Goal: Task Accomplishment & Management: Use online tool/utility

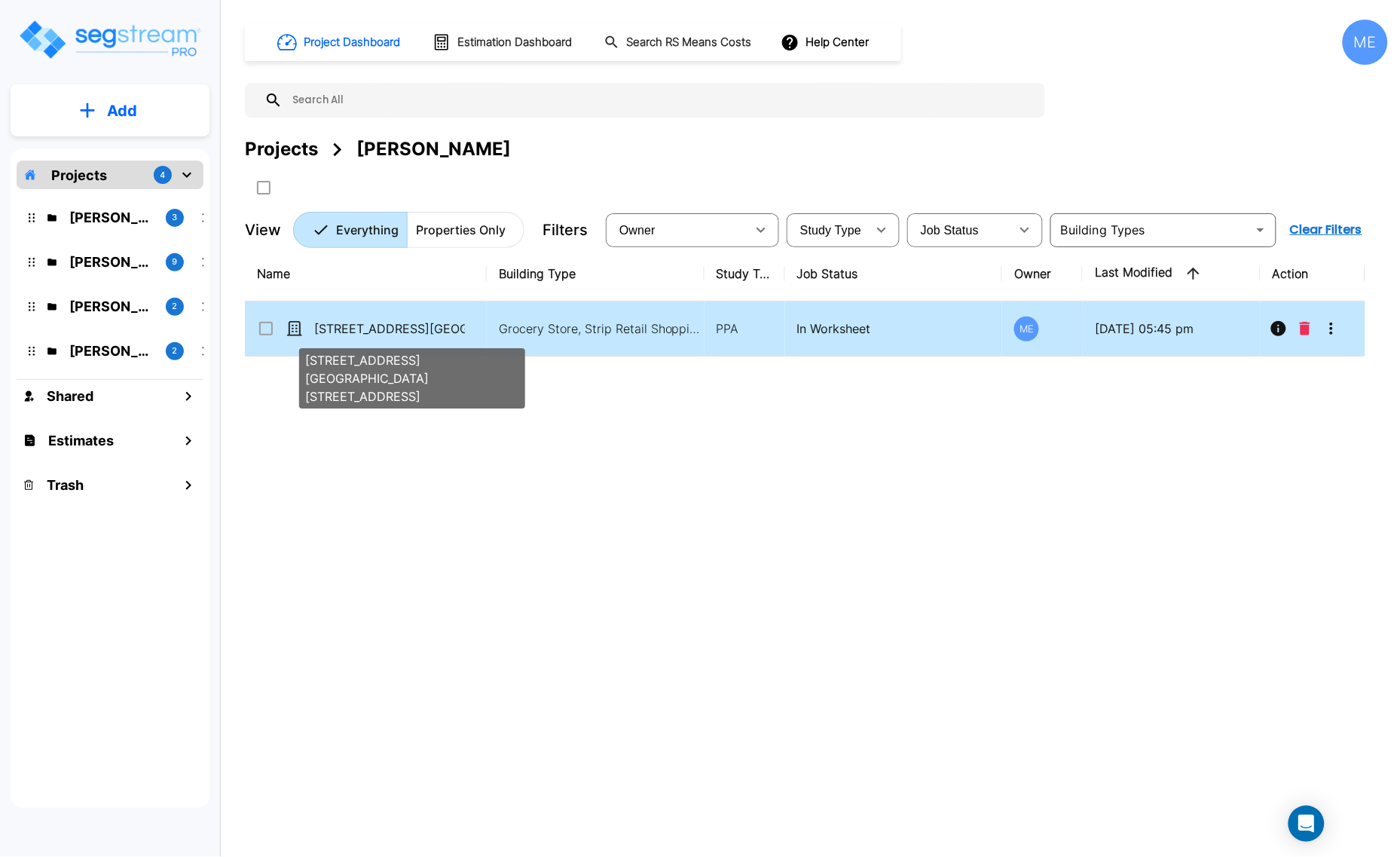
click at [412, 323] on p "[STREET_ADDRESS][GEOGRAPHIC_DATA][STREET_ADDRESS]" at bounding box center [389, 328] width 151 height 18
checkbox input "true"
click at [412, 323] on p "[STREET_ADDRESS][GEOGRAPHIC_DATA][STREET_ADDRESS]" at bounding box center [389, 328] width 151 height 18
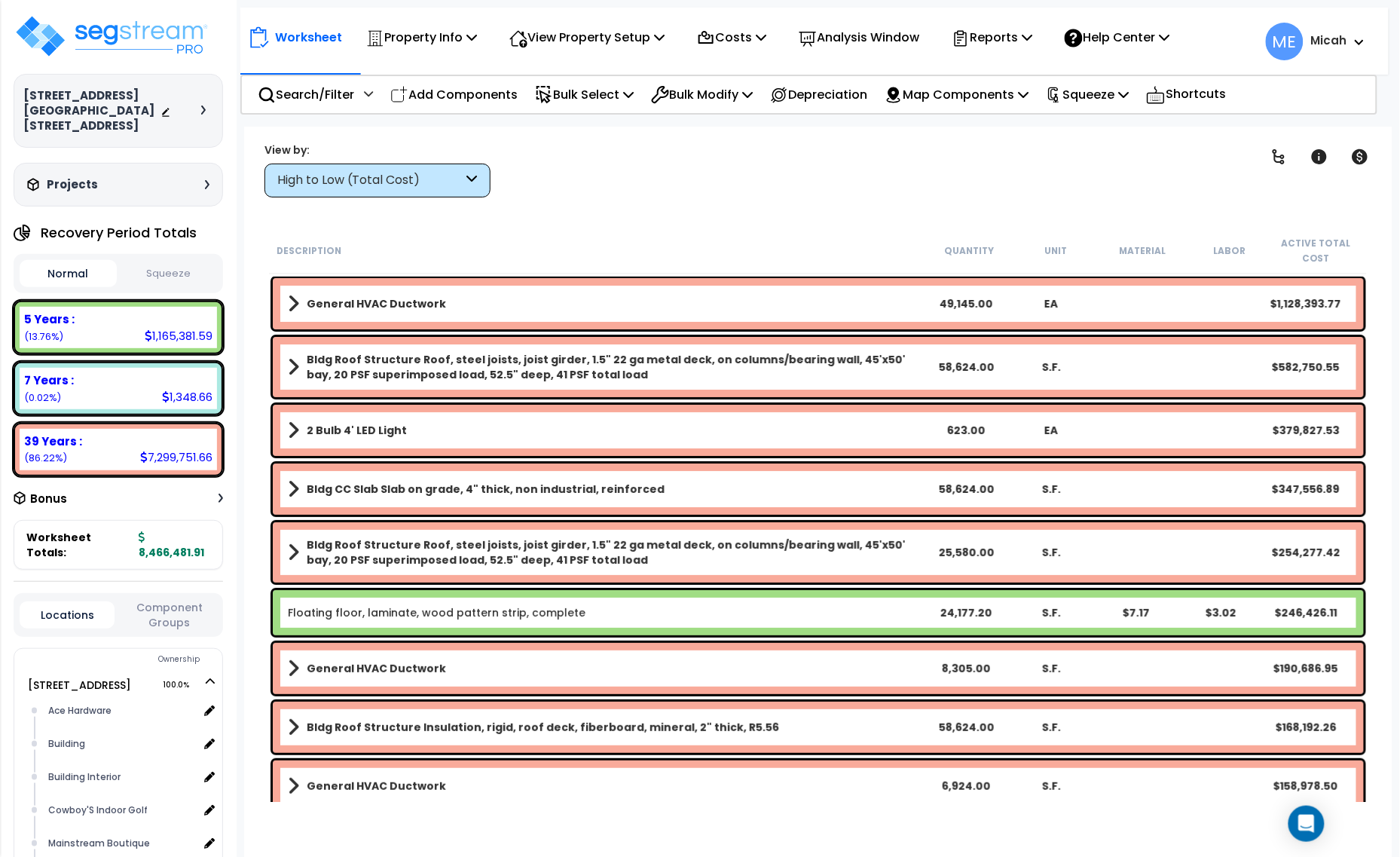
click at [465, 177] on div "High to Low (Total Cost)" at bounding box center [377, 181] width 226 height 34
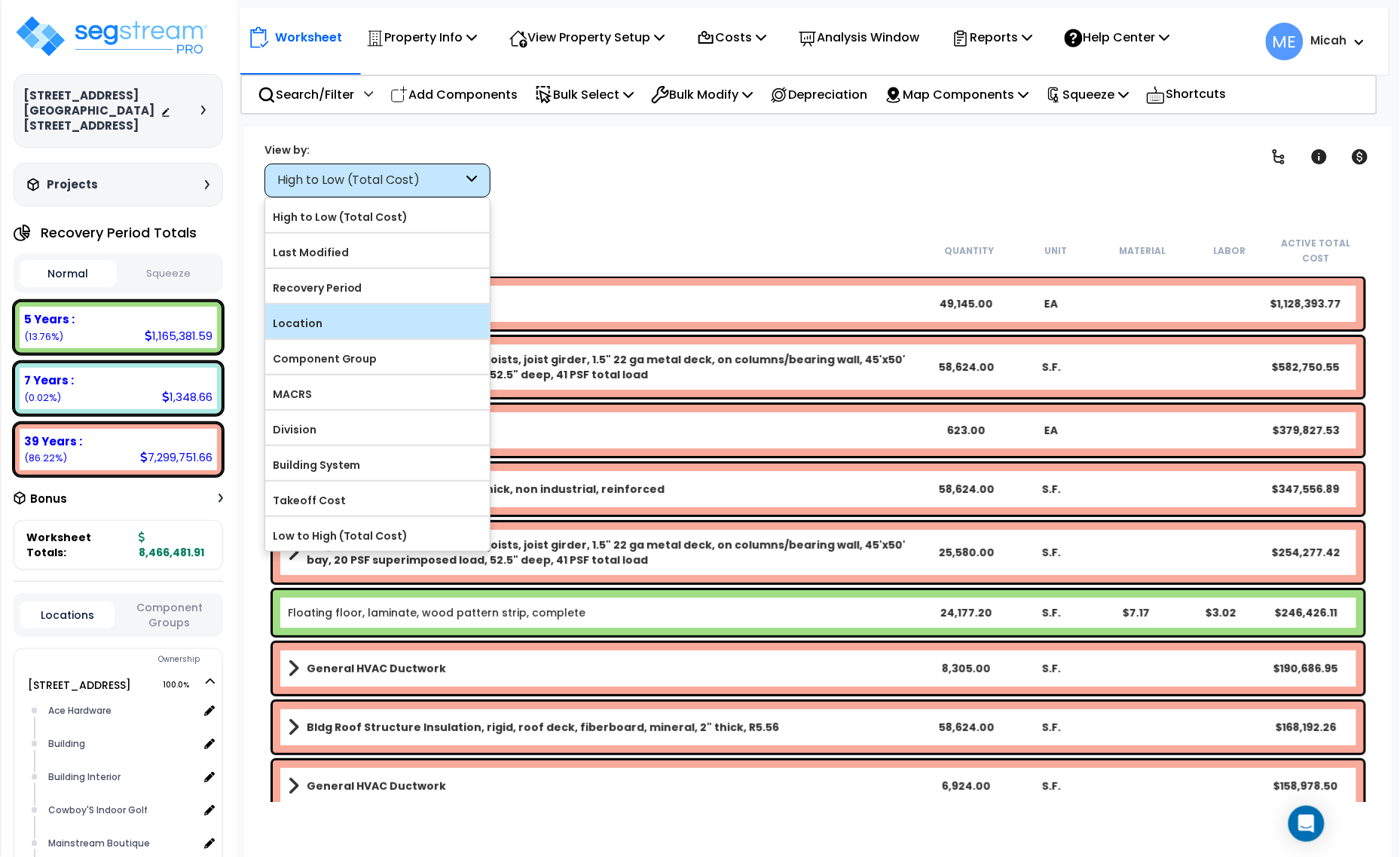
click at [382, 326] on label "Location" at bounding box center [377, 323] width 225 height 22
click at [0, 0] on input "Location" at bounding box center [0, 0] width 0 height 0
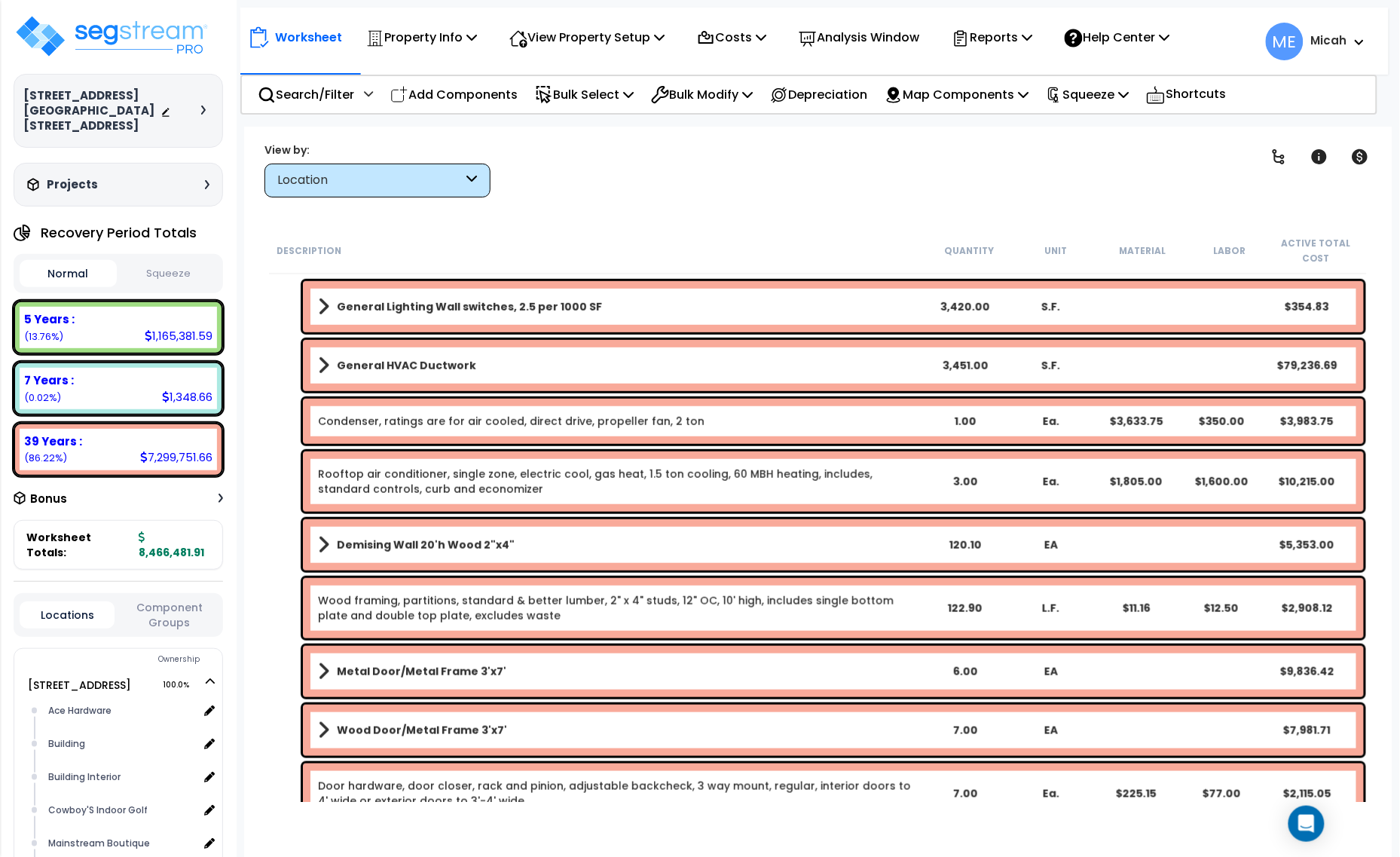
scroll to position [471, 0]
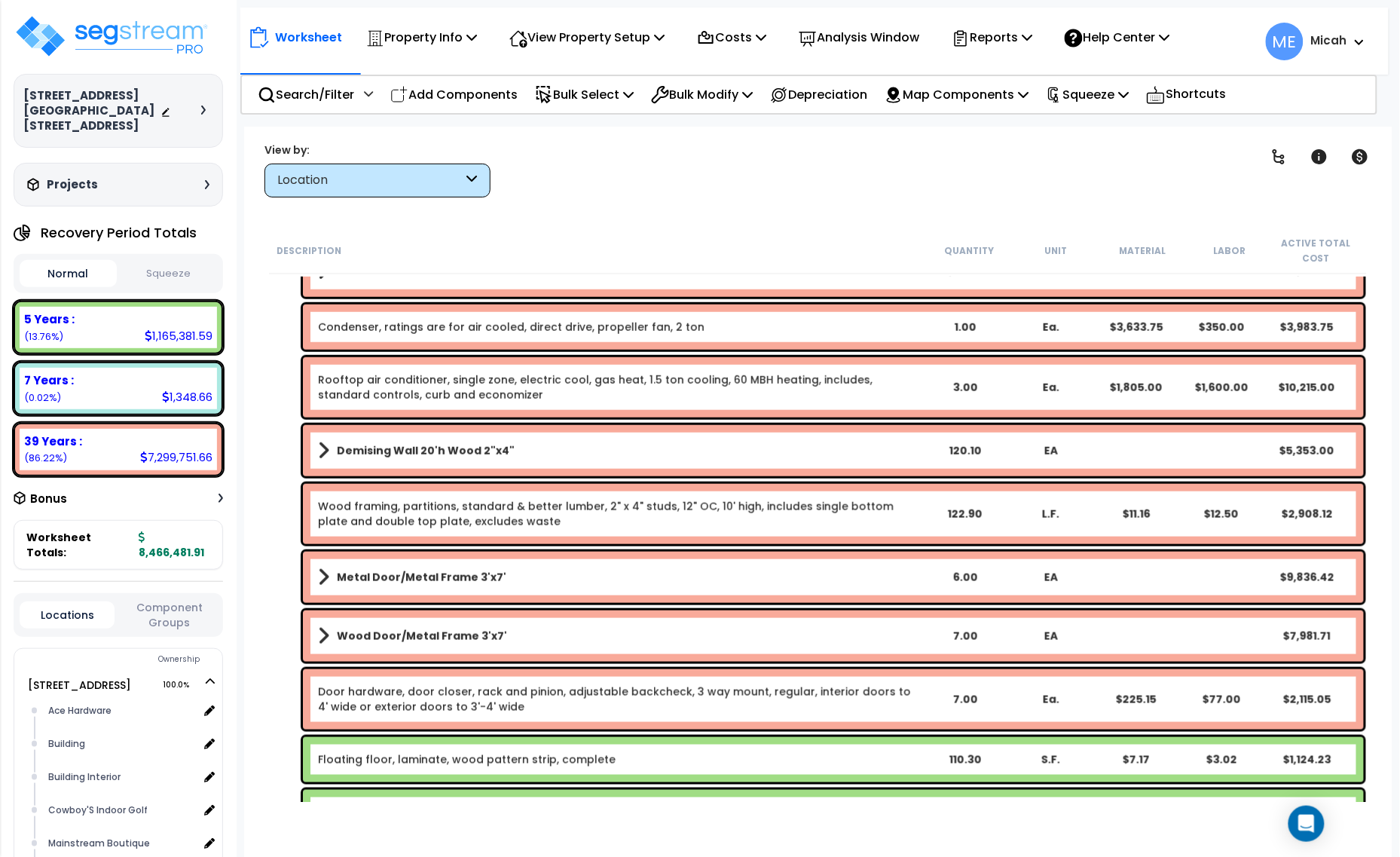
click at [310, 446] on div "Demising Wall 20'h Wood 2"x4" 120.10 EA $5,353.00" at bounding box center [833, 450] width 1061 height 51
click at [320, 449] on span at bounding box center [323, 450] width 11 height 21
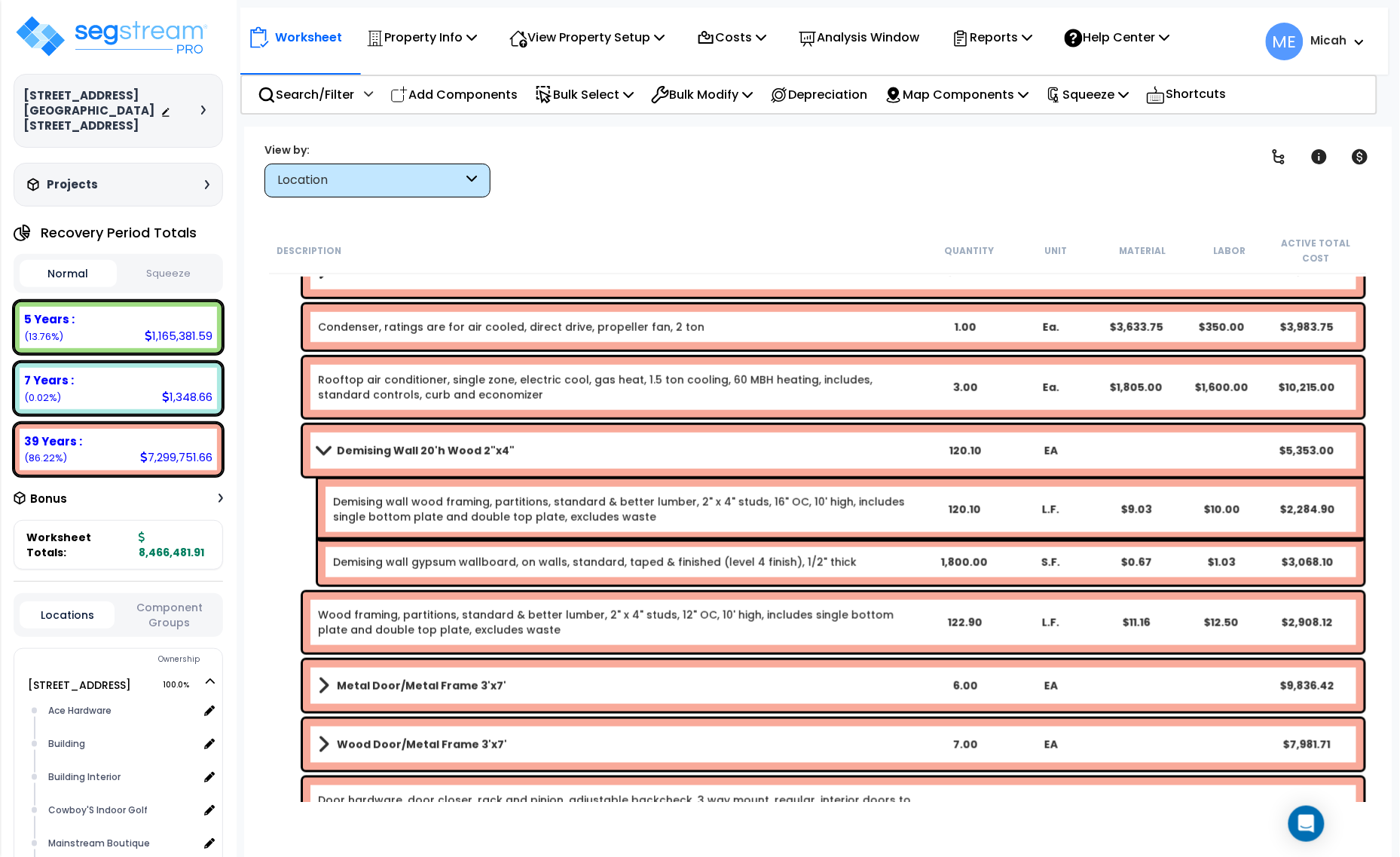
click at [320, 450] on span at bounding box center [323, 450] width 21 height 11
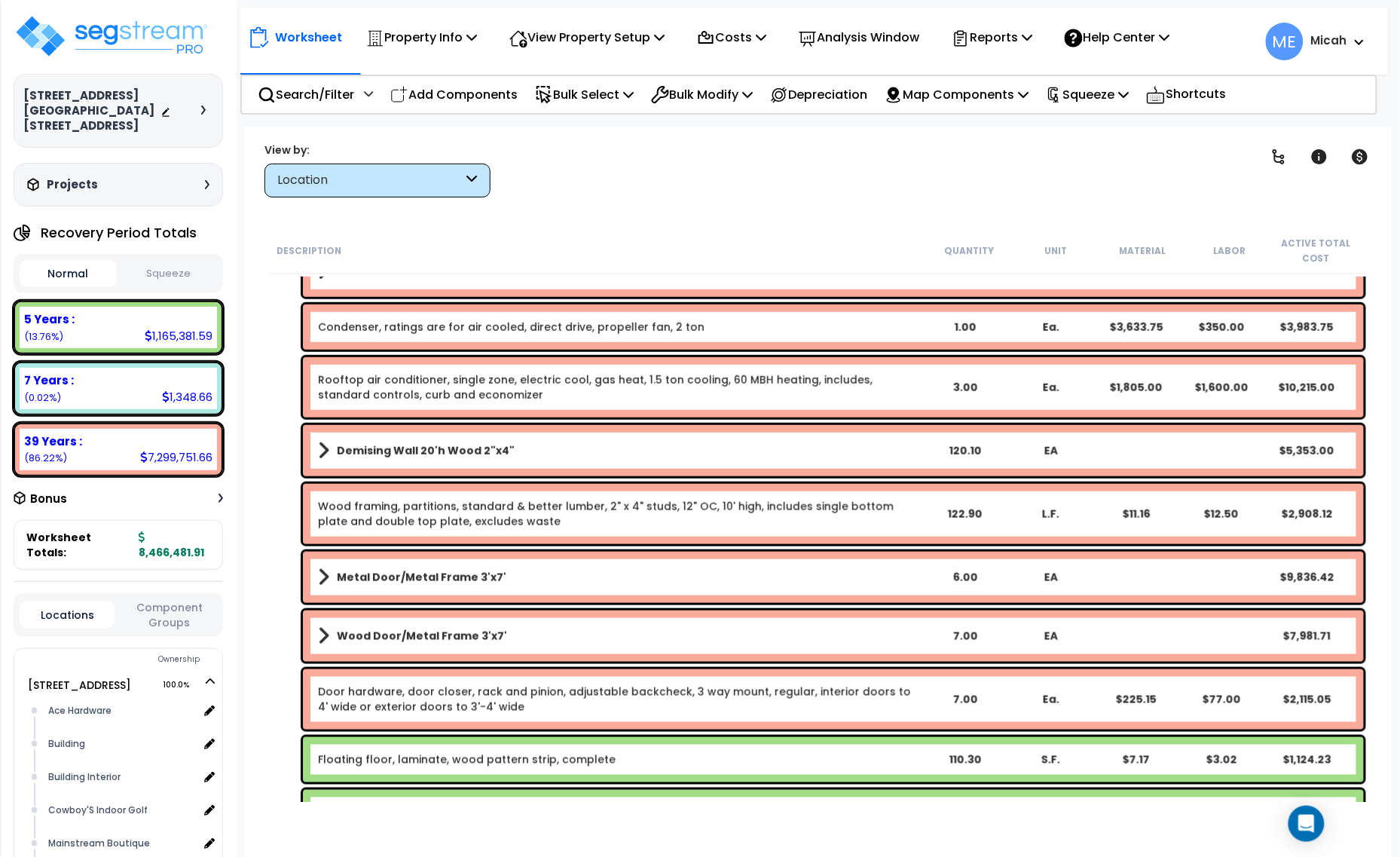
click at [503, 452] on link "Demising Wall 20'h Wood 2"x4"" at bounding box center [619, 450] width 603 height 21
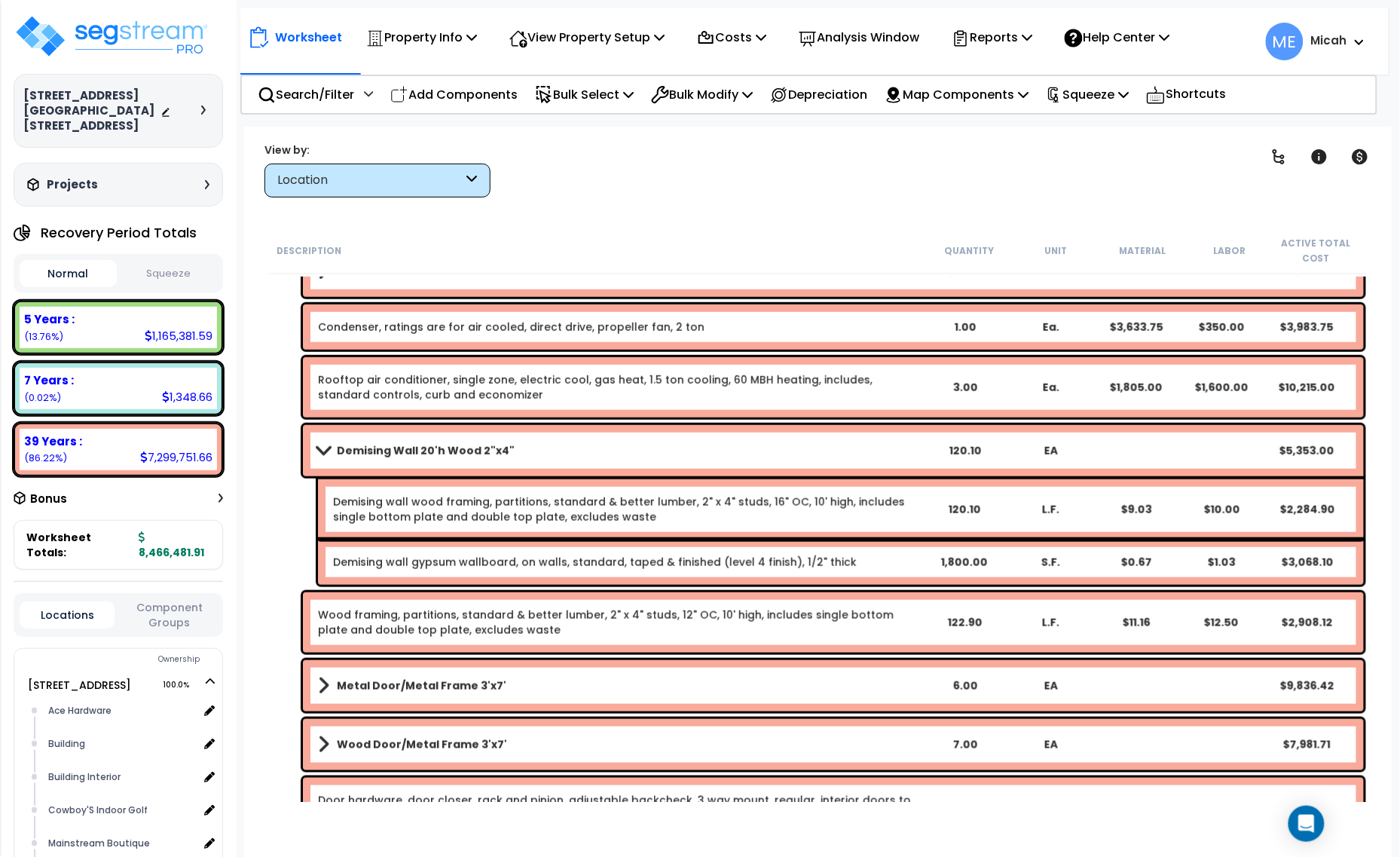
click at [503, 452] on link "Demising Wall 20'h Wood 2"x4"" at bounding box center [619, 450] width 603 height 21
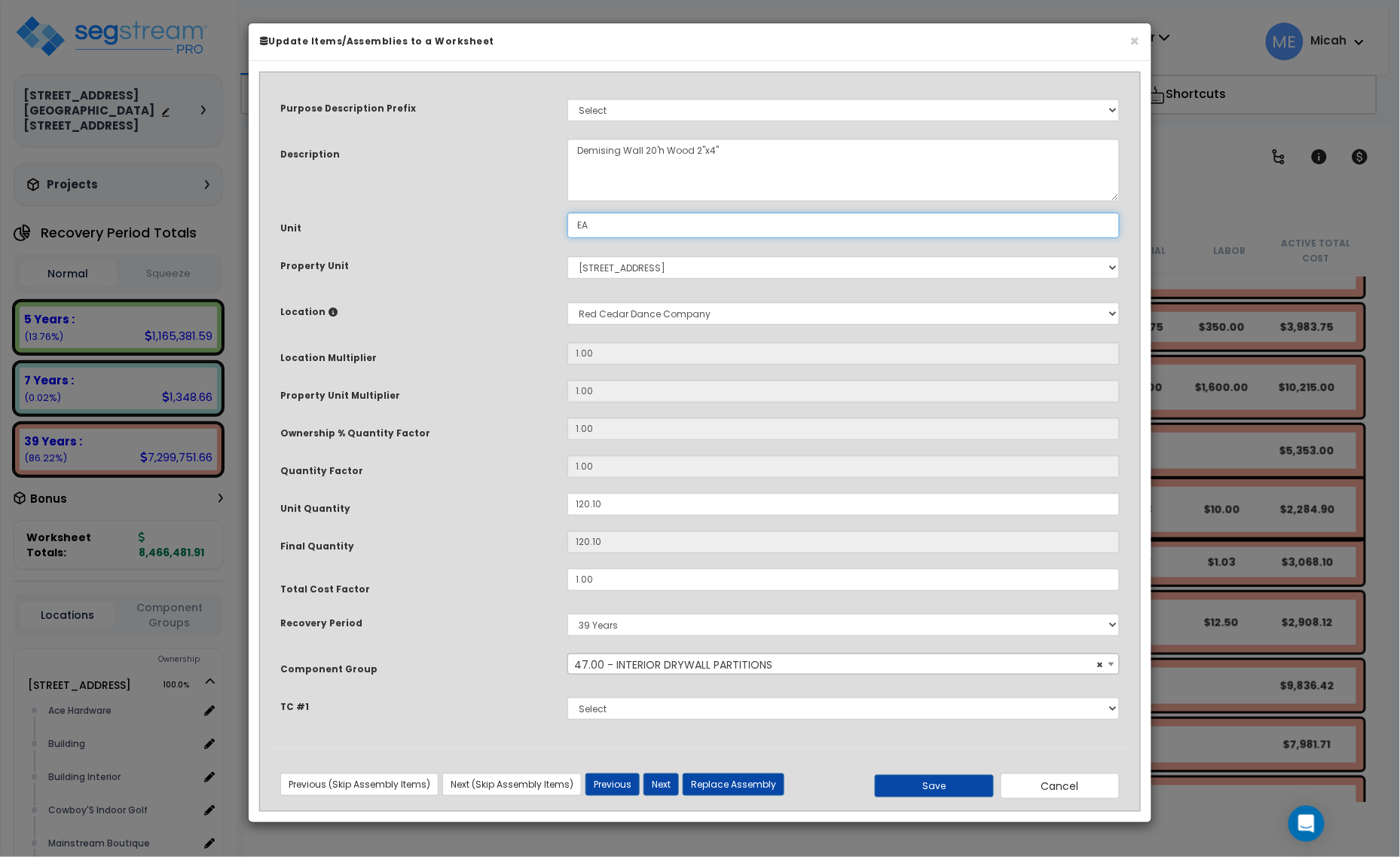
drag, startPoint x: 626, startPoint y: 232, endPoint x: 516, endPoint y: 230, distance: 110.0
click at [516, 230] on div "Unit EA" at bounding box center [700, 226] width 862 height 27
type input "L.F."
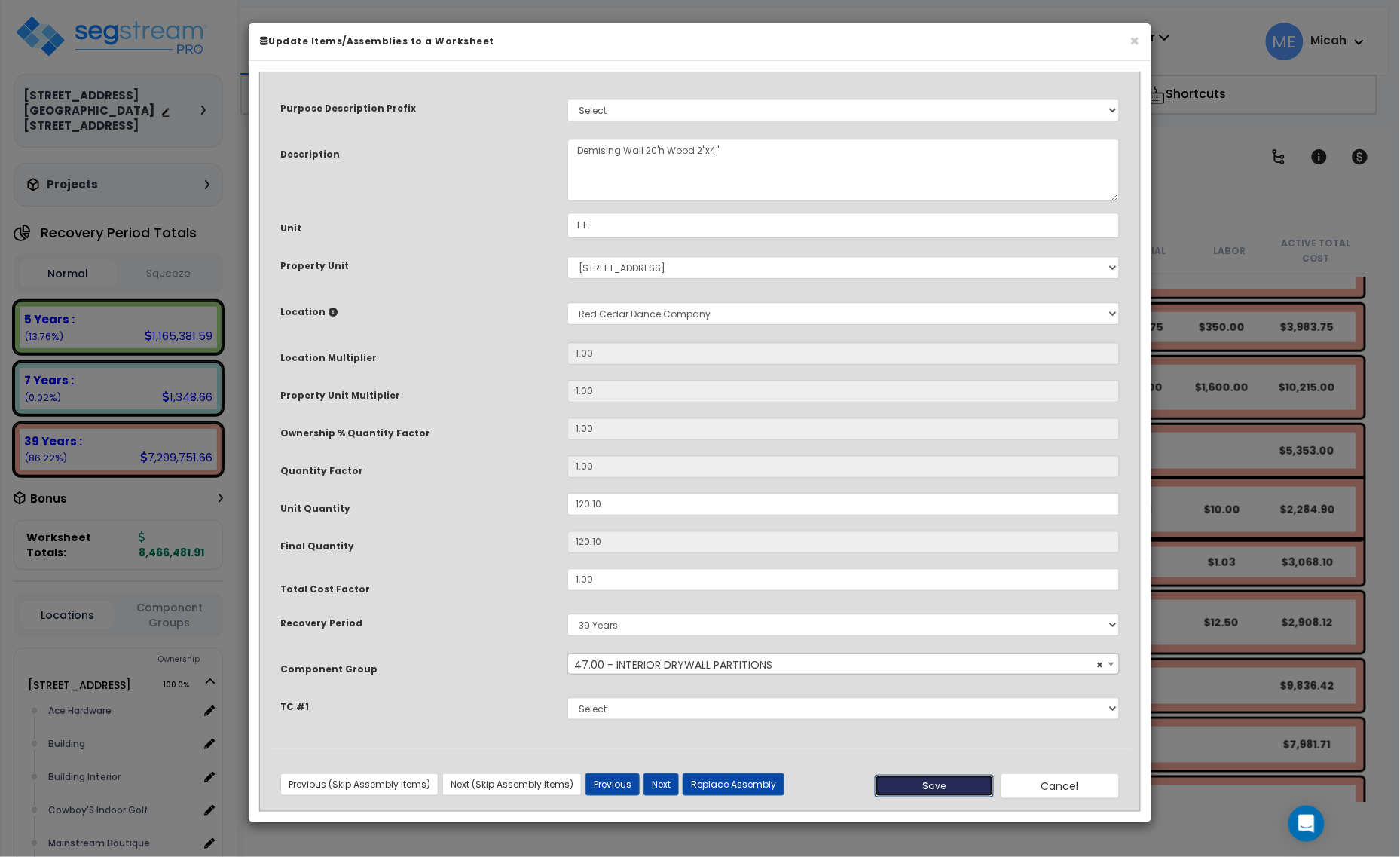
click at [944, 784] on button "Save" at bounding box center [934, 786] width 119 height 22
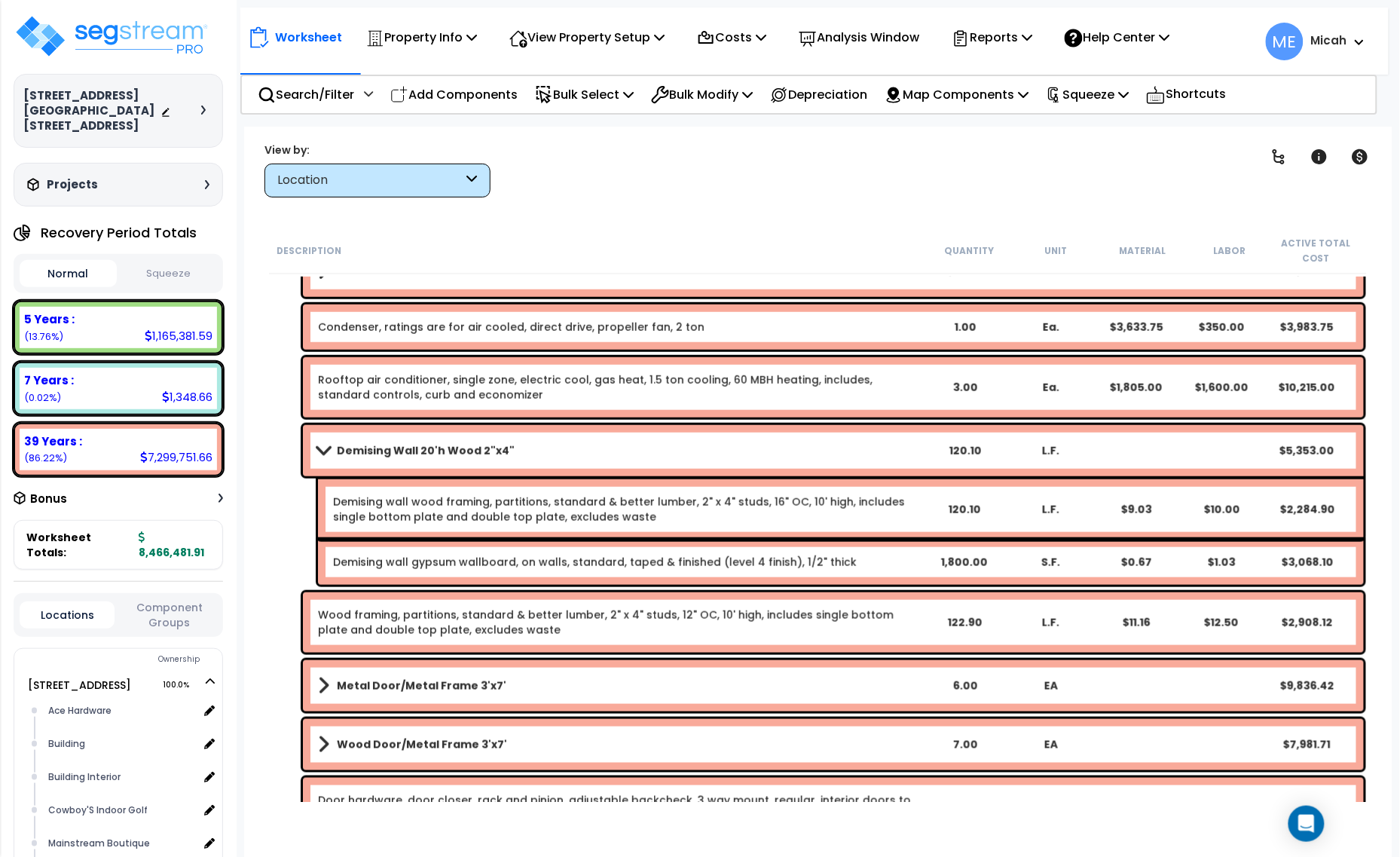
click at [326, 443] on link "Demising Wall 20'h Wood 2"x4"" at bounding box center [619, 450] width 603 height 21
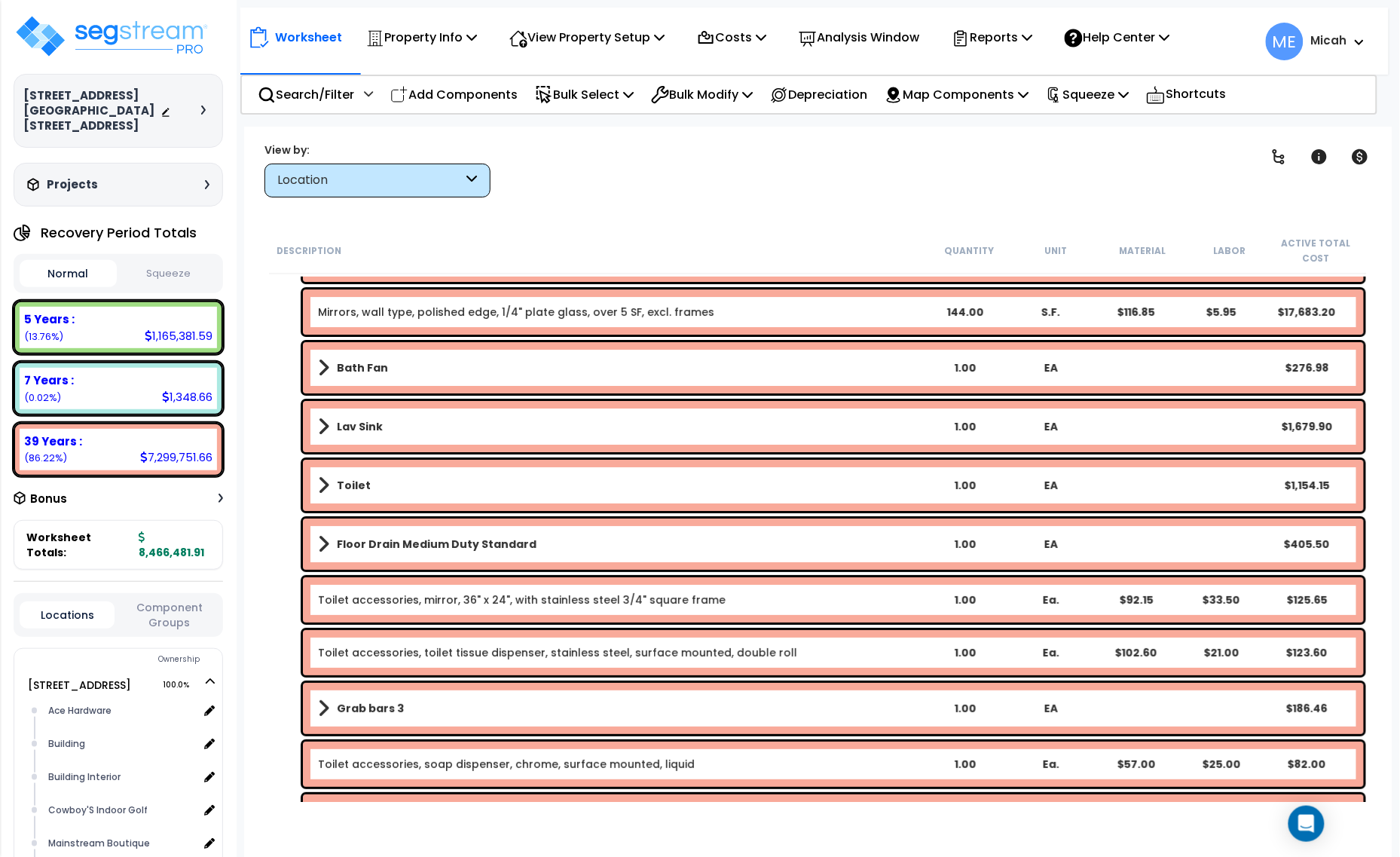
scroll to position [3767, 0]
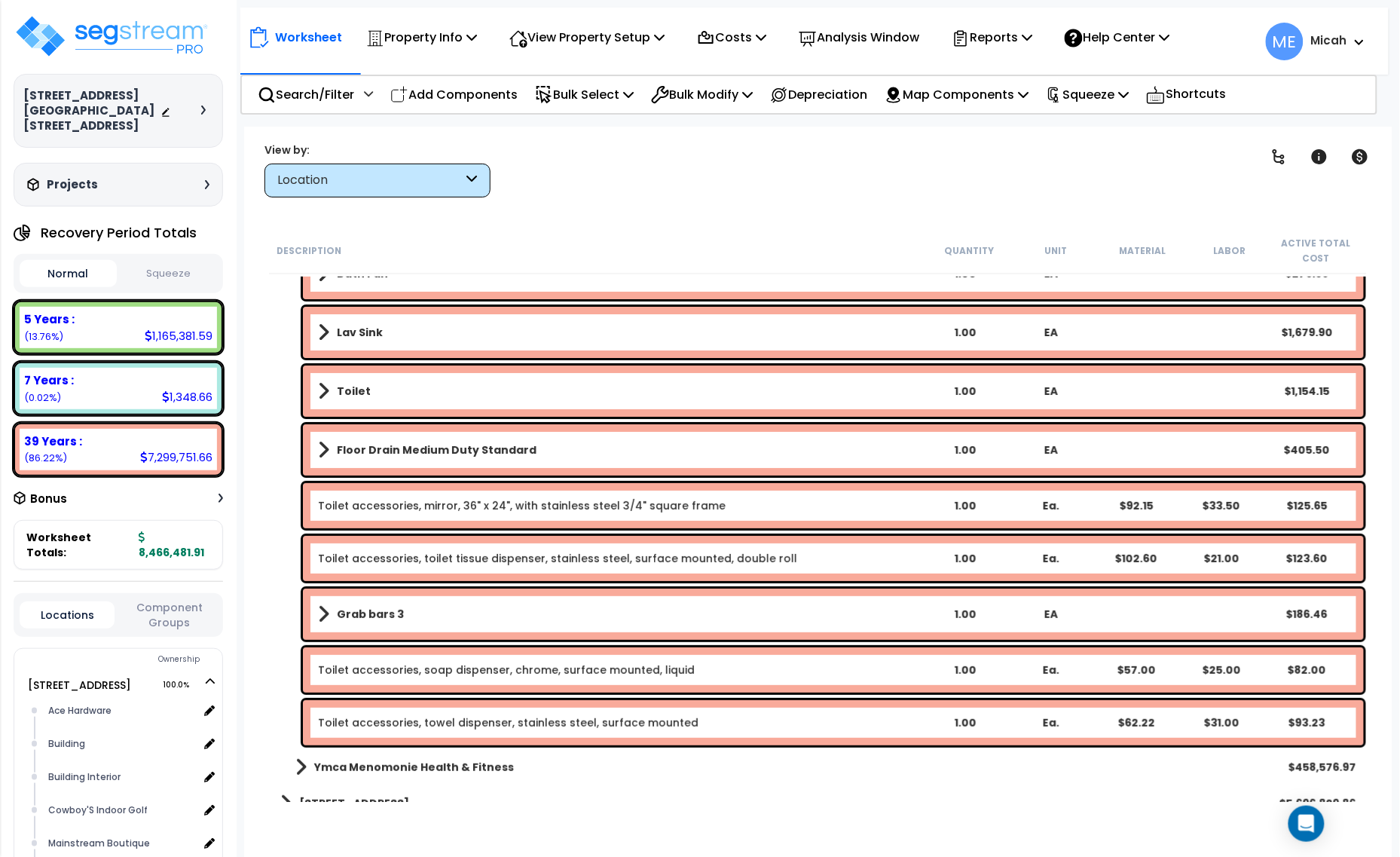
click at [324, 607] on span at bounding box center [323, 613] width 11 height 21
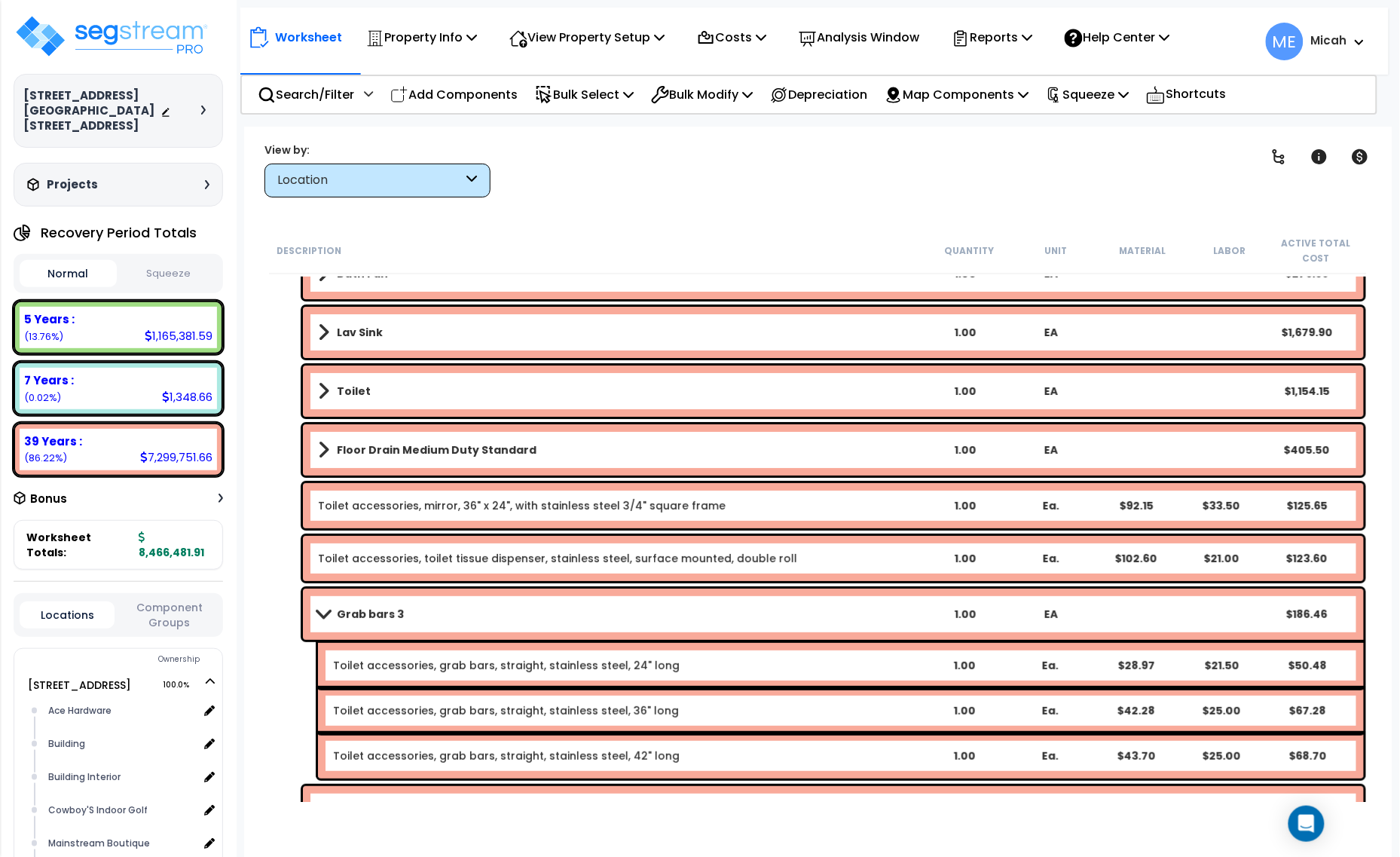
click at [324, 611] on span at bounding box center [323, 613] width 21 height 11
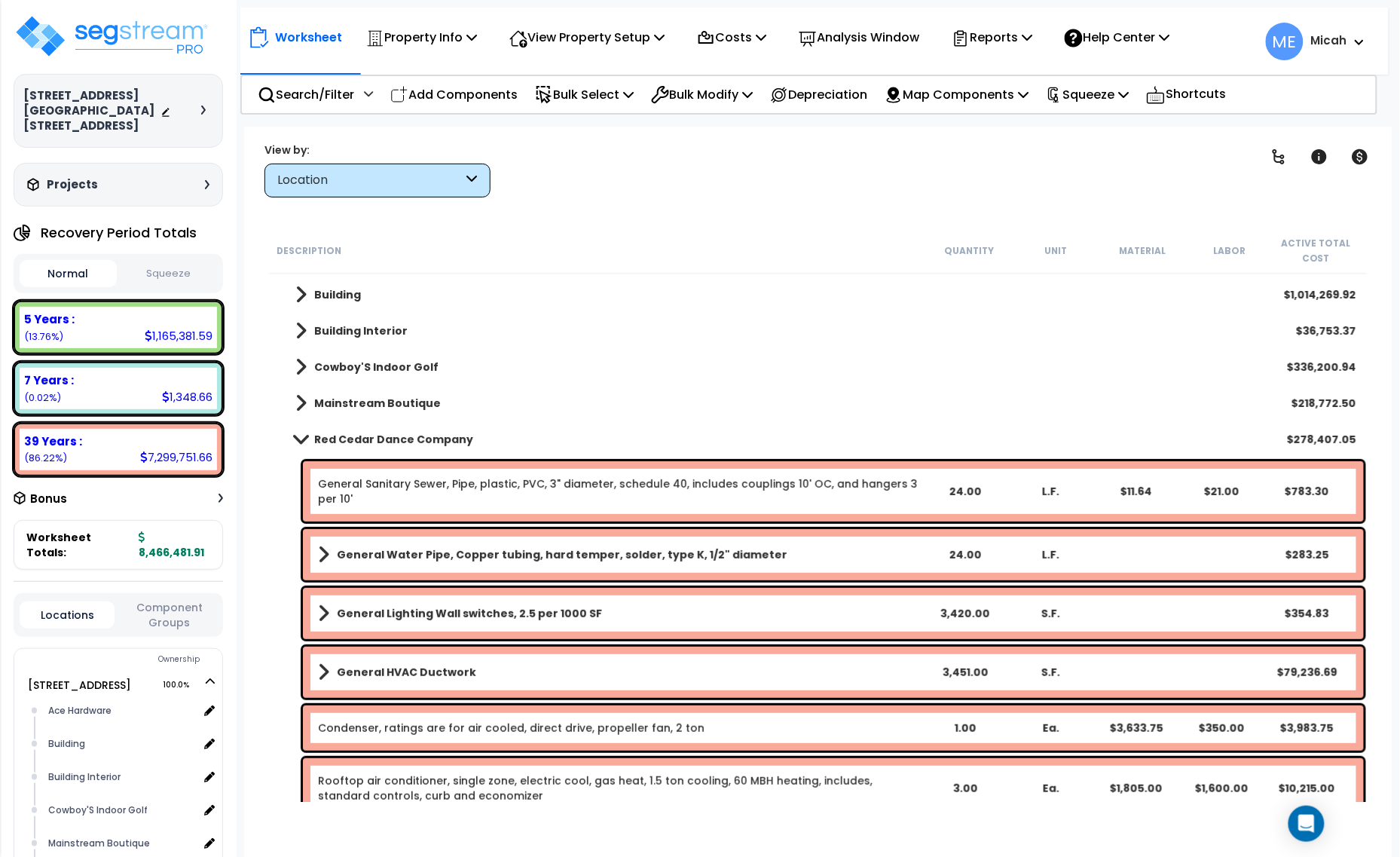
scroll to position [54, 0]
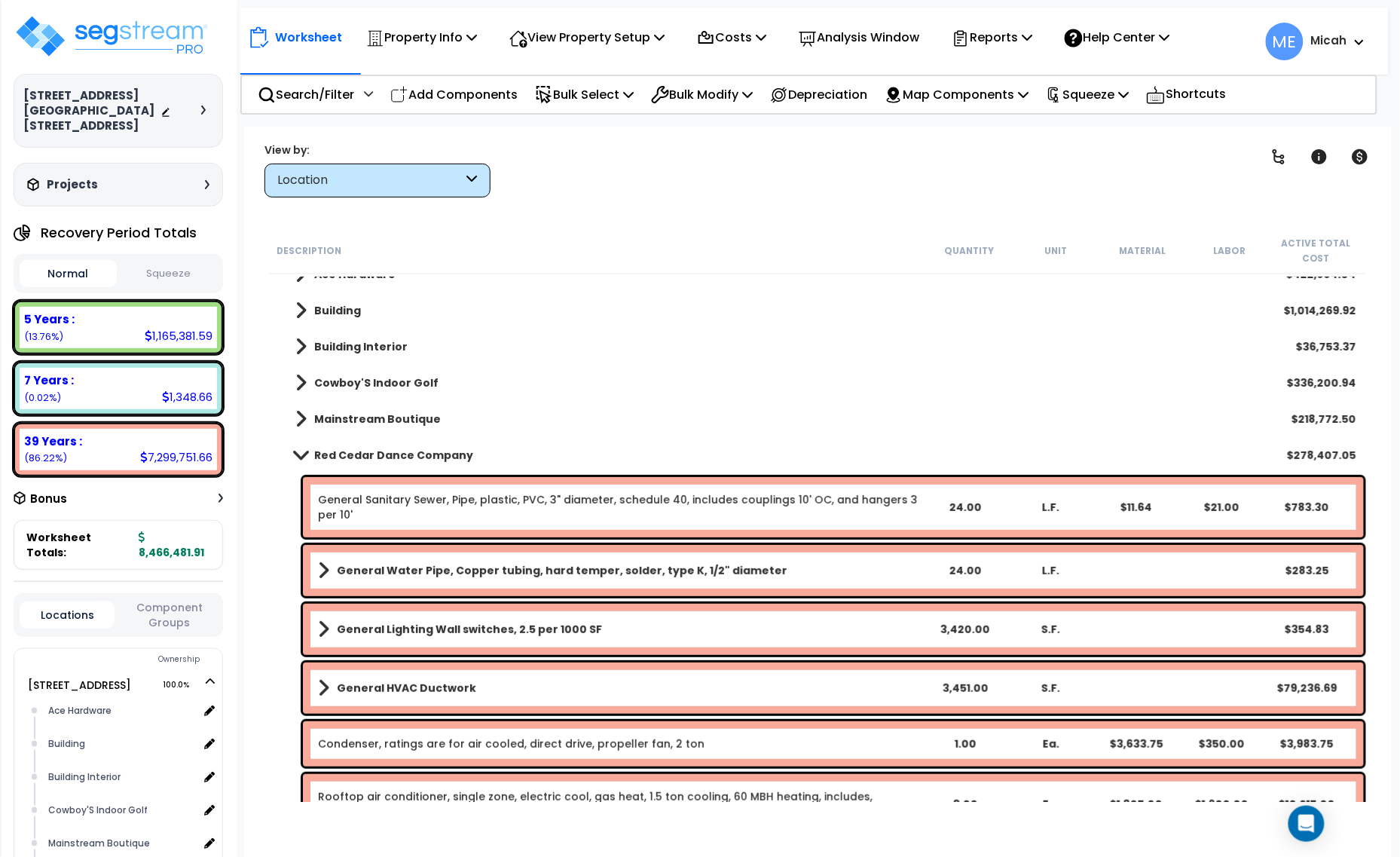
click at [304, 456] on span at bounding box center [300, 454] width 21 height 11
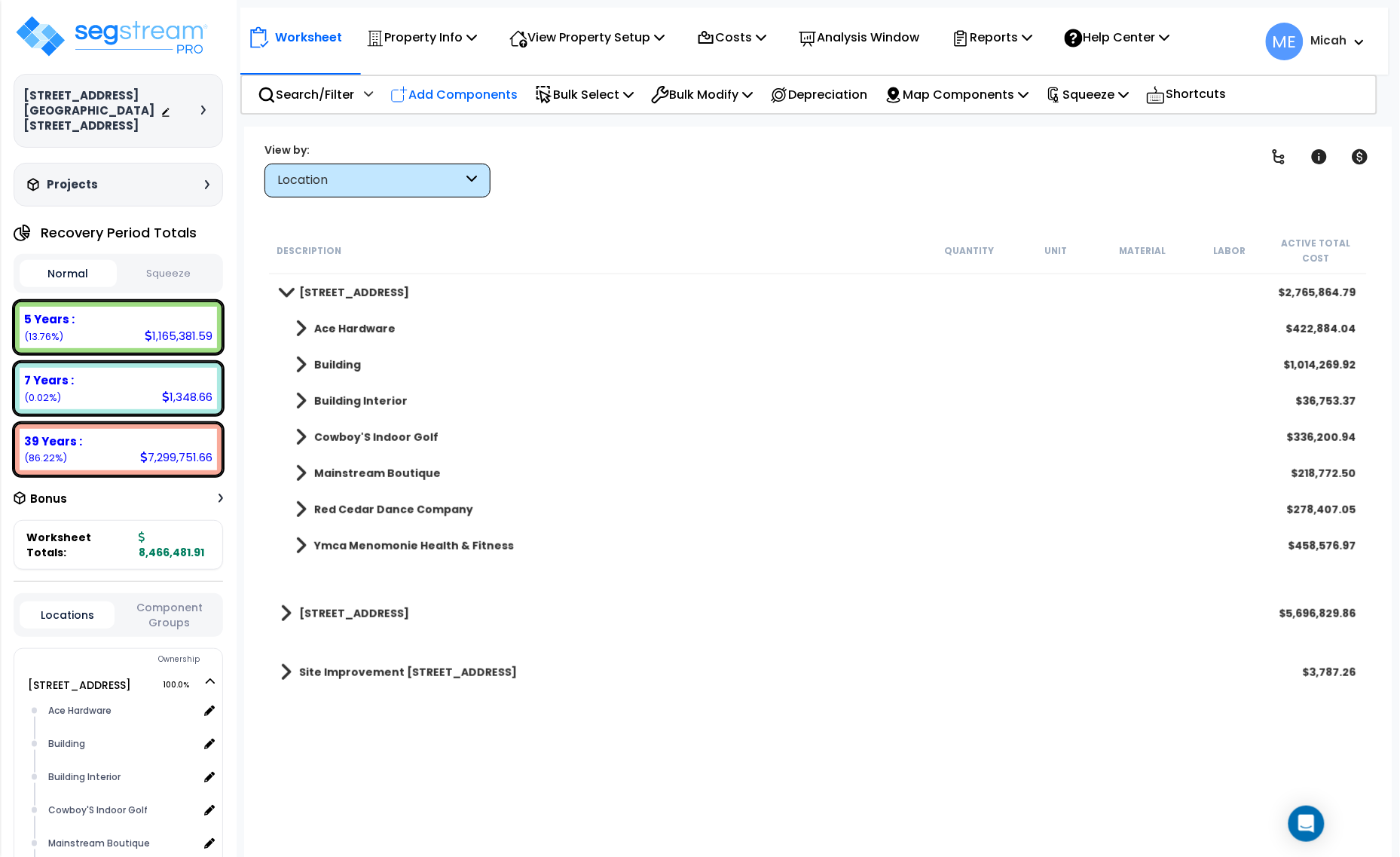
click at [475, 89] on p "Add Components" at bounding box center [454, 94] width 127 height 21
select select
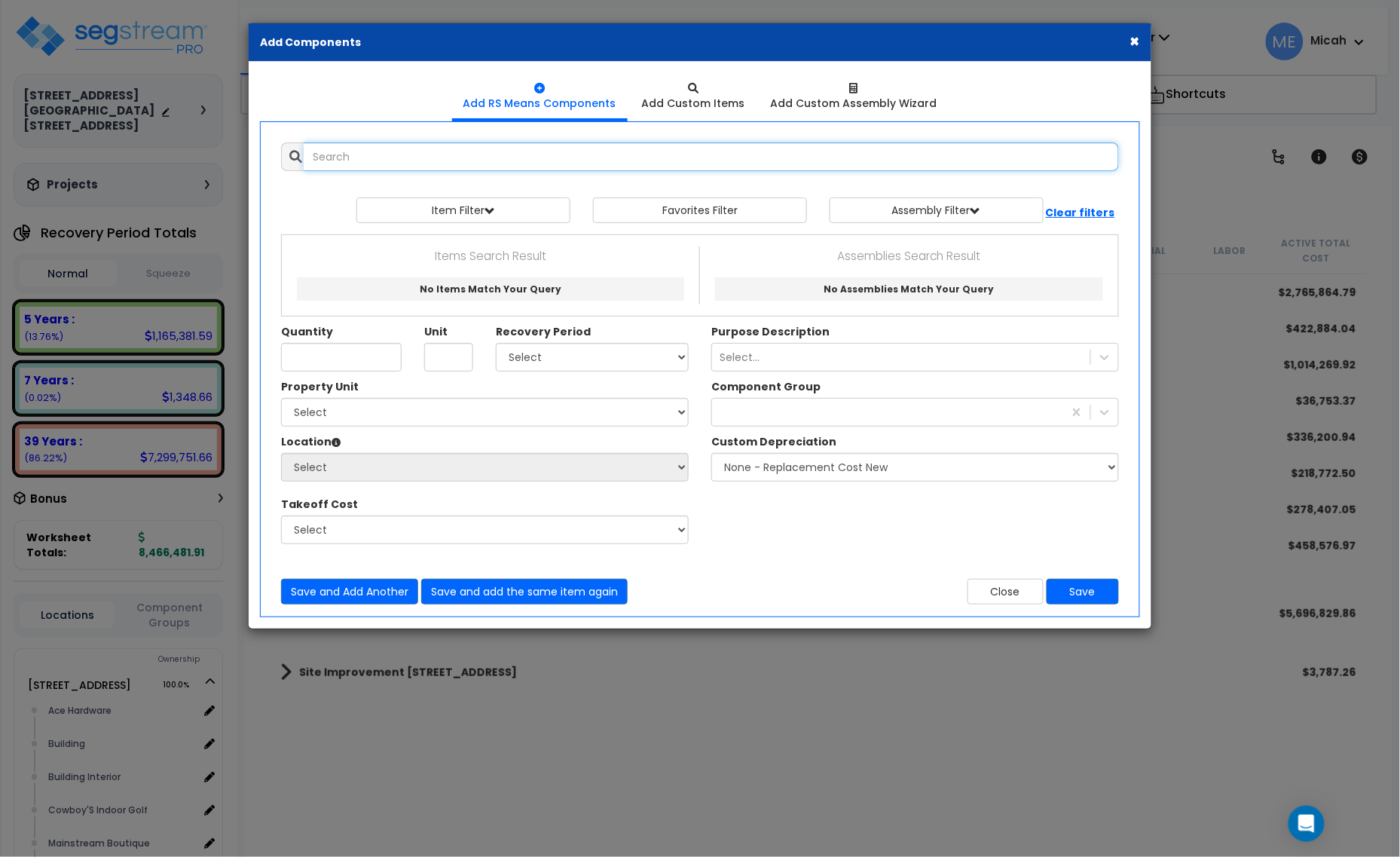
click at [375, 162] on input "text" at bounding box center [711, 156] width 815 height 28
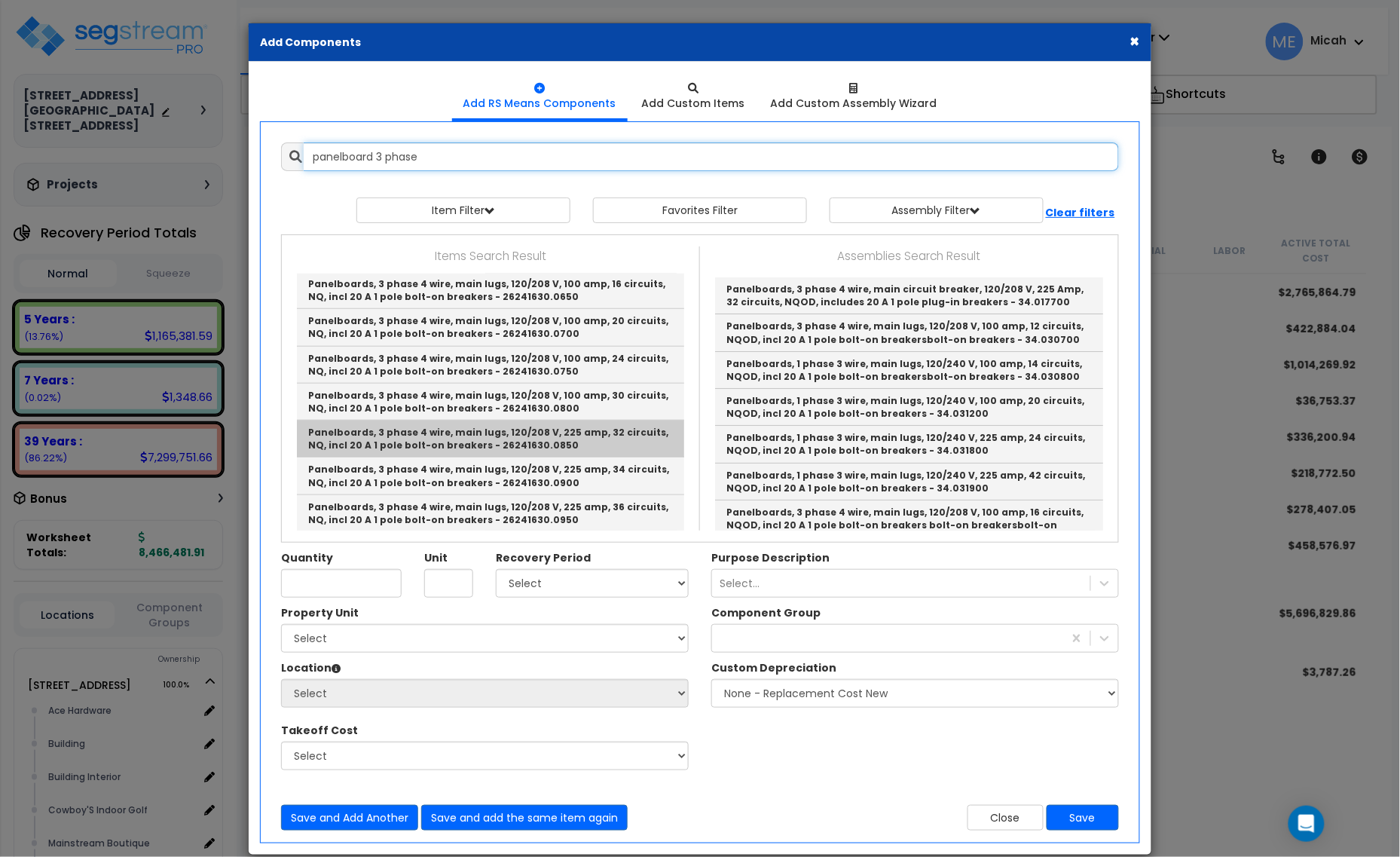
scroll to position [471, 0]
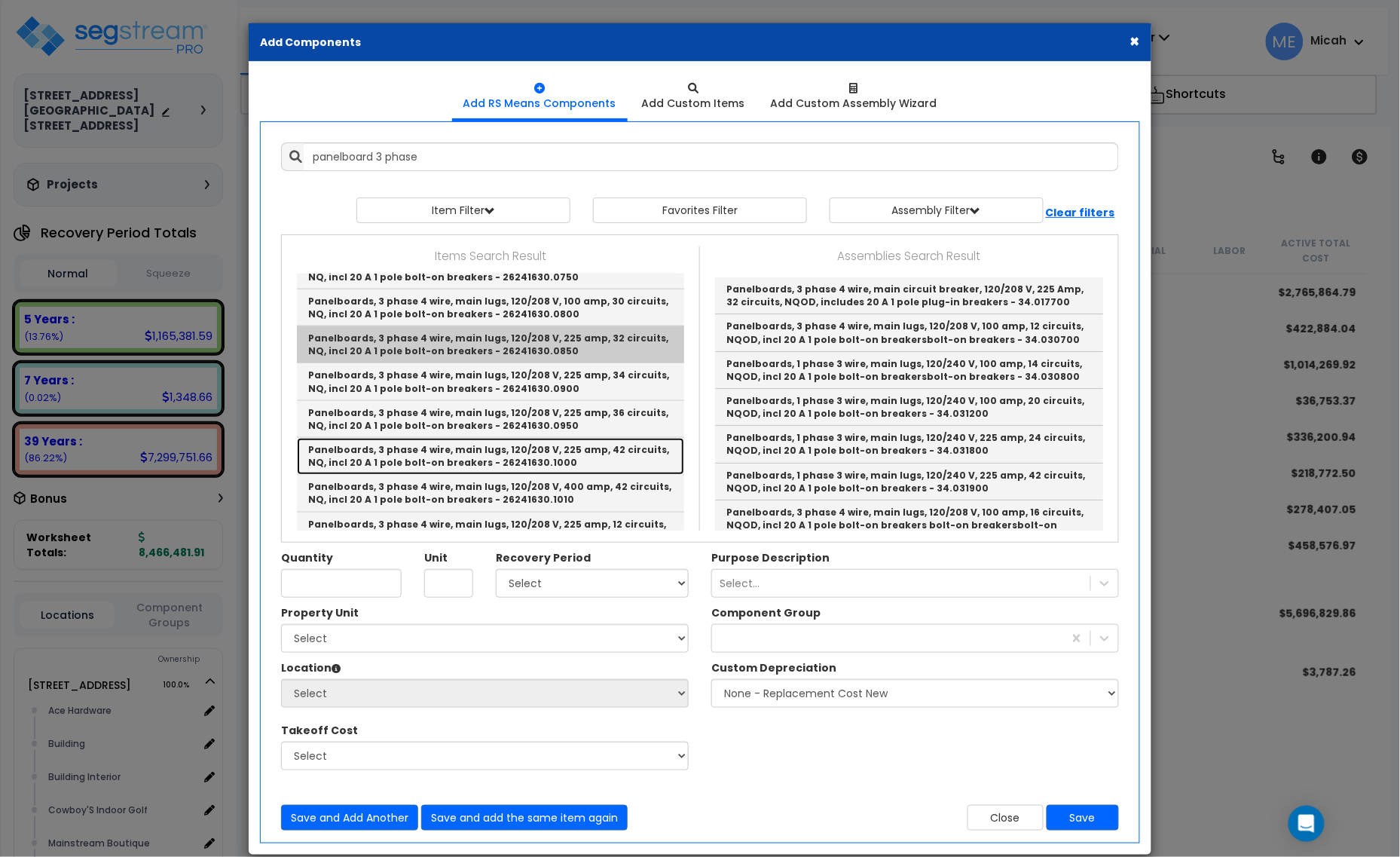
click at [606, 449] on link "Panelboards, 3 phase 4 wire, main lugs, 120/208 V, 225 amp, 42 circuits, NQ, in…" at bounding box center [490, 456] width 387 height 37
type input "Panelboards, 3 phase 4 wire, main lugs, 120/208 V, 225 amp, 42 circuits, NQ, in…"
type input "Ea."
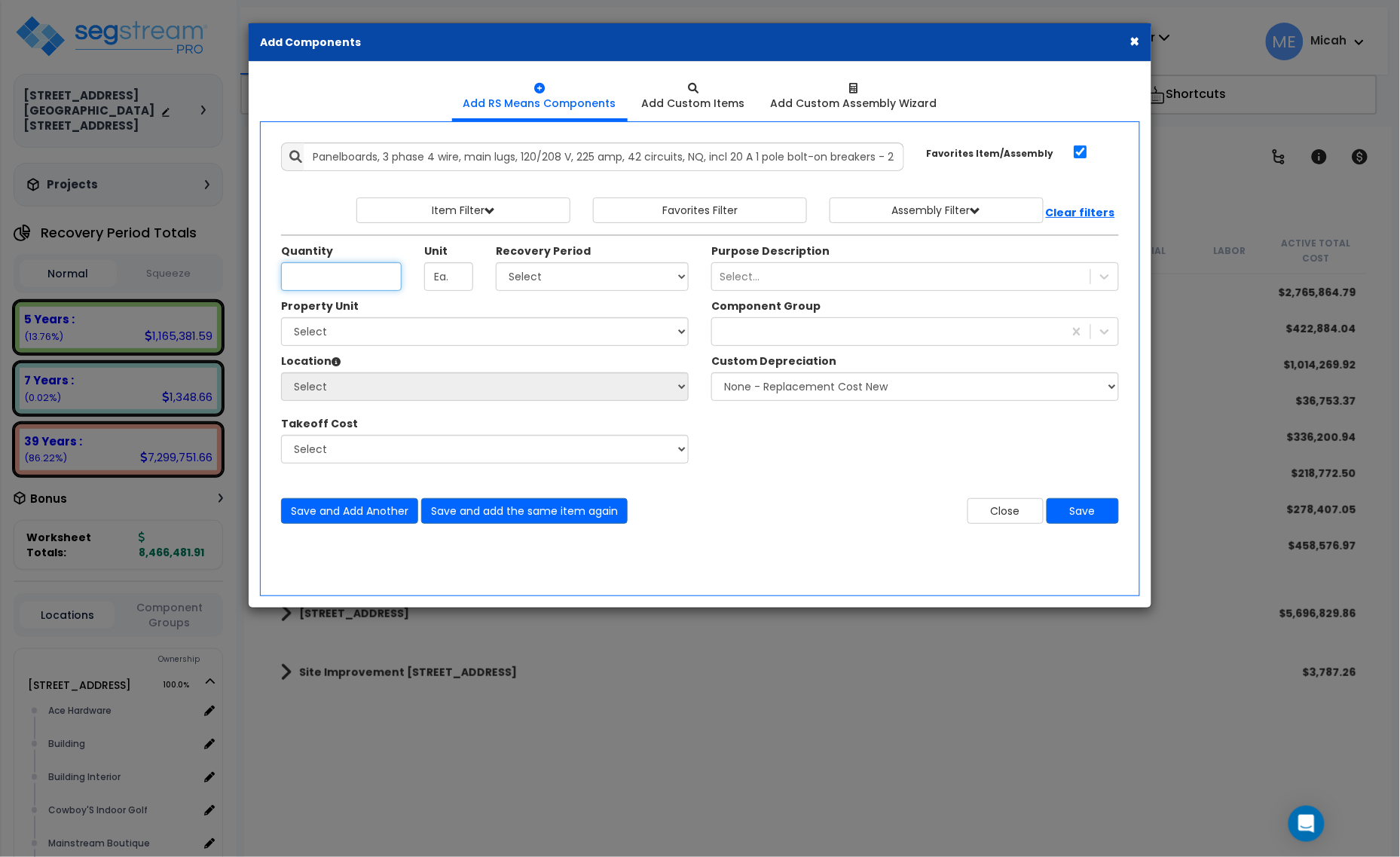
click at [359, 277] on input "Unit Quantity" at bounding box center [341, 276] width 121 height 28
type input ".34"
click at [600, 282] on select "Select 5 Years 7 Years 15 Years 20 Years 39 Years 27.5 Year" at bounding box center [592, 276] width 193 height 28
select select "39Y"
click at [497, 263] on select "Select 5 Years 7 Years 15 Years 20 Years 39 Years 27.5 Year" at bounding box center [592, 276] width 193 height 28
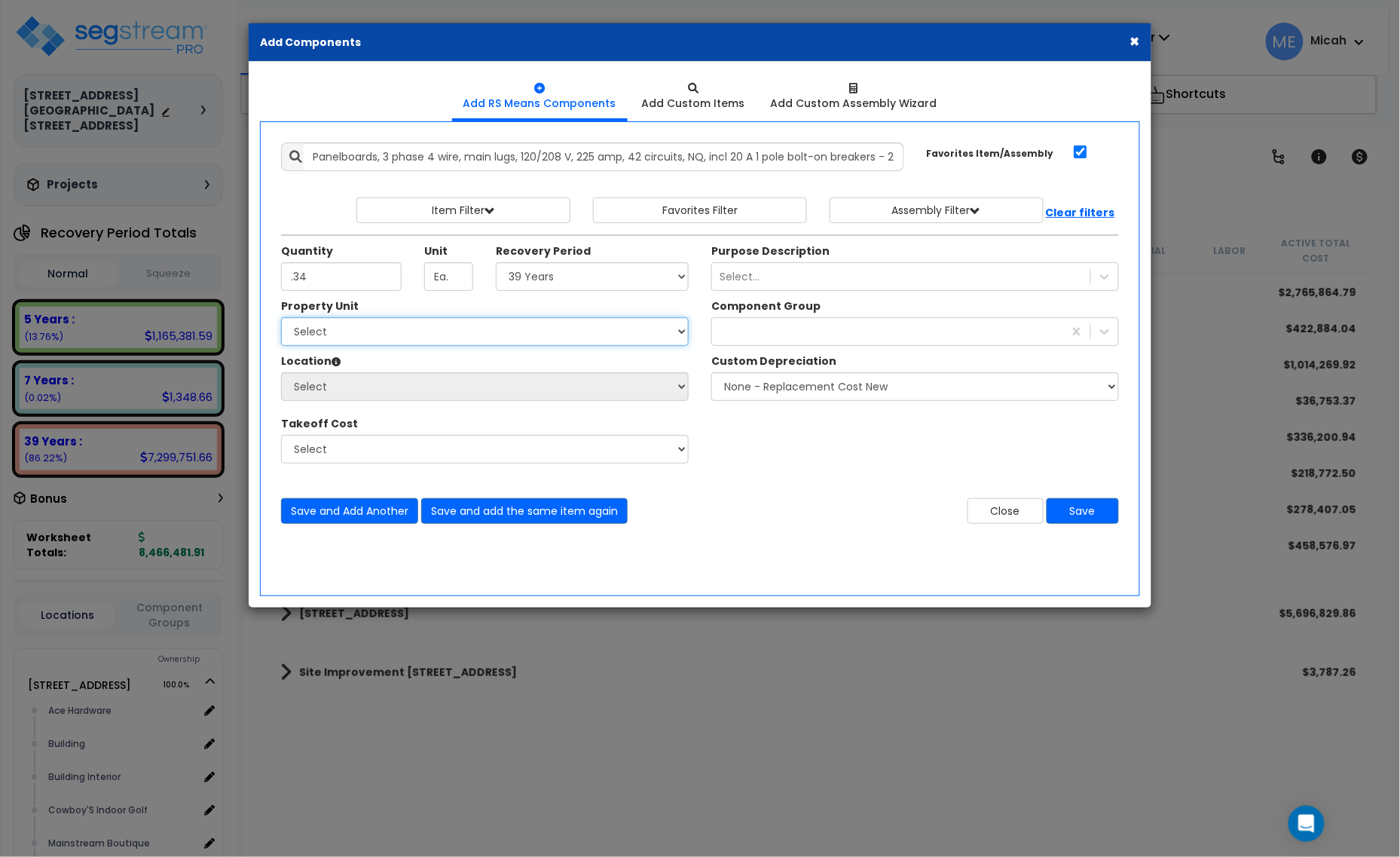
click at [417, 344] on select "Select [STREET_ADDRESS] [STREET_ADDRESS] Site Improvement [STREET_ADDRESS] Site…" at bounding box center [485, 331] width 407 height 28
select select "161428"
click at [281, 318] on select "Select [STREET_ADDRESS] [STREET_ADDRESS] Site Improvement [STREET_ADDRESS] Site…" at bounding box center [485, 331] width 407 height 28
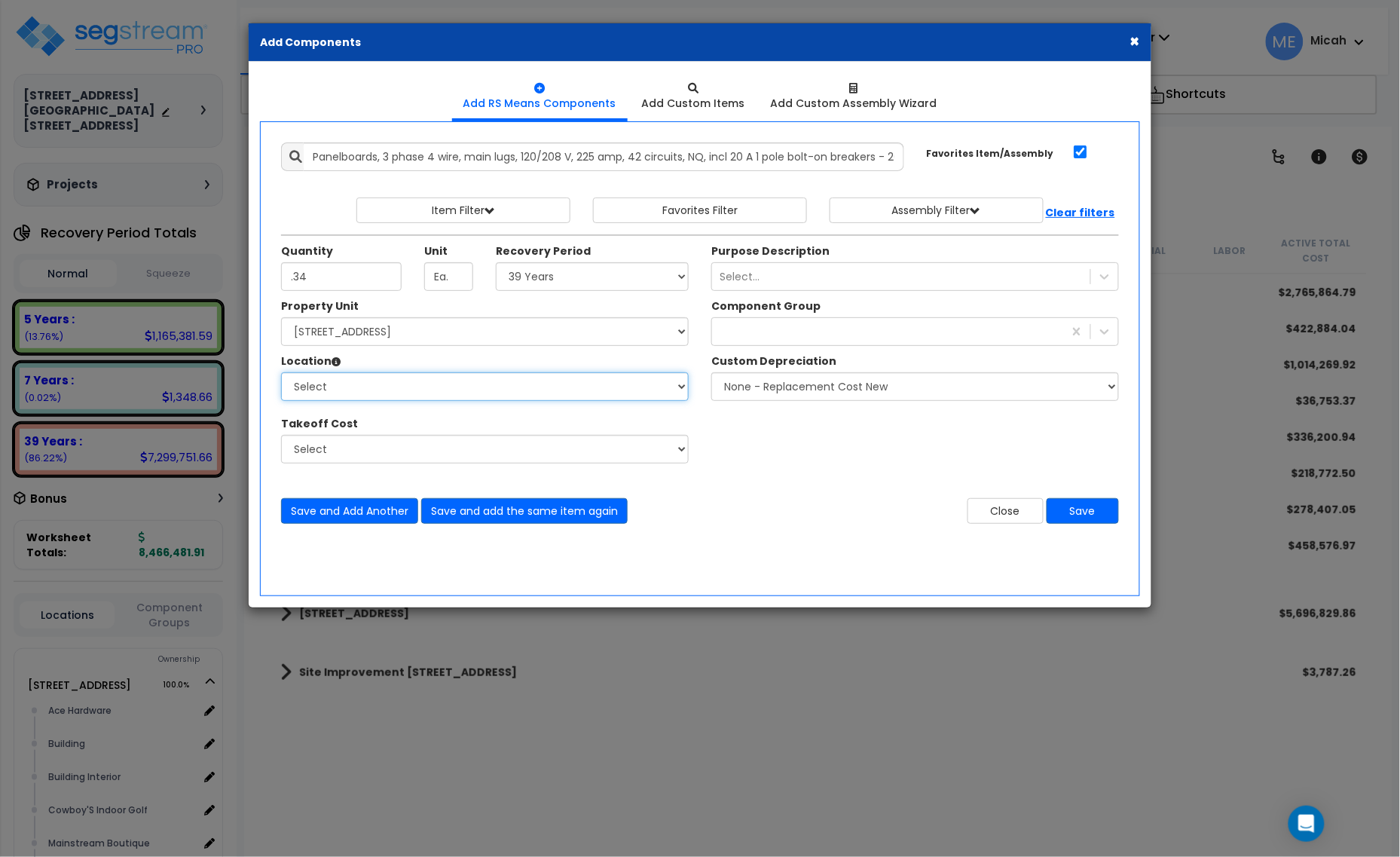
click at [428, 390] on select "Select Alchemy Salon Studio Building Building Interior Building Interior Dick'S…" at bounding box center [485, 386] width 407 height 28
select select "31279"
click at [281, 373] on select "Select Alchemy Salon Studio Building Building Interior Building Interior Dick'S…" at bounding box center [485, 386] width 407 height 28
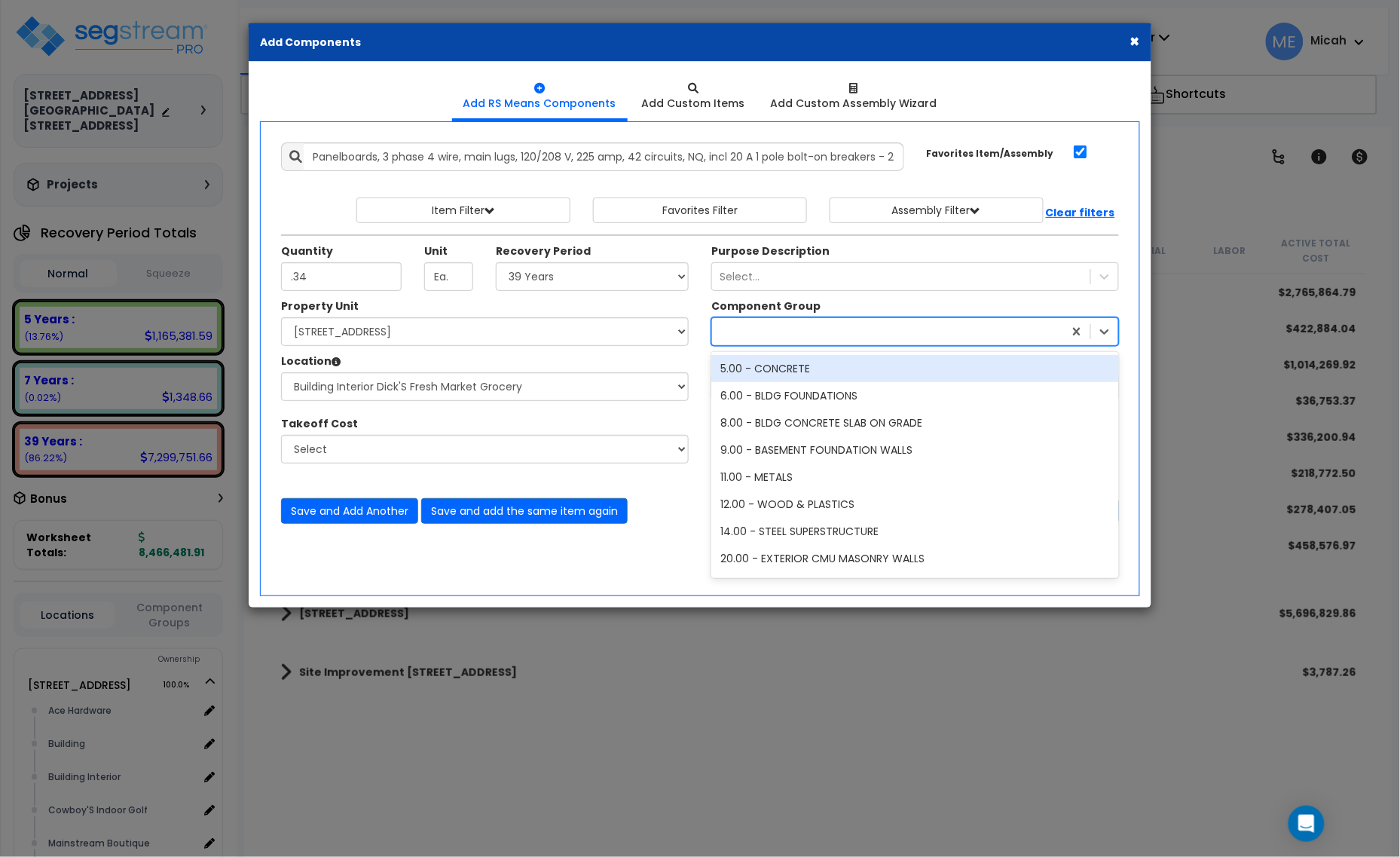
click at [784, 335] on div at bounding box center [887, 331] width 351 height 24
type input "229"
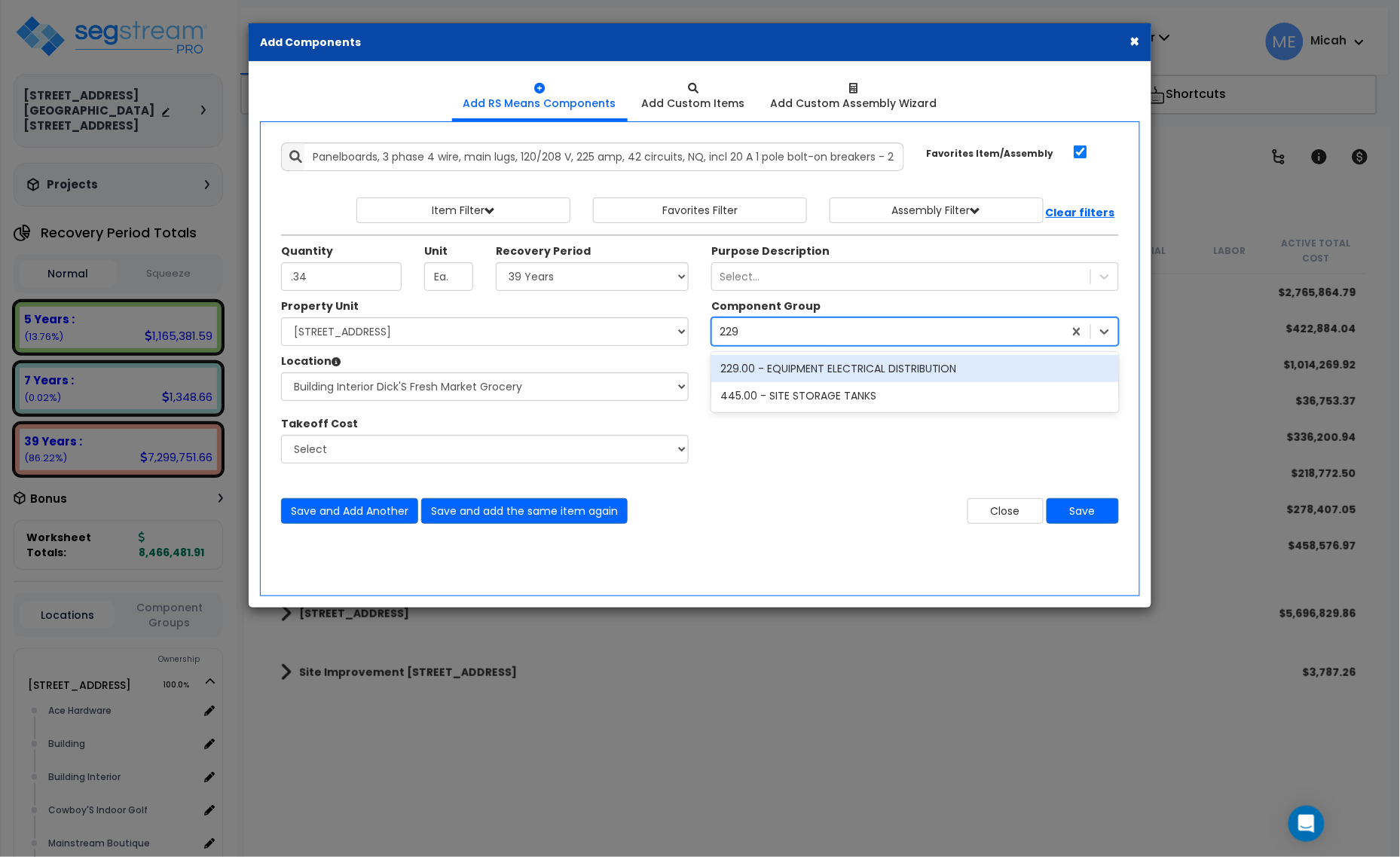
click at [836, 381] on div "229.00 - EQUIPMENT ELECTRICAL DISTRIBUTION" at bounding box center [914, 369] width 407 height 27
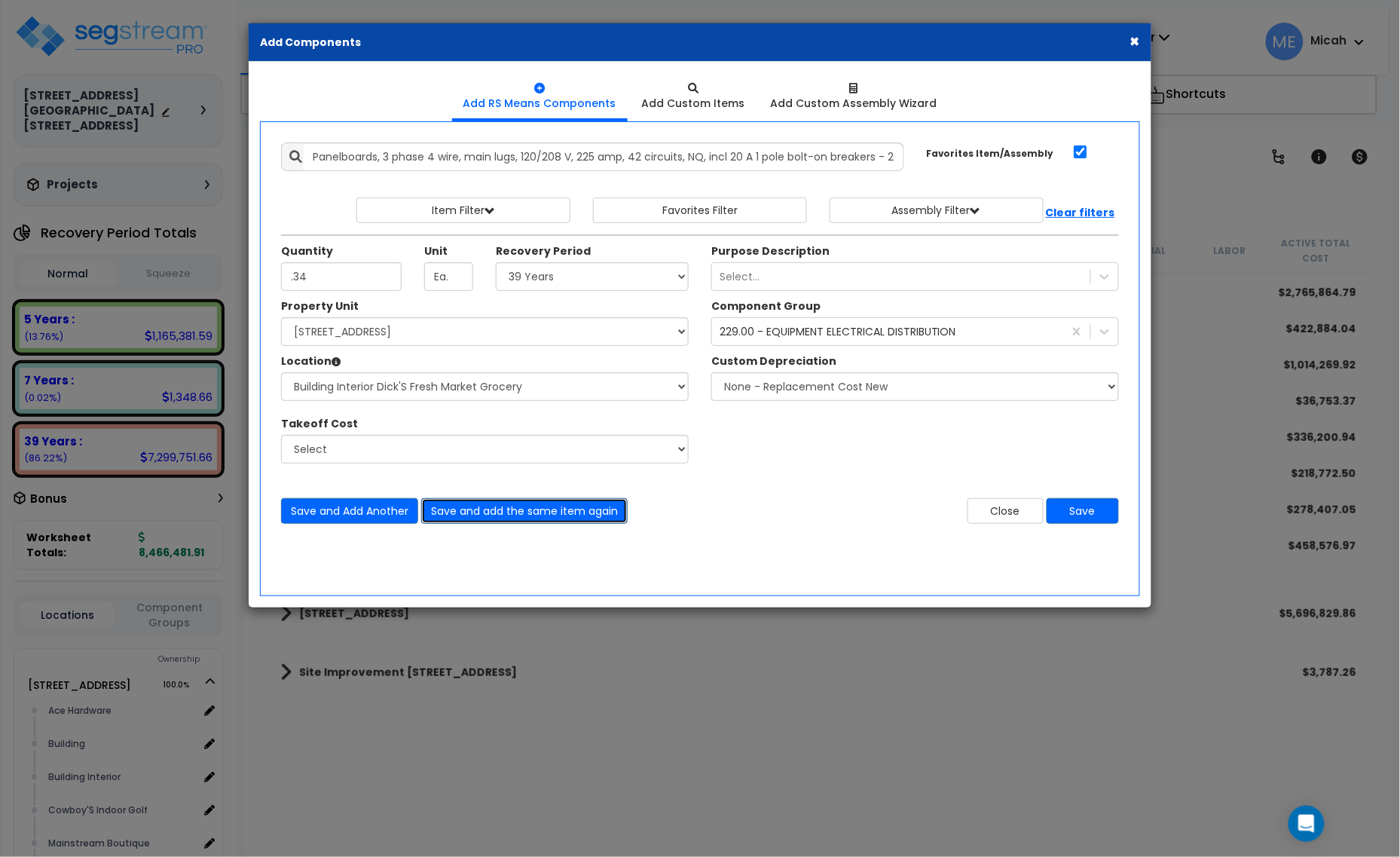
click at [504, 513] on button "Save and add the same item again" at bounding box center [524, 510] width 207 height 26
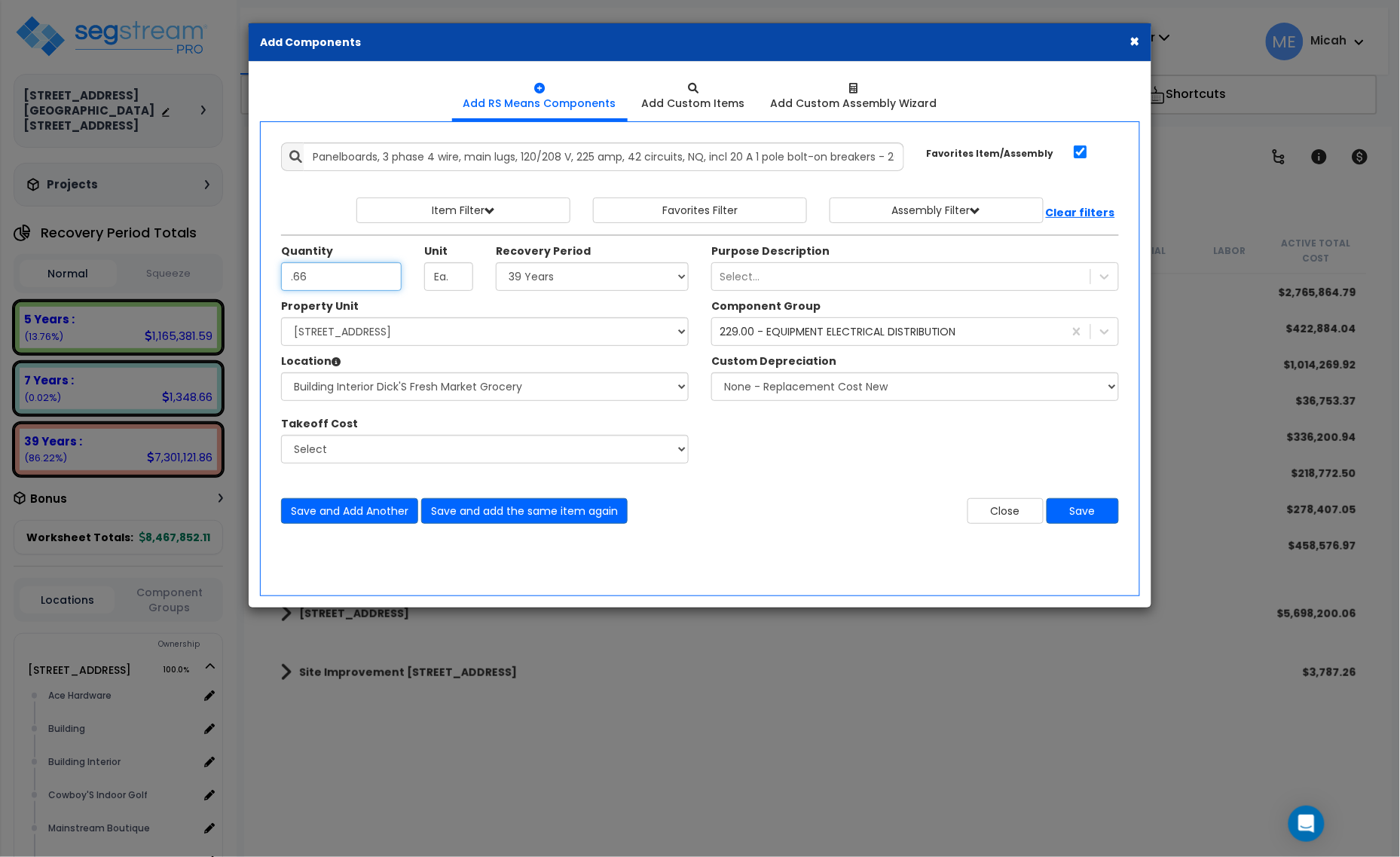
type input ".66"
click at [536, 280] on select "Select 5 Years 7 Years 15 Years 20 Years 39 Years 27.5 Year" at bounding box center [592, 276] width 193 height 28
select select "5Y"
click at [497, 263] on select "Select 5 Years 7 Years 15 Years 20 Years 39 Years 27.5 Year" at bounding box center [592, 276] width 193 height 28
click at [1089, 518] on button "Save" at bounding box center [1083, 510] width 72 height 26
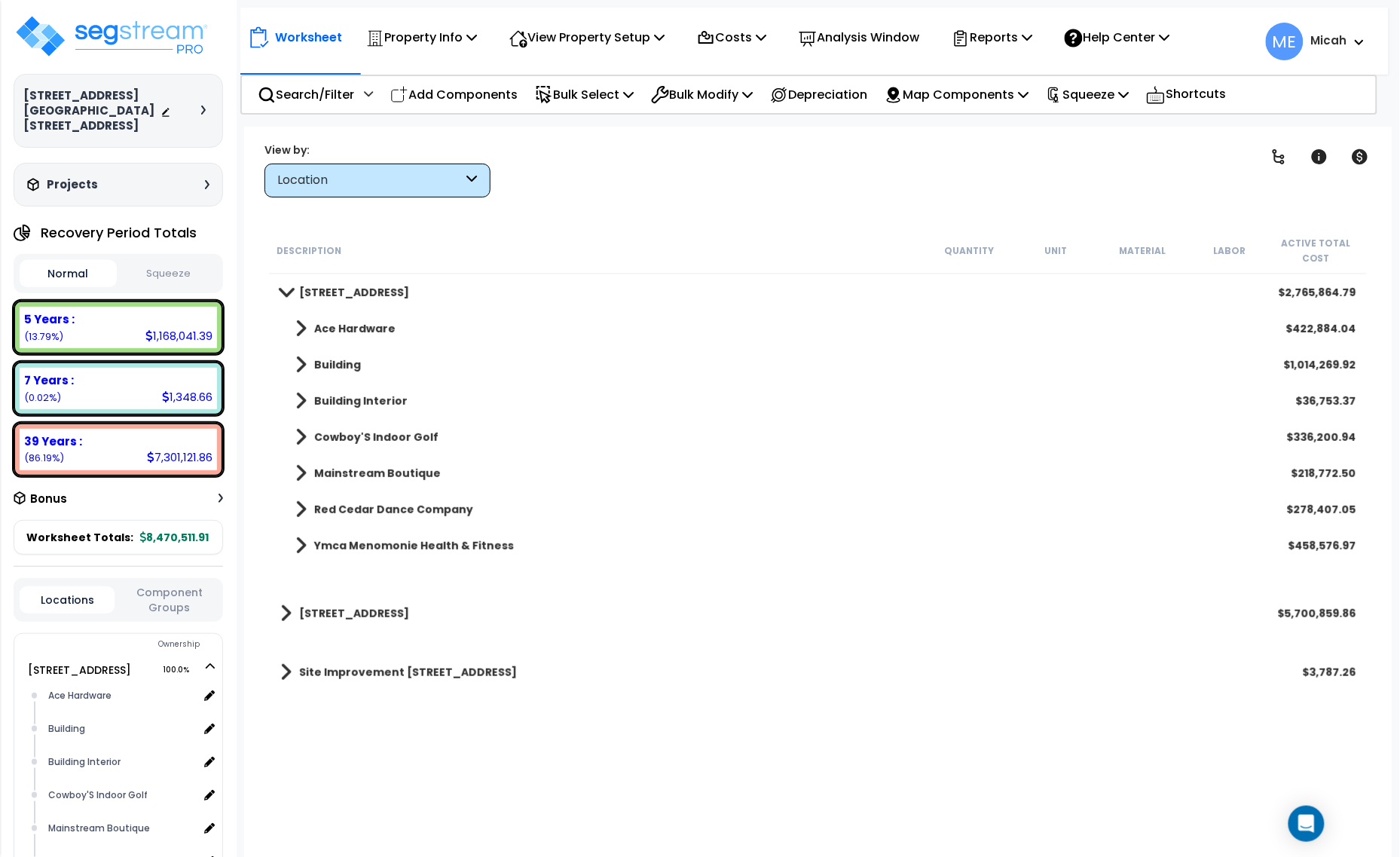
click at [291, 290] on span at bounding box center [286, 292] width 21 height 11
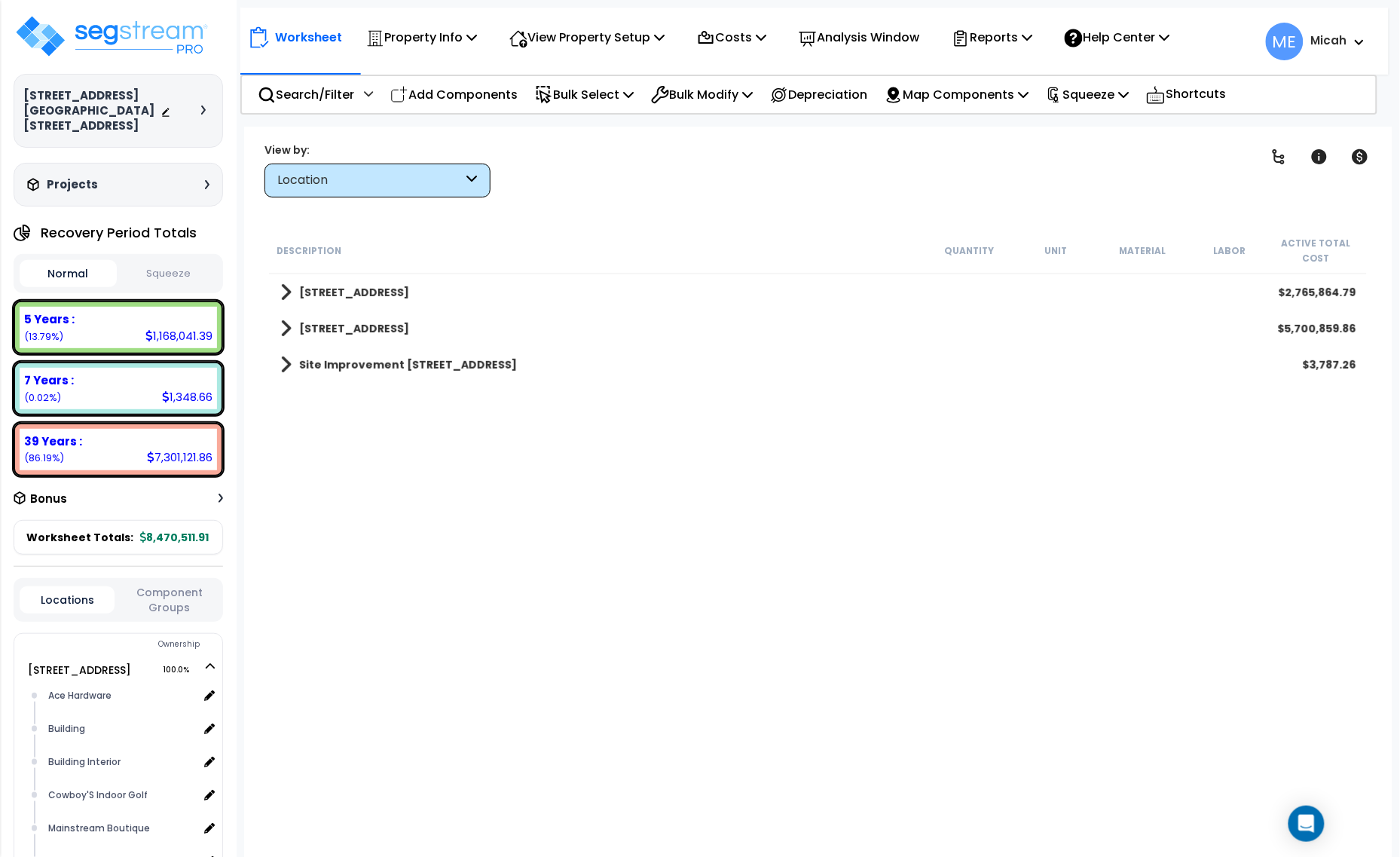
click at [287, 324] on span at bounding box center [286, 329] width 11 height 21
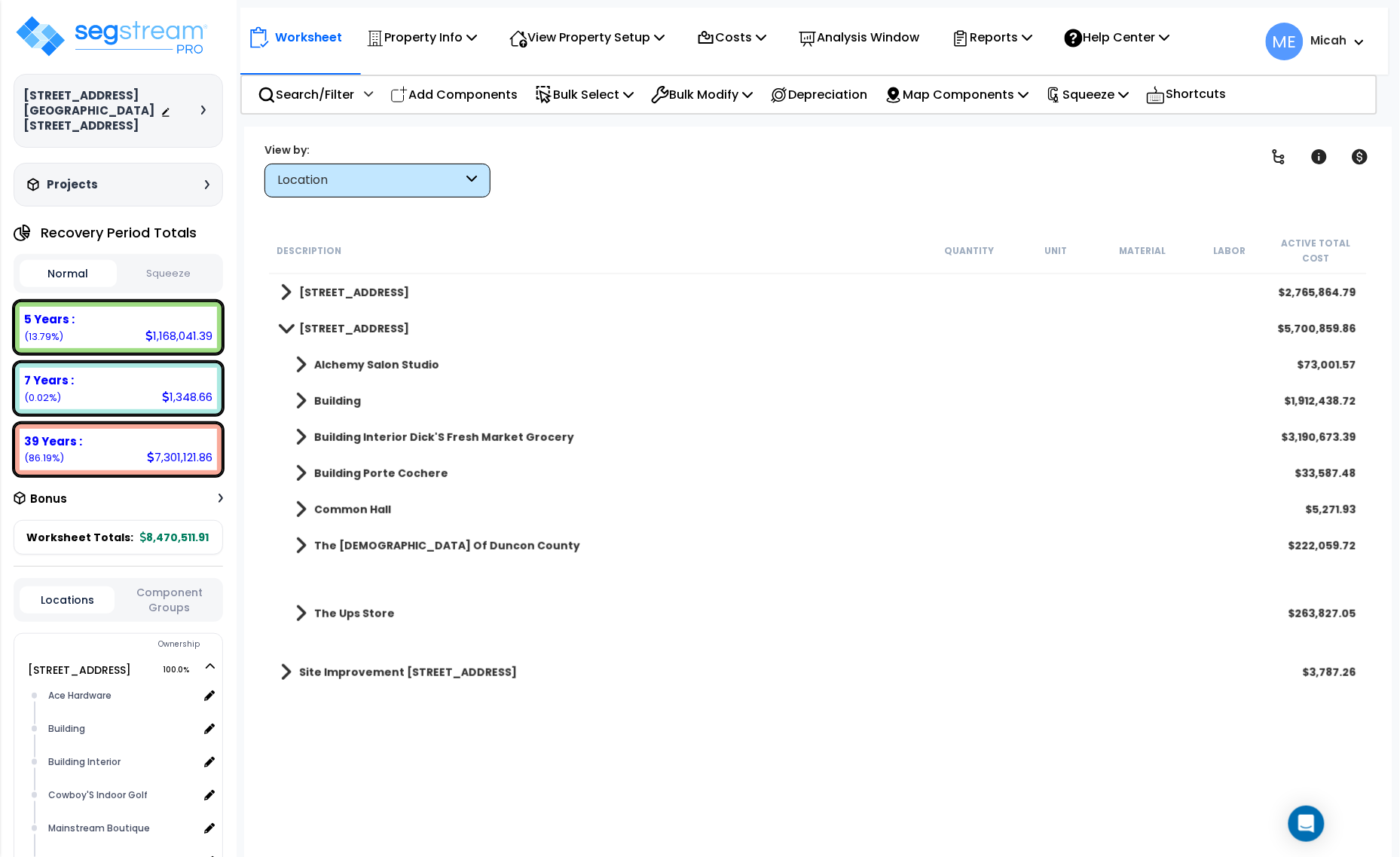
click at [305, 433] on link "Building Interior Dick'S Fresh Market Grocery" at bounding box center [427, 437] width 294 height 21
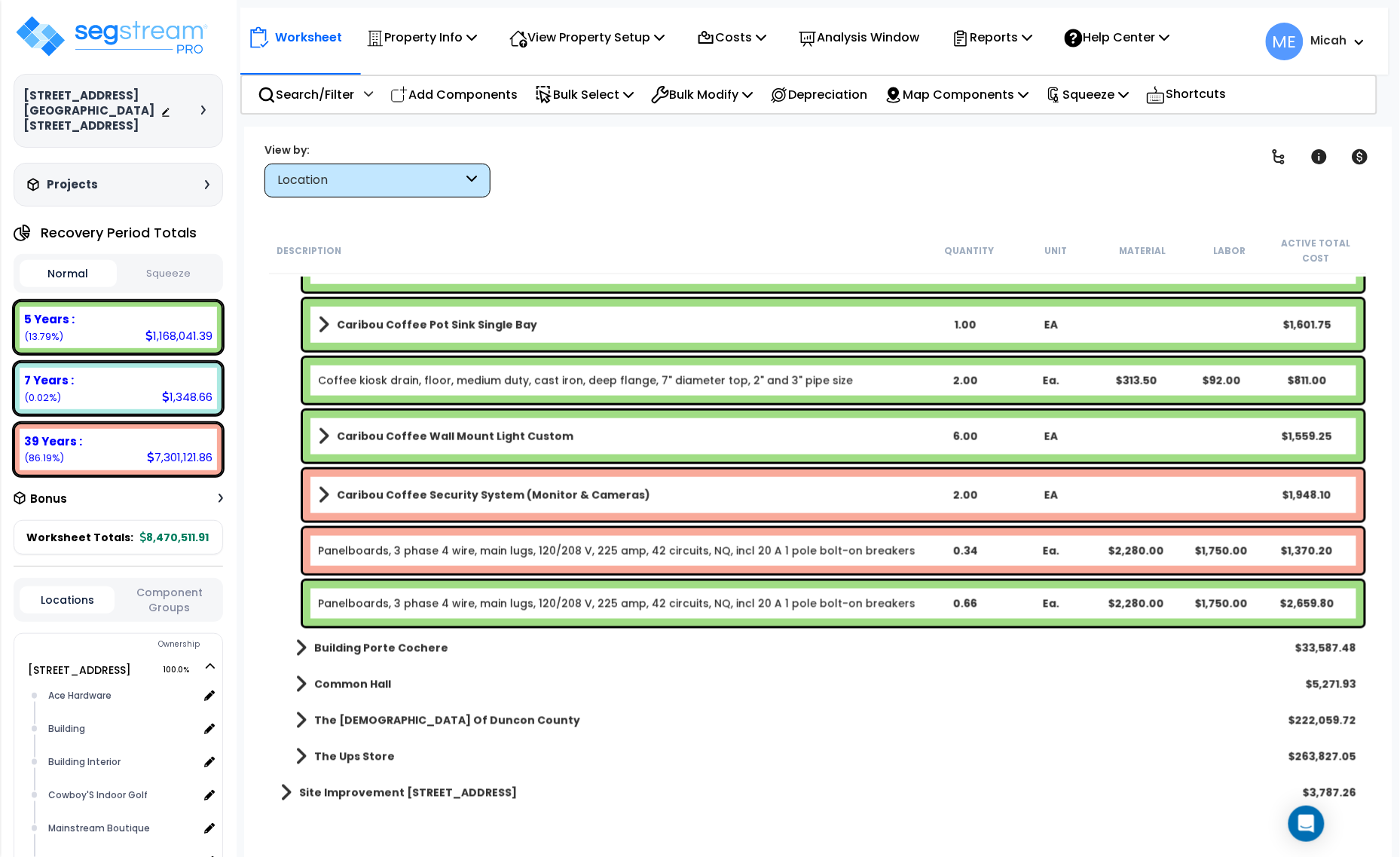
scroll to position [13687, 0]
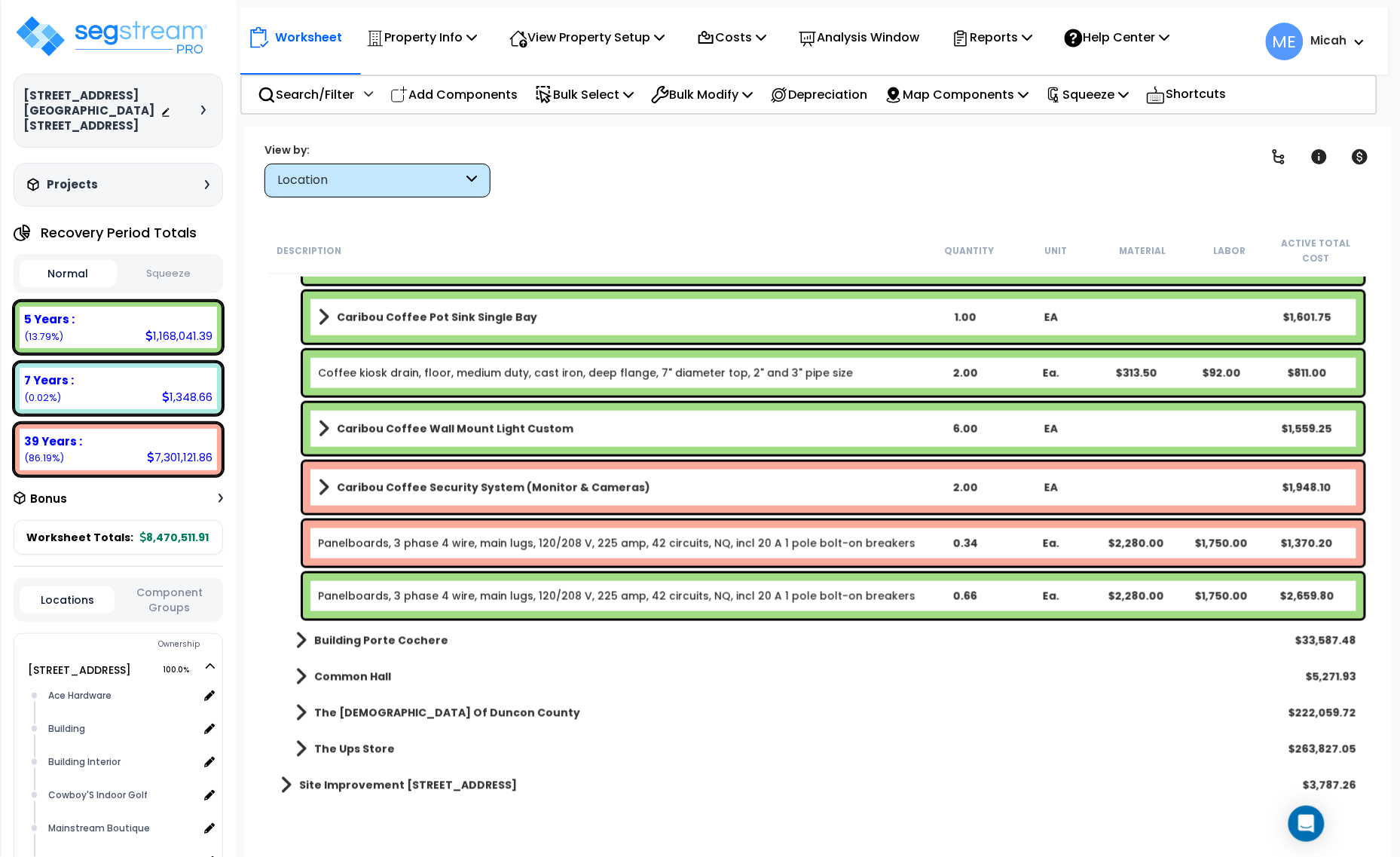
click at [411, 543] on link "Panelboards, 3 phase 4 wire, main lugs, 120/208 V, 225 amp, 42 circuits, NQ, in…" at bounding box center [617, 543] width 597 height 15
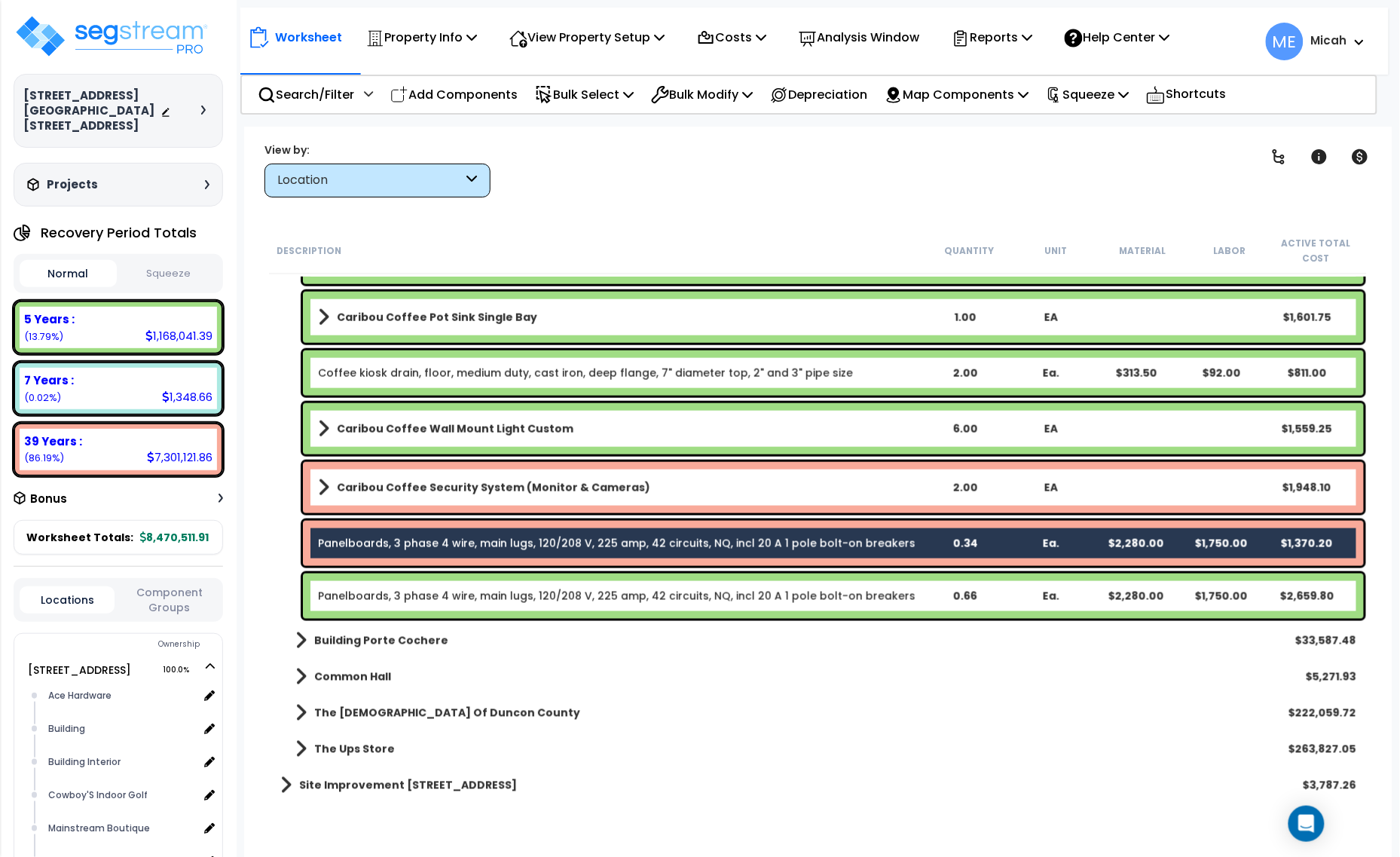
click at [491, 545] on link "Panelboards, 3 phase 4 wire, main lugs, 120/208 V, 225 amp, 42 circuits, NQ, in…" at bounding box center [617, 543] width 597 height 15
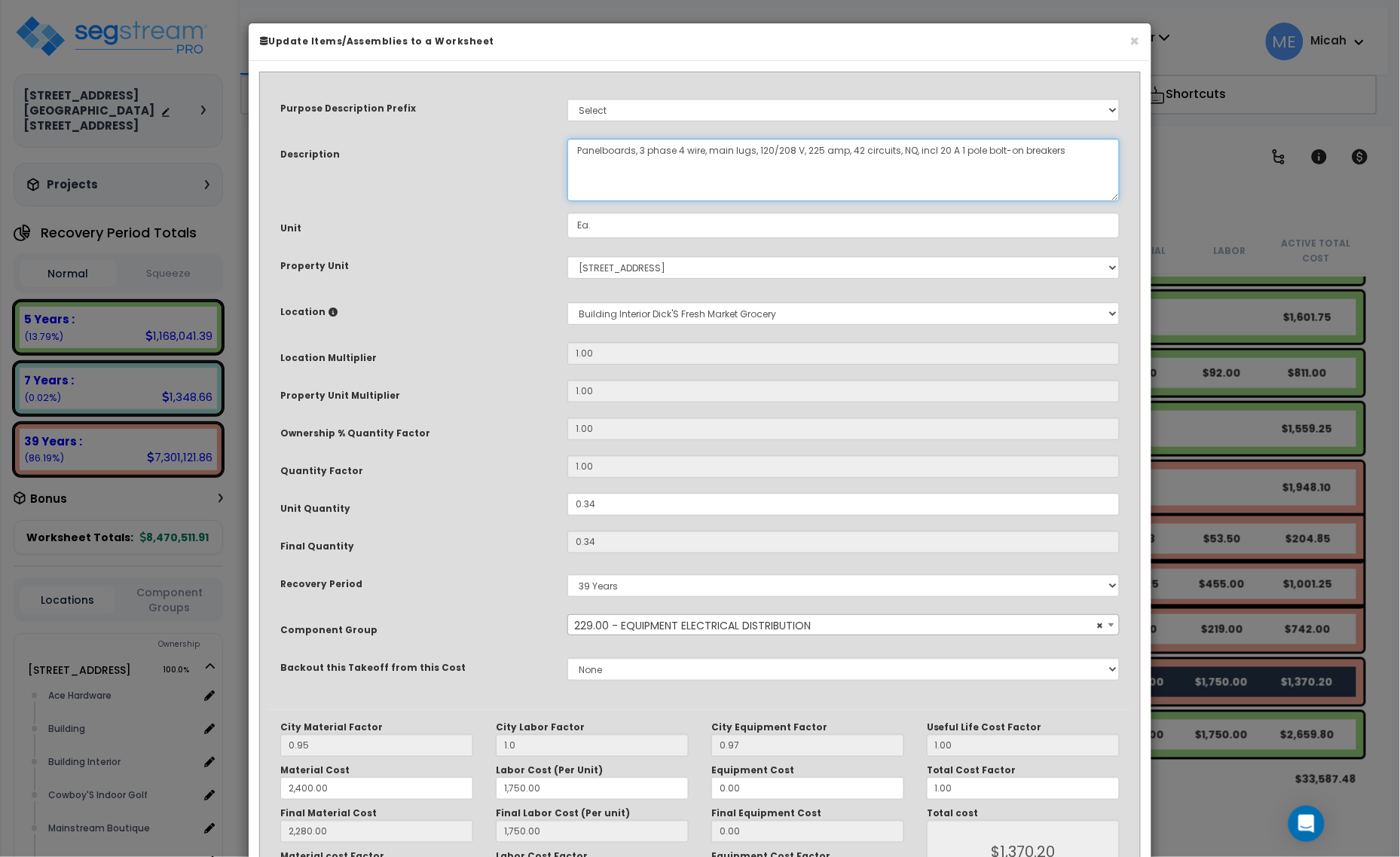
click at [578, 148] on textarea "Panelboards, 3 phase 4 wire, main lugs, 120/208 V, 225 amp, 42 circuits, NQ, in…" at bounding box center [843, 170] width 552 height 63
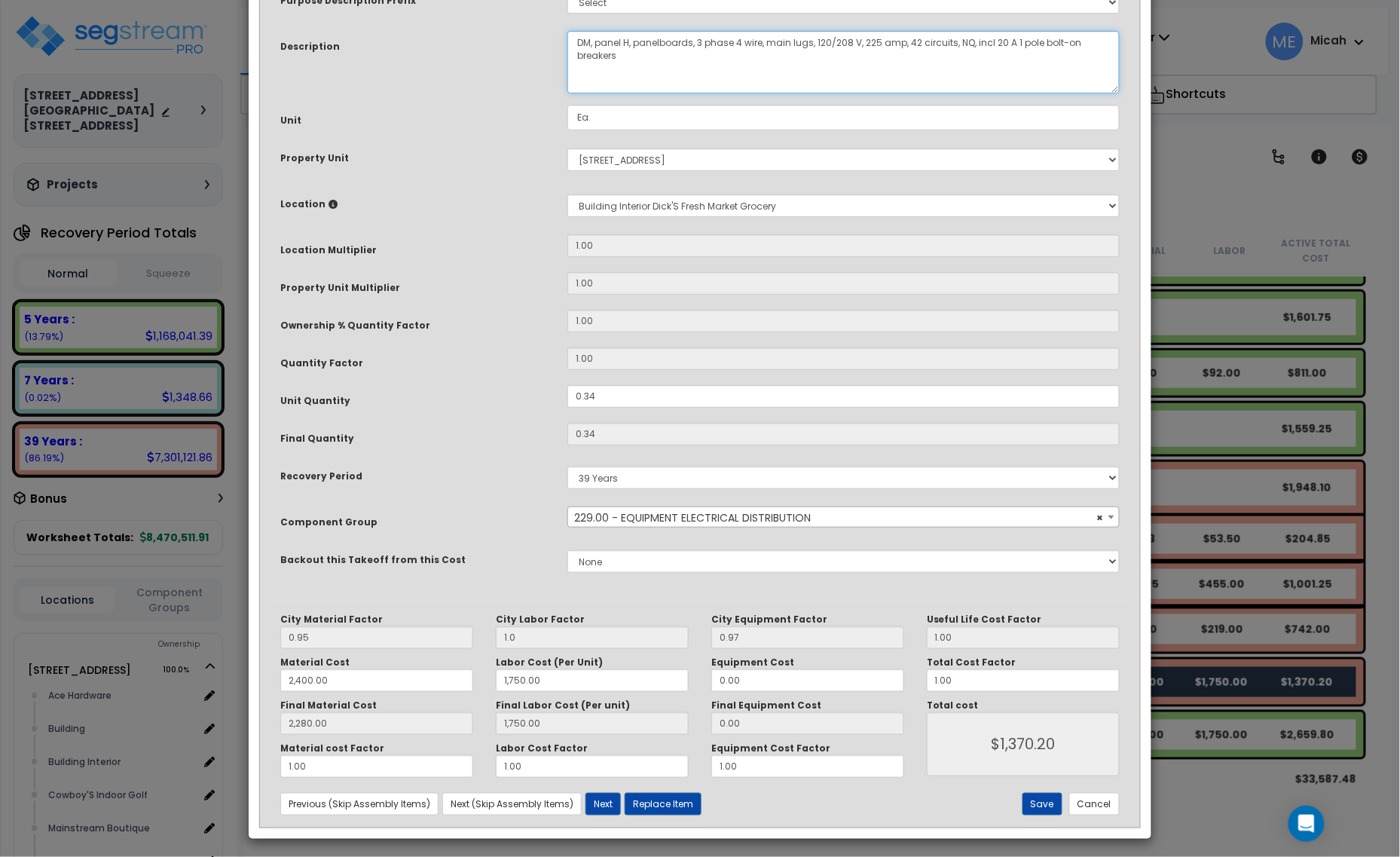
scroll to position [114, 0]
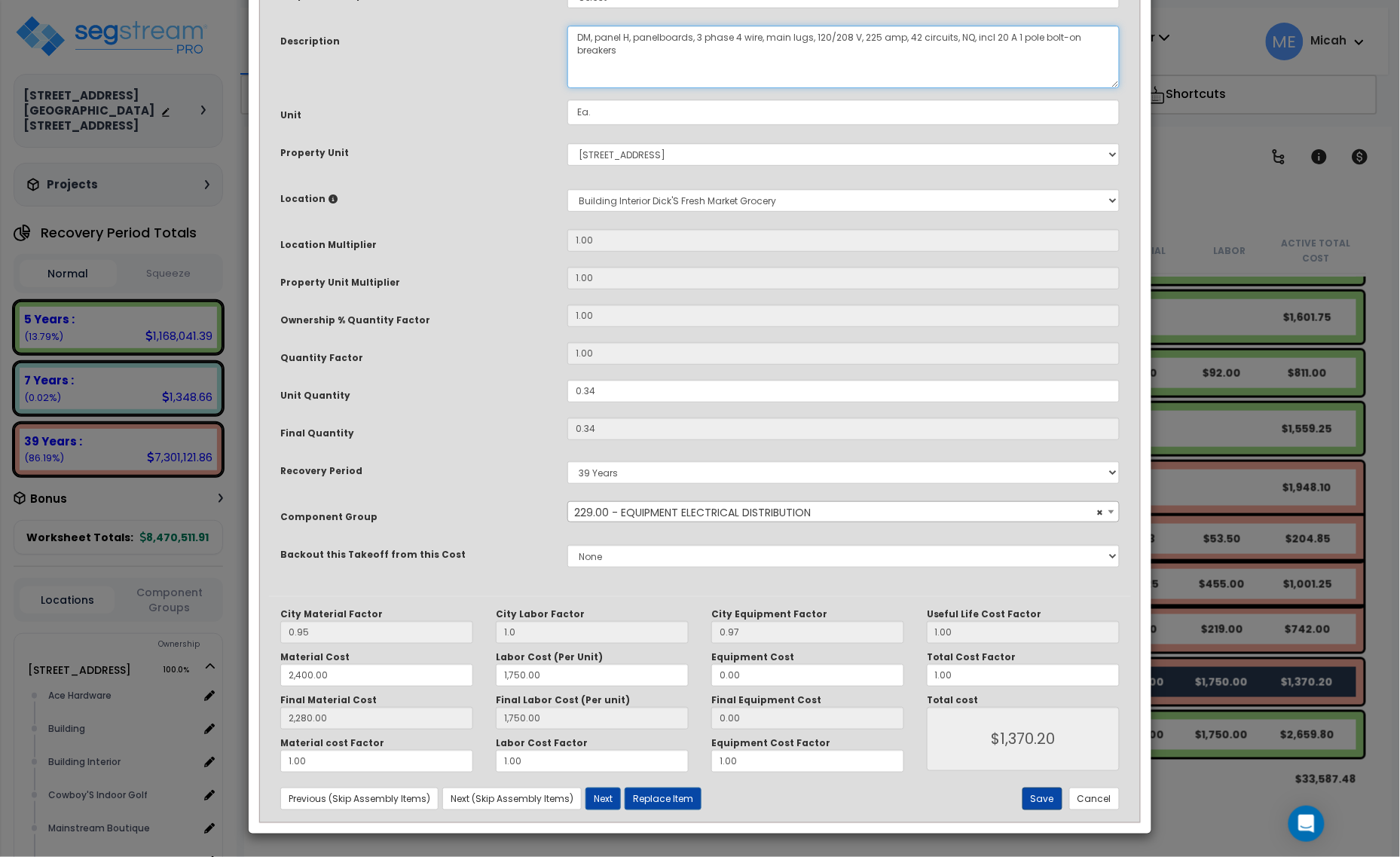
type textarea "DM, panel H, panelboards, 3 phase 4 wire, main lugs, 120/208 V, 225 amp, 42 cir…"
click at [1038, 788] on button "Save" at bounding box center [1042, 799] width 40 height 22
type input "1.00"
type input "2400.00"
type input "1750.00"
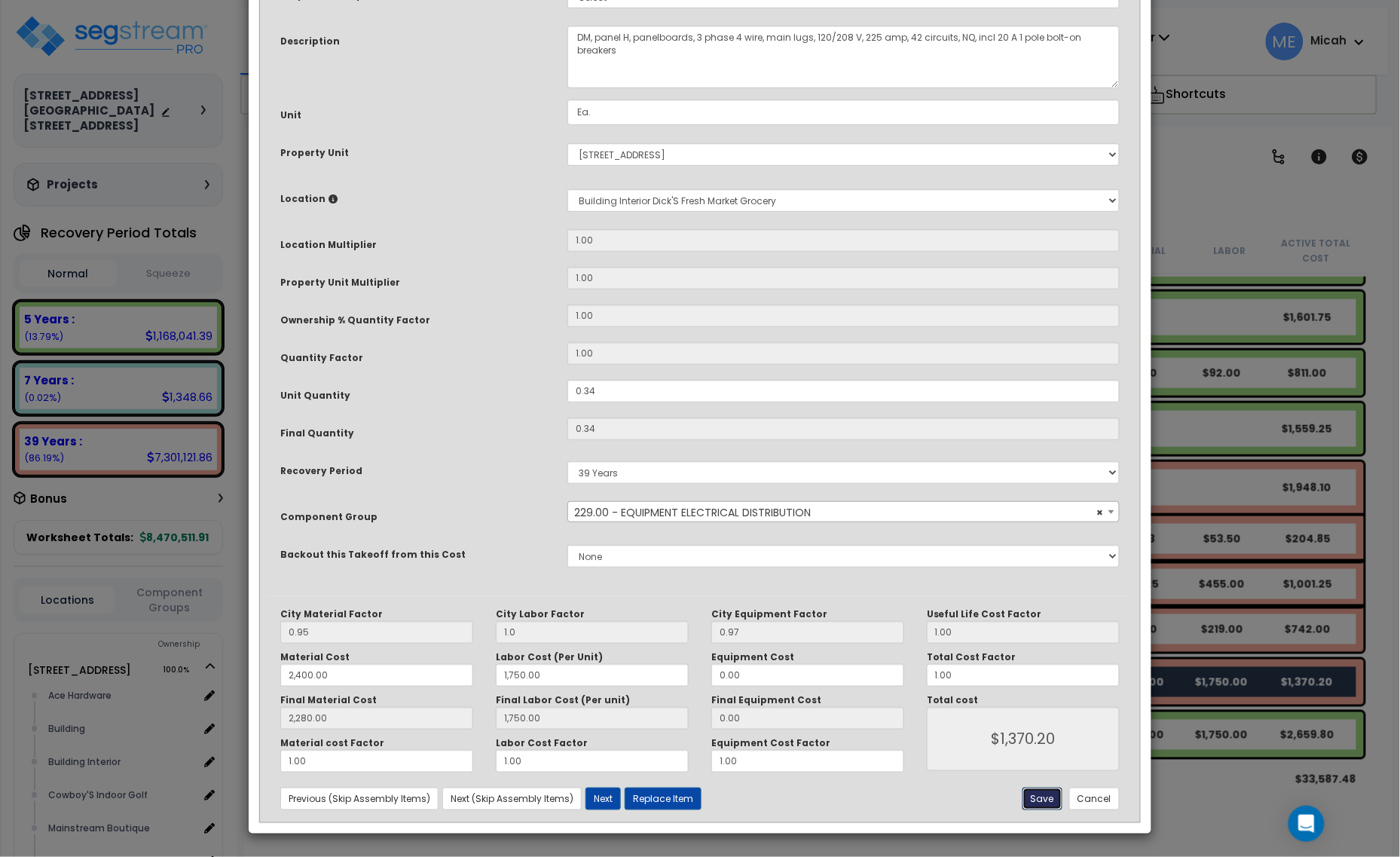
type input "2280.00"
type input "1750.00"
type input "1370.20"
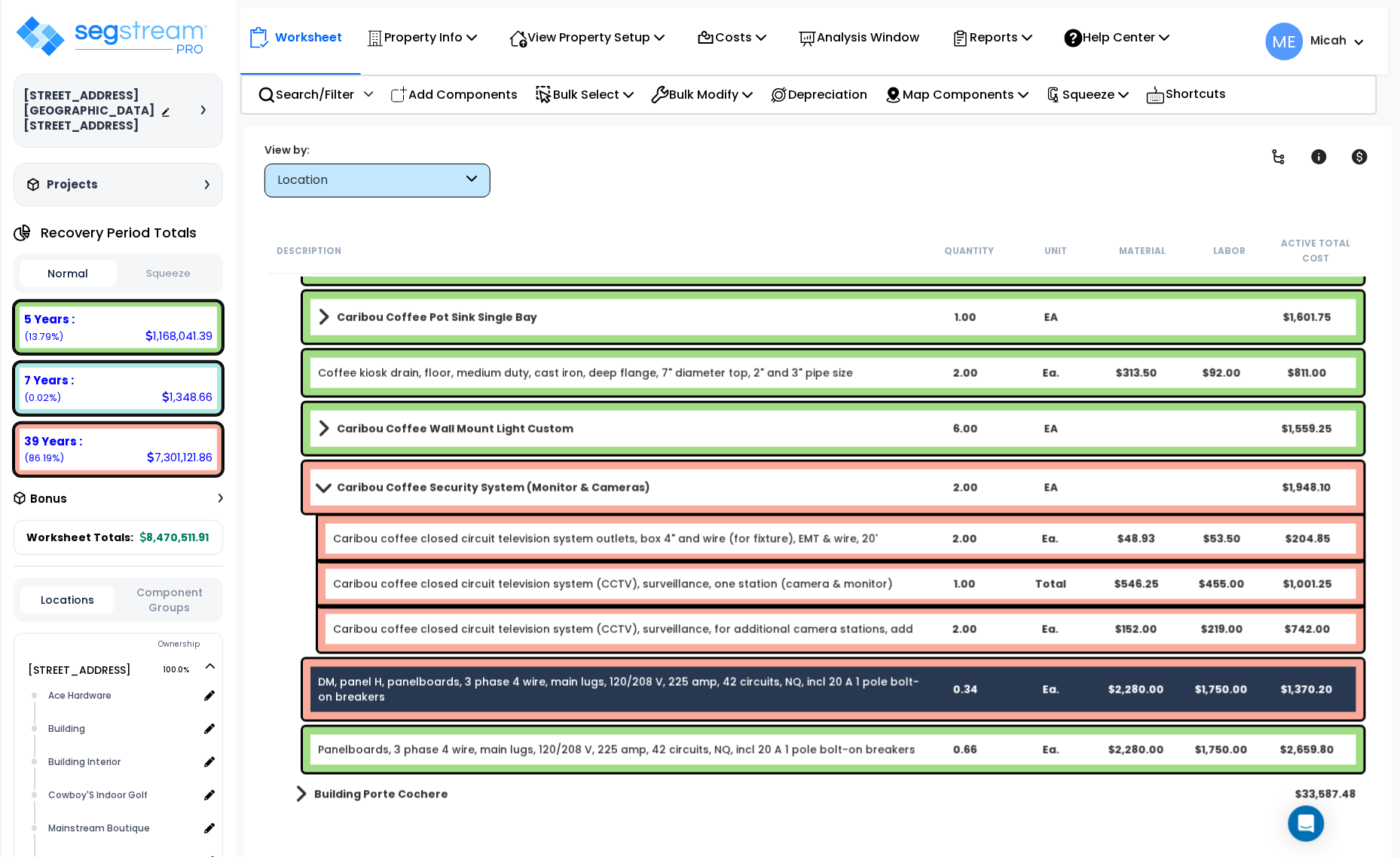
click at [438, 743] on link "Panelboards, 3 phase 4 wire, main lugs, 120/208 V, 225 amp, 42 circuits, NQ, in…" at bounding box center [617, 750] width 597 height 15
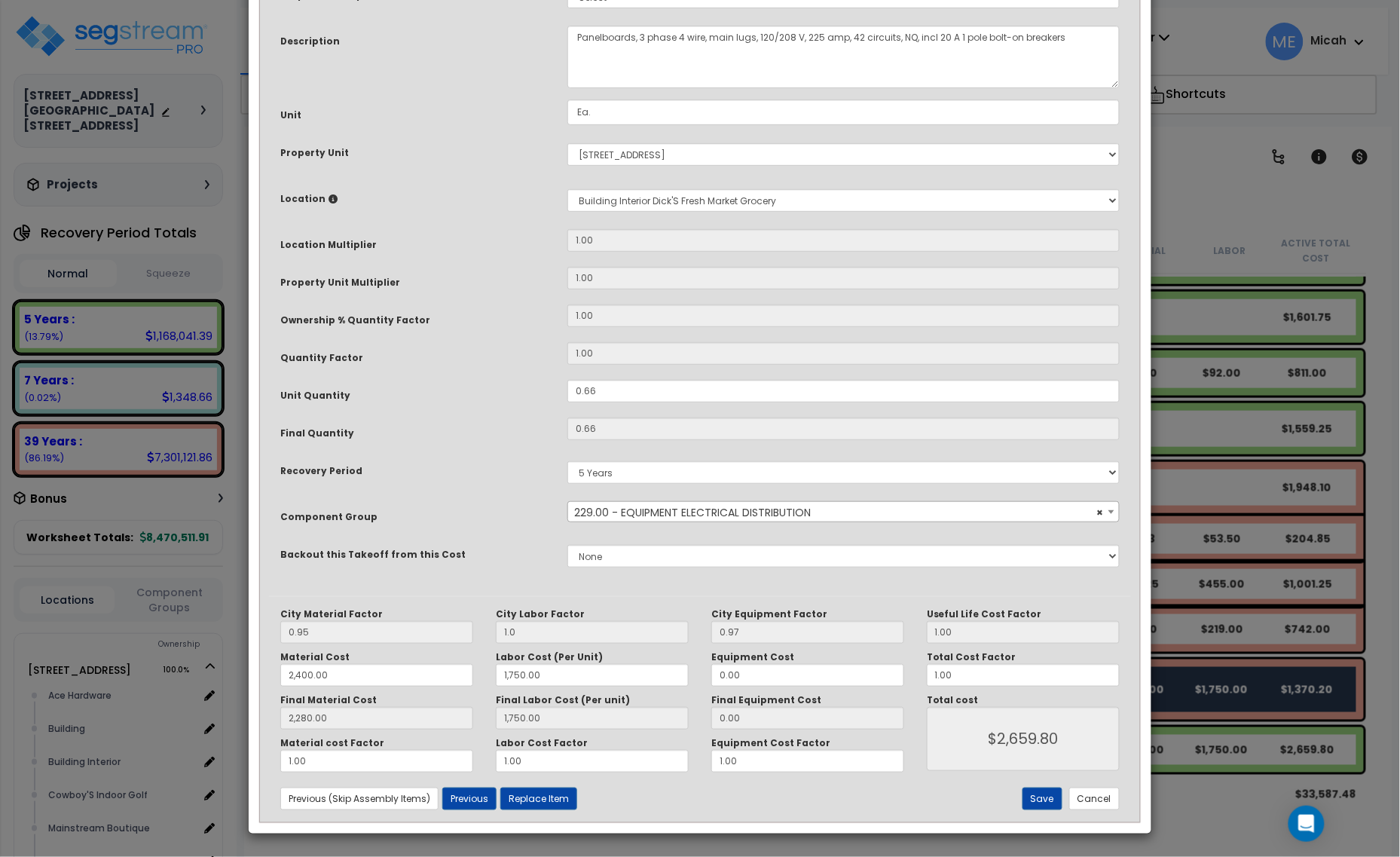
scroll to position [0, 0]
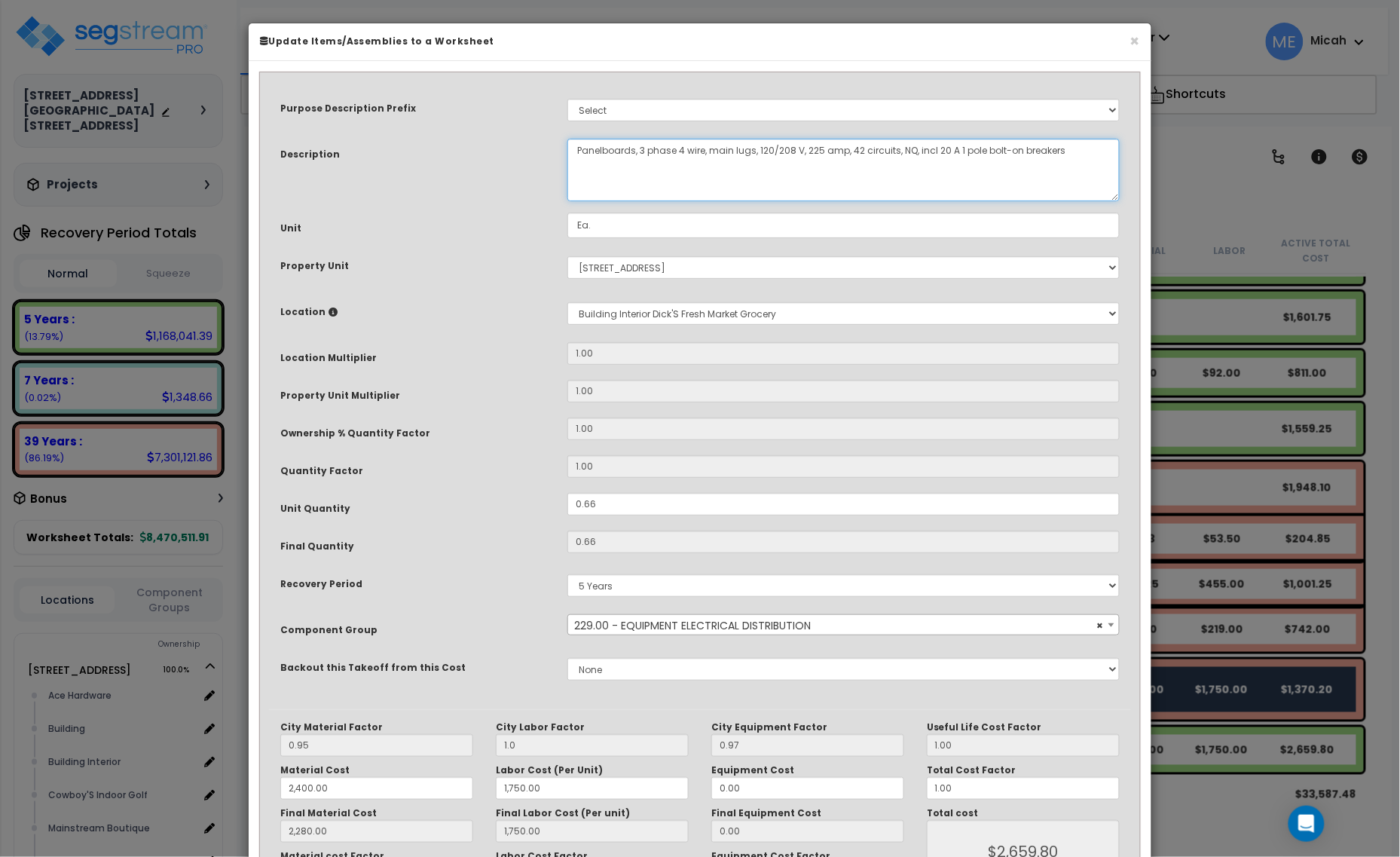
click at [576, 148] on textarea "Panelboards, 3 phase 4 wire, main lugs, 120/208 V, 225 amp, 42 circuits, NQ, in…" at bounding box center [843, 170] width 552 height 63
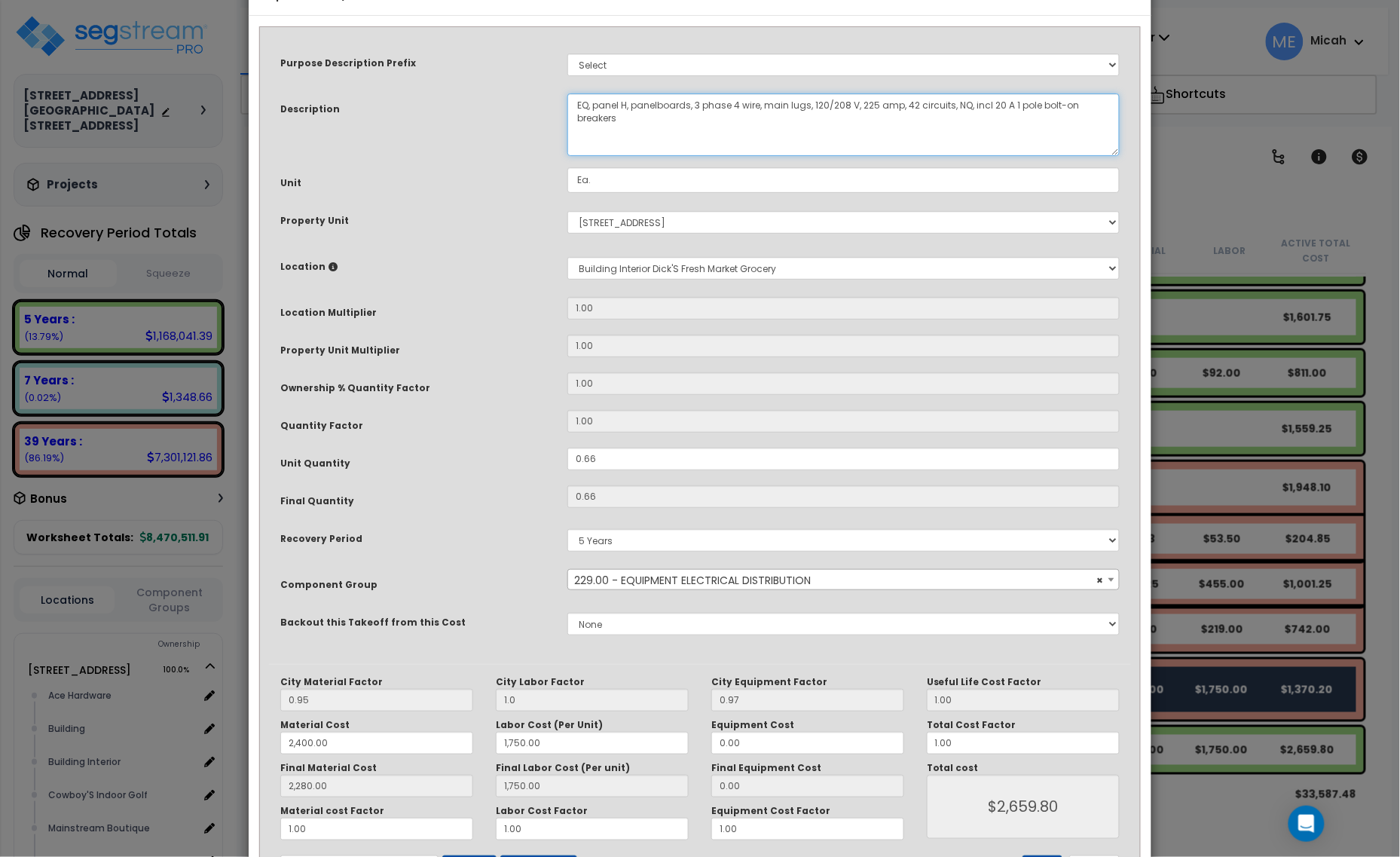
scroll to position [114, 0]
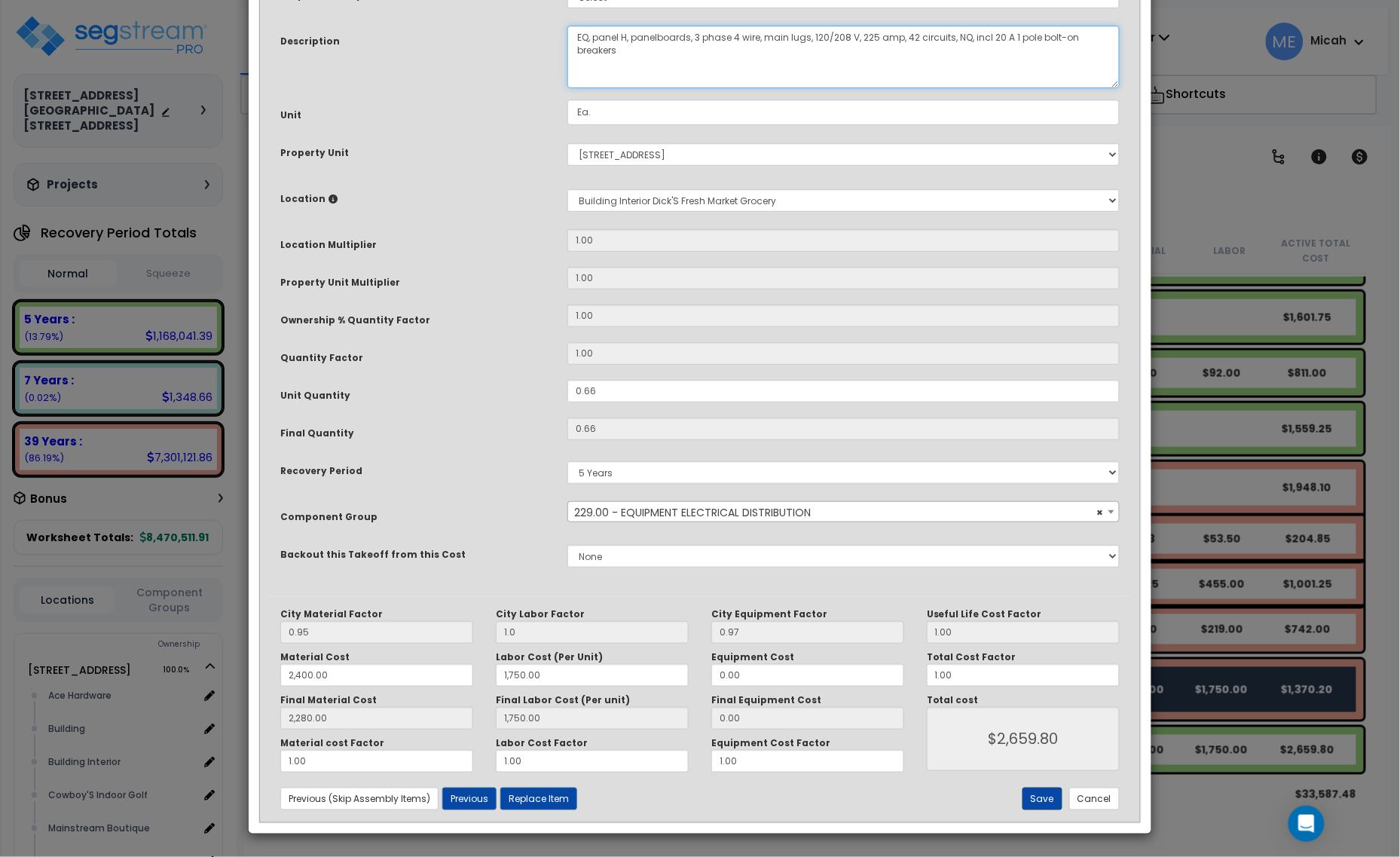
type textarea "EQ, panel H, panelboards, 3 phase 4 wire, main lugs, 120/208 V, 225 amp, 42 cir…"
click at [1029, 803] on button "Save" at bounding box center [1042, 799] width 40 height 22
type input "1.00"
type input "2400.00"
type input "1750.00"
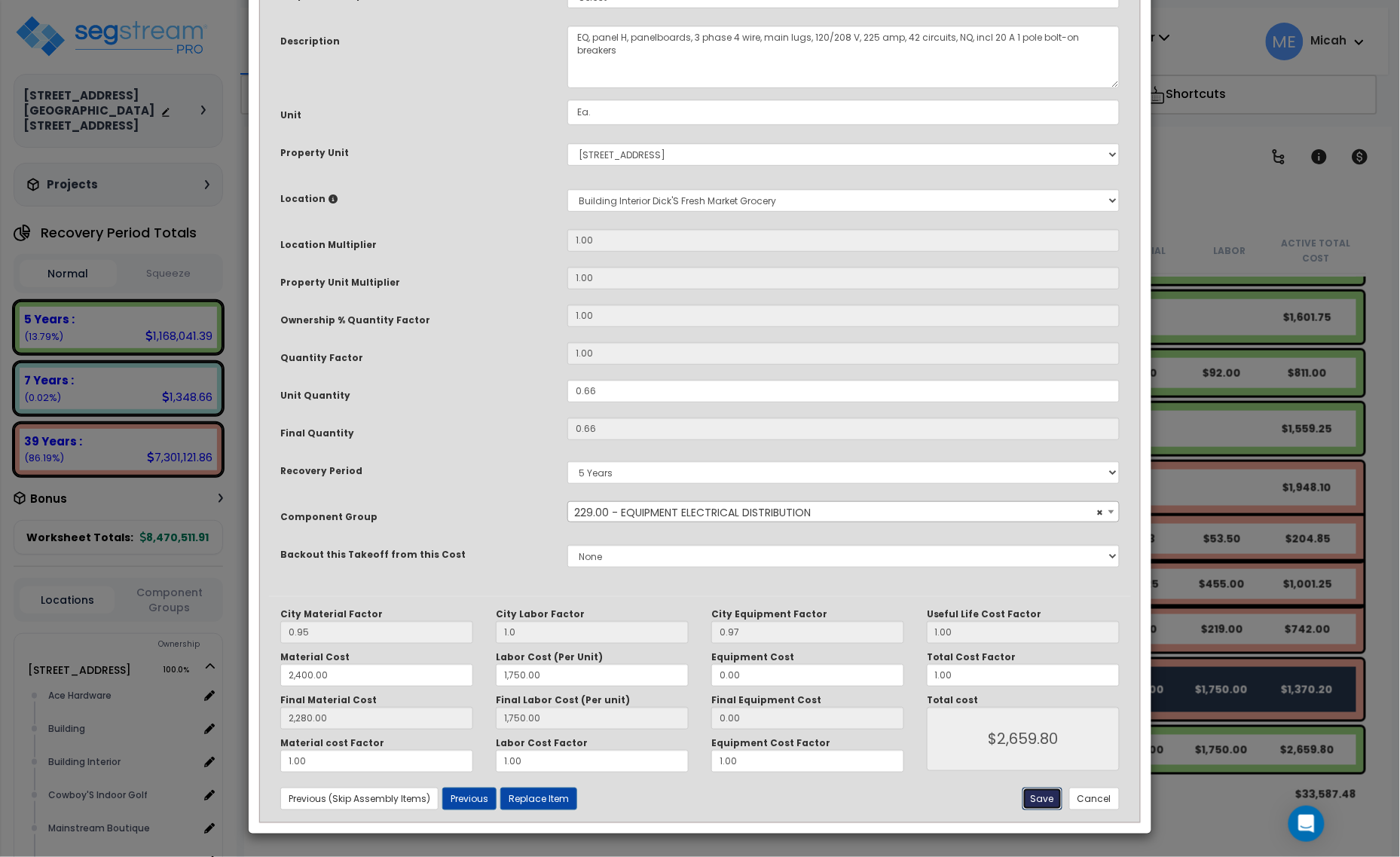
type input "2280.00"
type input "1750.00"
type input "2659.80"
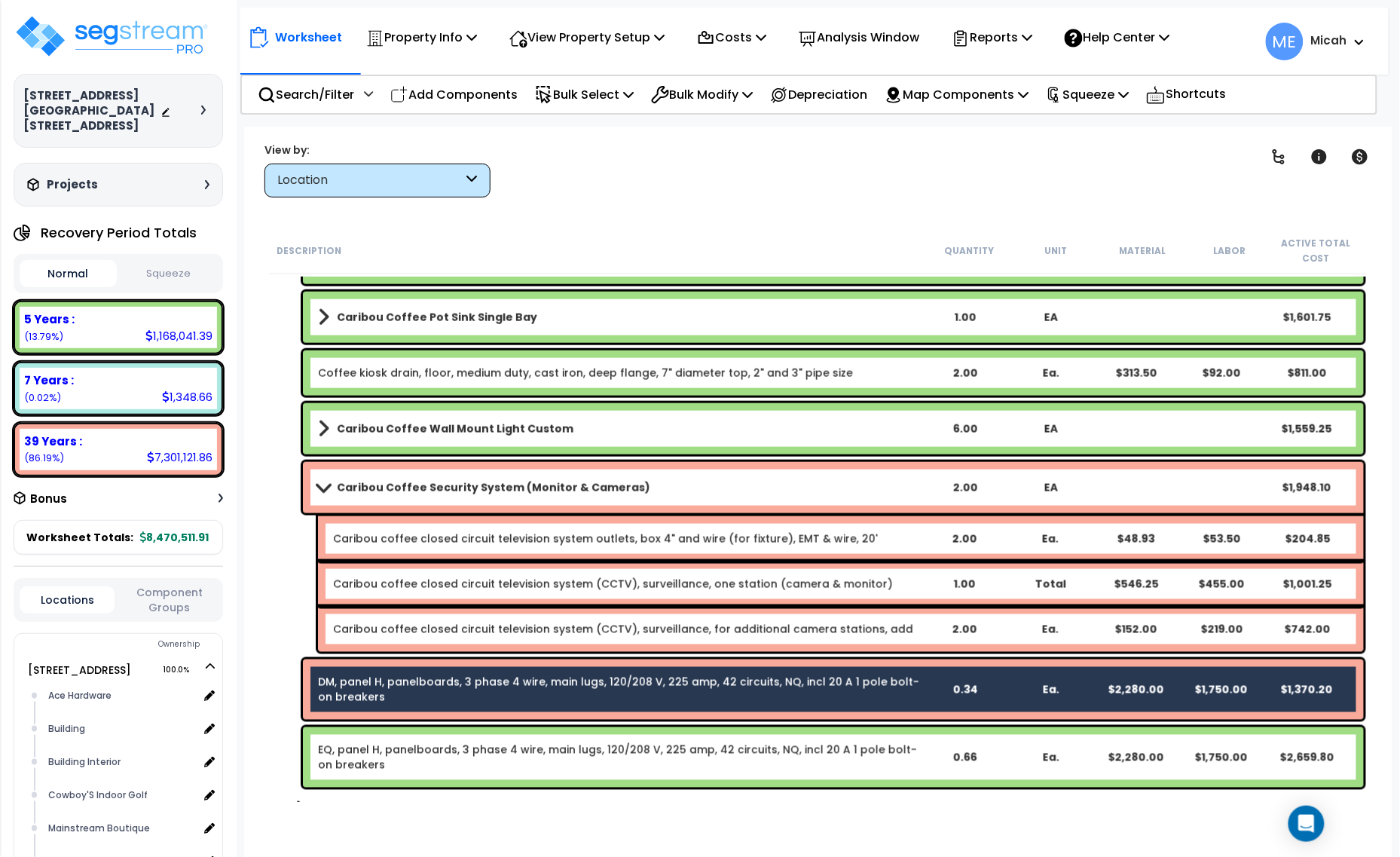
click at [306, 483] on div "Caribou Coffee Security System (Monitor & Cameras) 2.00 EA $1,948.10" at bounding box center [833, 487] width 1061 height 51
click at [325, 487] on span at bounding box center [323, 486] width 21 height 11
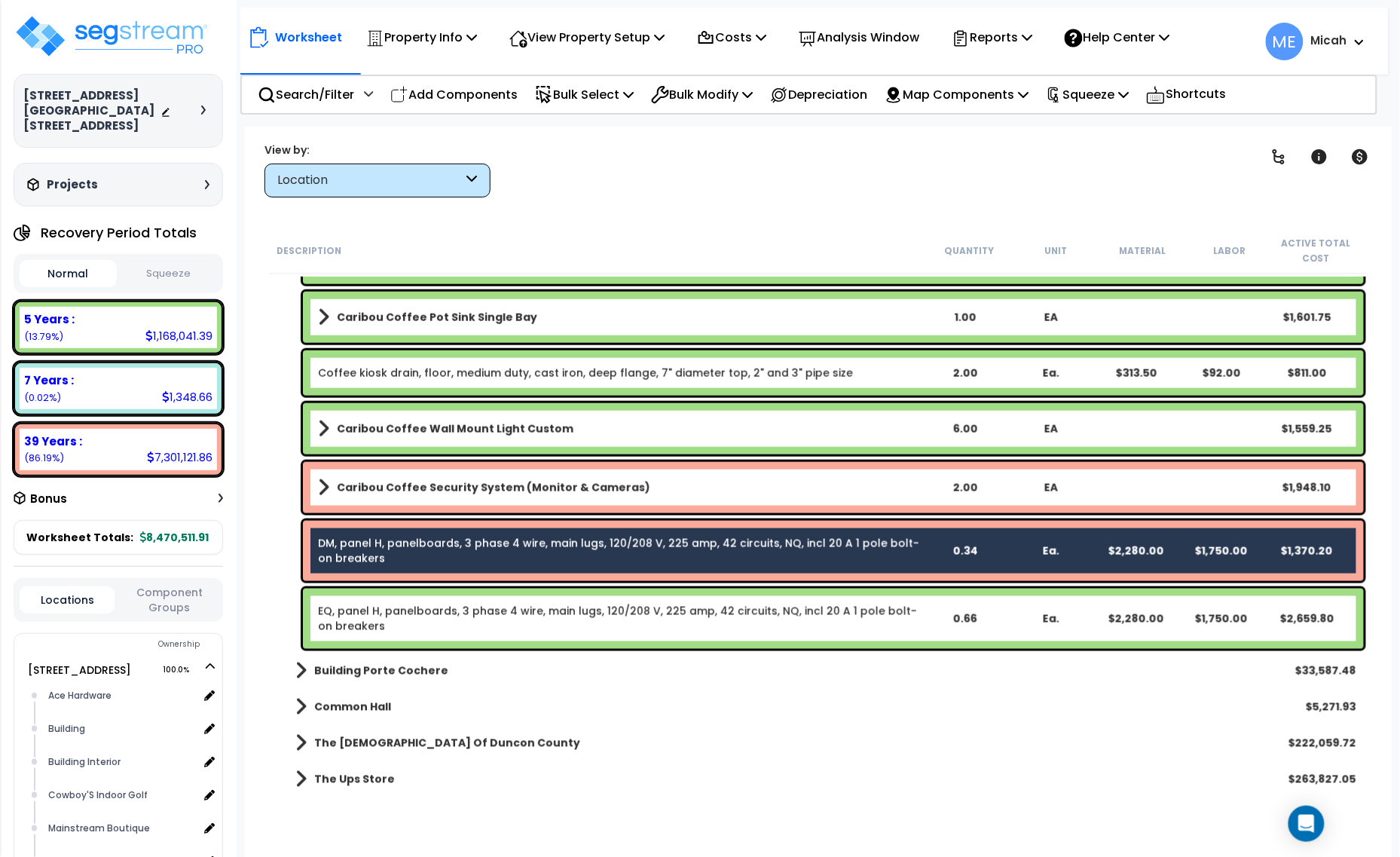
click at [384, 553] on div "DM, panel H, panelboards, 3 phase 4 wire, main lugs, 120/208 V, 225 amp, 42 cir…" at bounding box center [619, 550] width 603 height 30
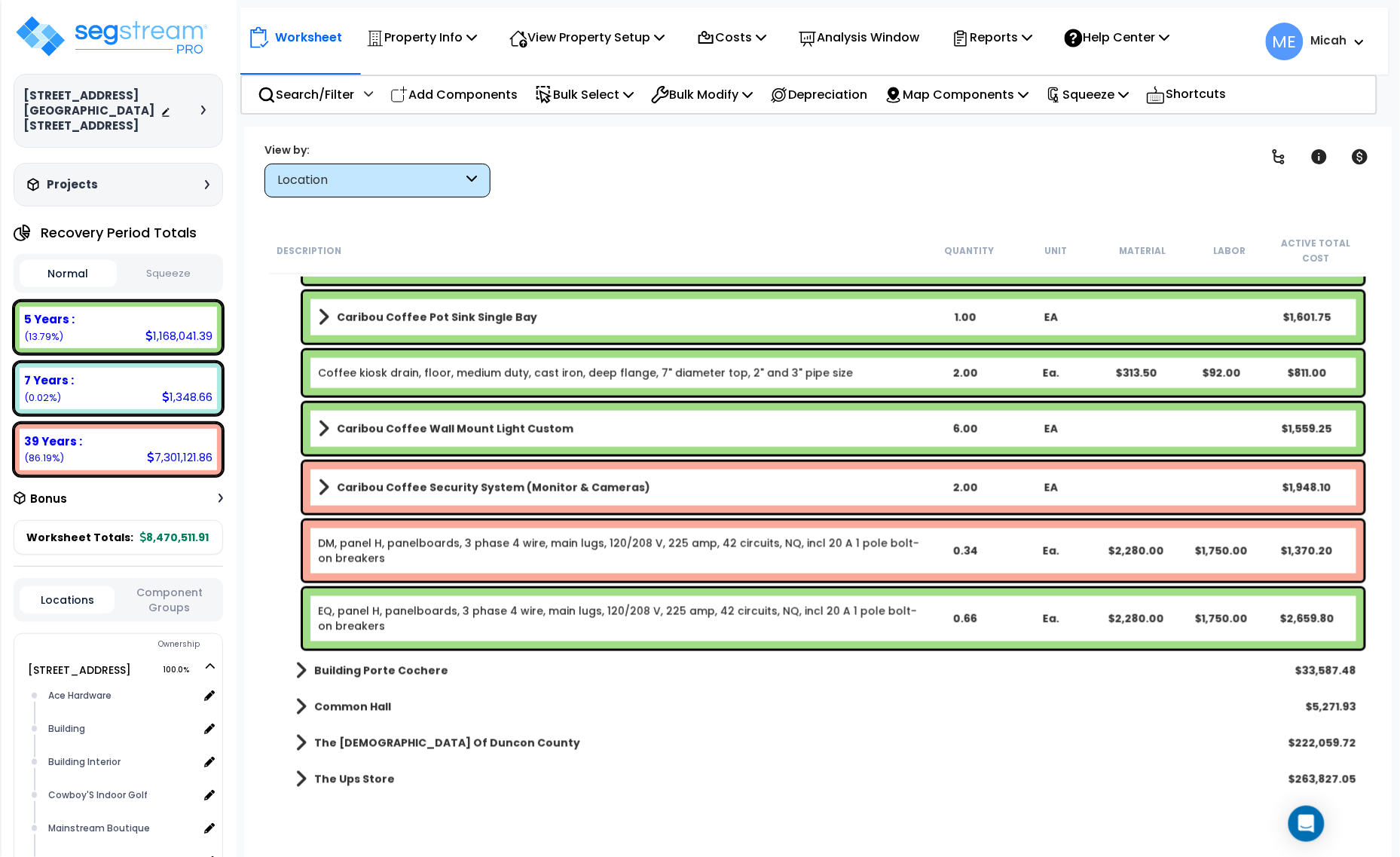
drag, startPoint x: 498, startPoint y: 91, endPoint x: 438, endPoint y: 209, distance: 132.4
click at [498, 91] on p "Add Components" at bounding box center [454, 94] width 127 height 21
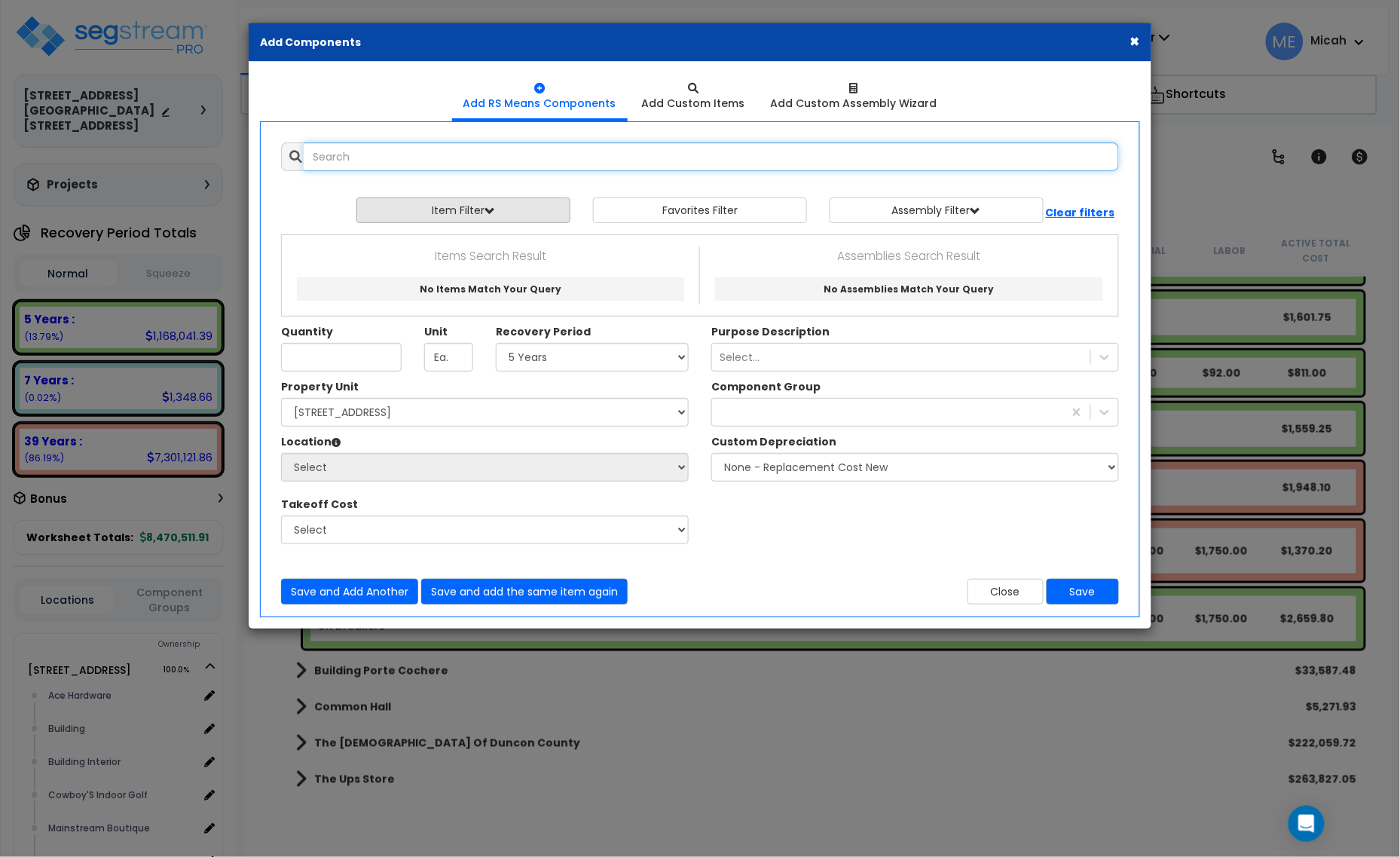
select select
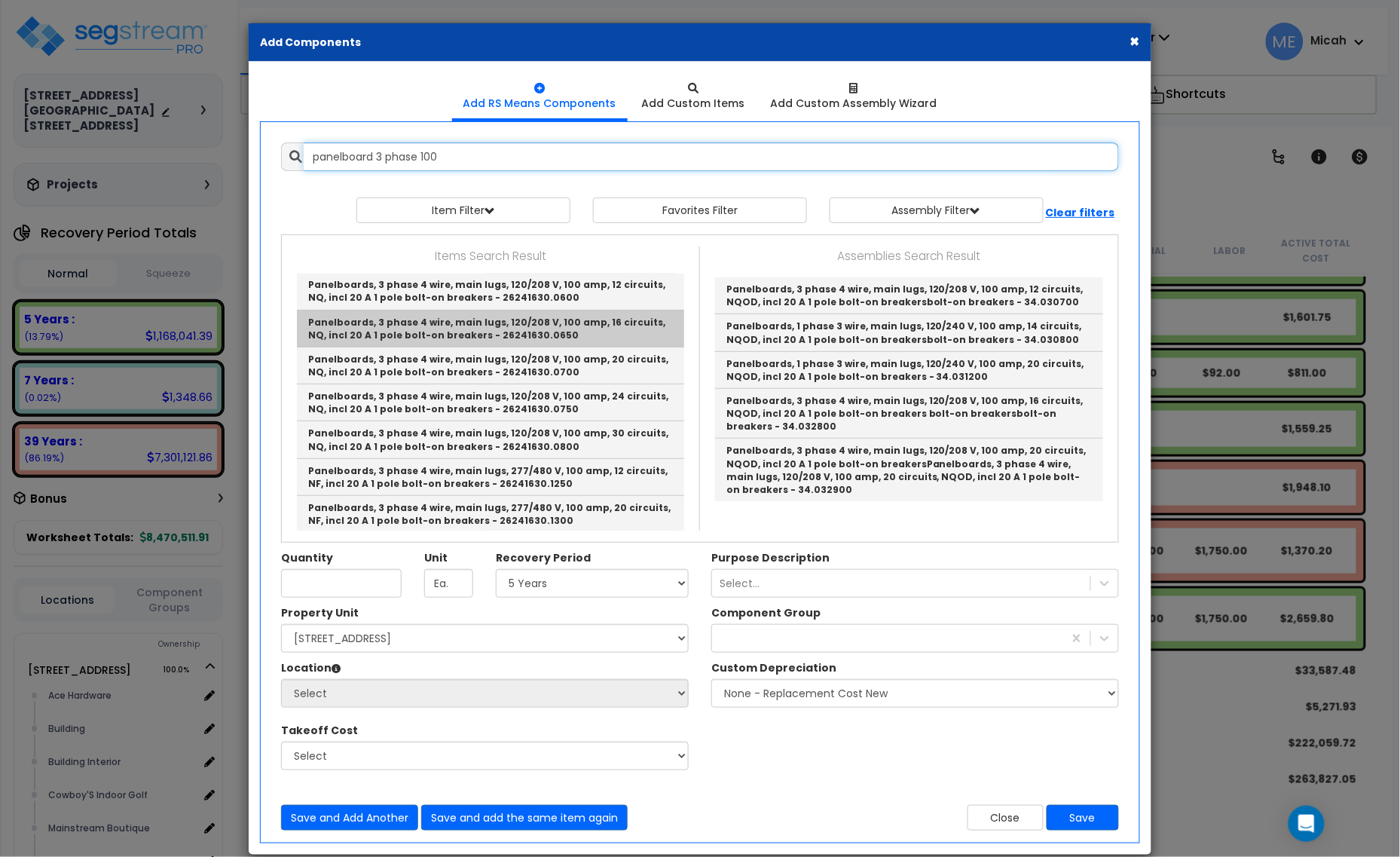
scroll to position [189, 0]
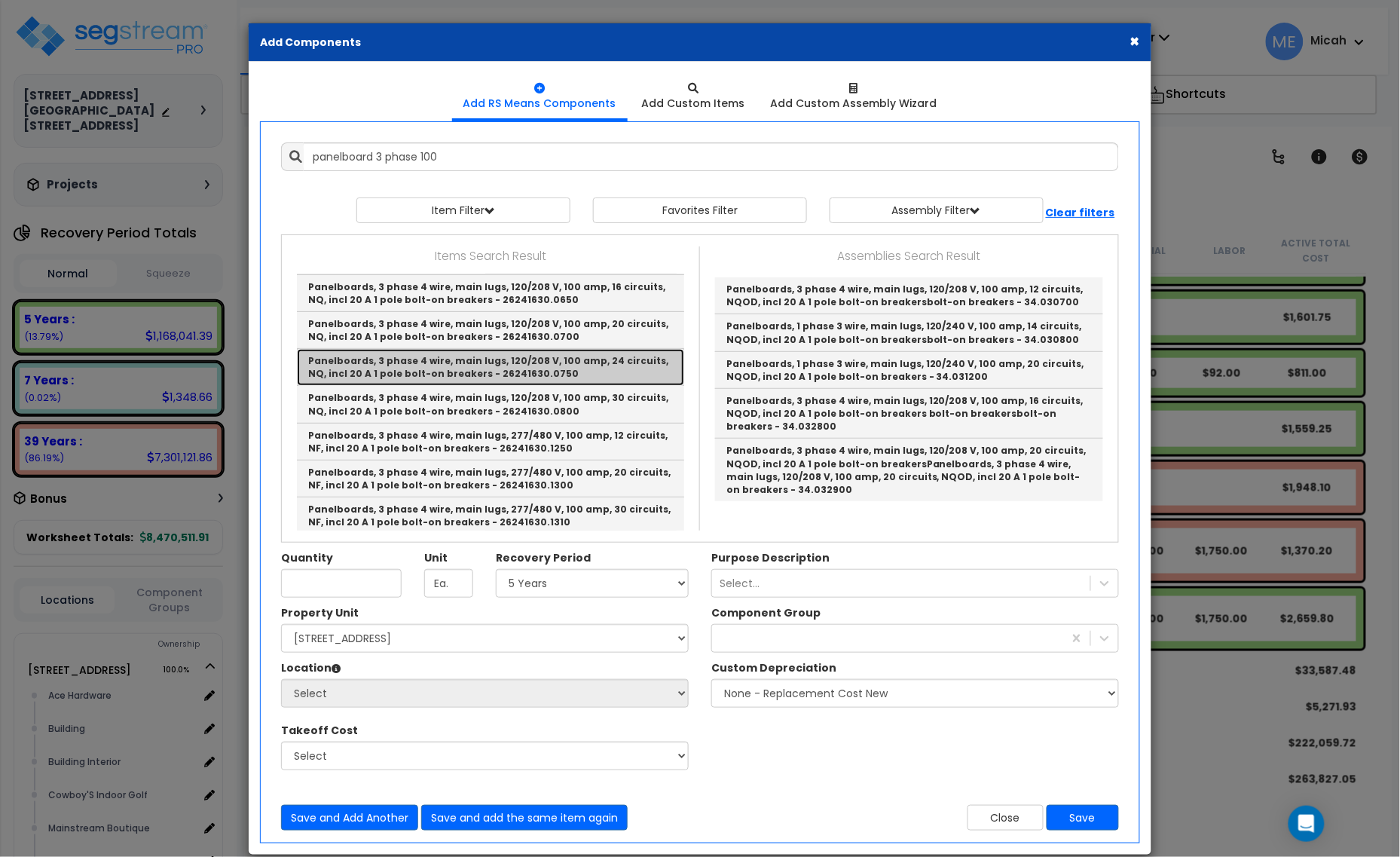
click at [604, 371] on link "Panelboards, 3 phase 4 wire, main lugs, 120/208 V, 100 amp, 24 circuits, NQ, in…" at bounding box center [490, 367] width 387 height 37
type input "Panelboards, 3 phase 4 wire, main lugs, 120/208 V, 100 amp, 24 circuits, NQ, in…"
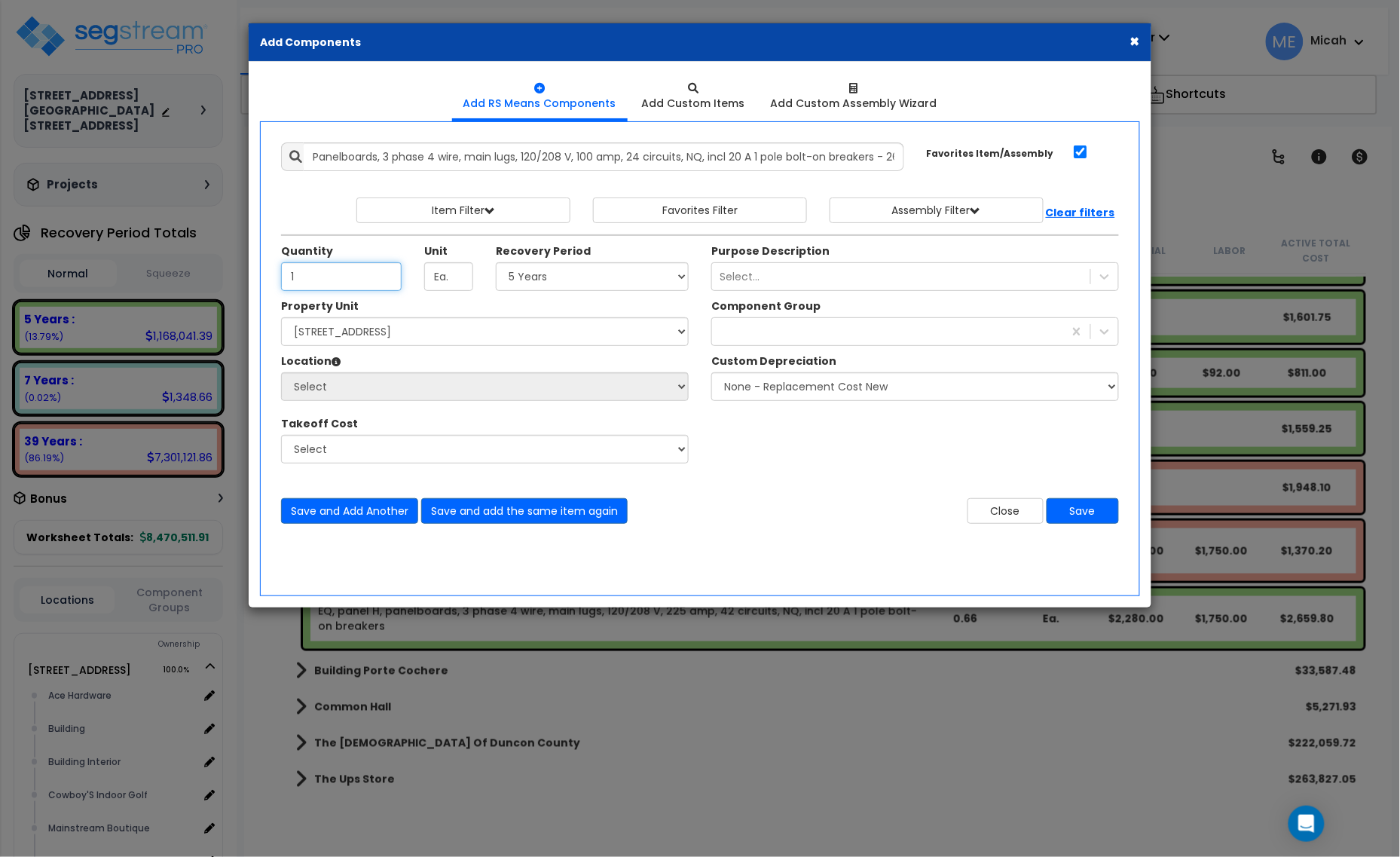
type input "1"
click at [633, 275] on select "Select 5 Years 7 Years 15 Years 20 Years 39 Years 27.5 Year" at bounding box center [592, 276] width 193 height 28
select select "5Y"
click at [497, 263] on select "Select 5 Years 7 Years 15 Years 20 Years 39 Years 27.5 Year" at bounding box center [592, 276] width 193 height 28
click at [770, 336] on div at bounding box center [887, 331] width 351 height 24
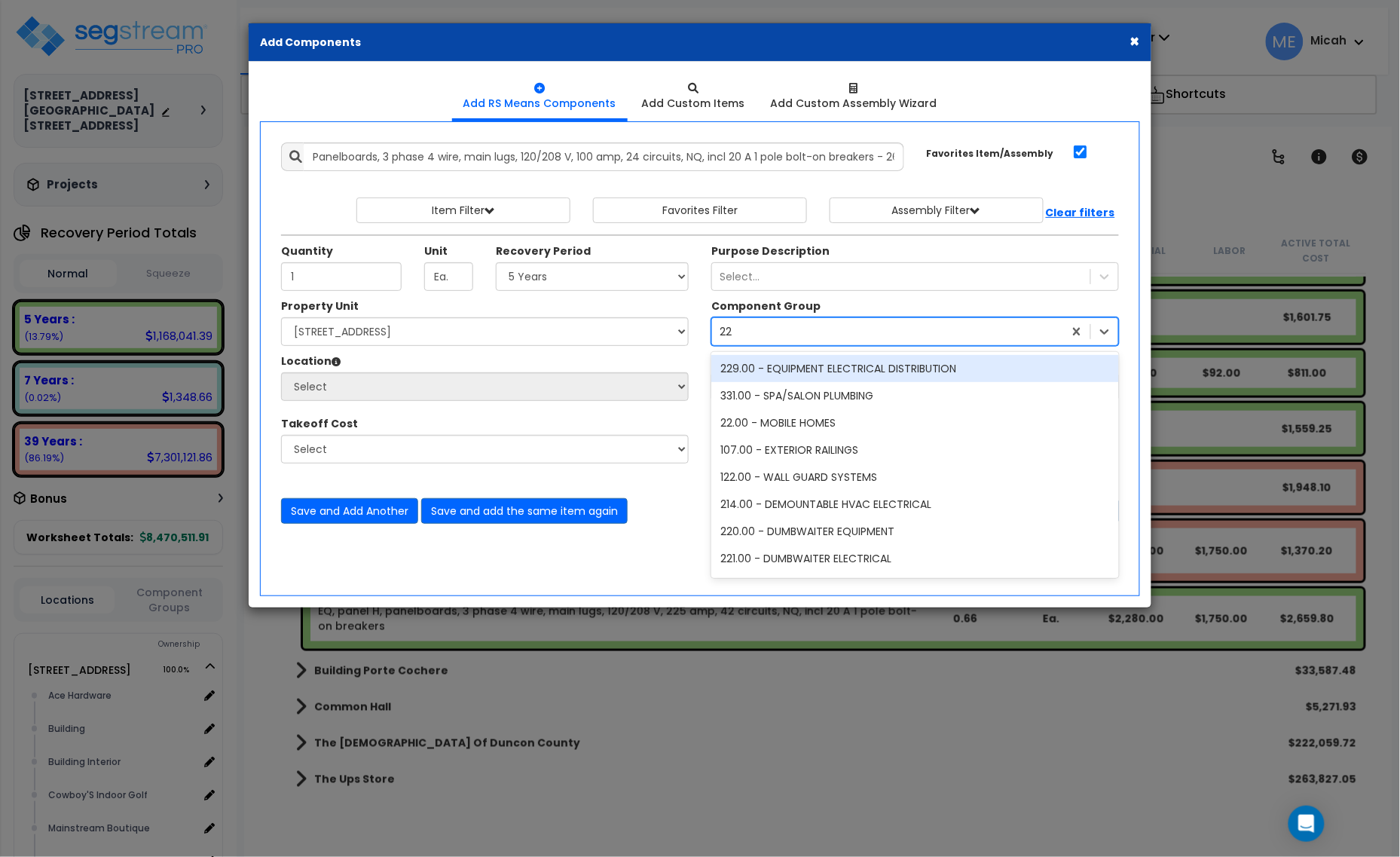
type input "229"
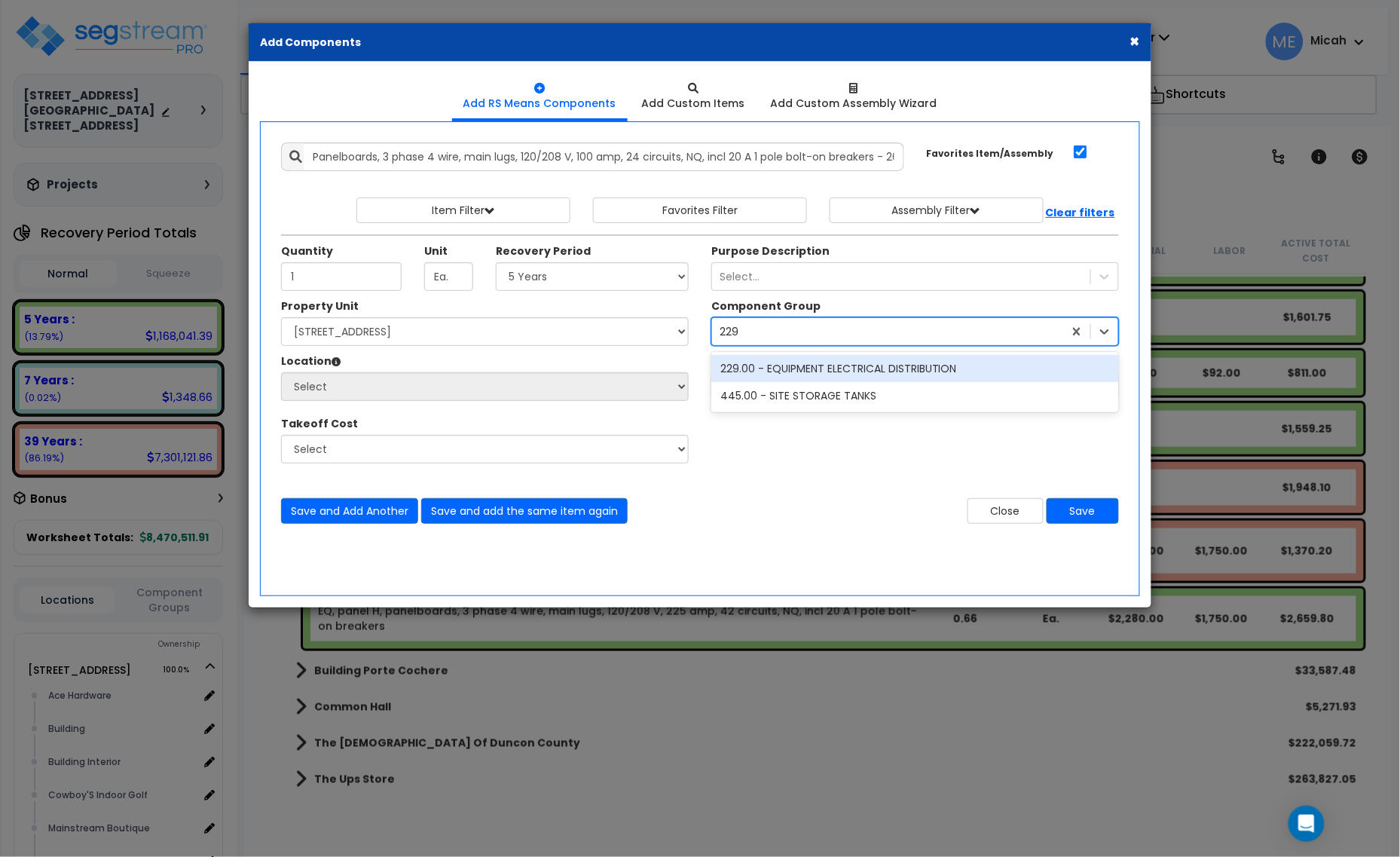
click at [818, 364] on div "229.00 - EQUIPMENT ELECTRICAL DISTRIBUTION" at bounding box center [914, 369] width 407 height 27
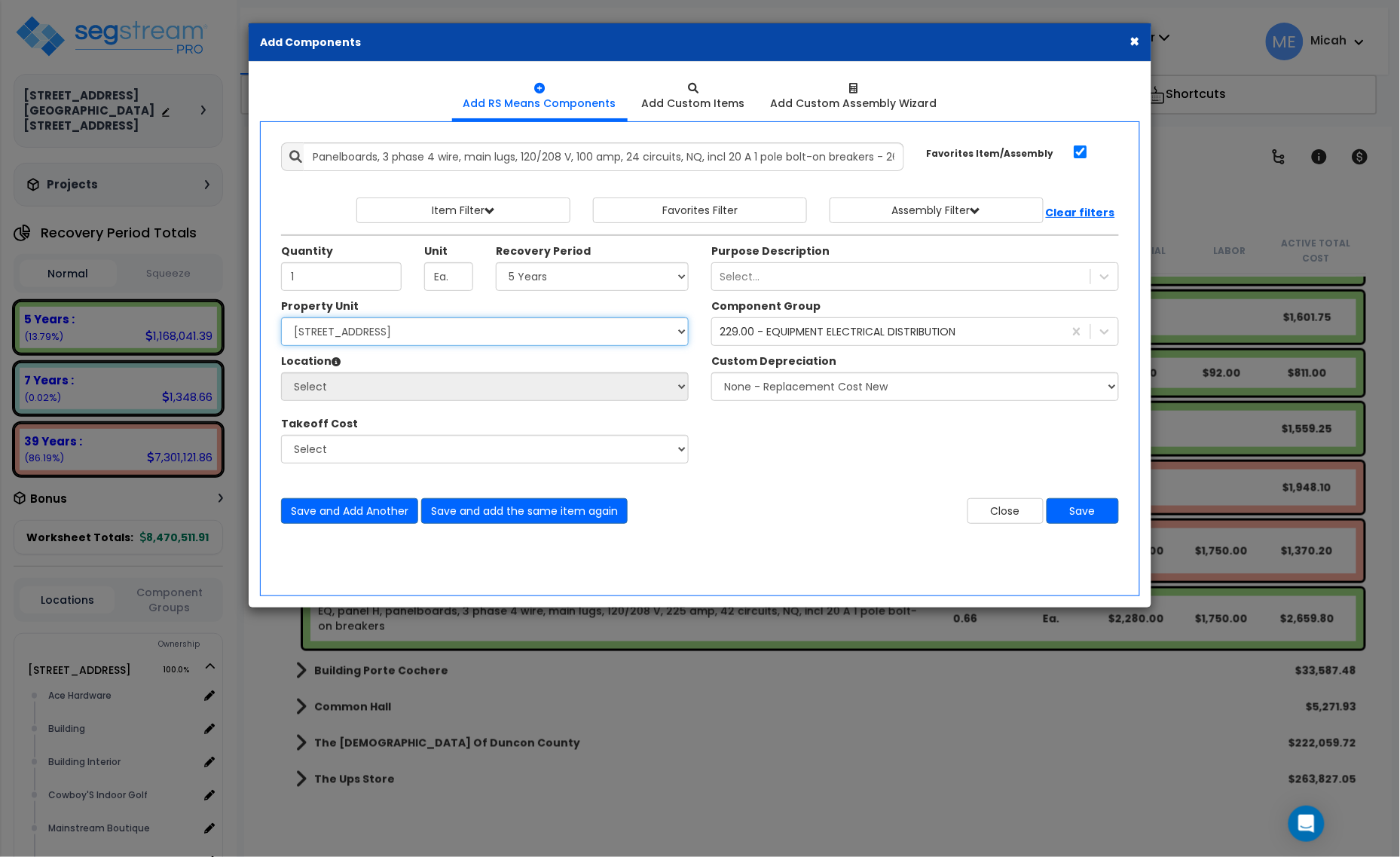
click at [490, 346] on select "Select [STREET_ADDRESS] [STREET_ADDRESS] Site Improvement [STREET_ADDRESS] Site…" at bounding box center [485, 331] width 407 height 28
select select "161428"
click at [281, 318] on select "Select [STREET_ADDRESS] [STREET_ADDRESS] Site Improvement [STREET_ADDRESS] Site…" at bounding box center [485, 331] width 407 height 28
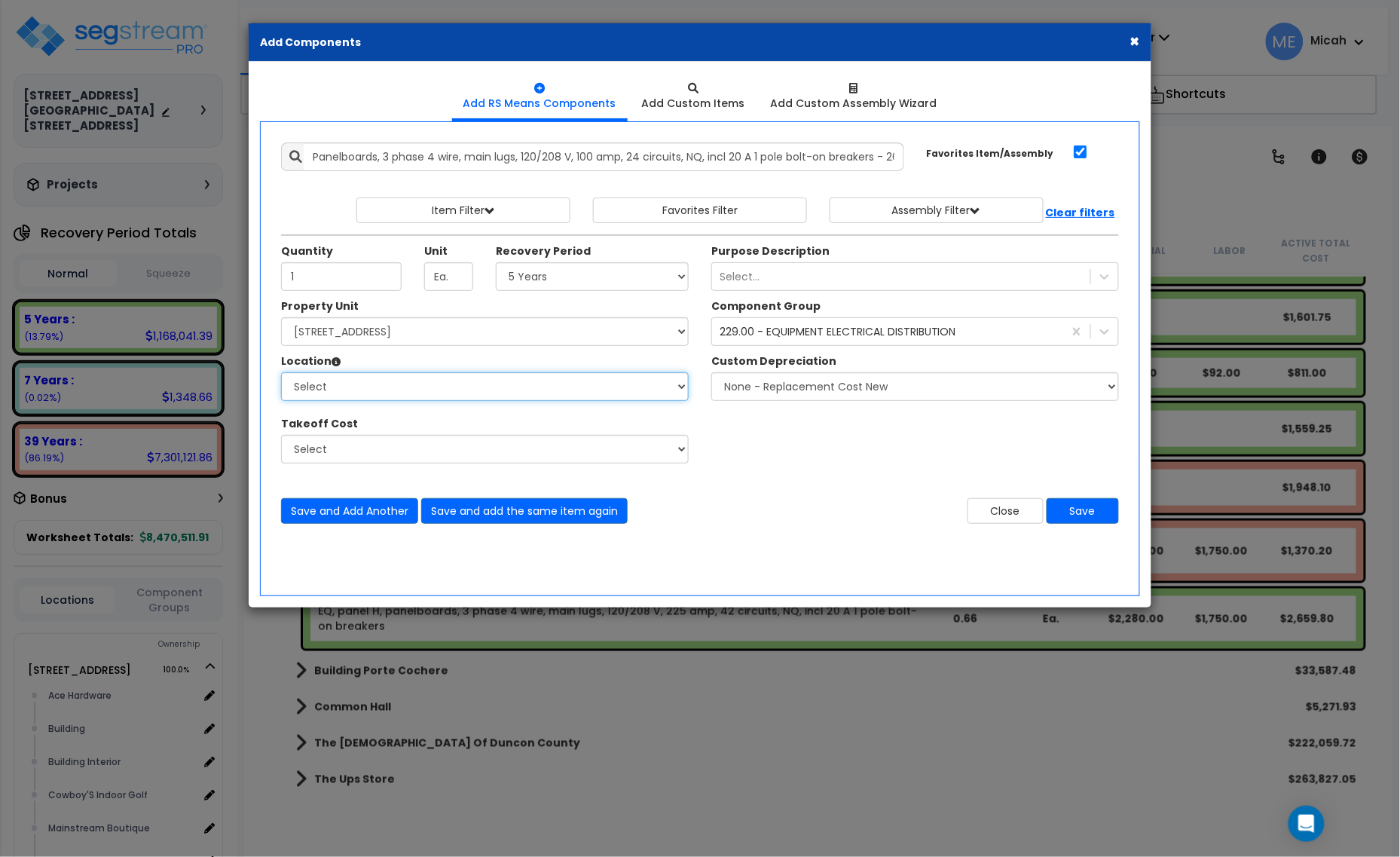
click at [461, 382] on select "Select Alchemy Salon Studio Building Building Interior Building Interior Dick'S…" at bounding box center [485, 386] width 407 height 28
select select "31279"
click at [281, 373] on select "Select Alchemy Salon Studio Building Building Interior Building Interior Dick'S…" at bounding box center [485, 386] width 407 height 28
click at [1090, 522] on button "Save" at bounding box center [1083, 510] width 72 height 26
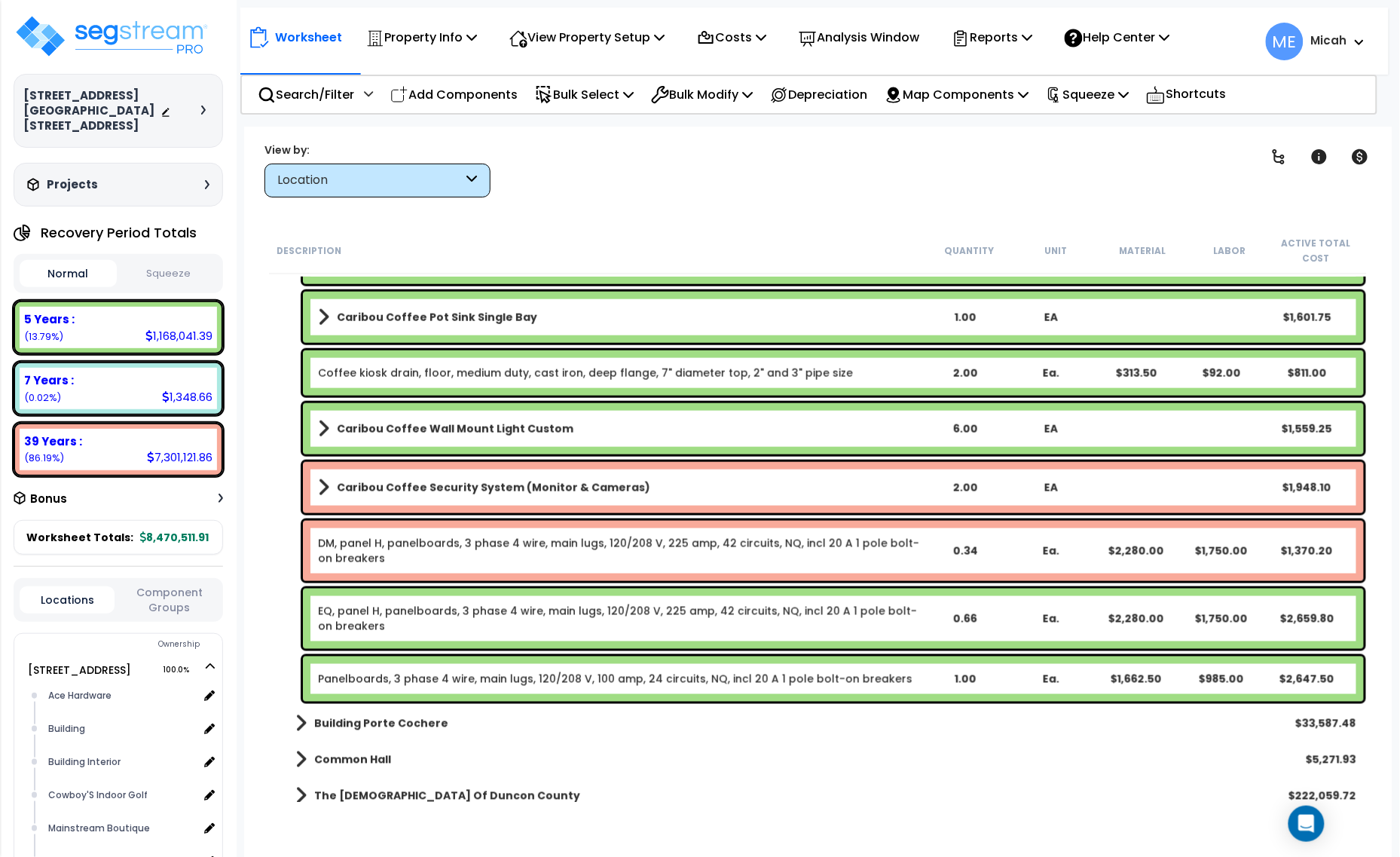
click at [620, 684] on link "Panelboards, 3 phase 4 wire, main lugs, 120/208 V, 100 amp, 24 circuits, NQ, in…" at bounding box center [615, 679] width 594 height 15
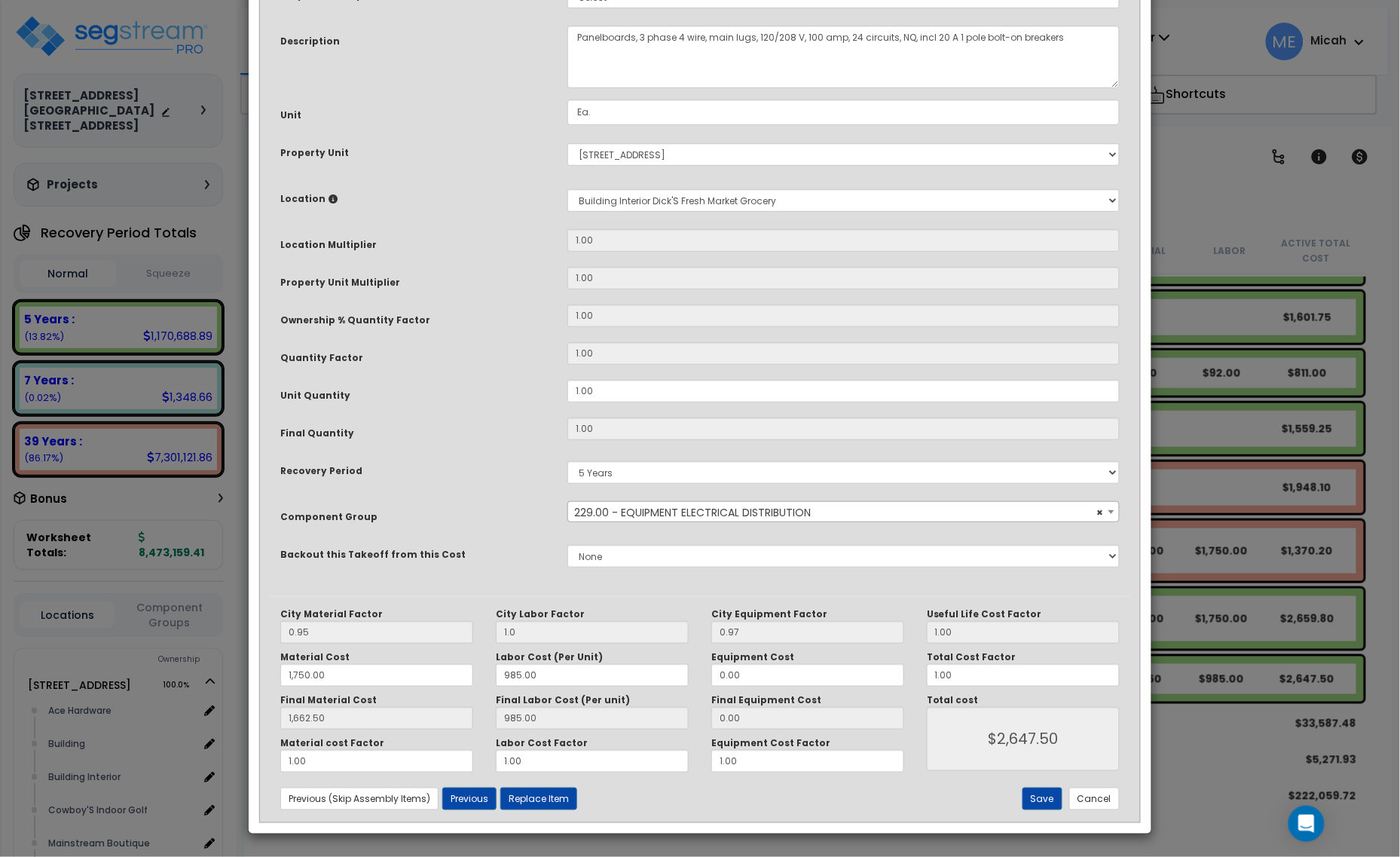
scroll to position [0, 0]
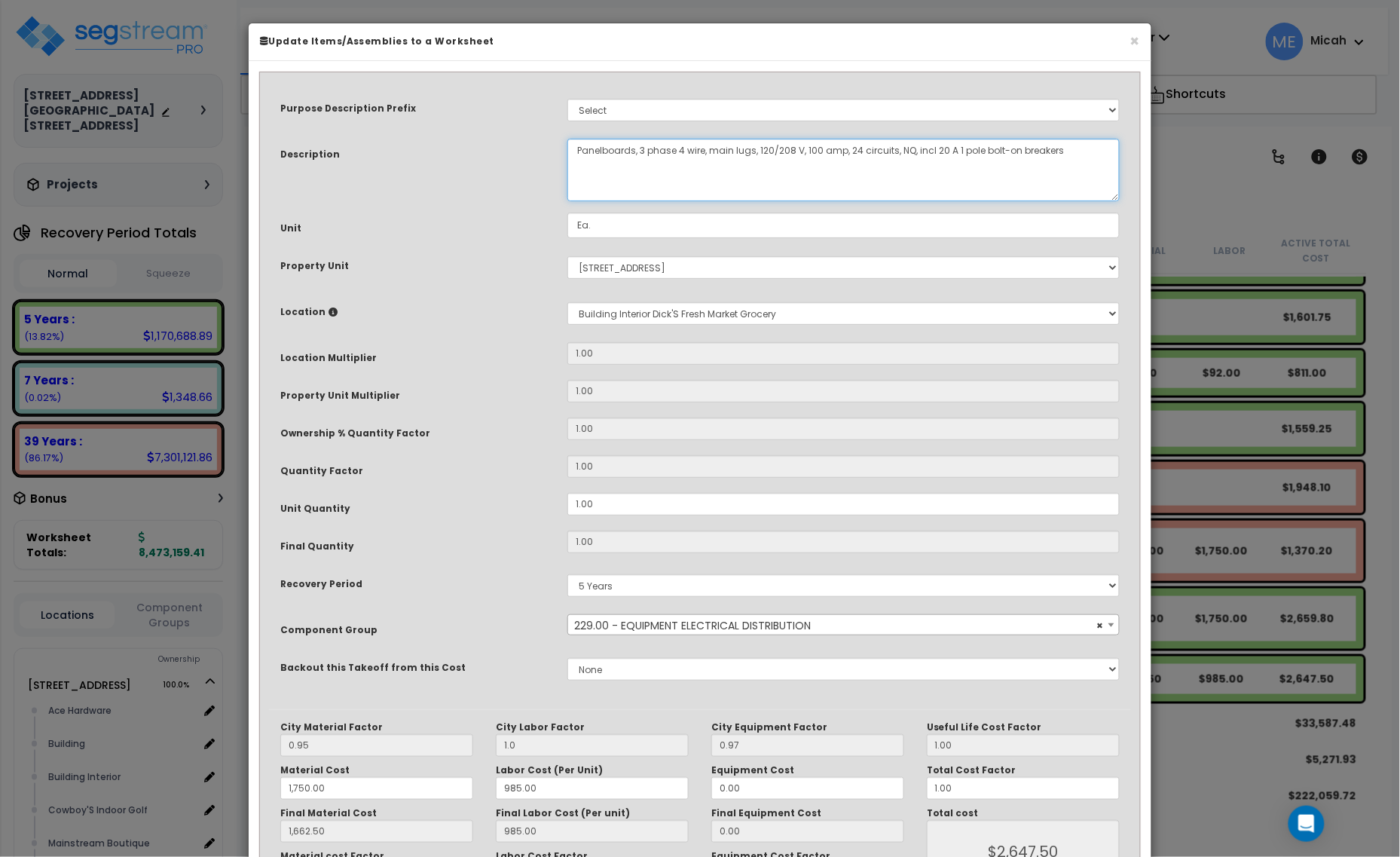
click at [575, 148] on textarea "Panelboards, 3 phase 4 wire, main lugs, 120/208 V, 100 amp, 24 circuits, NQ, in…" at bounding box center [843, 170] width 552 height 63
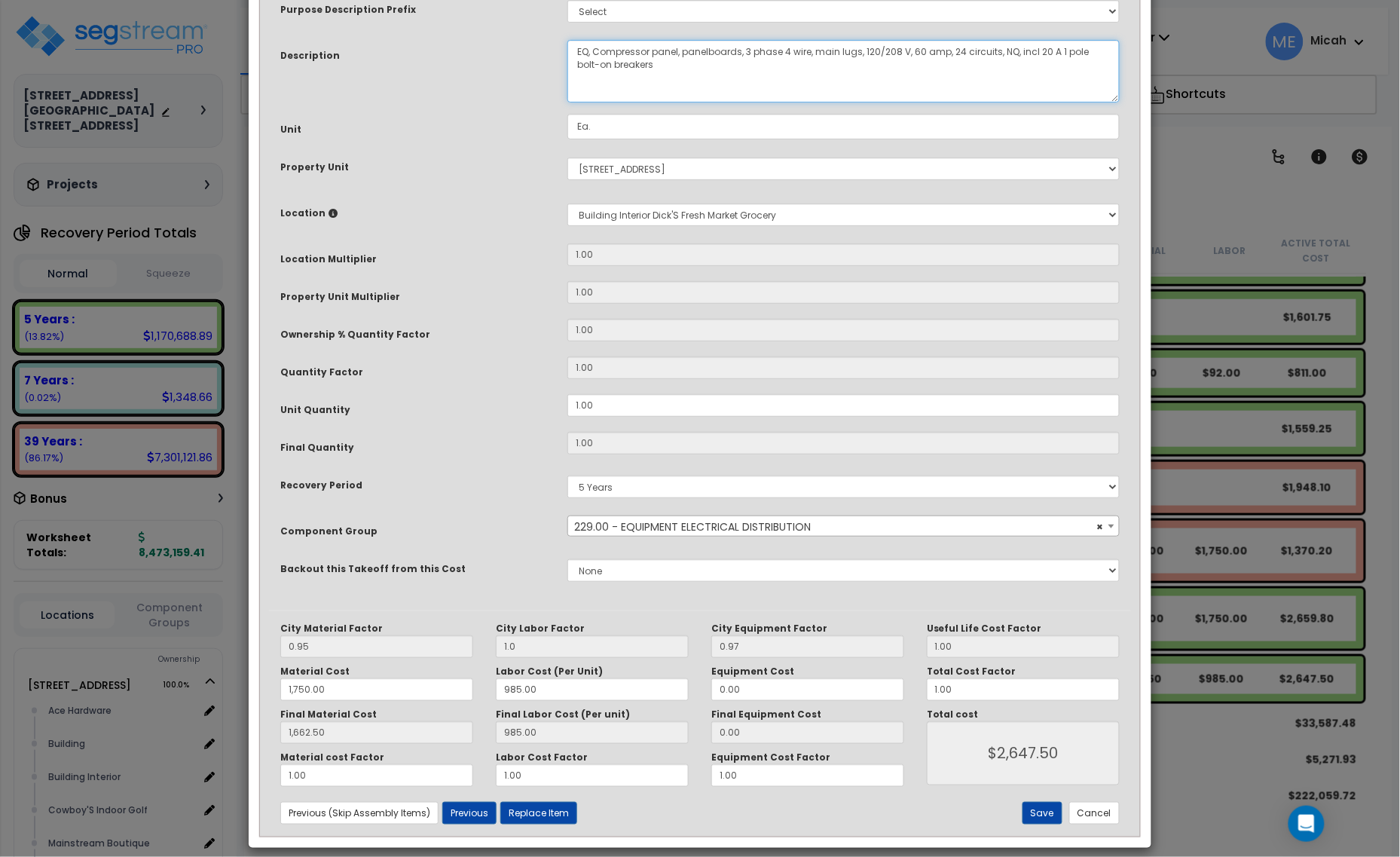
scroll to position [114, 0]
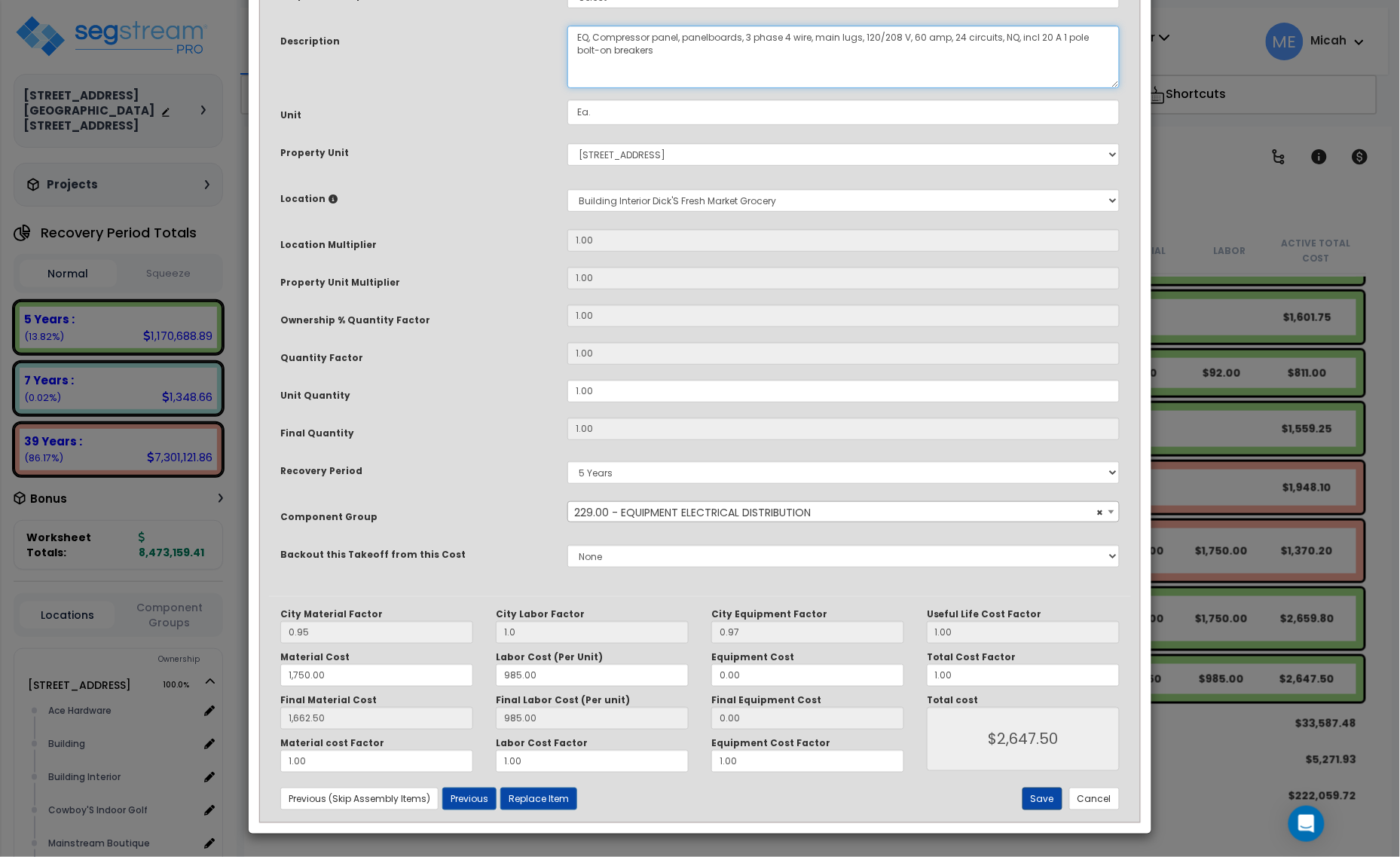
type textarea "EQ, Compressor panel, panelboards, 3 phase 4 wire, main lugs, 120/208 V, 60 amp…"
click at [1034, 803] on button "Save" at bounding box center [1042, 799] width 40 height 22
type input "1.00"
type input "1750.00"
type input "1662.50"
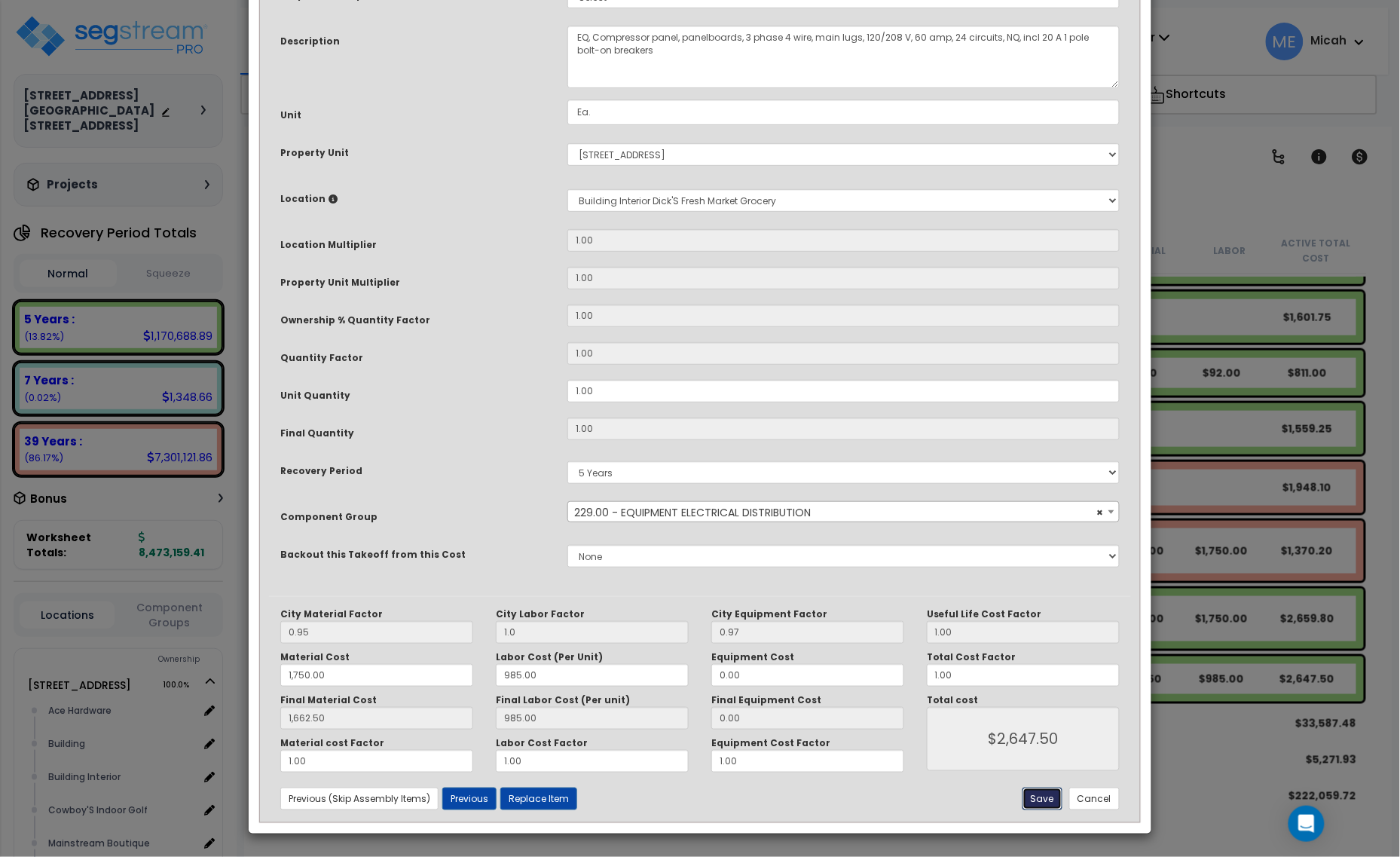
type input "2647.50"
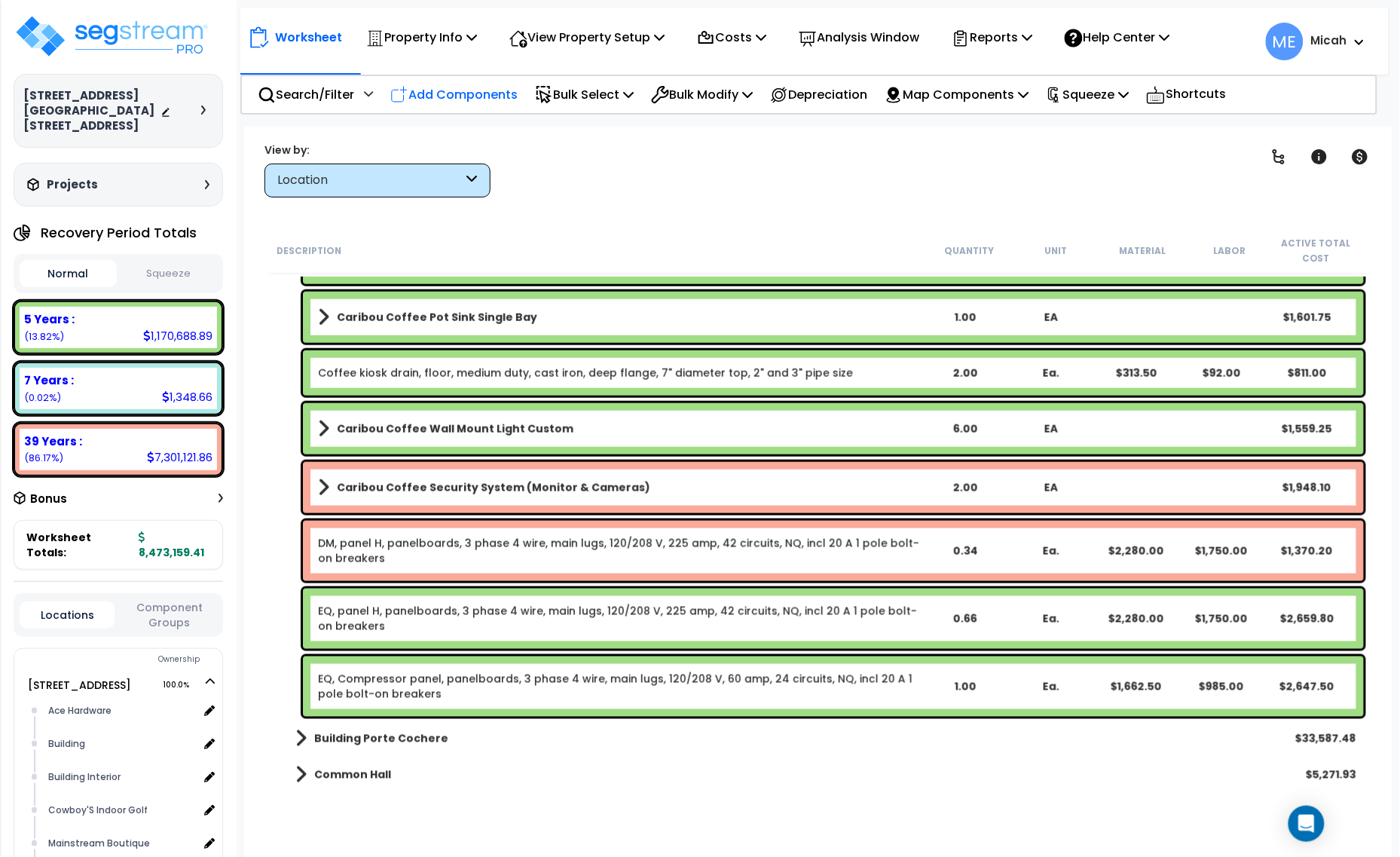
click at [455, 91] on p "Add Components" at bounding box center [454, 94] width 127 height 21
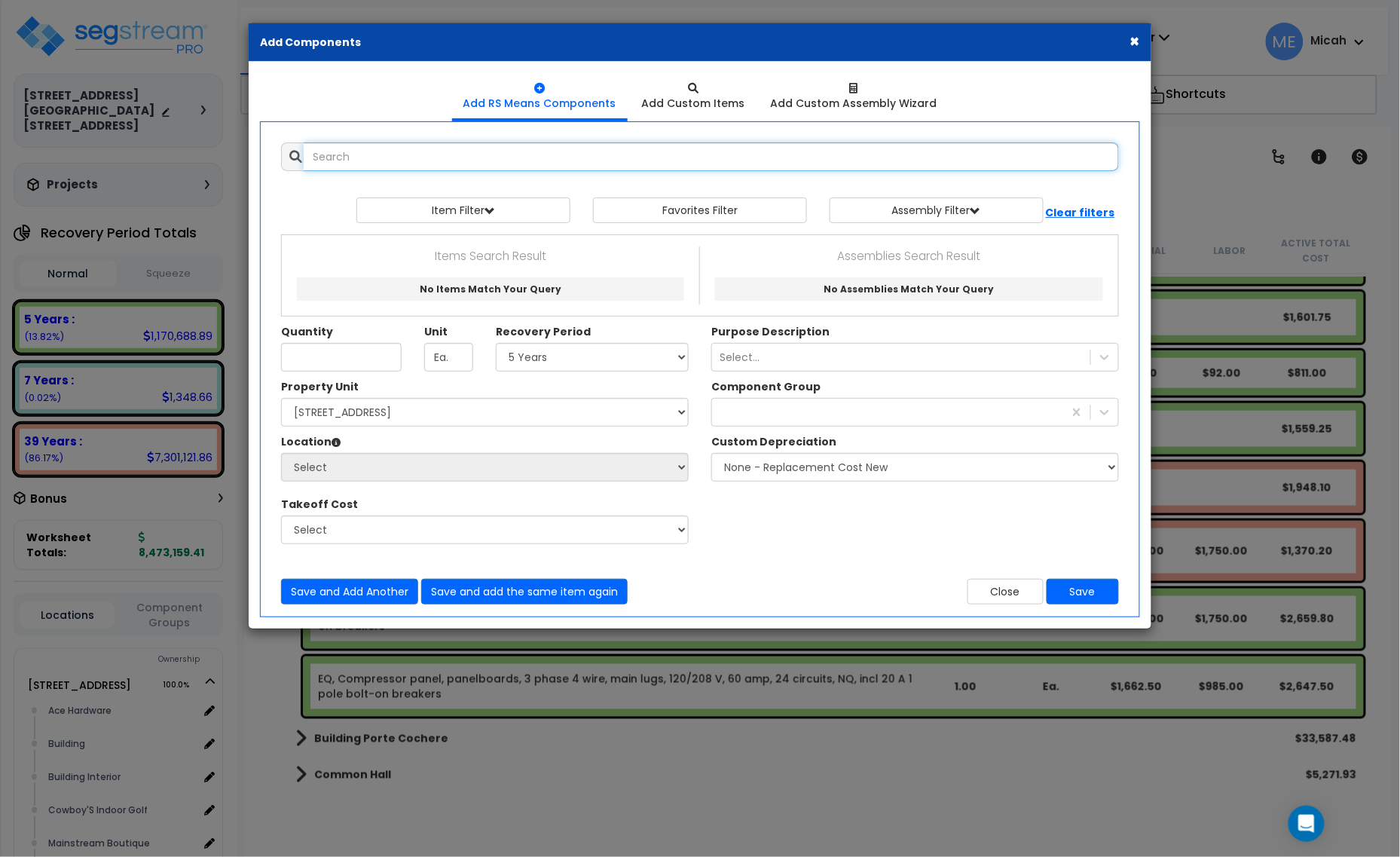
select select
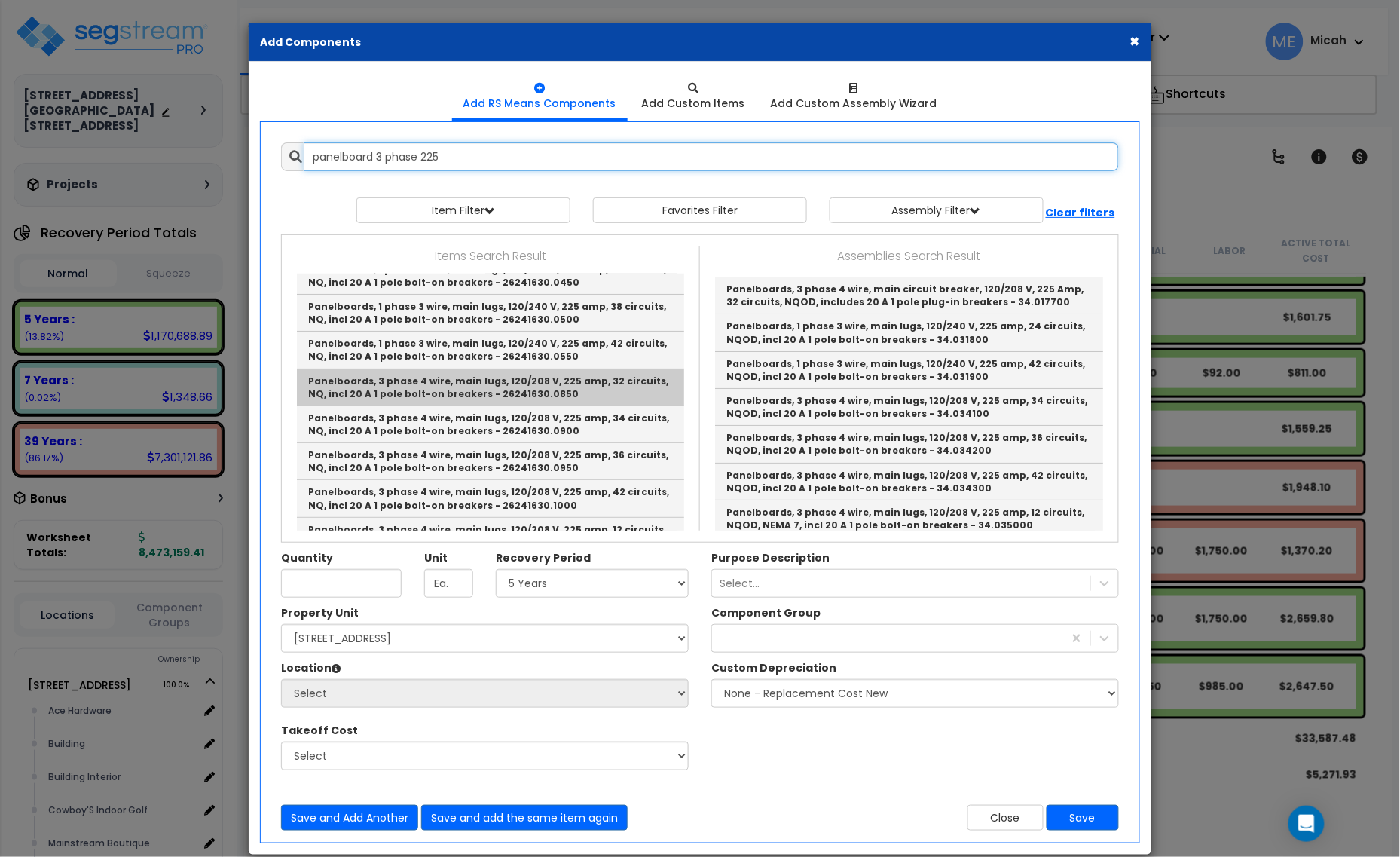
scroll to position [189, 0]
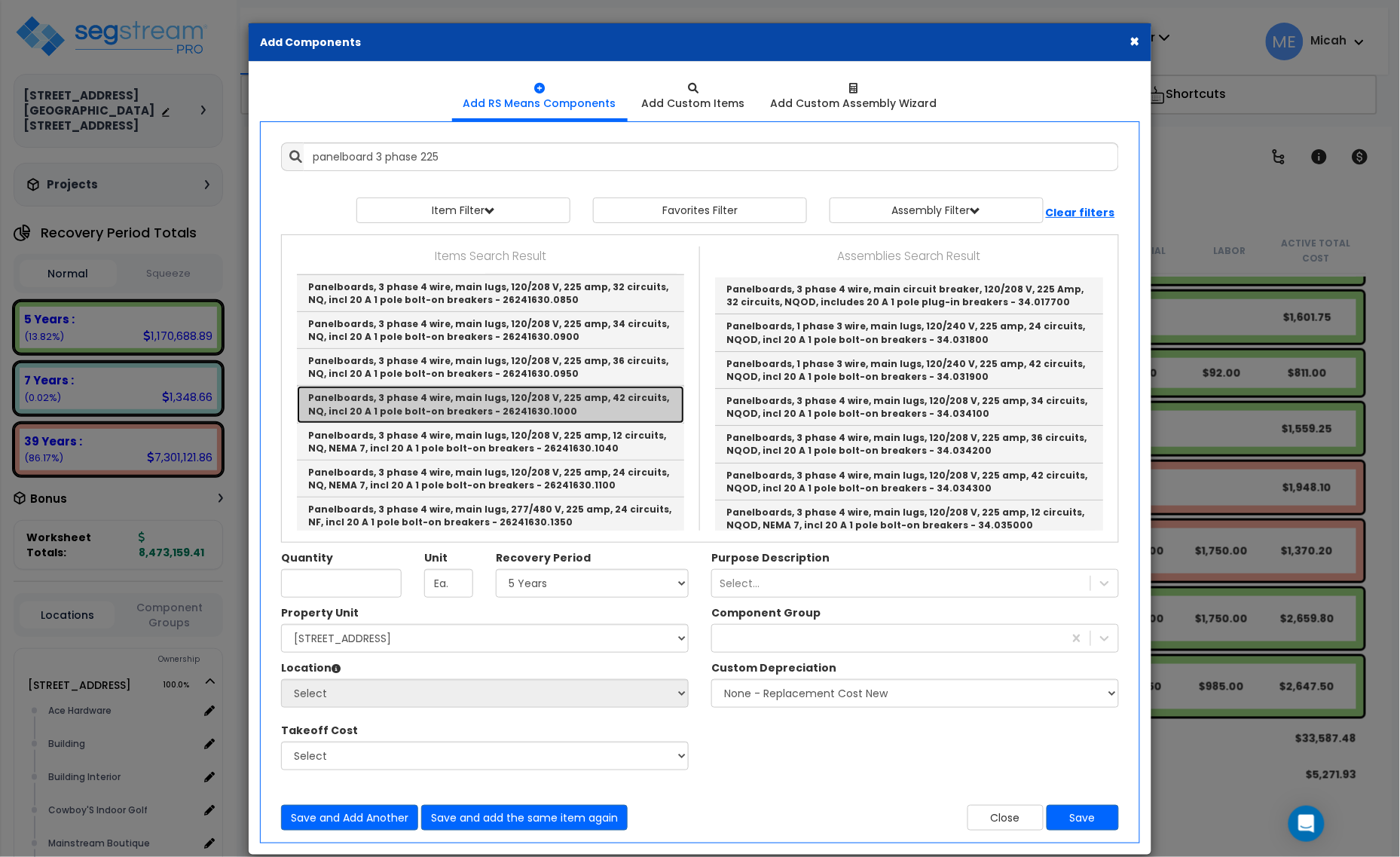
click at [574, 403] on link "Panelboards, 3 phase 4 wire, main lugs, 120/208 V, 225 amp, 42 circuits, NQ, in…" at bounding box center [490, 404] width 387 height 37
type input "Panelboards, 3 phase 4 wire, main lugs, 120/208 V, 225 amp, 42 circuits, NQ, in…"
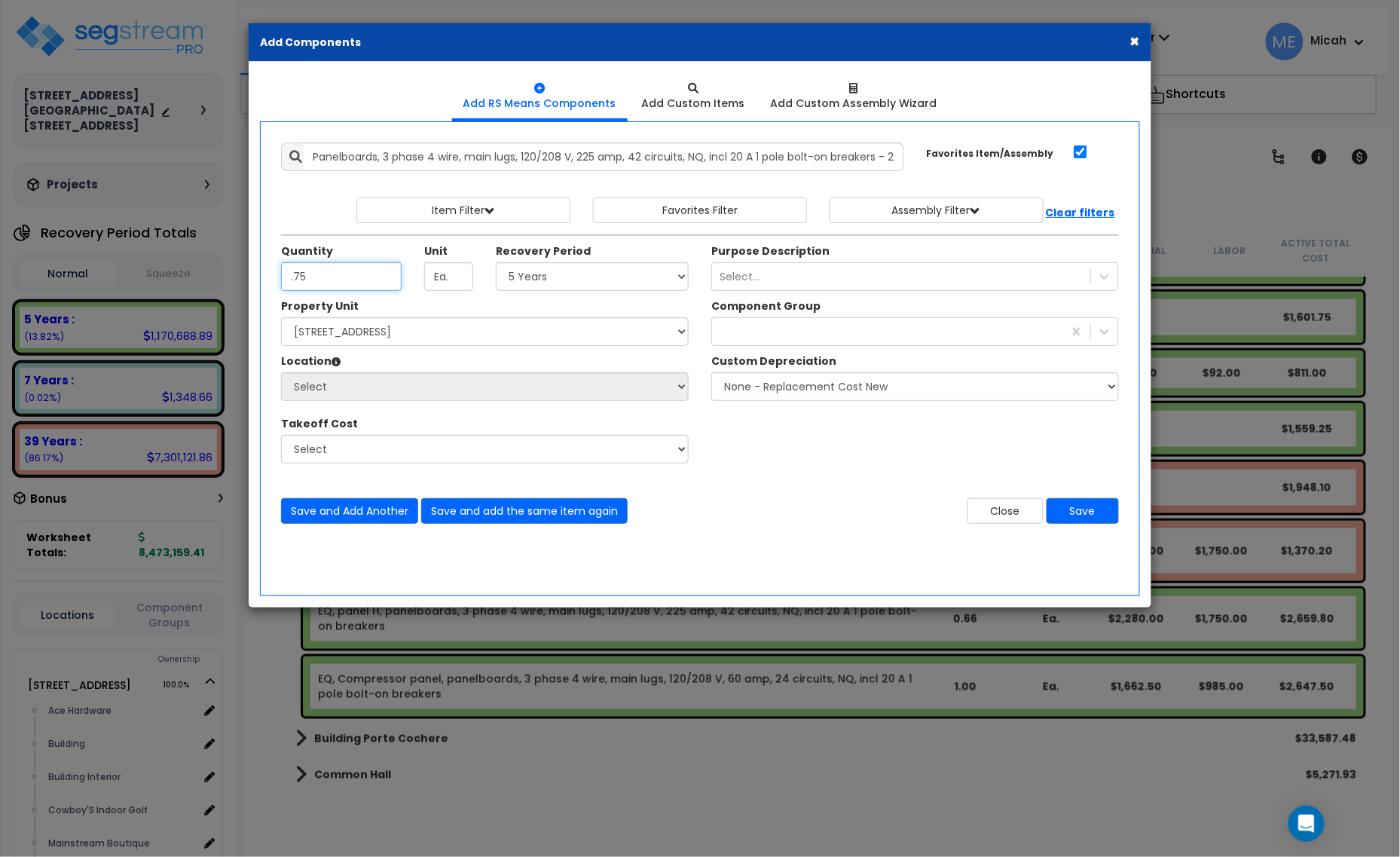
type input ".75"
click at [580, 281] on select "Select 5 Years 7 Years 15 Years 20 Years 39 Years 27.5 Year" at bounding box center [592, 276] width 193 height 28
select select "39Y"
click at [497, 263] on select "Select 5 Years 7 Years 15 Years 20 Years 39 Years 27.5 Year" at bounding box center [592, 276] width 193 height 28
click at [795, 331] on div at bounding box center [887, 331] width 351 height 24
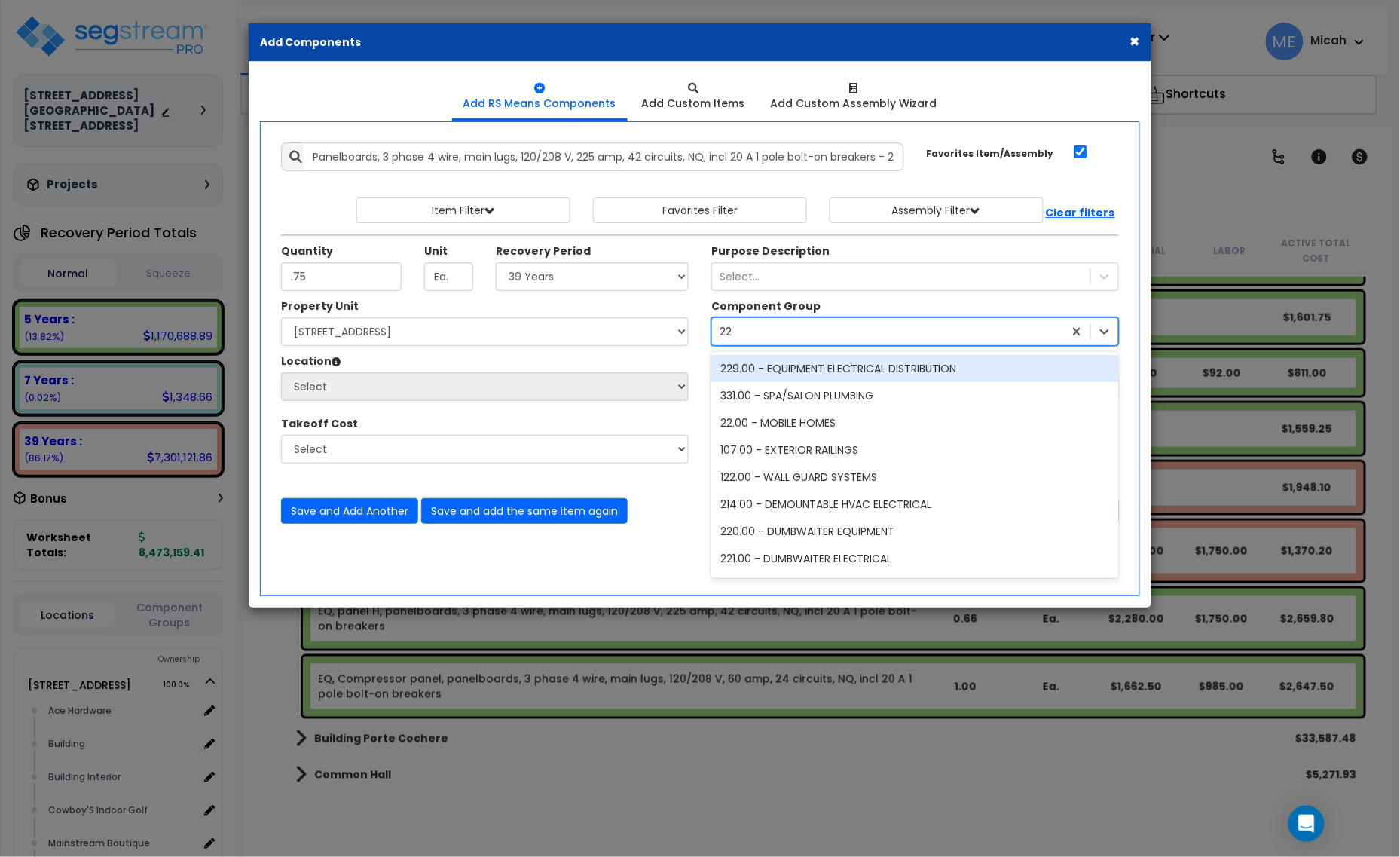
type input "229"
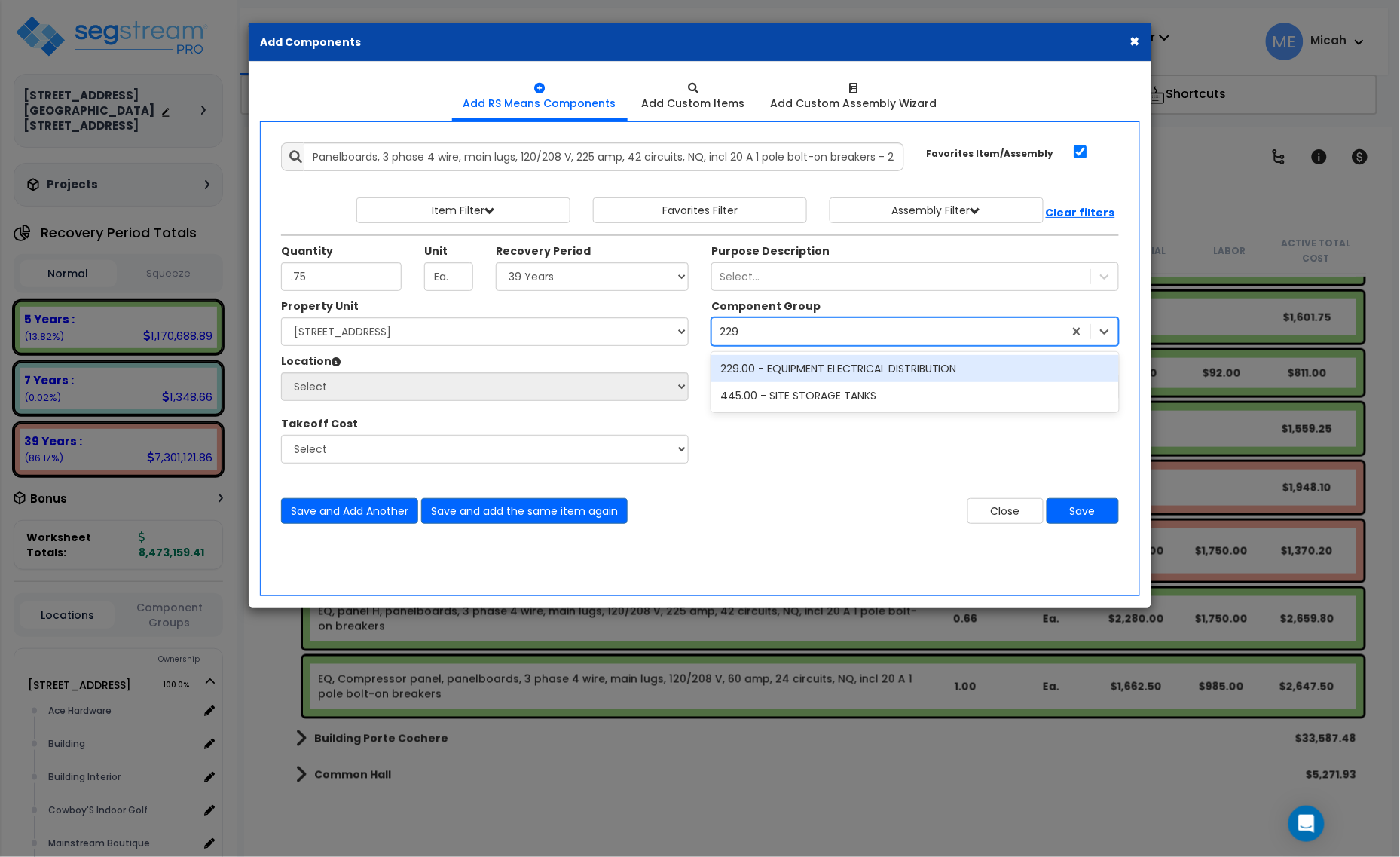
click at [807, 365] on div "229.00 - EQUIPMENT ELECTRICAL DISTRIBUTION" at bounding box center [914, 369] width 407 height 27
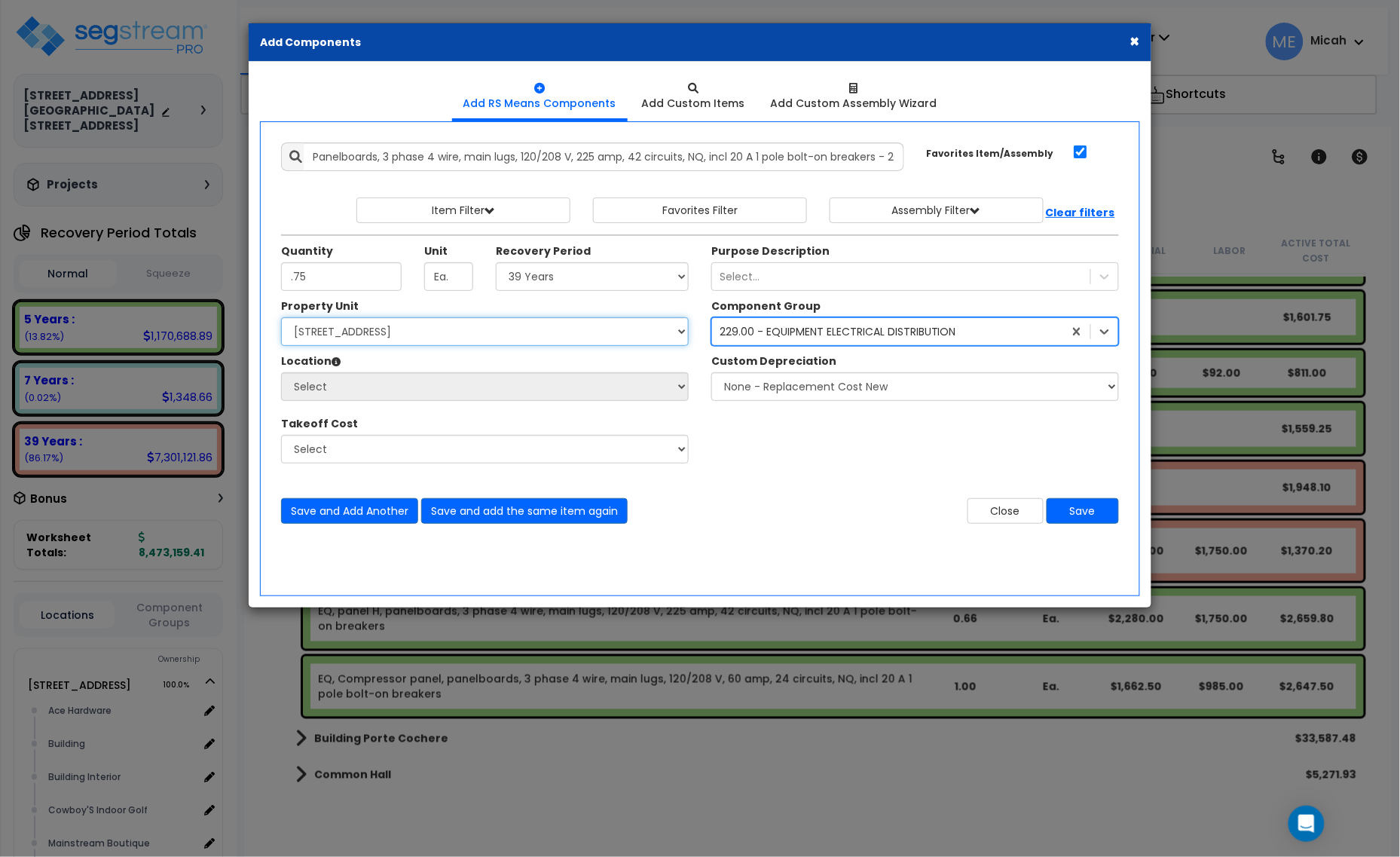
click at [469, 333] on select "Select [STREET_ADDRESS] [STREET_ADDRESS] Site Improvement [STREET_ADDRESS] Site…" at bounding box center [485, 331] width 407 height 28
select select "161428"
click at [281, 318] on select "Select [STREET_ADDRESS] [STREET_ADDRESS] Site Improvement [STREET_ADDRESS] Site…" at bounding box center [485, 331] width 407 height 28
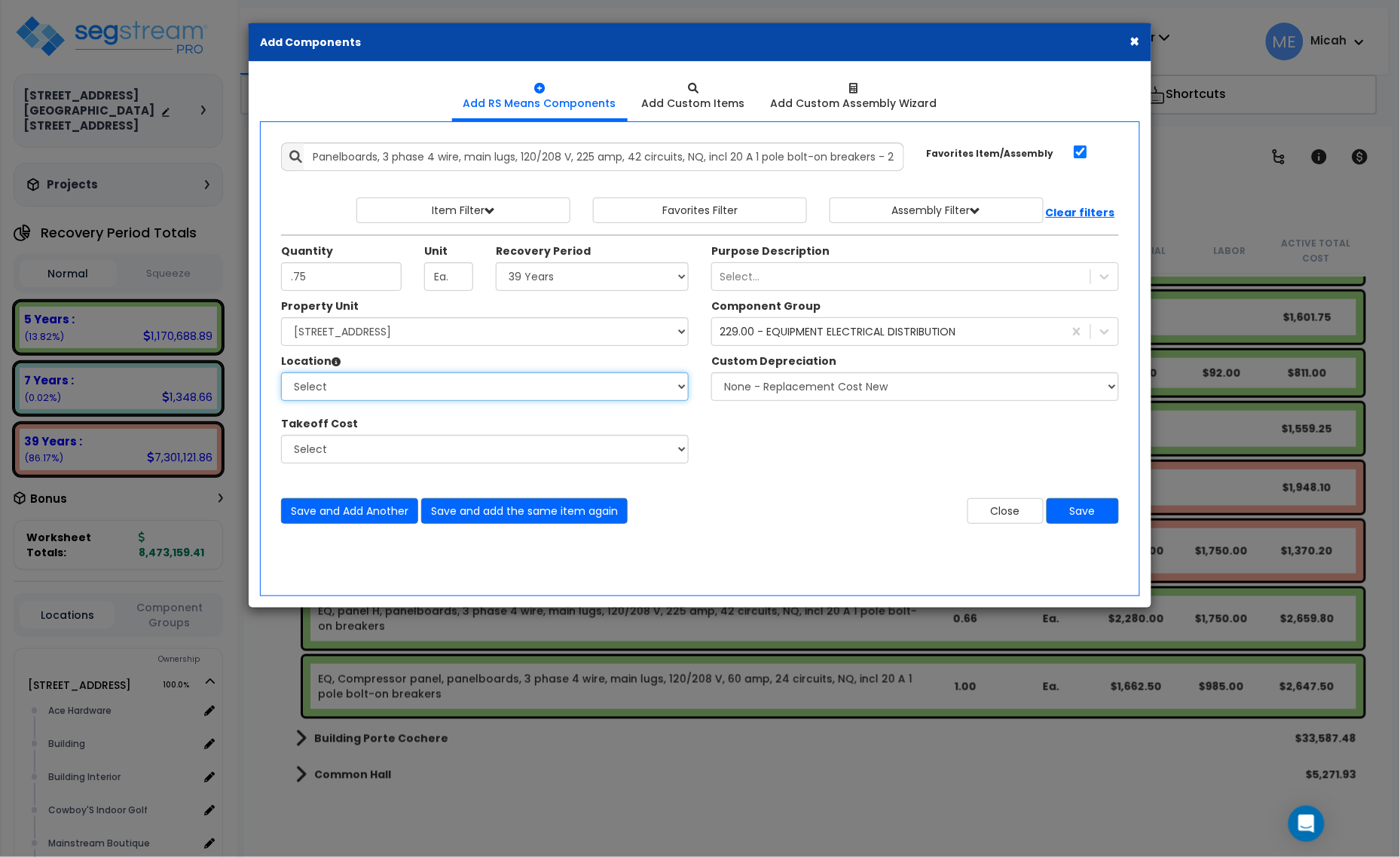
click at [461, 386] on select "Select Alchemy Salon Studio Building Building Interior Building Interior Dick'S…" at bounding box center [485, 386] width 407 height 28
select select "31279"
click at [281, 373] on select "Select Alchemy Salon Studio Building Building Interior Building Interior Dick'S…" at bounding box center [485, 386] width 407 height 28
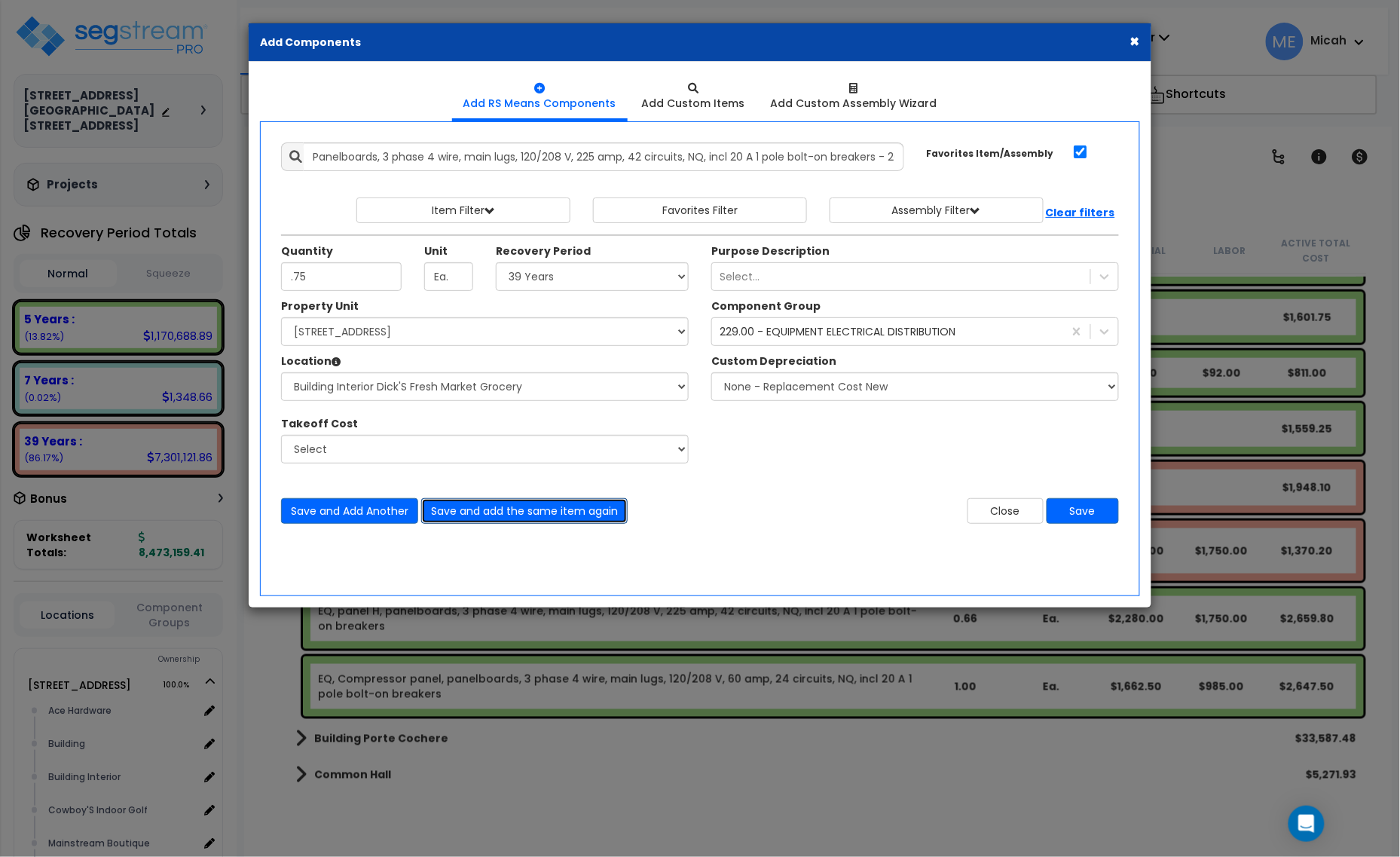
click at [578, 516] on button "Save and add the same item again" at bounding box center [524, 510] width 207 height 26
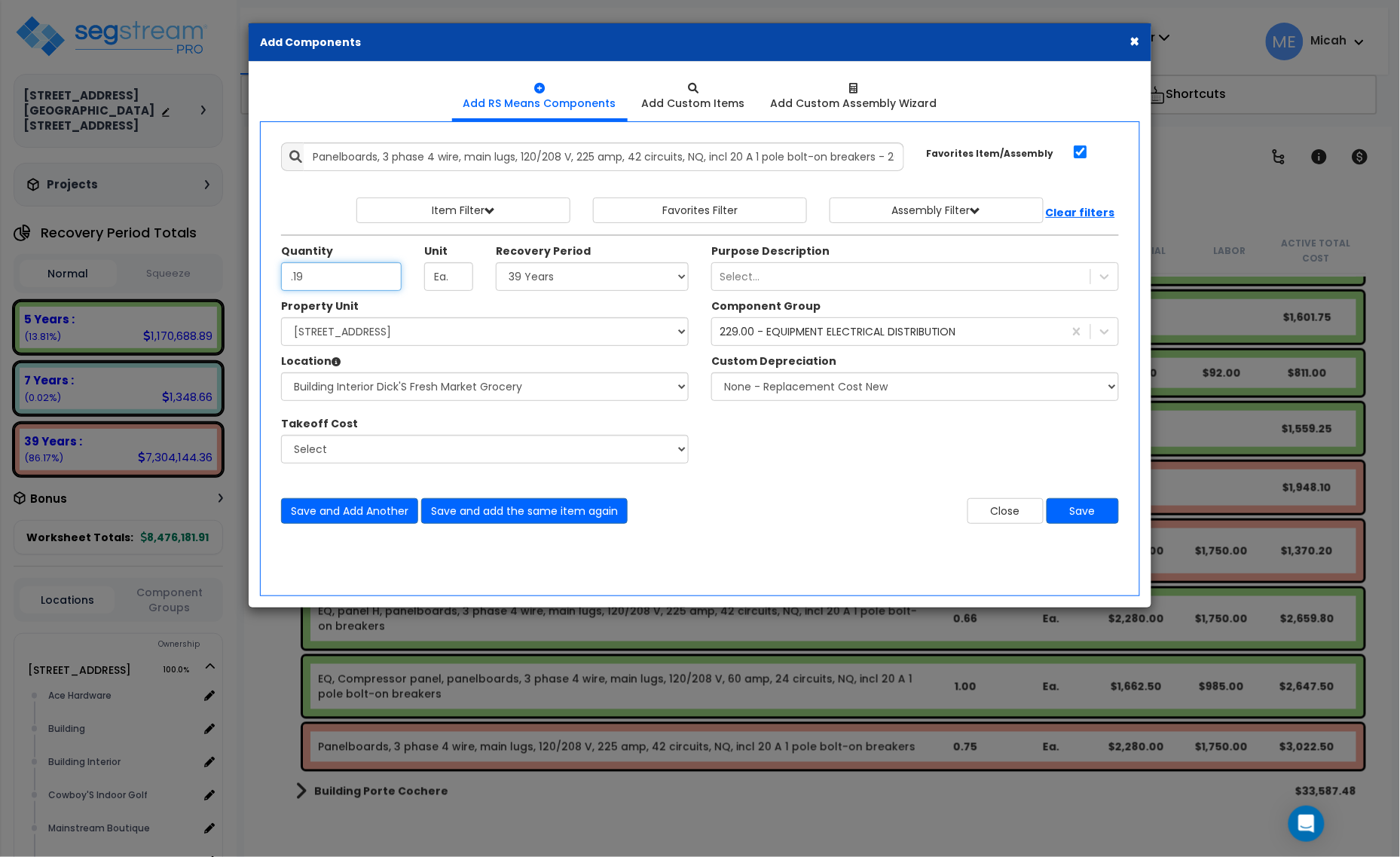
type input ".19"
click at [588, 275] on select "Select 5 Years 7 Years 15 Years 20 Years 39 Years 27.5 Year" at bounding box center [592, 276] width 193 height 28
select select "5Y"
click at [497, 263] on select "Select 5 Years 7 Years 15 Years 20 Years 39 Years 27.5 Year" at bounding box center [592, 276] width 193 height 28
click at [554, 515] on button "Save and add the same item again" at bounding box center [524, 510] width 207 height 26
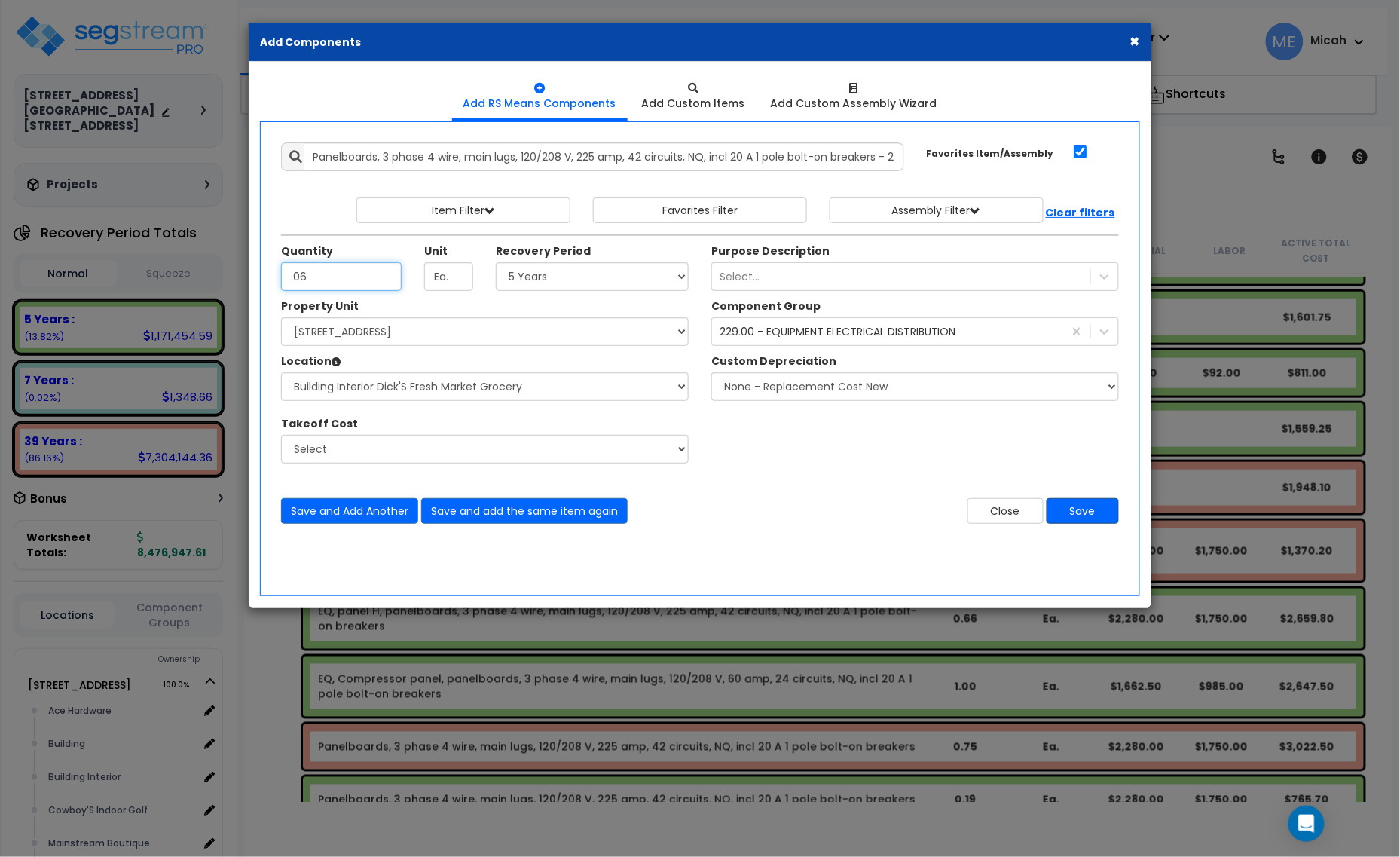
type input ".06"
click at [1076, 510] on button "Save" at bounding box center [1083, 510] width 72 height 26
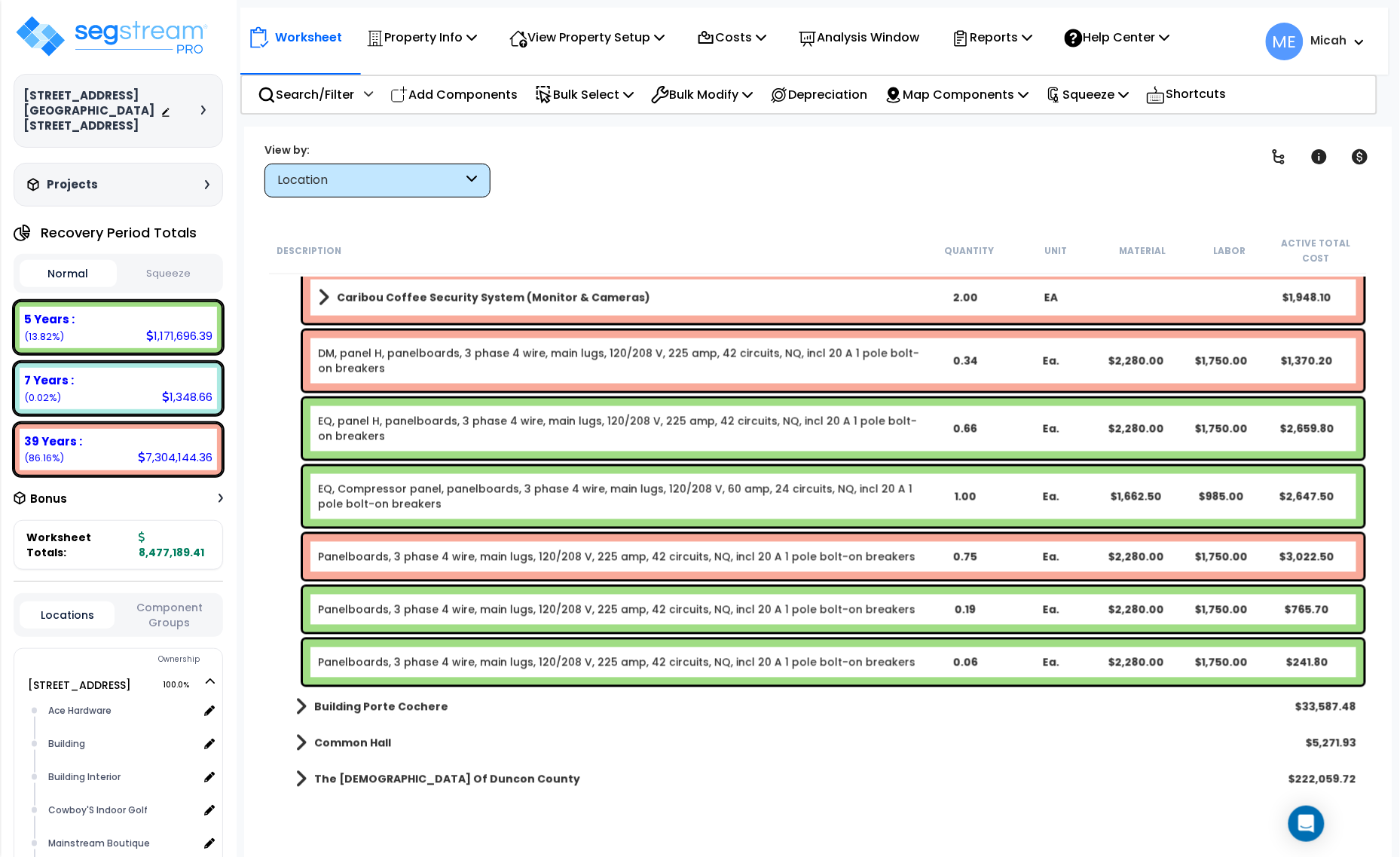
scroll to position [13944, 0]
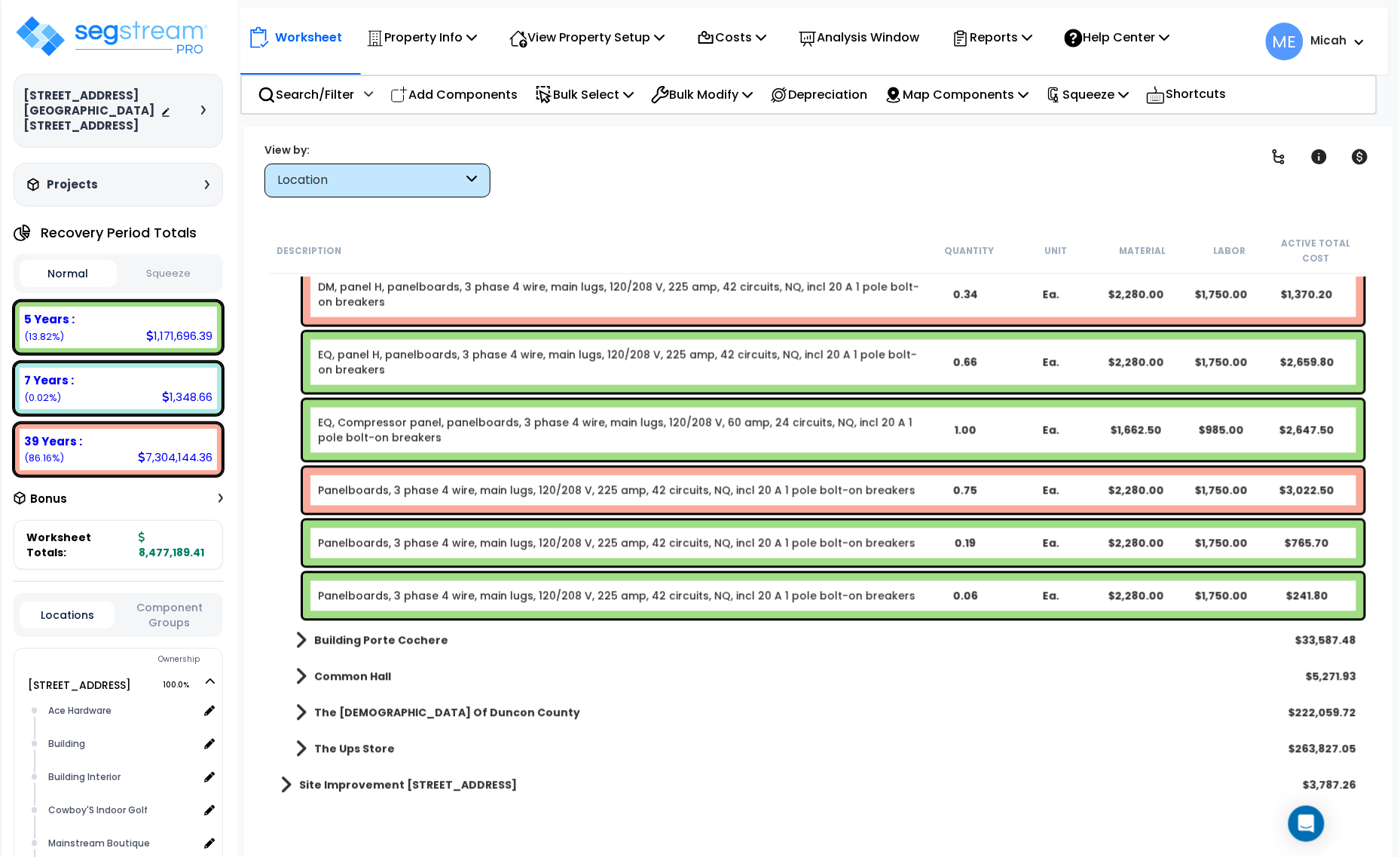
click at [532, 486] on link "Panelboards, 3 phase 4 wire, main lugs, 120/208 V, 225 amp, 42 circuits, NQ, in…" at bounding box center [617, 491] width 597 height 15
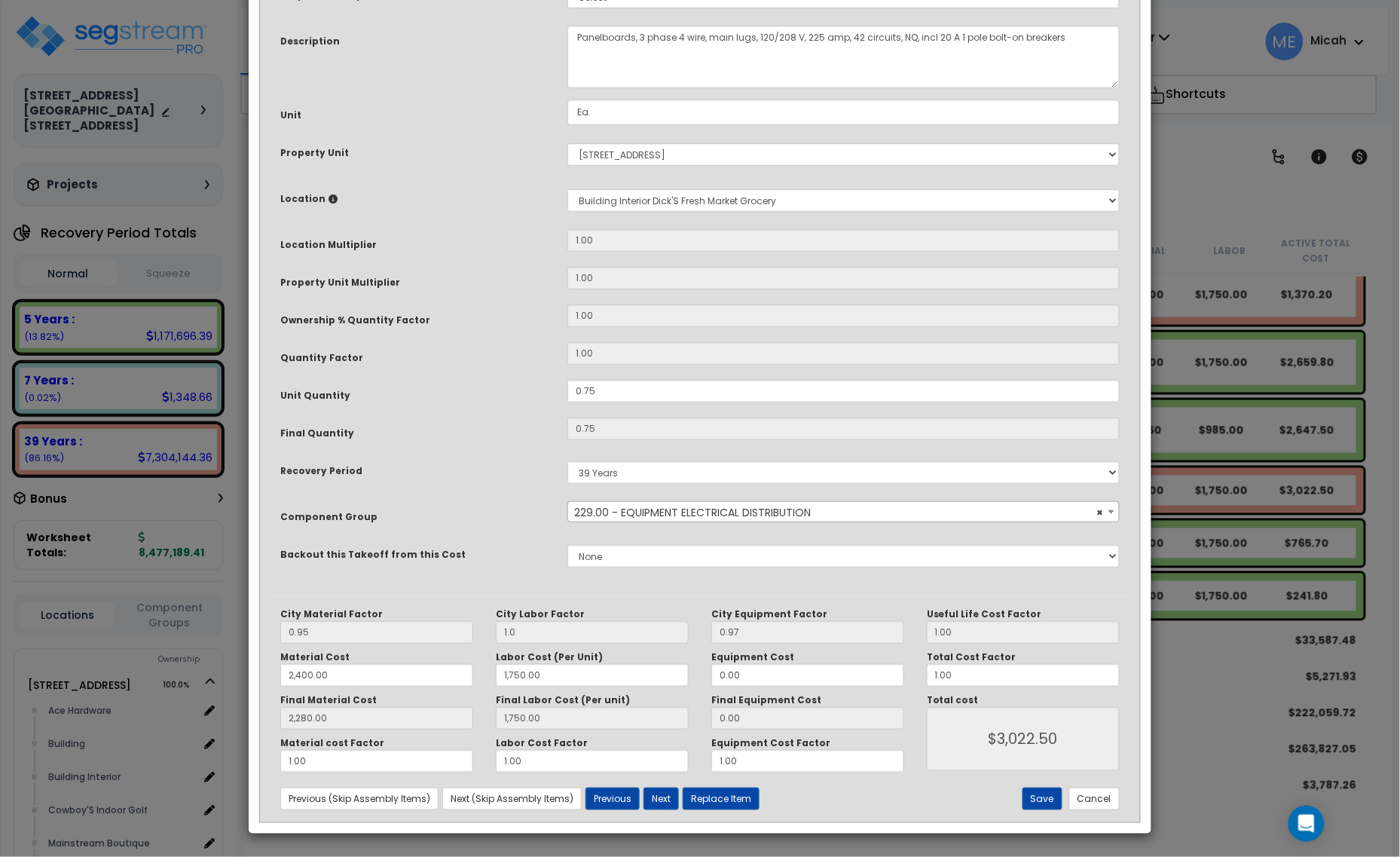
scroll to position [0, 0]
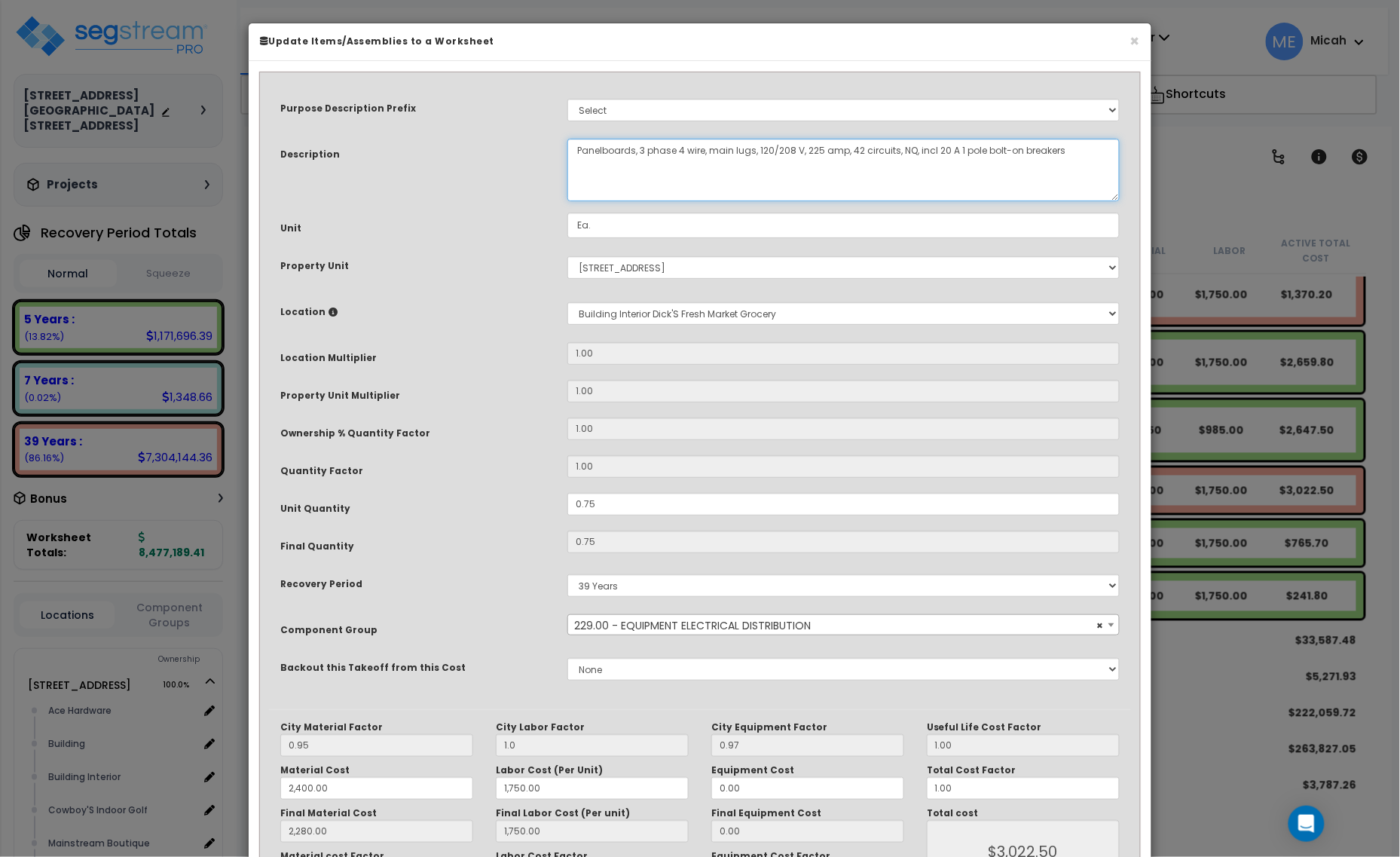
click at [578, 153] on textarea "Panelboards, 3 phase 4 wire, main lugs, 120/208 V, 225 amp, 42 circuits, NQ, in…" at bounding box center [843, 170] width 552 height 63
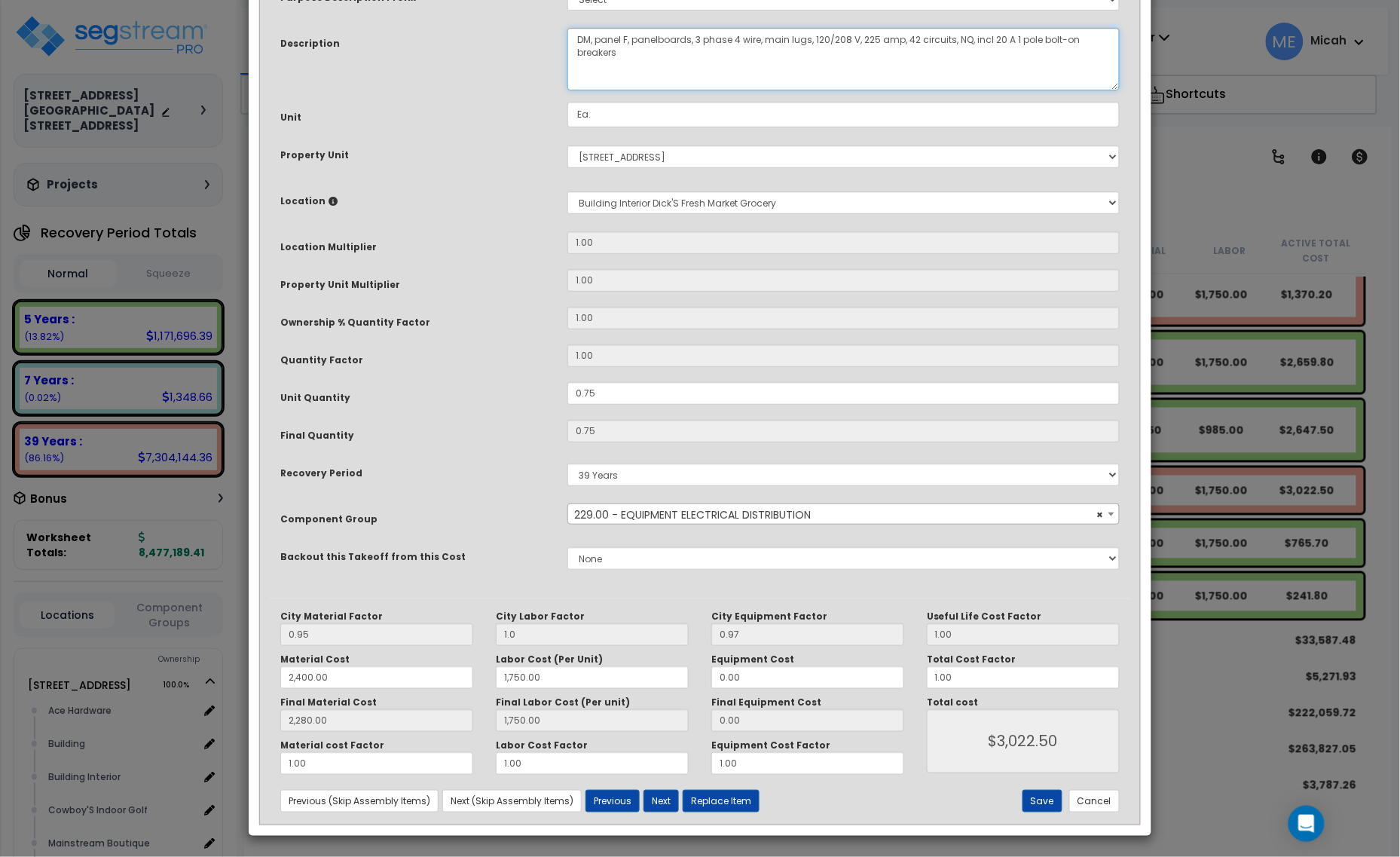
scroll to position [114, 0]
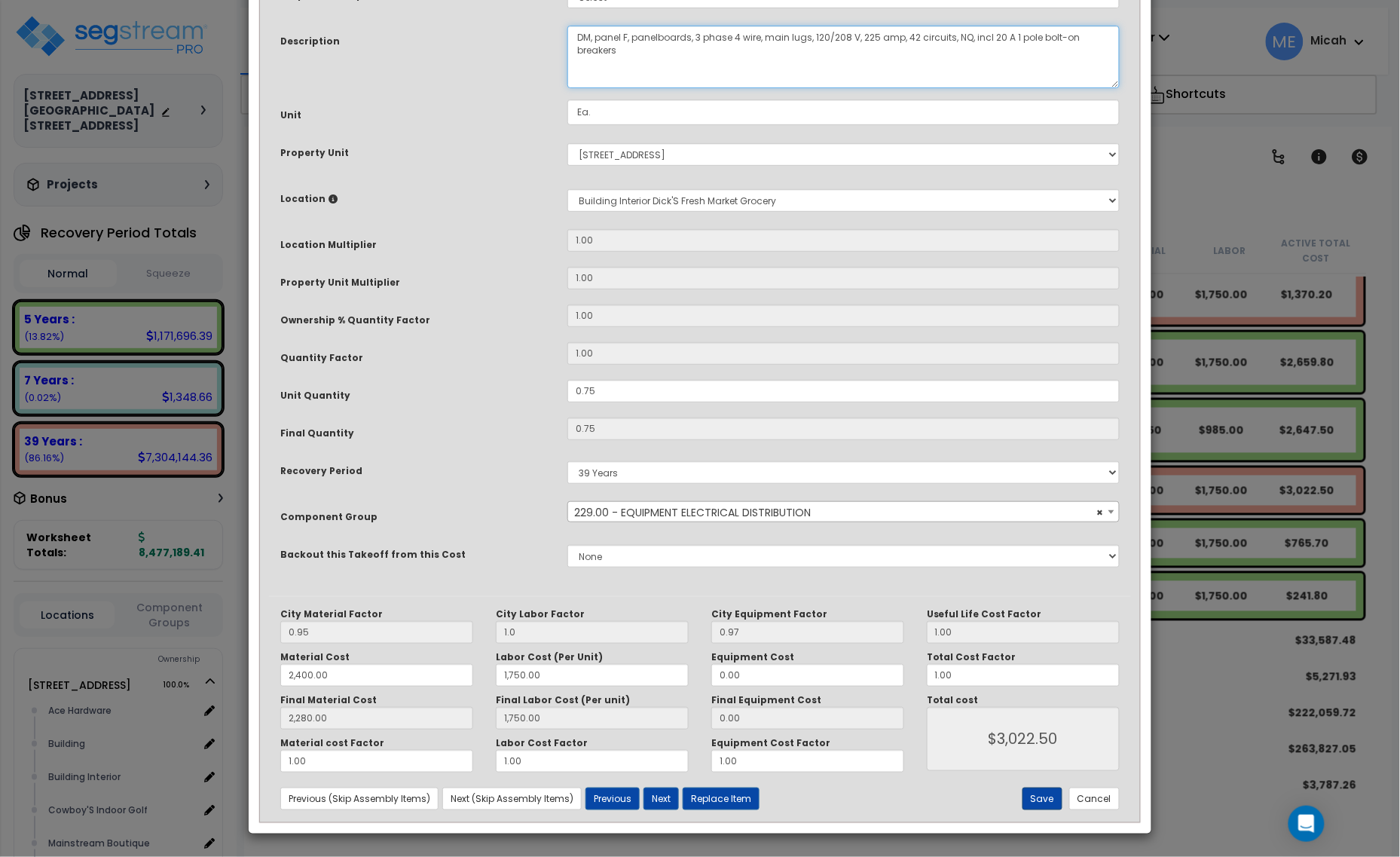
type textarea "DM, panel F, panelboards, 3 phase 4 wire, main lugs, 120/208 V, 225 amp, 42 cir…"
click at [1042, 788] on button "Save" at bounding box center [1042, 799] width 40 height 22
type input "1.00"
type input "2400.00"
type input "1750.00"
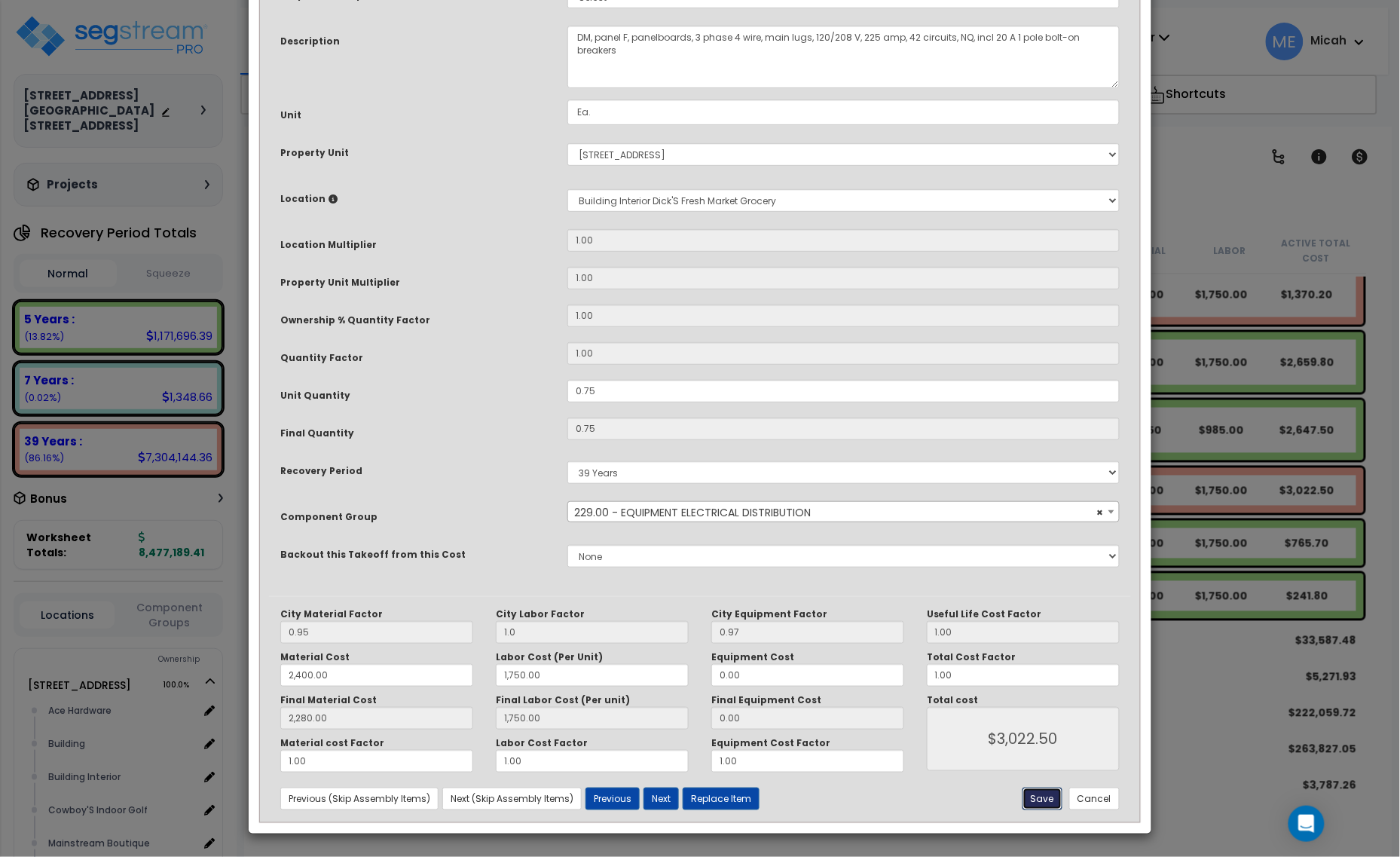
type input "2280.00"
type input "1750.00"
type input "3022.50"
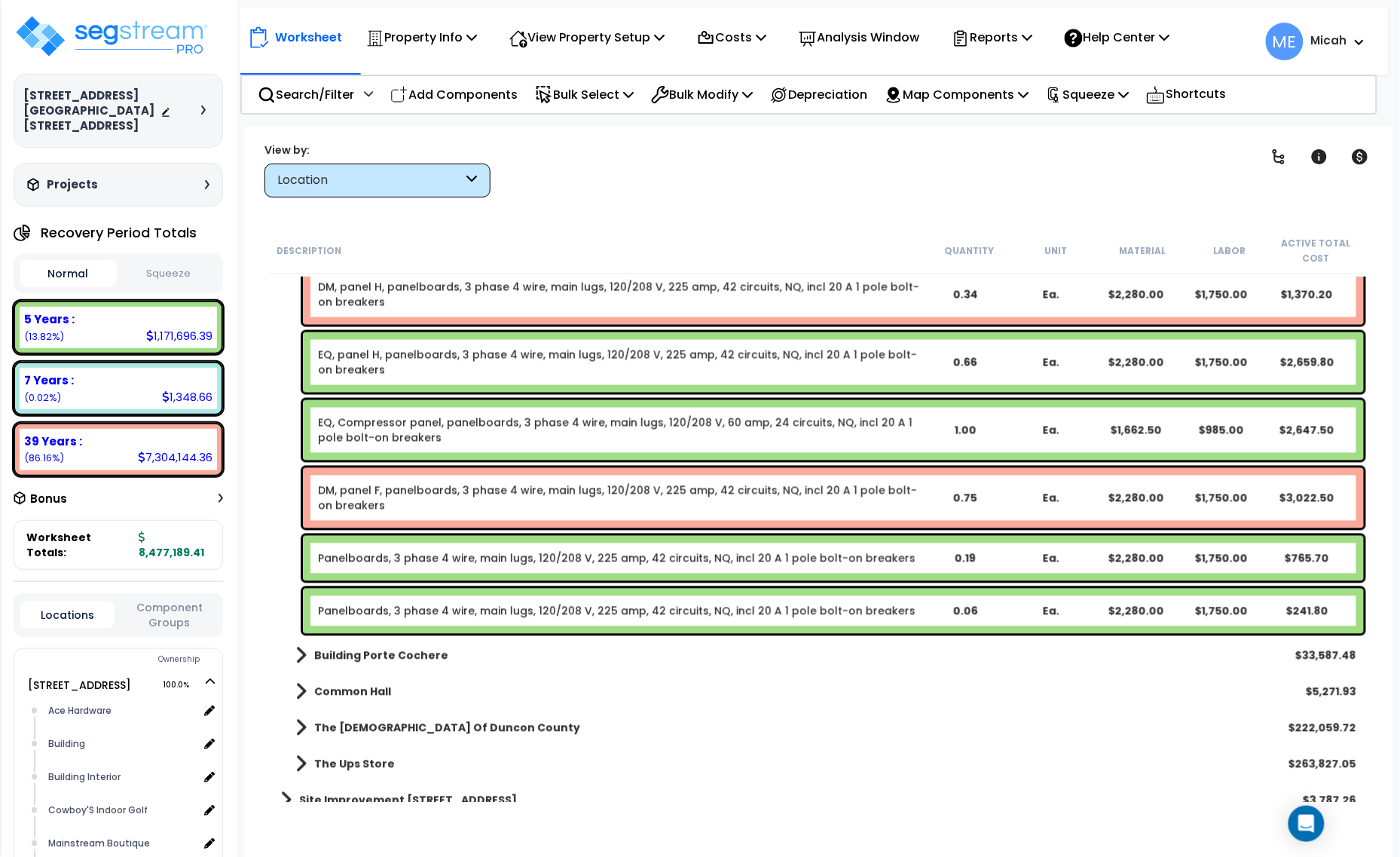
click at [468, 555] on link "Panelboards, 3 phase 4 wire, main lugs, 120/208 V, 225 amp, 42 circuits, NQ, in…" at bounding box center [617, 558] width 597 height 15
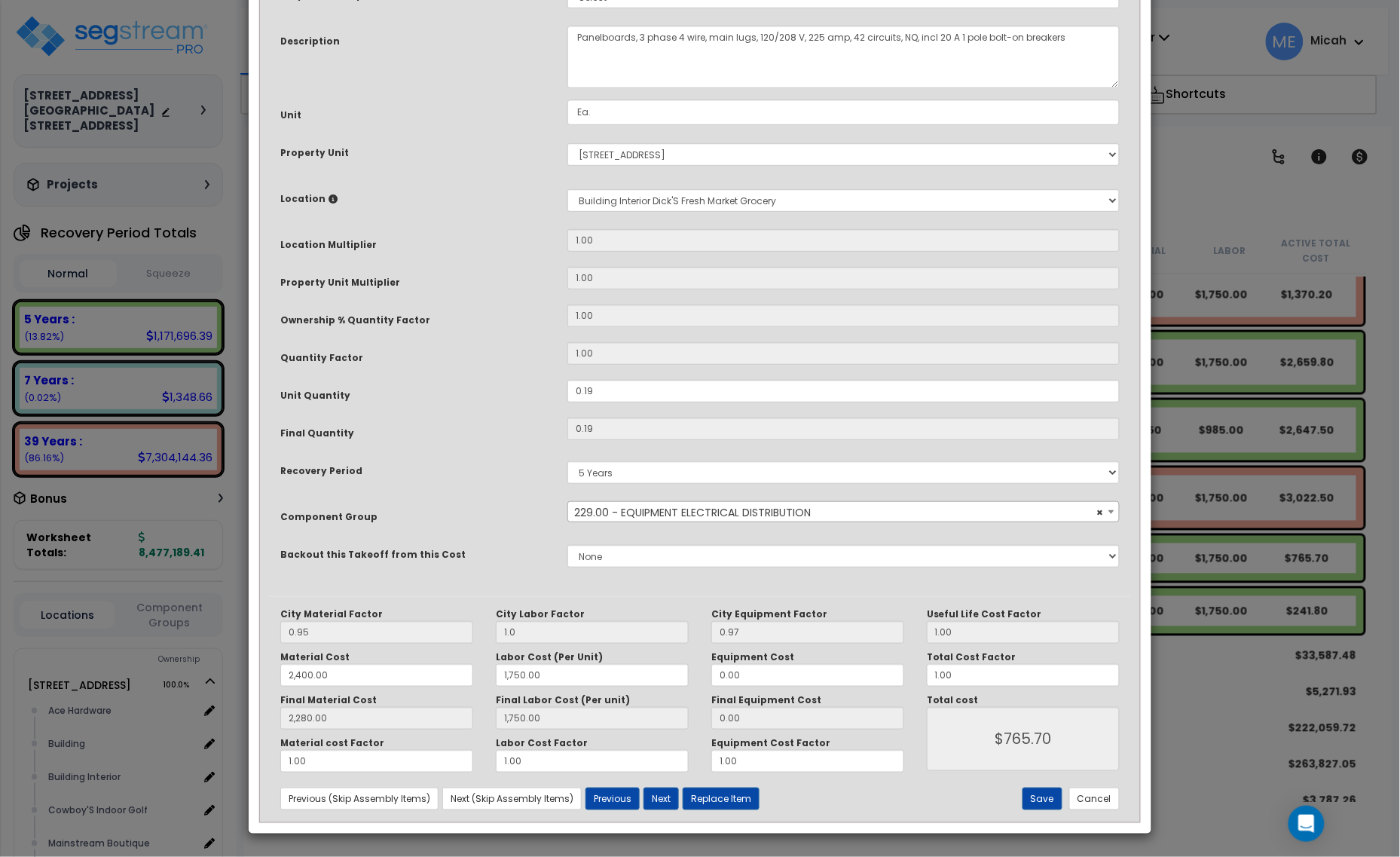
scroll to position [0, 0]
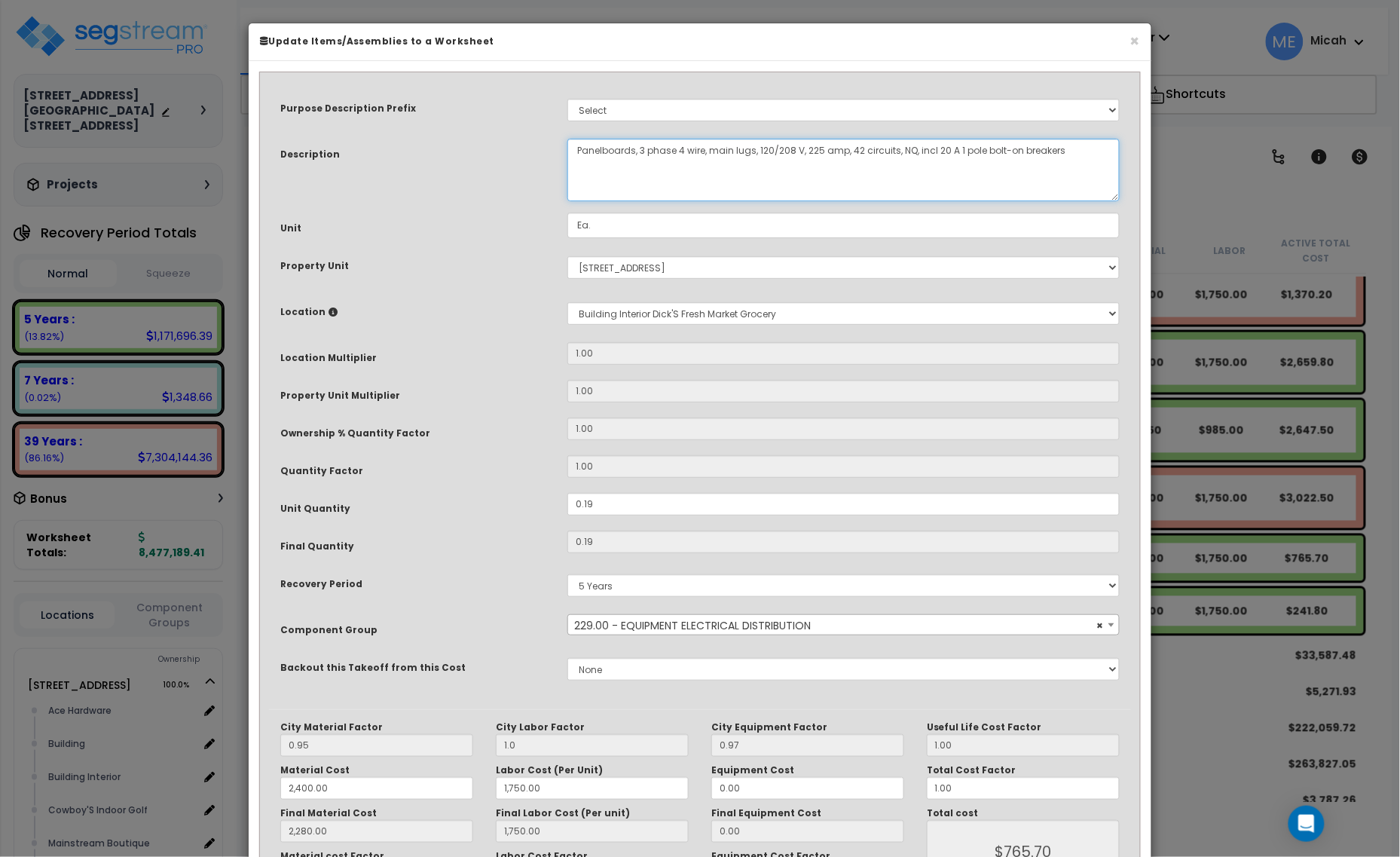
click at [574, 155] on textarea "Panelboards, 3 phase 4 wire, main lugs, 120/208 V, 225 amp, 42 circuits, NQ, in…" at bounding box center [843, 170] width 552 height 63
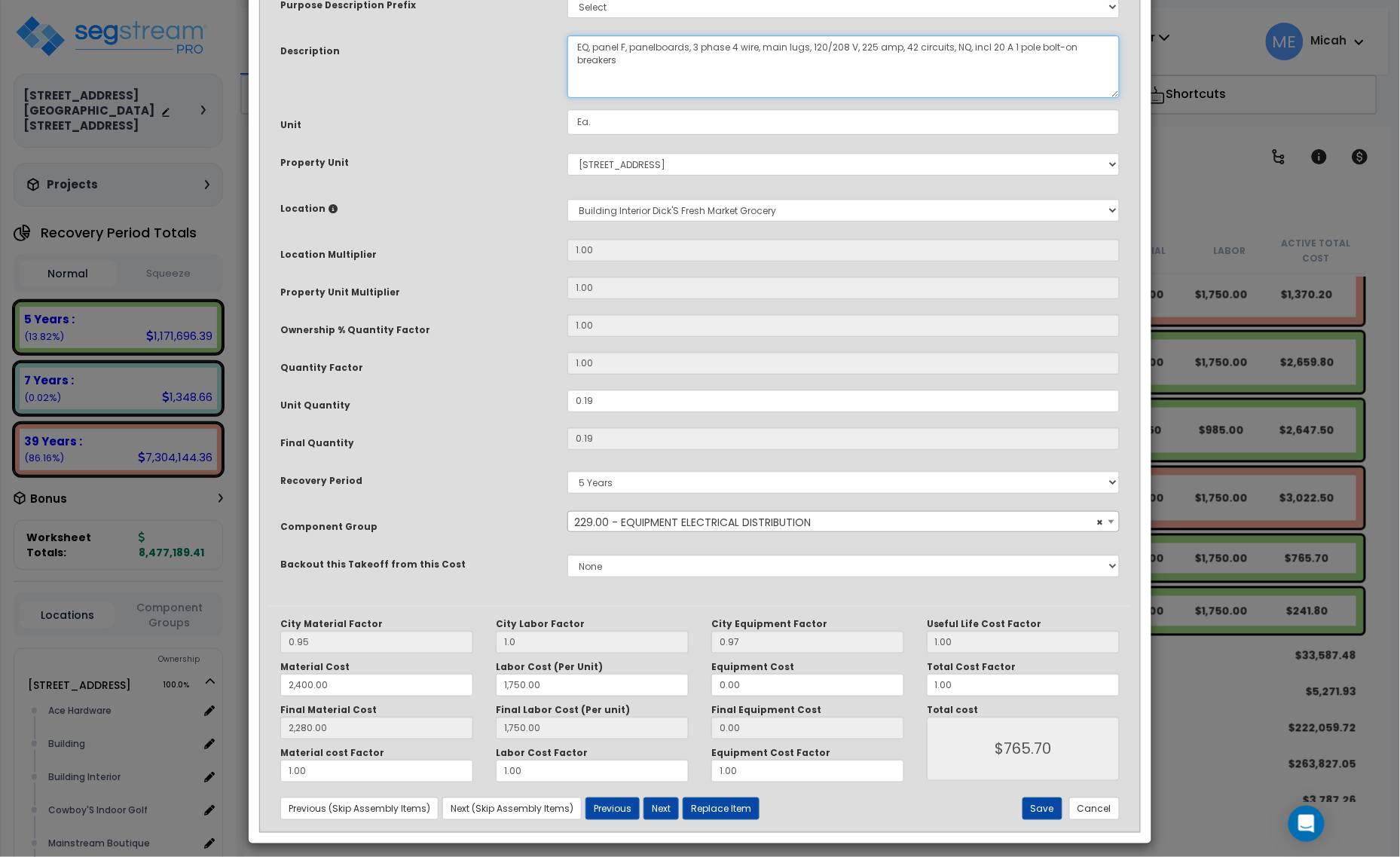
scroll to position [114, 0]
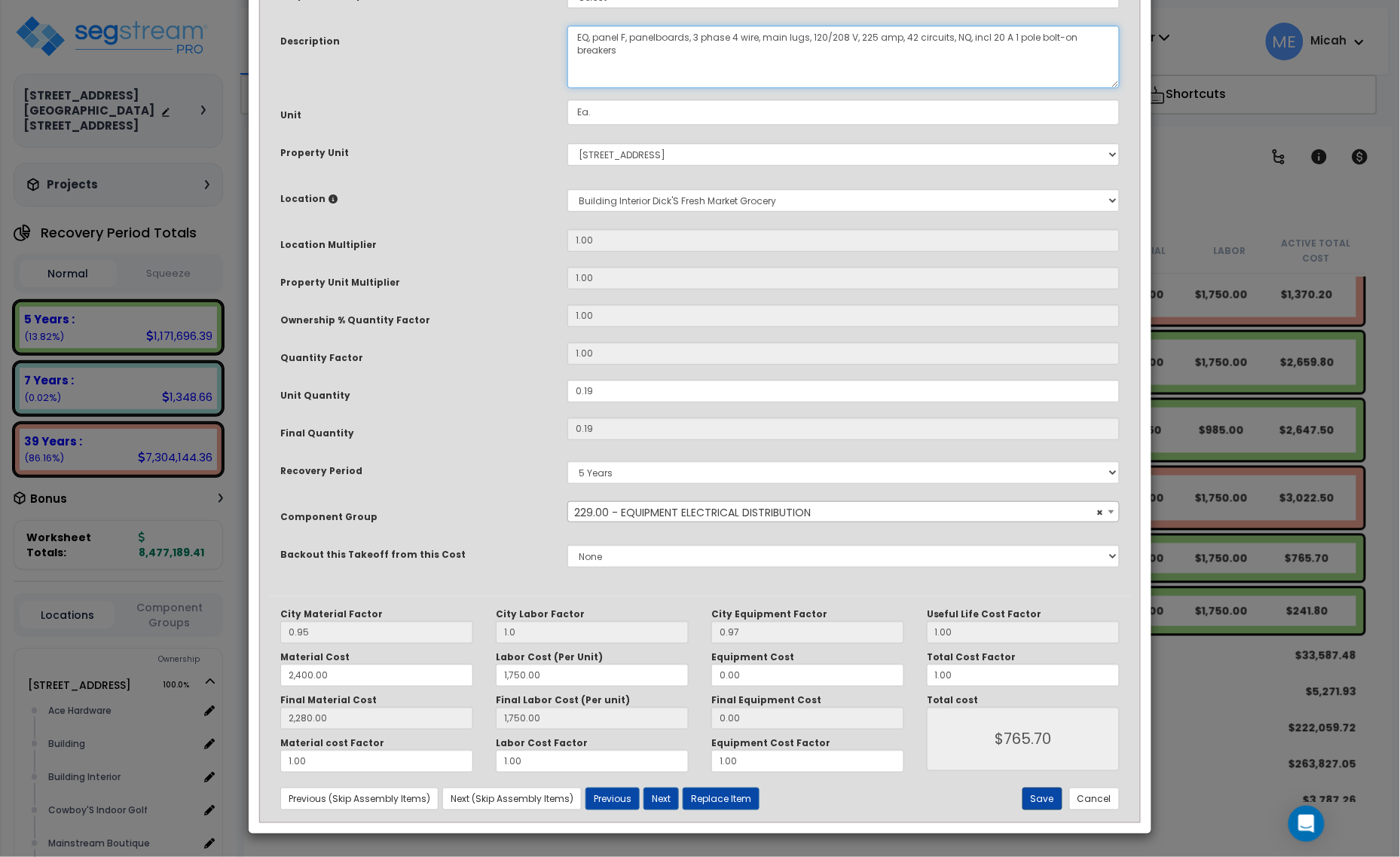
type textarea "EQ, panel F, panelboards, 3 phase 4 wire, main lugs, 120/208 V, 225 amp, 42 cir…"
click at [1038, 802] on button "Save" at bounding box center [1042, 799] width 40 height 22
type input "1.00"
type input "2400.00"
type input "1750.00"
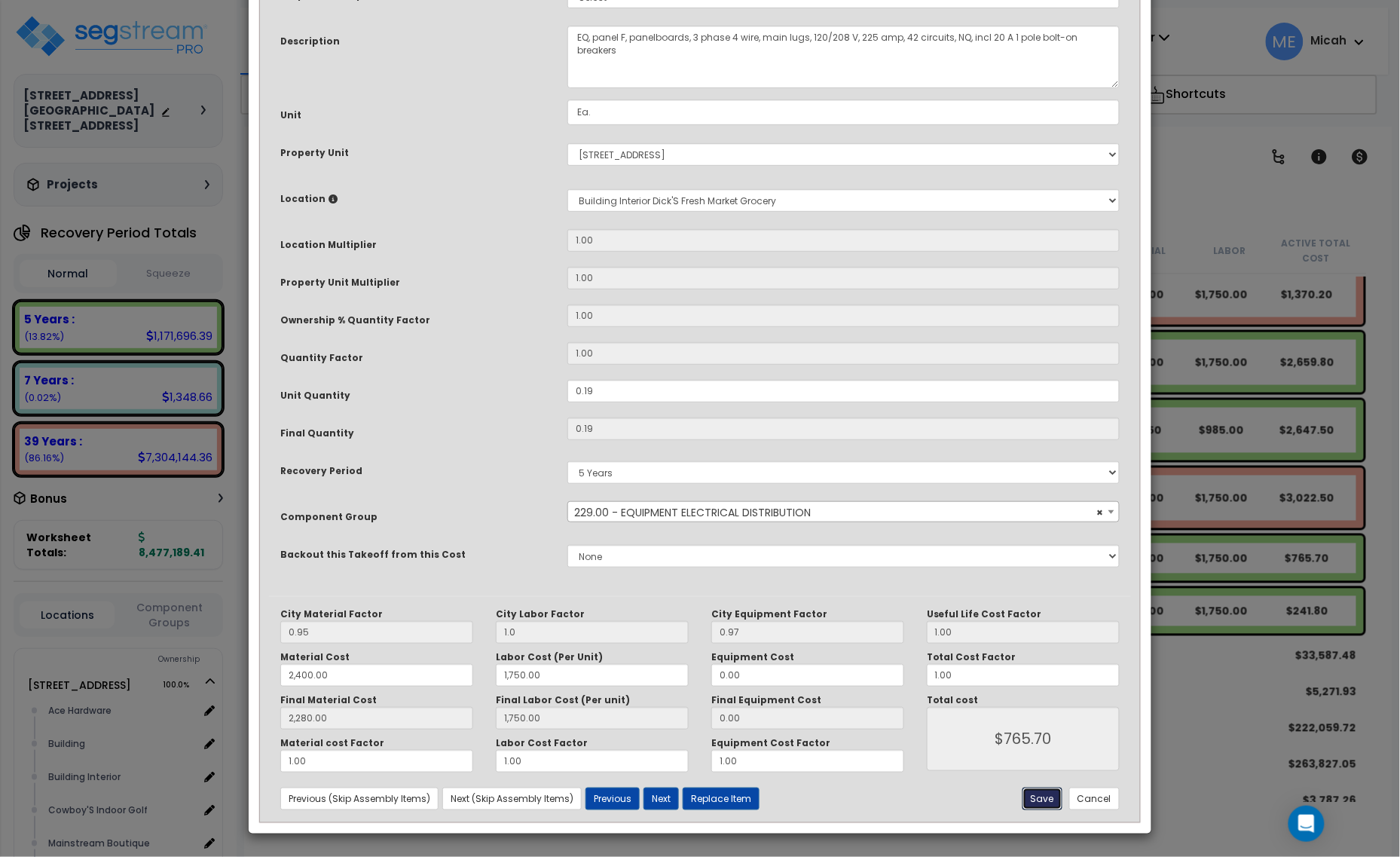
type input "2280.00"
type input "1750.00"
type input "765.70"
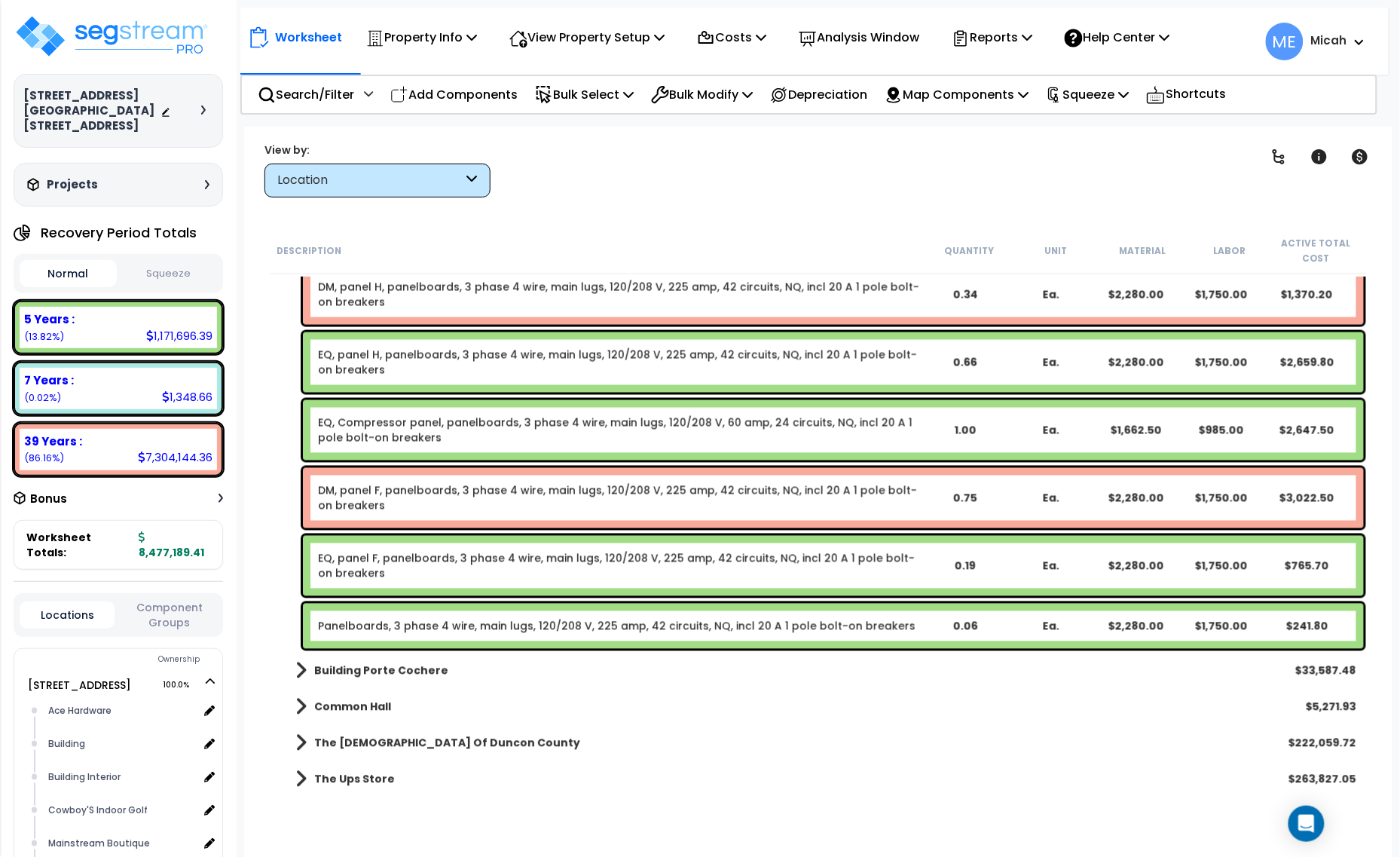
click at [371, 616] on div "Panelboards, 3 phase 4 wire, main lugs, 120/208 V, 225 amp, 42 circuits, NQ, in…" at bounding box center [833, 625] width 1061 height 45
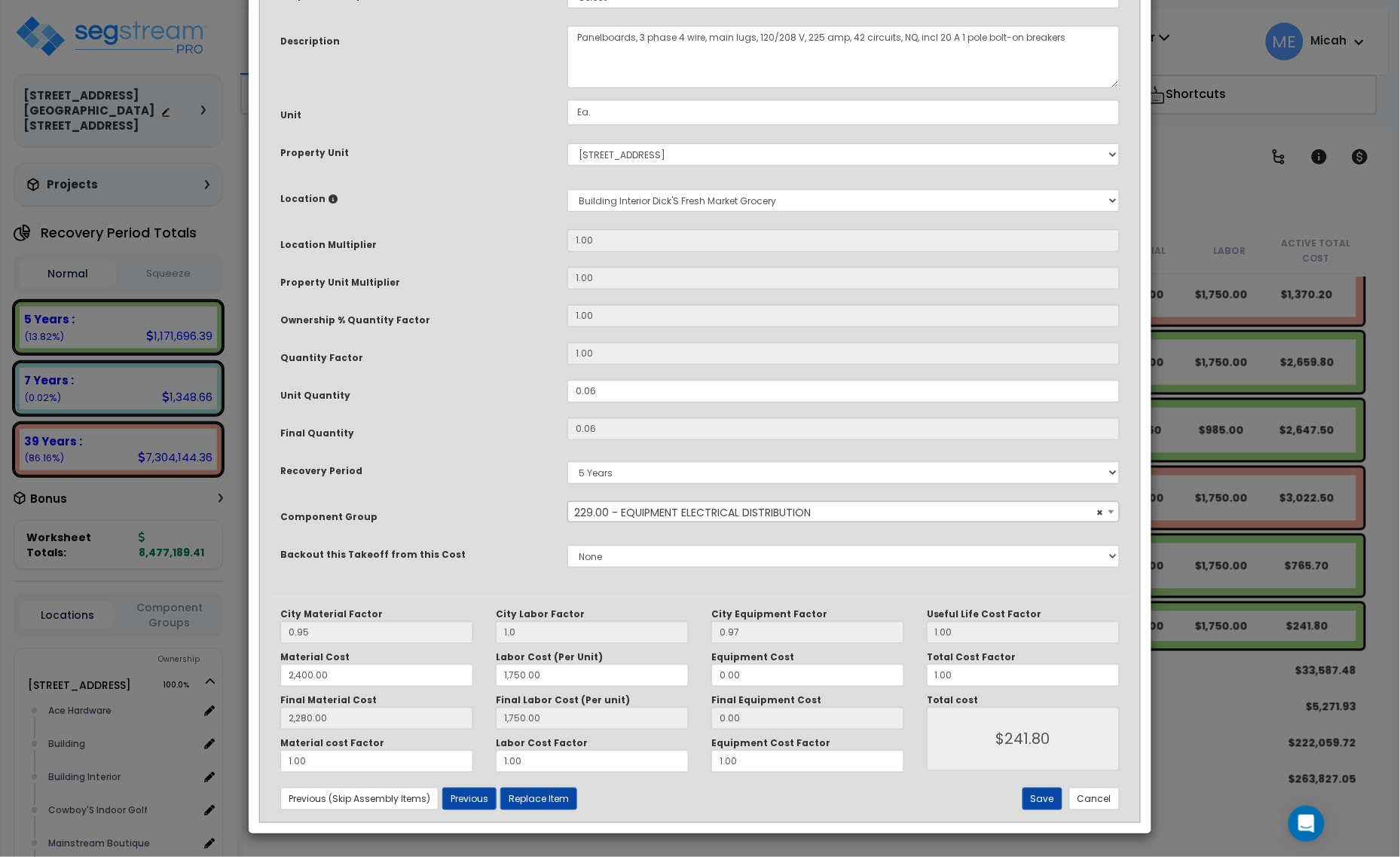
scroll to position [0, 0]
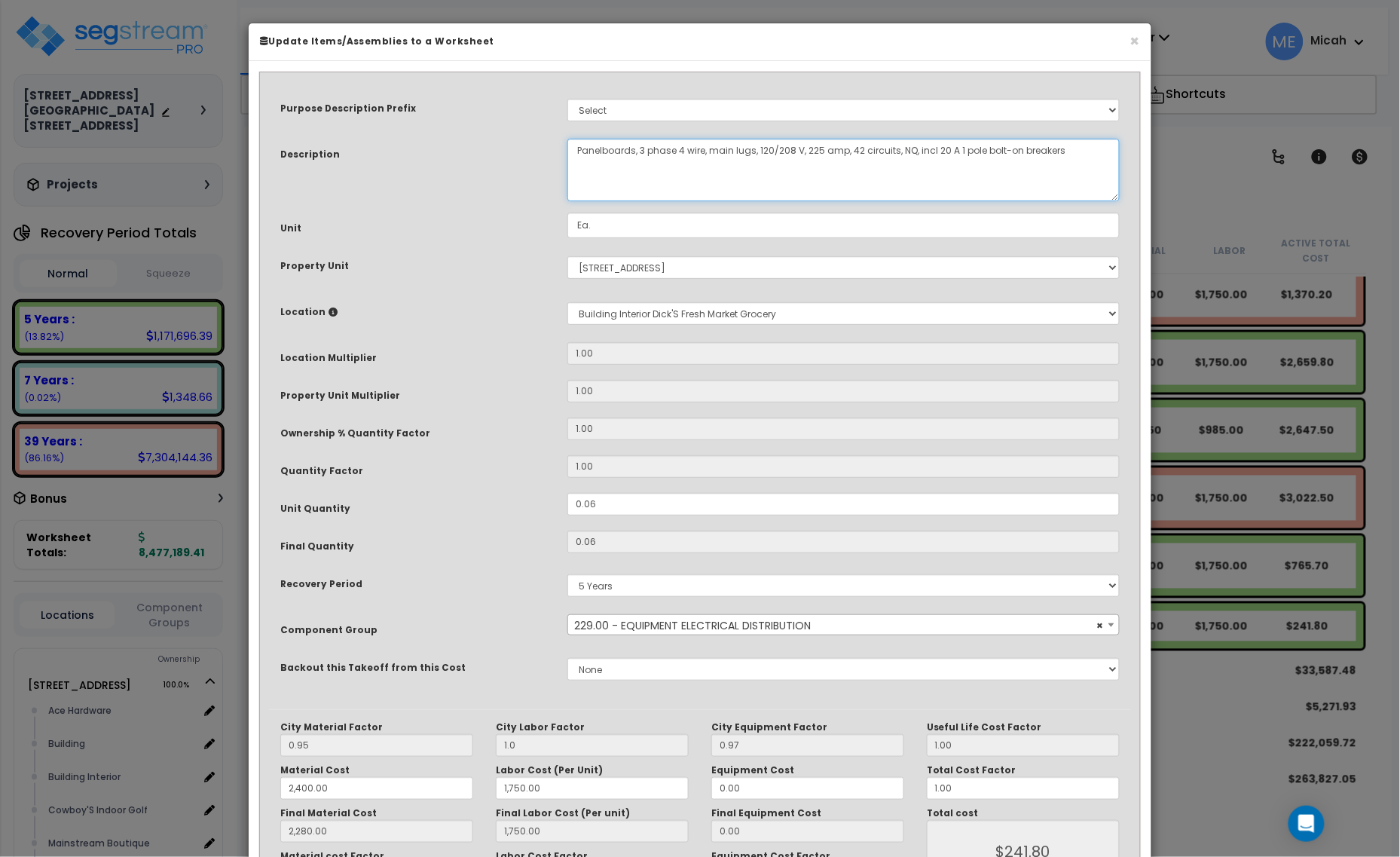
click at [577, 145] on textarea "Panelboards, 3 phase 4 wire, main lugs, 120/208 V, 225 amp, 42 circuits, NQ, in…" at bounding box center [843, 170] width 552 height 63
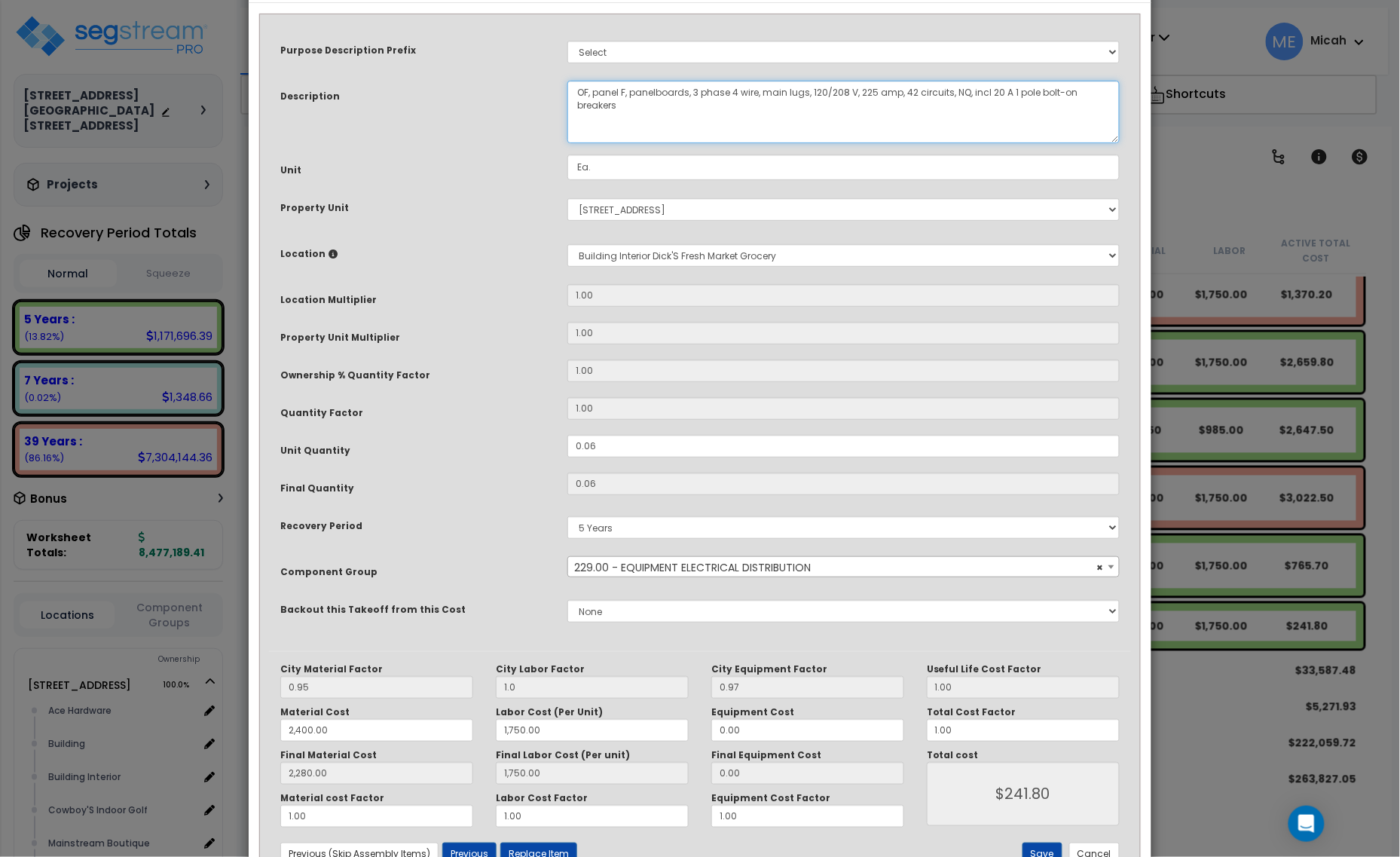
scroll to position [114, 0]
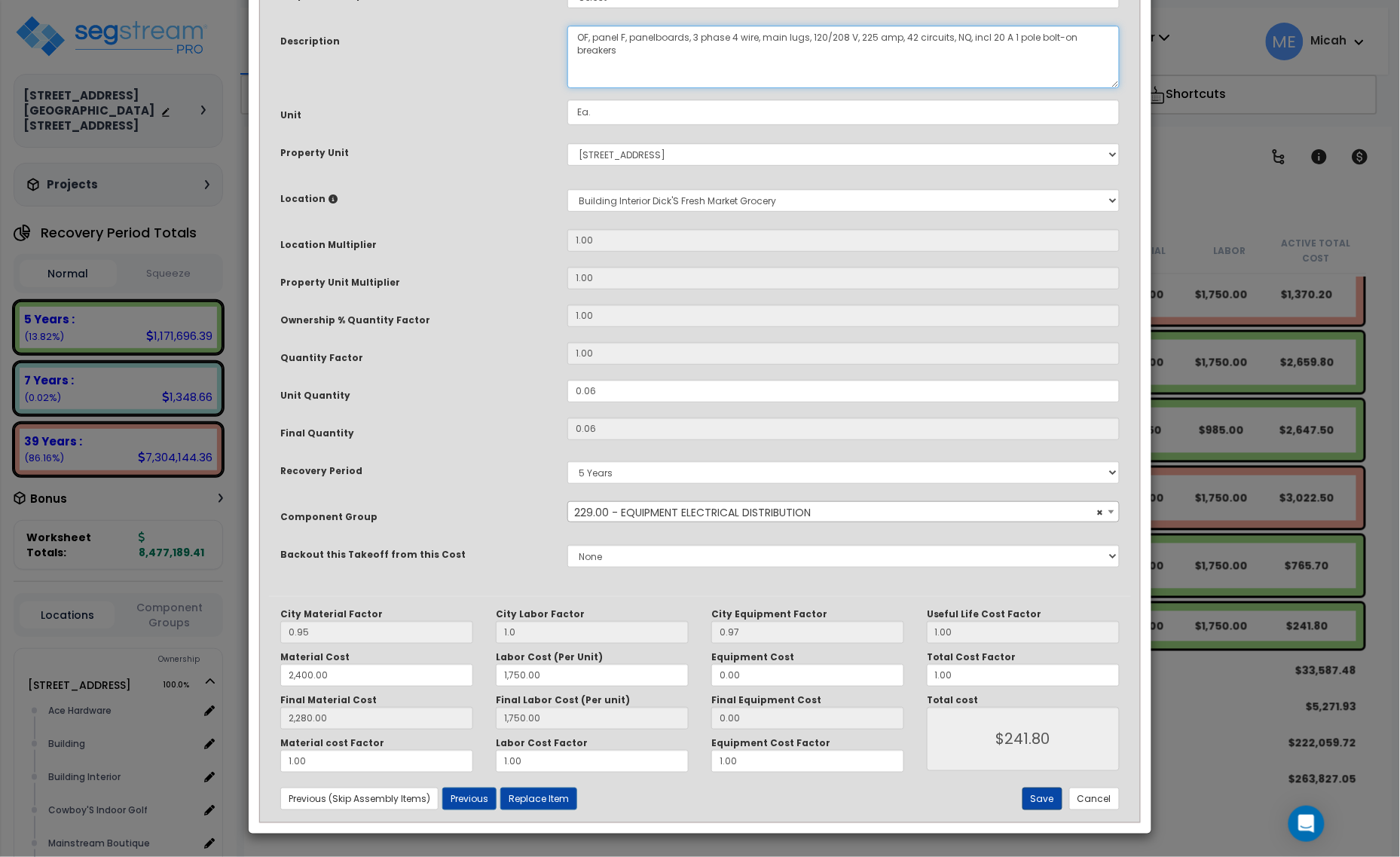
type textarea "OF, panel F, panelboards, 3 phase 4 wire, main lugs, 120/208 V, 225 amp, 42 cir…"
click at [1041, 799] on button "Save" at bounding box center [1042, 799] width 40 height 22
type input "1.00"
type input "2400.00"
type input "1750.00"
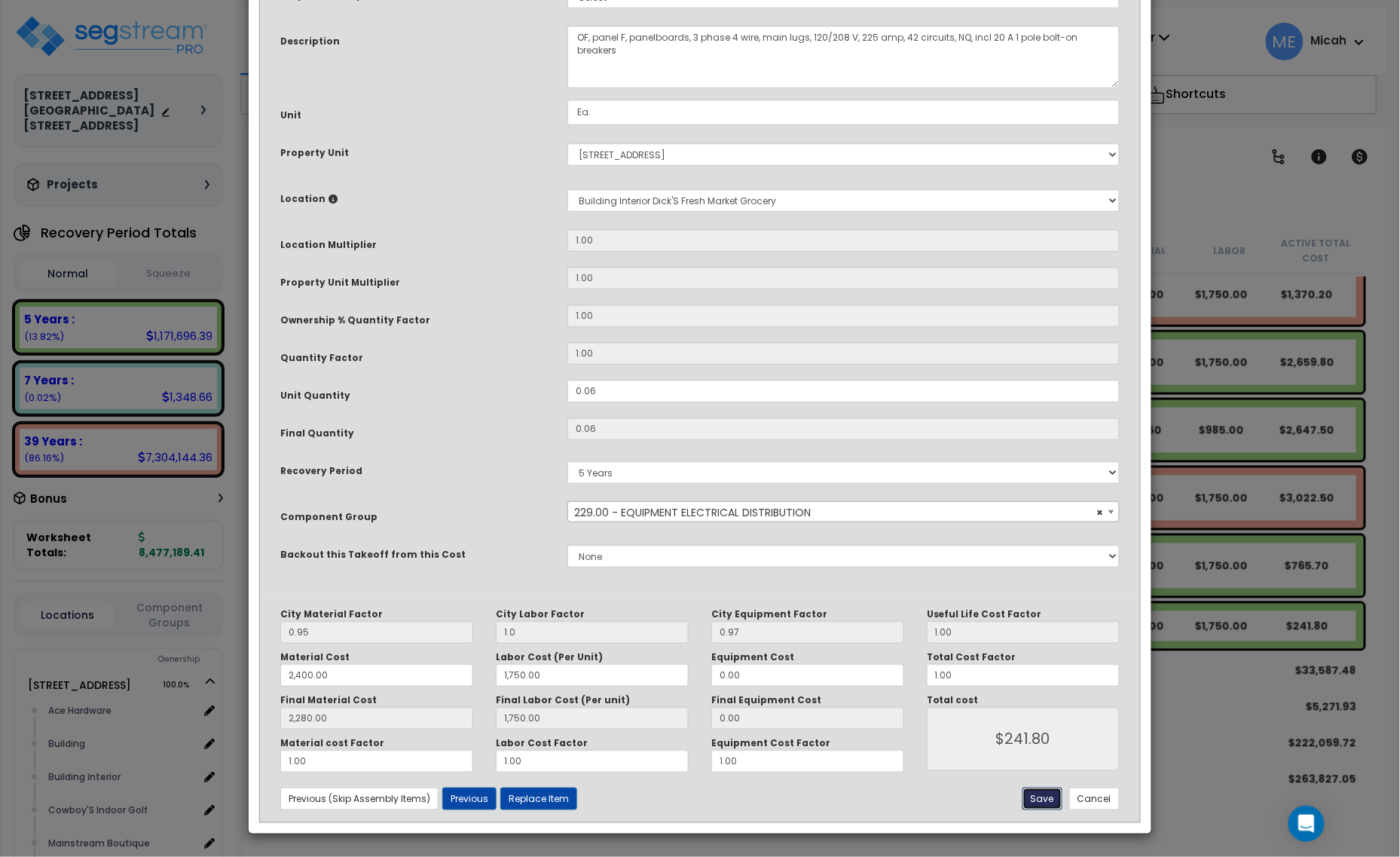
type input "2280.00"
type input "1750.00"
type input "241.80"
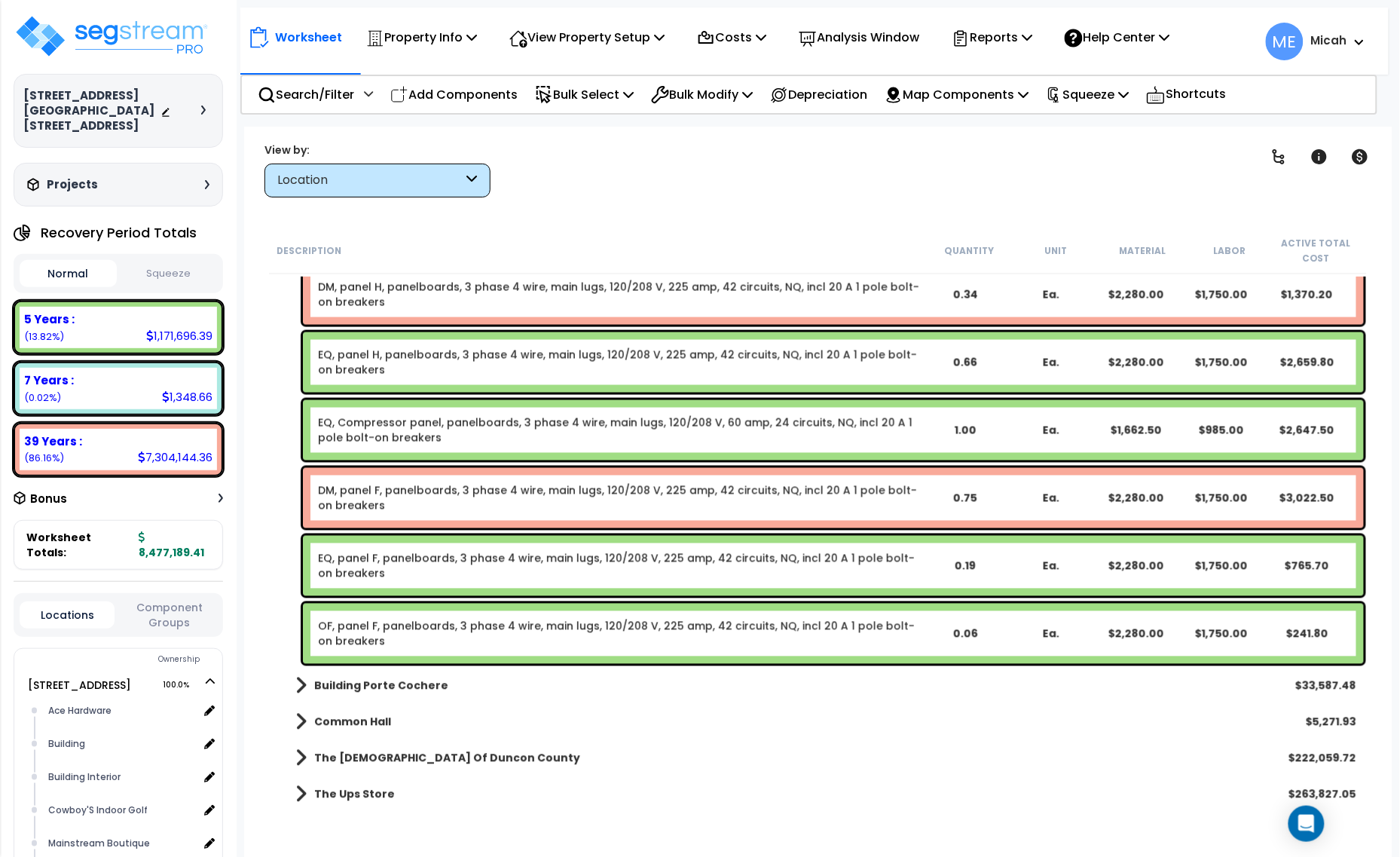
drag, startPoint x: 457, startPoint y: 83, endPoint x: 461, endPoint y: 94, distance: 11.7
click at [457, 84] on p "Add Components" at bounding box center [454, 94] width 127 height 21
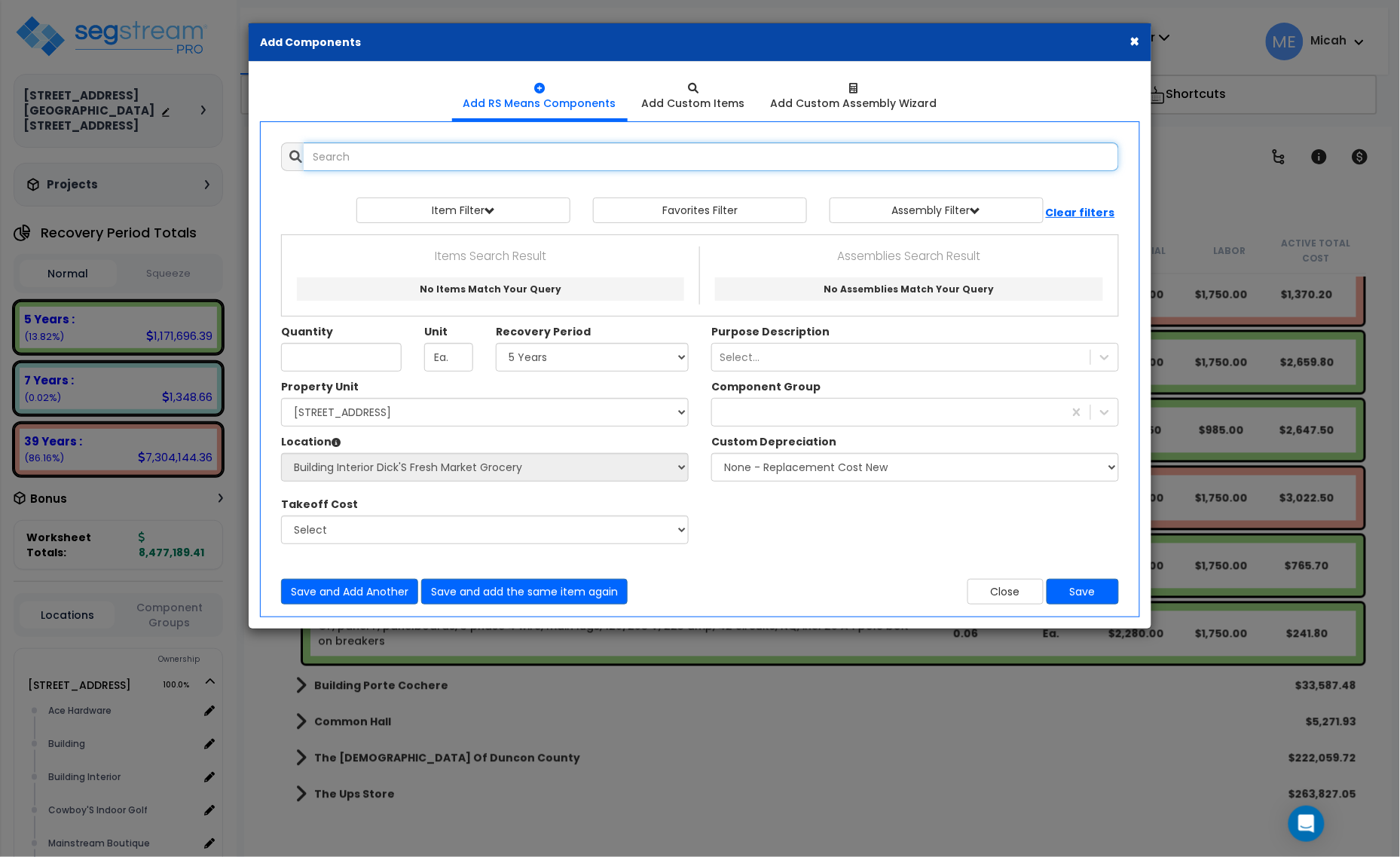
select select
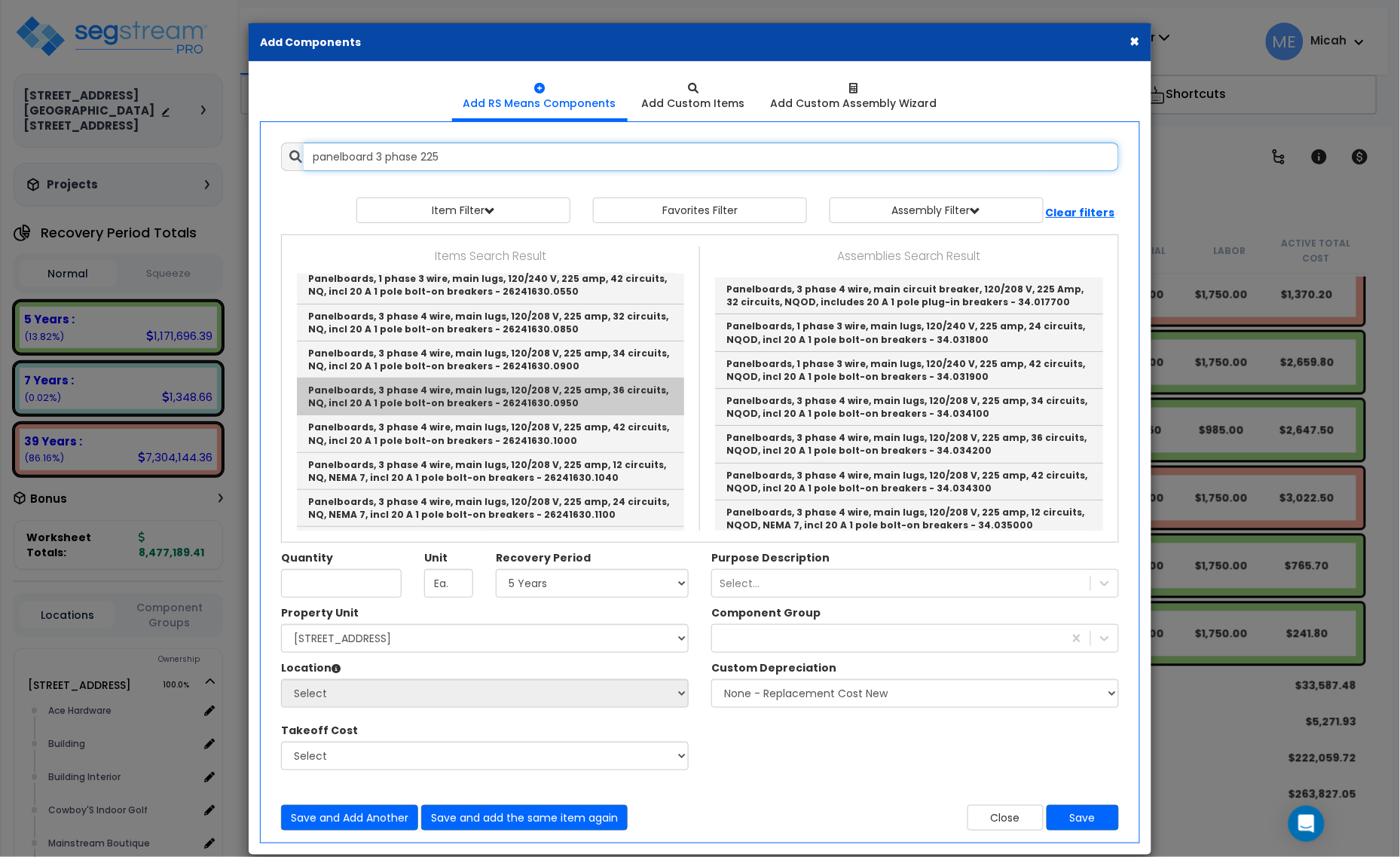
scroll to position [189, 0]
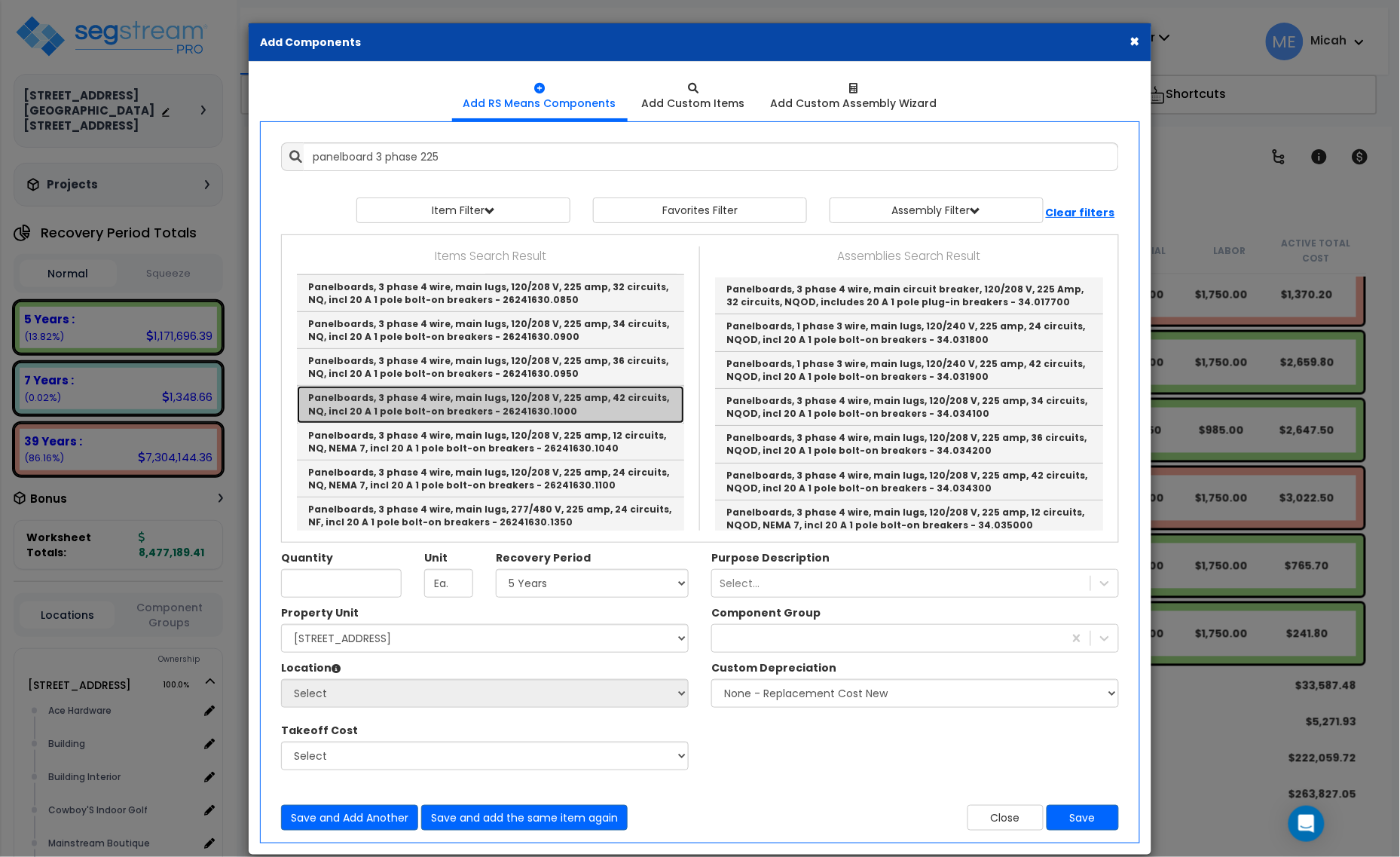
click at [556, 405] on link "Panelboards, 3 phase 4 wire, main lugs, 120/208 V, 225 amp, 42 circuits, NQ, in…" at bounding box center [490, 404] width 387 height 37
type input "Panelboards, 3 phase 4 wire, main lugs, 120/208 V, 225 amp, 42 circuits, NQ, in…"
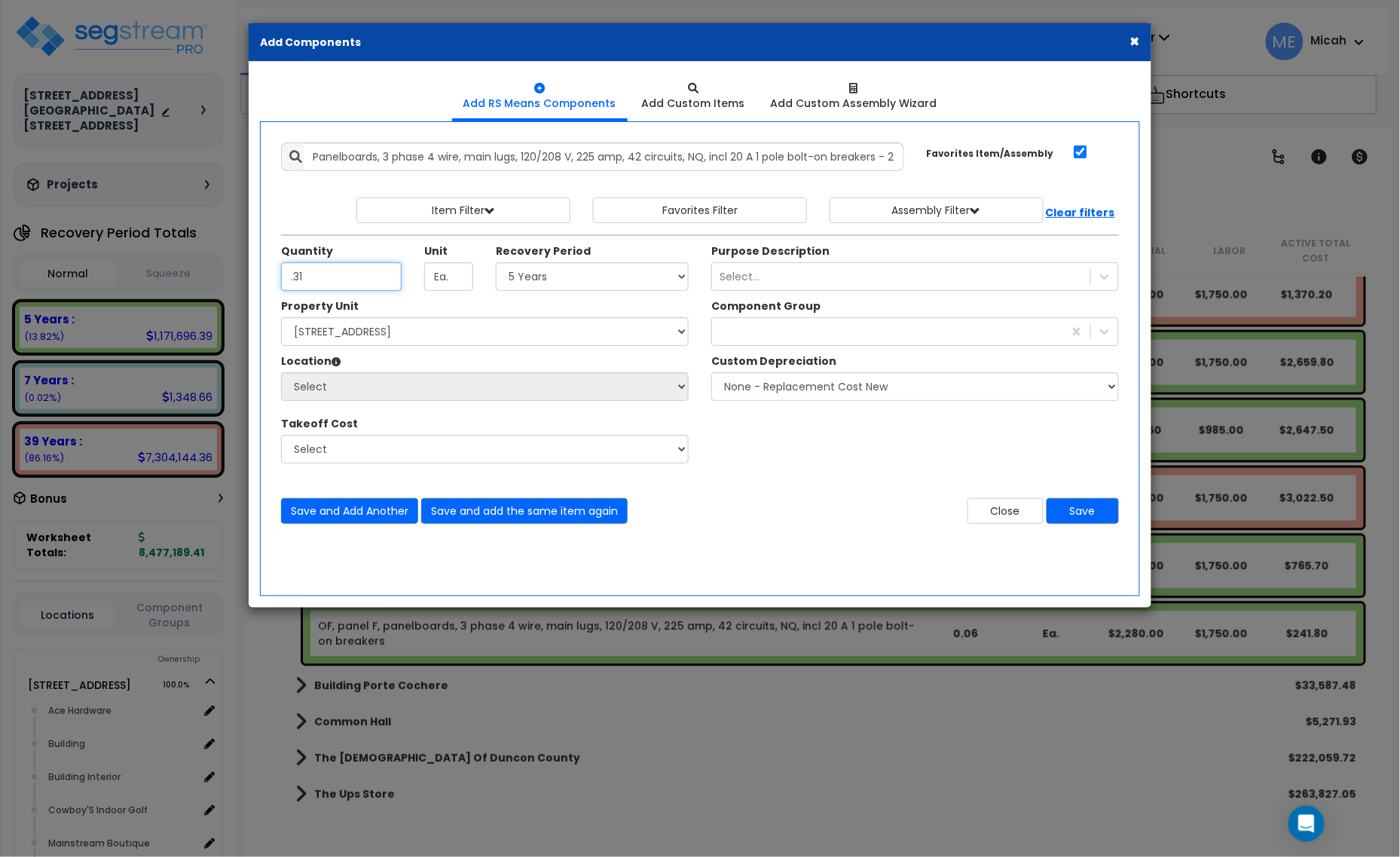
type input ".31"
click at [540, 281] on select "Select 5 Years 7 Years 15 Years 20 Years 39 Years 27.5 Year" at bounding box center [592, 276] width 193 height 28
select select "39Y"
click at [497, 263] on select "Select 5 Years 7 Years 15 Years 20 Years 39 Years 27.5 Year" at bounding box center [592, 276] width 193 height 28
click at [713, 337] on div at bounding box center [887, 331] width 351 height 24
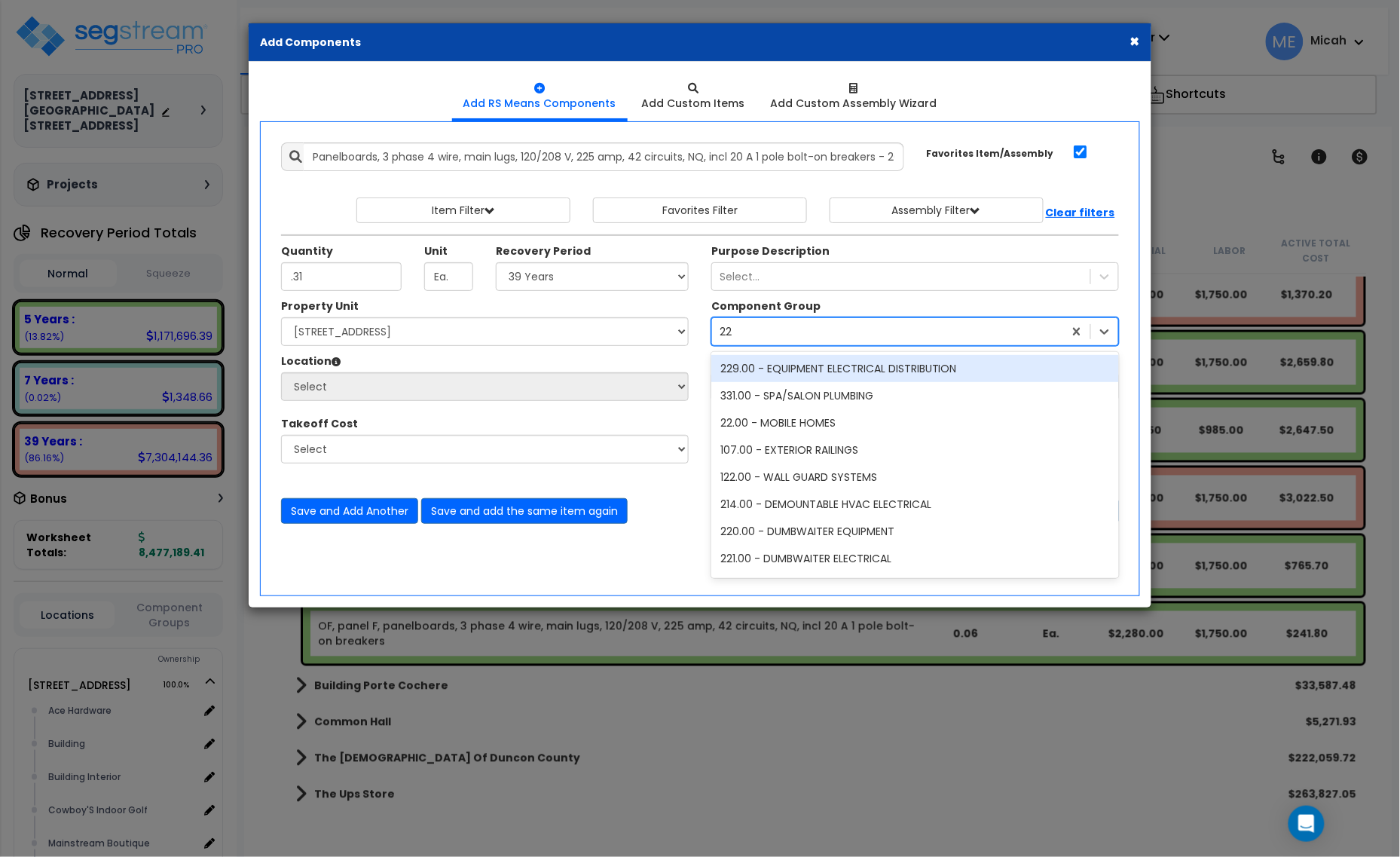
type input "229"
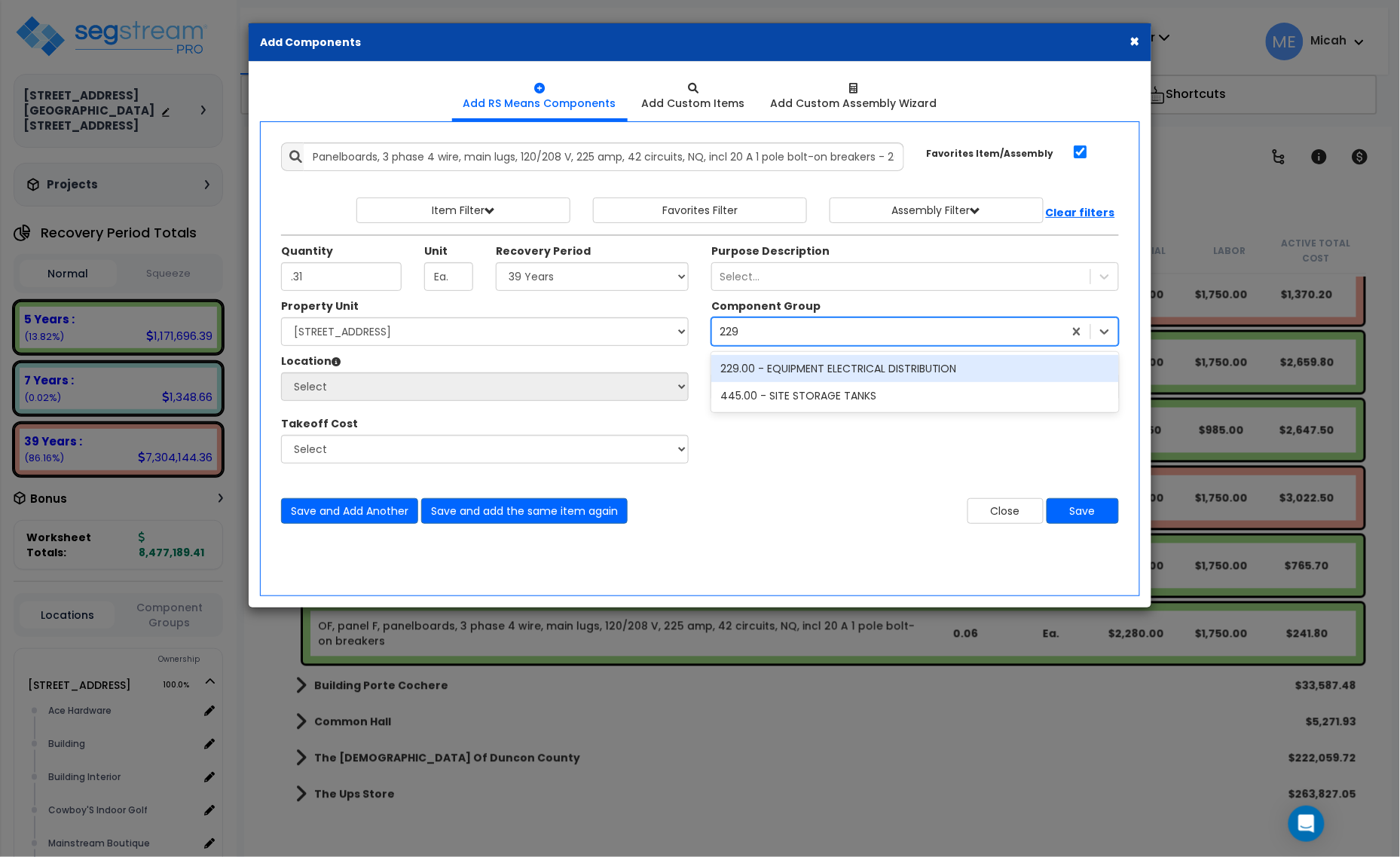
click at [769, 370] on div "229.00 - EQUIPMENT ELECTRICAL DISTRIBUTION" at bounding box center [914, 369] width 407 height 27
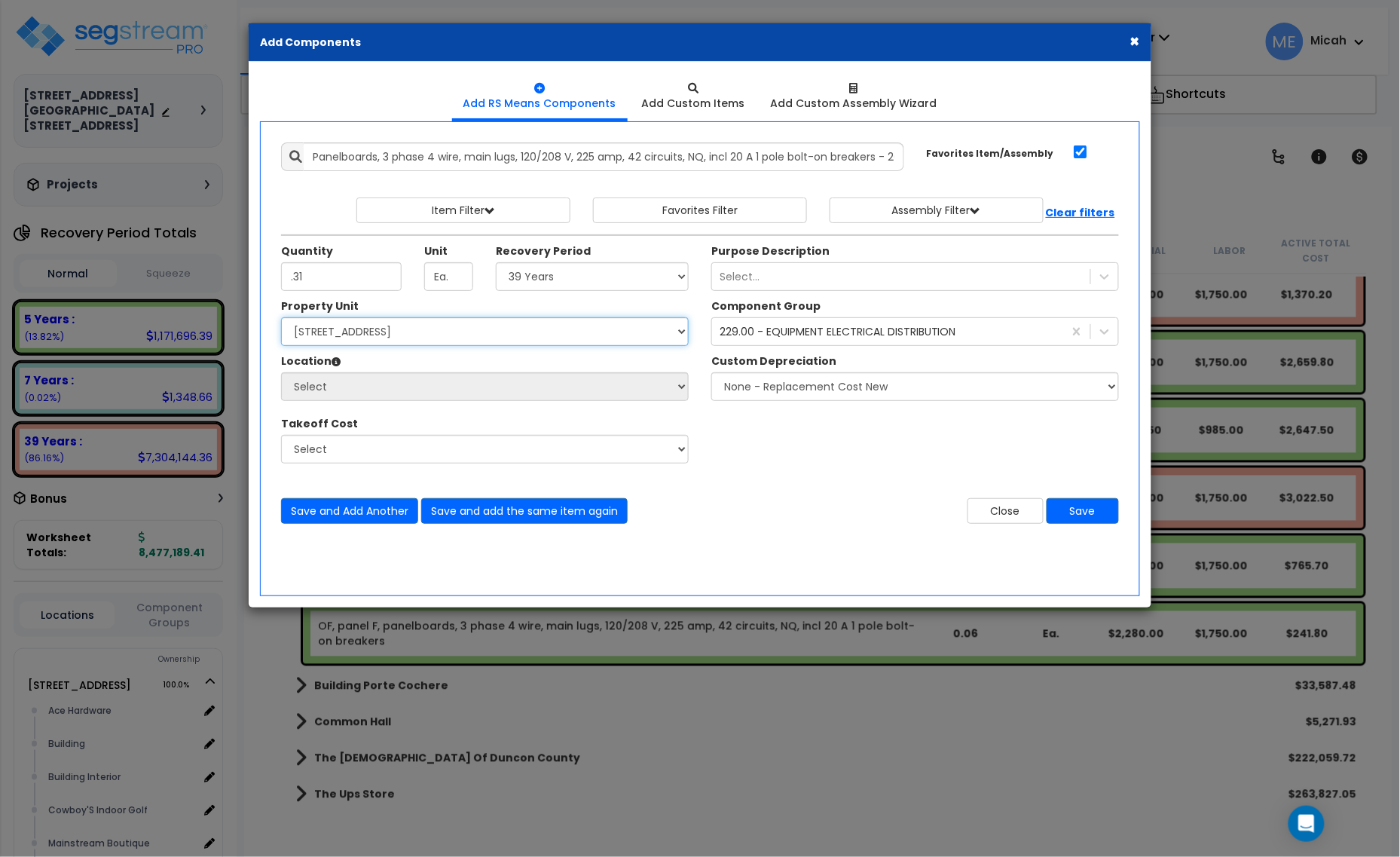
drag, startPoint x: 503, startPoint y: 318, endPoint x: 498, endPoint y: 325, distance: 8.6
click at [503, 318] on select "Select [STREET_ADDRESS] [STREET_ADDRESS] Site Improvement [STREET_ADDRESS] Site…" at bounding box center [485, 331] width 407 height 28
select select "161428"
click at [281, 318] on select "Select [STREET_ADDRESS] [STREET_ADDRESS] Site Improvement [STREET_ADDRESS] Site…" at bounding box center [485, 331] width 407 height 28
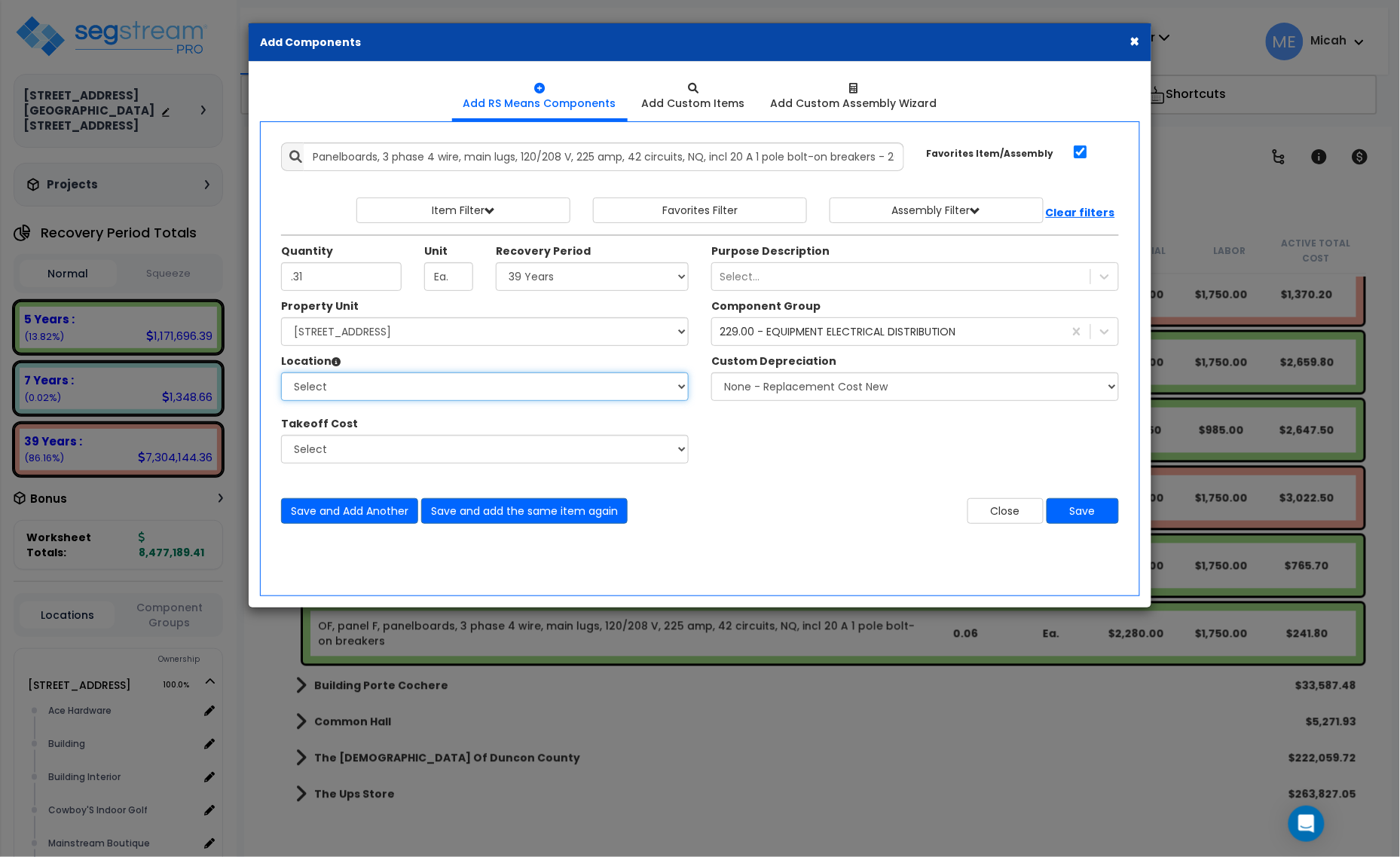
select select "31279"
click at [281, 373] on select "Select Alchemy Salon Studio Building Building Interior Building Interior Dick'S…" at bounding box center [485, 386] width 407 height 28
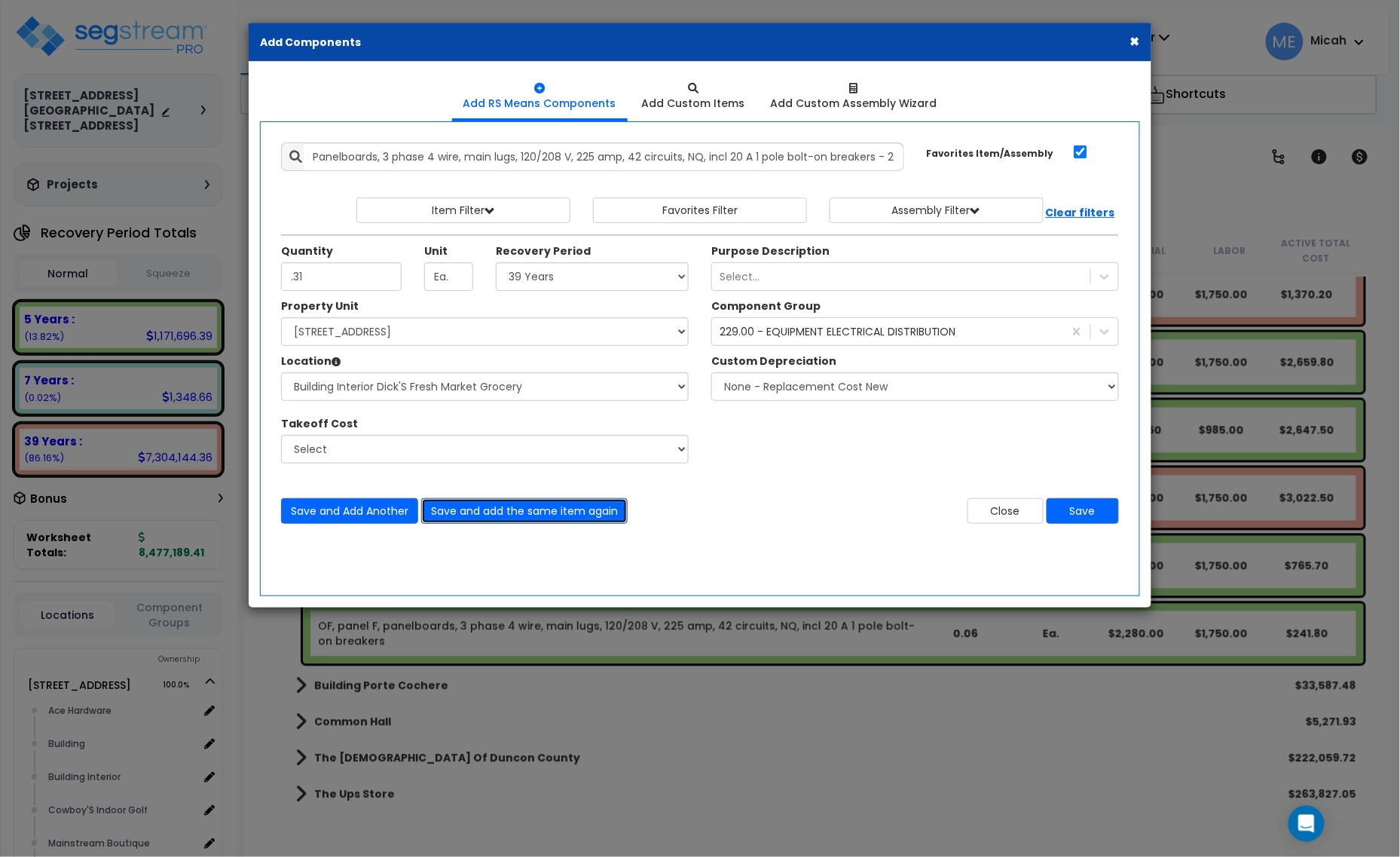
click at [504, 510] on button "Save and add the same item again" at bounding box center [524, 510] width 207 height 26
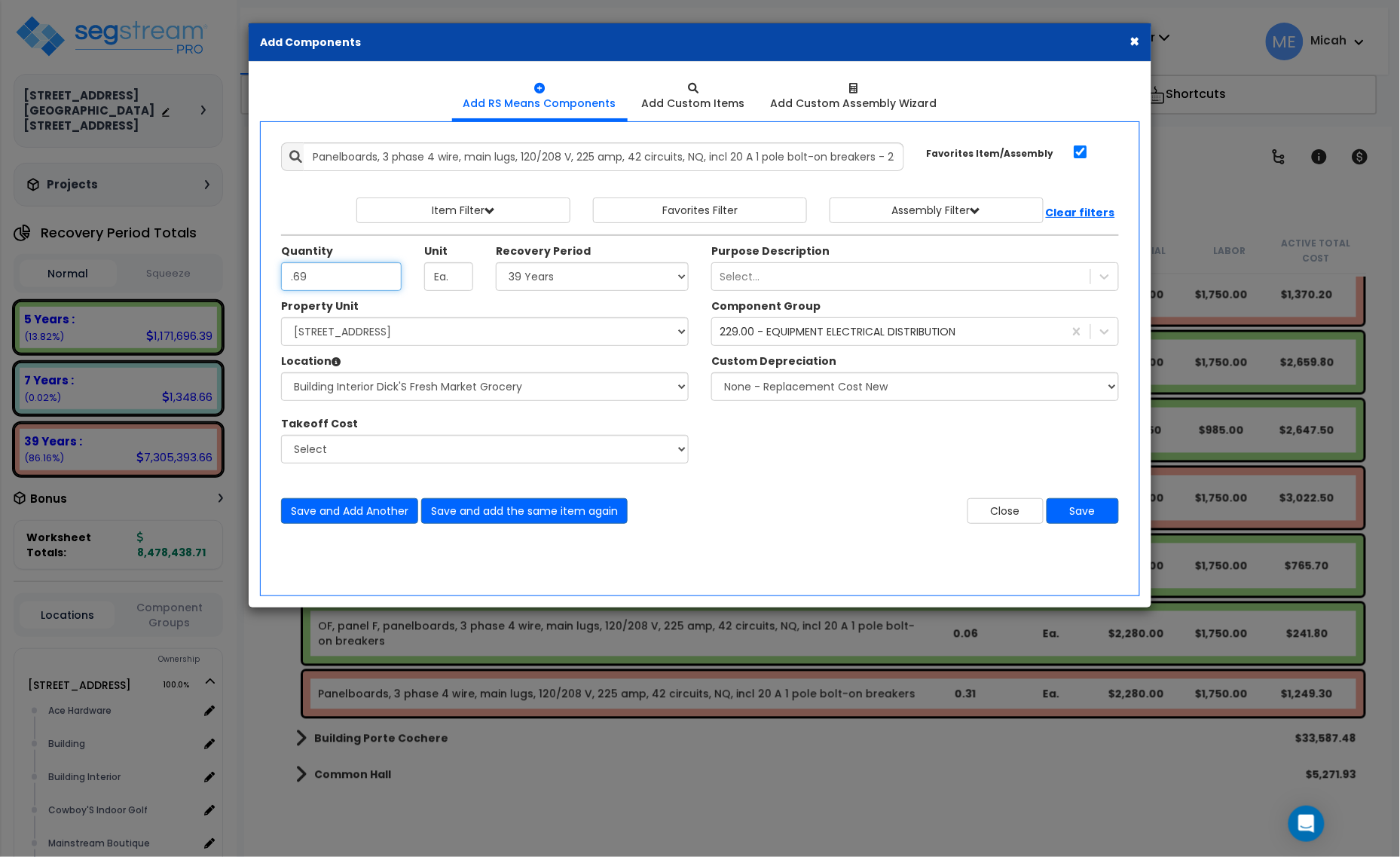
type input ".69"
click at [518, 284] on select "Select 5 Years 7 Years 15 Years 20 Years 39 Years 27.5 Year" at bounding box center [592, 276] width 193 height 28
select select "5Y"
click at [497, 263] on select "Select 5 Years 7 Years 15 Years 20 Years 39 Years 27.5 Year" at bounding box center [592, 276] width 193 height 28
click at [492, 509] on button "Save and add the same item again" at bounding box center [524, 510] width 207 height 26
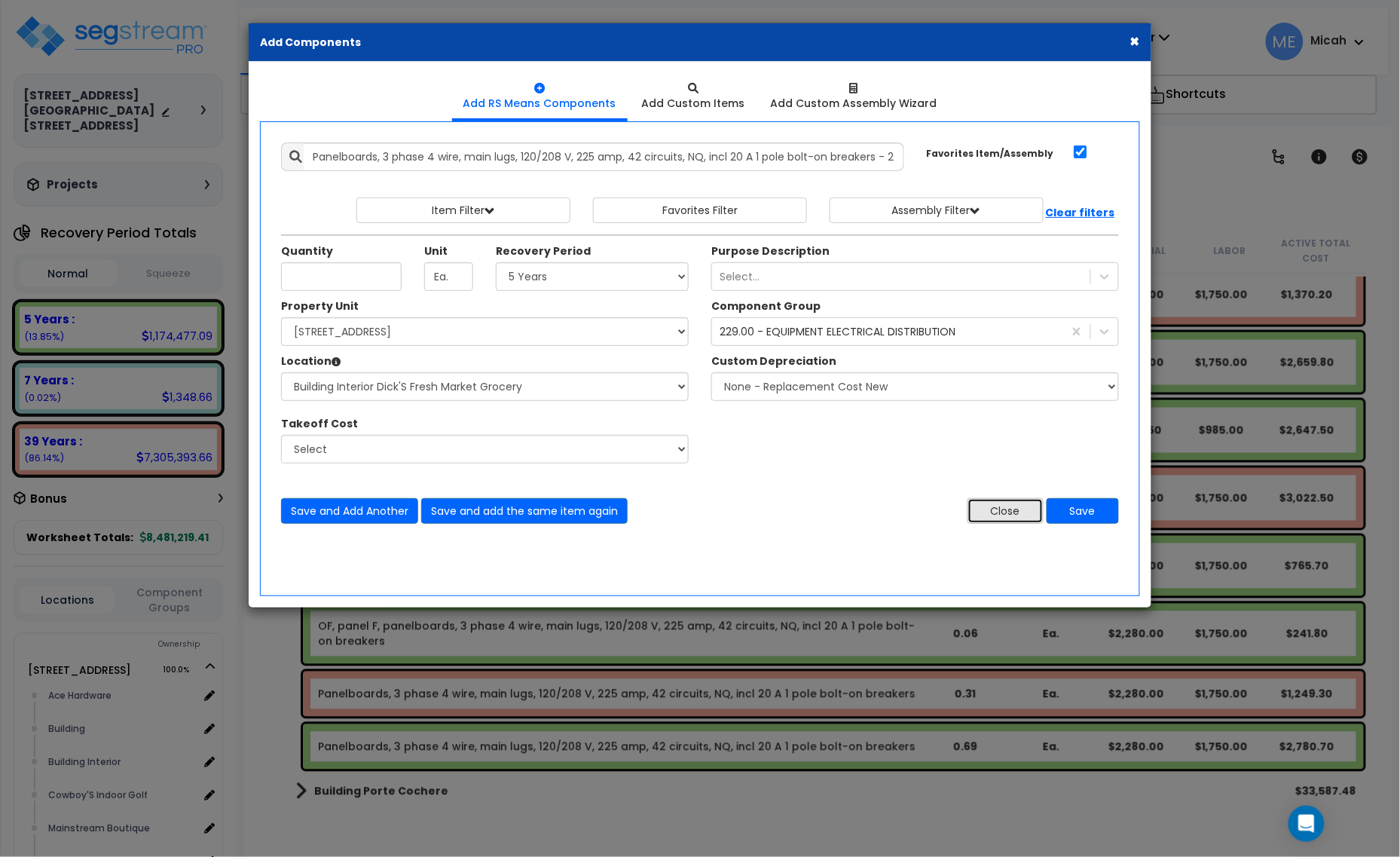
click at [993, 516] on button "Close" at bounding box center [1005, 510] width 76 height 26
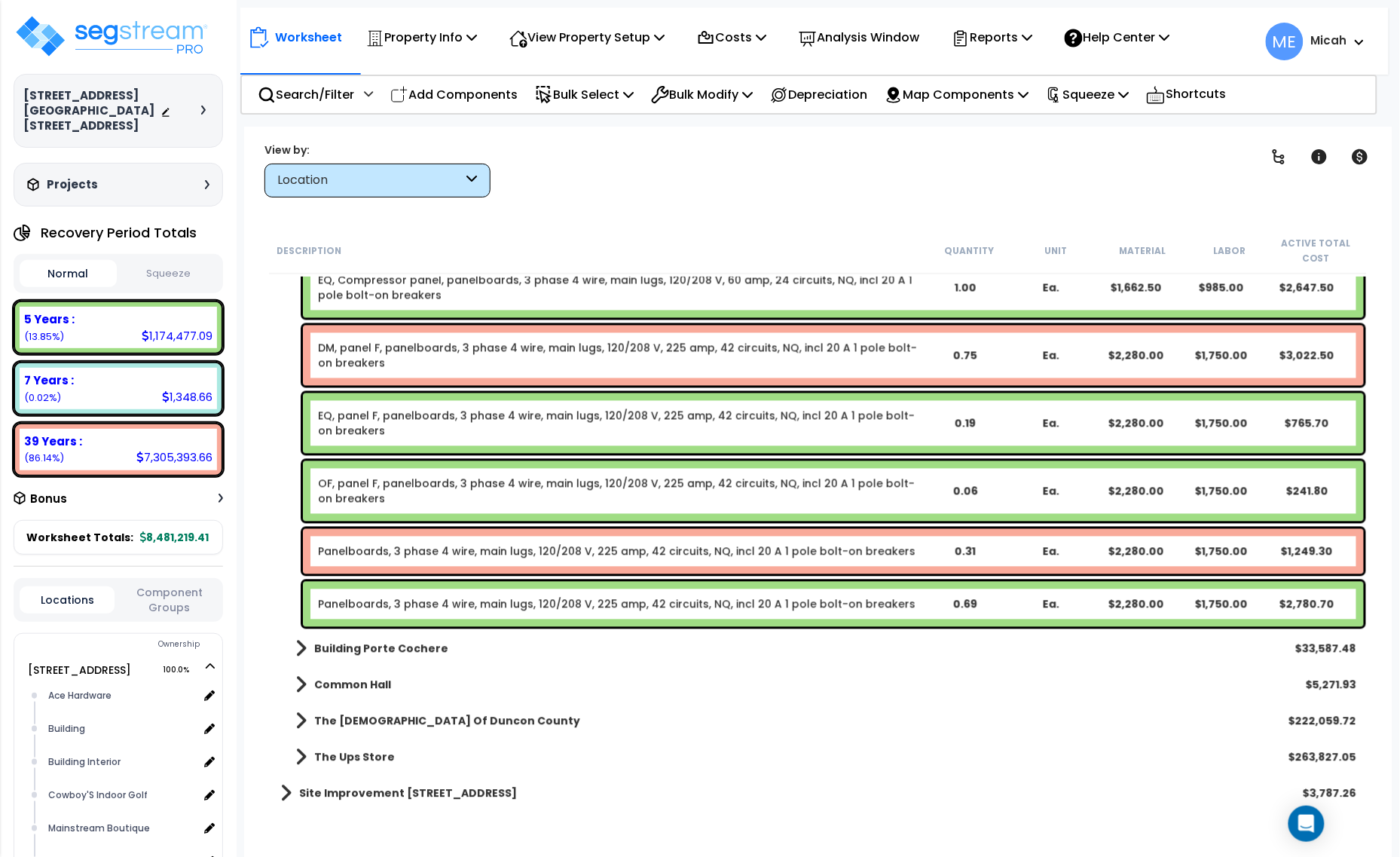
scroll to position [14095, 0]
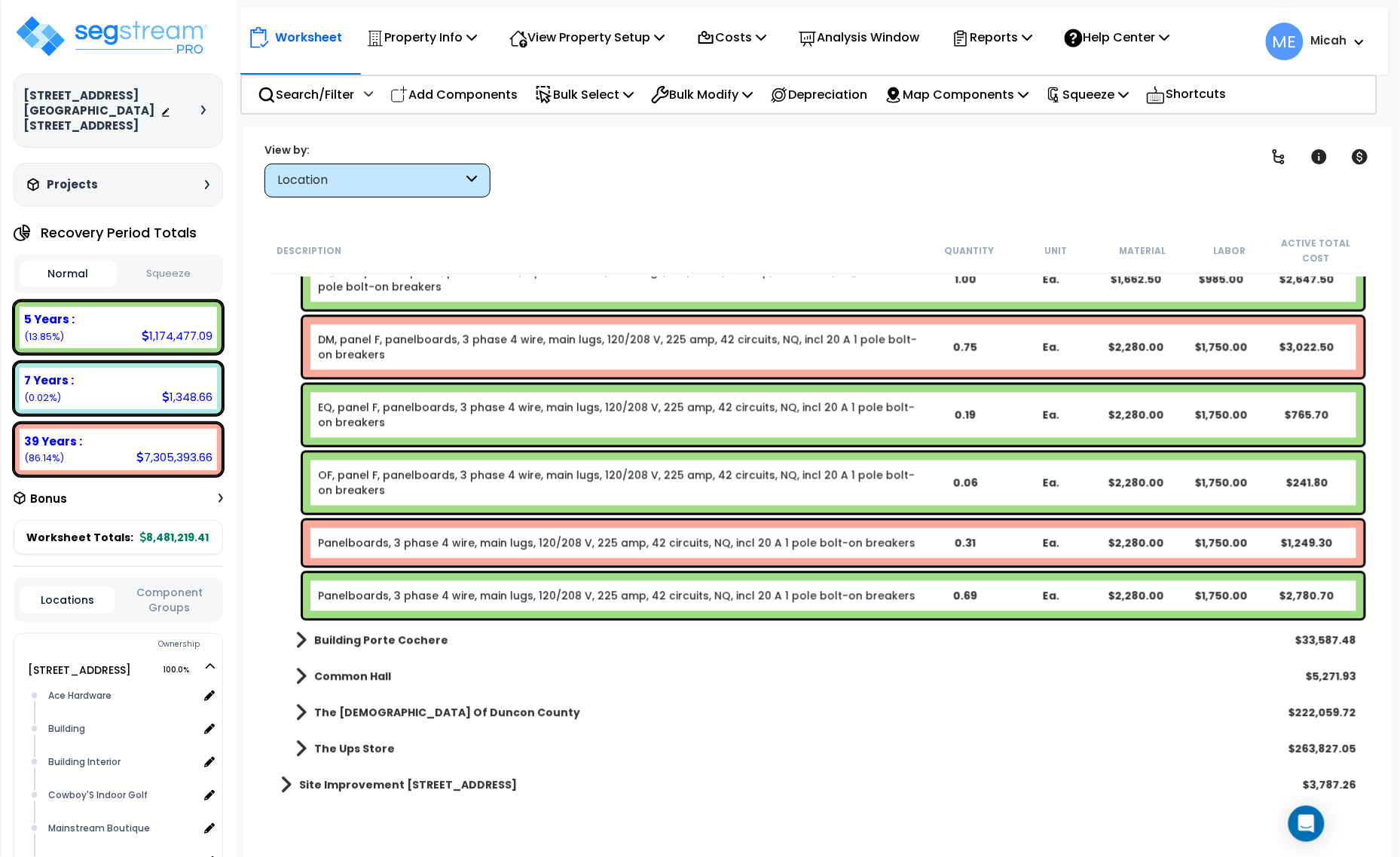
click at [415, 537] on link "Panelboards, 3 phase 4 wire, main lugs, 120/208 V, 225 amp, 42 circuits, NQ, in…" at bounding box center [617, 543] width 597 height 15
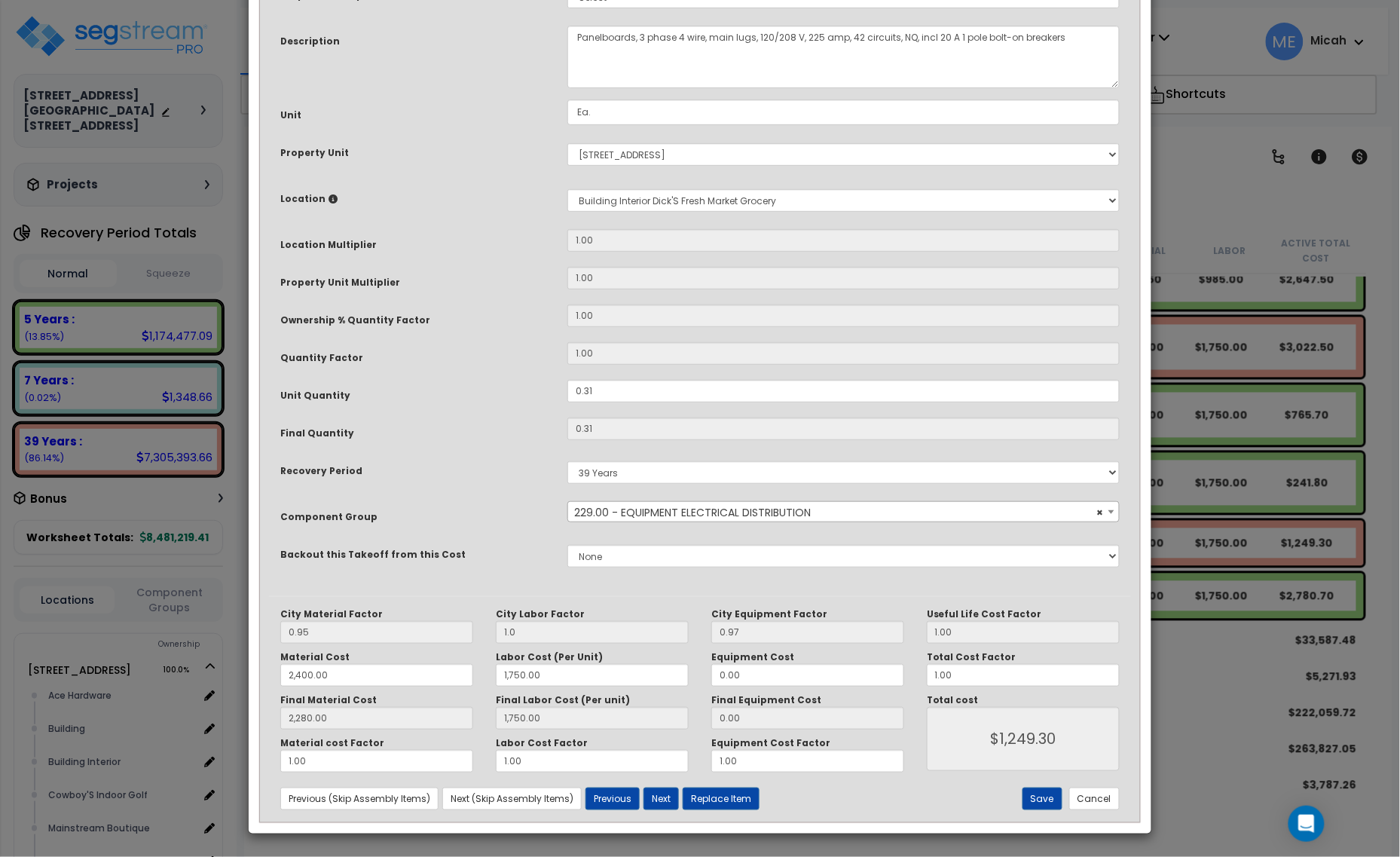
scroll to position [0, 0]
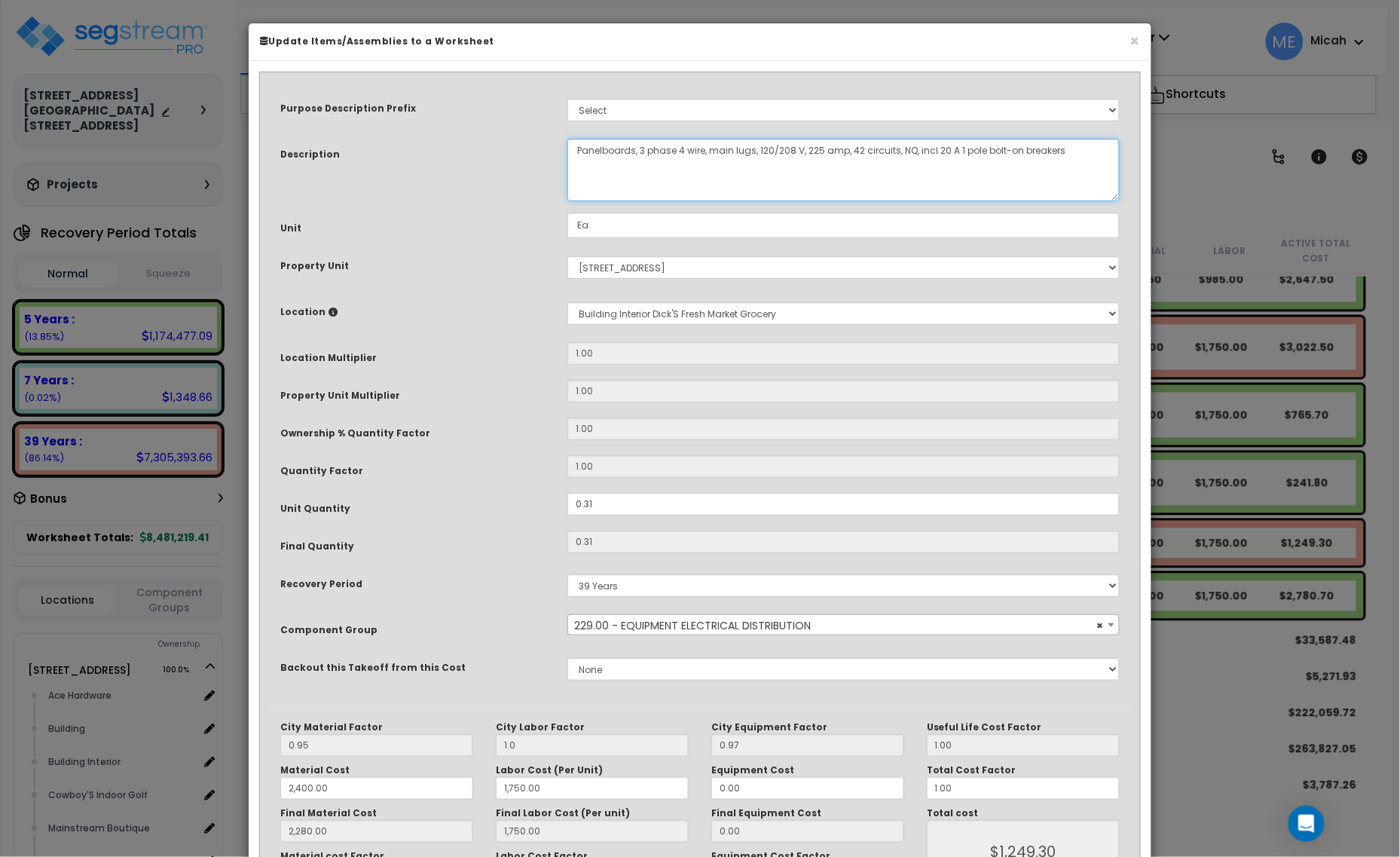
click at [571, 141] on textarea "Panelboards, 3 phase 4 wire, main lugs, 120/208 V, 225 amp, 42 circuits, NQ, in…" at bounding box center [843, 170] width 552 height 63
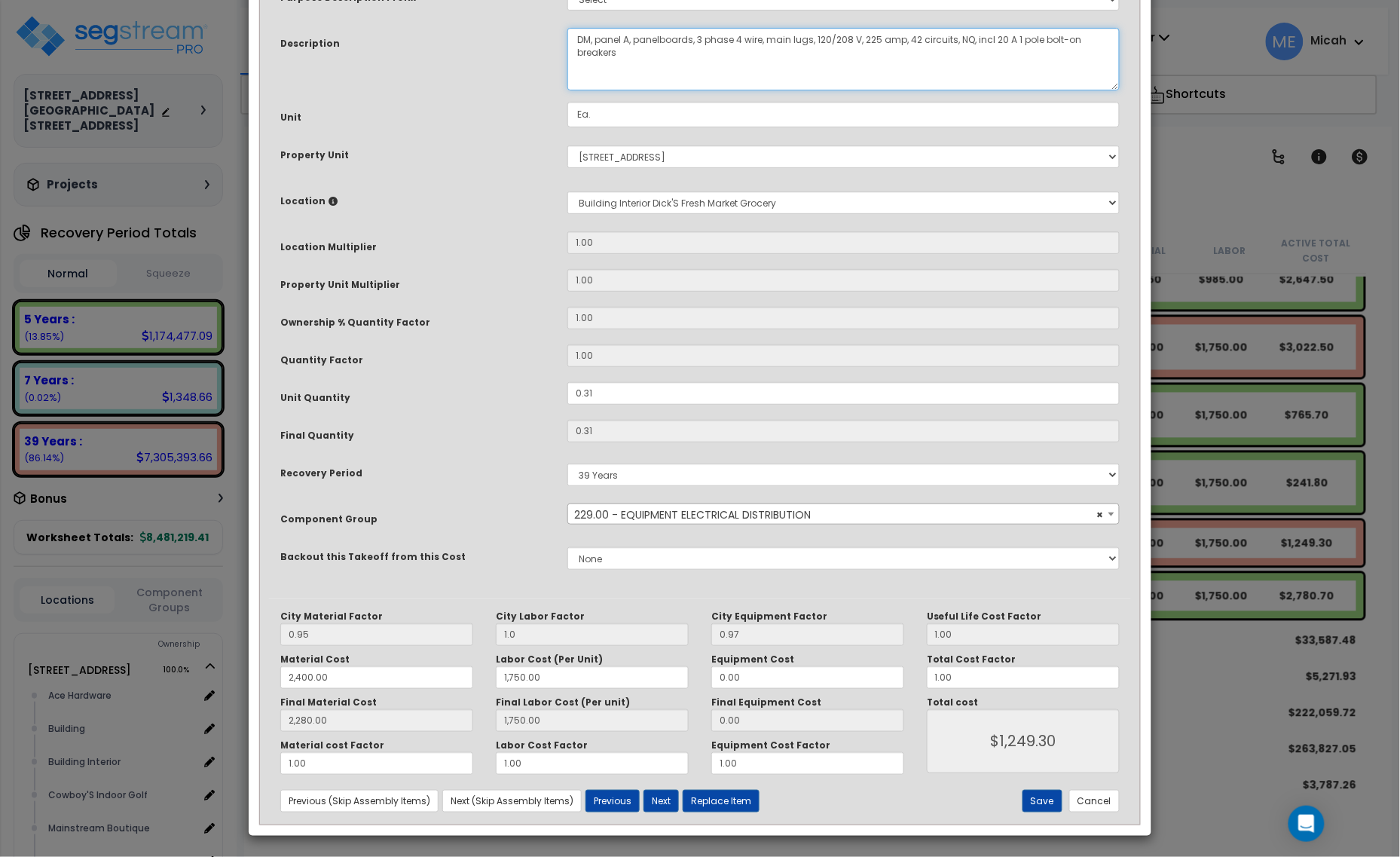
scroll to position [114, 0]
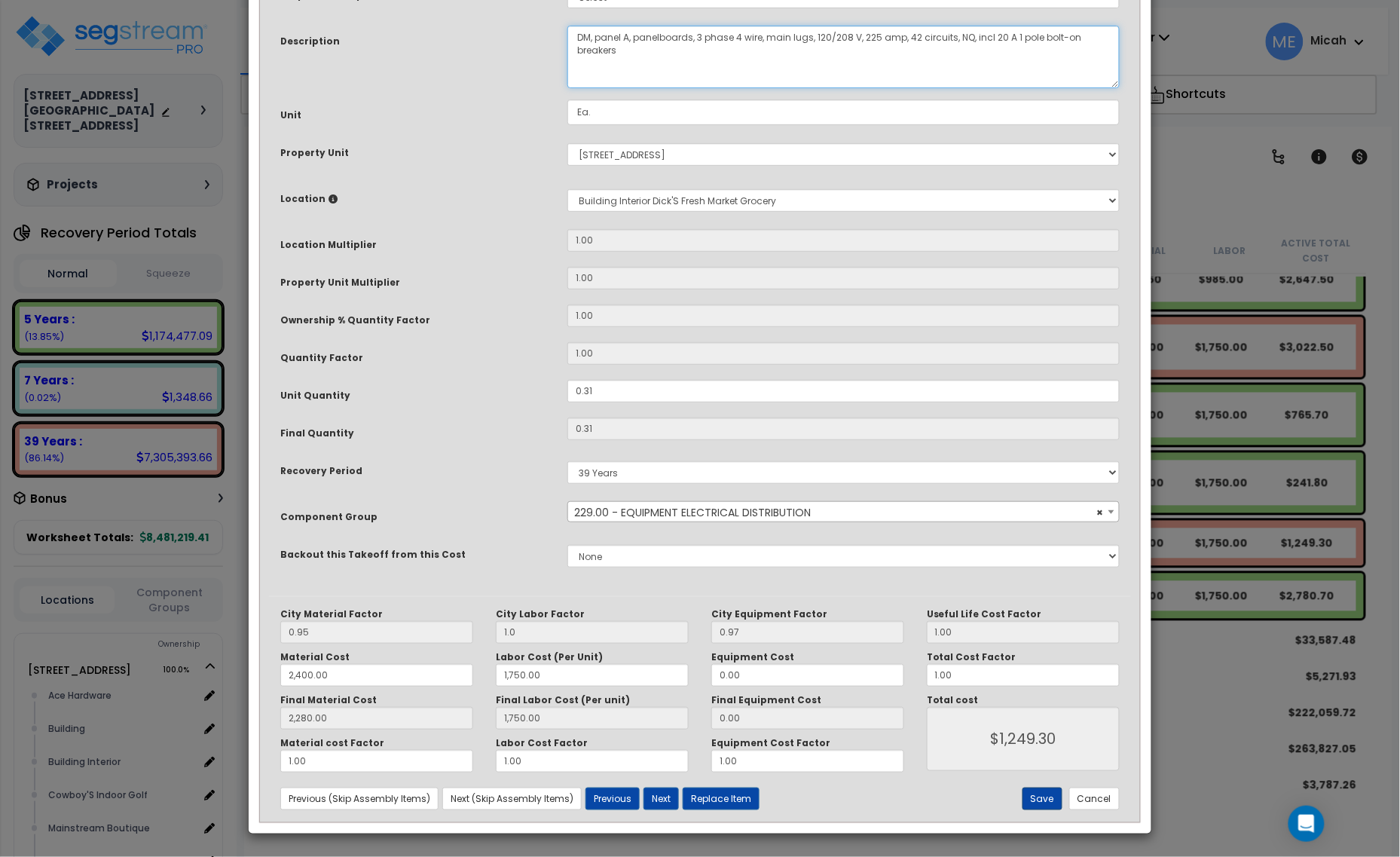
type textarea "DM, panel A, panelboards, 3 phase 4 wire, main lugs, 120/208 V, 225 amp, 42 cir…"
click at [1029, 795] on button "Save" at bounding box center [1042, 799] width 40 height 22
type input "1.00"
type input "2400.00"
type input "1750.00"
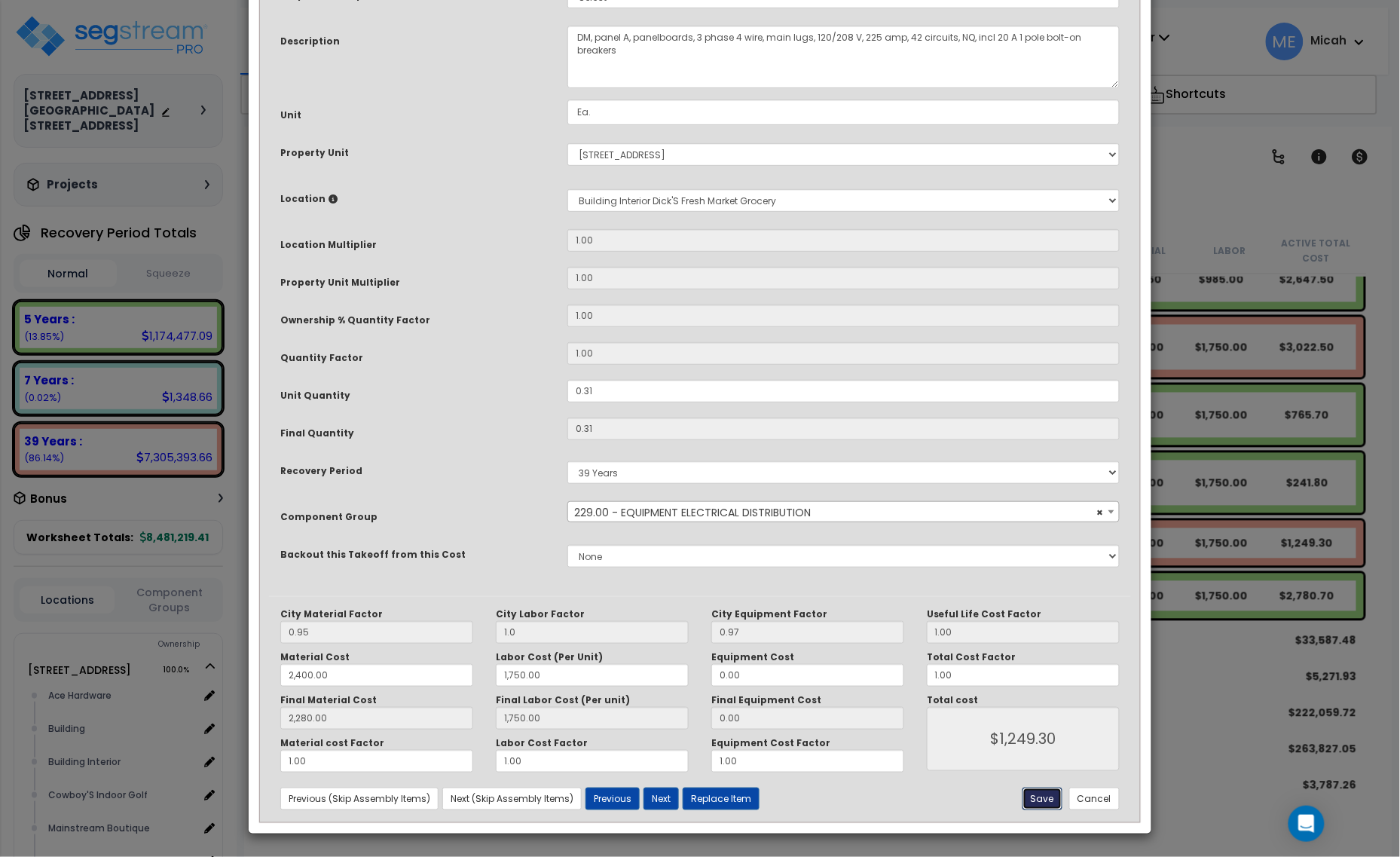
type input "2280.00"
type input "1750.00"
type input "1249.30"
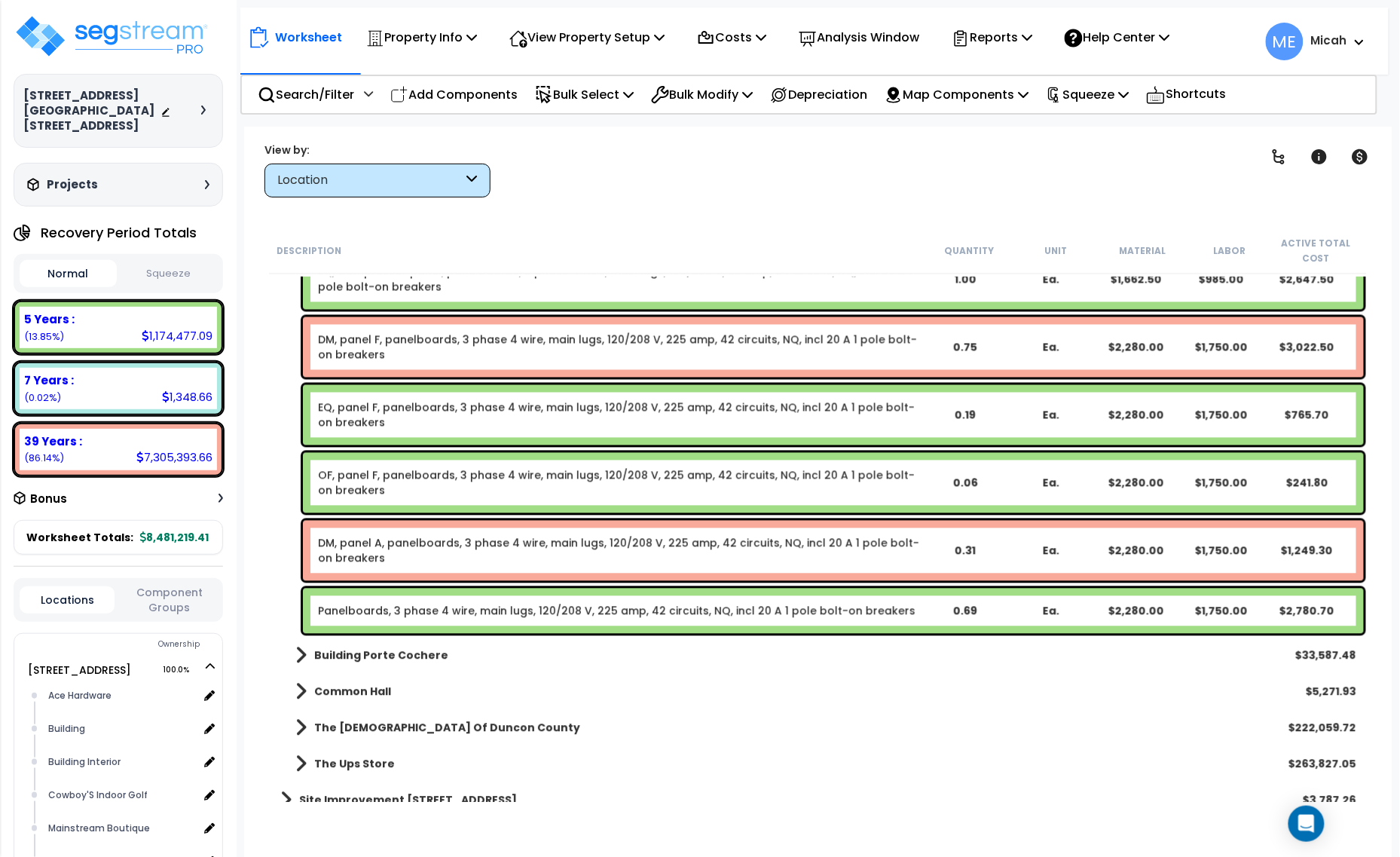
click at [560, 618] on div "Panelboards, 3 phase 4 wire, main lugs, 120/208 V, 225 amp, 42 circuits, NQ, in…" at bounding box center [833, 611] width 1061 height 45
click at [559, 618] on div "Panelboards, 3 phase 4 wire, main lugs, 120/208 V, 225 amp, 42 circuits, NQ, in…" at bounding box center [833, 611] width 1061 height 45
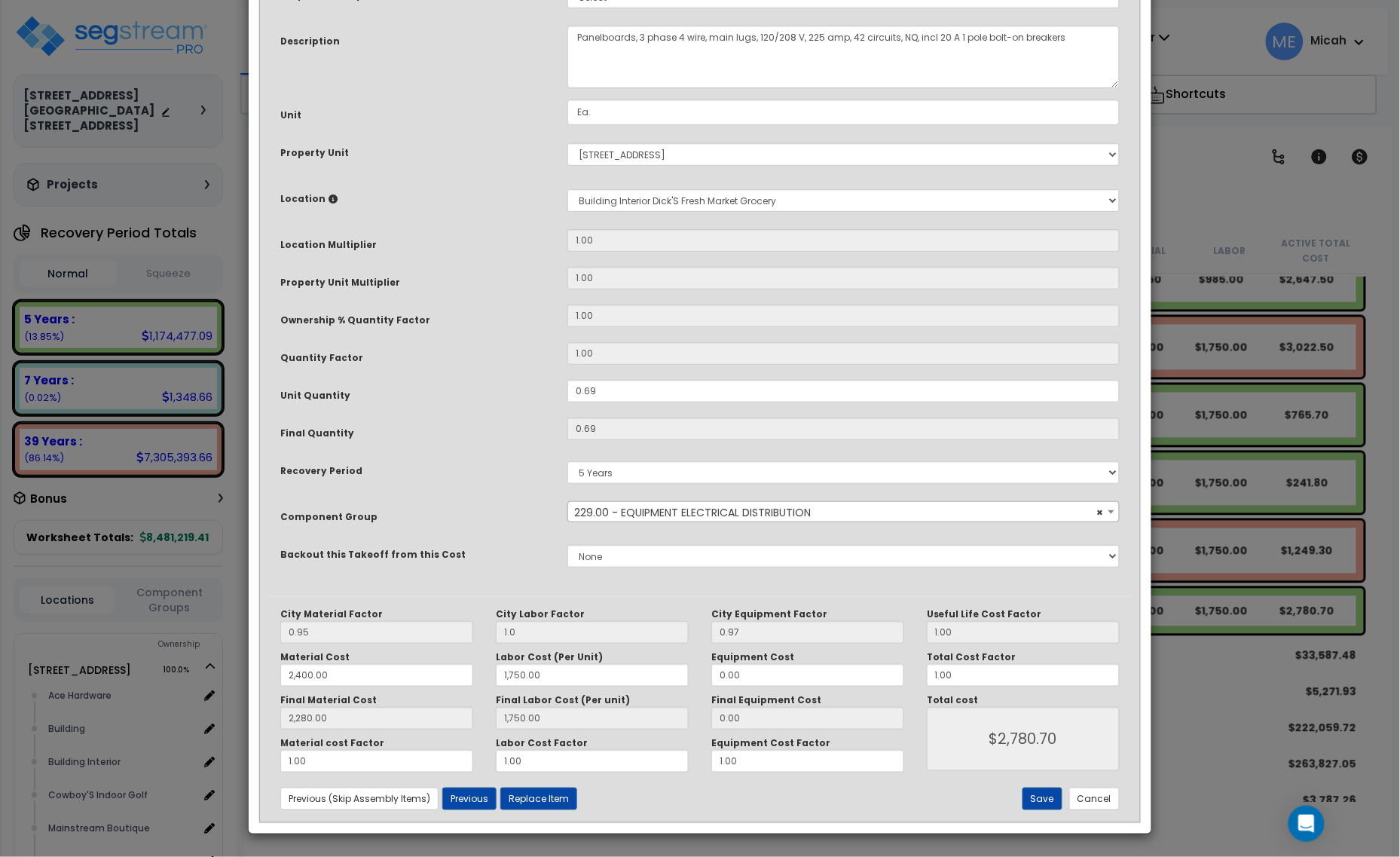
scroll to position [0, 0]
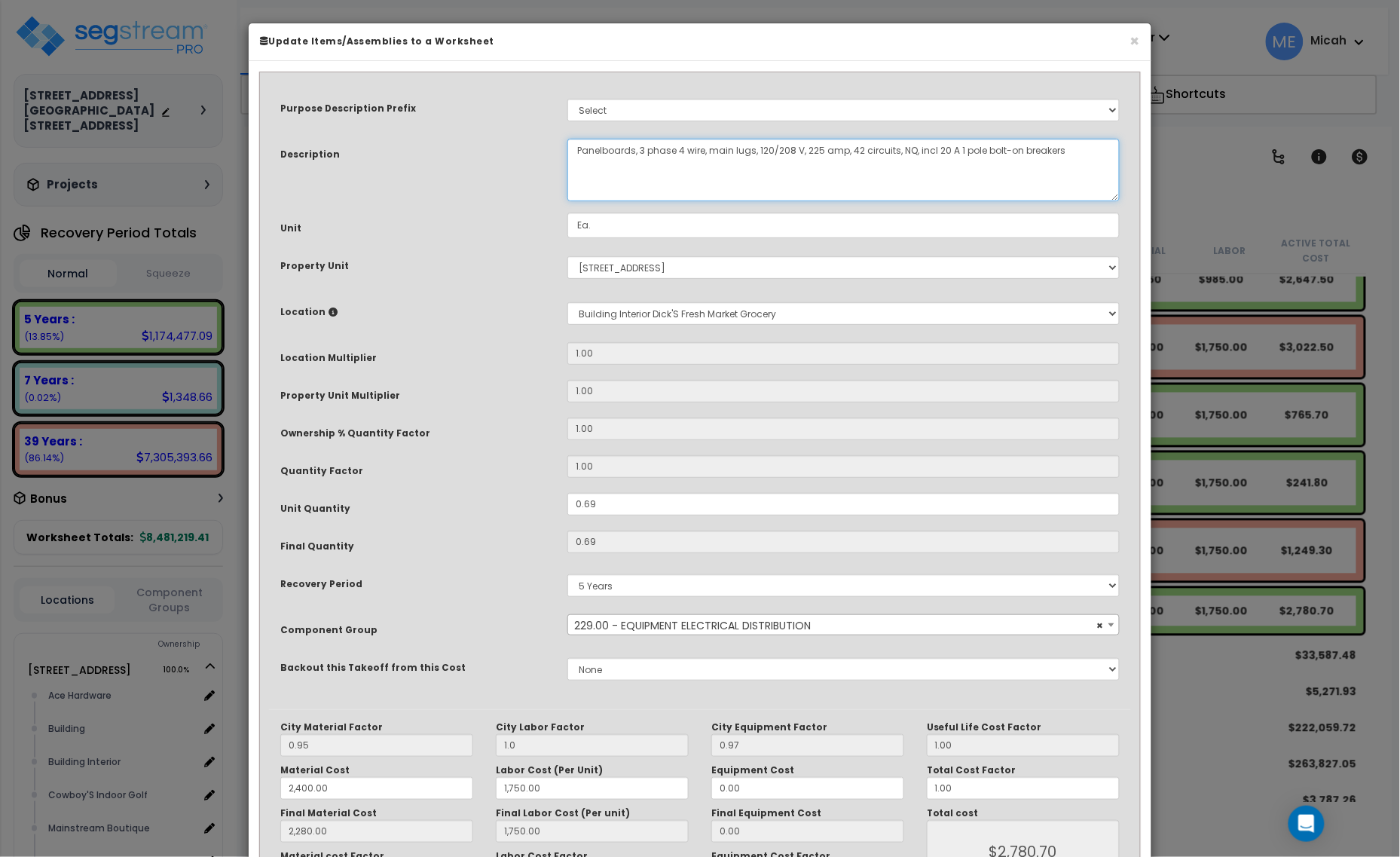
click at [580, 145] on textarea "Panelboards, 3 phase 4 wire, main lugs, 120/208 V, 225 amp, 42 circuits, NQ, in…" at bounding box center [843, 170] width 552 height 63
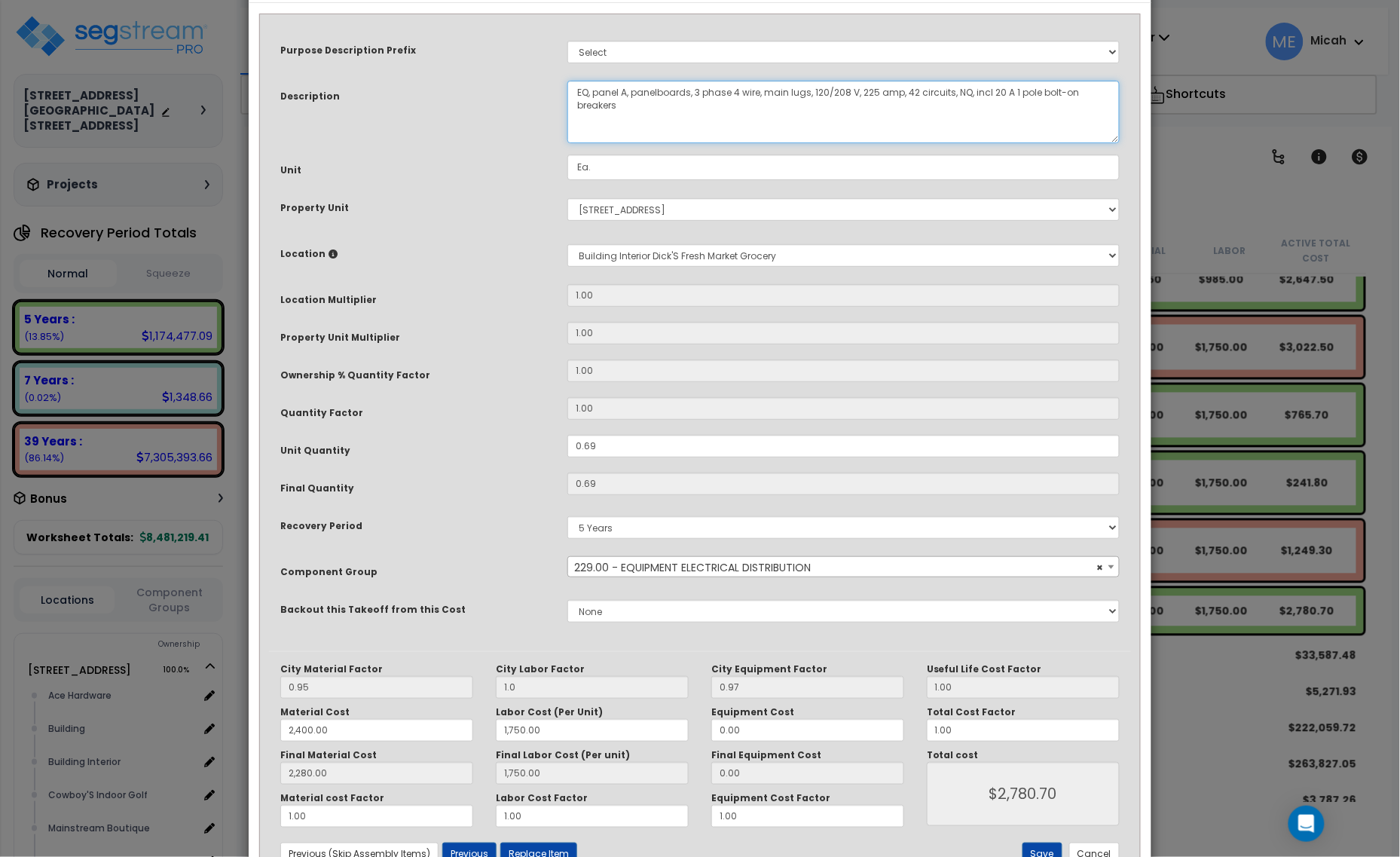
scroll to position [114, 0]
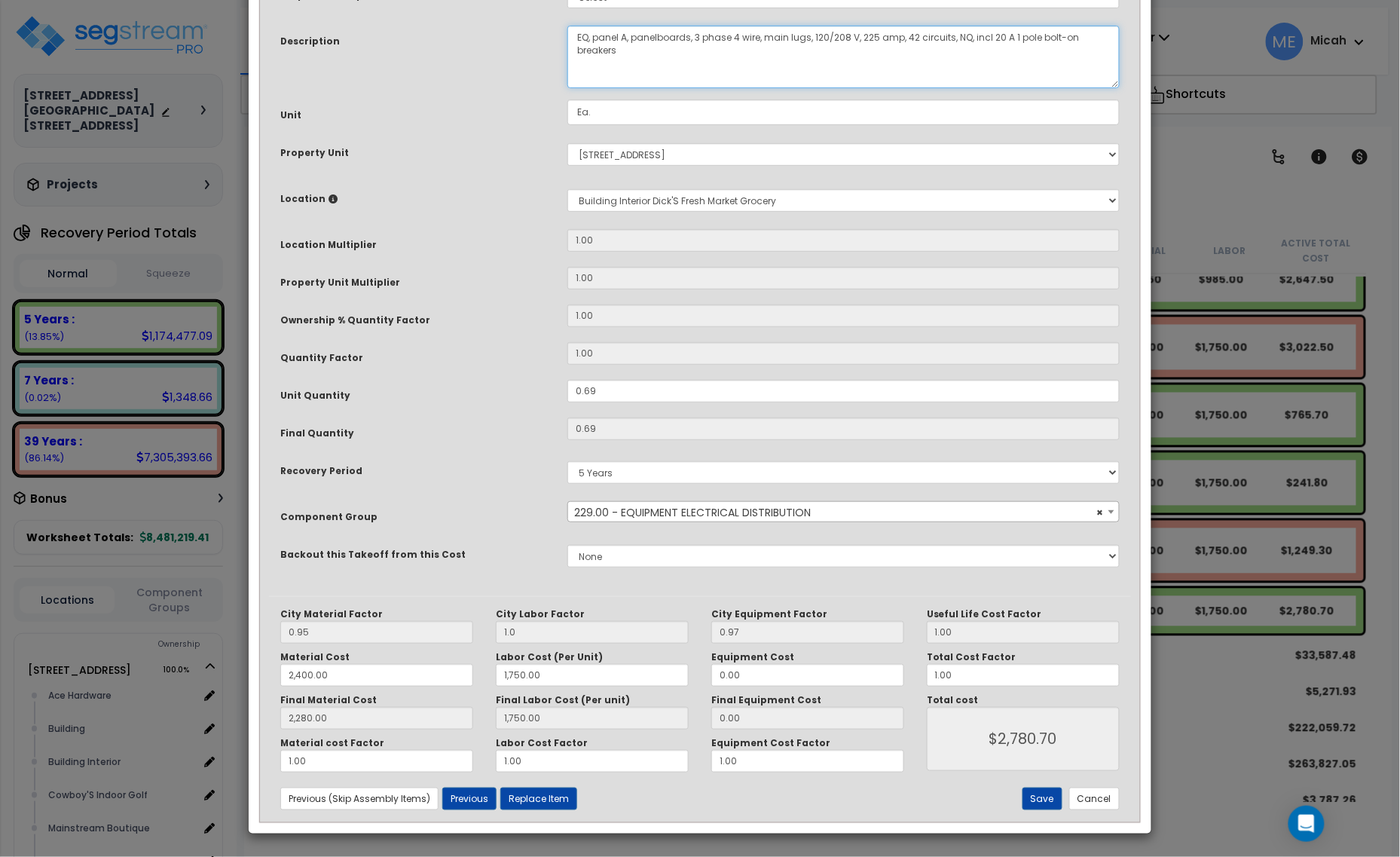
type textarea "EQ, panel A, panelboards, 3 phase 4 wire, main lugs, 120/208 V, 225 amp, 42 cir…"
click at [1030, 789] on button "Save" at bounding box center [1042, 799] width 40 height 22
type input "1.00"
type input "2400.00"
type input "1750.00"
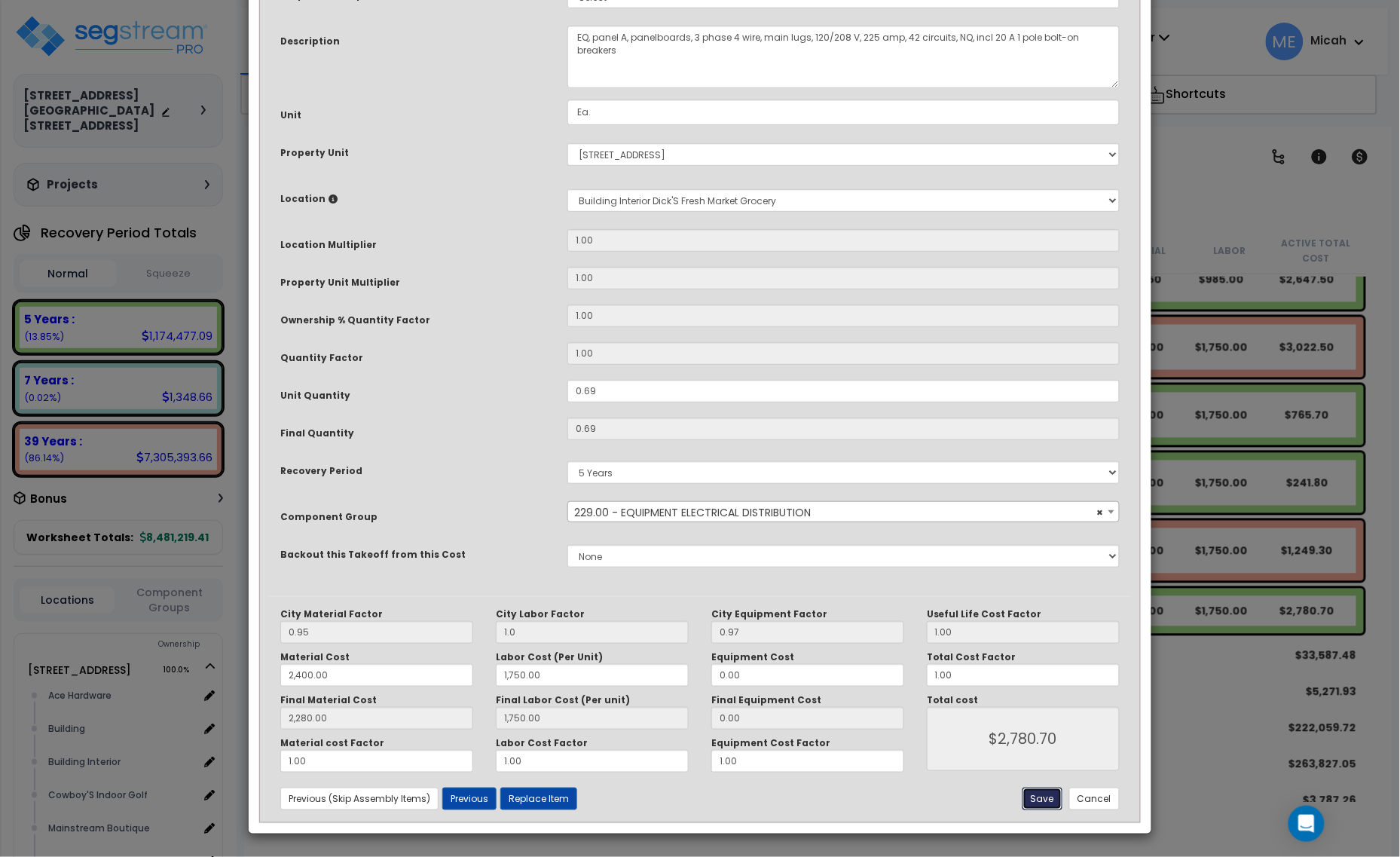
type input "2280.00"
type input "1750.00"
type input "2780.70"
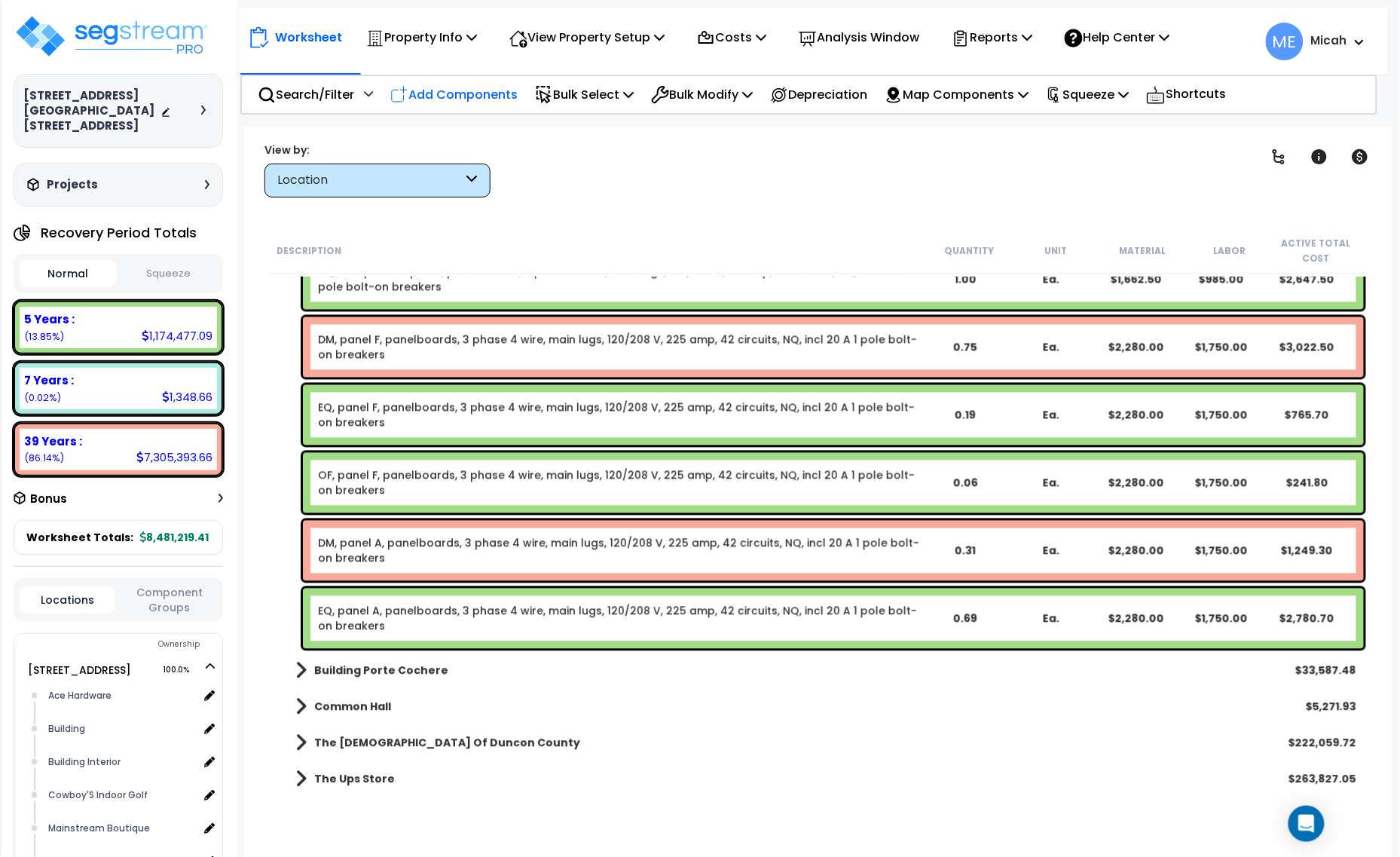
click at [455, 88] on p "Add Components" at bounding box center [454, 94] width 127 height 21
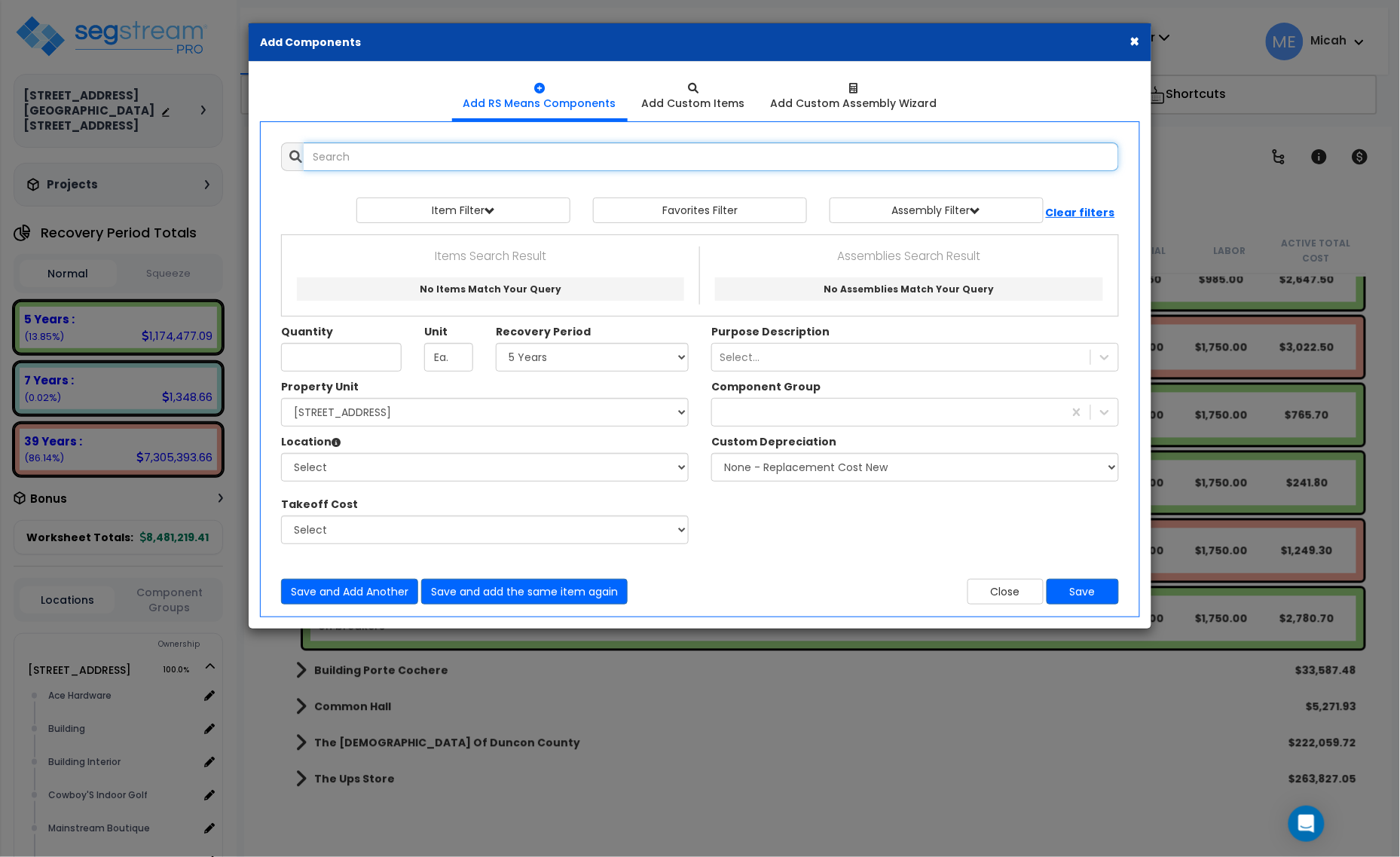
select select
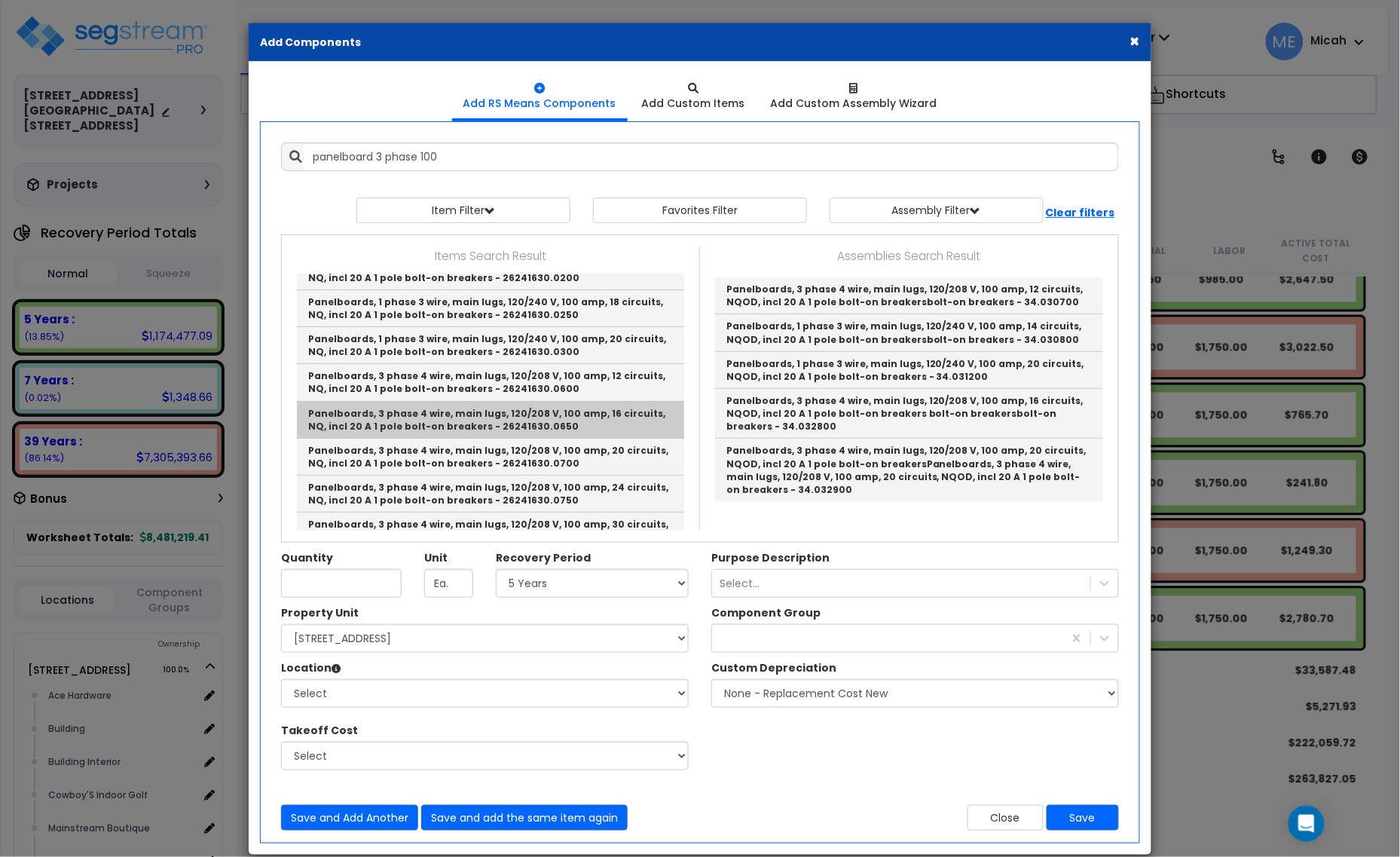
scroll to position [94, 0]
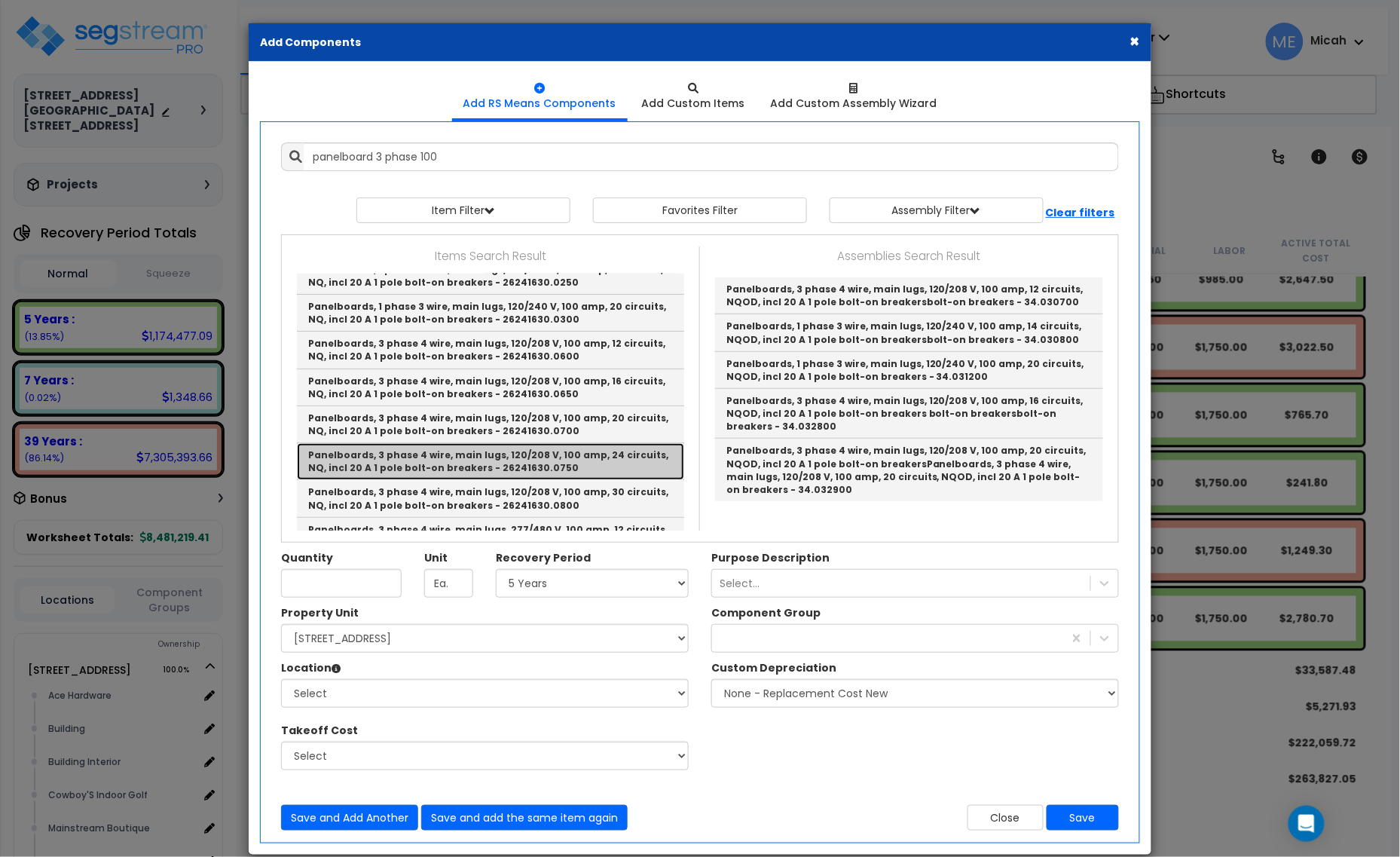
click at [600, 456] on link "Panelboards, 3 phase 4 wire, main lugs, 120/208 V, 100 amp, 24 circuits, NQ, in…" at bounding box center [490, 461] width 387 height 37
type input "Panelboards, 3 phase 4 wire, main lugs, 120/208 V, 100 amp, 24 circuits, NQ, in…"
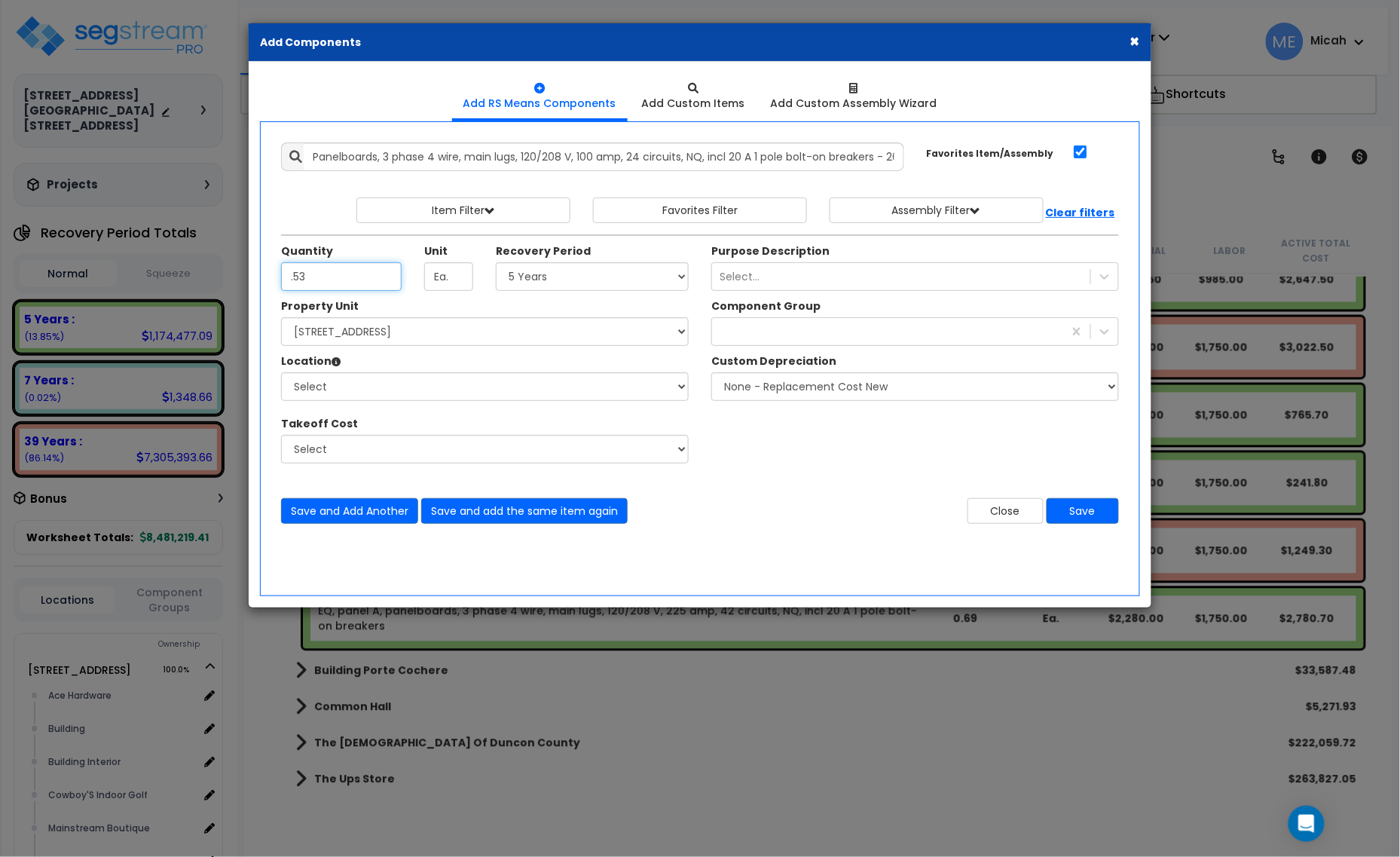
type input ".53"
click at [570, 280] on select "Select 5 Years 7 Years 15 Years 20 Years 39 Years 27.5 Year" at bounding box center [592, 276] width 193 height 28
select select "39Y"
click at [497, 263] on select "Select 5 Years 7 Years 15 Years 20 Years 39 Years 27.5 Year" at bounding box center [592, 276] width 193 height 28
click at [778, 337] on div at bounding box center [887, 331] width 351 height 24
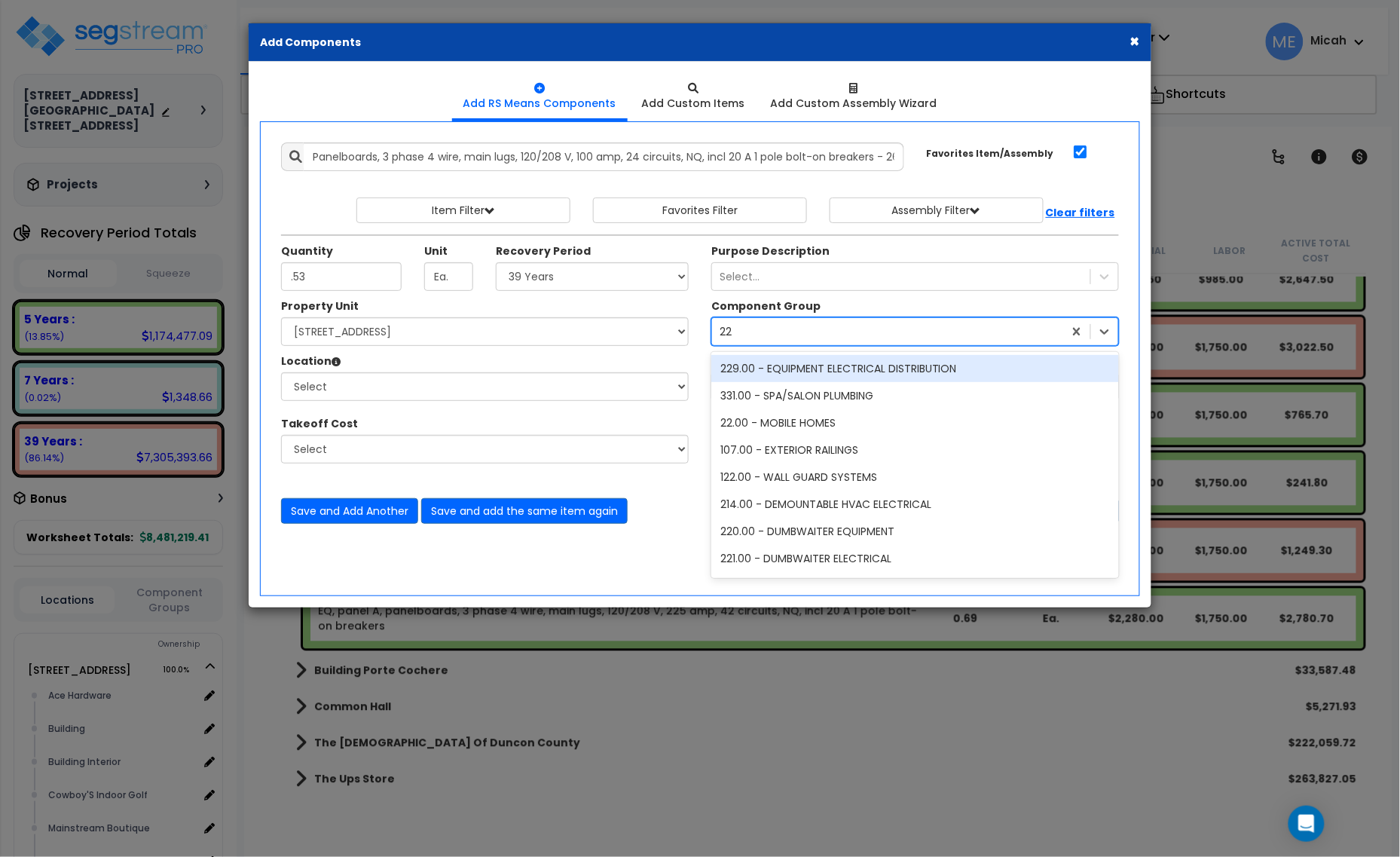
type input "229"
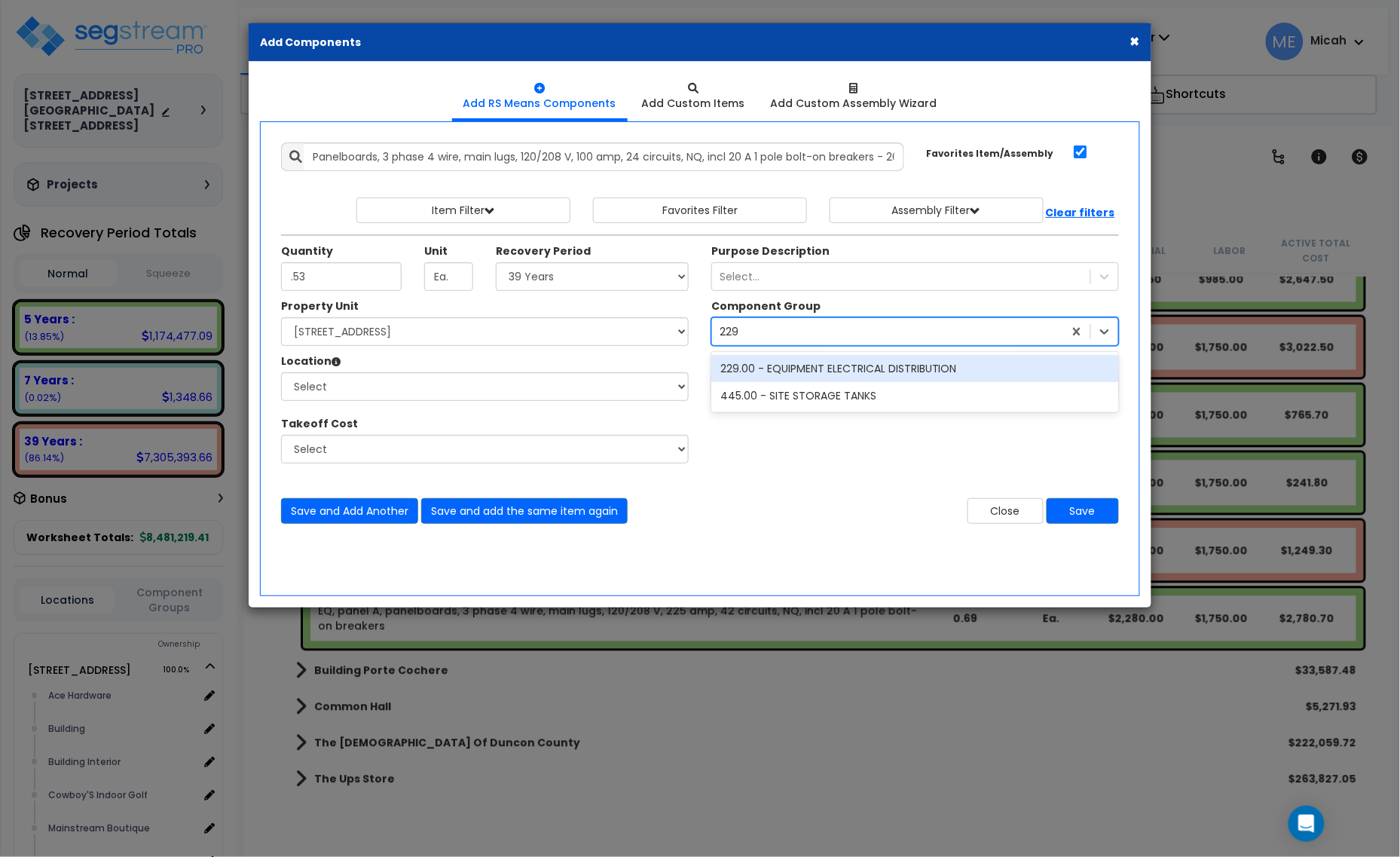
click at [800, 366] on div "229.00 - EQUIPMENT ELECTRICAL DISTRIBUTION" at bounding box center [914, 369] width 407 height 27
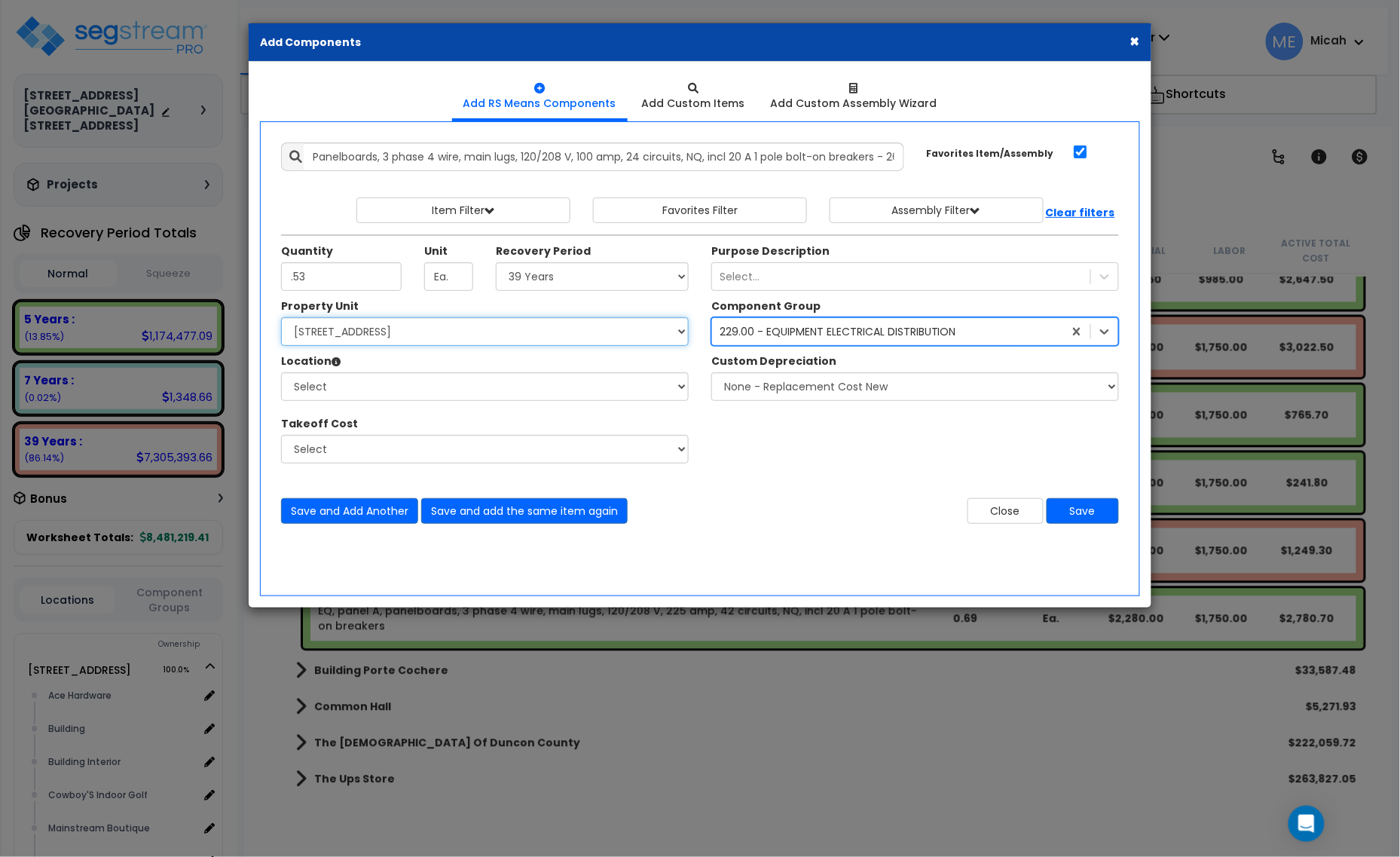
click at [533, 330] on select "Select [STREET_ADDRESS] [STREET_ADDRESS] Site Improvement [STREET_ADDRESS] Site…" at bounding box center [485, 331] width 407 height 28
select select "161428"
click at [281, 318] on select "Select [STREET_ADDRESS] [STREET_ADDRESS] Site Improvement [STREET_ADDRESS] Site…" at bounding box center [485, 331] width 407 height 28
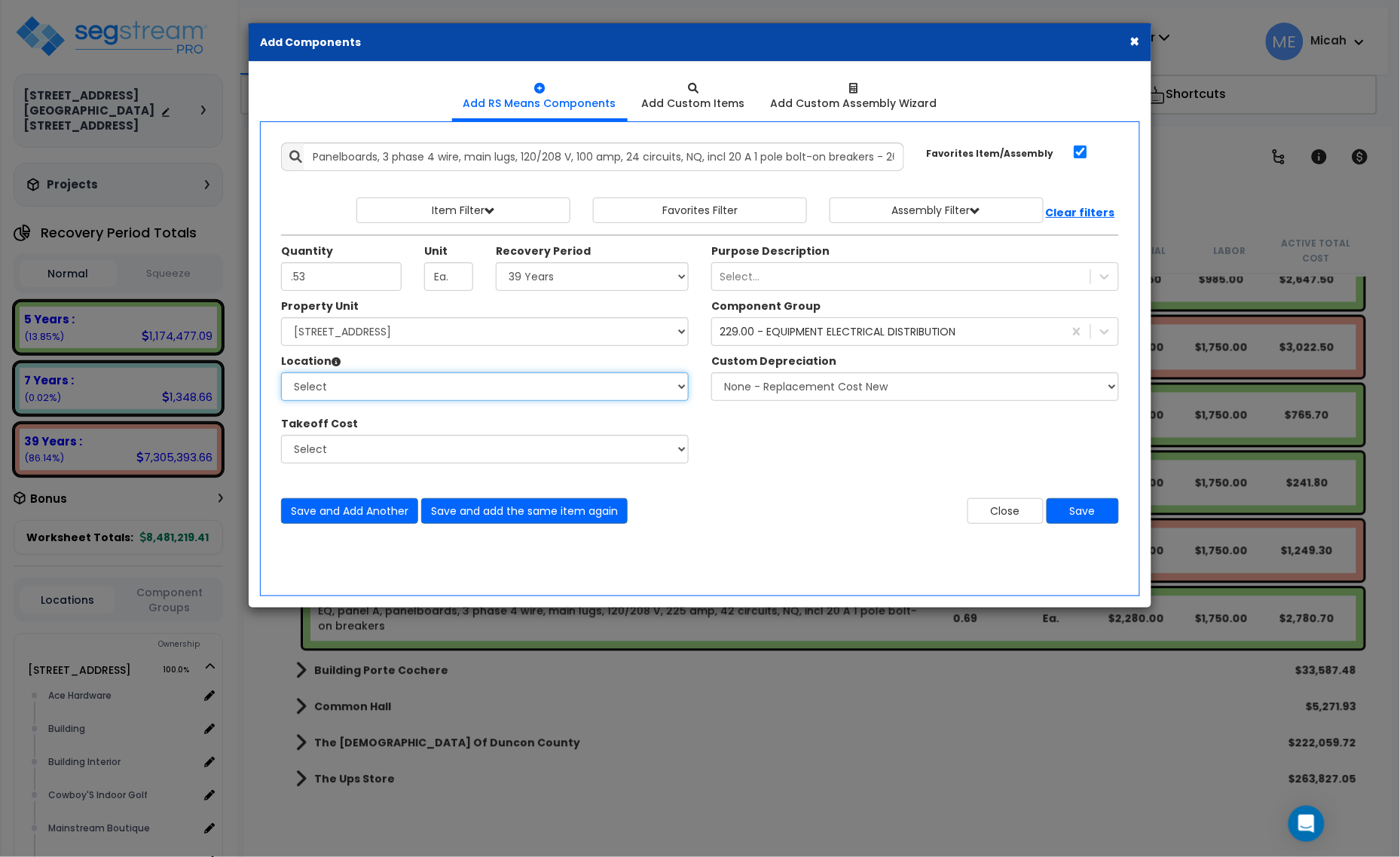
click at [456, 397] on select "Select Alchemy Salon Studio Building Building Interior Building Interior Dick'S…" at bounding box center [485, 386] width 407 height 28
select select "31279"
click at [281, 373] on select "Select Alchemy Salon Studio Building Building Interior Building Interior Dick'S…" at bounding box center [485, 386] width 407 height 28
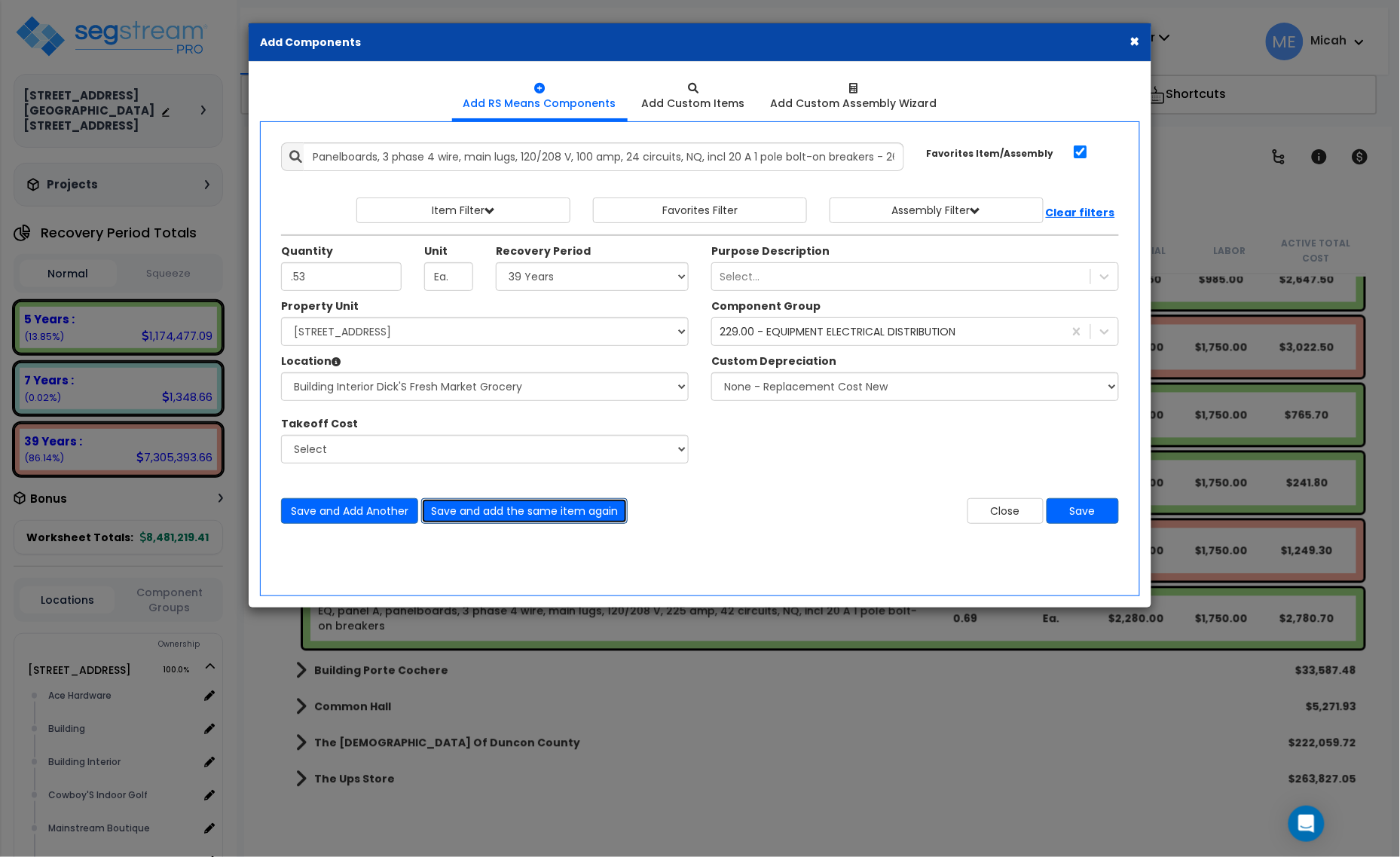
click at [515, 512] on button "Save and add the same item again" at bounding box center [524, 510] width 207 height 26
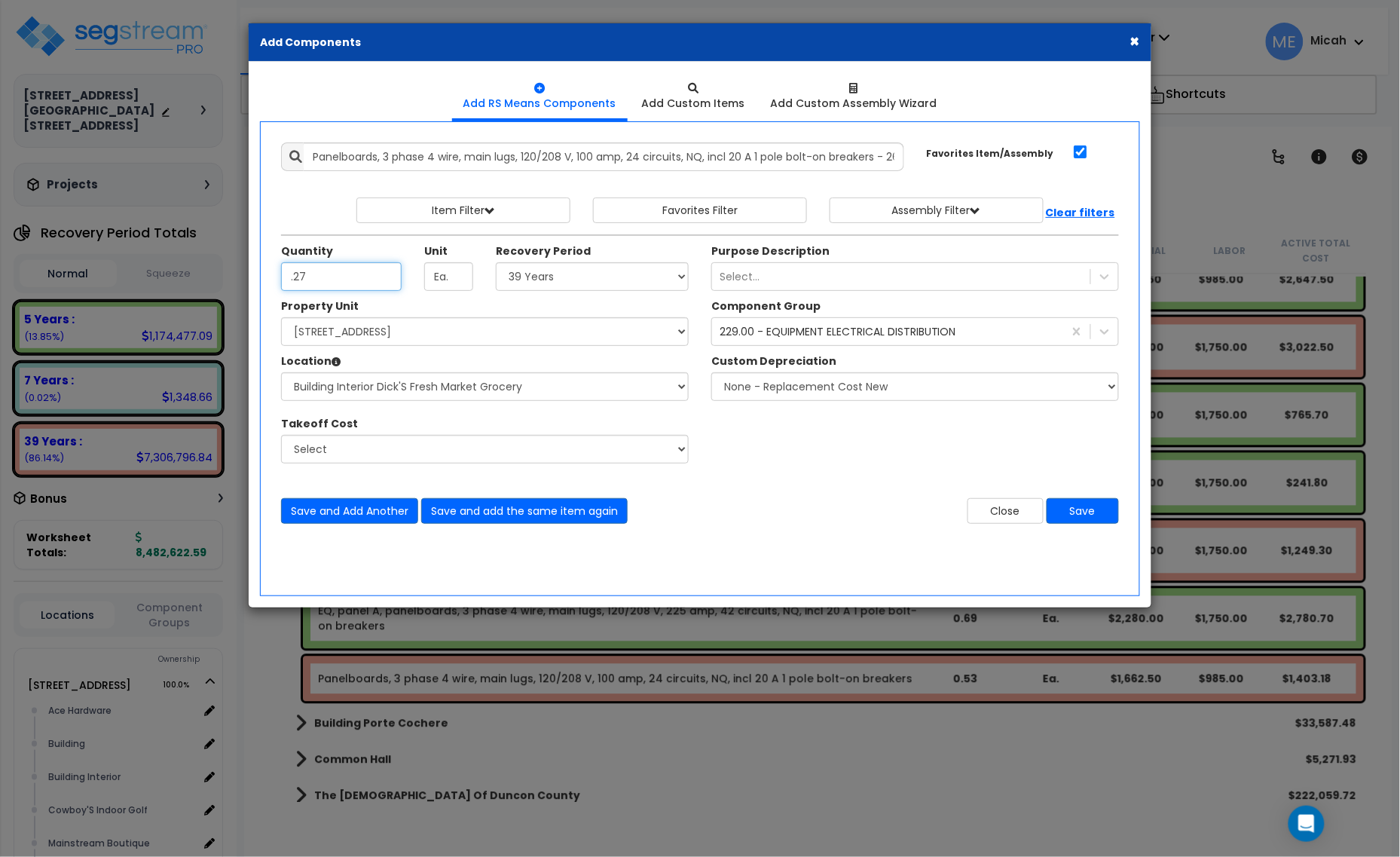
type input ".27"
click at [596, 287] on select "Select 5 Years 7 Years 15 Years 20 Years 39 Years 27.5 Year" at bounding box center [592, 276] width 193 height 28
select select "5Y"
click at [497, 263] on select "Select 5 Years 7 Years 15 Years 20 Years 39 Years 27.5 Year" at bounding box center [592, 276] width 193 height 28
click at [599, 510] on button "Save and add the same item again" at bounding box center [524, 510] width 207 height 26
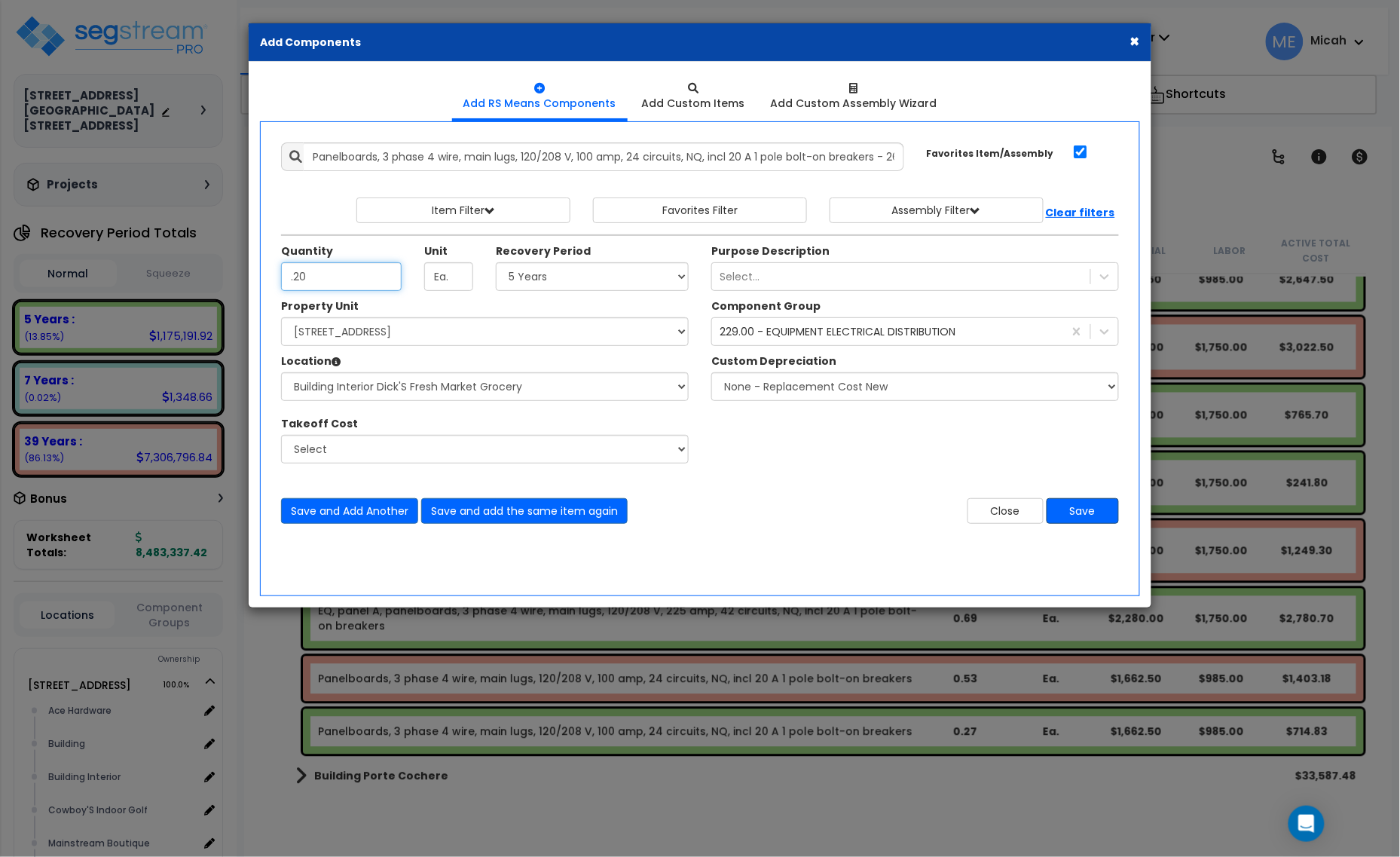
type input ".20"
click at [1089, 517] on button "Save" at bounding box center [1083, 510] width 72 height 26
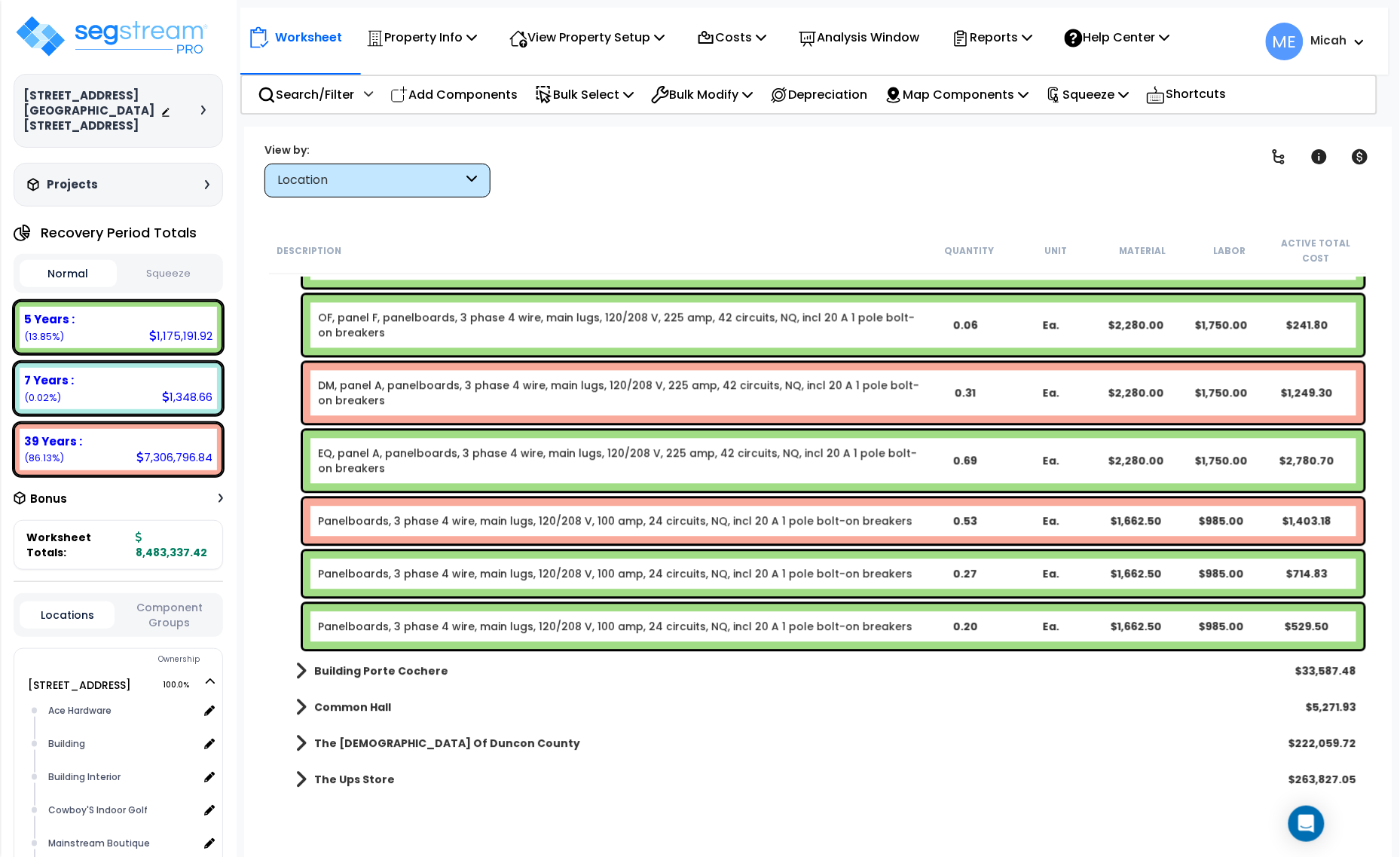
scroll to position [14282, 0]
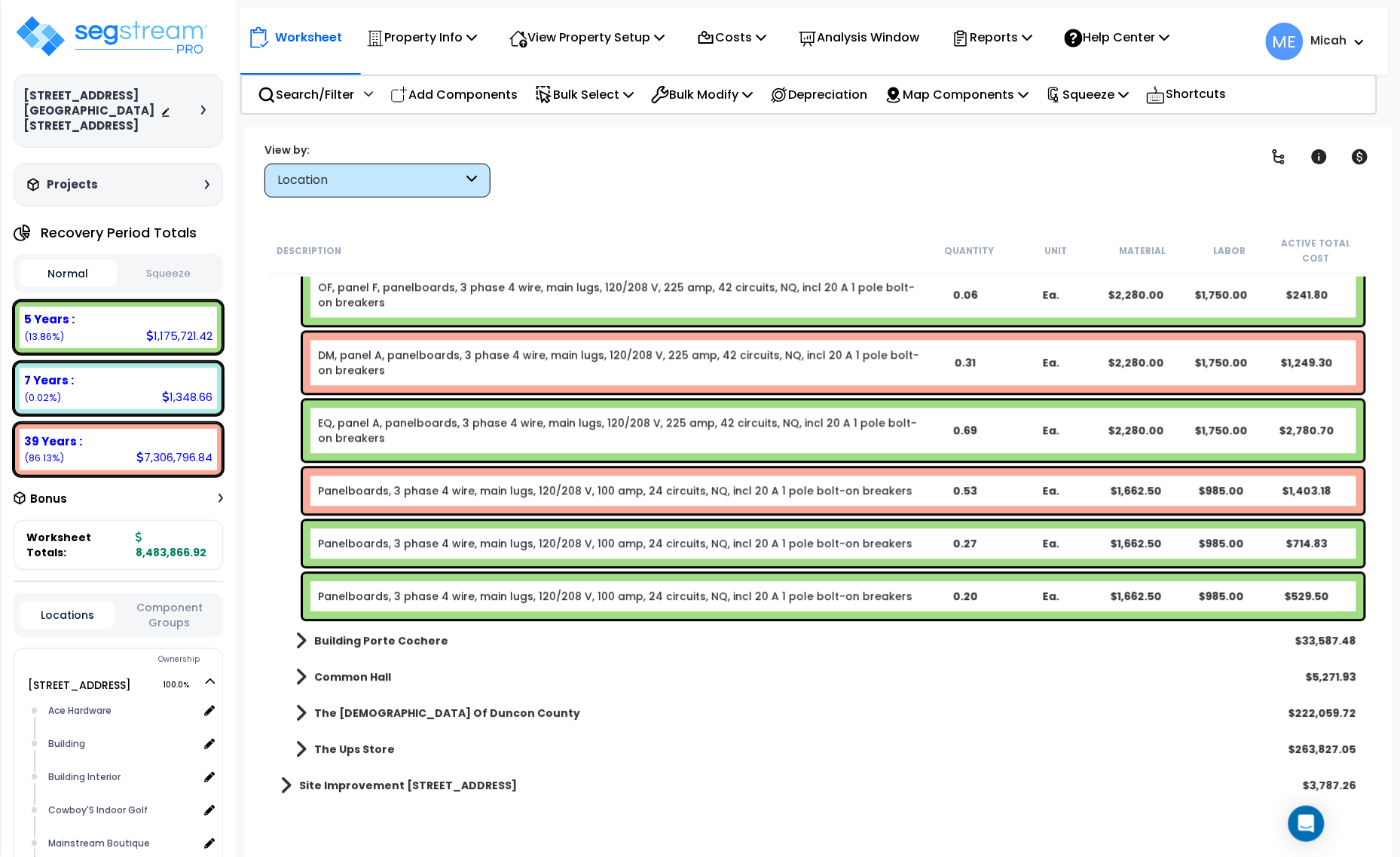
click at [371, 493] on link "Panelboards, 3 phase 4 wire, main lugs, 120/208 V, 100 amp, 24 circuits, NQ, in…" at bounding box center [615, 491] width 594 height 15
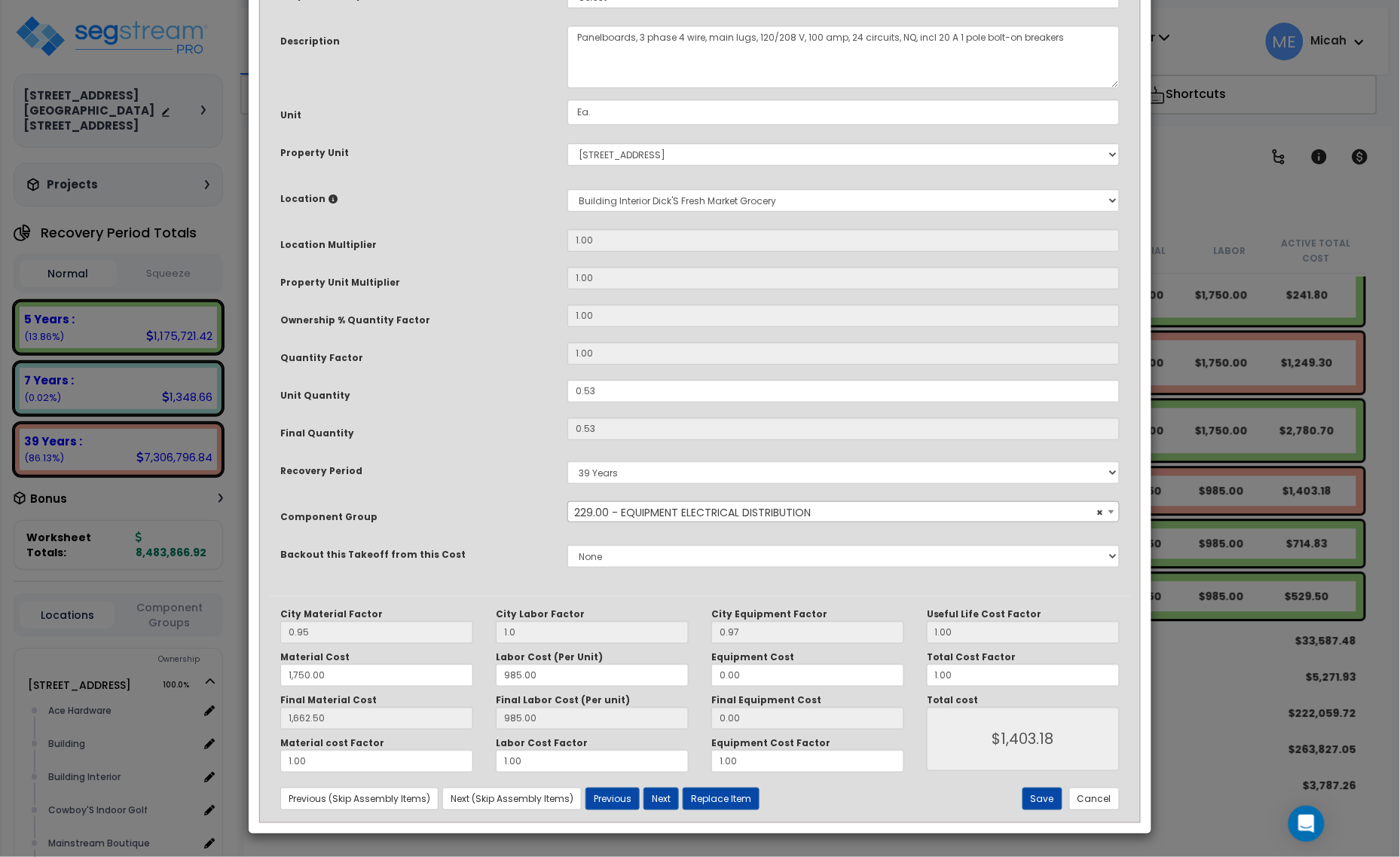
scroll to position [0, 0]
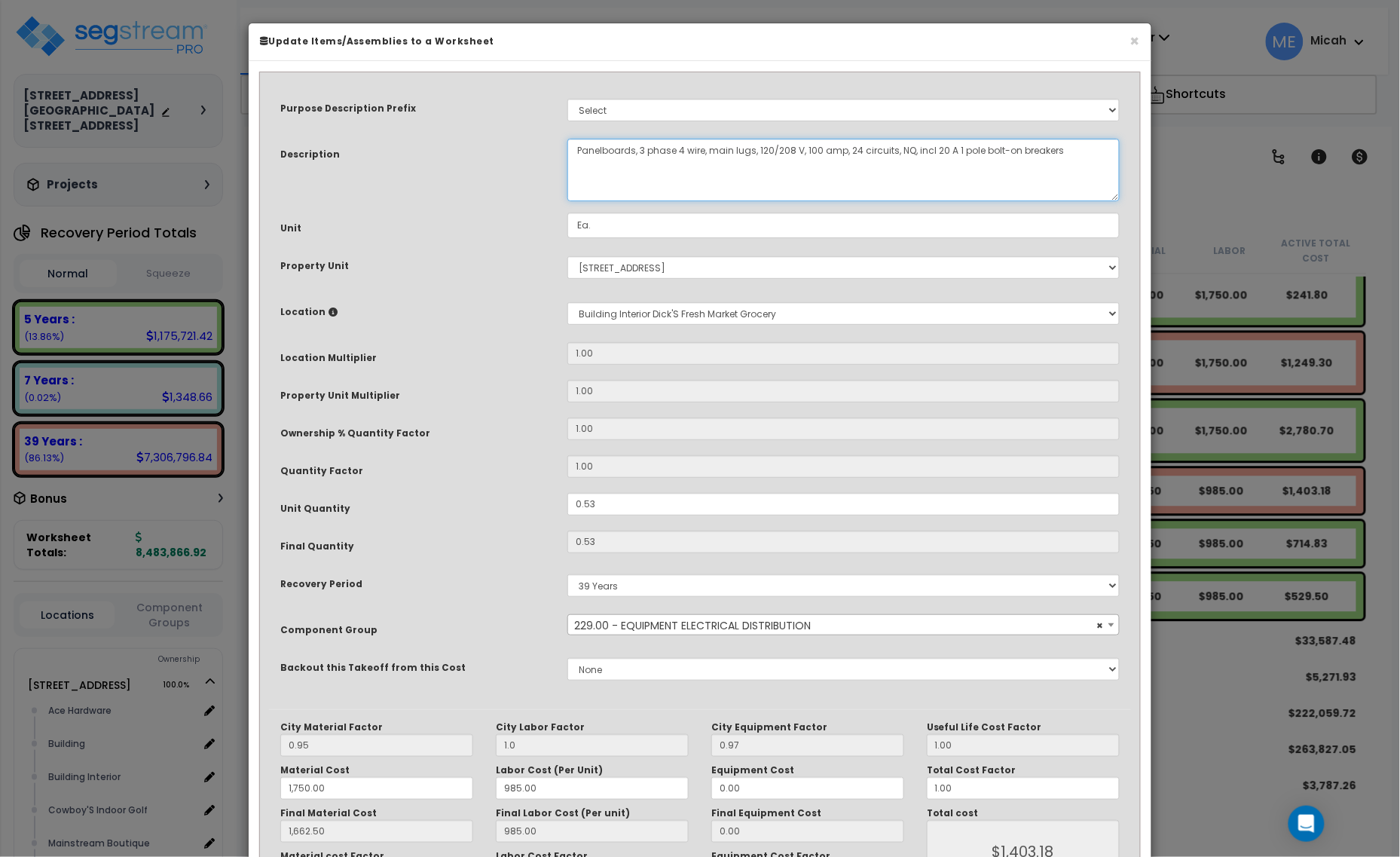
click at [578, 148] on textarea "Panelboards, 3 phase 4 wire, main lugs, 120/208 V, 100 amp, 24 circuits, NQ, in…" at bounding box center [843, 170] width 552 height 63
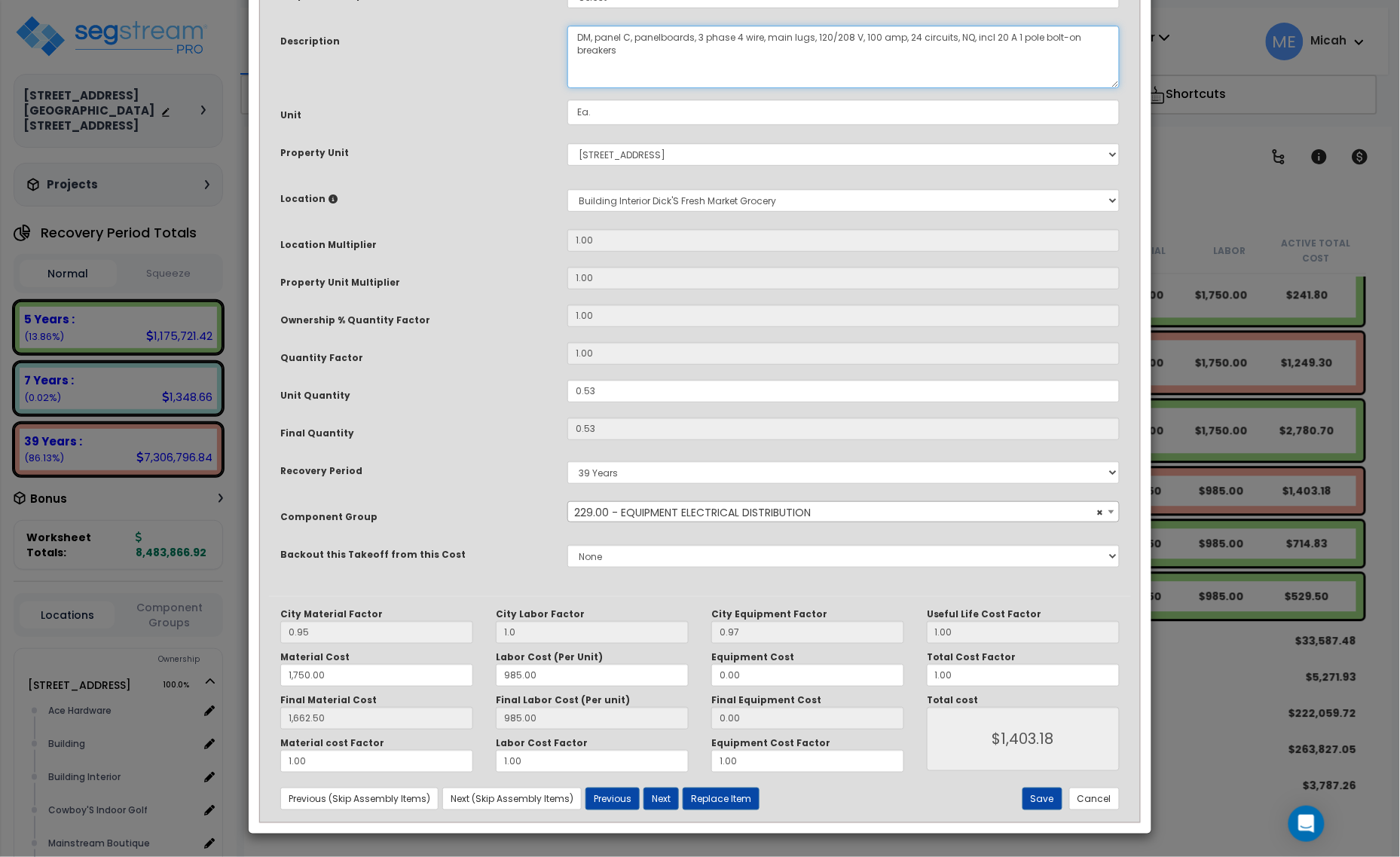
scroll to position [114, 0]
type textarea "DM, panel C, panelboards, 3 phase 4 wire, main lugs, 120/208 V, 100 amp, 24 cir…"
click at [1044, 795] on button "Save" at bounding box center [1042, 799] width 40 height 22
type input "1.00"
type input "1750.00"
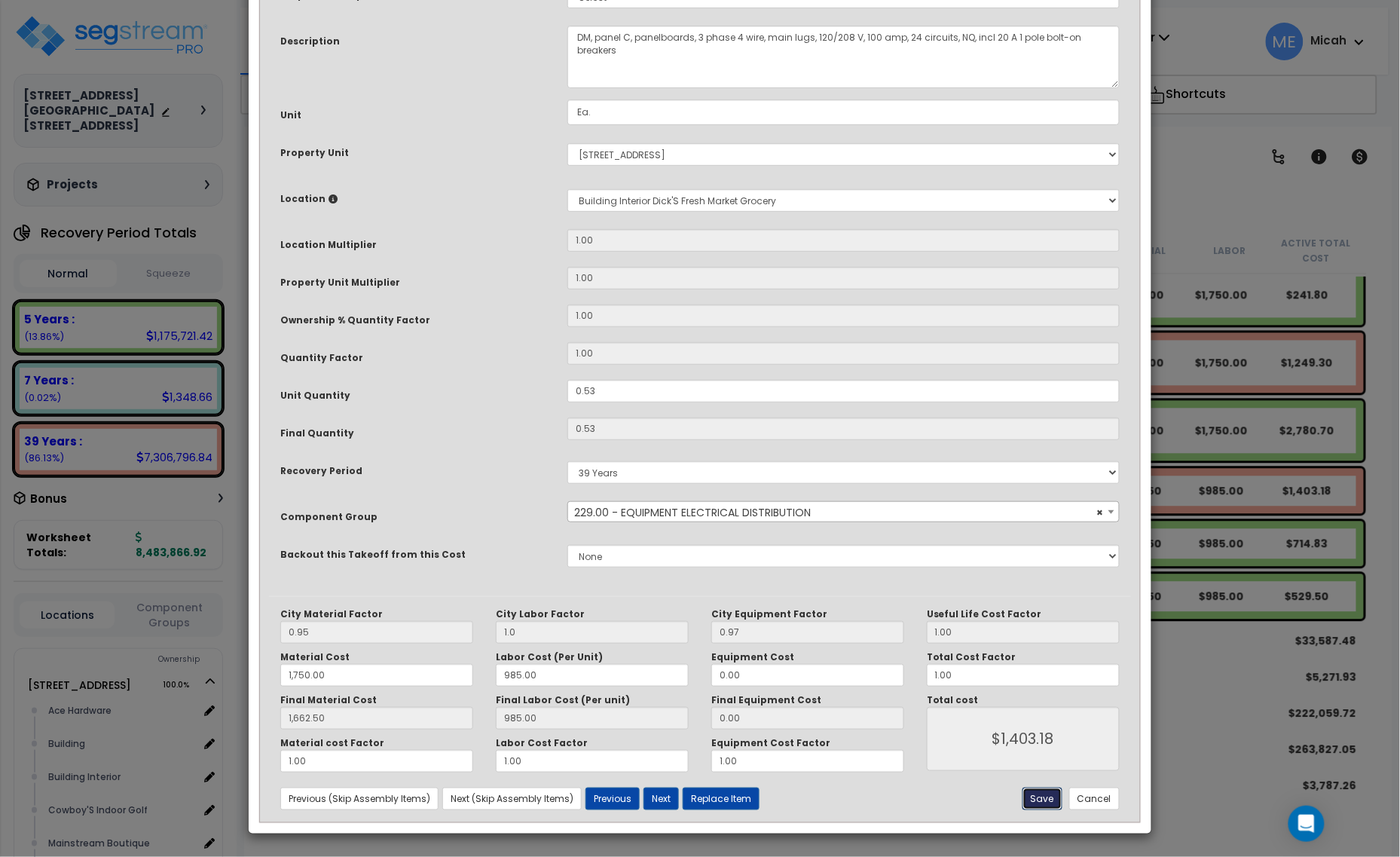
type input "1662.50"
type input "1403.18"
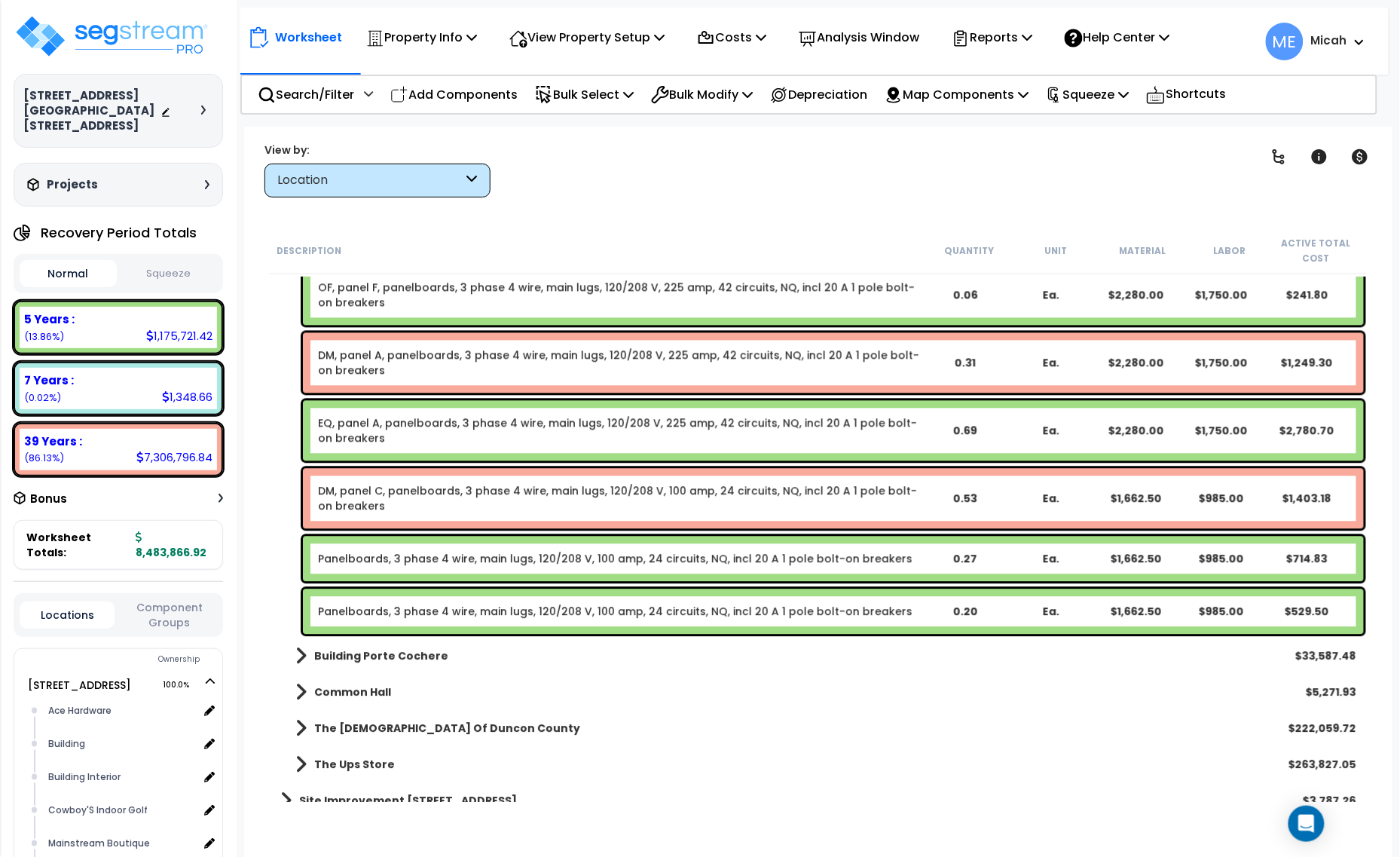
click at [510, 560] on link "Panelboards, 3 phase 4 wire, main lugs, 120/208 V, 100 amp, 24 circuits, NQ, in…" at bounding box center [615, 558] width 594 height 15
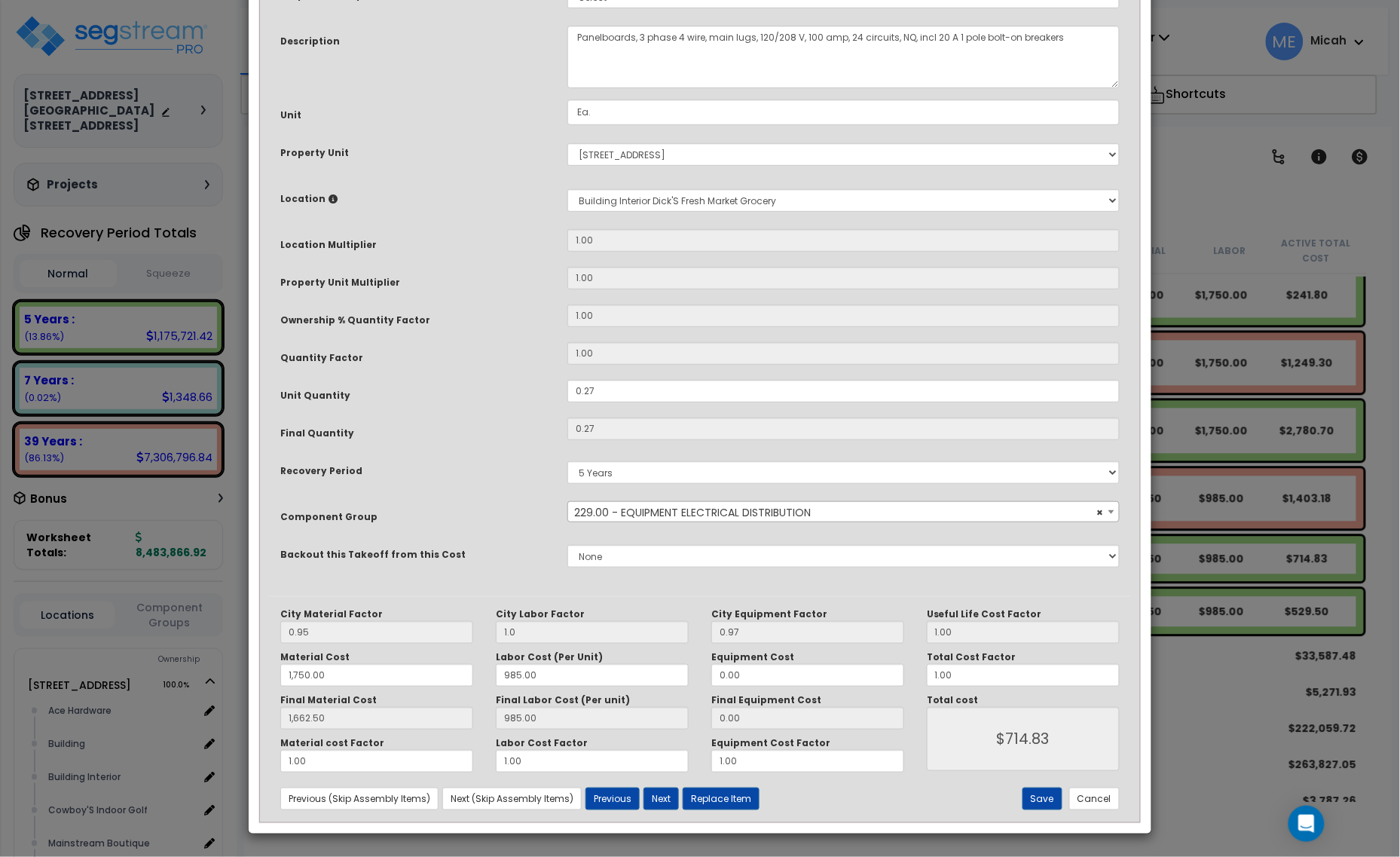
scroll to position [0, 0]
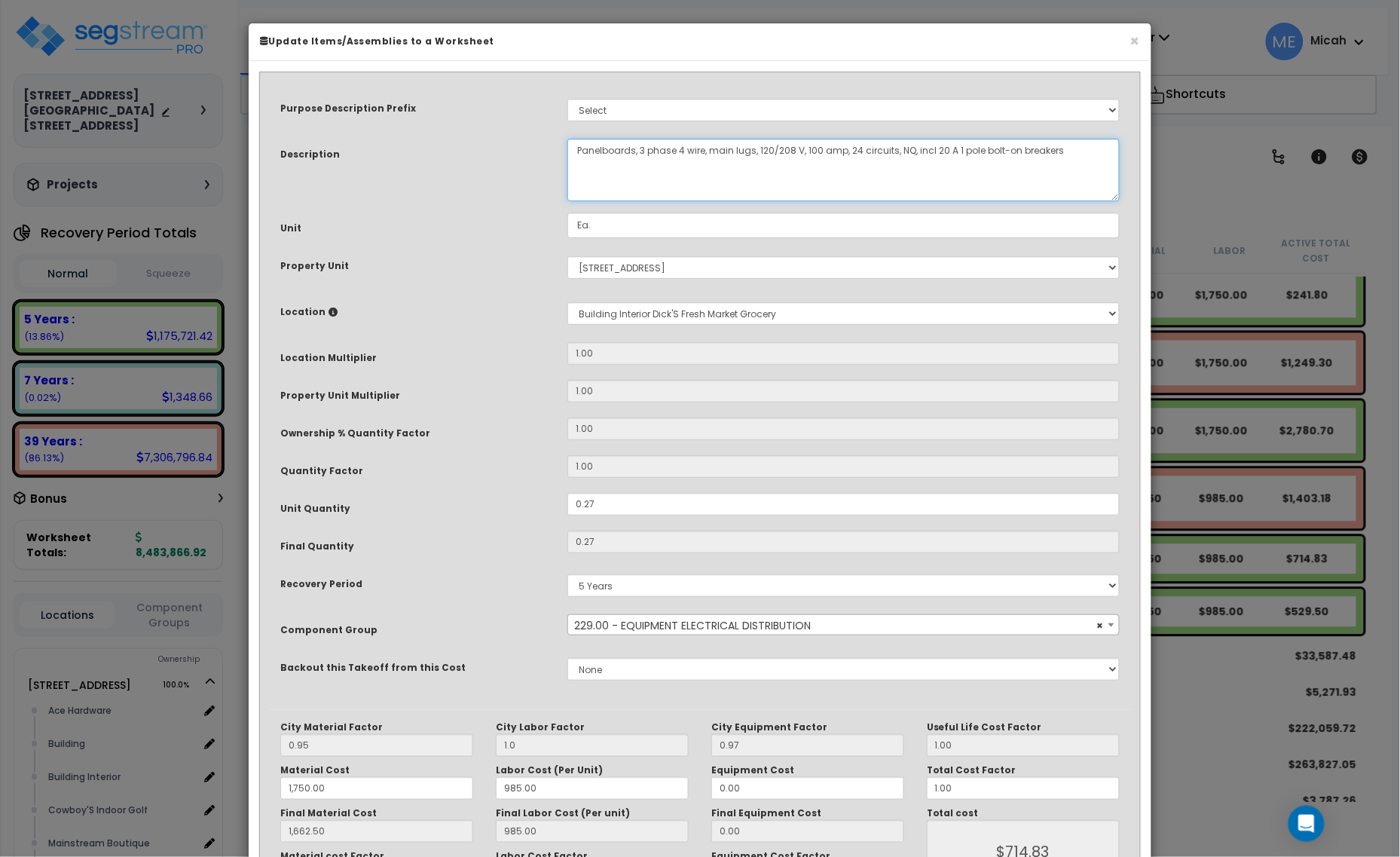
click at [572, 152] on textarea "Panelboards, 3 phase 4 wire, main lugs, 120/208 V, 100 amp, 24 circuits, NQ, in…" at bounding box center [843, 170] width 552 height 63
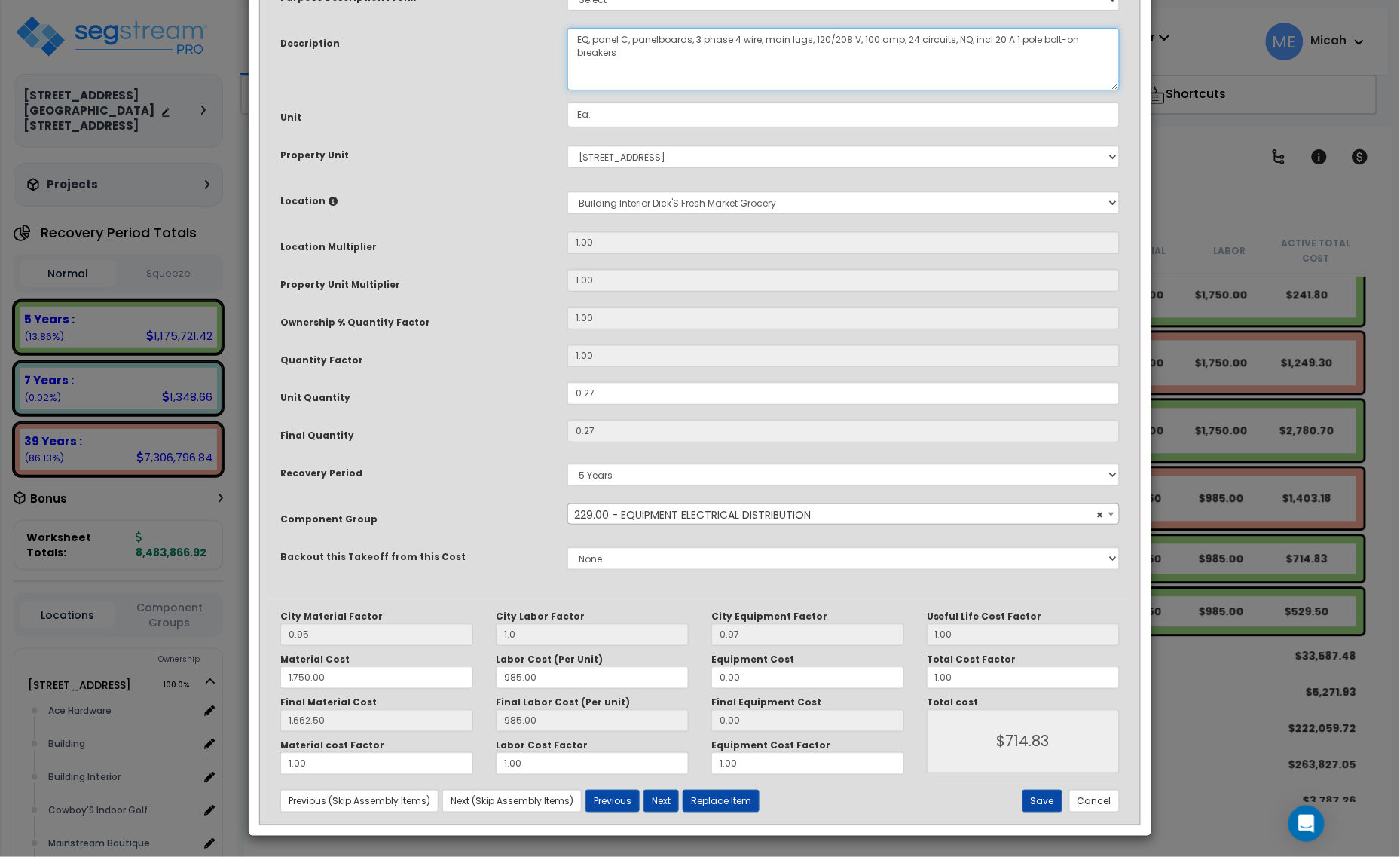
scroll to position [114, 0]
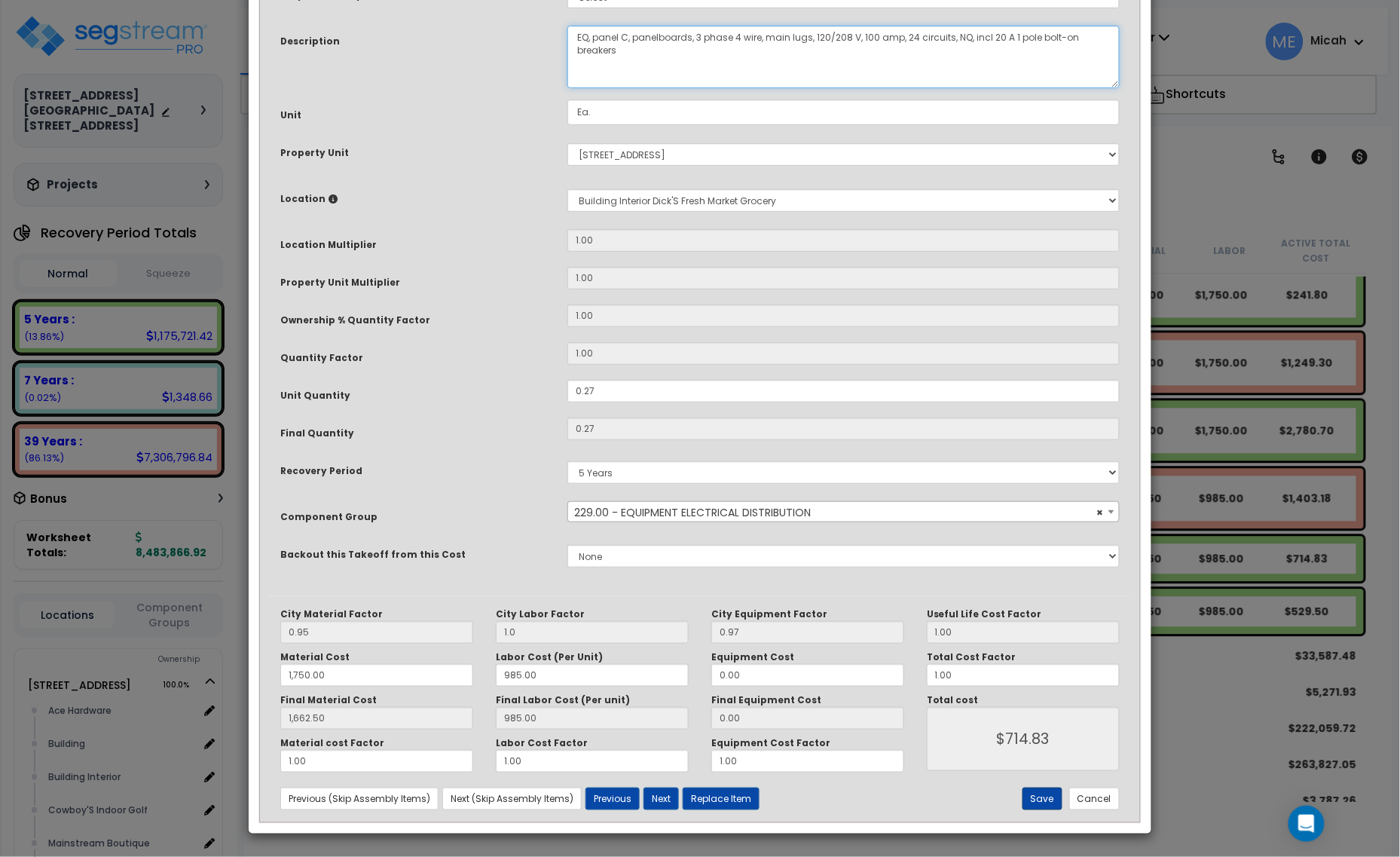
type textarea "EQ, panel C, panelboards, 3 phase 4 wire, main lugs, 120/208 V, 100 amp, 24 cir…"
click at [1036, 797] on button "Save" at bounding box center [1042, 799] width 40 height 22
type input "1.00"
type input "1750.00"
type input "1662.50"
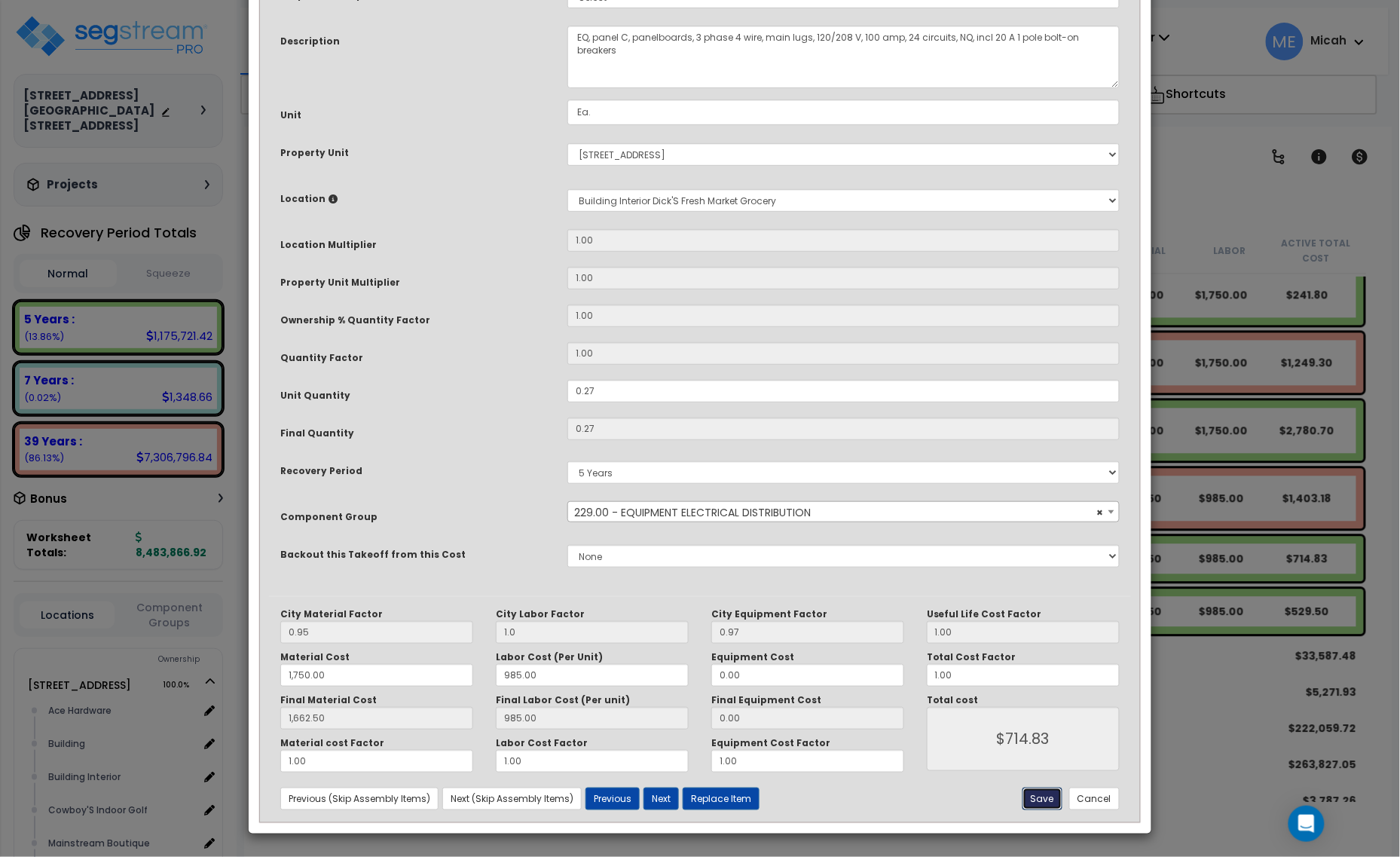
type input "714.83"
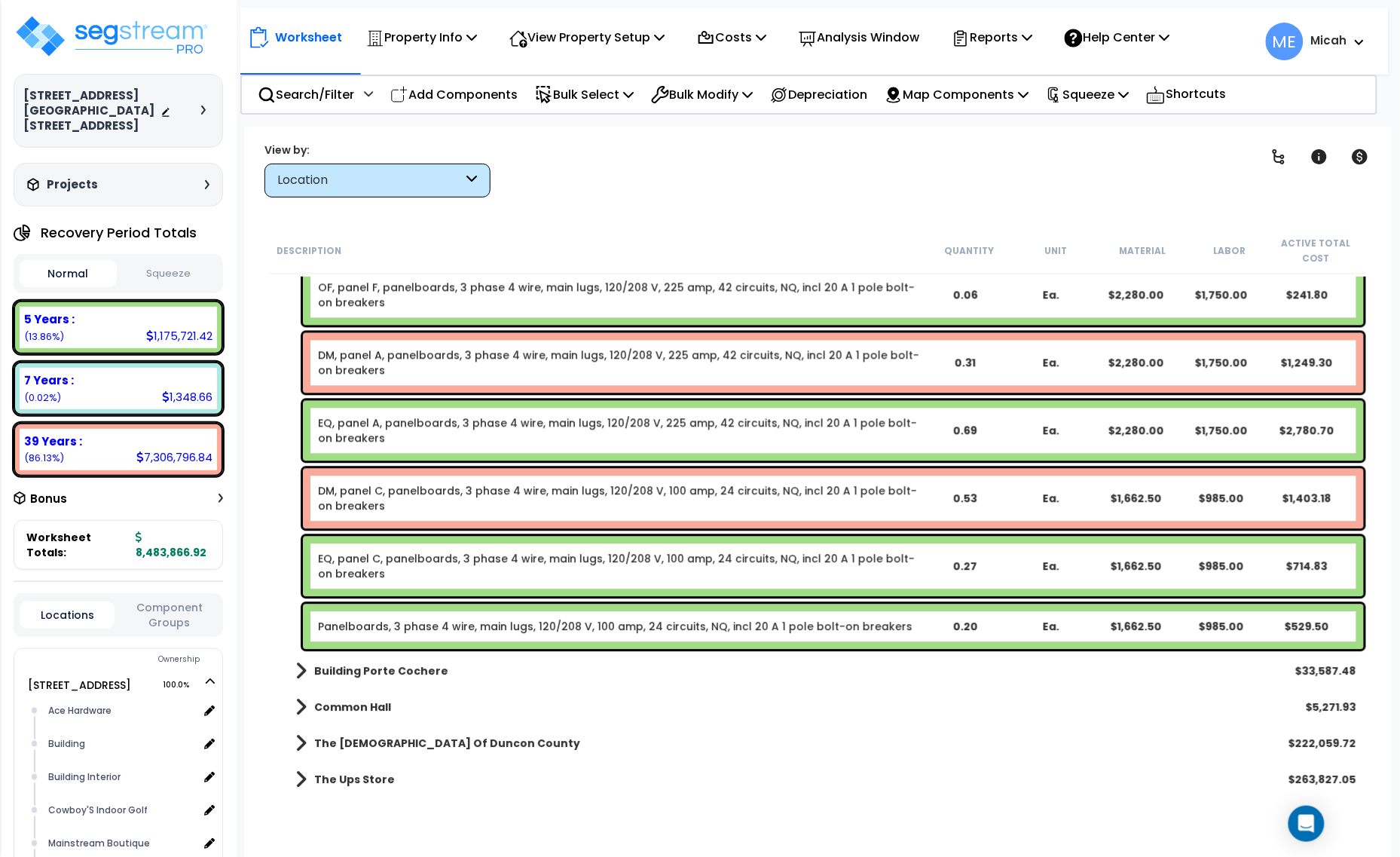
click at [453, 619] on link "Panelboards, 3 phase 4 wire, main lugs, 120/208 V, 100 amp, 24 circuits, NQ, in…" at bounding box center [615, 626] width 594 height 15
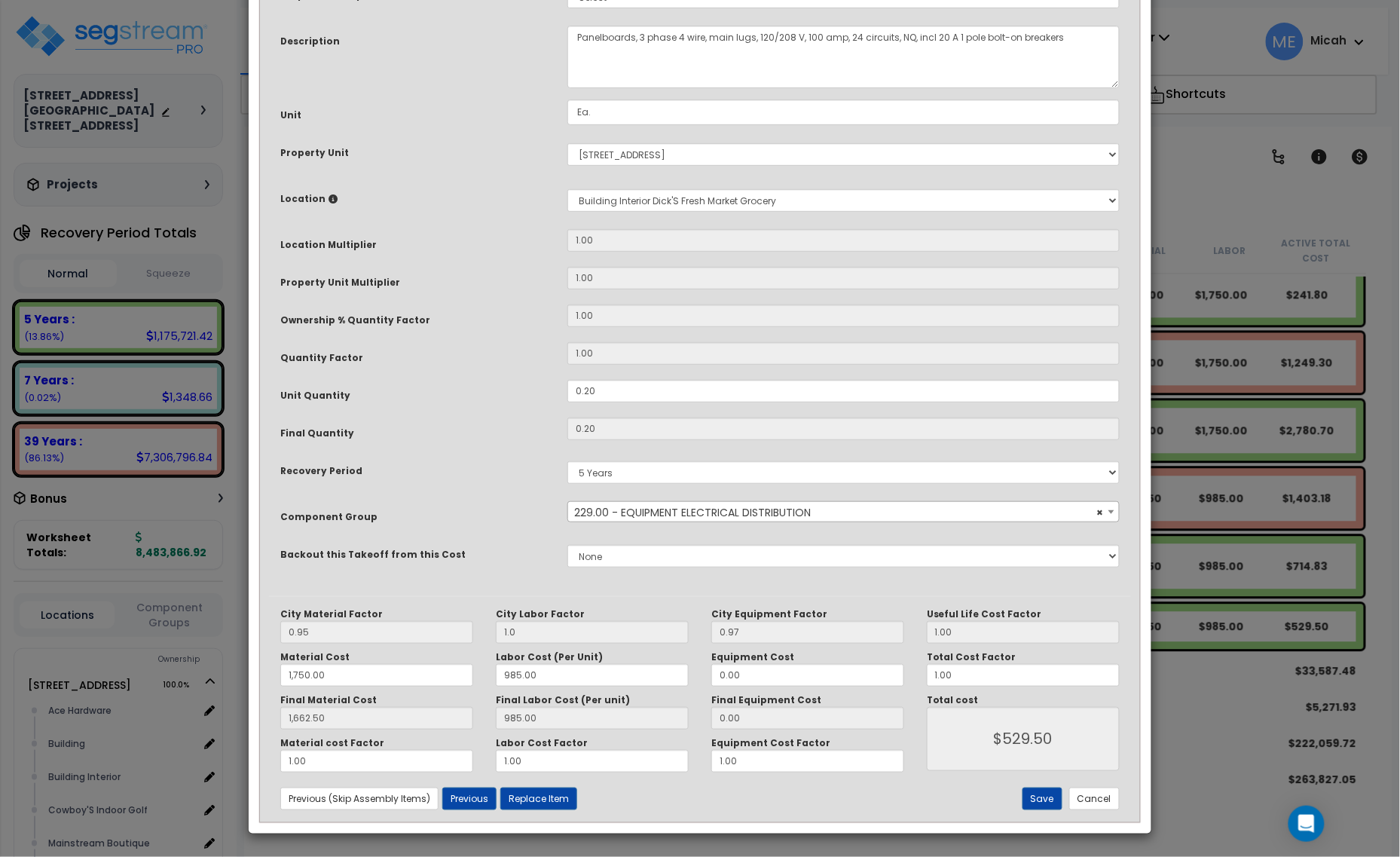
scroll to position [0, 0]
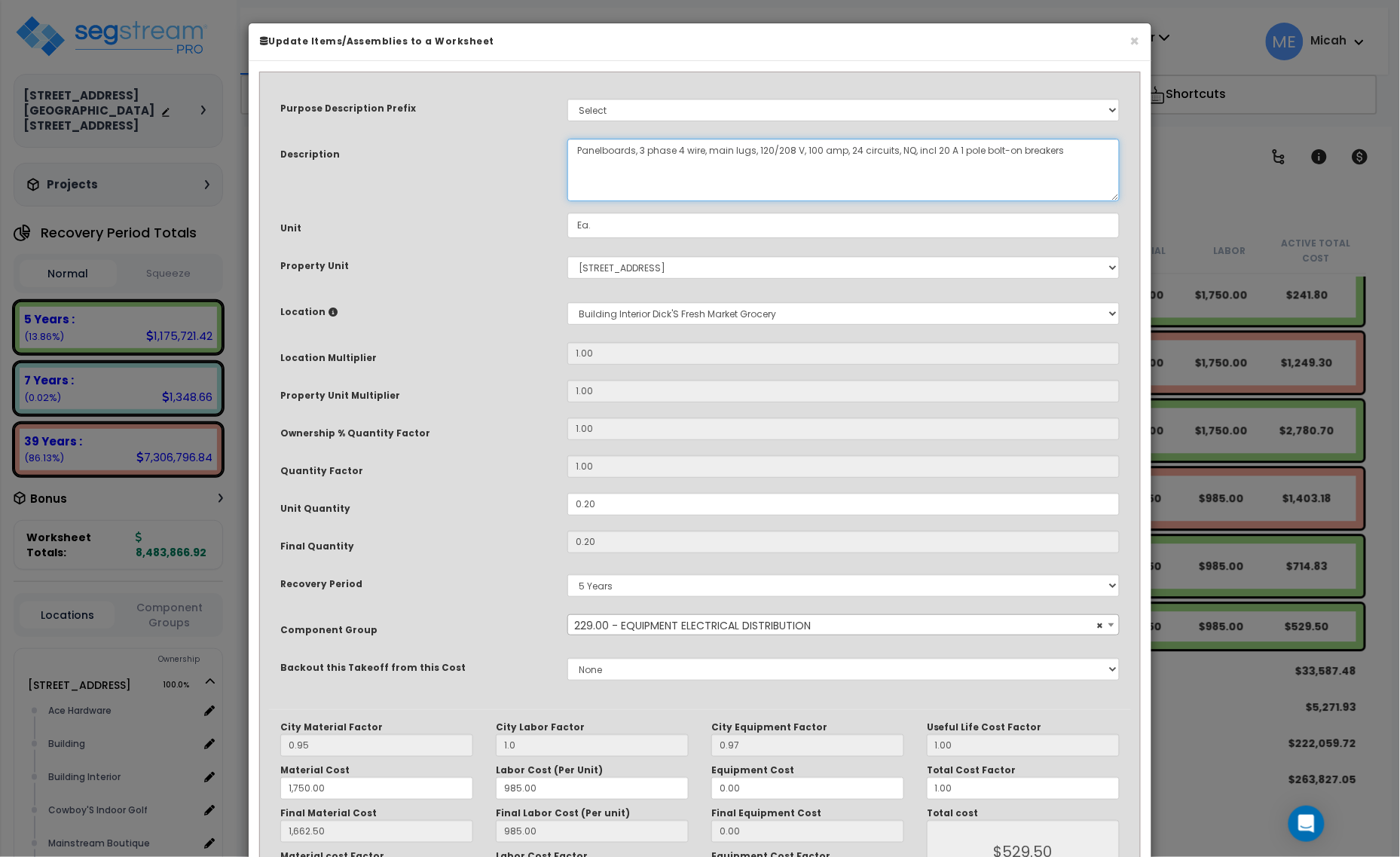
click at [574, 148] on textarea "Panelboards, 3 phase 4 wire, main lugs, 120/208 V, 100 amp, 24 circuits, NQ, in…" at bounding box center [843, 170] width 552 height 63
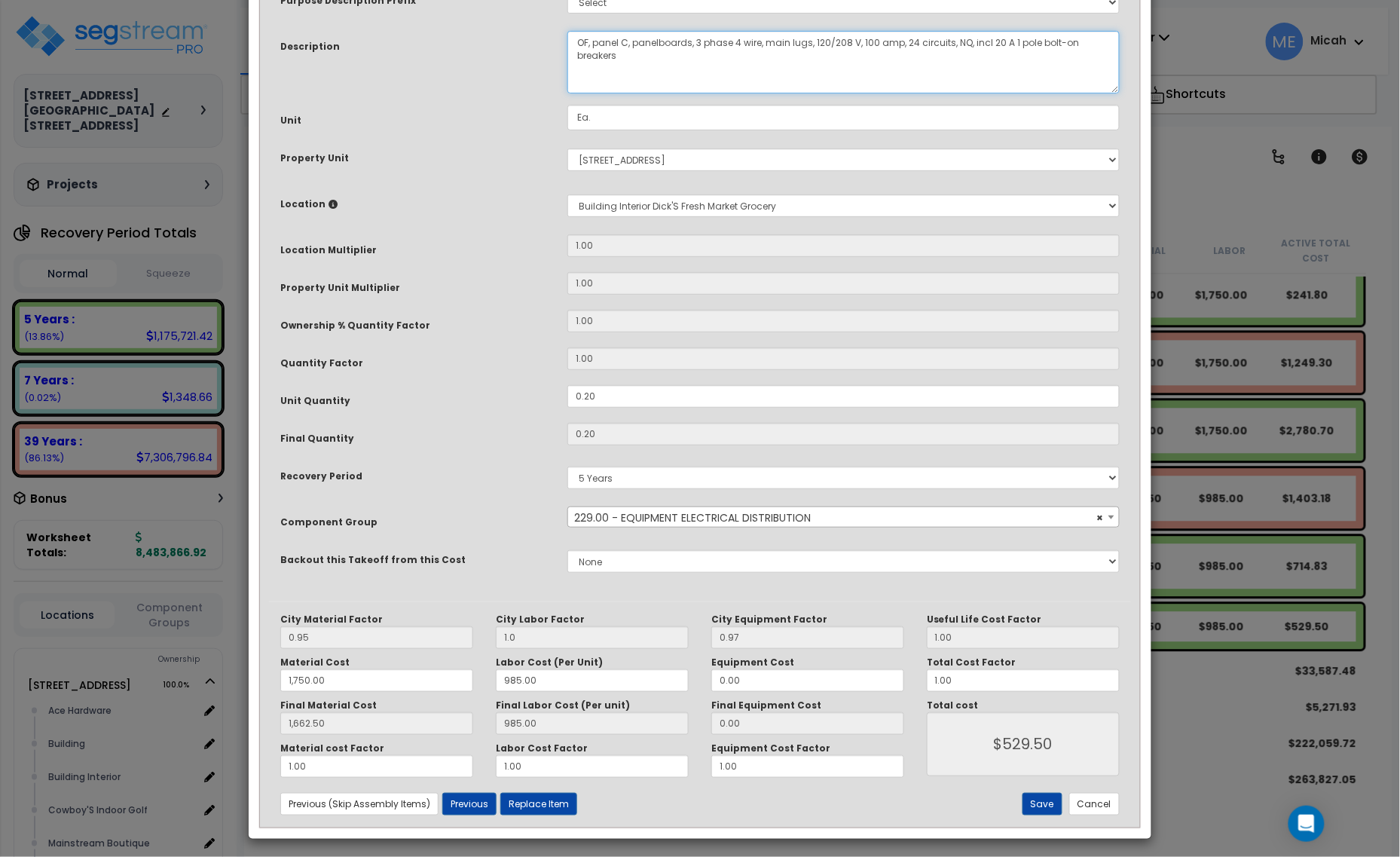
scroll to position [114, 0]
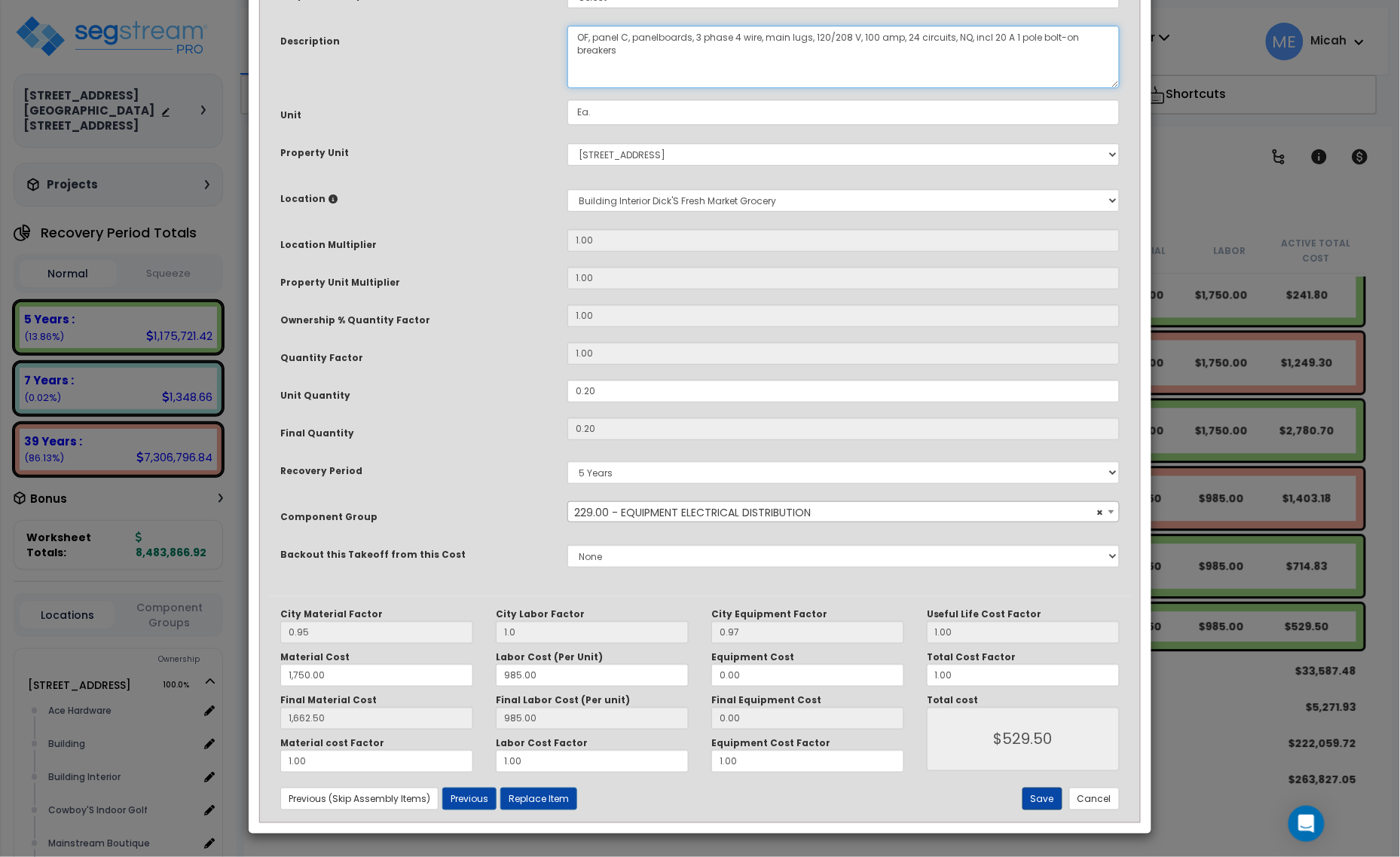
type textarea "OF, panel C, panelboards, 3 phase 4 wire, main lugs, 120/208 V, 100 amp, 24 cir…"
click at [1037, 797] on button "Save" at bounding box center [1042, 799] width 40 height 22
type input "1.00"
type input "1750.00"
type input "1662.50"
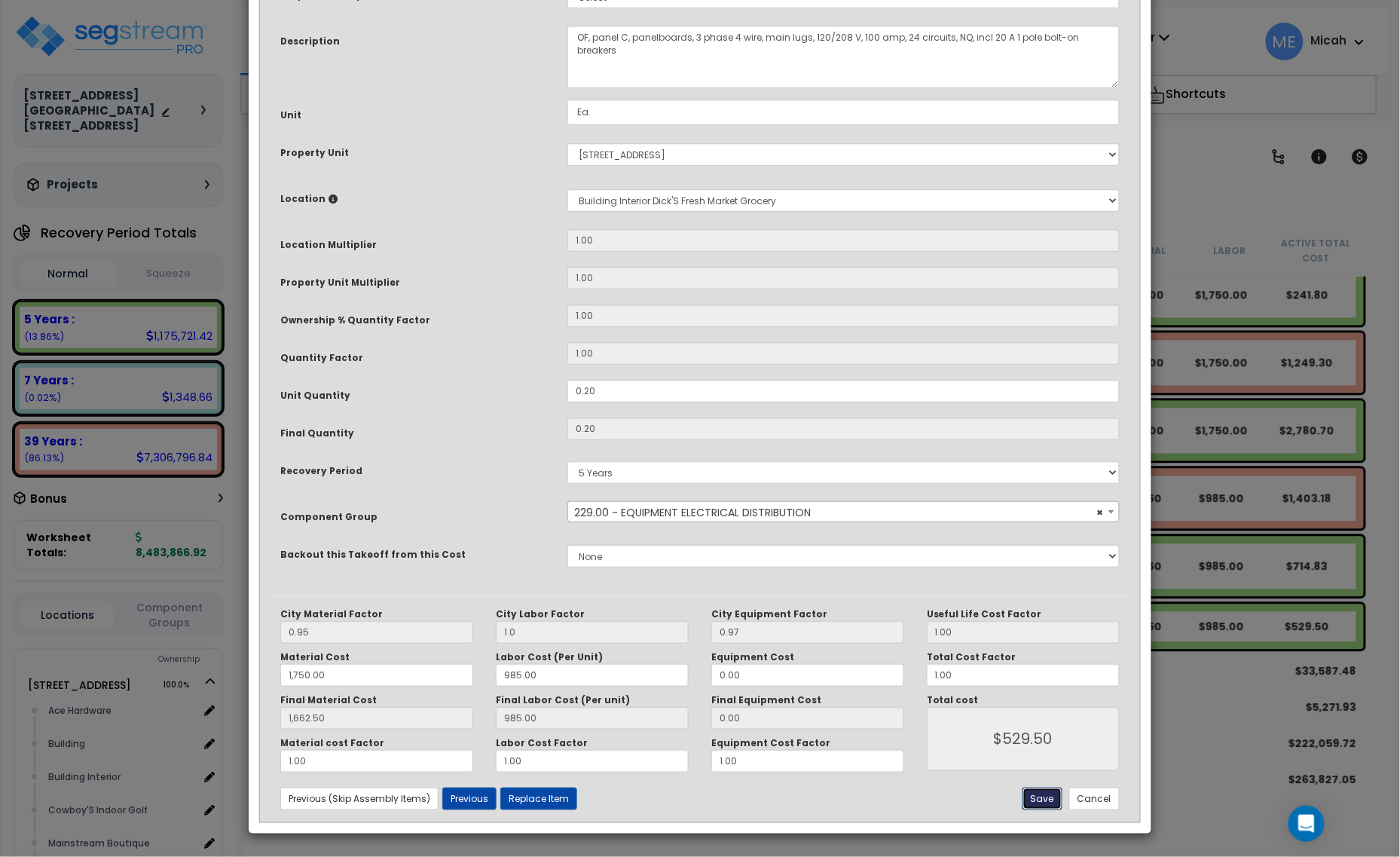
type input "529.50"
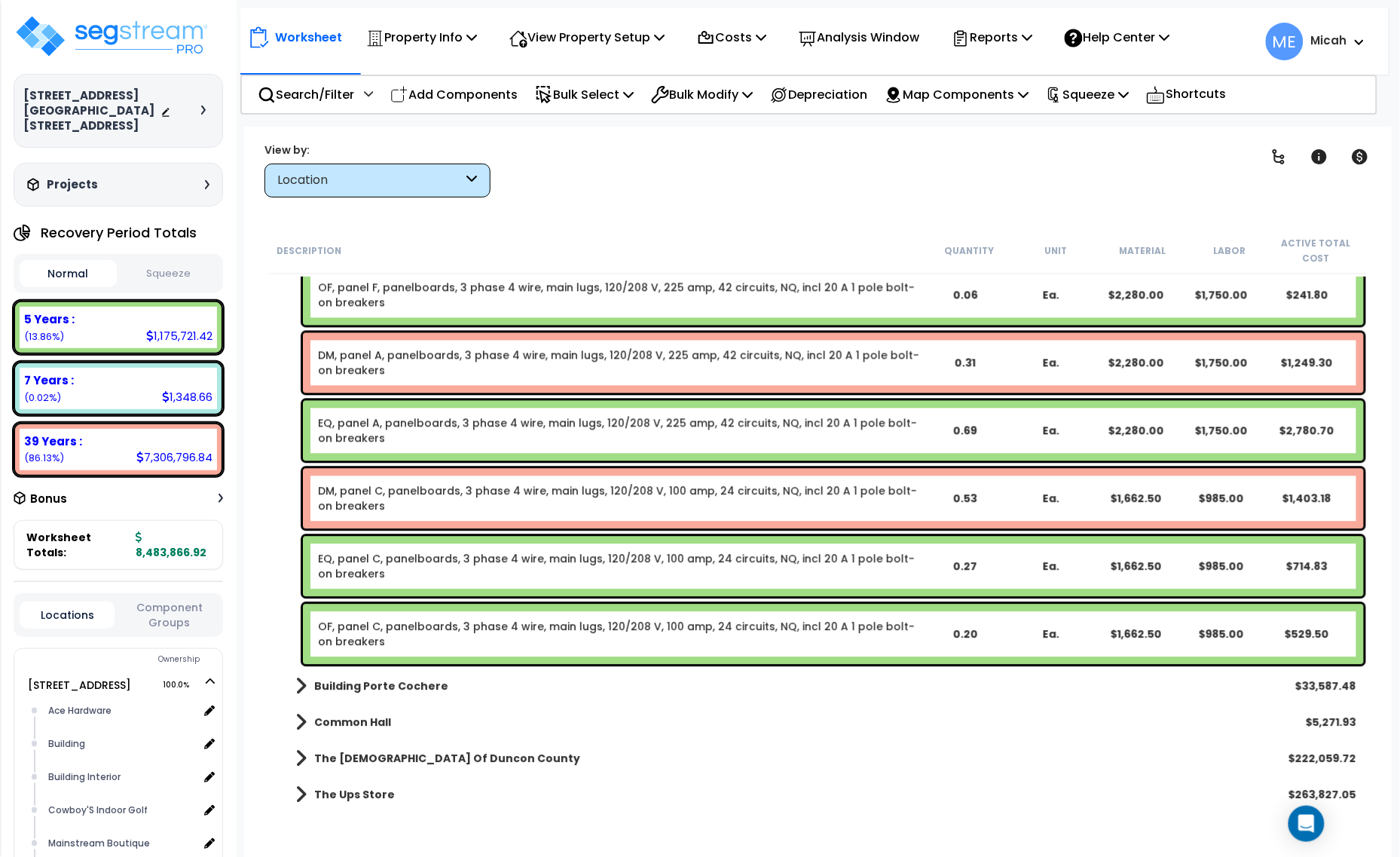
drag, startPoint x: 483, startPoint y: 89, endPoint x: 472, endPoint y: 196, distance: 107.6
click at [483, 89] on p "Add Components" at bounding box center [454, 94] width 127 height 21
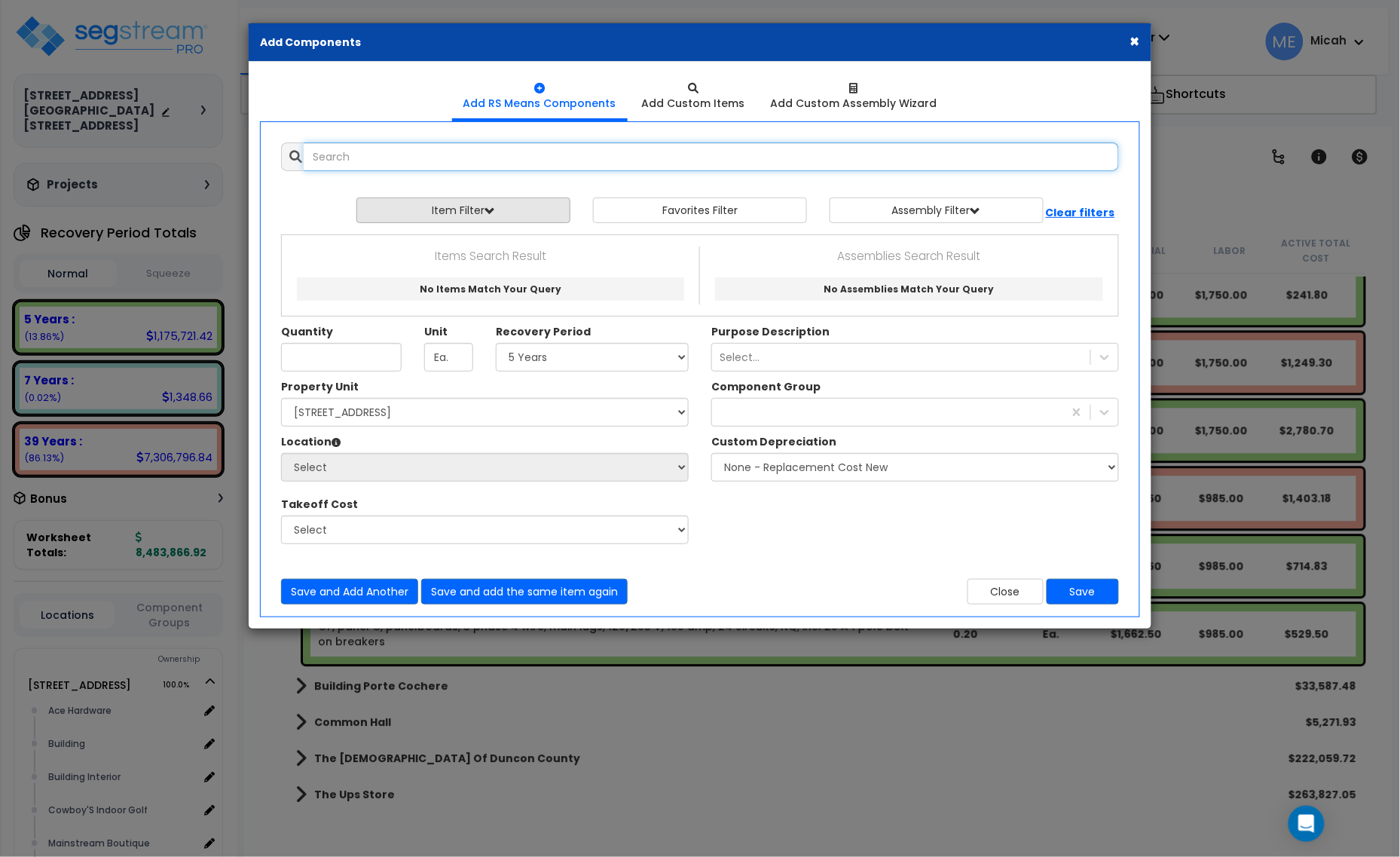
select select
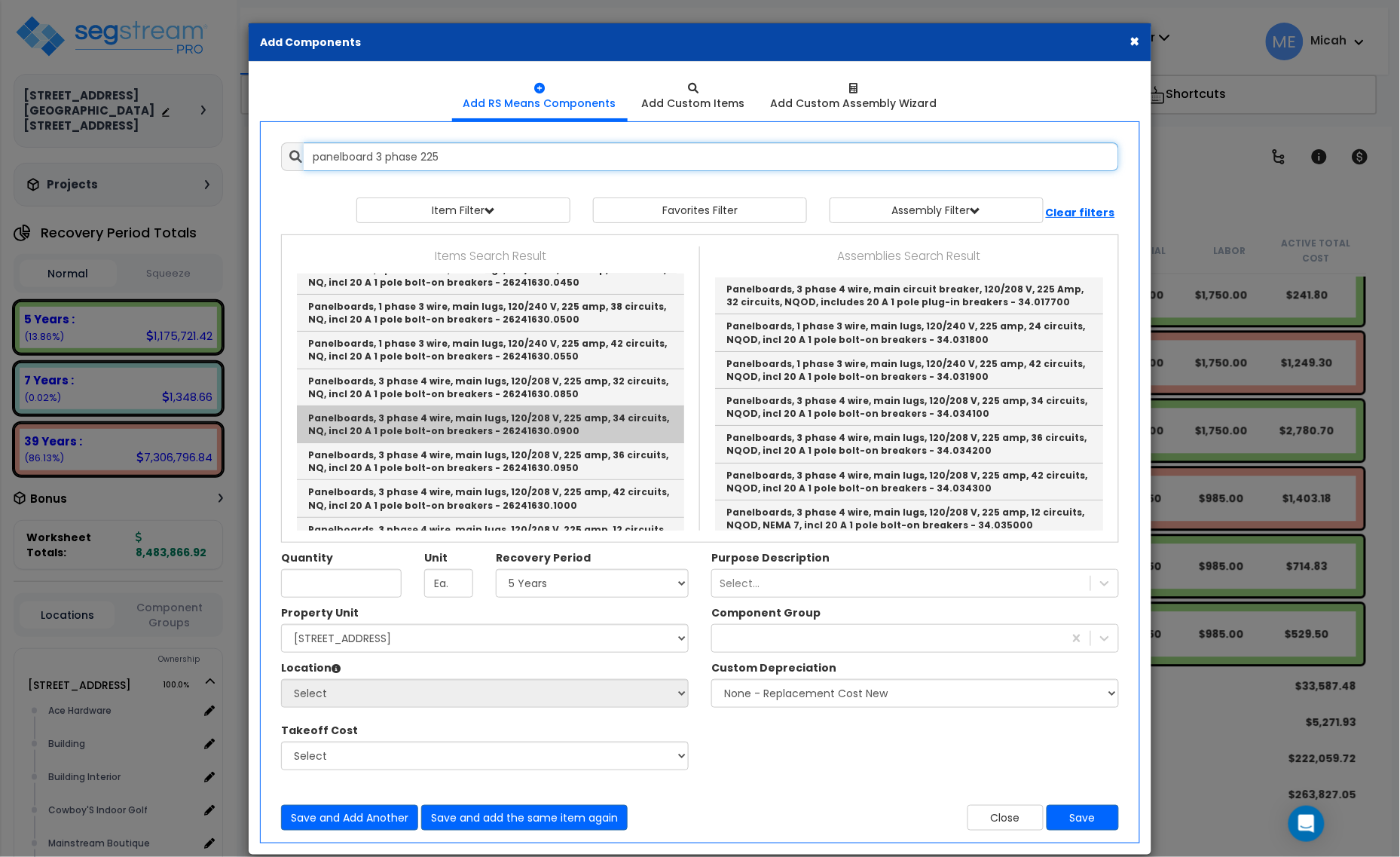
scroll to position [189, 0]
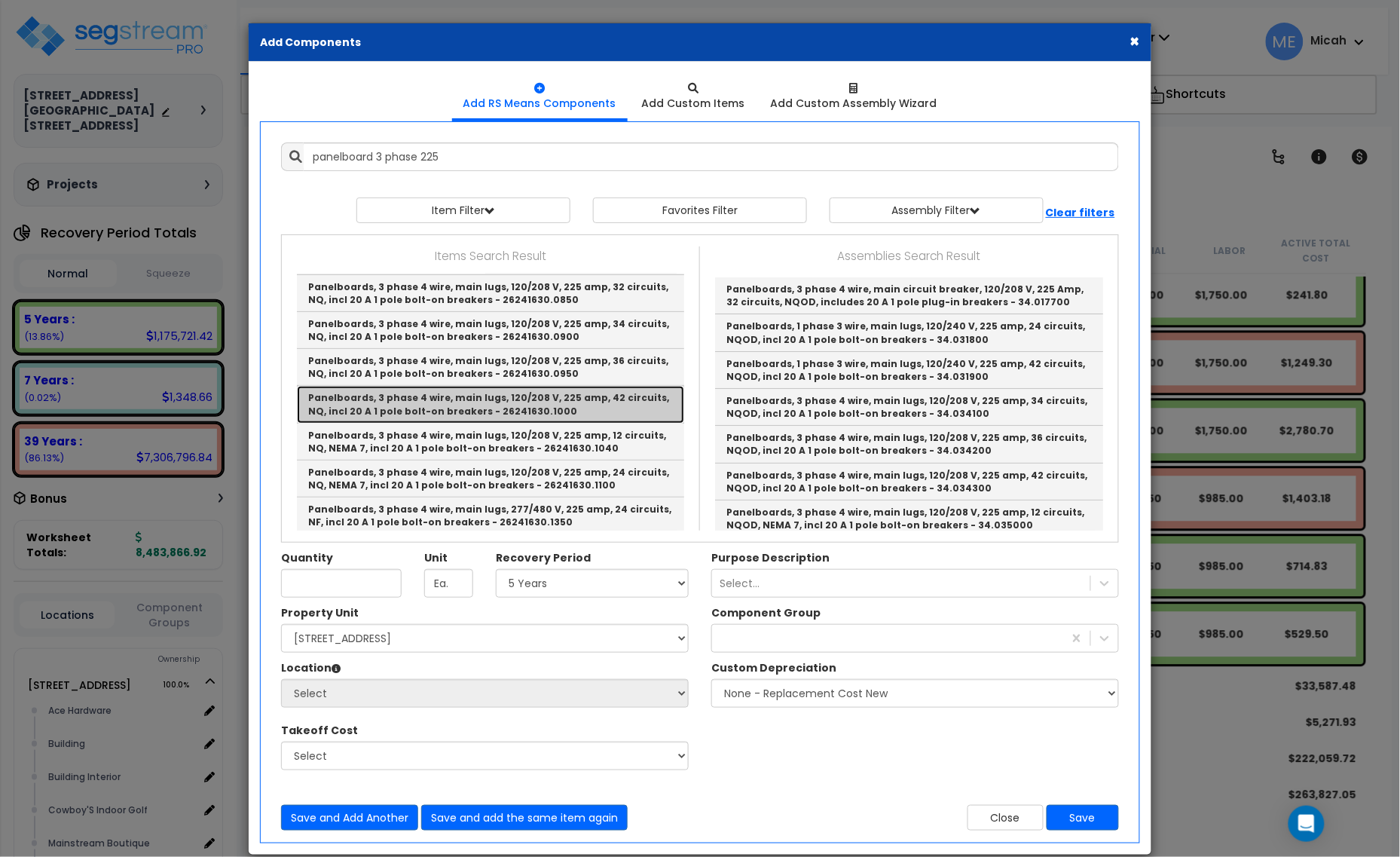
click at [547, 397] on link "Panelboards, 3 phase 4 wire, main lugs, 120/208 V, 225 amp, 42 circuits, NQ, in…" at bounding box center [490, 404] width 387 height 37
type input "Panelboards, 3 phase 4 wire, main lugs, 120/208 V, 225 amp, 42 circuits, NQ, in…"
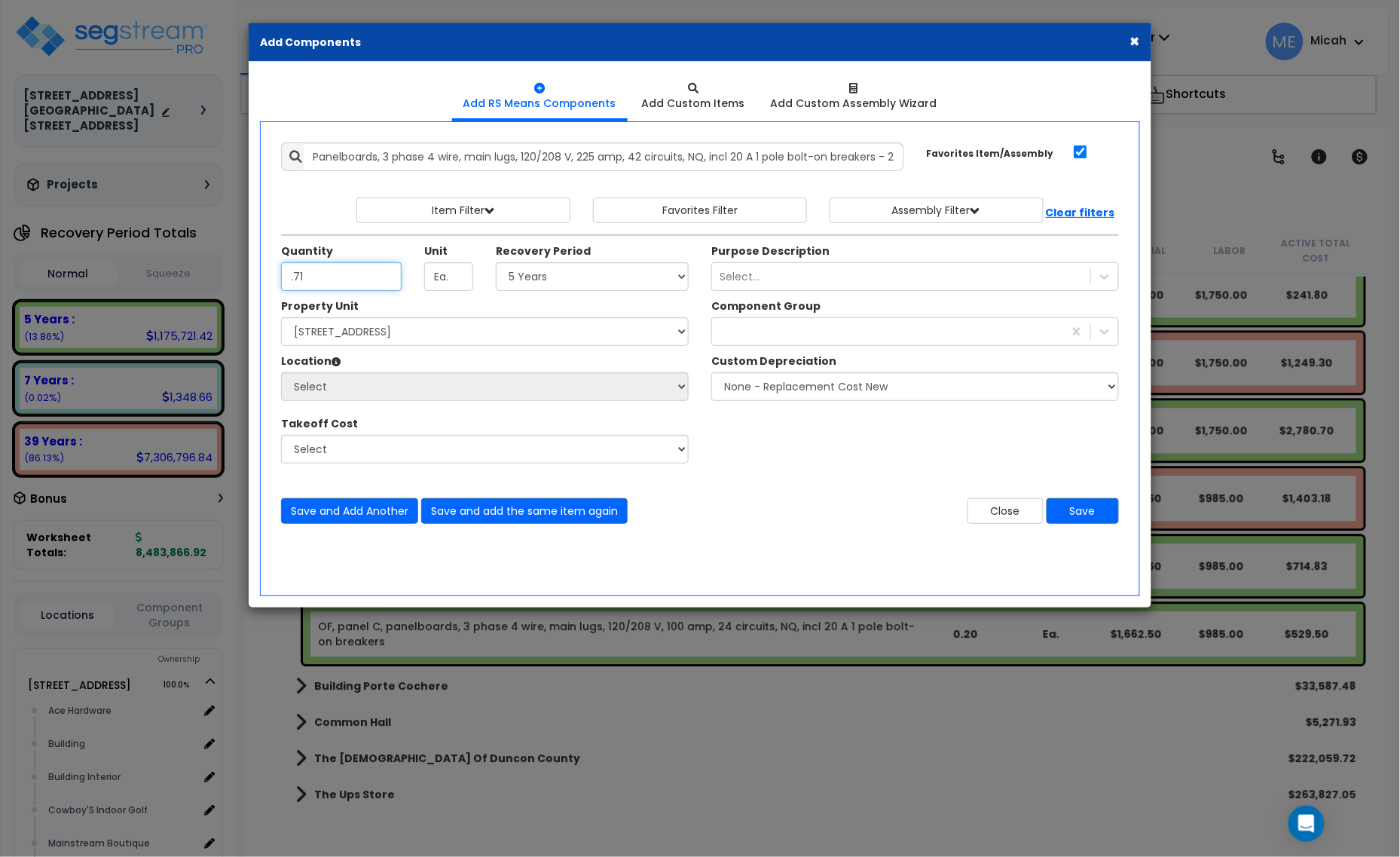
type input ".71"
click at [555, 279] on select "Select 5 Years 7 Years 15 Years 20 Years 39 Years 27.5 Year" at bounding box center [592, 276] width 193 height 28
select select "39Y"
click at [497, 263] on select "Select 5 Years 7 Years 15 Years 20 Years 39 Years 27.5 Year" at bounding box center [592, 276] width 193 height 28
click at [739, 328] on div at bounding box center [887, 331] width 351 height 24
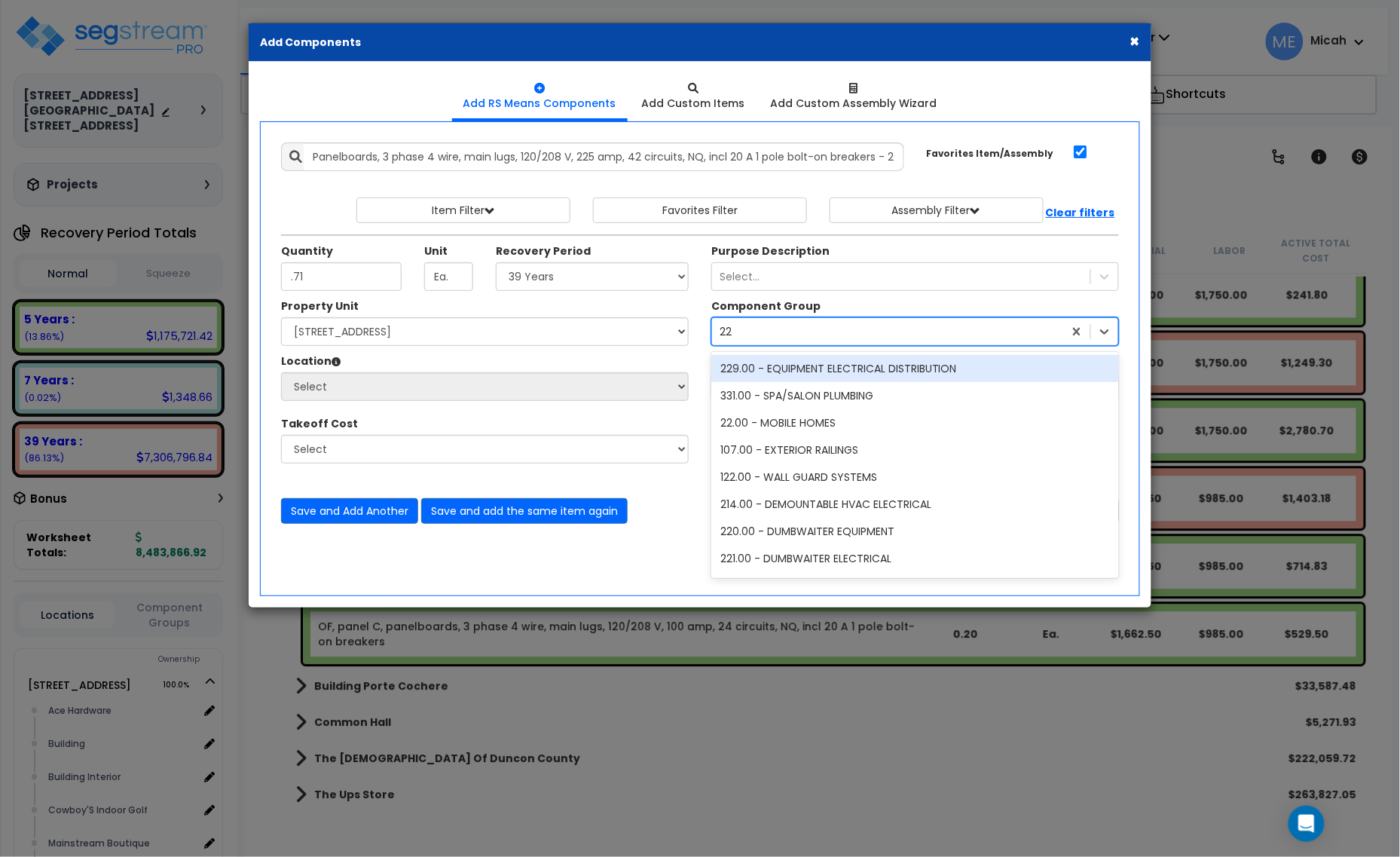
type input "229"
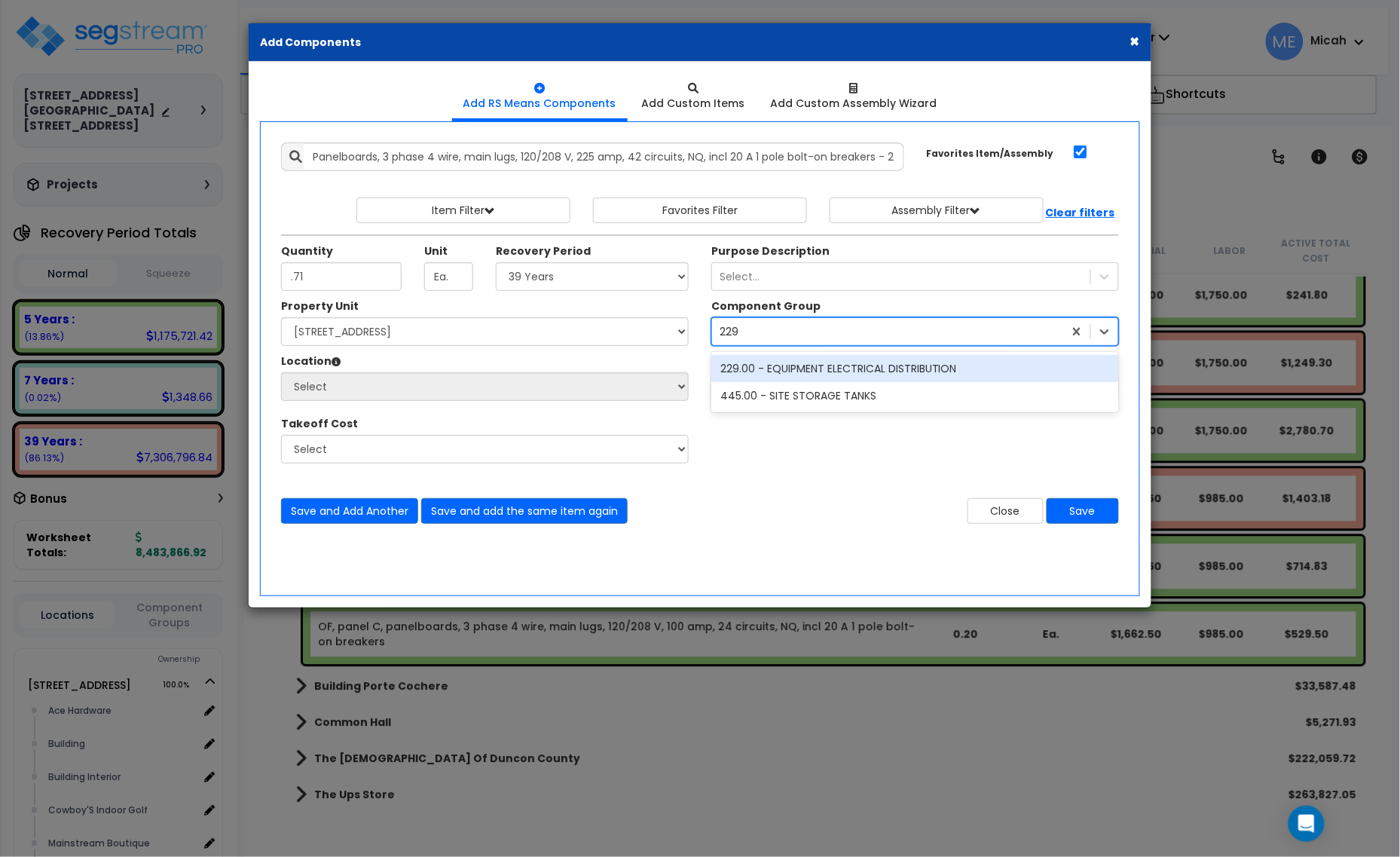
click at [774, 365] on div "229.00 - EQUIPMENT ELECTRICAL DISTRIBUTION" at bounding box center [914, 369] width 407 height 27
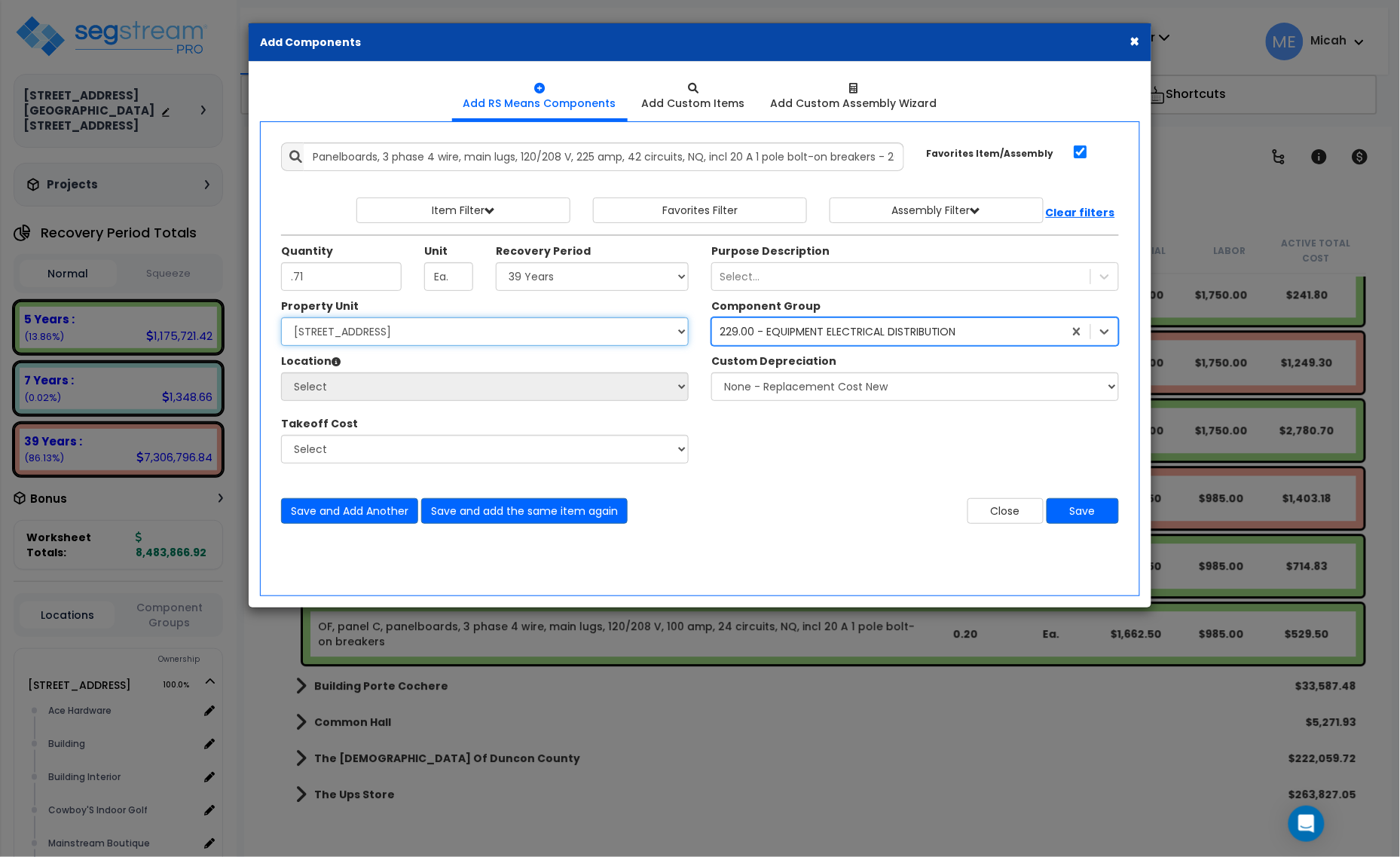
click at [506, 318] on select "Select [STREET_ADDRESS] [STREET_ADDRESS] Site Improvement [STREET_ADDRESS] Site…" at bounding box center [485, 331] width 407 height 28
select select "161428"
click at [281, 318] on select "Select [STREET_ADDRESS] [STREET_ADDRESS] Site Improvement [STREET_ADDRESS] Site…" at bounding box center [485, 331] width 407 height 28
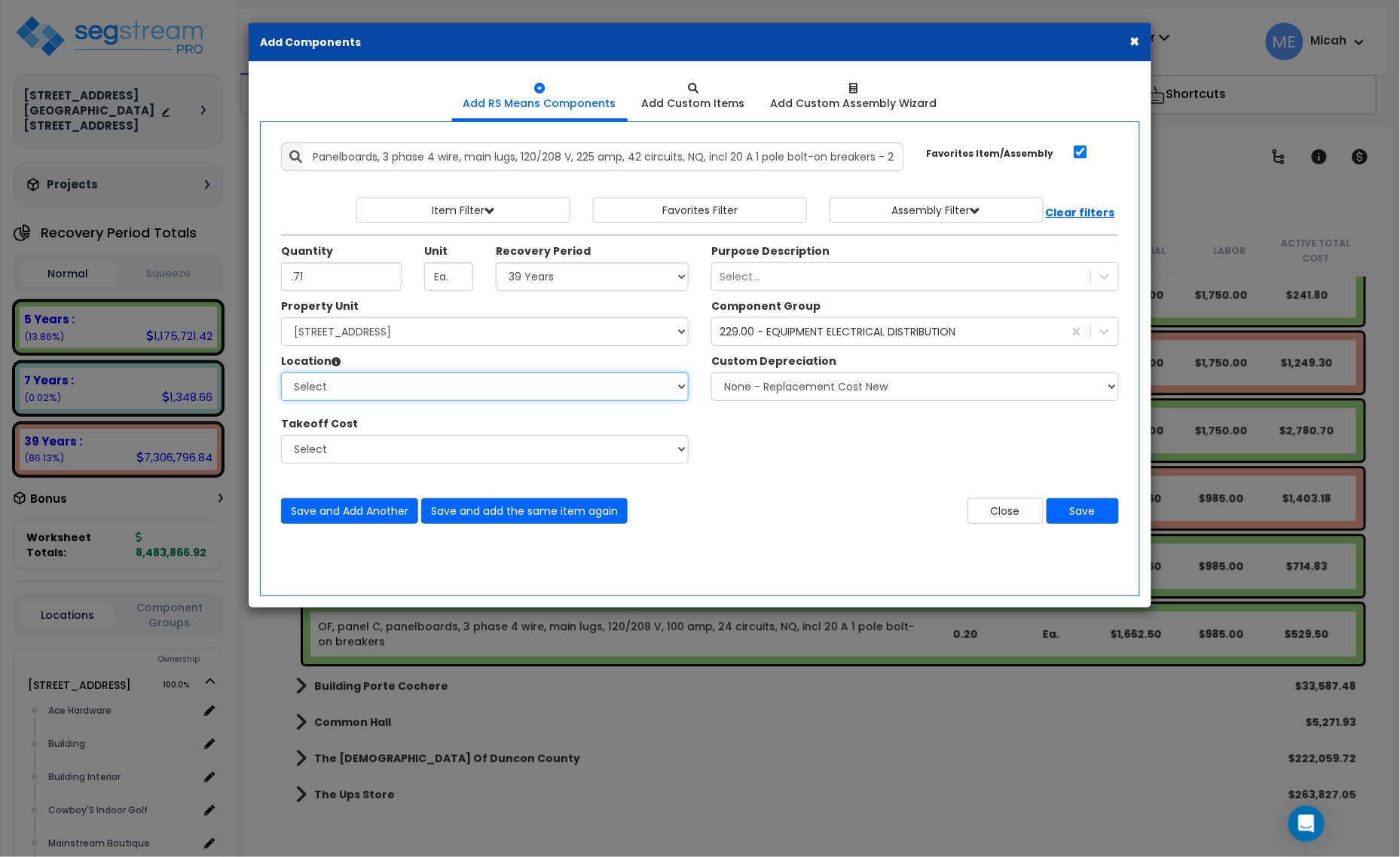
click at [461, 389] on select "Select Alchemy Salon Studio Building Building Interior Building Interior Dick'S…" at bounding box center [485, 386] width 407 height 28
select select "31279"
click at [281, 373] on select "Select Alchemy Salon Studio Building Building Interior Building Interior Dick'S…" at bounding box center [485, 386] width 407 height 28
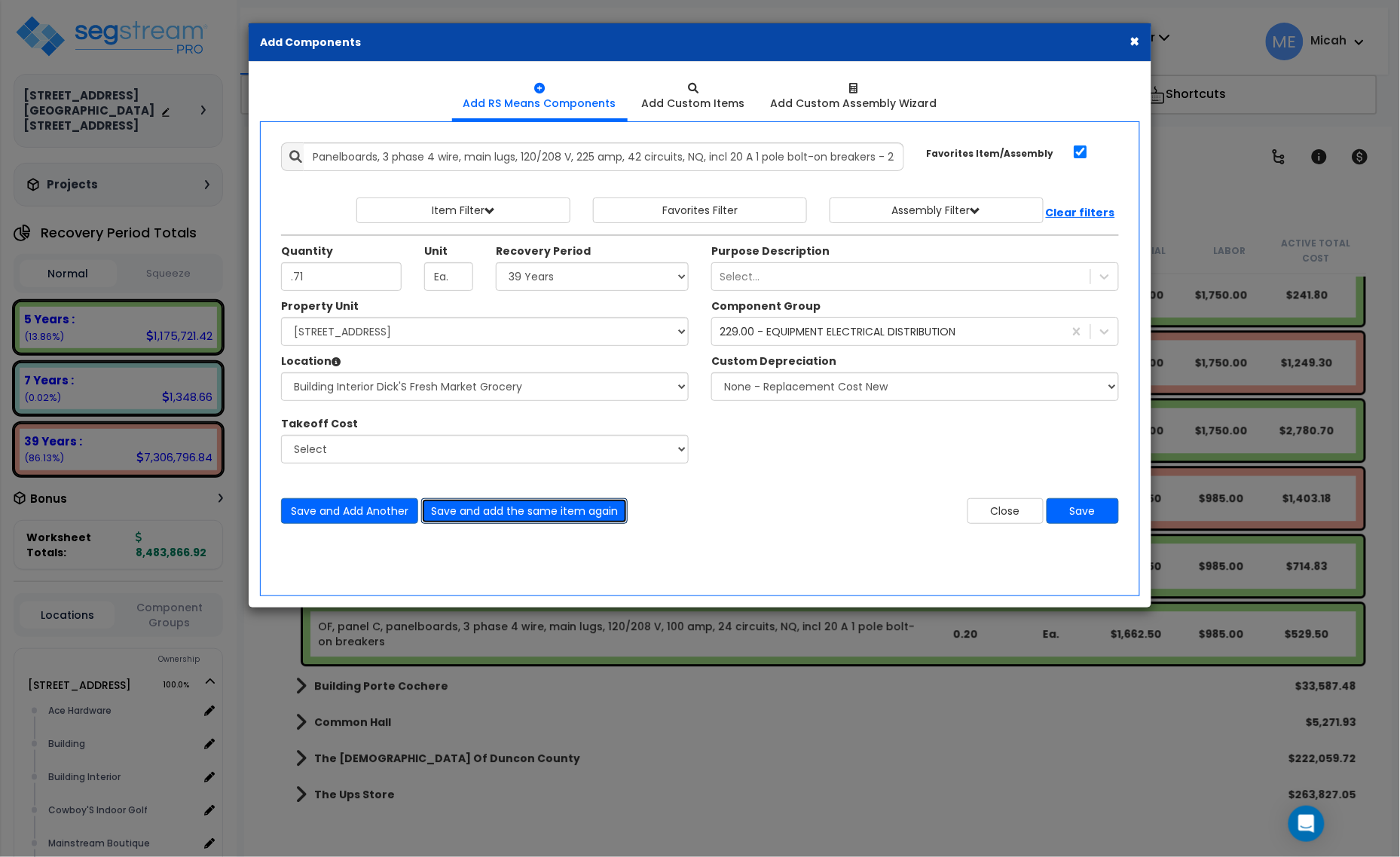
click at [494, 510] on button "Save and add the same item again" at bounding box center [524, 510] width 207 height 26
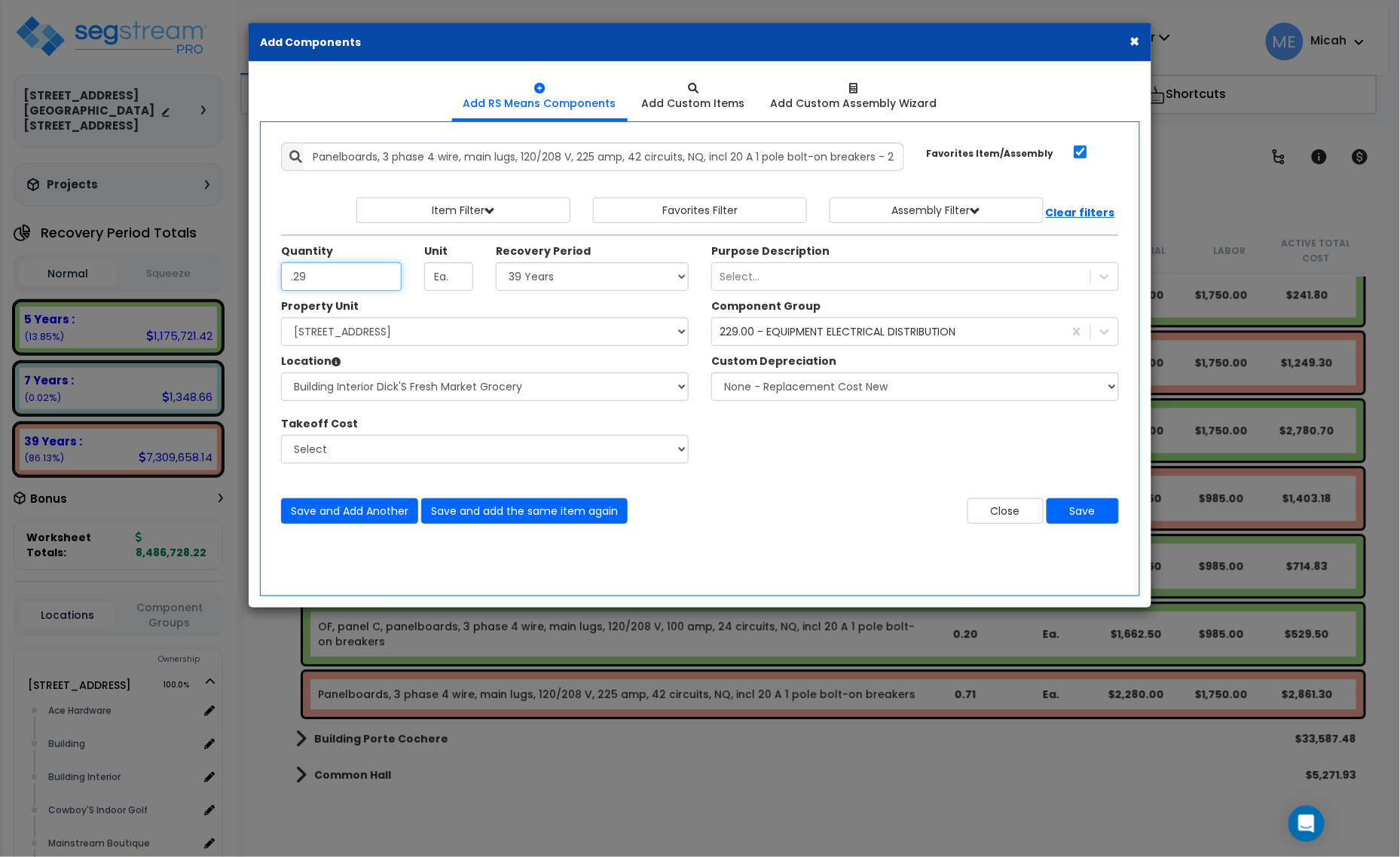
type input ".29"
click at [535, 293] on div "Quantity .29 Unit Ea. Recovery Period Select" at bounding box center [484, 271] width 430 height 55
click at [542, 285] on select "Select 5 Years 7 Years 15 Years 20 Years 39 Years 27.5 Year" at bounding box center [592, 276] width 193 height 28
select select "5Y"
click at [497, 263] on select "Select 5 Years 7 Years 15 Years 20 Years 39 Years 27.5 Year" at bounding box center [592, 276] width 193 height 28
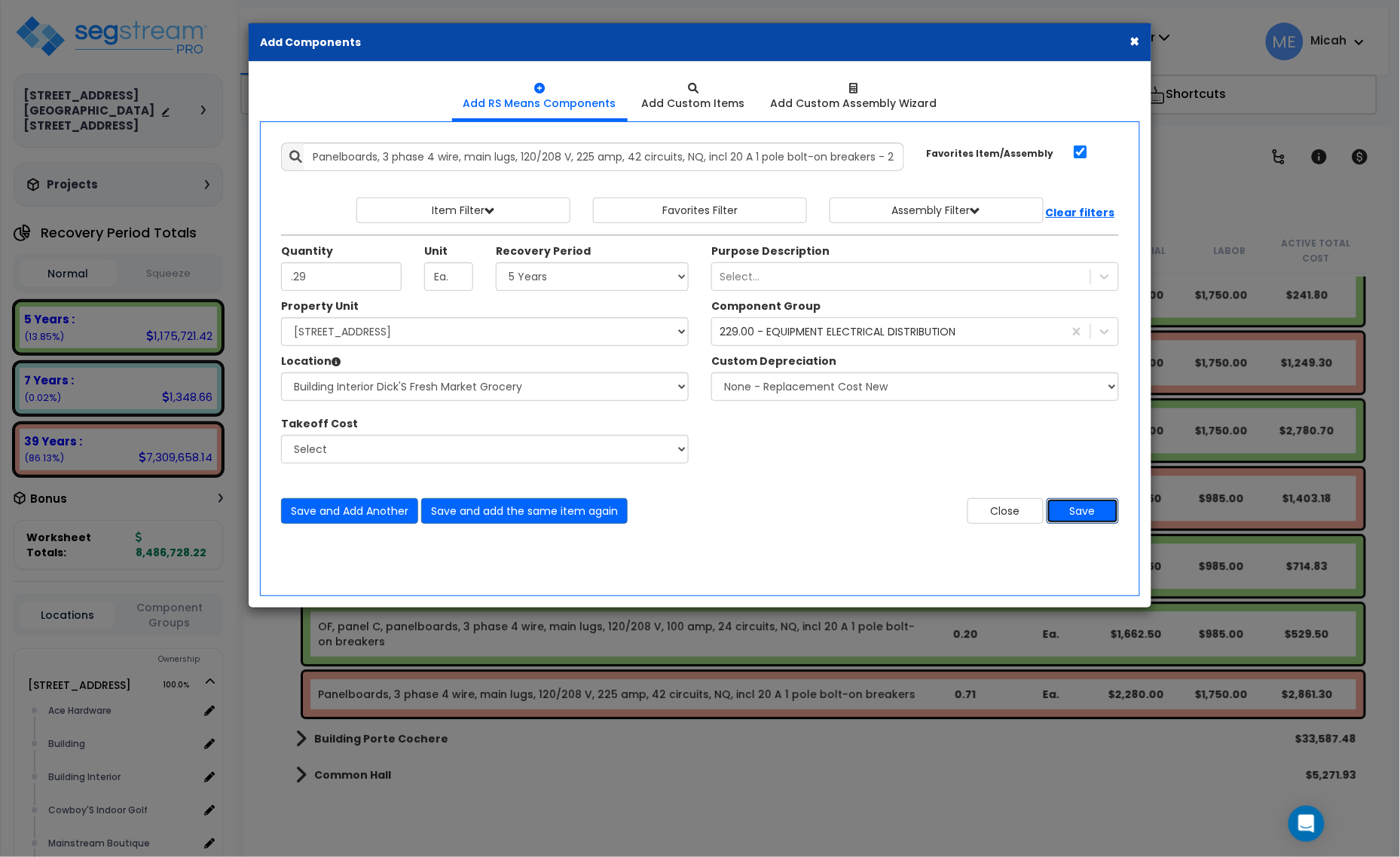
click at [1110, 506] on button "Save" at bounding box center [1083, 510] width 72 height 26
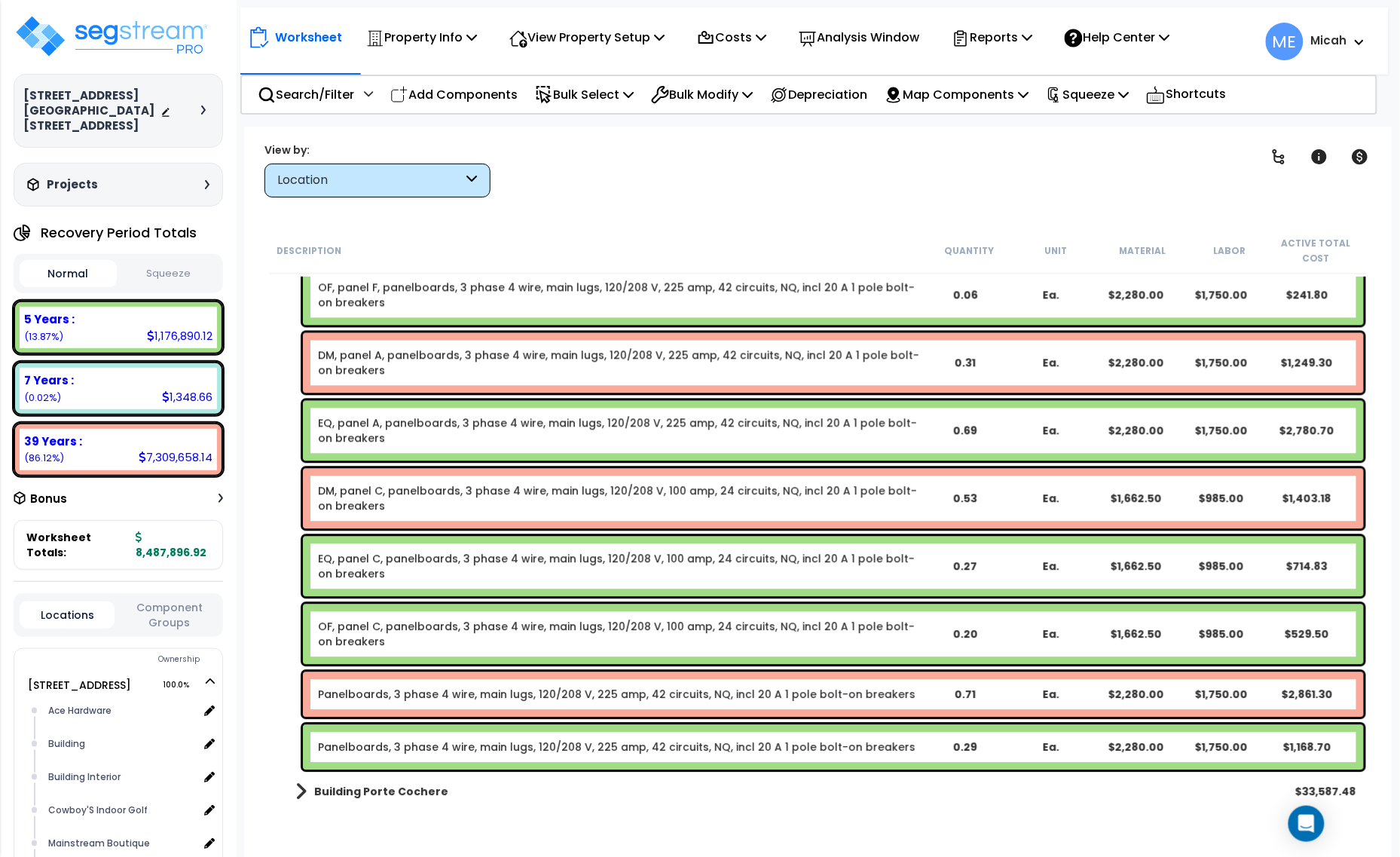
click at [453, 686] on link "Panelboards, 3 phase 4 wire, main lugs, 120/208 V, 225 amp, 42 circuits, NQ, in…" at bounding box center [617, 694] width 597 height 15
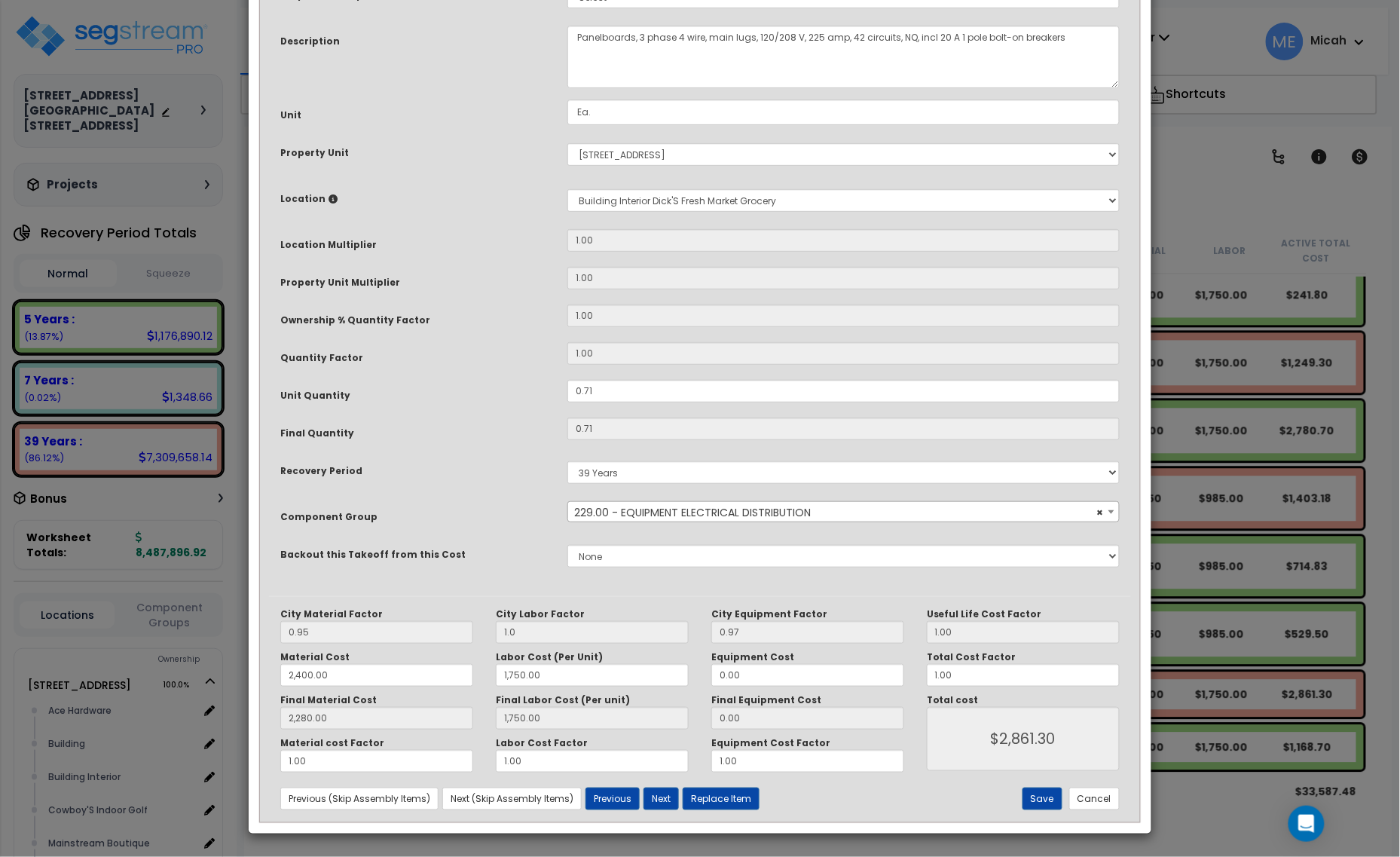
scroll to position [0, 0]
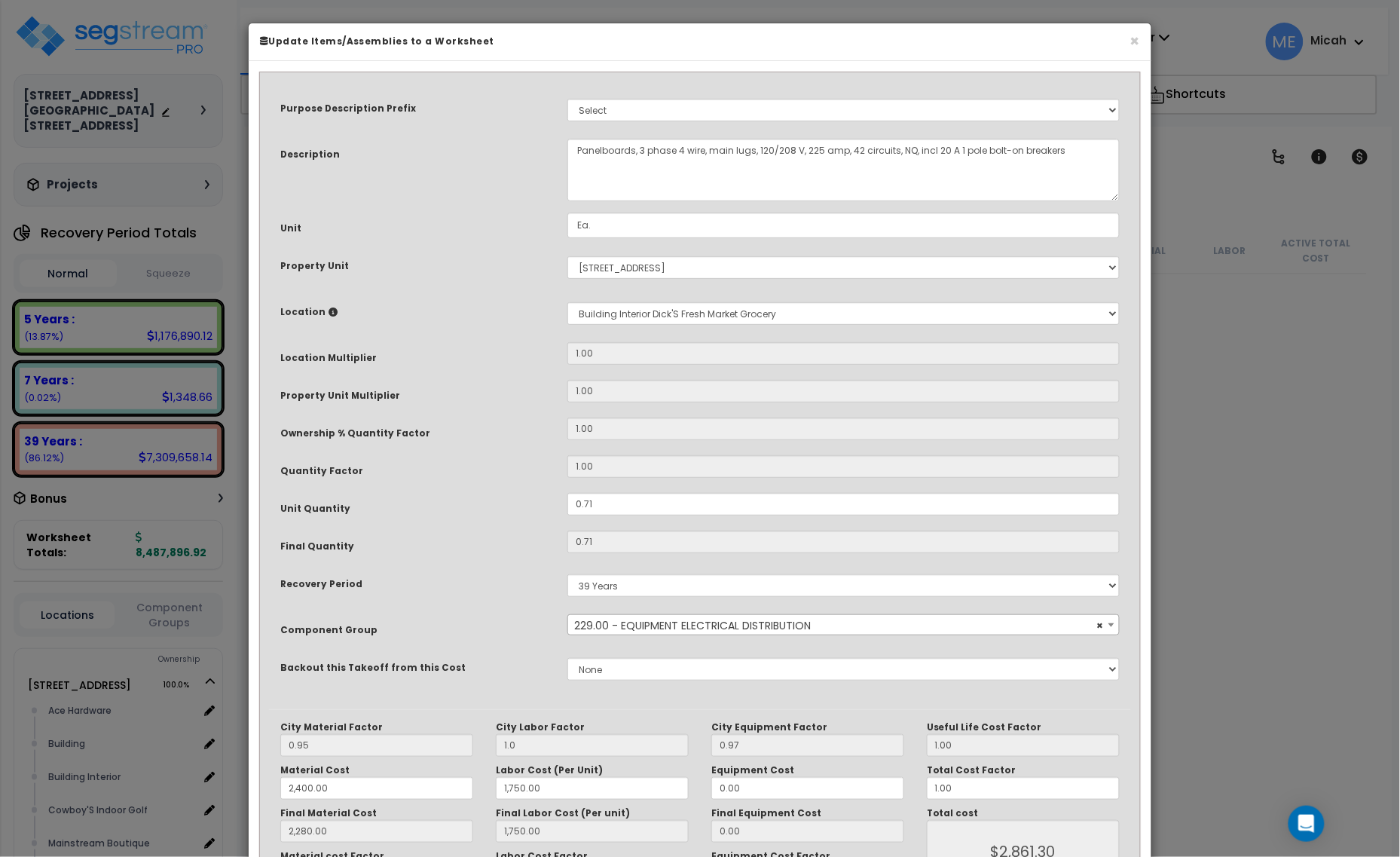
scroll to position [14282, 0]
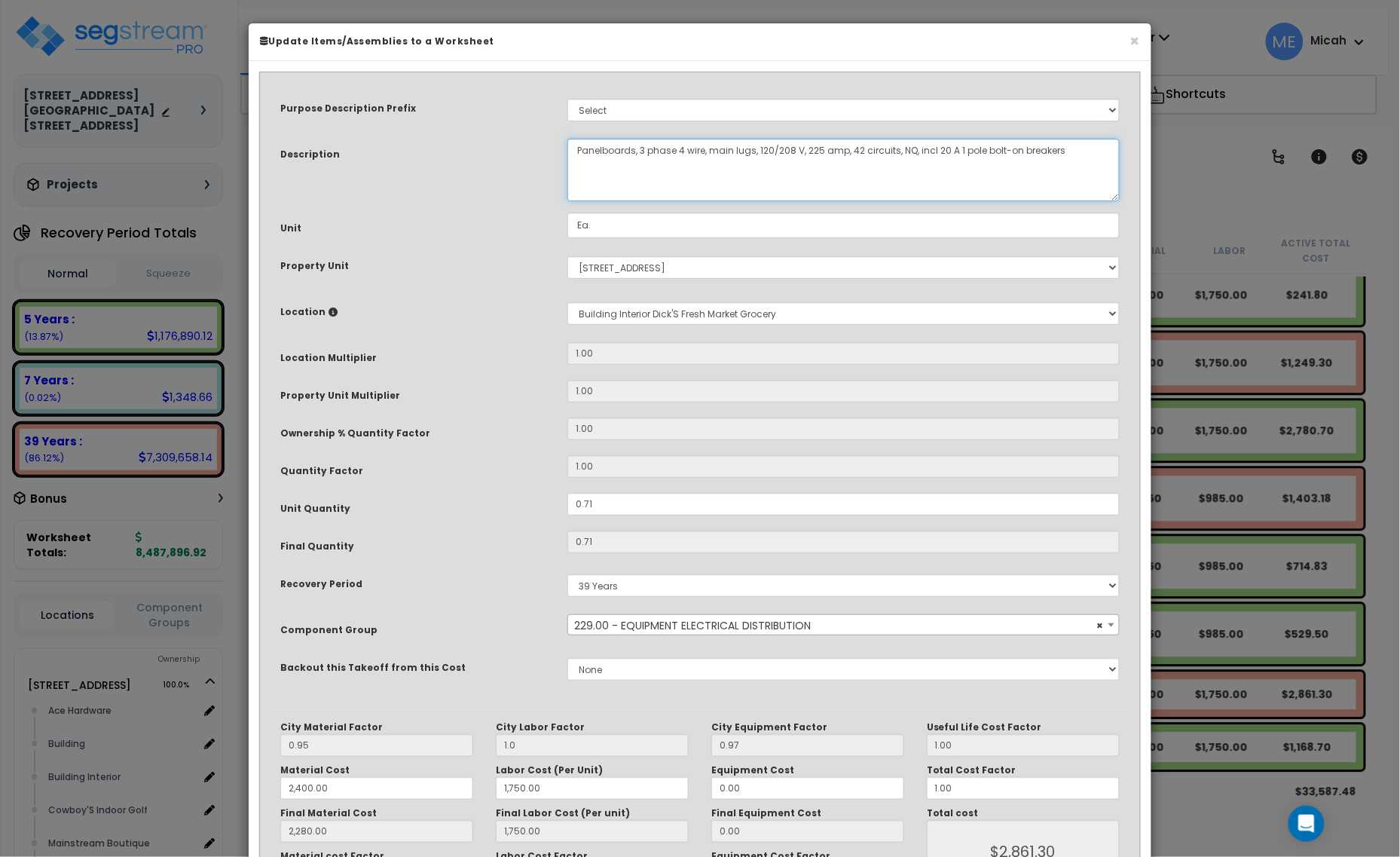
click at [580, 152] on textarea "Panelboards, 3 phase 4 wire, main lugs, 120/208 V, 225 amp, 42 circuits, NQ, in…" at bounding box center [843, 170] width 552 height 63
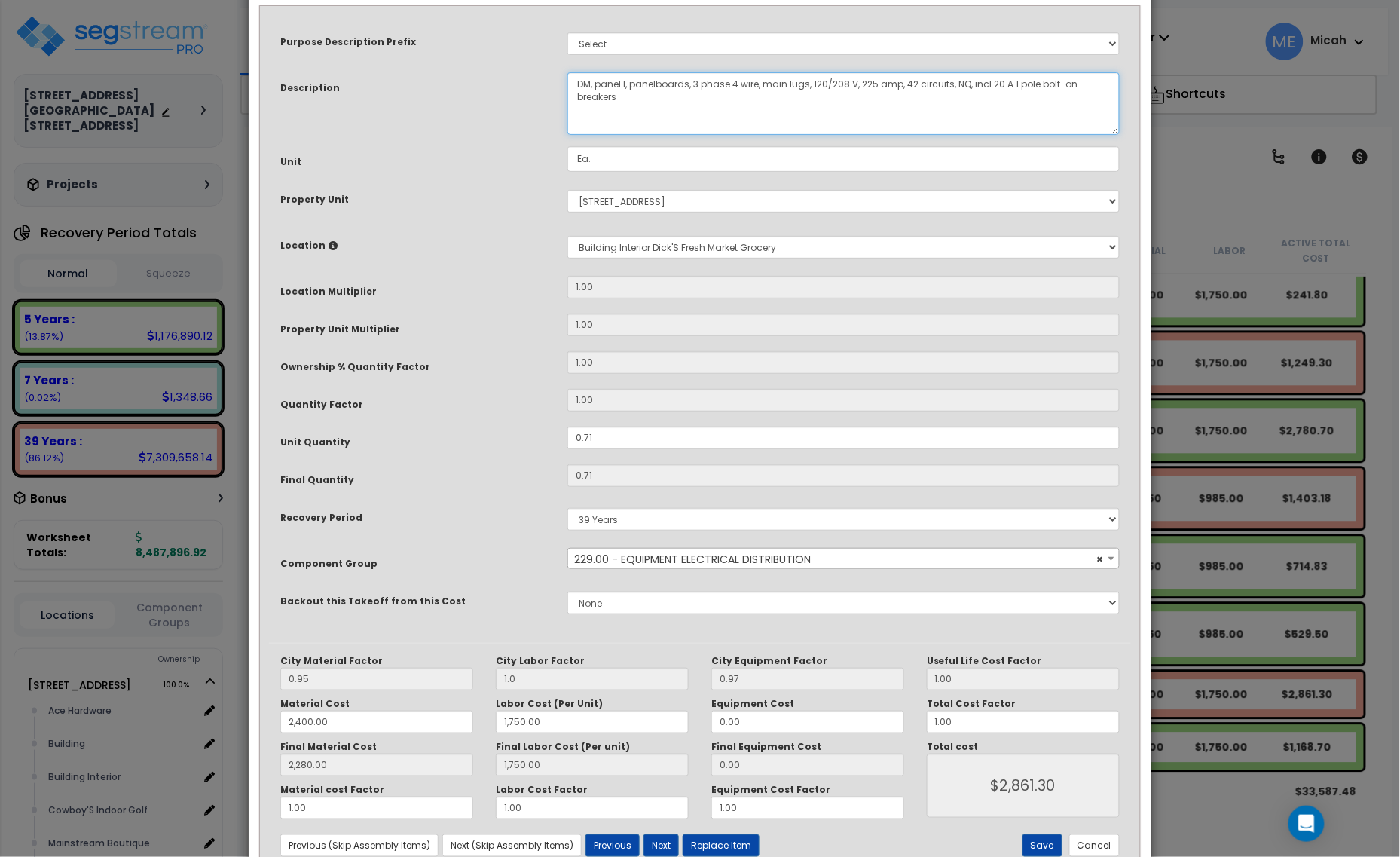
scroll to position [114, 0]
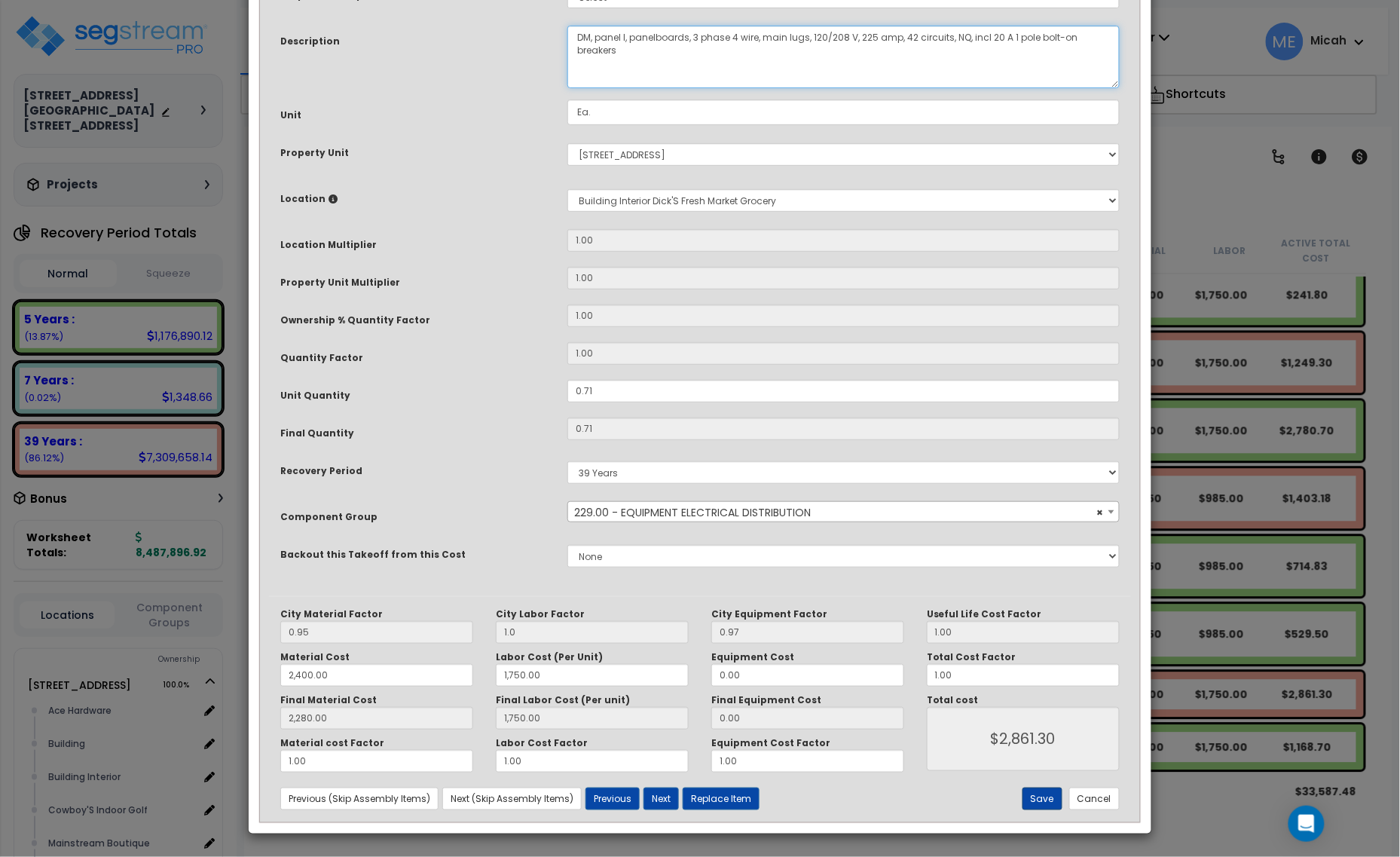
type textarea "DM, panel I, panelboards, 3 phase 4 wire, main lugs, 120/208 V, 225 amp, 42 cir…"
click at [1037, 795] on button "Save" at bounding box center [1042, 799] width 40 height 22
type input "1.00"
type input "2400.00"
type input "1750.00"
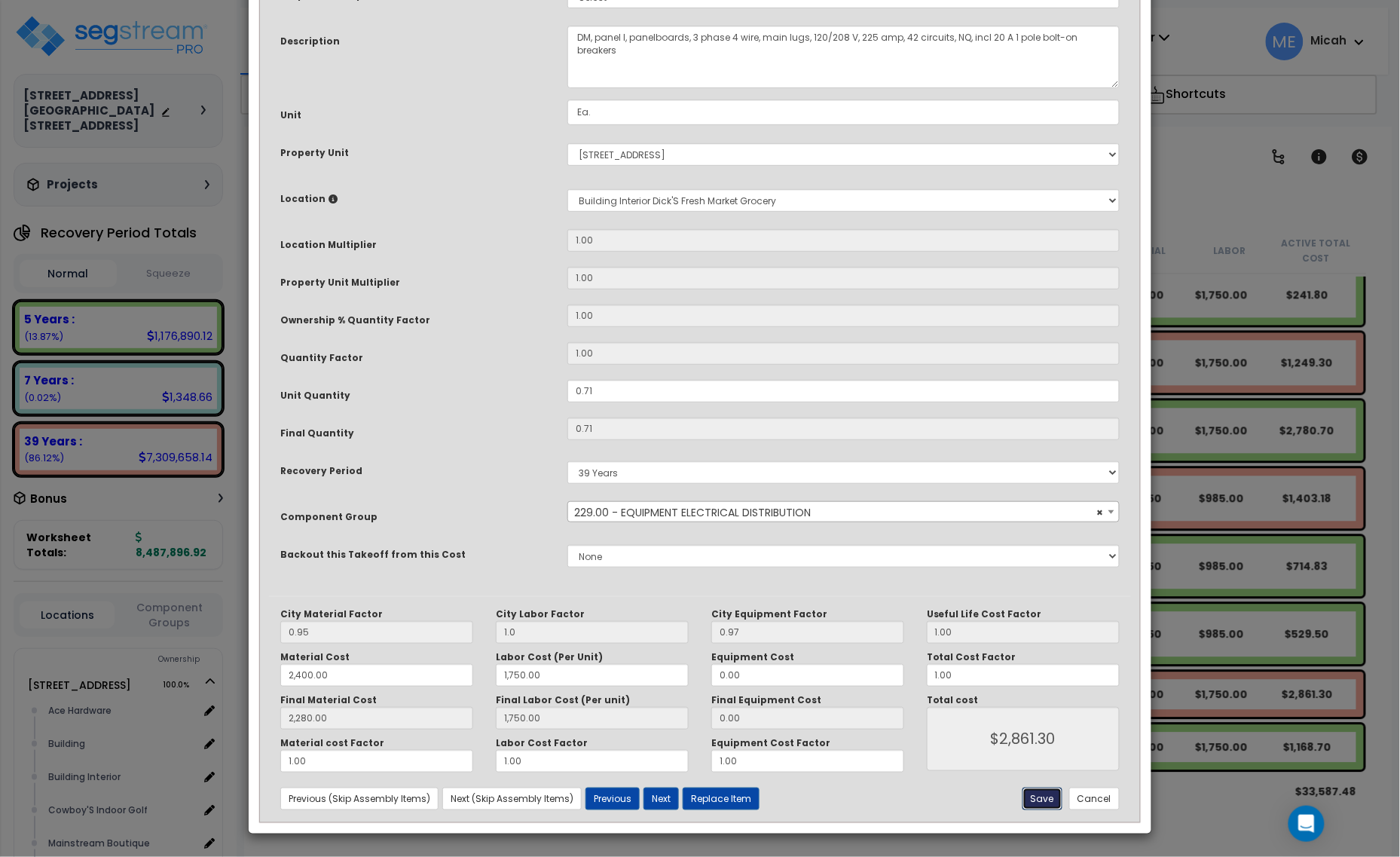
type input "2280.00"
type input "1750.00"
type input "2861.30"
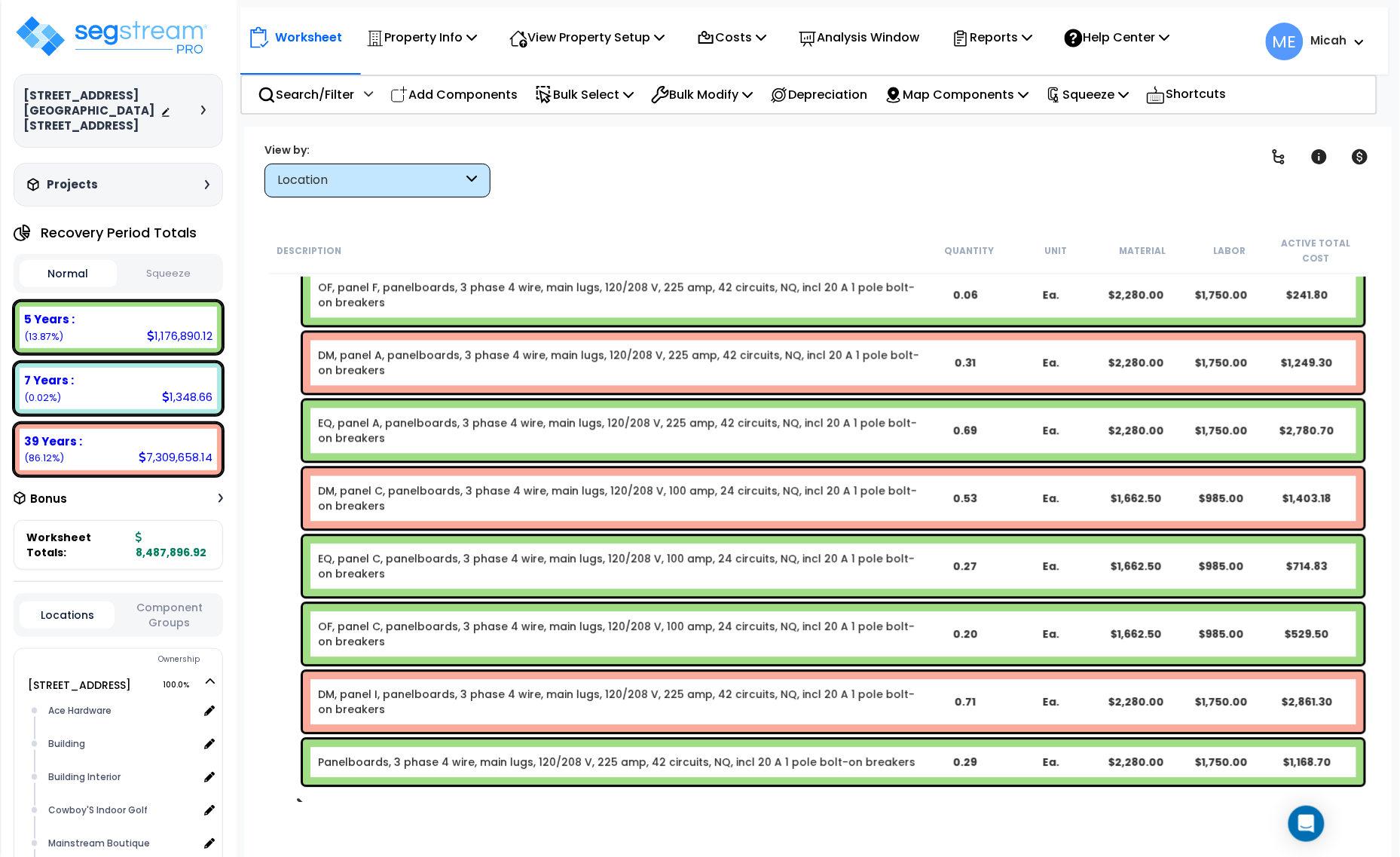
click at [403, 769] on div "Panelboards, 3 phase 4 wire, main lugs, 120/208 V, 225 amp, 42 circuits, NQ, in…" at bounding box center [833, 762] width 1061 height 45
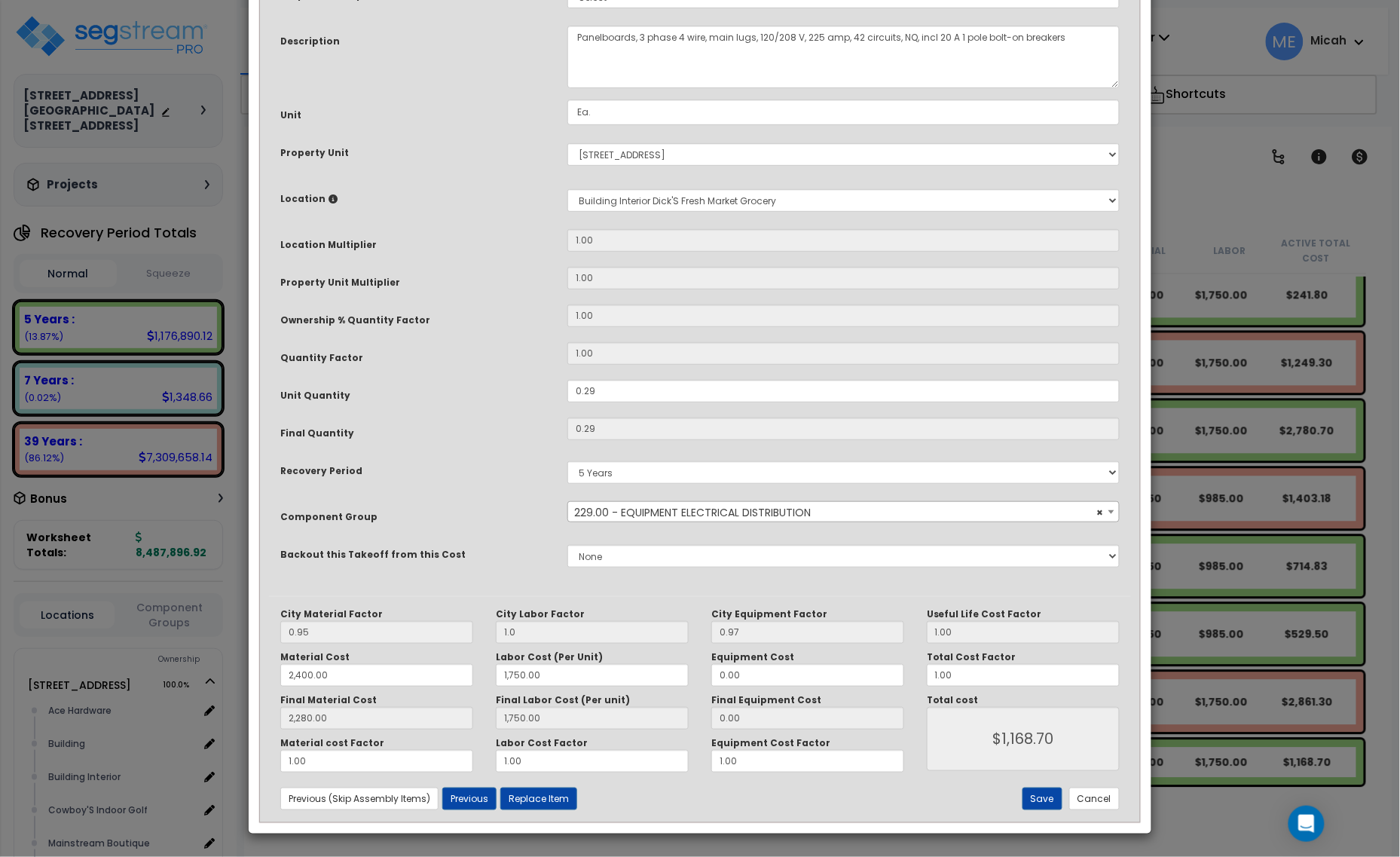
scroll to position [0, 0]
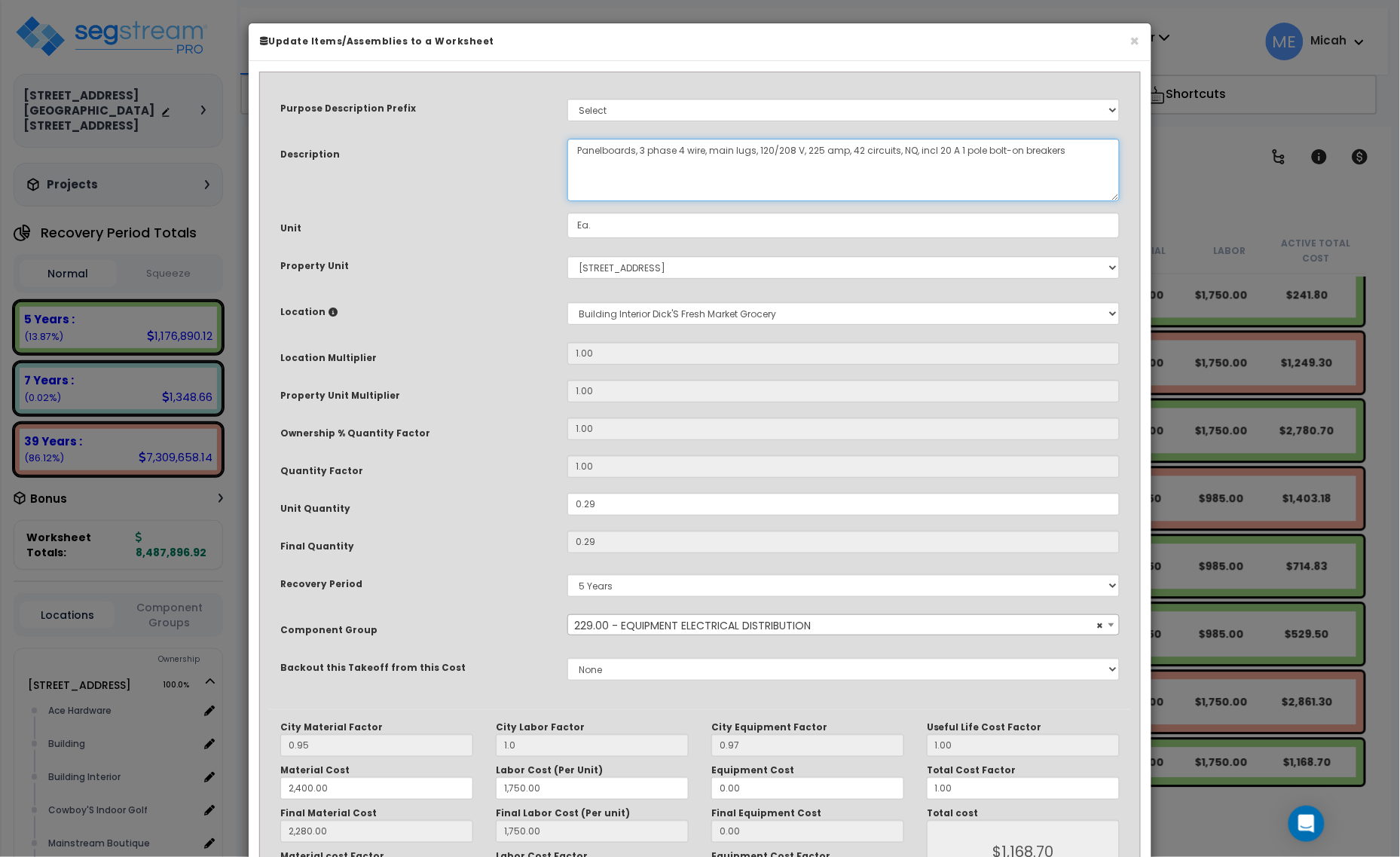
click at [575, 149] on textarea "Panelboards, 3 phase 4 wire, main lugs, 120/208 V, 225 amp, 42 circuits, NQ, in…" at bounding box center [843, 170] width 552 height 63
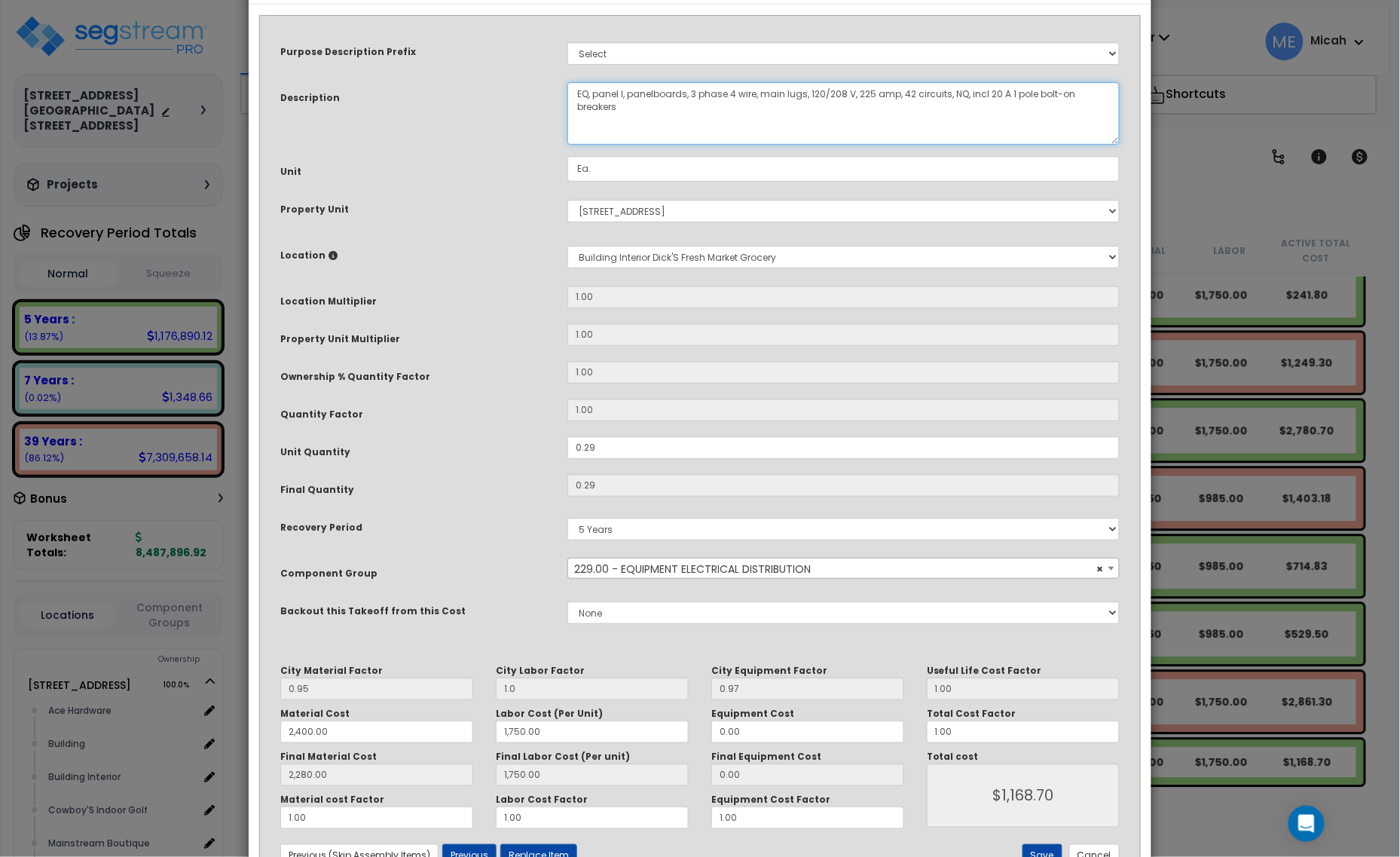
scroll to position [114, 0]
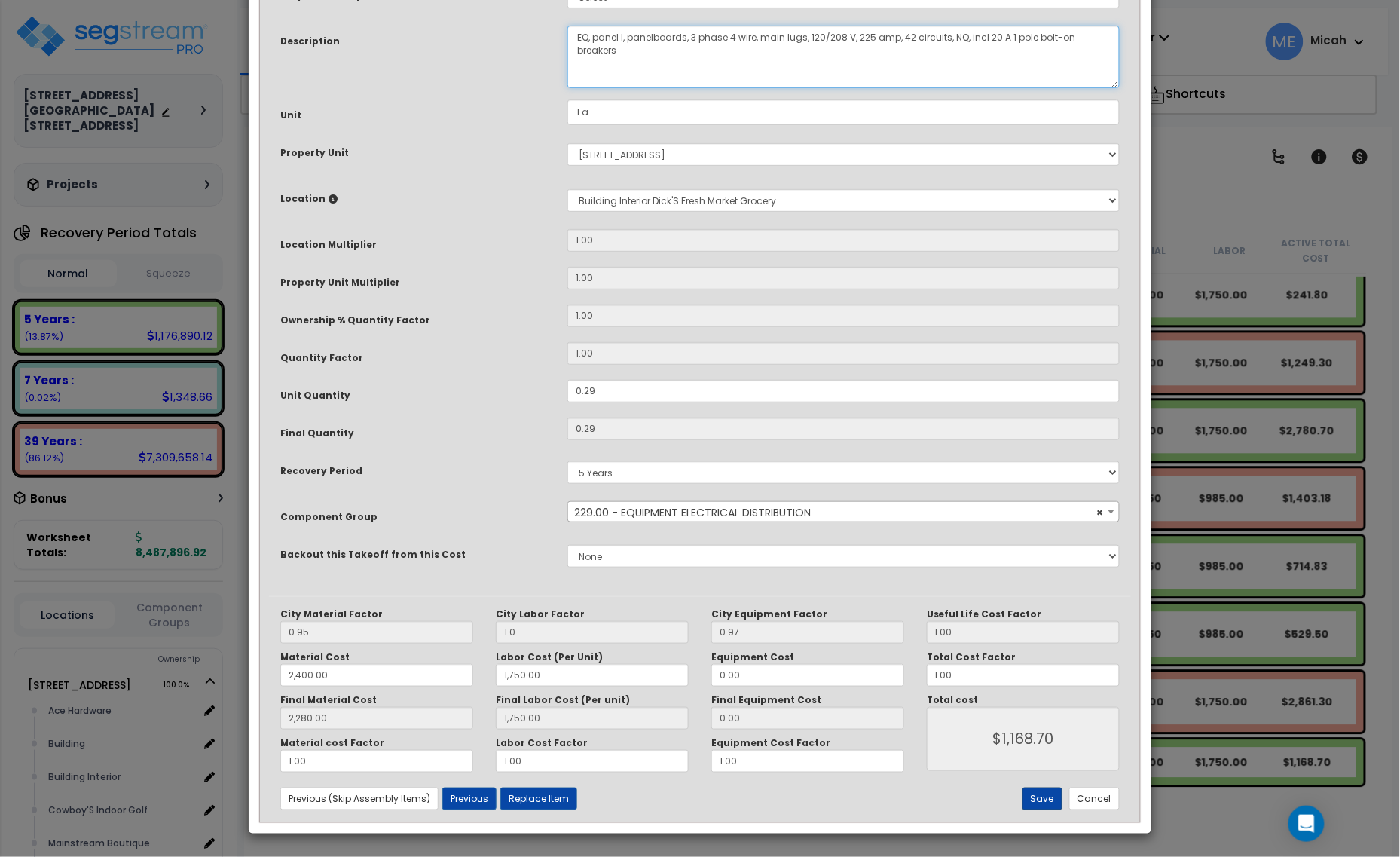
type textarea "EQ, panel I, panelboards, 3 phase 4 wire, main lugs, 120/208 V, 225 amp, 42 cir…"
click at [1037, 791] on button "Save" at bounding box center [1042, 799] width 40 height 22
type input "1.00"
type input "2400.00"
type input "1750.00"
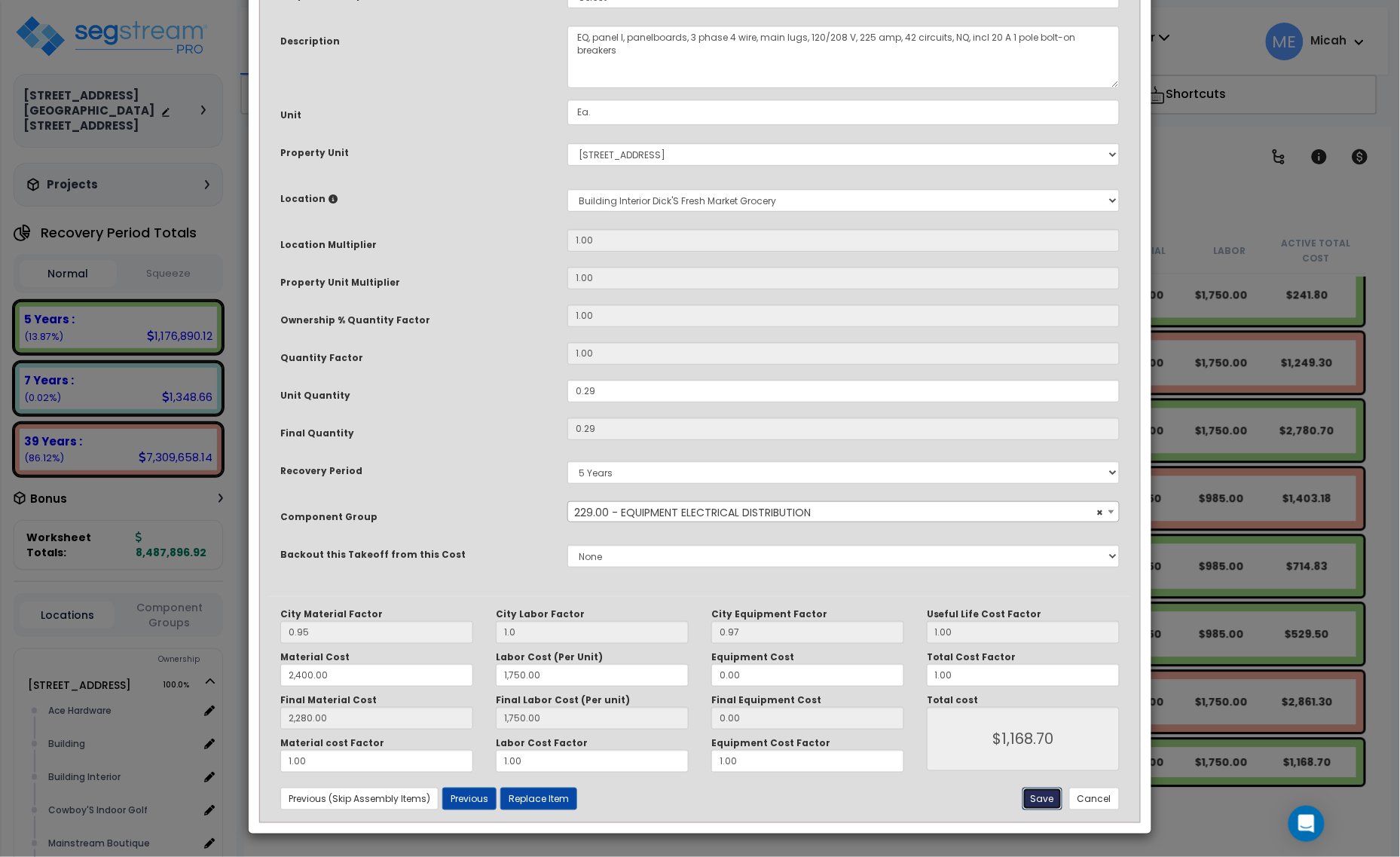
type input "2280.00"
type input "1750.00"
type input "1168.70"
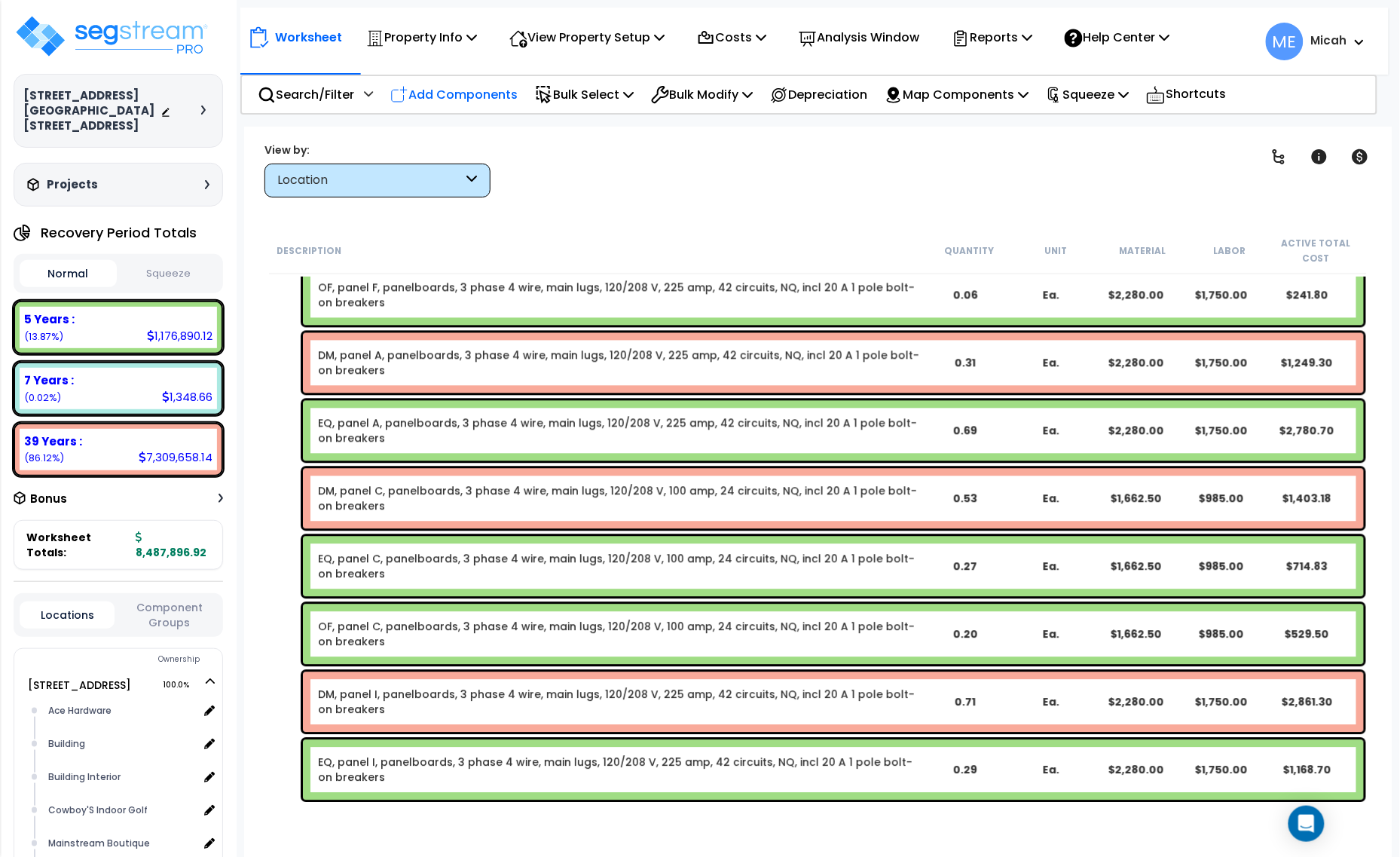
click at [468, 92] on p "Add Components" at bounding box center [454, 94] width 127 height 21
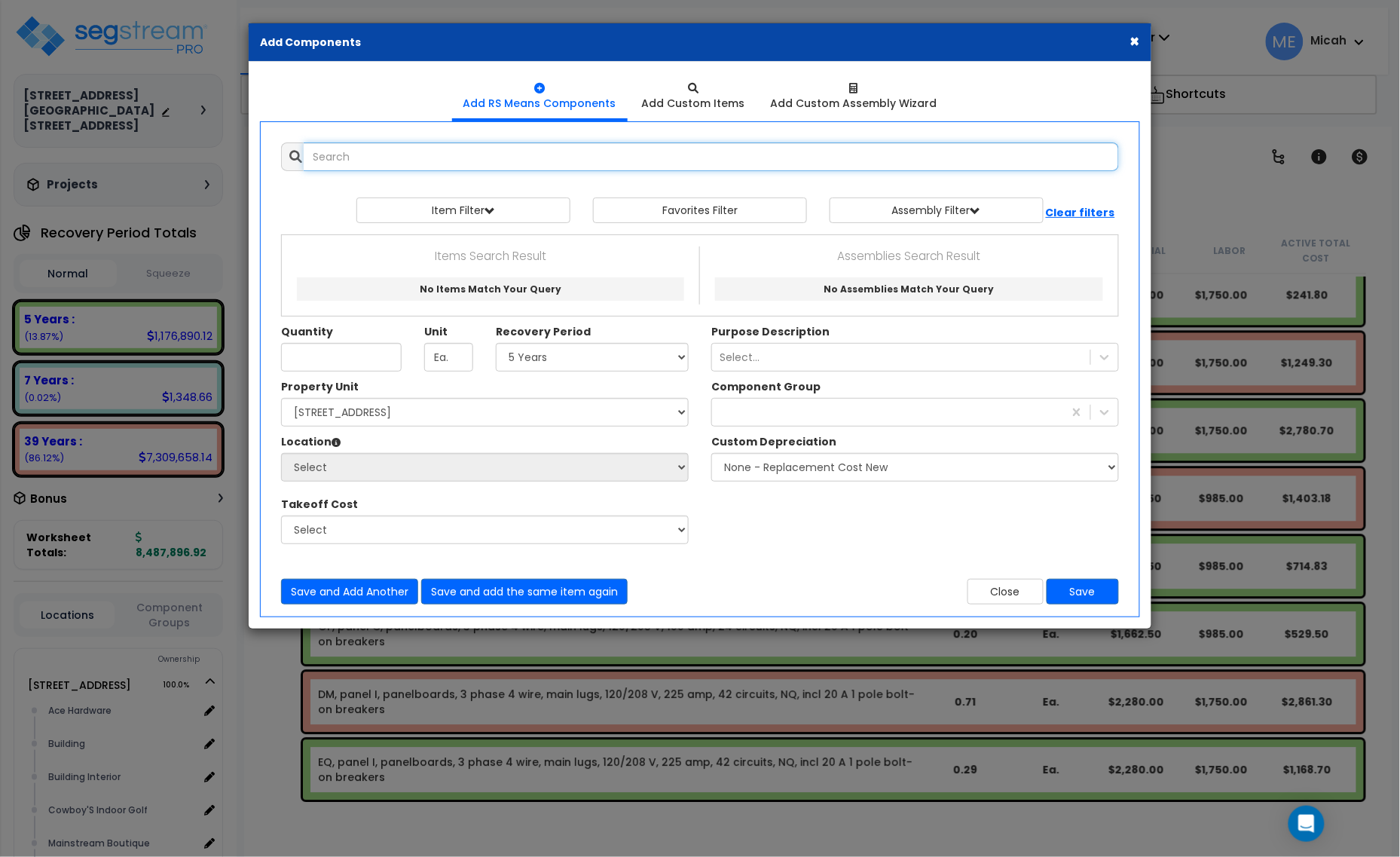
select select
click at [1011, 594] on button "Close" at bounding box center [1005, 591] width 76 height 26
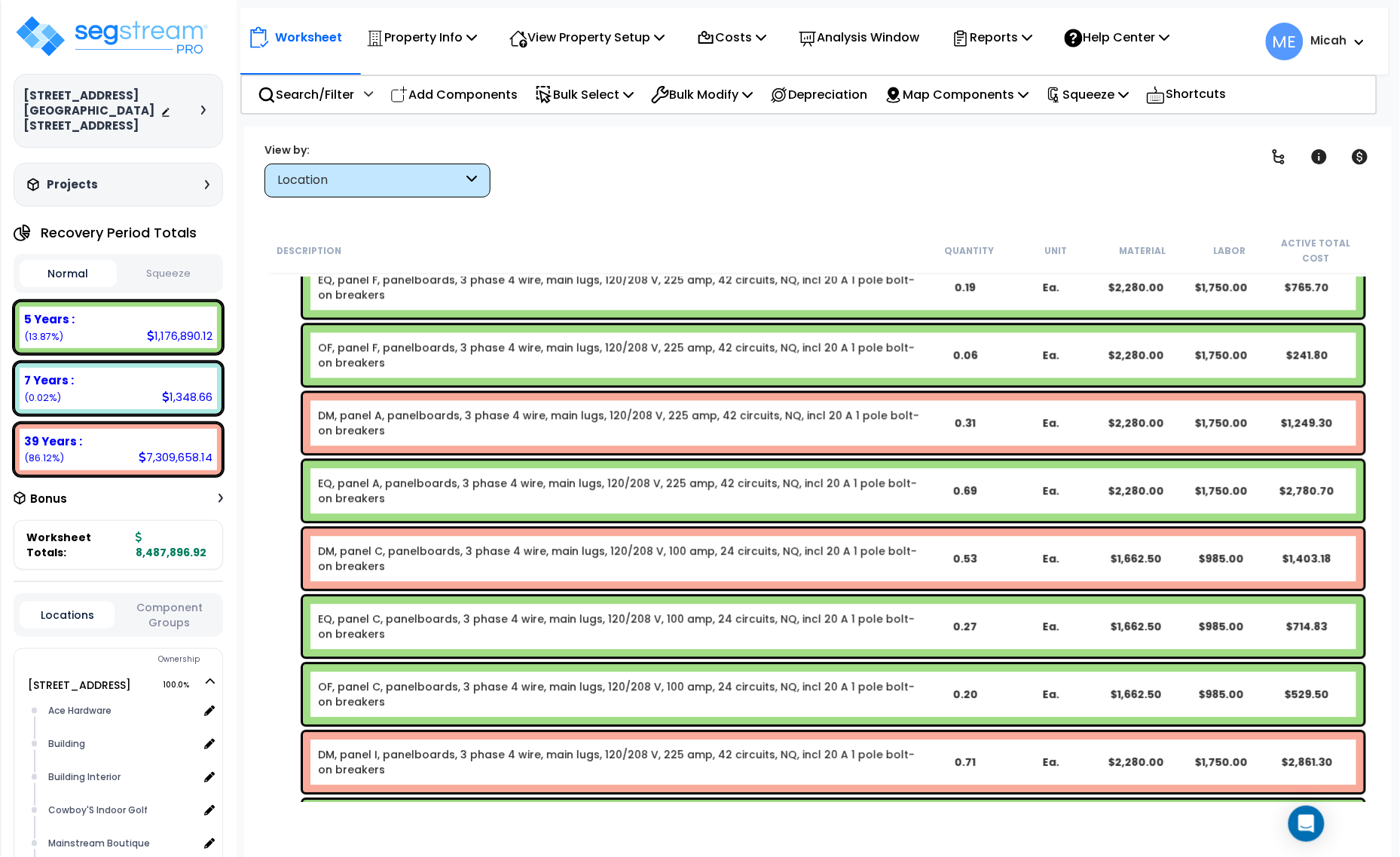
scroll to position [14188, 0]
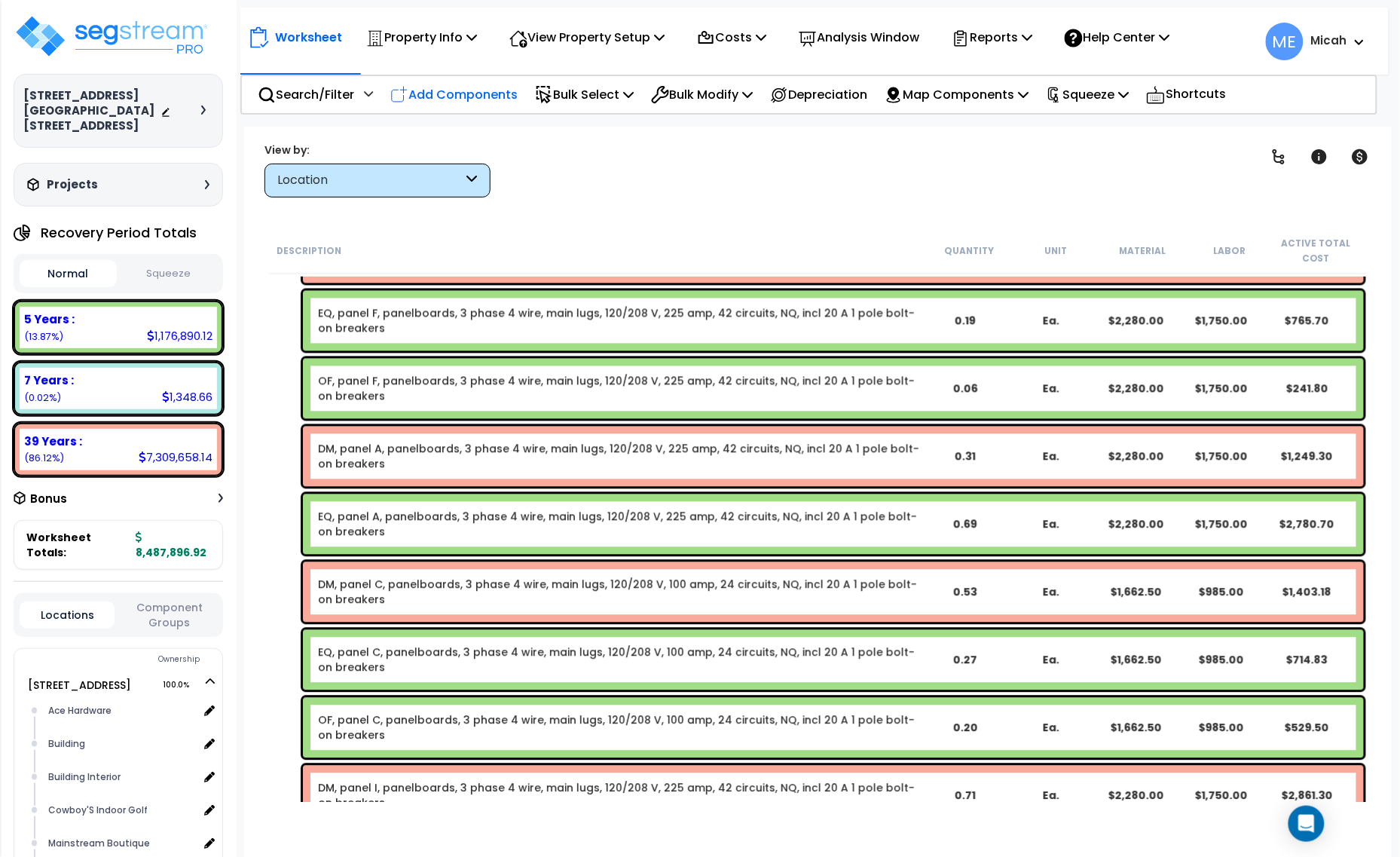
click at [498, 94] on p "Add Components" at bounding box center [454, 94] width 127 height 21
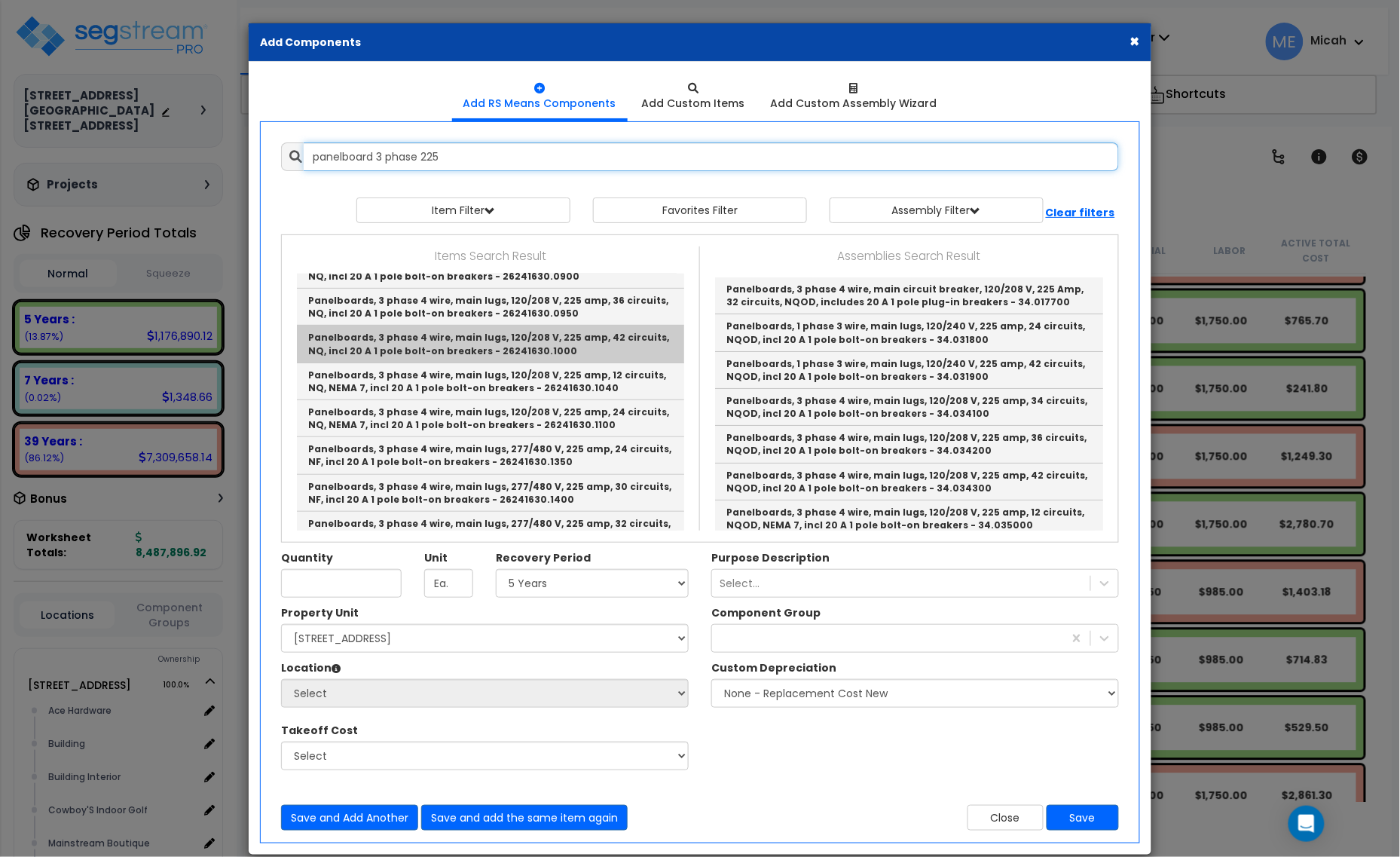
scroll to position [282, 0]
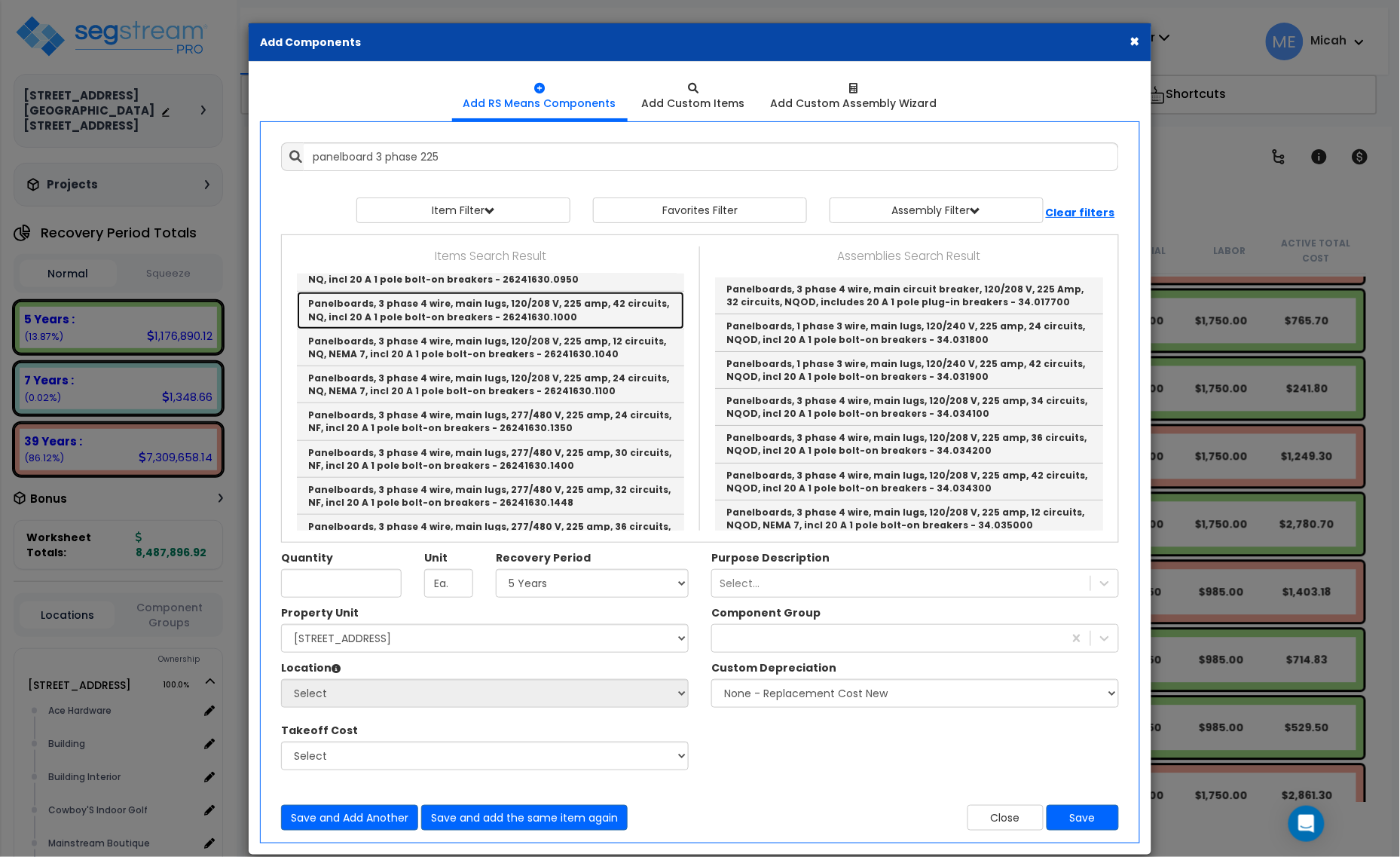
click at [563, 312] on link "Panelboards, 3 phase 4 wire, main lugs, 120/208 V, 225 amp, 42 circuits, NQ, in…" at bounding box center [490, 310] width 387 height 37
type input "Panelboards, 3 phase 4 wire, main lugs, 120/208 V, 225 amp, 42 circuits, NQ, in…"
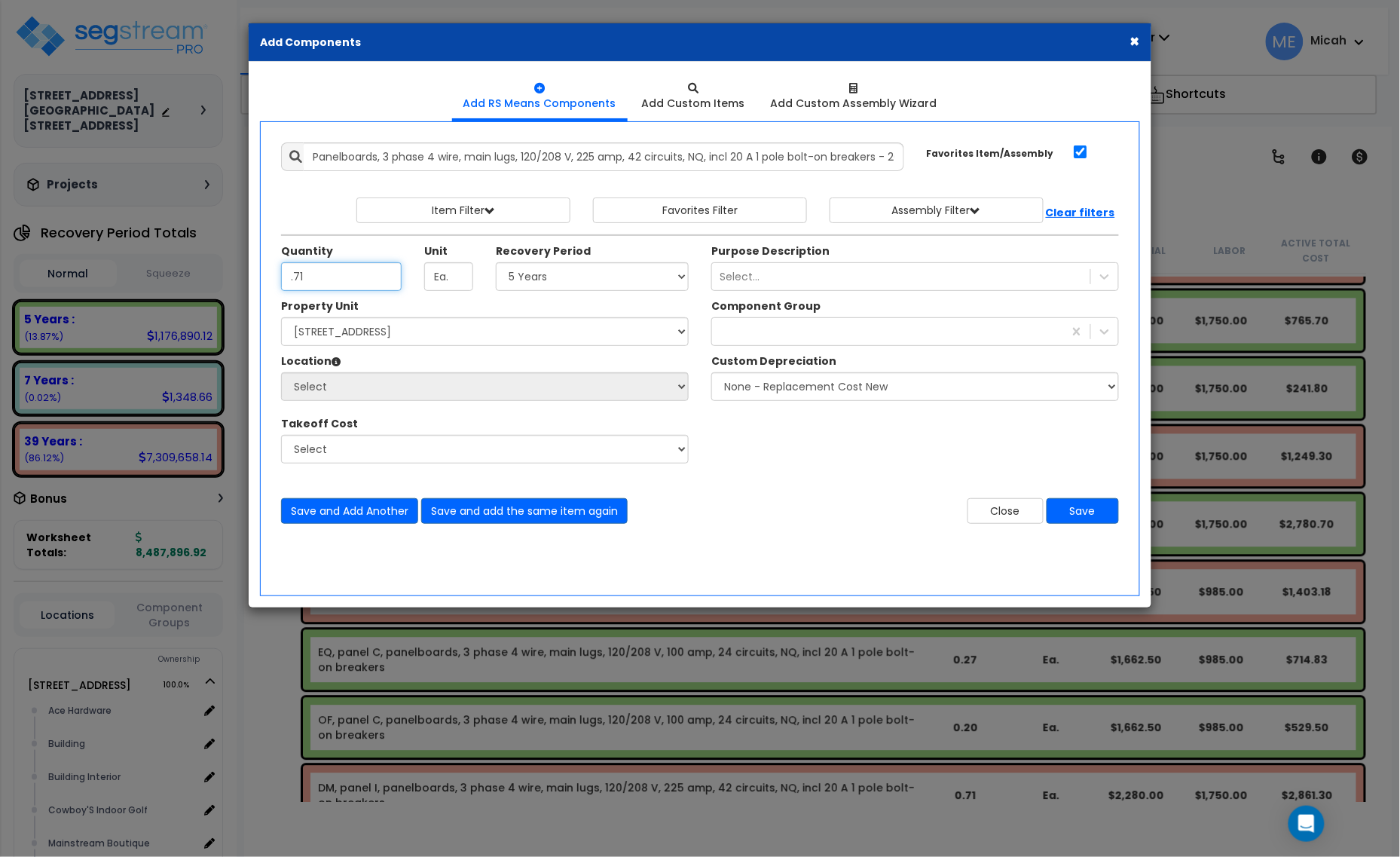
type input ".71"
click at [552, 280] on select "Select 5 Years 7 Years 15 Years 20 Years 39 Years 27.5 Year" at bounding box center [592, 276] width 193 height 28
select select "39Y"
click at [497, 263] on select "Select 5 Years 7 Years 15 Years 20 Years 39 Years 27.5 Year" at bounding box center [592, 276] width 193 height 28
click at [746, 334] on div at bounding box center [887, 331] width 351 height 24
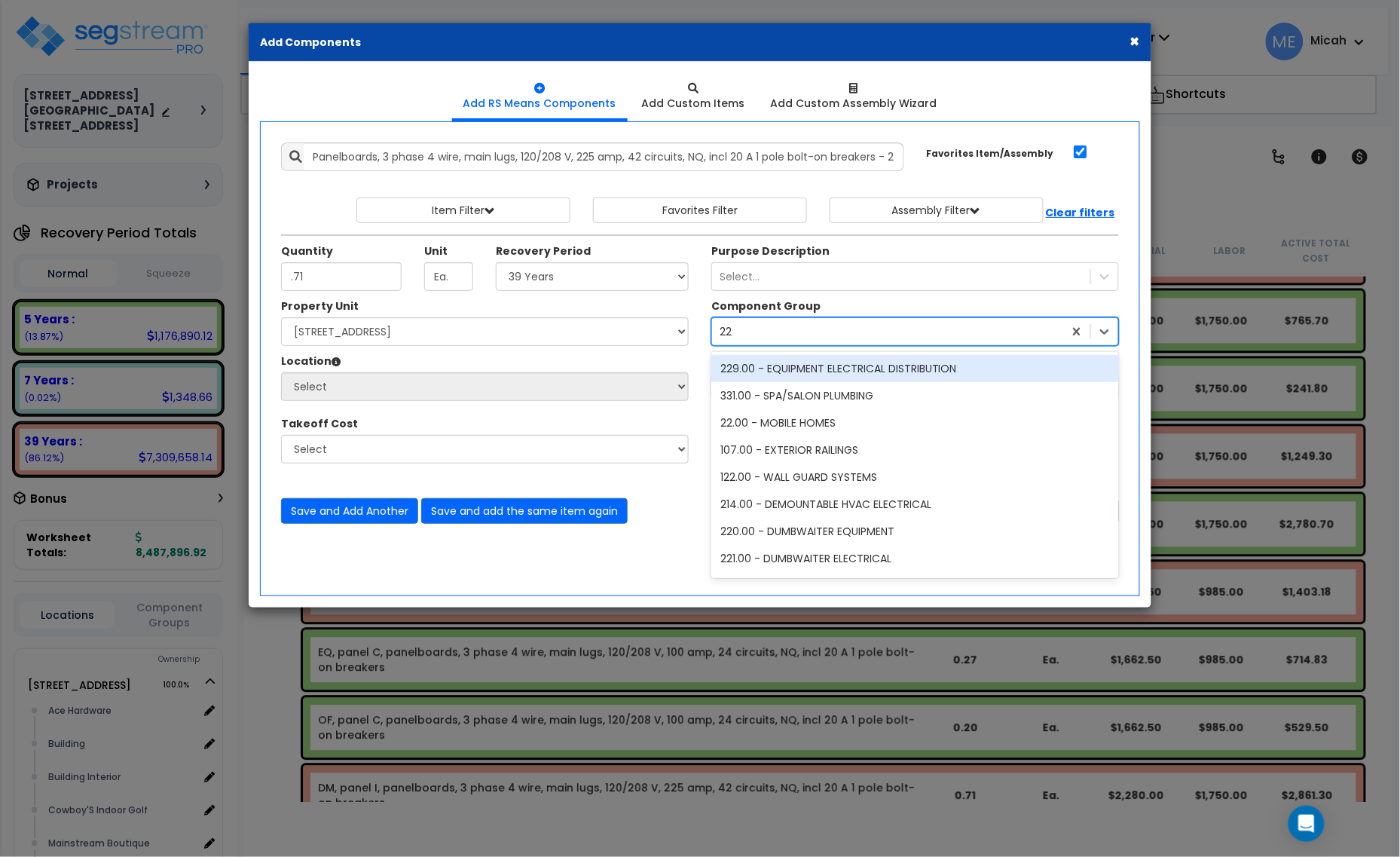
type input "229"
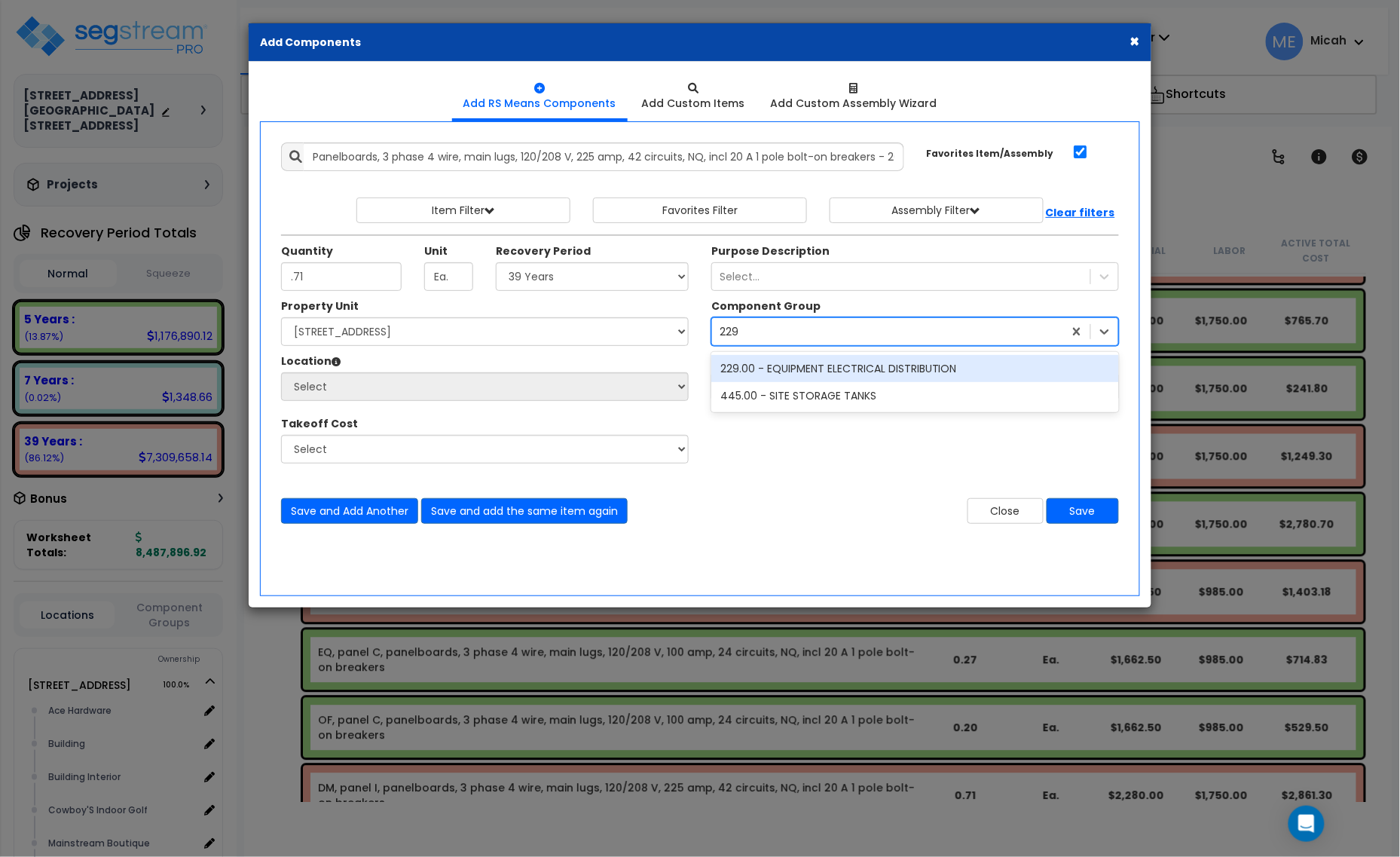
click at [767, 368] on div "229.00 - EQUIPMENT ELECTRICAL DISTRIBUTION" at bounding box center [914, 369] width 407 height 27
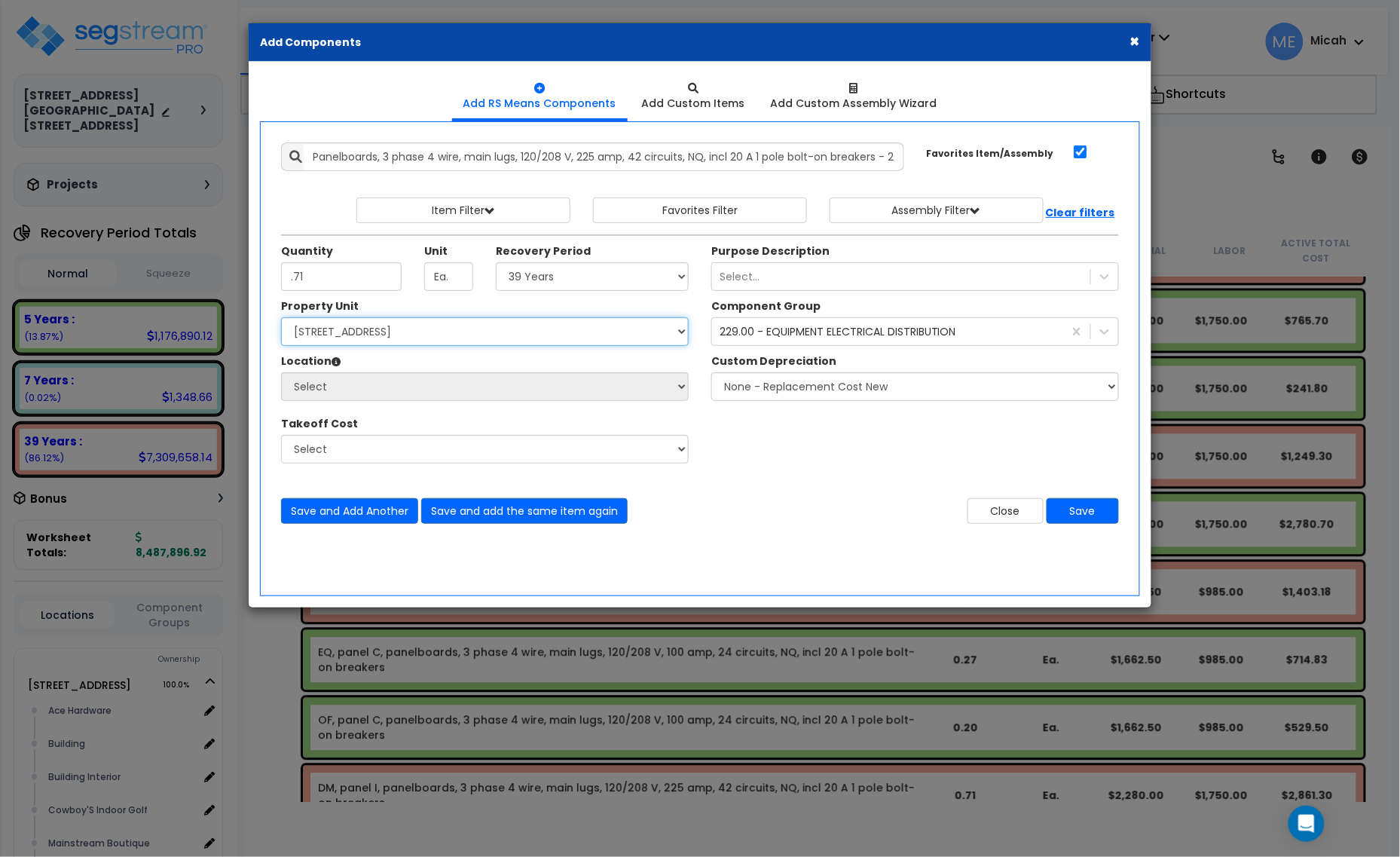
click at [504, 337] on select "Select [STREET_ADDRESS] [STREET_ADDRESS] Site Improvement [STREET_ADDRESS] Site…" at bounding box center [485, 331] width 407 height 28
select select "161428"
click at [281, 318] on select "Select [STREET_ADDRESS] [STREET_ADDRESS] Site Improvement [STREET_ADDRESS] Site…" at bounding box center [485, 331] width 407 height 28
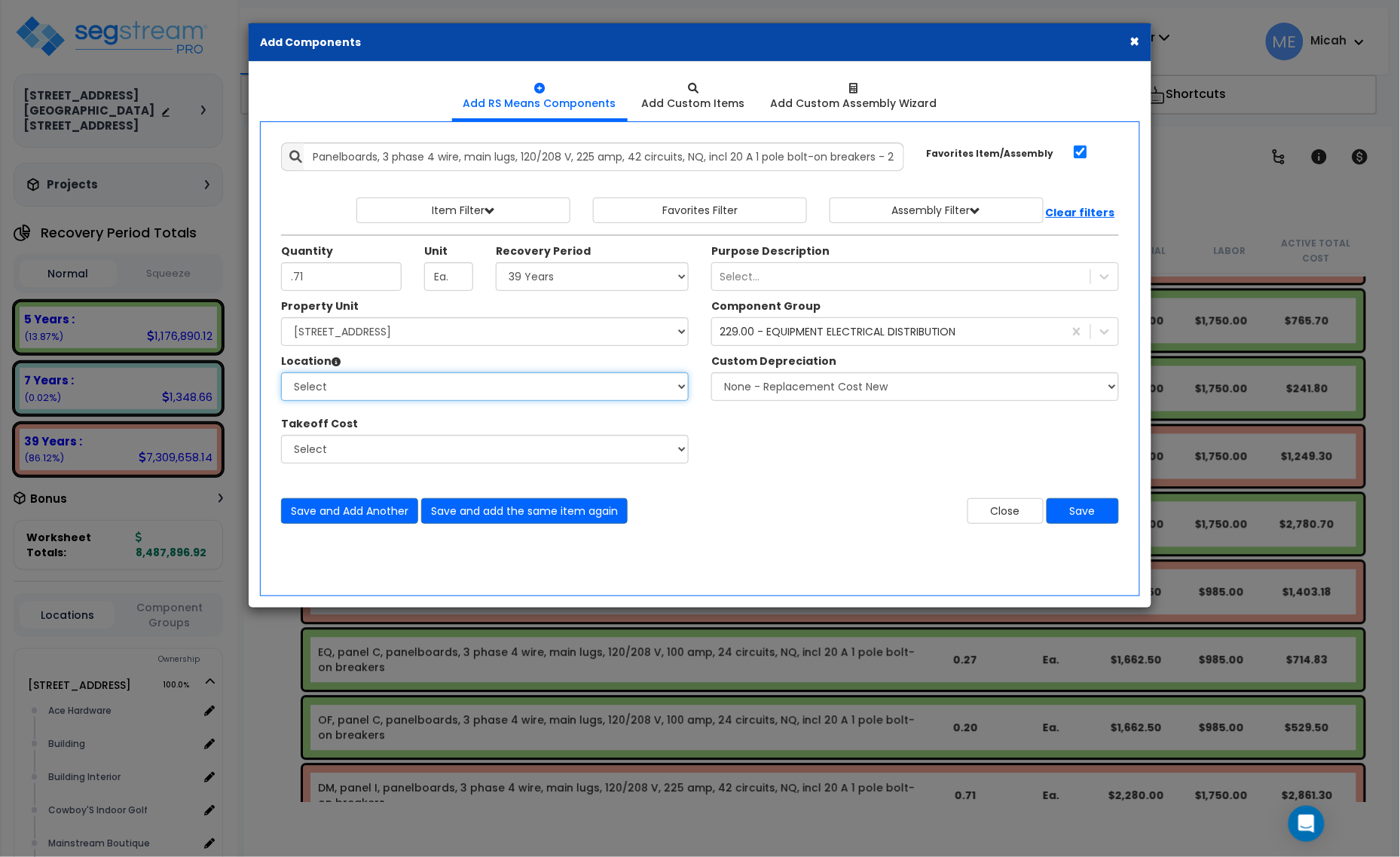
click at [486, 388] on select "Select Alchemy Salon Studio Building Building Interior Building Interior Dick'S…" at bounding box center [485, 386] width 407 height 28
select select "31279"
click at [281, 373] on select "Select Alchemy Salon Studio Building Building Interior Building Interior Dick'S…" at bounding box center [485, 386] width 407 height 28
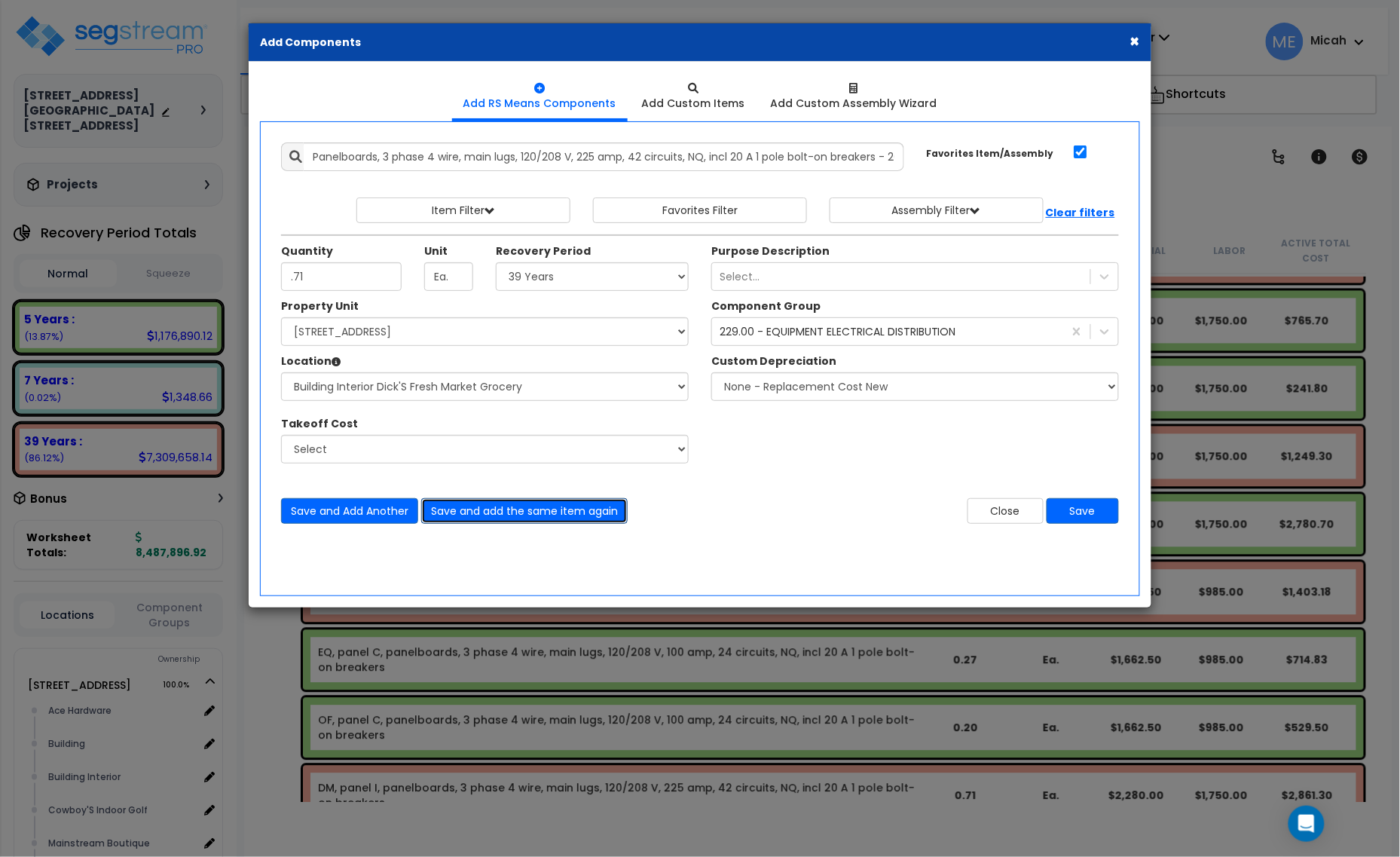
click at [572, 506] on button "Save and add the same item again" at bounding box center [524, 510] width 207 height 26
type input ".06"
click at [571, 284] on select "Select 5 Years 7 Years 15 Years 20 Years 39 Years 27.5 Year" at bounding box center [592, 276] width 193 height 28
select select "5Y"
click at [497, 263] on select "Select 5 Years 7 Years 15 Years 20 Years 39 Years 27.5 Year" at bounding box center [592, 276] width 193 height 28
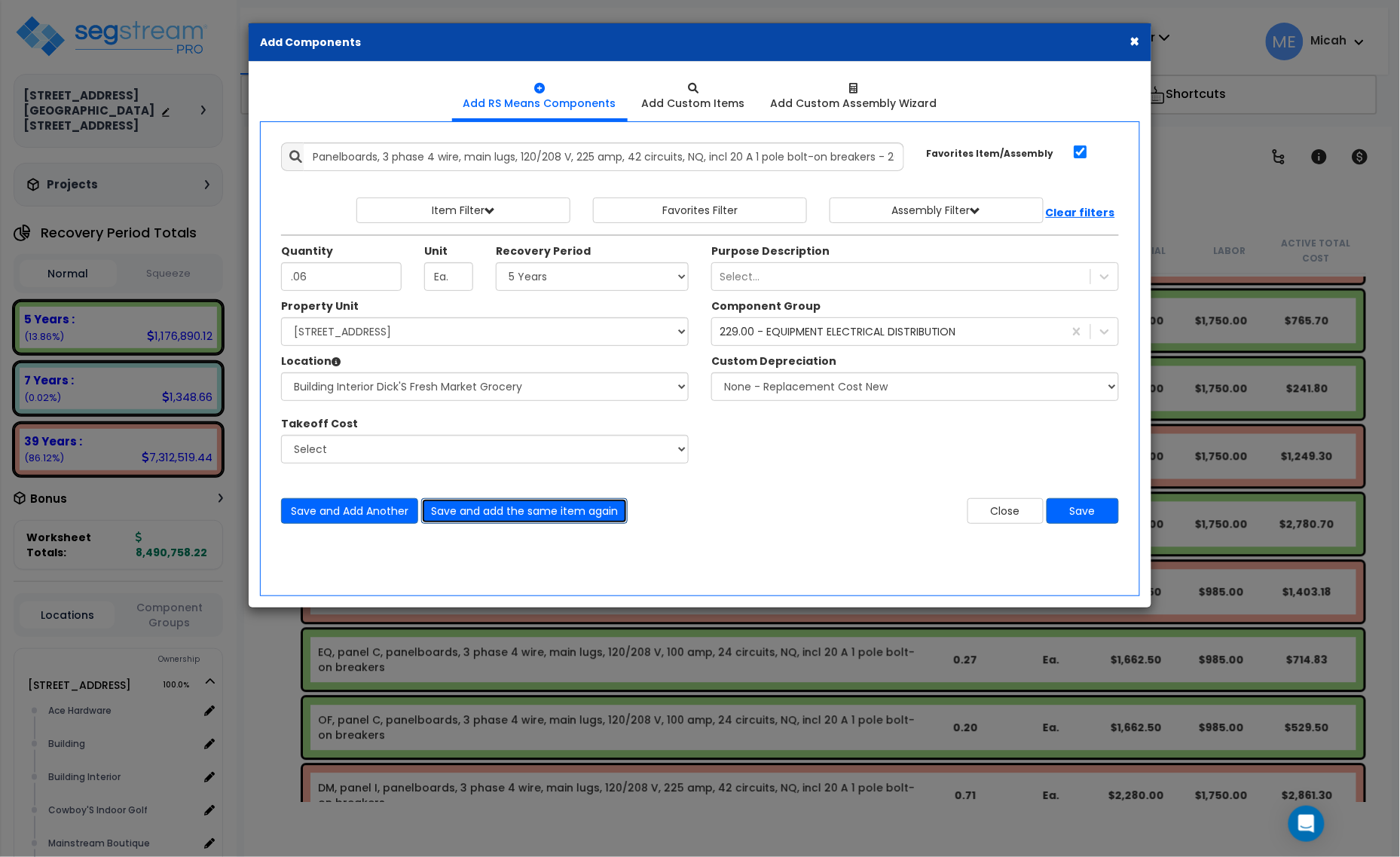
click at [578, 518] on button "Save and add the same item again" at bounding box center [524, 510] width 207 height 26
type input ".24"
click at [1094, 513] on button "Save" at bounding box center [1083, 510] width 72 height 26
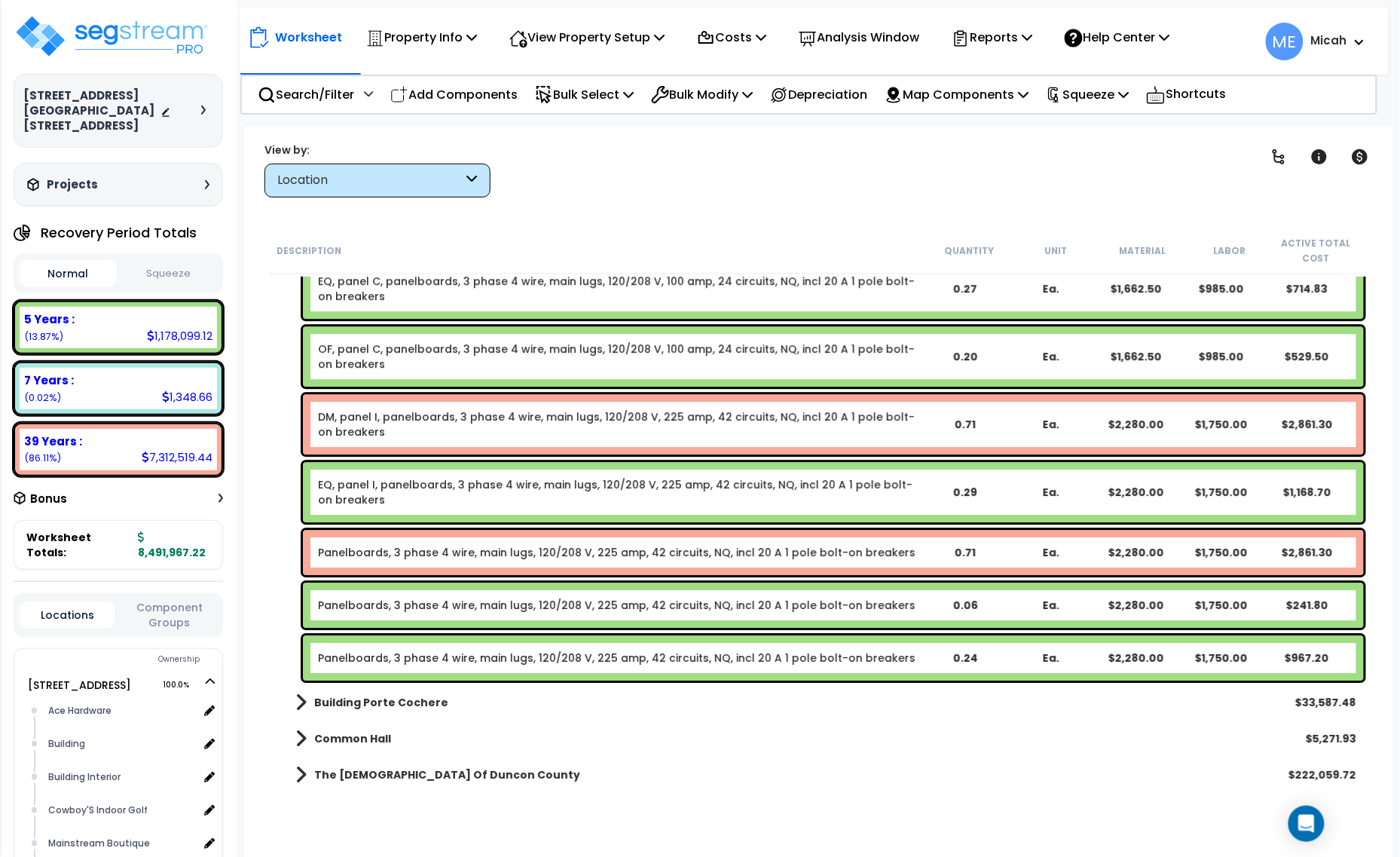
scroll to position [14565, 0]
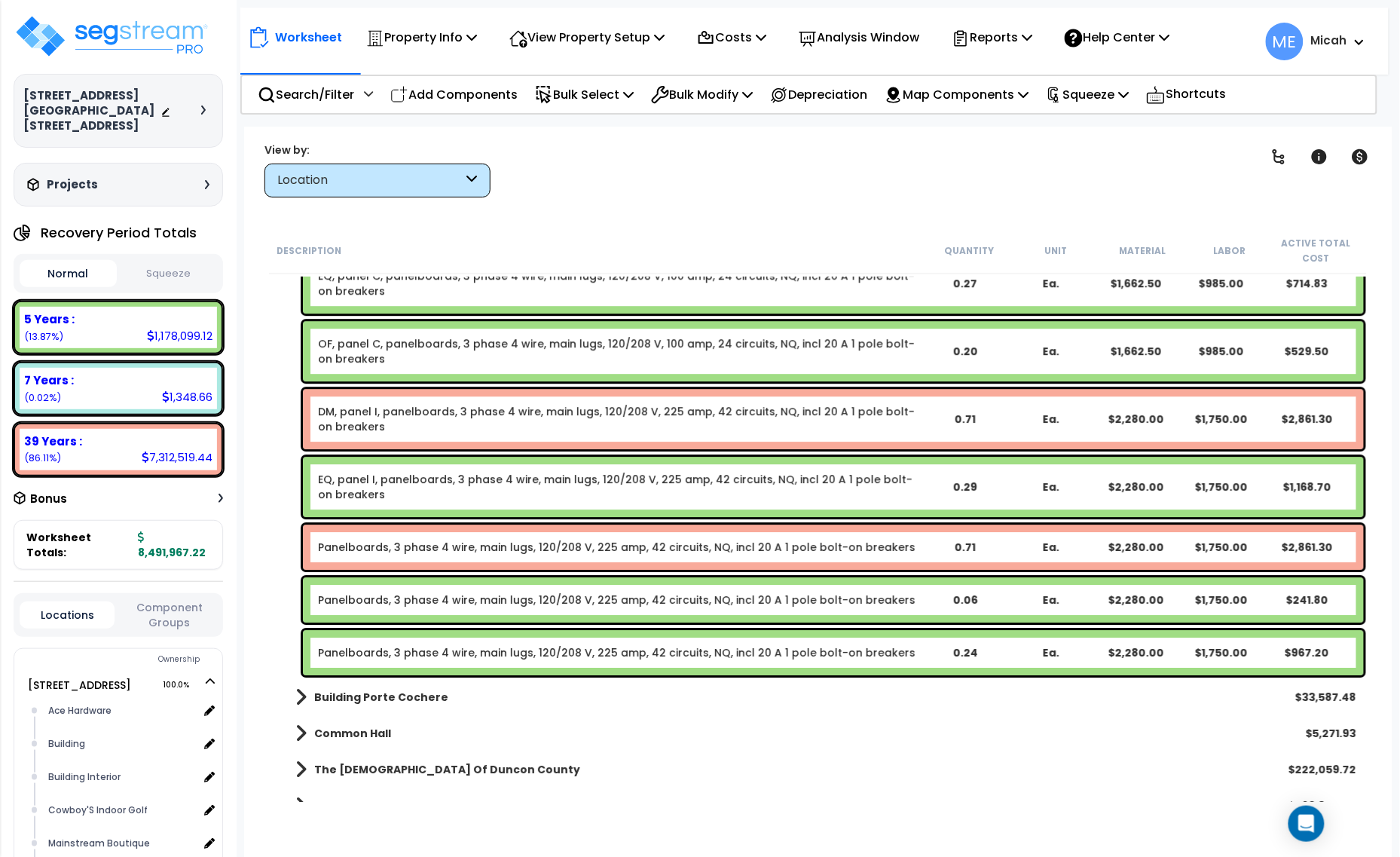
click at [424, 544] on link "Panelboards, 3 phase 4 wire, main lugs, 120/208 V, 225 amp, 42 circuits, NQ, in…" at bounding box center [617, 547] width 597 height 15
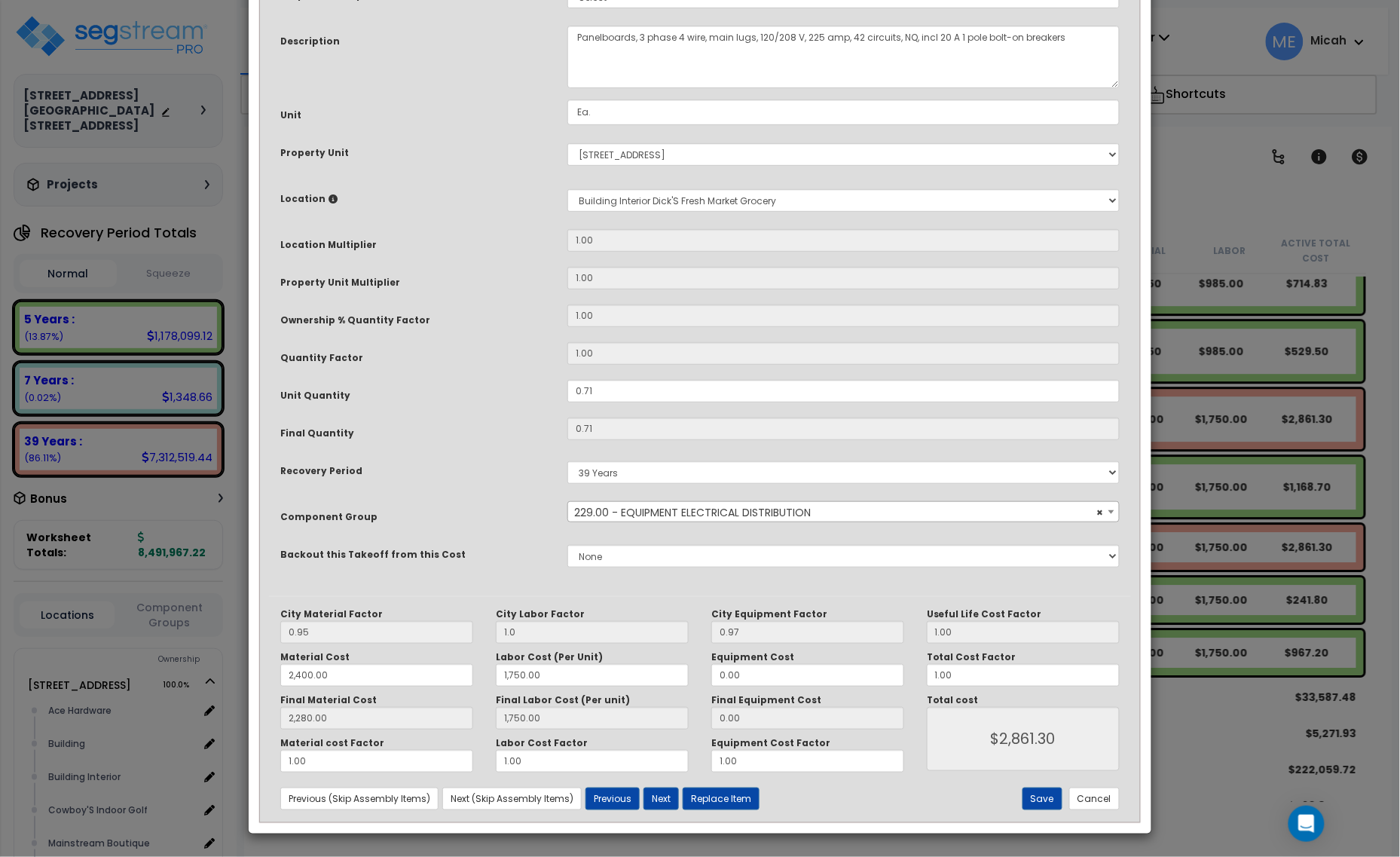
scroll to position [0, 0]
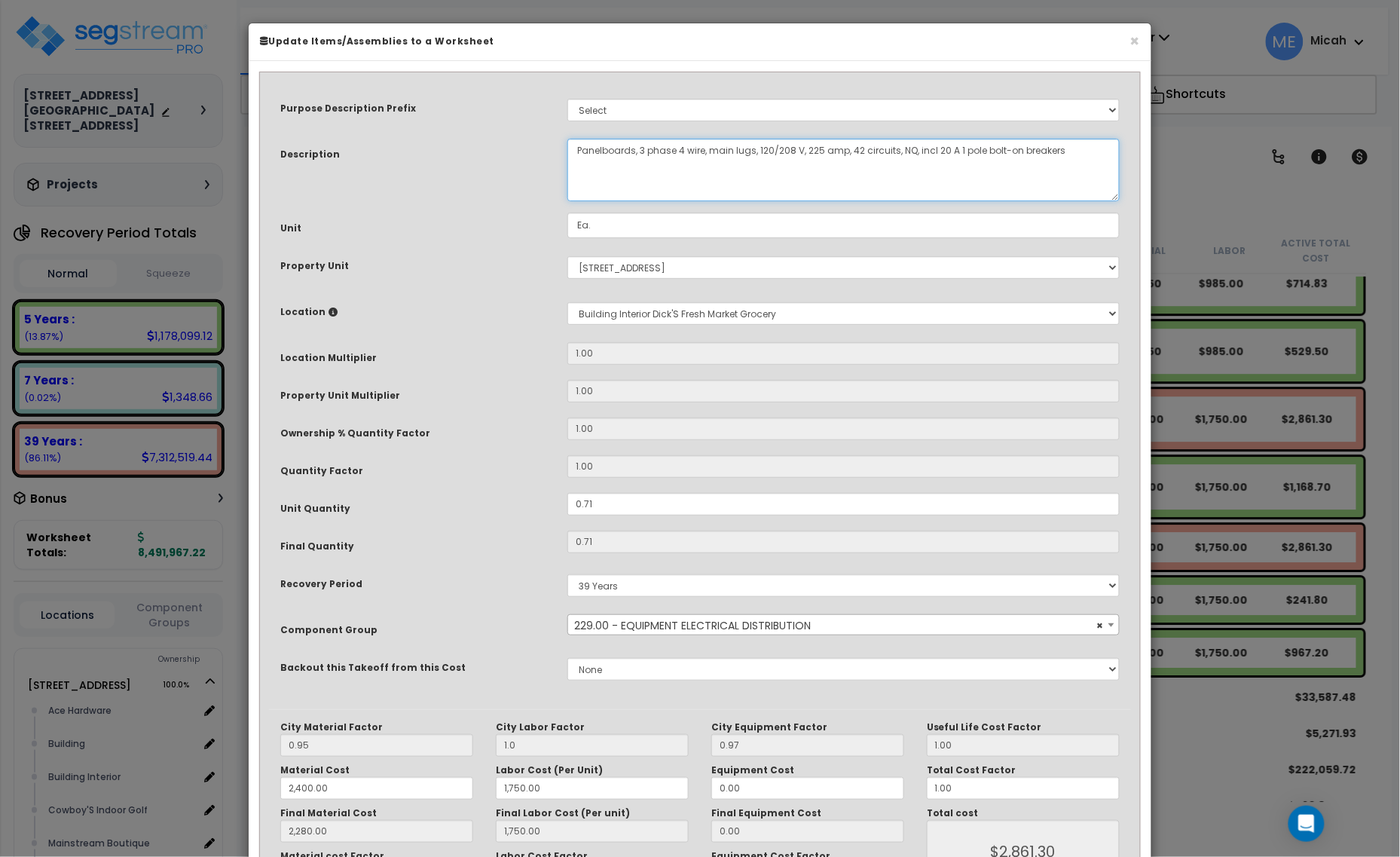
click at [577, 143] on textarea "Panelboards, 3 phase 4 wire, main lugs, 120/208 V, 225 amp, 42 circuits, NQ, in…" at bounding box center [843, 170] width 552 height 63
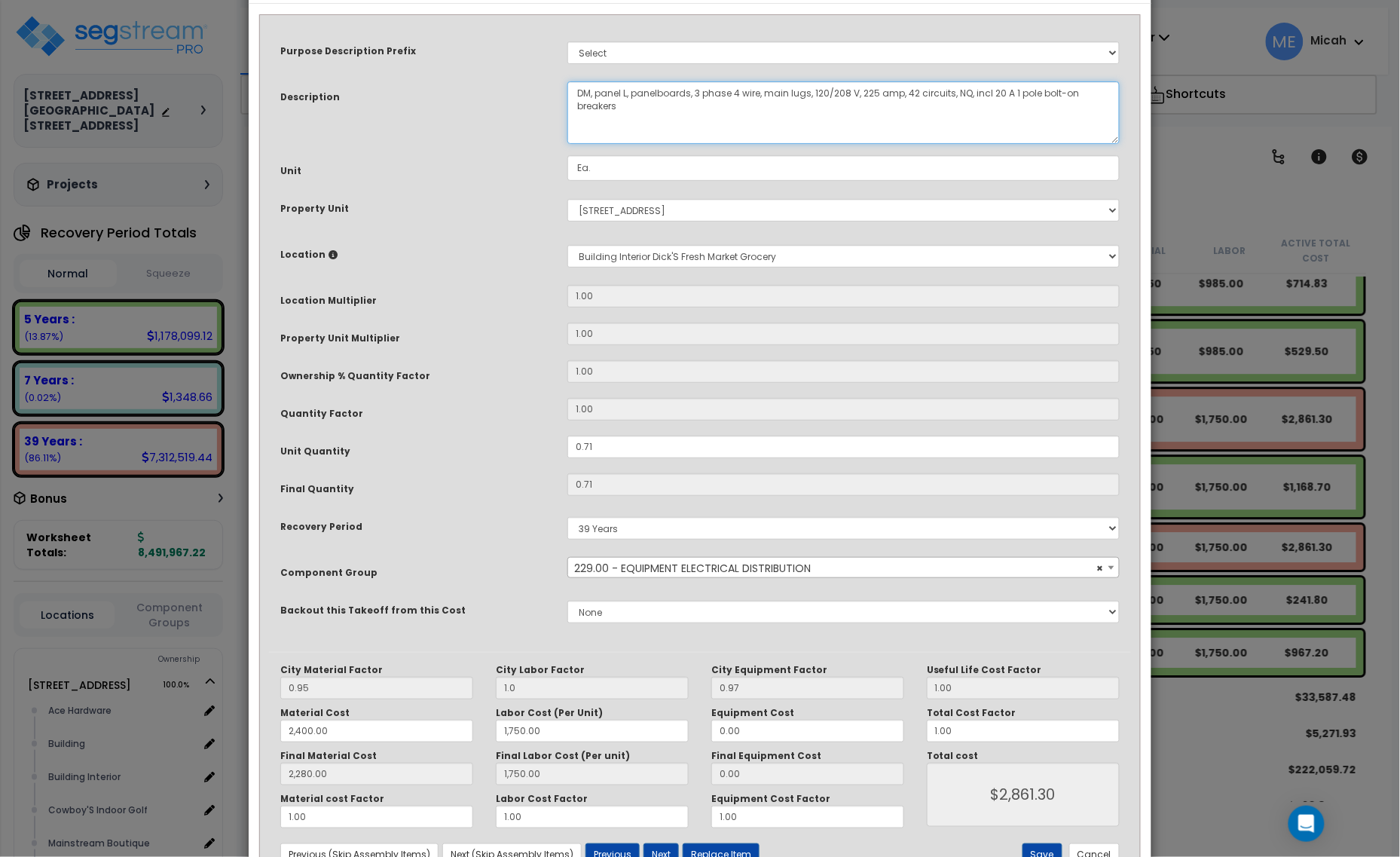
scroll to position [114, 0]
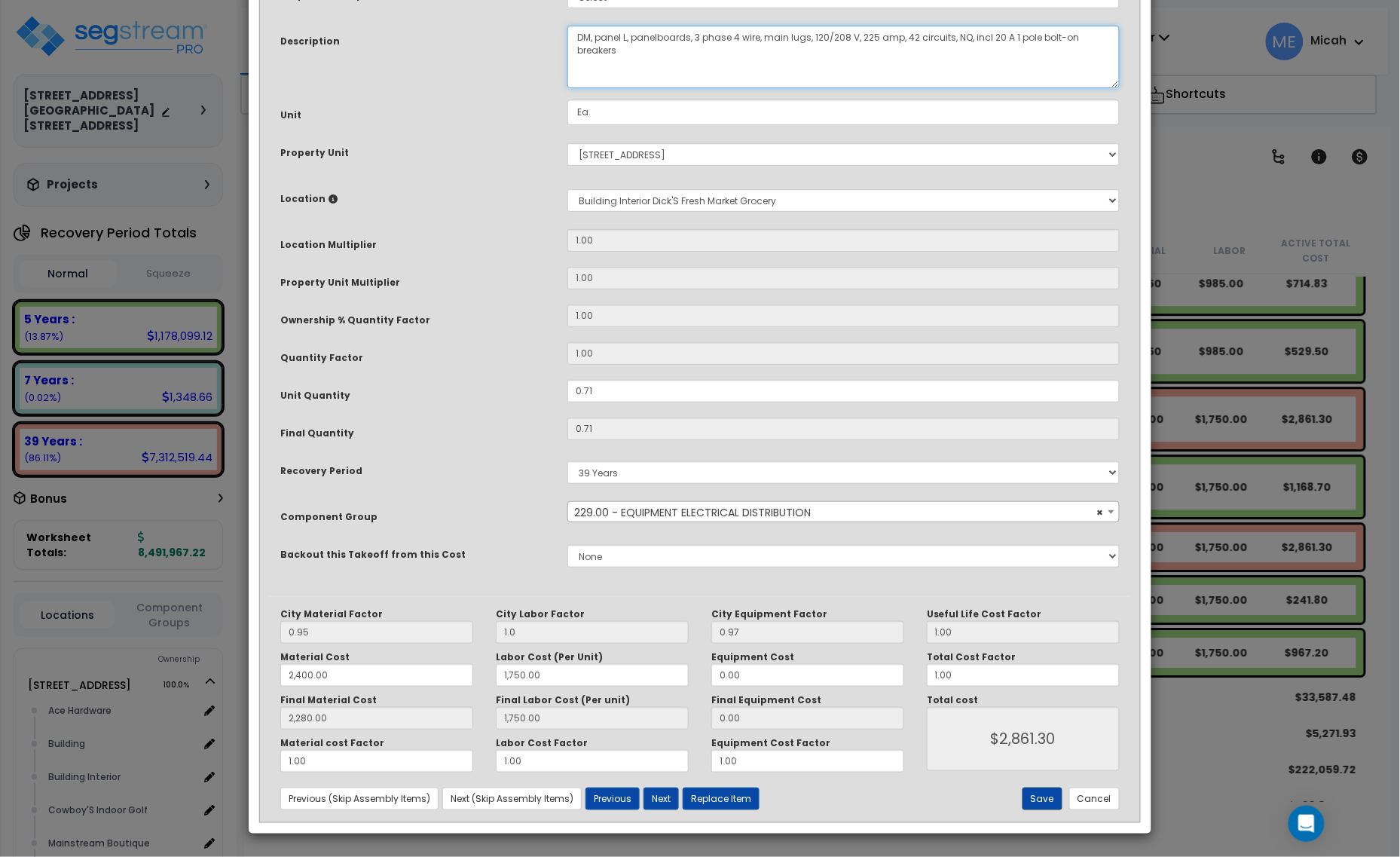
type textarea "DM, panel L, panelboards, 3 phase 4 wire, main lugs, 120/208 V, 225 amp, 42 cir…"
click at [1044, 795] on button "Save" at bounding box center [1042, 799] width 40 height 22
type input "1.00"
type input "2400.00"
type input "1750.00"
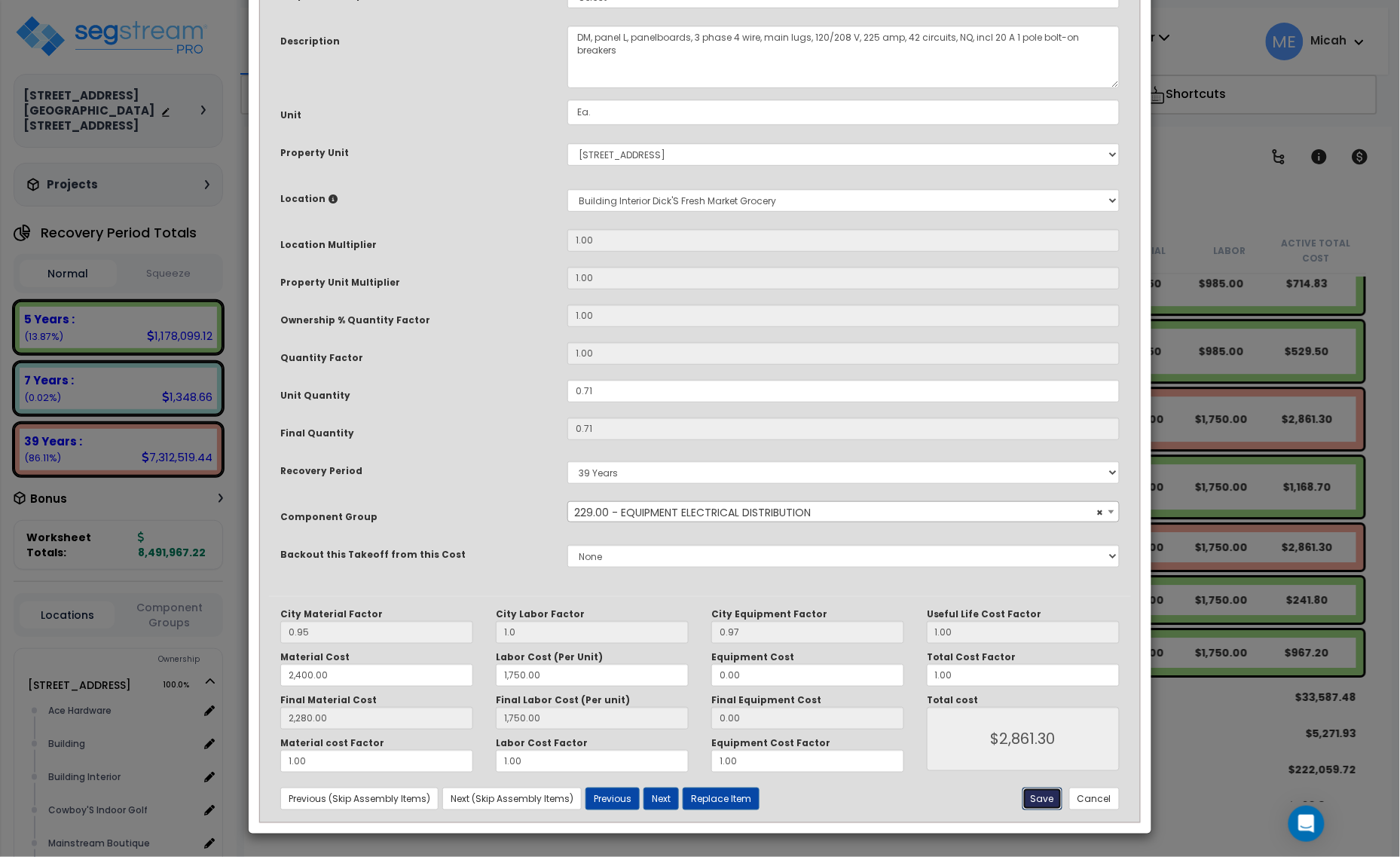
type input "2280.00"
type input "1750.00"
type input "2861.30"
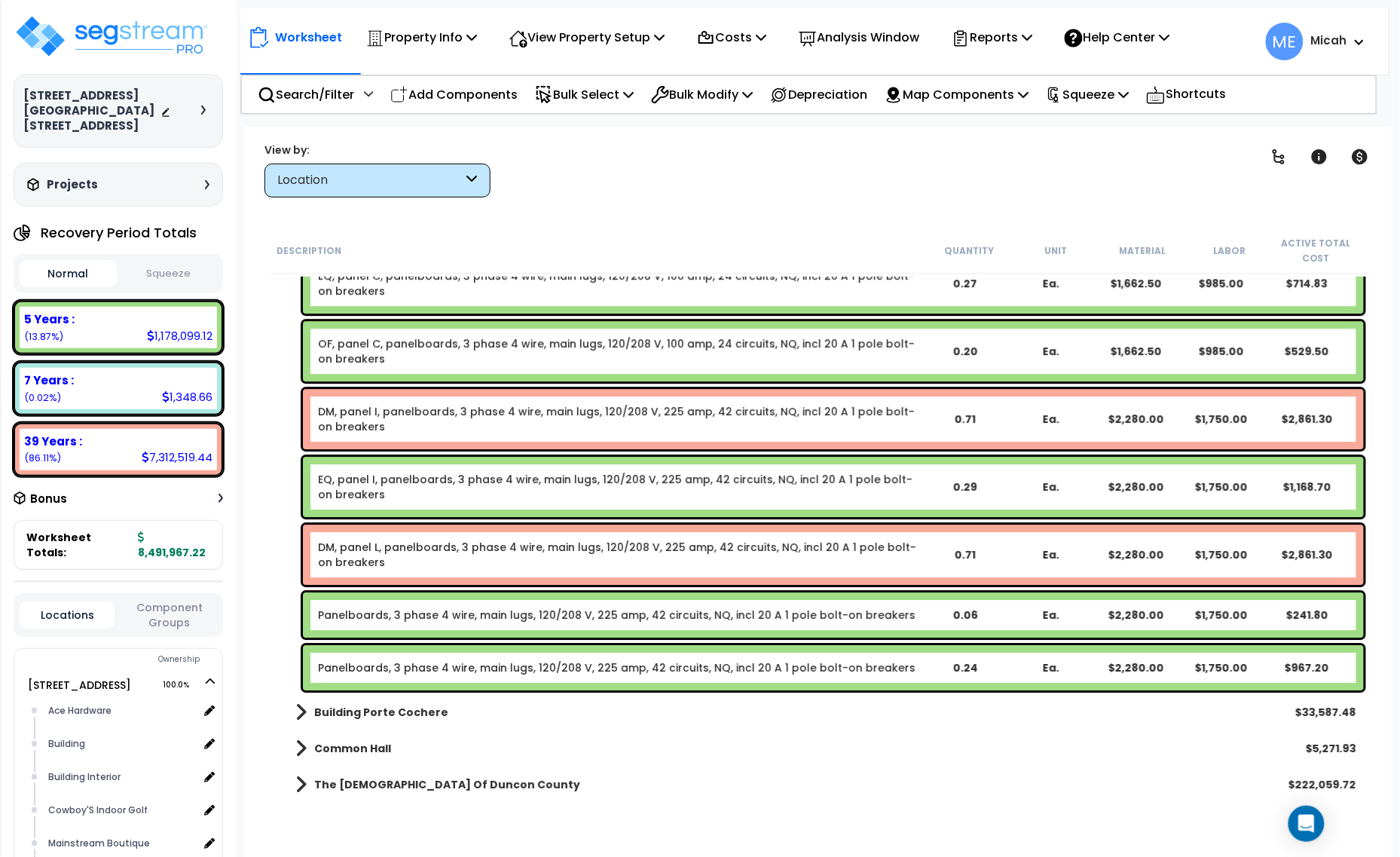
click at [534, 613] on link "Panelboards, 3 phase 4 wire, main lugs, 120/208 V, 225 amp, 42 circuits, NQ, in…" at bounding box center [617, 615] width 597 height 15
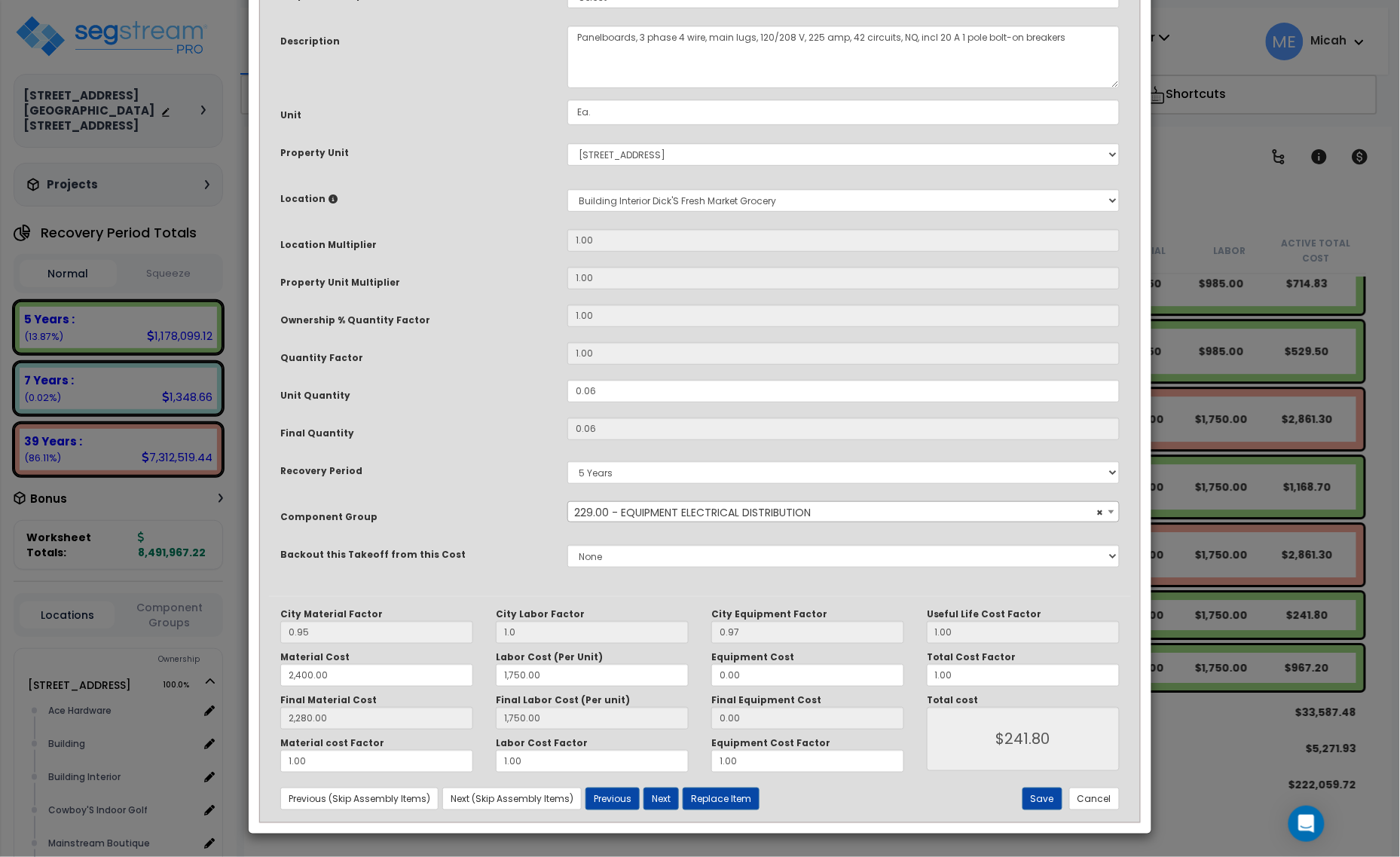
scroll to position [0, 0]
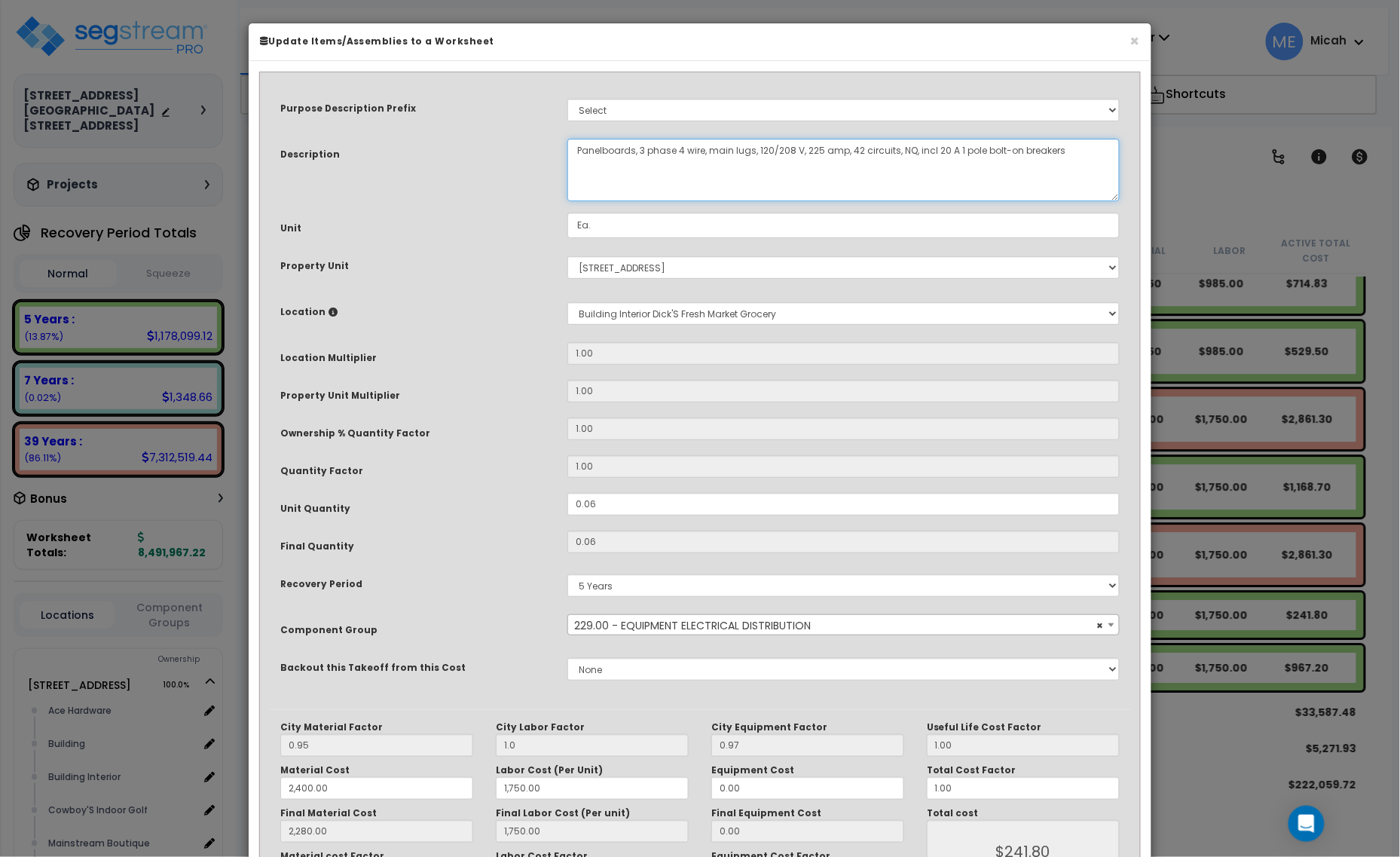
click at [572, 144] on textarea "Panelboards, 3 phase 4 wire, main lugs, 120/208 V, 225 amp, 42 circuits, NQ, in…" at bounding box center [843, 170] width 552 height 63
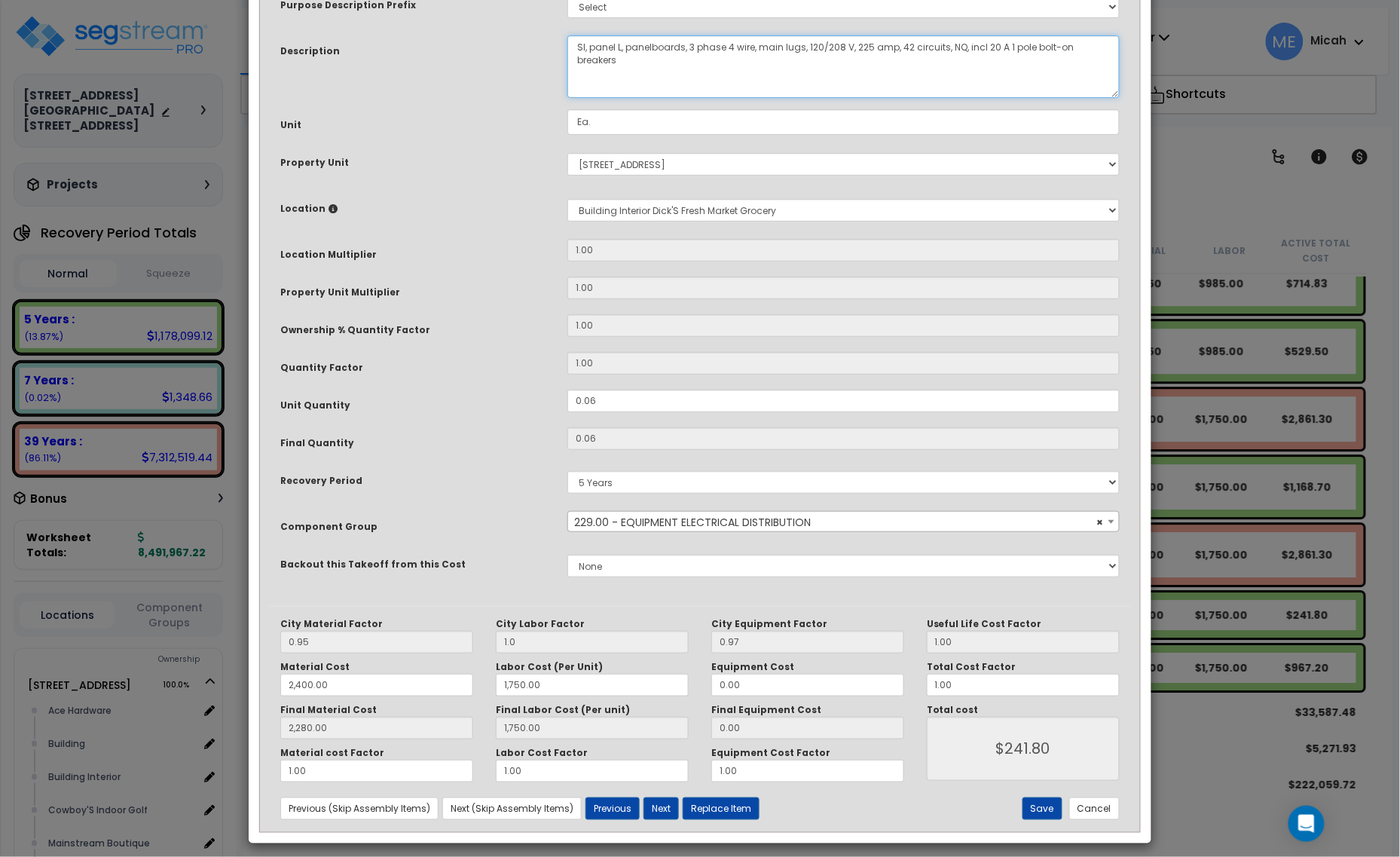
scroll to position [114, 0]
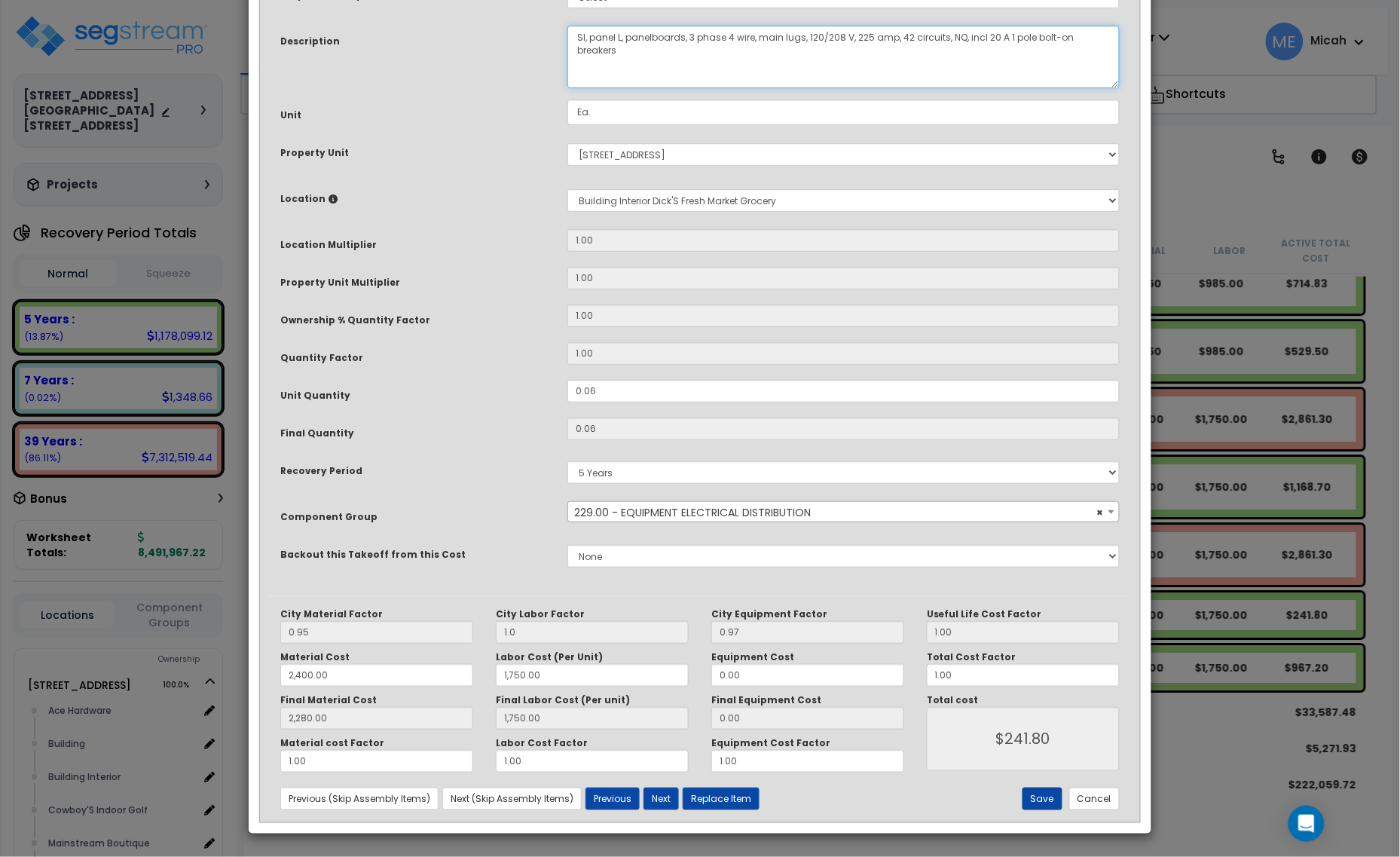
type textarea "SI, panel L, panelboards, 3 phase 4 wire, main lugs, 120/208 V, 225 amp, 42 cir…"
click at [1044, 799] on button "Save" at bounding box center [1042, 799] width 40 height 22
type input "1.00"
type input "2400.00"
type input "1750.00"
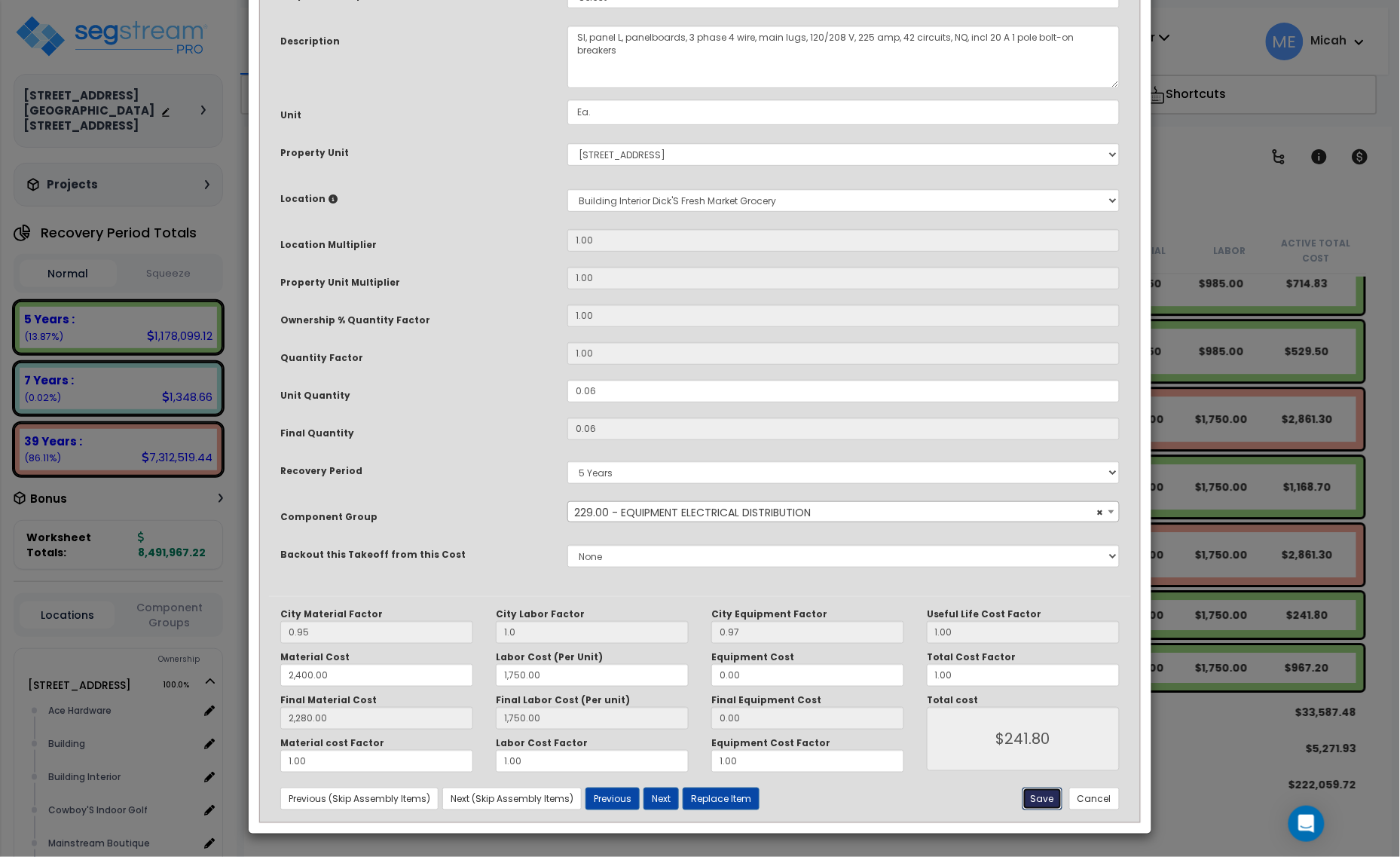
type input "2280.00"
type input "1750.00"
type input "241.80"
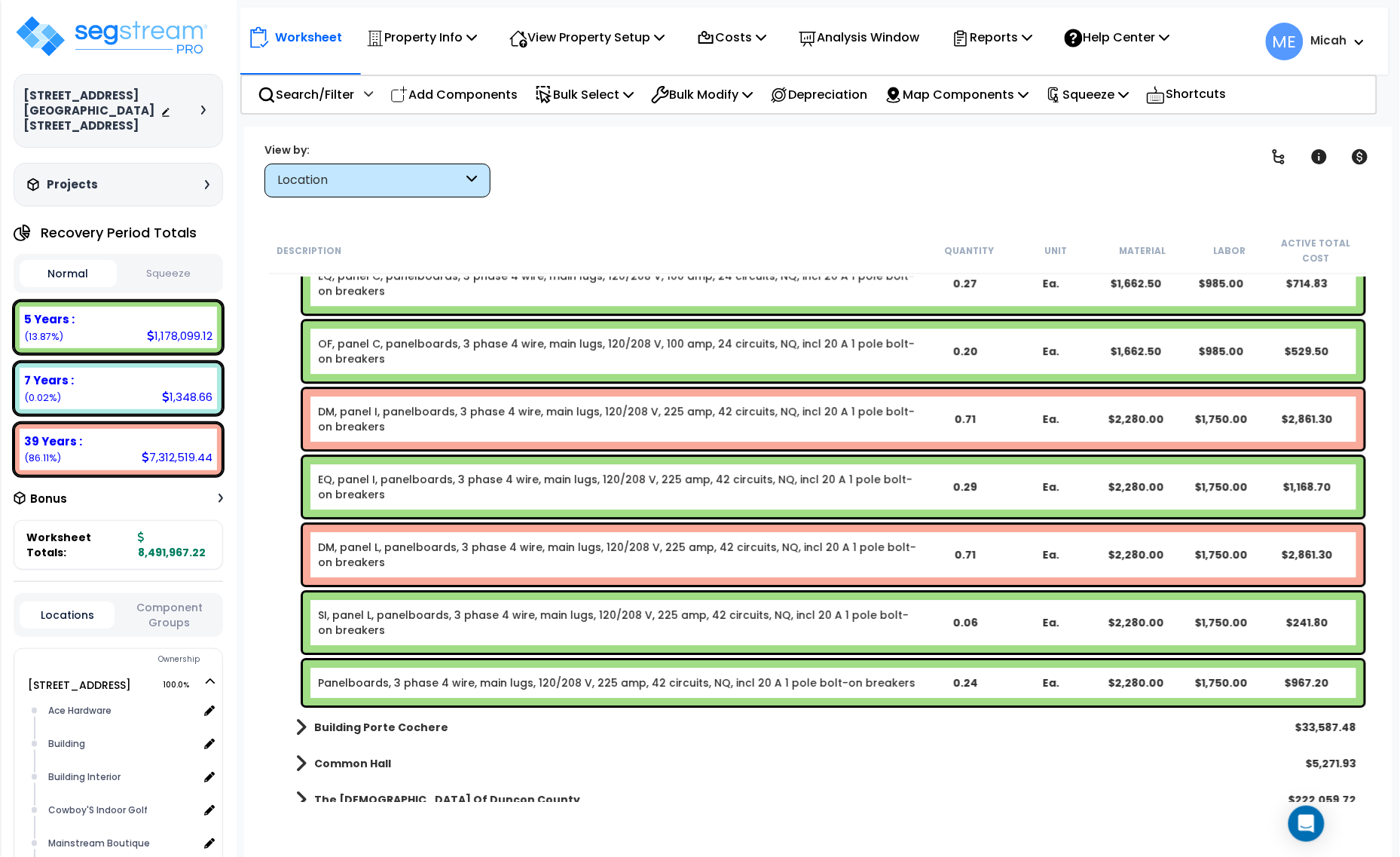
click at [546, 687] on link "Panelboards, 3 phase 4 wire, main lugs, 120/208 V, 225 amp, 42 circuits, NQ, in…" at bounding box center [617, 683] width 597 height 15
click at [545, 690] on div "Panelboards, 3 phase 4 wire, main lugs, 120/208 V, 225 amp, 42 circuits, NQ, in…" at bounding box center [833, 682] width 1061 height 45
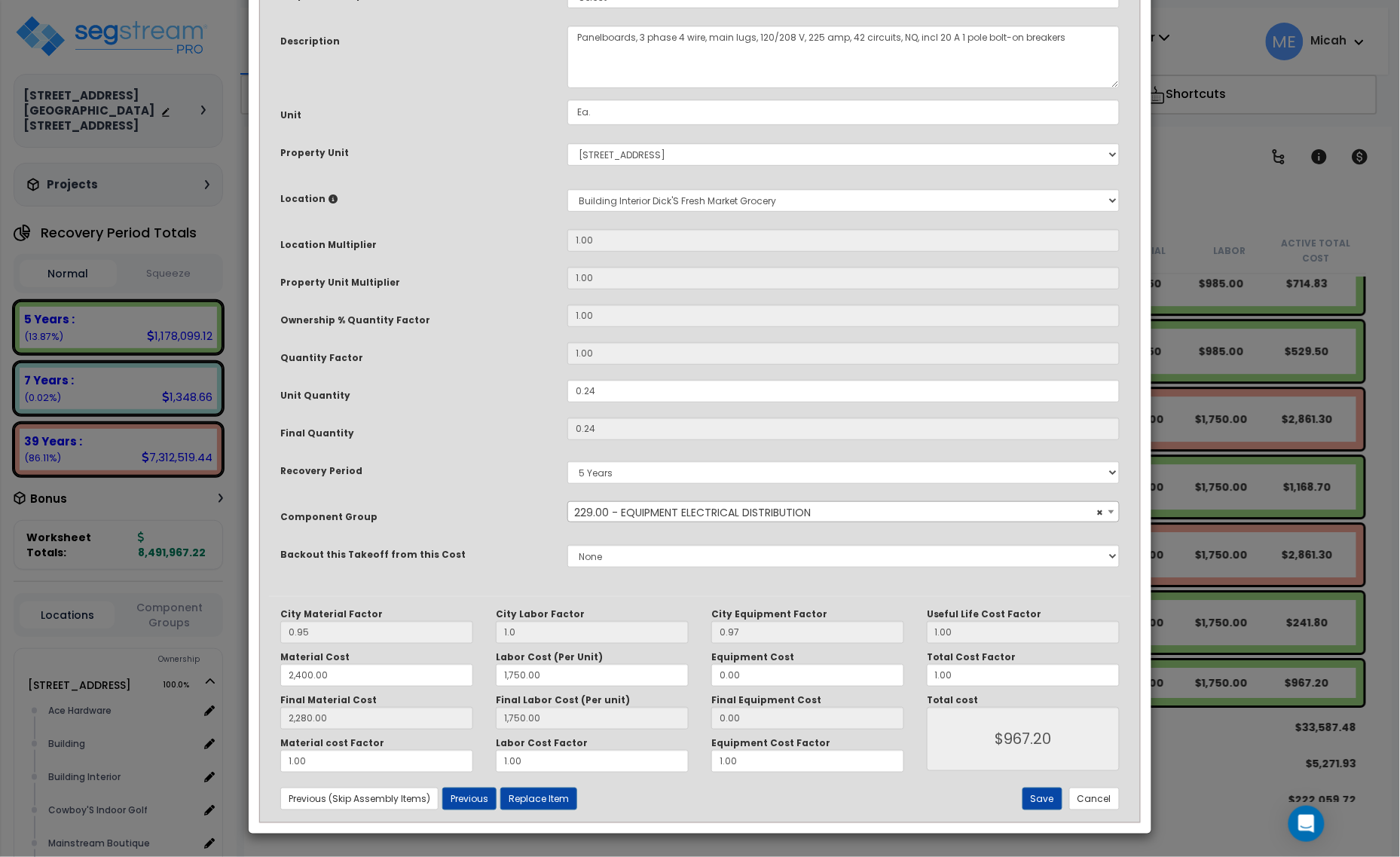
scroll to position [0, 0]
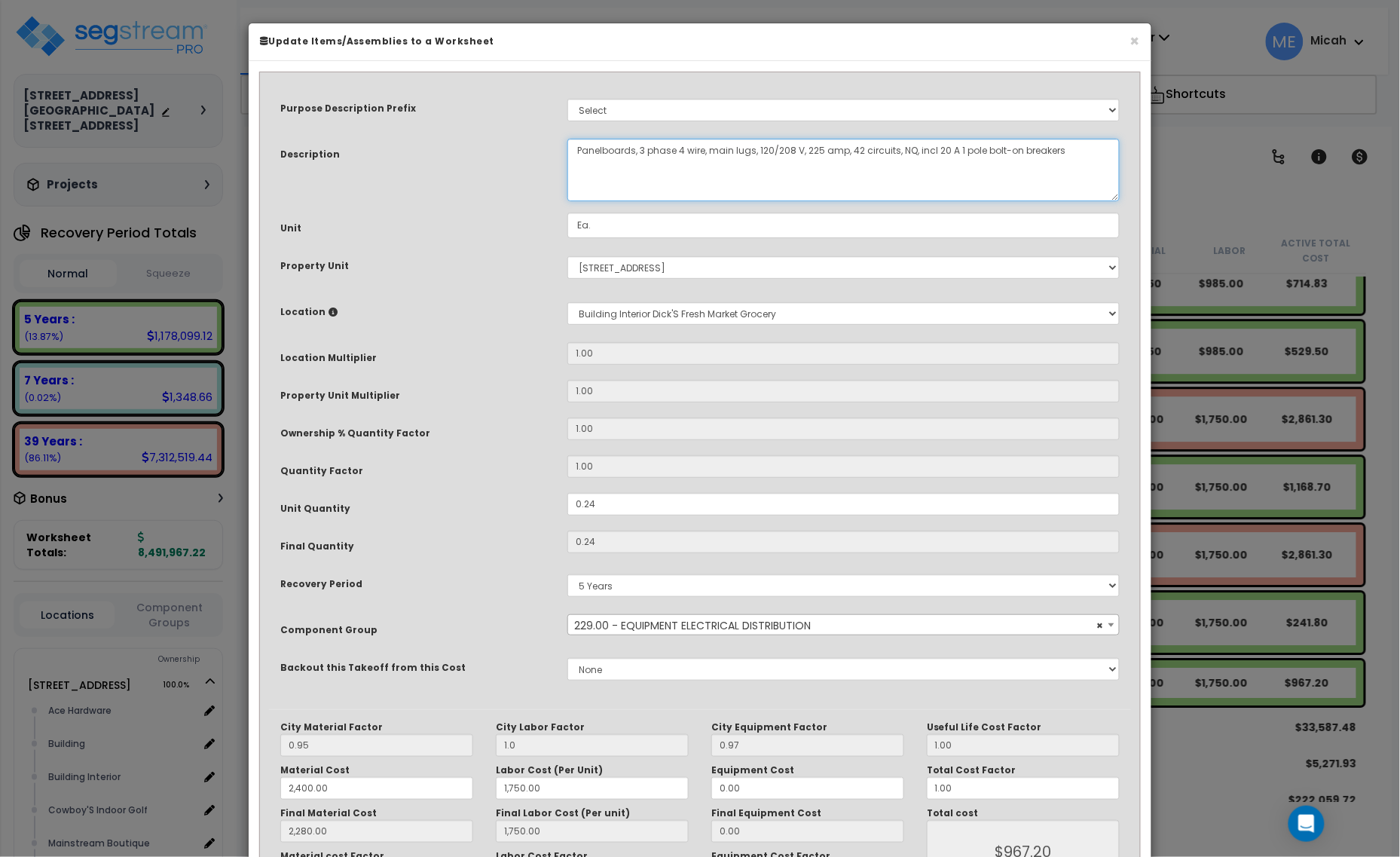
click at [578, 145] on textarea "Panelboards, 3 phase 4 wire, main lugs, 120/208 V, 225 amp, 42 circuits, NQ, in…" at bounding box center [843, 170] width 552 height 63
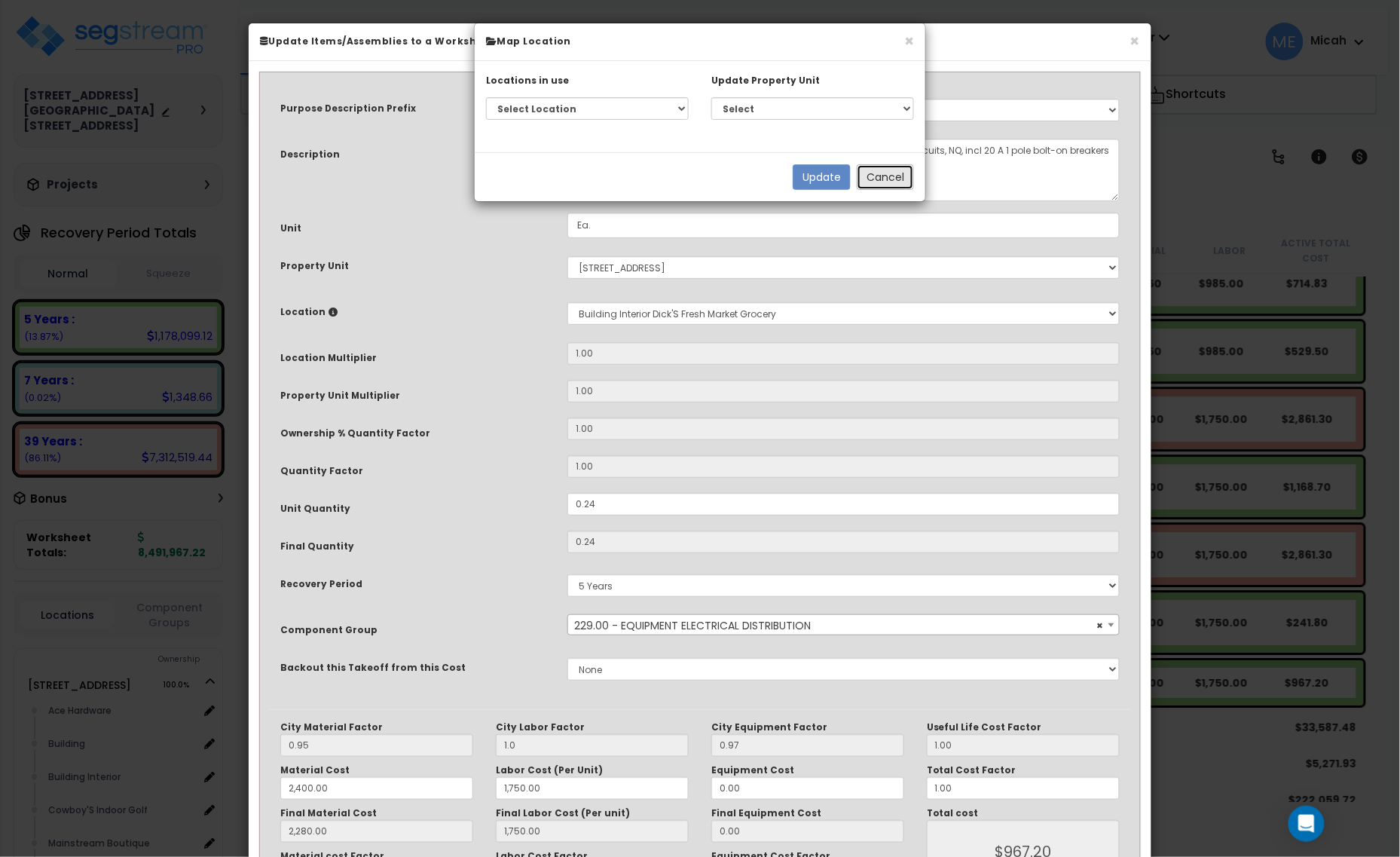
click at [876, 183] on button "Cancel" at bounding box center [885, 177] width 57 height 26
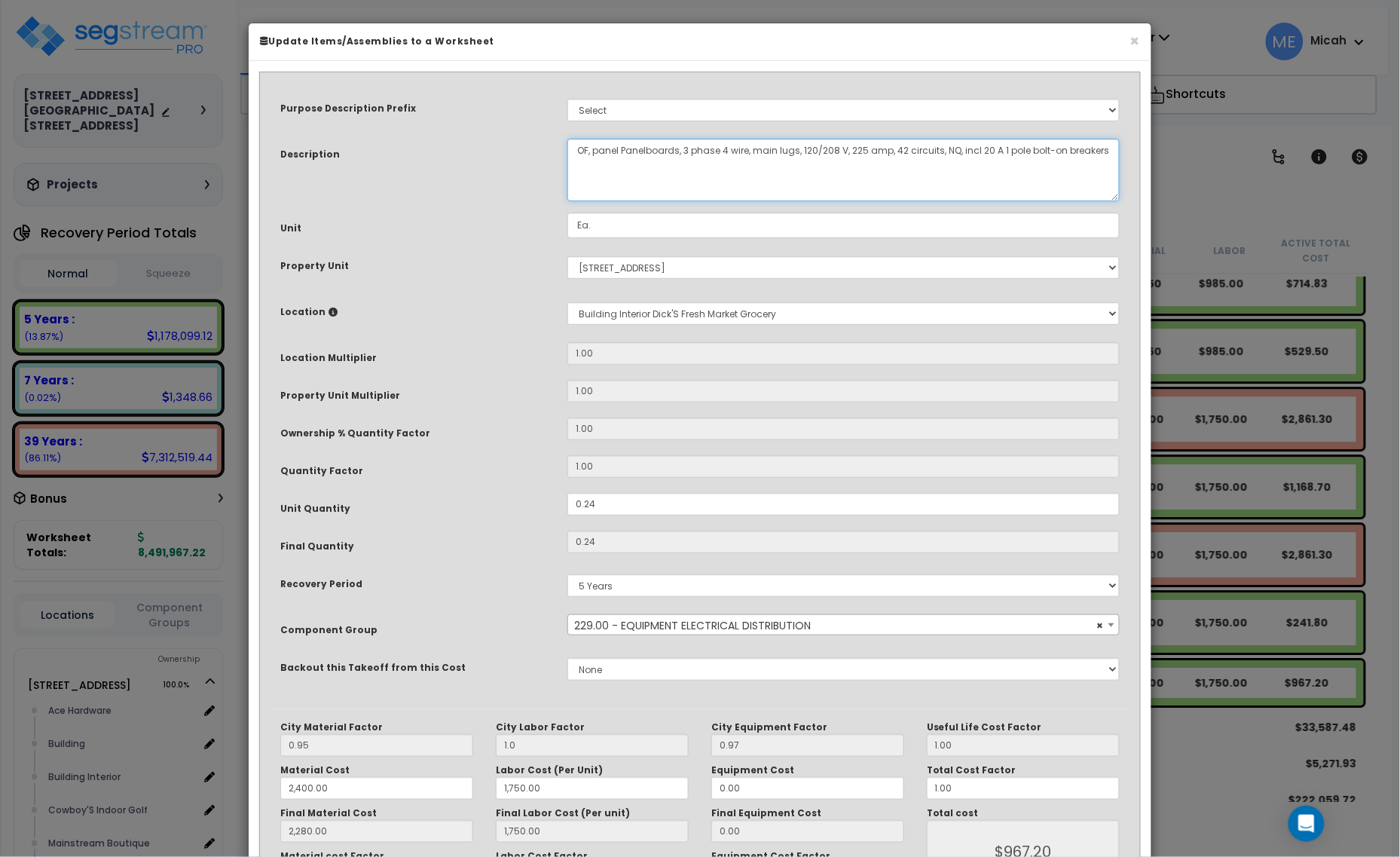
click at [619, 148] on textarea "Panelboards, 3 phase 4 wire, main lugs, 120/208 V, 225 amp, 42 circuits, NQ, in…" at bounding box center [843, 170] width 552 height 63
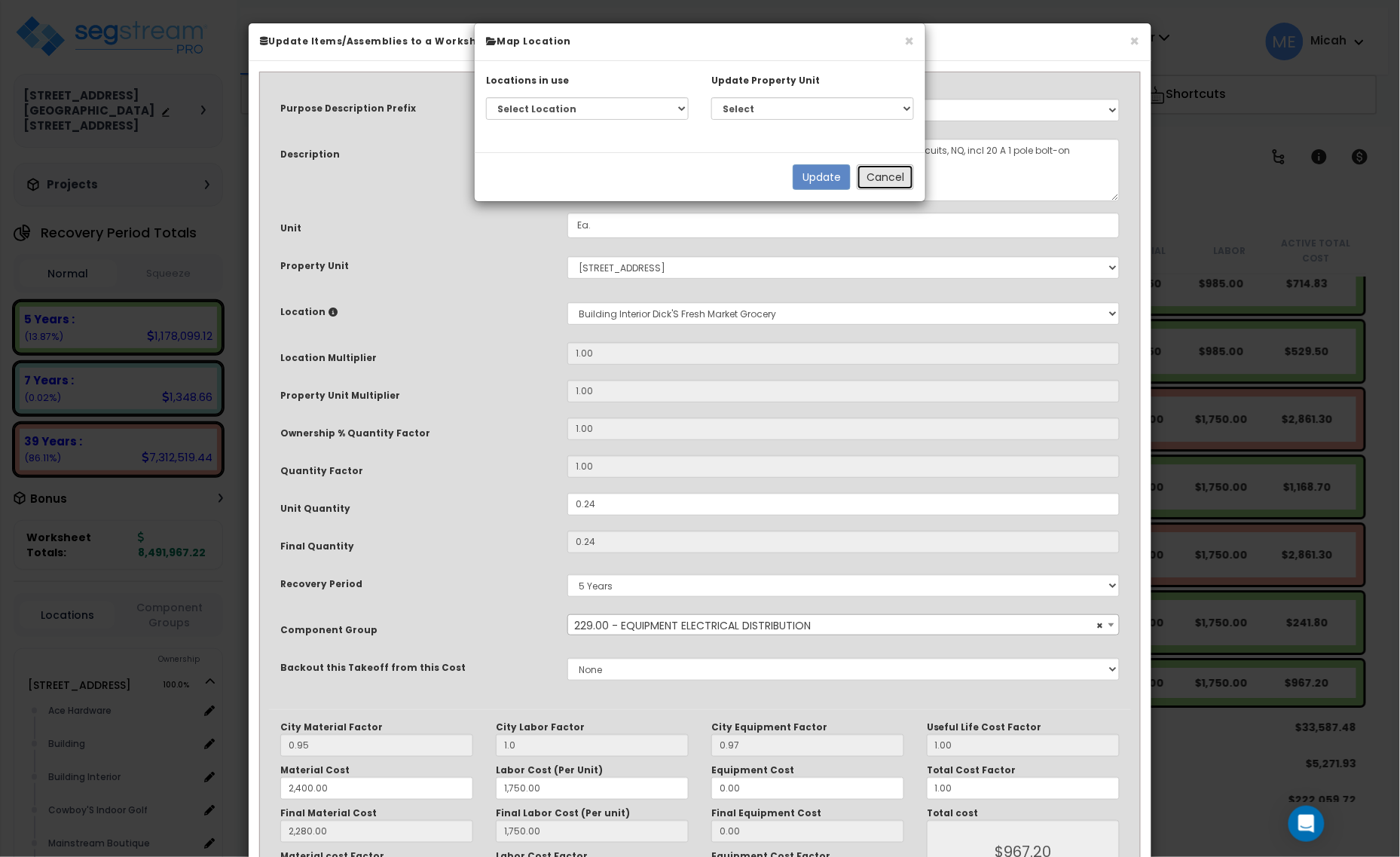
click at [872, 178] on button "Cancel" at bounding box center [885, 177] width 57 height 26
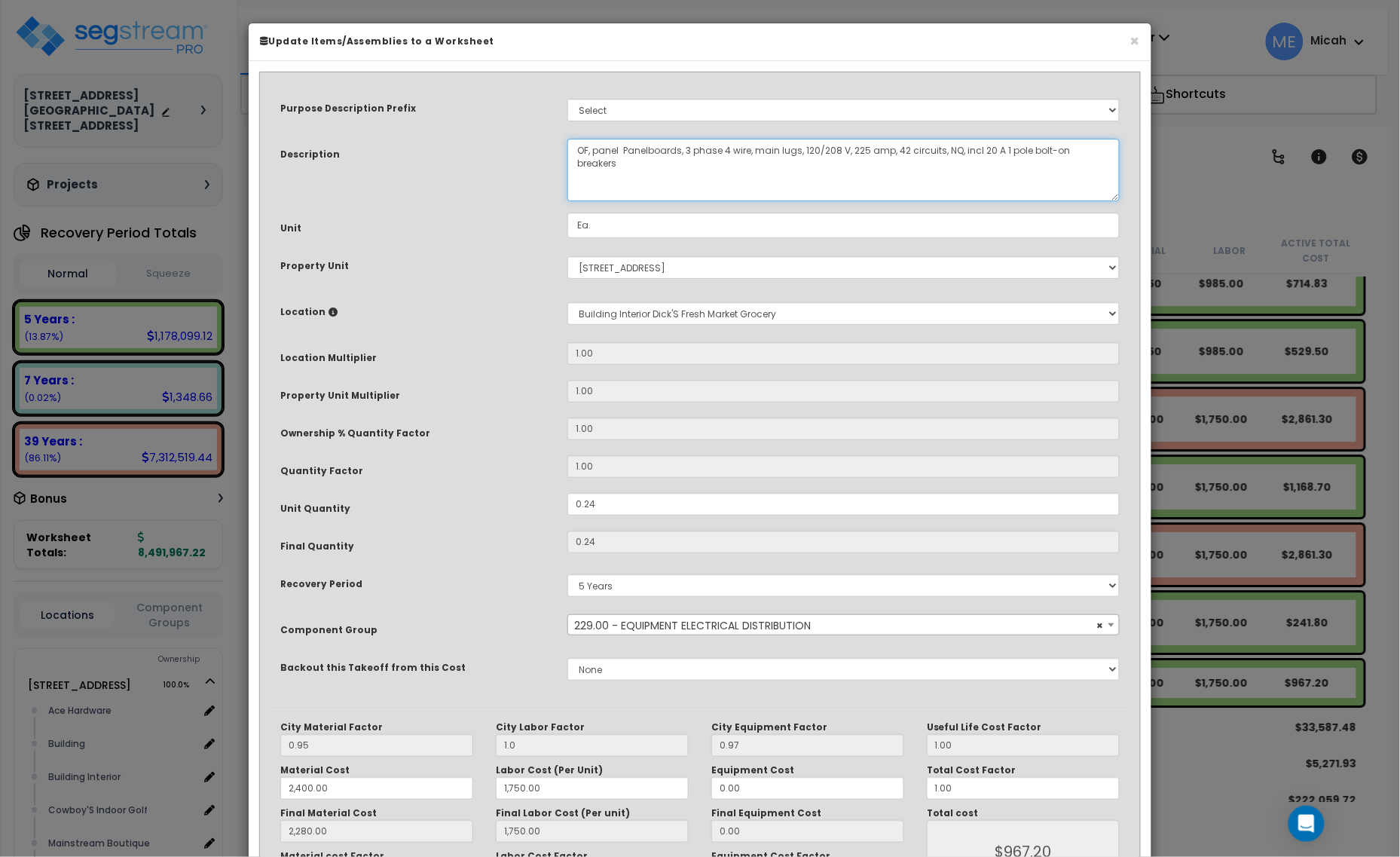
click at [620, 148] on textarea "Panelboards, 3 phase 4 wire, main lugs, 120/208 V, 225 amp, 42 circuits, NQ, in…" at bounding box center [843, 170] width 552 height 63
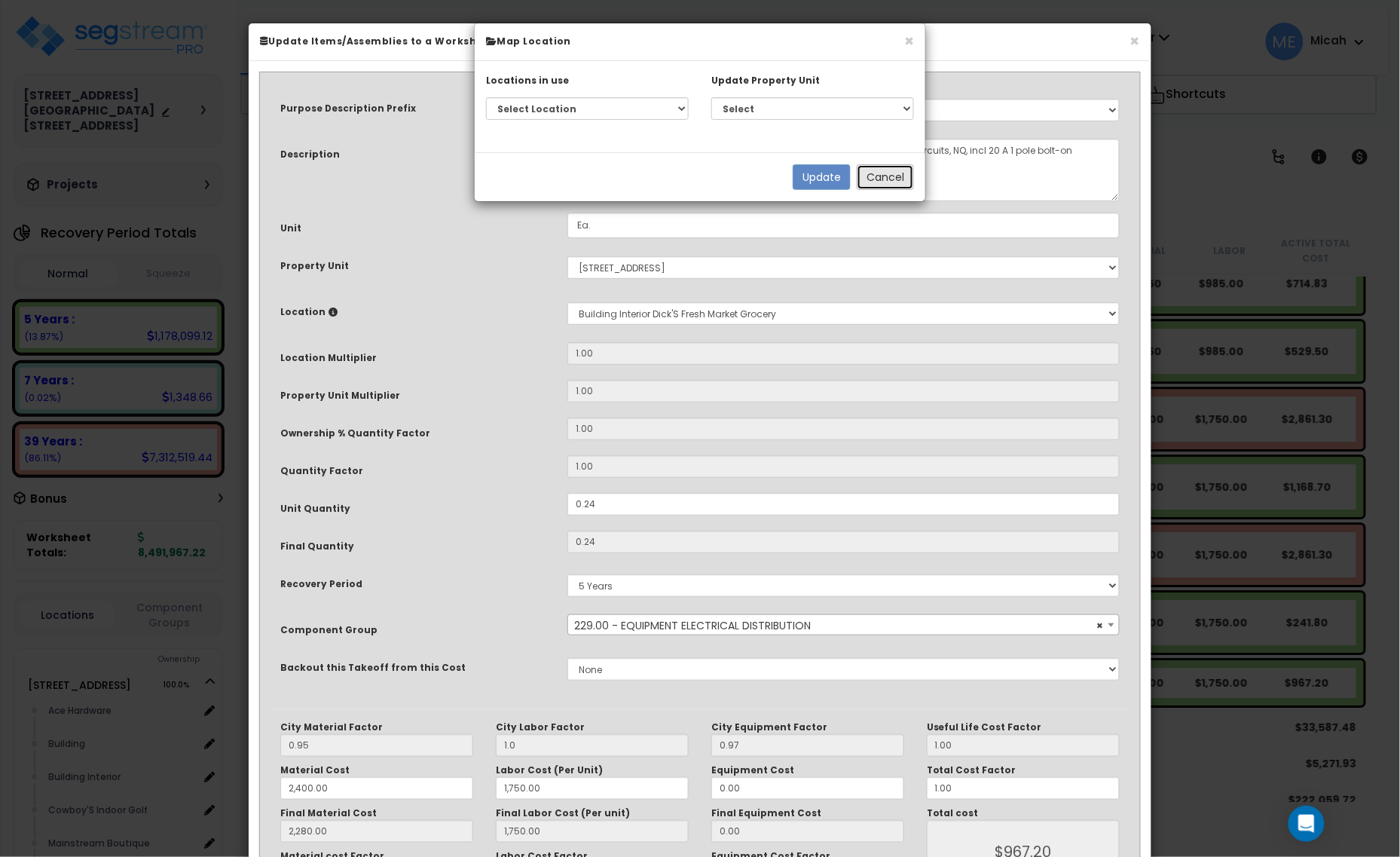
click at [880, 173] on button "Cancel" at bounding box center [885, 177] width 57 height 26
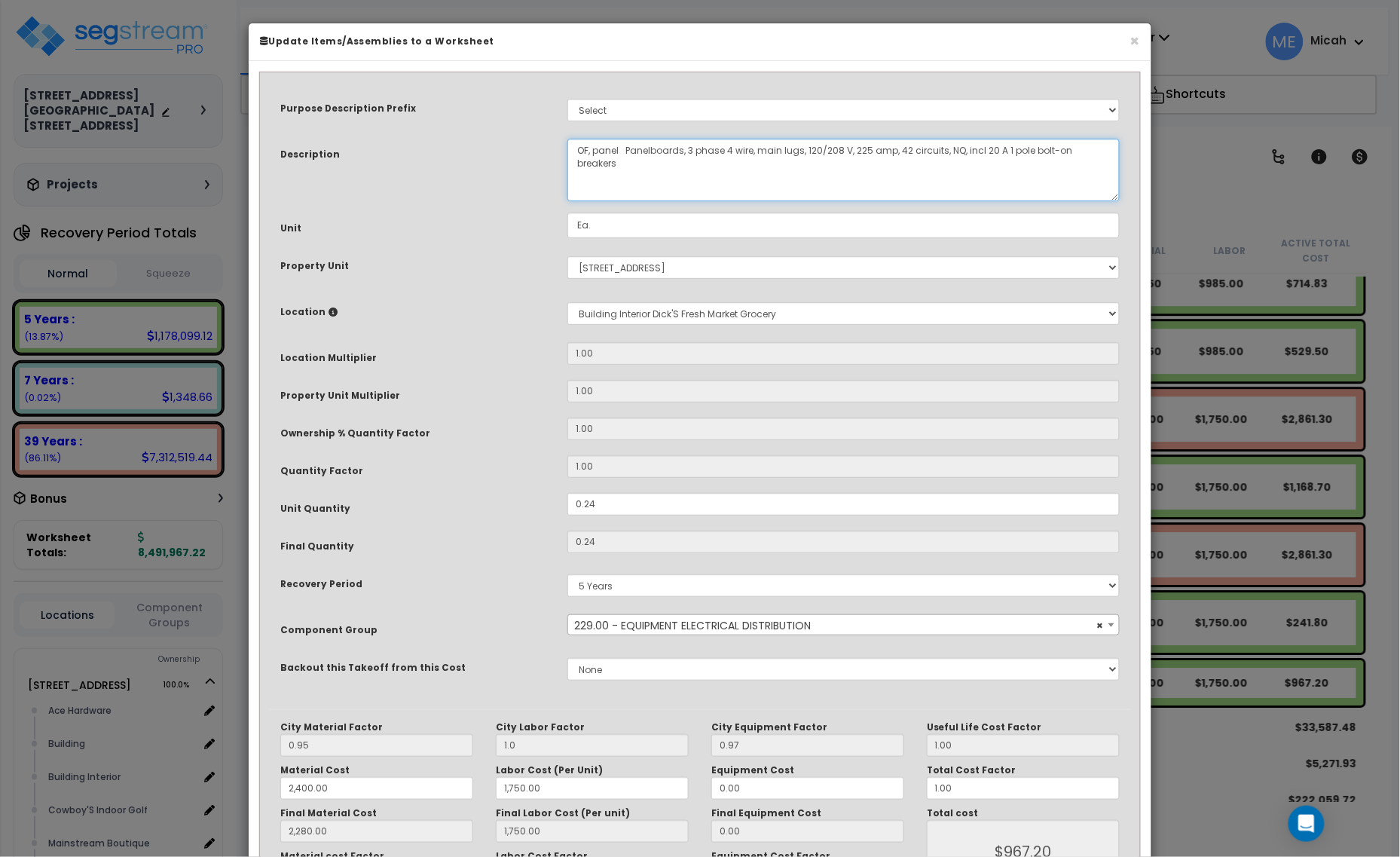
click at [619, 148] on textarea "Panelboards, 3 phase 4 wire, main lugs, 120/208 V, 225 amp, 42 circuits, NQ, in…" at bounding box center [843, 170] width 552 height 63
click at [623, 145] on textarea "Panelboards, 3 phase 4 wire, main lugs, 120/208 V, 225 amp, 42 circuits, NQ, in…" at bounding box center [843, 170] width 552 height 63
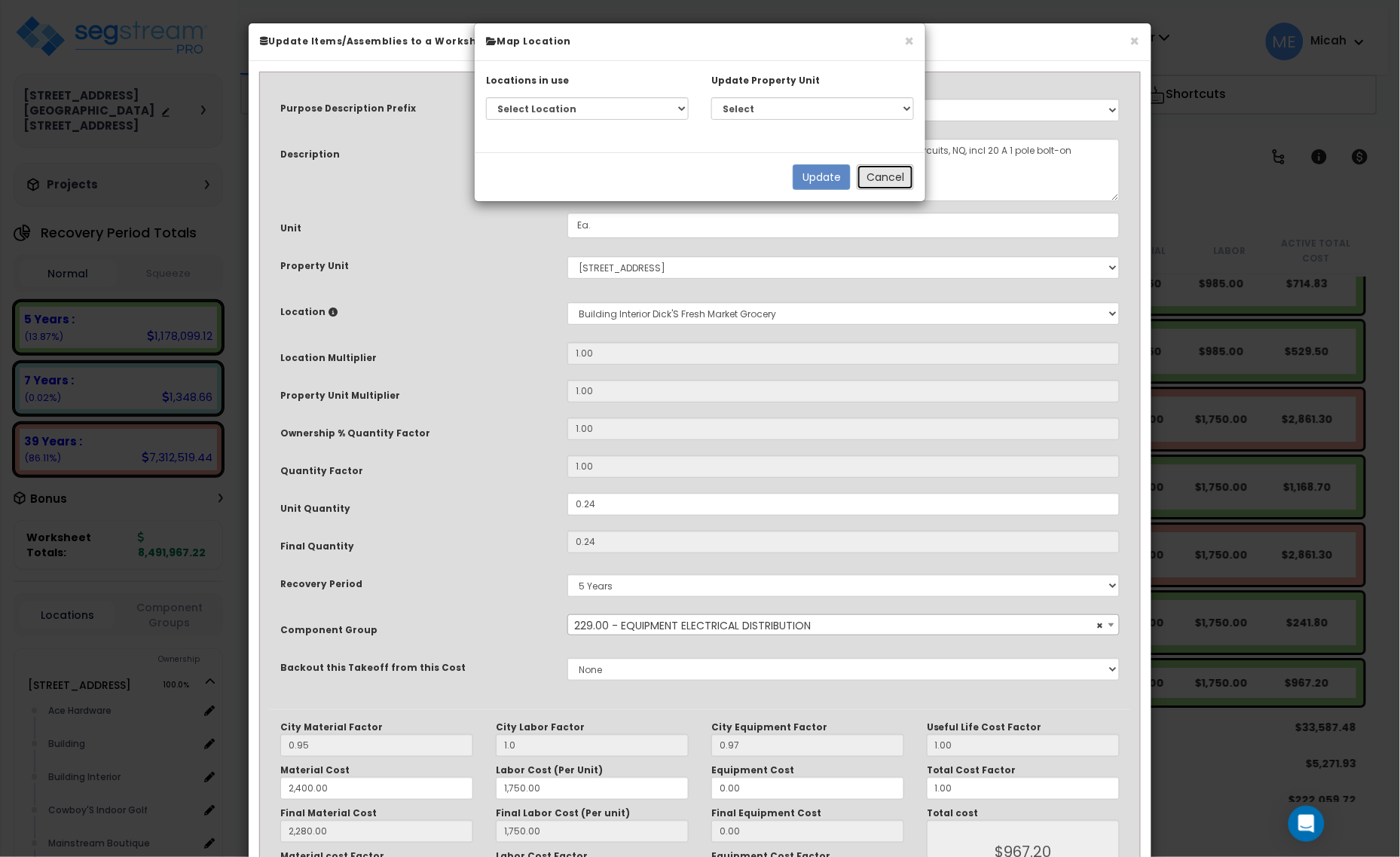
click at [879, 179] on button "Cancel" at bounding box center [885, 177] width 57 height 26
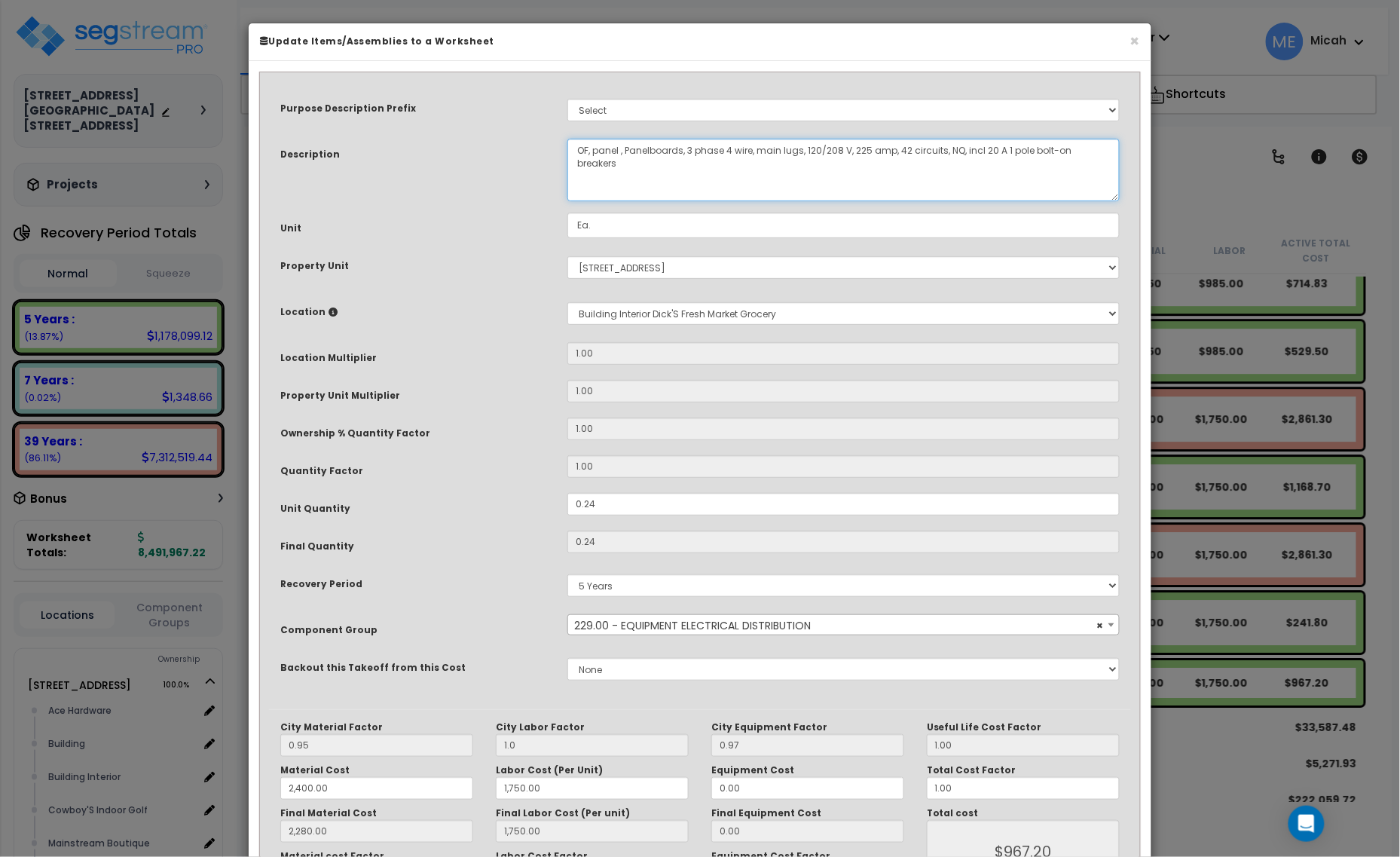
click at [619, 149] on textarea "Panelboards, 3 phase 4 wire, main lugs, 120/208 V, 225 amp, 42 circuits, NQ, in…" at bounding box center [843, 170] width 552 height 63
click at [914, 707] on div "Purpose Description Prefix Select A/V System A/V System Equipment A/V System Eq…" at bounding box center [700, 395] width 862 height 628
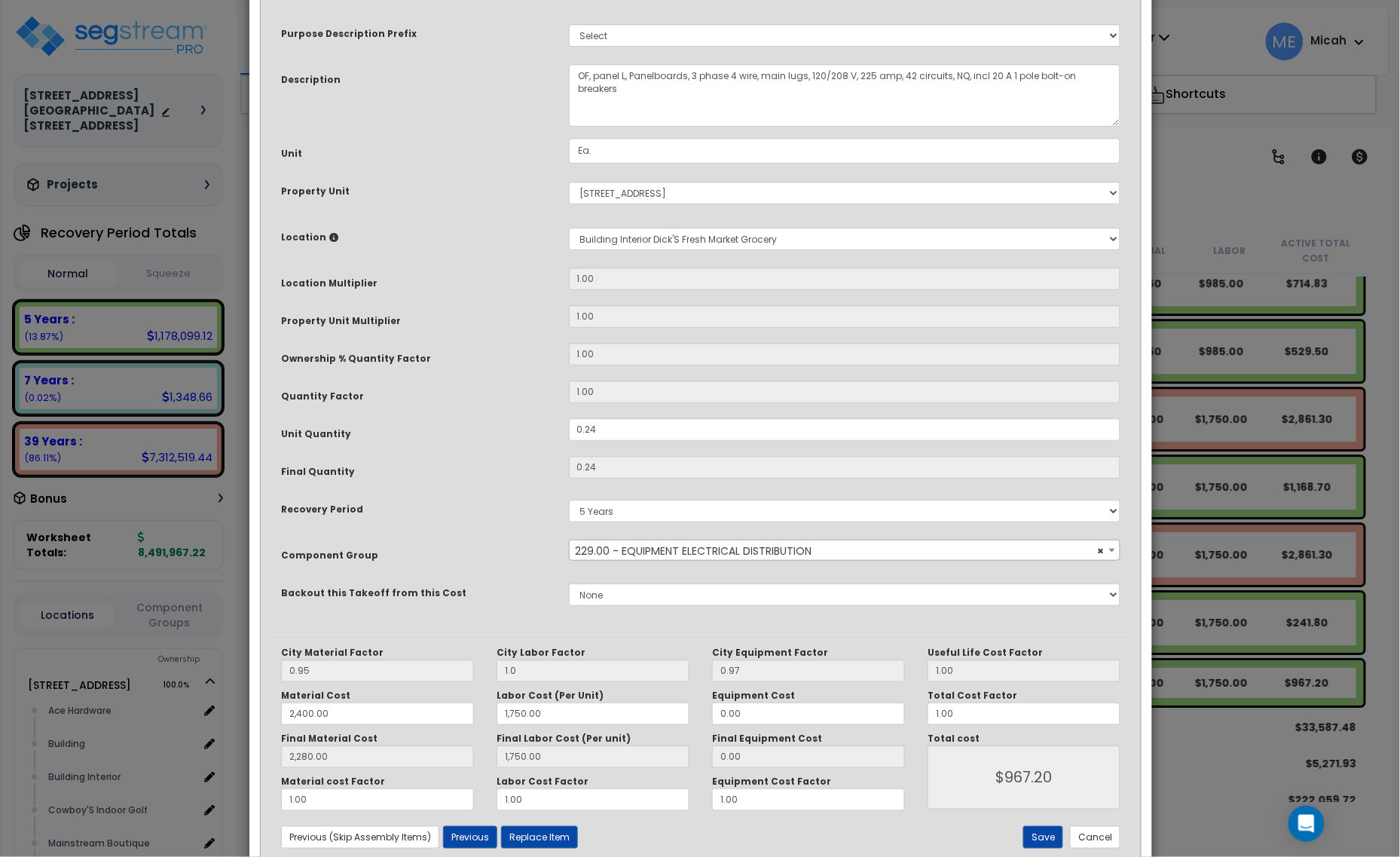
drag, startPoint x: 908, startPoint y: 39, endPoint x: 908, endPoint y: -35, distance: 74.0
click at [908, 0] on html "We are Building your Property. So please grab a coffee and let us do the heavy …" at bounding box center [700, 363] width 1400 height 857
click at [634, 74] on textarea "Panelboards, 3 phase 4 wire, main lugs, 120/208 V, 225 amp, 42 circuits, NQ, in…" at bounding box center [845, 95] width 552 height 63
type textarea "OF, panel L, panelboards, 3 phase 4 wire, main lugs, 120/208 V, 225 amp, 42 cir…"
click at [1044, 838] on button "Save" at bounding box center [1043, 837] width 40 height 22
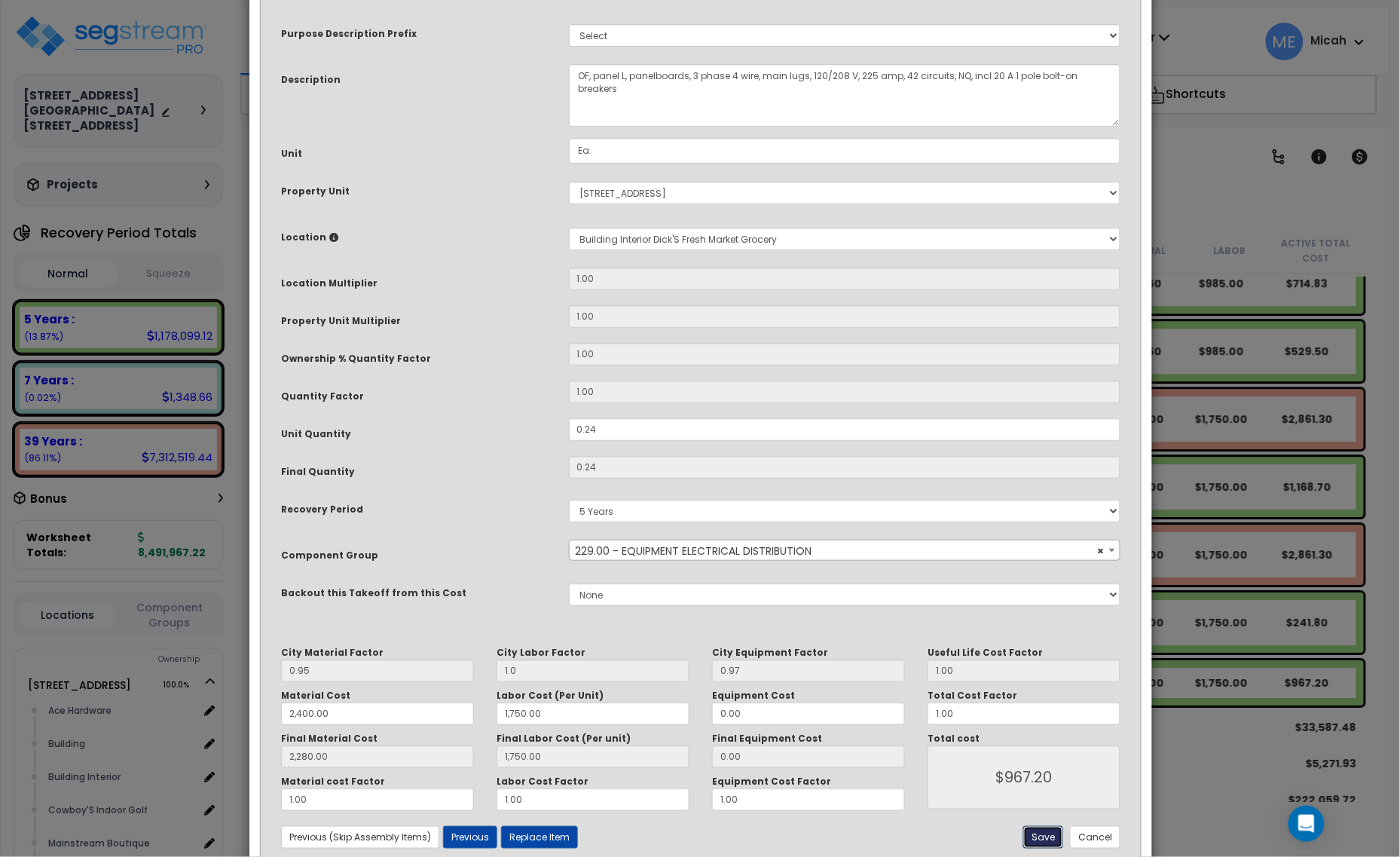
type input "1.00"
type input "2400.00"
type input "1750.00"
type input "2280.00"
type input "1750.00"
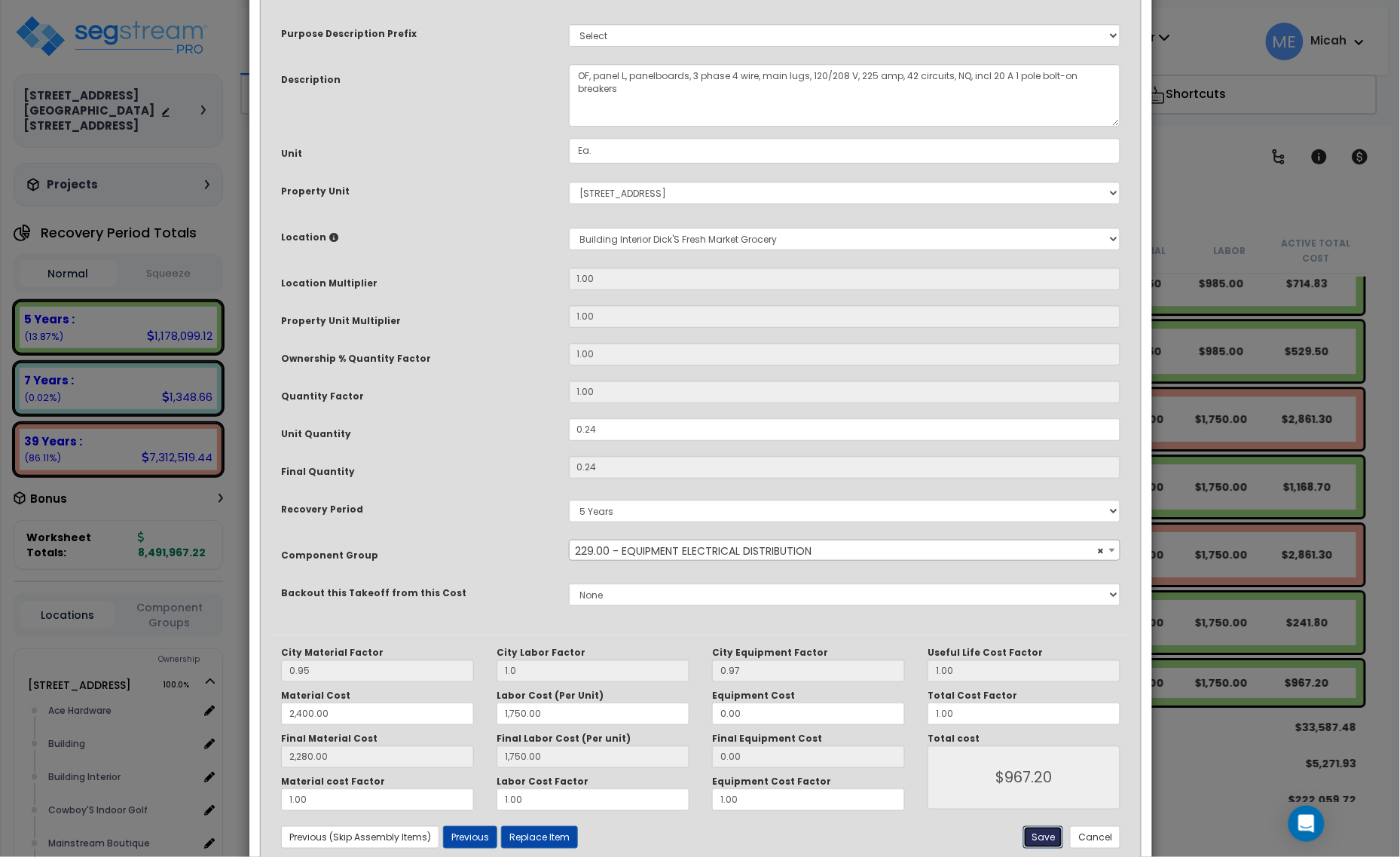
type input "967.20"
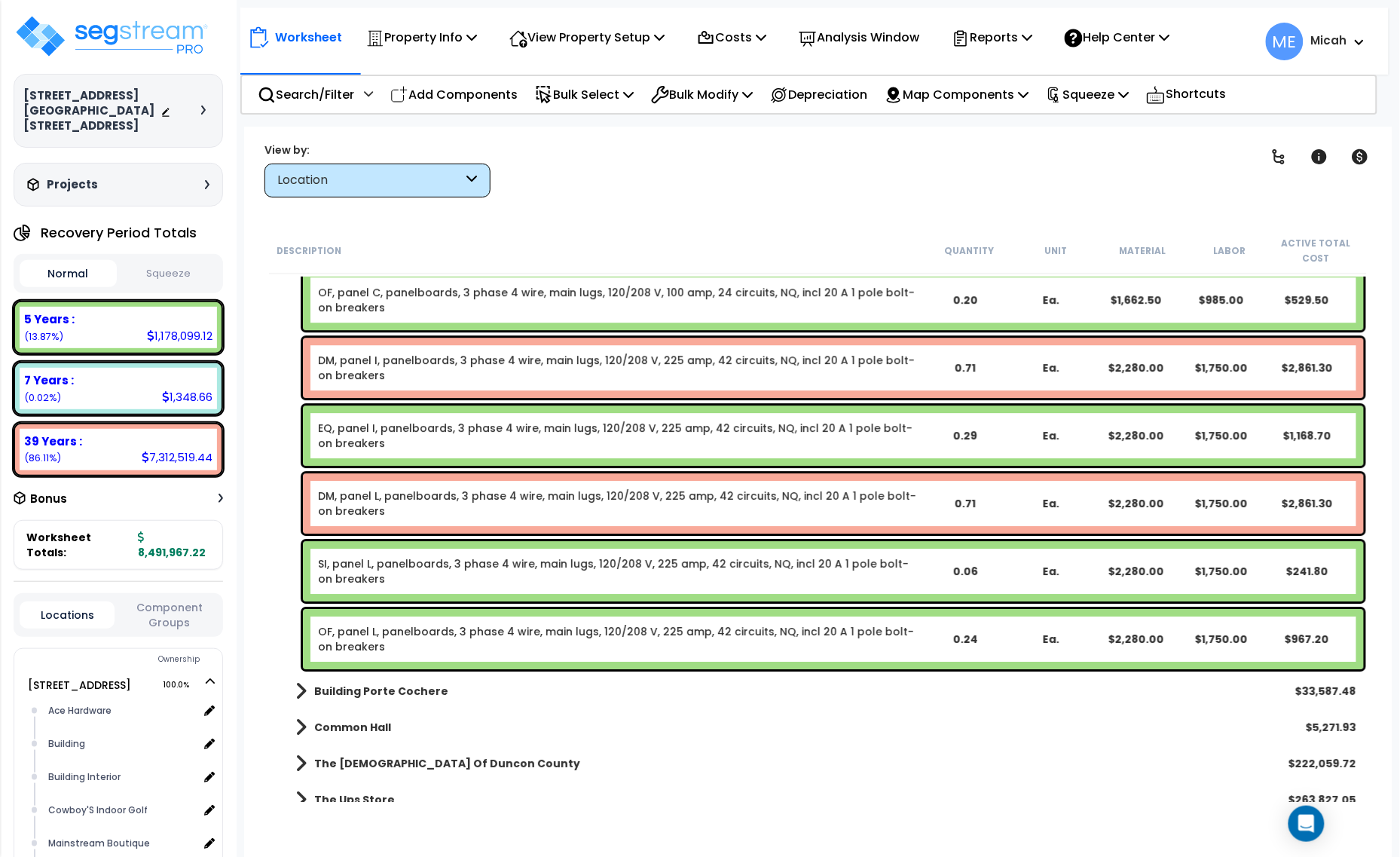
scroll to position [14572, 0]
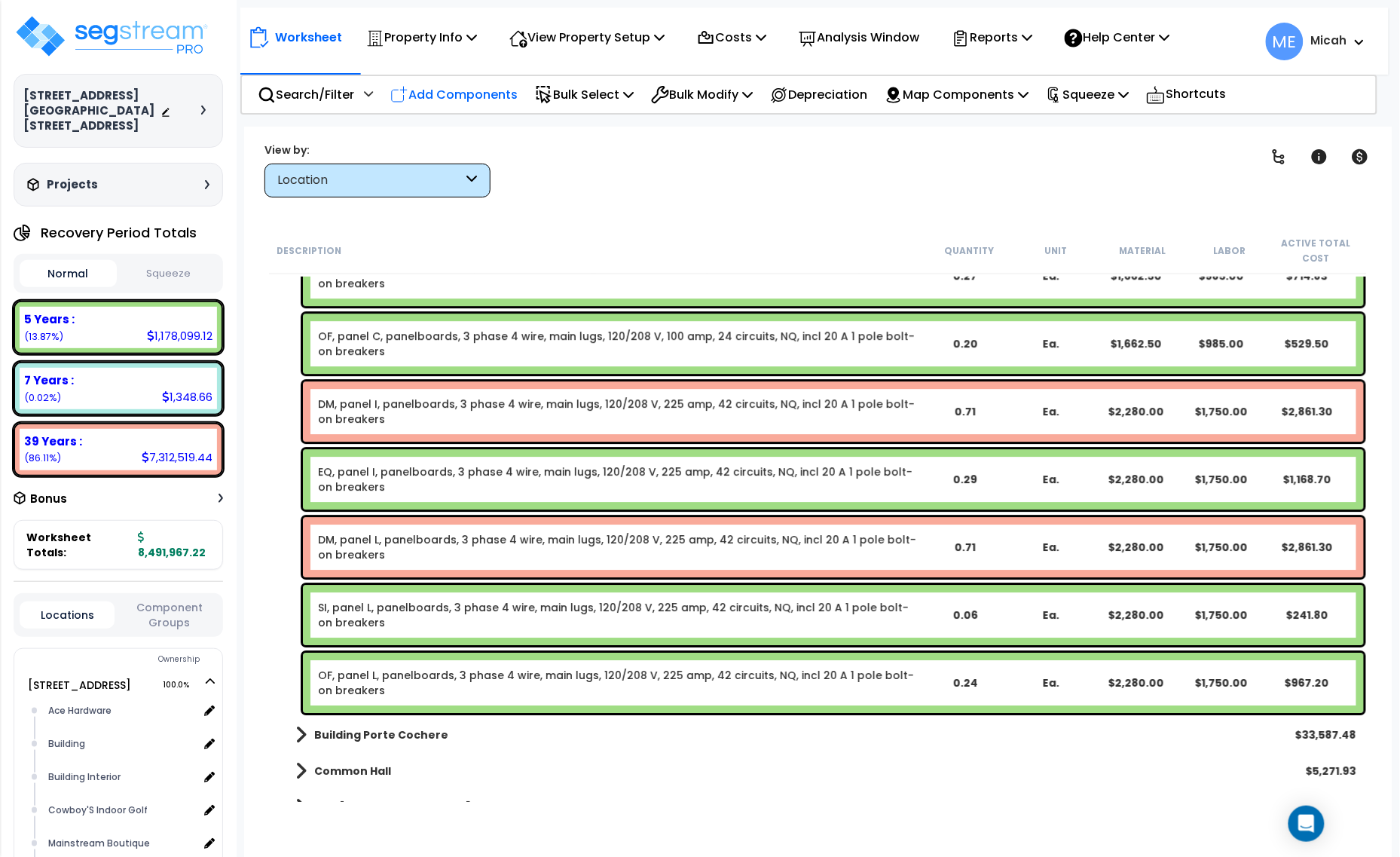
click at [474, 92] on p "Add Components" at bounding box center [454, 94] width 127 height 21
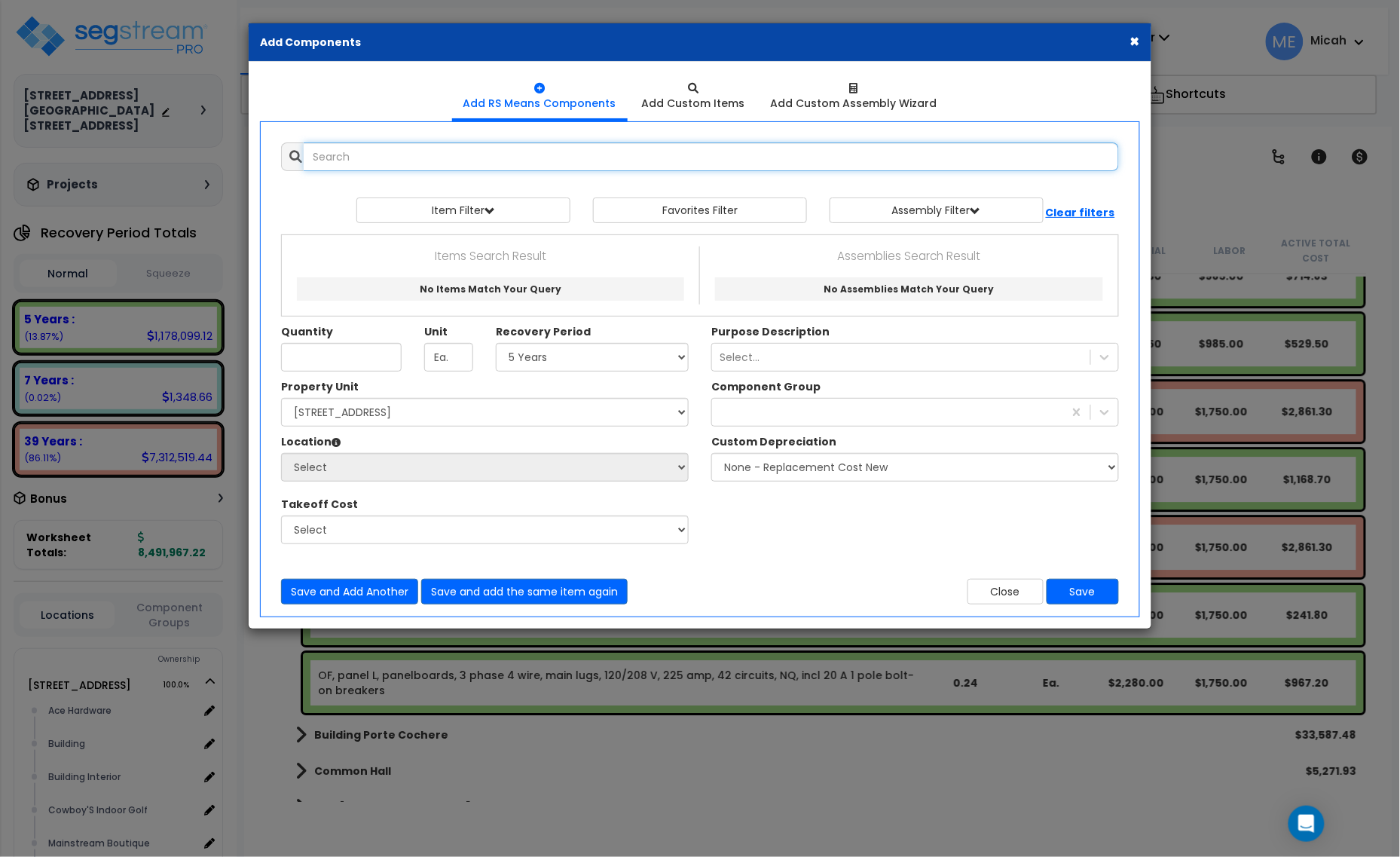
select select
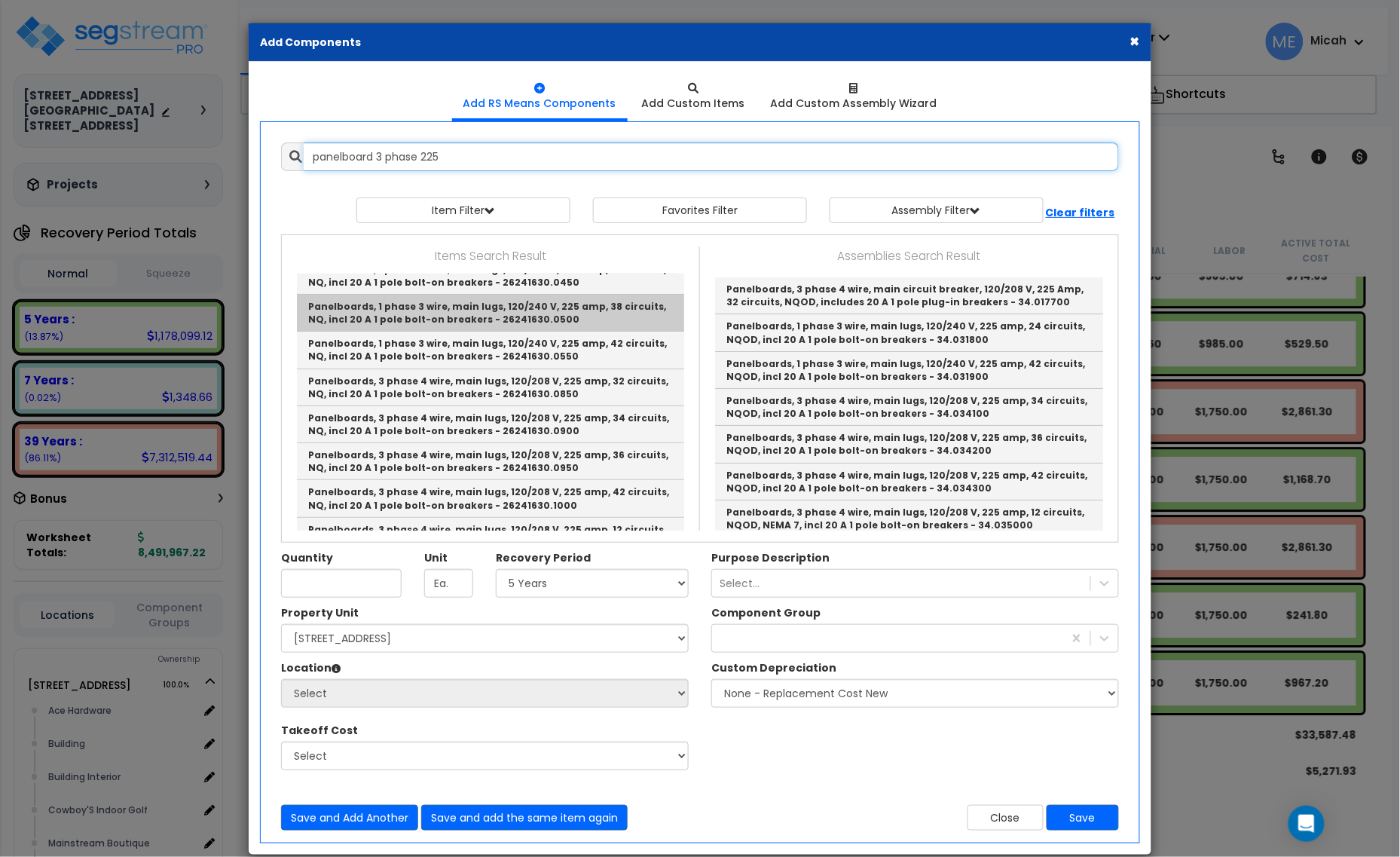
scroll to position [189, 0]
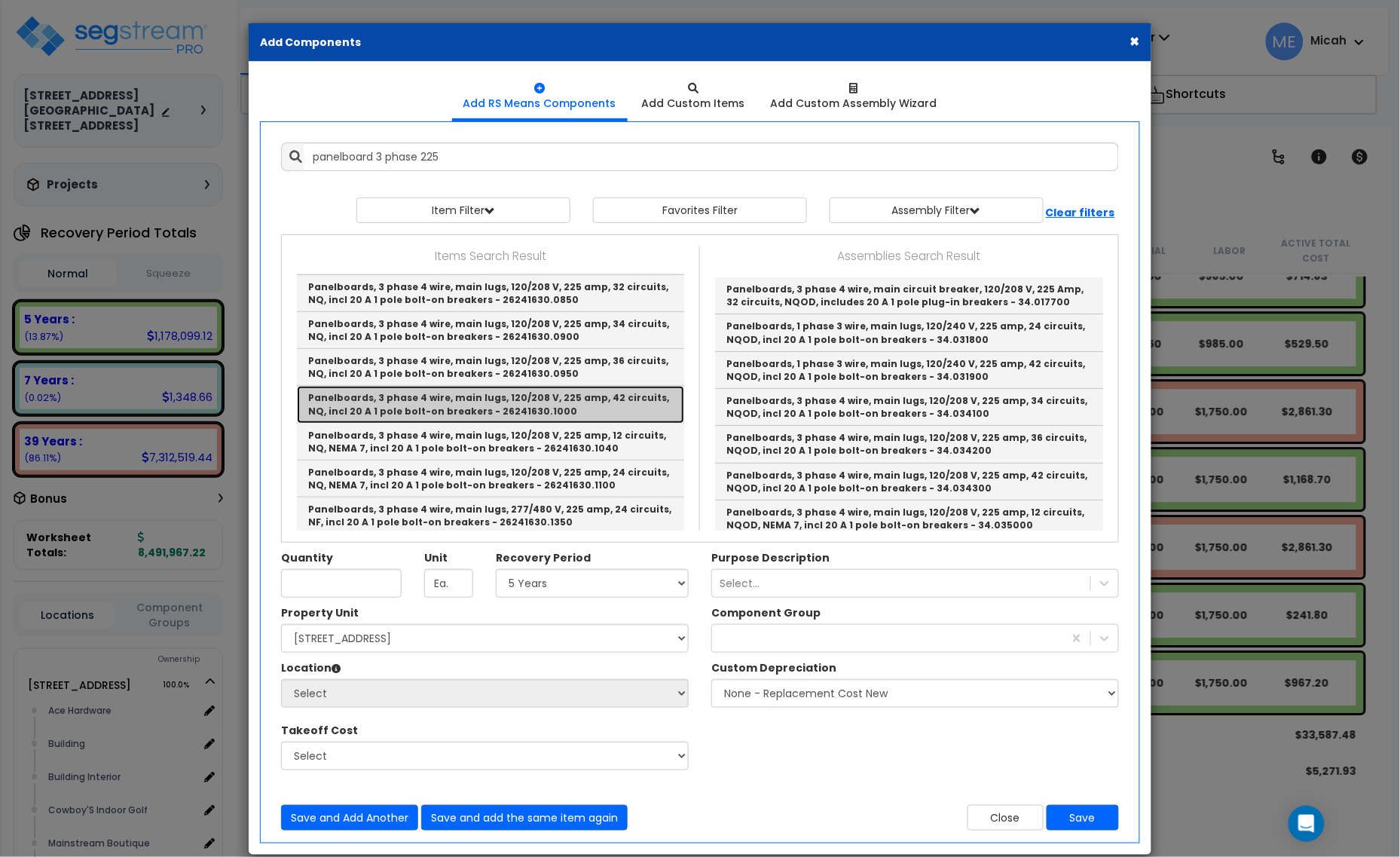
click at [582, 407] on link "Panelboards, 3 phase 4 wire, main lugs, 120/208 V, 225 amp, 42 circuits, NQ, in…" at bounding box center [490, 404] width 387 height 37
type input "Panelboards, 3 phase 4 wire, main lugs, 120/208 V, 225 amp, 42 circuits, NQ, in…"
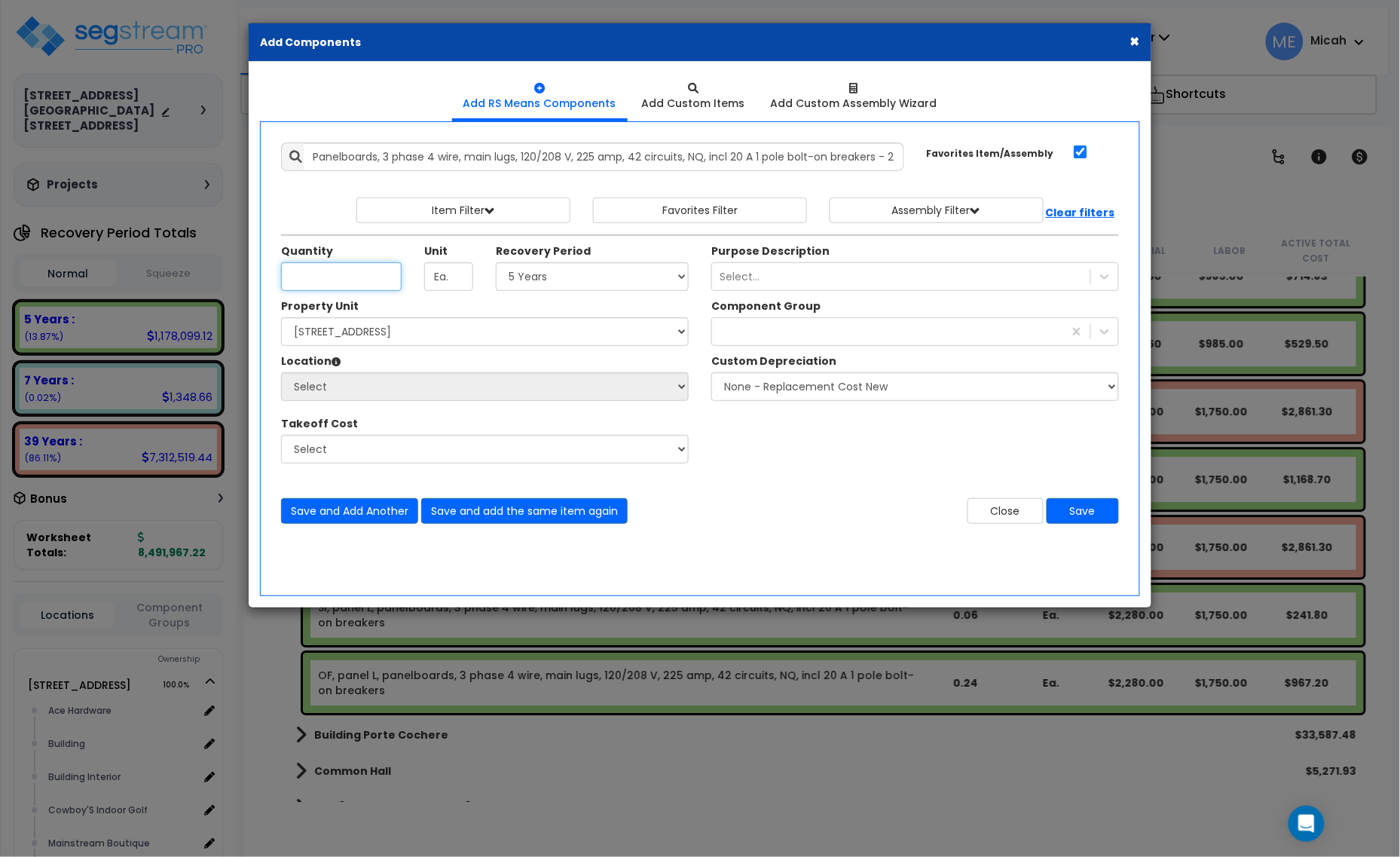
scroll to position [0, 0]
type input ".97"
click at [565, 283] on select "Select 5 Years 7 Years 15 Years 20 Years 39 Years 27.5 Year" at bounding box center [592, 276] width 193 height 28
select select "39Y"
click at [497, 263] on select "Select 5 Years 7 Years 15 Years 20 Years 39 Years 27.5 Year" at bounding box center [592, 276] width 193 height 28
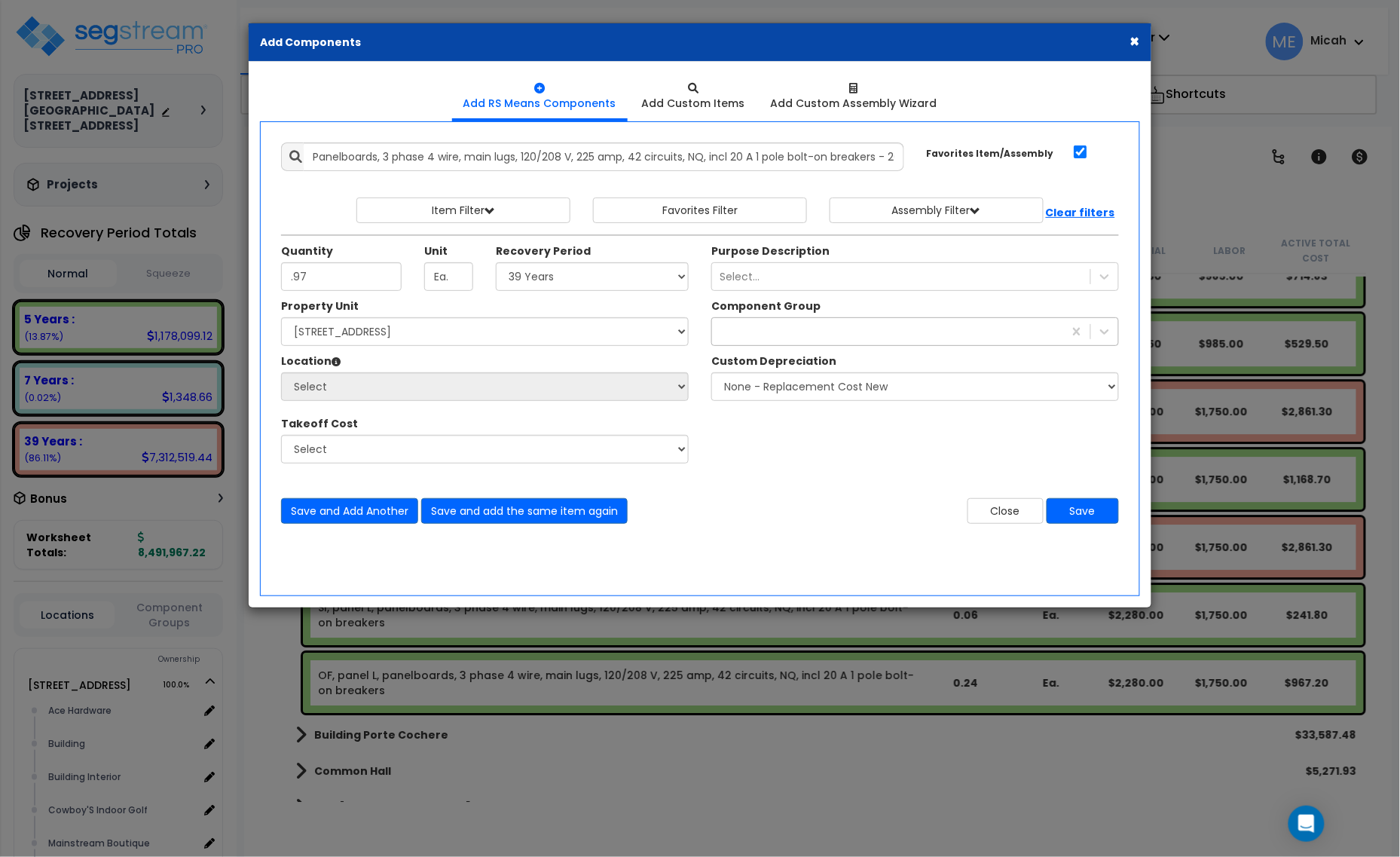
click at [818, 324] on div "229" at bounding box center [887, 331] width 351 height 24
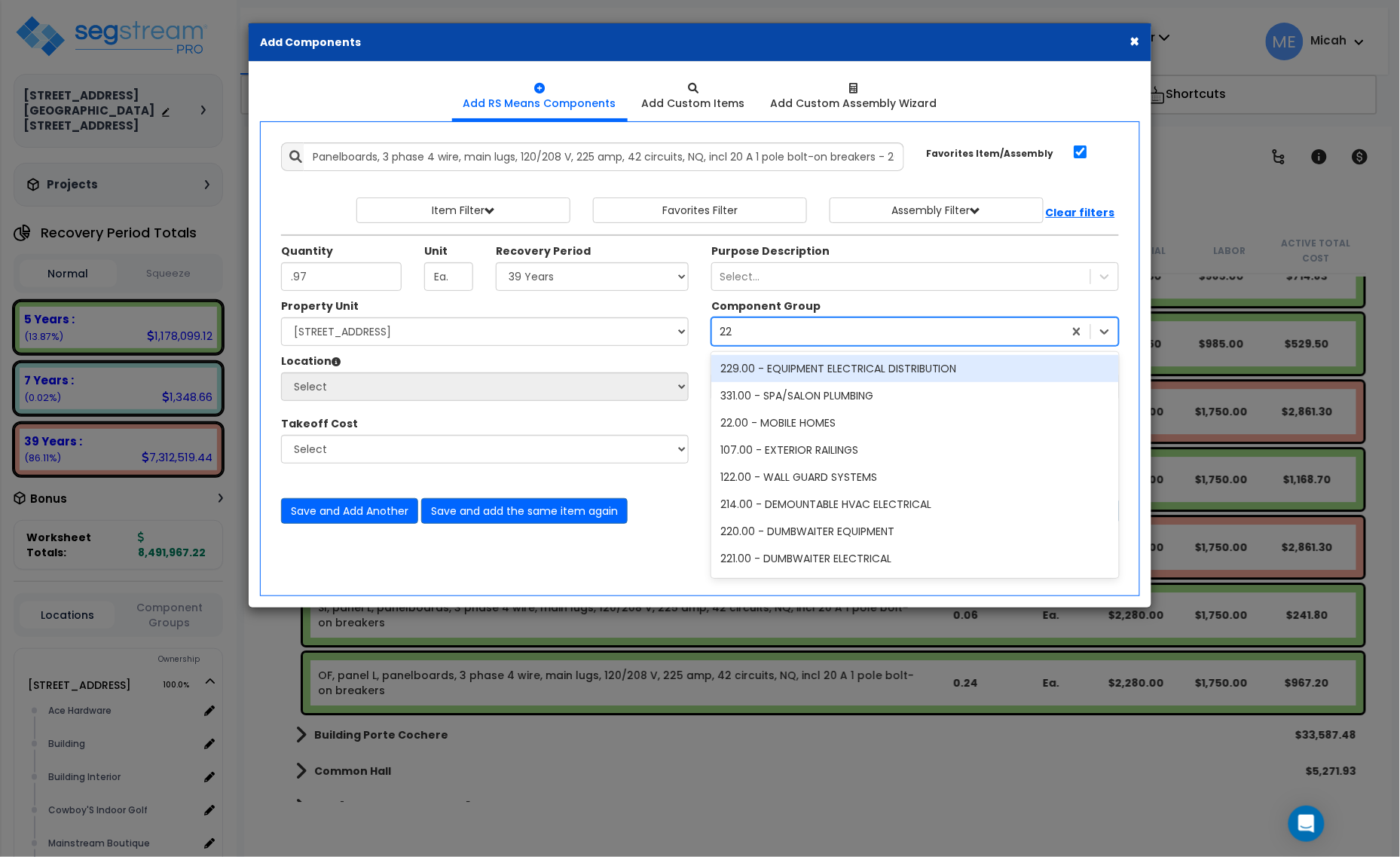
type input "229"
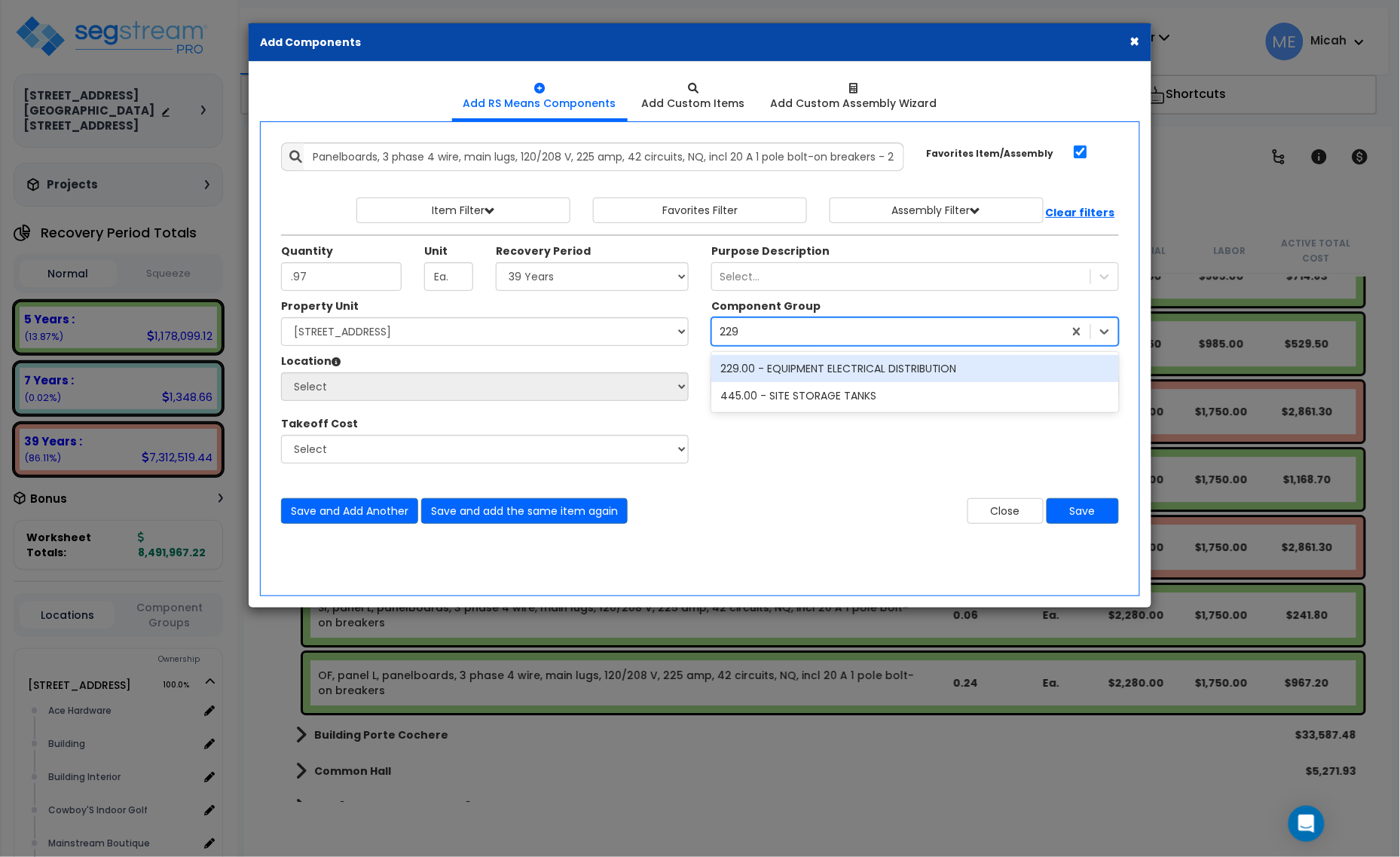
click at [830, 366] on div "229.00 - EQUIPMENT ELECTRICAL DISTRIBUTION" at bounding box center [914, 369] width 407 height 27
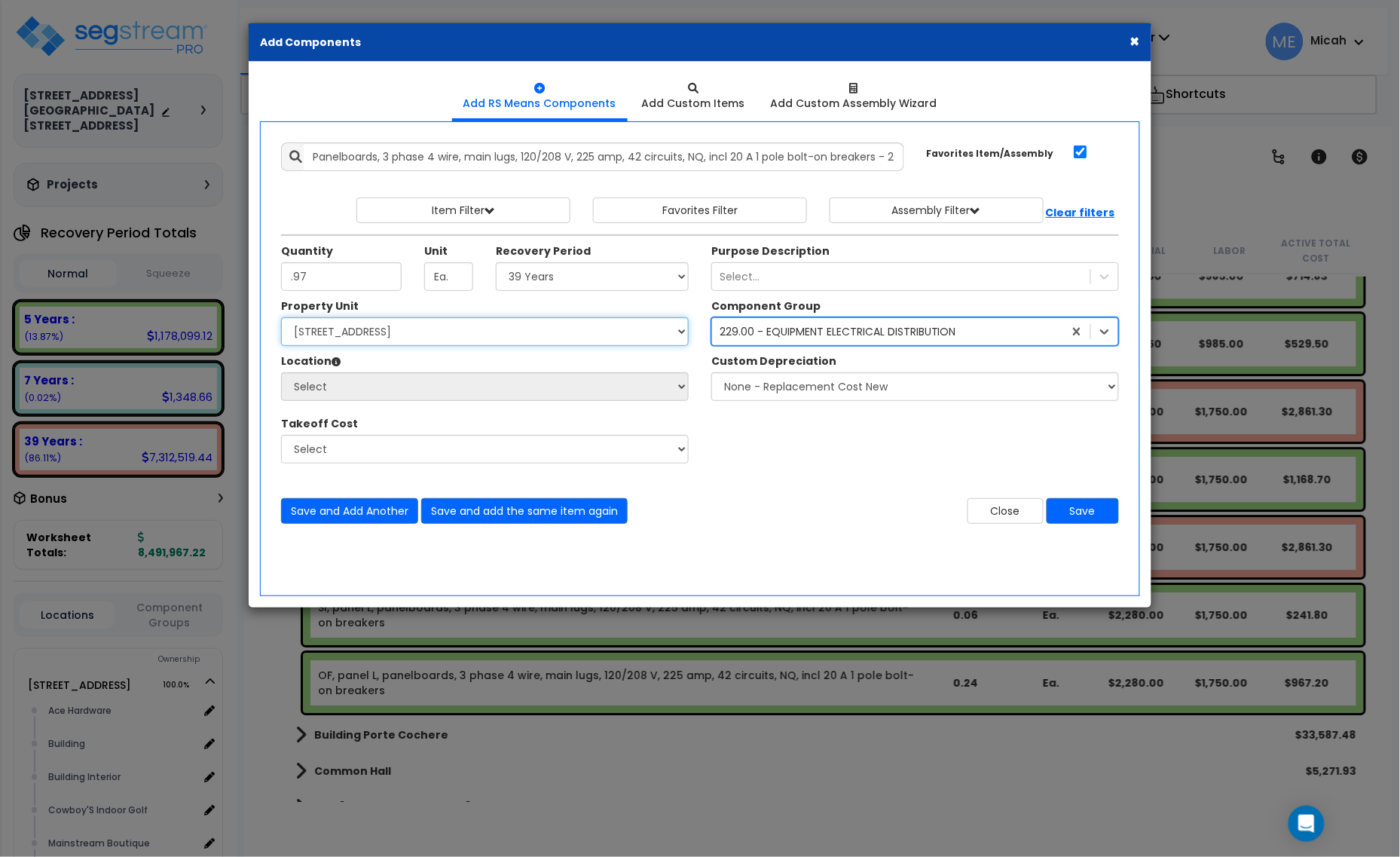
click at [486, 345] on select "Select [STREET_ADDRESS] [STREET_ADDRESS] Site Improvement [STREET_ADDRESS] Site…" at bounding box center [485, 331] width 407 height 28
select select "161428"
click at [281, 318] on select "Select [STREET_ADDRESS] [STREET_ADDRESS] Site Improvement [STREET_ADDRESS] Site…" at bounding box center [485, 331] width 407 height 28
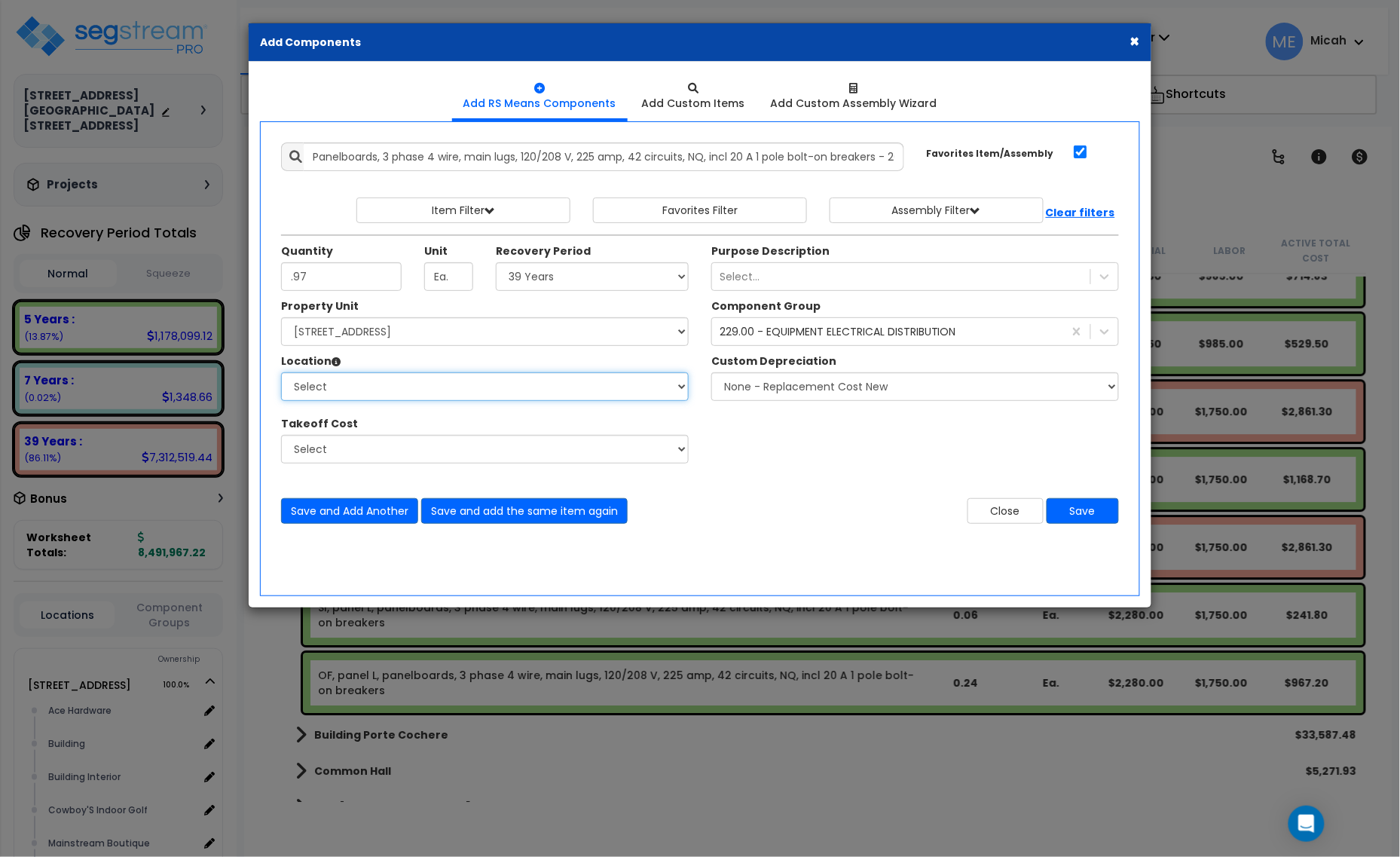
click at [438, 395] on select "Select Alchemy Salon Studio Building Building Interior Building Interior Dick'S…" at bounding box center [485, 386] width 407 height 28
select select "31279"
click at [281, 373] on select "Select Alchemy Salon Studio Building Building Interior Building Interior Dick'S…" at bounding box center [485, 386] width 407 height 28
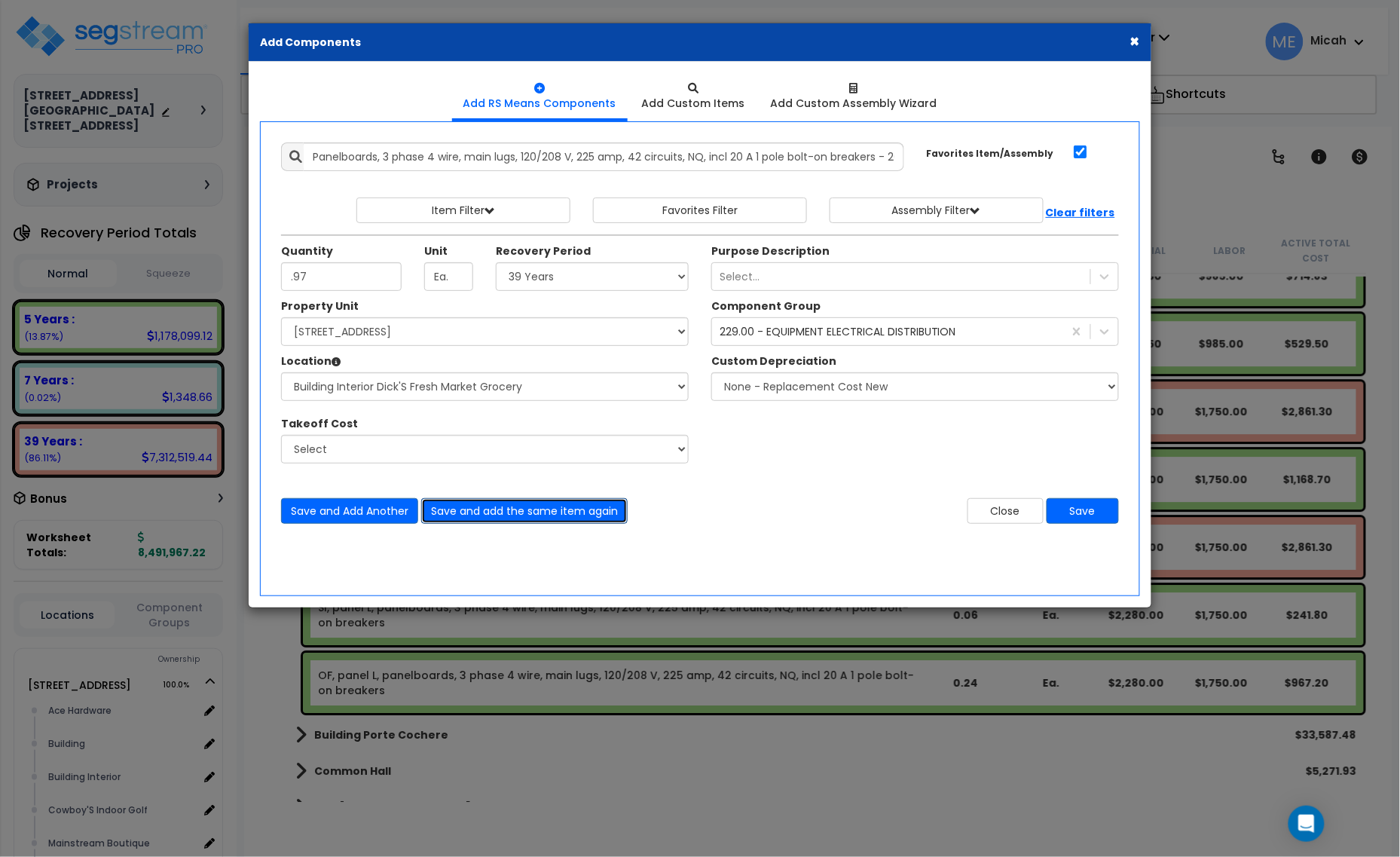
click at [594, 516] on button "Save and add the same item again" at bounding box center [524, 510] width 207 height 26
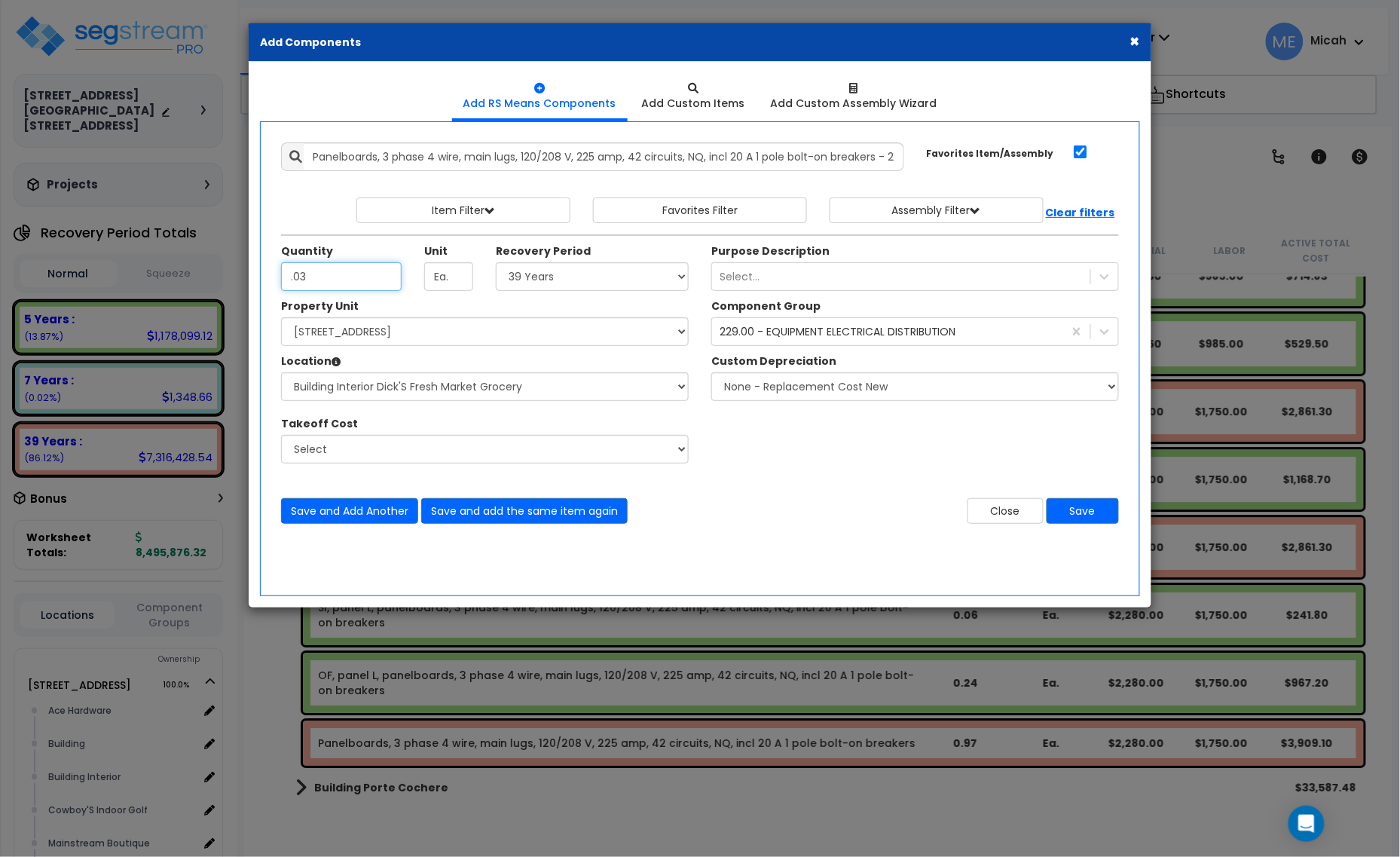
type input ".03"
click at [625, 287] on select "Select 5 Years 7 Years 15 Years 20 Years 39 Years 27.5 Year" at bounding box center [592, 276] width 193 height 28
select select "5Y"
click at [497, 263] on select "Select 5 Years 7 Years 15 Years 20 Years 39 Years 27.5 Year" at bounding box center [592, 276] width 193 height 28
click at [1067, 513] on button "Save" at bounding box center [1083, 510] width 72 height 26
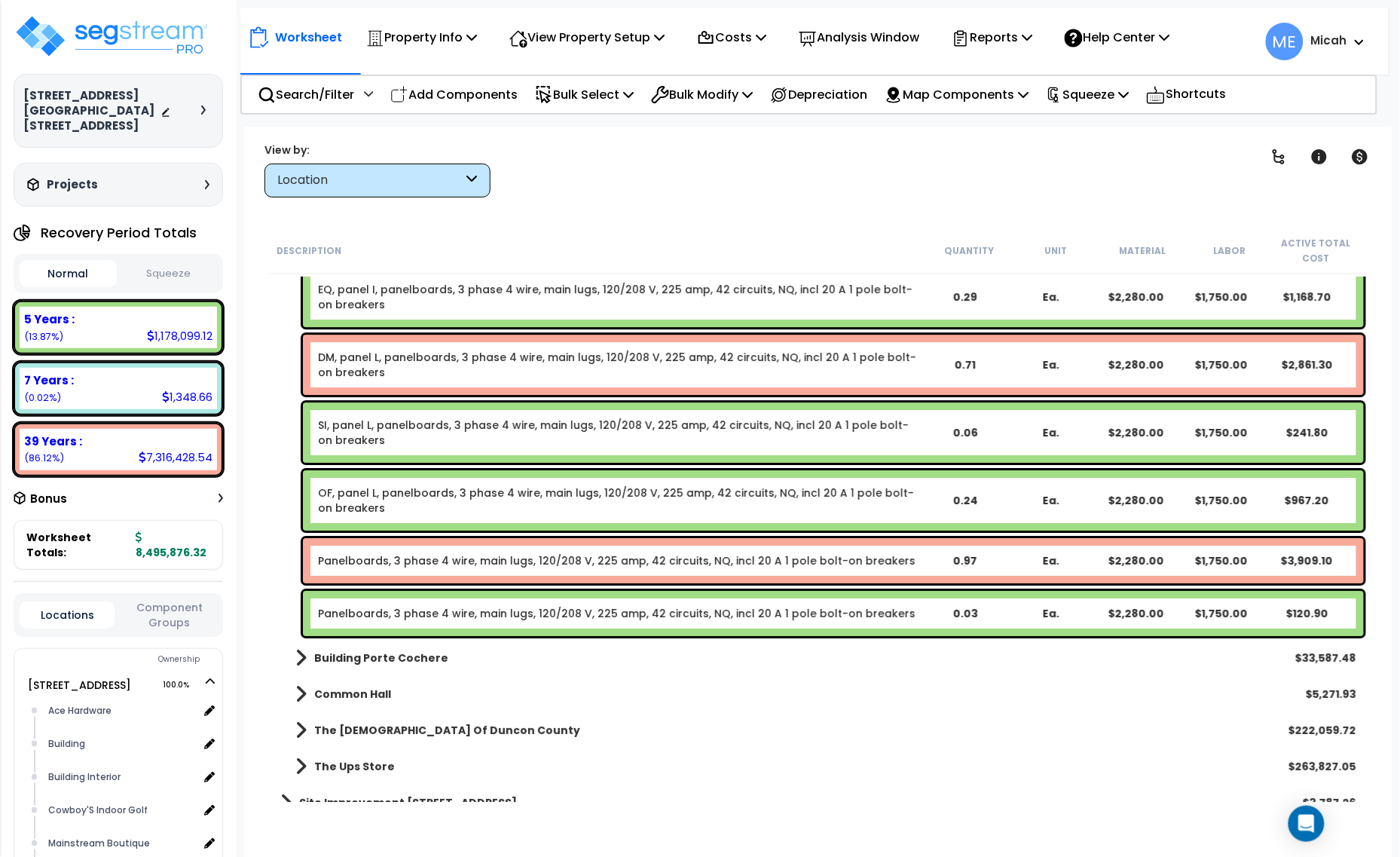
scroll to position [14772, 0]
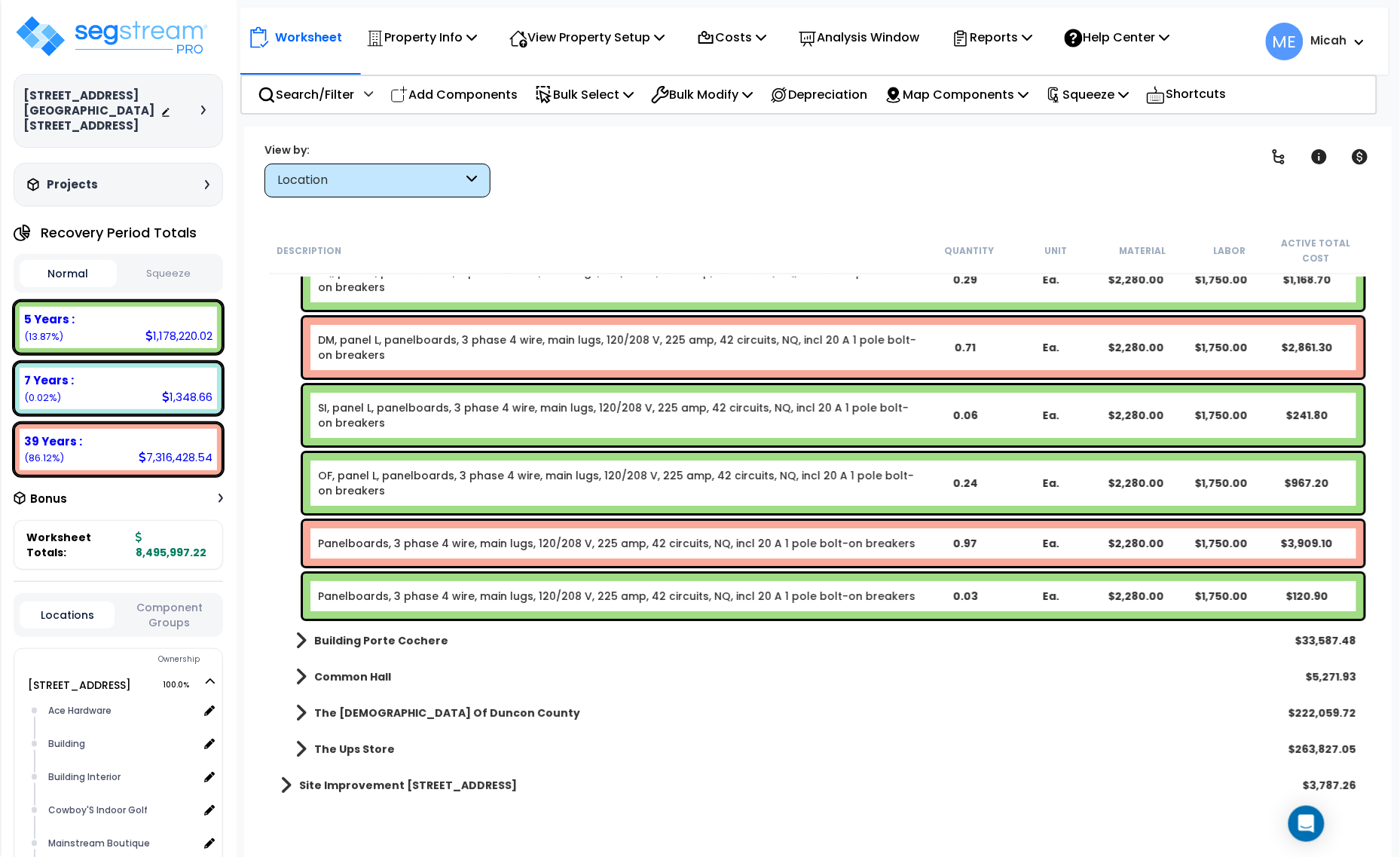
click at [466, 545] on link "Panelboards, 3 phase 4 wire, main lugs, 120/208 V, 225 amp, 42 circuits, NQ, in…" at bounding box center [617, 543] width 597 height 15
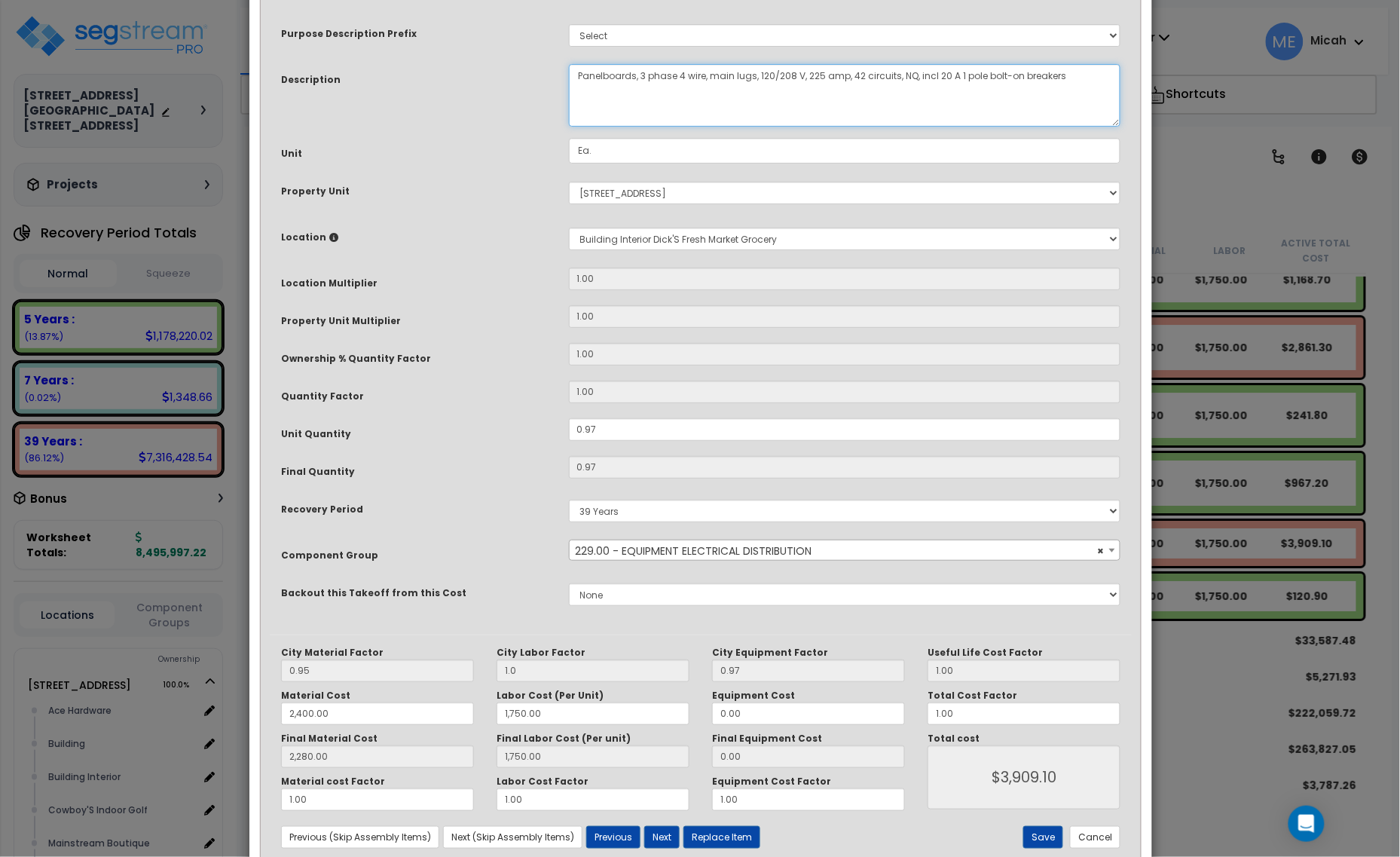
click at [577, 83] on textarea "Panelboards, 3 phase 4 wire, main lugs, 120/208 V, 225 amp, 42 circuits, NQ, in…" at bounding box center [845, 95] width 552 height 63
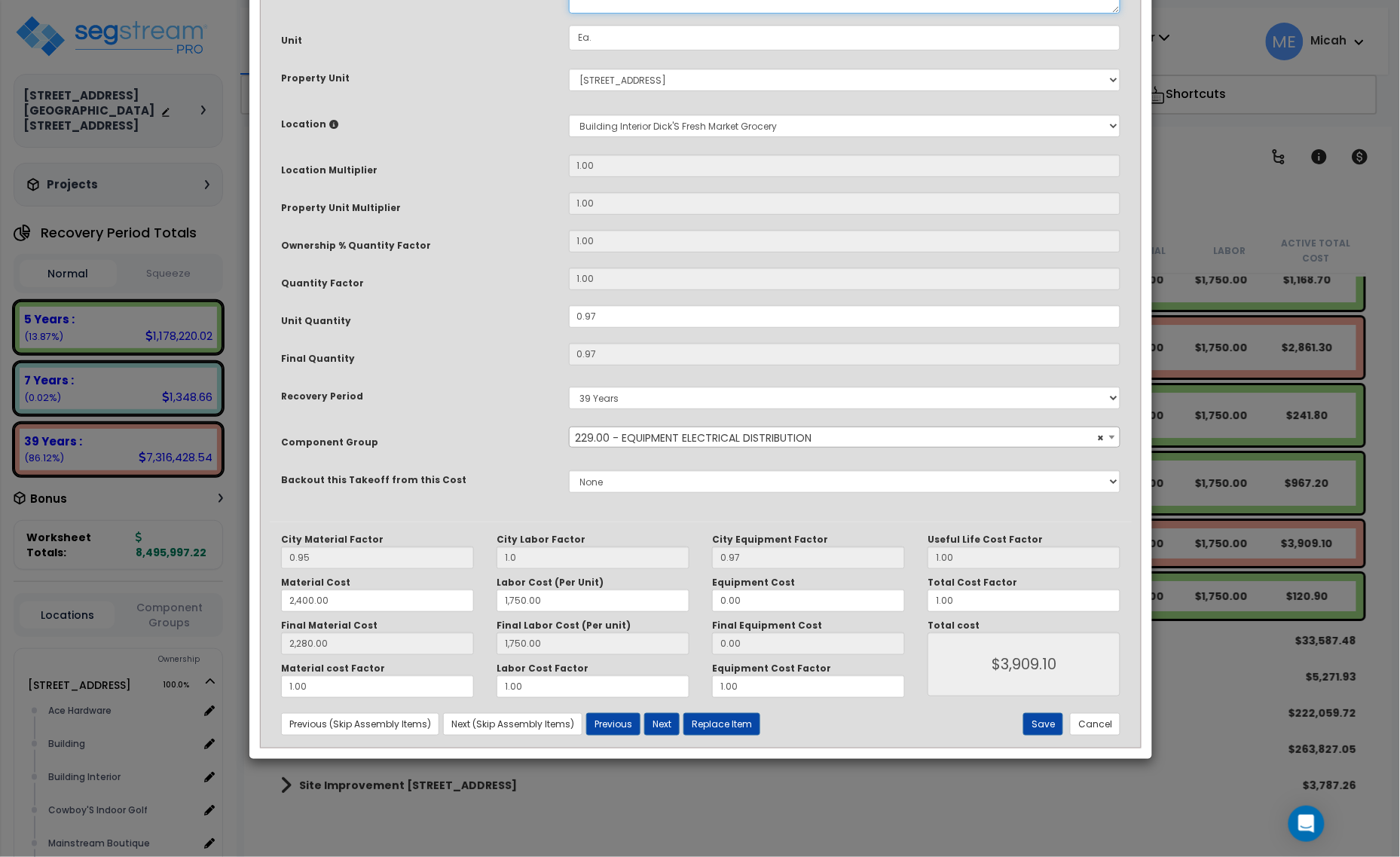
scroll to position [114, 0]
type textarea "DM, panel L1, panelboards, 3 phase 4 wire, main lugs, 120/208 V, 225 amp, 42 ci…"
click at [1047, 727] on button "Save" at bounding box center [1043, 724] width 40 height 22
type input "1.00"
type input "2400.00"
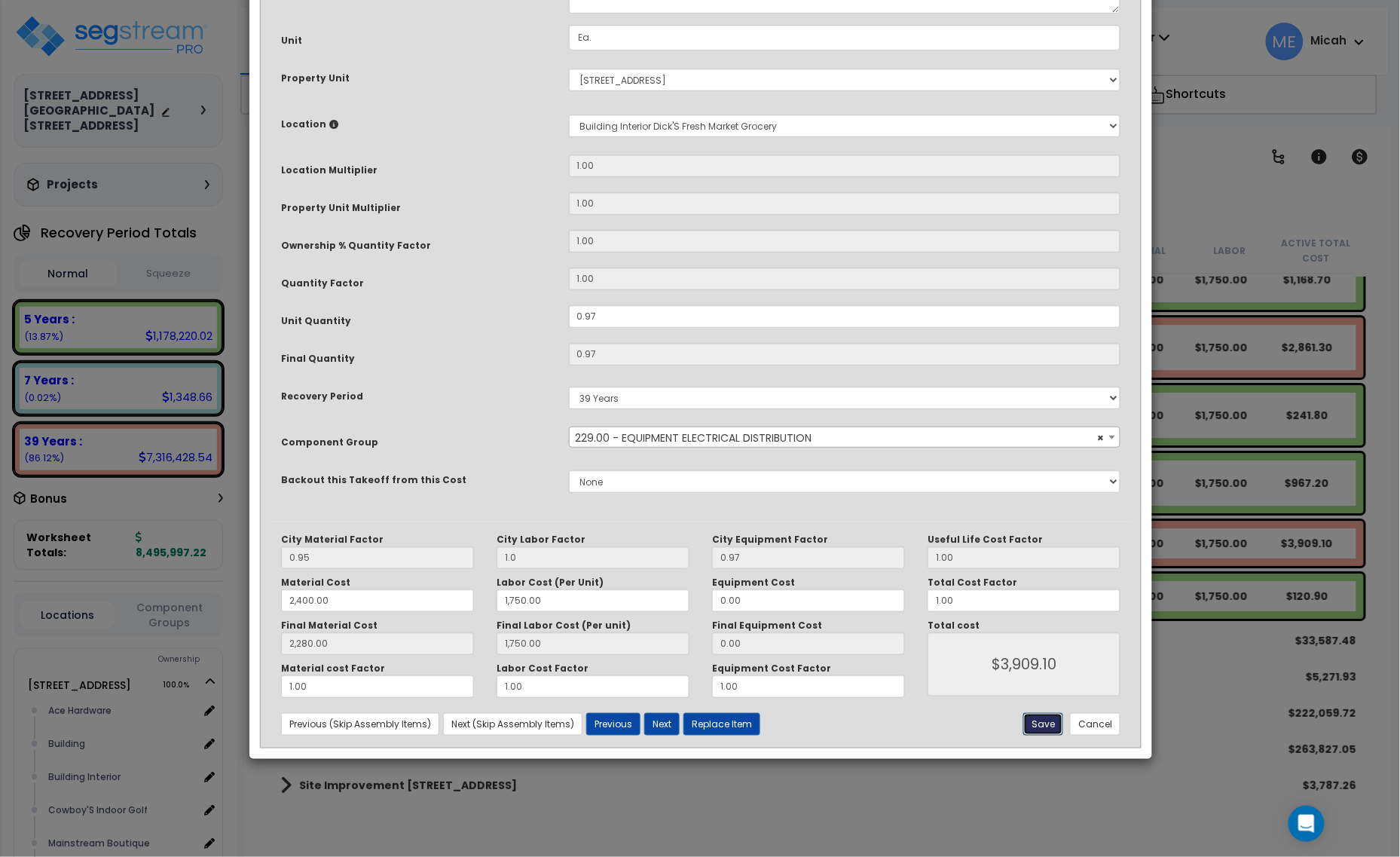
type input "1750.00"
type input "2280.00"
type input "1750.00"
type input "3909.10"
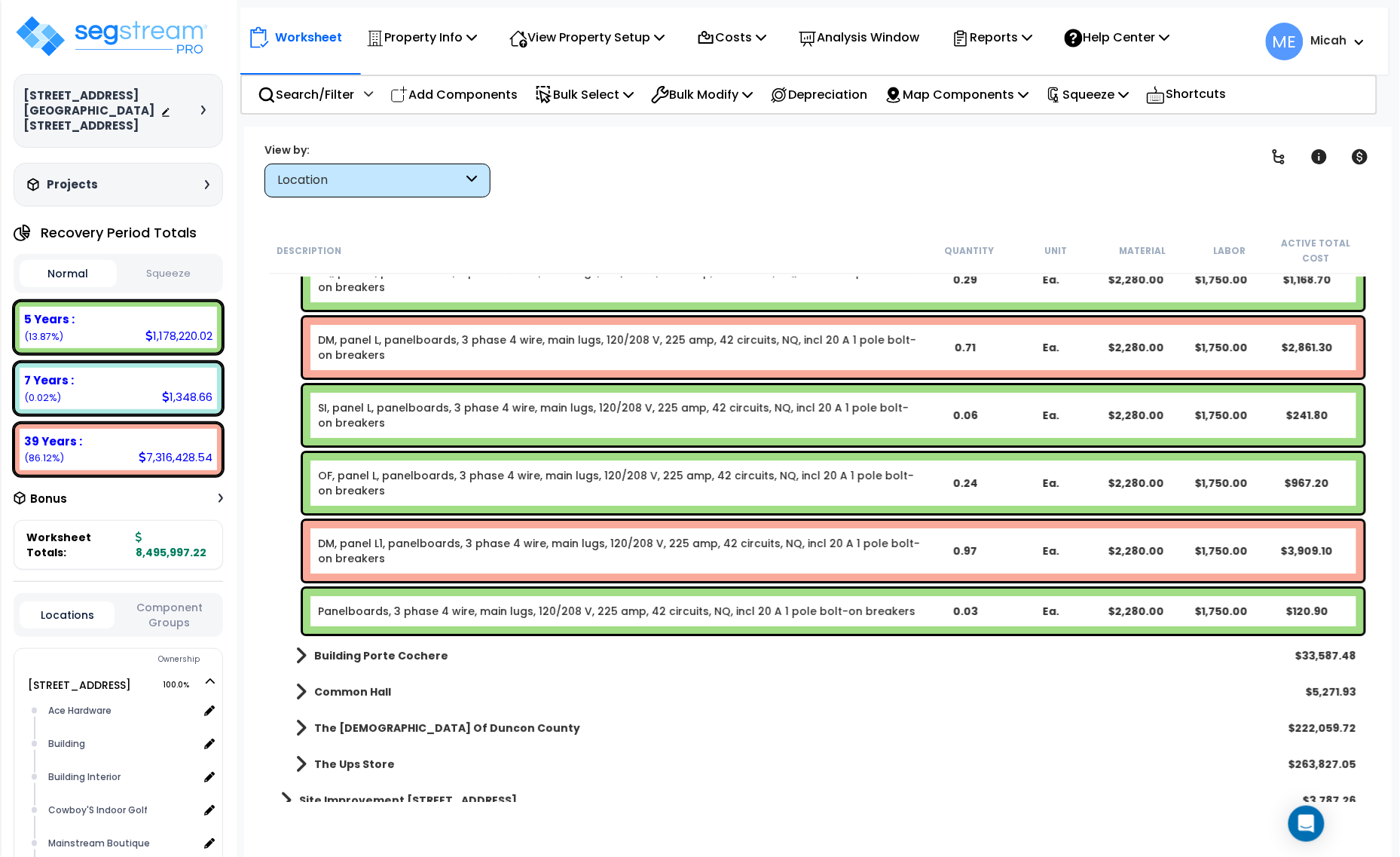
click at [482, 616] on link "Panelboards, 3 phase 4 wire, main lugs, 120/208 V, 225 amp, 42 circuits, NQ, in…" at bounding box center [617, 611] width 597 height 15
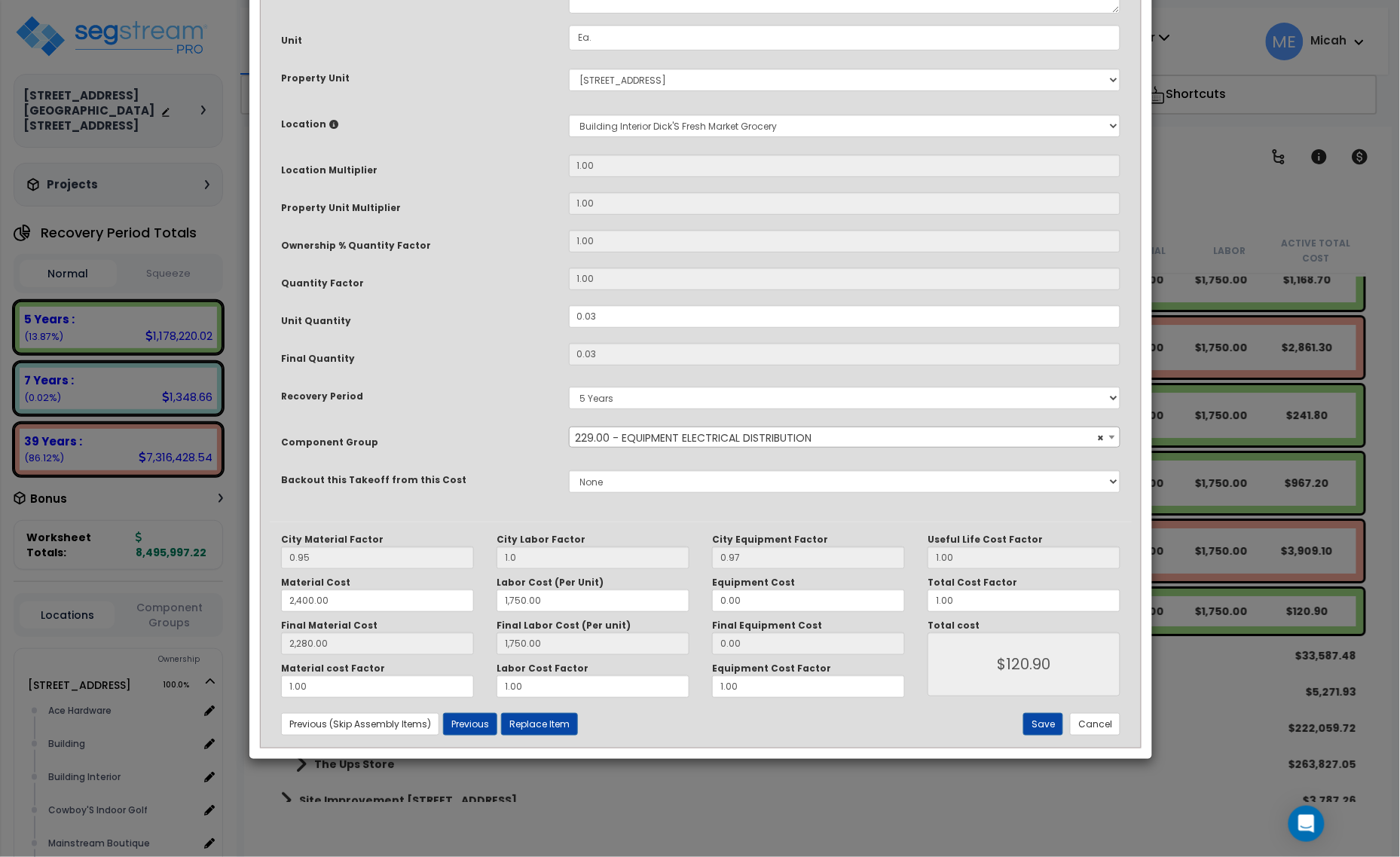
scroll to position [0, 0]
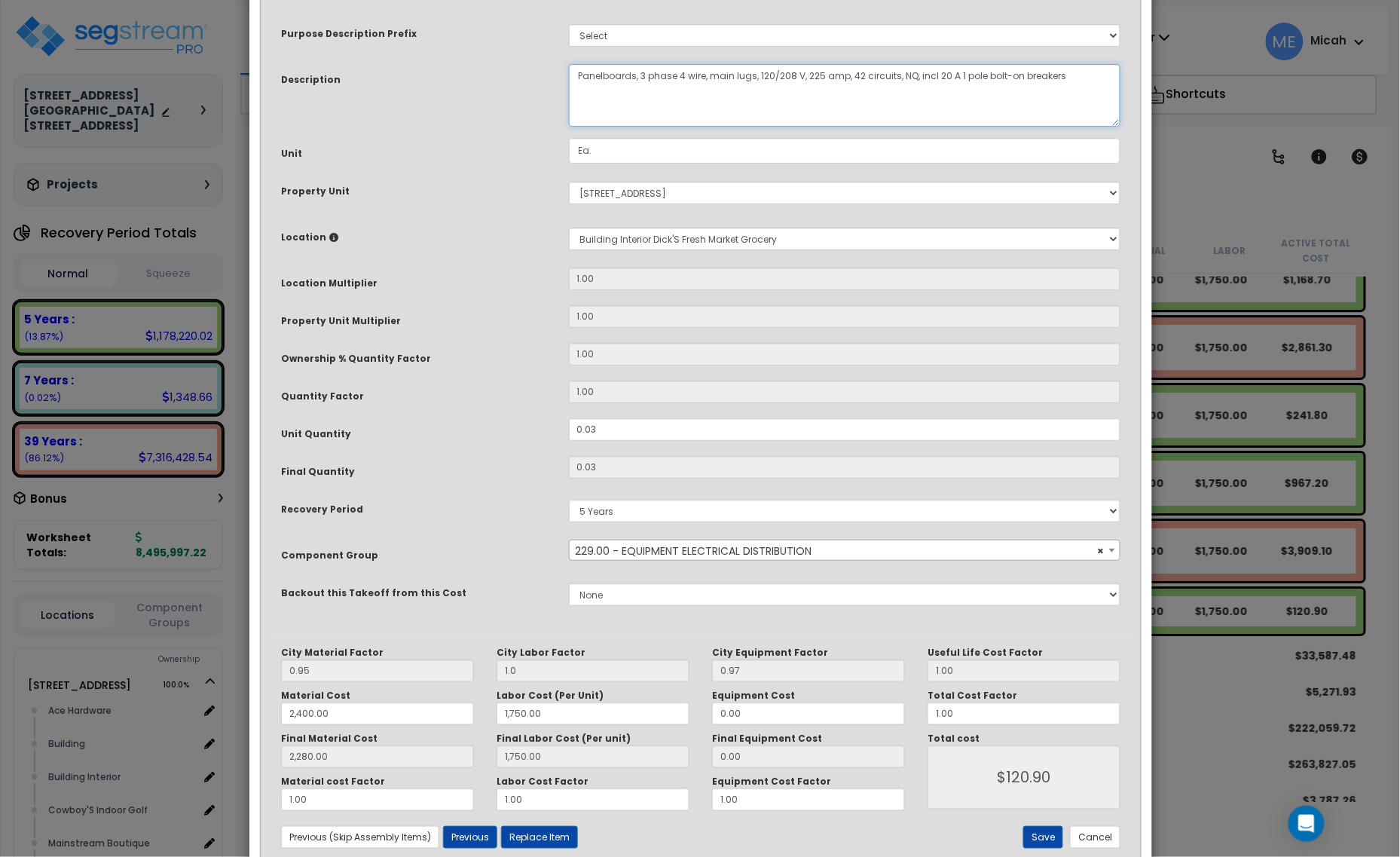
click at [580, 71] on textarea "Panelboards, 3 phase 4 wire, main lugs, 120/208 V, 225 amp, 42 circuits, NQ, in…" at bounding box center [845, 95] width 552 height 63
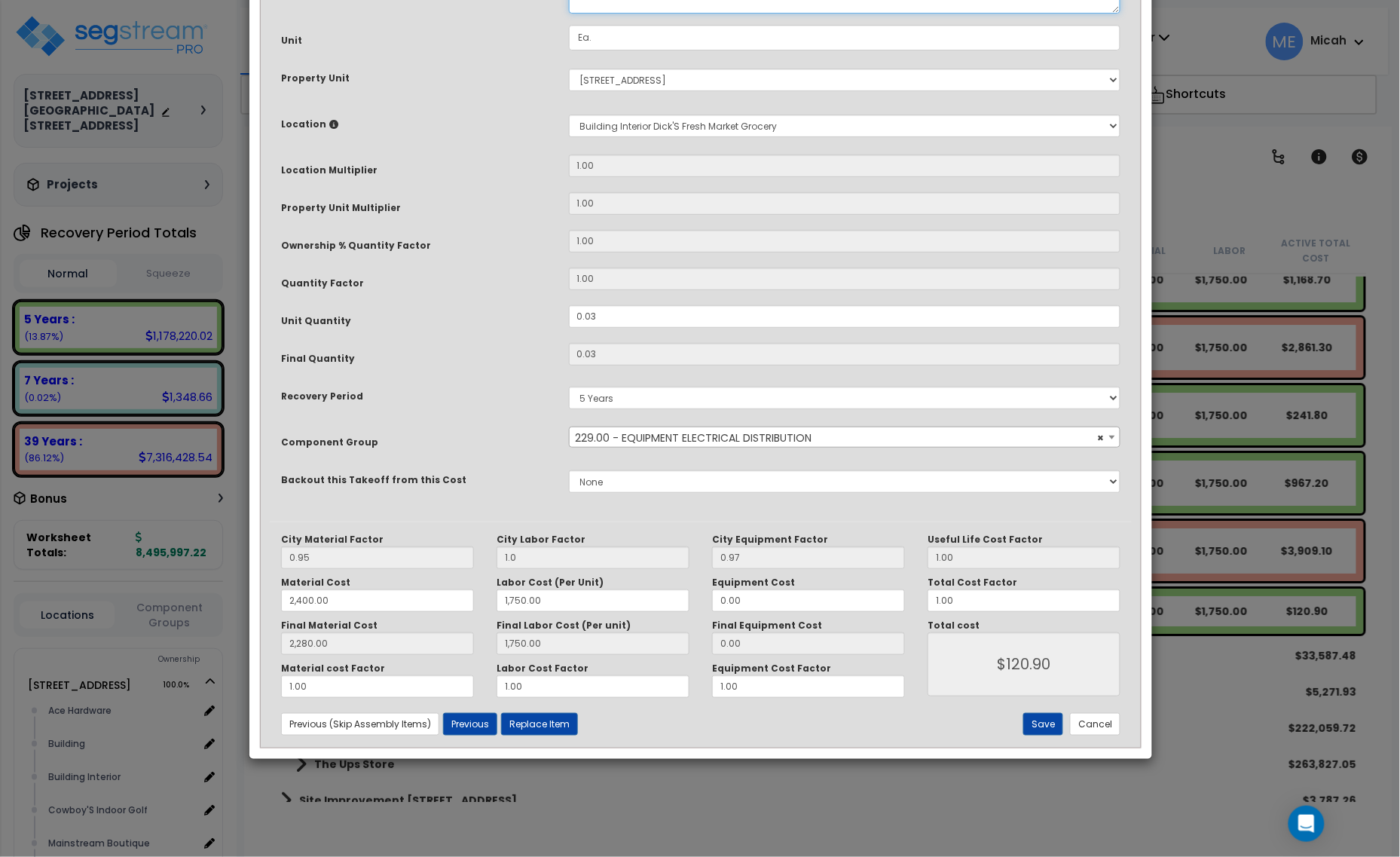
scroll to position [114, 0]
type textarea "EQ, panel L1, panelboards, 3 phase 4 wire, main lugs, 120/208 V, 225 amp, 42 ci…"
click at [1049, 721] on button "Save" at bounding box center [1043, 724] width 40 height 22
type input "1.00"
type input "2400.00"
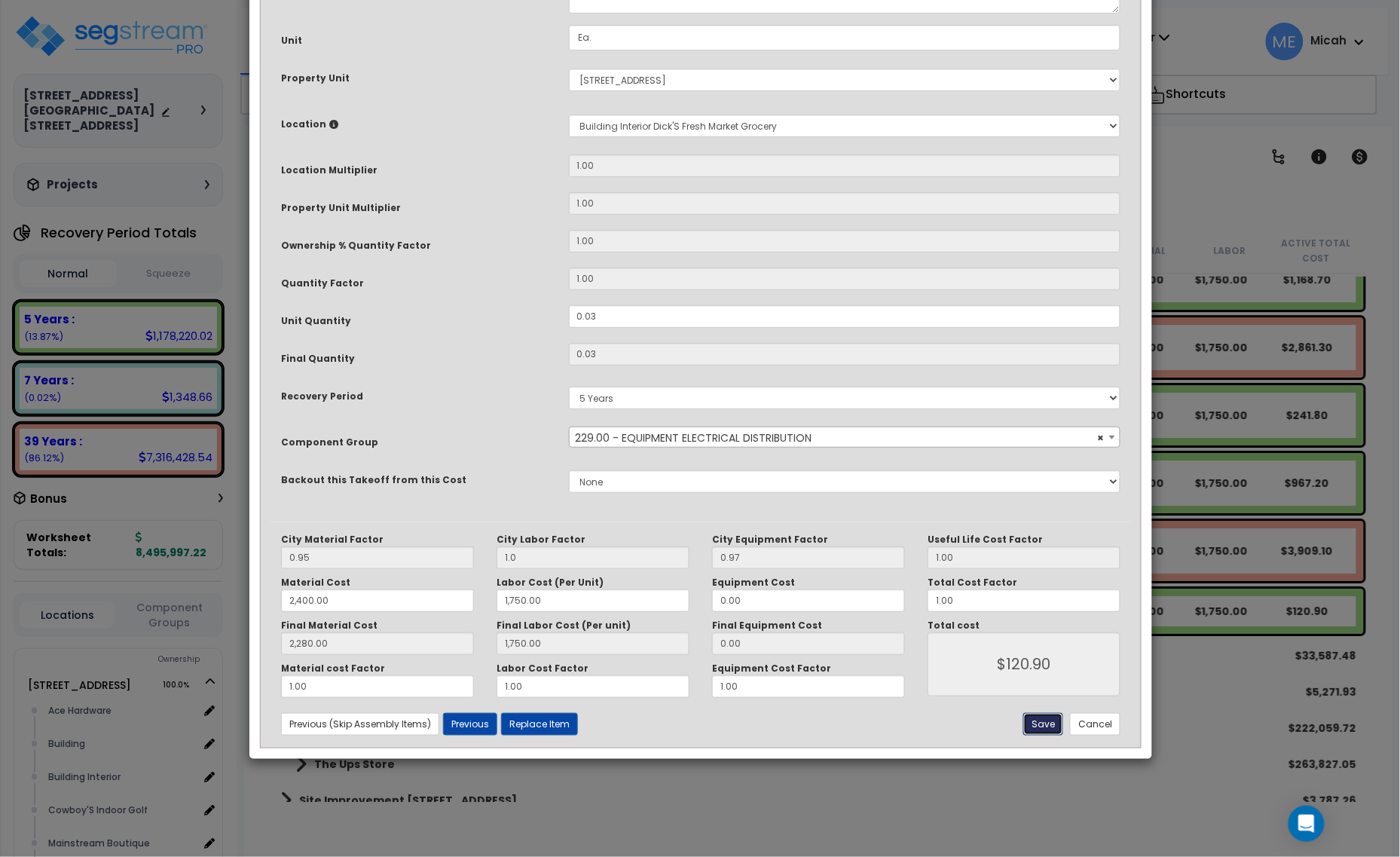
type input "1750.00"
type input "2280.00"
type input "1750.00"
type input "120.90"
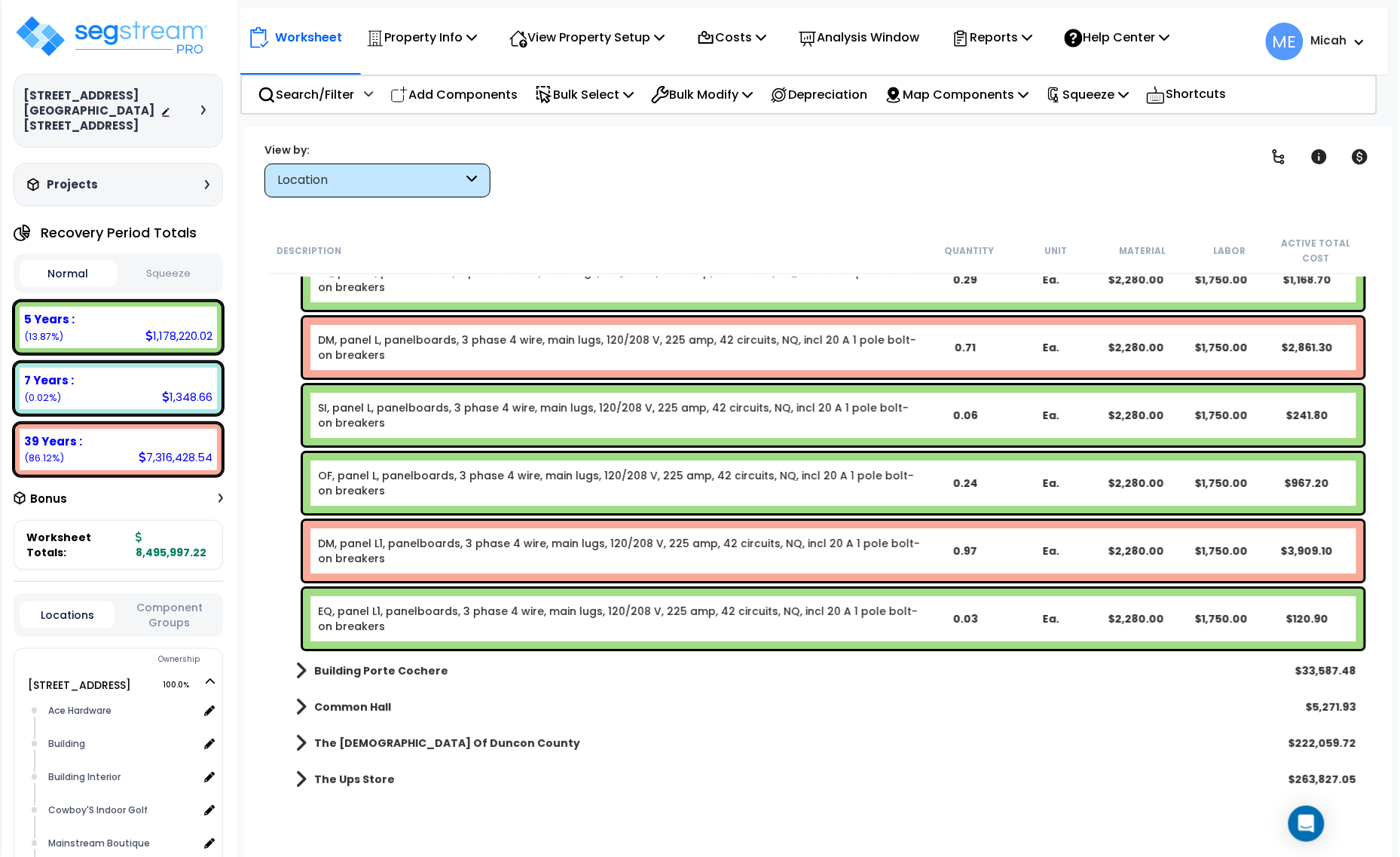
drag, startPoint x: 475, startPoint y: 90, endPoint x: 482, endPoint y: 134, distance: 44.6
click at [475, 90] on p "Add Components" at bounding box center [454, 94] width 127 height 21
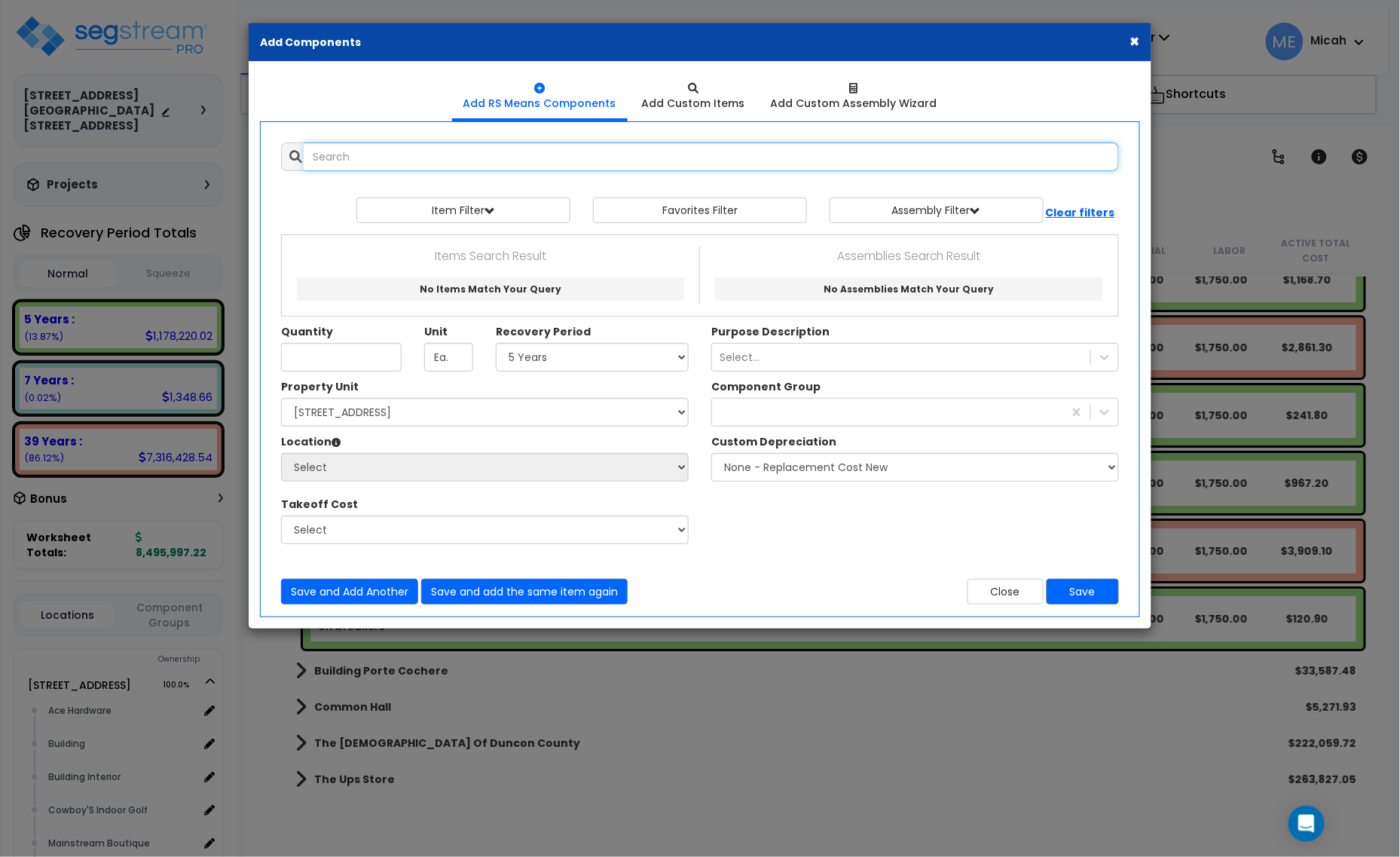
select select
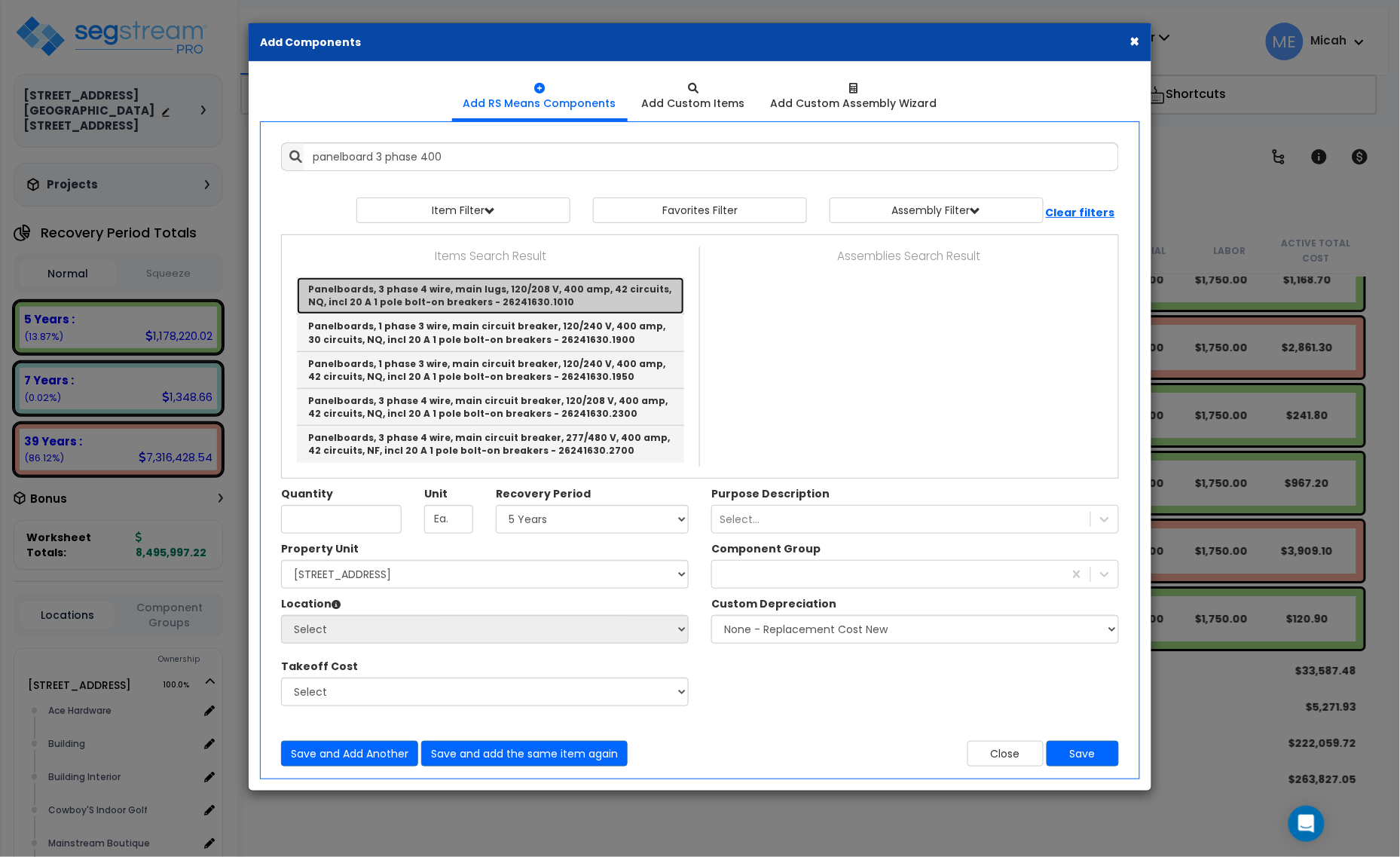
click at [584, 301] on link "Panelboards, 3 phase 4 wire, main lugs, 120/208 V, 400 amp, 42 circuits, NQ, in…" at bounding box center [490, 295] width 387 height 37
type input "Panelboards, 3 phase 4 wire, main lugs, 120/208 V, 400 amp, 42 circuits, NQ, in…"
checkbox input "false"
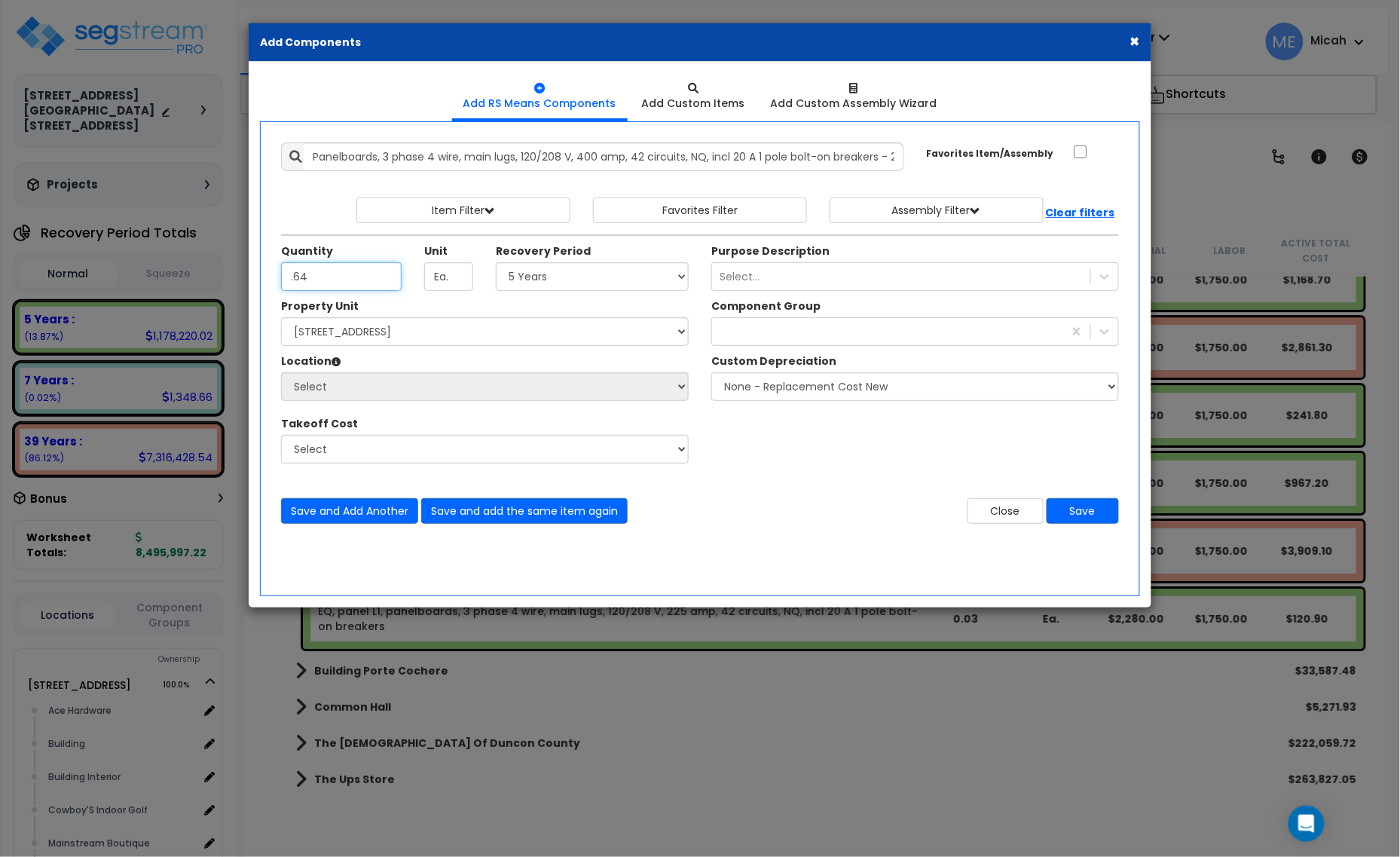
type input ".64"
click at [563, 281] on select "Select 5 Years 7 Years 15 Years 20 Years 39 Years 27.5 Year" at bounding box center [592, 276] width 193 height 28
select select "39Y"
click at [497, 263] on select "Select 5 Years 7 Years 15 Years 20 Years 39 Years 27.5 Year" at bounding box center [592, 276] width 193 height 28
click at [736, 333] on div "229" at bounding box center [887, 331] width 351 height 24
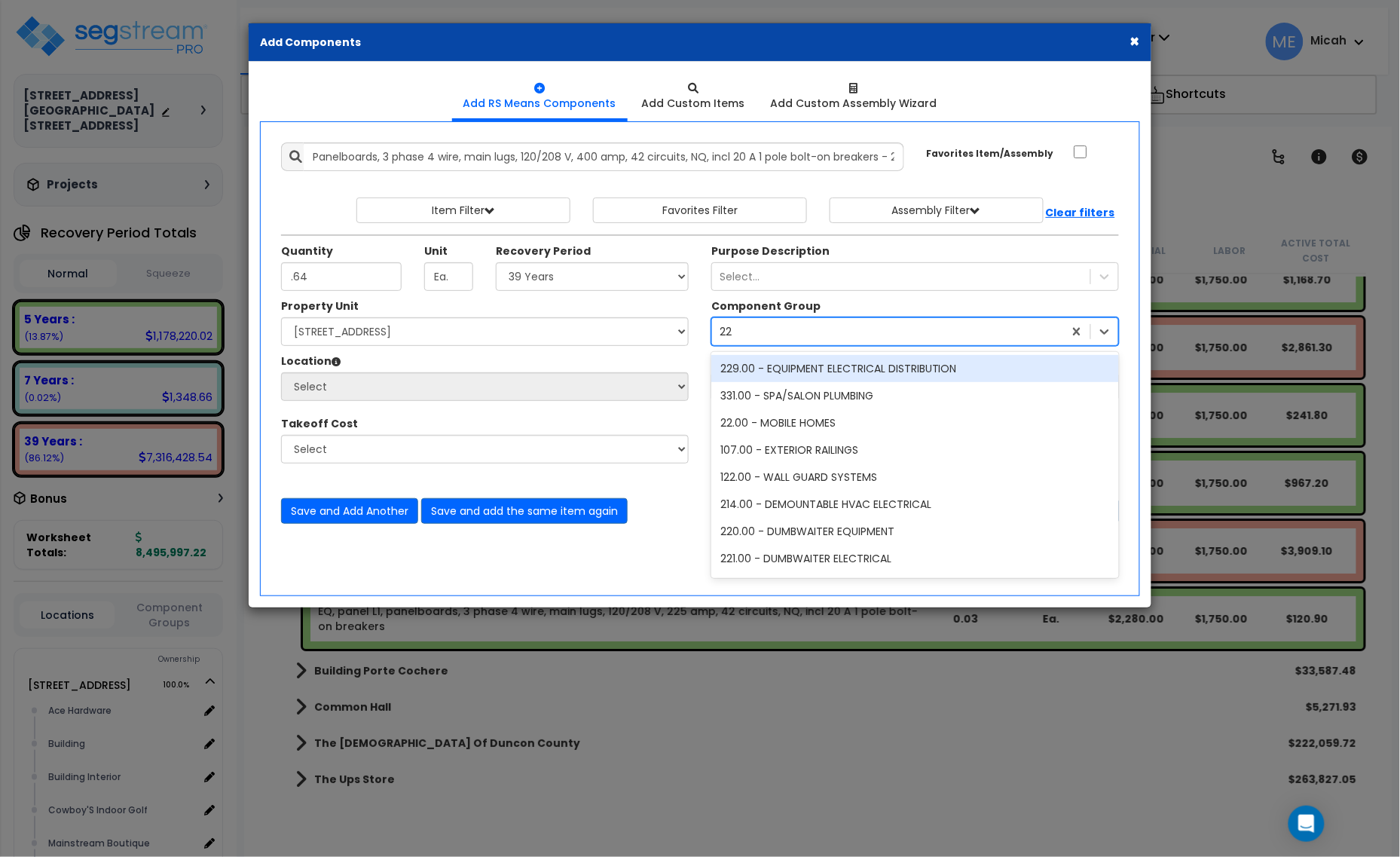
type input "229"
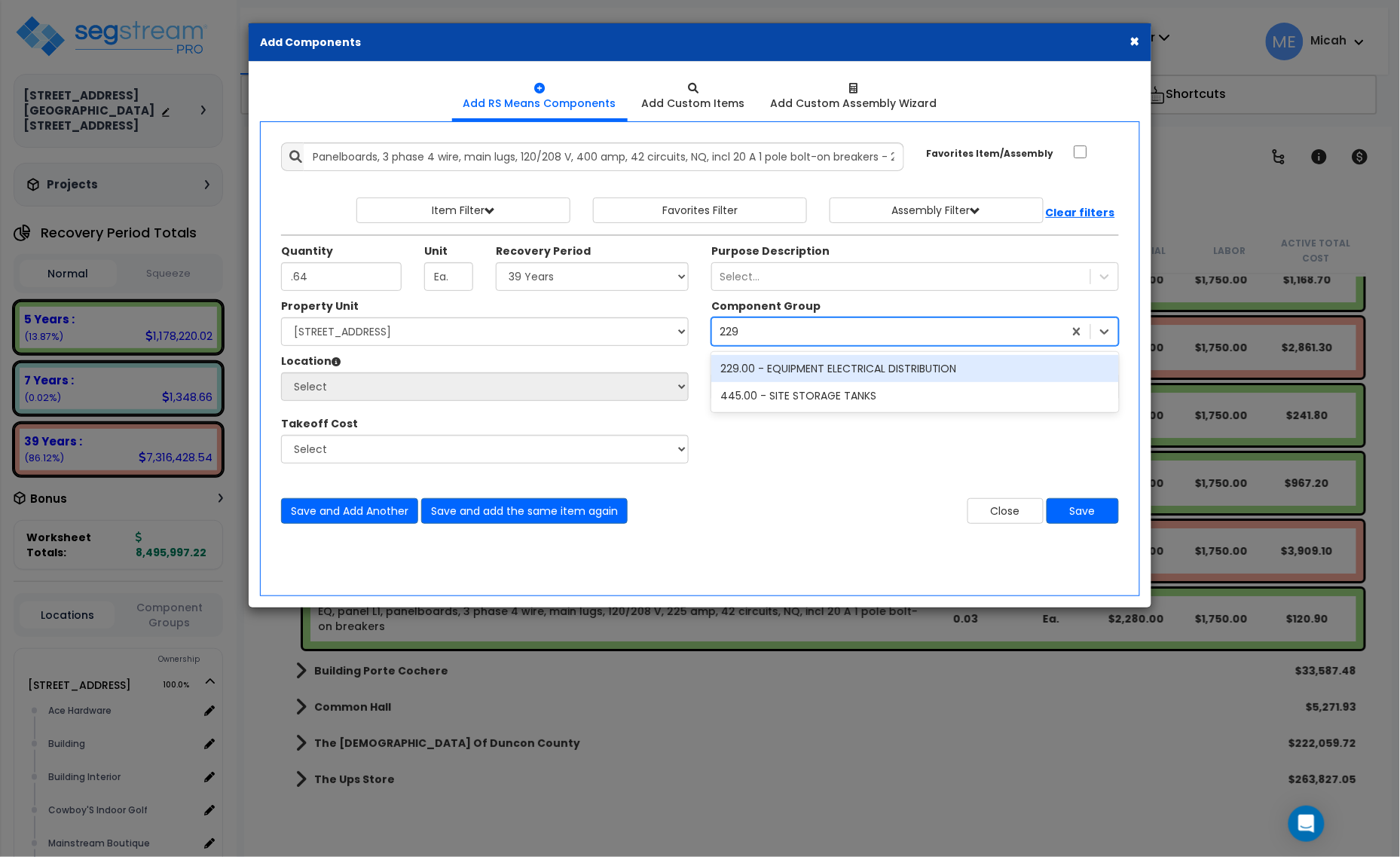
click at [800, 362] on div "229.00 - EQUIPMENT ELECTRICAL DISTRIBUTION" at bounding box center [914, 369] width 407 height 27
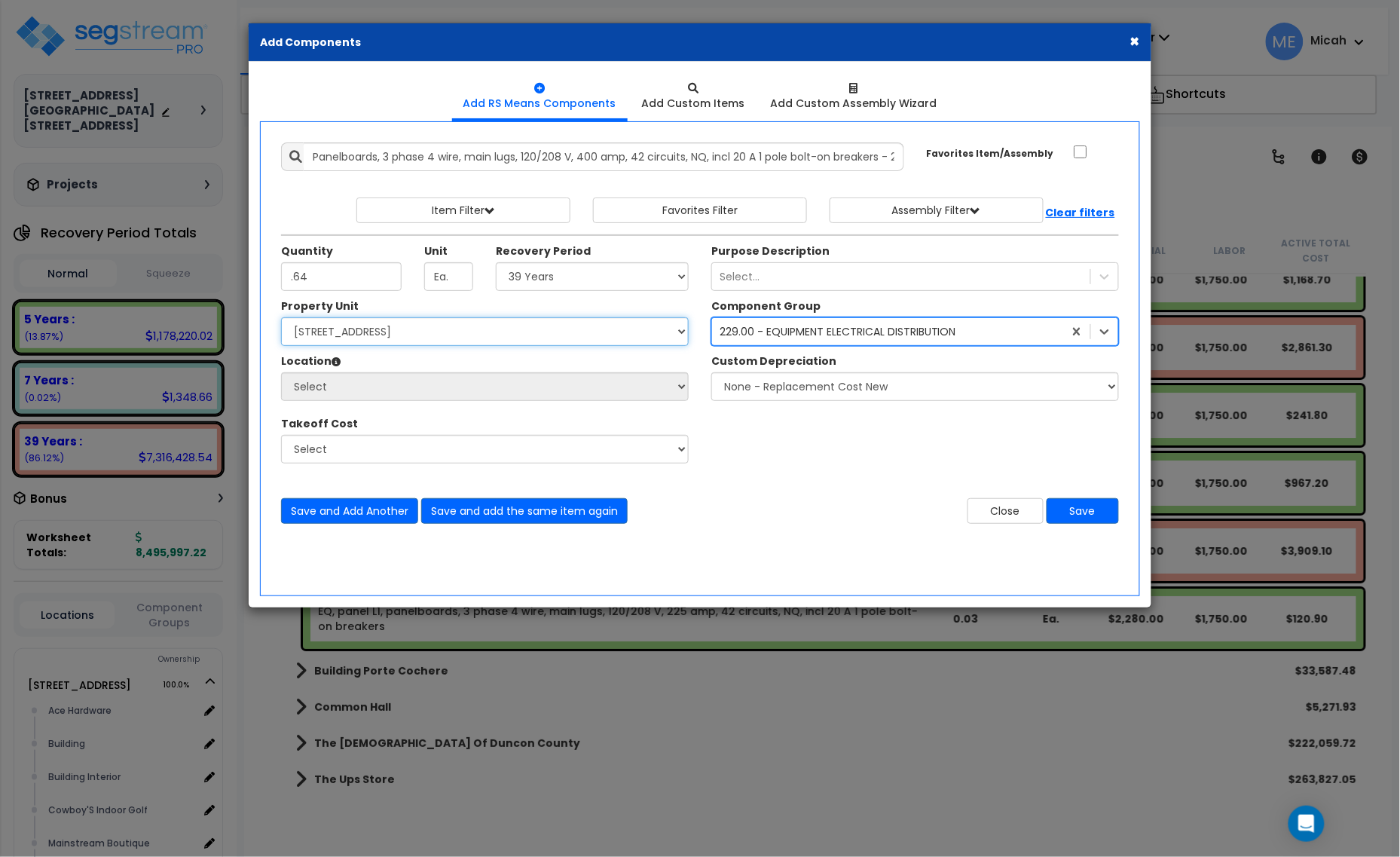
click at [328, 335] on select "Select [STREET_ADDRESS] [STREET_ADDRESS] Site Improvement [STREET_ADDRESS] Site…" at bounding box center [485, 331] width 407 height 28
select select "161428"
click at [281, 318] on select "Select [STREET_ADDRESS] [STREET_ADDRESS] Site Improvement [STREET_ADDRESS] Site…" at bounding box center [485, 331] width 407 height 28
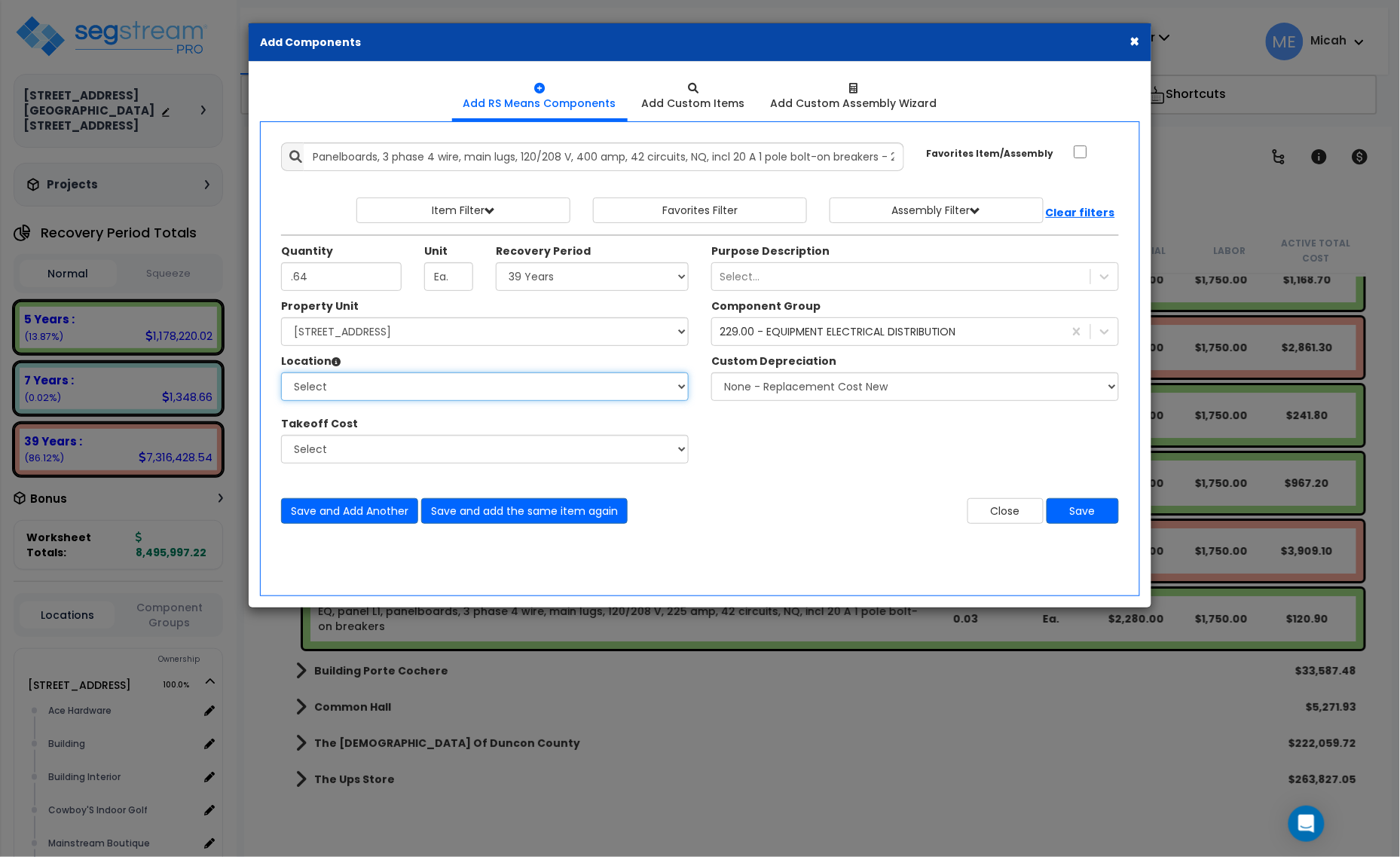
click at [378, 395] on select "Select Alchemy Salon Studio Building Building Interior Building Interior Dick'S…" at bounding box center [485, 386] width 407 height 28
select select "31279"
click at [281, 373] on select "Select Alchemy Salon Studio Building Building Interior Building Interior Dick'S…" at bounding box center [485, 386] width 407 height 28
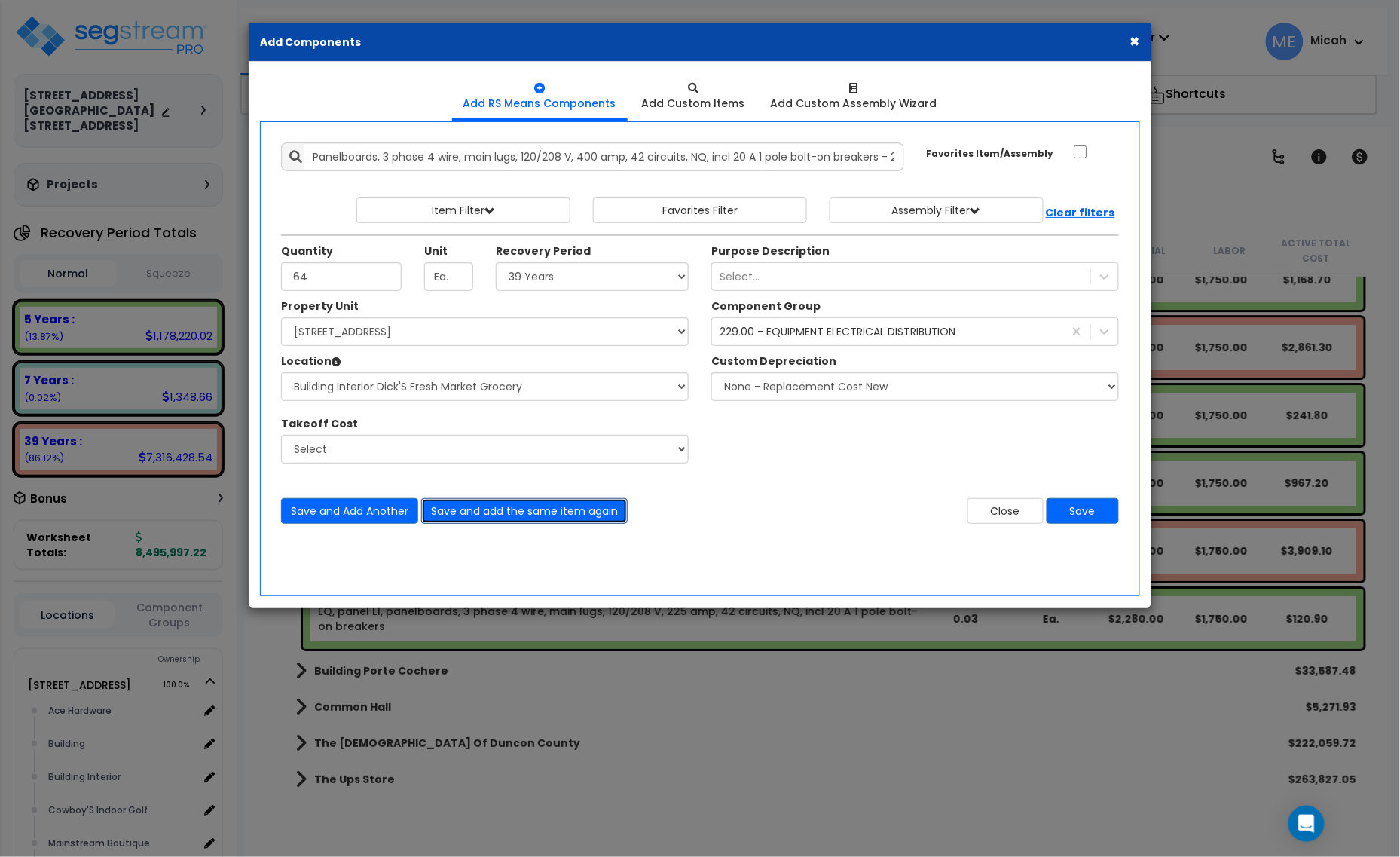
click at [597, 518] on button "Save and add the same item again" at bounding box center [524, 510] width 207 height 26
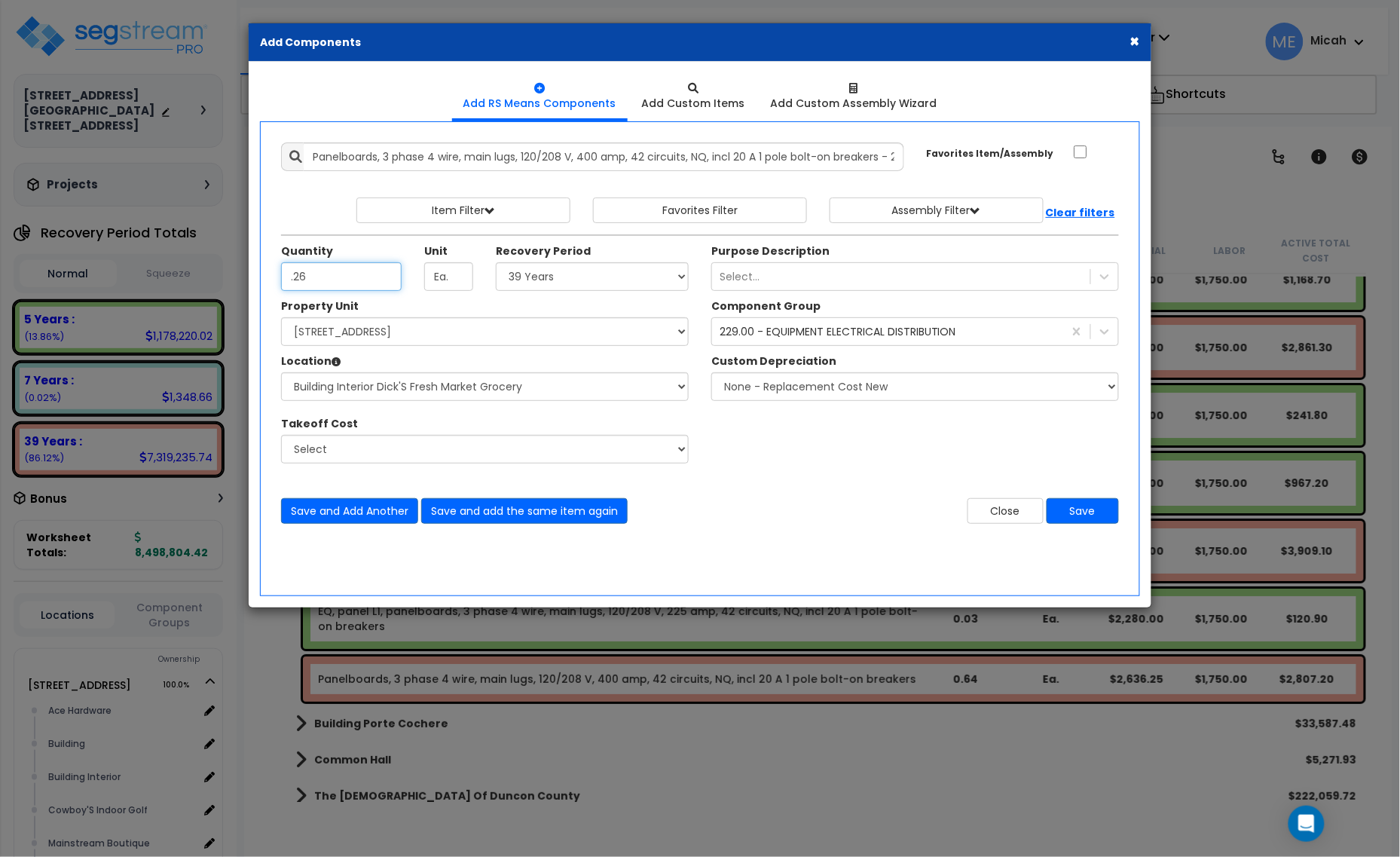
type input ".26"
click at [558, 274] on select "Select 5 Years 7 Years 15 Years 20 Years 39 Years 27.5 Year" at bounding box center [592, 276] width 193 height 28
select select "5Y"
click at [497, 263] on select "Select 5 Years 7 Years 15 Years 20 Years 39 Years 27.5 Year" at bounding box center [592, 276] width 193 height 28
click at [584, 516] on button "Save and add the same item again" at bounding box center [524, 510] width 207 height 26
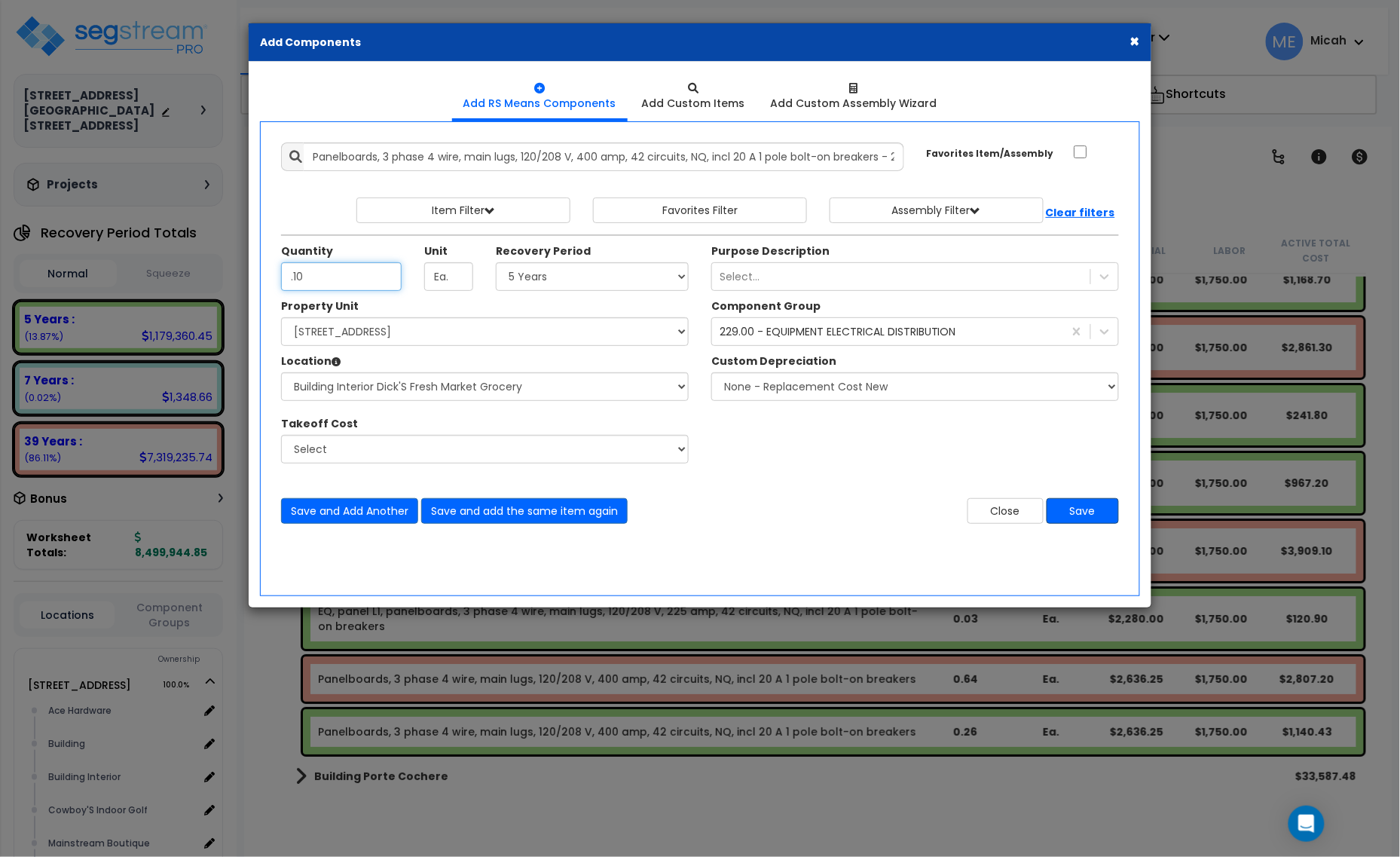
type input ".10"
click at [1089, 512] on button "Save" at bounding box center [1083, 510] width 72 height 26
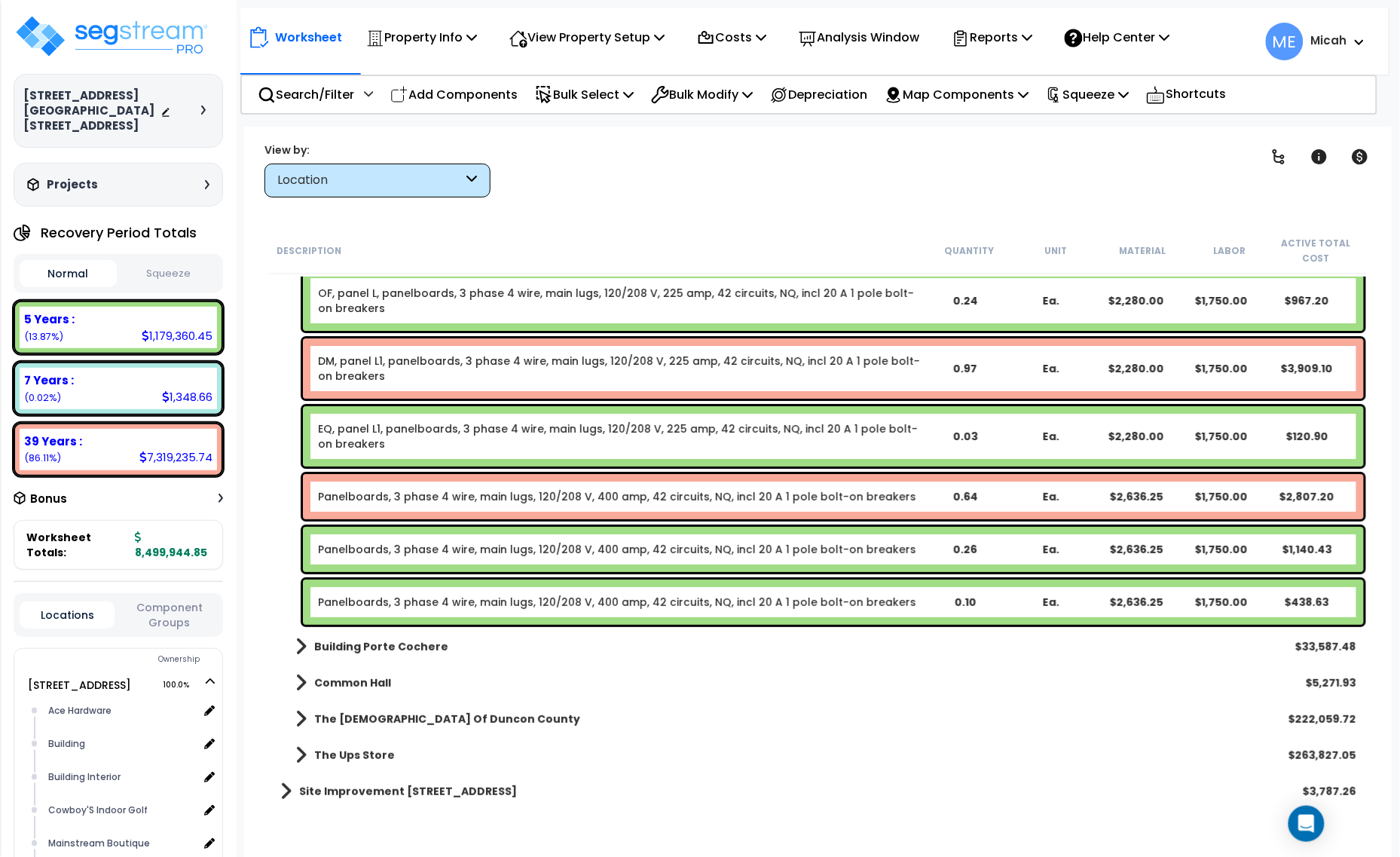
scroll to position [14960, 0]
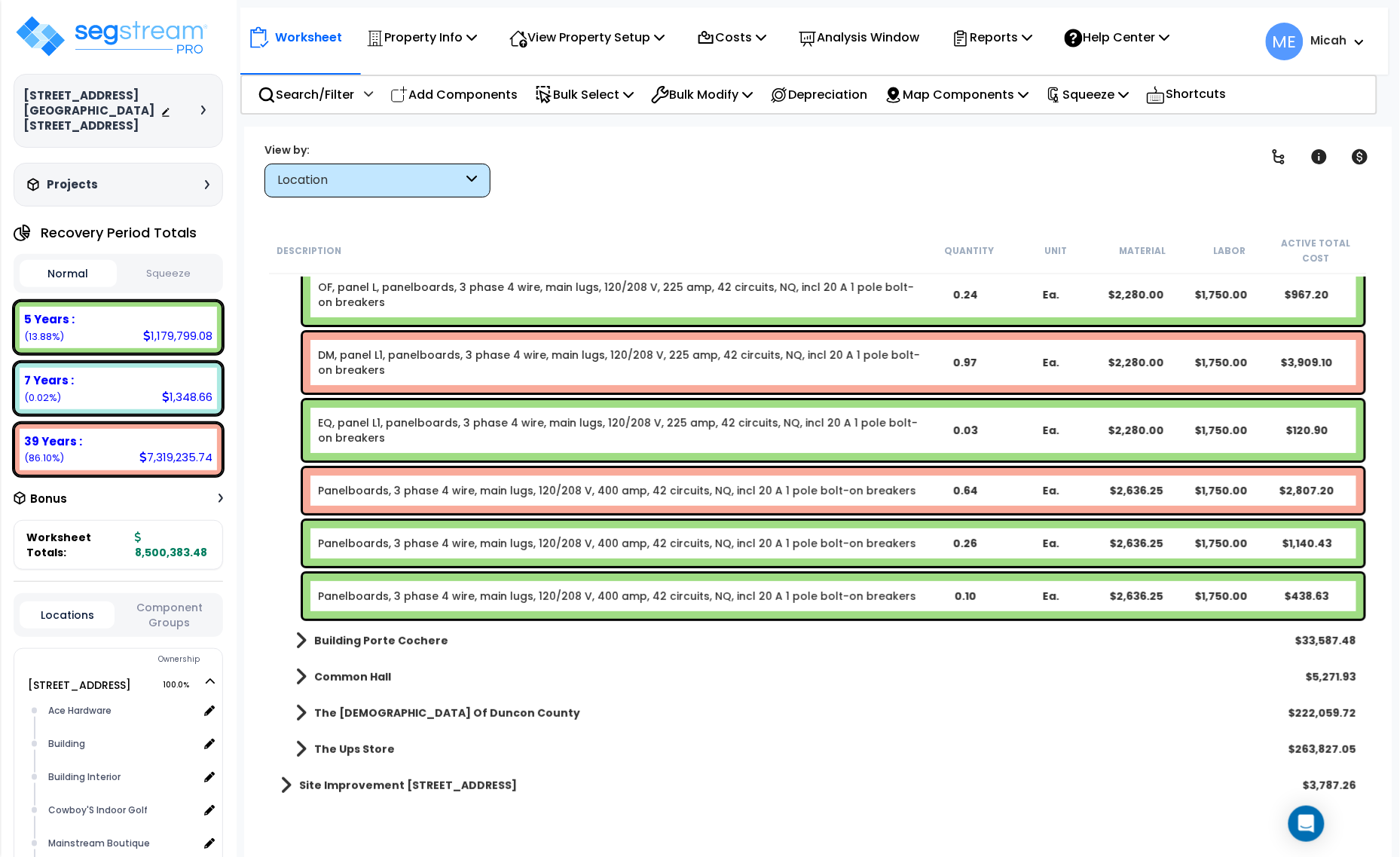
click at [358, 492] on link "Panelboards, 3 phase 4 wire, main lugs, 120/208 V, 400 amp, 42 circuits, NQ, in…" at bounding box center [617, 491] width 598 height 15
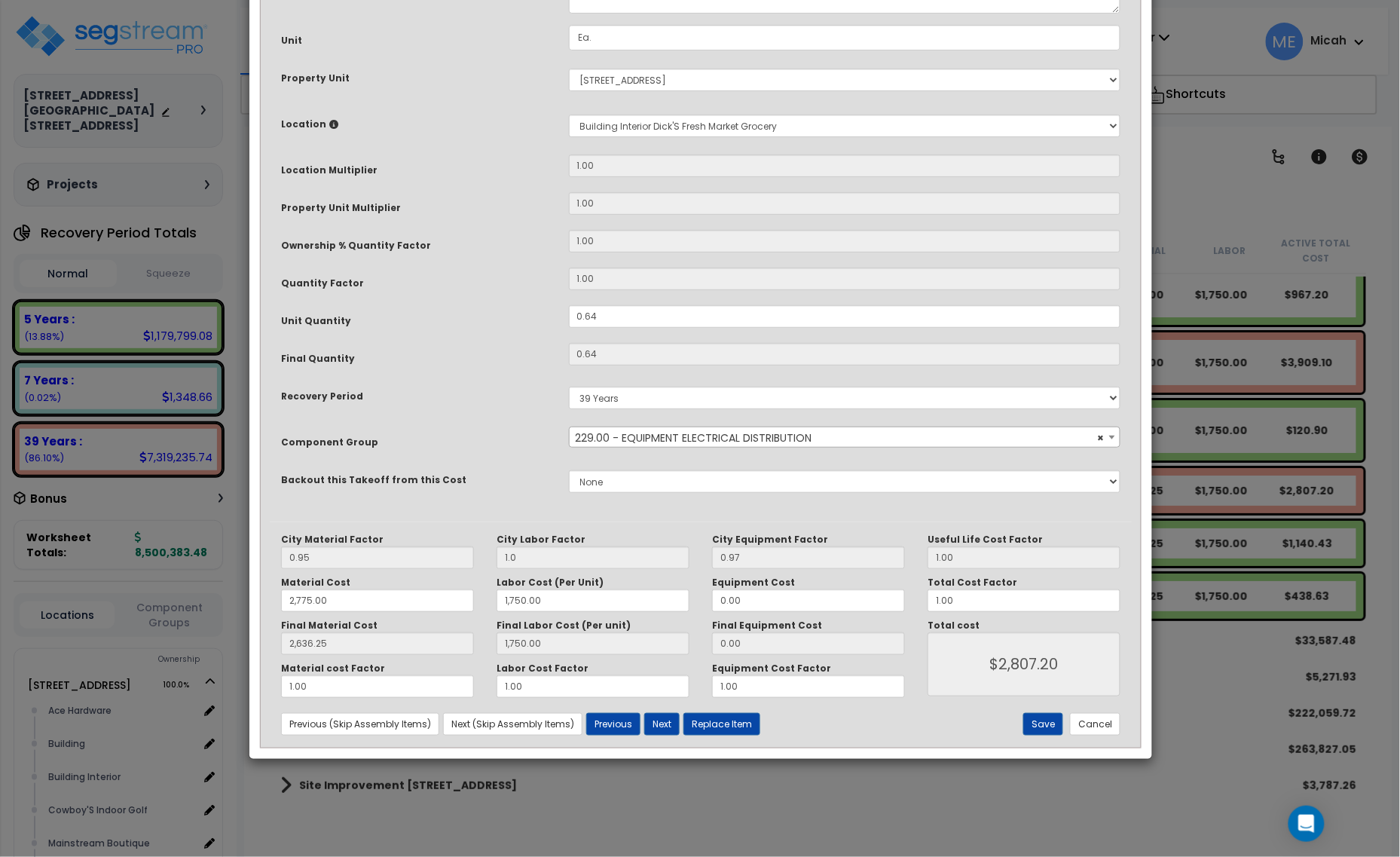
scroll to position [0, 0]
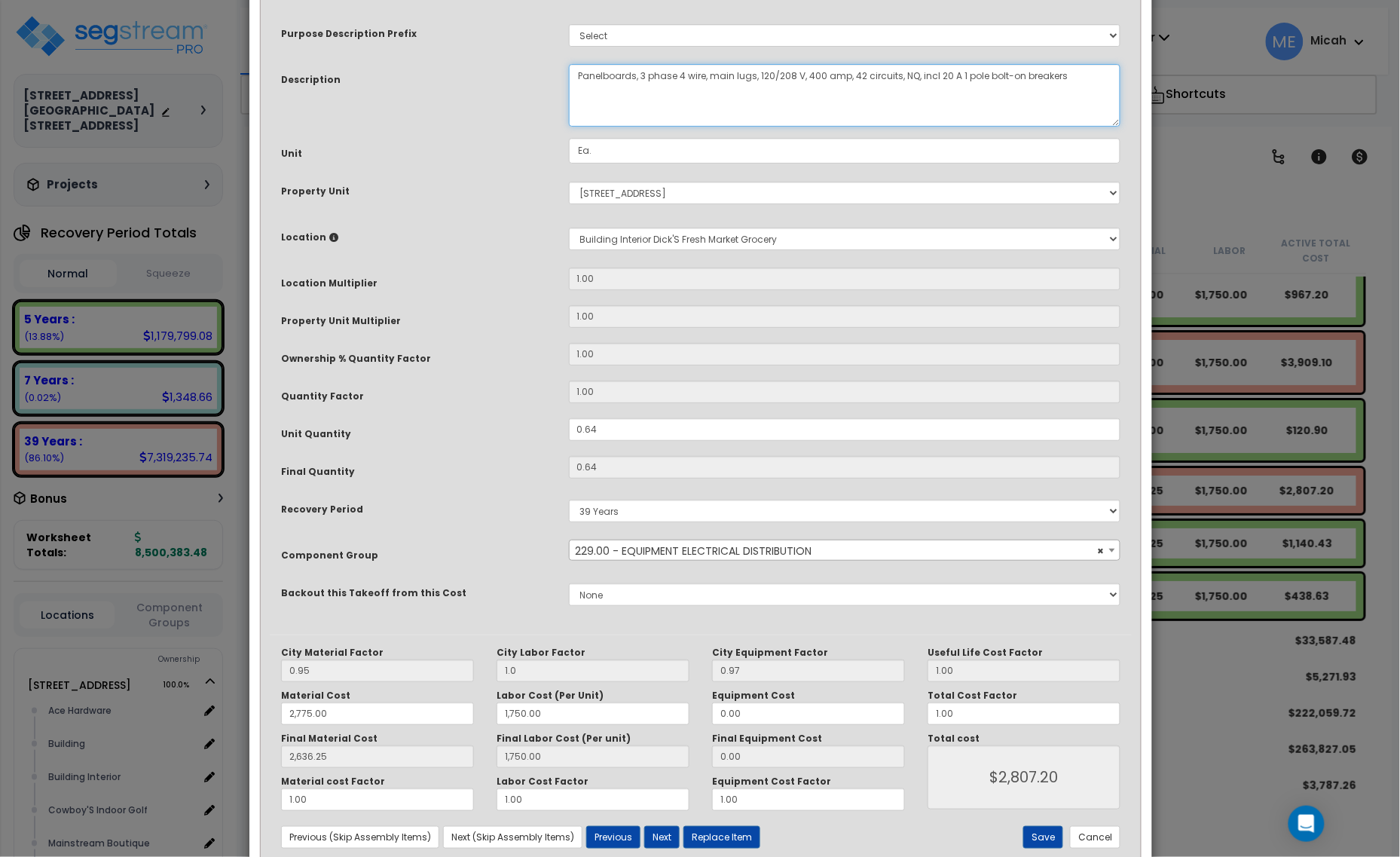
click at [578, 80] on textarea "Panelboards, 3 phase 4 wire, main lugs, 120/208 V, 400 amp, 42 circuits, NQ, in…" at bounding box center [845, 95] width 552 height 63
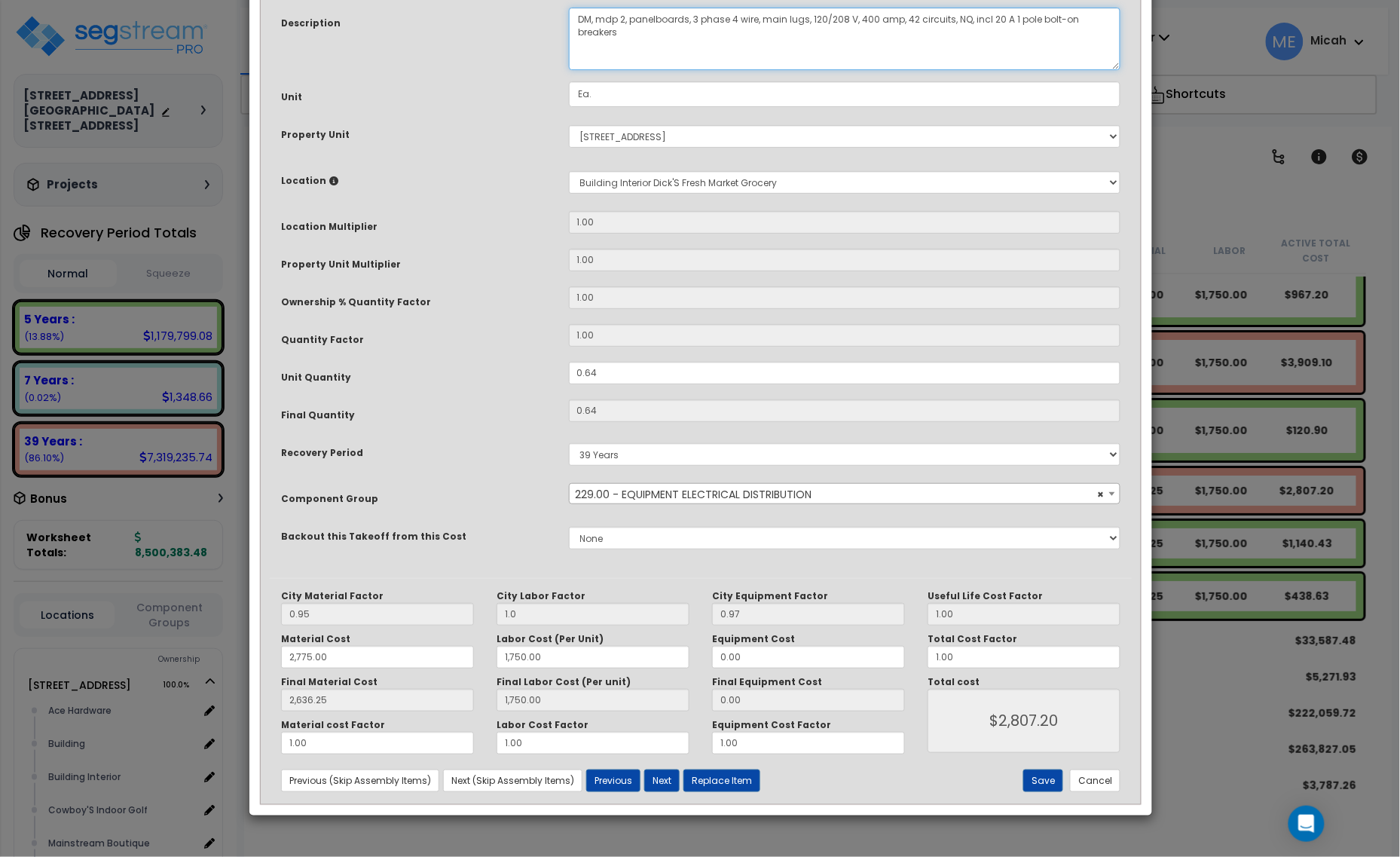
scroll to position [114, 0]
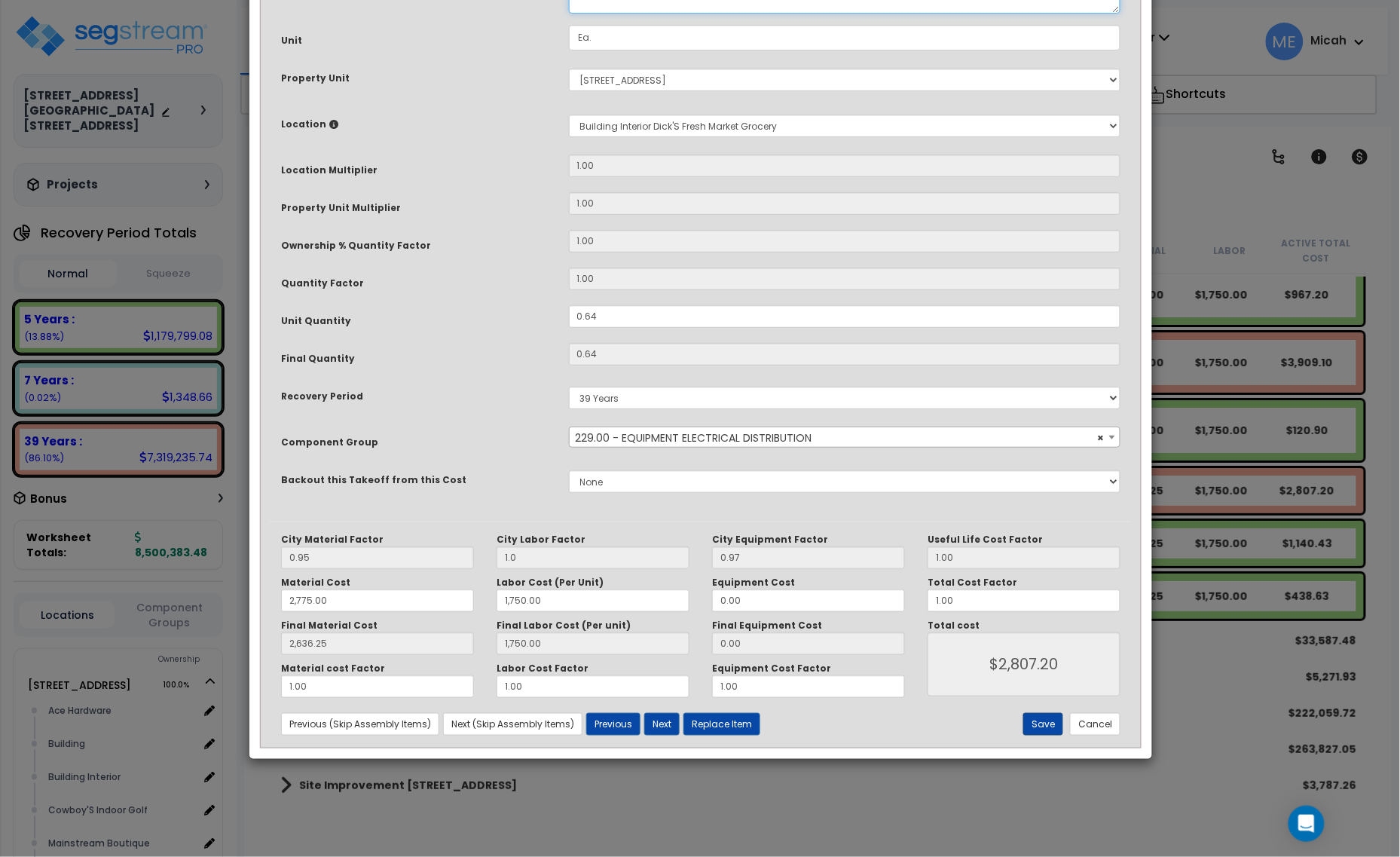
type textarea "DM, mdp 2, panelboards, 3 phase 4 wire, main lugs, 120/208 V, 400 amp, 42 circu…"
click at [1030, 725] on button "Save" at bounding box center [1043, 724] width 40 height 22
type input "1.00"
type input "2775.00"
type input "1750.00"
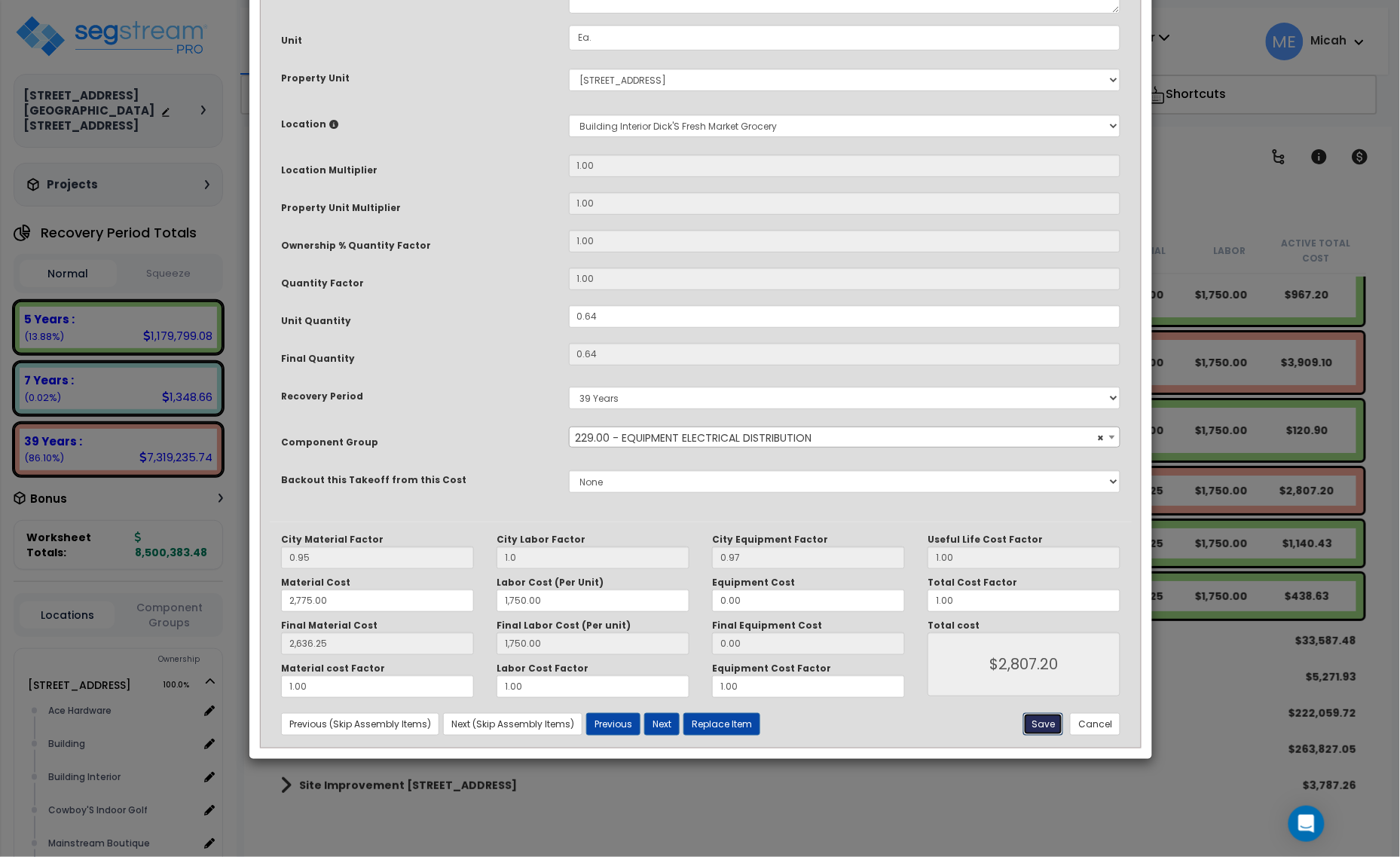
type input "2636.25"
type input "1750.00"
type input "2807.20"
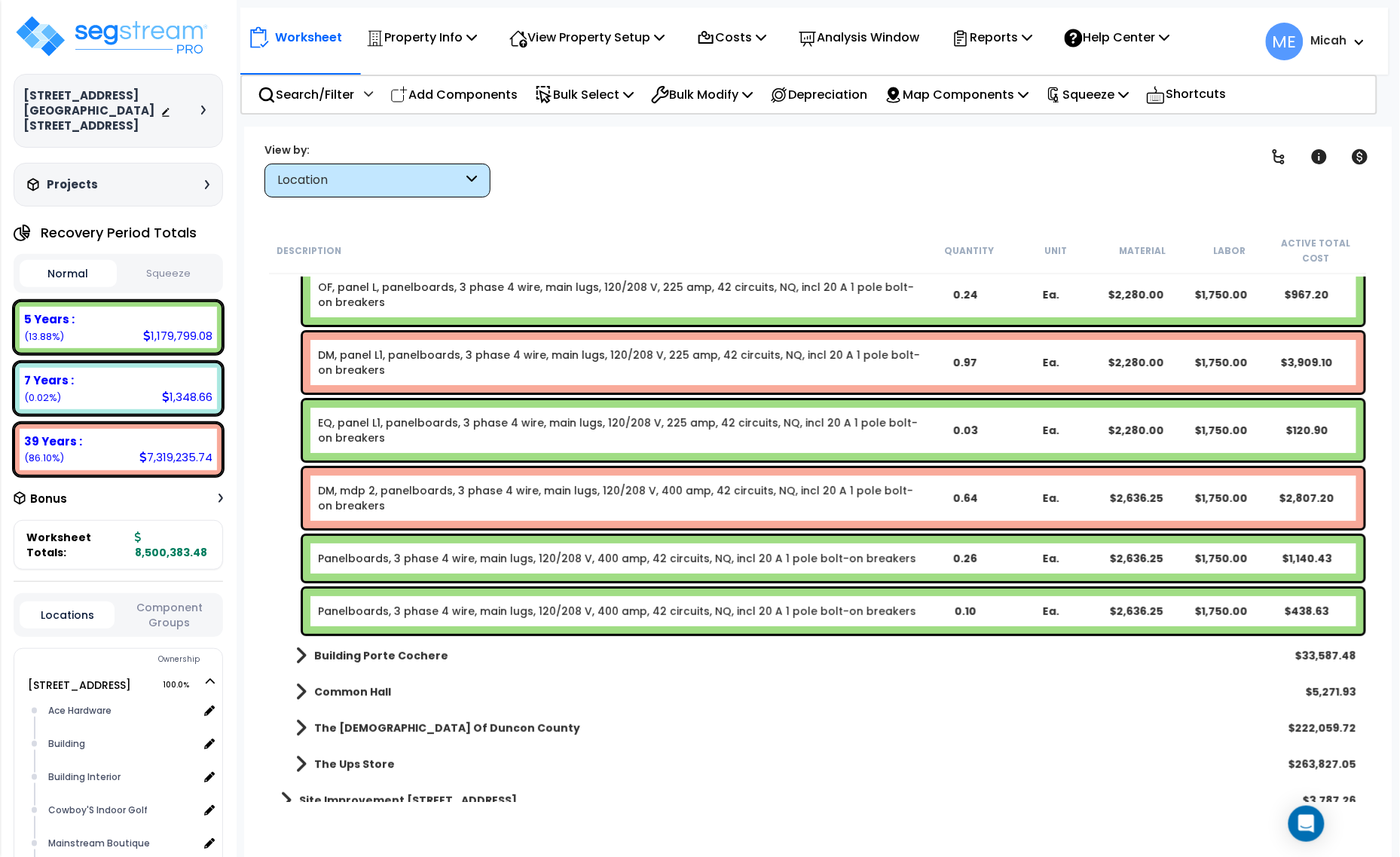
click at [501, 552] on link "Panelboards, 3 phase 4 wire, main lugs, 120/208 V, 400 amp, 42 circuits, NQ, in…" at bounding box center [617, 558] width 598 height 15
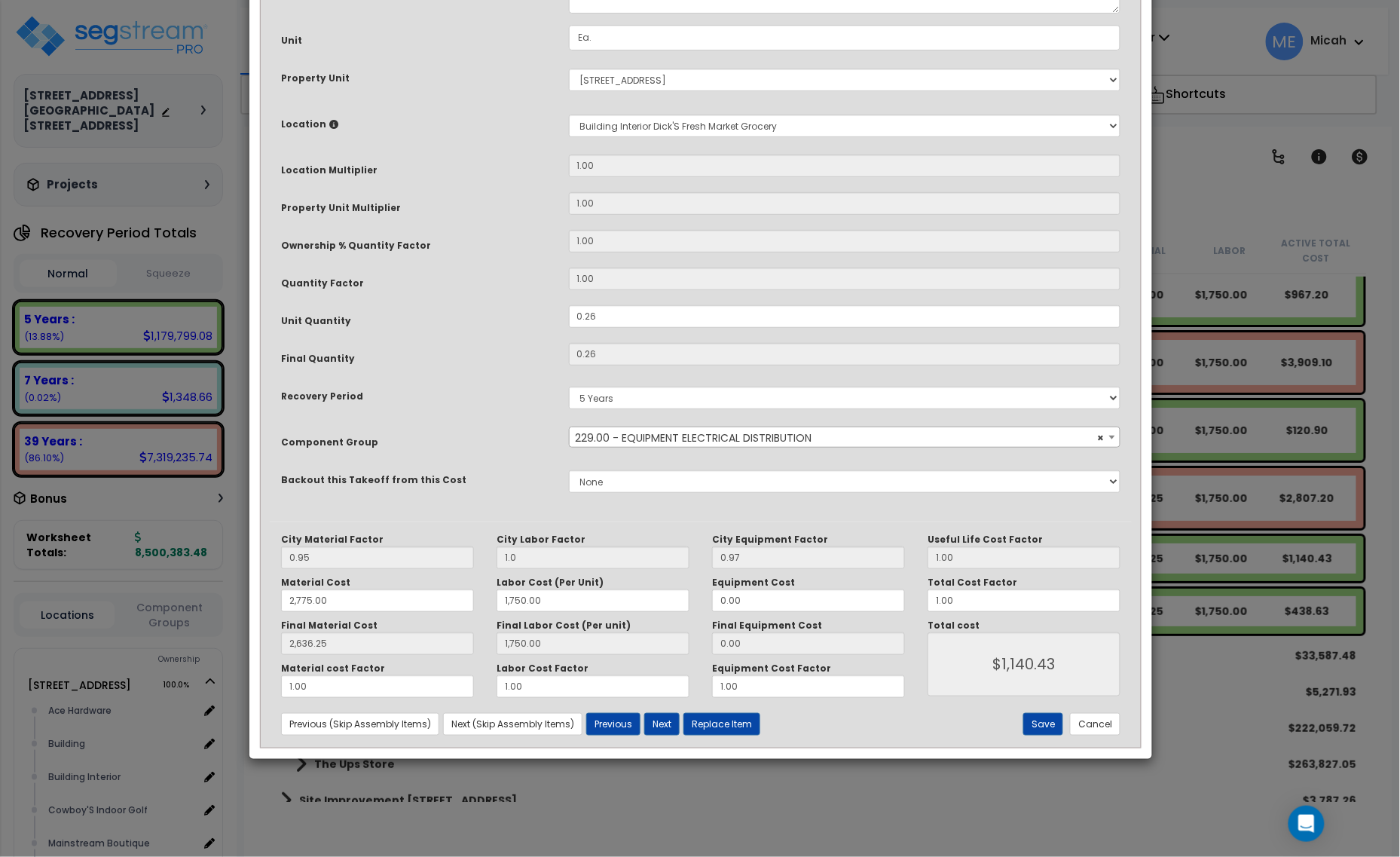
scroll to position [0, 0]
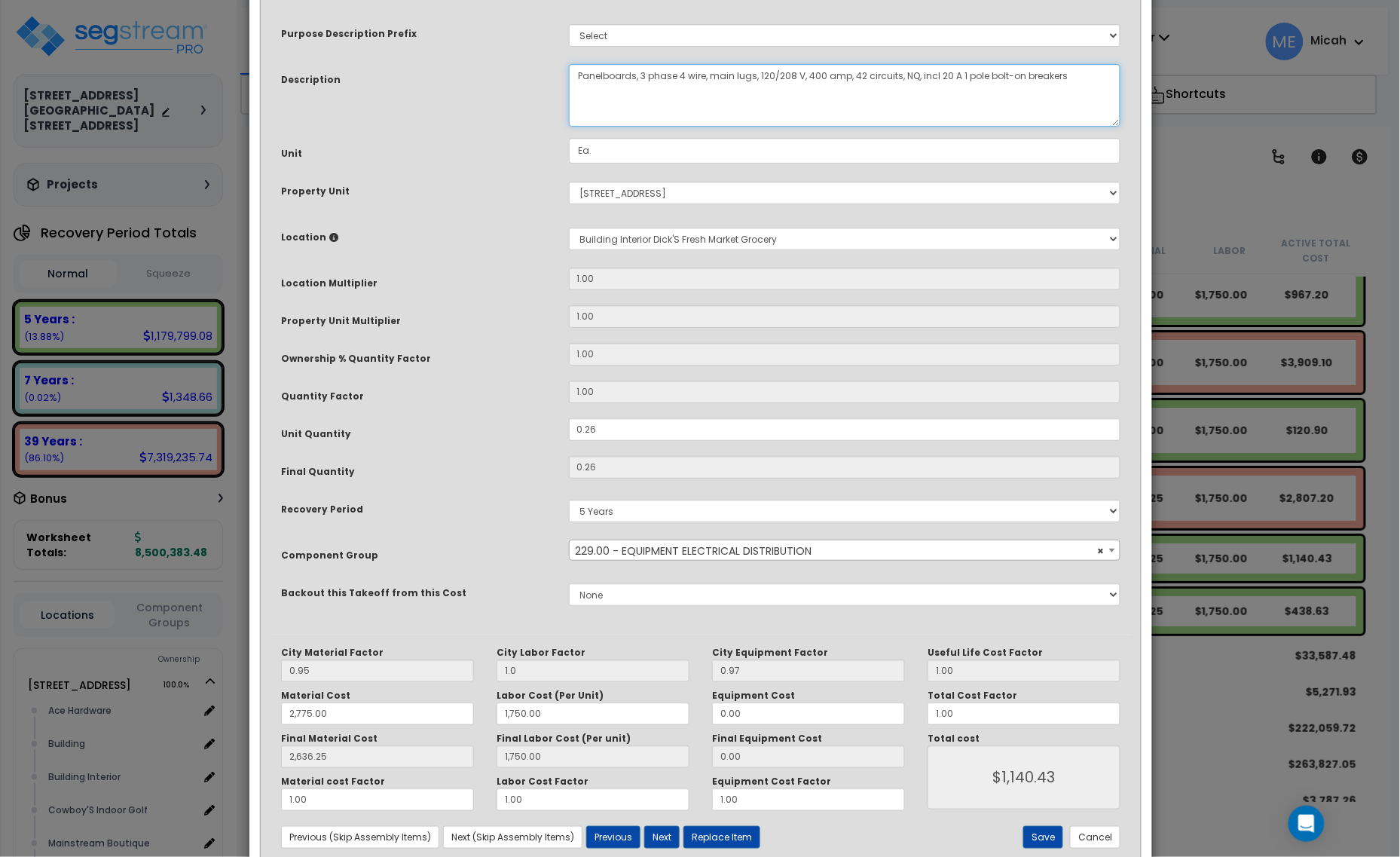
click at [578, 72] on textarea "Panelboards, 3 phase 4 wire, main lugs, 120/208 V, 400 amp, 42 circuits, NQ, in…" at bounding box center [845, 95] width 552 height 63
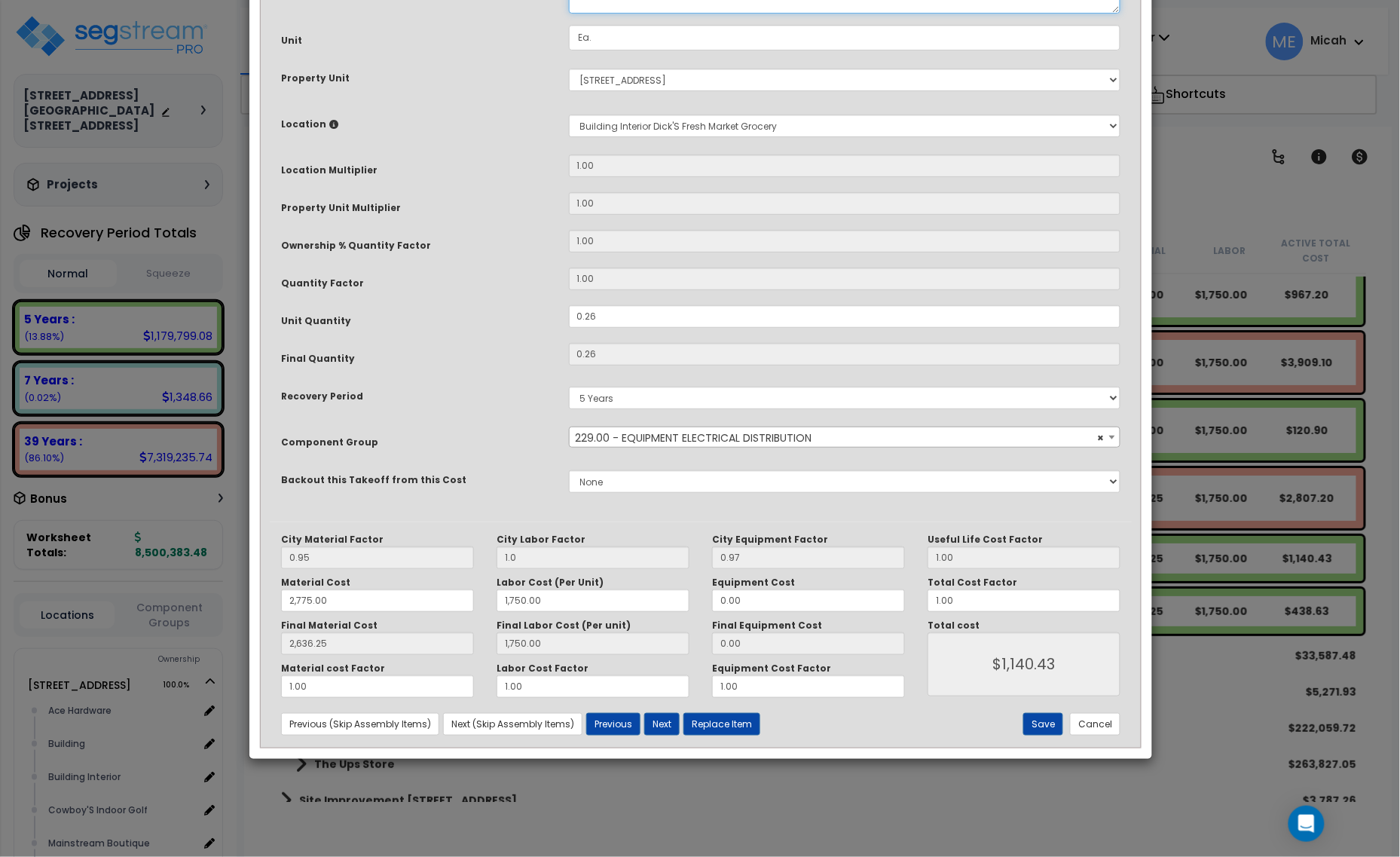
scroll to position [114, 0]
type textarea "EQ, mdp 2, panelboards, 3 phase 4 wire, main lugs, 120/208 V, 400 amp, 42 circu…"
click at [1045, 716] on button "Save" at bounding box center [1043, 724] width 40 height 22
type input "1.00"
type input "2775.00"
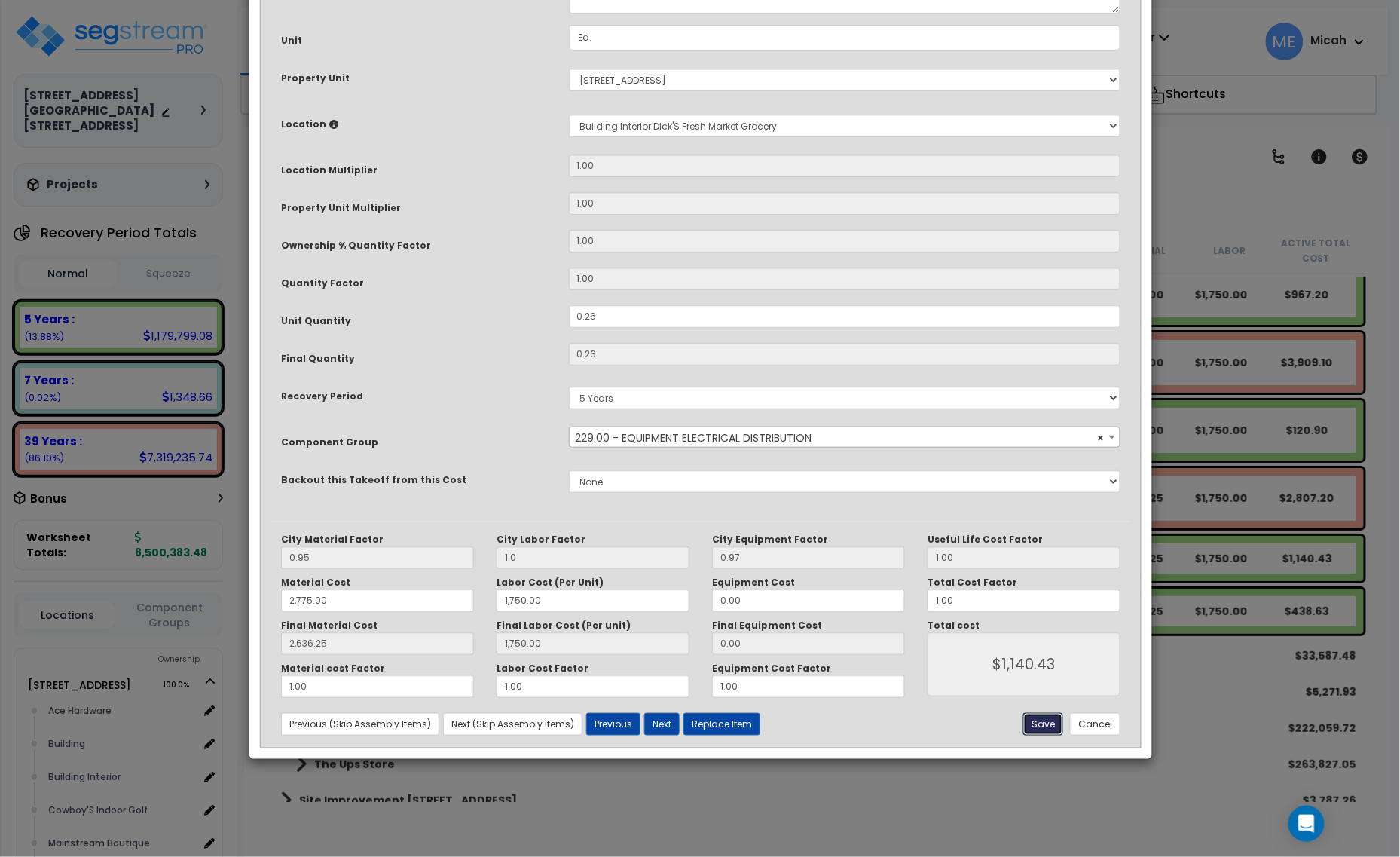
type input "1750.00"
type input "2636.25"
type input "1750.00"
type input "1140.43"
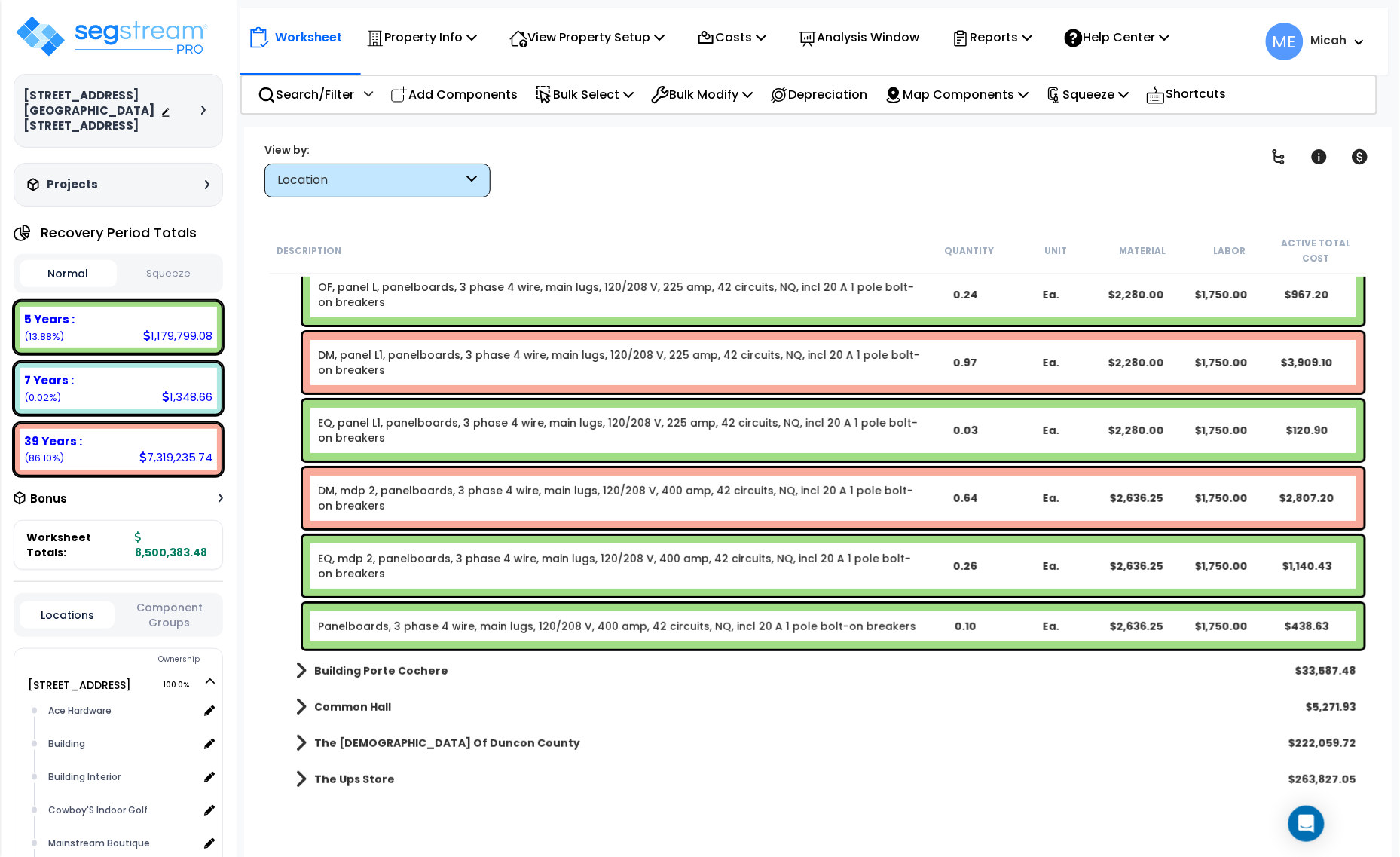
click at [553, 619] on link "Panelboards, 3 phase 4 wire, main lugs, 120/208 V, 400 amp, 42 circuits, NQ, in…" at bounding box center [617, 626] width 598 height 15
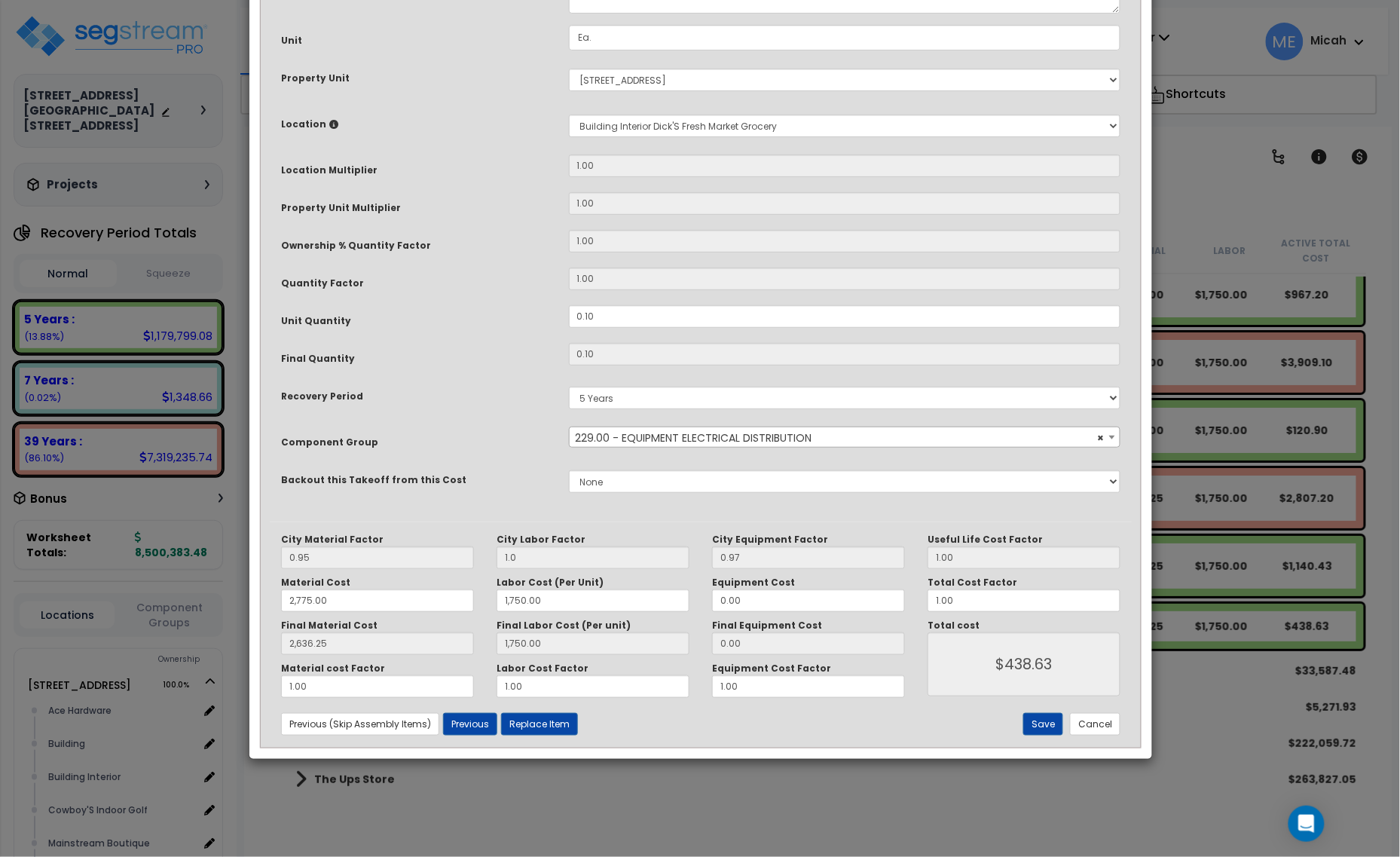
scroll to position [0, 0]
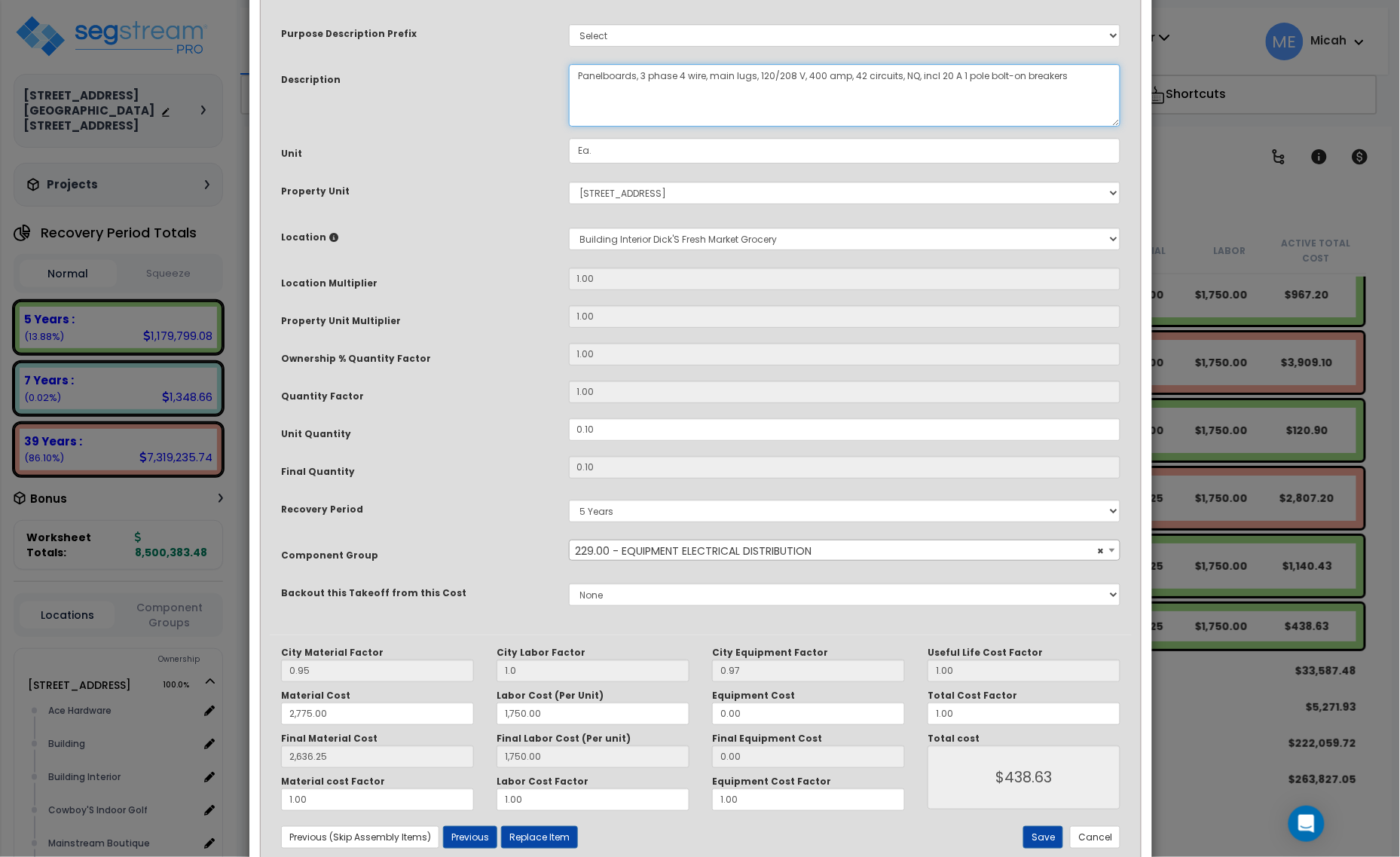
click at [577, 75] on textarea "Panelboards, 3 phase 4 wire, main lugs, 120/208 V, 400 amp, 42 circuits, NQ, in…" at bounding box center [845, 95] width 552 height 63
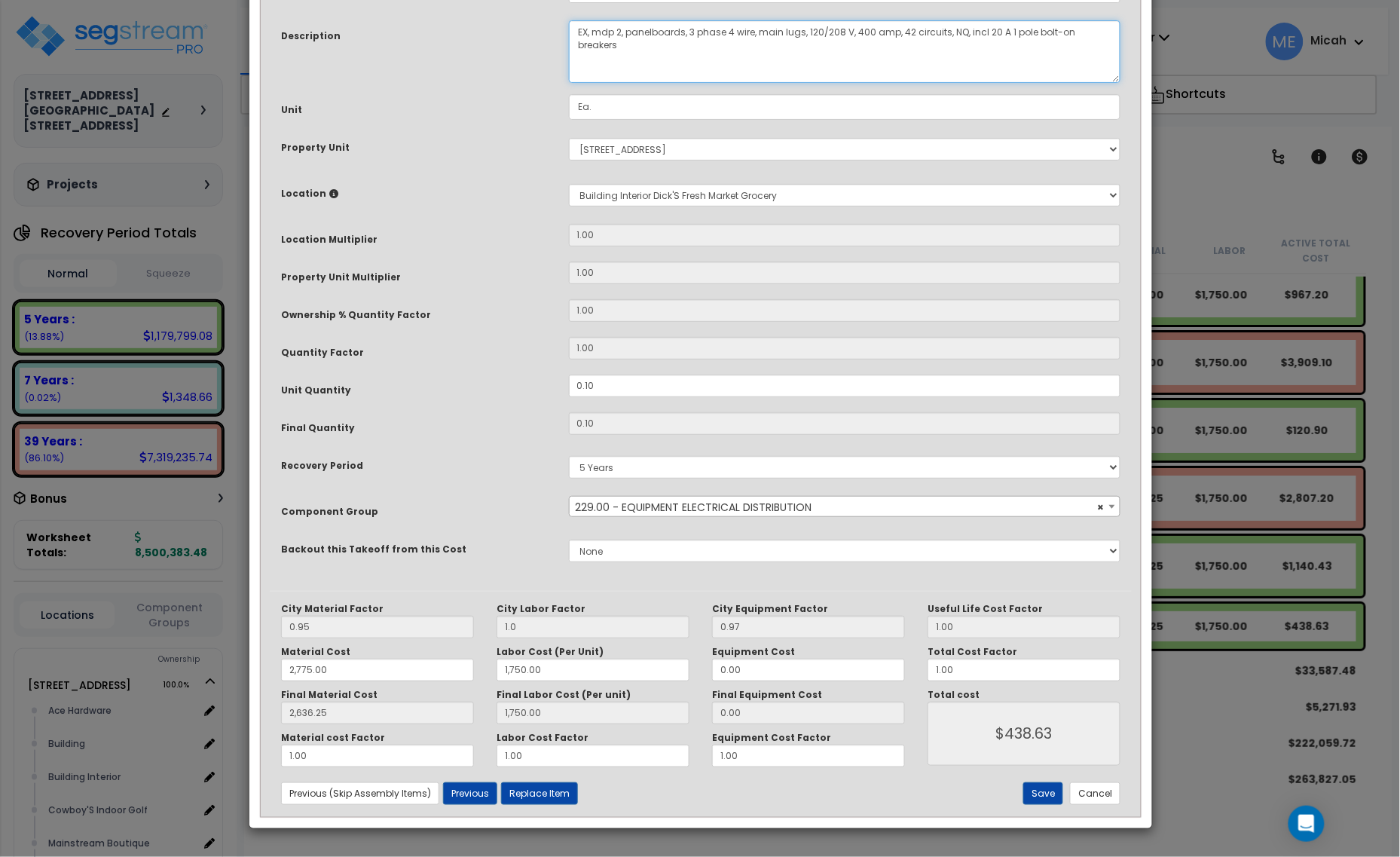
scroll to position [114, 0]
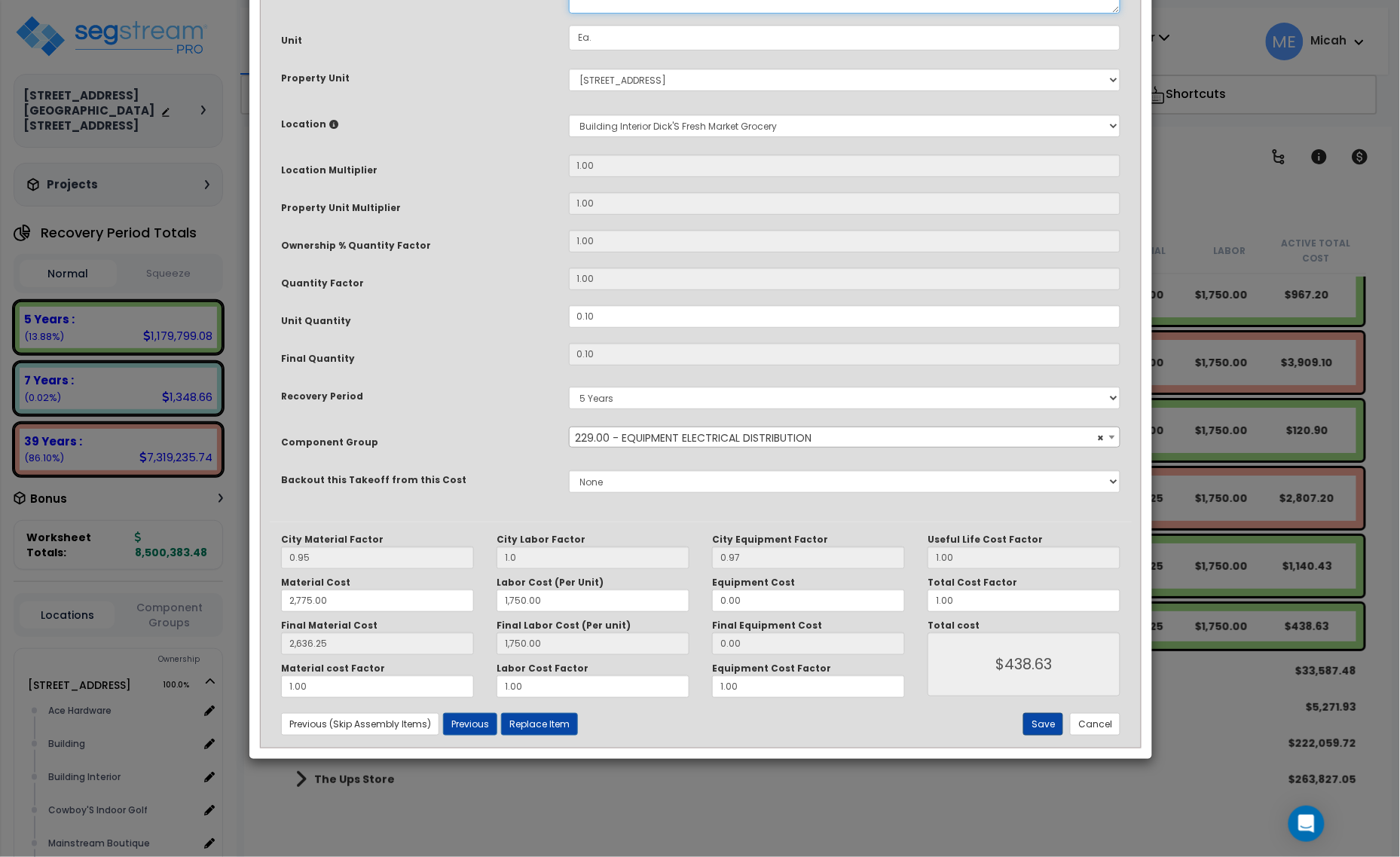
type textarea "EX, mdp 2, panelboards, 3 phase 4 wire, main lugs, 120/208 V, 400 amp, 42 circu…"
click at [1054, 717] on button "Save" at bounding box center [1043, 724] width 40 height 22
type input "1.00"
type input "2775.00"
type input "1750.00"
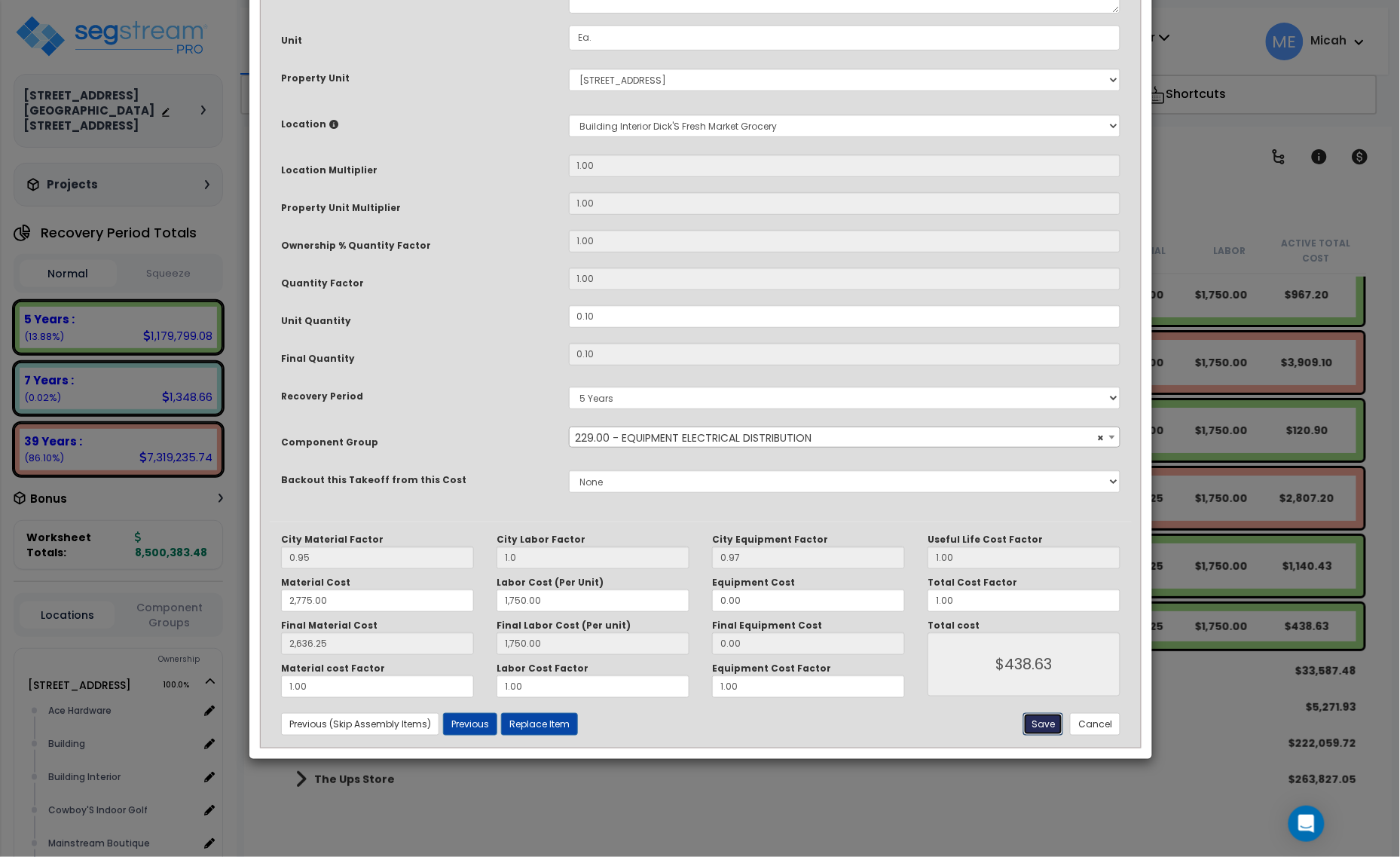
type input "2636.25"
type input "1750.00"
type input "438.63"
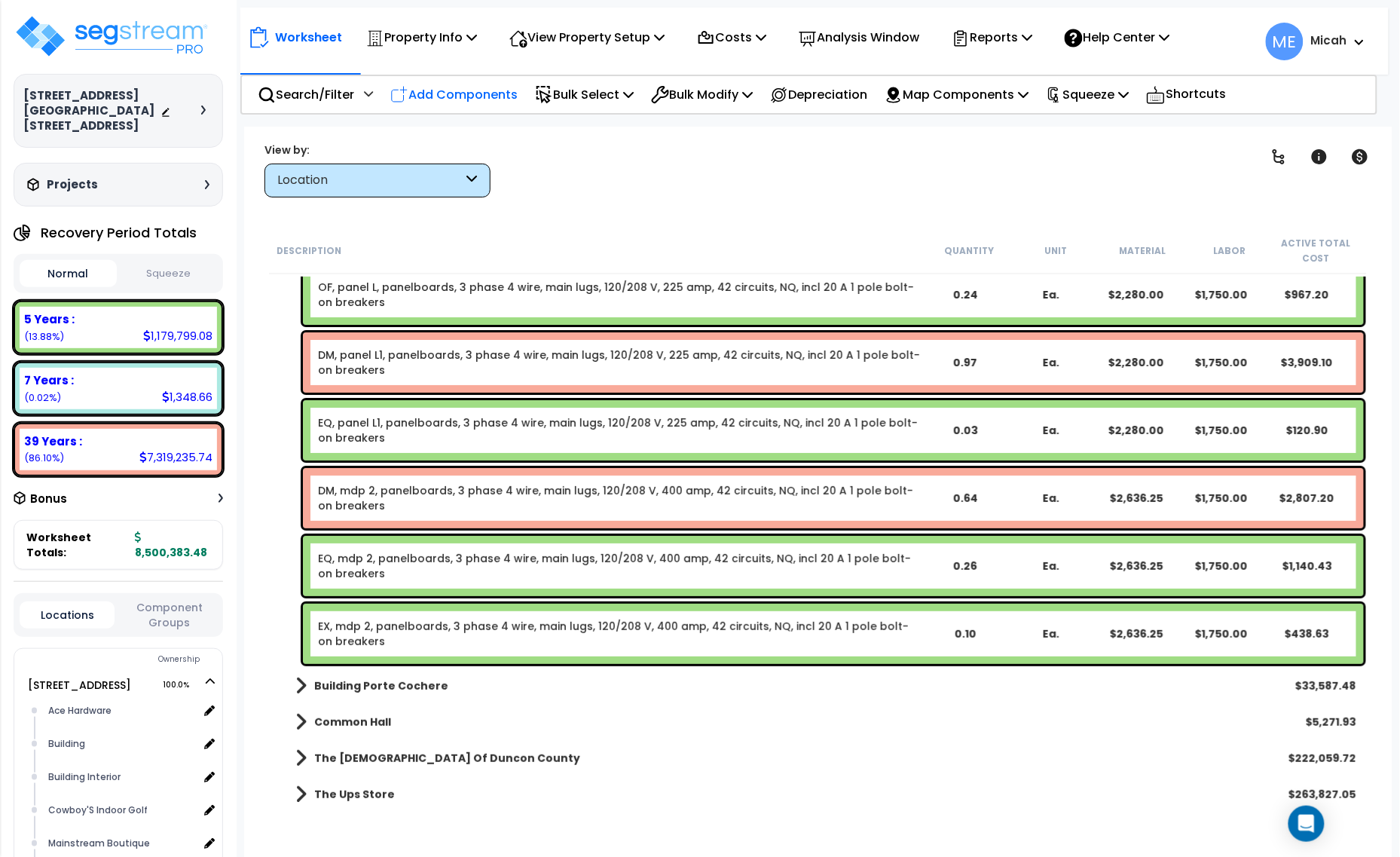
click at [468, 91] on p "Add Components" at bounding box center [454, 94] width 127 height 21
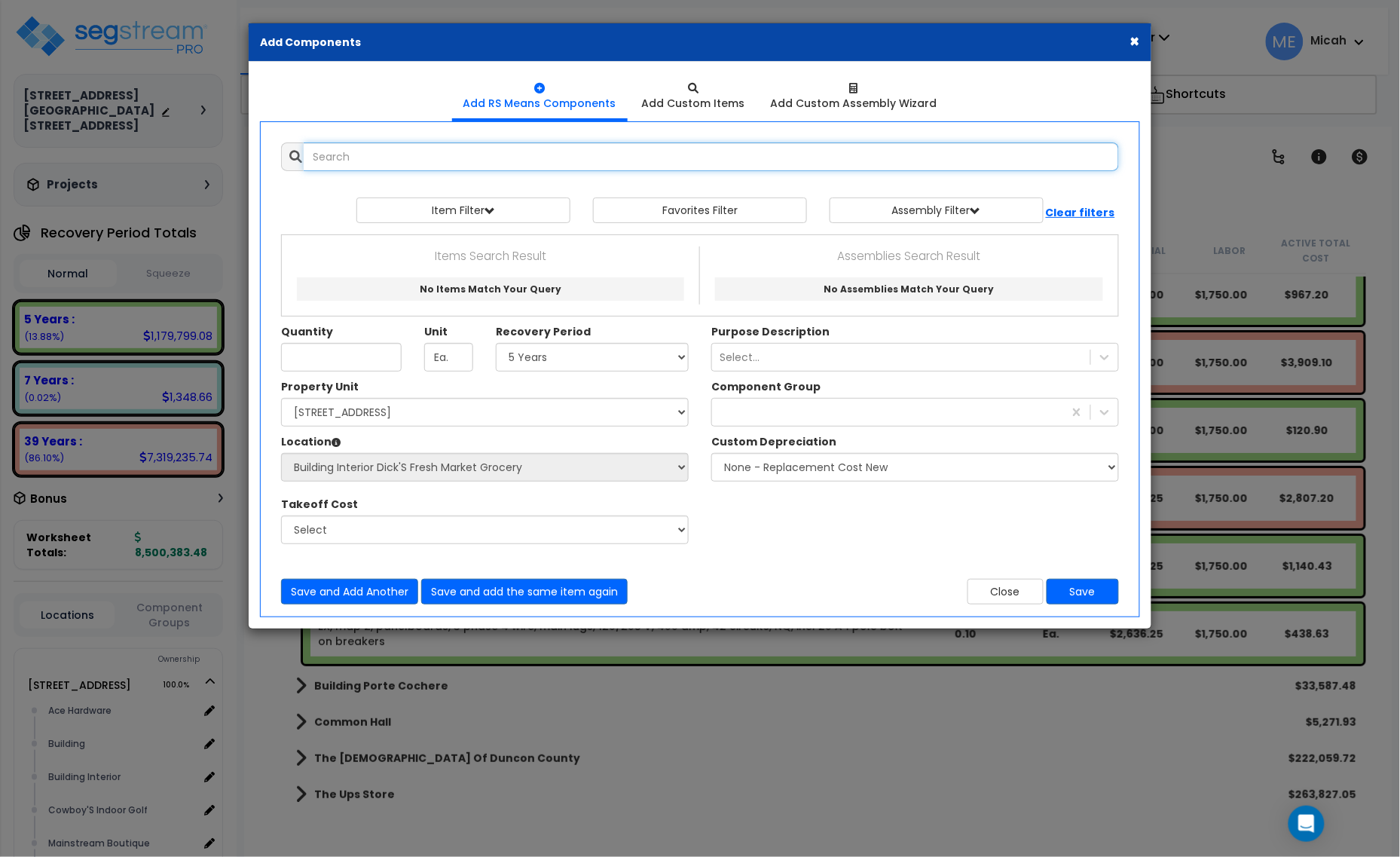
select select
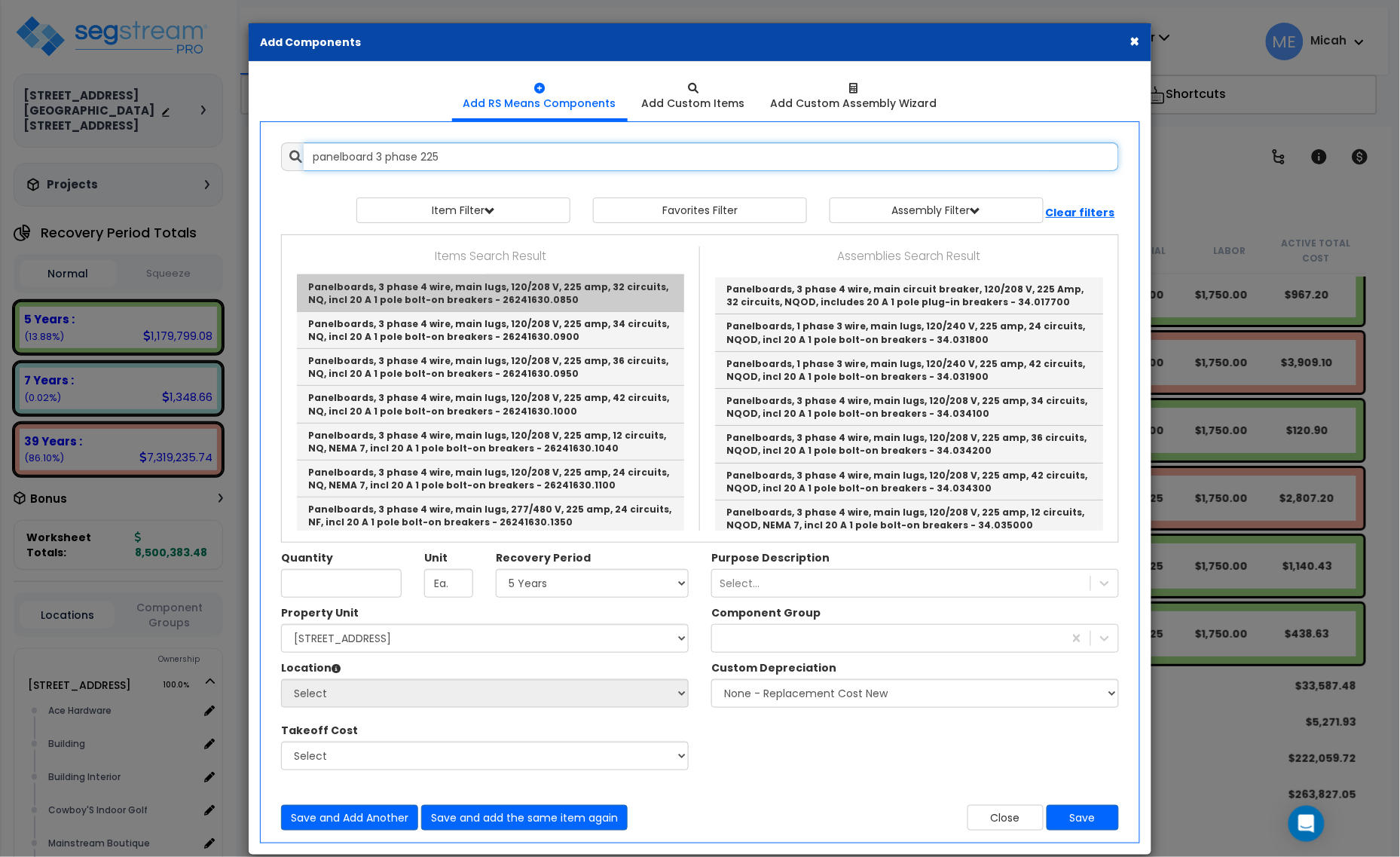
scroll to position [94, 0]
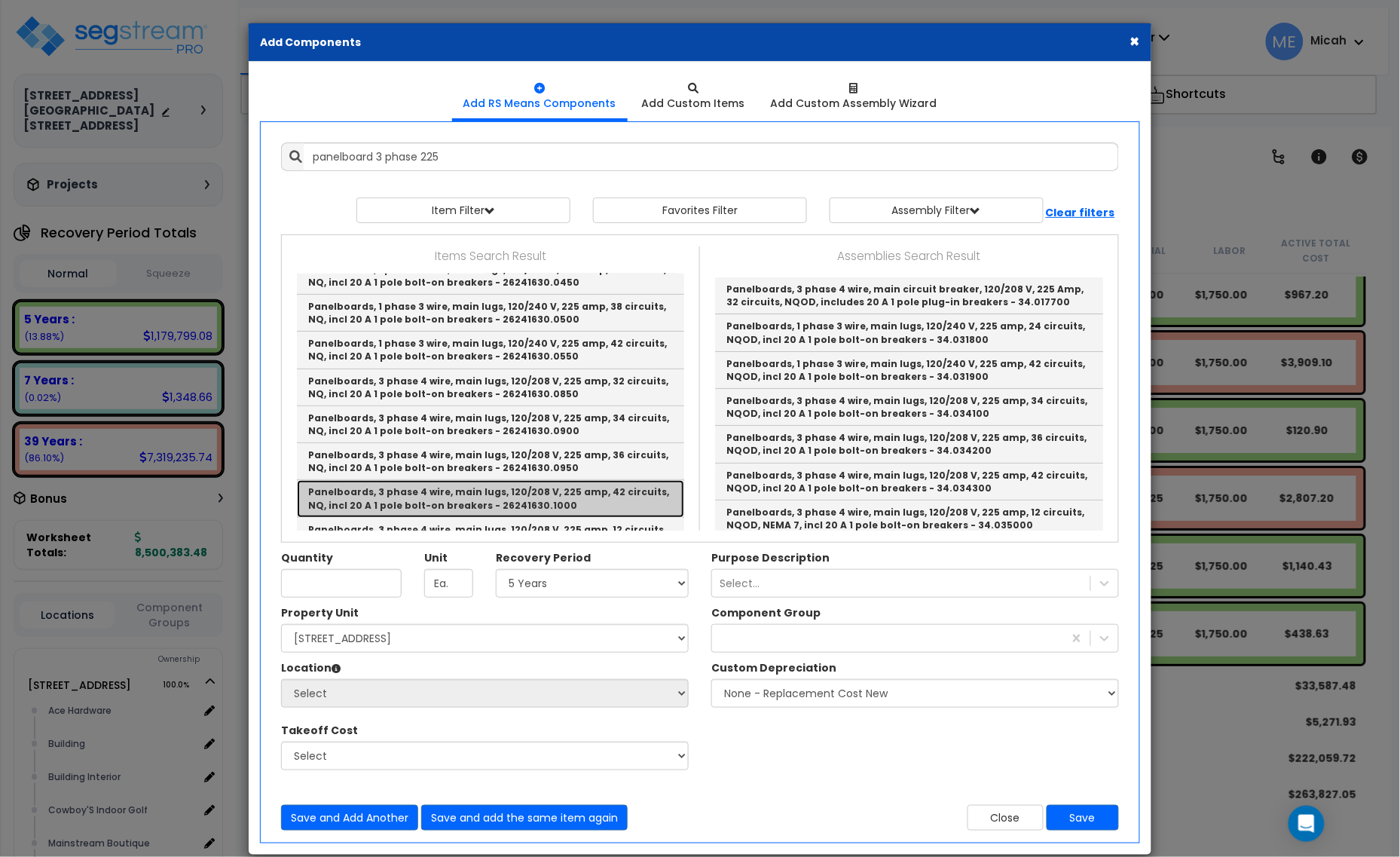
click at [596, 491] on link "Panelboards, 3 phase 4 wire, main lugs, 120/208 V, 225 amp, 42 circuits, NQ, in…" at bounding box center [490, 498] width 387 height 37
type input "Panelboards, 3 phase 4 wire, main lugs, 120/208 V, 225 amp, 42 circuits, NQ, in…"
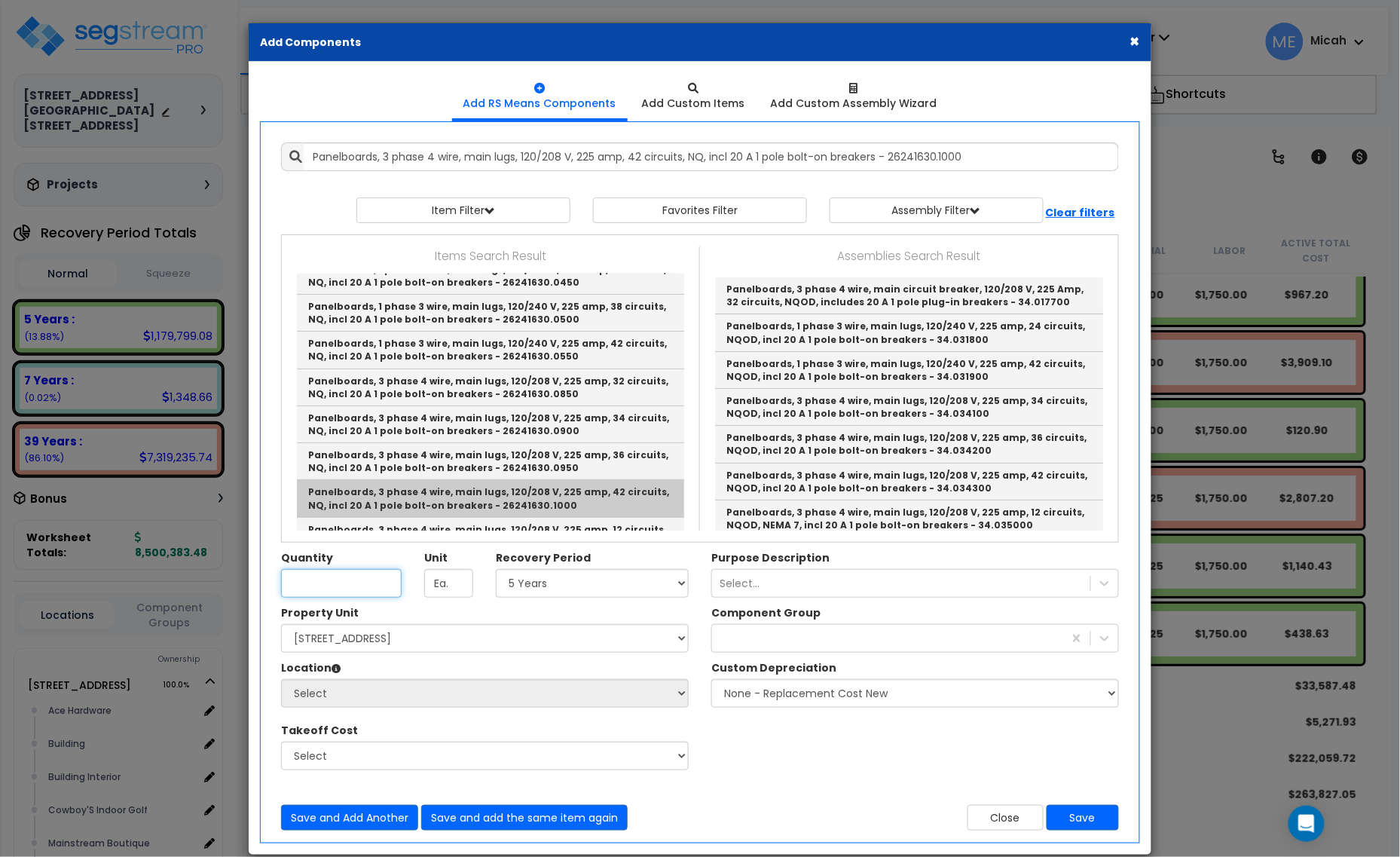
checkbox input "true"
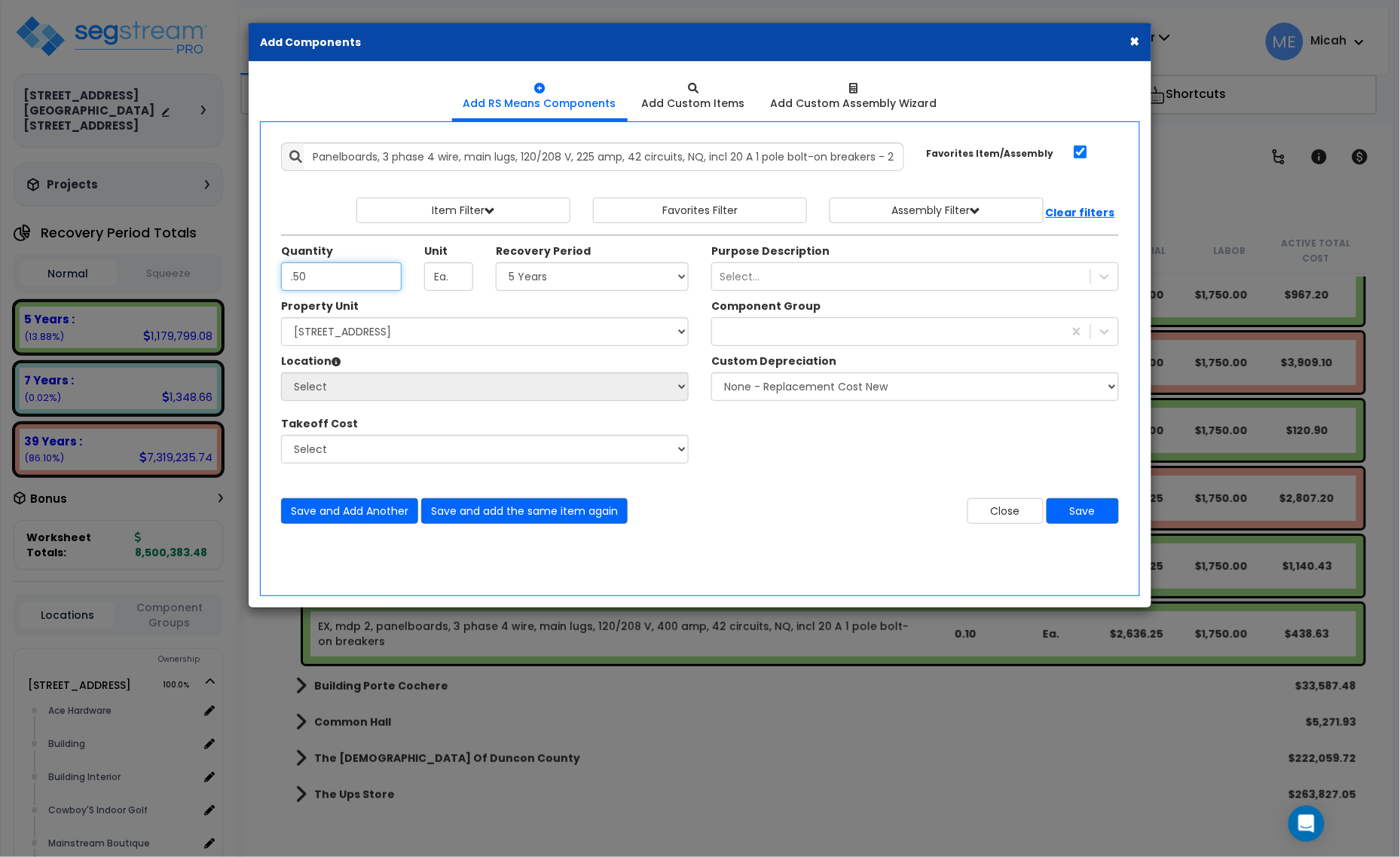
type input ".50"
click at [625, 272] on select "Select 5 Years 7 Years 15 Years 20 Years 39 Years 27.5 Year" at bounding box center [592, 276] width 193 height 28
select select "39Y"
click at [497, 263] on select "Select 5 Years 7 Years 15 Years 20 Years 39 Years 27.5 Year" at bounding box center [592, 276] width 193 height 28
click at [751, 333] on div "229" at bounding box center [887, 331] width 351 height 24
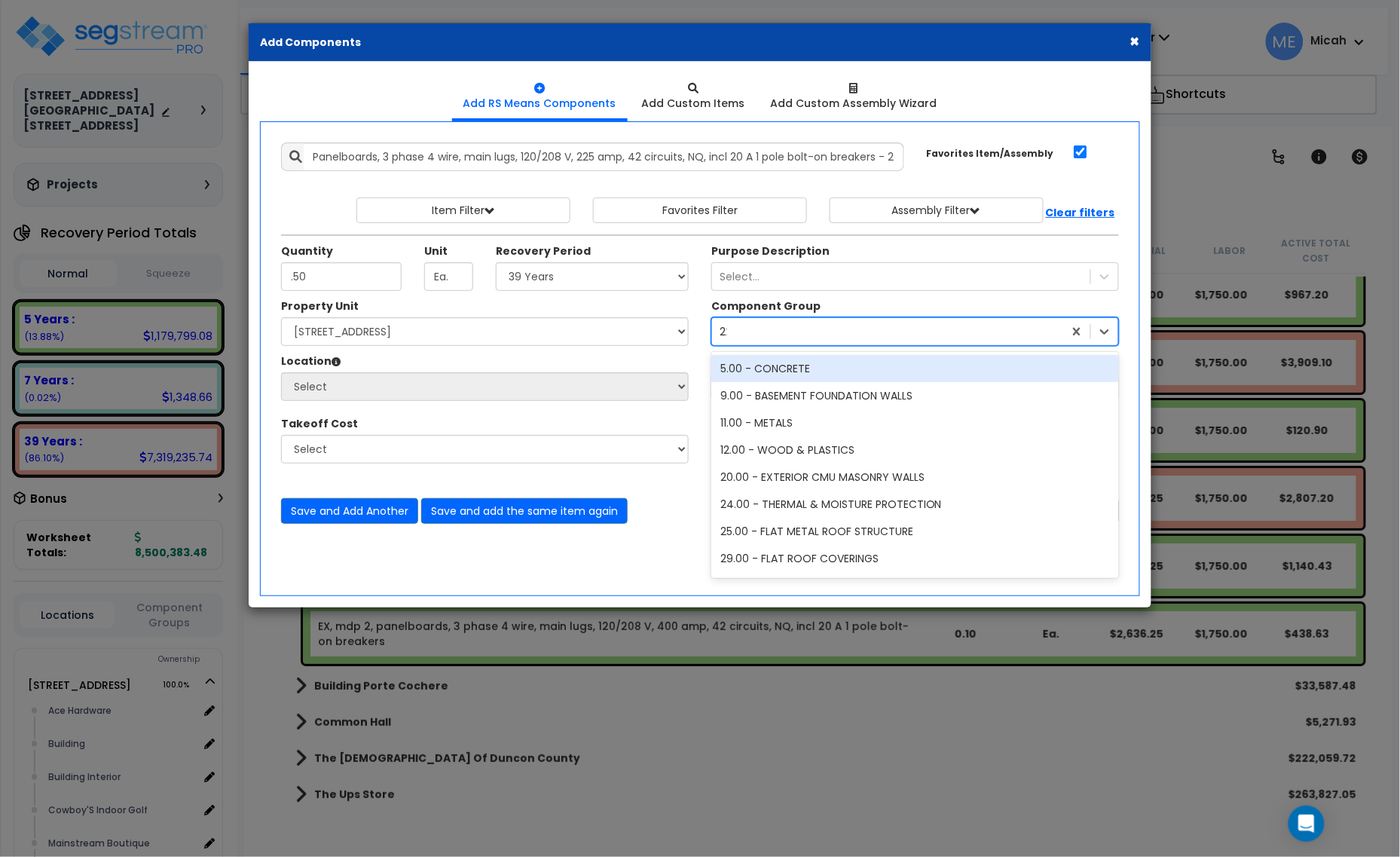
type input "229"
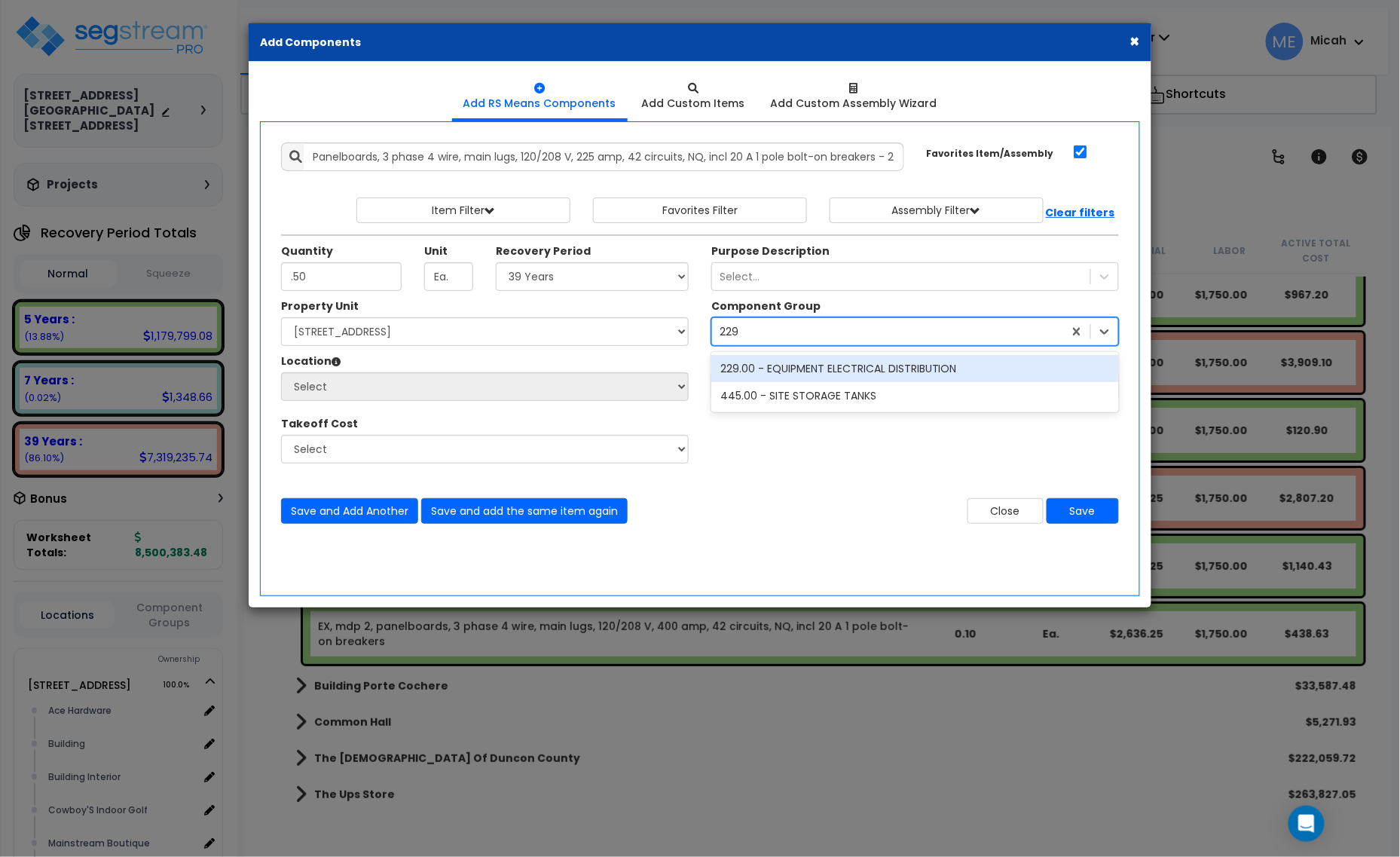
click at [803, 364] on div "229.00 - EQUIPMENT ELECTRICAL DISTRIBUTION" at bounding box center [914, 369] width 407 height 27
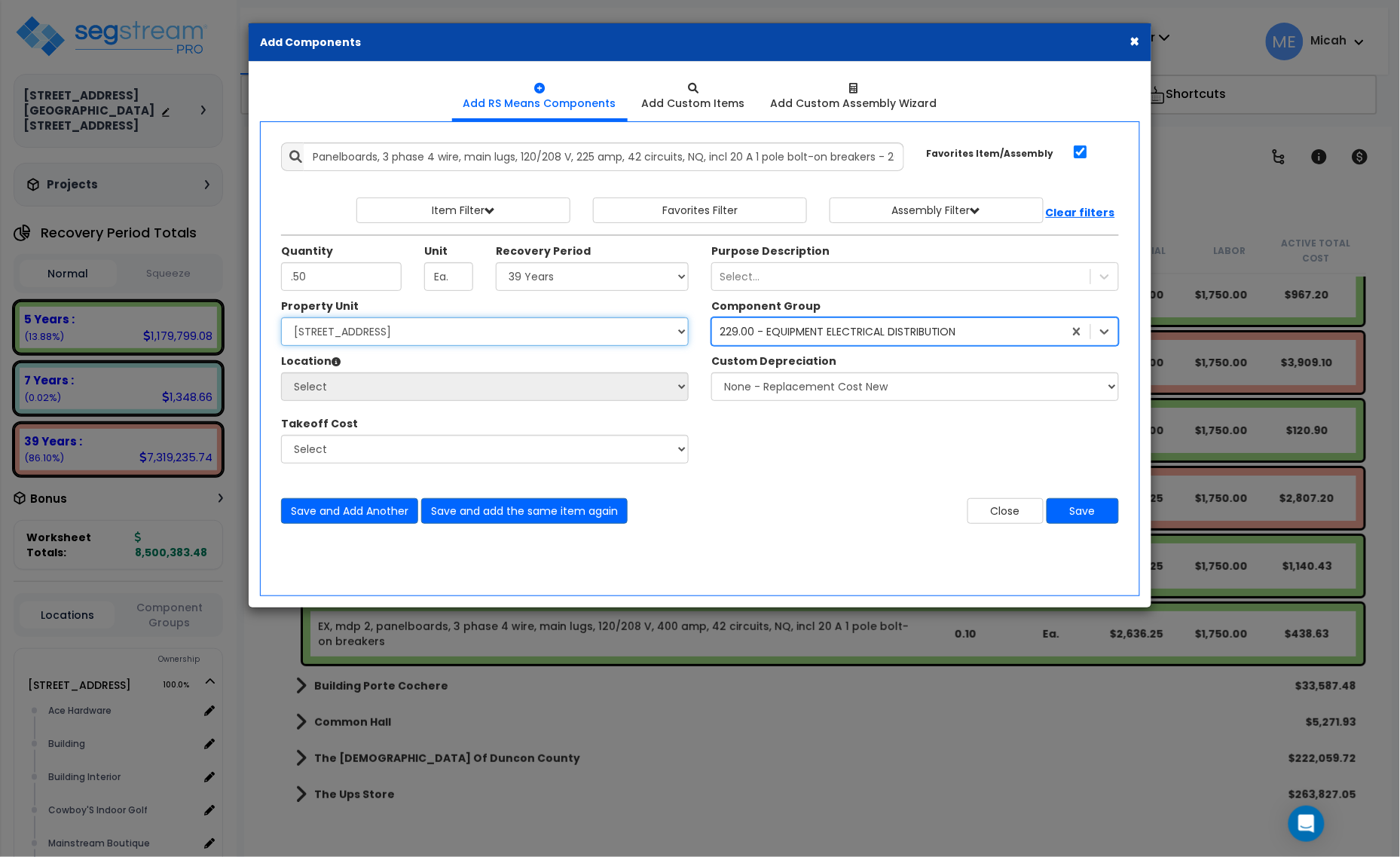
click at [502, 329] on select "Select [STREET_ADDRESS] [STREET_ADDRESS] Site Improvement [STREET_ADDRESS] Site…" at bounding box center [485, 331] width 407 height 28
select select "161428"
click at [281, 318] on select "Select [STREET_ADDRESS] [STREET_ADDRESS] Site Improvement [STREET_ADDRESS] Site…" at bounding box center [485, 331] width 407 height 28
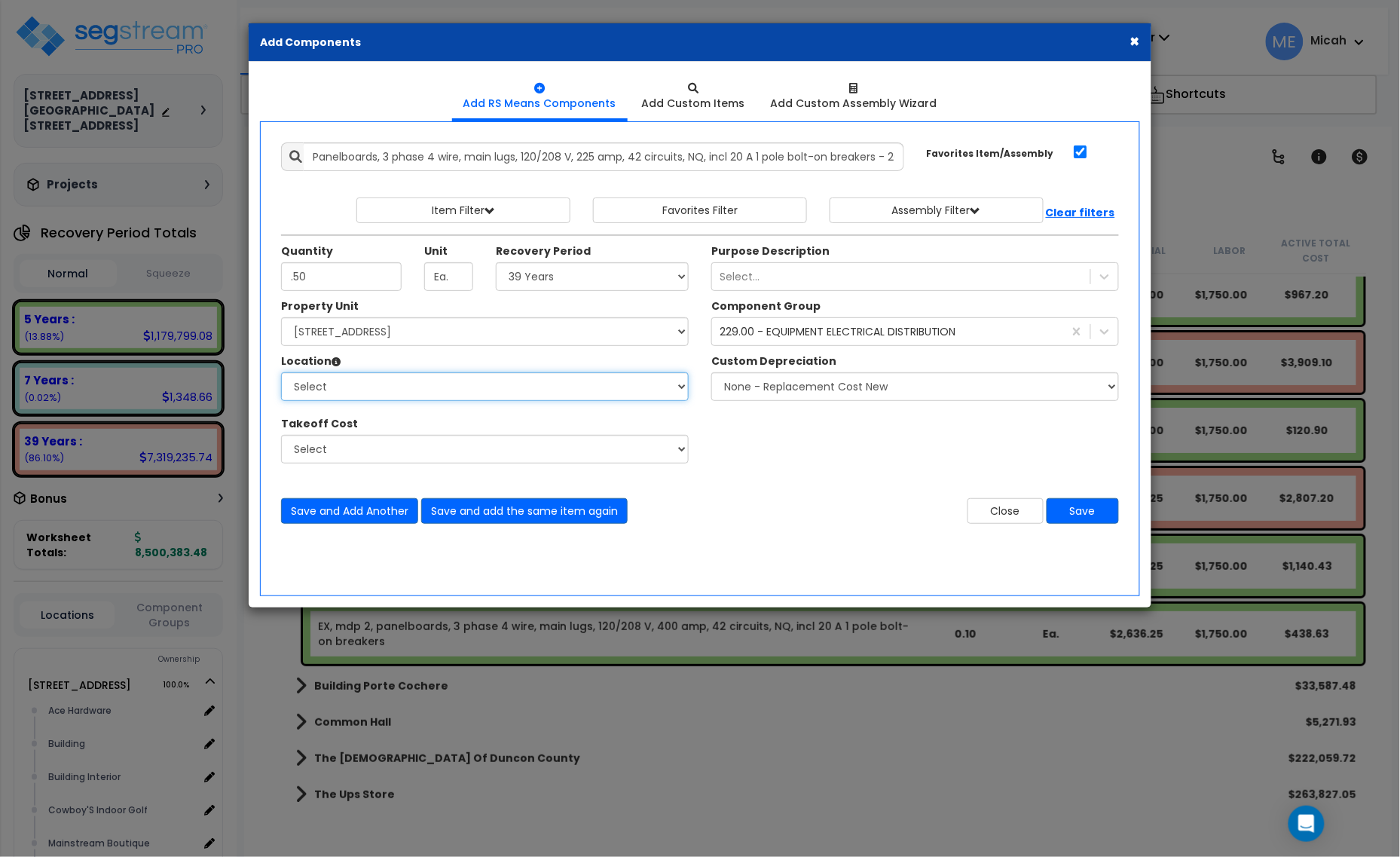
click at [490, 389] on select "Select Alchemy Salon Studio Building Building Interior Building Interior Dick'S…" at bounding box center [485, 386] width 407 height 28
select select "31279"
click at [281, 373] on select "Select Alchemy Salon Studio Building Building Interior Building Interior Dick'S…" at bounding box center [485, 386] width 407 height 28
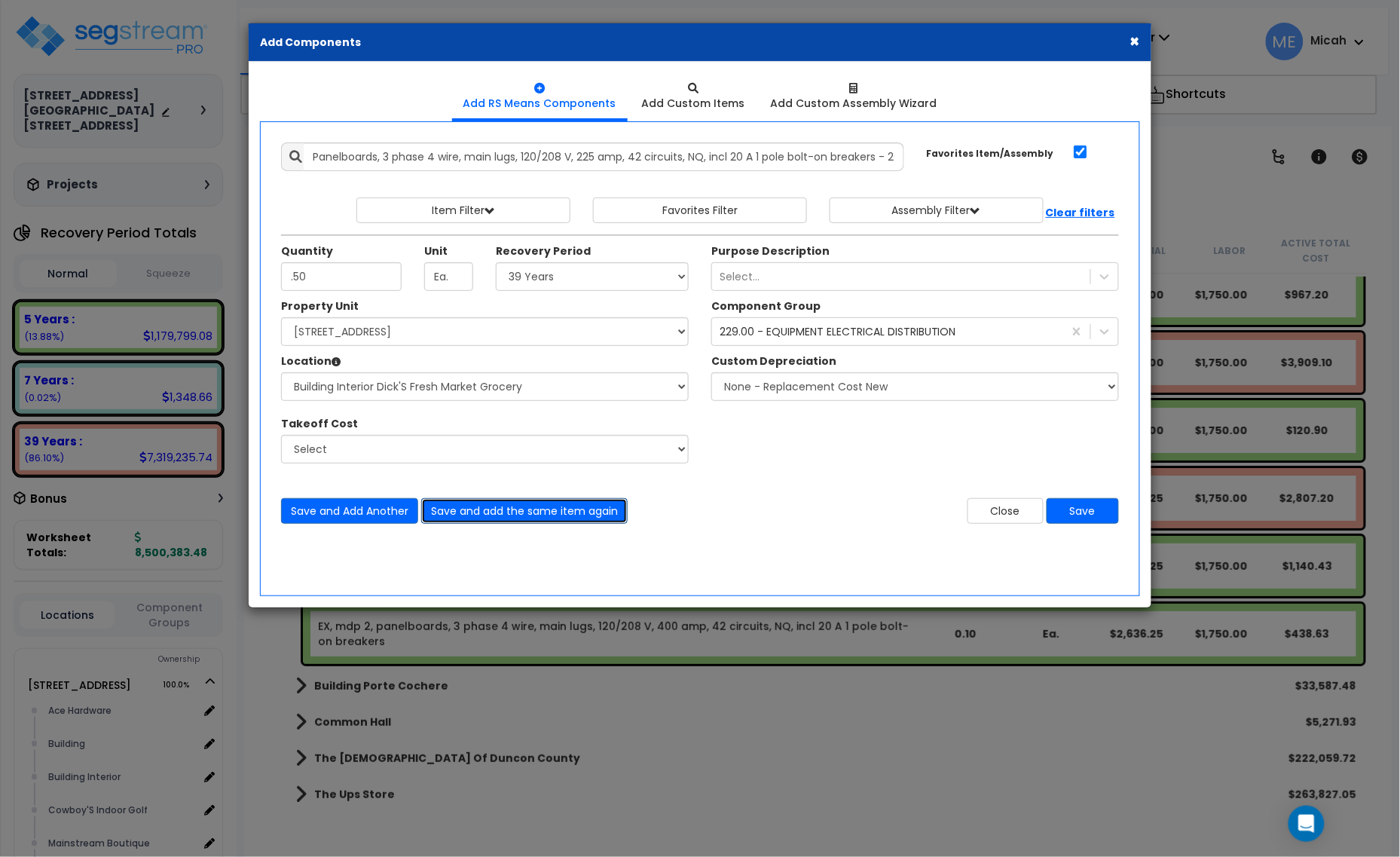
click at [566, 510] on button "Save and add the same item again" at bounding box center [524, 510] width 207 height 26
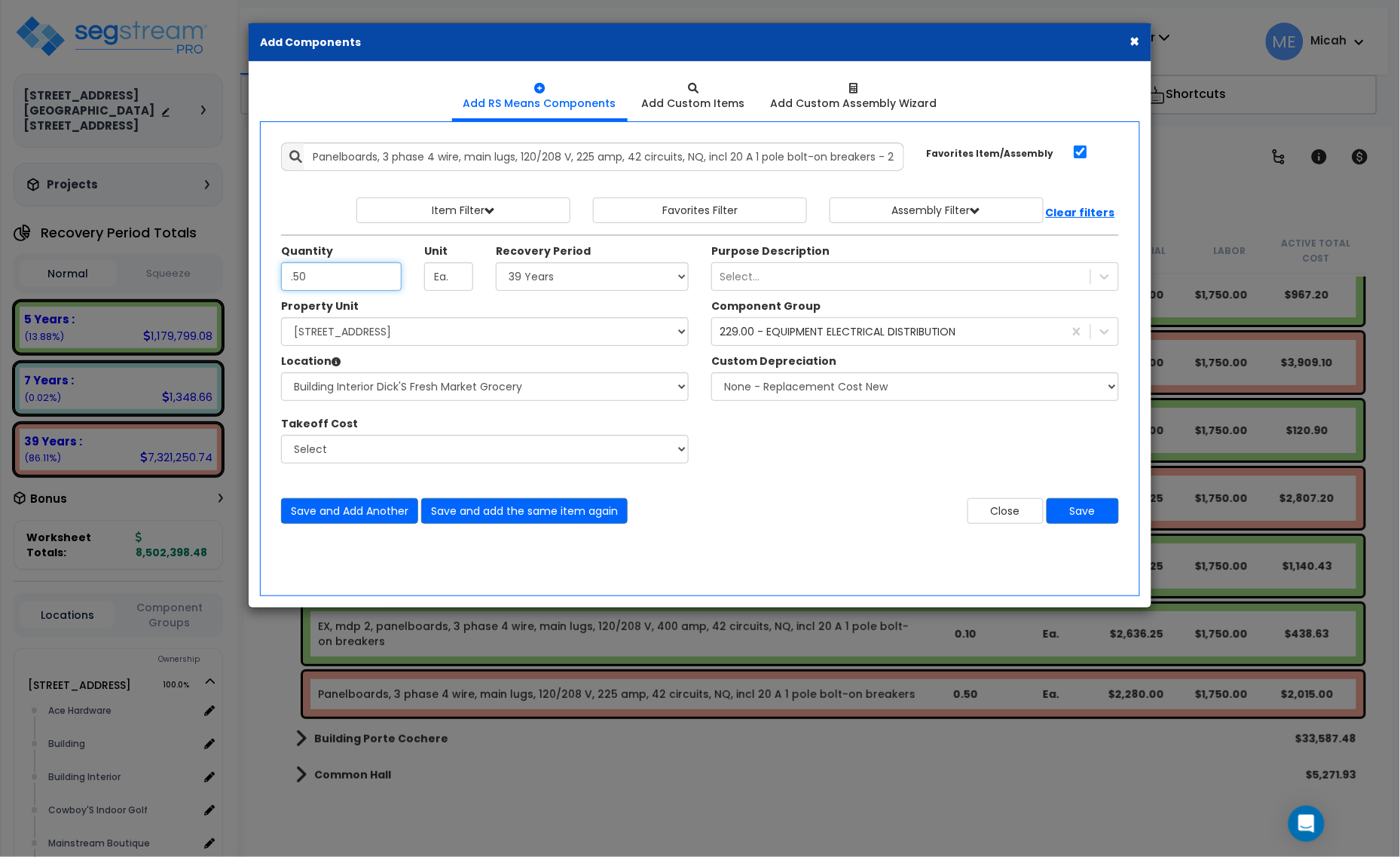
type input ".50"
click at [592, 279] on select "Select 5 Years 7 Years 15 Years 20 Years 39 Years 27.5 Year" at bounding box center [592, 276] width 193 height 28
select select "5Y"
click at [497, 263] on select "Select 5 Years 7 Years 15 Years 20 Years 39 Years 27.5 Year" at bounding box center [592, 276] width 193 height 28
click at [1083, 507] on button "Save" at bounding box center [1083, 510] width 72 height 26
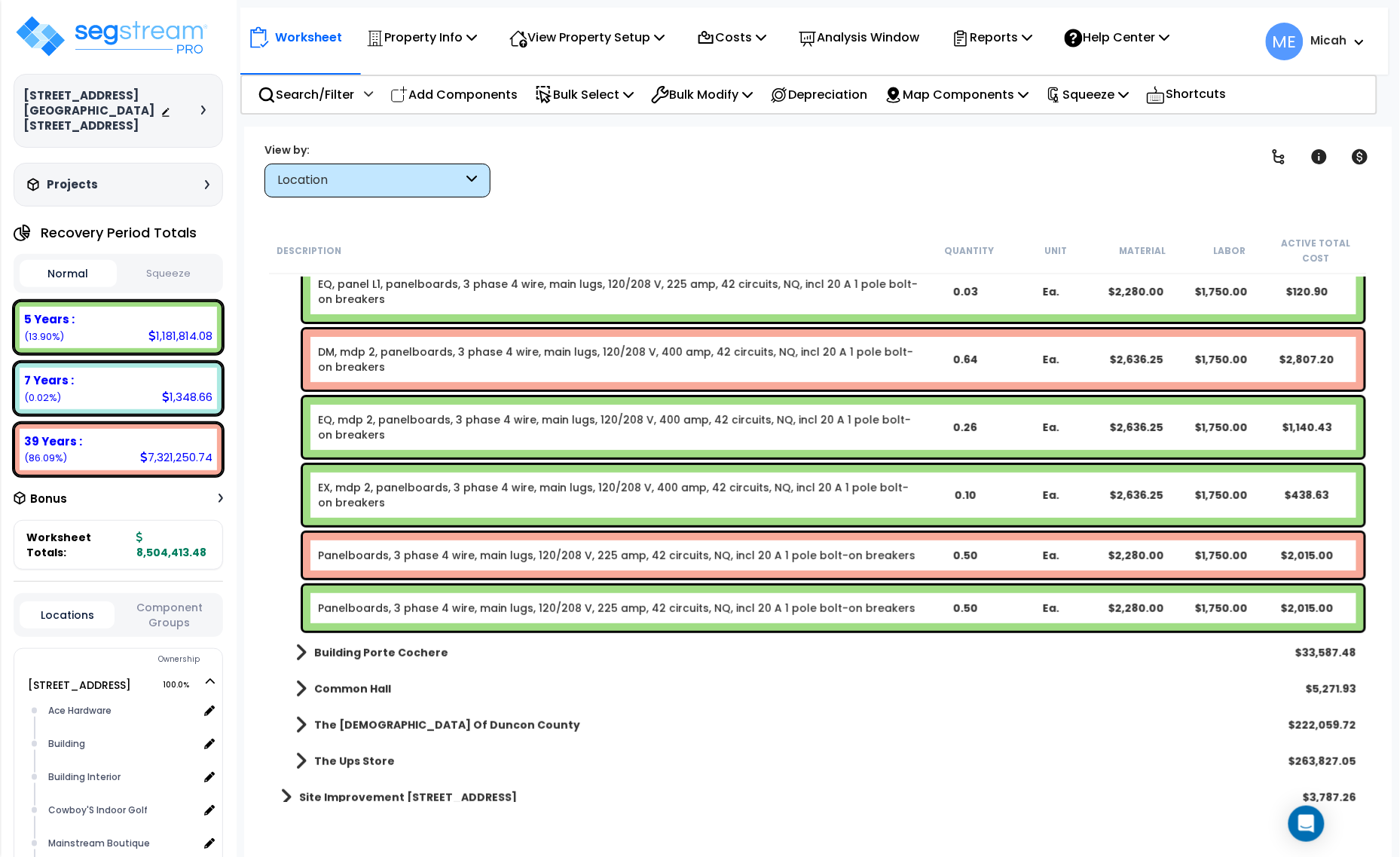
scroll to position [15111, 0]
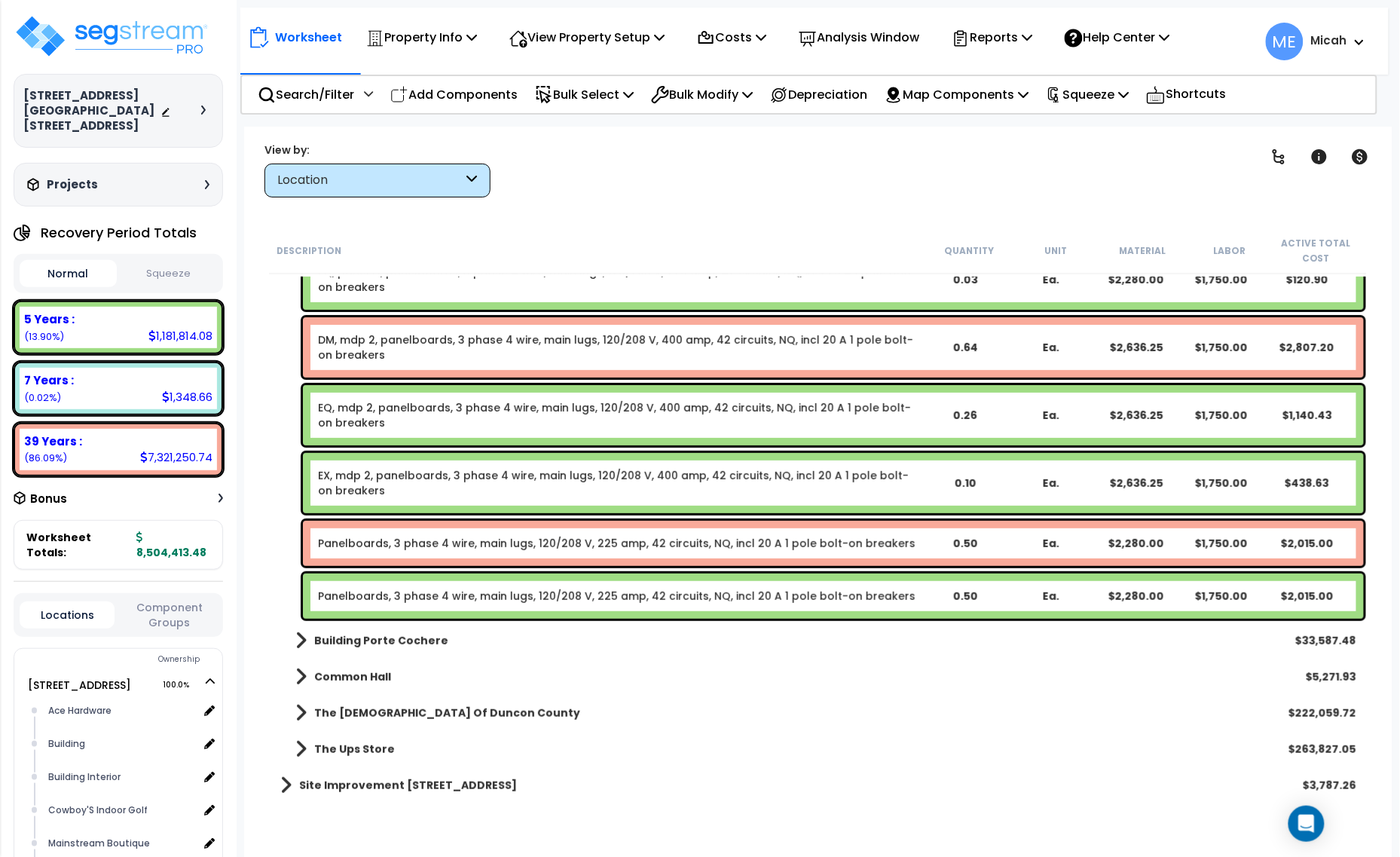
click at [381, 545] on link "Panelboards, 3 phase 4 wire, main lugs, 120/208 V, 225 amp, 42 circuits, NQ, in…" at bounding box center [617, 543] width 597 height 15
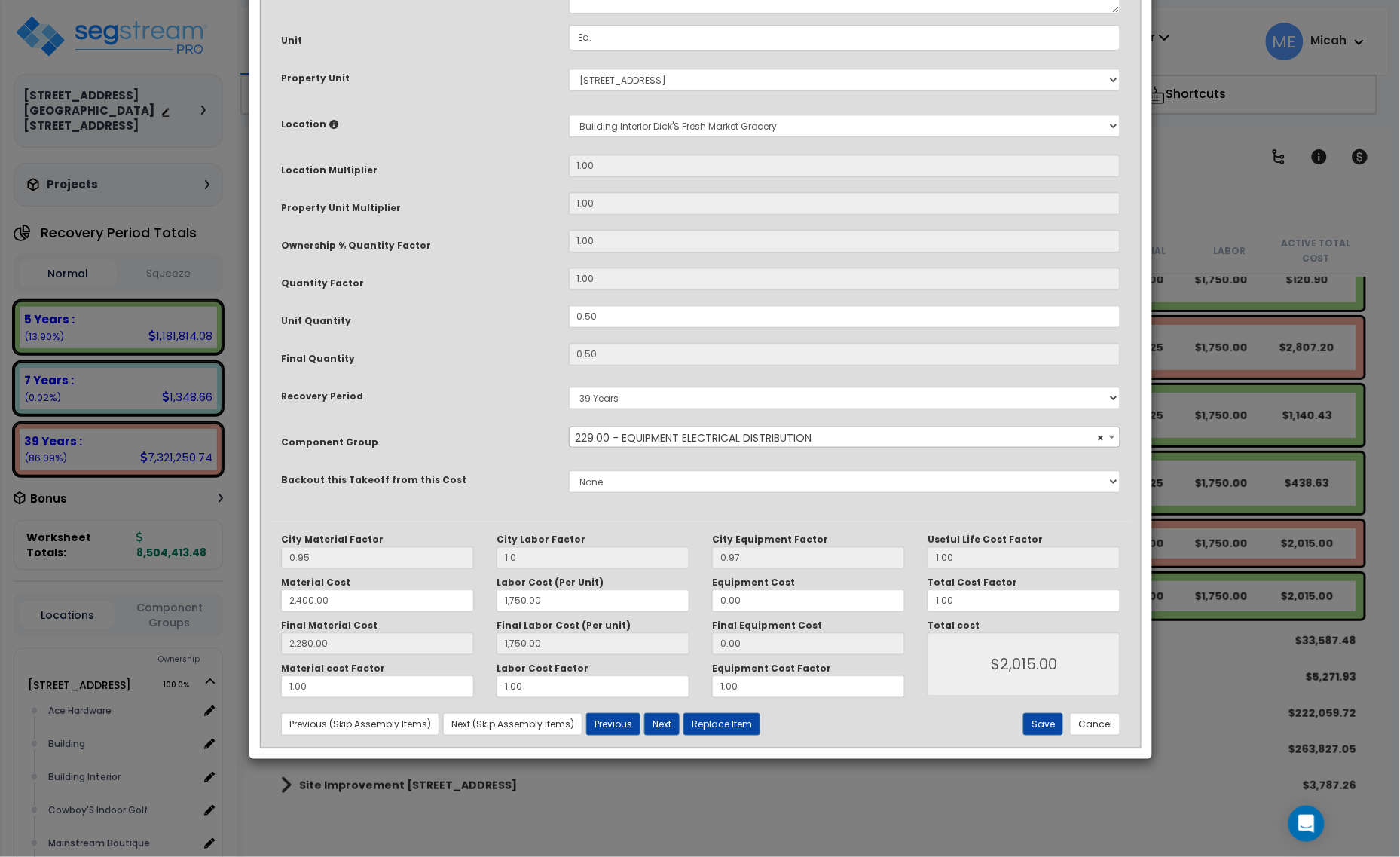
scroll to position [0, 0]
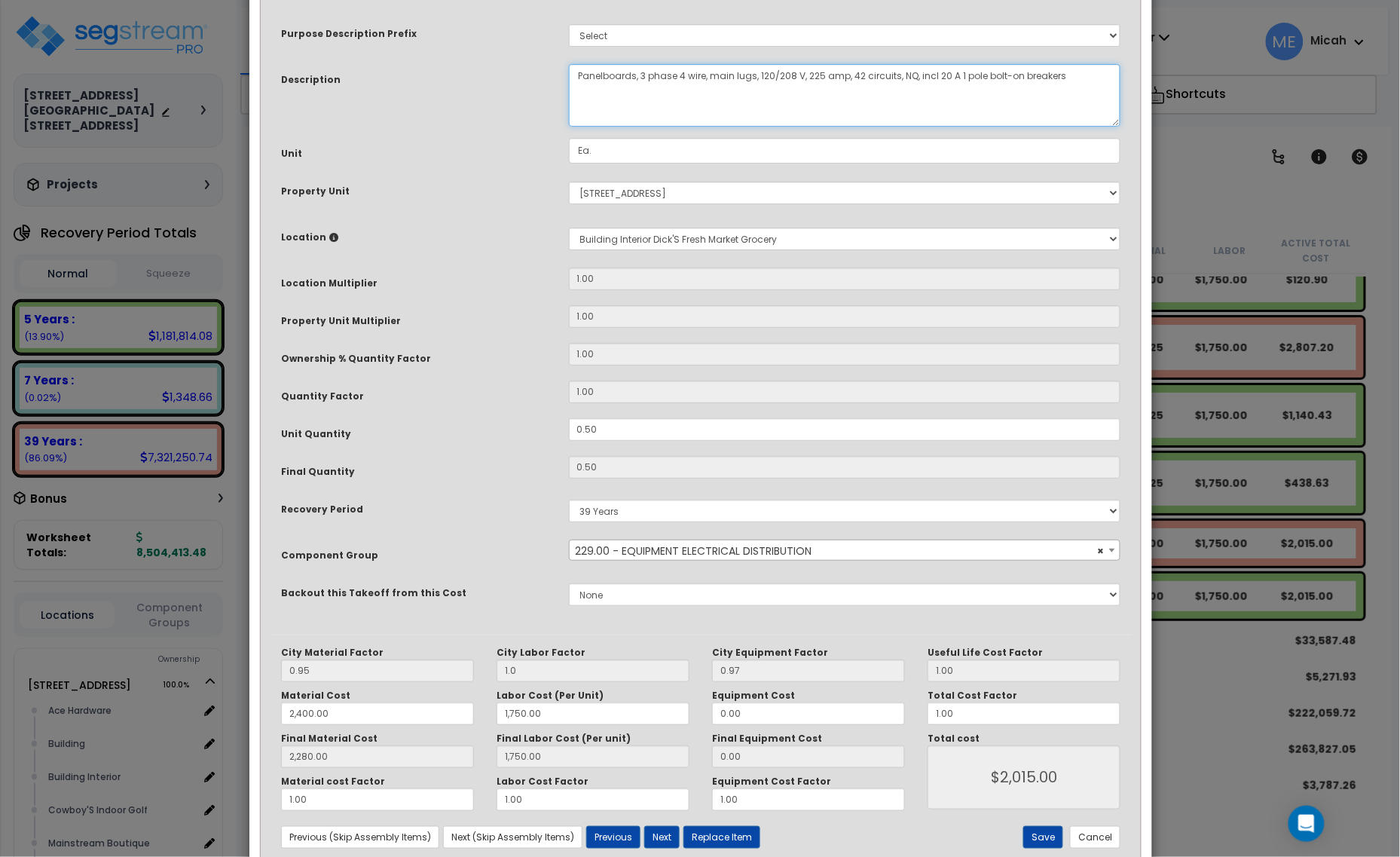
click at [573, 74] on textarea "Panelboards, 3 phase 4 wire, main lugs, 120/208 V, 225 amp, 42 circuits, NQ, in…" at bounding box center [845, 95] width 552 height 63
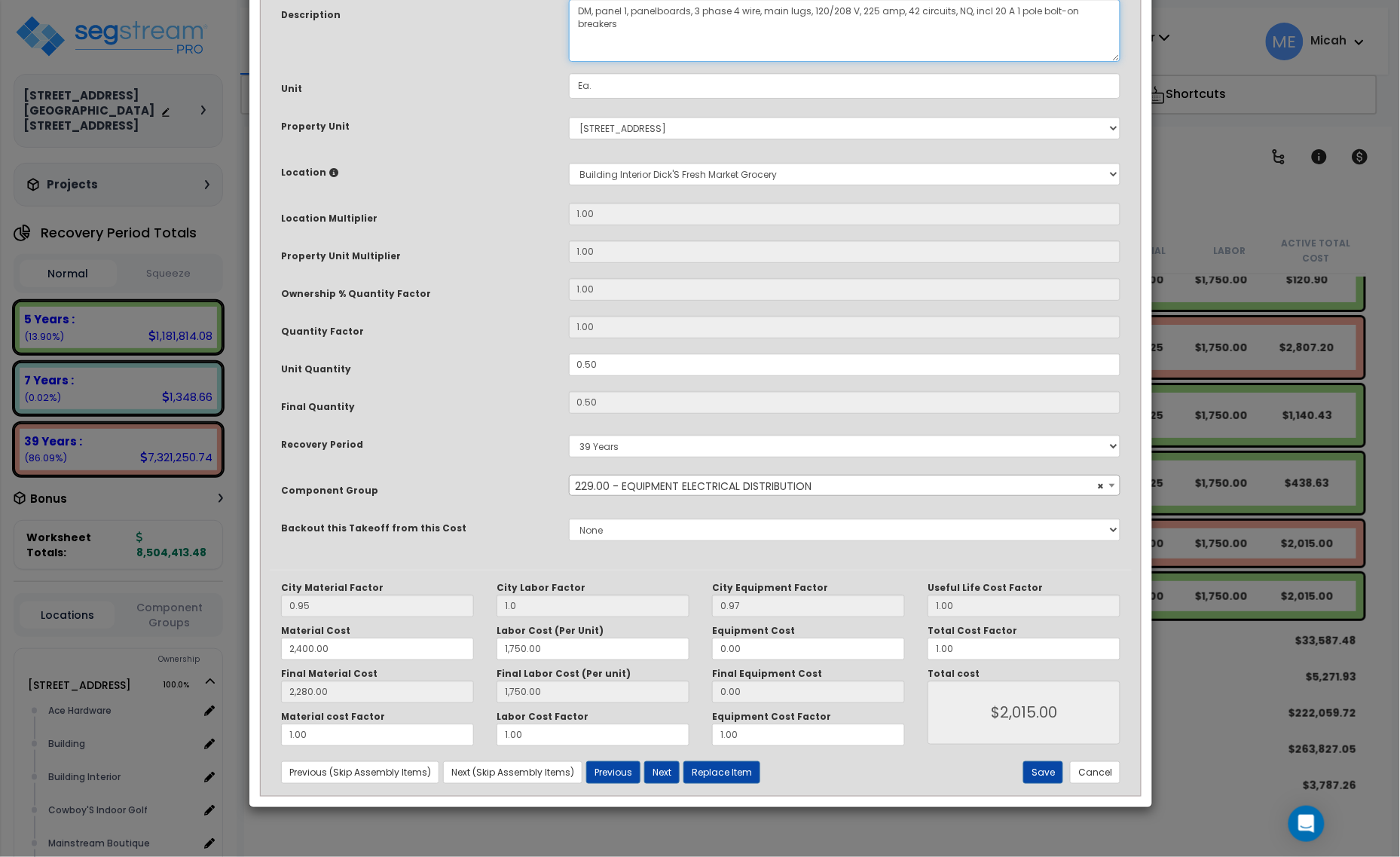
scroll to position [114, 0]
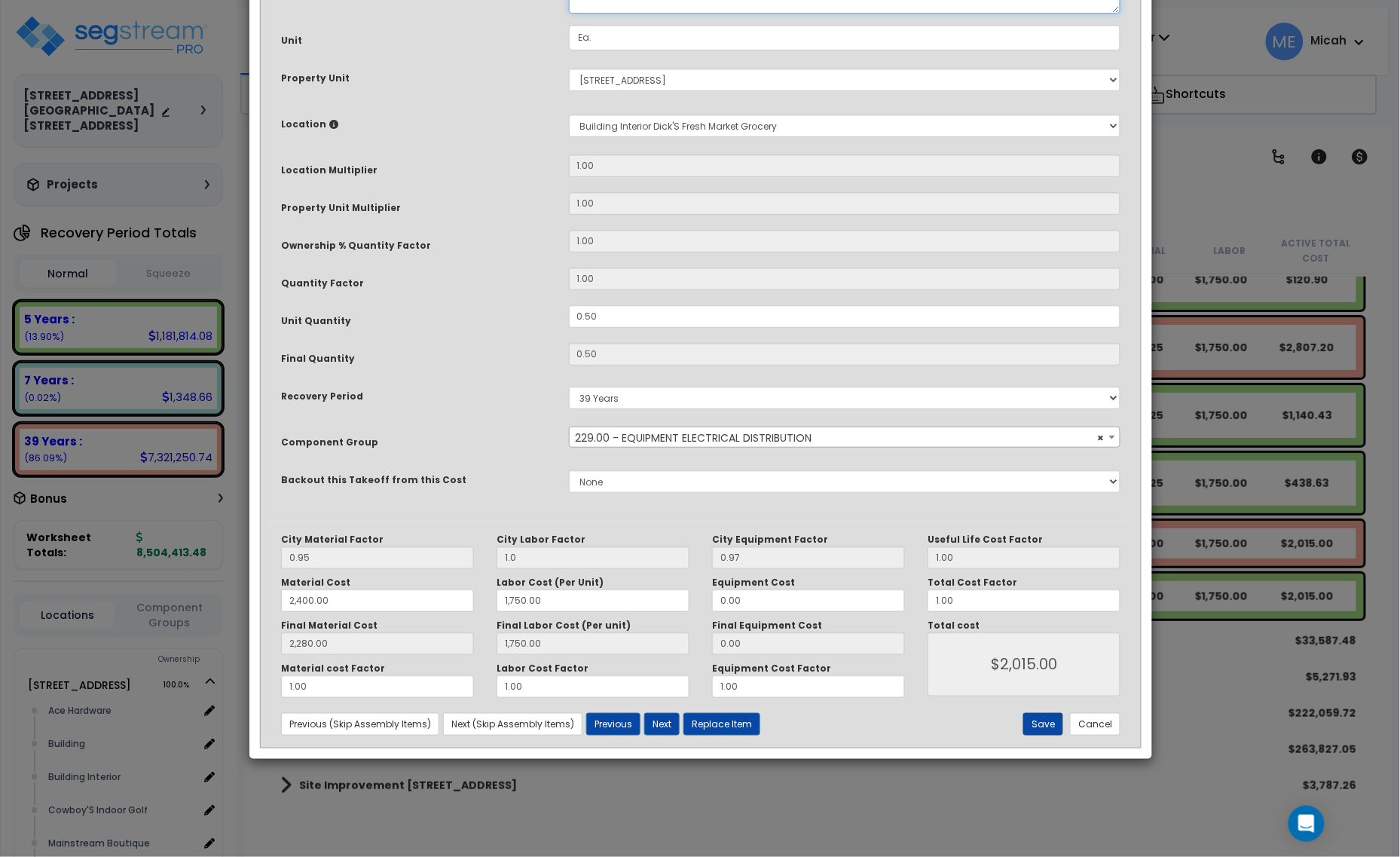
type textarea "DM, panel 1, panelboards, 3 phase 4 wire, main lugs, 120/208 V, 225 amp, 42 cir…"
click at [1046, 727] on button "Save" at bounding box center [1043, 724] width 40 height 22
type input "1.00"
type input "2400.00"
type input "1750.00"
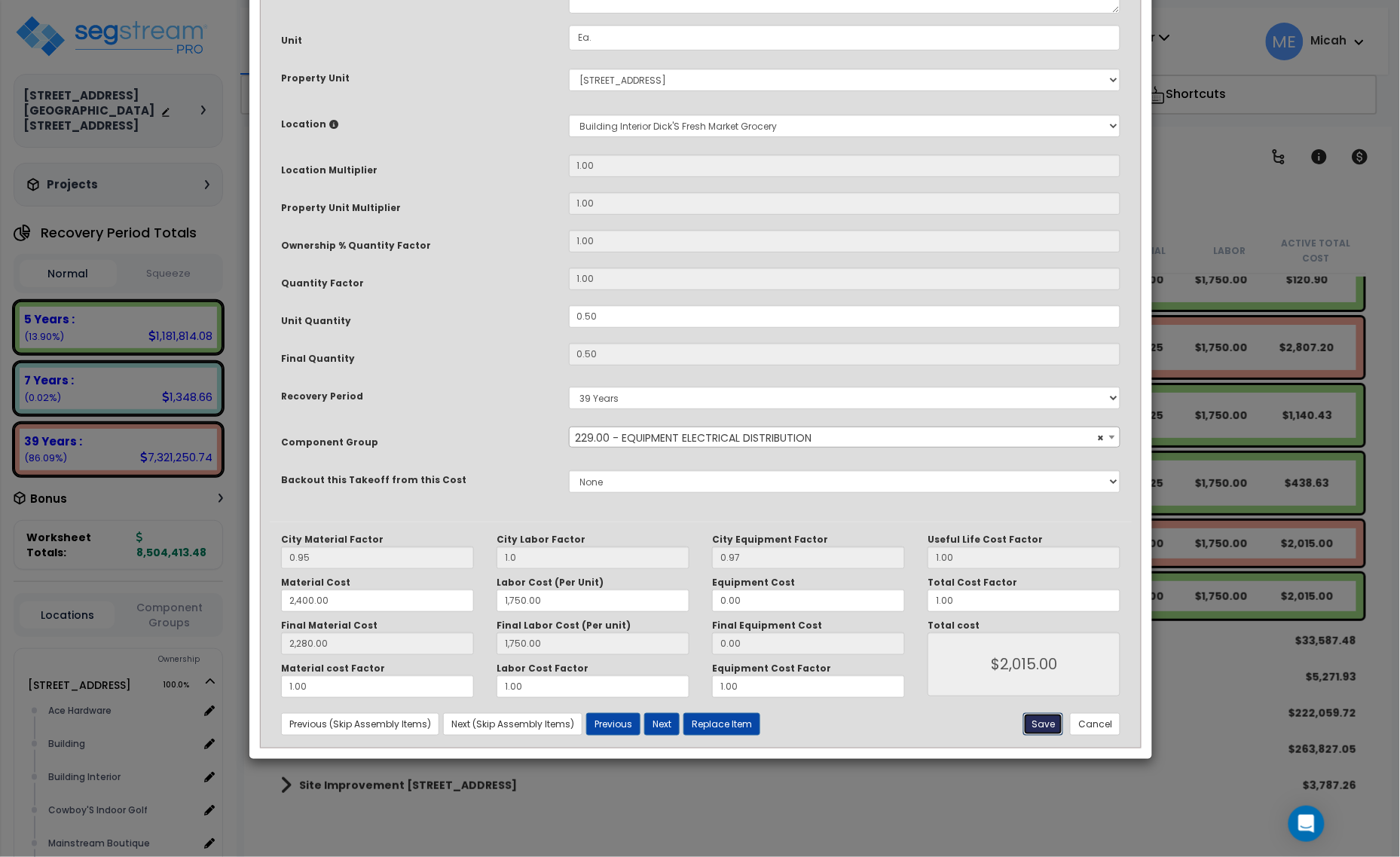
type input "2280.00"
type input "1750.00"
type input "2015.00"
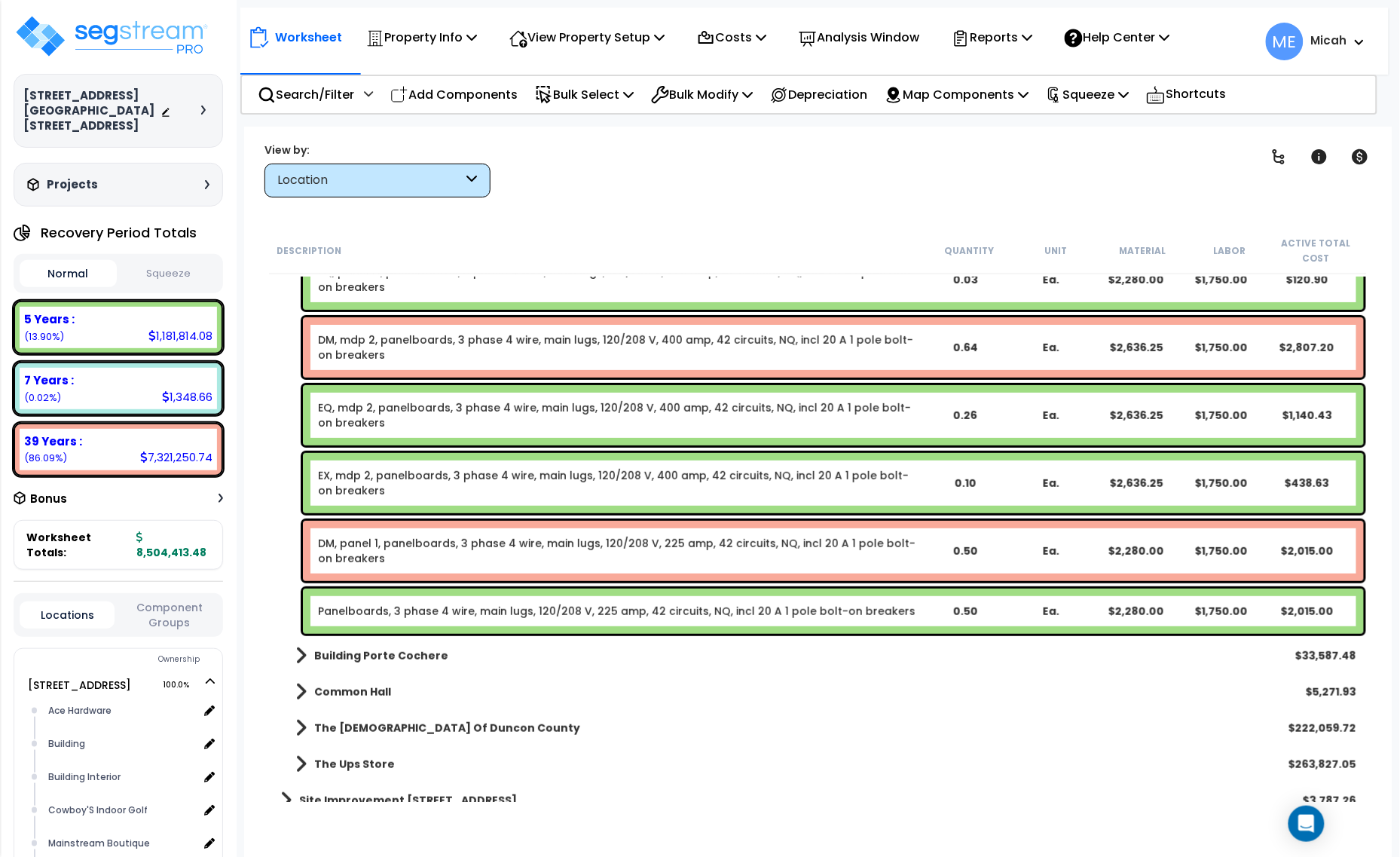
click at [486, 612] on link "Panelboards, 3 phase 4 wire, main lugs, 120/208 V, 225 amp, 42 circuits, NQ, in…" at bounding box center [617, 611] width 597 height 15
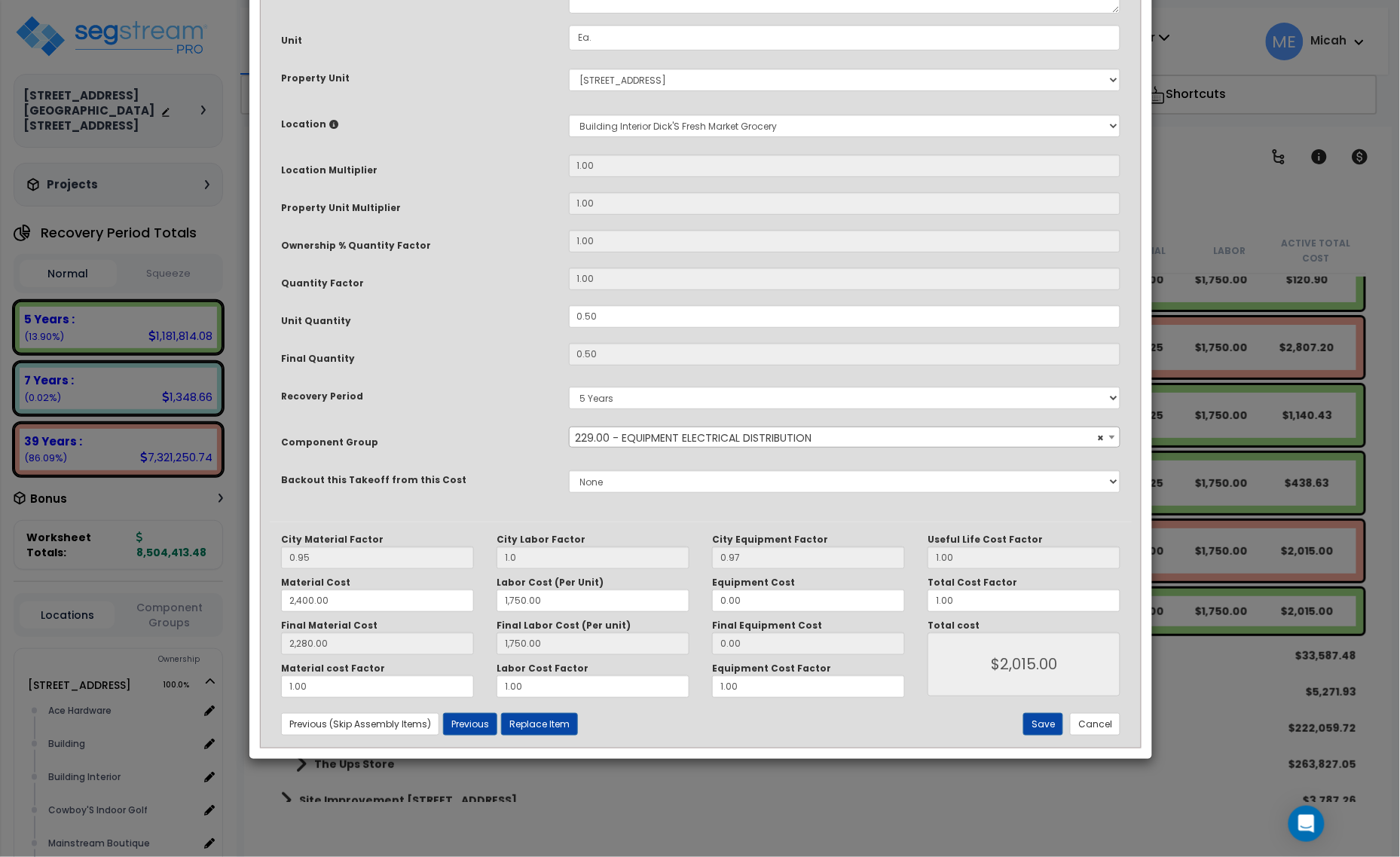
scroll to position [0, 0]
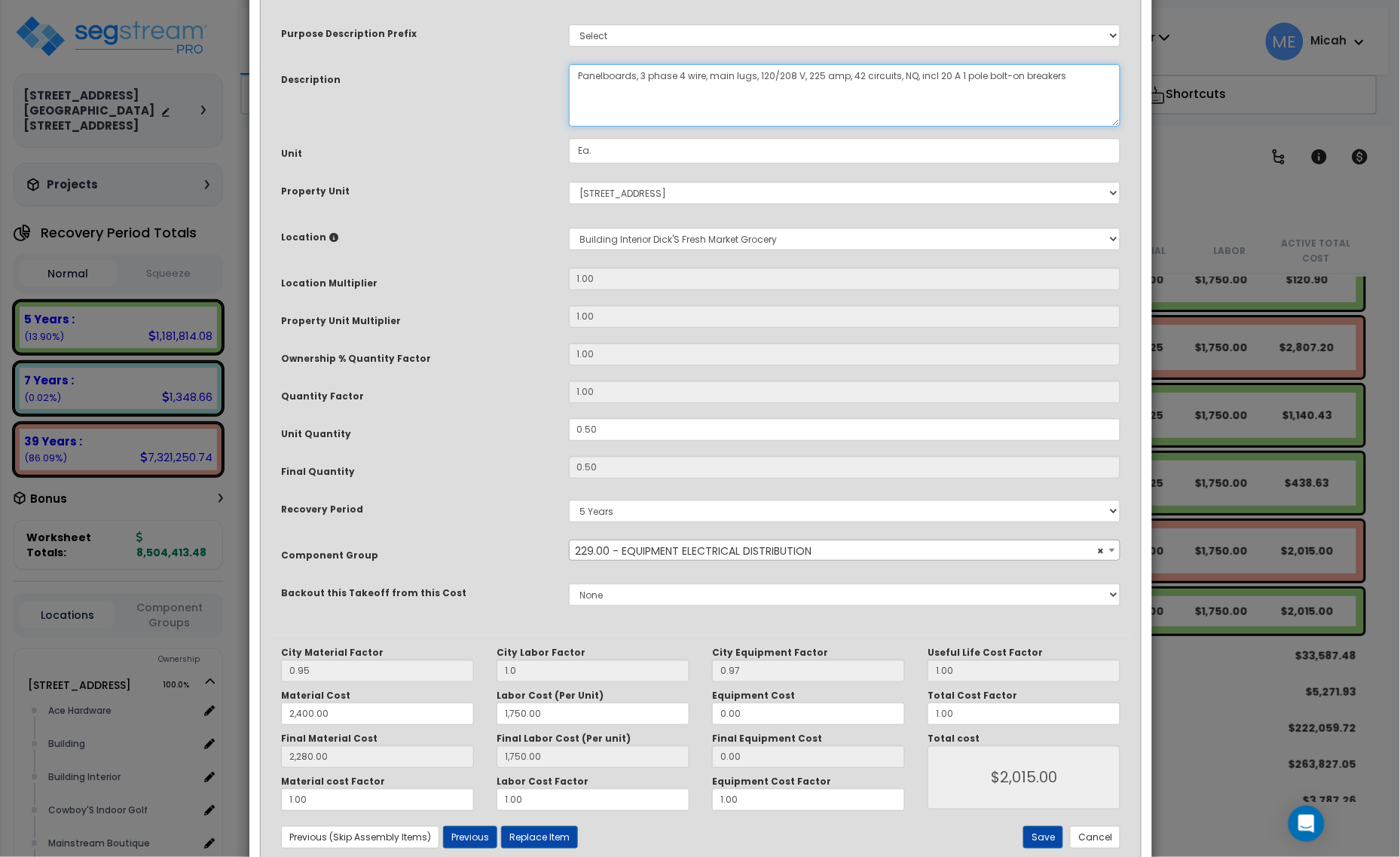
click at [575, 72] on textarea "Panelboards, 3 phase 4 wire, main lugs, 120/208 V, 225 amp, 42 circuits, NQ, in…" at bounding box center [845, 95] width 552 height 63
type textarea "EQ, panel 1, panelboards, 3 phase 4 wire, main lugs, 120/208 V, 225 amp, 42 cir…"
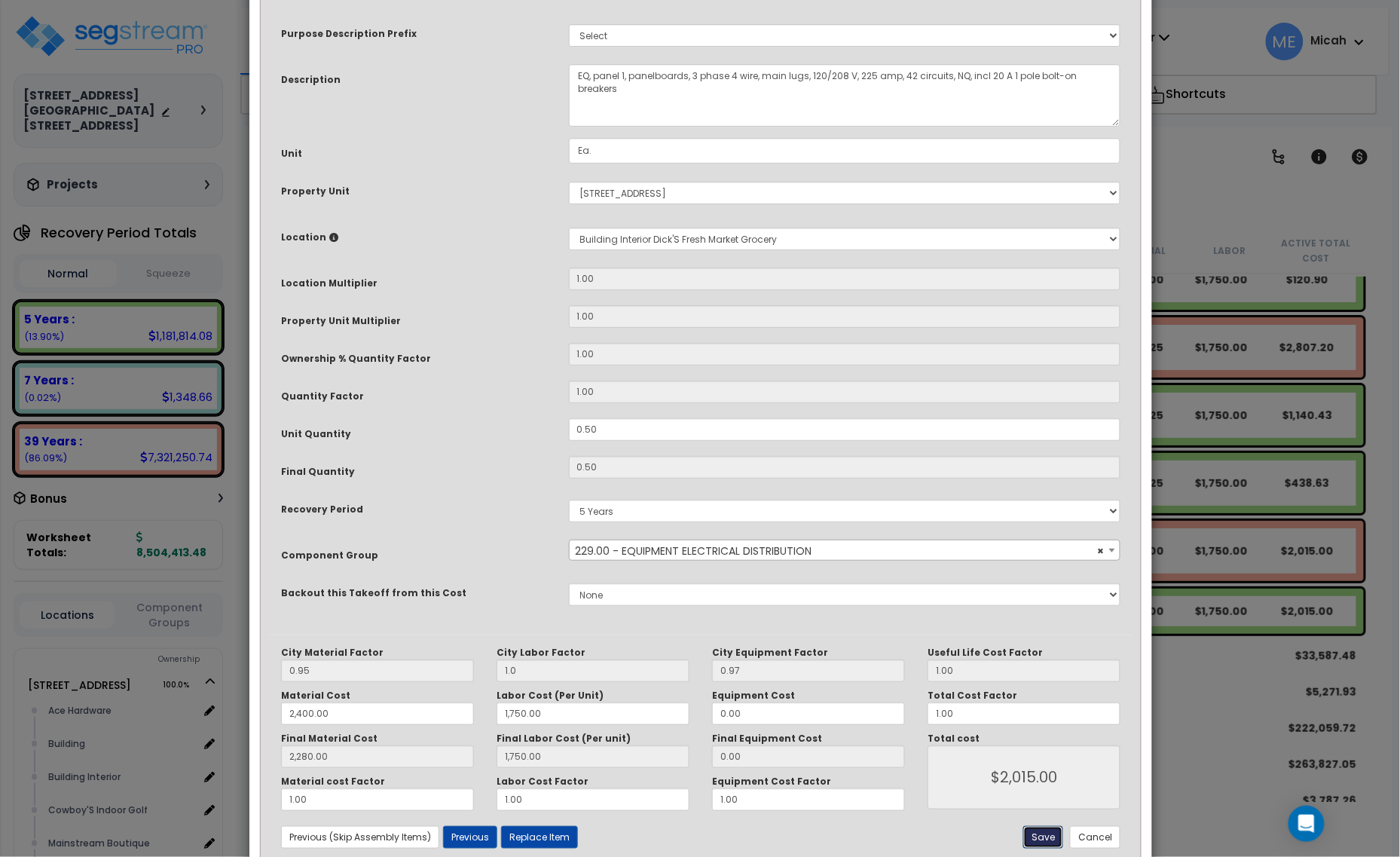
click at [1030, 834] on button "Save" at bounding box center [1043, 837] width 40 height 22
type input "1.00"
type input "2400.00"
type input "1750.00"
type input "2280.00"
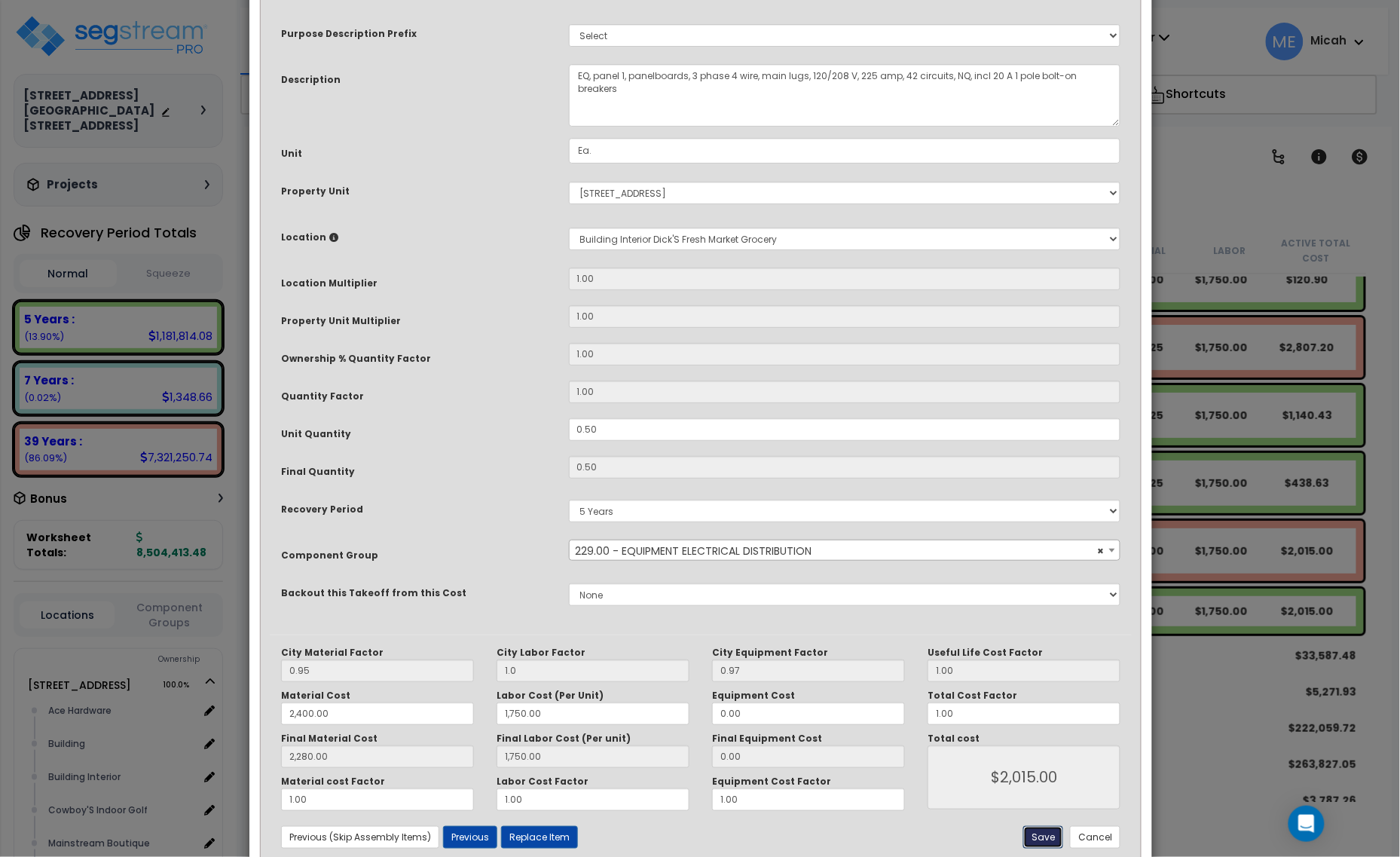
type input "1750.00"
type input "2015.00"
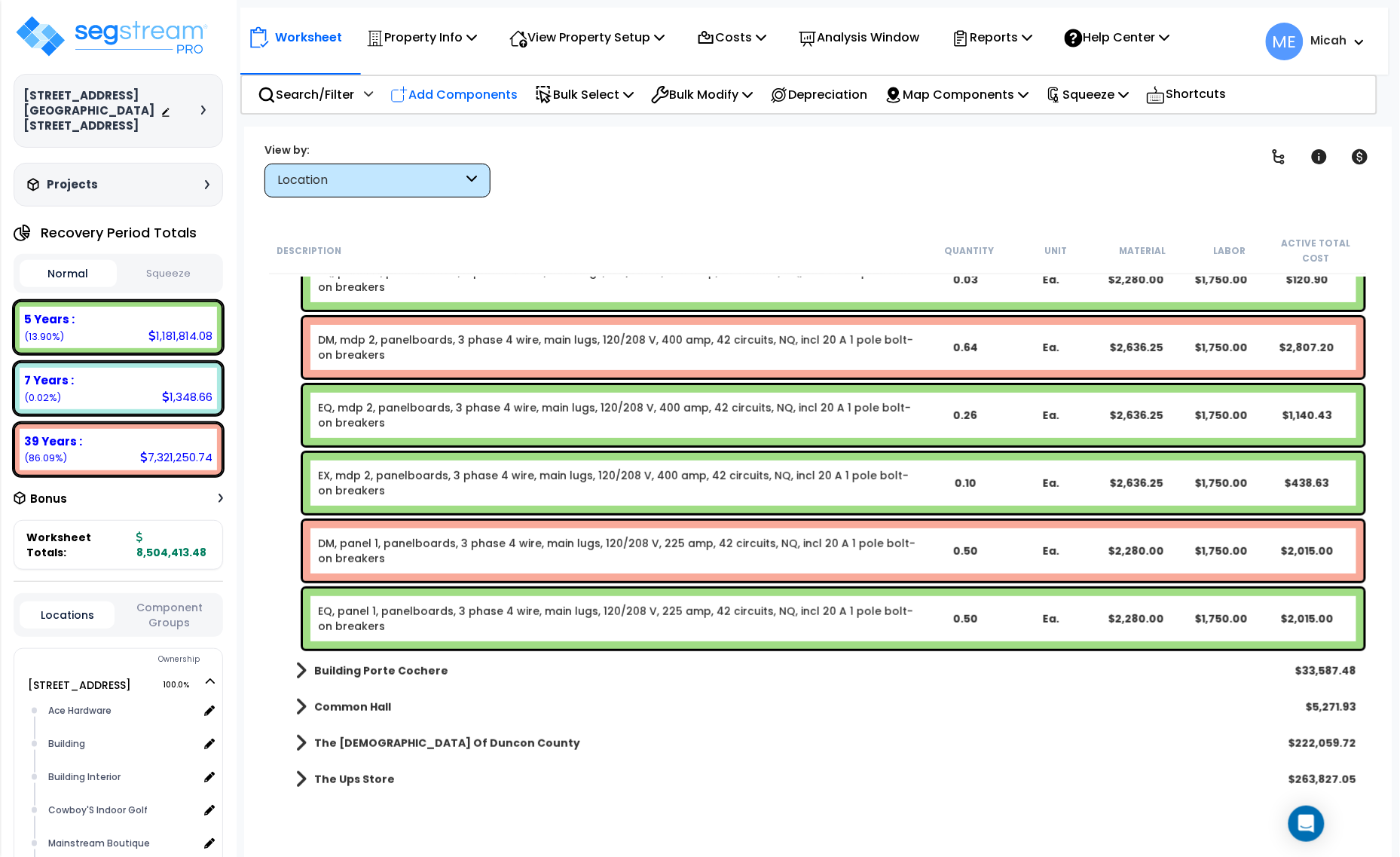
click at [490, 95] on p "Add Components" at bounding box center [454, 94] width 127 height 21
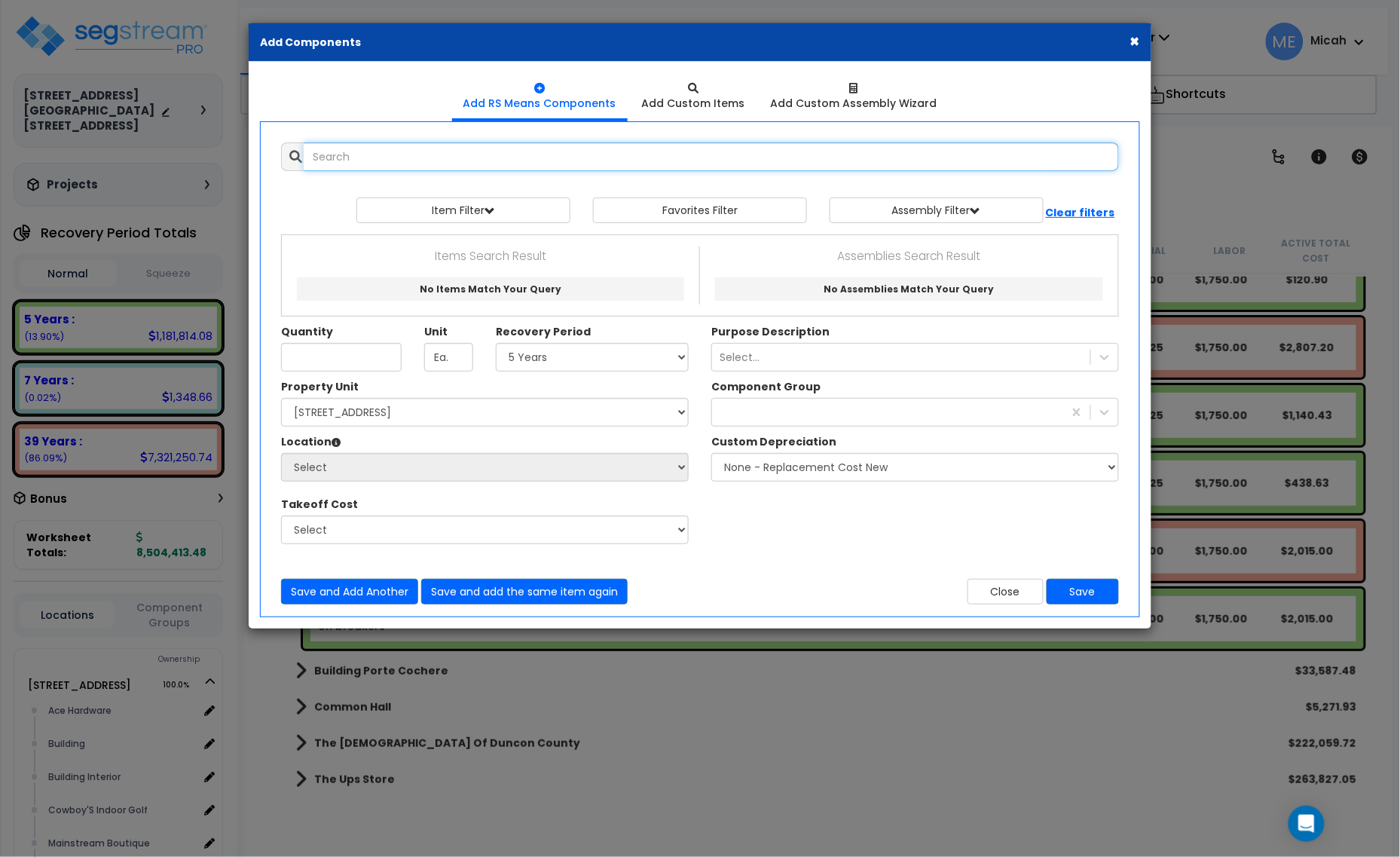
select select
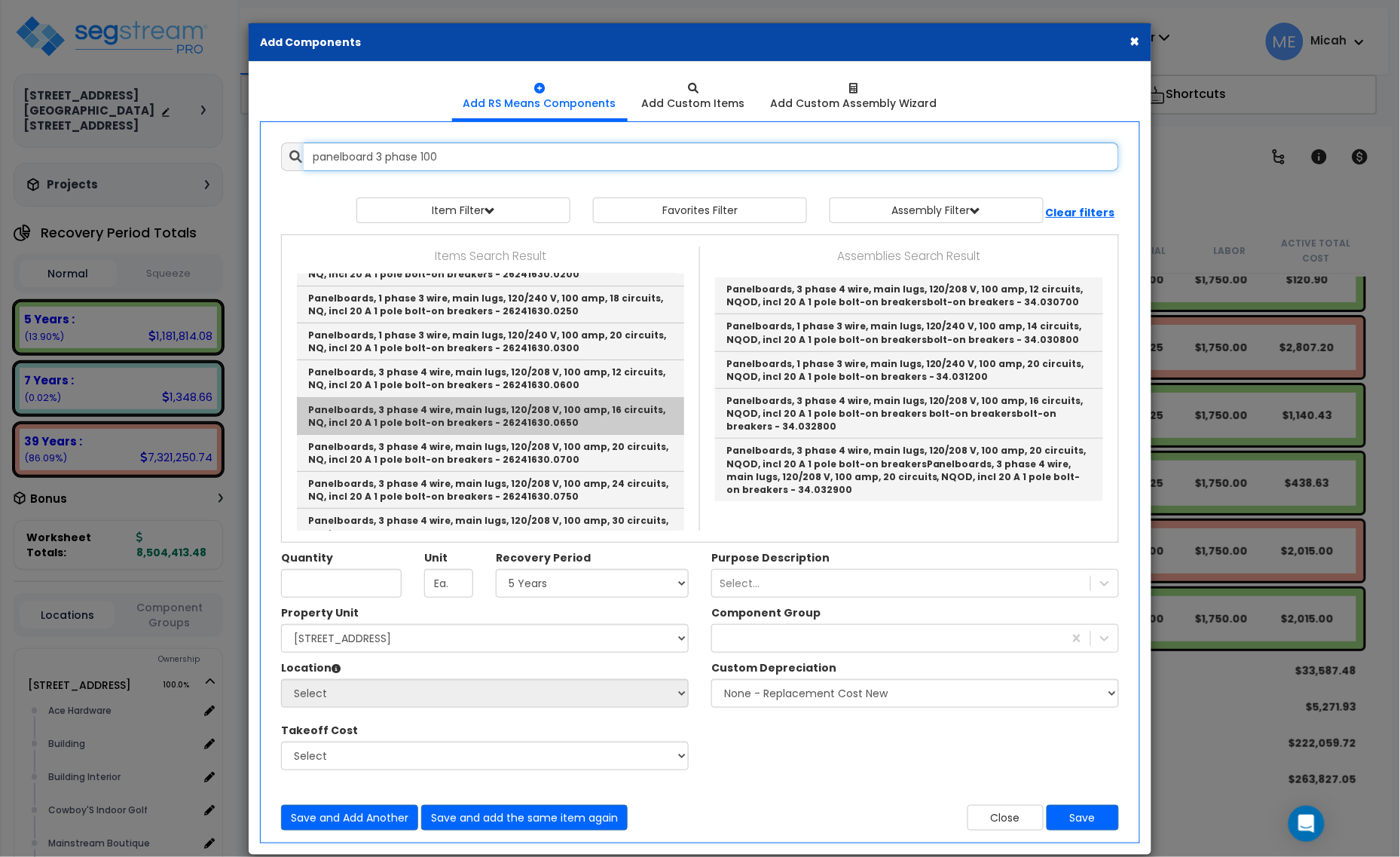
scroll to position [94, 0]
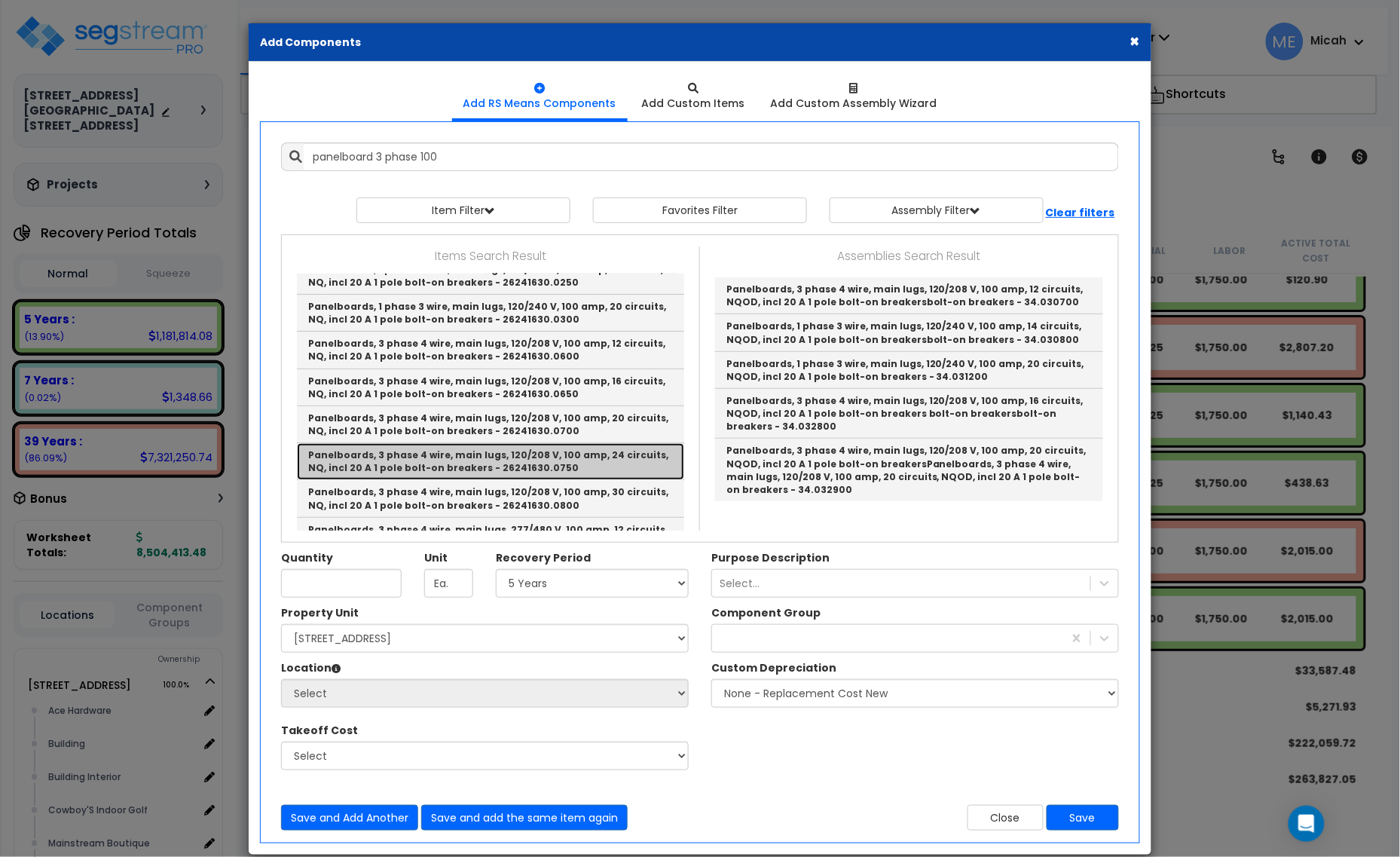
click at [590, 450] on link "Panelboards, 3 phase 4 wire, main lugs, 120/208 V, 100 amp, 24 circuits, NQ, in…" at bounding box center [490, 461] width 387 height 37
type input "Panelboards, 3 phase 4 wire, main lugs, 120/208 V, 100 amp, 24 circuits, NQ, in…"
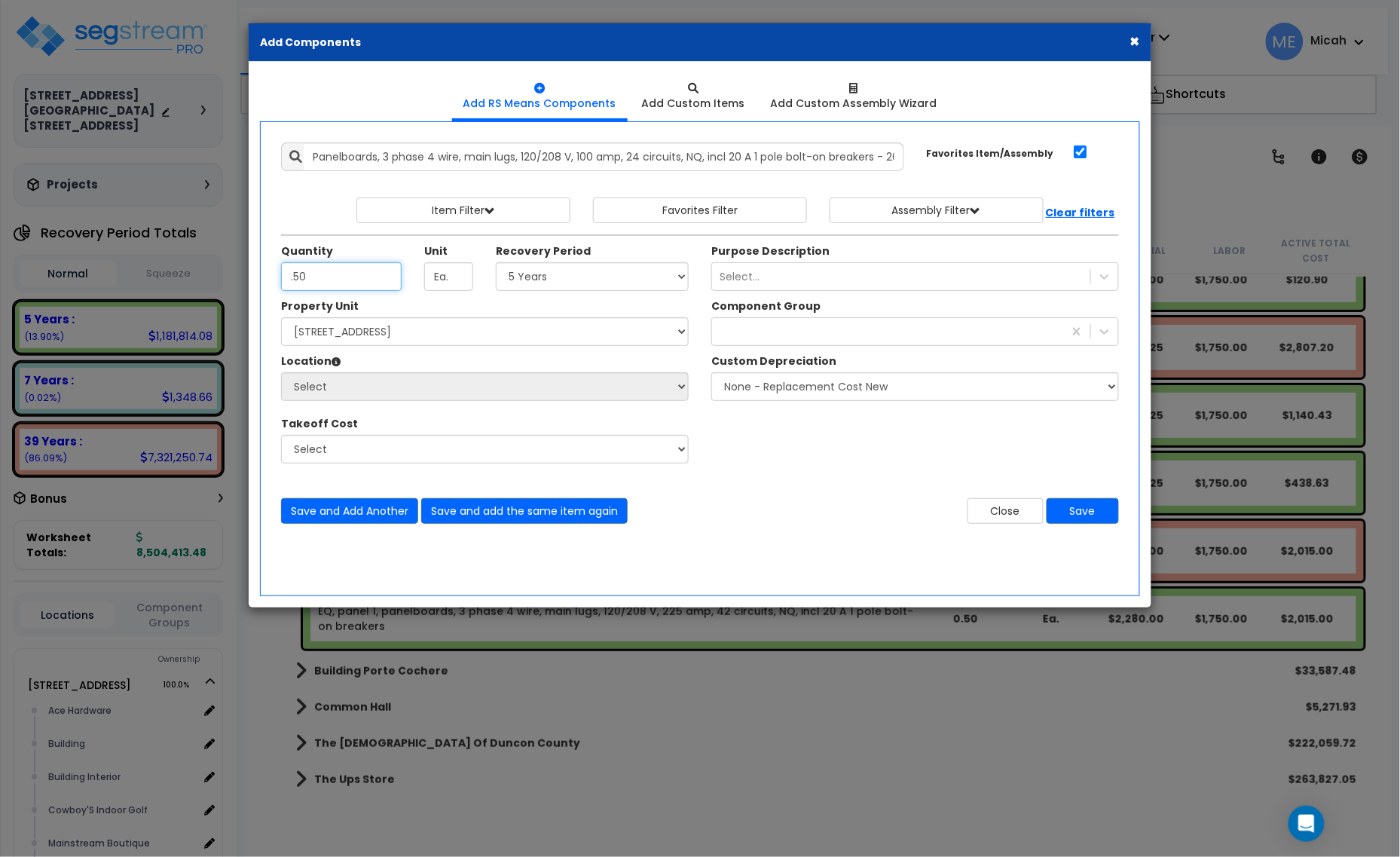
type input ".50"
click at [582, 269] on select "Select 5 Years 7 Years 15 Years 20 Years 39 Years 27.5 Year" at bounding box center [592, 276] width 193 height 28
select select "39Y"
click at [497, 263] on select "Select 5 Years 7 Years 15 Years 20 Years 39 Years 27.5 Year" at bounding box center [592, 276] width 193 height 28
click at [767, 337] on div "229" at bounding box center [887, 331] width 351 height 24
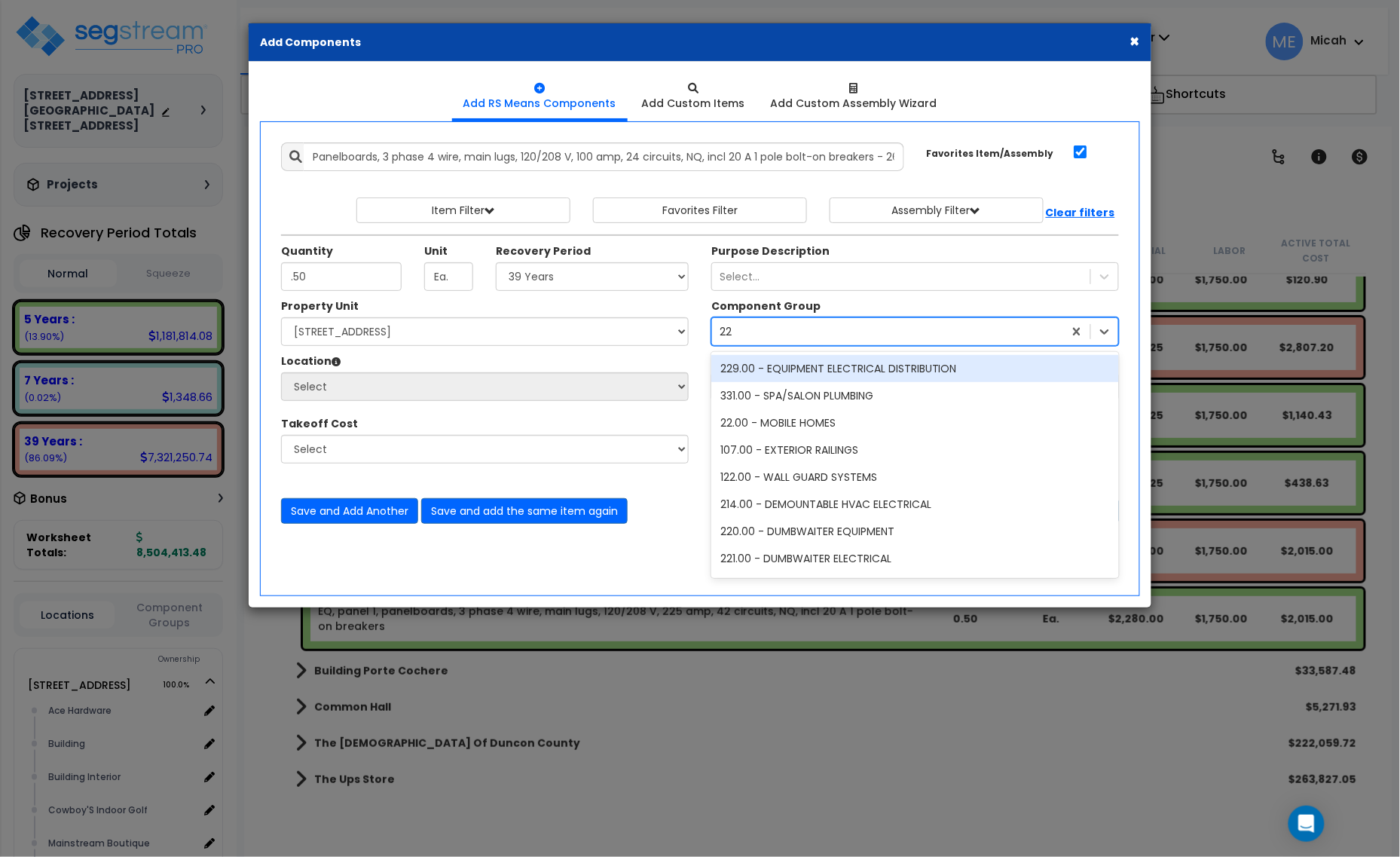
type input "229"
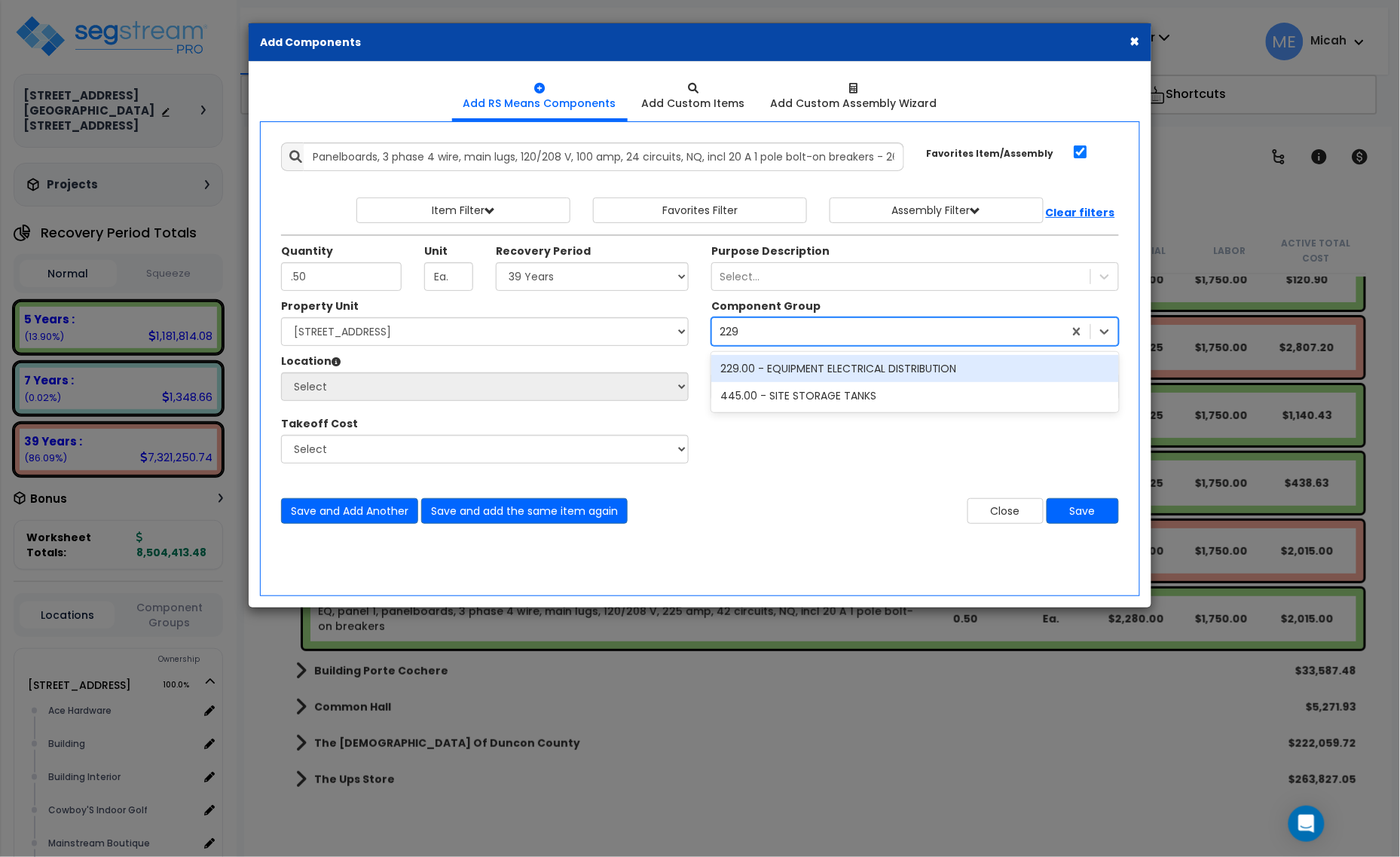
click at [789, 373] on div "229.00 - EQUIPMENT ELECTRICAL DISTRIBUTION" at bounding box center [914, 369] width 407 height 27
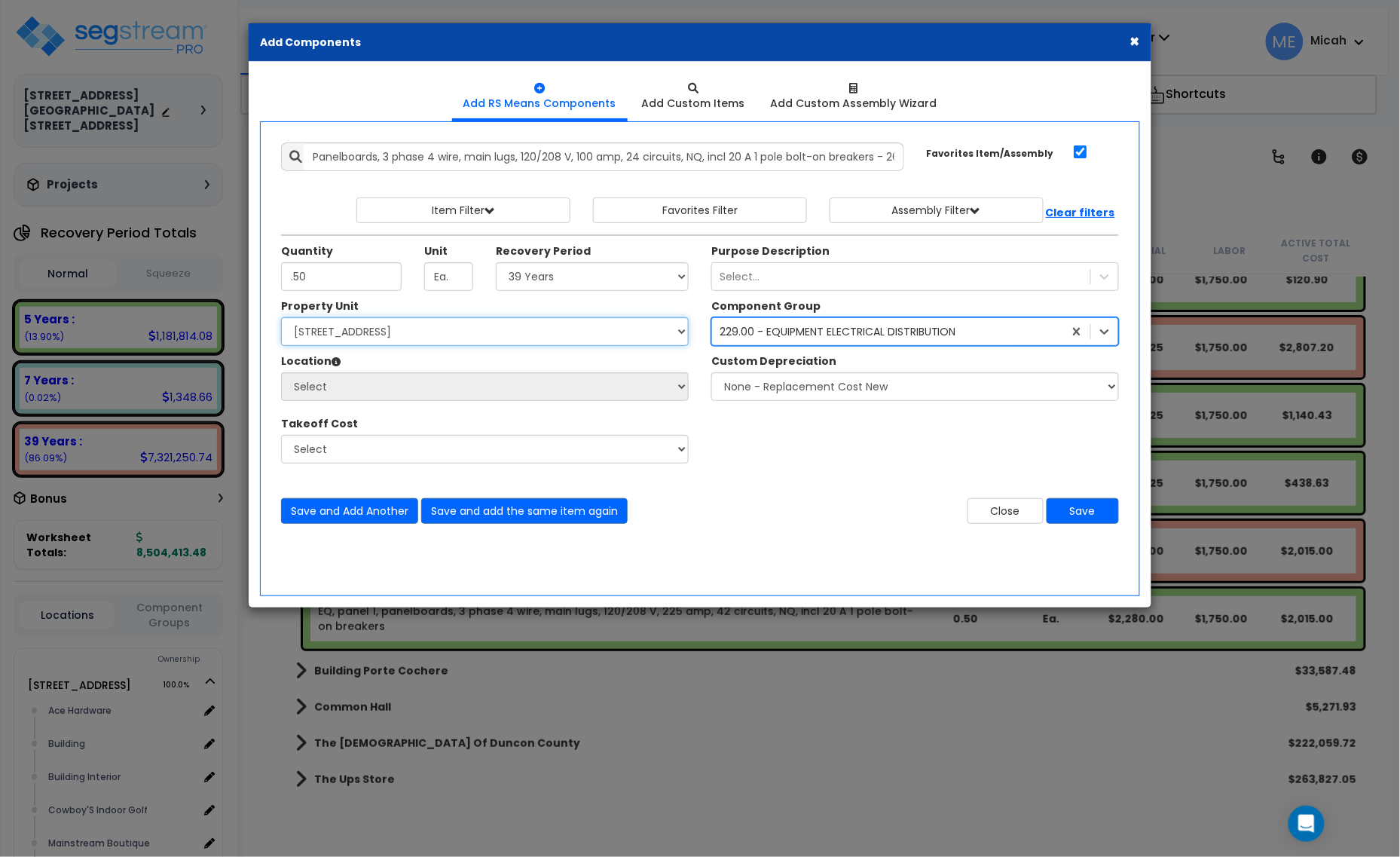
click at [546, 339] on select "Select [STREET_ADDRESS] [STREET_ADDRESS] Site Improvement [STREET_ADDRESS] Site…" at bounding box center [485, 331] width 407 height 28
select select "161428"
click at [281, 318] on select "Select [STREET_ADDRESS] [STREET_ADDRESS] Site Improvement [STREET_ADDRESS] Site…" at bounding box center [485, 331] width 407 height 28
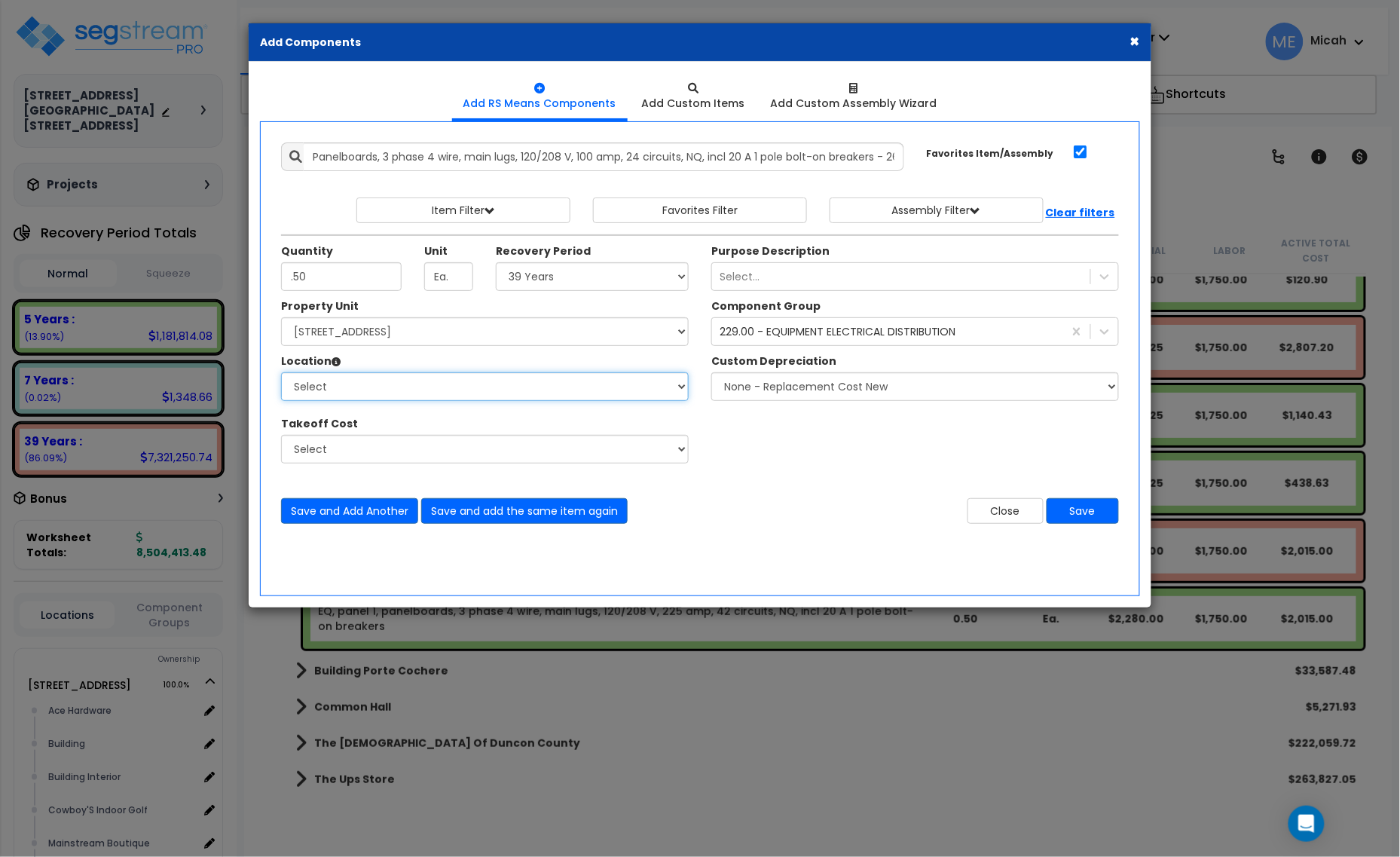
click at [486, 394] on select "Select Alchemy Salon Studio Building Building Interior Building Interior Dick'S…" at bounding box center [485, 386] width 407 height 28
select select "31279"
click at [281, 373] on select "Select Alchemy Salon Studio Building Building Interior Building Interior Dick'S…" at bounding box center [485, 386] width 407 height 28
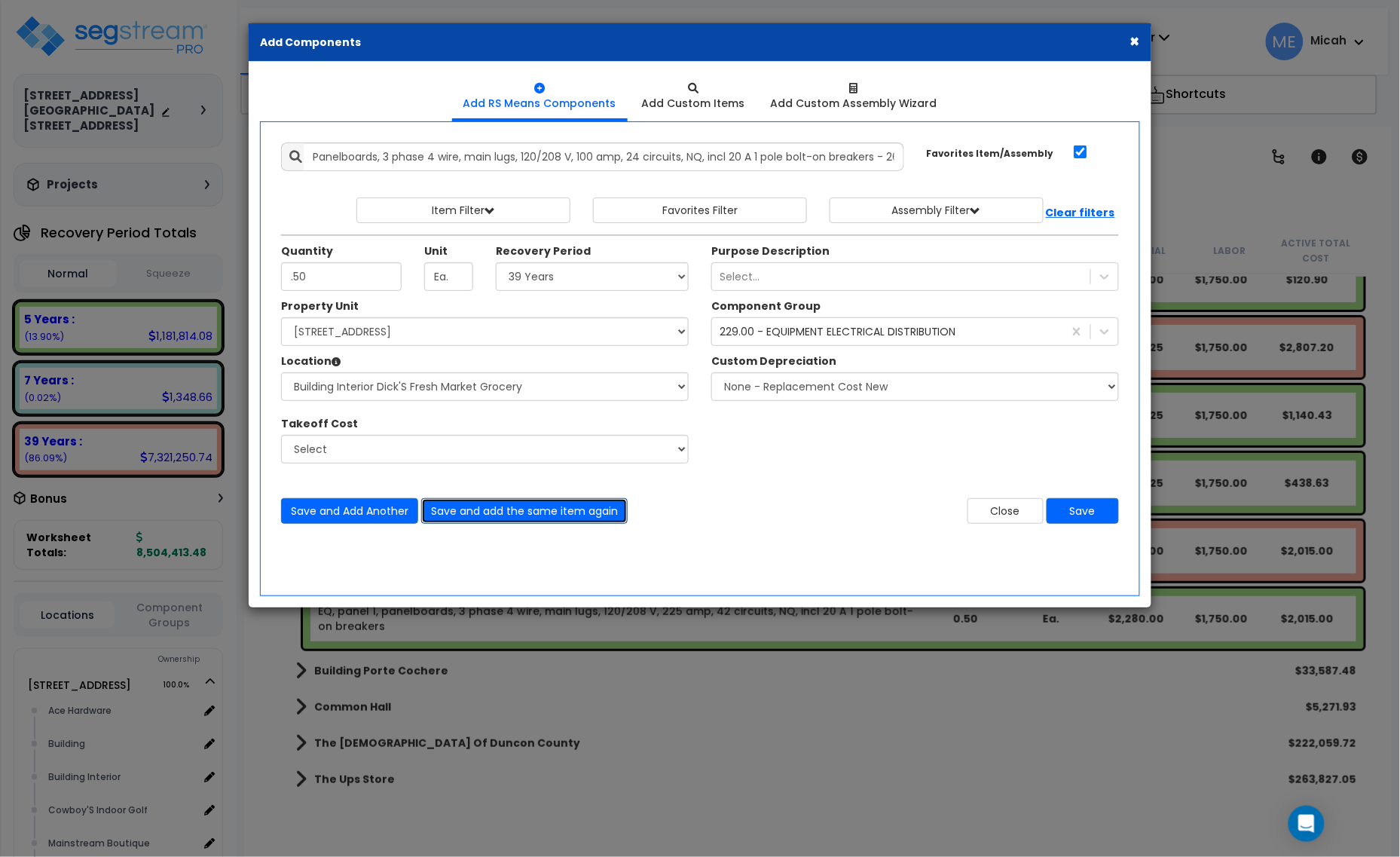
click at [547, 515] on button "Save and add the same item again" at bounding box center [524, 510] width 207 height 26
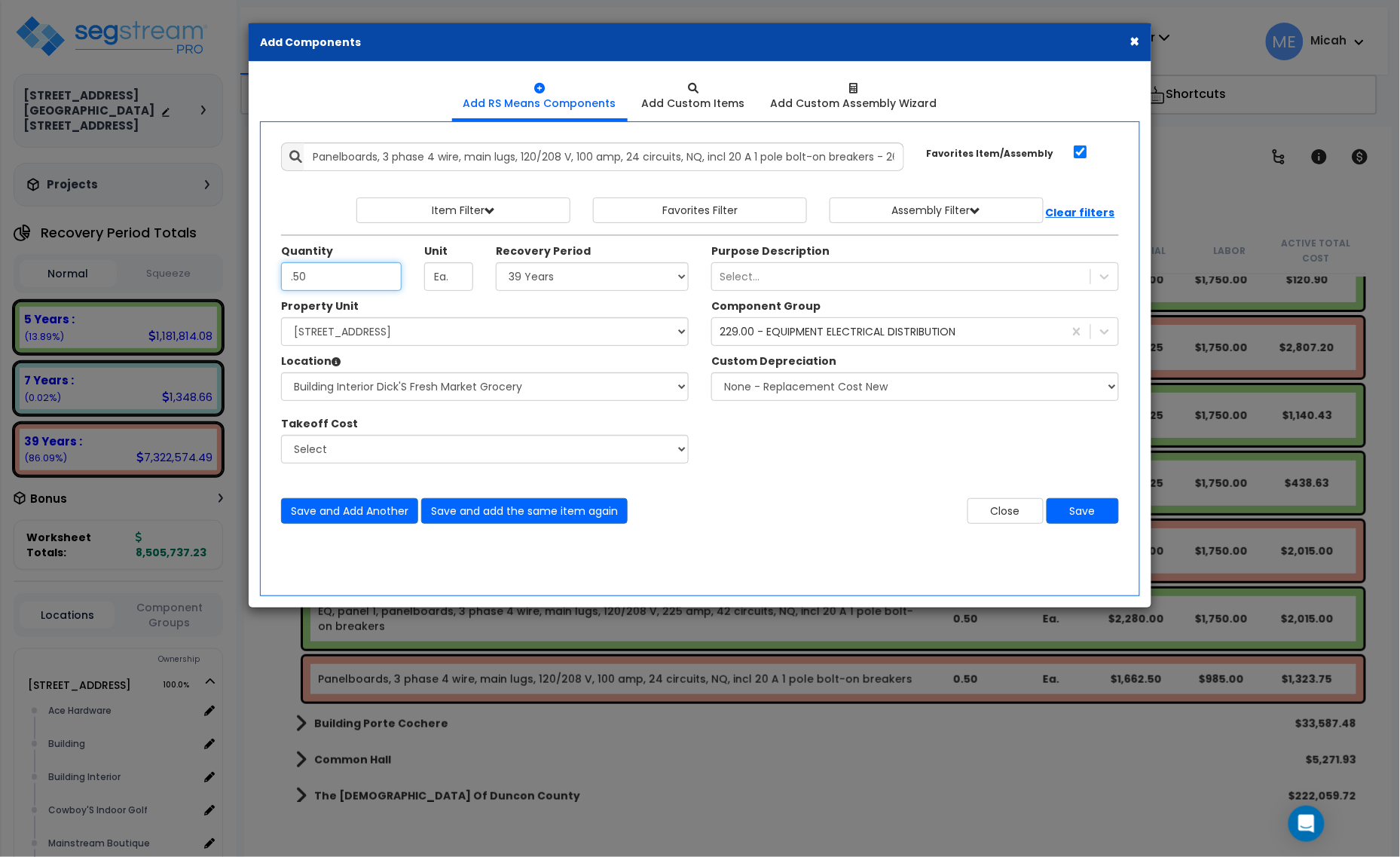
type input ".50"
click at [606, 283] on select "Select 5 Years 7 Years 15 Years 20 Years 39 Years 27.5 Year" at bounding box center [592, 276] width 193 height 28
select select "5Y"
click at [497, 263] on select "Select 5 Years 7 Years 15 Years 20 Years 39 Years 27.5 Year" at bounding box center [592, 276] width 193 height 28
click at [1089, 518] on button "Save" at bounding box center [1083, 510] width 72 height 26
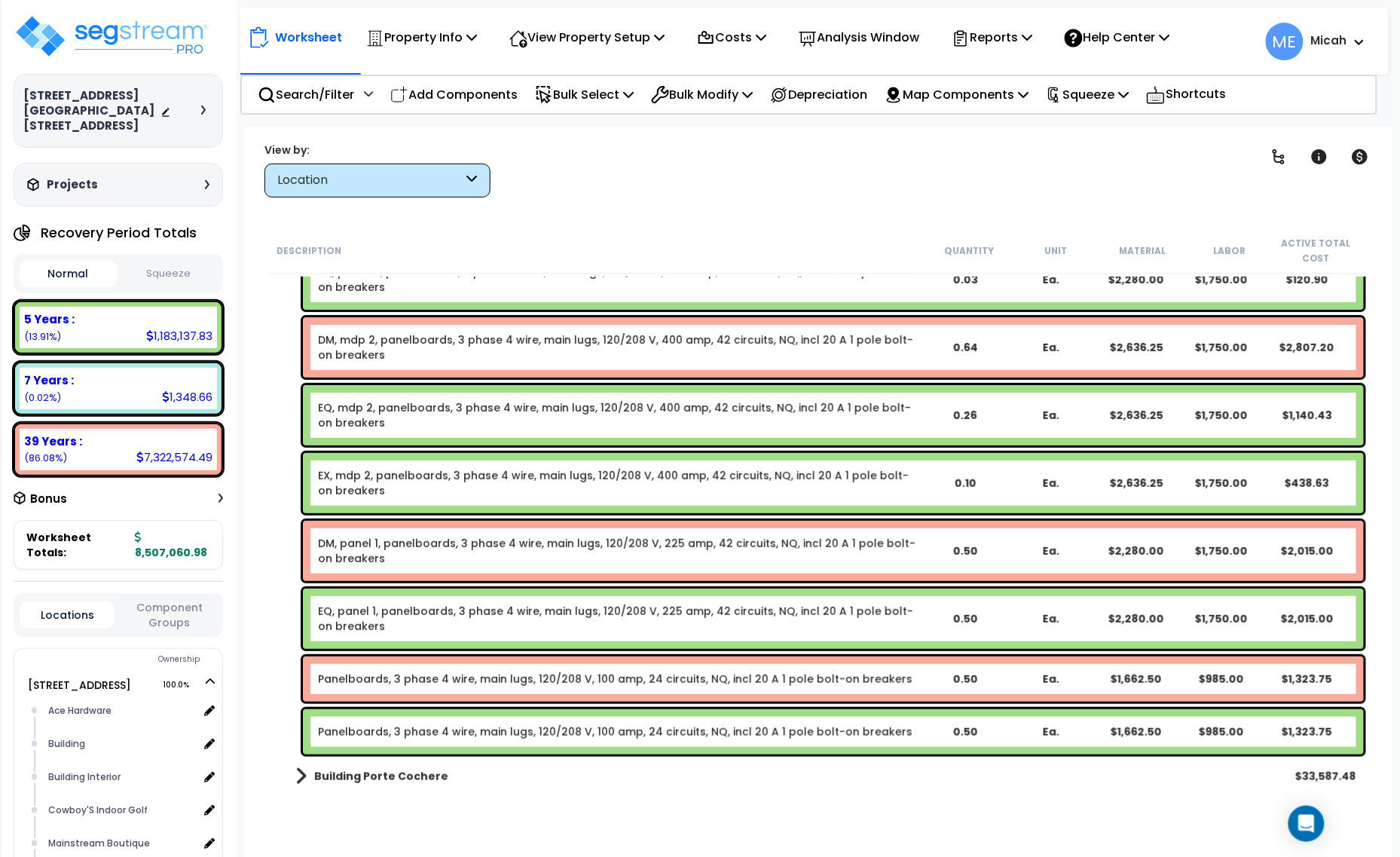
click at [405, 676] on link "Panelboards, 3 phase 4 wire, main lugs, 120/208 V, 100 amp, 24 circuits, NQ, in…" at bounding box center [615, 679] width 594 height 15
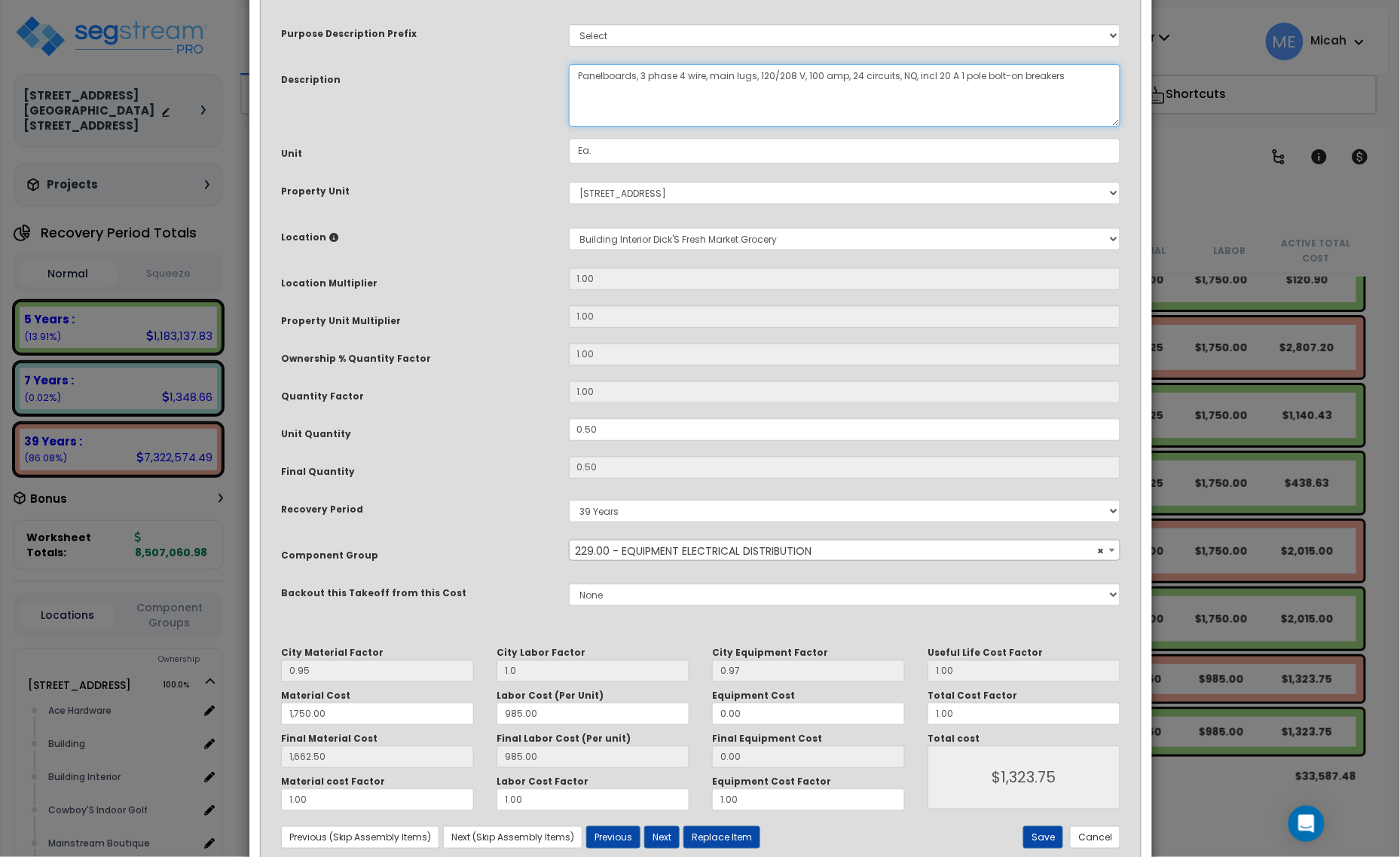
click at [576, 70] on textarea "Panelboards, 3 phase 4 wire, main lugs, 120/208 V, 100 amp, 24 circuits, NQ, in…" at bounding box center [845, 95] width 552 height 63
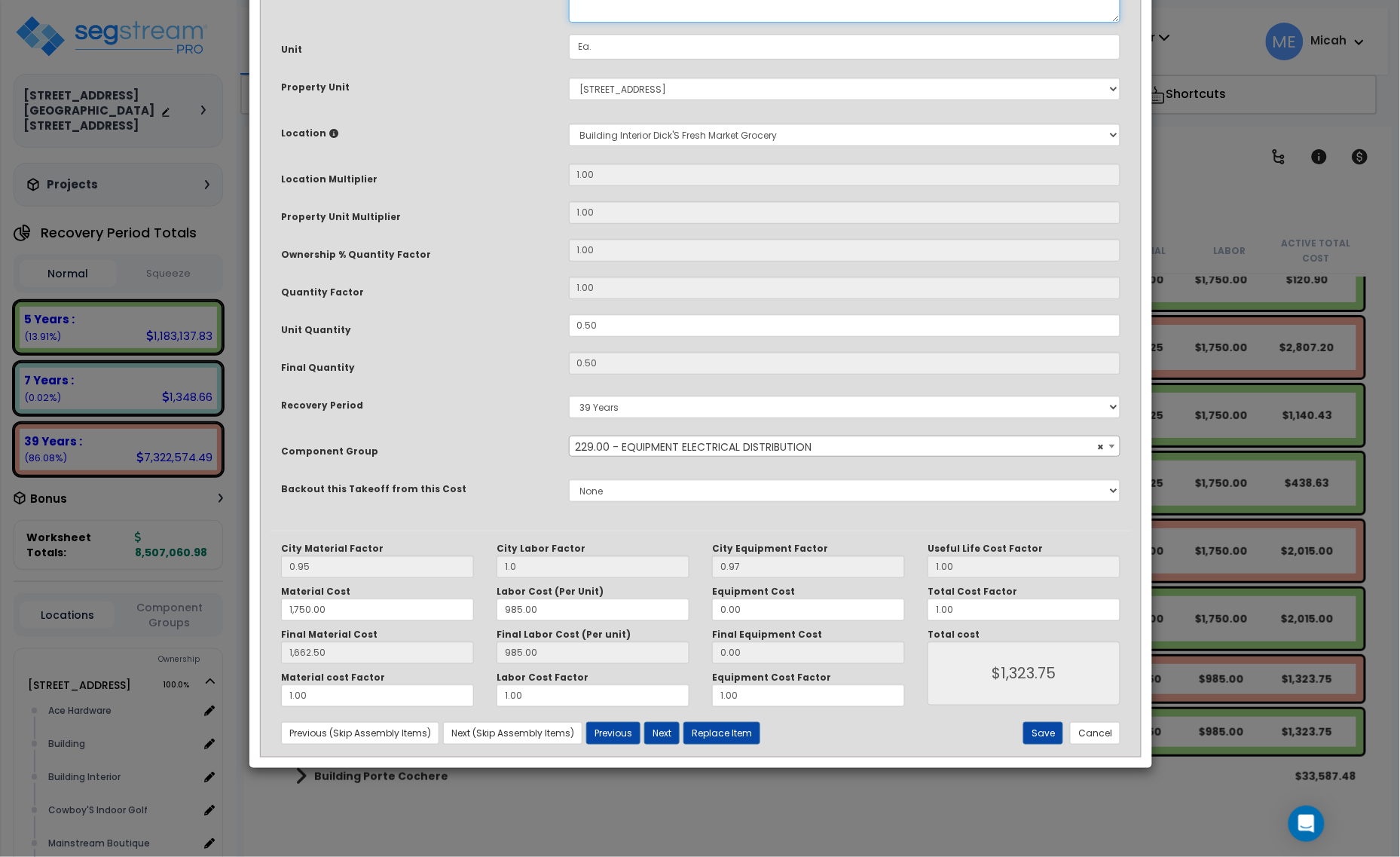
scroll to position [114, 0]
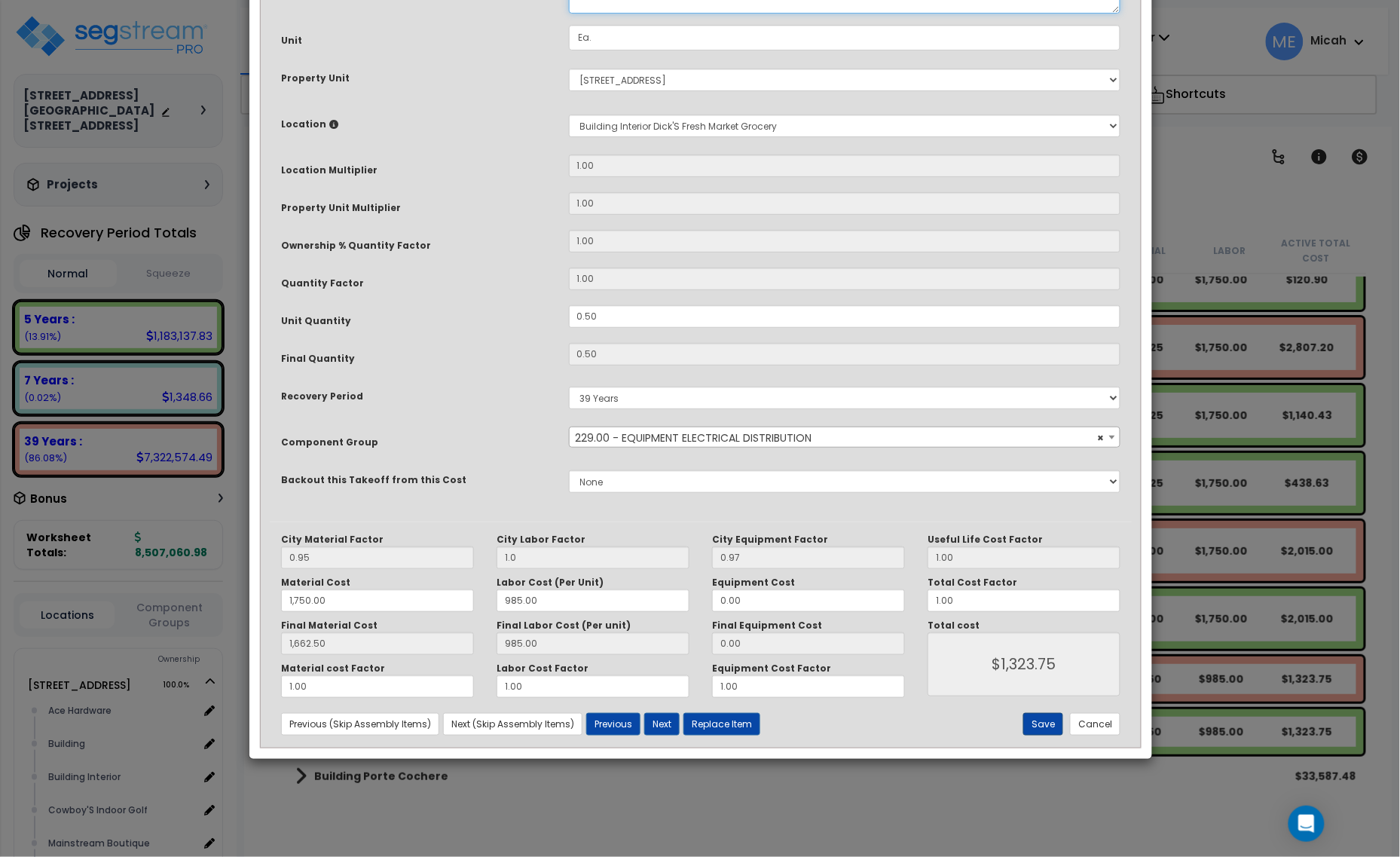
type textarea "DM, panel 2, panelboards, 3 phase 4 wire, main lugs, 120/208 V, 100 amp, 24 cir…"
click at [1053, 721] on button "Save" at bounding box center [1043, 724] width 40 height 22
type input "1.00"
type input "1750.00"
type input "1662.50"
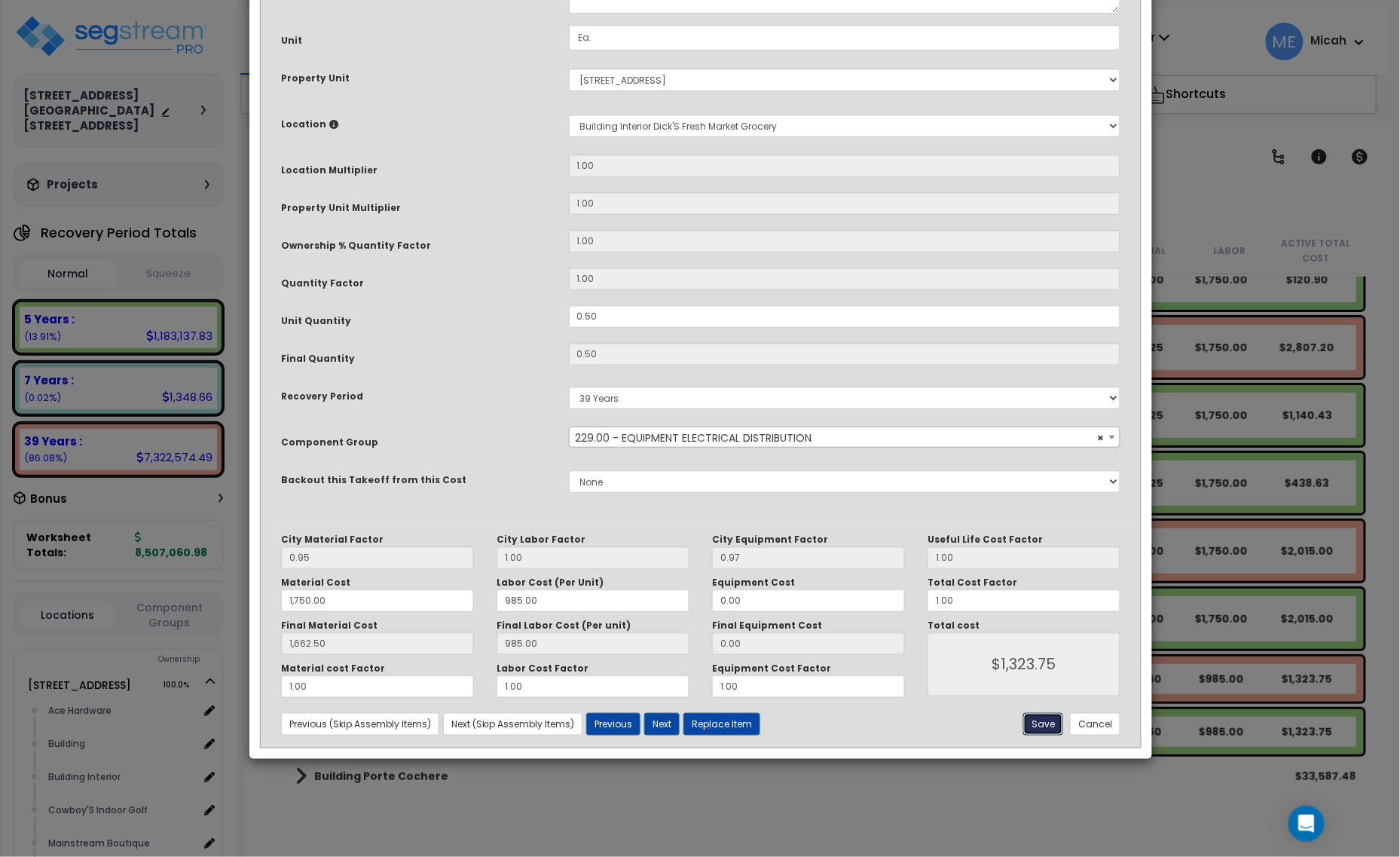
type input "1323.75"
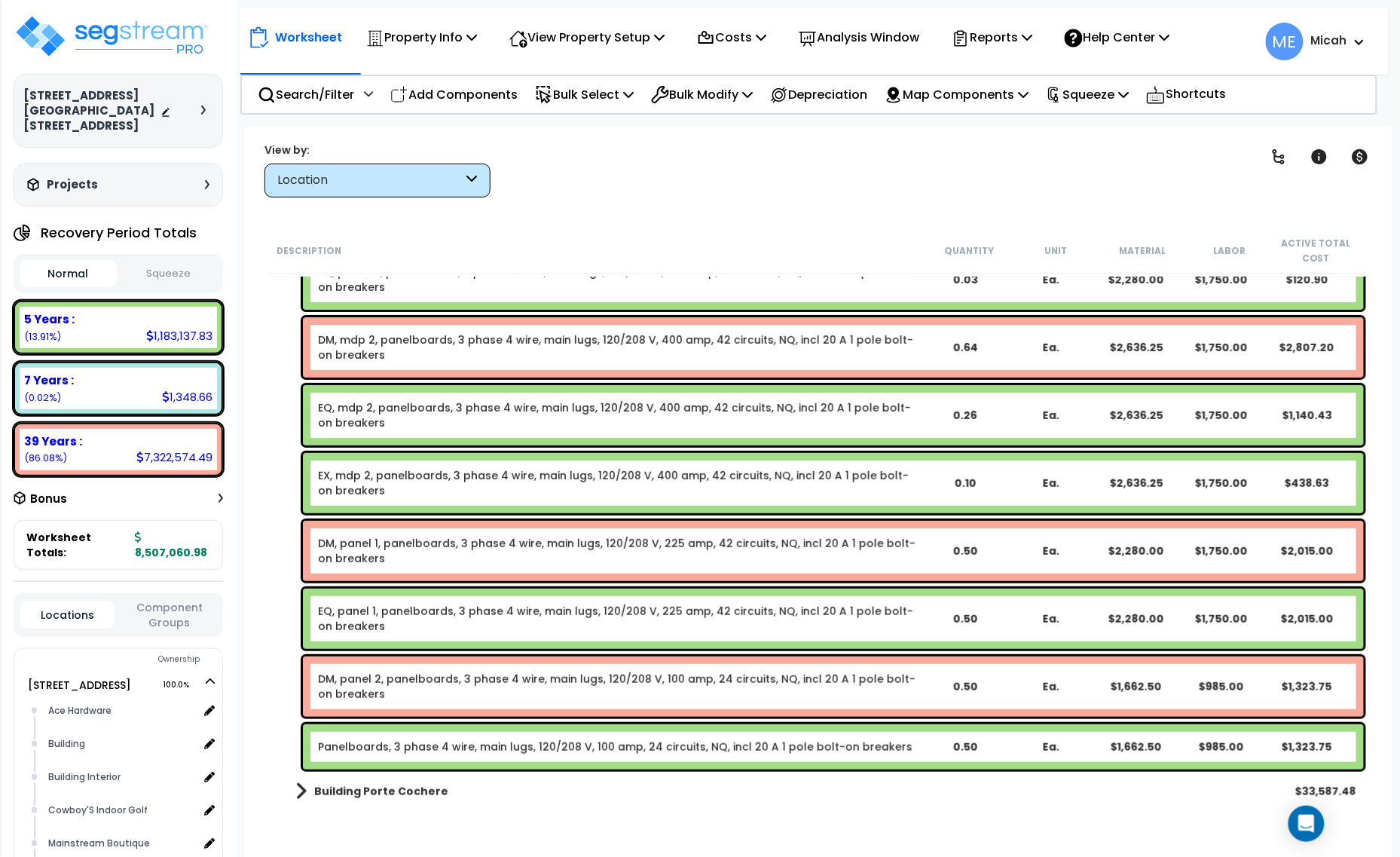
click at [514, 751] on link "Panelboards, 3 phase 4 wire, main lugs, 120/208 V, 100 amp, 24 circuits, NQ, in…" at bounding box center [615, 747] width 594 height 15
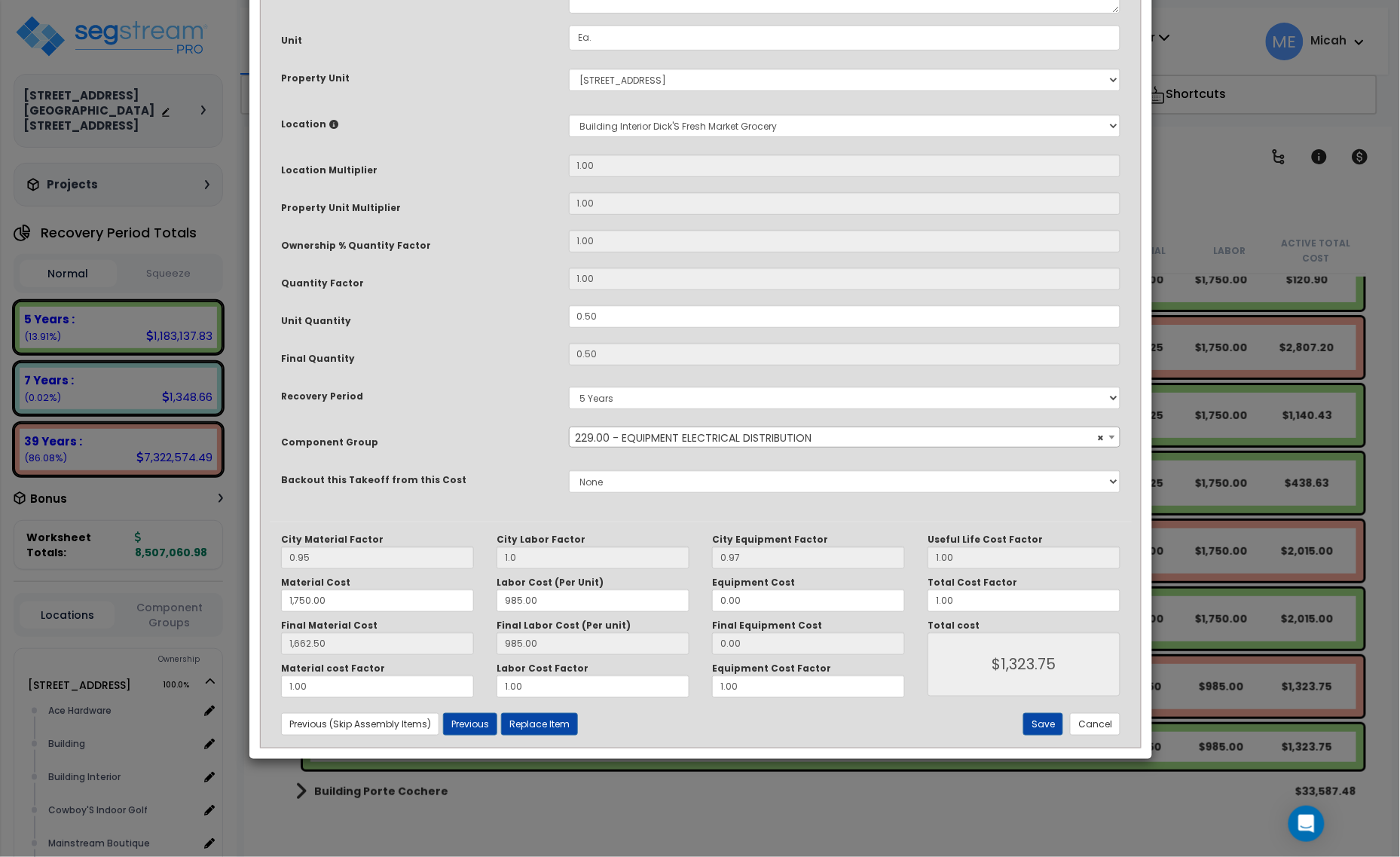
scroll to position [0, 0]
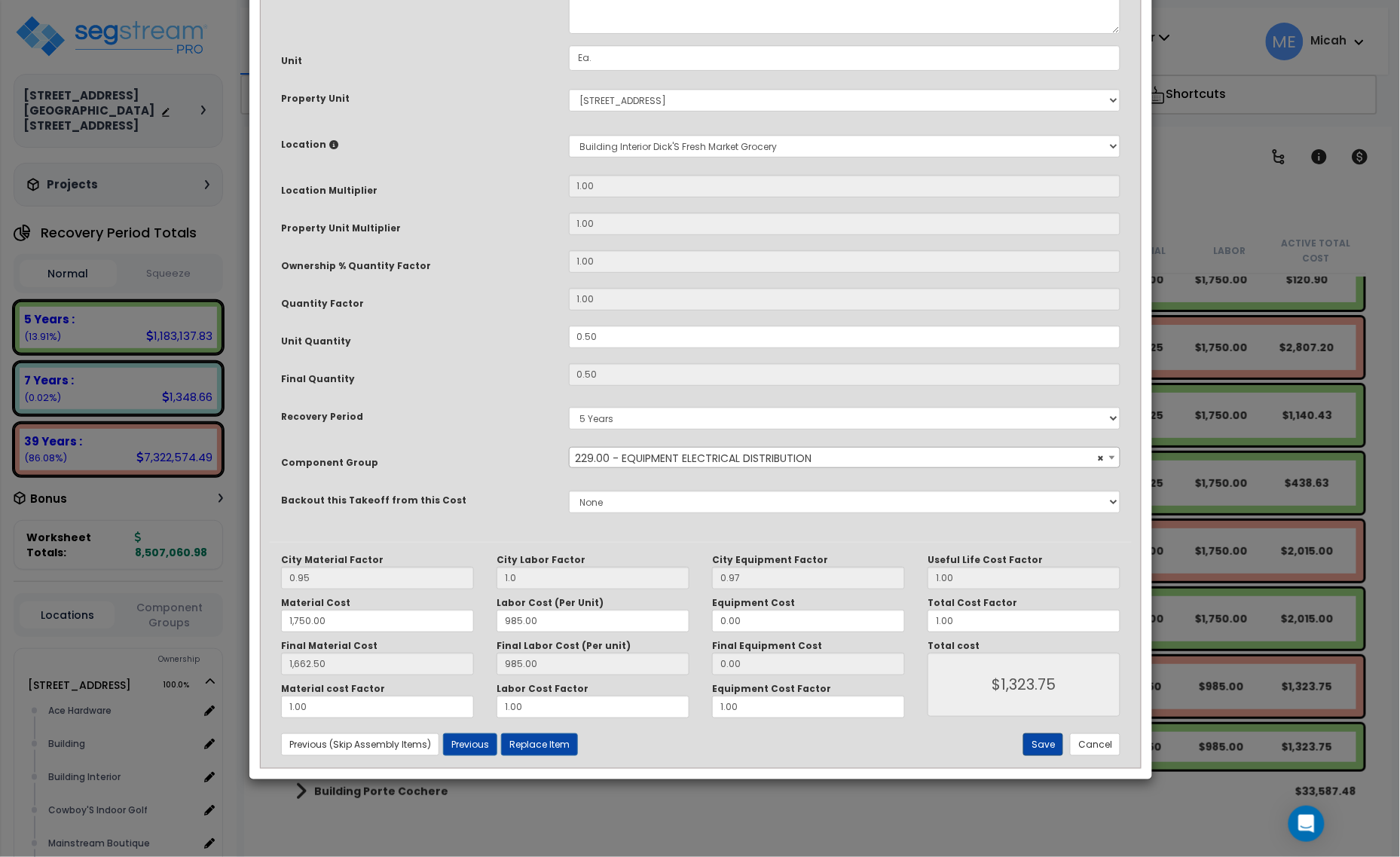
scroll to position [94, 0]
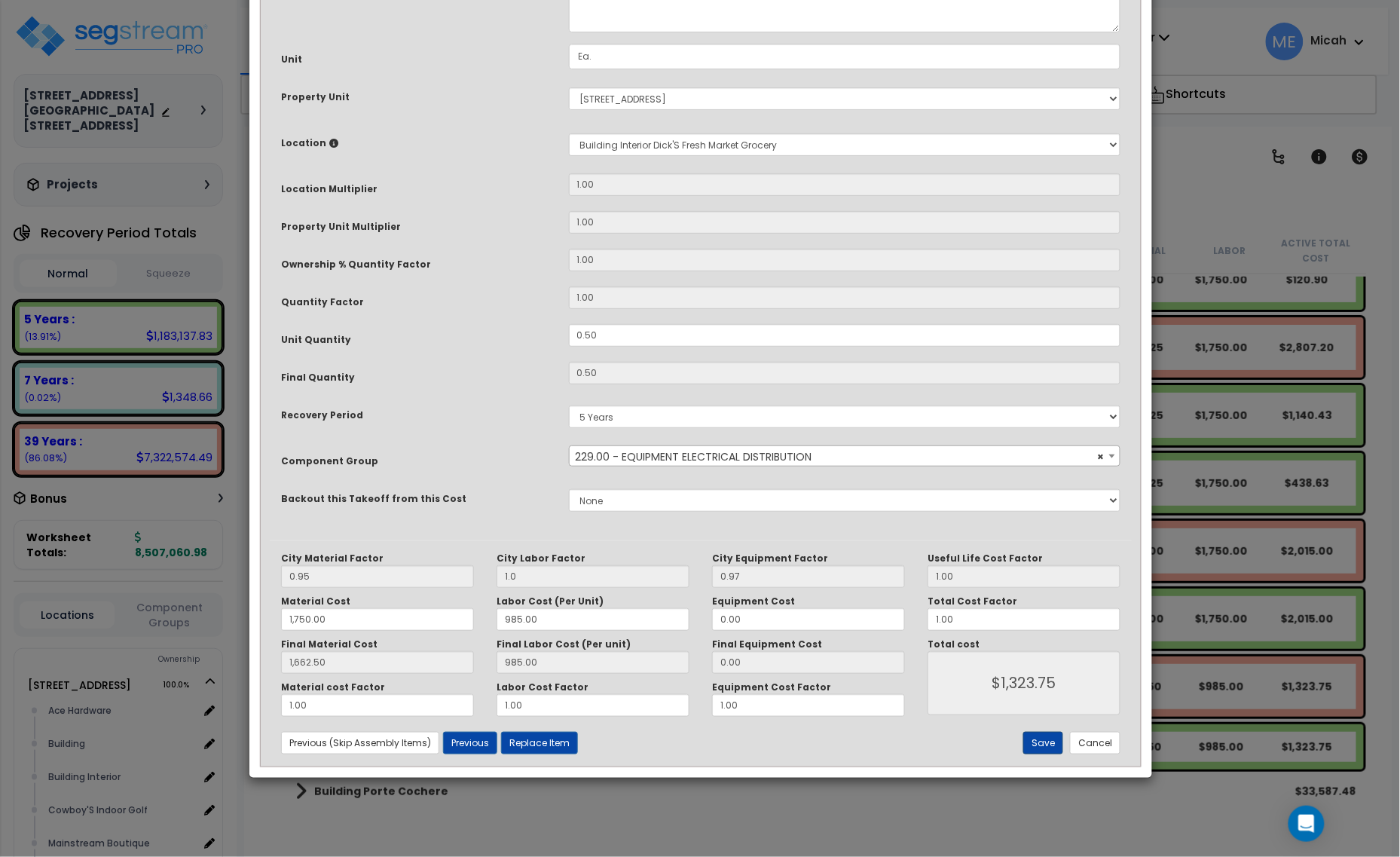
type textarea "EQ, panel 2, panelboards, 3 phase 4 wire, main lugs, 120/208 V, 100 amp, 24 cir…"
click at [1041, 748] on button "Save" at bounding box center [1043, 743] width 40 height 22
type input "1.00"
type input "1750.00"
type input "1662.50"
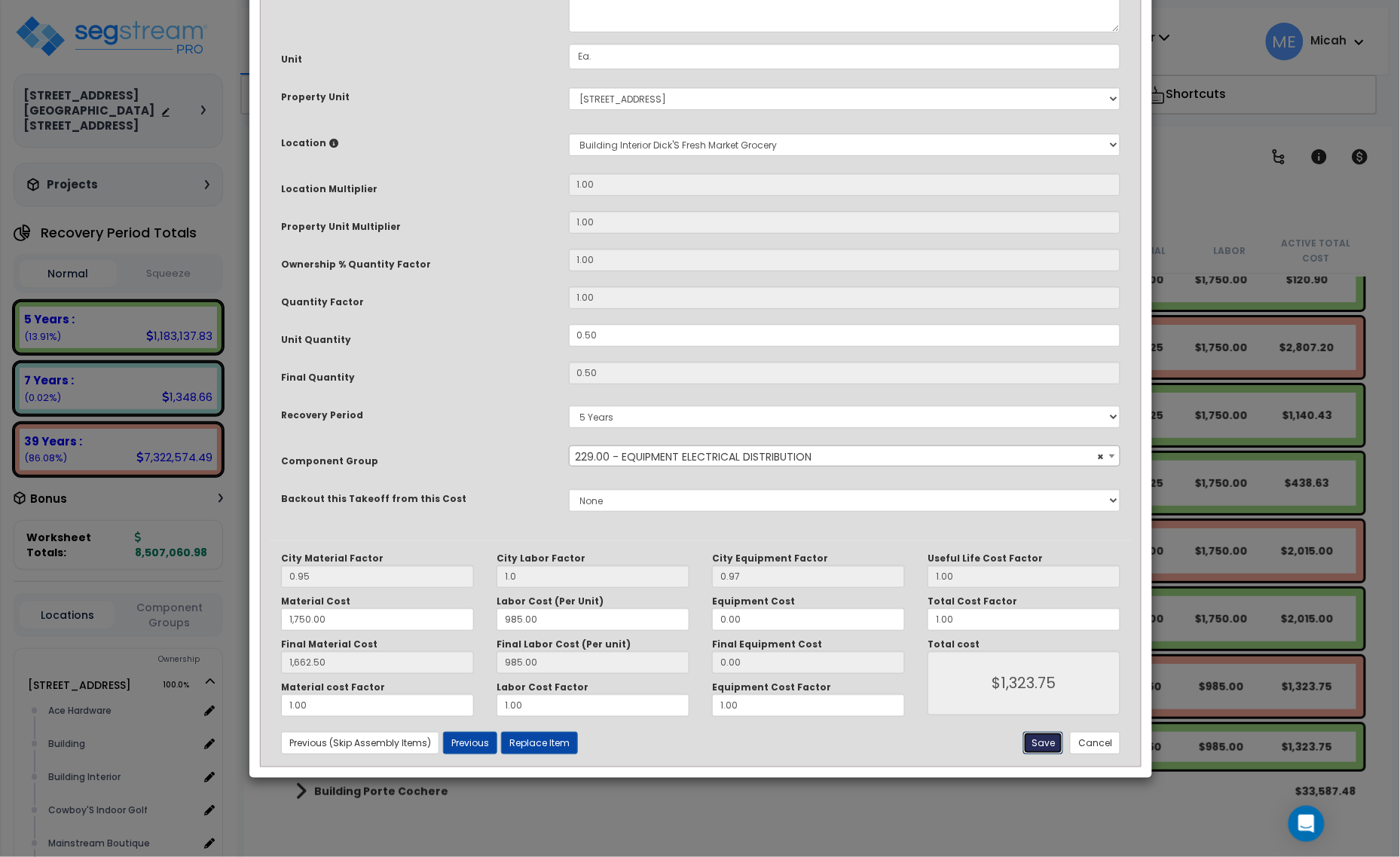
type input "1323.75"
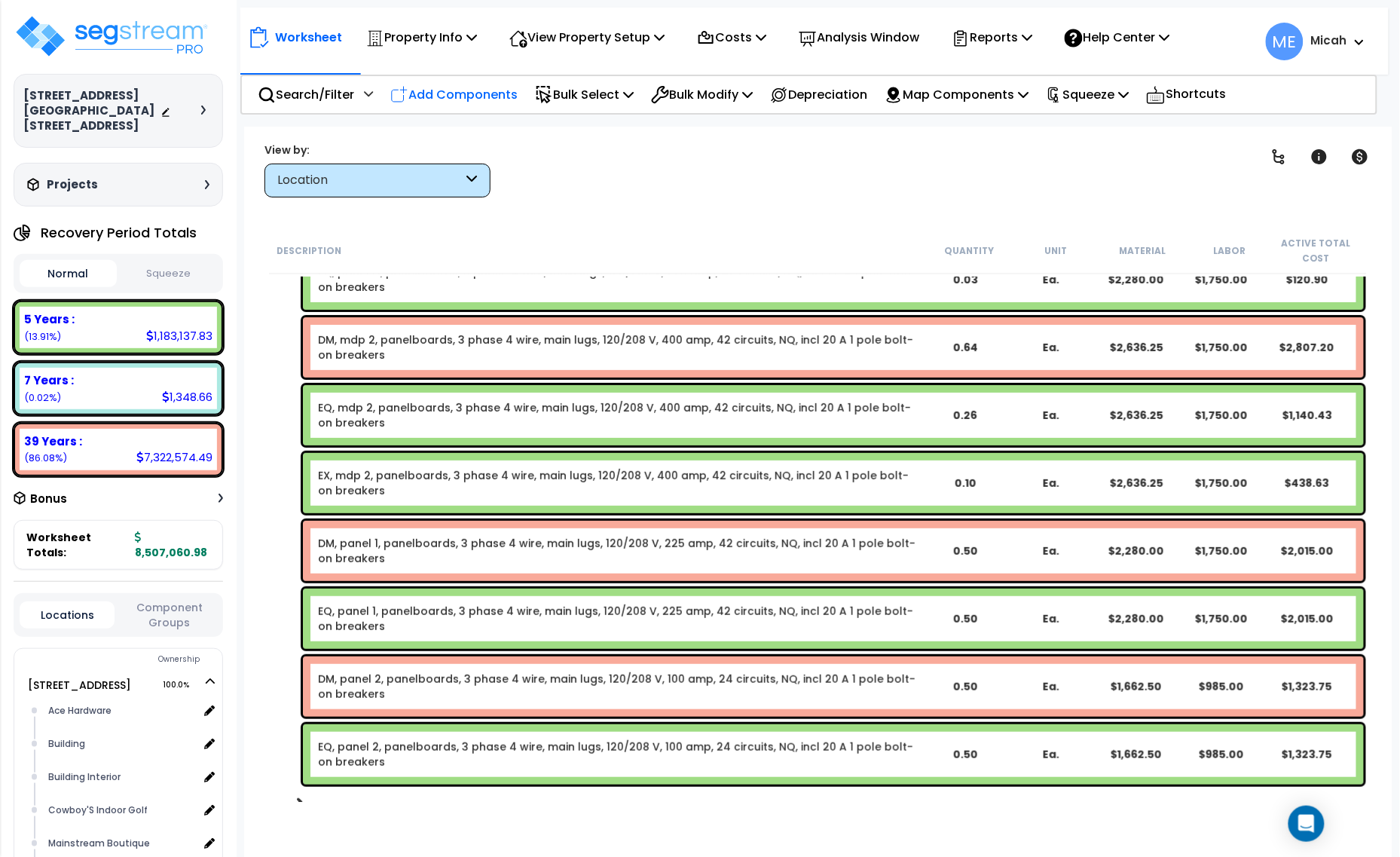
click at [512, 91] on p "Add Components" at bounding box center [454, 94] width 127 height 21
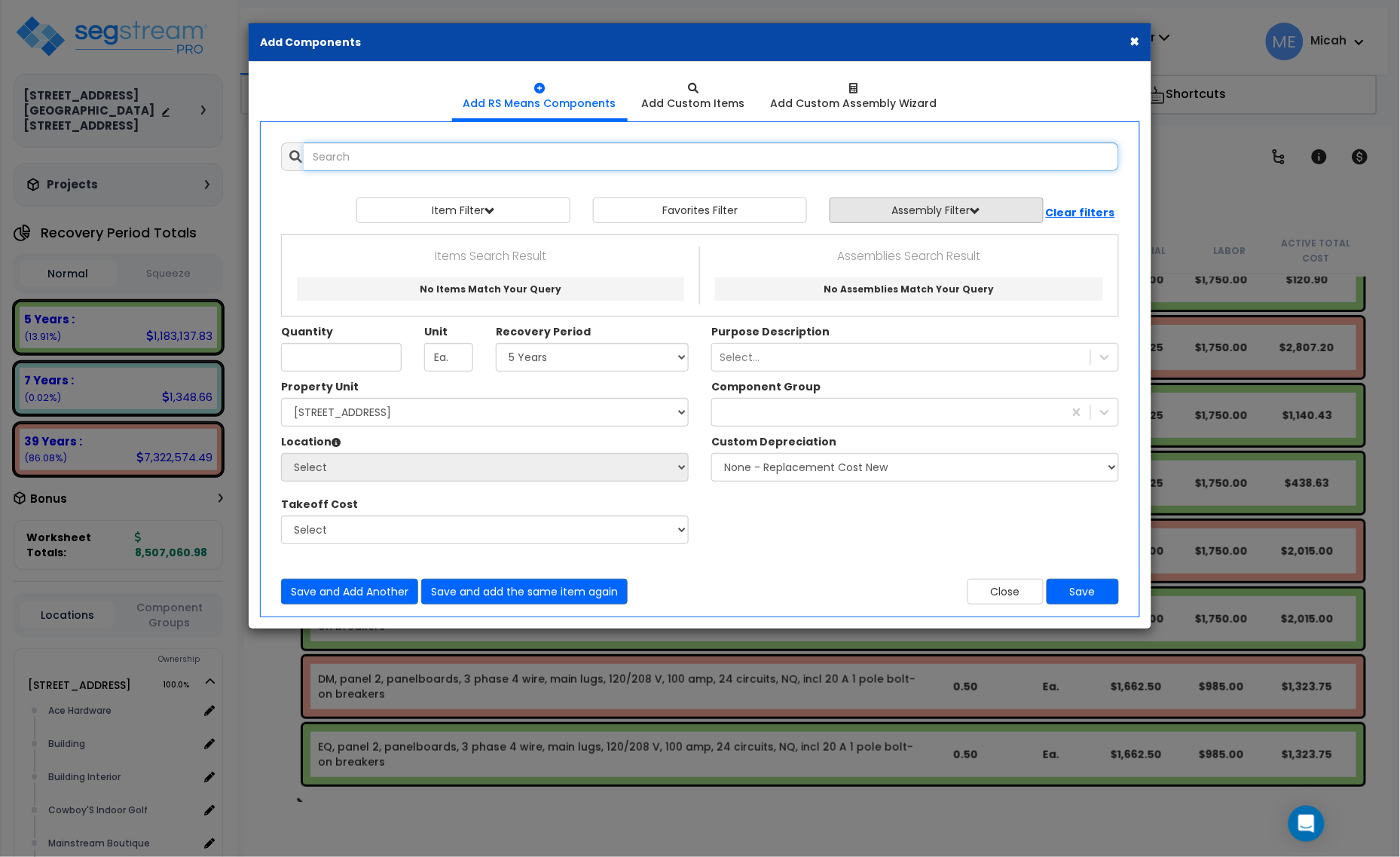
select select
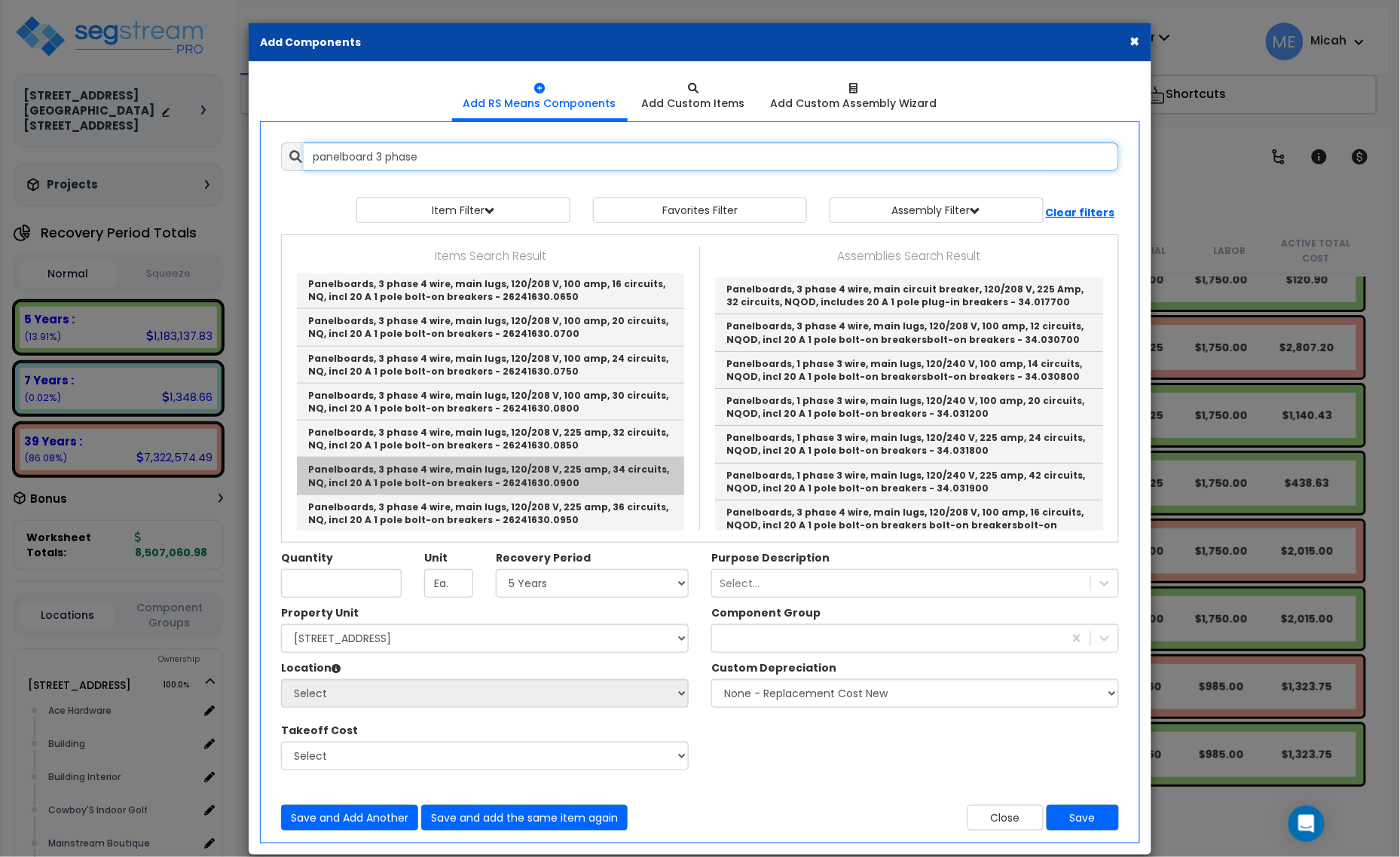
scroll to position [471, 0]
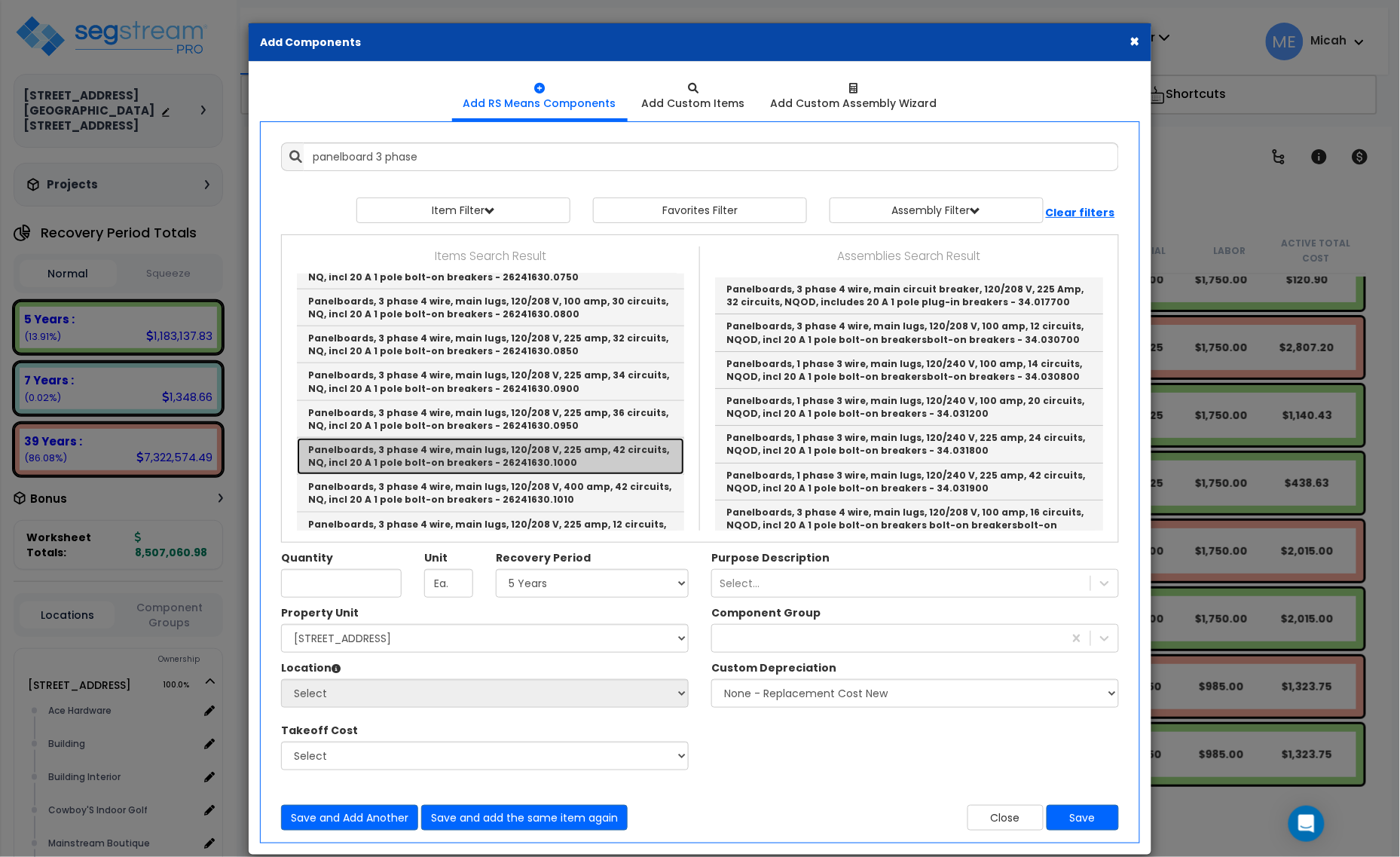
click at [585, 453] on link "Panelboards, 3 phase 4 wire, main lugs, 120/208 V, 225 amp, 42 circuits, NQ, in…" at bounding box center [490, 456] width 387 height 37
type input "Panelboards, 3 phase 4 wire, main lugs, 120/208 V, 225 amp, 42 circuits, NQ, in…"
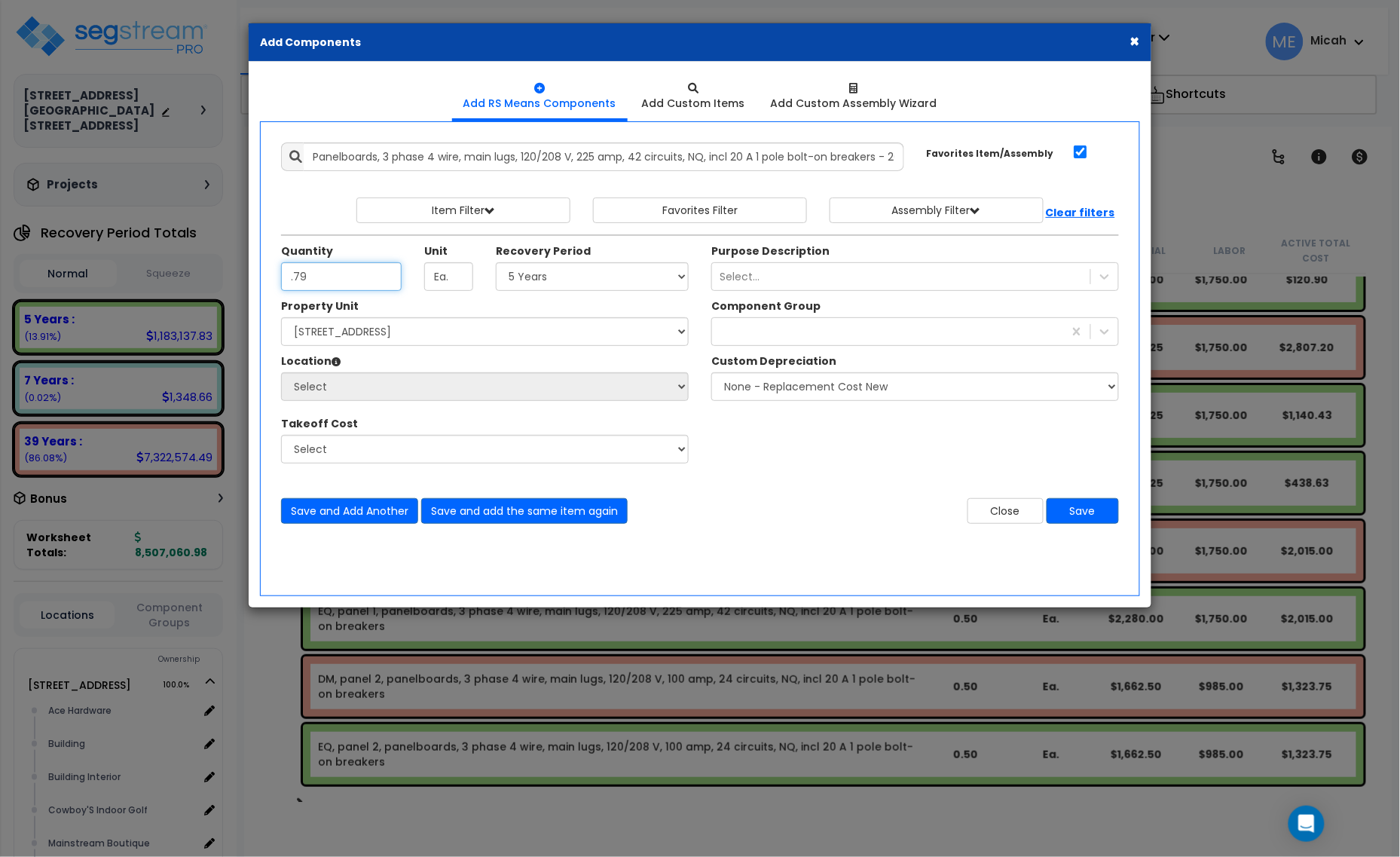
type input ".79"
click at [611, 281] on select "Select 5 Years 7 Years 15 Years 20 Years 39 Years 27.5 Year" at bounding box center [592, 276] width 193 height 28
select select "39Y"
click at [497, 263] on select "Select 5 Years 7 Years 15 Years 20 Years 39 Years 27.5 Year" at bounding box center [592, 276] width 193 height 28
click at [762, 333] on div at bounding box center [887, 331] width 351 height 24
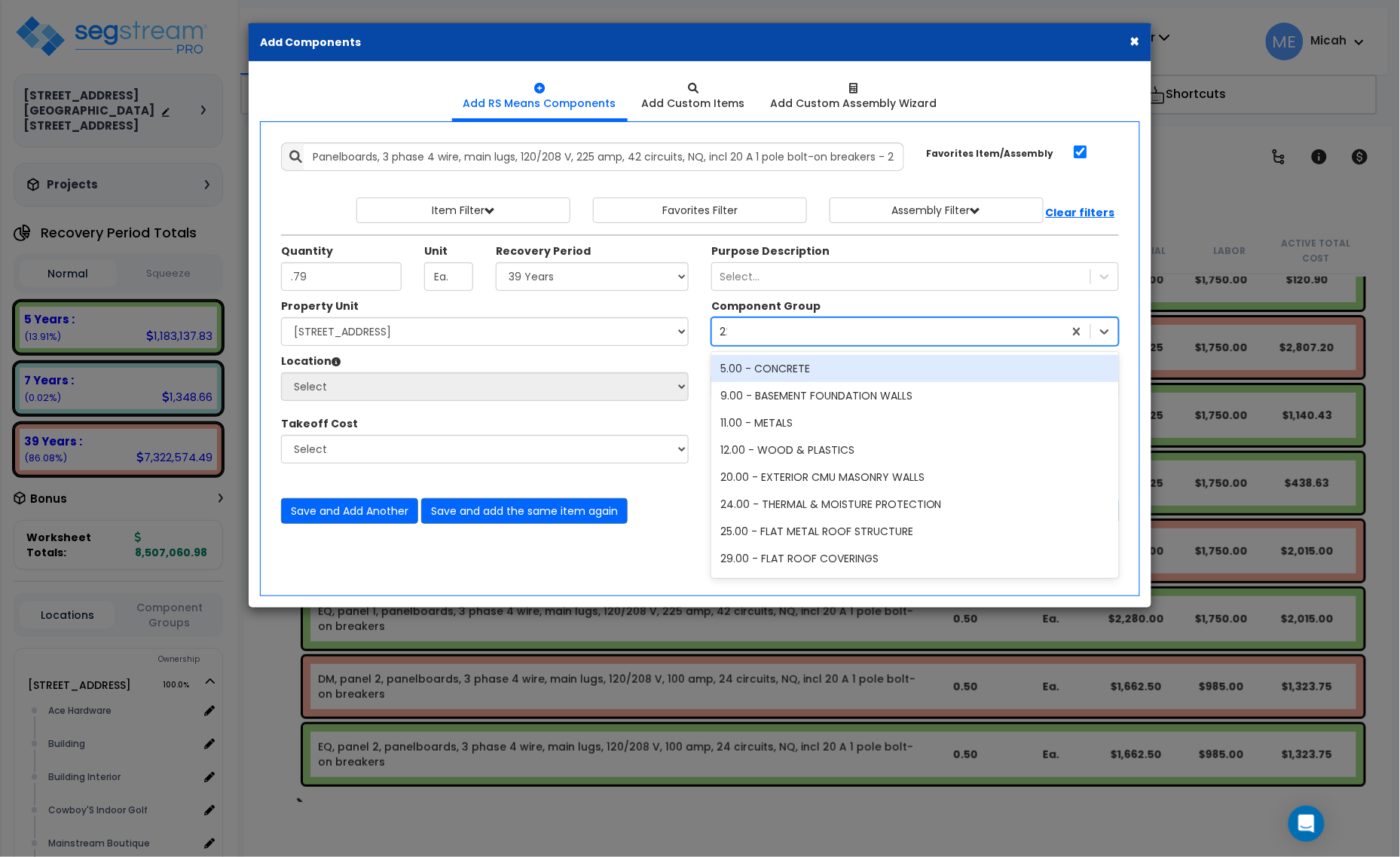
type input "229"
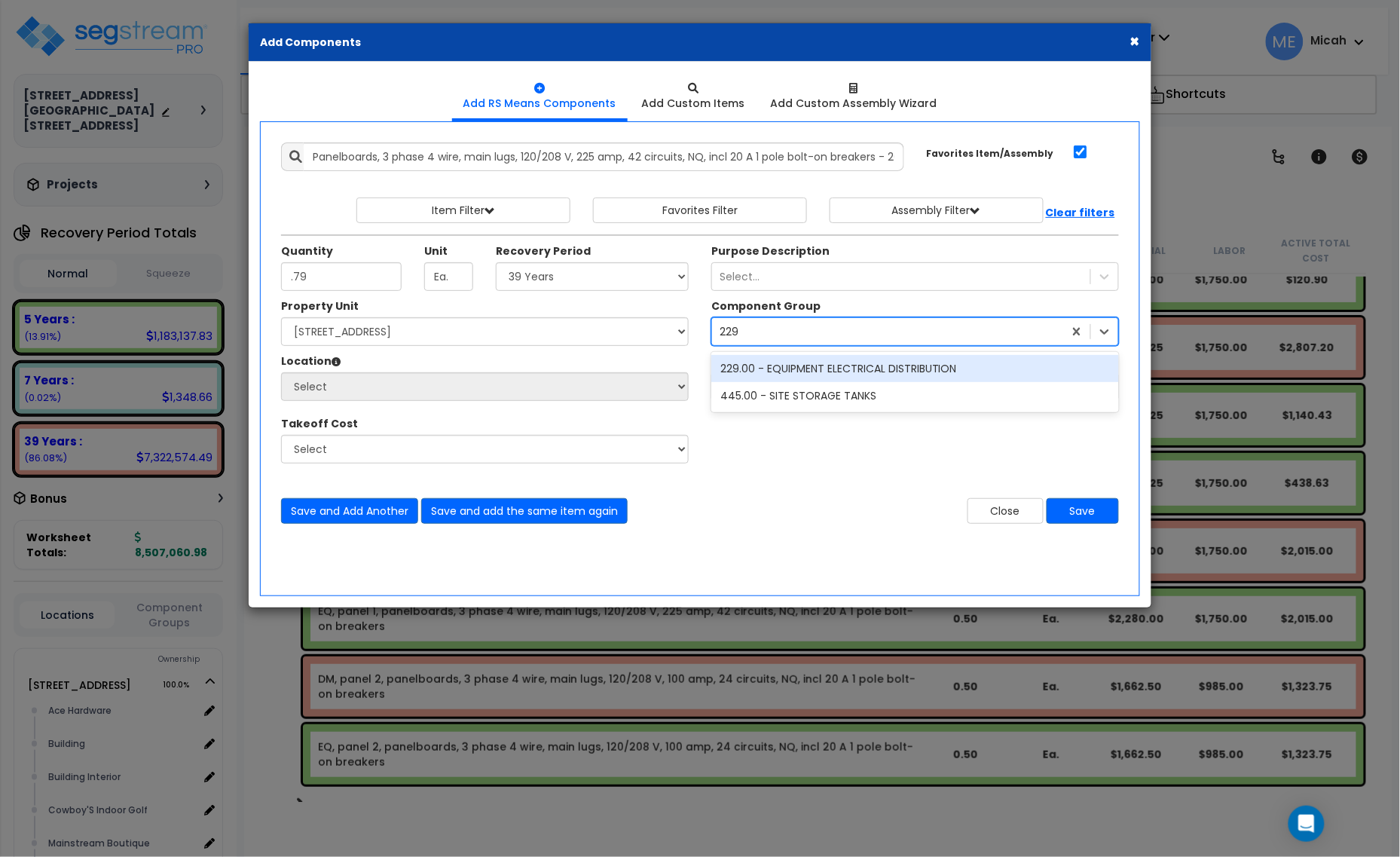
click at [810, 360] on div "229.00 - EQUIPMENT ELECTRICAL DISTRIBUTION" at bounding box center [914, 369] width 407 height 27
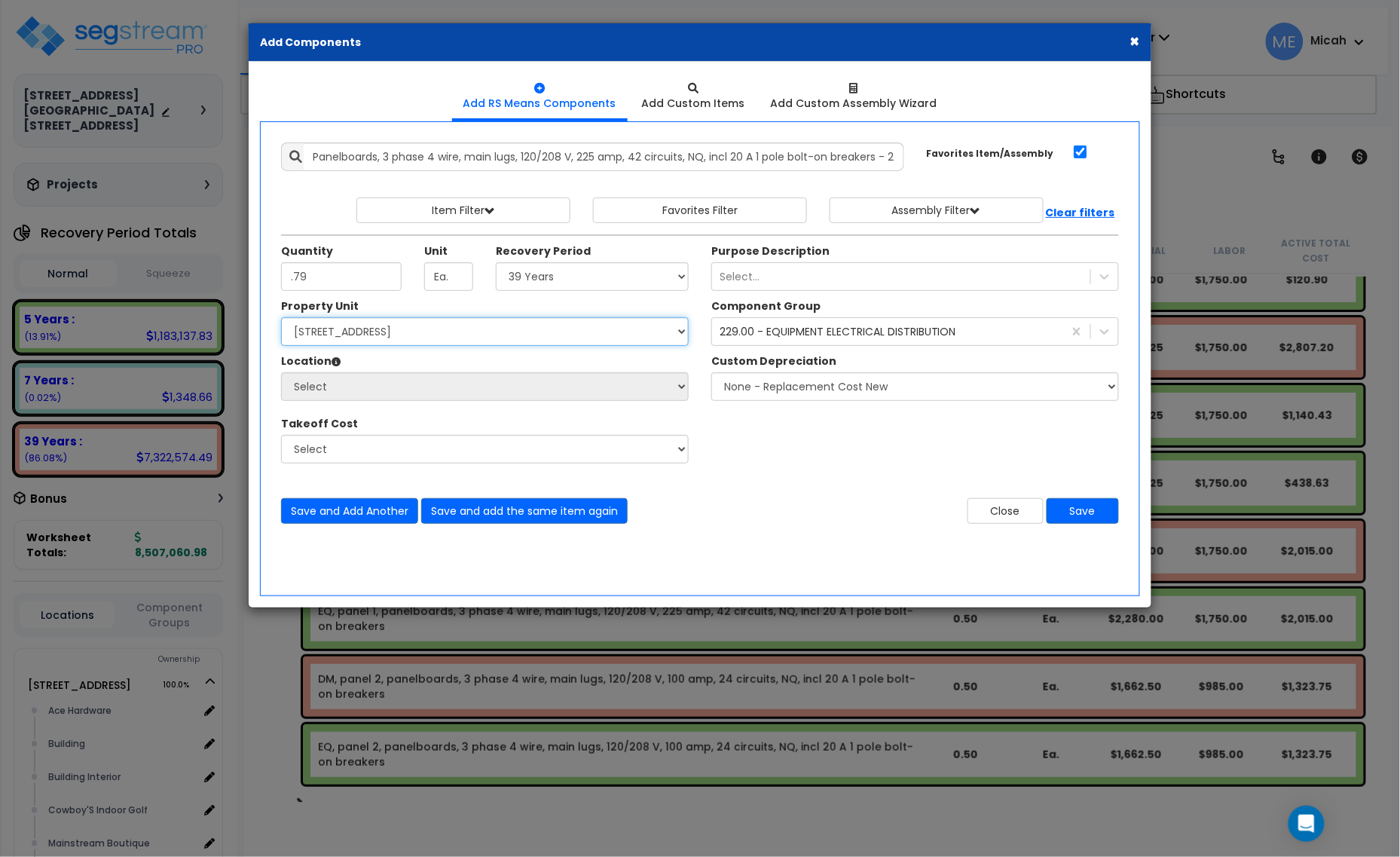
click at [447, 337] on select "Select [STREET_ADDRESS] [STREET_ADDRESS] Site Improvement [STREET_ADDRESS] Site…" at bounding box center [485, 331] width 407 height 28
select select "161428"
click at [281, 318] on select "Select [STREET_ADDRESS] [STREET_ADDRESS] Site Improvement [STREET_ADDRESS] Site…" at bounding box center [485, 331] width 407 height 28
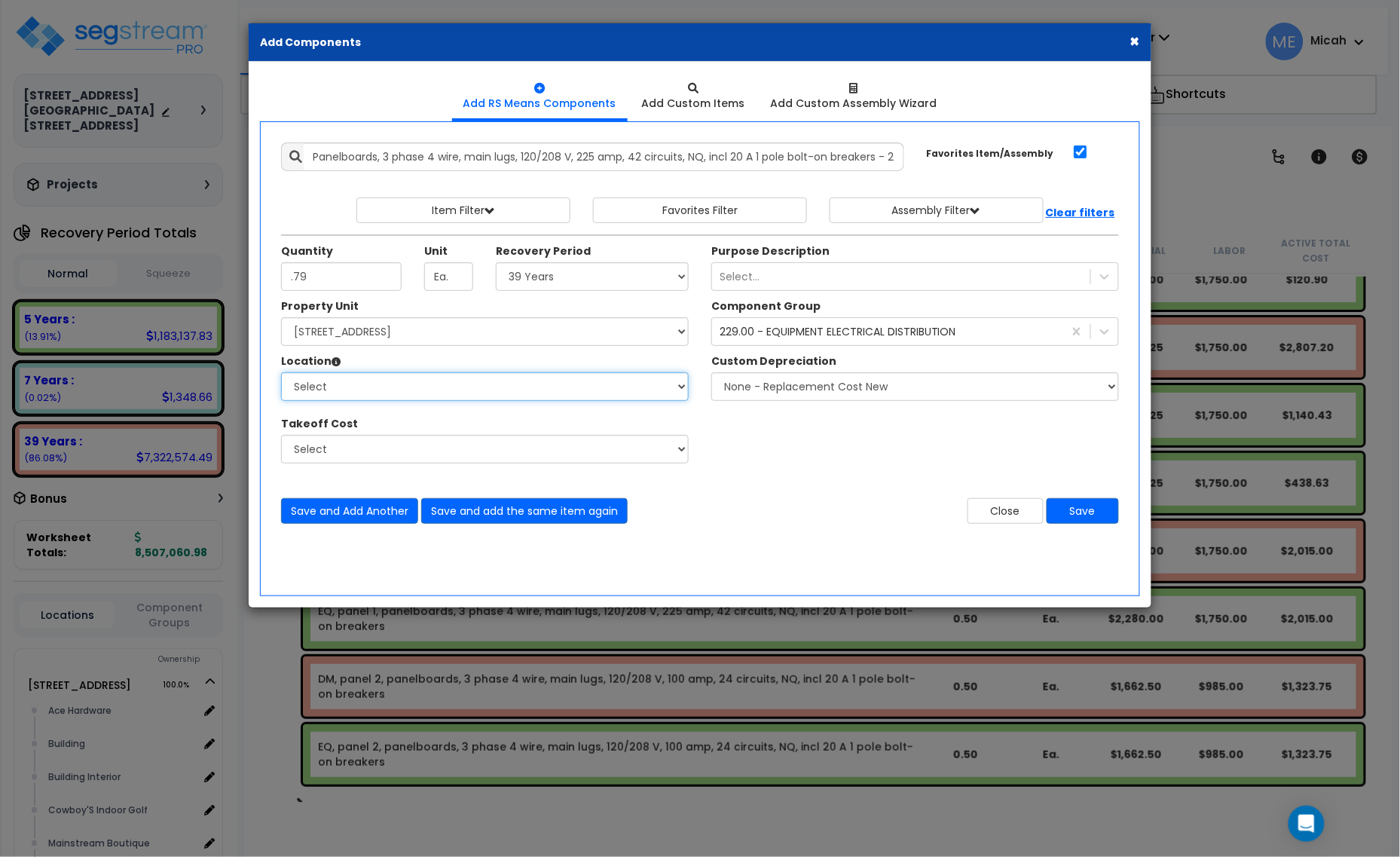
click at [449, 389] on select "Select Alchemy Salon Studio Building Building Interior Building Interior Dick'S…" at bounding box center [485, 386] width 407 height 28
select select "31279"
click at [281, 373] on select "Select Alchemy Salon Studio Building Building Interior Building Interior Dick'S…" at bounding box center [485, 386] width 407 height 28
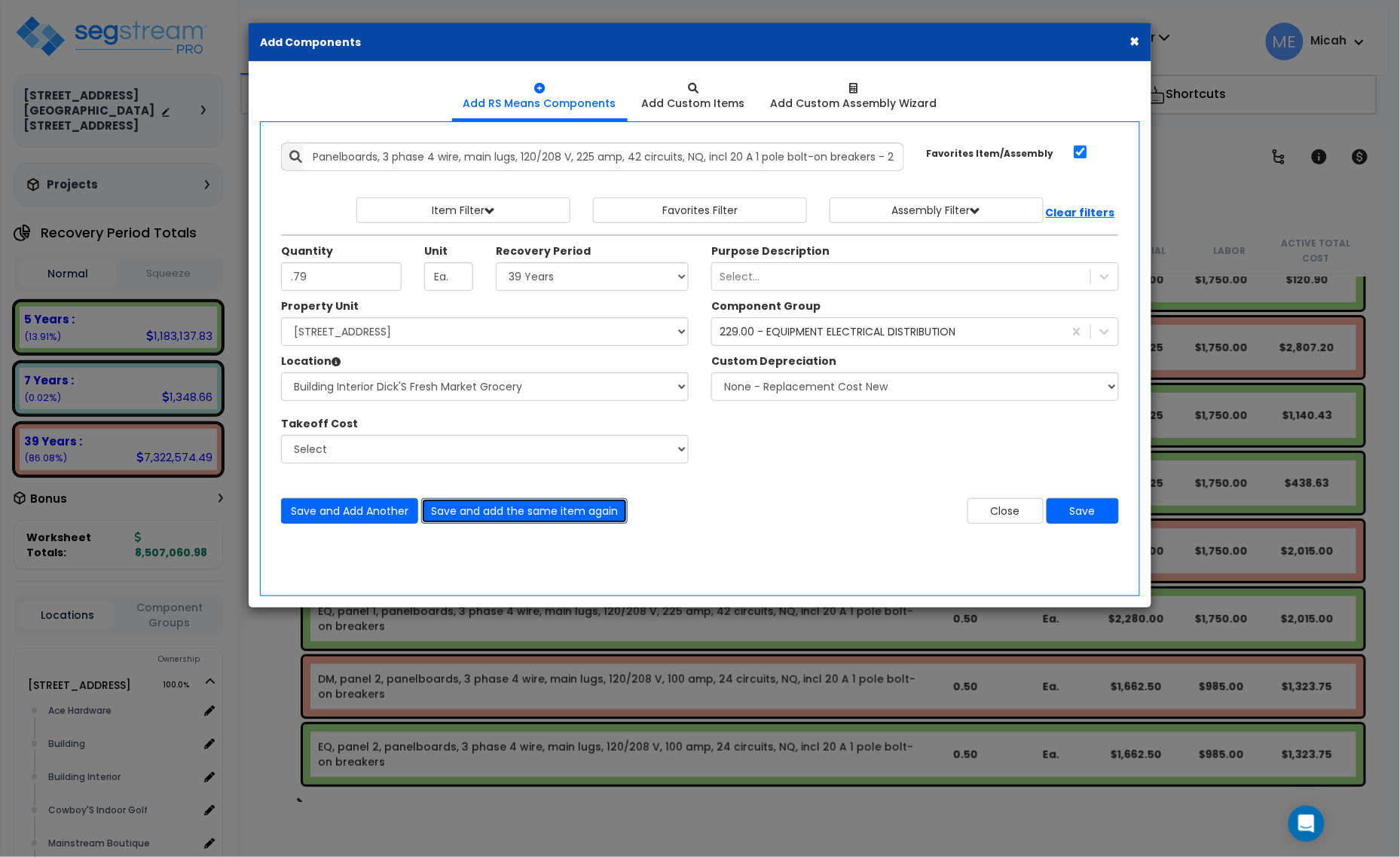
click at [563, 516] on button "Save and add the same item again" at bounding box center [524, 510] width 207 height 26
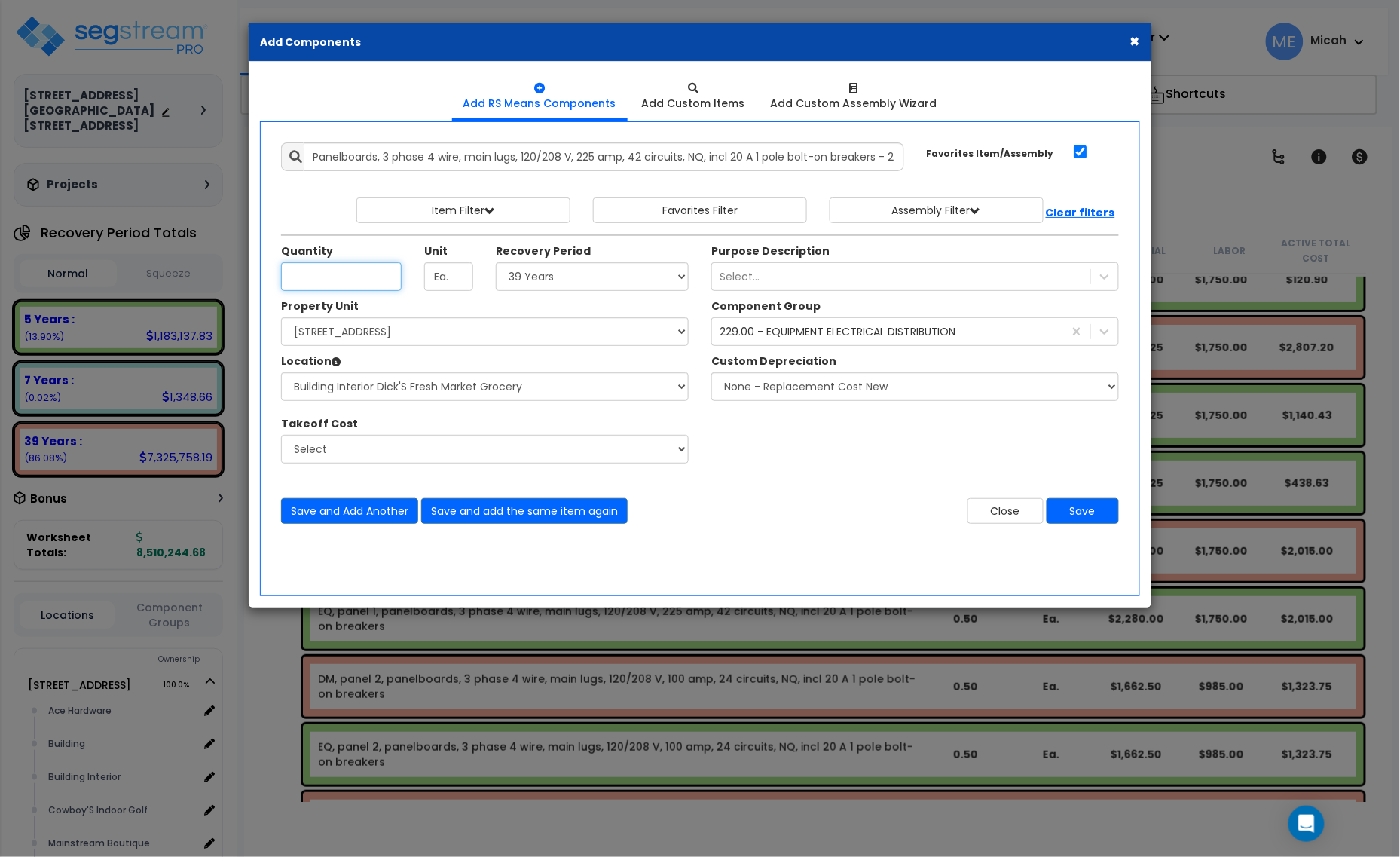
click at [329, 285] on input "Unit Quantity" at bounding box center [341, 276] width 121 height 28
type input ".17"
drag, startPoint x: 540, startPoint y: 277, endPoint x: 542, endPoint y: 291, distance: 14.1
click at [540, 277] on select "Select 5 Years 7 Years 15 Years 20 Years 39 Years 27.5 Year" at bounding box center [592, 276] width 193 height 28
select select "5Y"
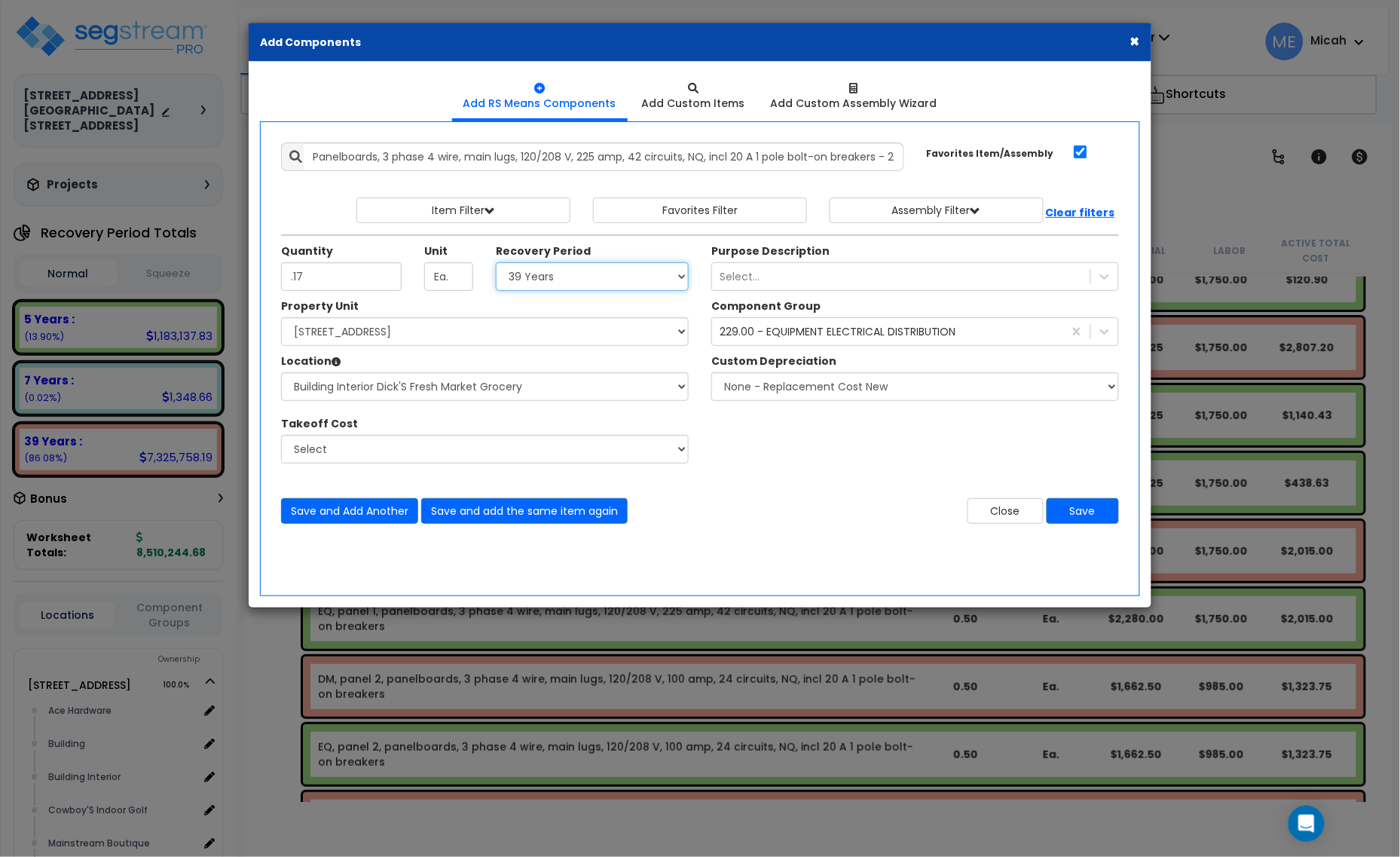
click at [497, 263] on select "Select 5 Years 7 Years 15 Years 20 Years 39 Years 27.5 Year" at bounding box center [592, 276] width 193 height 28
click at [516, 520] on button "Save and add the same item again" at bounding box center [524, 510] width 207 height 26
type input ".04"
click at [1083, 510] on button "Save" at bounding box center [1083, 510] width 72 height 26
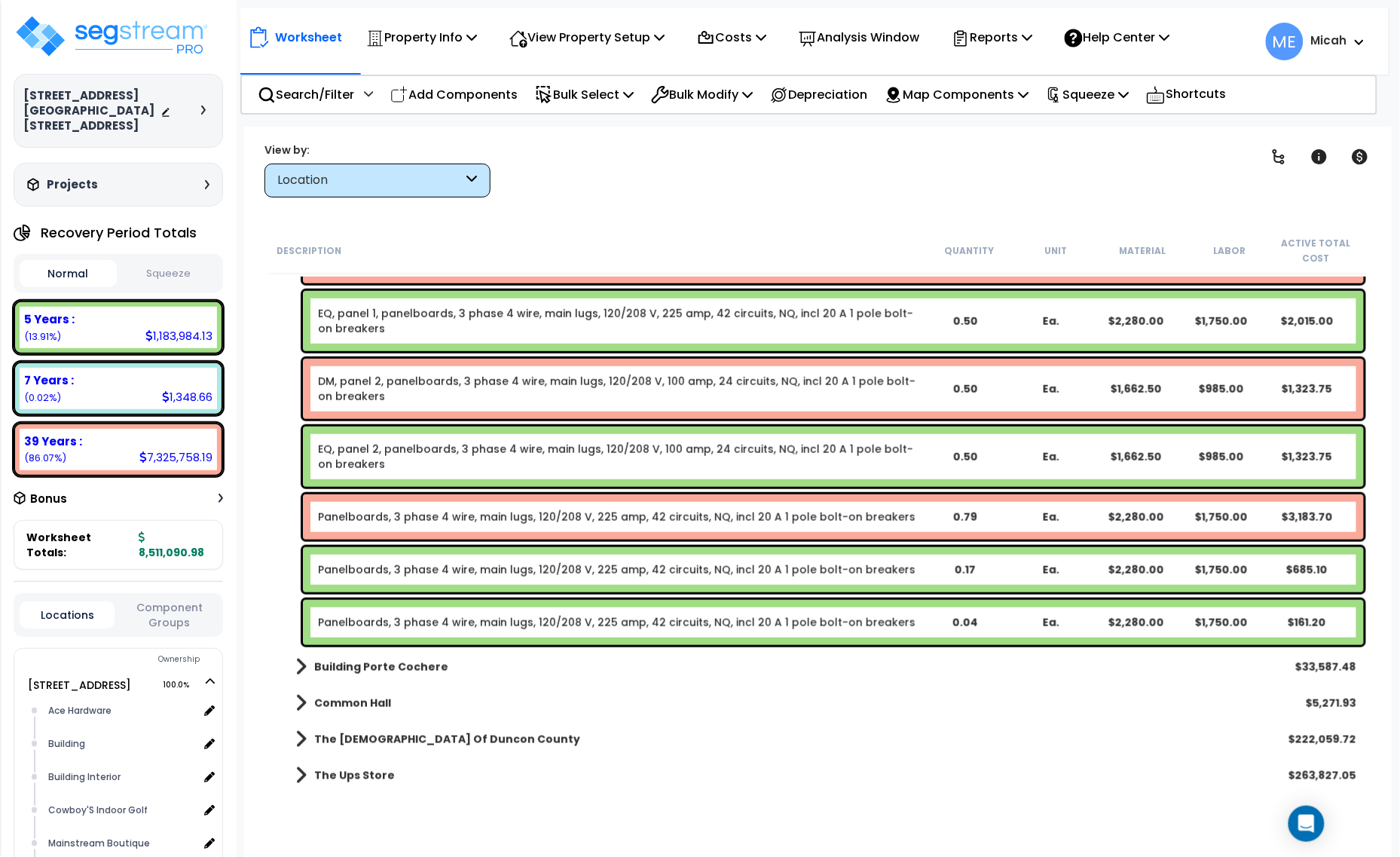
scroll to position [15435, 0]
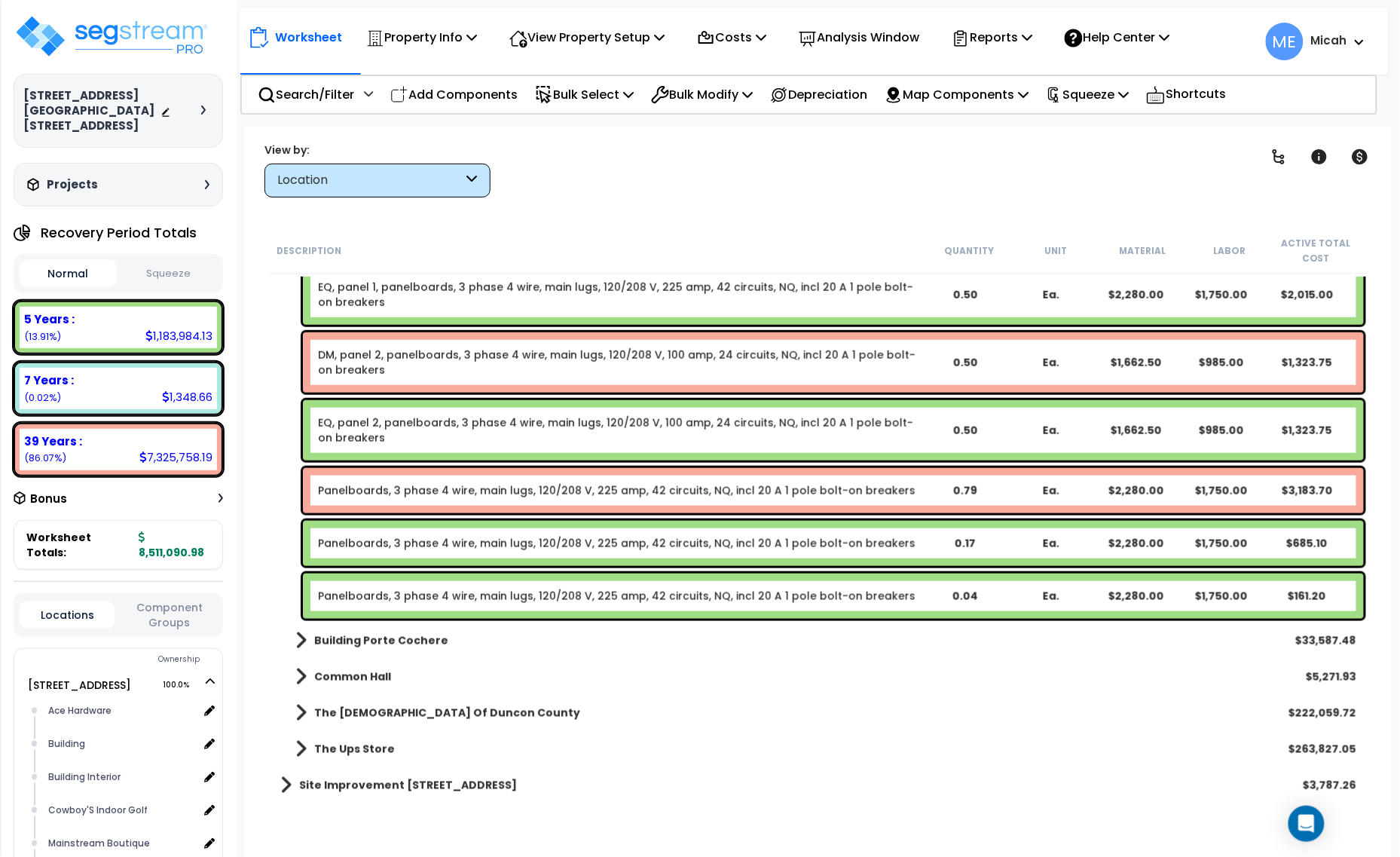
click at [445, 492] on link "Panelboards, 3 phase 4 wire, main lugs, 120/208 V, 225 amp, 42 circuits, NQ, in…" at bounding box center [617, 491] width 597 height 15
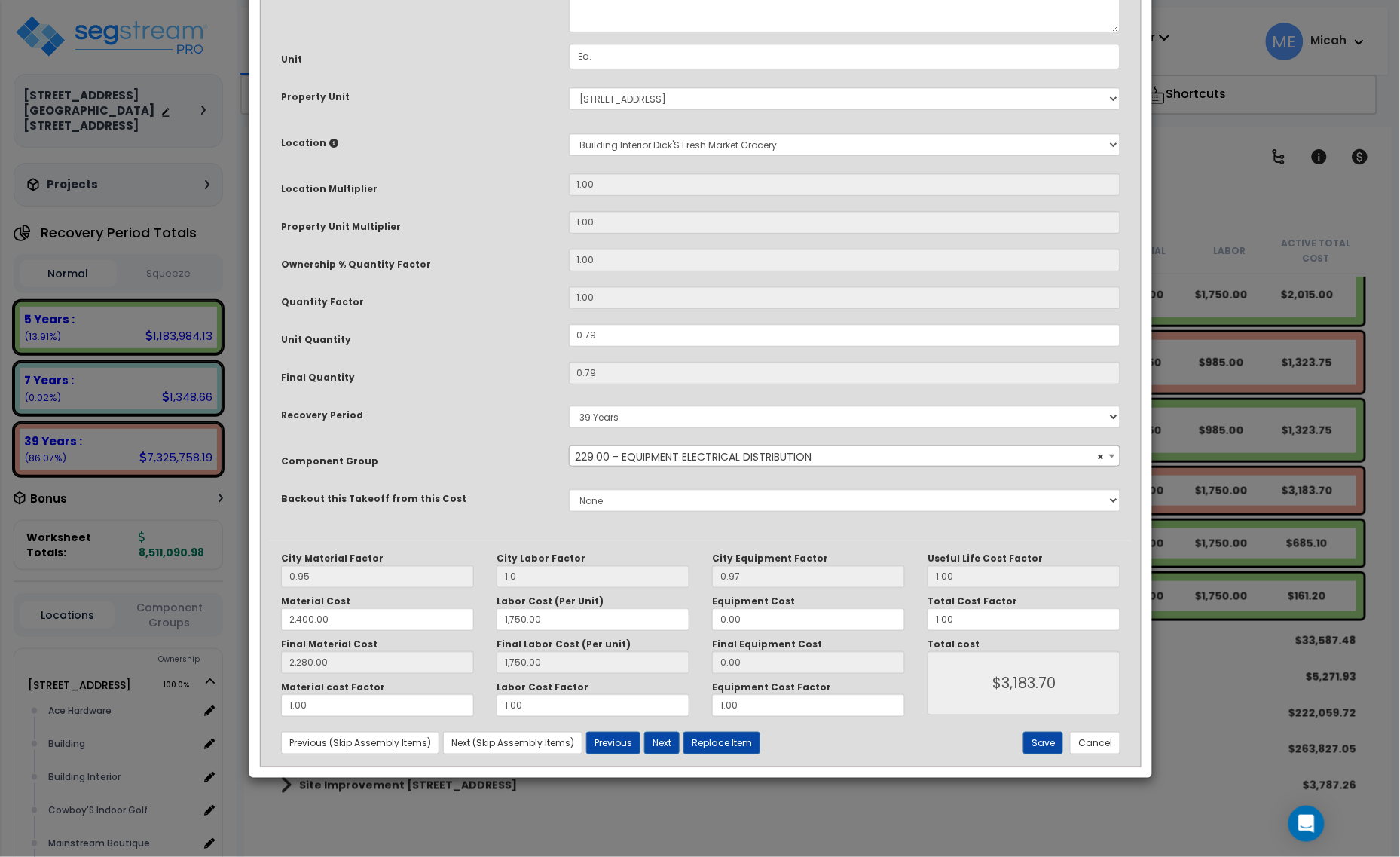
scroll to position [0, 0]
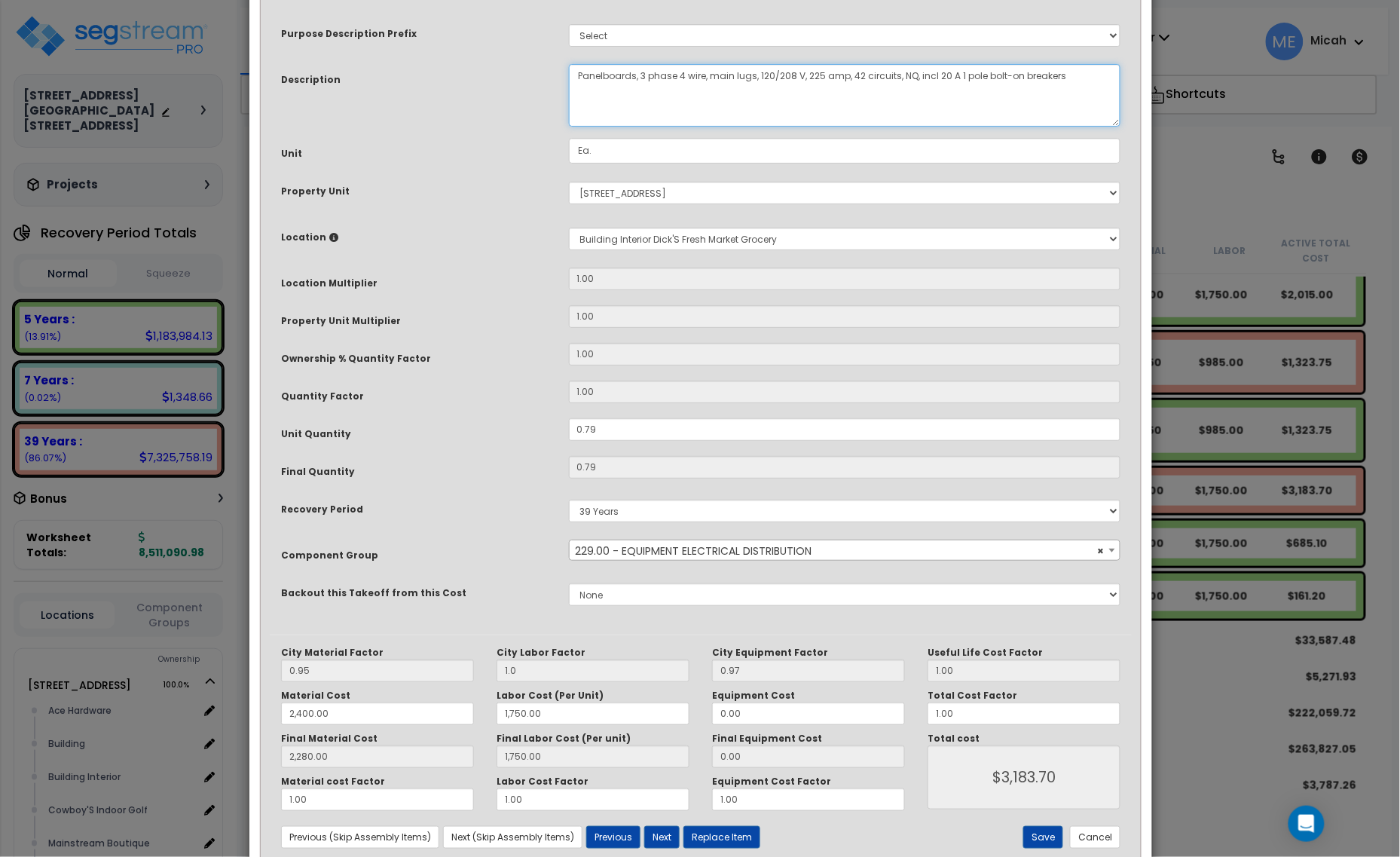
click at [573, 75] on textarea "Panelboards, 3 phase 4 wire, main lugs, 120/208 V, 225 amp, 42 circuits, NQ, in…" at bounding box center [845, 95] width 552 height 63
type textarea "DM, panel hot, panelboards, 3 phase 4 wire, main lugs, 120/208 V, 225 amp, 42 c…"
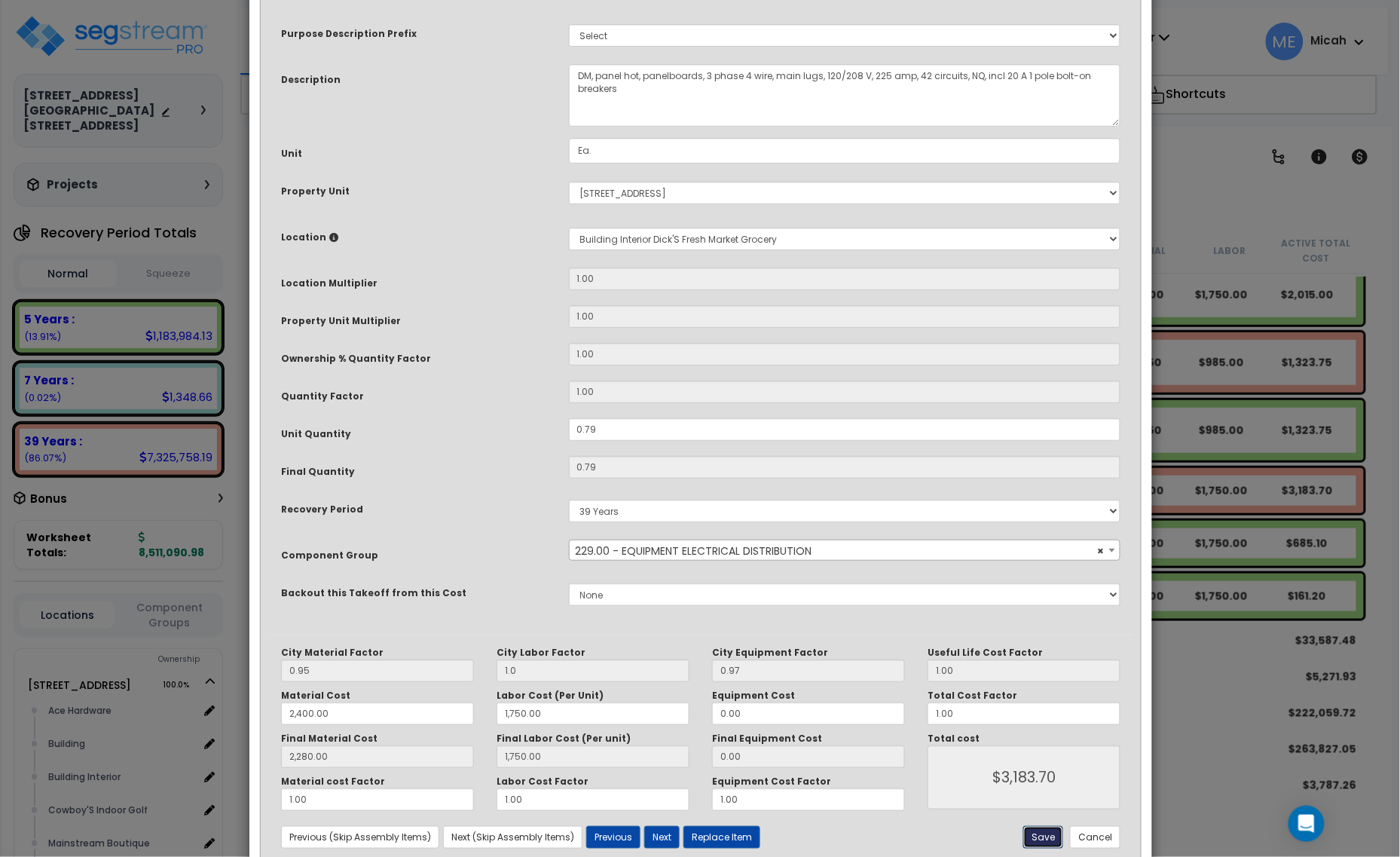
click at [1037, 840] on button "Save" at bounding box center [1043, 837] width 40 height 22
type input "1.00"
type input "2400.00"
type input "1750.00"
type input "2280.00"
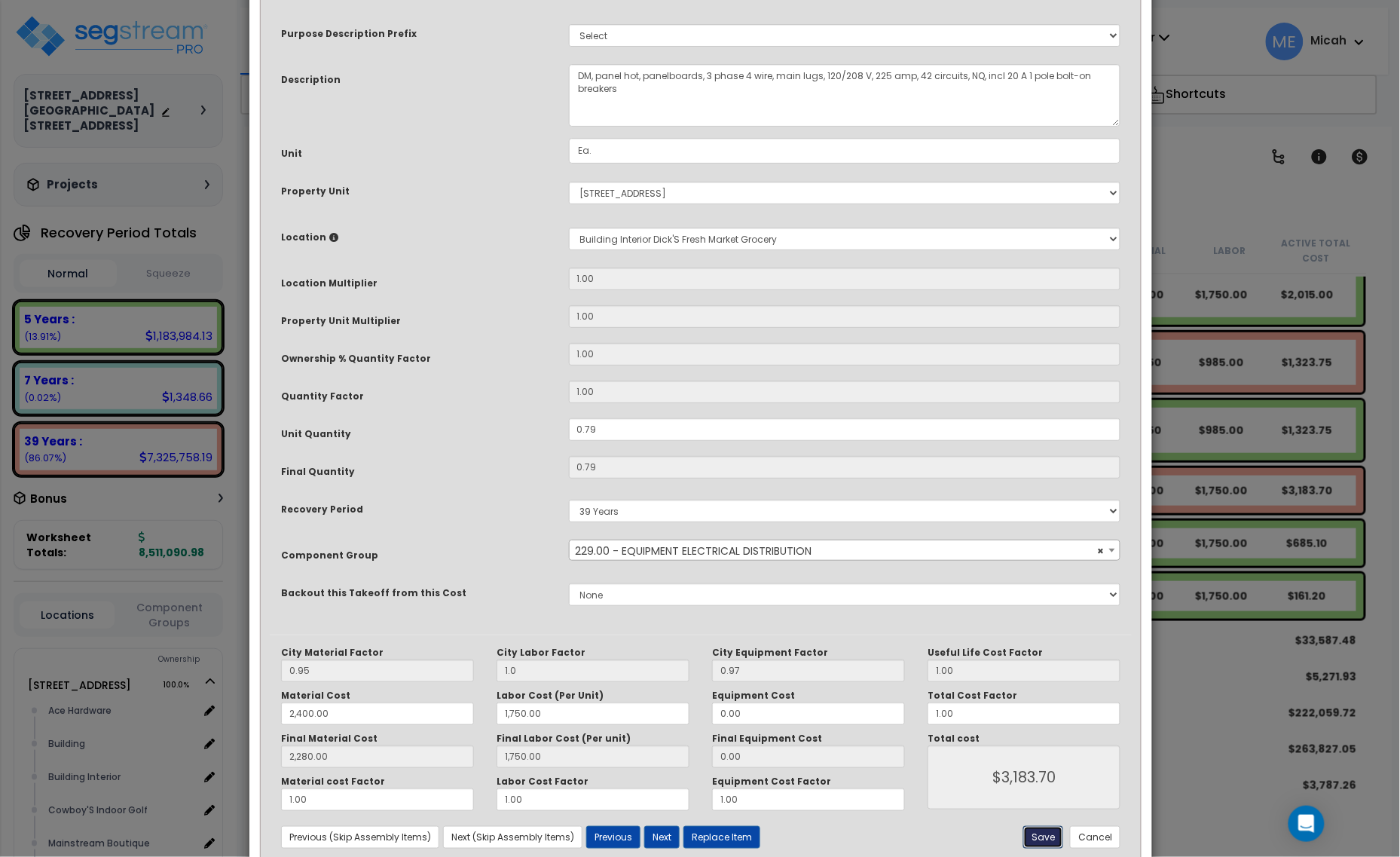
type input "1750.00"
type input "3183.70"
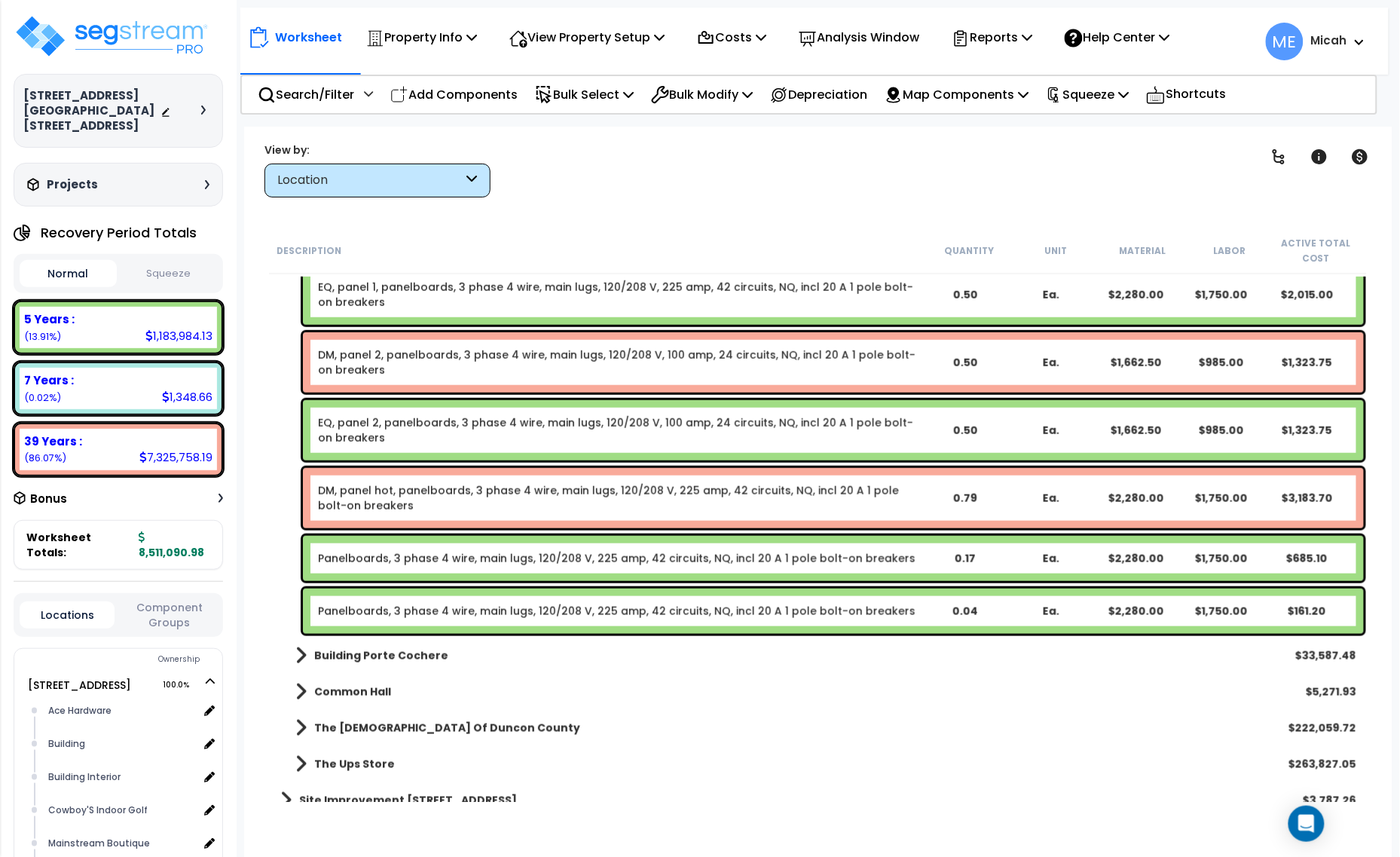
click at [460, 558] on link "Panelboards, 3 phase 4 wire, main lugs, 120/208 V, 225 amp, 42 circuits, NQ, in…" at bounding box center [617, 558] width 597 height 15
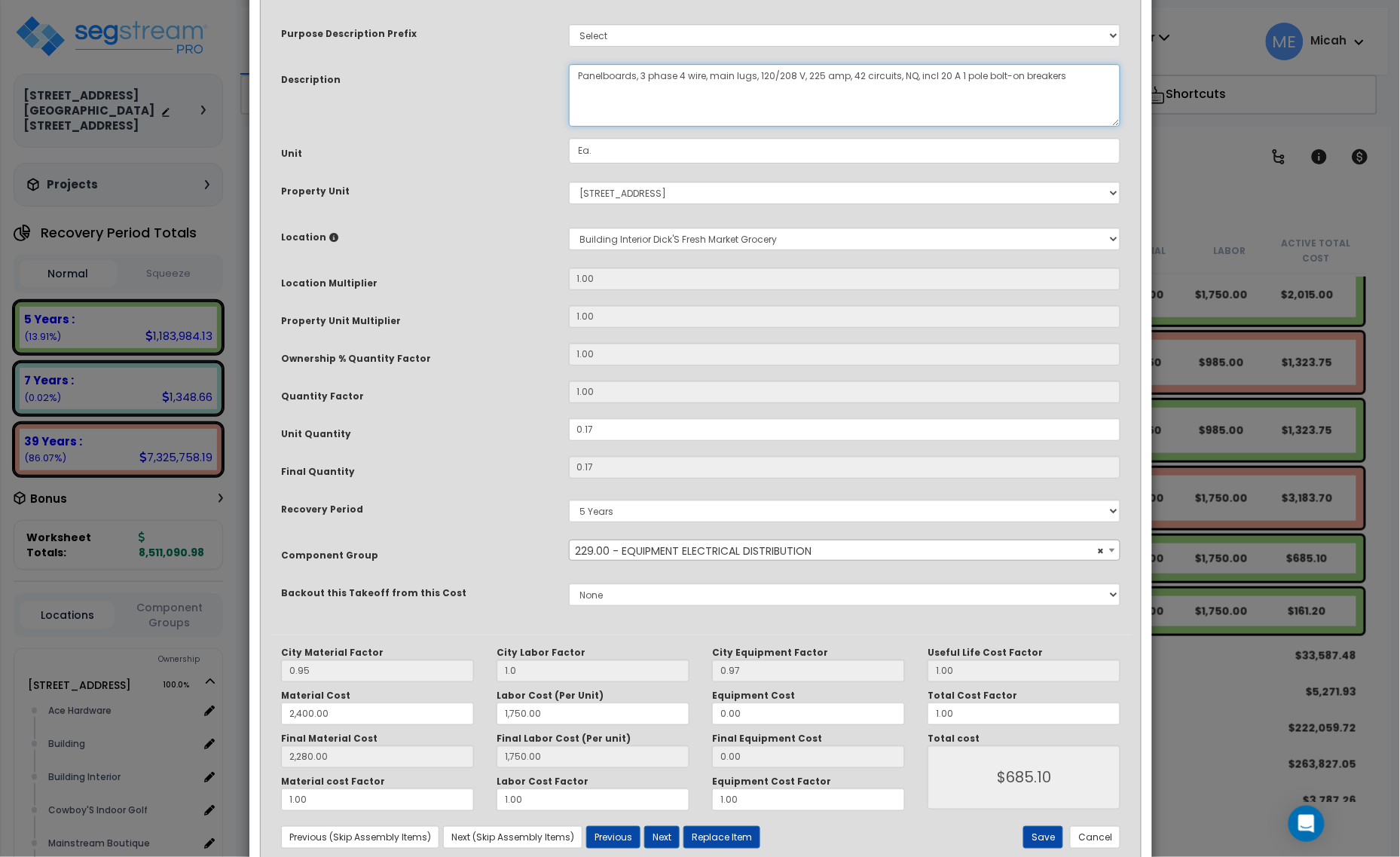
click at [576, 71] on textarea "Panelboards, 3 phase 4 wire, main lugs, 120/208 V, 225 amp, 42 circuits, NQ, in…" at bounding box center [845, 95] width 552 height 63
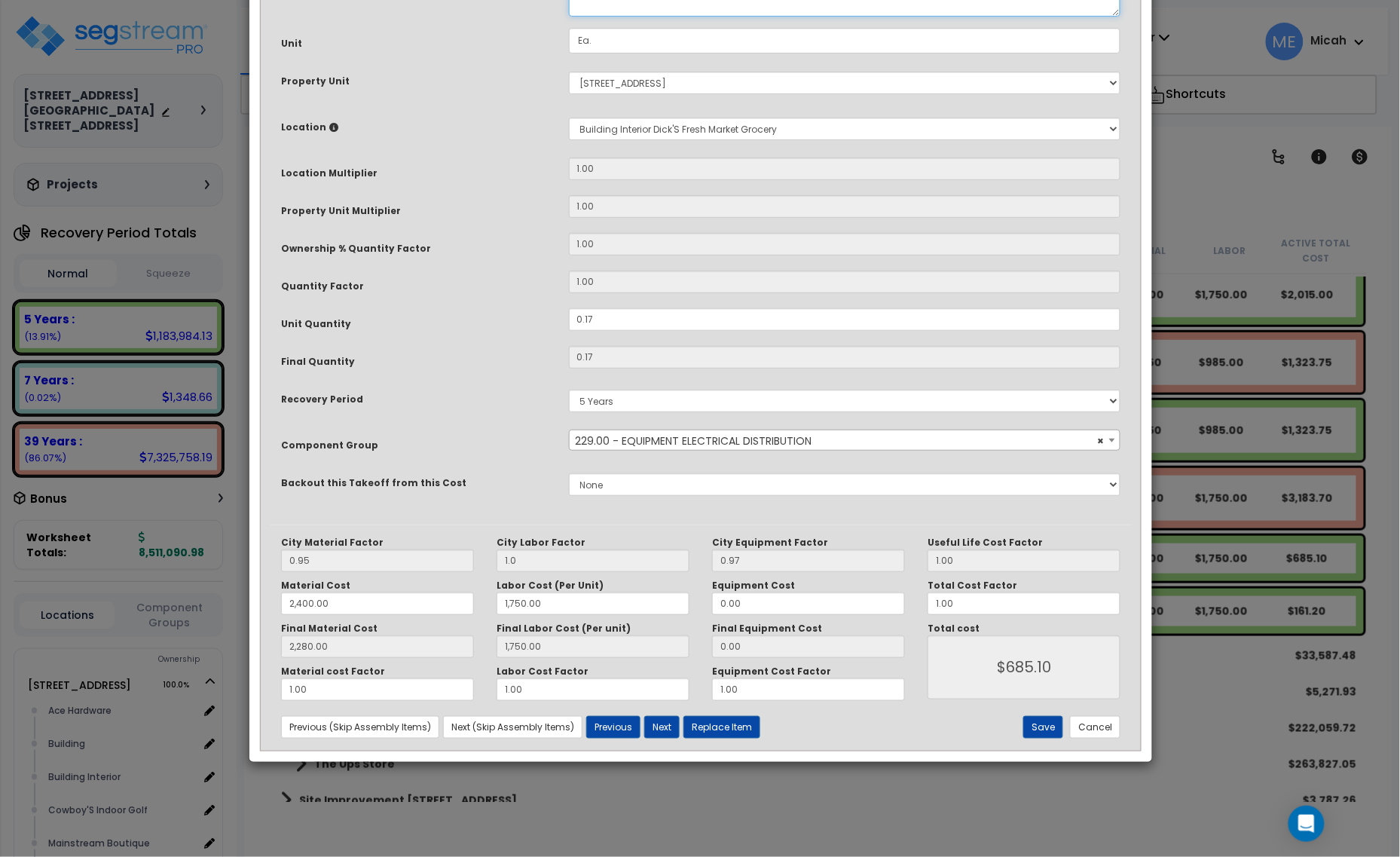
scroll to position [114, 0]
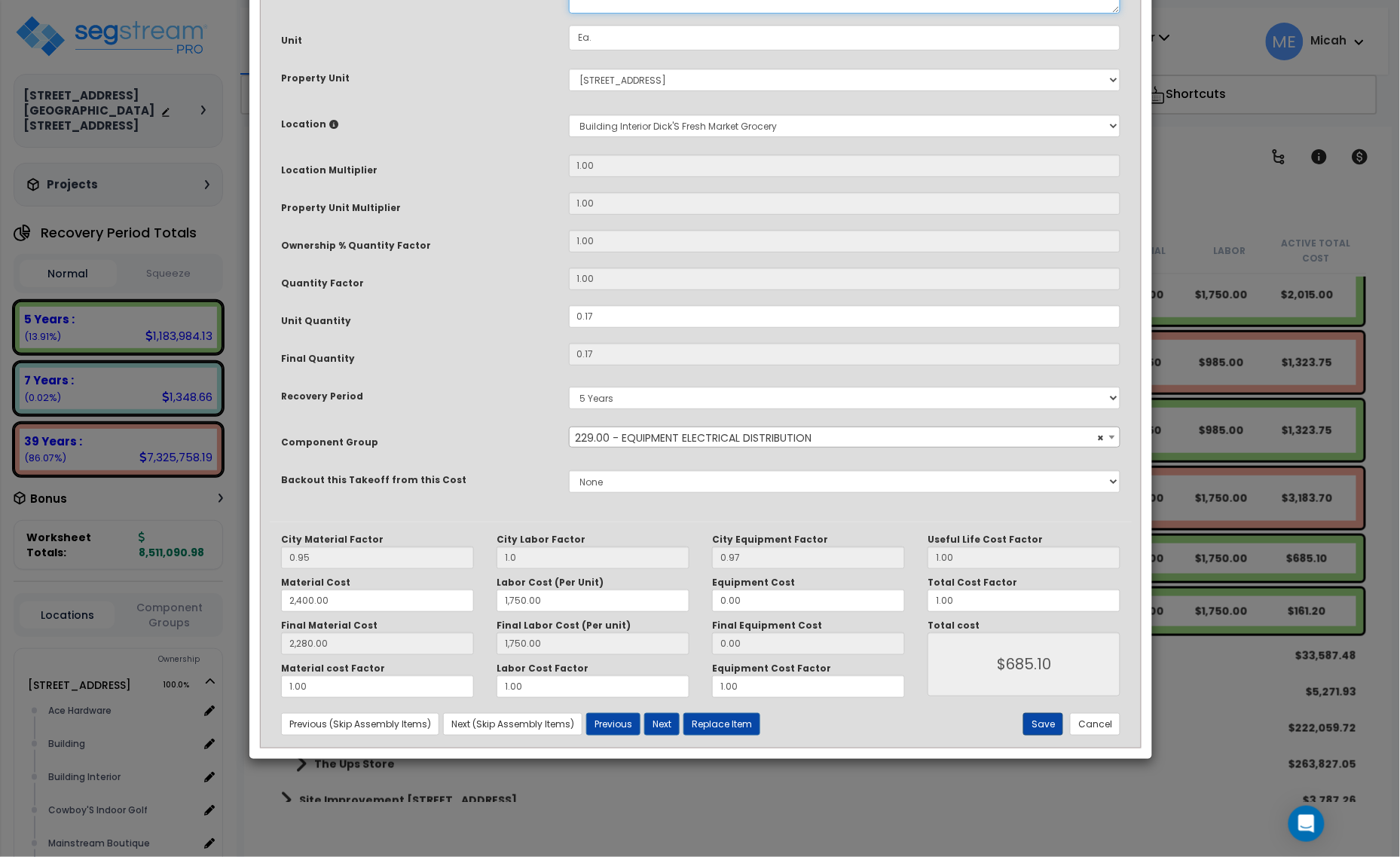
type textarea "EQ, panel hot, panelboards, 3 phase 4 wire, main lugs, 120/208 V, 225 amp, 42 c…"
click at [1044, 729] on button "Save" at bounding box center [1043, 724] width 40 height 22
type input "1.00"
type input "2400.00"
type input "1750.00"
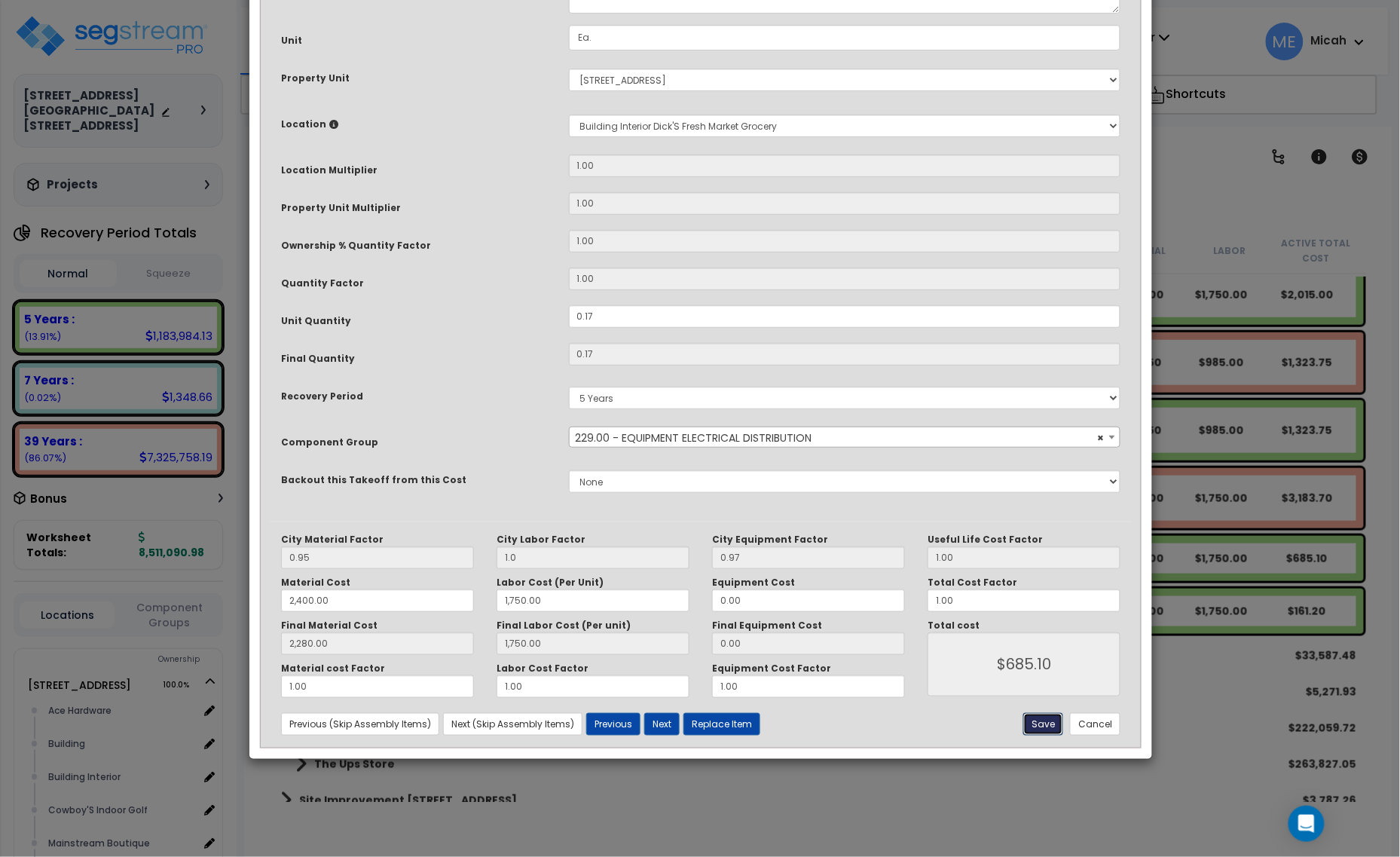
type input "2280.00"
type input "1750.00"
type input "685.10"
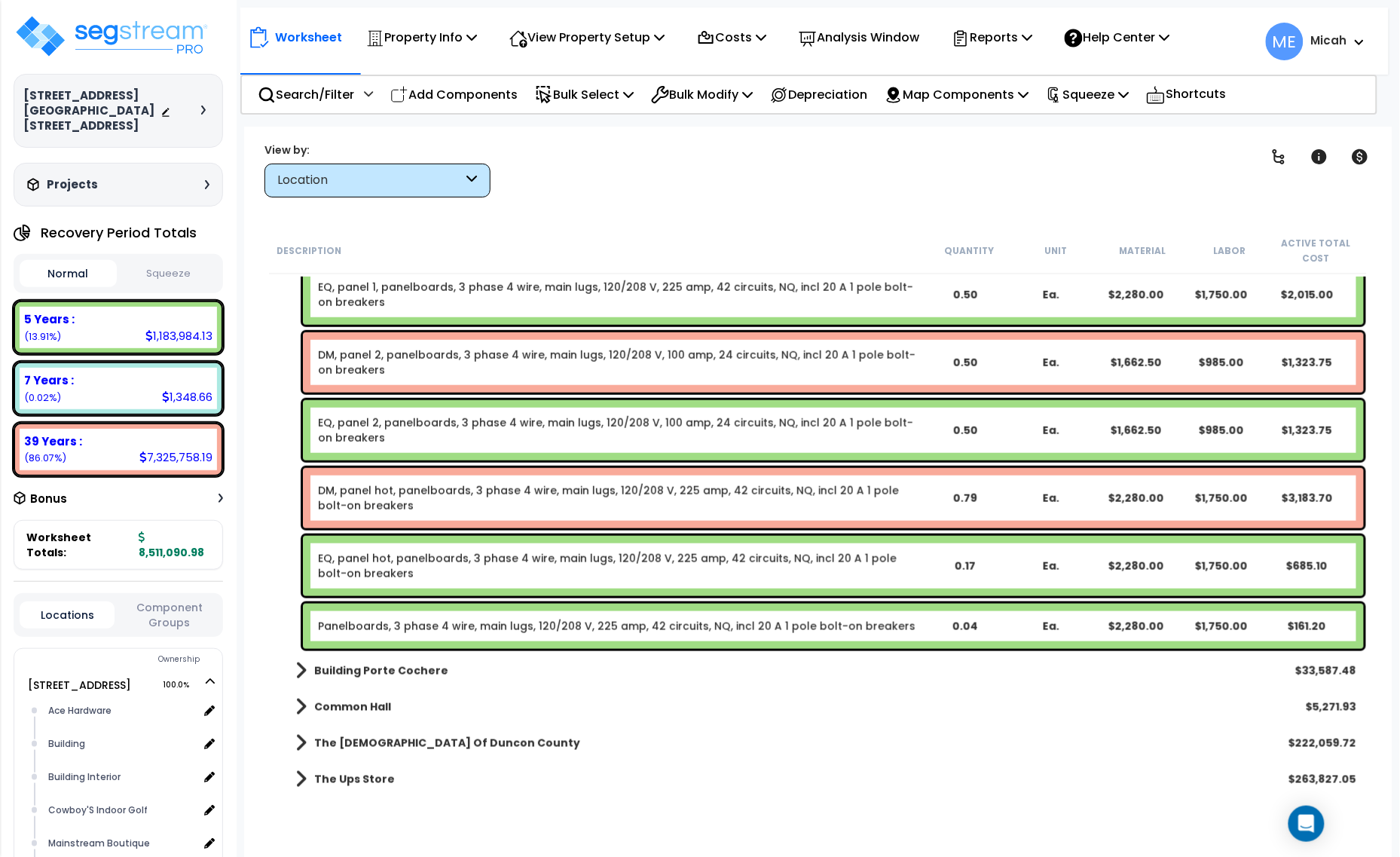
click at [474, 624] on link "Panelboards, 3 phase 4 wire, main lugs, 120/208 V, 225 amp, 42 circuits, NQ, in…" at bounding box center [617, 626] width 597 height 15
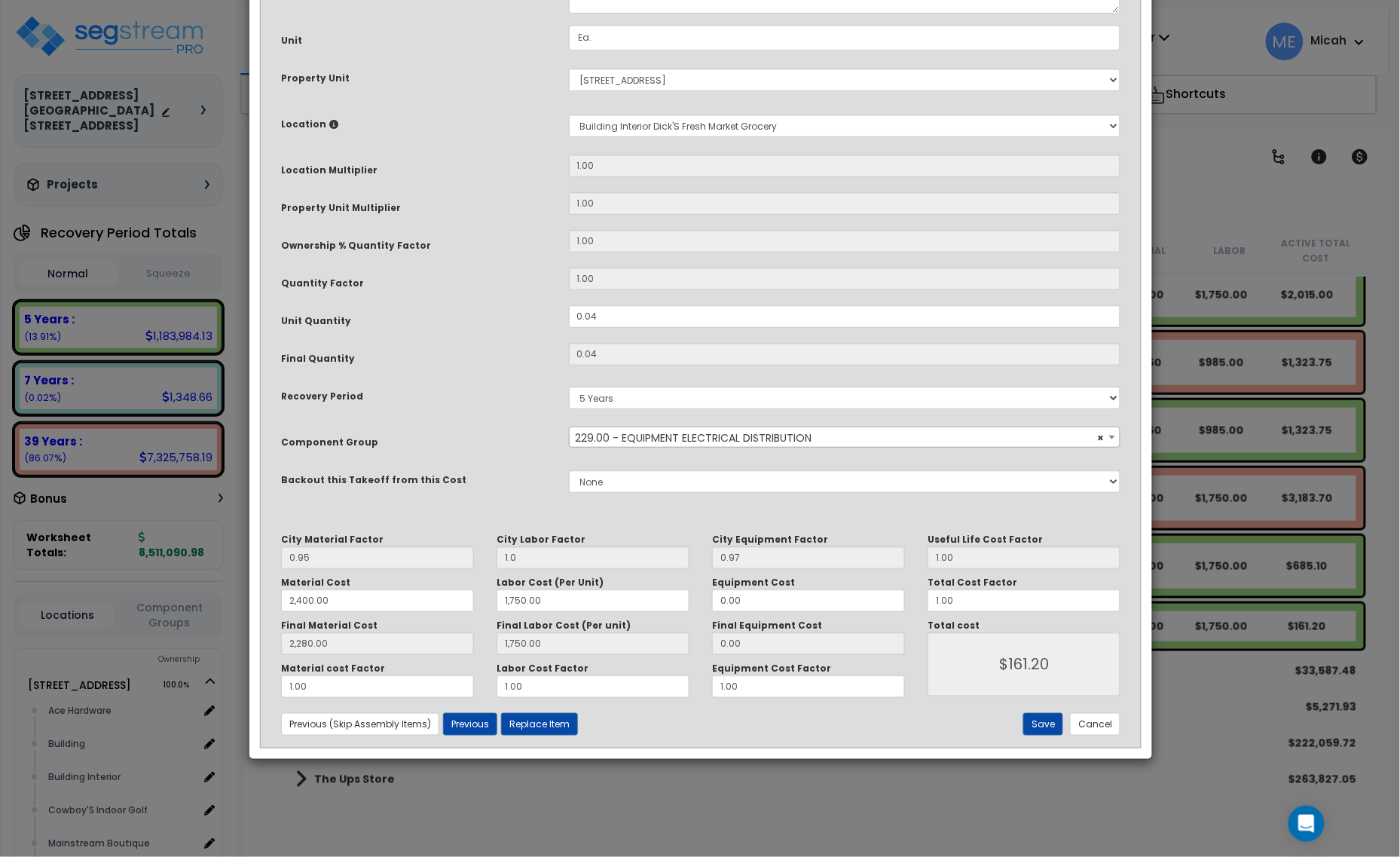
scroll to position [0, 0]
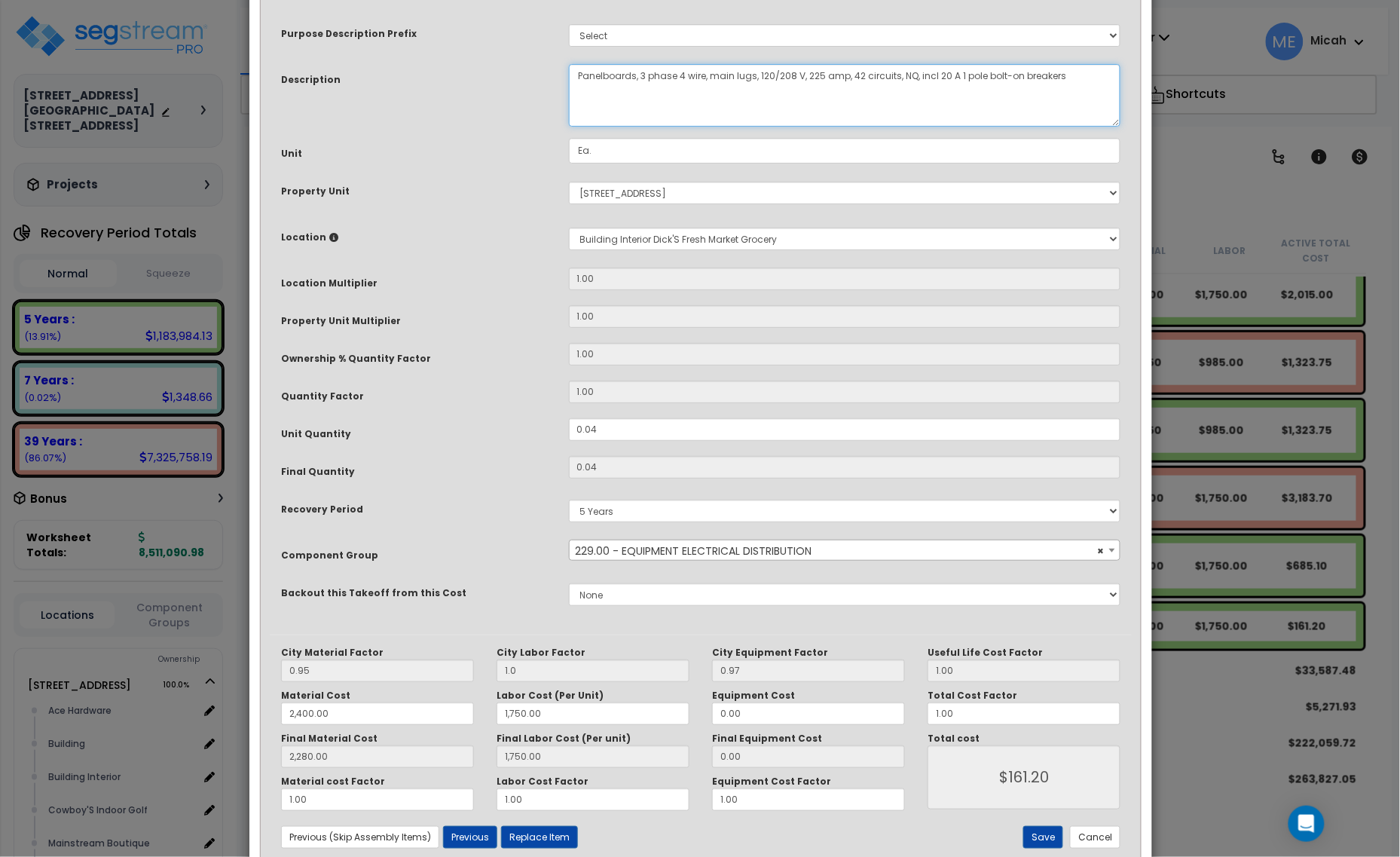
click at [576, 71] on textarea "Panelboards, 3 phase 4 wire, main lugs, 120/208 V, 225 amp, 42 circuits, NQ, in…" at bounding box center [845, 95] width 552 height 63
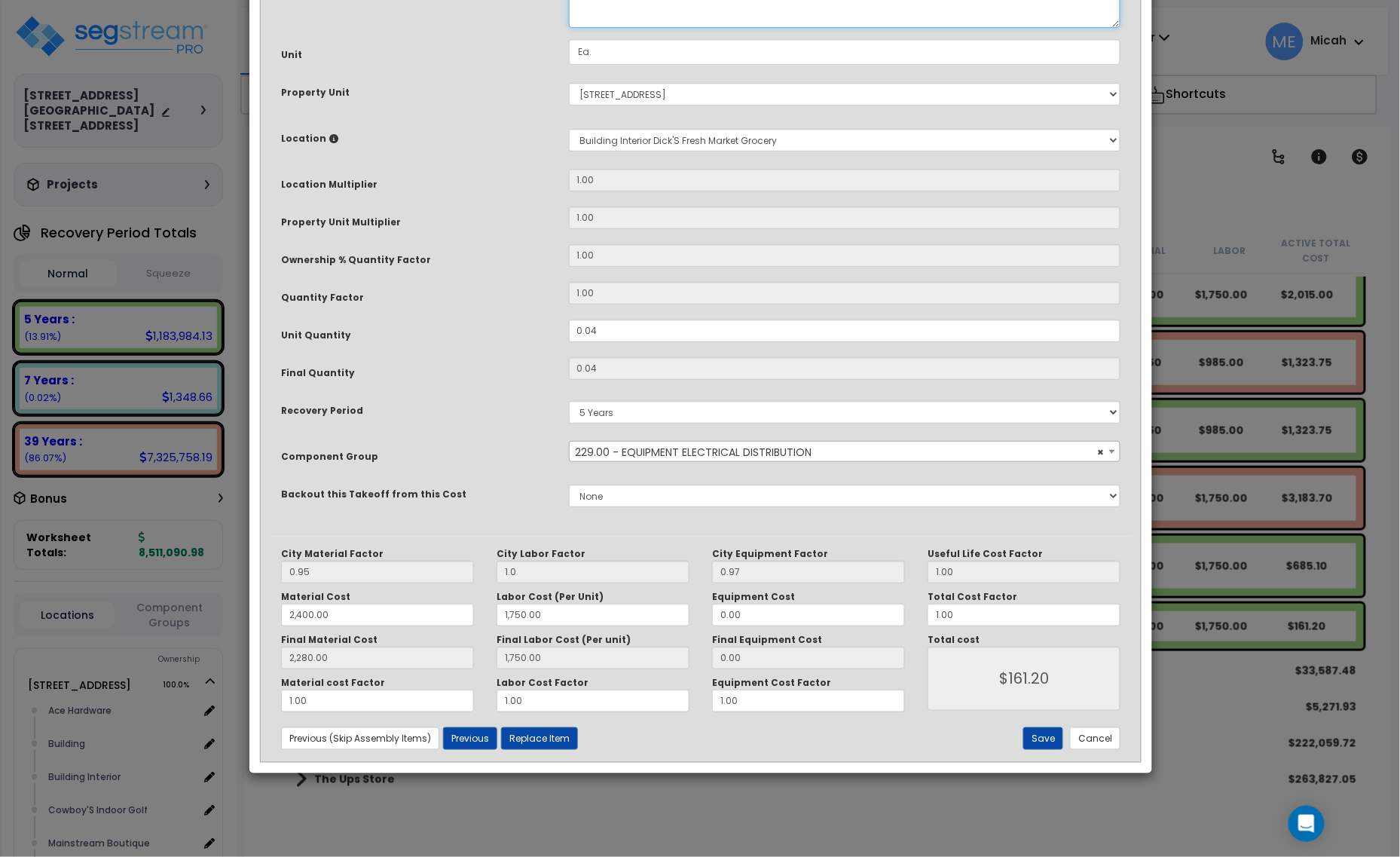
scroll to position [114, 0]
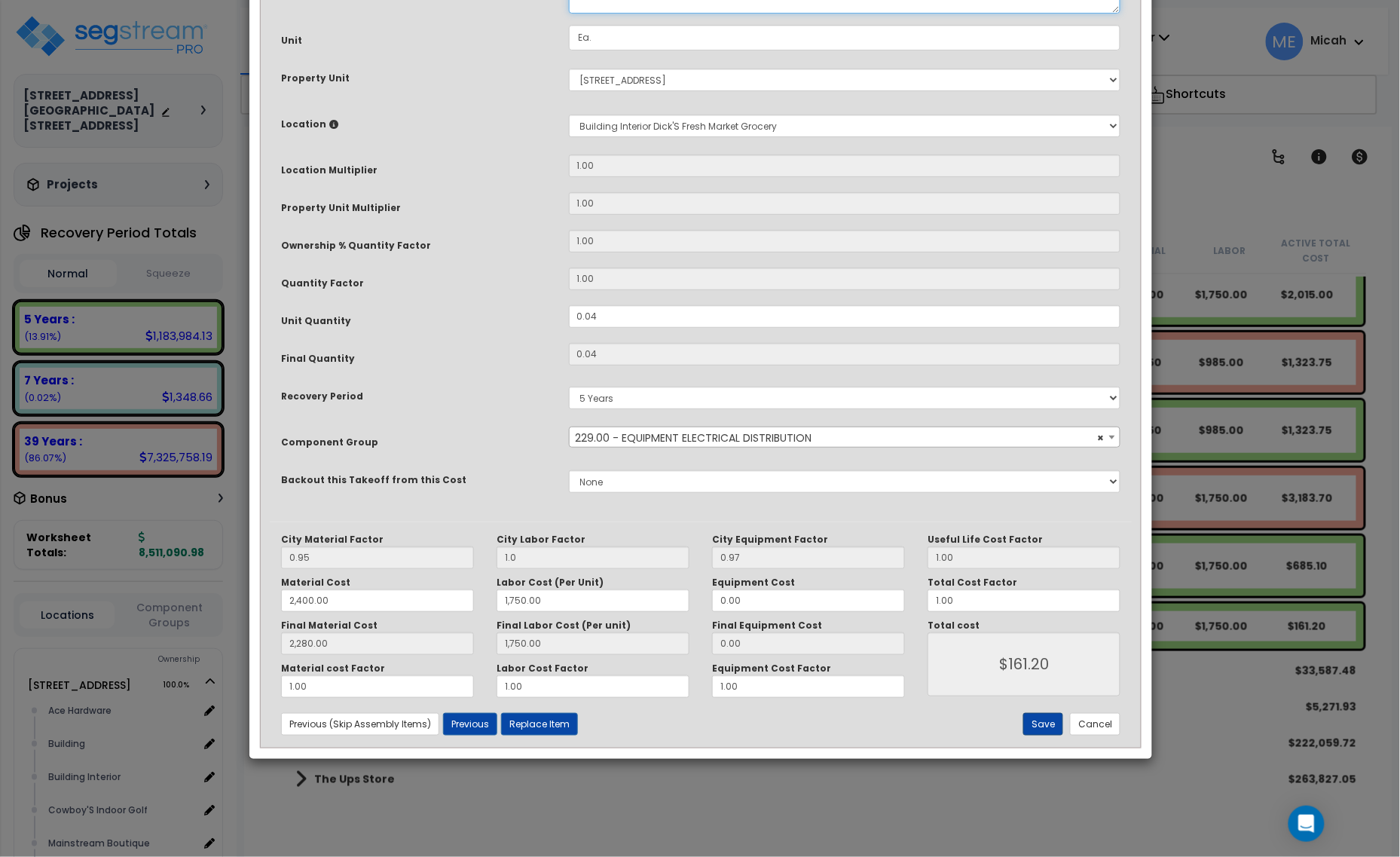
type textarea "OF, panel hot, panelboards, 3 phase 4 wire, main lugs, 120/208 V, 225 amp, 42 c…"
click at [1051, 721] on button "Save" at bounding box center [1043, 724] width 40 height 22
type input "1.00"
type input "2400.00"
type input "1750.00"
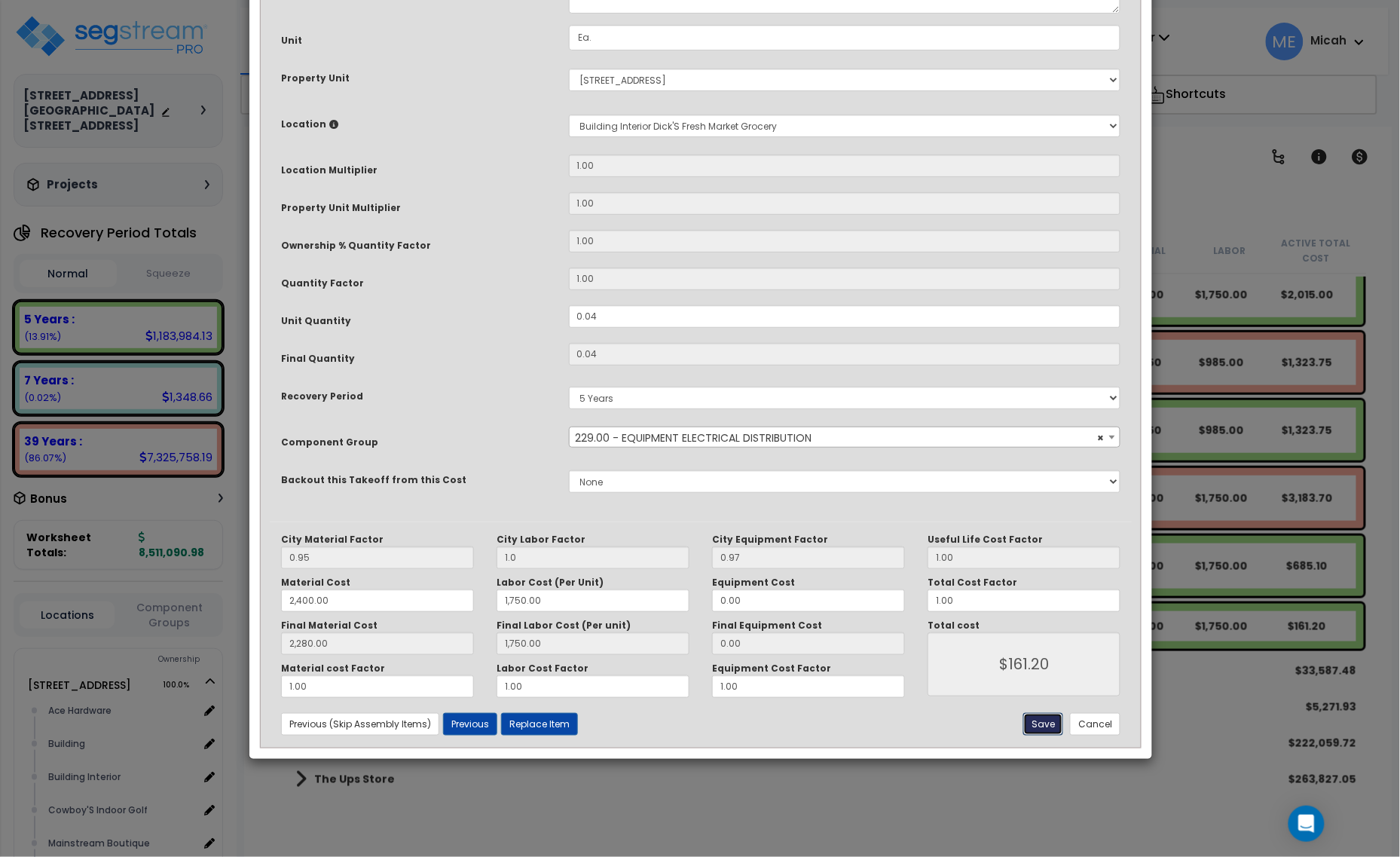
type input "2280.00"
type input "1750.00"
type input "161.20"
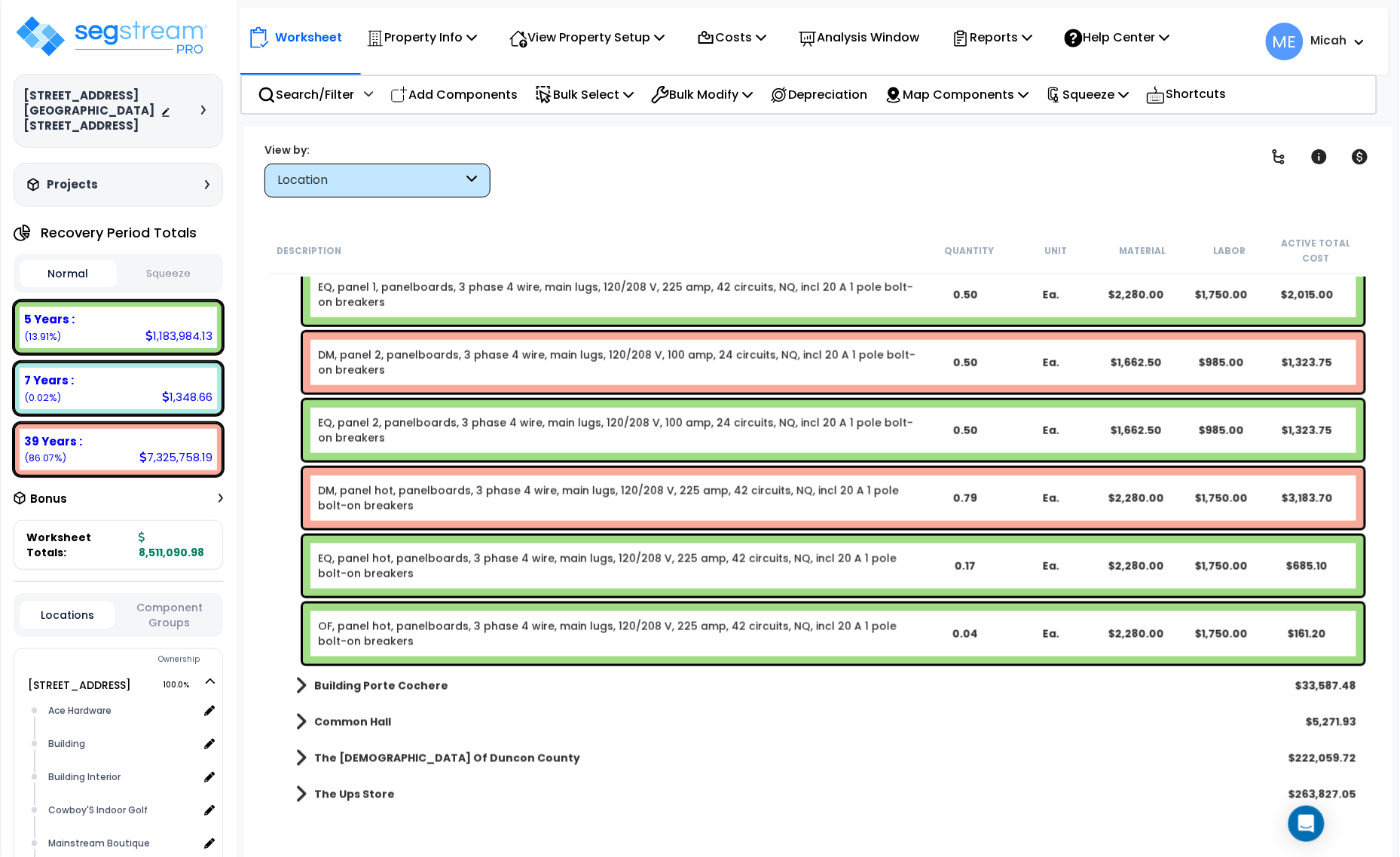
drag, startPoint x: 473, startPoint y: 95, endPoint x: 473, endPoint y: 107, distance: 12.0
click at [473, 95] on p "Add Components" at bounding box center [454, 94] width 127 height 21
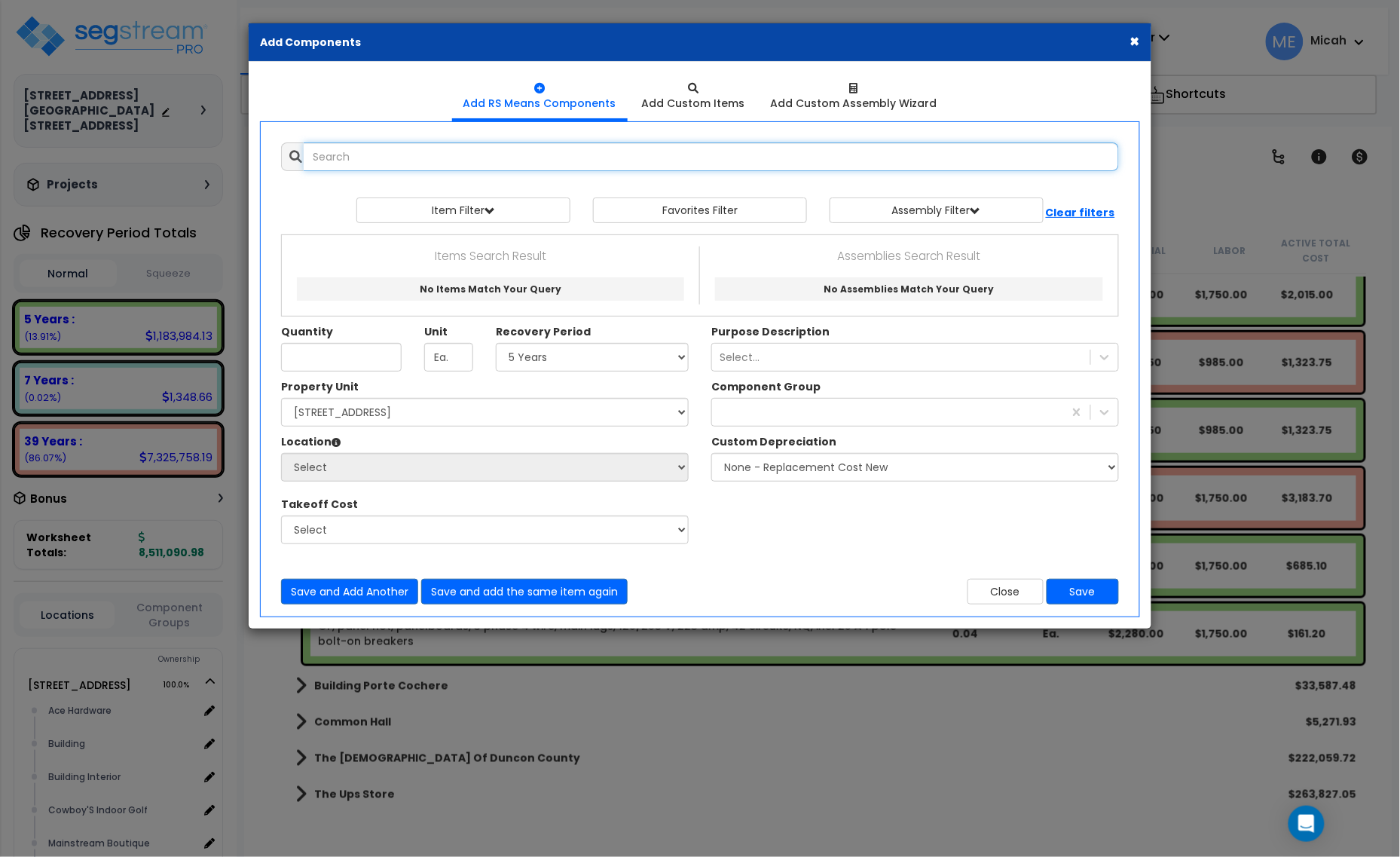
select select
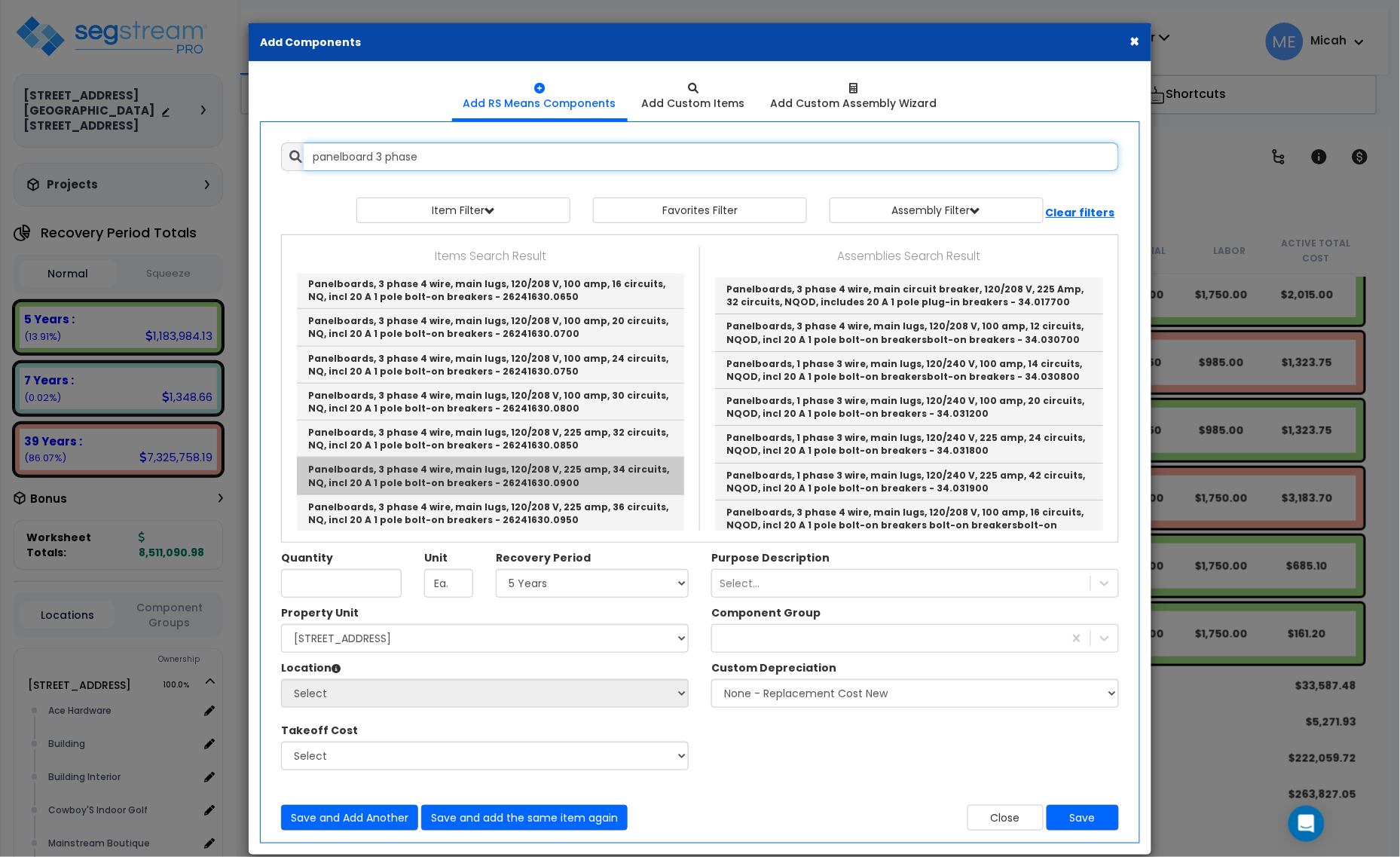
scroll to position [471, 0]
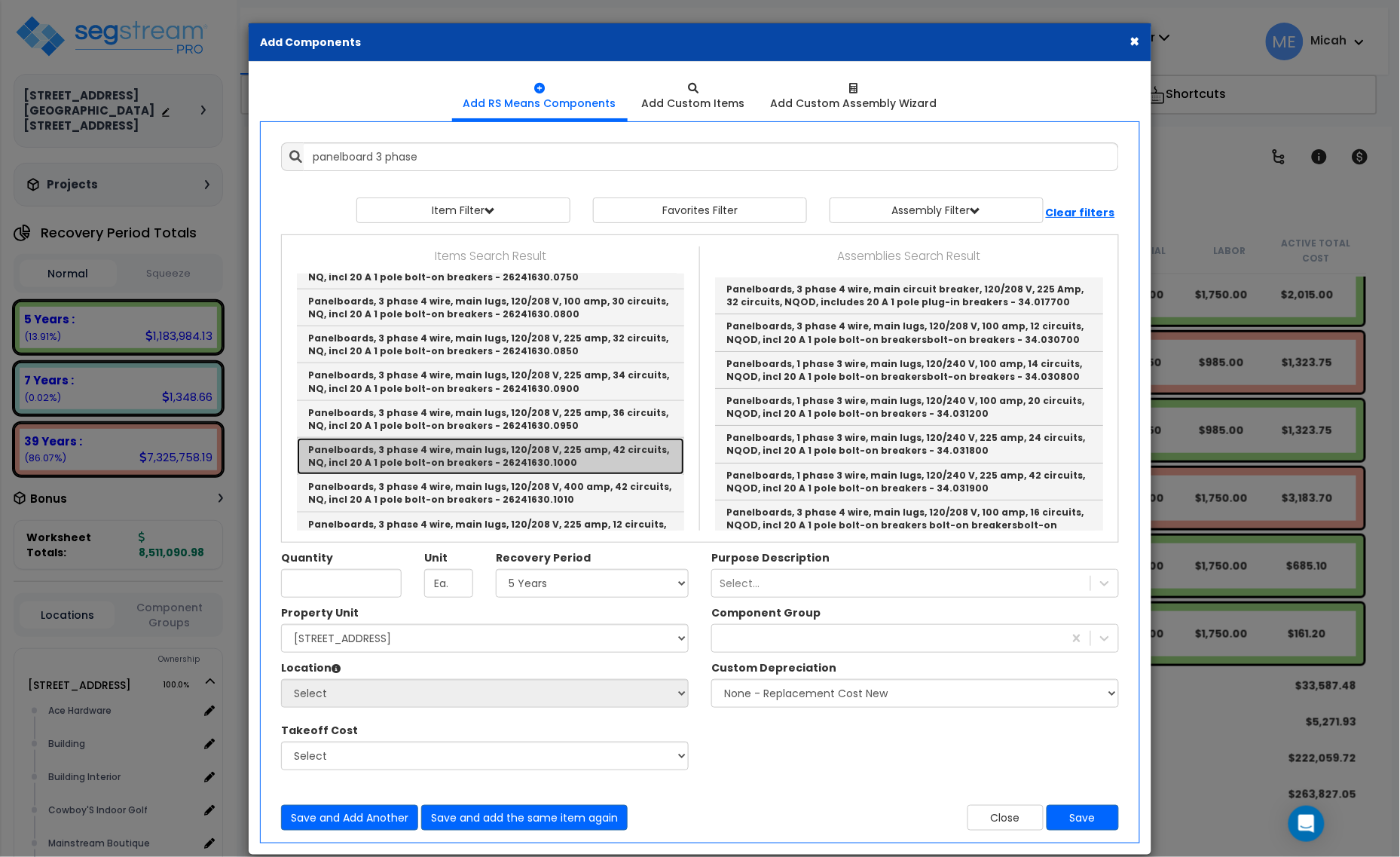
click at [584, 452] on link "Panelboards, 3 phase 4 wire, main lugs, 120/208 V, 225 amp, 42 circuits, NQ, in…" at bounding box center [490, 456] width 387 height 37
type input "Panelboards, 3 phase 4 wire, main lugs, 120/208 V, 225 amp, 42 circuits, NQ, in…"
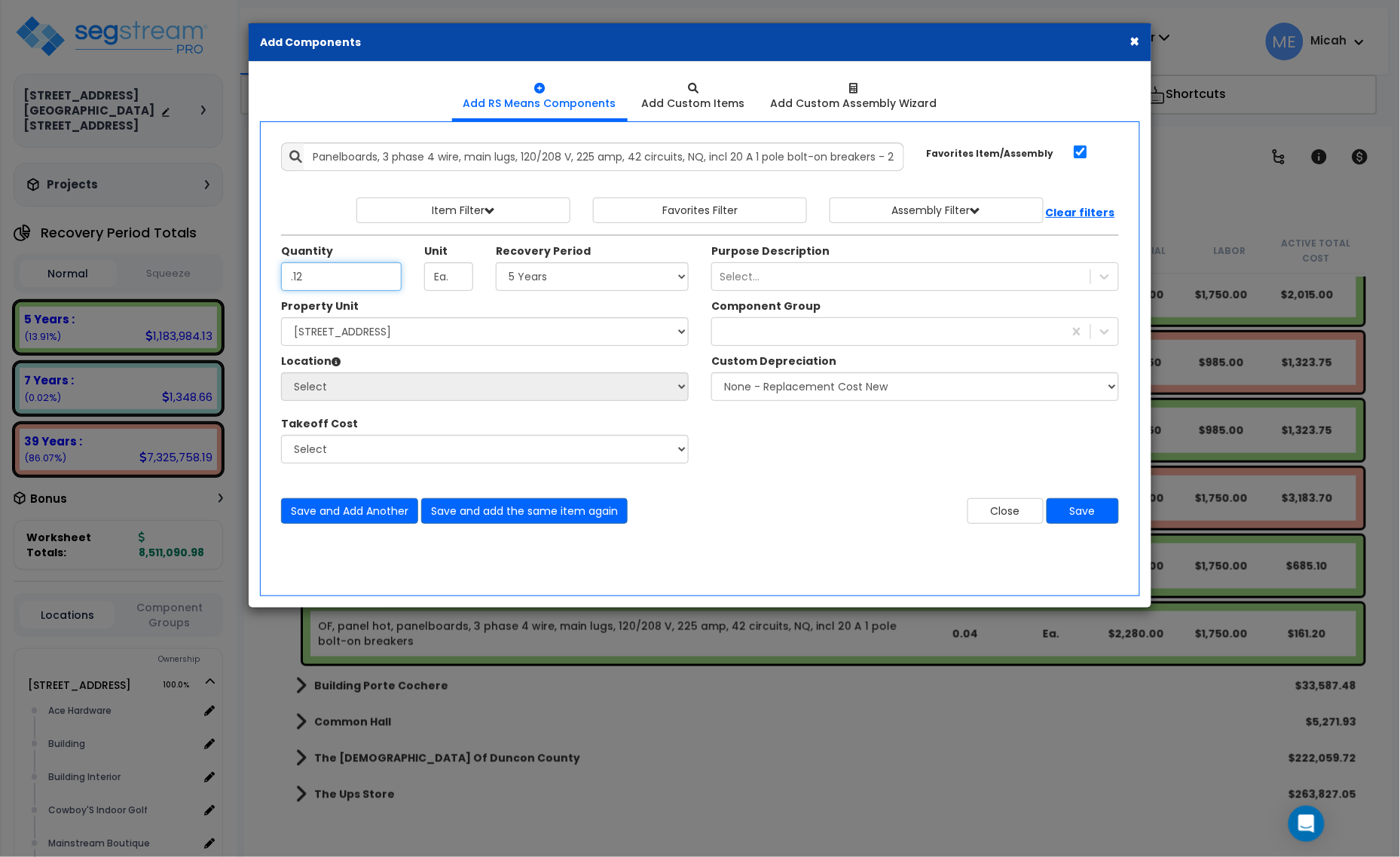
type input ".12"
click at [596, 287] on select "Select 5 Years 7 Years 15 Years 20 Years 39 Years 27.5 Year" at bounding box center [592, 276] width 193 height 28
select select "39Y"
click at [497, 263] on select "Select 5 Years 7 Years 15 Years 20 Years 39 Years 27.5 Year" at bounding box center [592, 276] width 193 height 28
click at [757, 333] on div "229" at bounding box center [887, 331] width 351 height 24
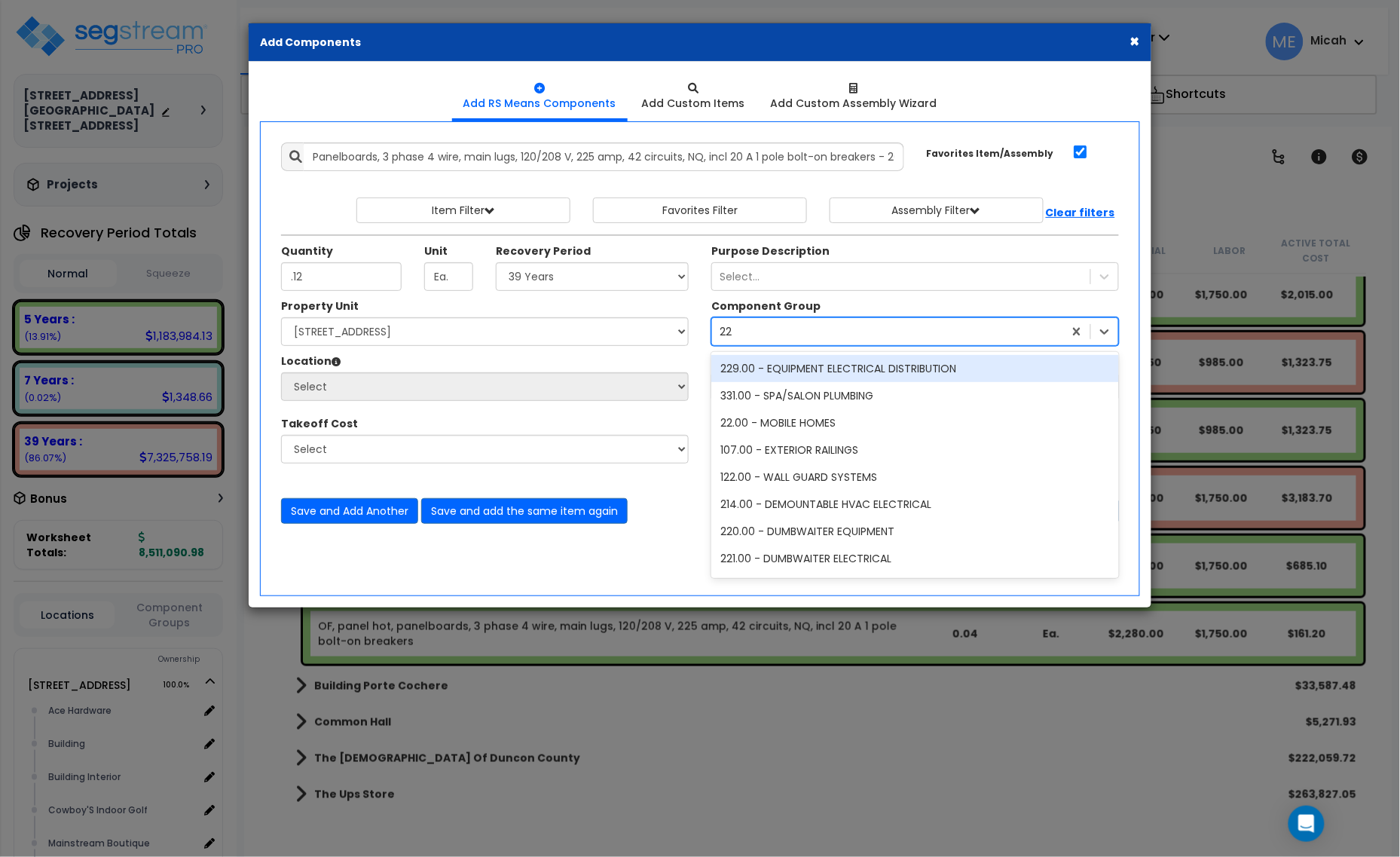
type input "229"
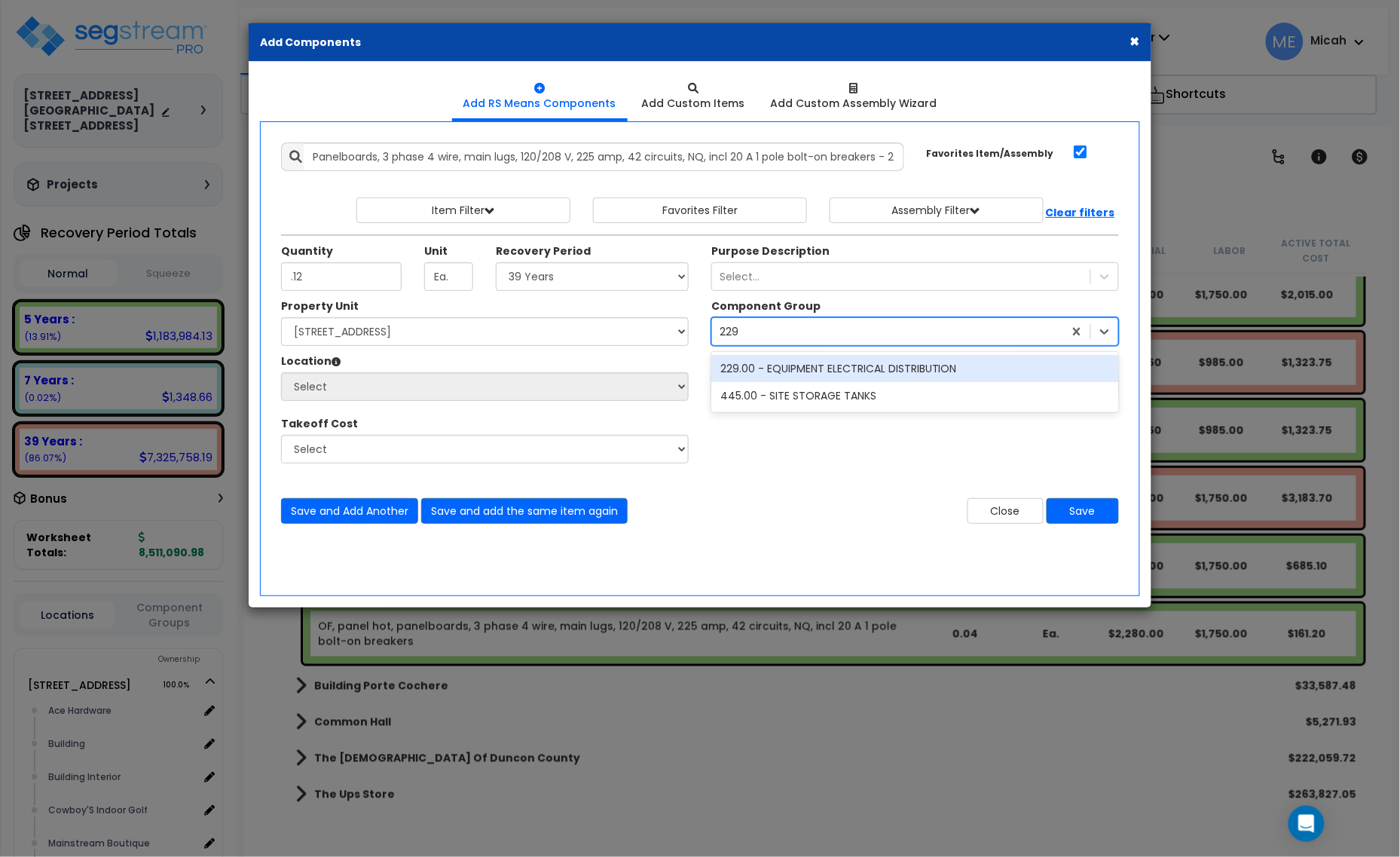
click at [795, 367] on div "229.00 - EQUIPMENT ELECTRICAL DISTRIBUTION" at bounding box center [914, 369] width 407 height 27
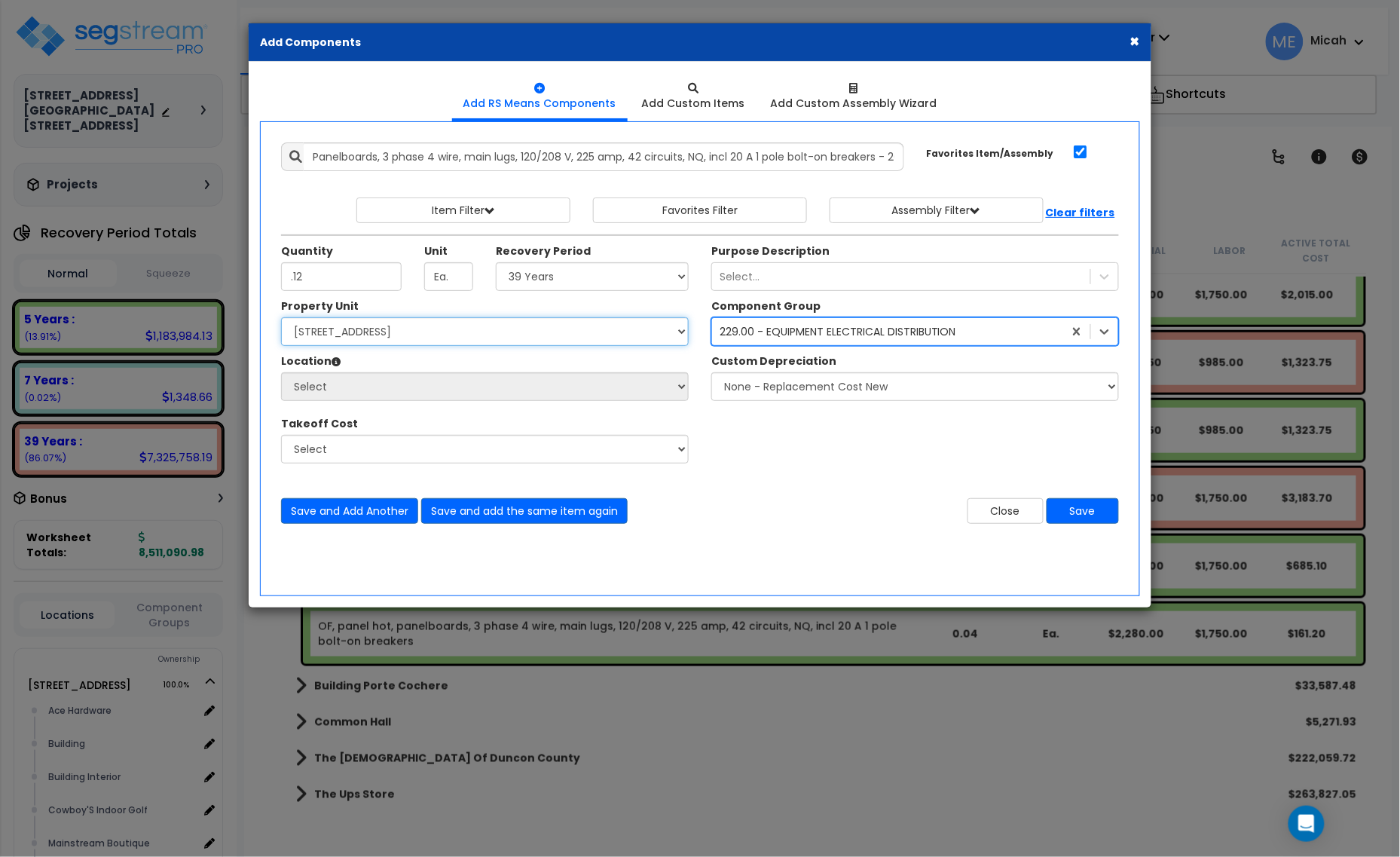
click at [498, 334] on select "Select [STREET_ADDRESS] [STREET_ADDRESS] Site Improvement [STREET_ADDRESS] Site…" at bounding box center [485, 331] width 407 height 28
select select "161428"
click at [281, 318] on select "Select [STREET_ADDRESS] [STREET_ADDRESS] Site Improvement [STREET_ADDRESS] Site…" at bounding box center [485, 331] width 407 height 28
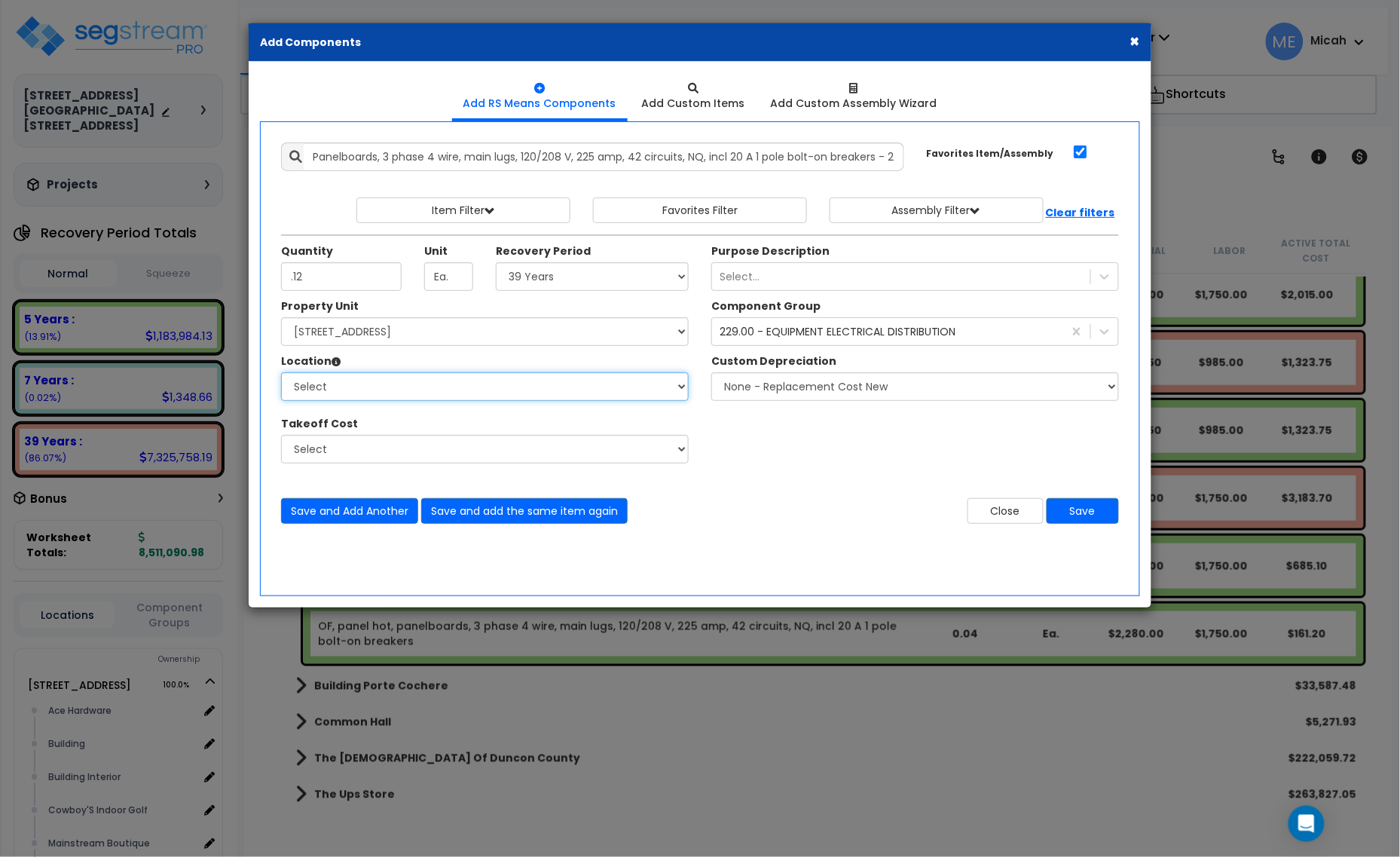
click at [477, 390] on select "Select Alchemy Salon Studio Building Building Interior Building Interior Dick'S…" at bounding box center [485, 386] width 407 height 28
select select "31279"
click at [281, 373] on select "Select Alchemy Salon Studio Building Building Interior Building Interior Dick'S…" at bounding box center [485, 386] width 407 height 28
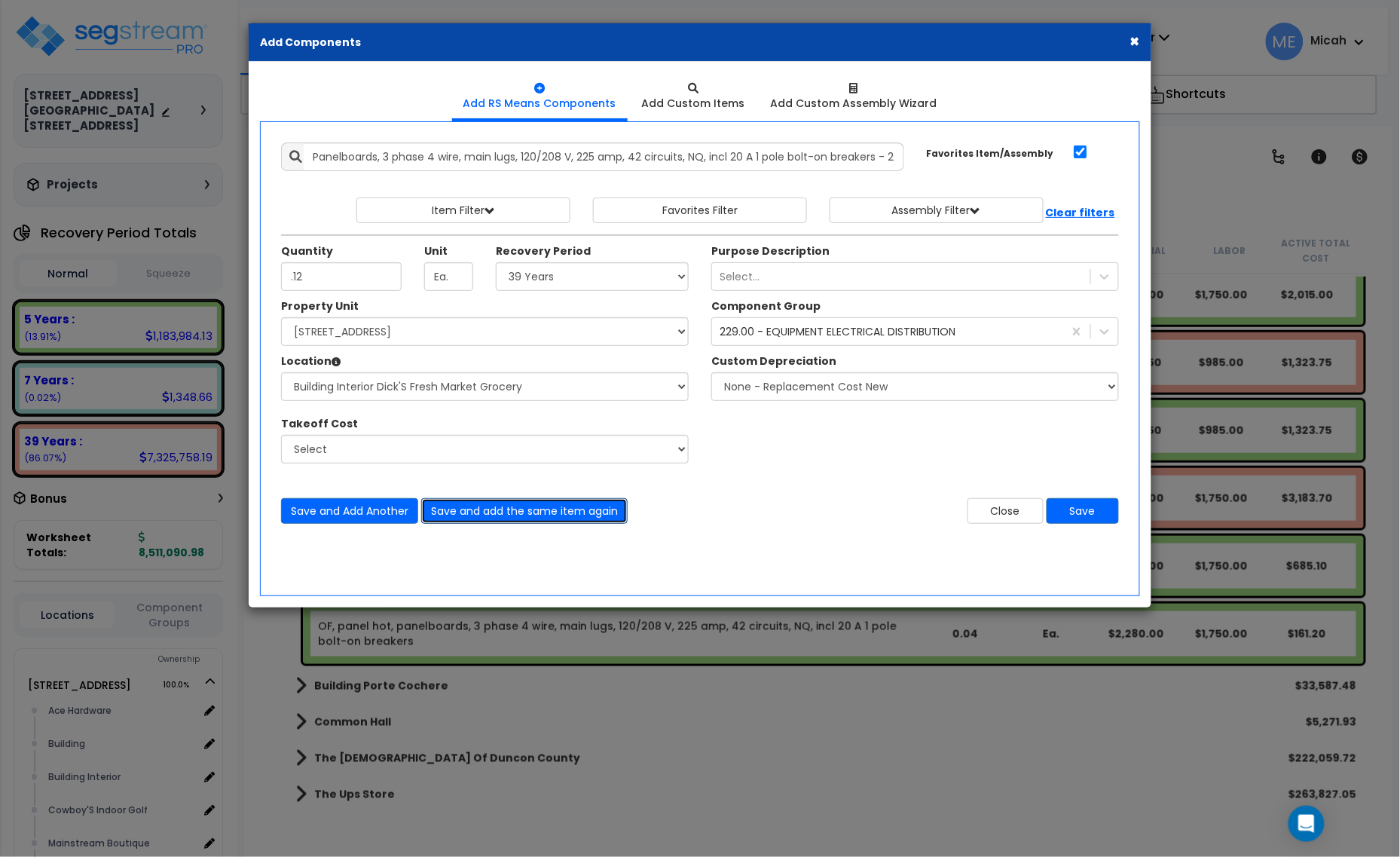
click at [534, 510] on button "Save and add the same item again" at bounding box center [524, 510] width 207 height 26
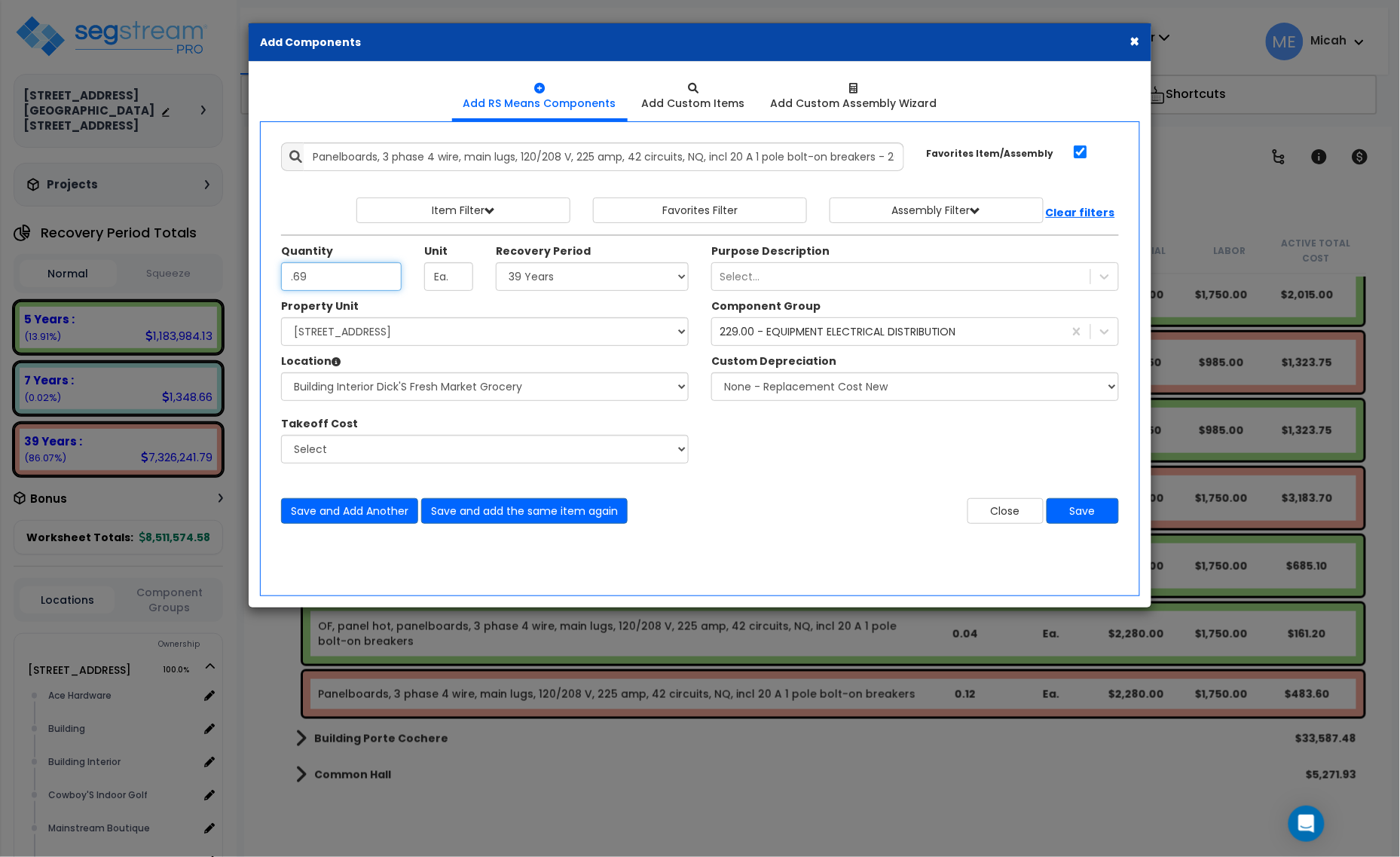
type input ".69"
click at [528, 287] on select "Select 5 Years 7 Years 15 Years 20 Years 39 Years 27.5 Year" at bounding box center [592, 276] width 193 height 28
select select "5Y"
click at [497, 263] on select "Select 5 Years 7 Years 15 Years 20 Years 39 Years 27.5 Year" at bounding box center [592, 276] width 193 height 28
click at [559, 517] on button "Save and add the same item again" at bounding box center [524, 510] width 207 height 26
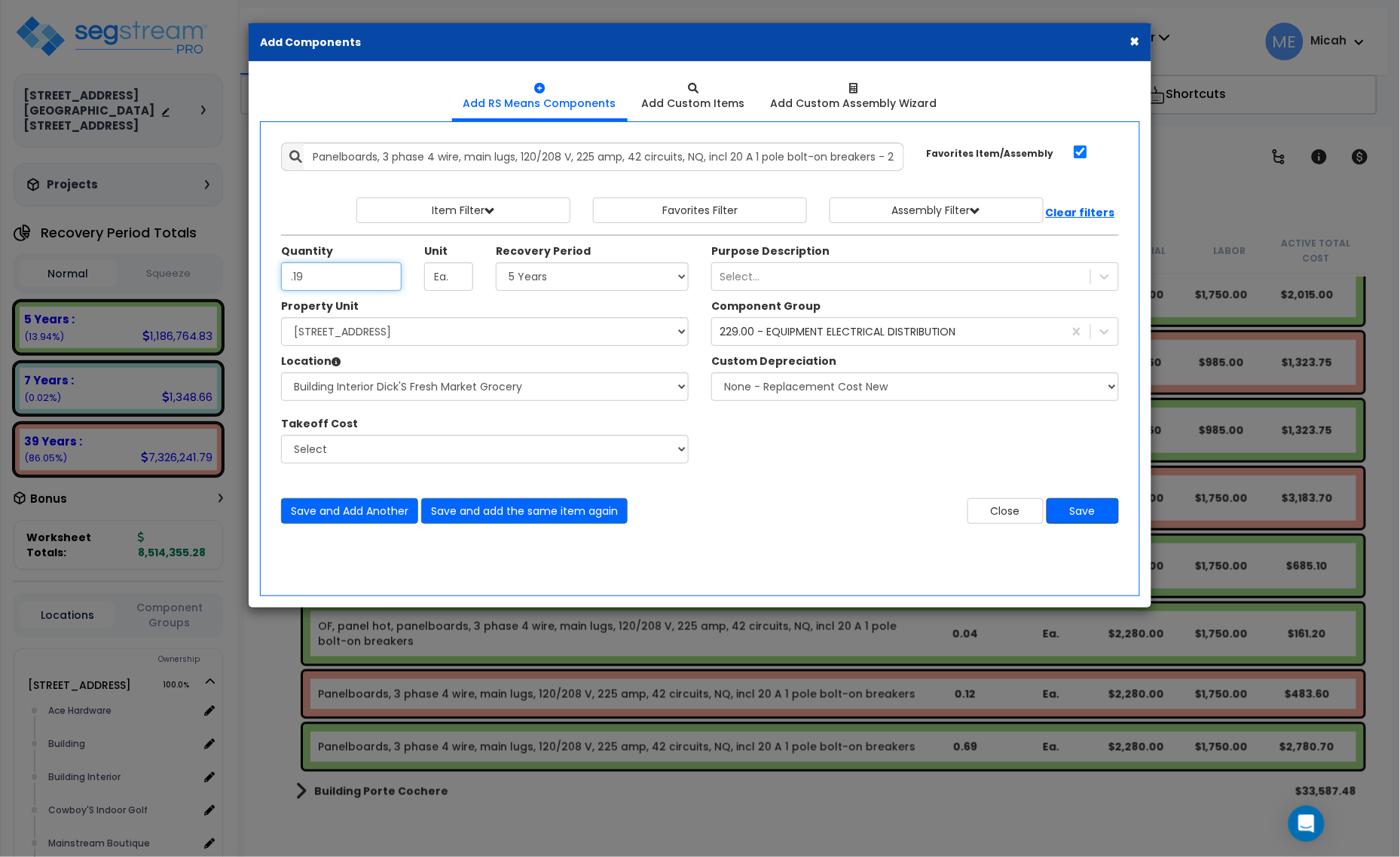
type input ".19"
click at [1086, 513] on button "Save" at bounding box center [1083, 510] width 72 height 26
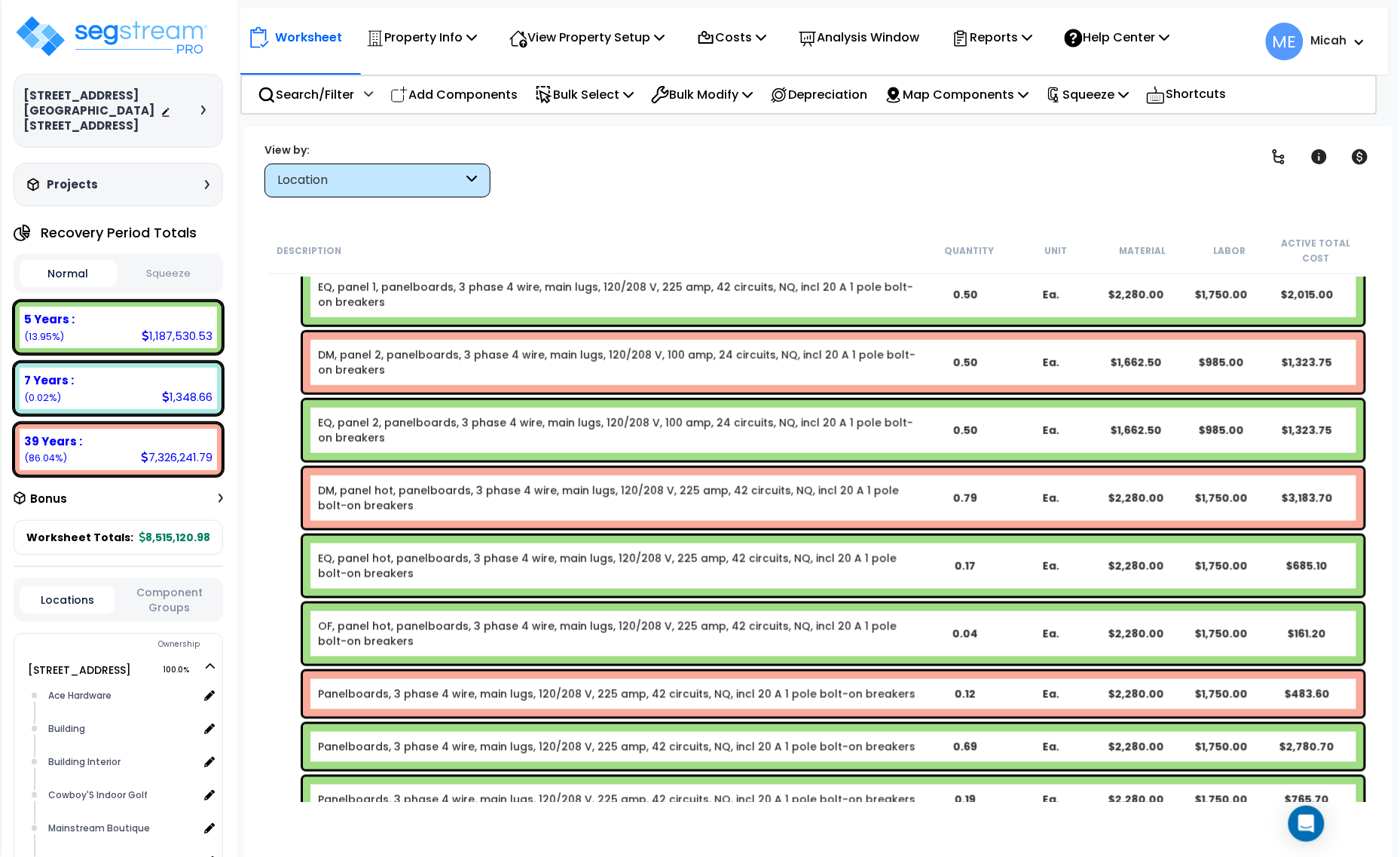
scroll to position [15639, 0]
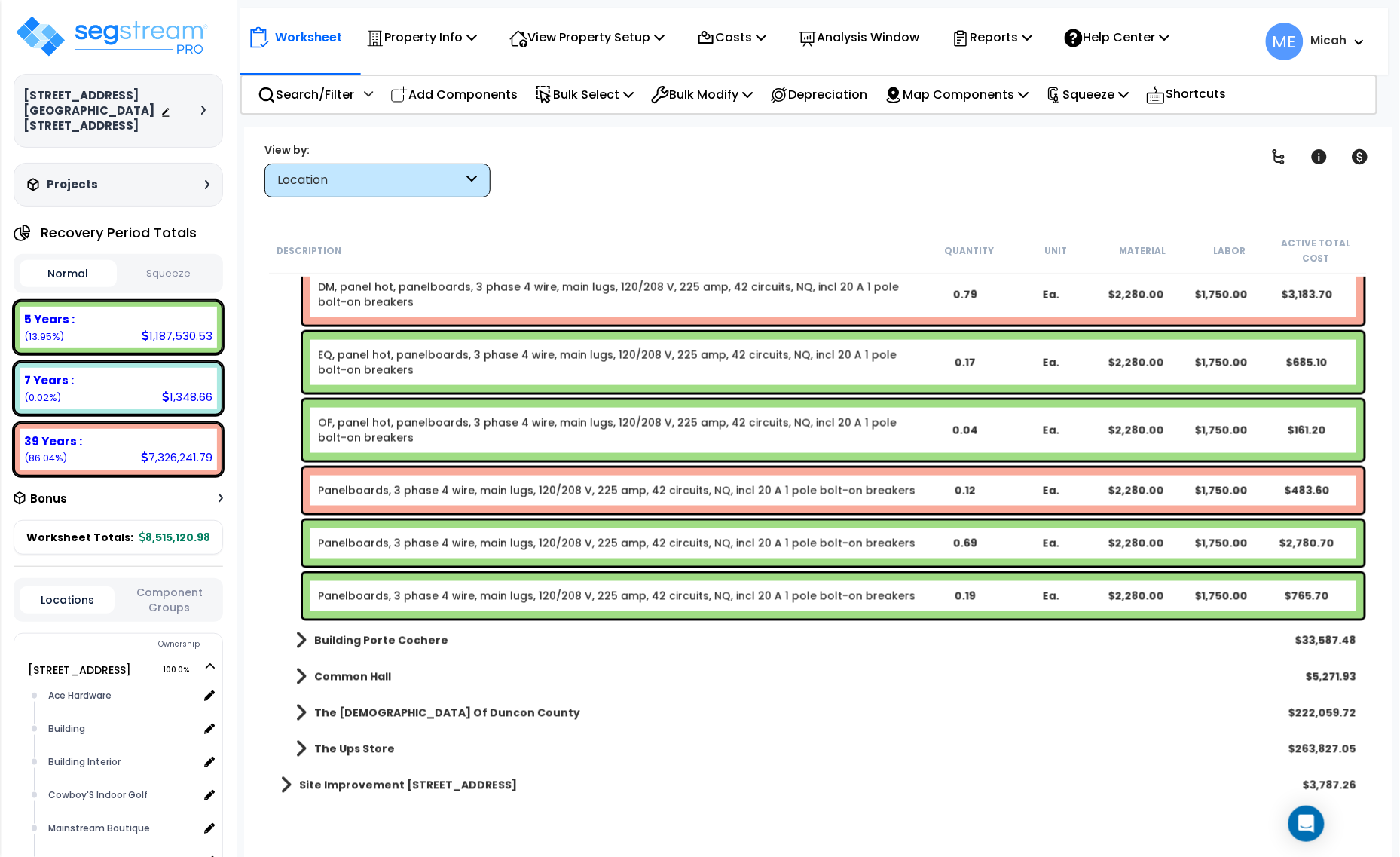
click at [412, 490] on link "Panelboards, 3 phase 4 wire, main lugs, 120/208 V, 225 amp, 42 circuits, NQ, in…" at bounding box center [617, 491] width 597 height 15
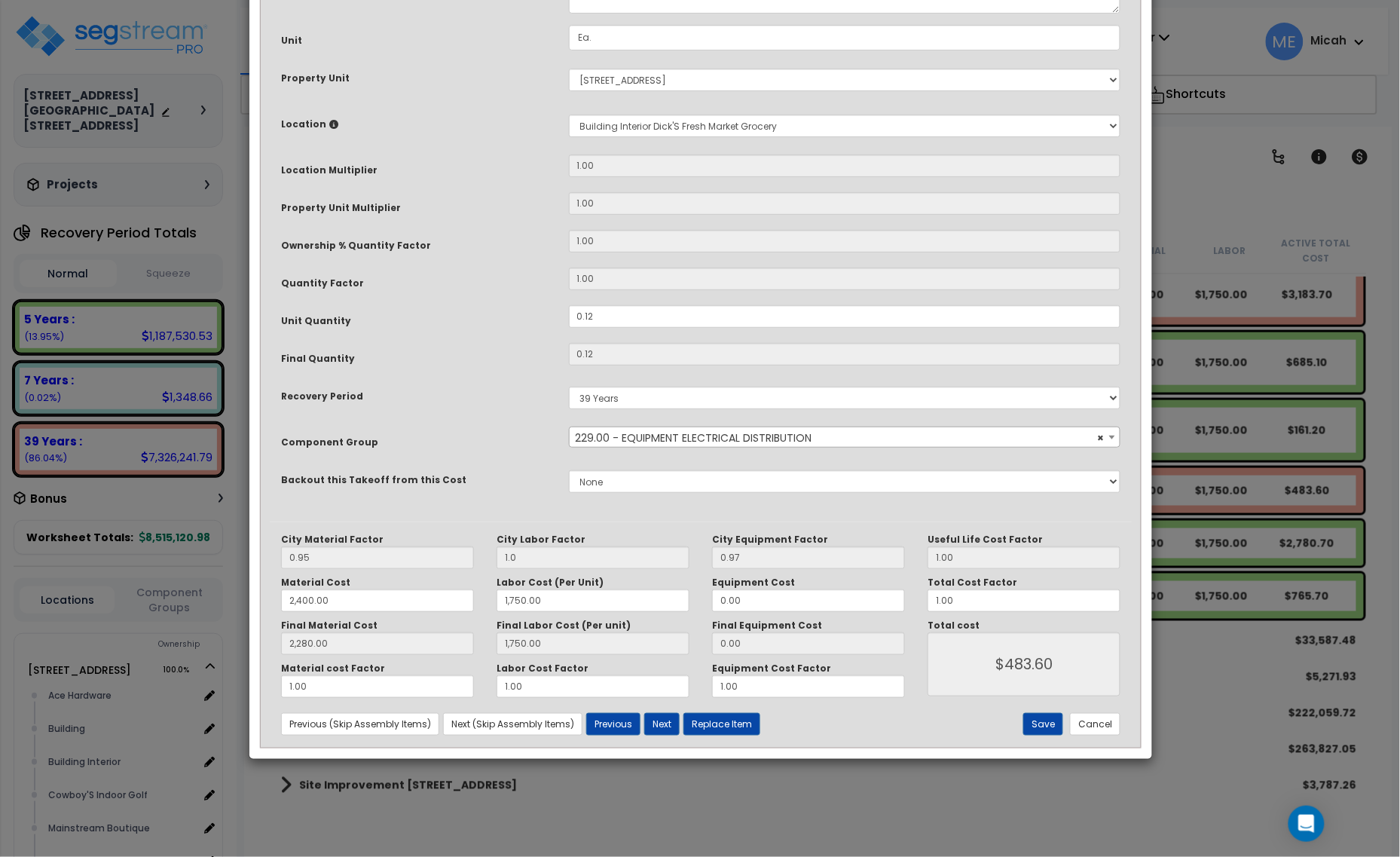
scroll to position [0, 0]
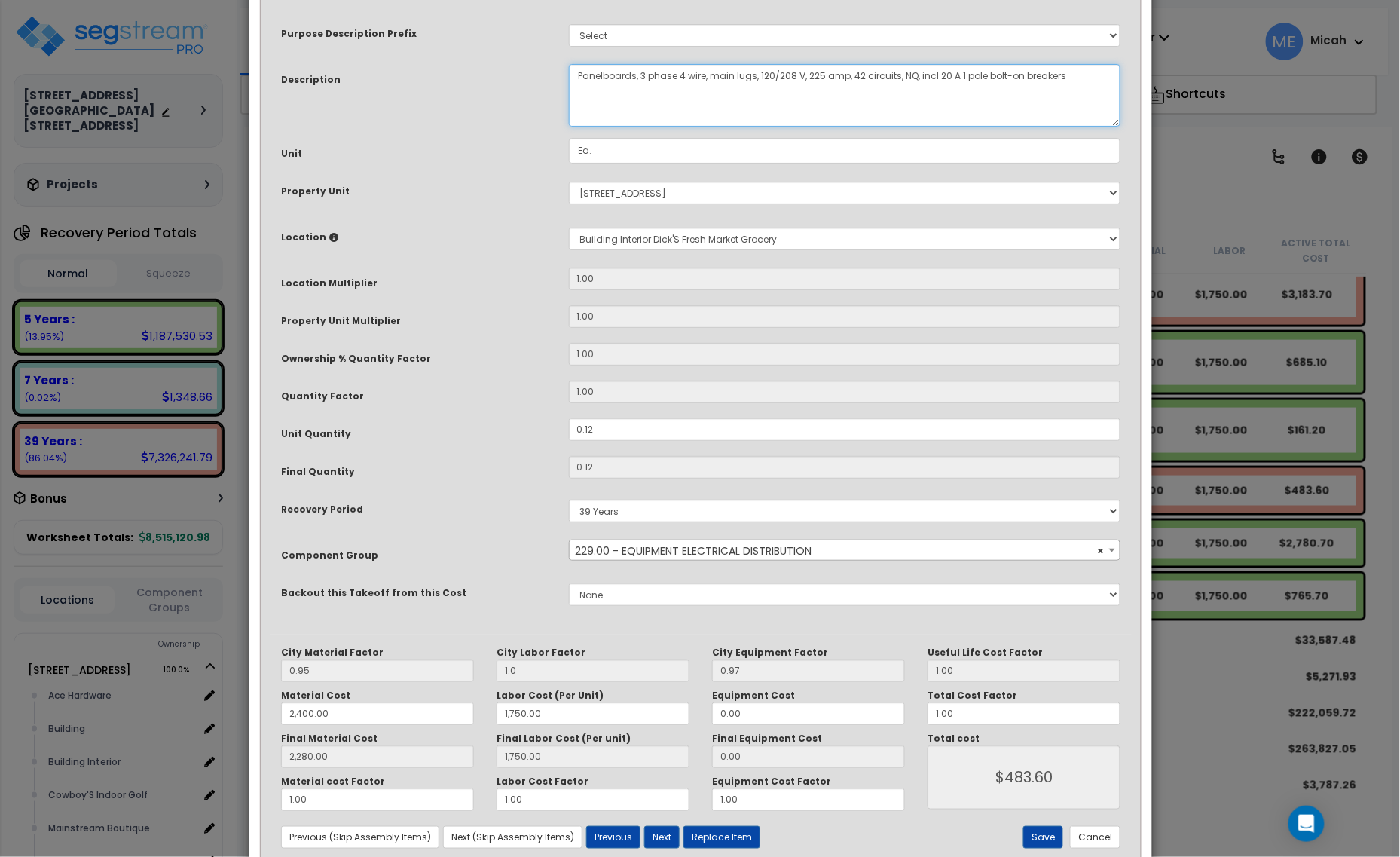
click at [574, 77] on textarea "Panelboards, 3 phase 4 wire, main lugs, 120/208 V, 225 amp, 42 circuits, NQ, in…" at bounding box center [845, 95] width 552 height 63
type textarea "DM, panel D, panelboards, 3 phase 4 wire, main lugs, 120/208 V, 225 amp, 42 cir…"
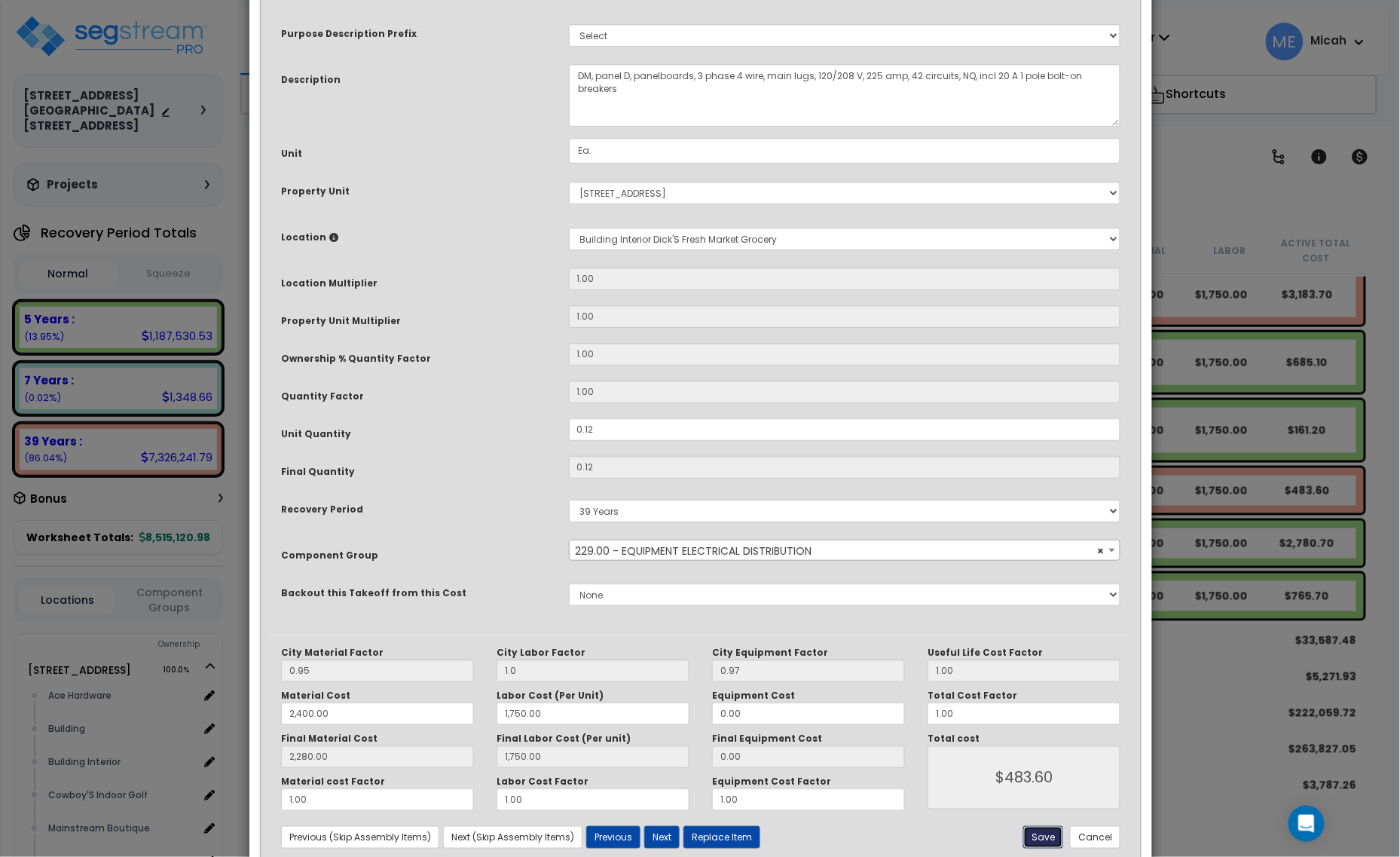
click at [1052, 835] on button "Save" at bounding box center [1043, 837] width 40 height 22
type input "1.00"
type input "2400.00"
type input "1750.00"
type input "2280.00"
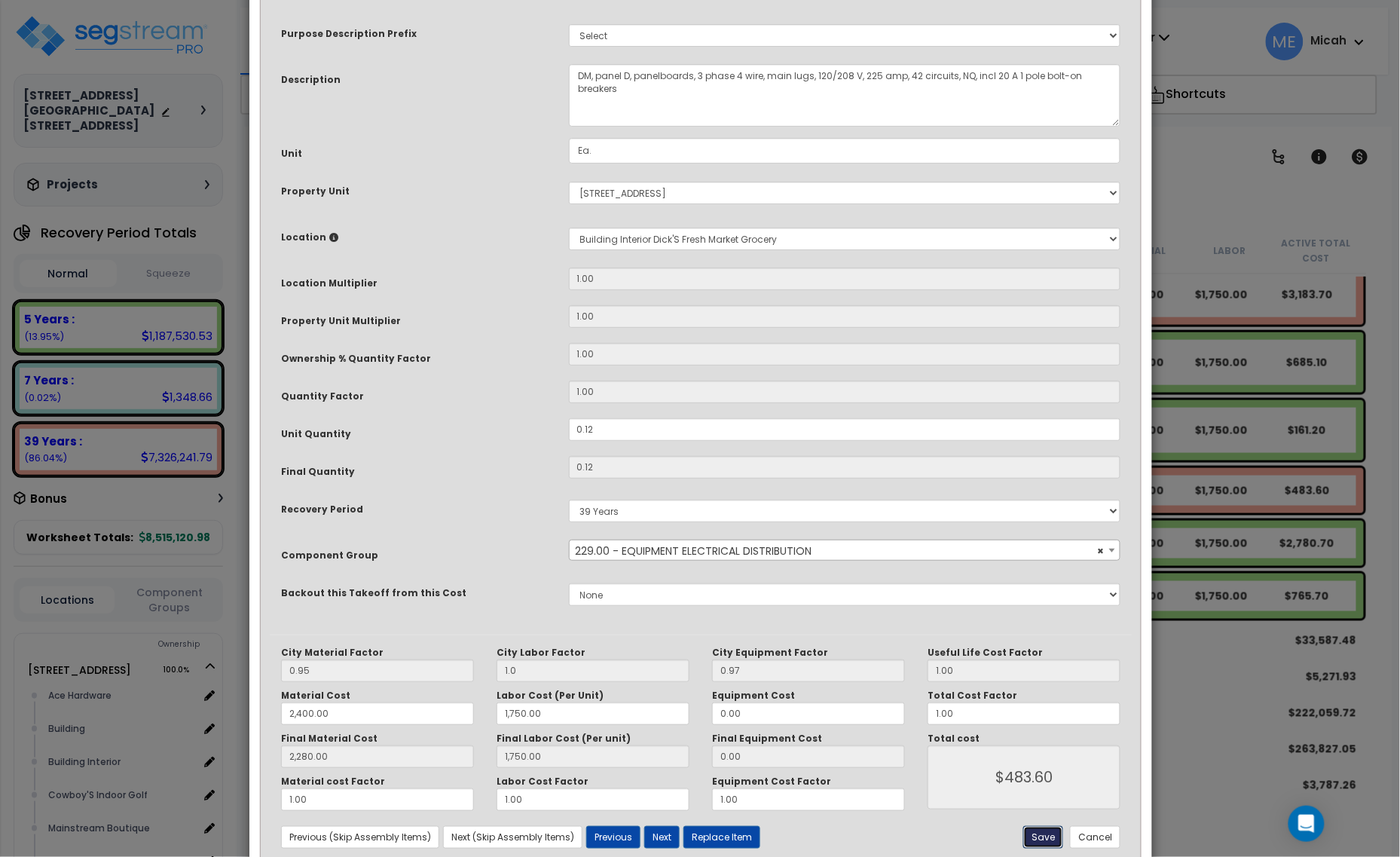
type input "1750.00"
type input "483.60"
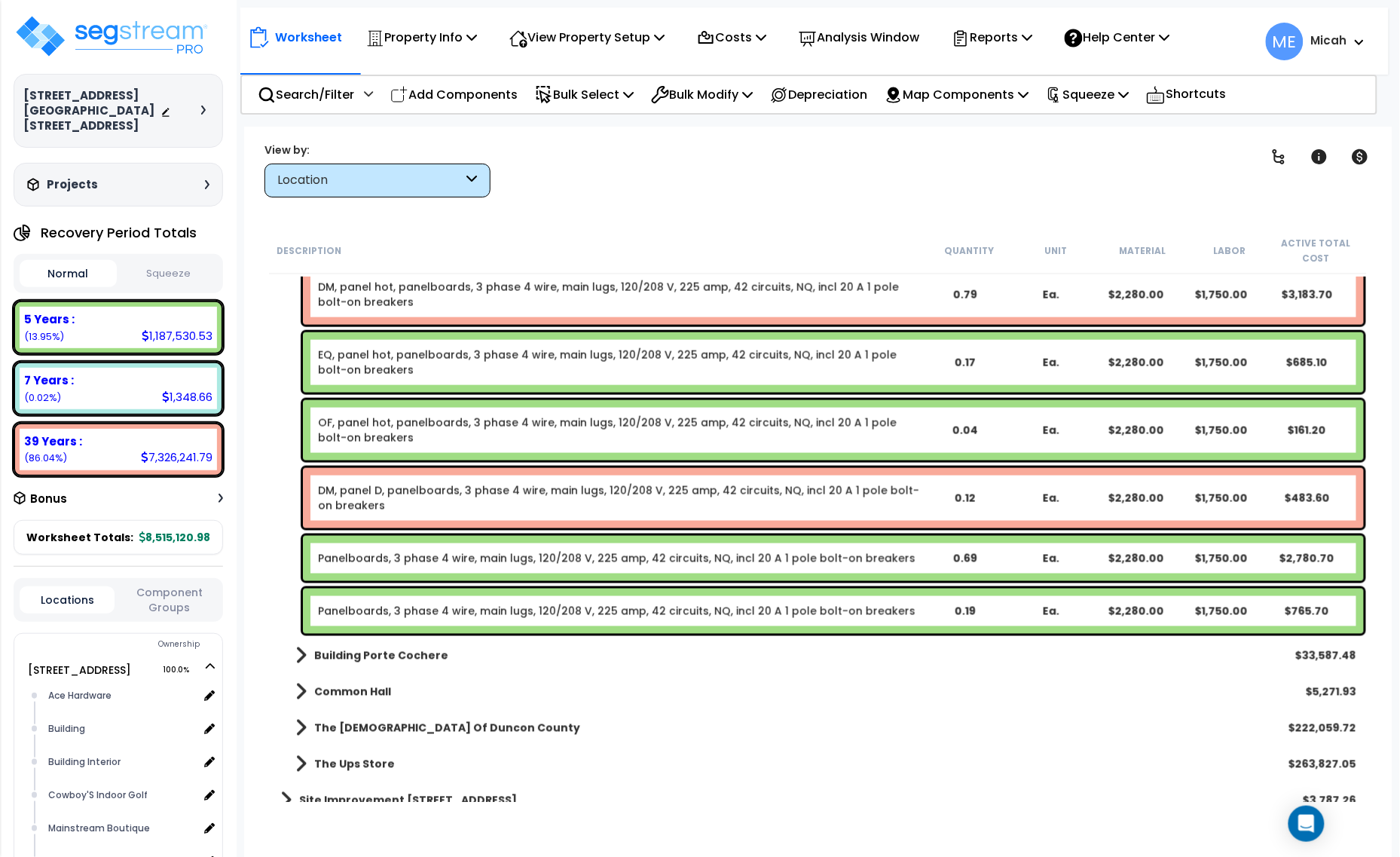
click at [457, 563] on link "Panelboards, 3 phase 4 wire, main lugs, 120/208 V, 225 amp, 42 circuits, NQ, in…" at bounding box center [617, 558] width 597 height 15
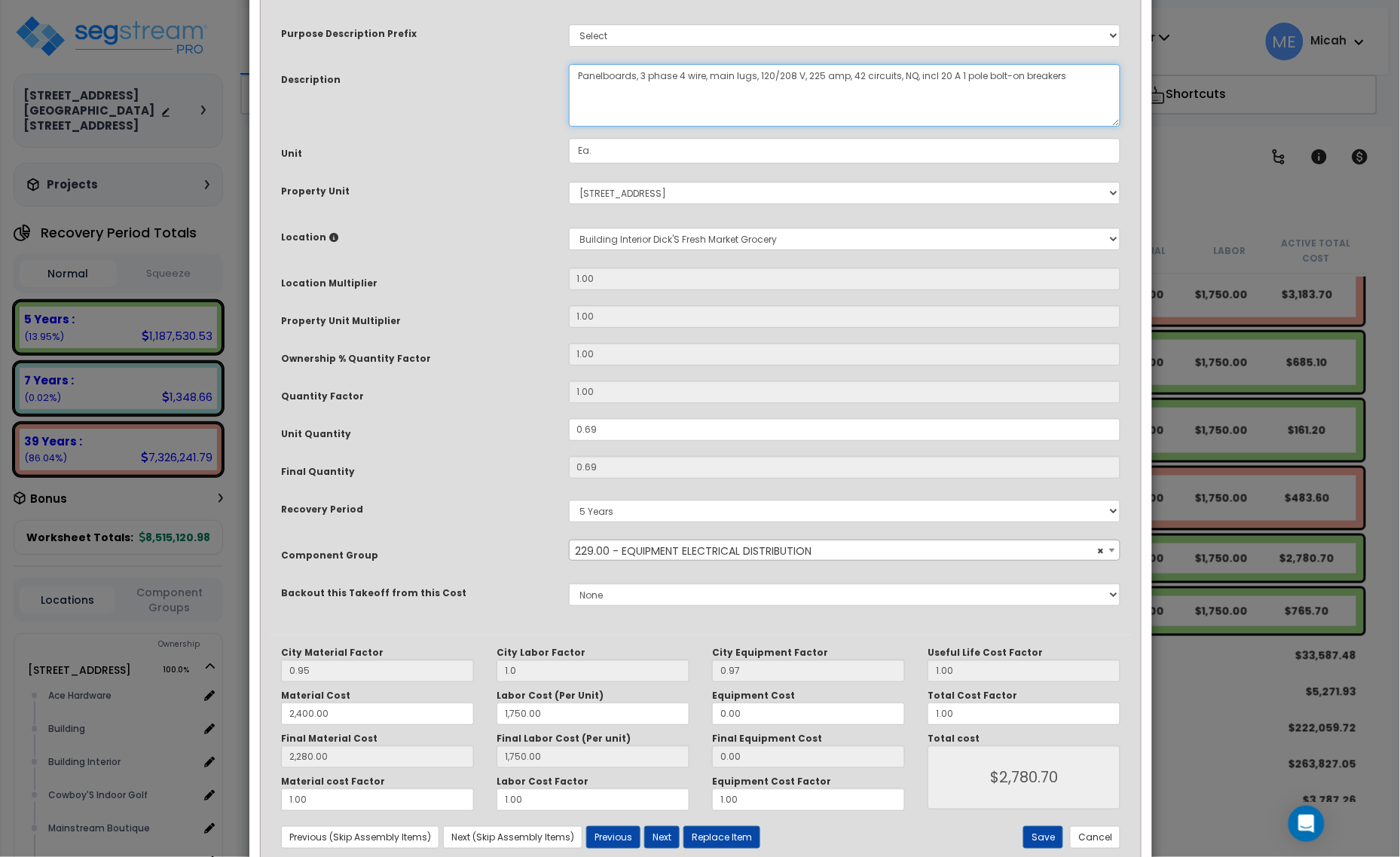
click at [576, 69] on textarea "Panelboards, 3 phase 4 wire, main lugs, 120/208 V, 225 amp, 42 circuits, NQ, in…" at bounding box center [845, 95] width 552 height 63
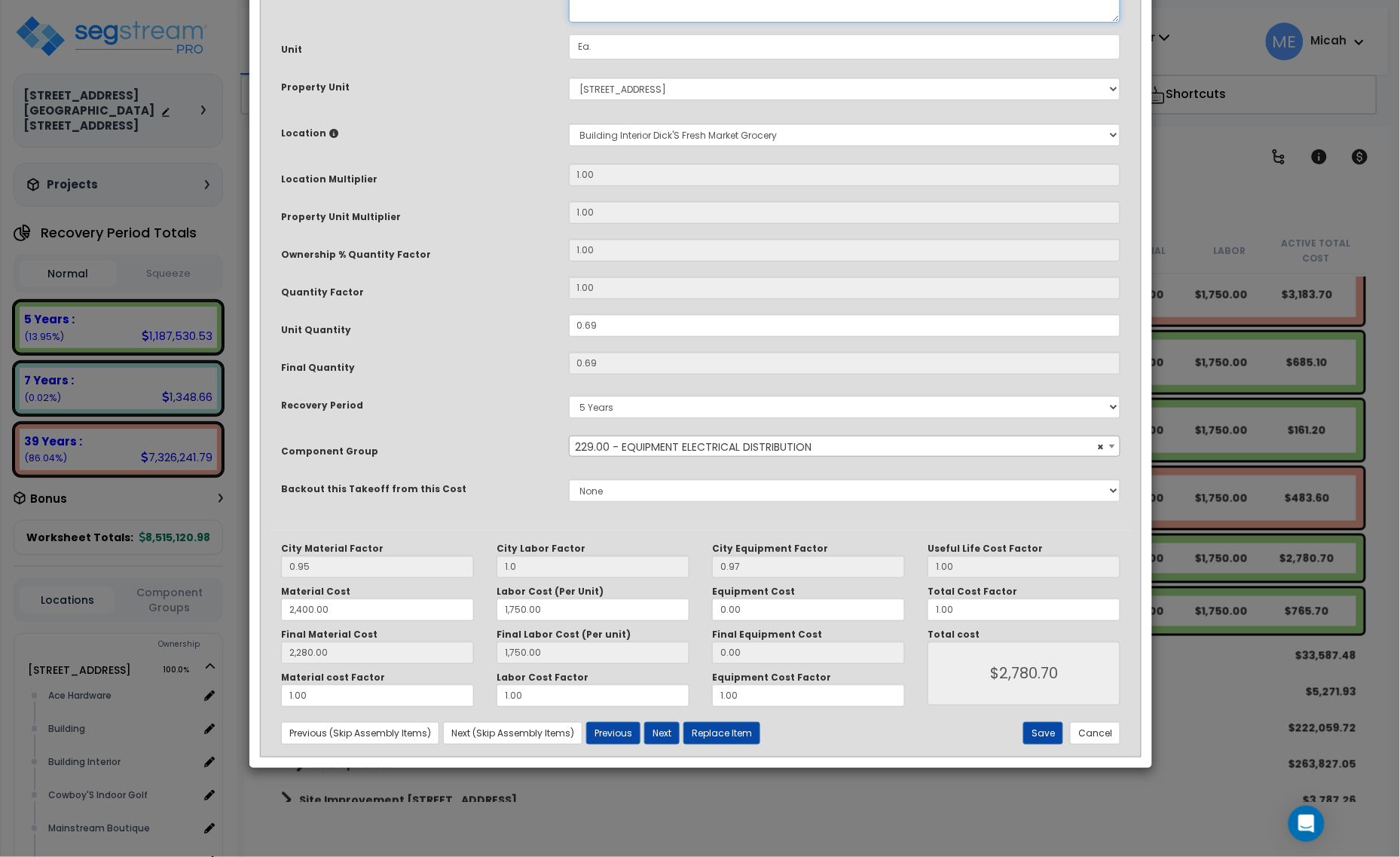
scroll to position [114, 0]
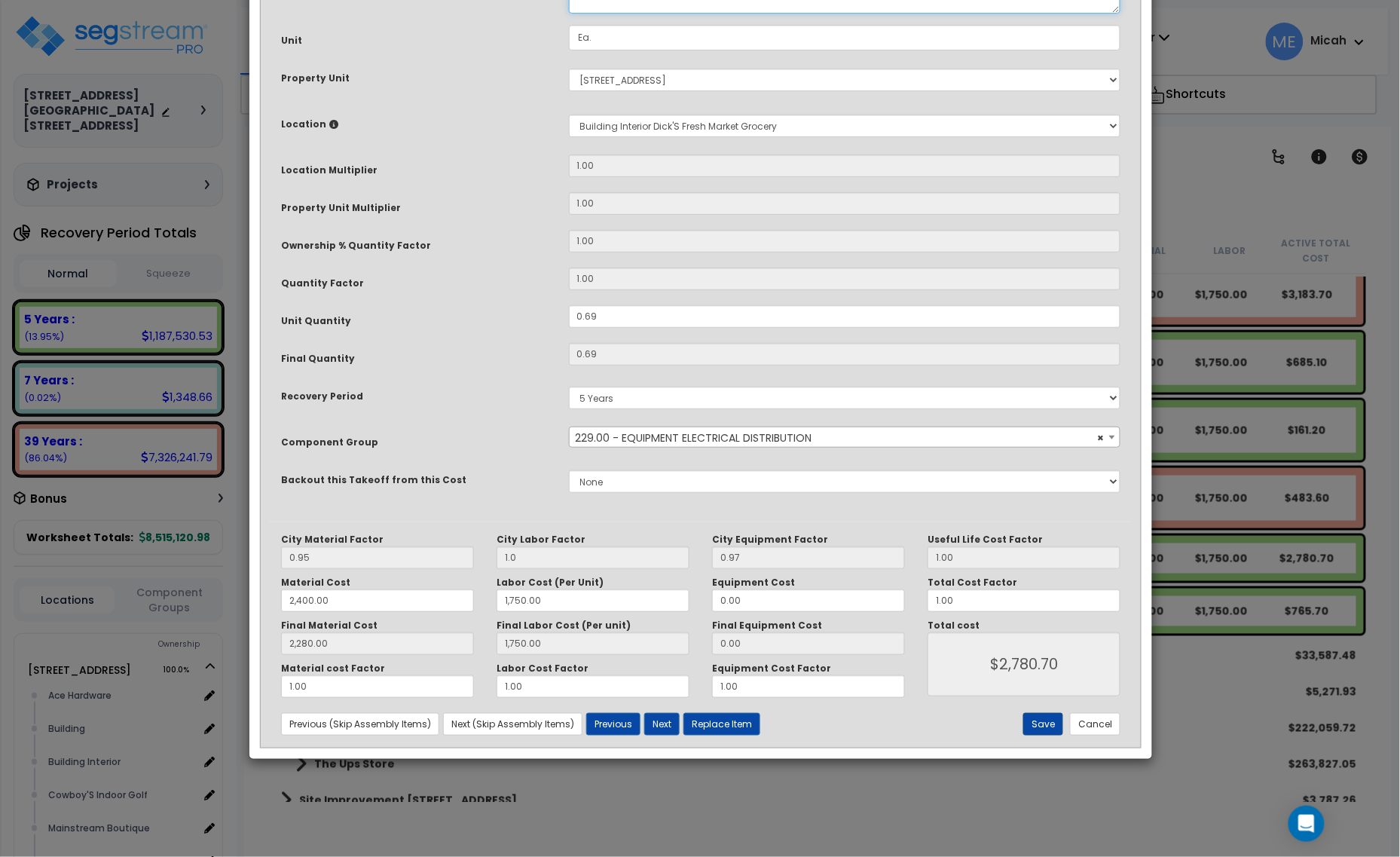
type textarea "EQ, panel D, panelboards, 3 phase 4 wire, main lugs, 120/208 V, 225 amp, 42 cir…"
click at [1029, 726] on button "Save" at bounding box center [1043, 724] width 40 height 22
type input "1.00"
type input "2400.00"
type input "1750.00"
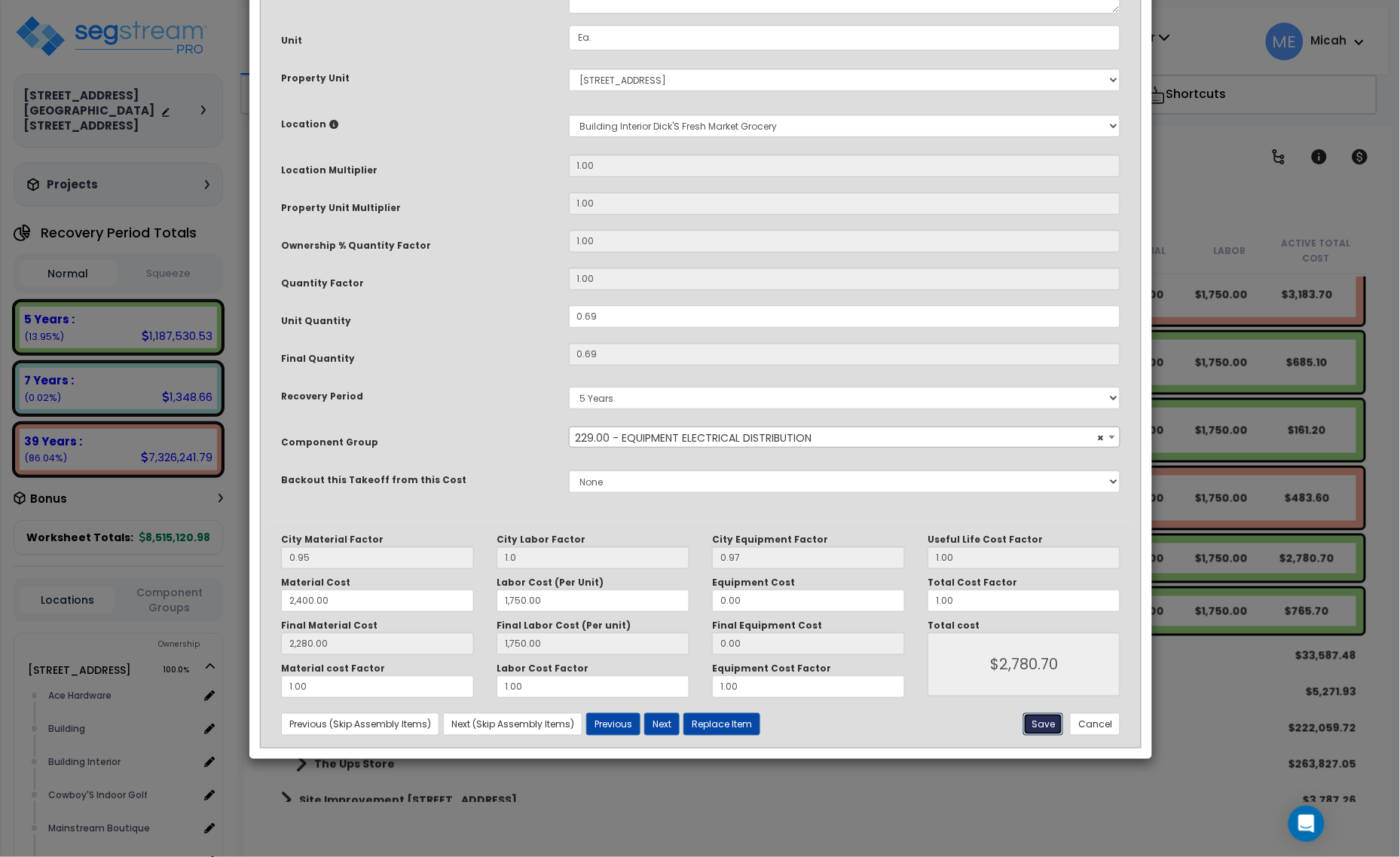
type input "2280.00"
type input "1750.00"
type input "2780.70"
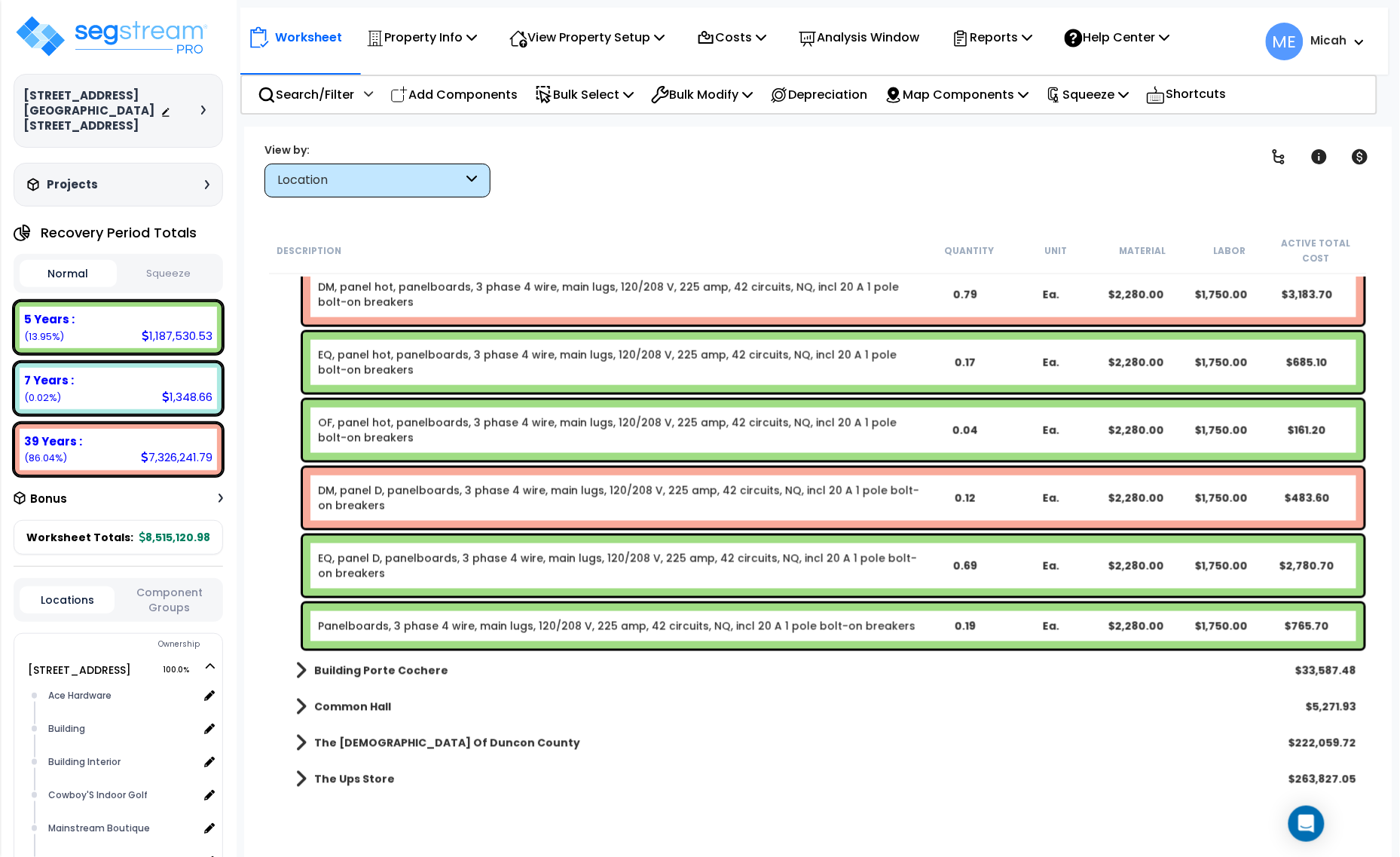
click at [468, 633] on div "Panelboards, 3 phase 4 wire, main lugs, 120/208 V, 225 amp, 42 circuits, NQ, in…" at bounding box center [833, 625] width 1061 height 45
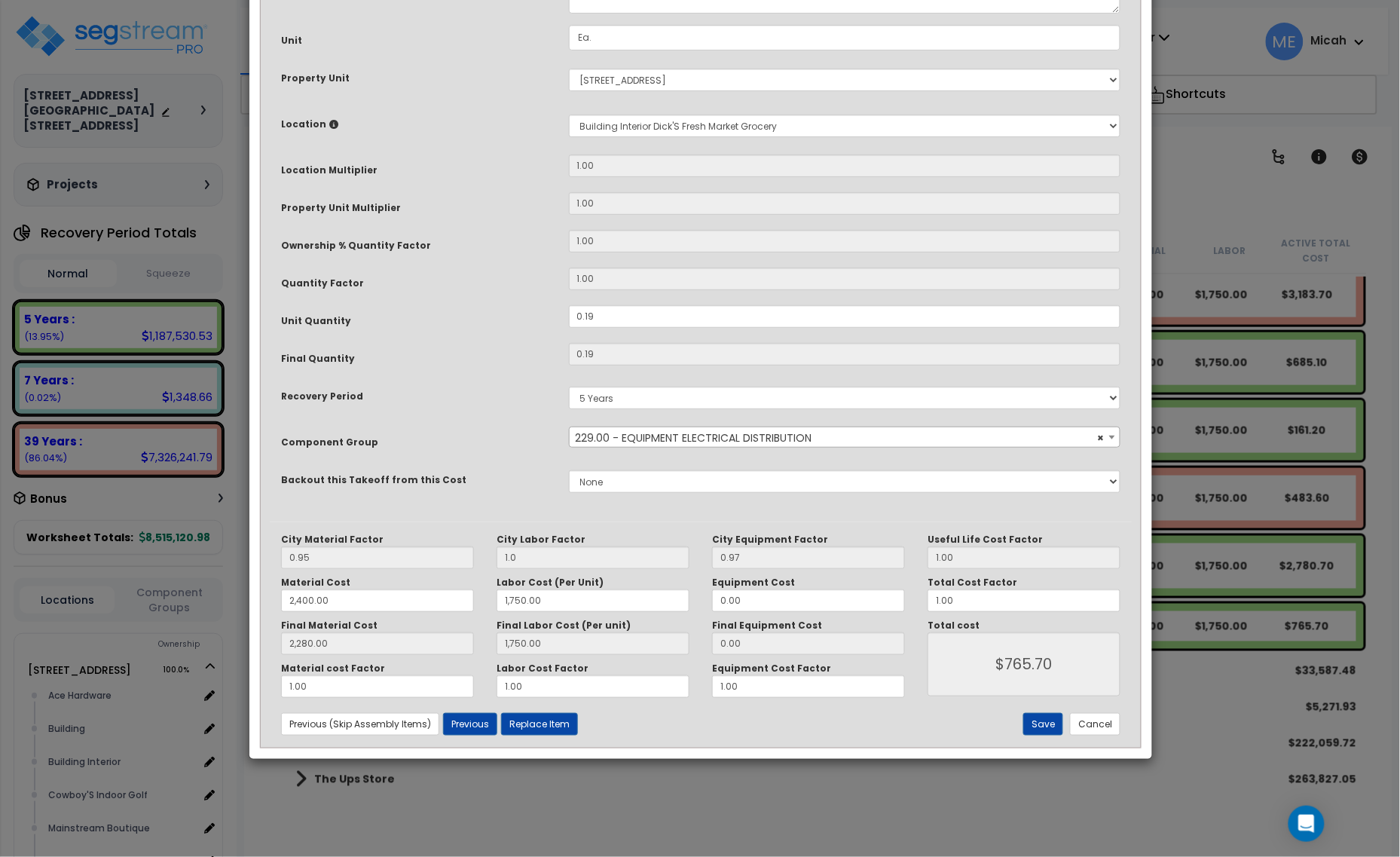
scroll to position [0, 0]
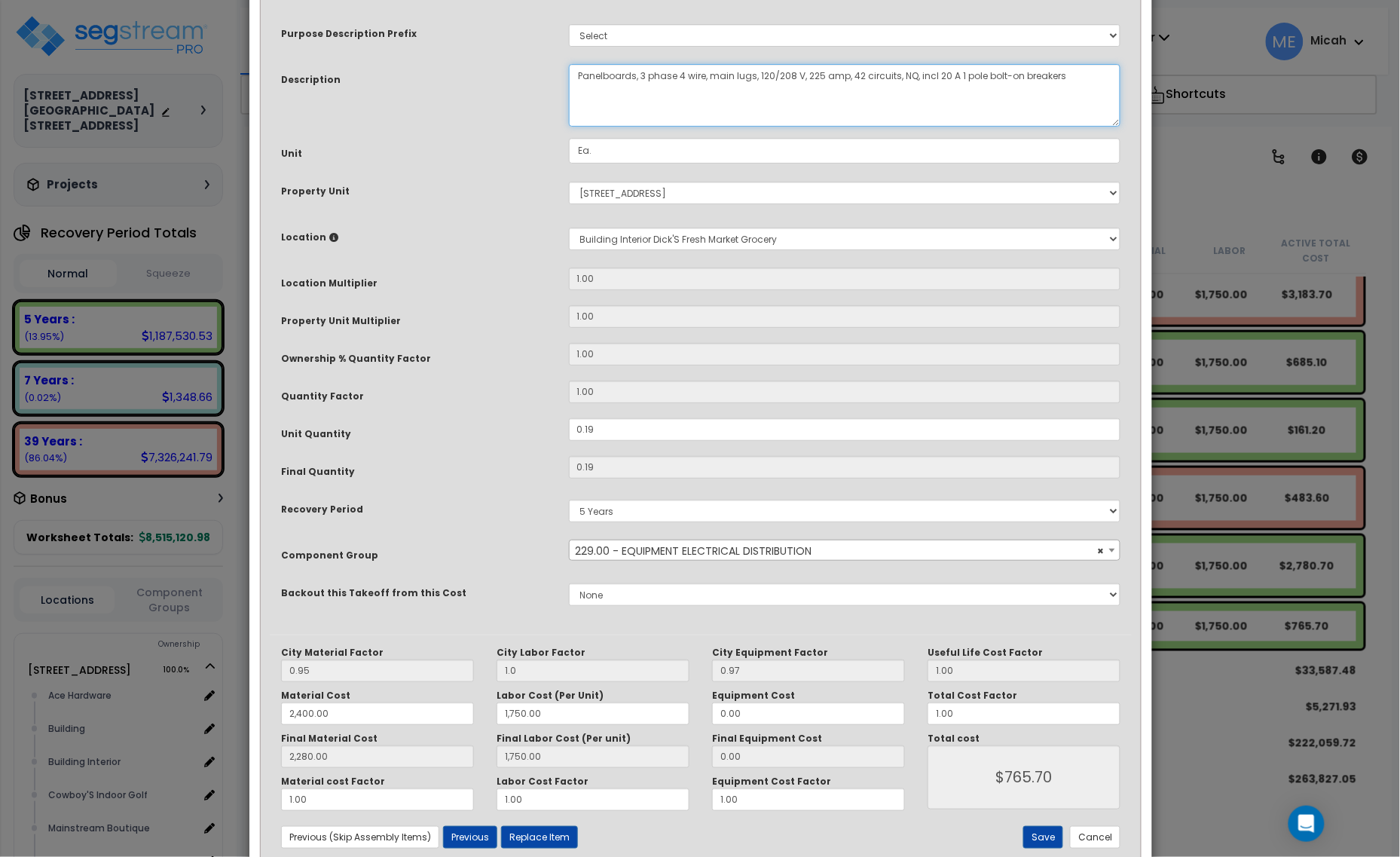
click at [575, 69] on textarea "Panelboards, 3 phase 4 wire, main lugs, 120/208 V, 225 amp, 42 circuits, NQ, in…" at bounding box center [845, 95] width 552 height 63
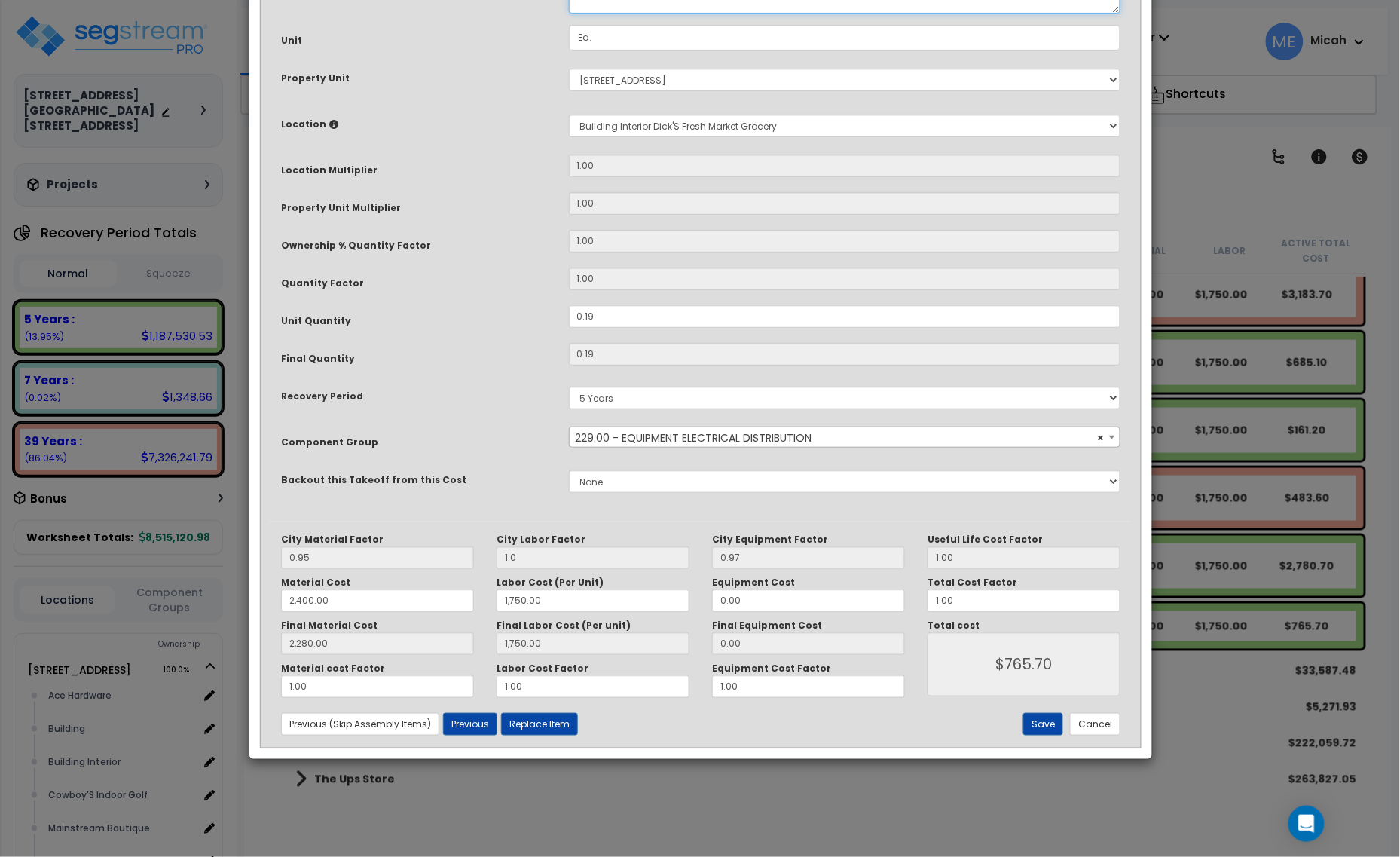
scroll to position [114, 0]
type textarea "EX, panel D, panelboards, 3 phase 4 wire, main lugs, 120/208 V, 225 amp, 42 cir…"
click at [1043, 728] on button "Save" at bounding box center [1043, 724] width 40 height 22
type input "1.00"
type input "2400.00"
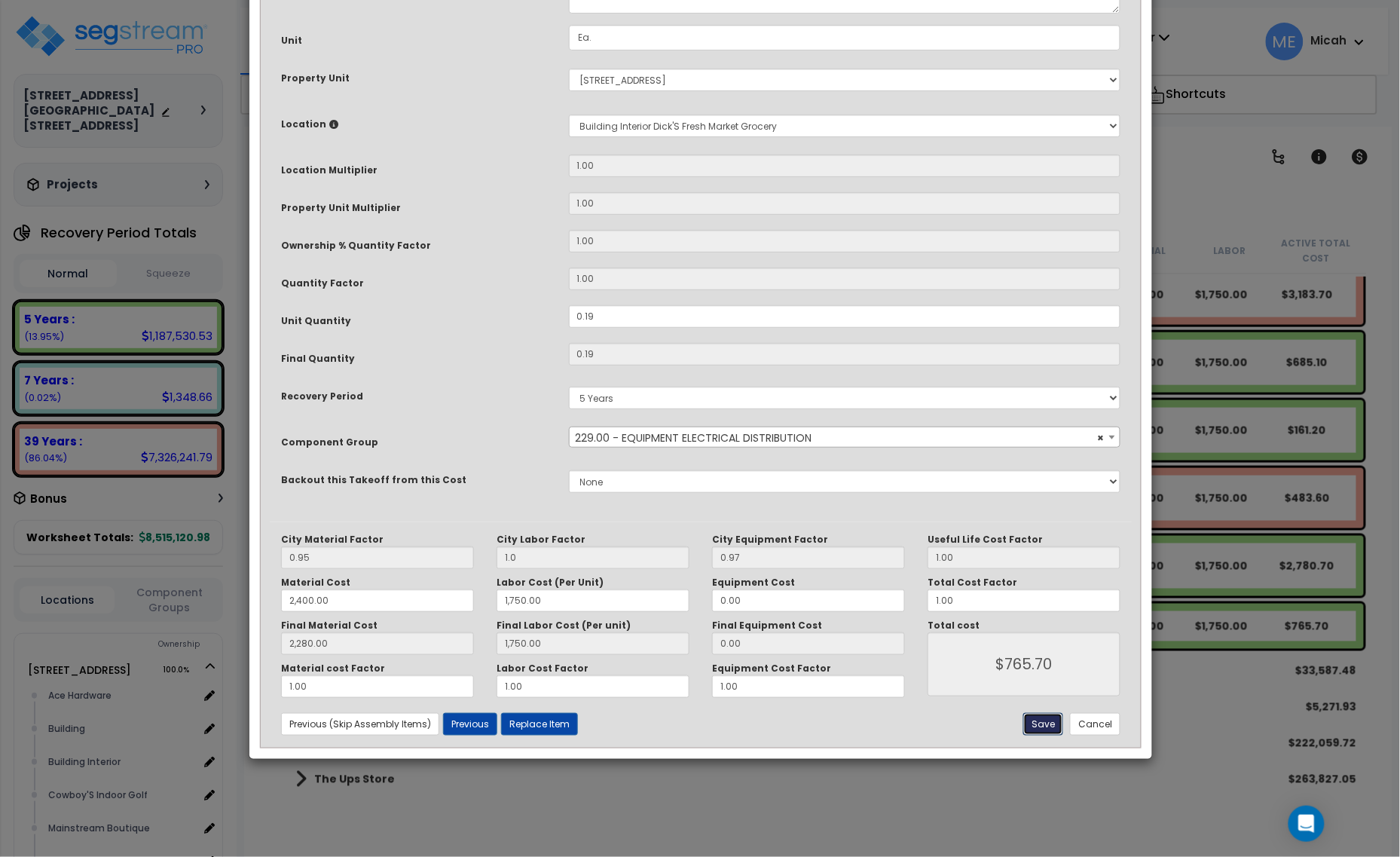
type input "1750.00"
type input "2280.00"
type input "1750.00"
type input "765.70"
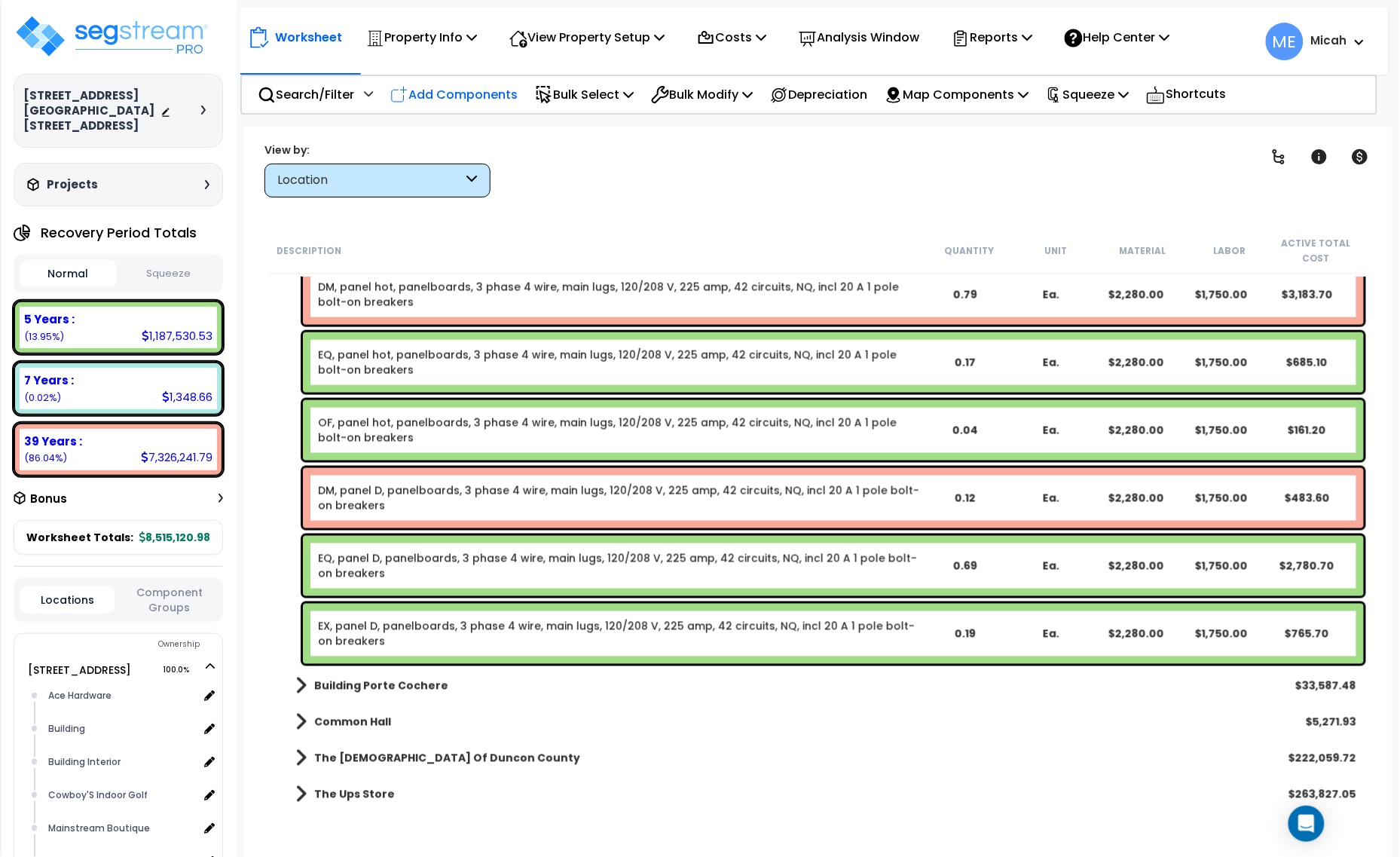
click at [495, 90] on p "Add Components" at bounding box center [454, 94] width 127 height 21
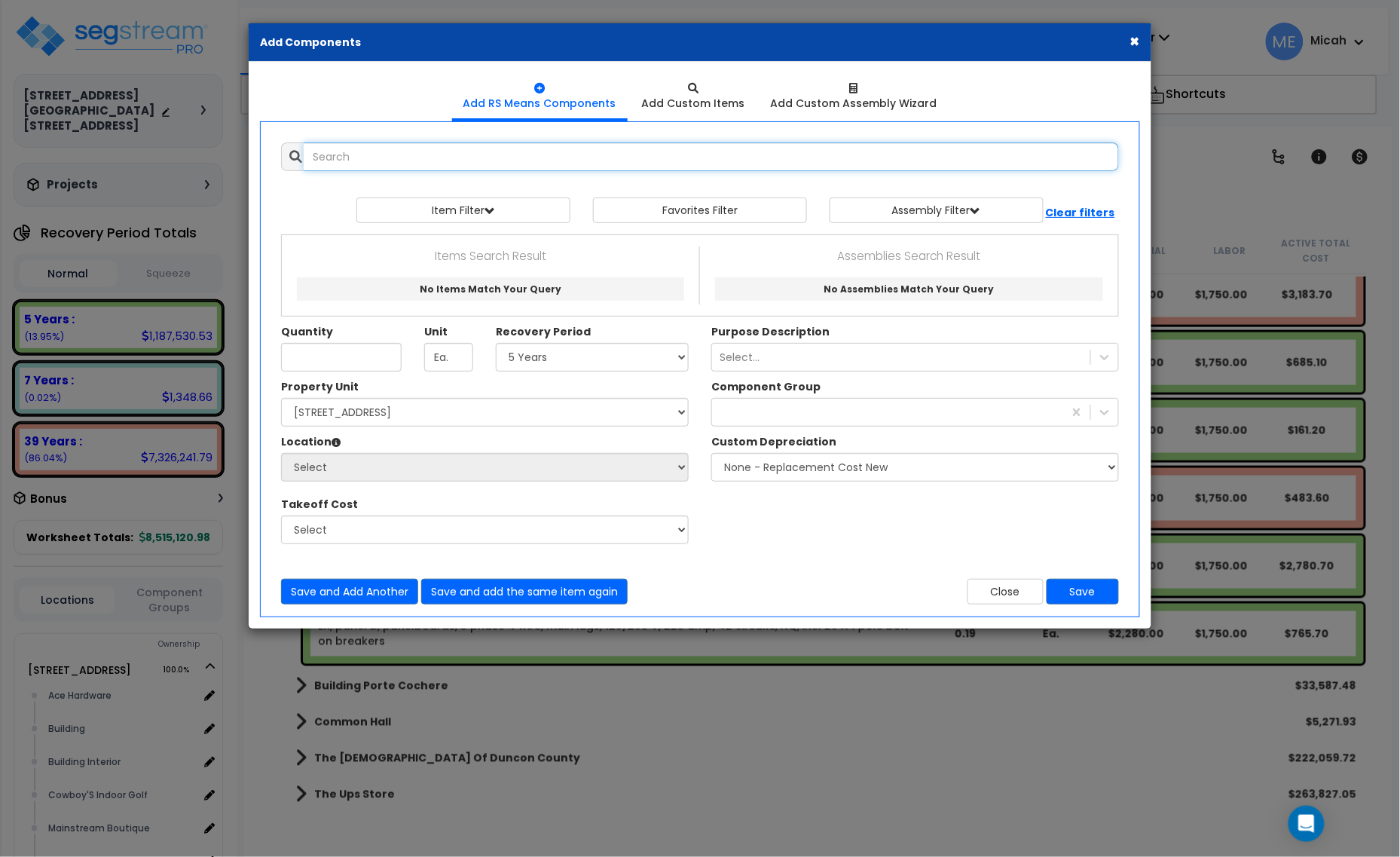
select select
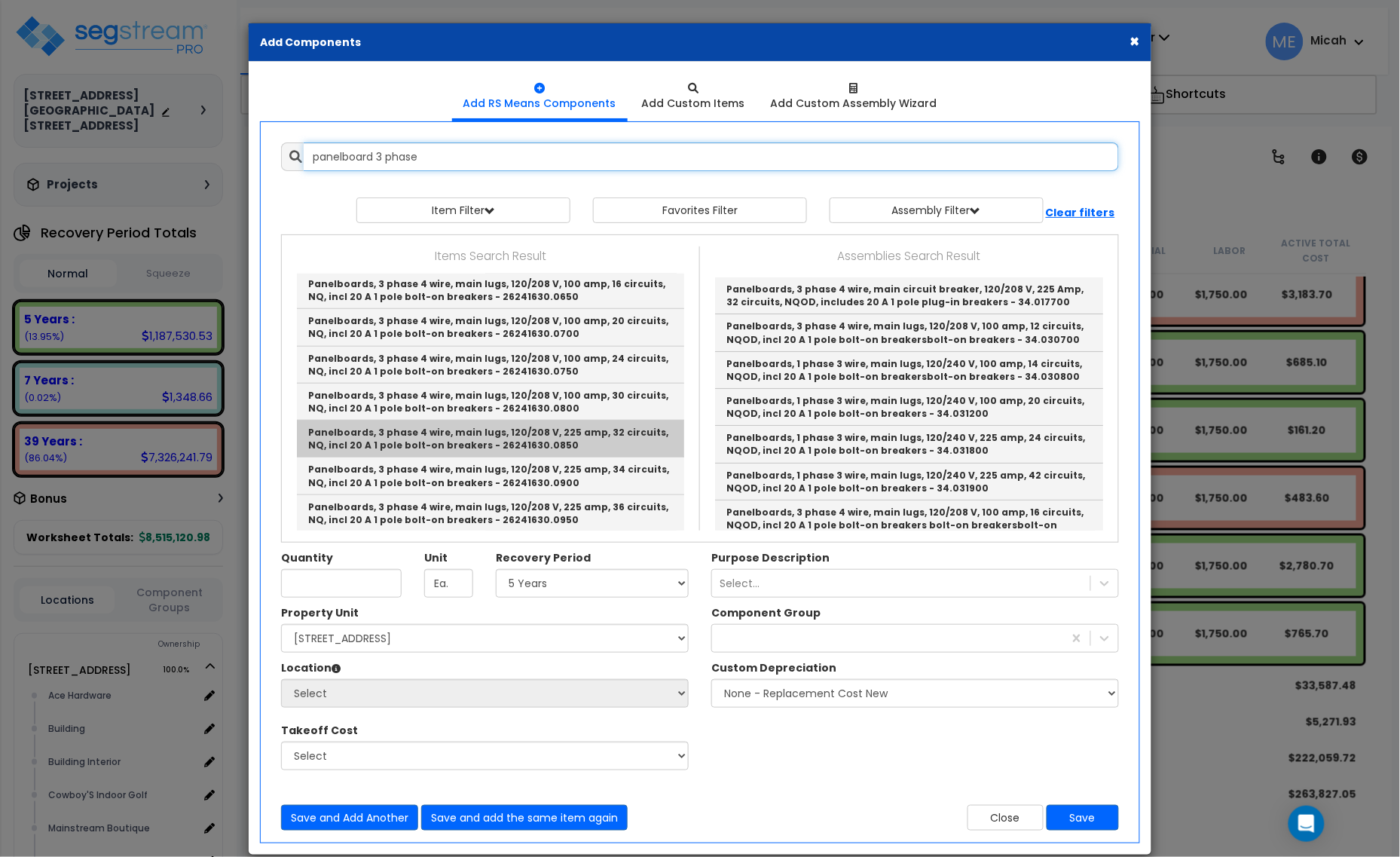
scroll to position [471, 0]
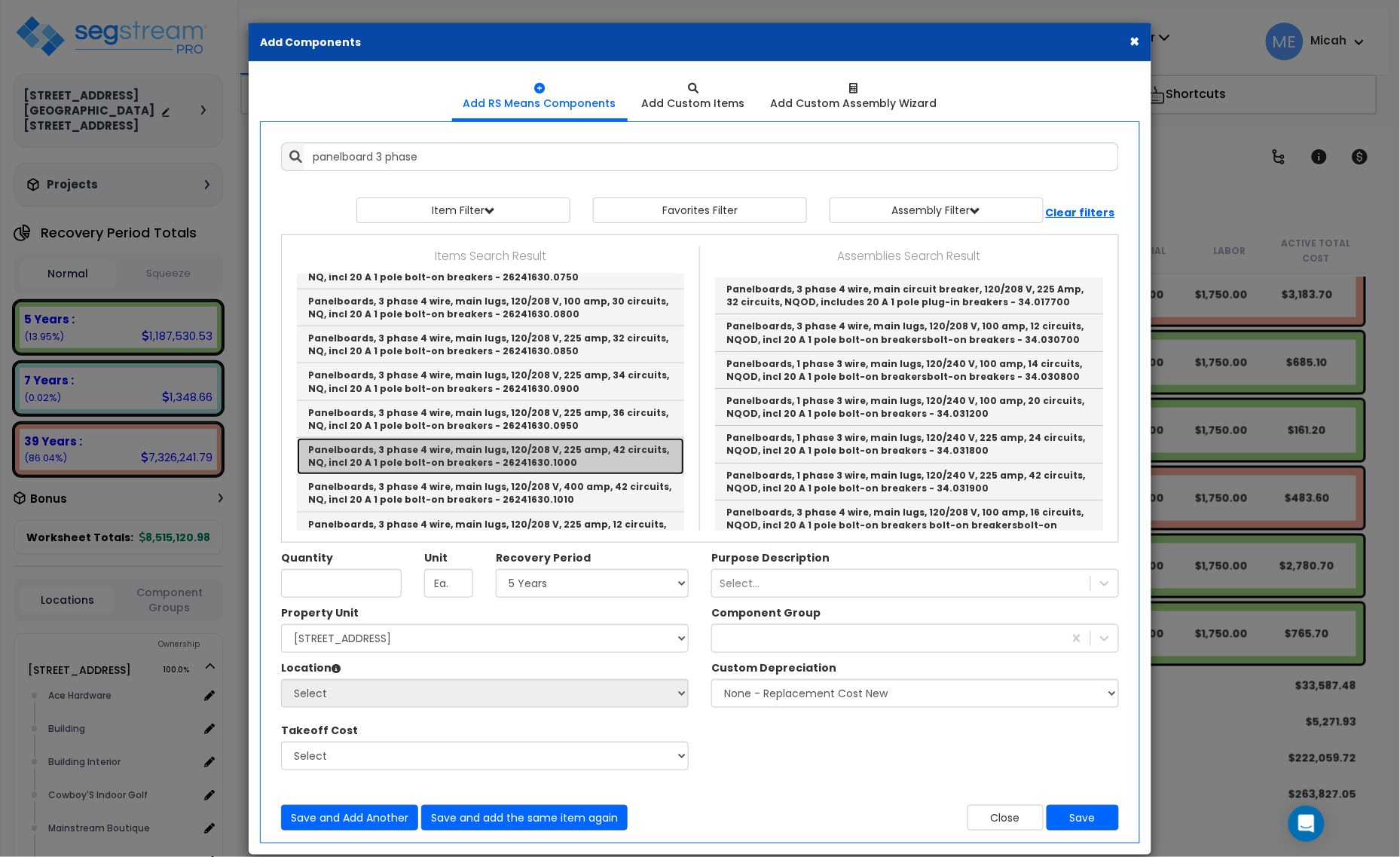
click at [600, 455] on link "Panelboards, 3 phase 4 wire, main lugs, 120/208 V, 225 amp, 42 circuits, NQ, in…" at bounding box center [490, 456] width 387 height 37
type input "Panelboards, 3 phase 4 wire, main lugs, 120/208 V, 225 amp, 42 circuits, NQ, in…"
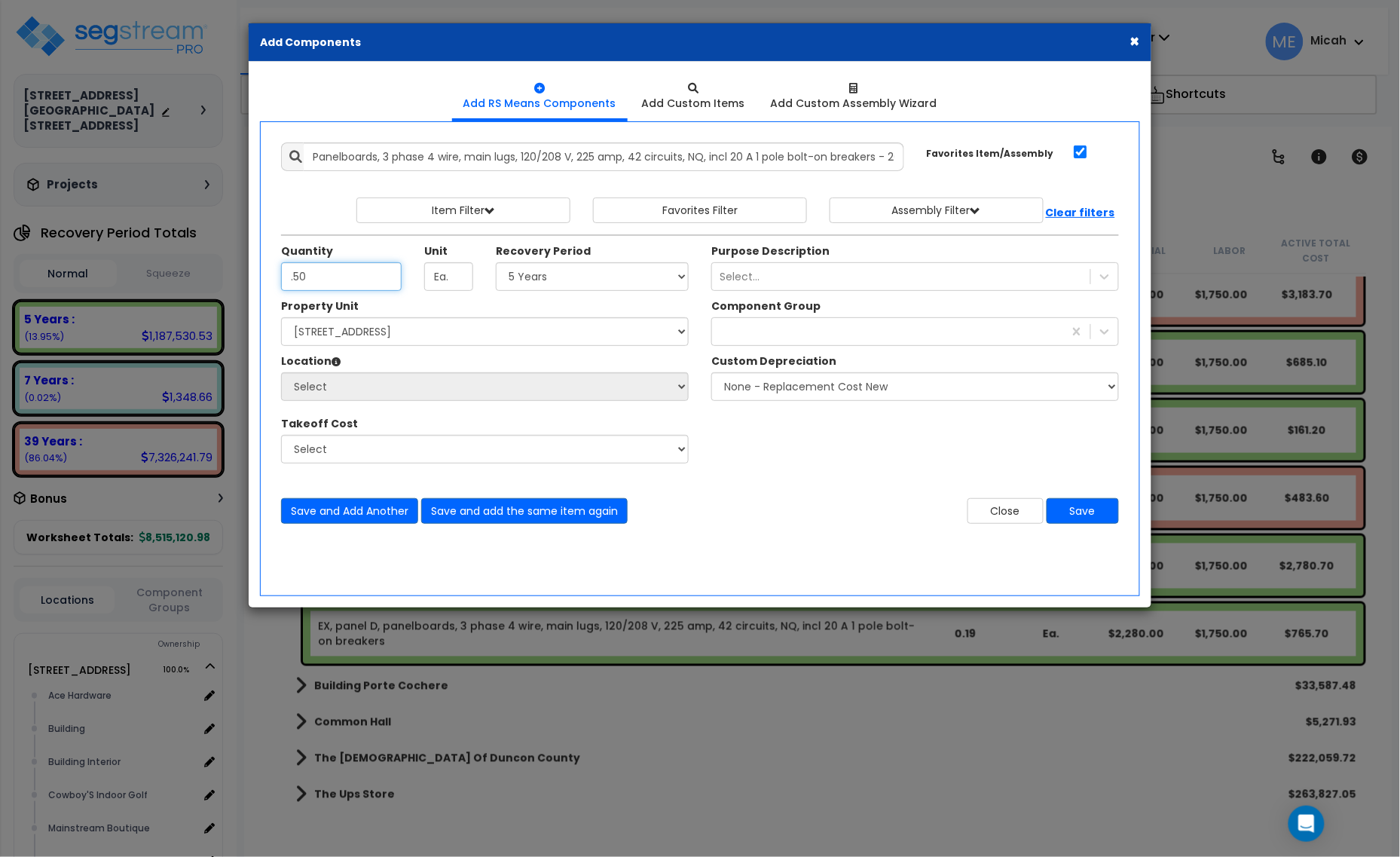
type input ".50"
click at [578, 275] on select "Select 5 Years 7 Years 15 Years 20 Years 39 Years 27.5 Year" at bounding box center [592, 276] width 193 height 28
select select "39Y"
click at [497, 263] on select "Select 5 Years 7 Years 15 Years 20 Years 39 Years 27.5 Year" at bounding box center [592, 276] width 193 height 28
click at [791, 325] on div "229" at bounding box center [887, 331] width 351 height 24
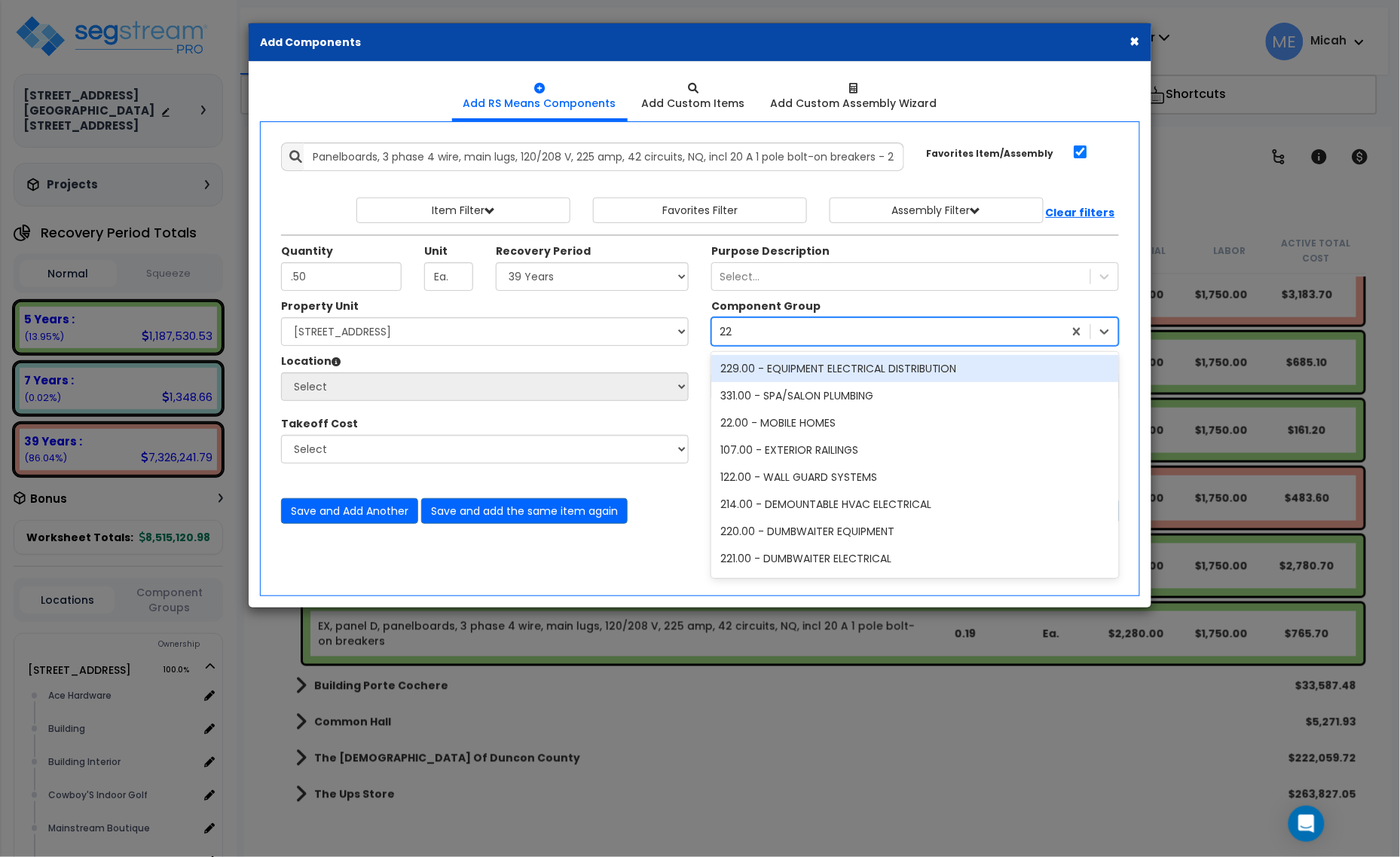
type input "229"
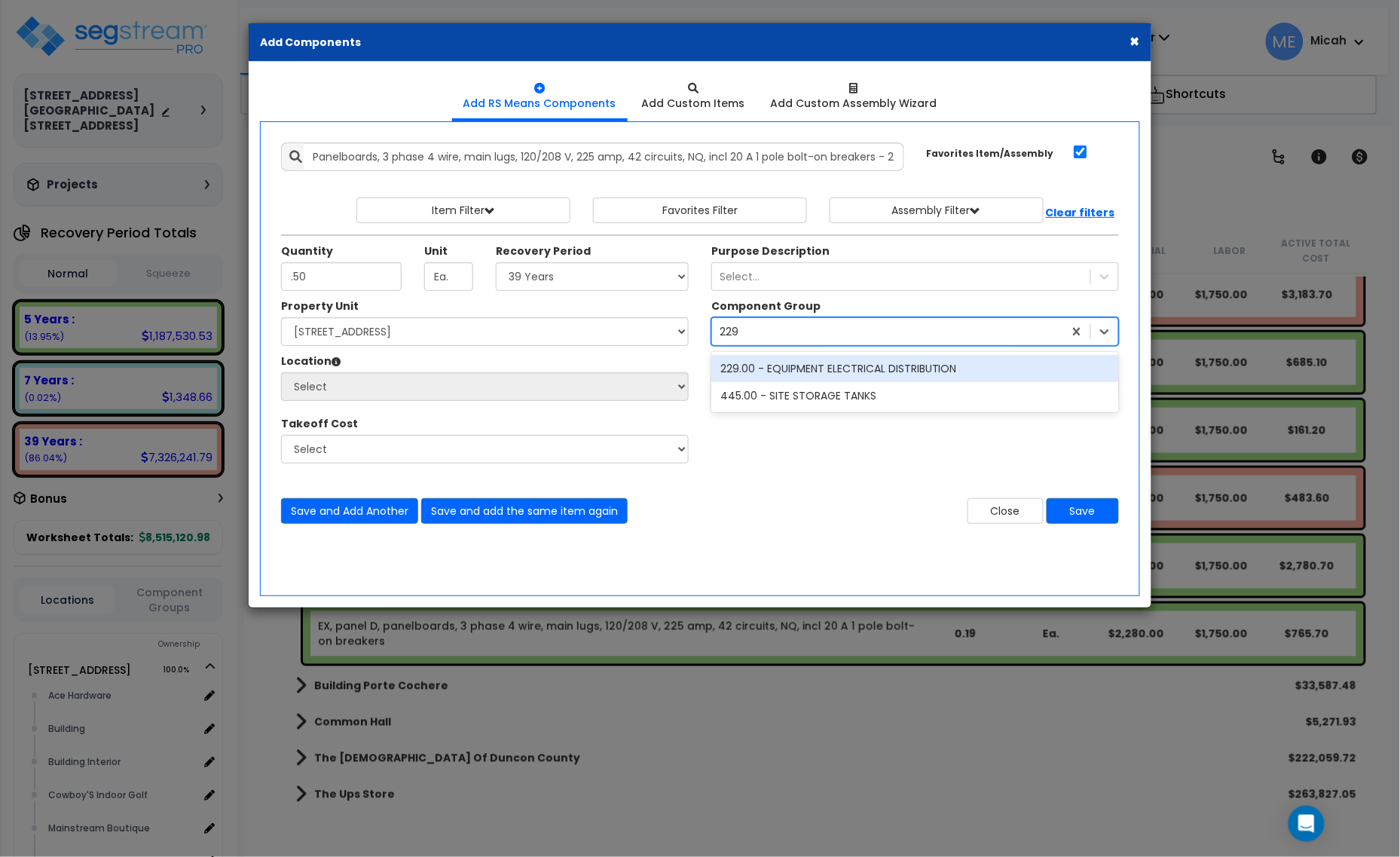
click at [802, 369] on div "229.00 - EQUIPMENT ELECTRICAL DISTRIBUTION" at bounding box center [914, 369] width 407 height 27
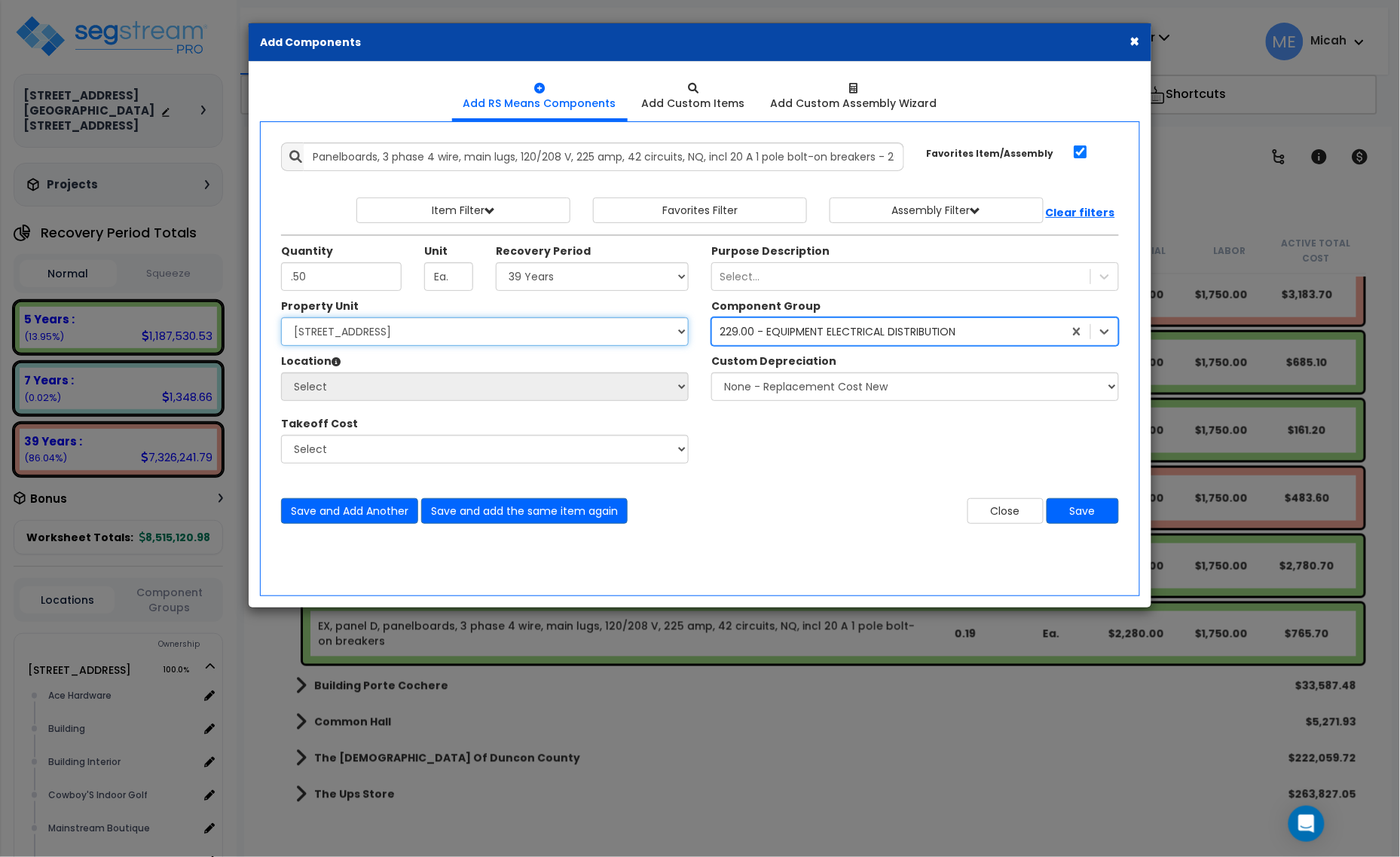
click at [504, 336] on select "Select [STREET_ADDRESS] [STREET_ADDRESS] Site Improvement [STREET_ADDRESS] Site…" at bounding box center [485, 331] width 407 height 28
select select "161428"
click at [281, 318] on select "Select [STREET_ADDRESS] [STREET_ADDRESS] Site Improvement [STREET_ADDRESS] Site…" at bounding box center [485, 331] width 407 height 28
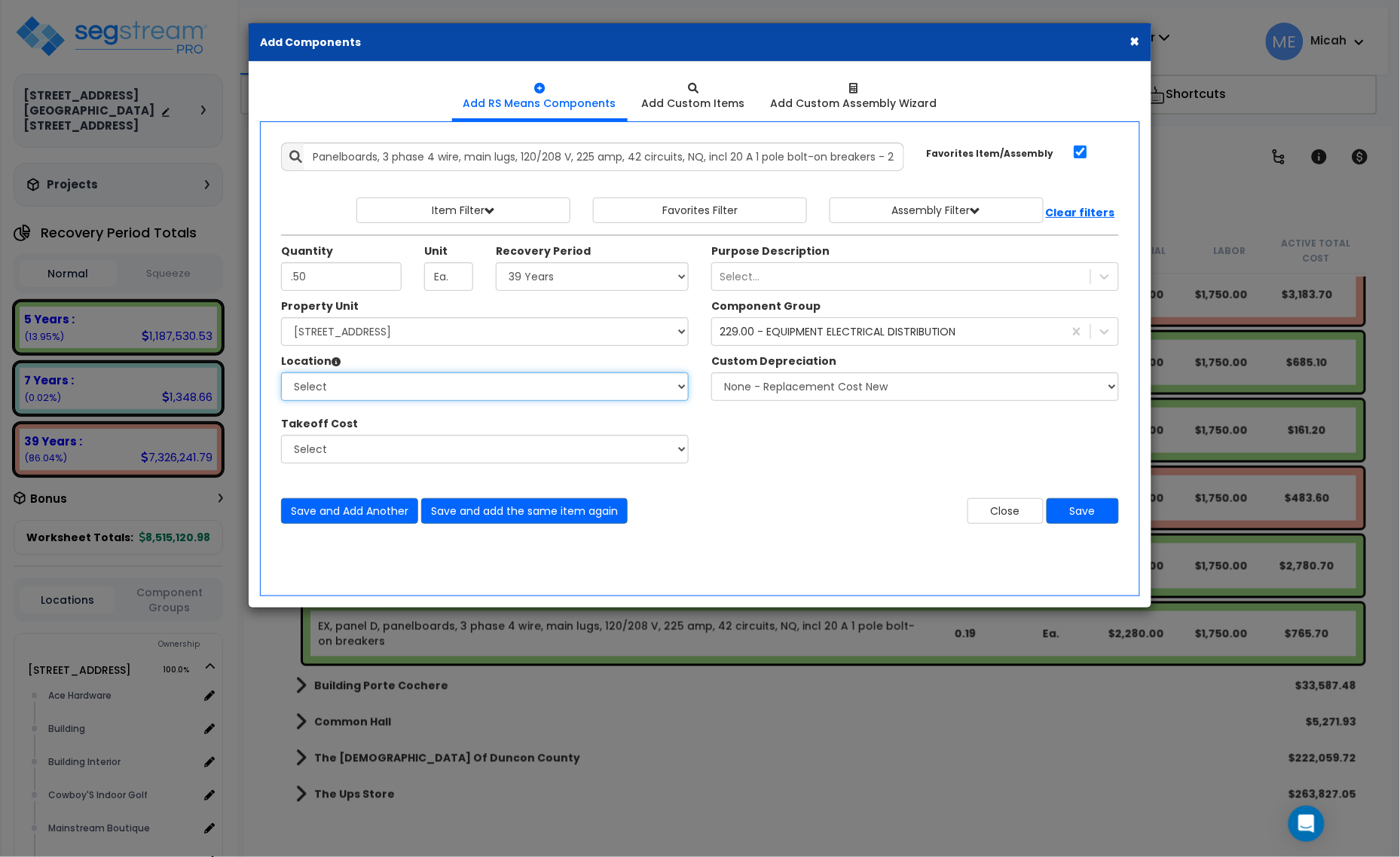
click at [476, 397] on select "Select Alchemy Salon Studio Building Building Interior Building Interior Dick'S…" at bounding box center [485, 386] width 407 height 28
select select "31279"
click at [281, 373] on select "Select Alchemy Salon Studio Building Building Interior Building Interior Dick'S…" at bounding box center [485, 386] width 407 height 28
click at [531, 528] on div "Add Items Add Assemblies Both 9363905 Select" at bounding box center [699, 333] width 860 height 404
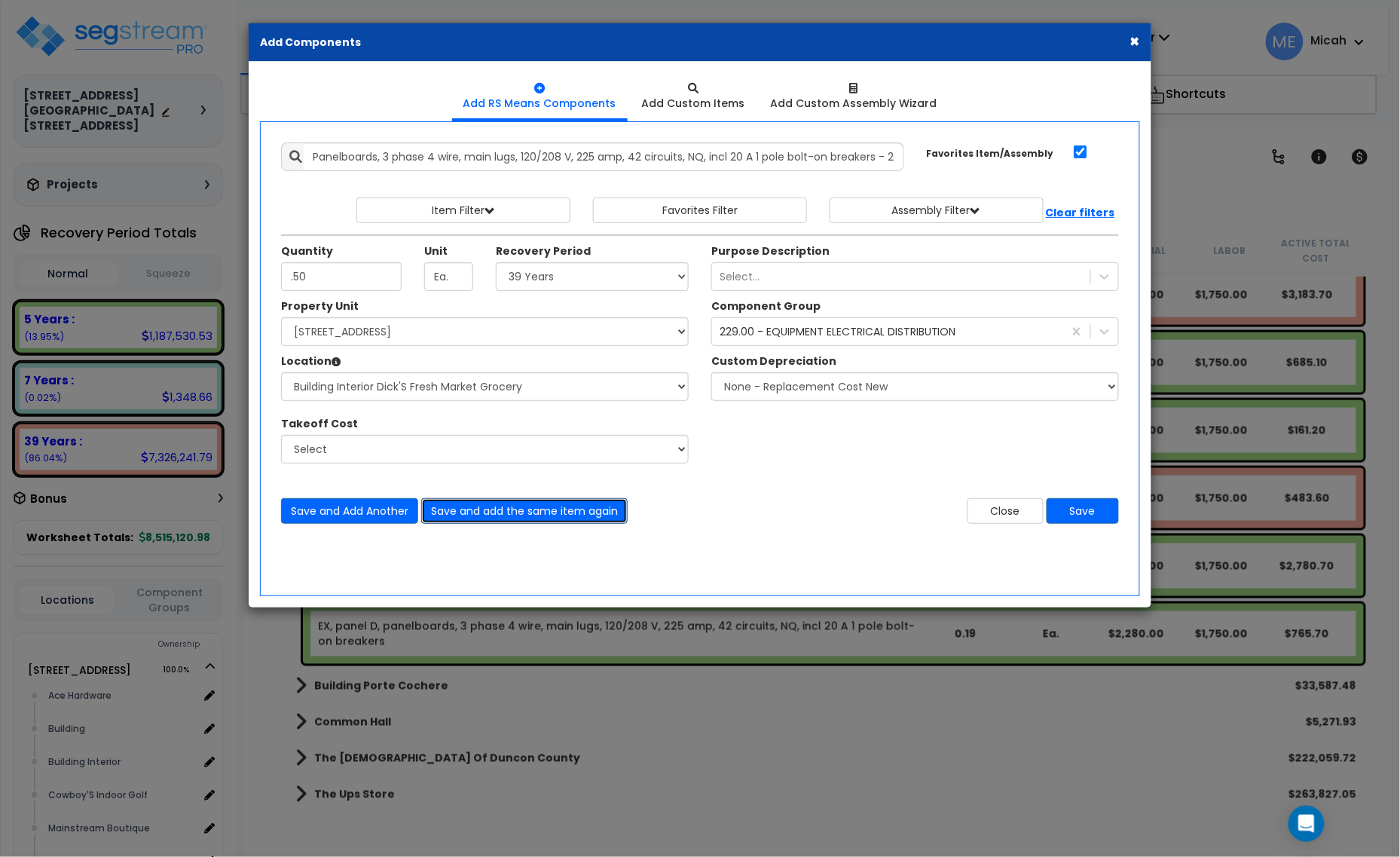
click at [528, 509] on button "Save and add the same item again" at bounding box center [524, 510] width 207 height 26
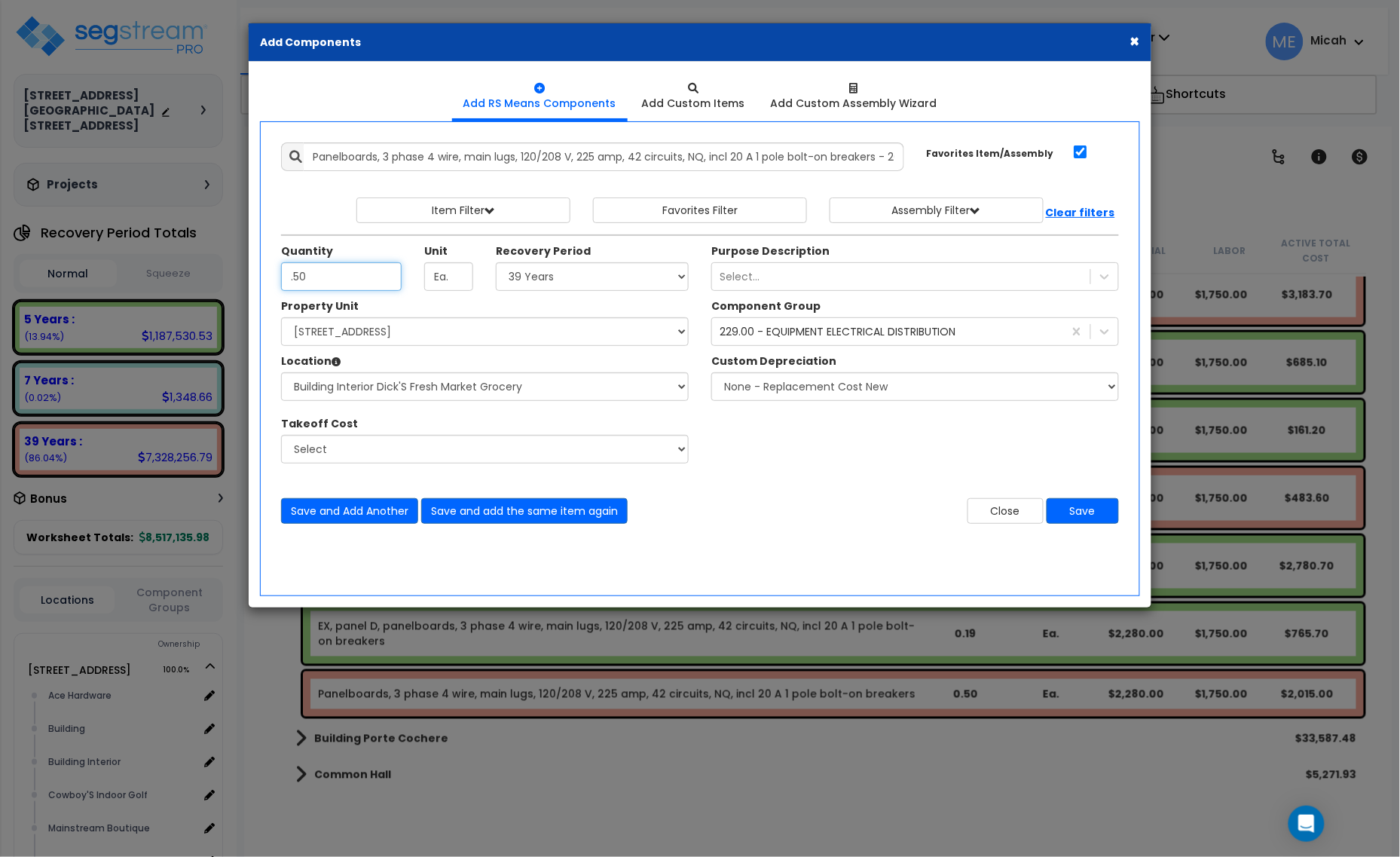
type input ".50"
click at [600, 283] on select "Select 5 Years 7 Years 15 Years 20 Years 39 Years 27.5 Year" at bounding box center [592, 276] width 193 height 28
select select "5Y"
click at [497, 263] on select "Select 5 Years 7 Years 15 Years 20 Years 39 Years 27.5 Year" at bounding box center [592, 276] width 193 height 28
click at [1097, 515] on button "Save" at bounding box center [1083, 510] width 72 height 26
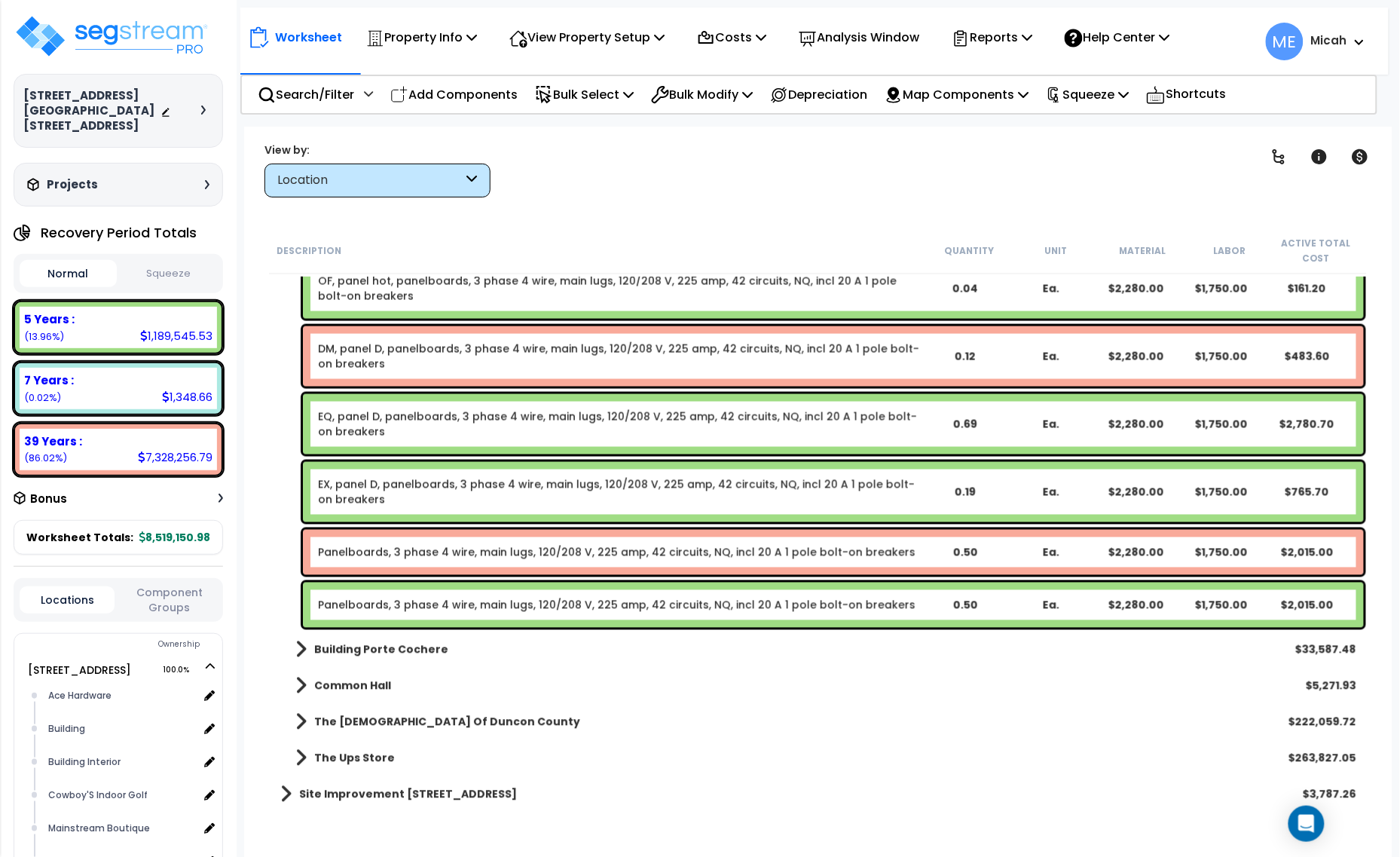
scroll to position [15790, 0]
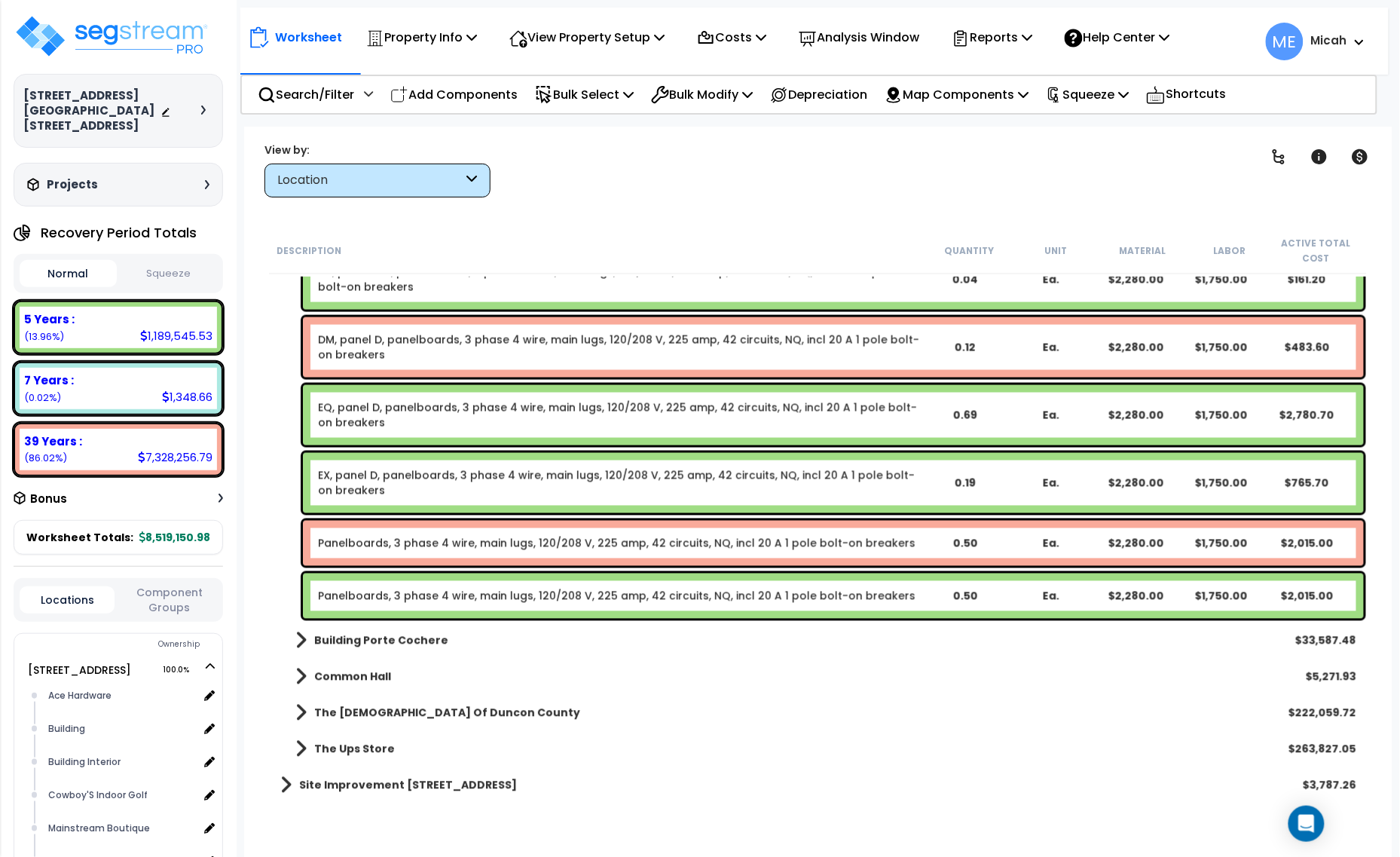
click at [472, 547] on link "Panelboards, 3 phase 4 wire, main lugs, 120/208 V, 225 amp, 42 circuits, NQ, in…" at bounding box center [617, 543] width 597 height 15
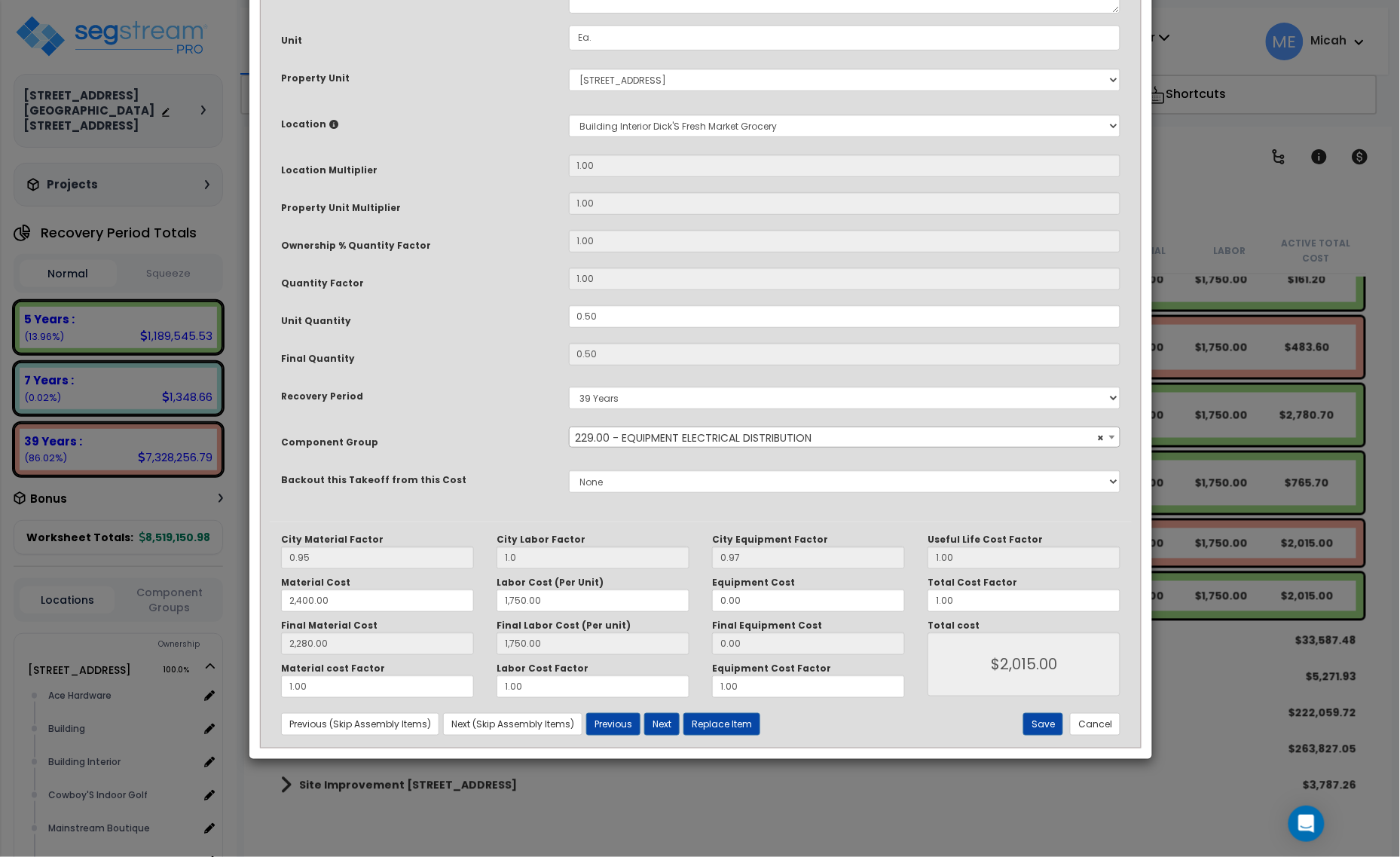
scroll to position [0, 0]
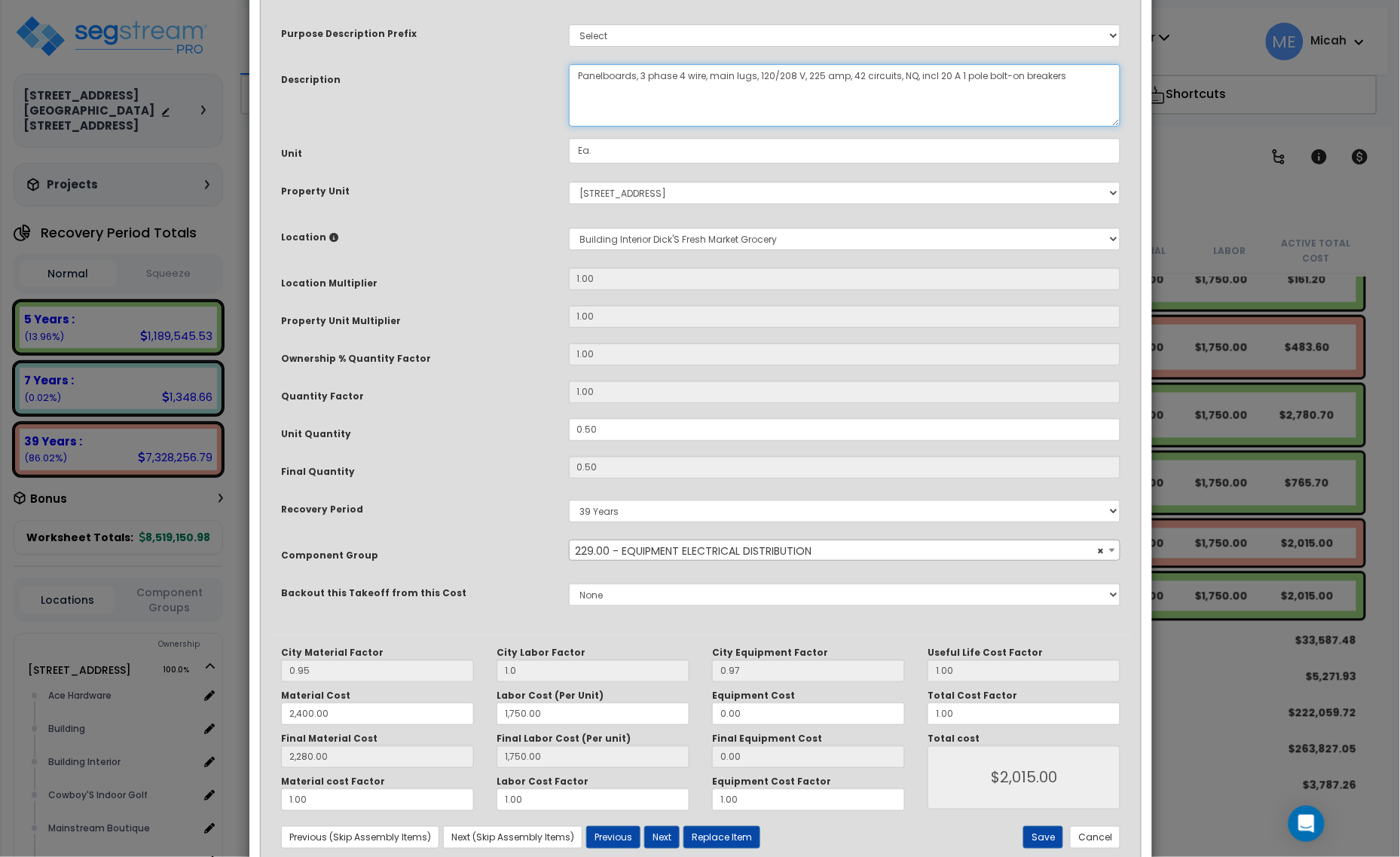
click at [575, 77] on textarea "Panelboards, 3 phase 4 wire, main lugs, 120/208 V, 225 amp, 42 circuits, NQ, in…" at bounding box center [845, 95] width 552 height 63
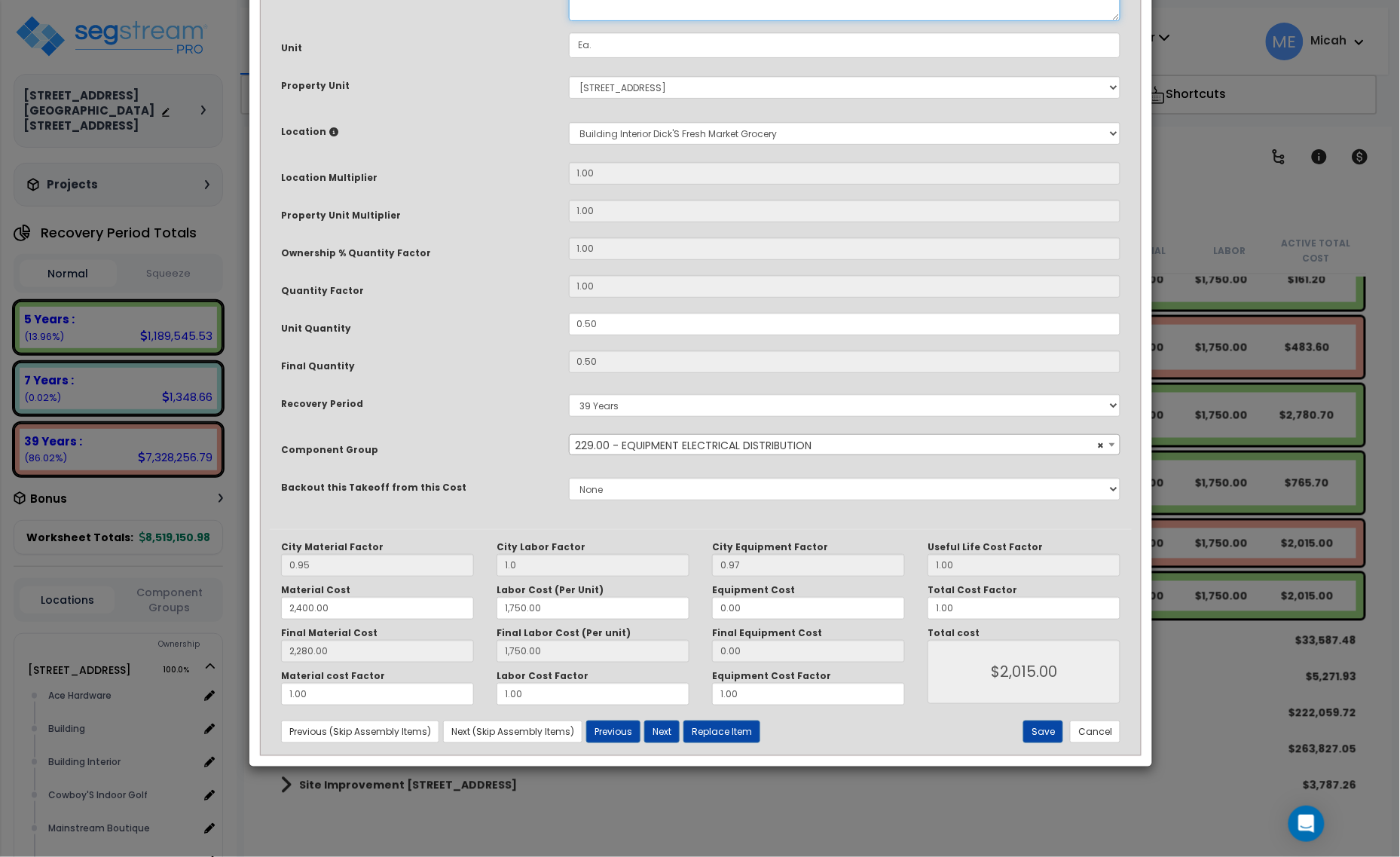
scroll to position [114, 0]
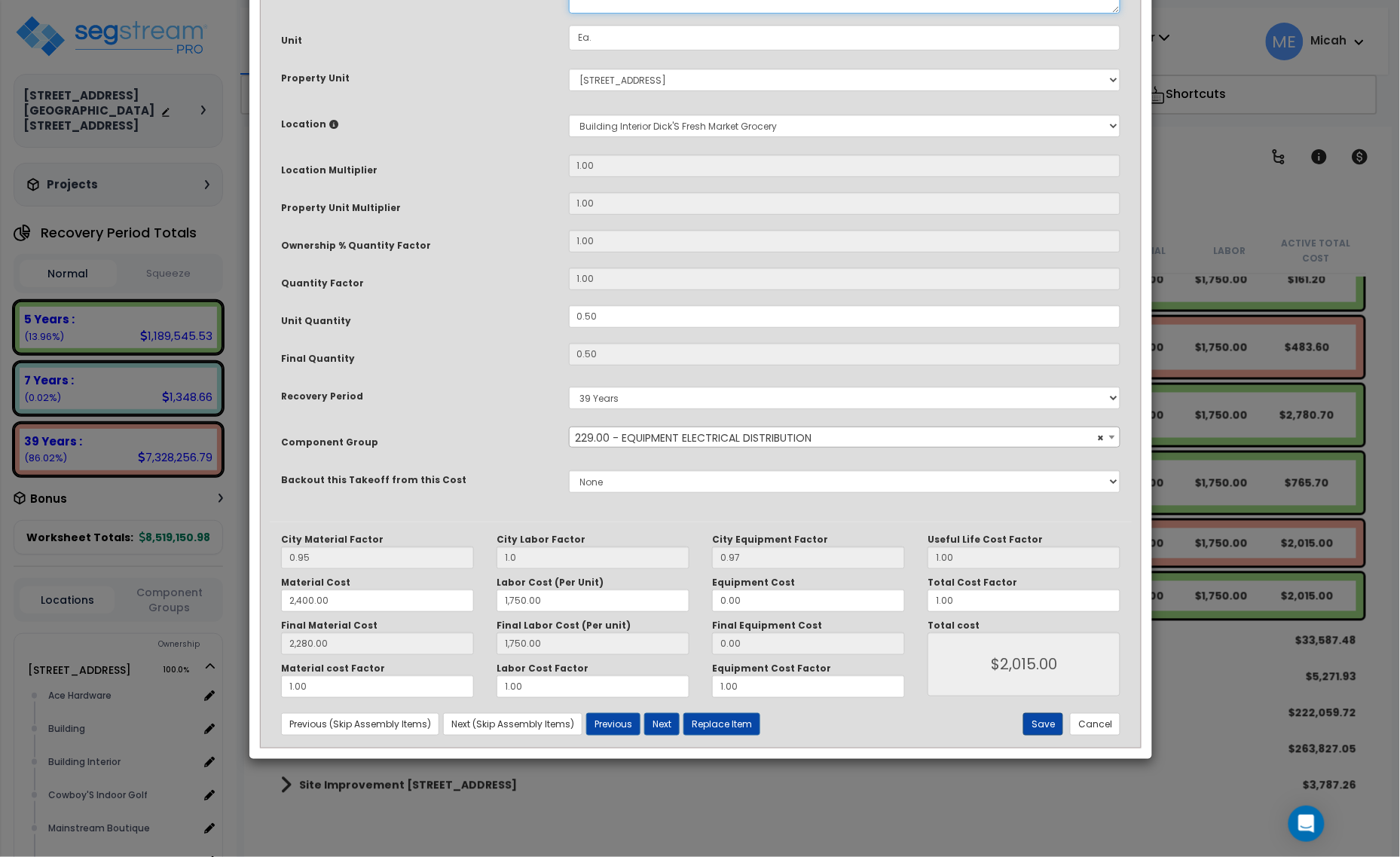
type textarea "DM, panel B, panelboards, 3 phase 4 wire, main lugs, 120/208 V, 225 amp, 42 cir…"
click at [1035, 718] on button "Save" at bounding box center [1043, 724] width 40 height 22
type input "1.00"
type input "2400.00"
type input "1750.00"
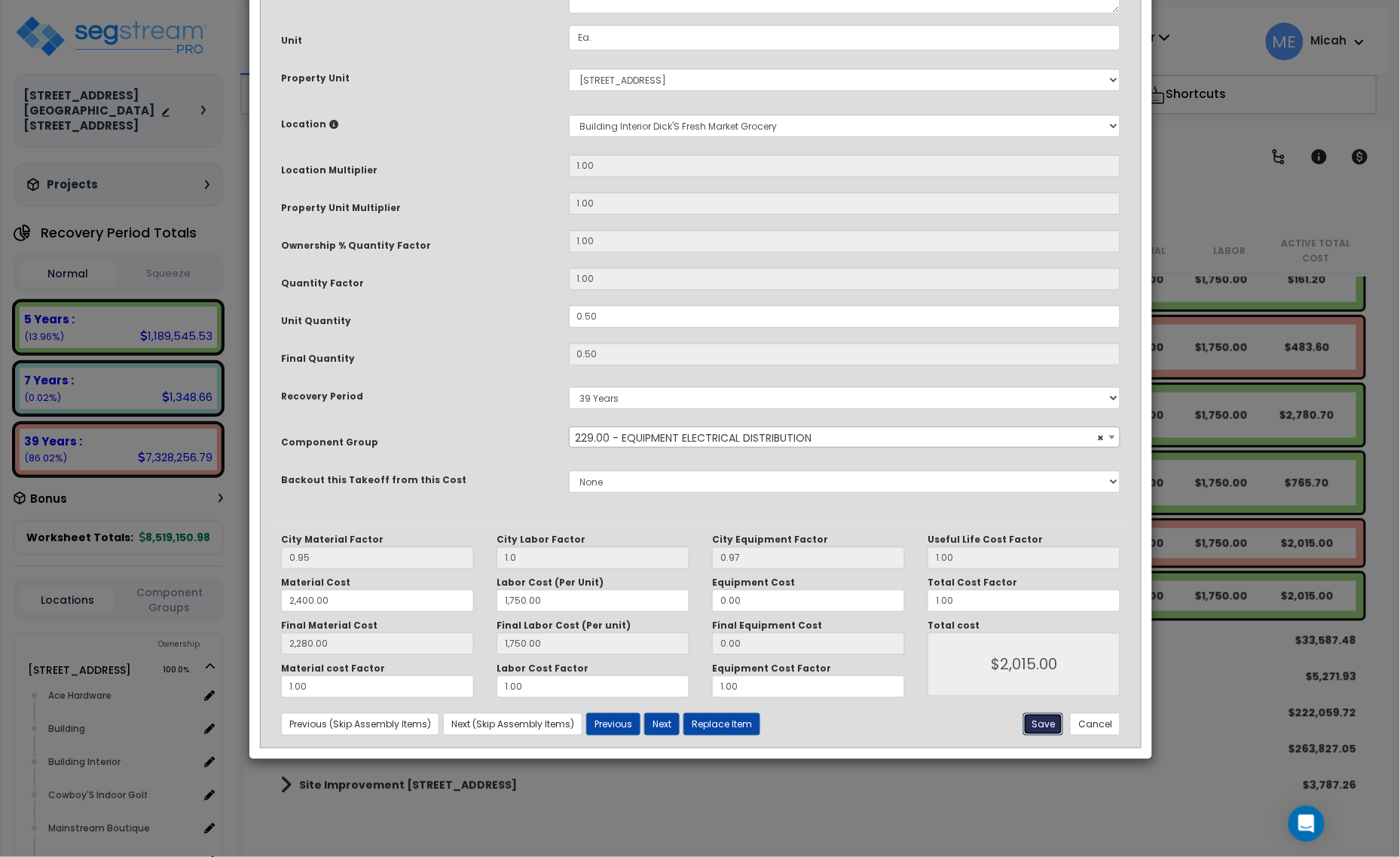
type input "2280.00"
type input "1750.00"
type input "2015.00"
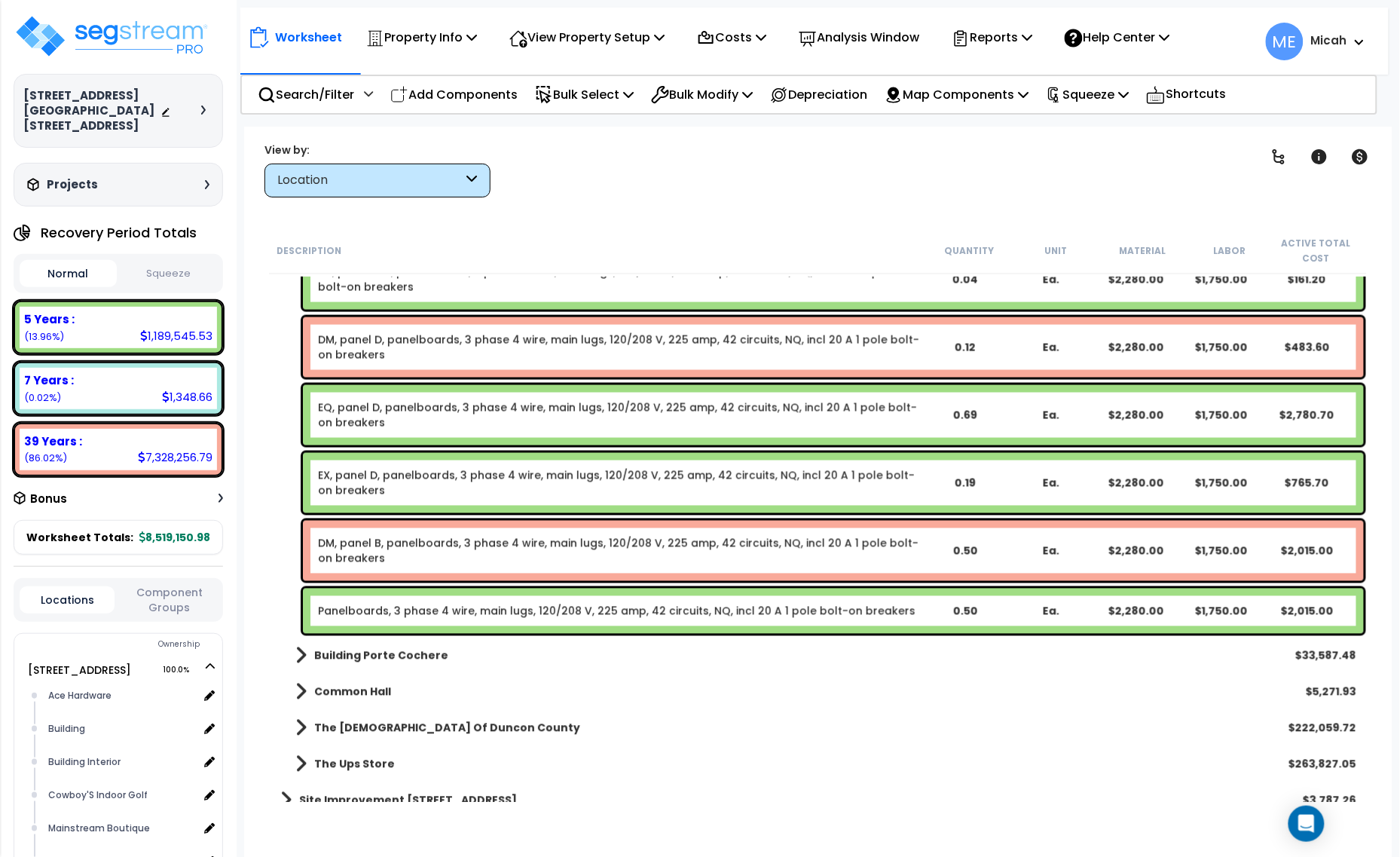
click at [479, 622] on div "Panelboards, 3 phase 4 wire, main lugs, 120/208 V, 225 amp, 42 circuits, NQ, in…" at bounding box center [833, 611] width 1061 height 45
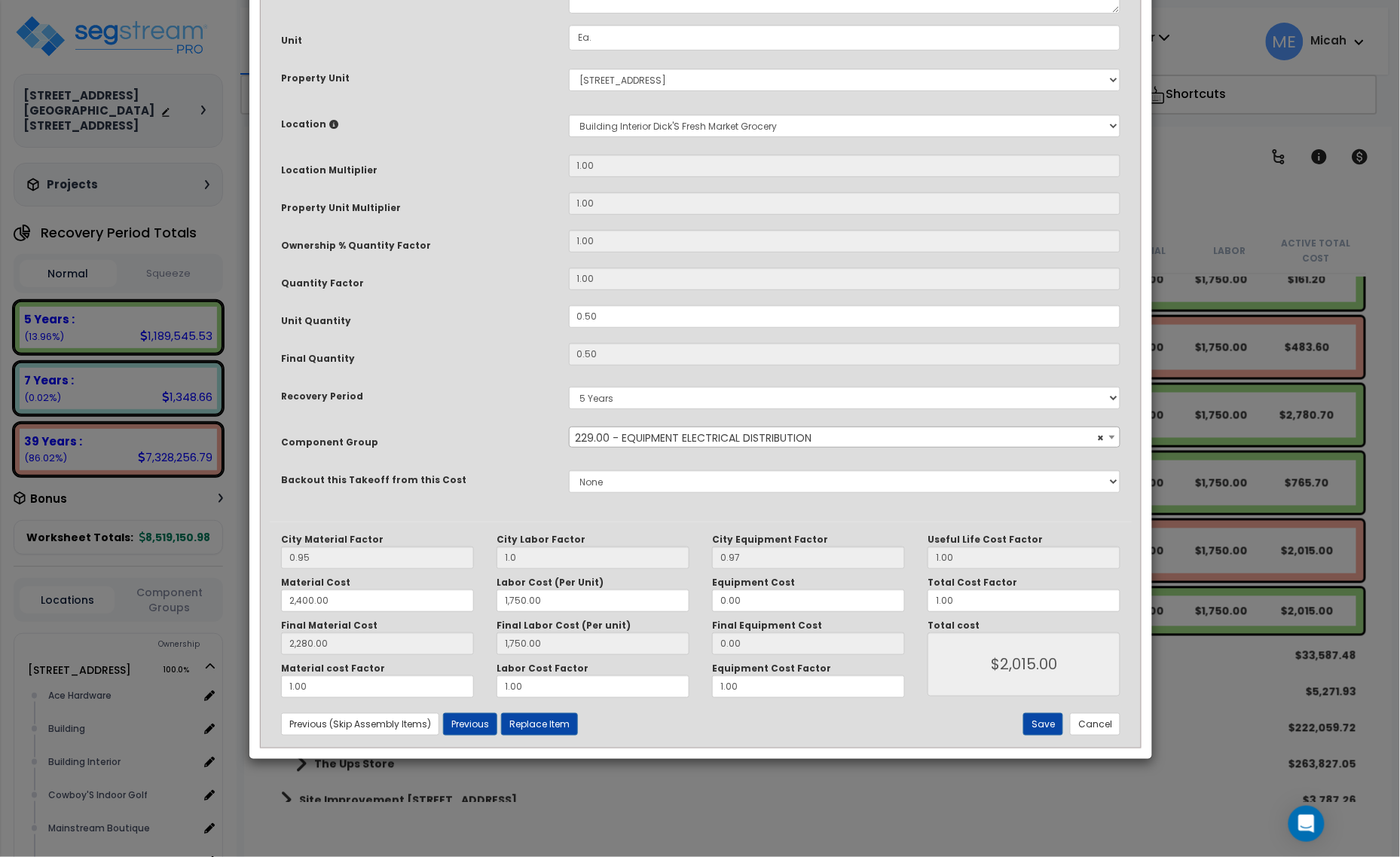
scroll to position [0, 0]
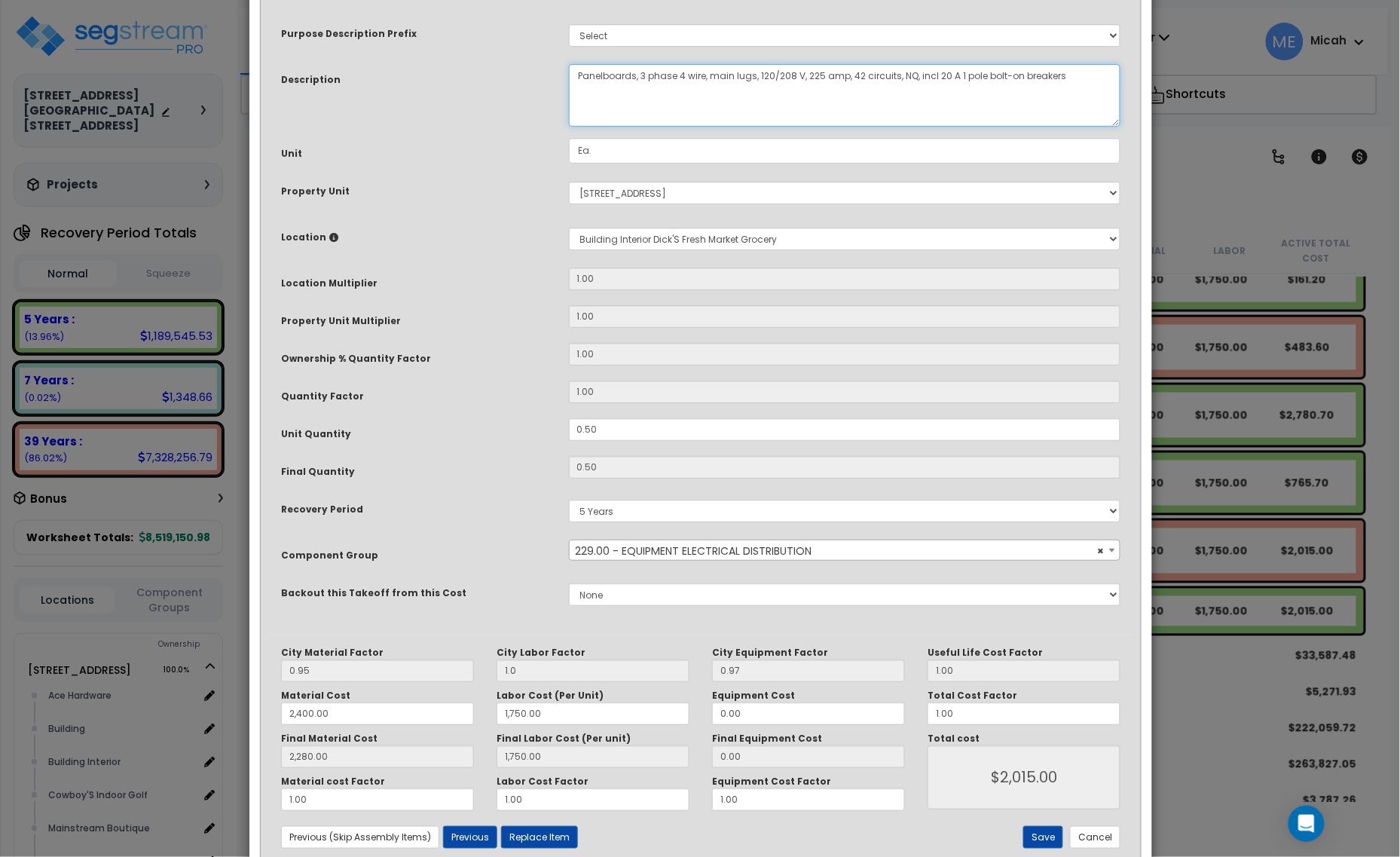
click at [572, 79] on textarea "Panelboards, 3 phase 4 wire, main lugs, 120/208 V, 225 amp, 42 circuits, NQ, in…" at bounding box center [845, 95] width 552 height 63
type textarea "EQ, panel B, panelboards, 3 phase 4 wire, main lugs, 120/208 V, 225 amp, 42 cir…"
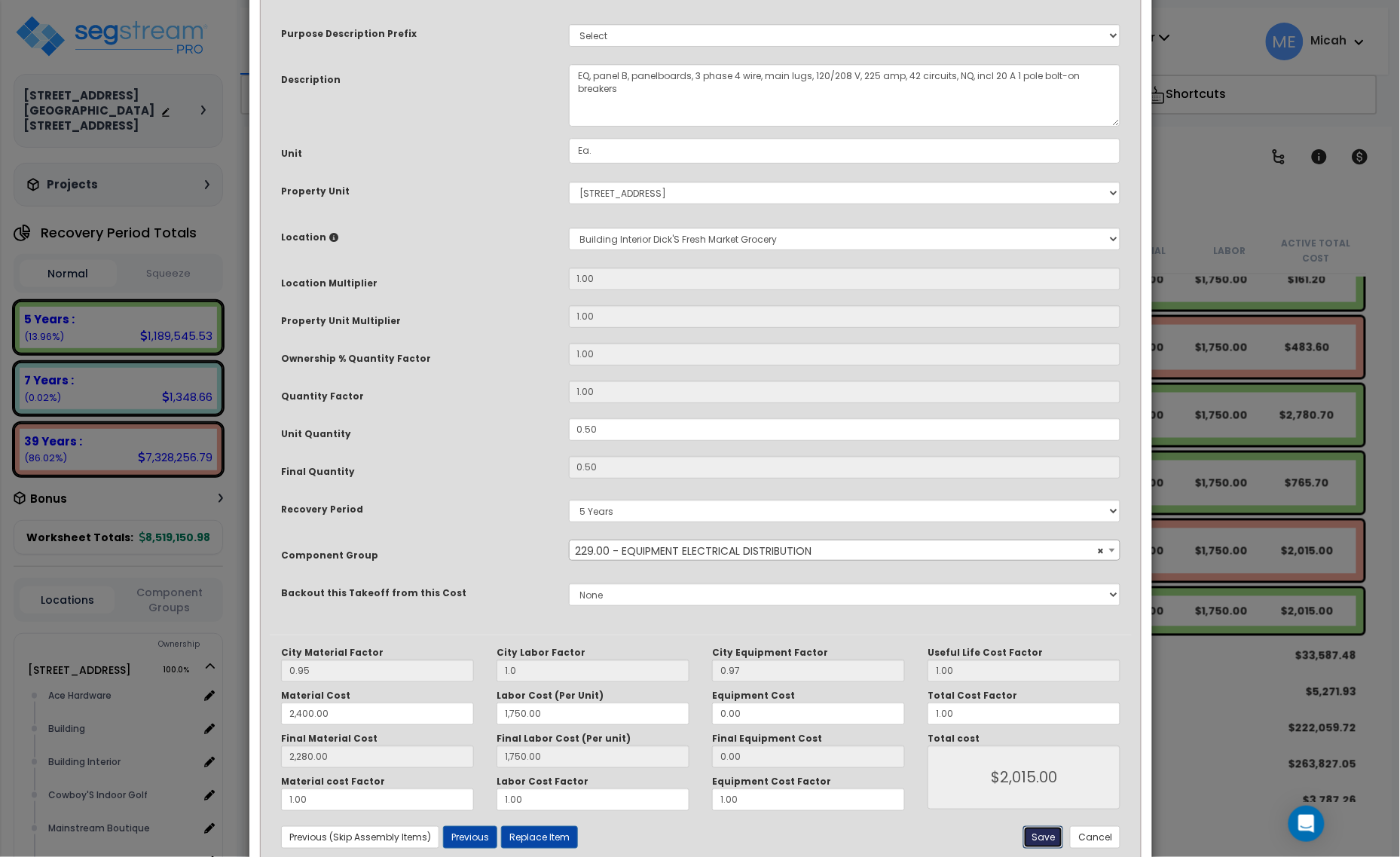
click at [1040, 834] on button "Save" at bounding box center [1043, 837] width 40 height 22
type input "1.00"
type input "2400.00"
type input "1750.00"
type input "2280.00"
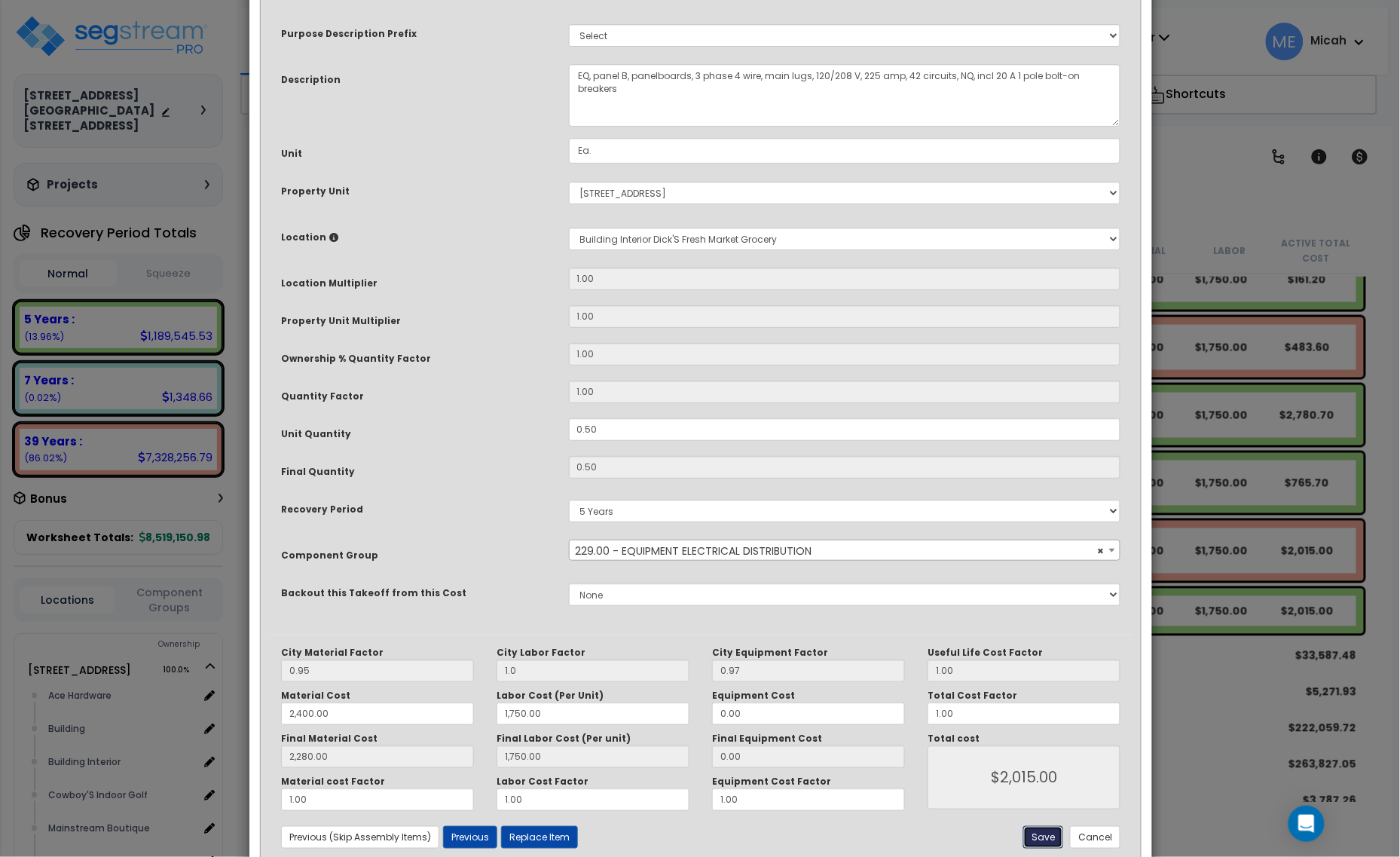
type input "1750.00"
type input "2015.00"
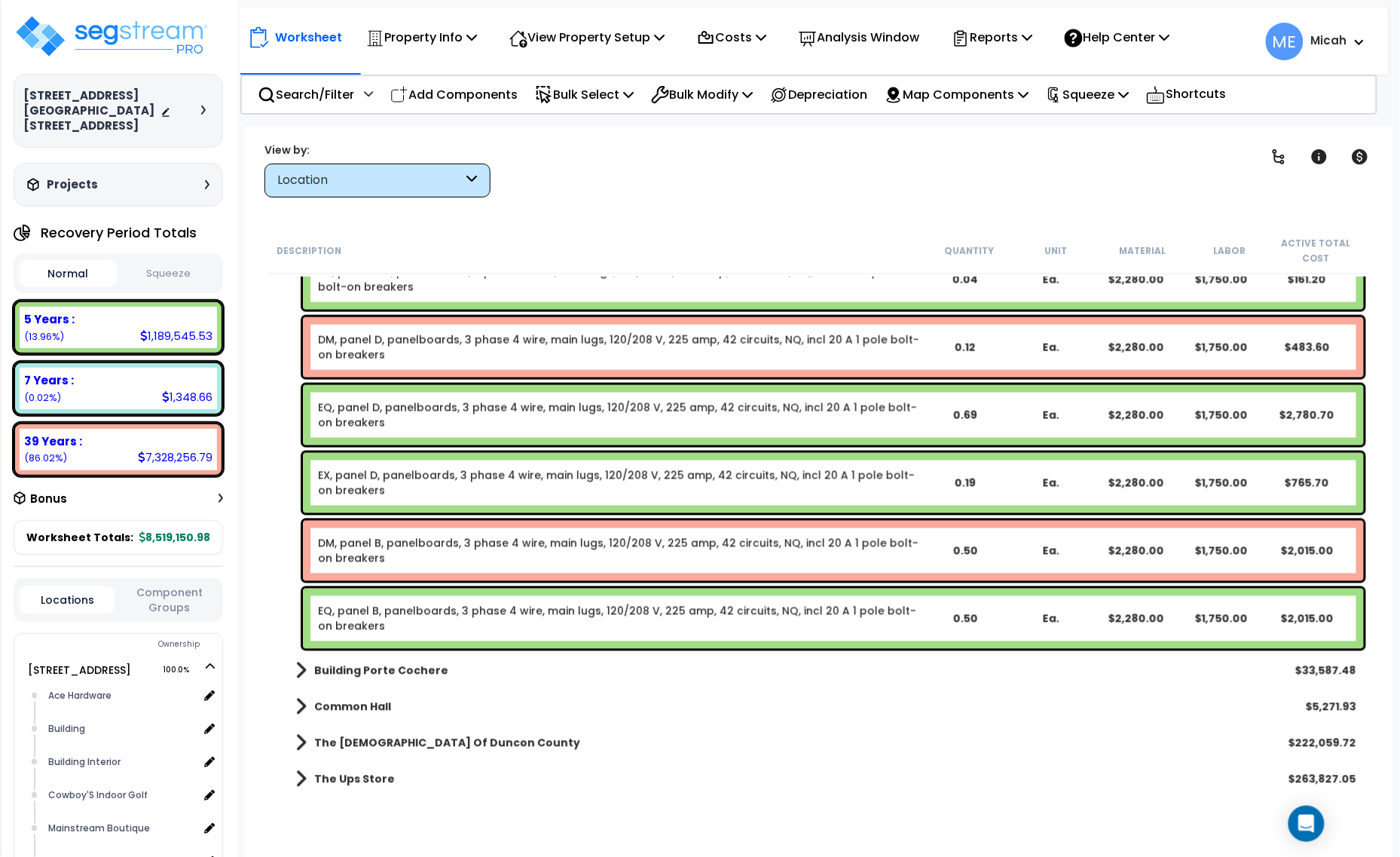
click at [450, 91] on p "Add Components" at bounding box center [454, 94] width 127 height 21
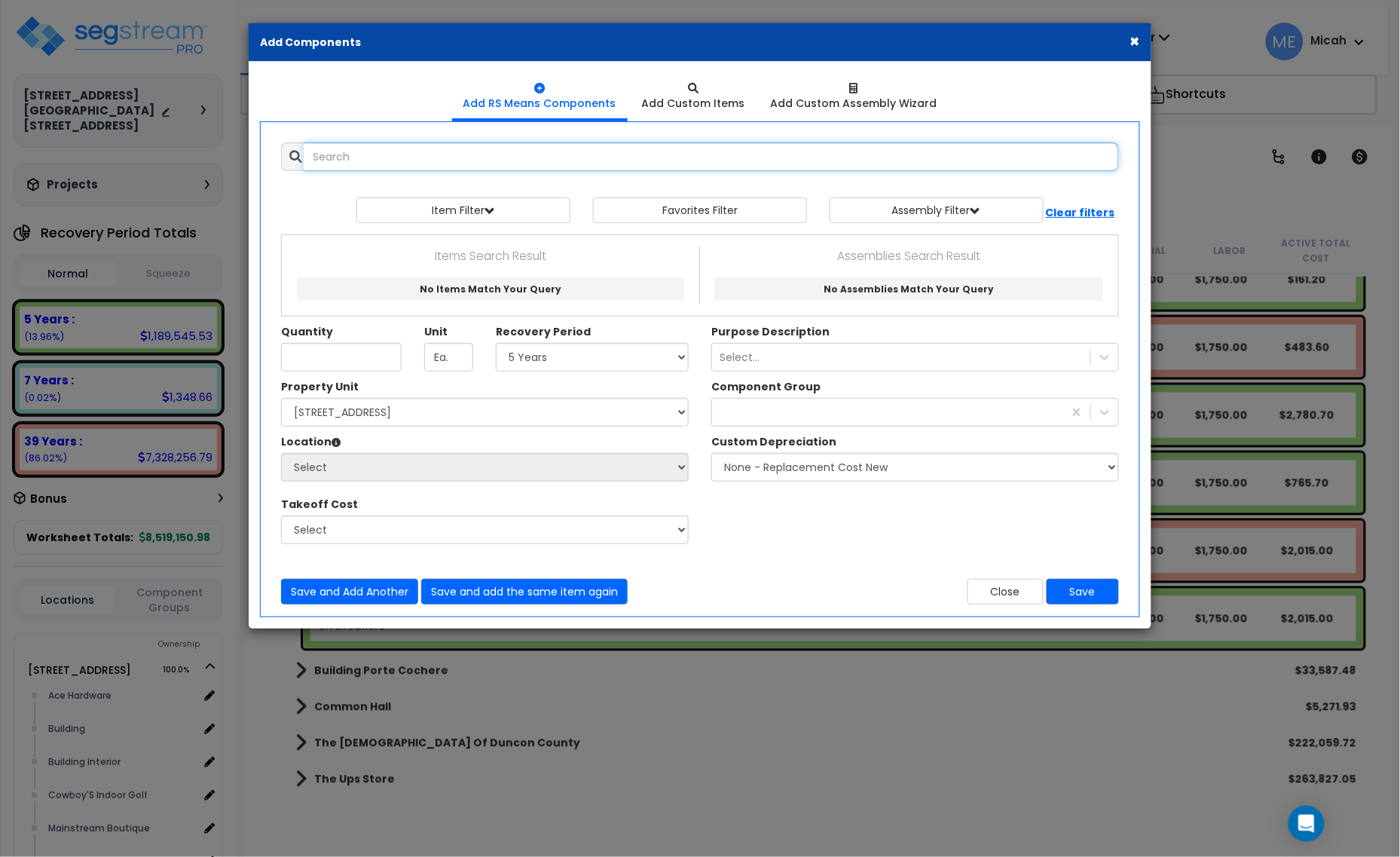
select select
click at [364, 153] on input "panelbaord 3 phase" at bounding box center [711, 156] width 815 height 28
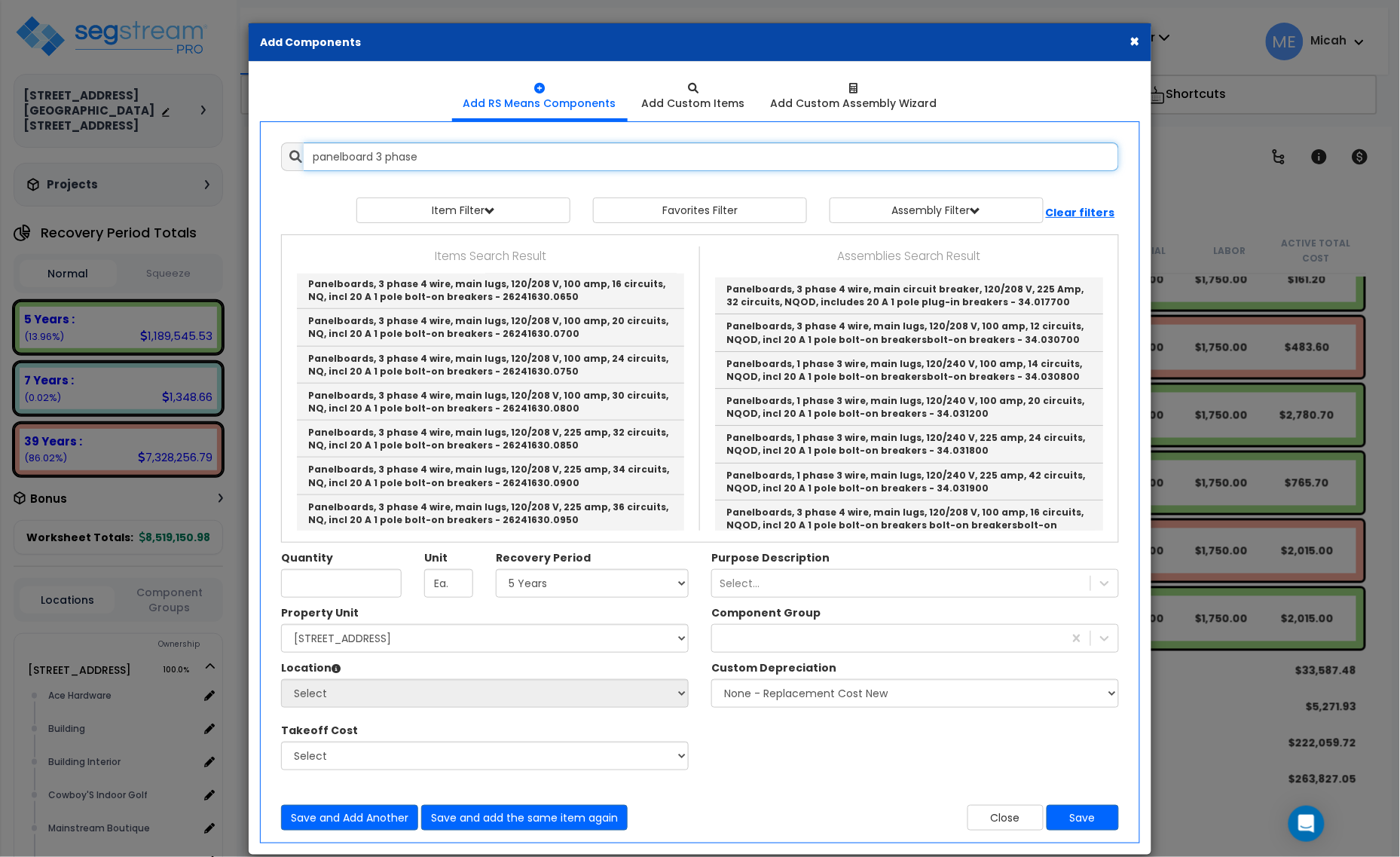
scroll to position [471, 0]
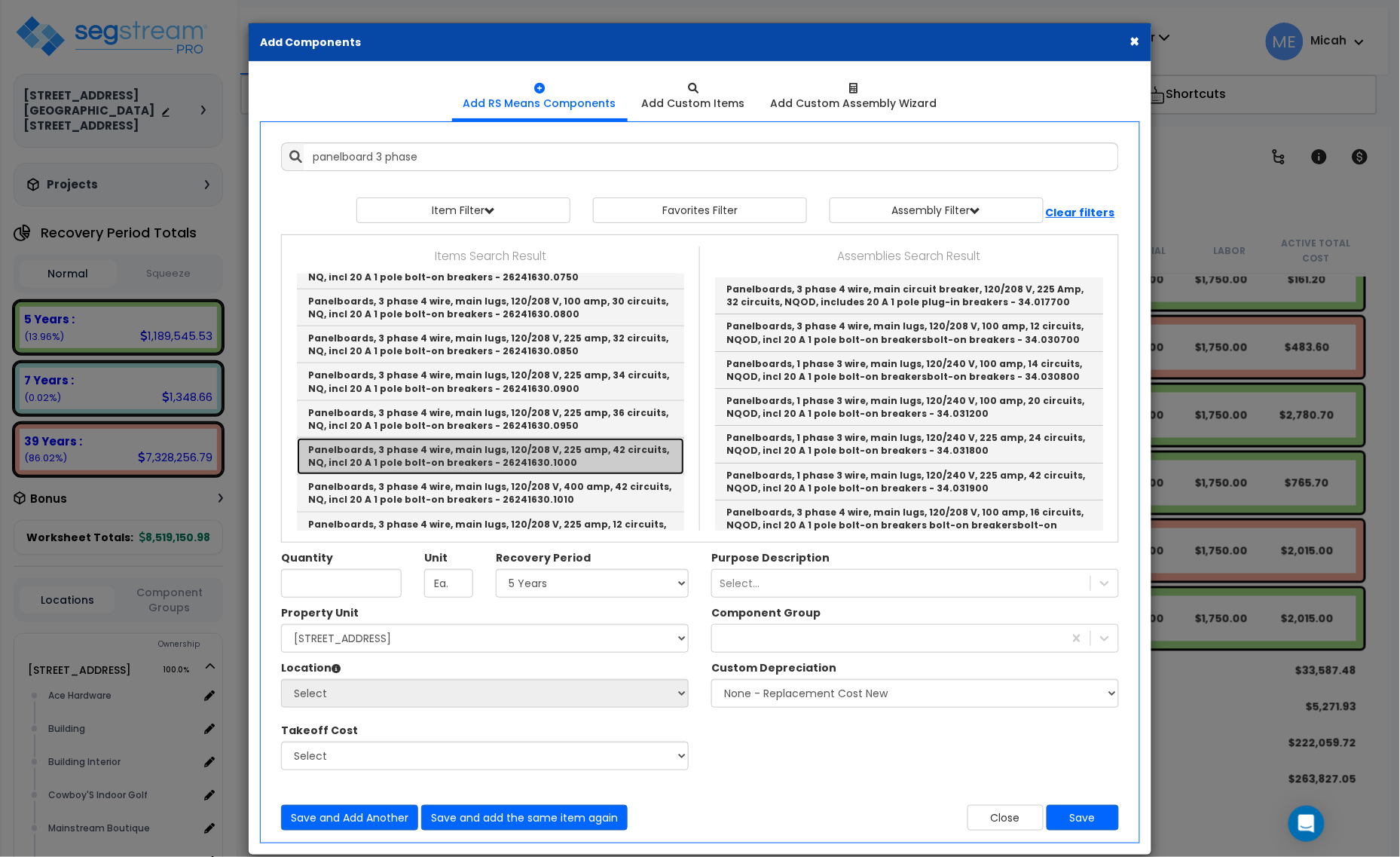
click at [590, 457] on link "Panelboards, 3 phase 4 wire, main lugs, 120/208 V, 225 amp, 42 circuits, NQ, in…" at bounding box center [490, 456] width 387 height 37
type input "Panelboards, 3 phase 4 wire, main lugs, 120/208 V, 225 amp, 42 circuits, NQ, in…"
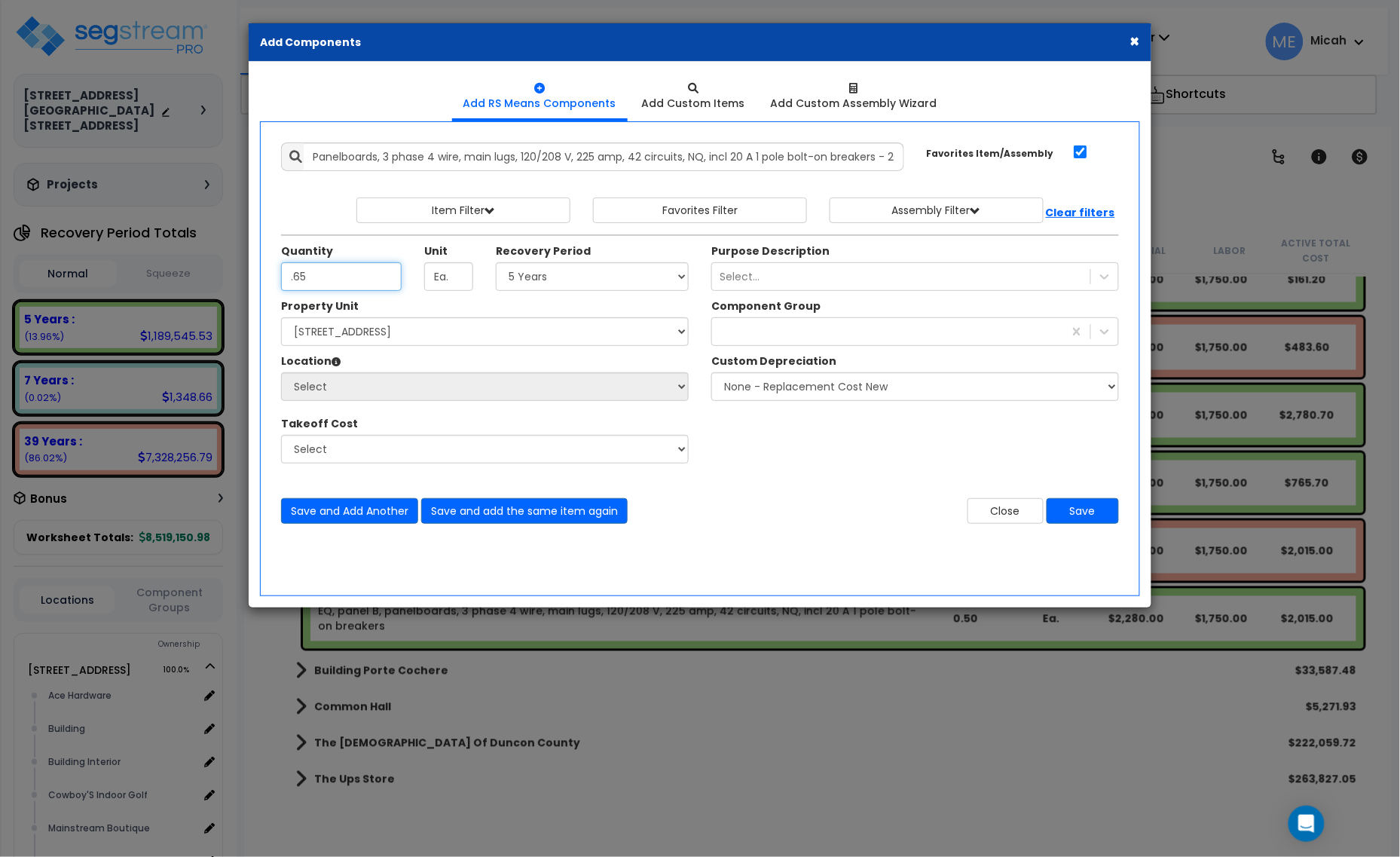
type input ".65"
click at [558, 282] on select "Select 5 Years 7 Years 15 Years 20 Years 39 Years 27.5 Year" at bounding box center [592, 276] width 193 height 28
select select "39Y"
click at [497, 263] on select "Select 5 Years 7 Years 15 Years 20 Years 39 Years 27.5 Year" at bounding box center [592, 276] width 193 height 28
click at [800, 326] on div "229" at bounding box center [887, 331] width 351 height 24
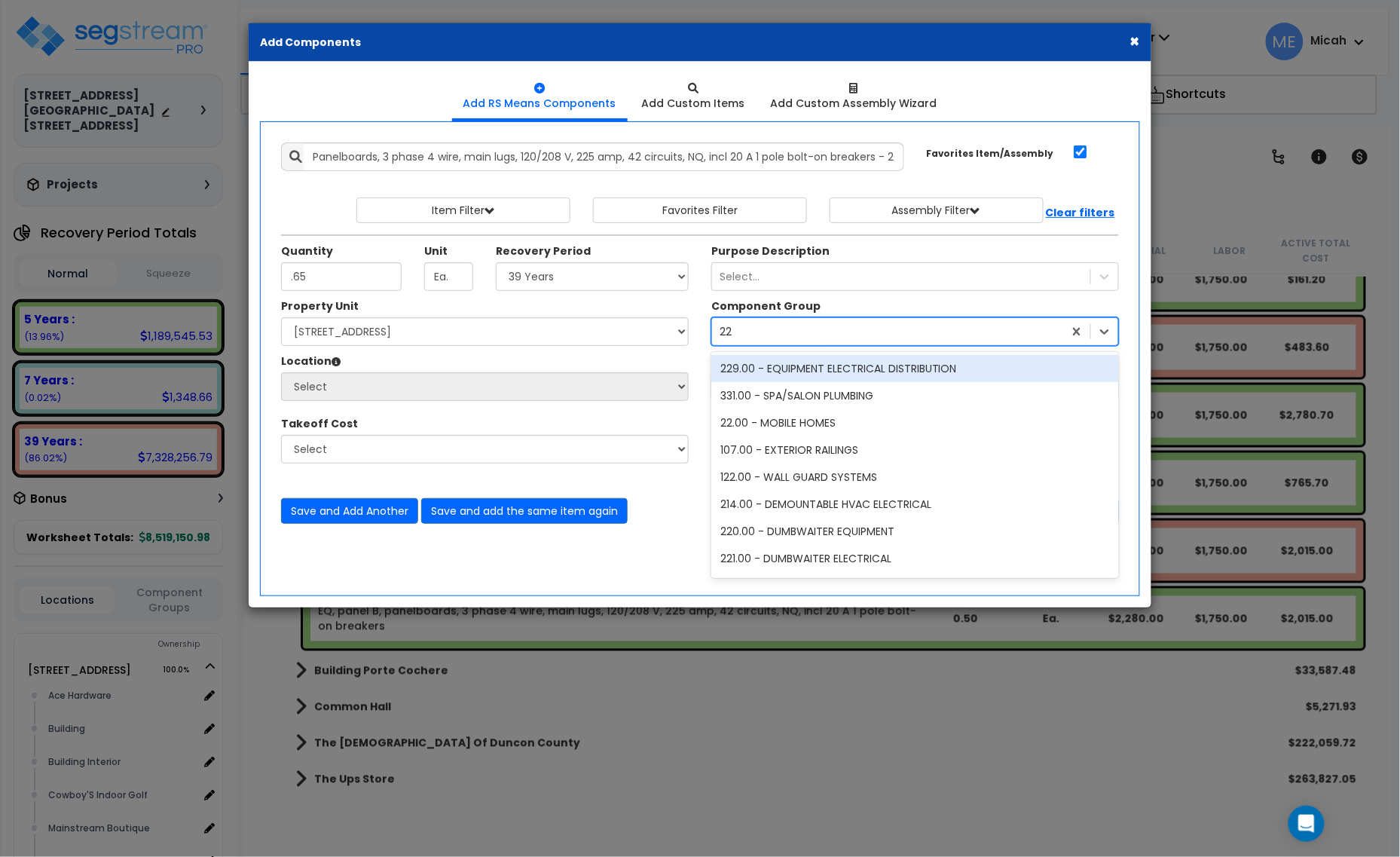
type input "229"
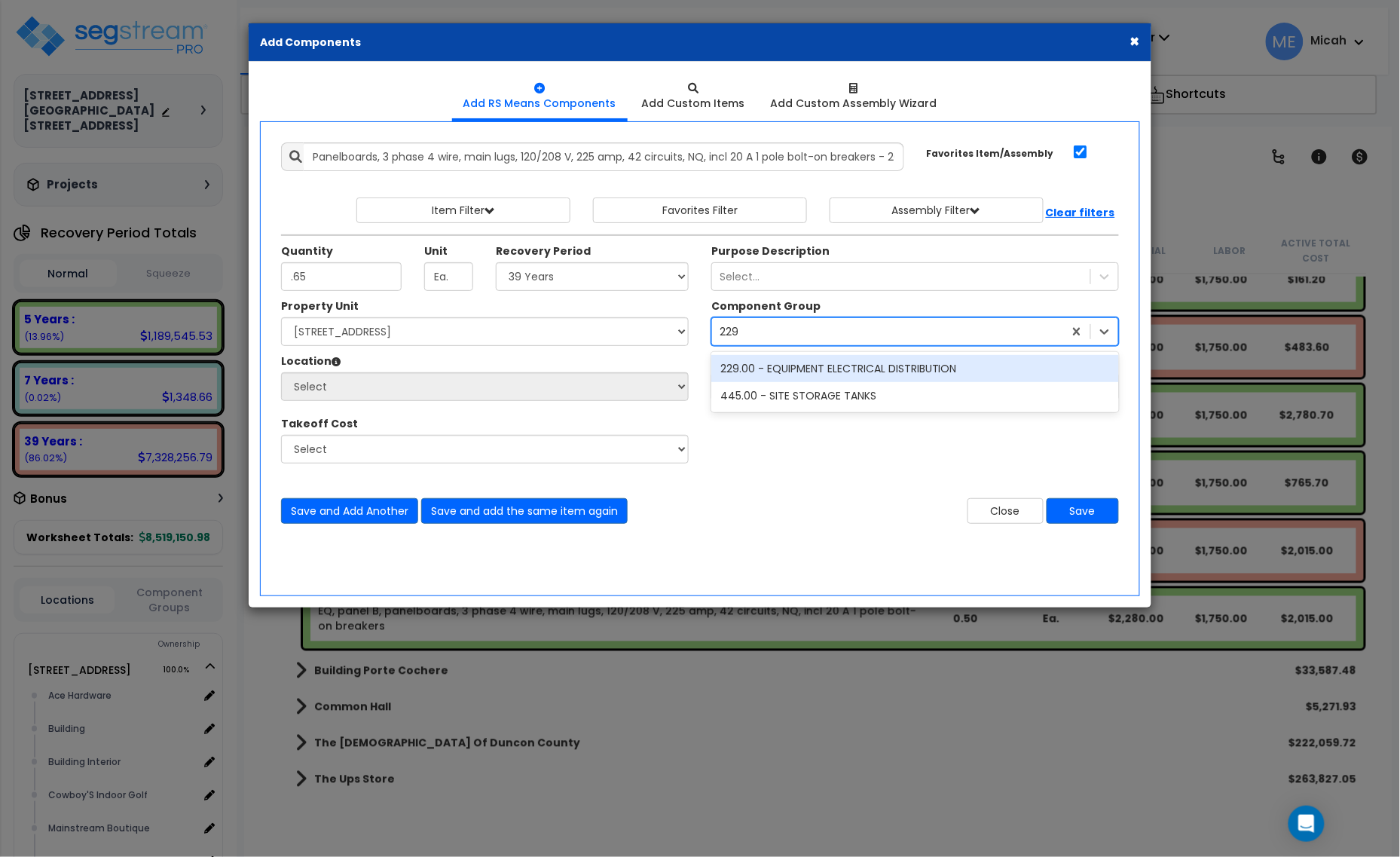
click at [831, 367] on div "229.00 - EQUIPMENT ELECTRICAL DISTRIBUTION" at bounding box center [914, 369] width 407 height 27
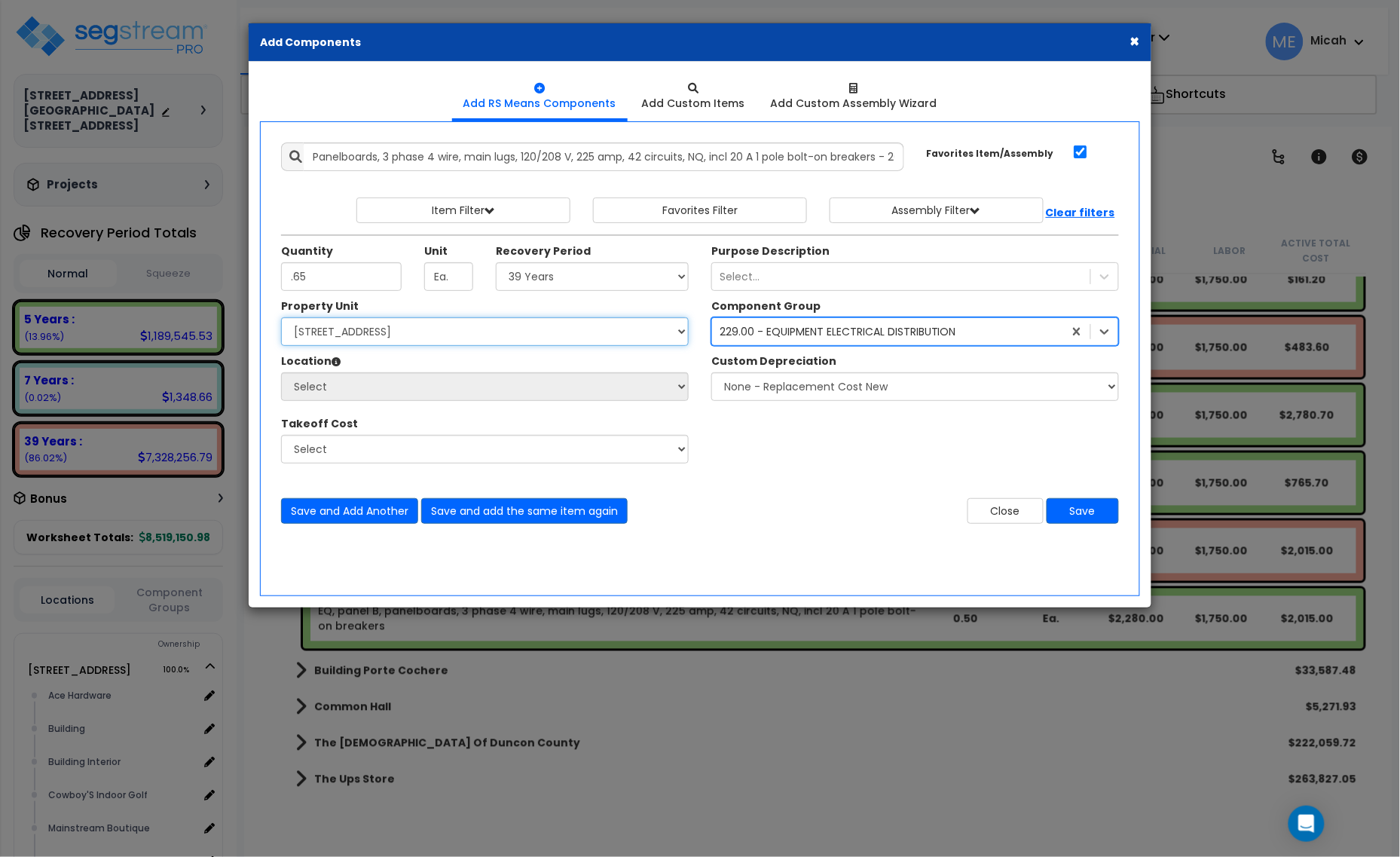
click at [533, 335] on select "Select [STREET_ADDRESS] [STREET_ADDRESS] Site Improvement [STREET_ADDRESS] Site…" at bounding box center [485, 331] width 407 height 28
select select "161428"
click at [281, 318] on select "Select [STREET_ADDRESS] [STREET_ADDRESS] Site Improvement [STREET_ADDRESS] Site…" at bounding box center [485, 331] width 407 height 28
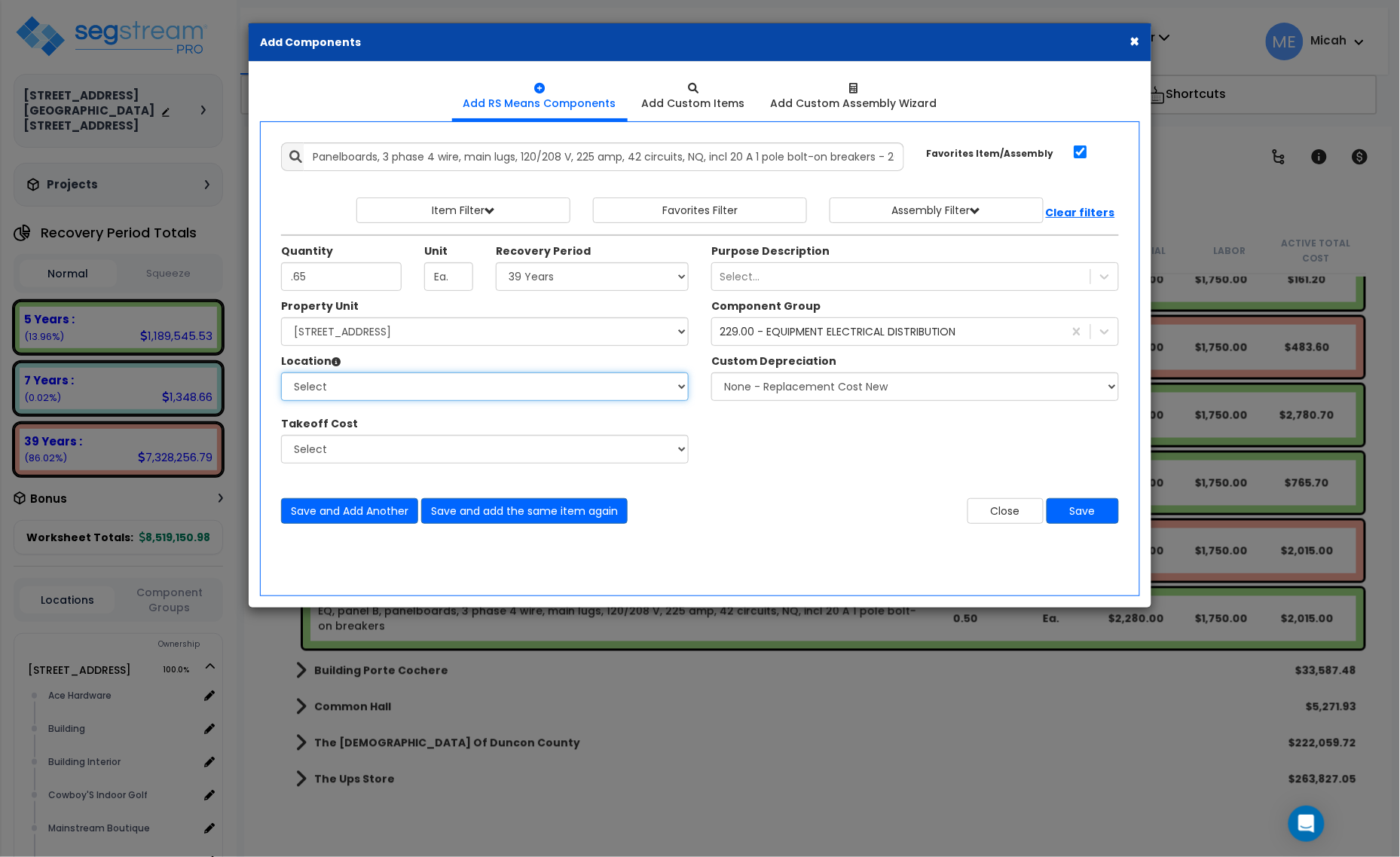
click at [480, 390] on select "Select Alchemy Salon Studio Building Building Interior Building Interior Dick'S…" at bounding box center [485, 386] width 407 height 28
select select "31279"
click at [281, 373] on select "Select Alchemy Salon Studio Building Building Interior Building Interior Dick'S…" at bounding box center [485, 386] width 407 height 28
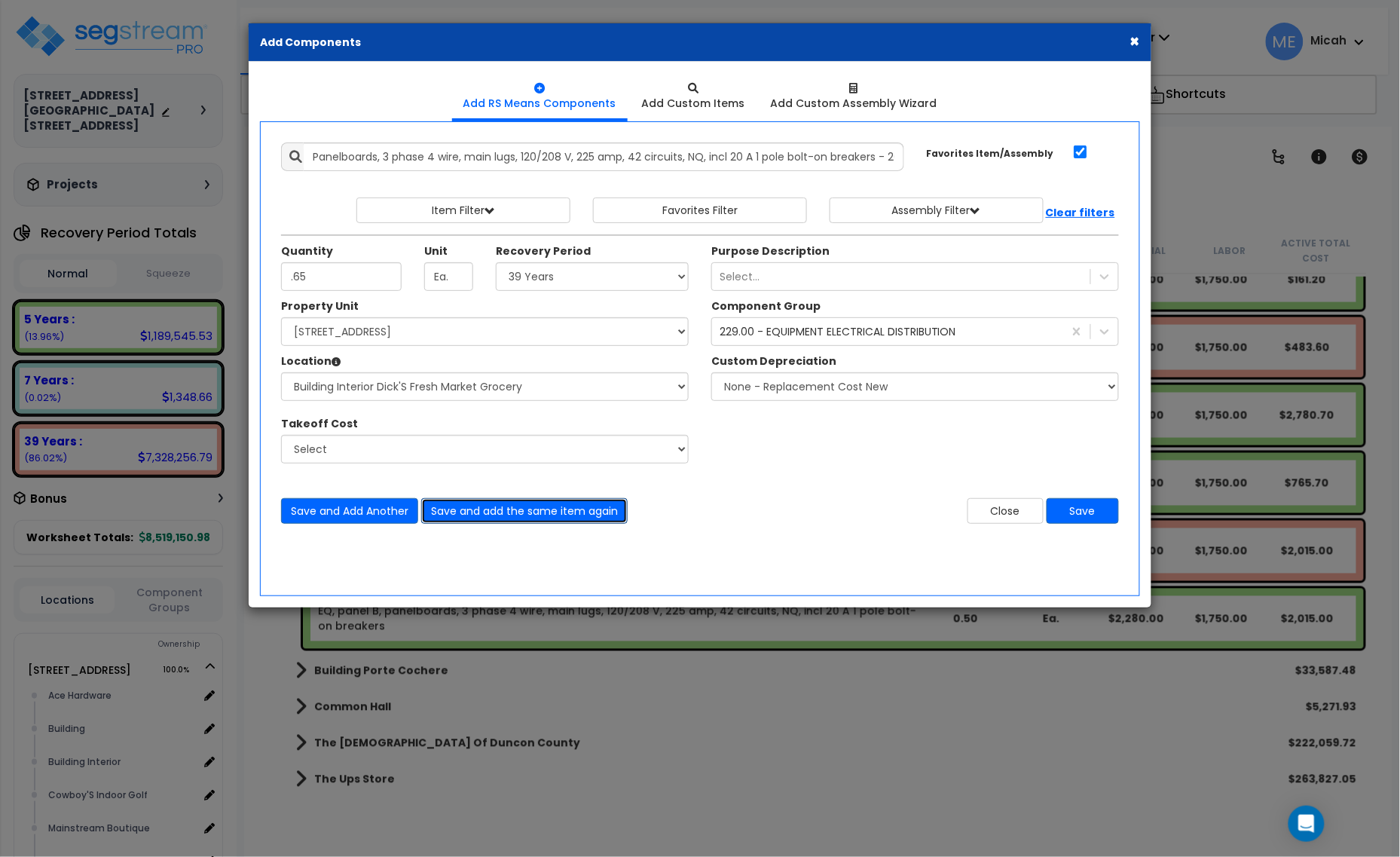
click at [556, 517] on button "Save and add the same item again" at bounding box center [524, 510] width 207 height 26
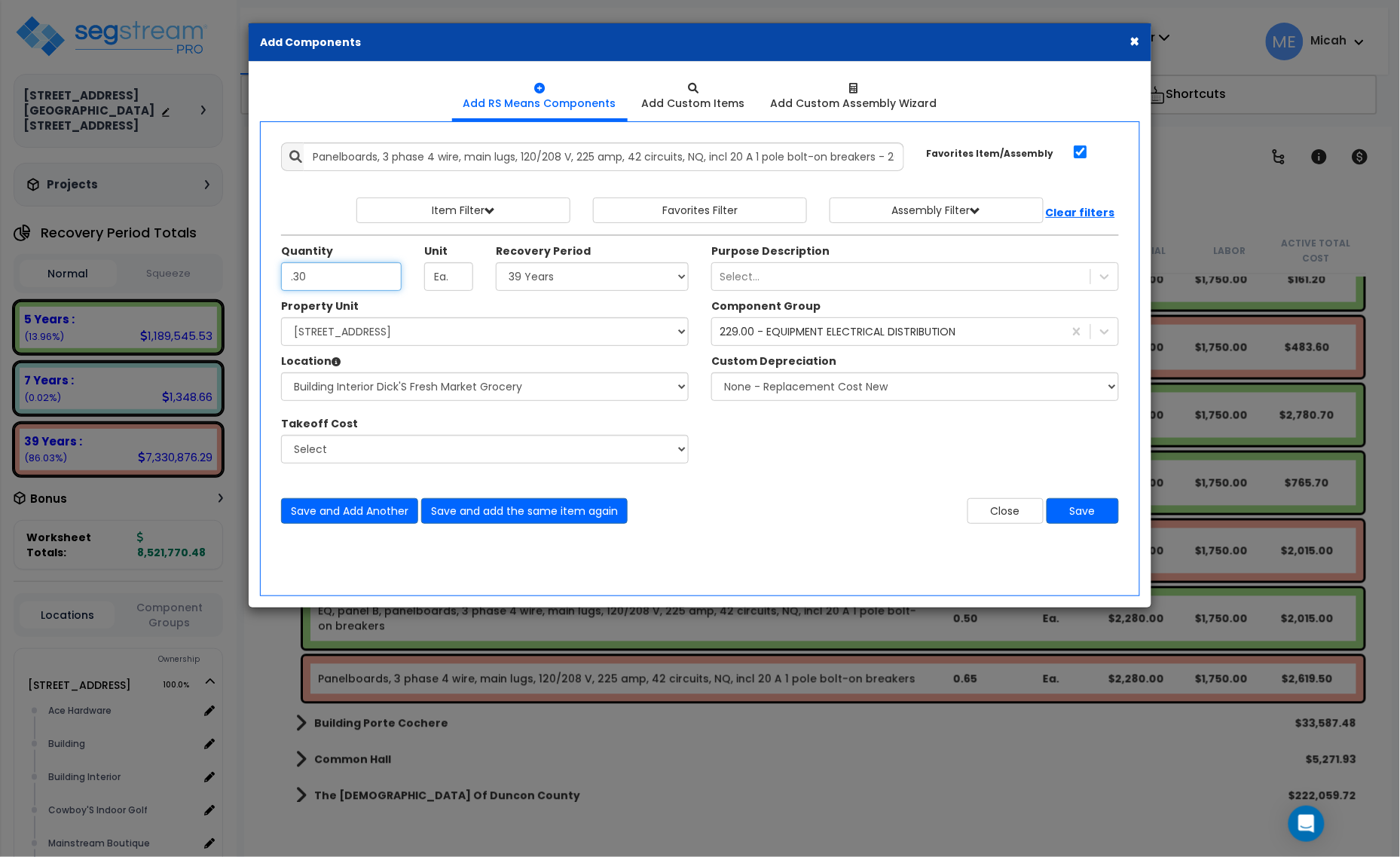
type input ".30"
click at [622, 281] on select "Select 5 Years 7 Years 15 Years 20 Years 39 Years 27.5 Year" at bounding box center [592, 276] width 193 height 28
select select "5Y"
click at [497, 263] on select "Select 5 Years 7 Years 15 Years 20 Years 39 Years 27.5 Year" at bounding box center [592, 276] width 193 height 28
click at [512, 516] on button "Save and add the same item again" at bounding box center [524, 510] width 207 height 26
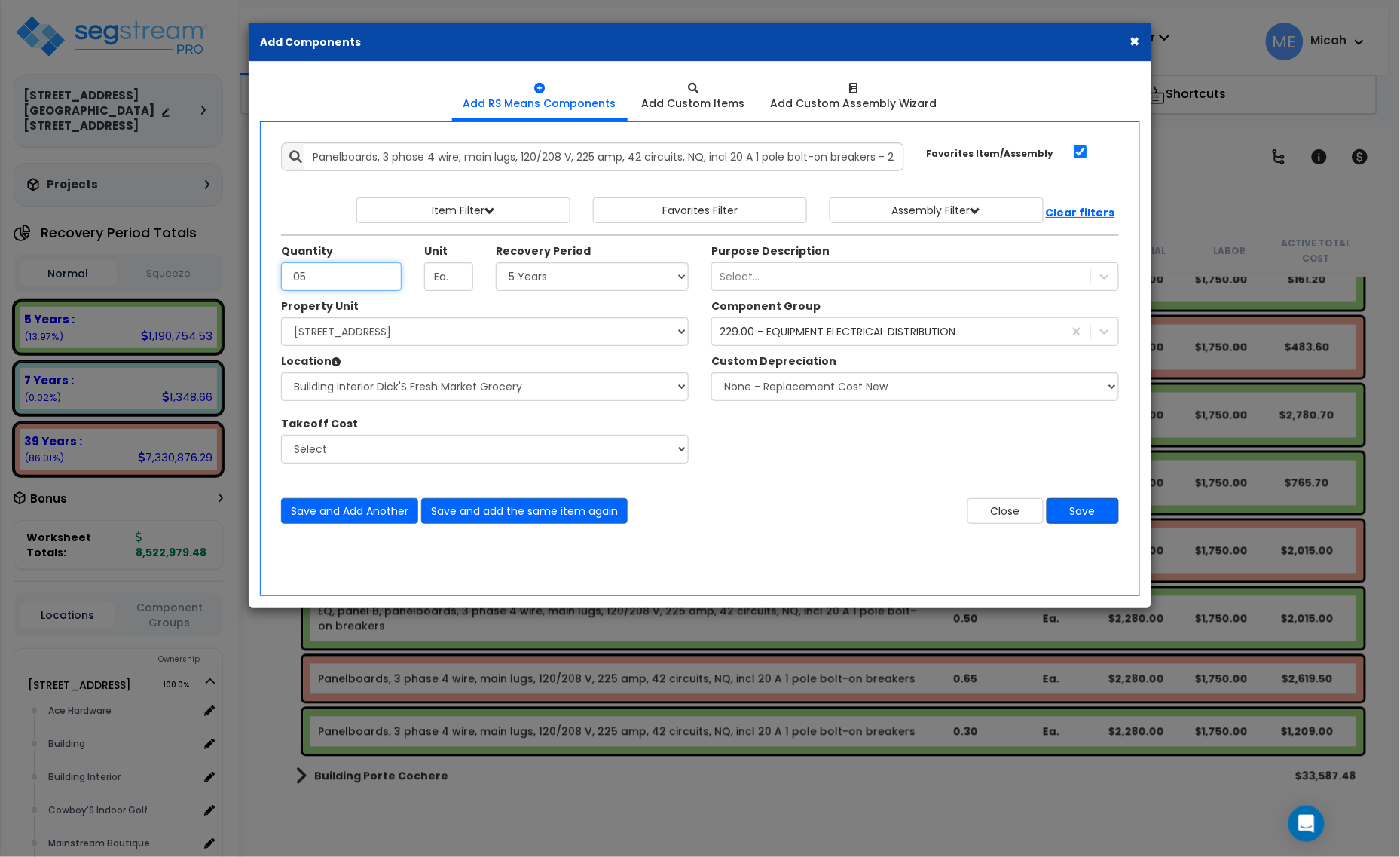
type input ".05"
click at [1077, 507] on button "Save" at bounding box center [1083, 510] width 72 height 26
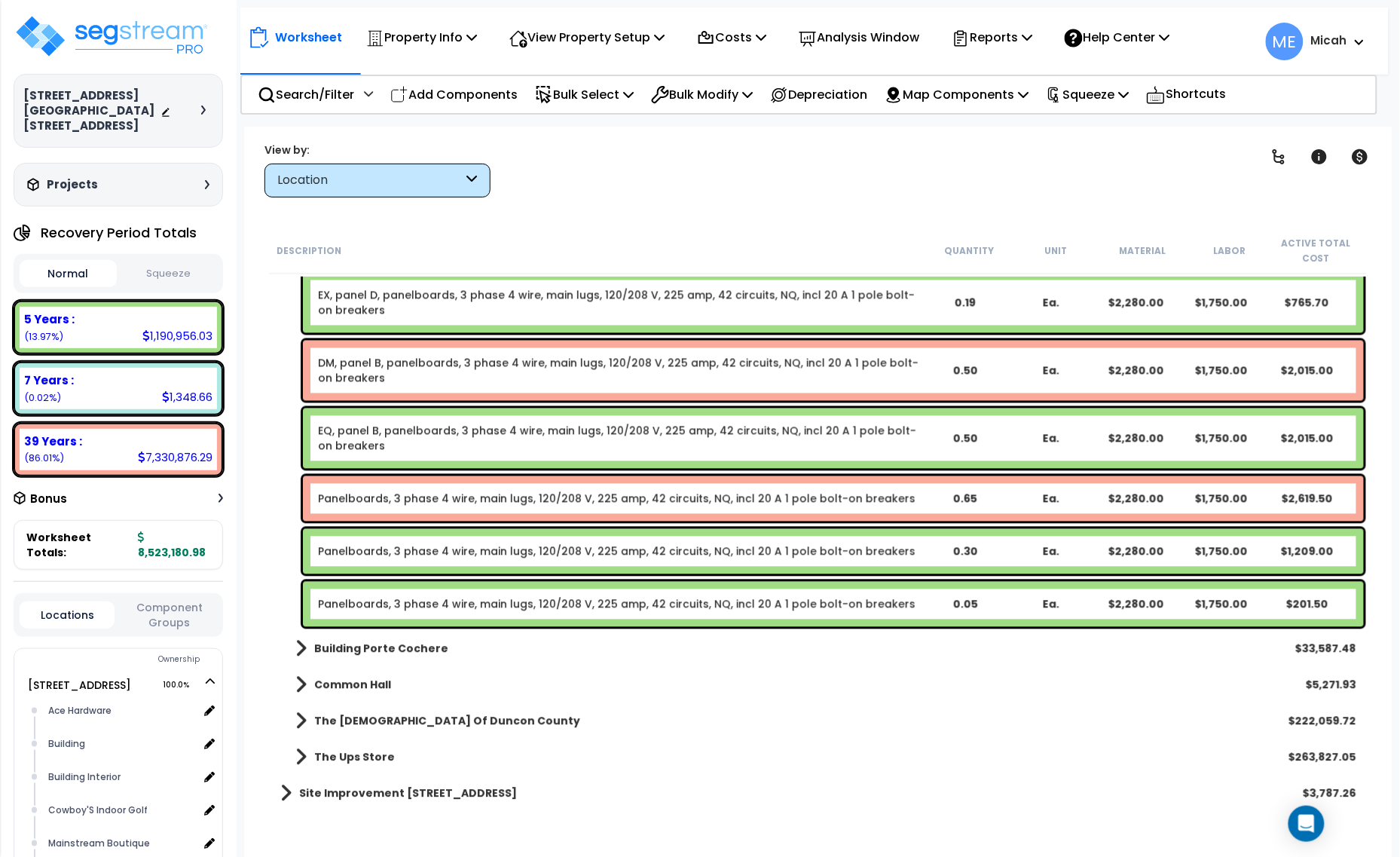
scroll to position [15978, 0]
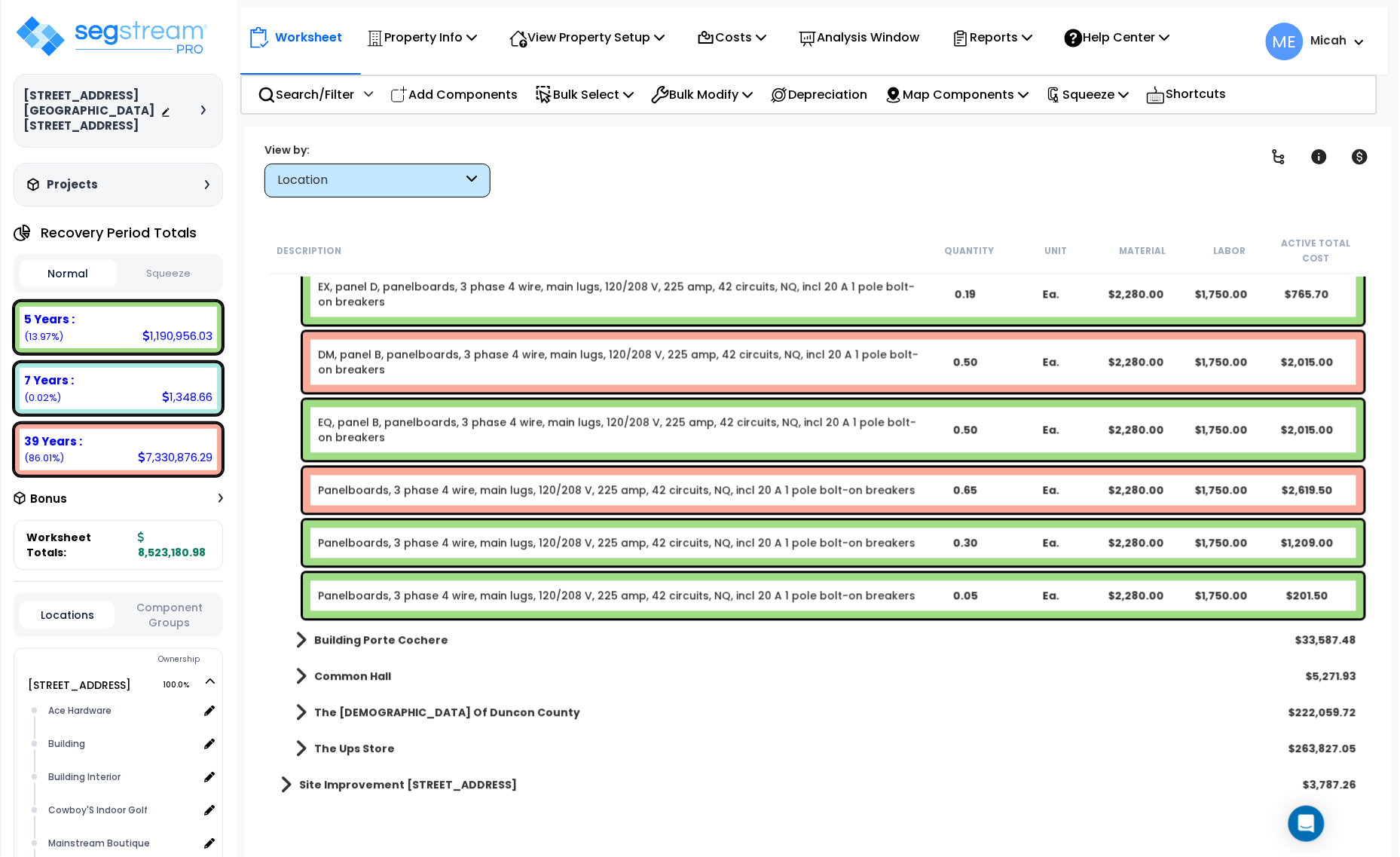
click at [380, 492] on link "Panelboards, 3 phase 4 wire, main lugs, 120/208 V, 225 amp, 42 circuits, NQ, in…" at bounding box center [617, 491] width 597 height 15
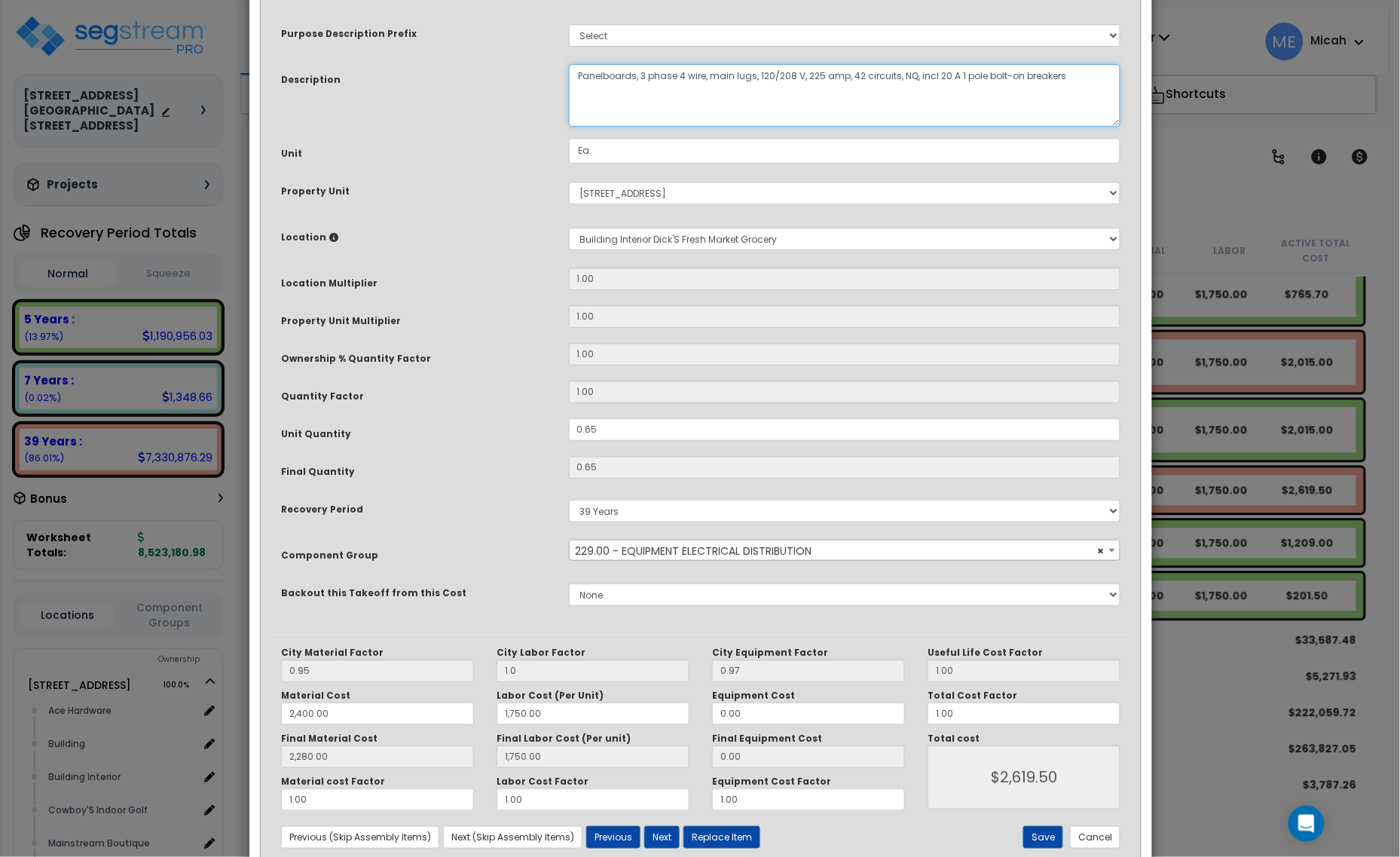
click at [574, 72] on textarea "Panelboards, 3 phase 4 wire, main lugs, 120/208 V, 225 amp, 42 circuits, NQ, in…" at bounding box center [845, 95] width 552 height 63
type textarea "DM, panel B1, panelboards, 3 phase 4 wire, main lugs, 120/208 V, 225 amp, 42 ci…"
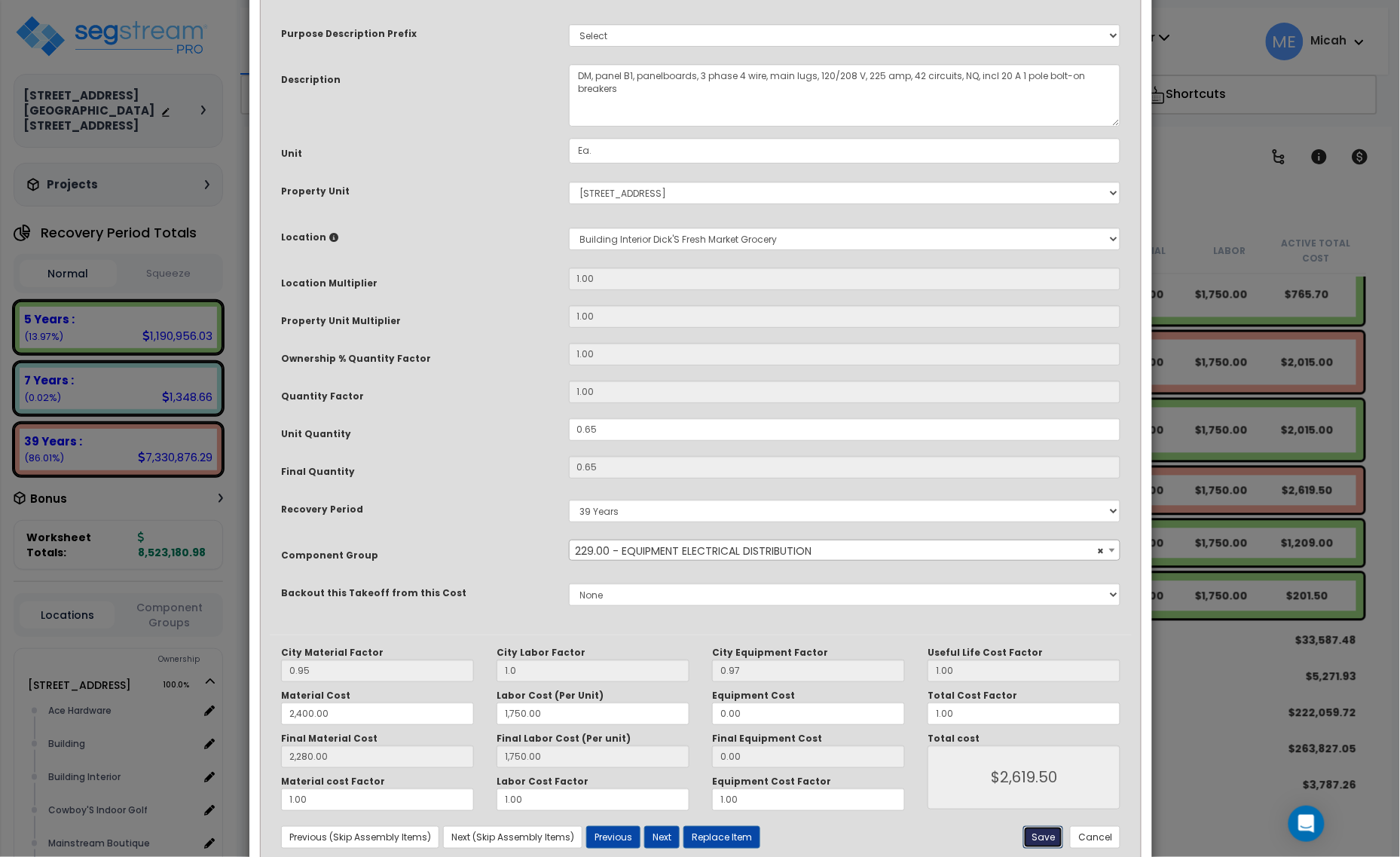
click at [1042, 841] on button "Save" at bounding box center [1043, 837] width 40 height 22
type input "1.00"
type input "2400.00"
type input "1750.00"
type input "2280.00"
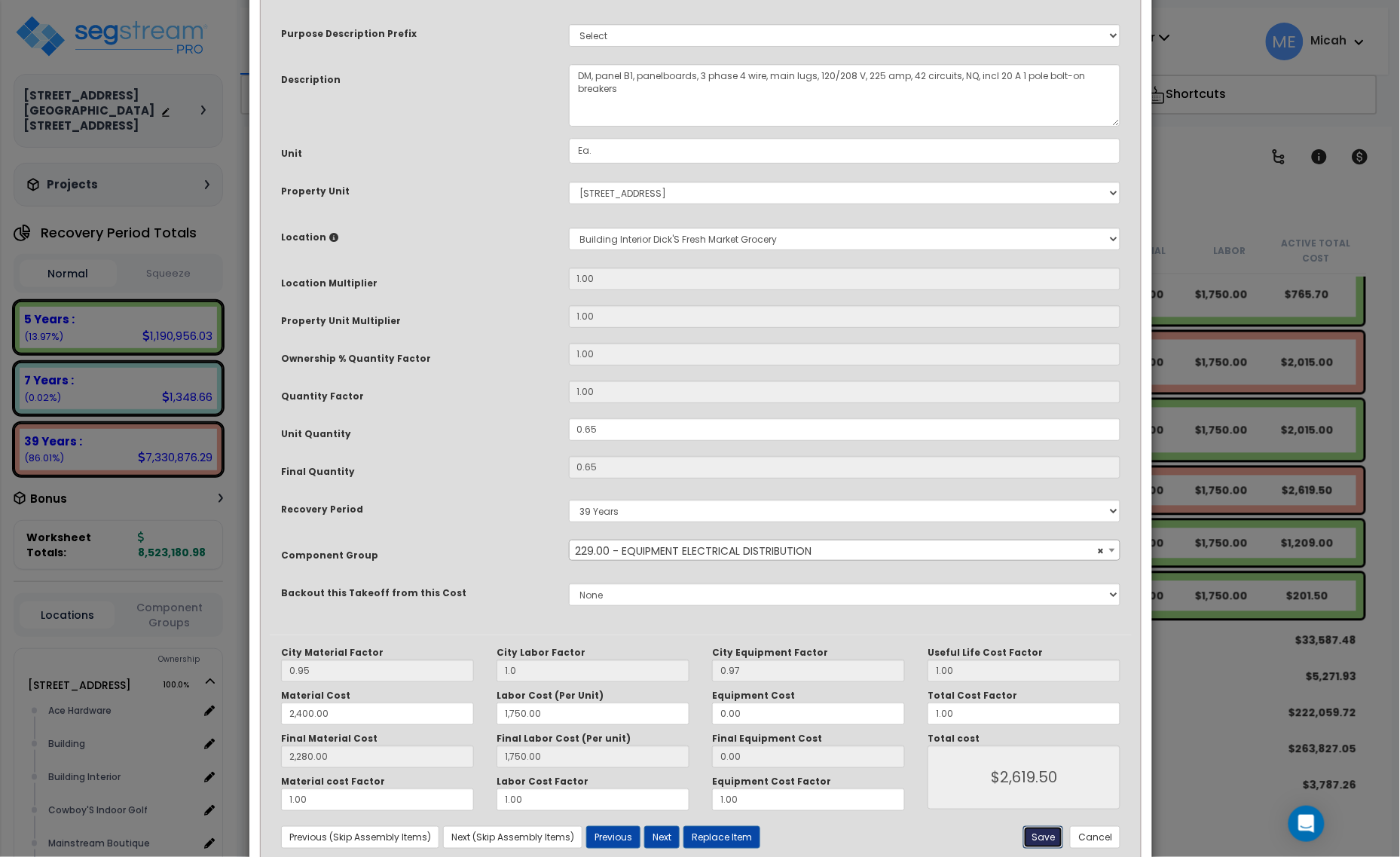
type input "1750.00"
type input "2619.50"
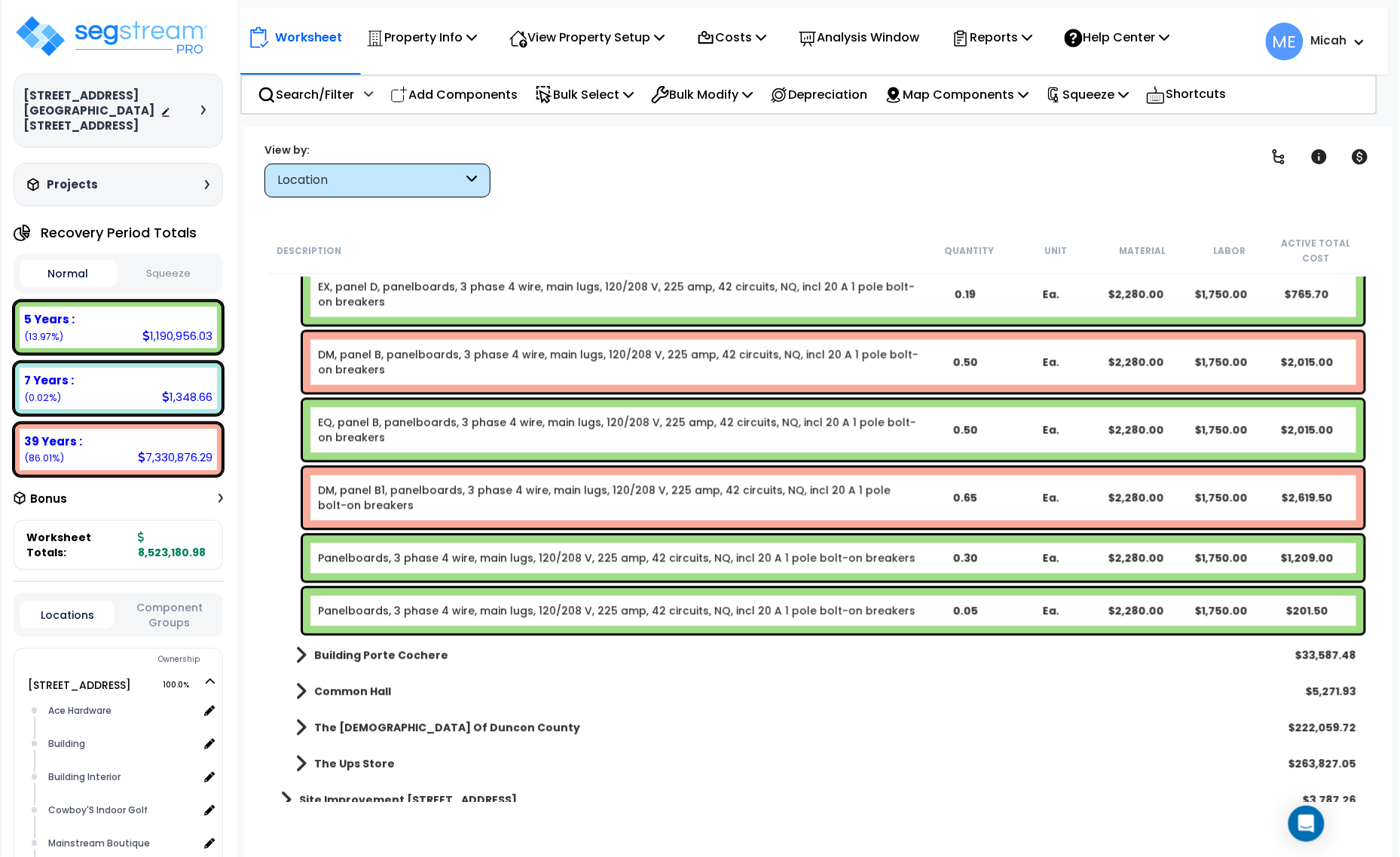
click at [436, 563] on link "Panelboards, 3 phase 4 wire, main lugs, 120/208 V, 225 amp, 42 circuits, NQ, in…" at bounding box center [617, 558] width 597 height 15
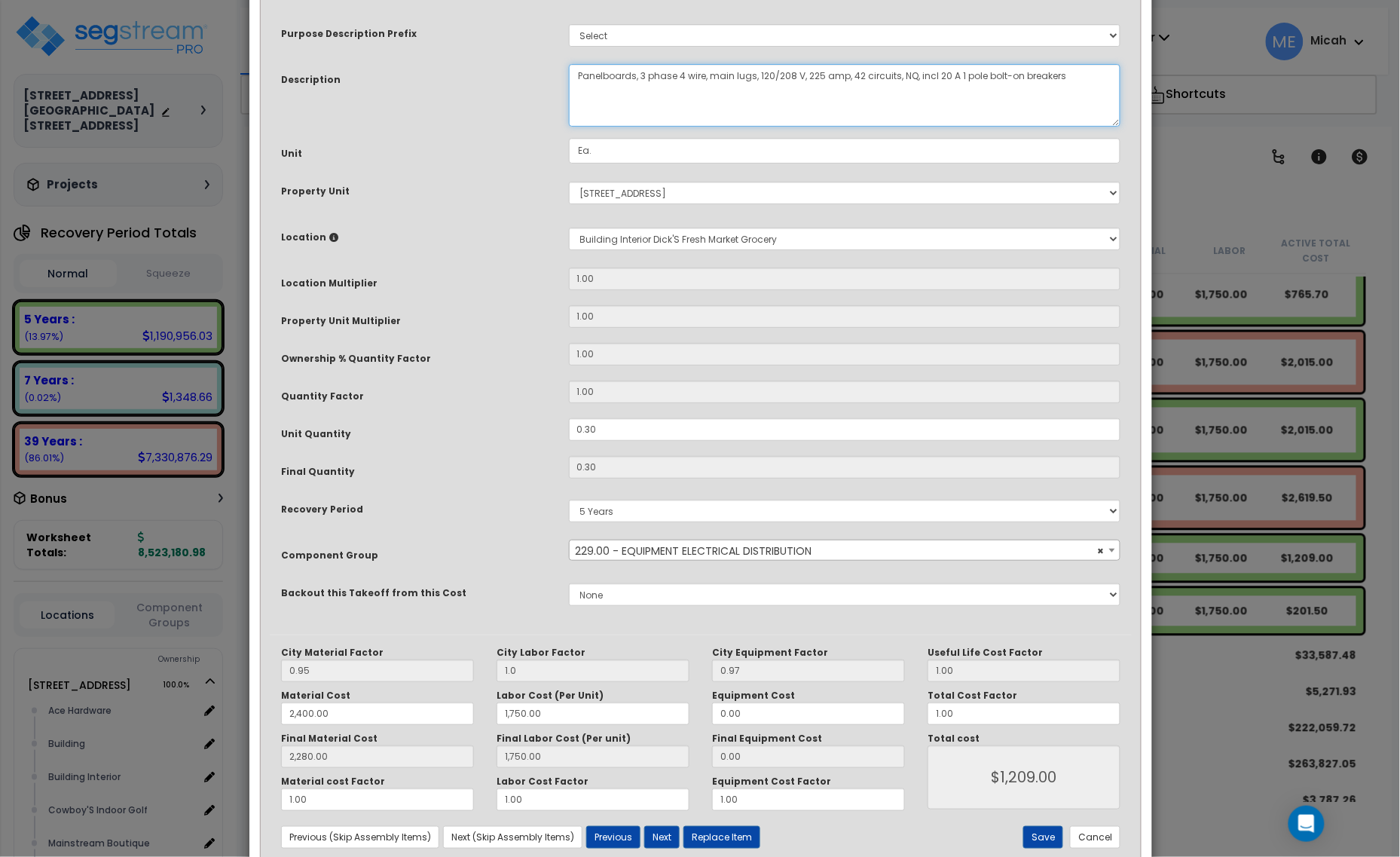
click at [577, 75] on textarea "Panelboards, 3 phase 4 wire, main lugs, 120/208 V, 225 amp, 42 circuits, NQ, in…" at bounding box center [845, 95] width 552 height 63
type textarea "EQ, panel B1, panelboards, 3 phase 4 wire, main lugs, 120/208 V, 225 amp, 42 ci…"
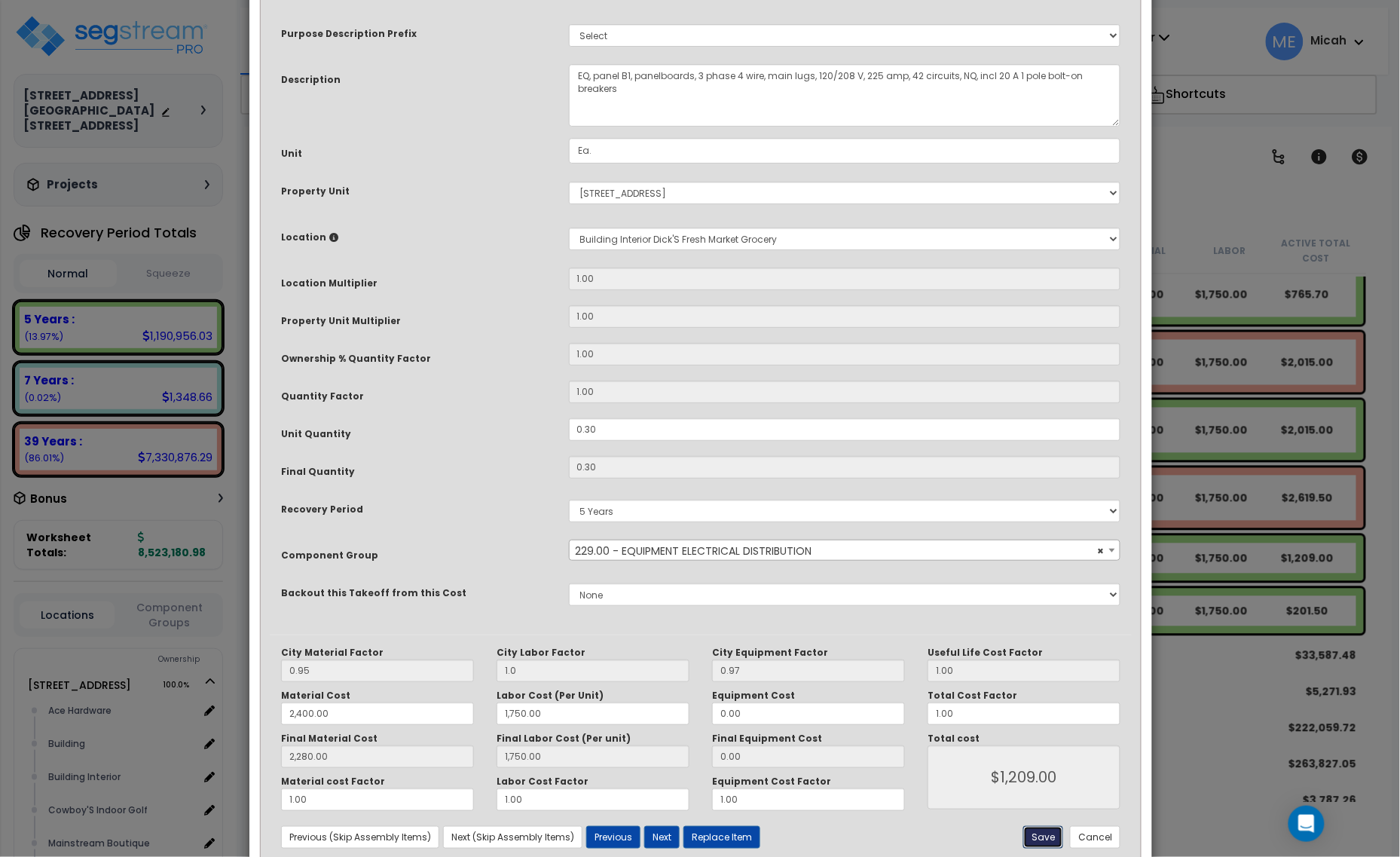
click at [1042, 837] on button "Save" at bounding box center [1043, 837] width 40 height 22
type input "1.00"
type input "2400.00"
type input "1750.00"
type input "2280.00"
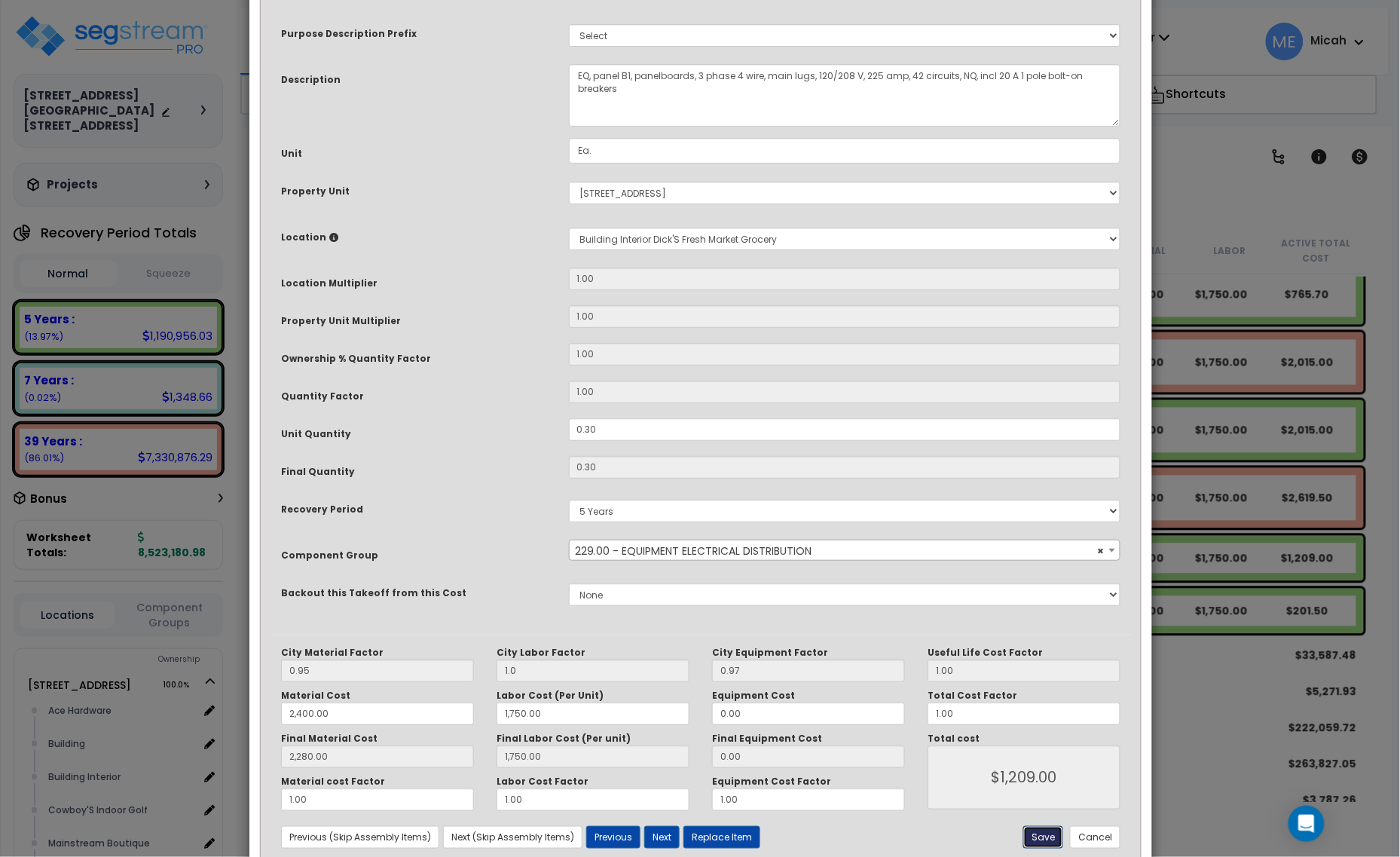
type input "1750.00"
type input "1209.00"
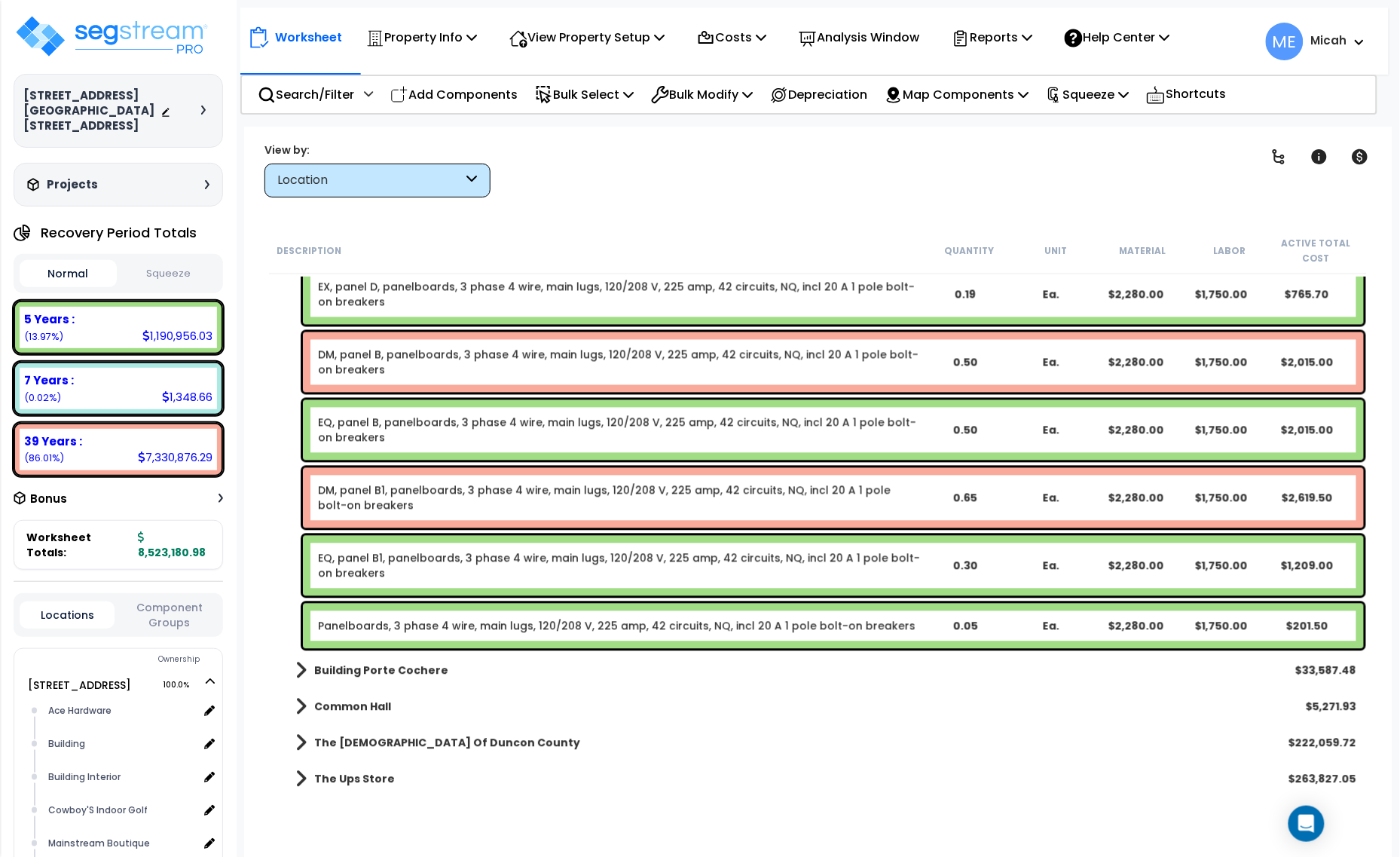
click at [472, 626] on link "Panelboards, 3 phase 4 wire, main lugs, 120/208 V, 225 amp, 42 circuits, NQ, in…" at bounding box center [617, 626] width 597 height 15
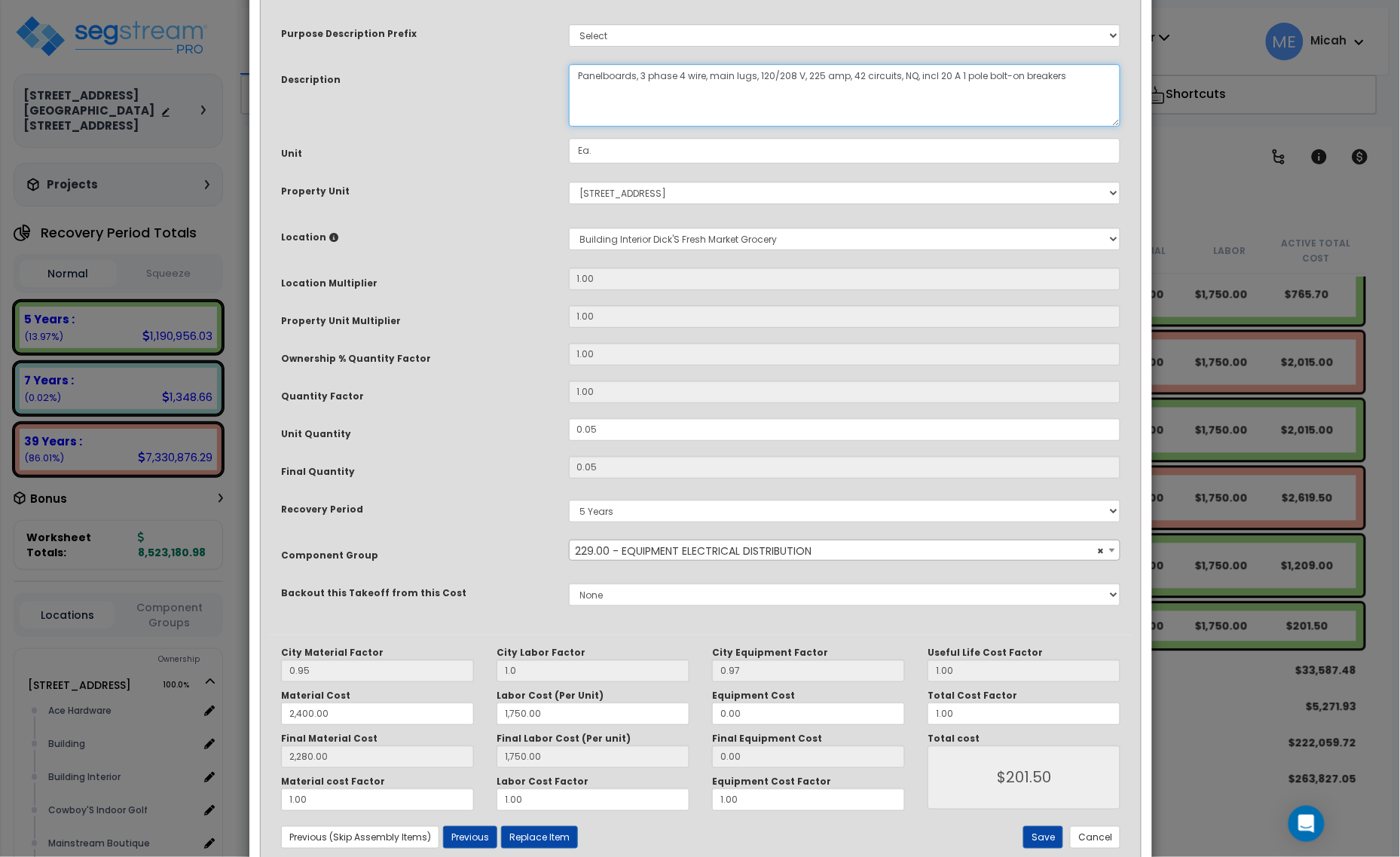
click at [576, 71] on textarea "Panelboards, 3 phase 4 wire, main lugs, 120/208 V, 225 amp, 42 circuits, NQ, in…" at bounding box center [845, 95] width 552 height 63
type textarea "EX, panel B1, panelboards, 3 phase 4 wire, main lugs, 120/208 V, 225 amp, 42 ci…"
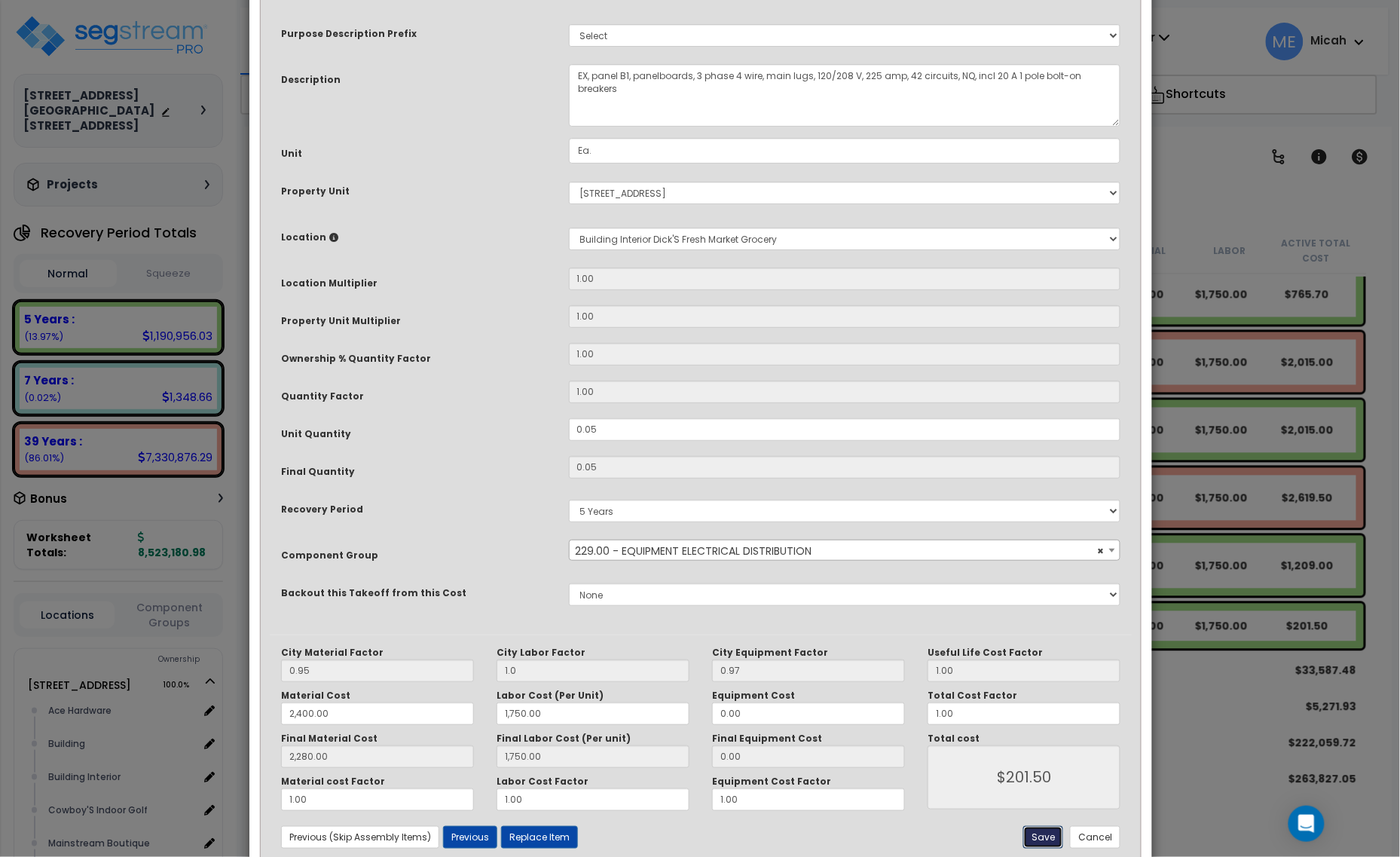
click at [1038, 842] on button "Save" at bounding box center [1043, 837] width 40 height 22
type input "1.00"
type input "2400.00"
type input "1750.00"
type input "2280.00"
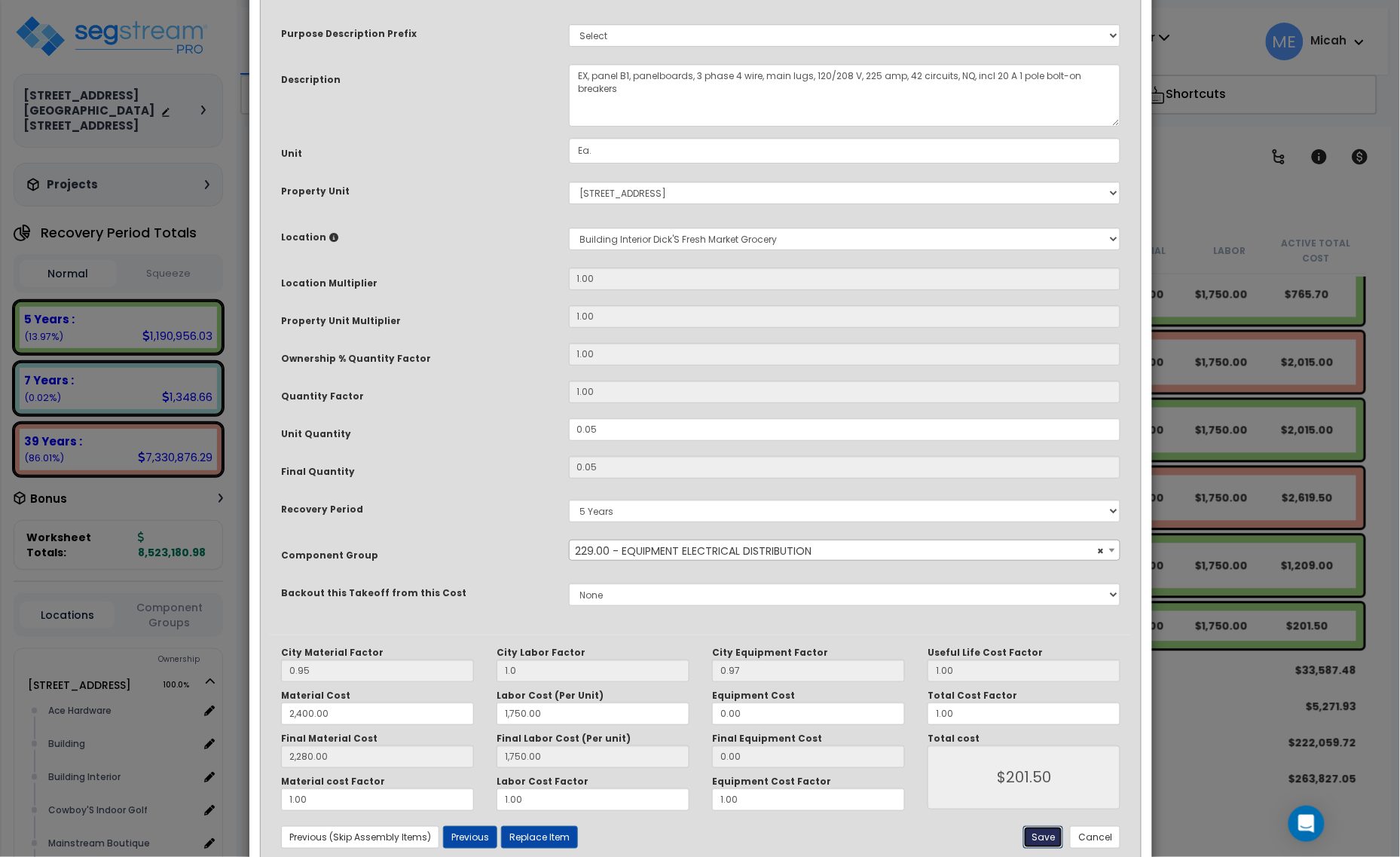
type input "1750.00"
type input "201.50"
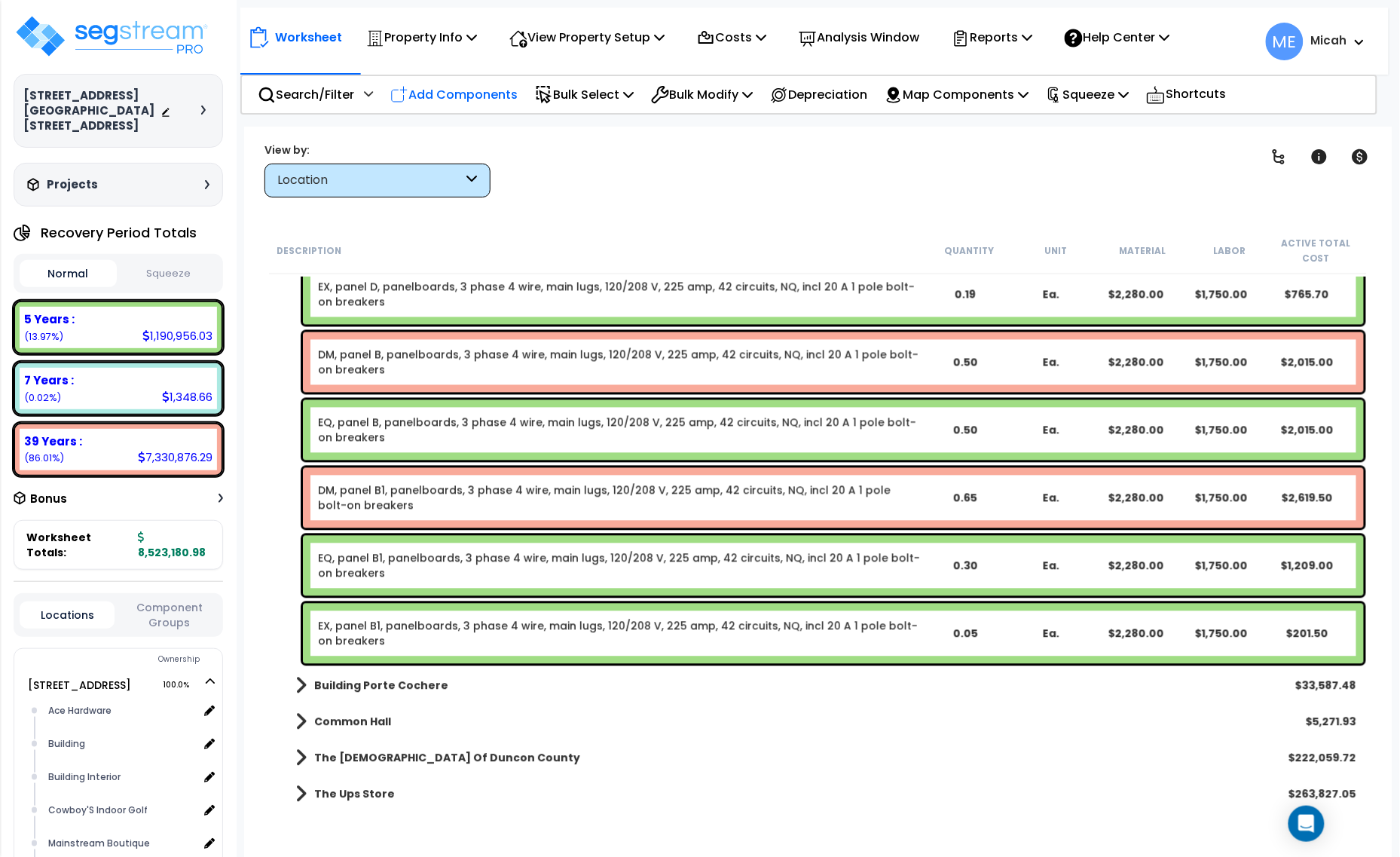
drag, startPoint x: 480, startPoint y: 96, endPoint x: 528, endPoint y: 182, distance: 98.5
click at [480, 96] on p "Add Components" at bounding box center [454, 94] width 127 height 21
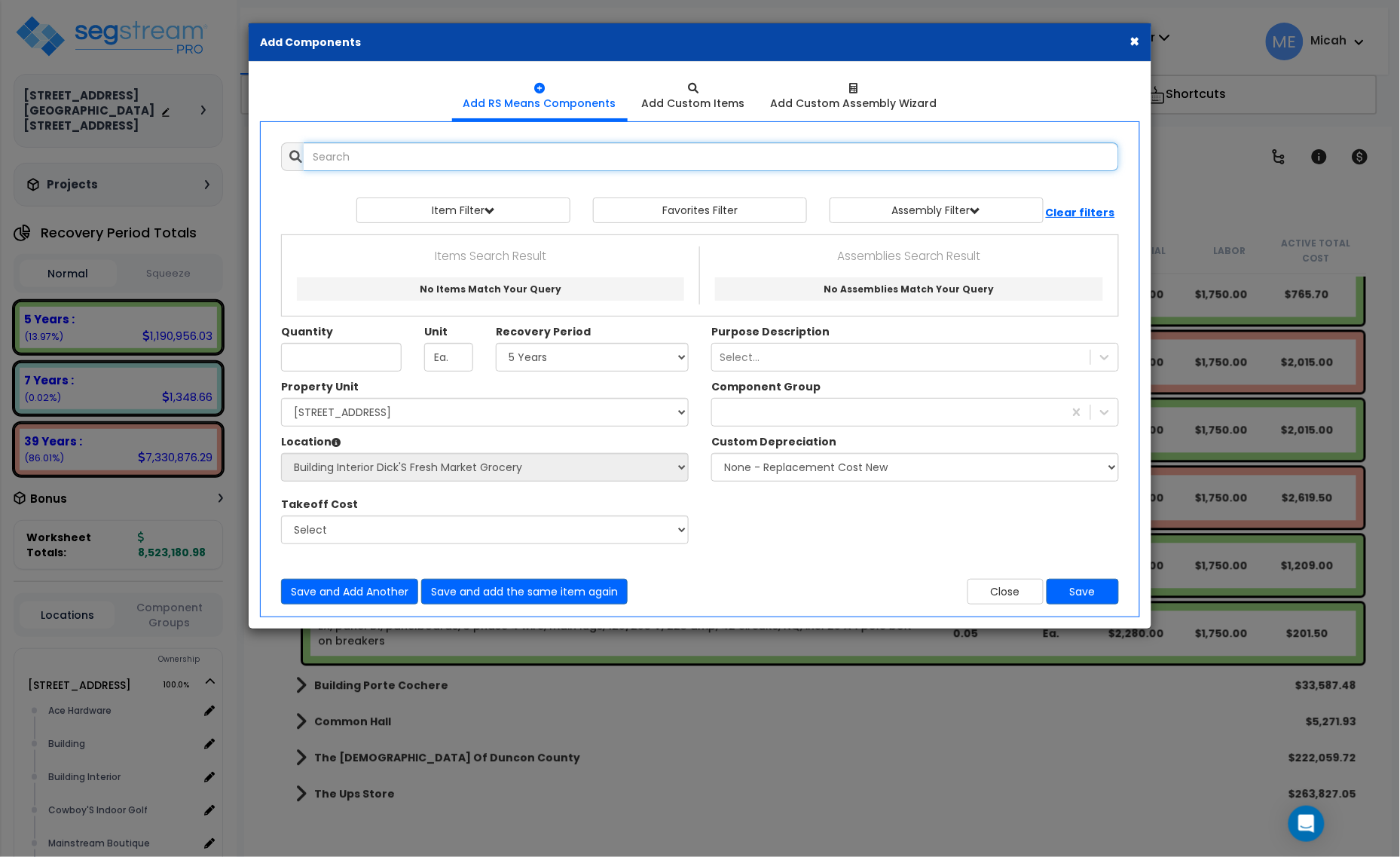
select select
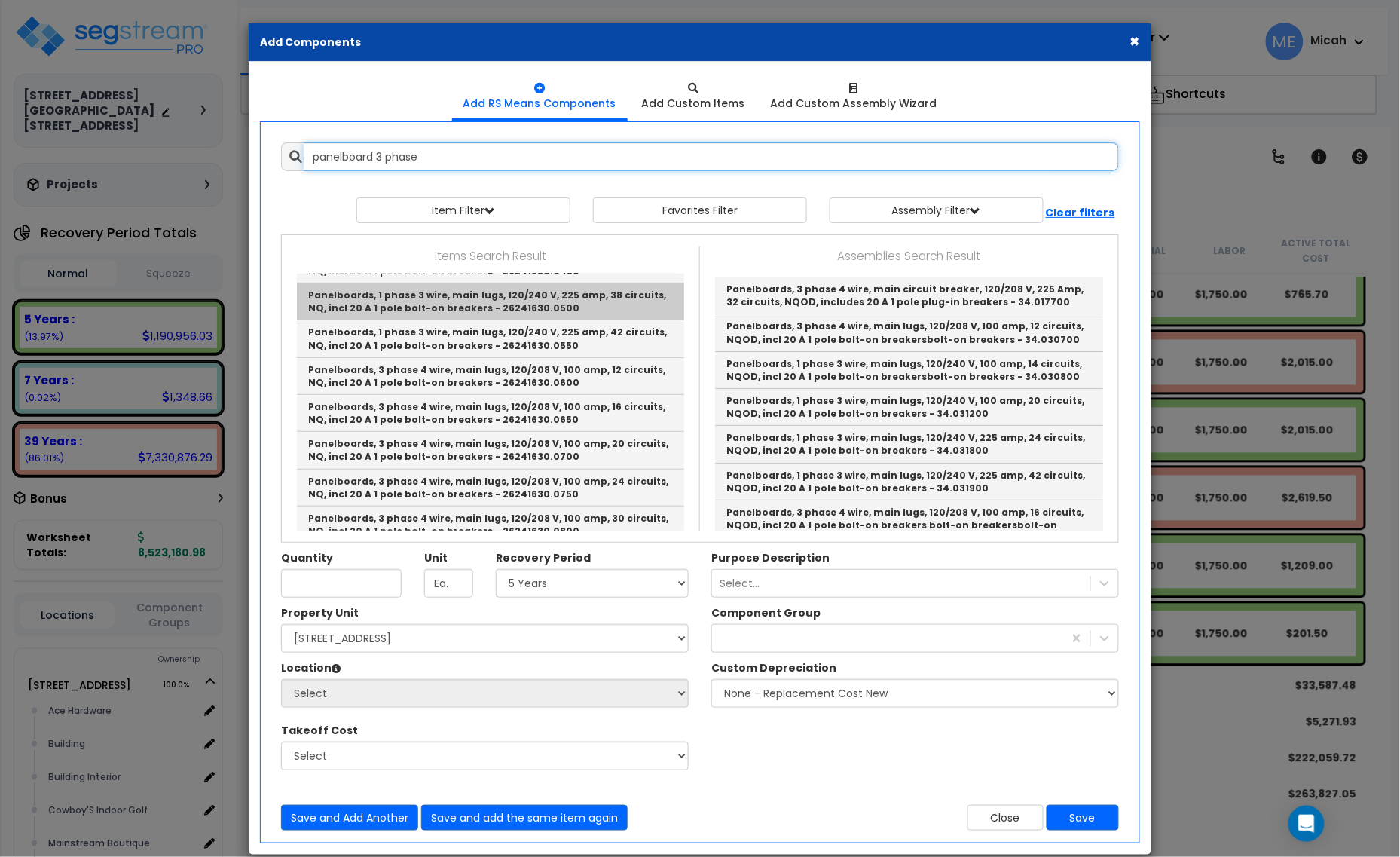
scroll to position [282, 0]
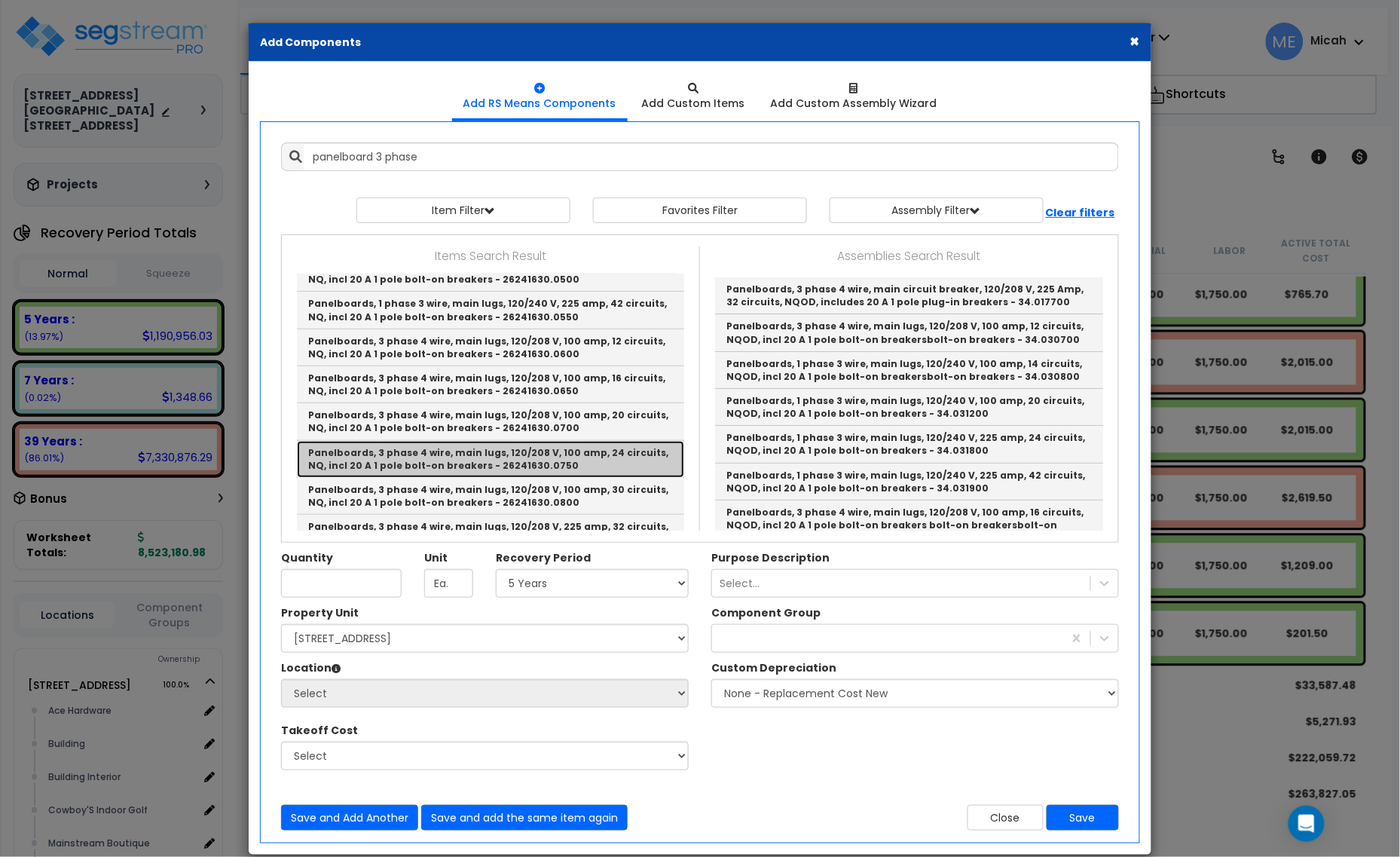
click at [582, 450] on link "Panelboards, 3 phase 4 wire, main lugs, 120/208 V, 100 amp, 24 circuits, NQ, in…" at bounding box center [490, 459] width 387 height 37
type input "Panelboards, 3 phase 4 wire, main lugs, 120/208 V, 100 amp, 24 circuits, NQ, in…"
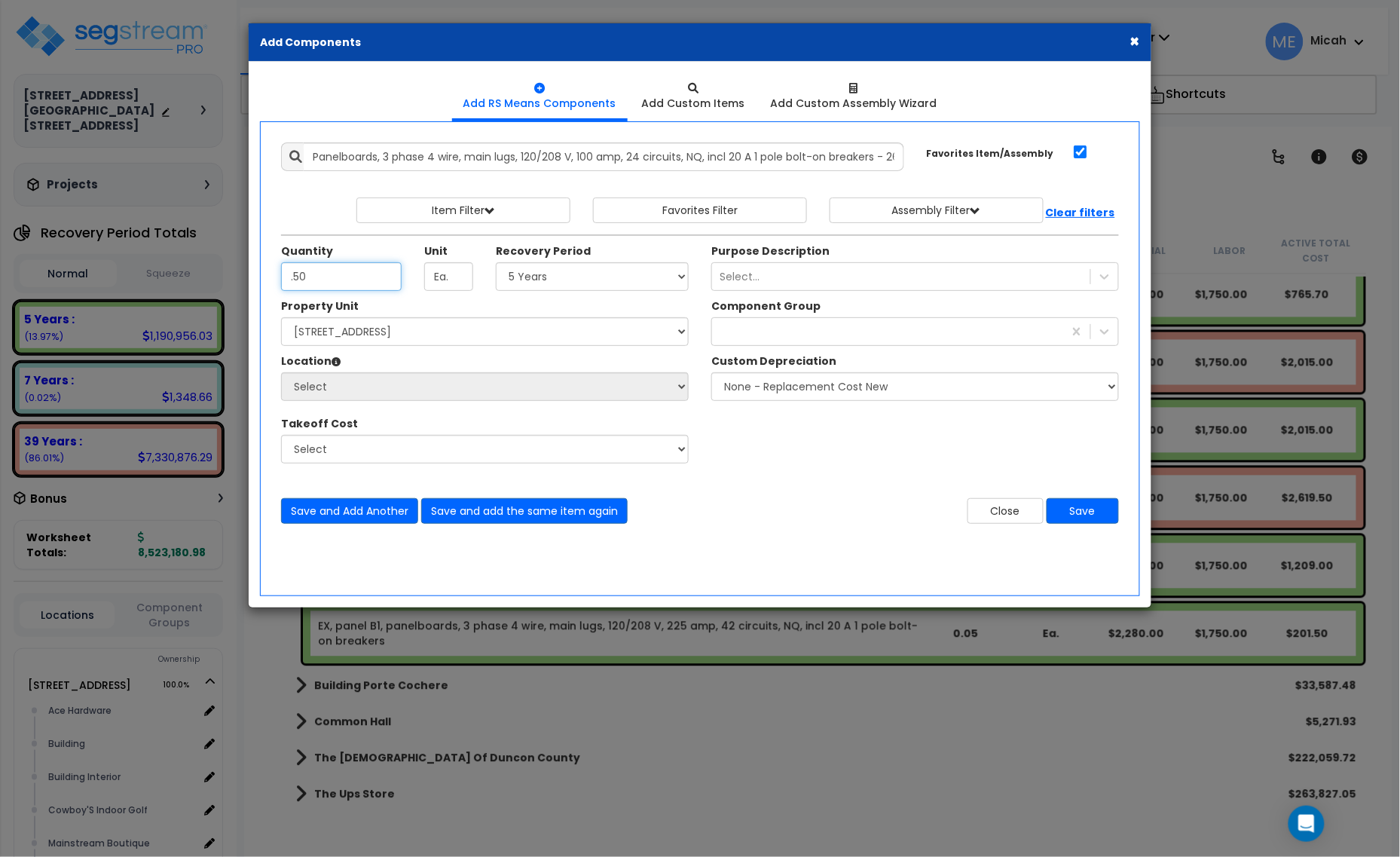
type input ".50"
click at [634, 292] on div "Quantity .50 Unit Ea. Recovery Period Select" at bounding box center [484, 271] width 430 height 55
click at [570, 285] on select "Select 5 Years 7 Years 15 Years 20 Years 39 Years 27.5 Year" at bounding box center [592, 276] width 193 height 28
select select "39Y"
click at [497, 263] on select "Select 5 Years 7 Years 15 Years 20 Years 39 Years 27.5 Year" at bounding box center [592, 276] width 193 height 28
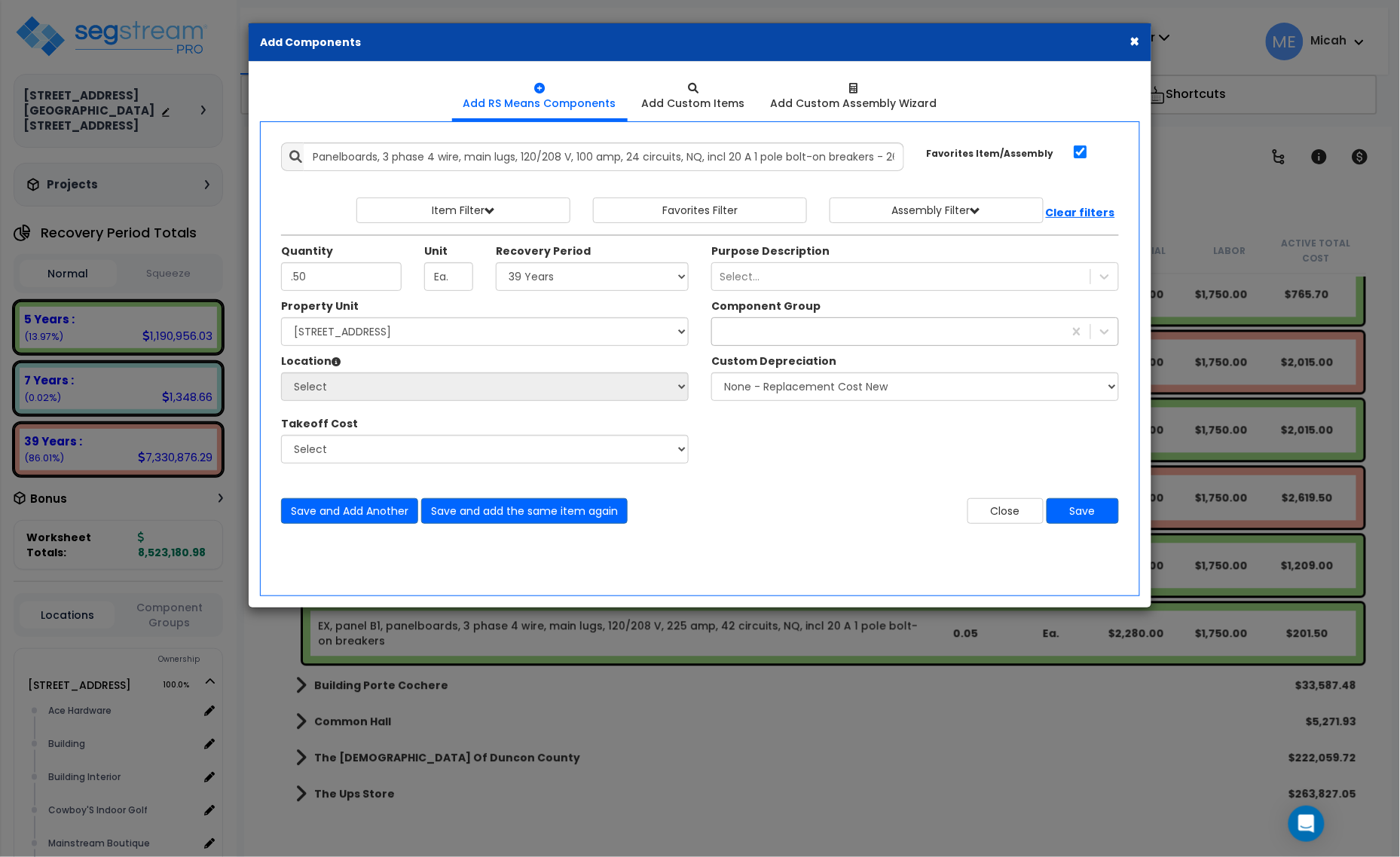
click at [786, 329] on div "229" at bounding box center [887, 331] width 351 height 24
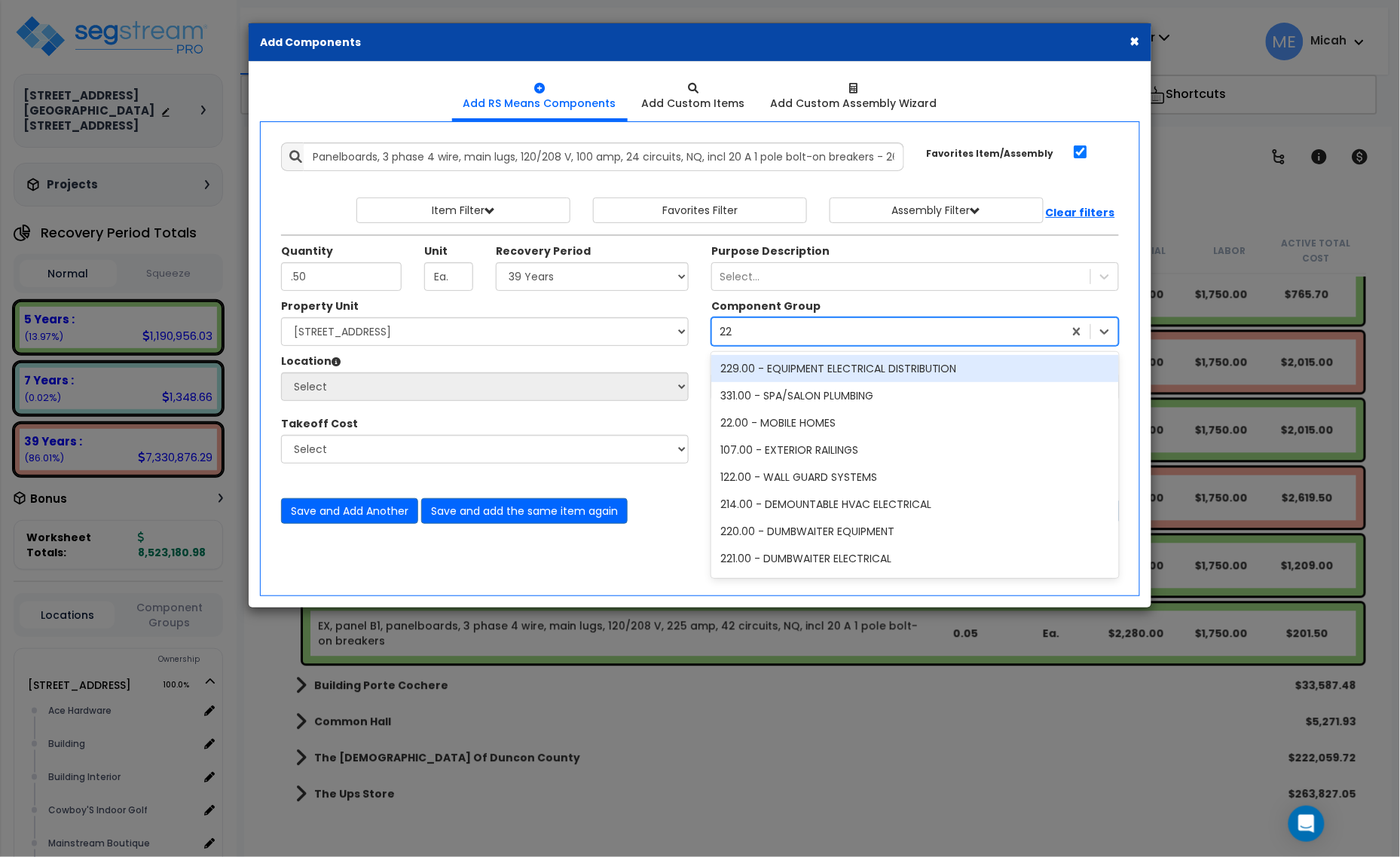
type input "229"
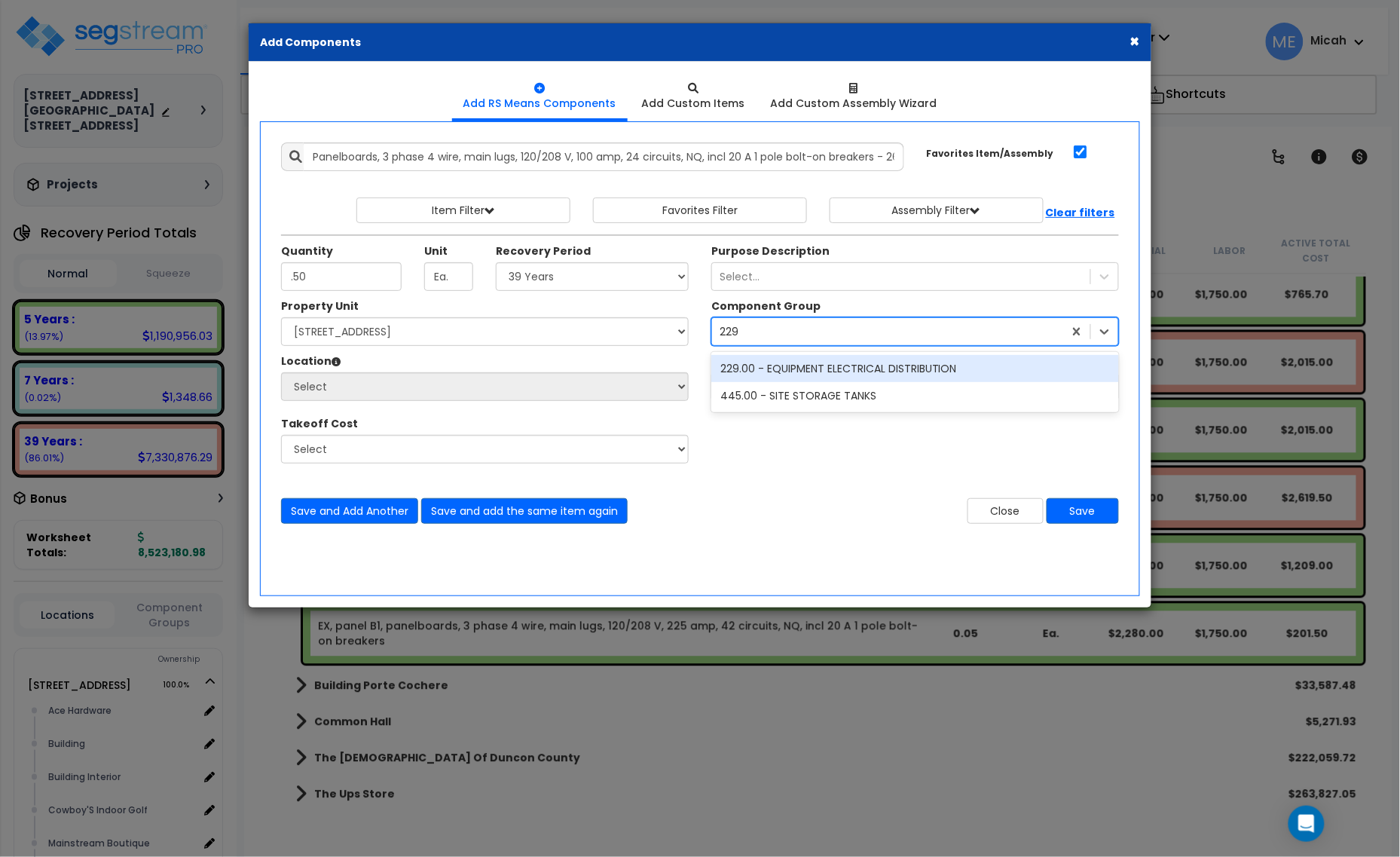
click at [788, 371] on div "229.00 - EQUIPMENT ELECTRICAL DISTRIBUTION" at bounding box center [914, 369] width 407 height 27
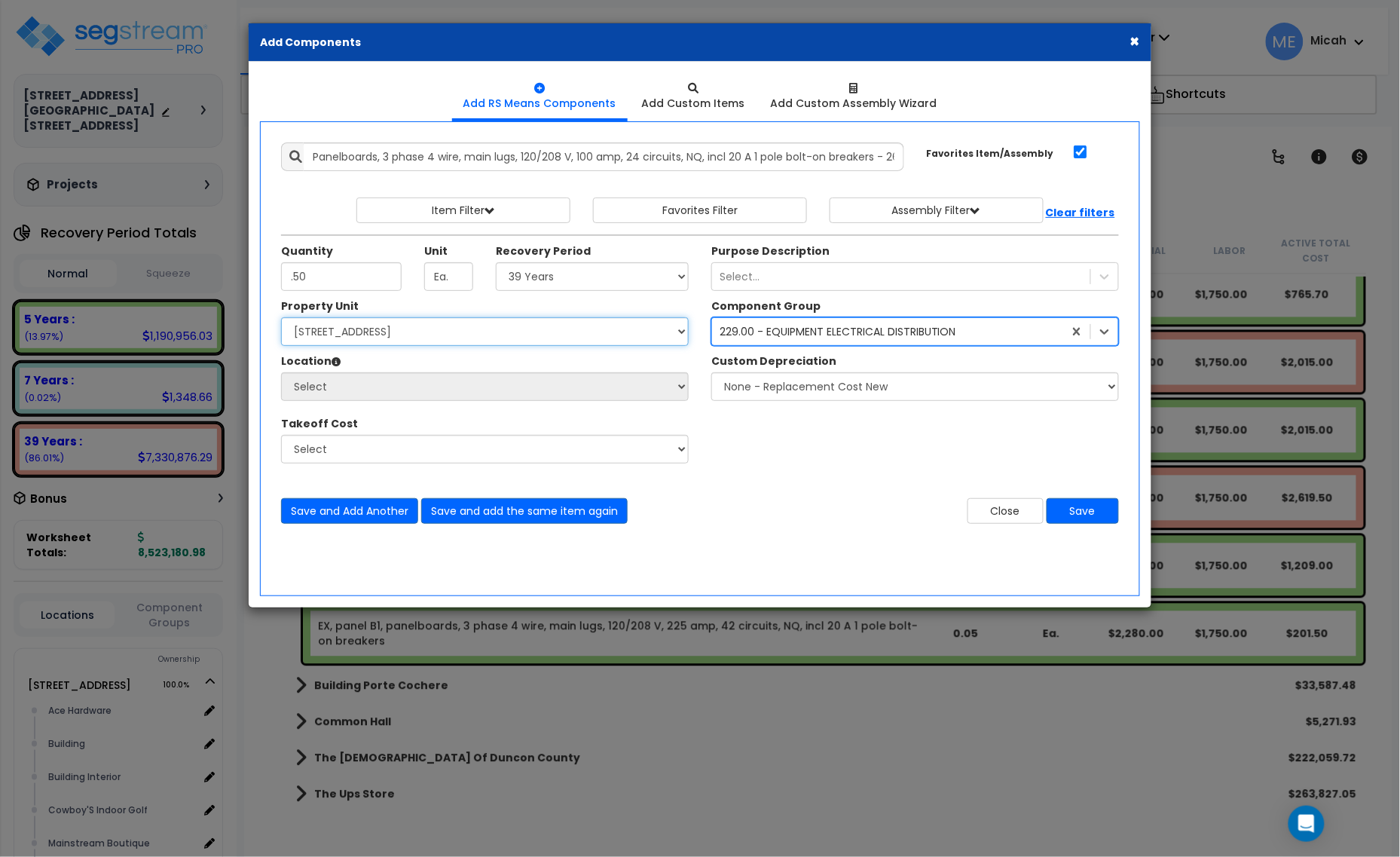
click at [548, 335] on select "Select [STREET_ADDRESS] [STREET_ADDRESS] Site Improvement [STREET_ADDRESS] Site…" at bounding box center [485, 331] width 407 height 28
select select "161428"
click at [281, 318] on select "Select [STREET_ADDRESS] [STREET_ADDRESS] Site Improvement [STREET_ADDRESS] Site…" at bounding box center [485, 331] width 407 height 28
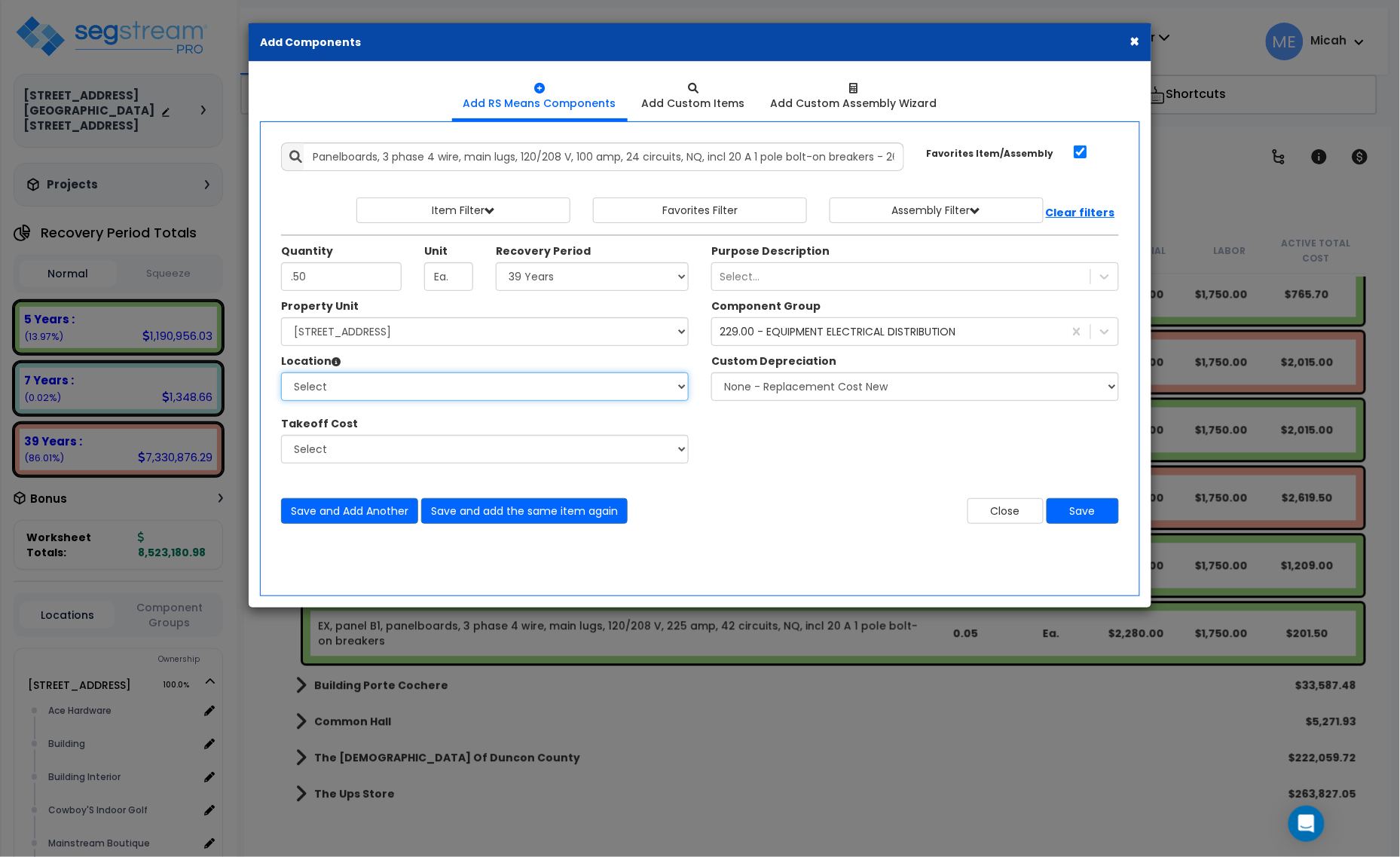
click at [461, 390] on select "Select Alchemy Salon Studio Building Building Interior Building Interior Dick'S…" at bounding box center [485, 386] width 407 height 28
select select "31279"
click at [281, 373] on select "Select Alchemy Salon Studio Building Building Interior Building Interior Dick'S…" at bounding box center [485, 386] width 407 height 28
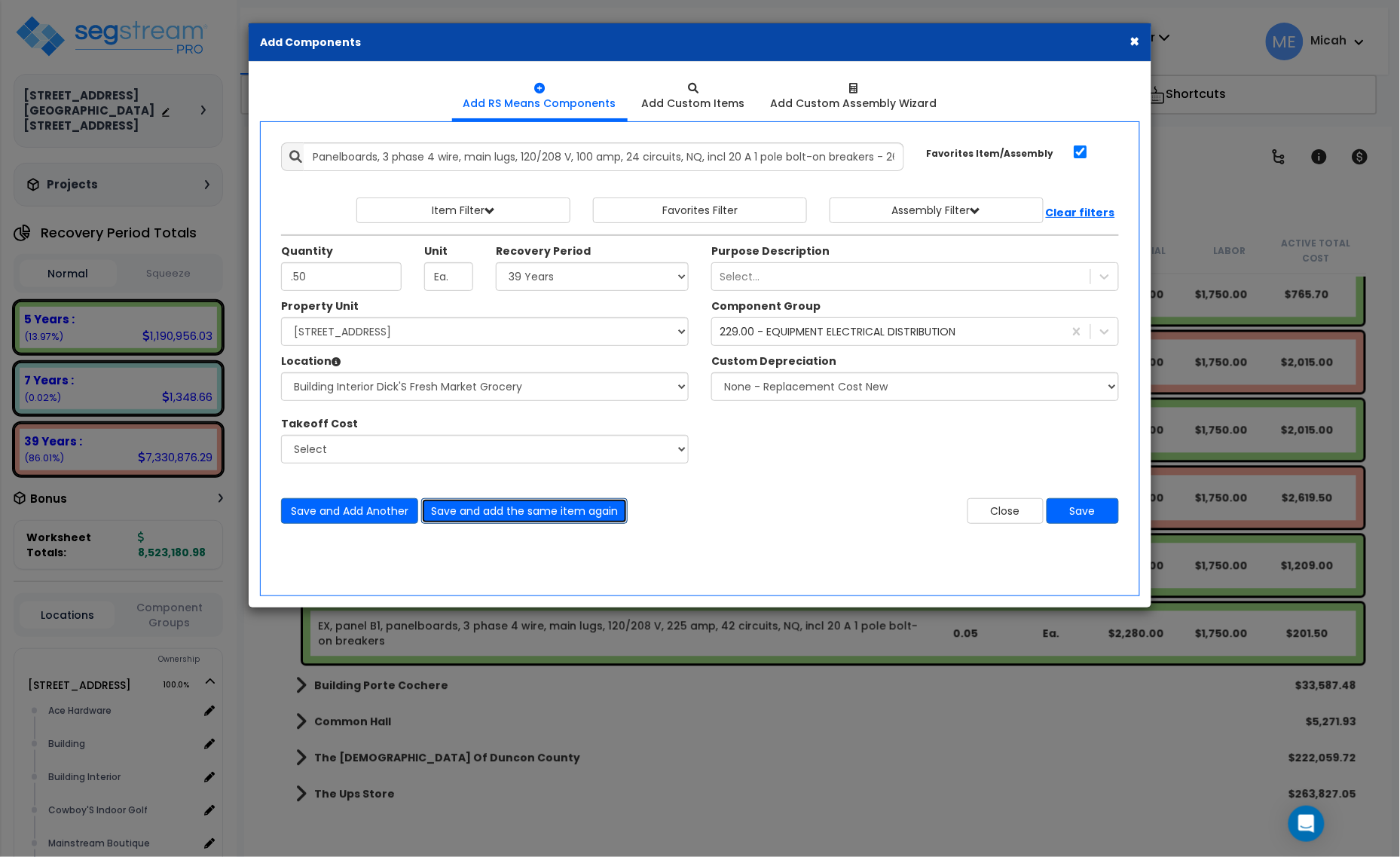
click at [556, 522] on button "Save and add the same item again" at bounding box center [524, 510] width 207 height 26
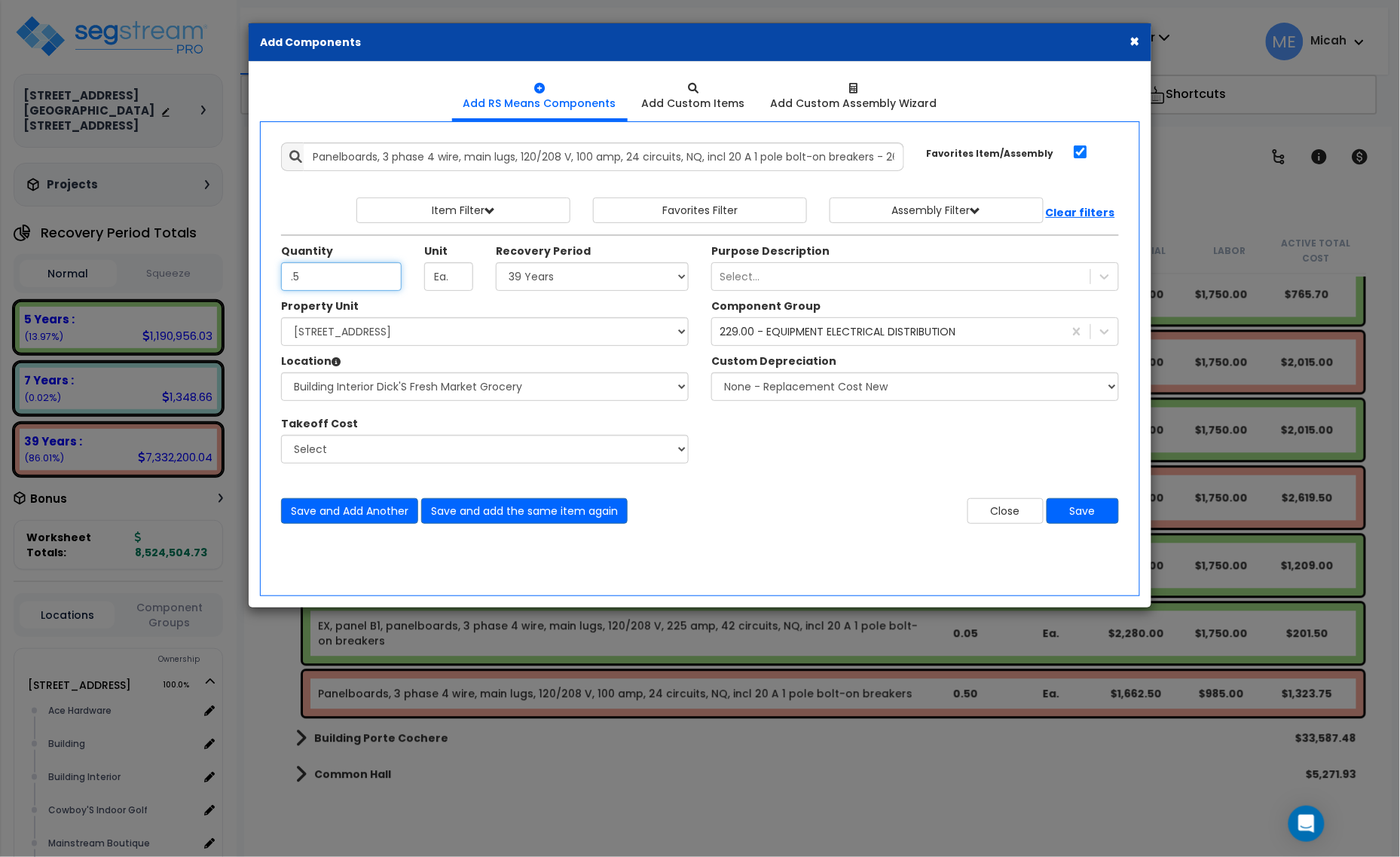
type input ".5"
click at [547, 277] on select "Select 5 Years 7 Years 15 Years 20 Years 39 Years 27.5 Year" at bounding box center [592, 276] width 193 height 28
select select "5Y"
click at [497, 263] on select "Select 5 Years 7 Years 15 Years 20 Years 39 Years 27.5 Year" at bounding box center [592, 276] width 193 height 28
click at [1101, 518] on button "Save" at bounding box center [1083, 510] width 72 height 26
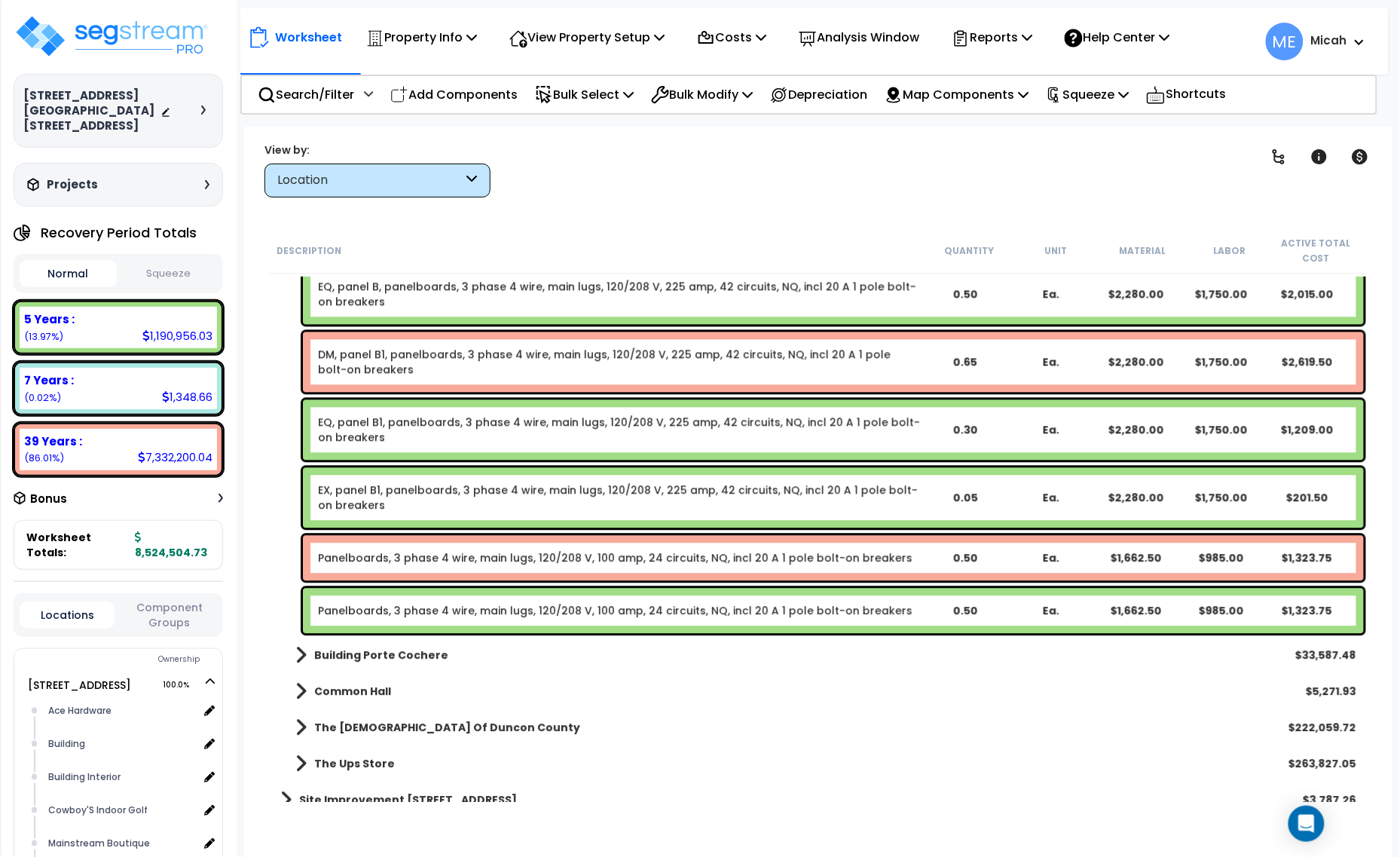
scroll to position [16129, 0]
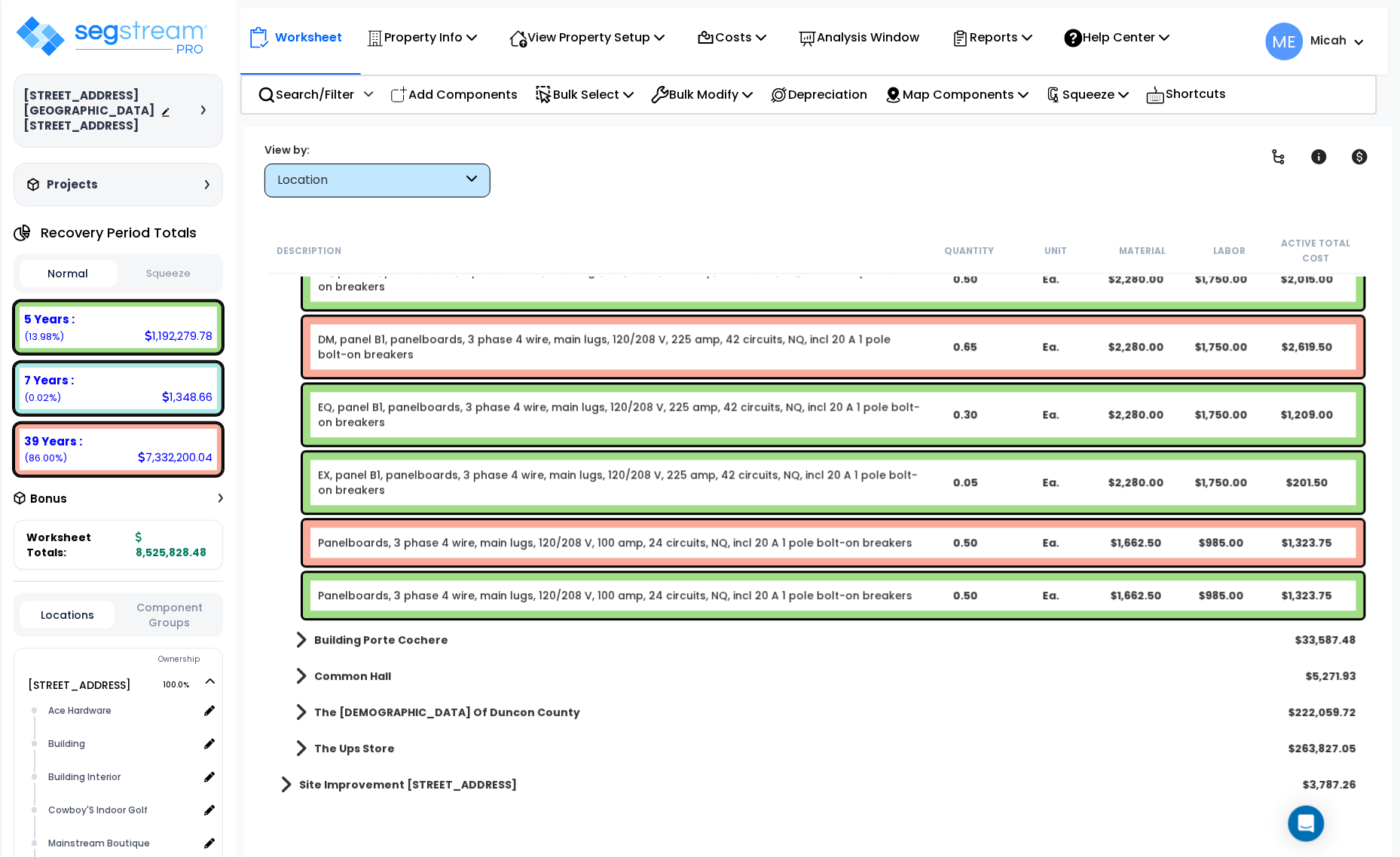
click at [461, 548] on link "Panelboards, 3 phase 4 wire, main lugs, 120/208 V, 100 amp, 24 circuits, NQ, in…" at bounding box center [615, 543] width 594 height 15
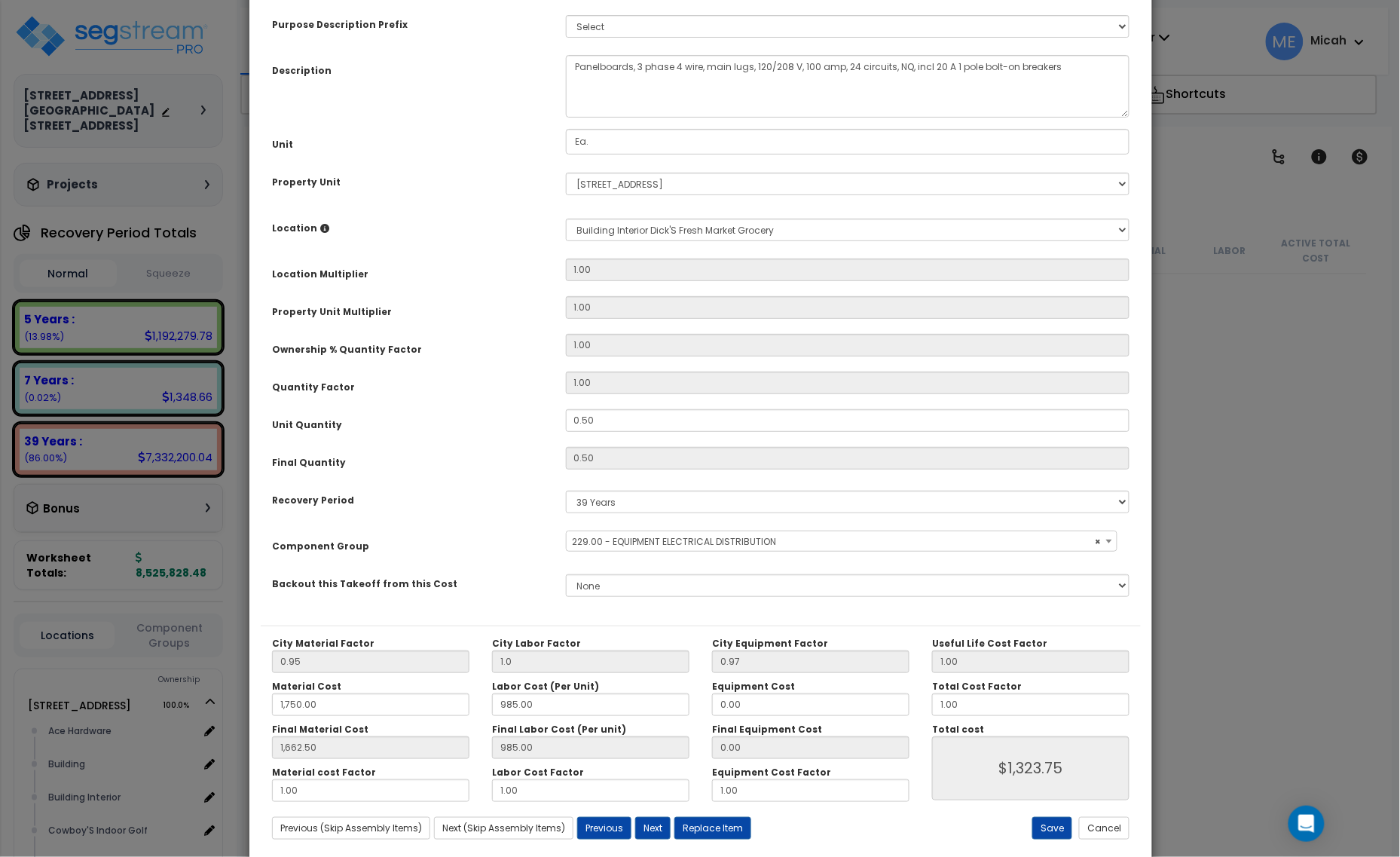
scroll to position [16129, 0]
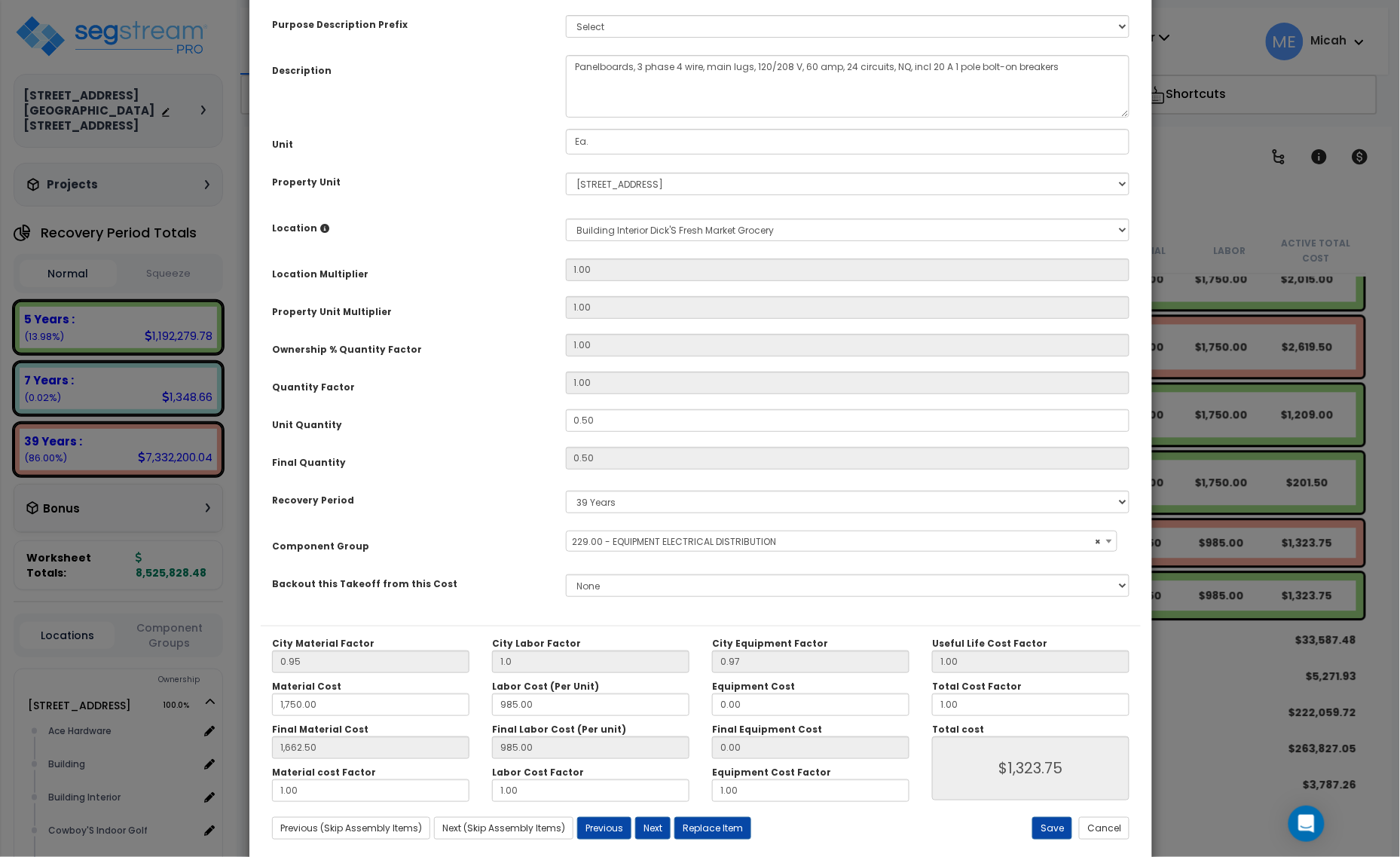
click at [572, 76] on textarea "Panelboards, 3 phase 4 wire, main lugs, 120/208 V, 100 amp, 24 circuits, NQ, in…" at bounding box center [848, 86] width 564 height 63
type textarea "DM, caribou panel, panelboards, 3 phase 4 wire, main lugs, 120/208 V, 60 amp, 2…"
click at [1053, 834] on button "Save" at bounding box center [1052, 828] width 40 height 22
type input "1.00"
type input "1750.00"
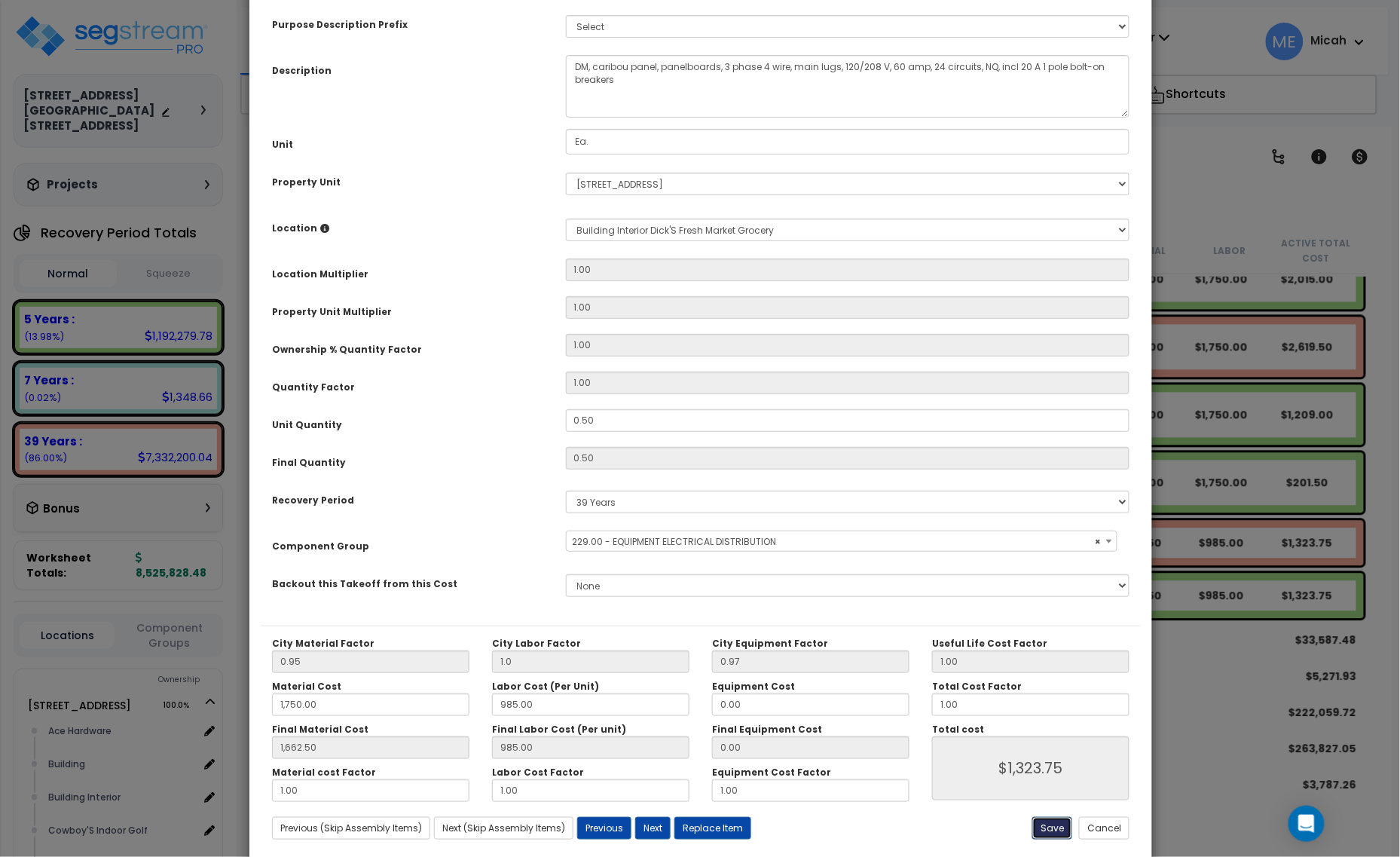
type input "1662.50"
type input "1323.75"
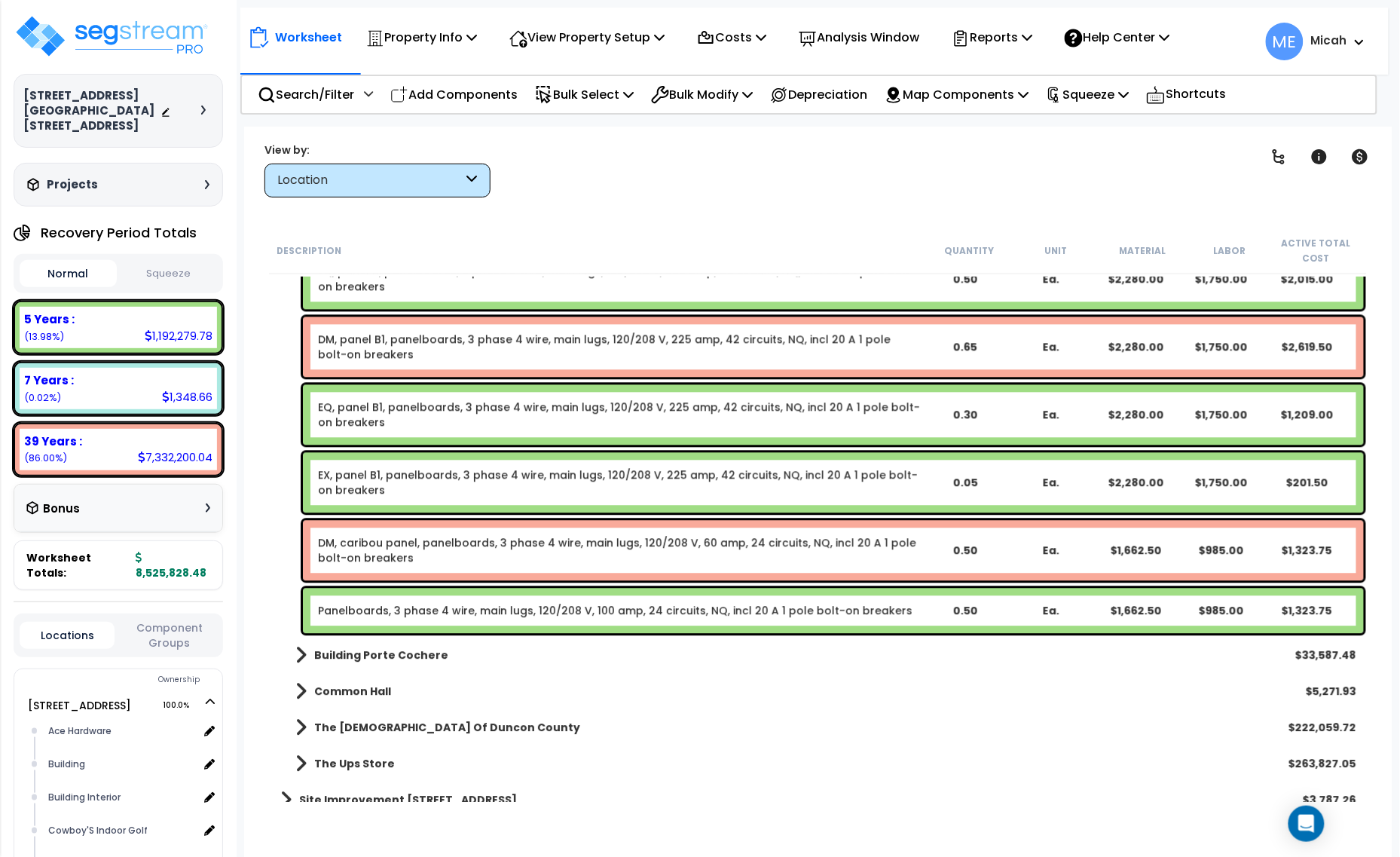
click at [461, 614] on link "Panelboards, 3 phase 4 wire, main lugs, 120/208 V, 100 amp, 24 circuits, NQ, in…" at bounding box center [615, 611] width 594 height 15
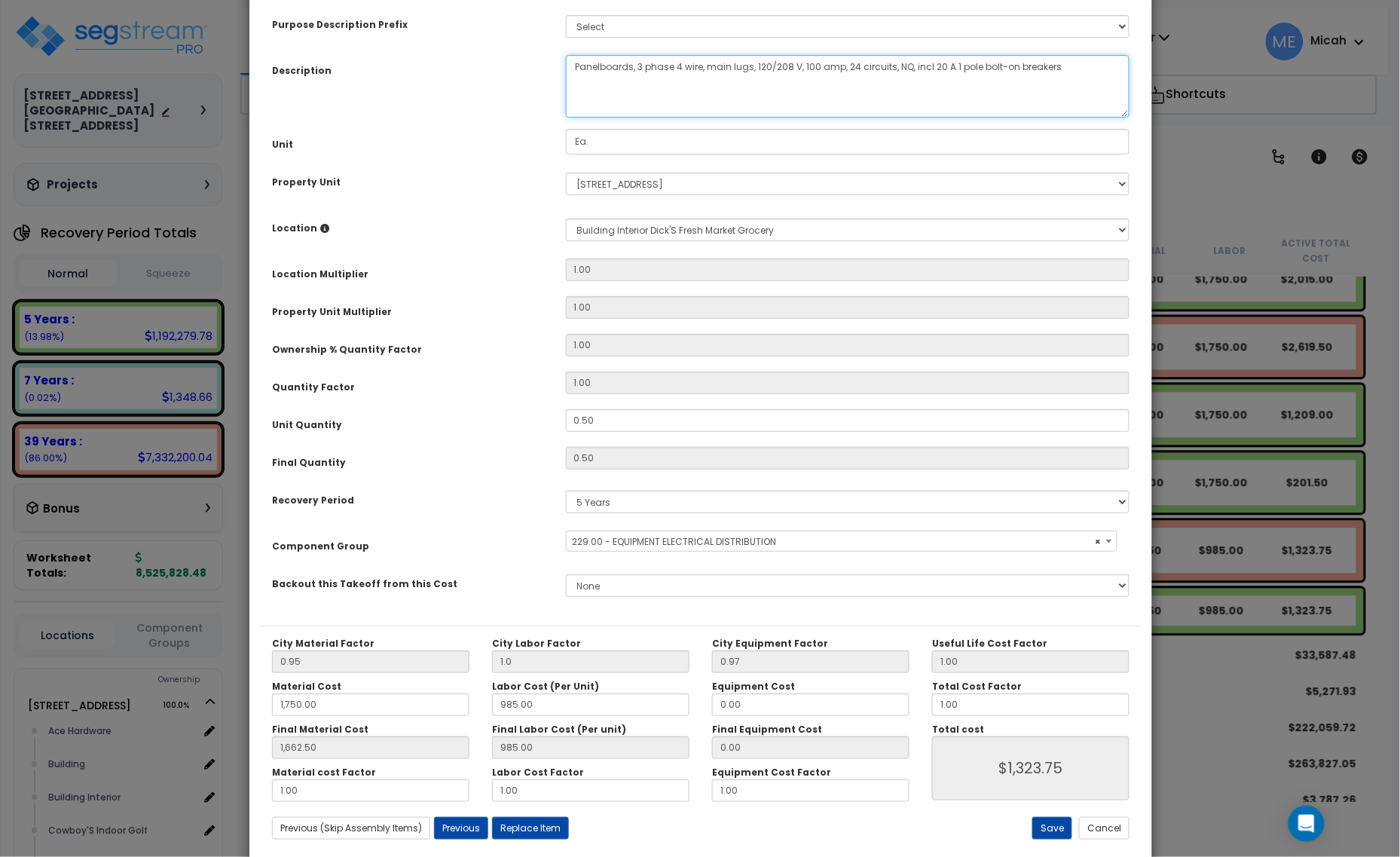
click at [570, 77] on textarea "Panelboards, 3 phase 4 wire, main lugs, 120/208 V, 100 amp, 24 circuits, NQ, in…" at bounding box center [848, 86] width 564 height 63
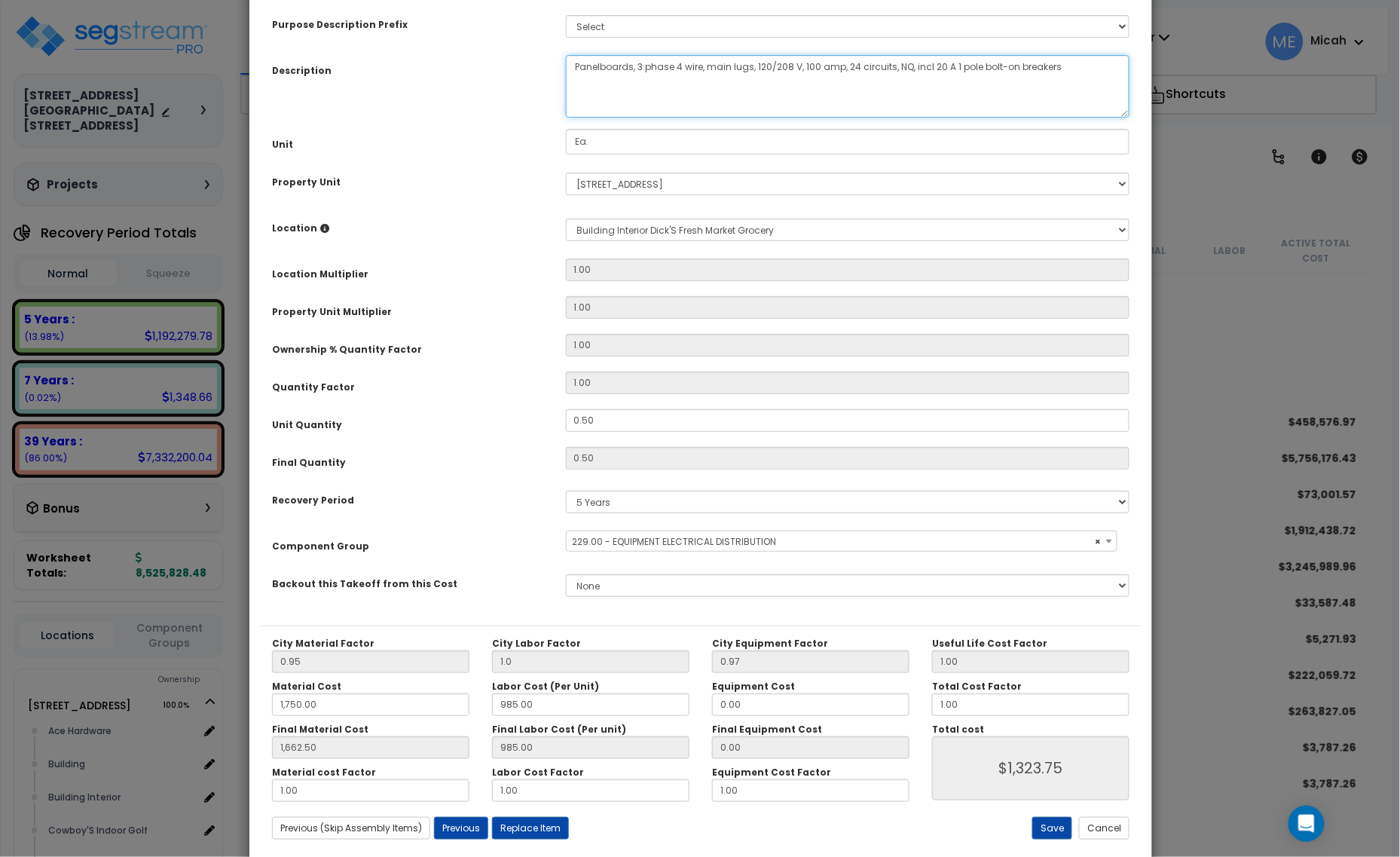
scroll to position [122, 0]
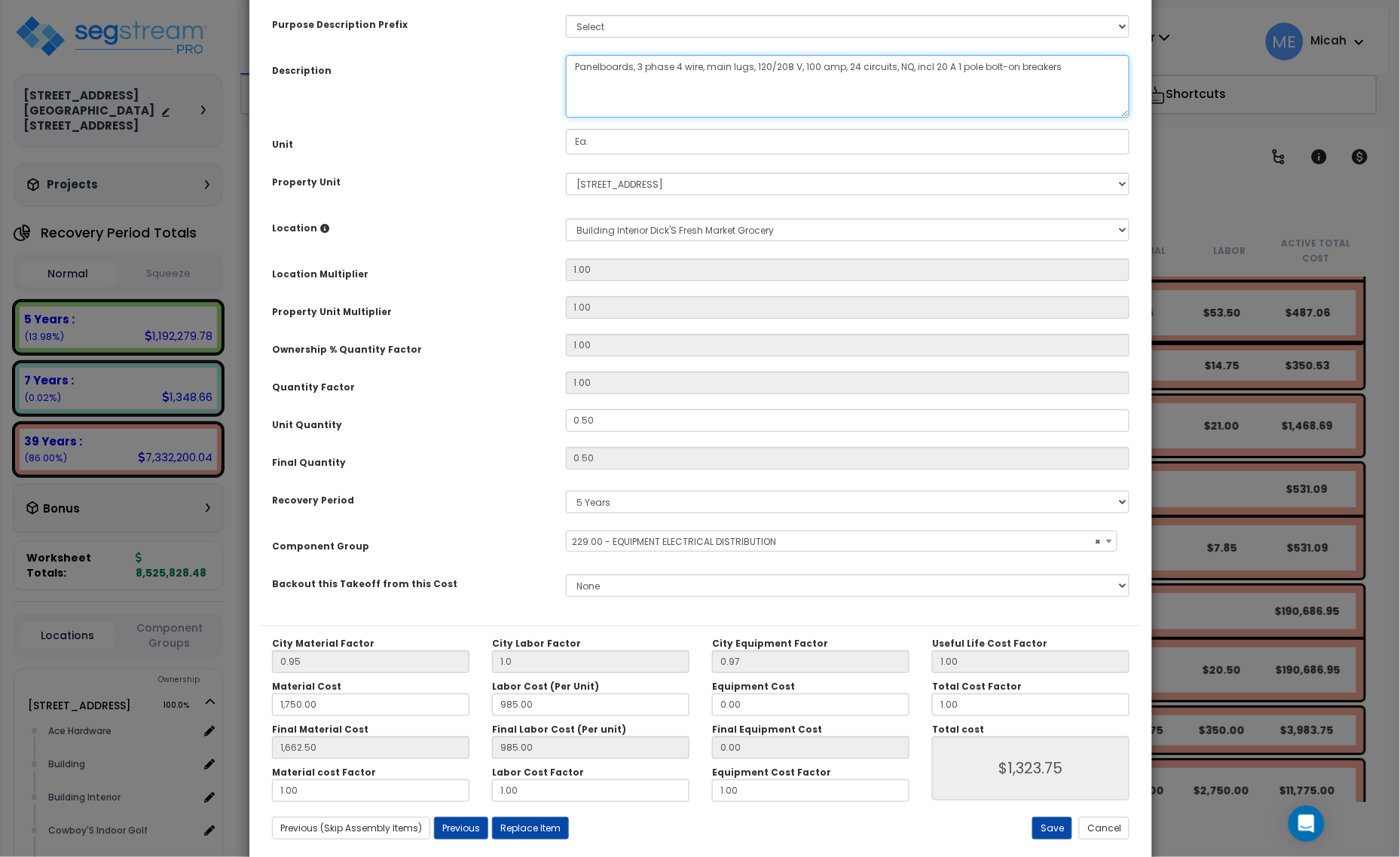
click at [577, 72] on textarea "Panelboards, 3 phase 4 wire, main lugs, 120/208 V, 100 amp, 24 circuits, NQ, in…" at bounding box center [848, 86] width 564 height 63
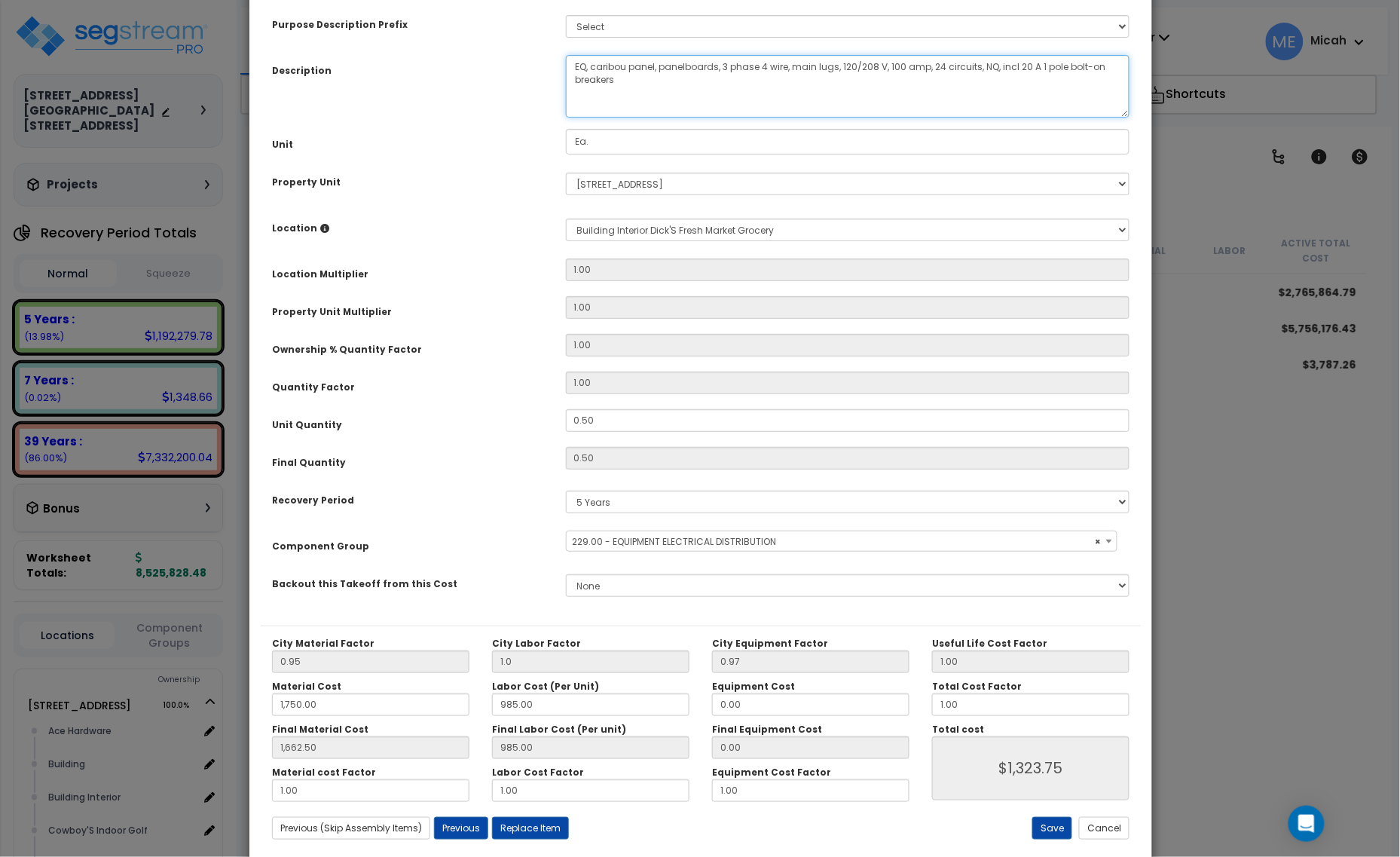
click at [898, 68] on textarea "Panelboards, 3 phase 4 wire, main lugs, 120/208 V, 100 amp, 24 circuits, NQ, in…" at bounding box center [848, 86] width 564 height 63
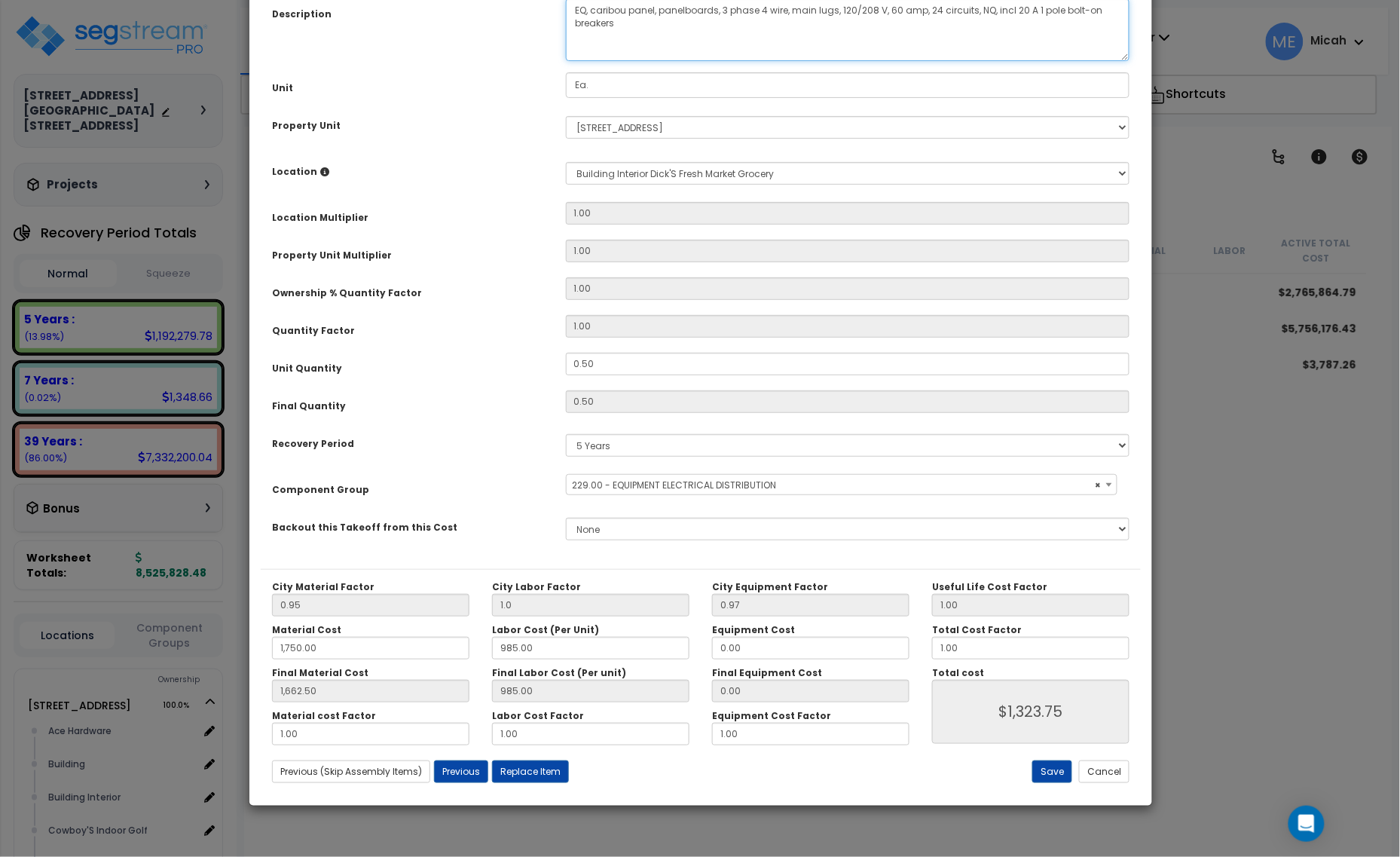
scroll to position [114, 0]
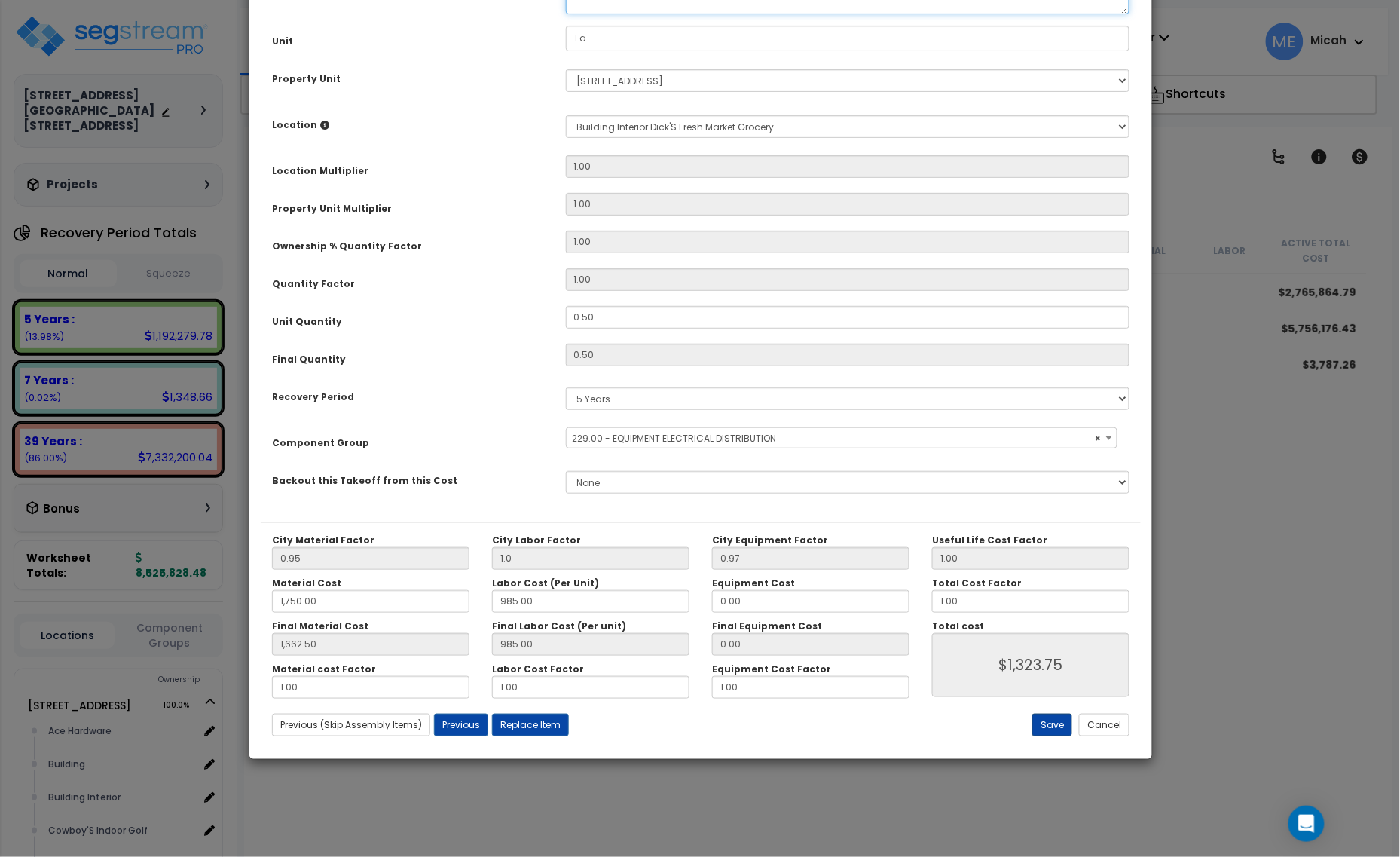
type textarea "EQ, caribou panel, panelboards, 3 phase 4 wire, main lugs, 120/208 V, 60 amp, 2…"
click at [1040, 716] on button "Save" at bounding box center [1052, 725] width 40 height 22
type input "1.00"
type input "1750.00"
type input "1662.50"
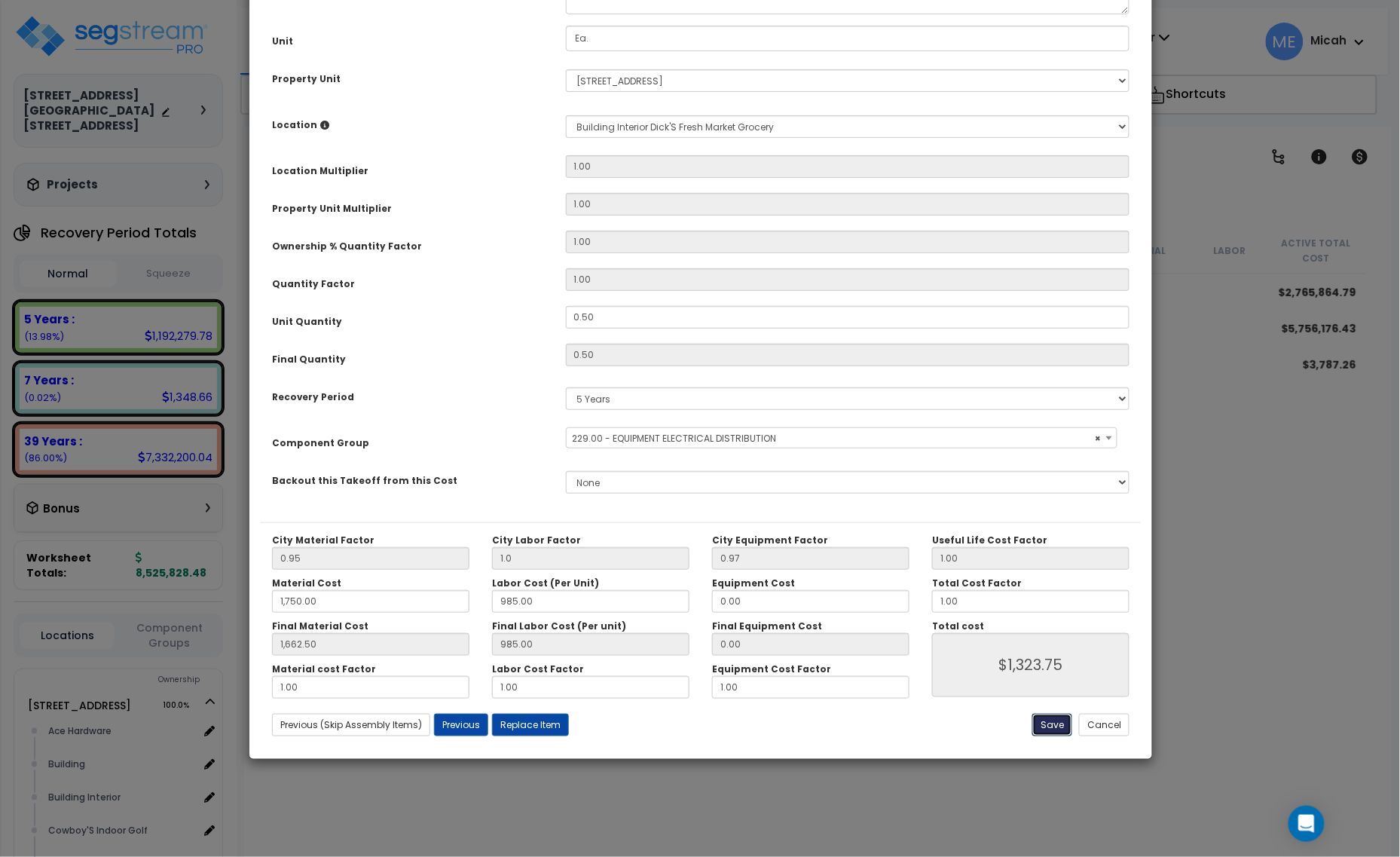
type input "1323.75"
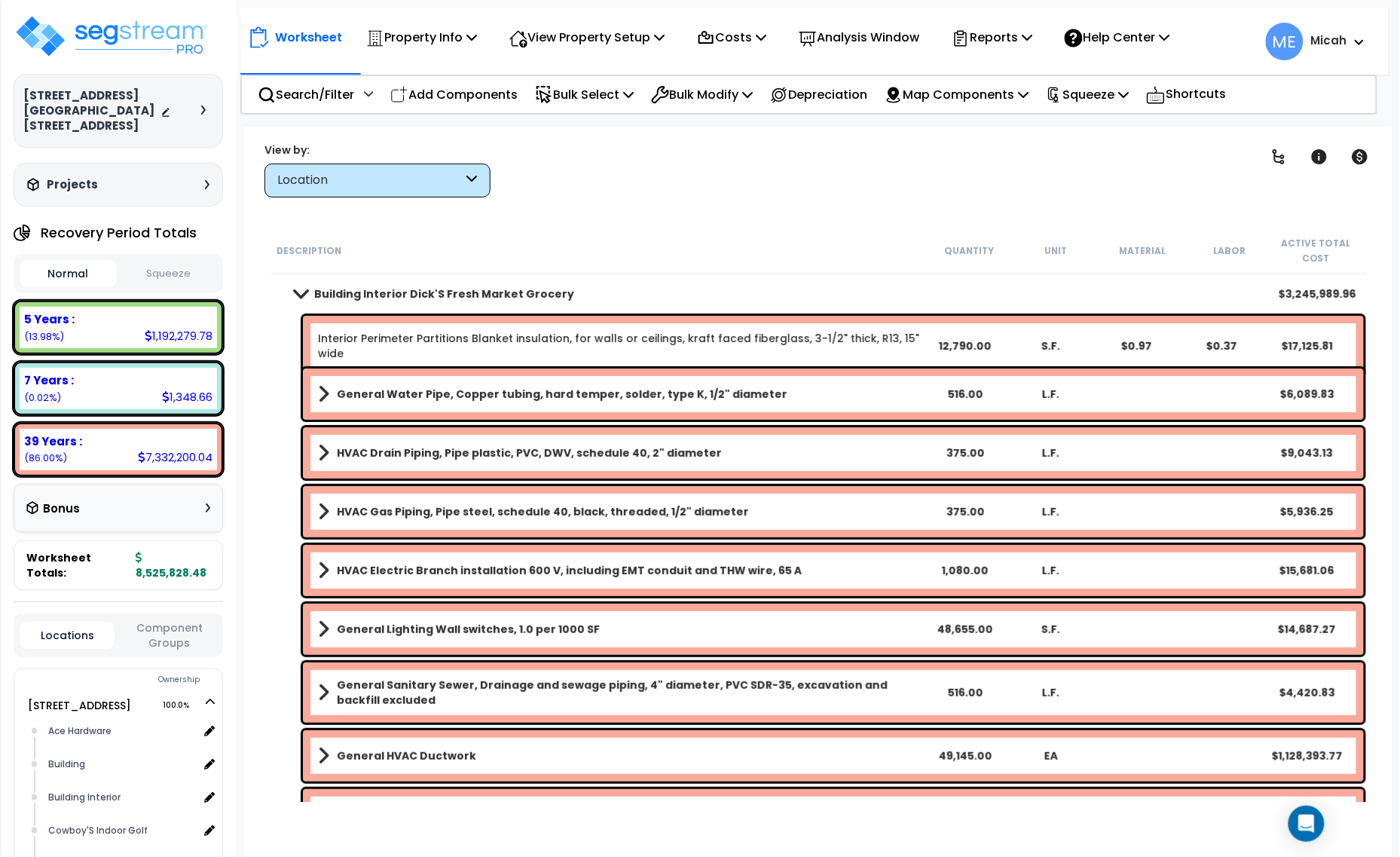
scroll to position [0, 0]
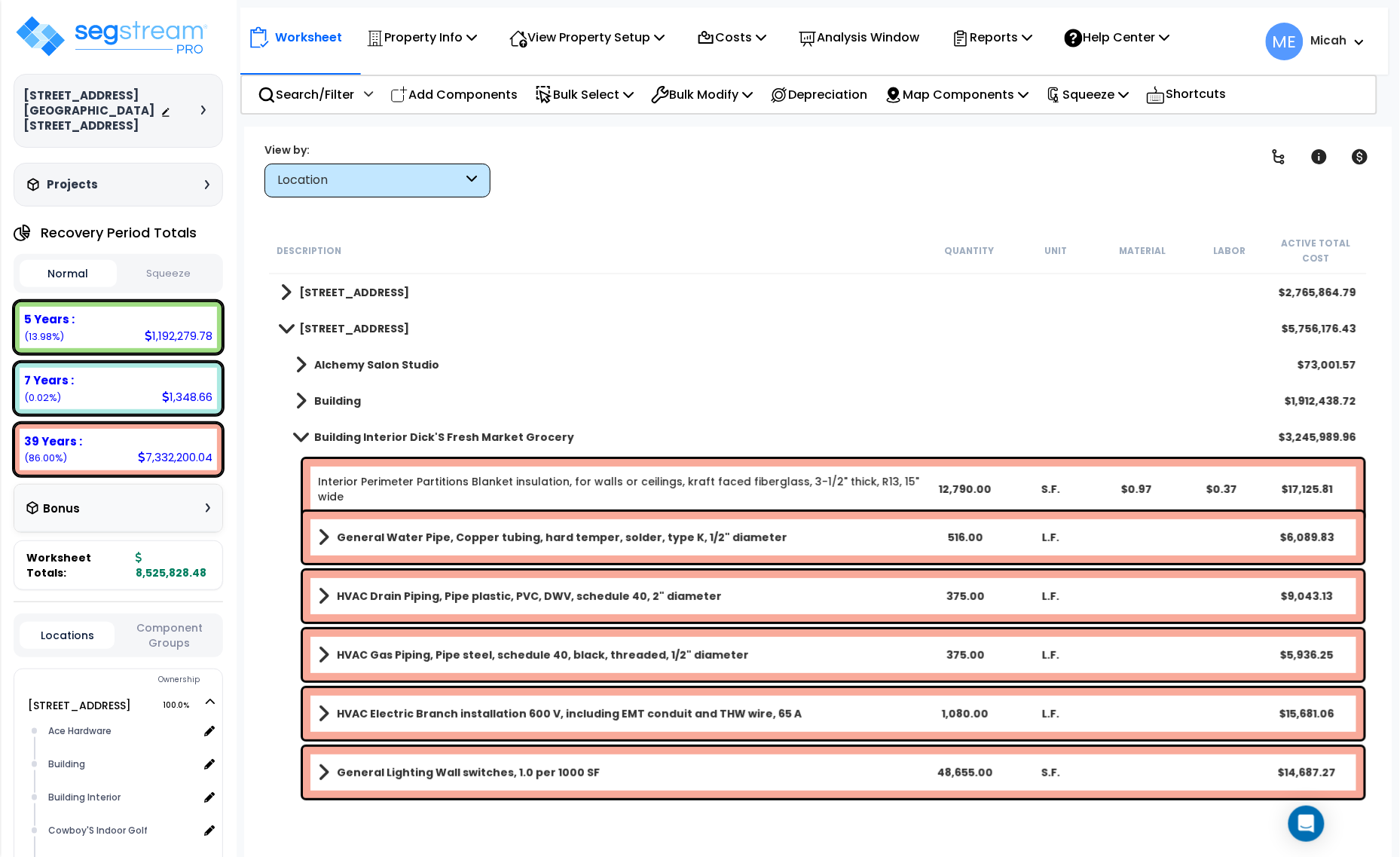
click at [298, 437] on span at bounding box center [300, 436] width 21 height 11
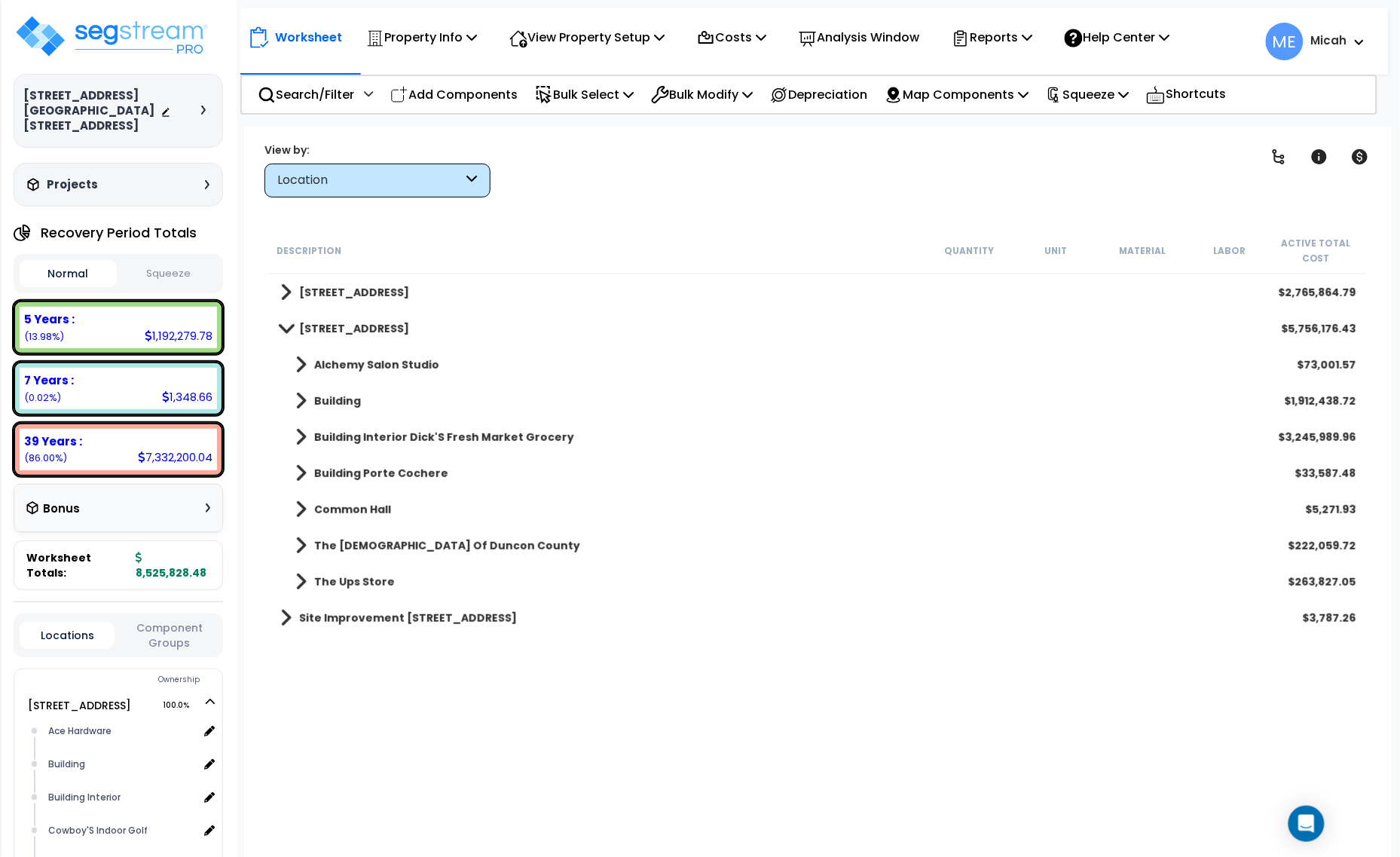
drag, startPoint x: 495, startPoint y: 94, endPoint x: 614, endPoint y: 227, distance: 178.5
click at [495, 94] on p "Add Components" at bounding box center [454, 94] width 127 height 21
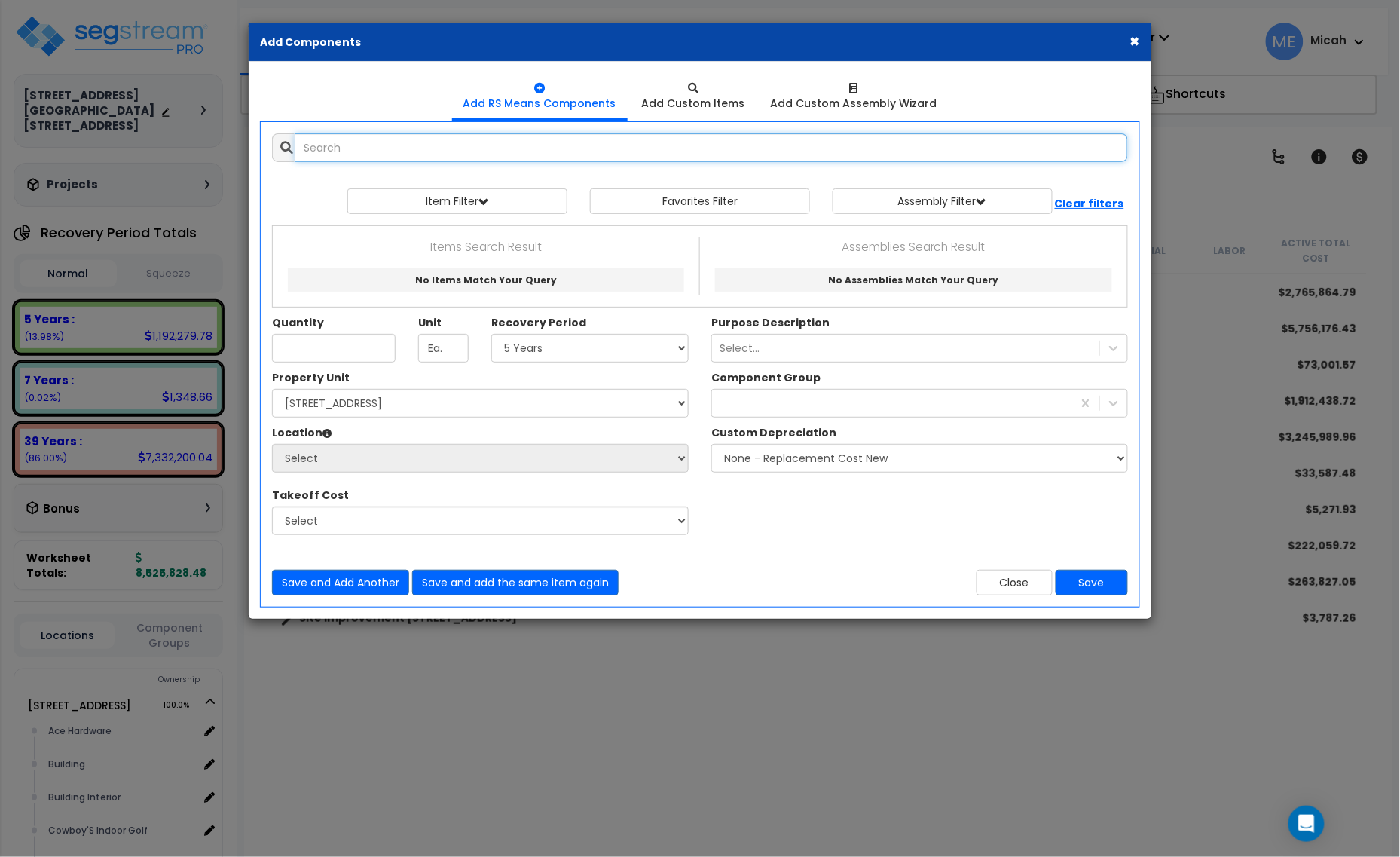
select select
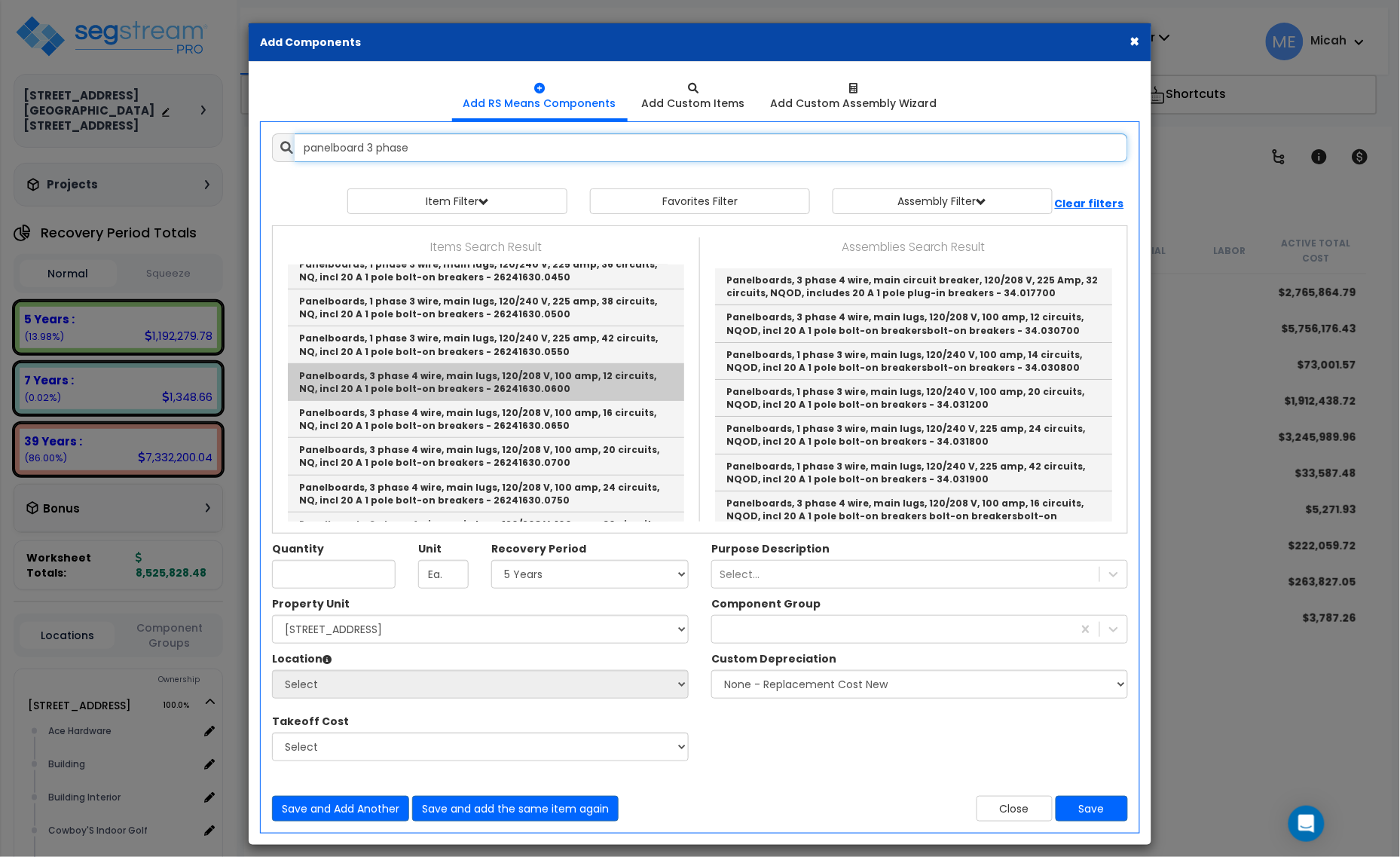
scroll to position [282, 0]
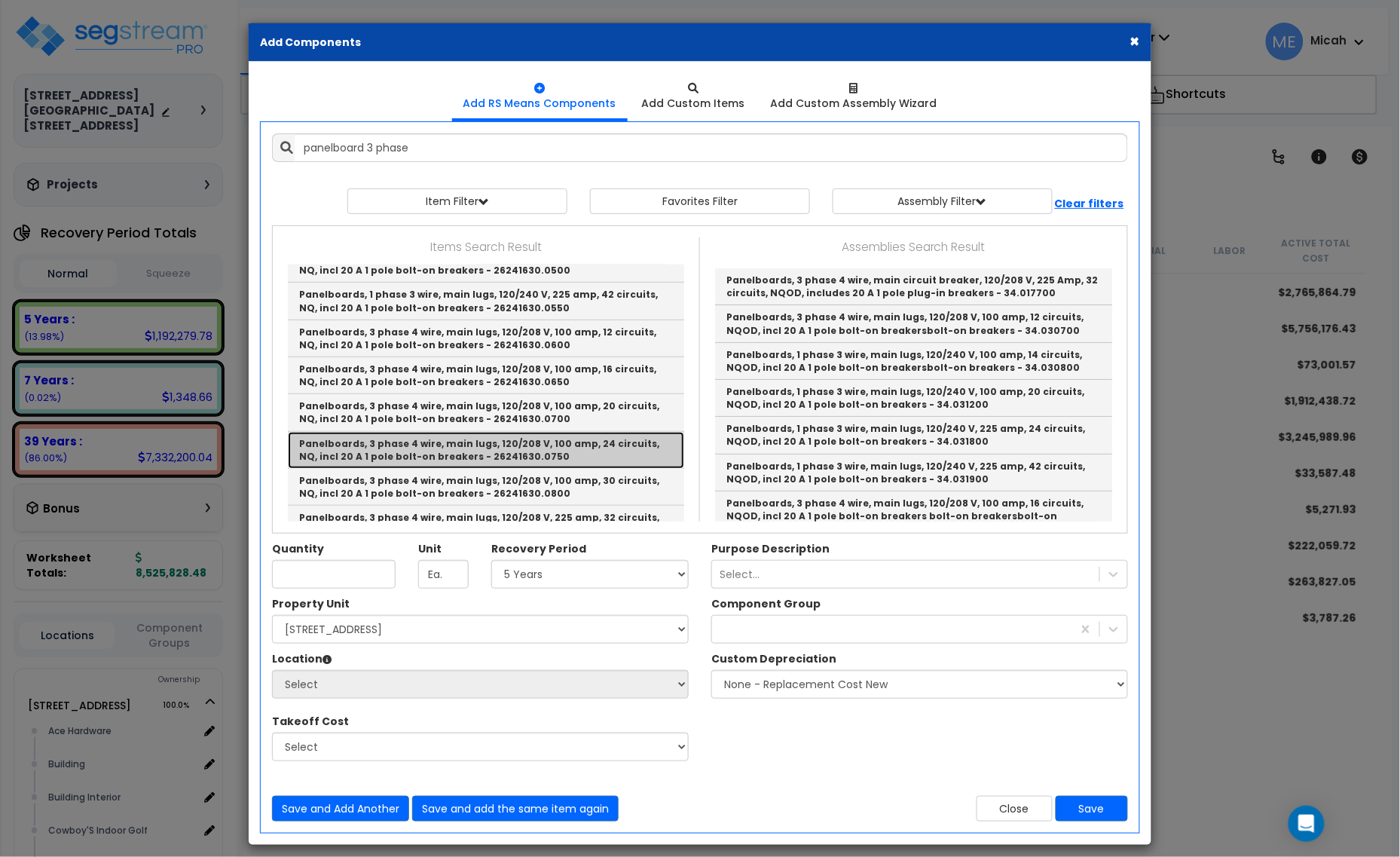
click at [498, 465] on link "Panelboards, 3 phase 4 wire, main lugs, 120/208 V, 100 amp, 24 circuits, NQ, in…" at bounding box center [486, 450] width 396 height 37
type input "Panelboards, 3 phase 4 wire, main lugs, 120/208 V, 100 amp, 24 circuits, NQ, in…"
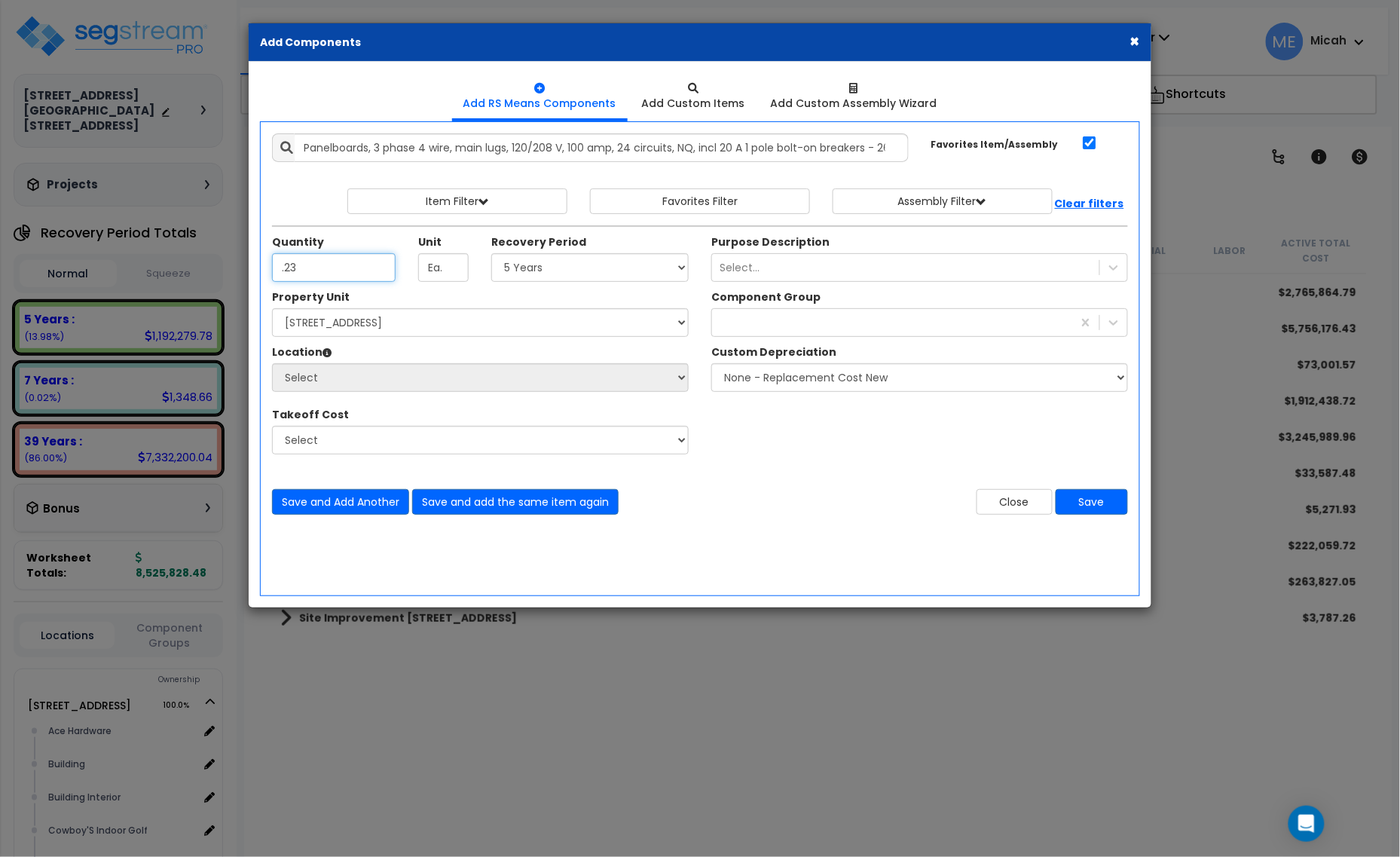
type input ".23"
click at [539, 277] on select "Select 5 Years 7 Years 15 Years 20 Years 39 Years 27.5 Year" at bounding box center [590, 267] width 197 height 28
select select "39Y"
click at [497, 263] on select "Select 5 Years 7 Years 15 Years 20 Years 39 Years 27.5 Year" at bounding box center [590, 267] width 197 height 28
click at [436, 337] on select "Select [STREET_ADDRESS] [STREET_ADDRESS] Site Improvement [STREET_ADDRESS] Site…" at bounding box center [480, 322] width 417 height 28
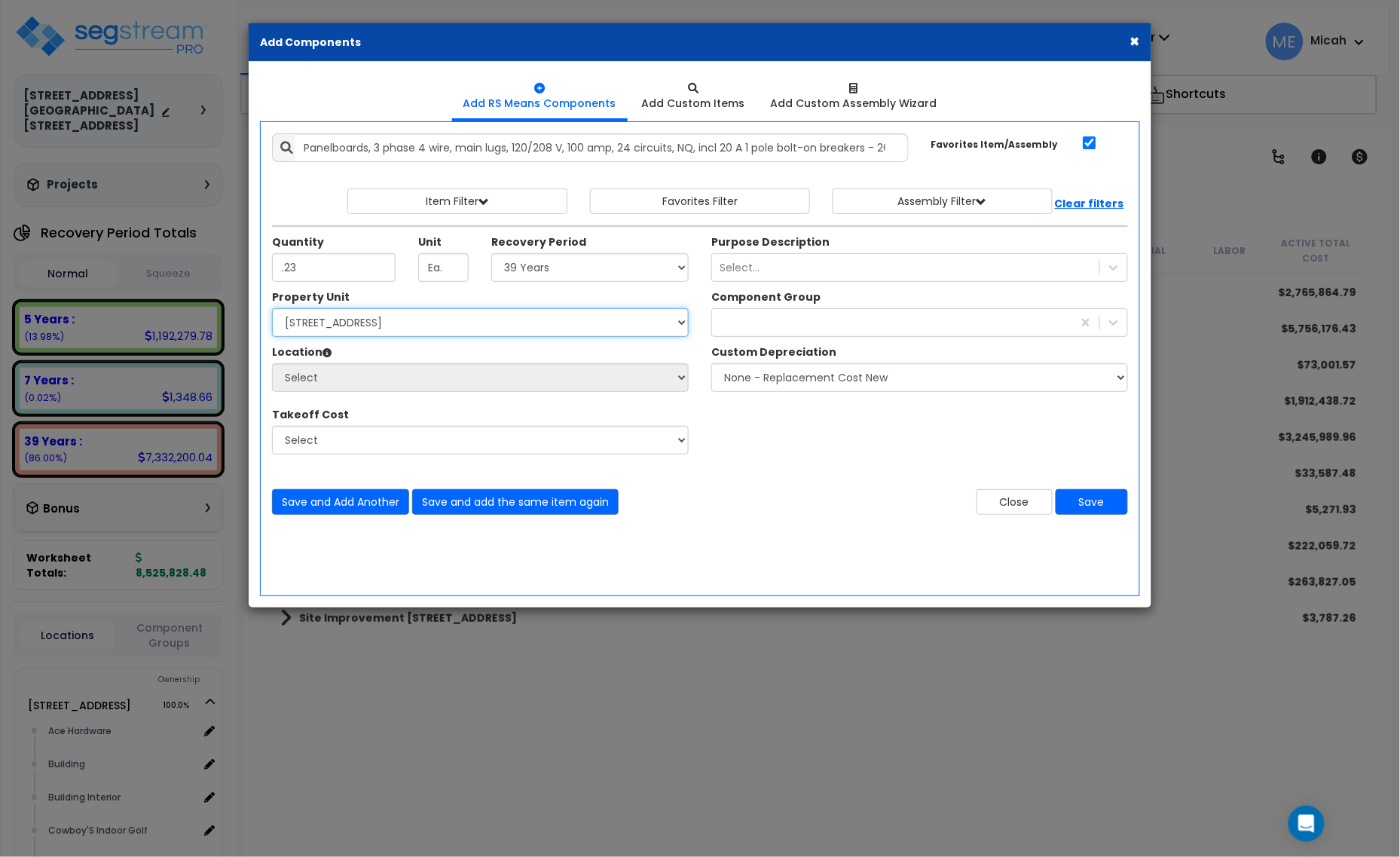
select select "161428"
click at [281, 318] on select "Select [STREET_ADDRESS] [STREET_ADDRESS] Site Improvement [STREET_ADDRESS] Site…" at bounding box center [480, 322] width 417 height 28
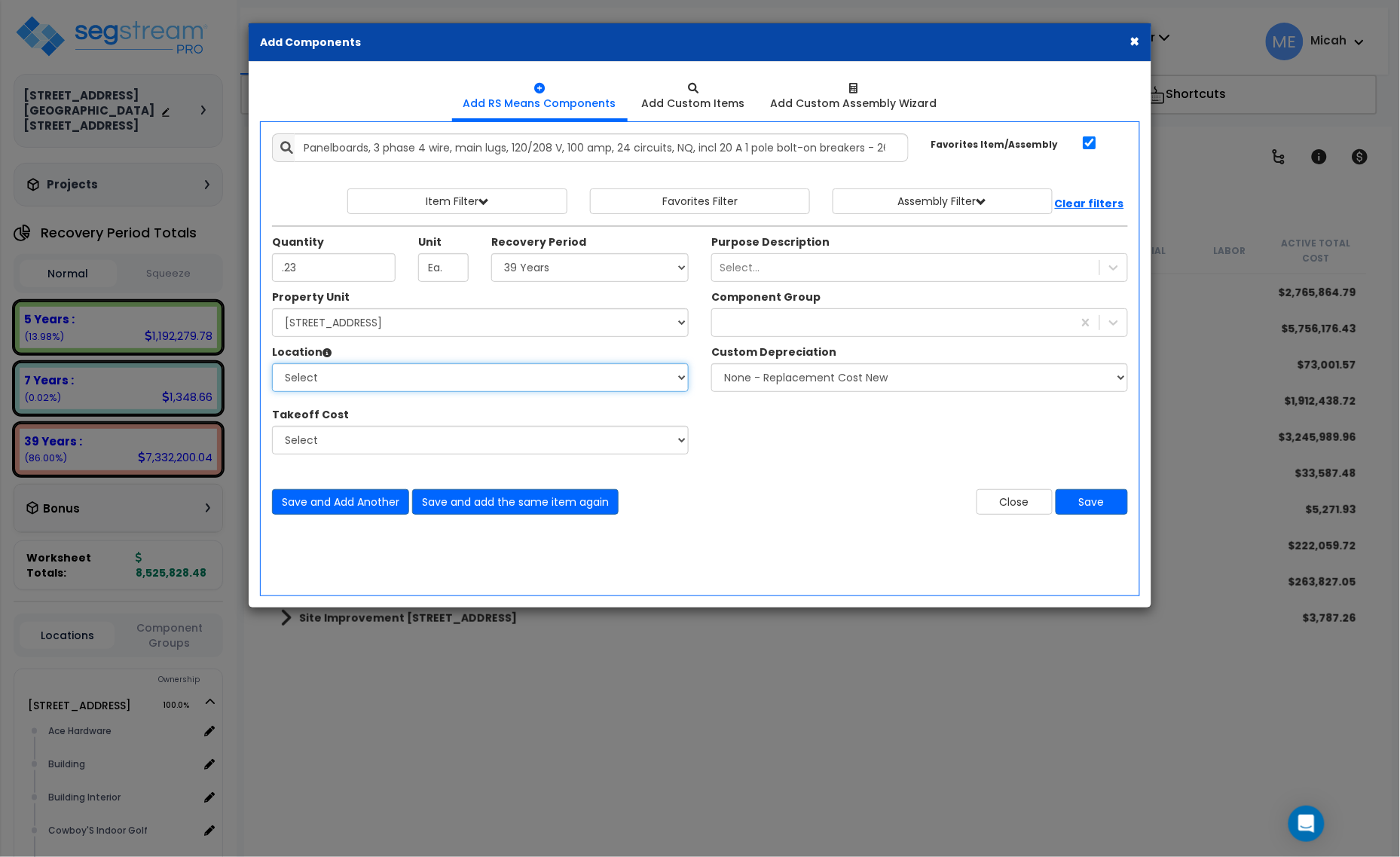
click at [450, 390] on select "Select Alchemy Salon Studio Building Building Interior Building Interior Dick'S…" at bounding box center [480, 377] width 417 height 28
select select "31282"
click at [281, 373] on select "Select Alchemy Salon Studio Building Building Interior Building Interior Dick'S…" at bounding box center [480, 377] width 417 height 28
click at [811, 332] on div at bounding box center [892, 323] width 360 height 24
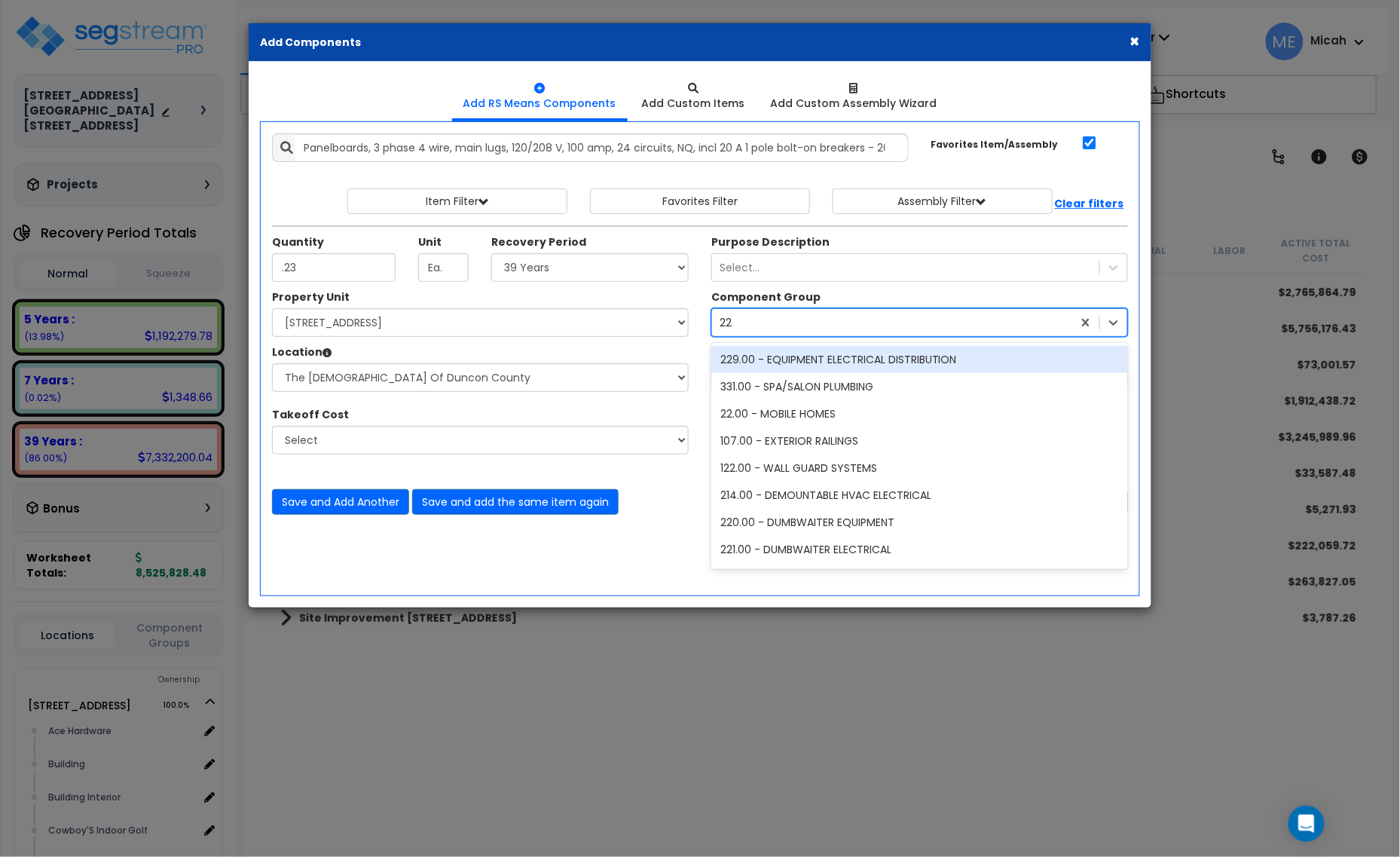
type input "229"
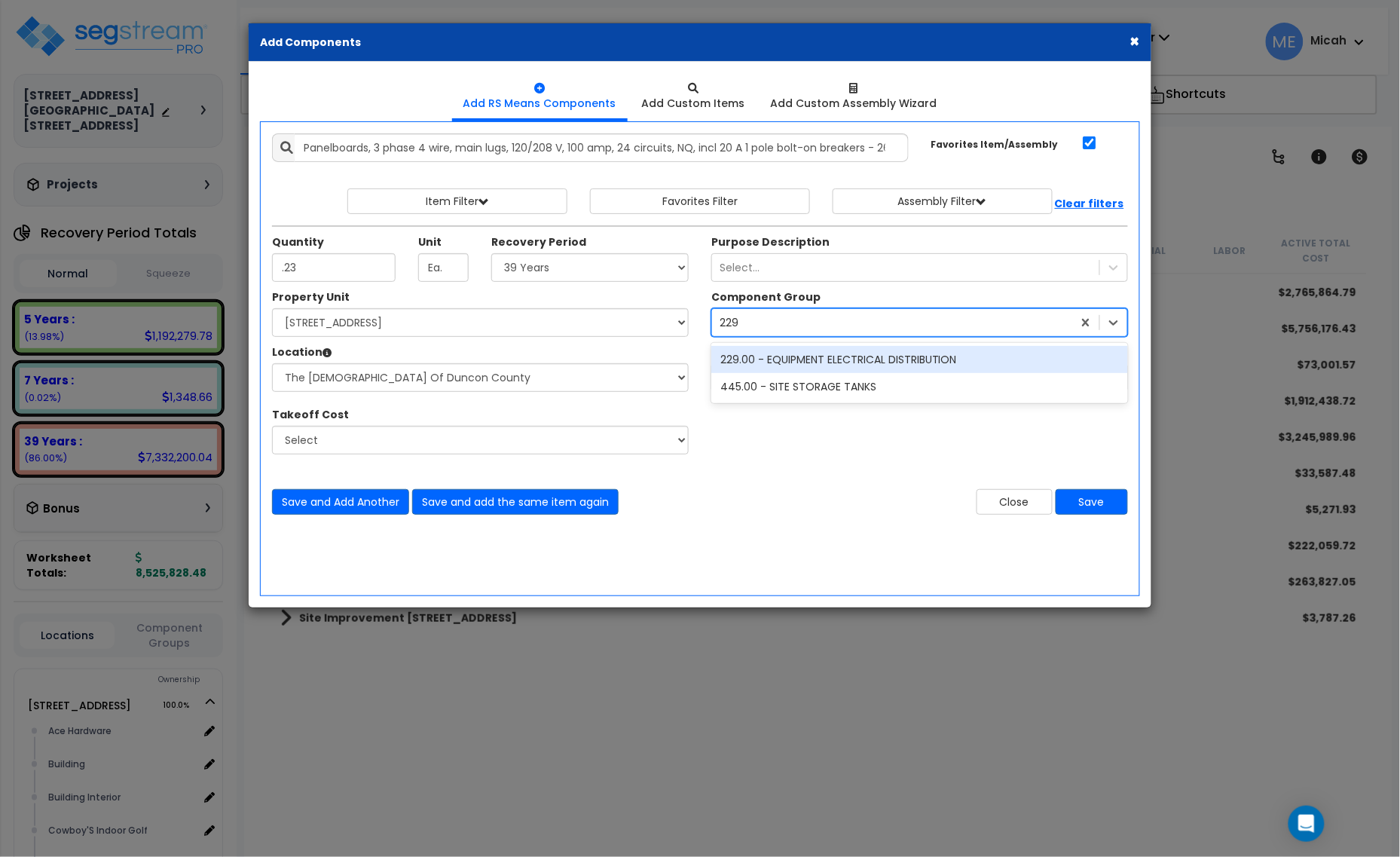
click at [837, 373] on div "229.00 - EQUIPMENT ELECTRICAL DISTRIBUTION" at bounding box center [920, 359] width 417 height 27
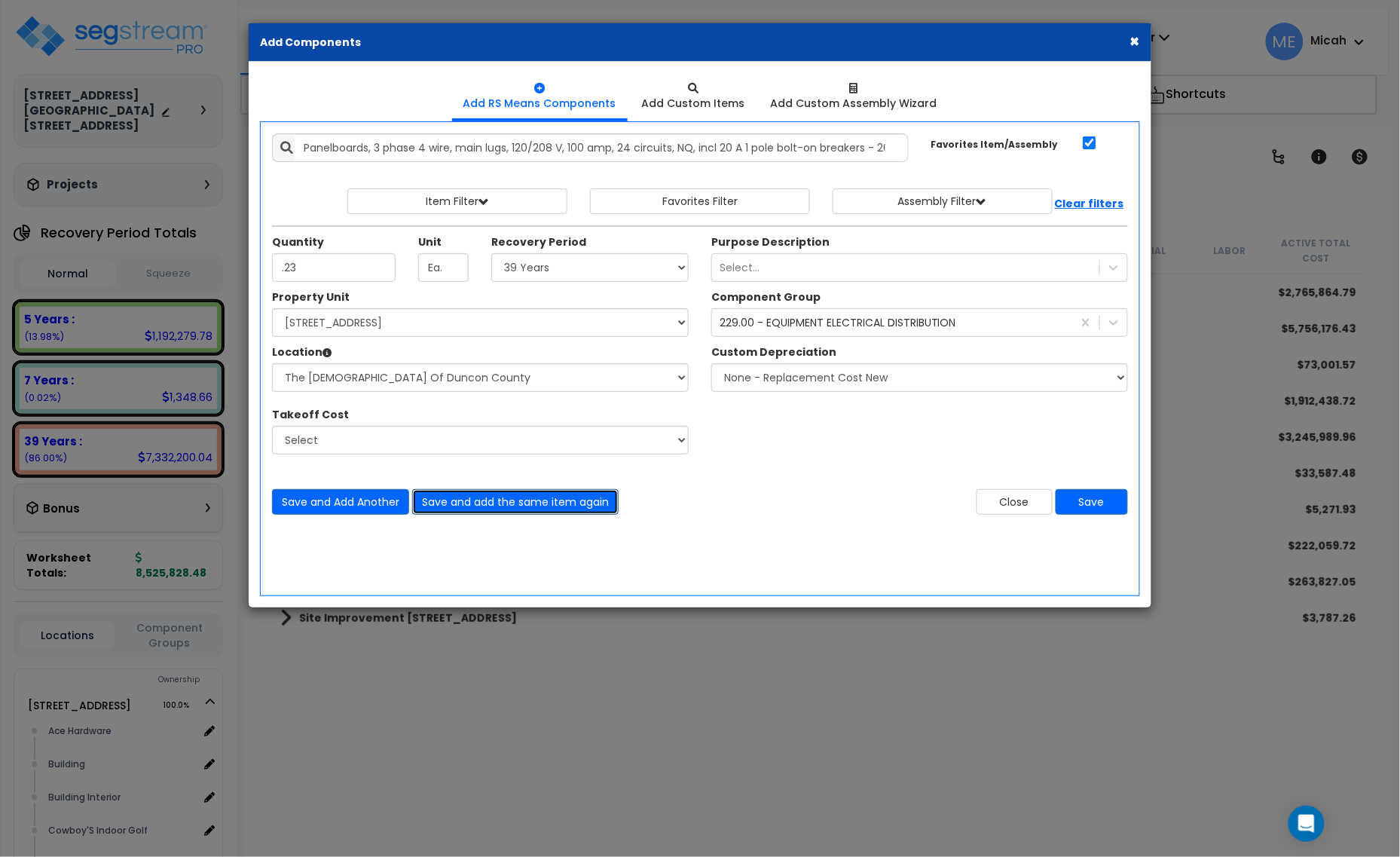
click at [552, 514] on button "Save and add the same item again" at bounding box center [515, 502] width 207 height 26
type input ".77"
click at [550, 279] on select "Select 5 Years 7 Years 15 Years 20 Years 39 Years 27.5 Year" at bounding box center [590, 267] width 197 height 28
select select "5Y"
click at [497, 263] on select "Select 5 Years 7 Years 15 Years 20 Years 39 Years 27.5 Year" at bounding box center [590, 267] width 197 height 28
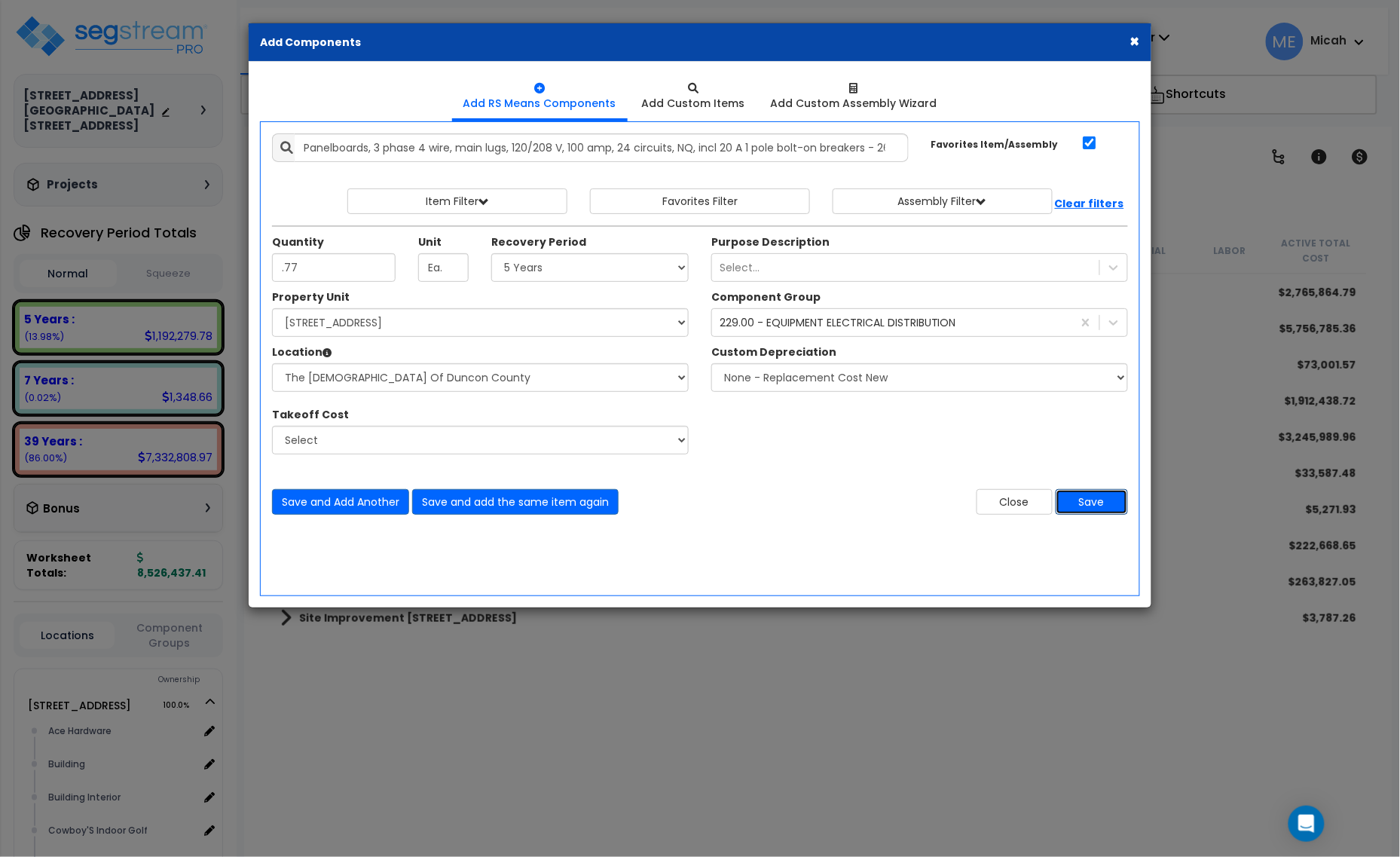
click at [1085, 513] on button "Save" at bounding box center [1091, 502] width 72 height 26
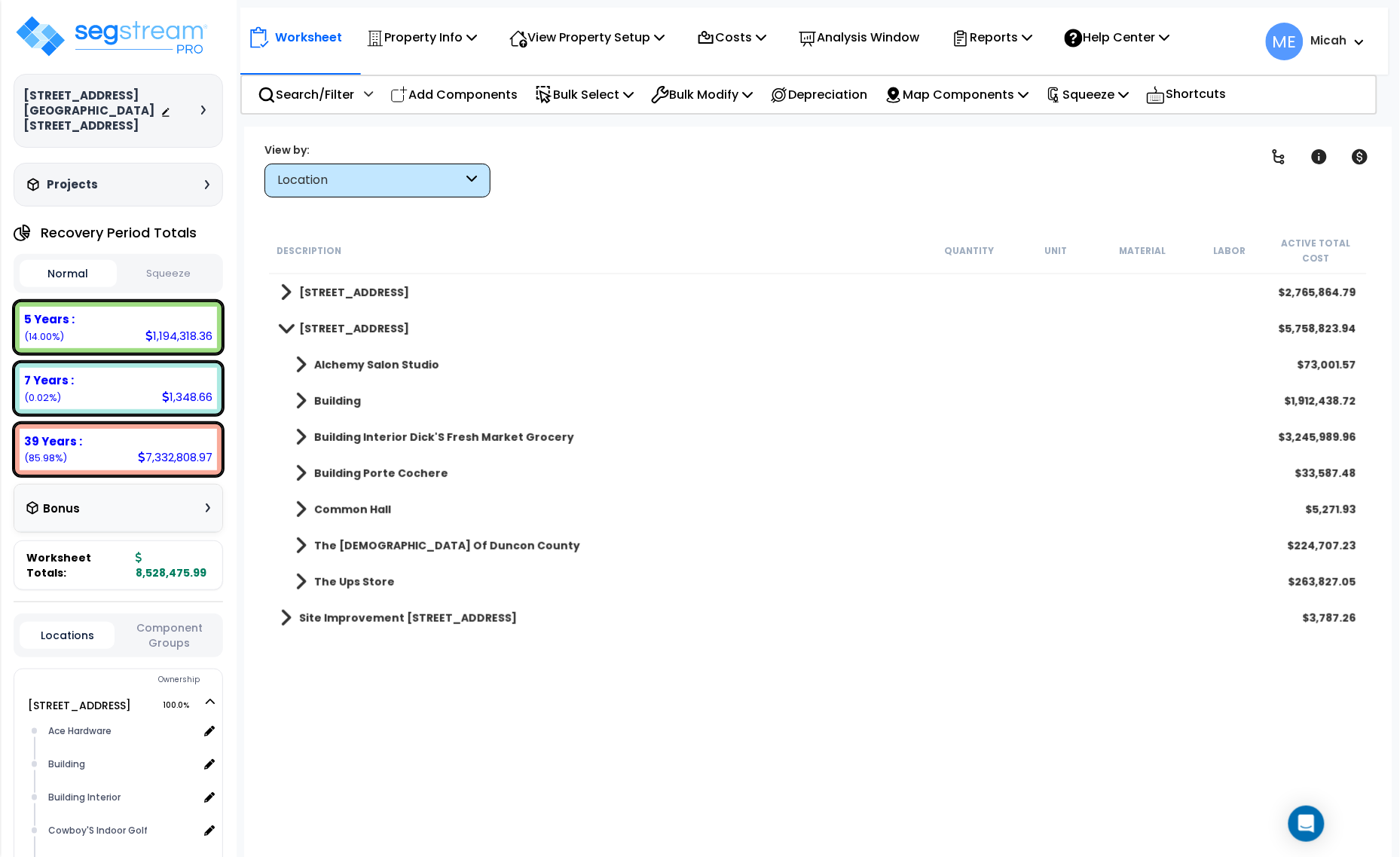
click at [295, 537] on span at bounding box center [300, 546] width 11 height 21
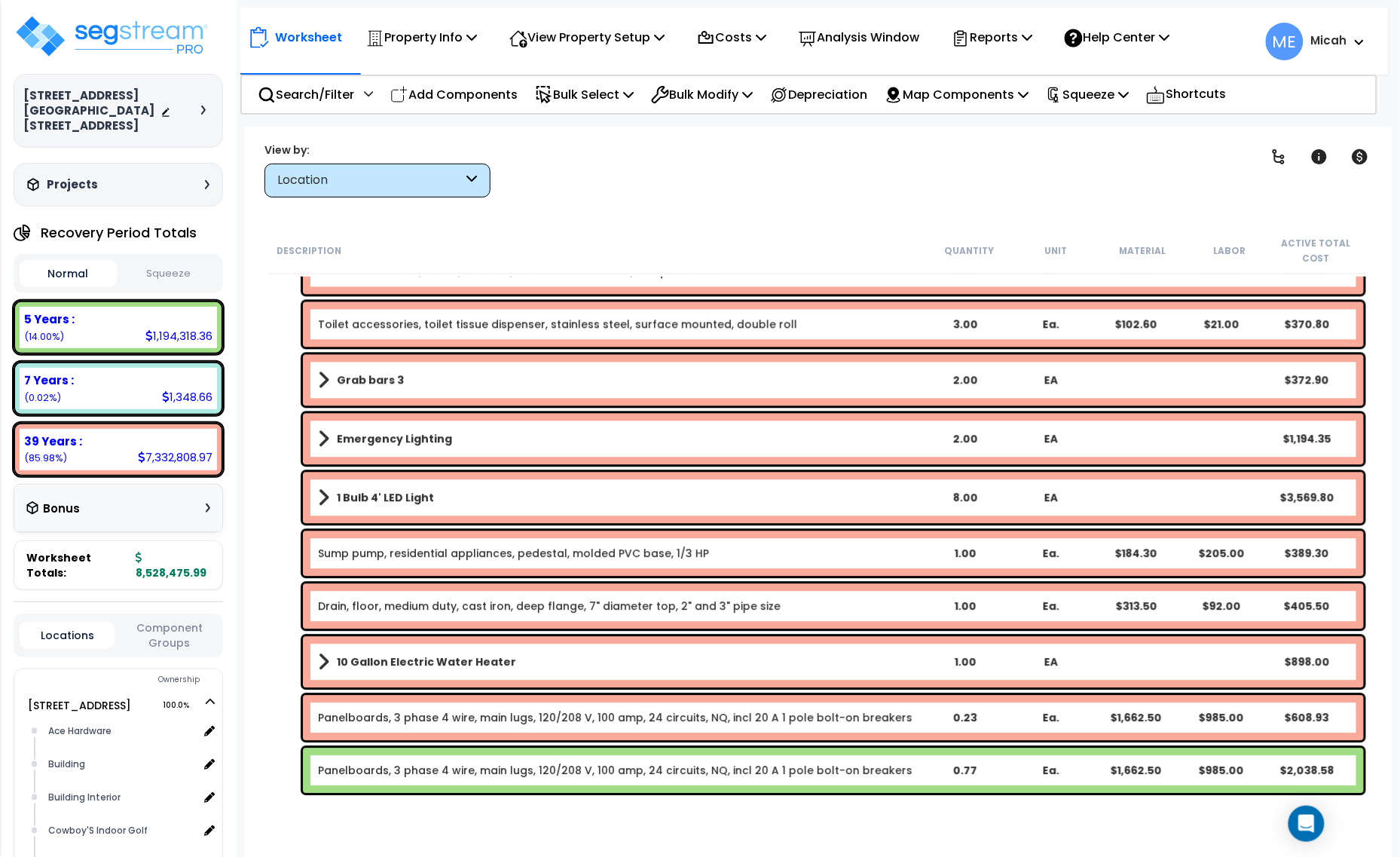
scroll to position [3173, 0]
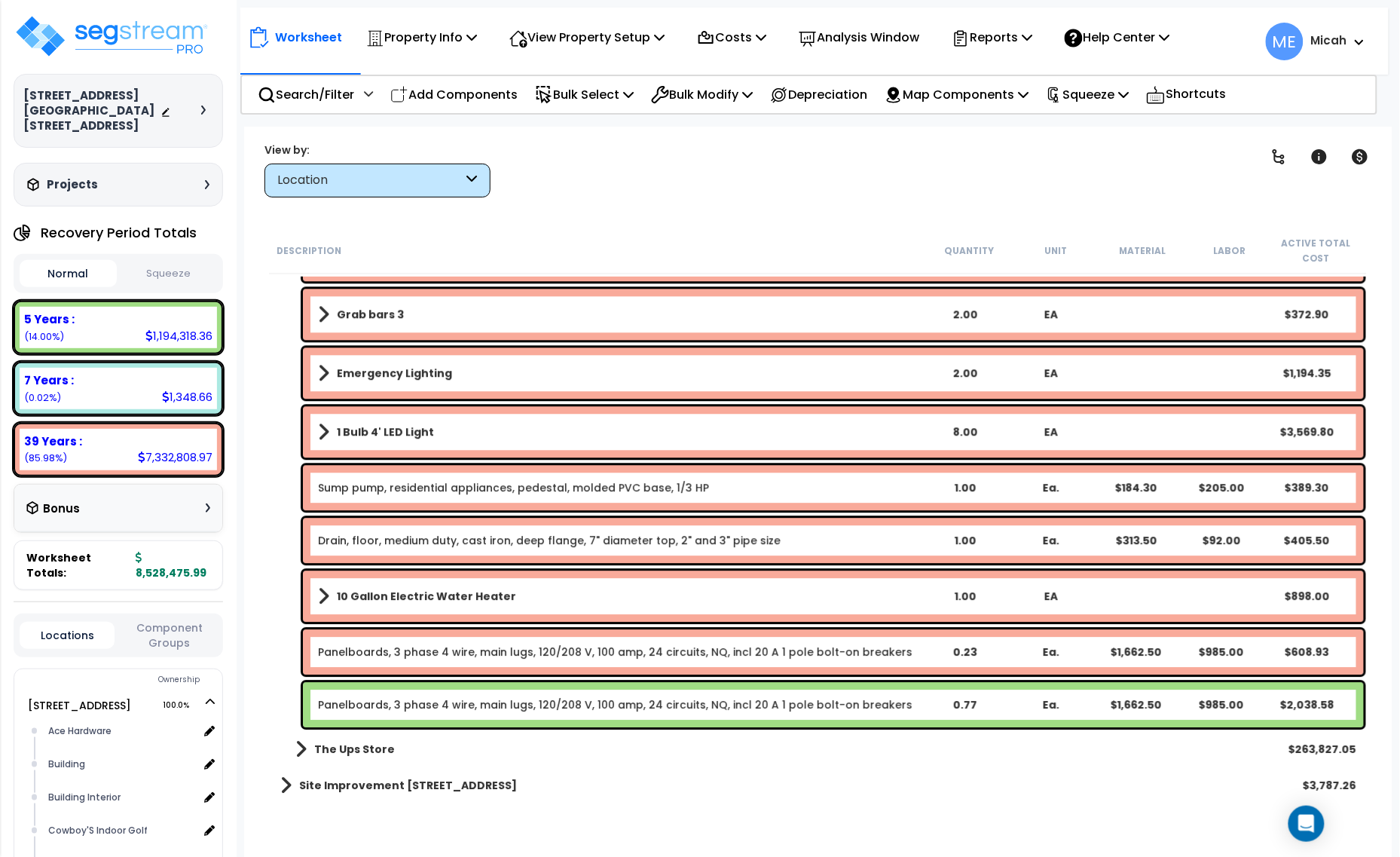
click at [367, 649] on link "Panelboards, 3 phase 4 wire, main lugs, 120/208 V, 100 amp, 24 circuits, NQ, in…" at bounding box center [615, 652] width 594 height 15
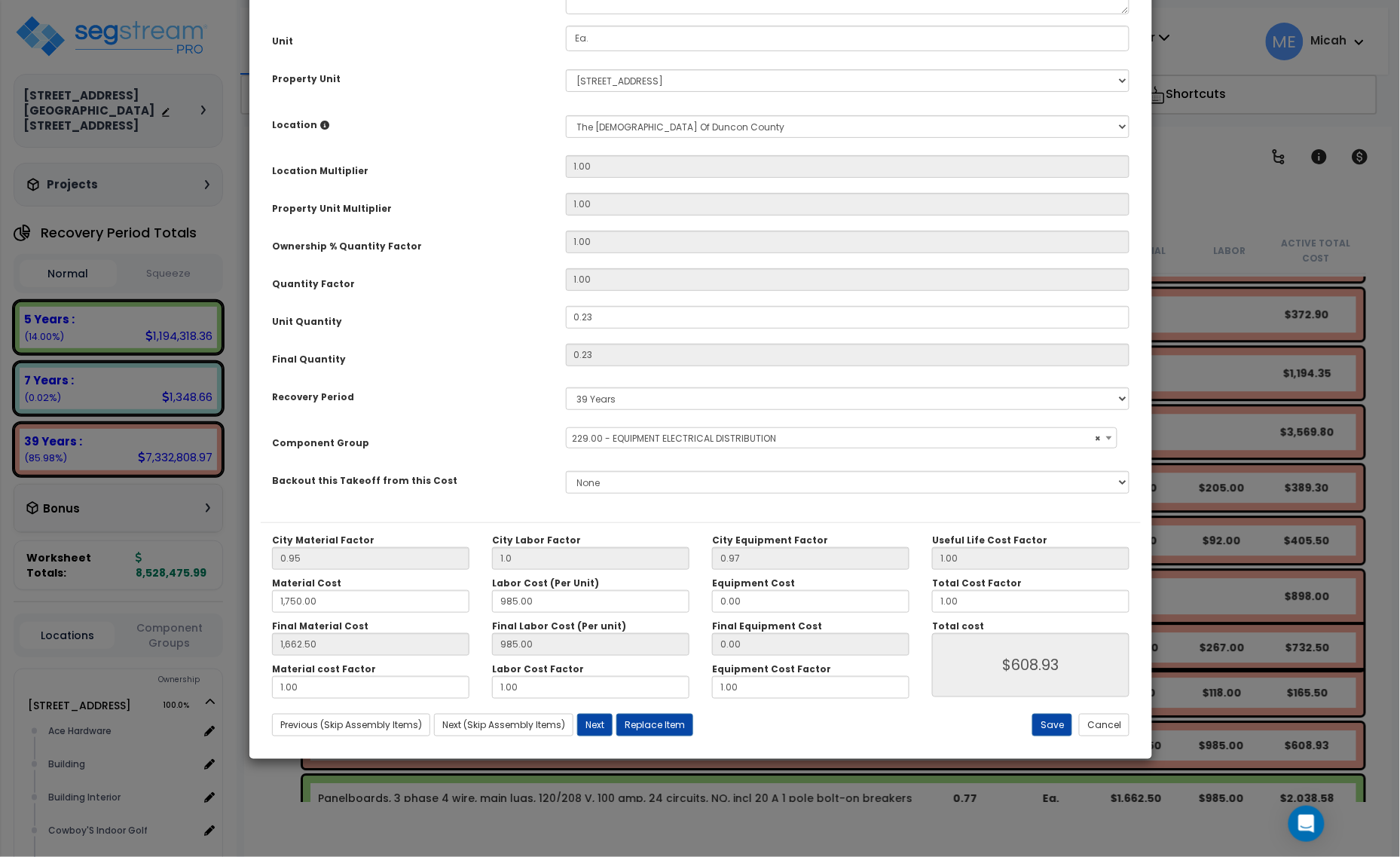
scroll to position [0, 0]
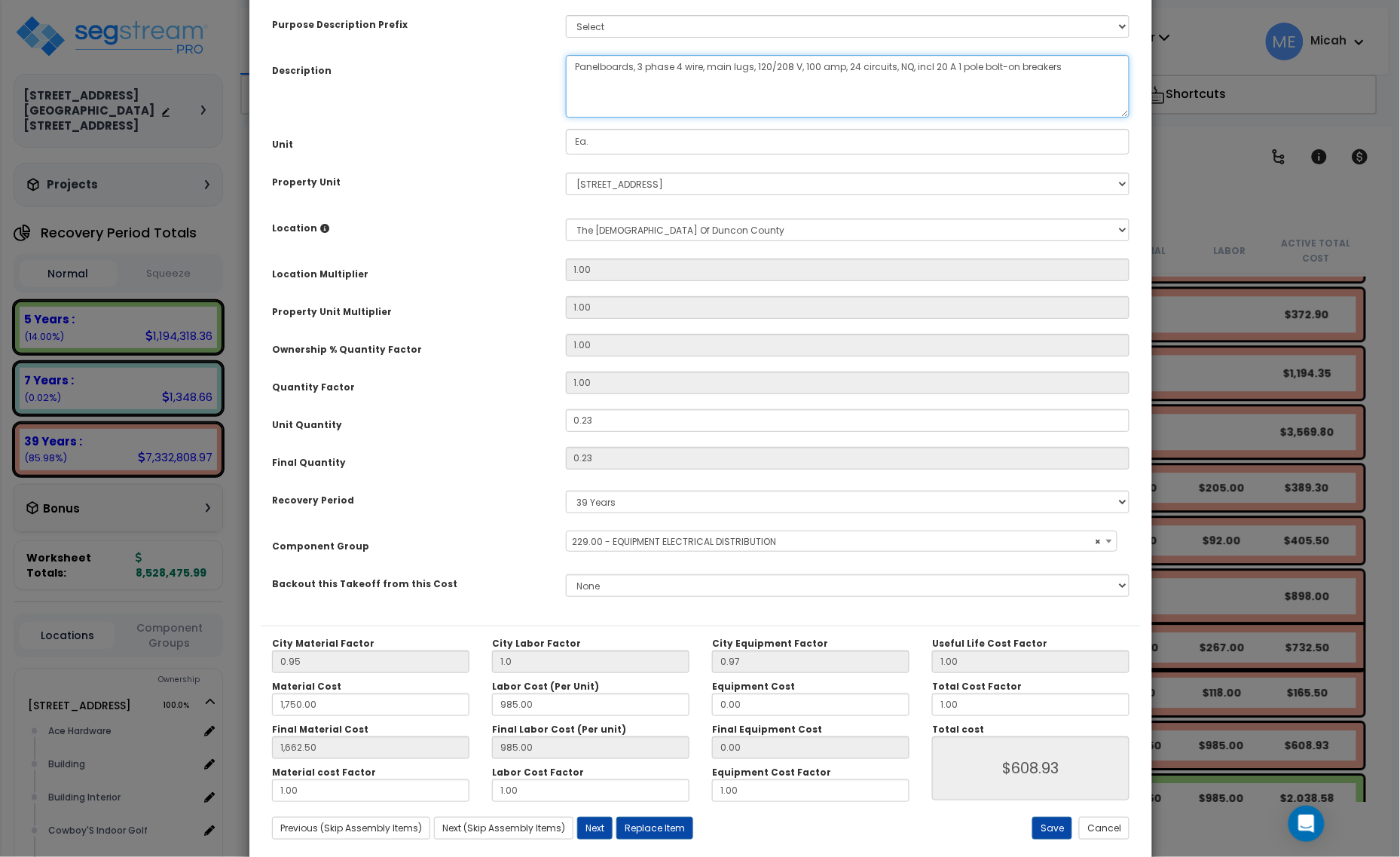
click at [570, 76] on textarea "Panelboards, 3 phase 4 wire, main lugs, 120/208 V, 100 amp, 24 circuits, NQ, in…" at bounding box center [848, 86] width 564 height 63
click at [874, 74] on textarea "Panelboards, 3 phase 4 wire, main lugs, 120/208 V, 100 amp, 24 circuits, NQ, in…" at bounding box center [848, 86] width 564 height 63
type textarea "DM, panel C, panelboards, 3 phase 4 wire, main lugs, 120/208 V, 60 amp, 24 circ…"
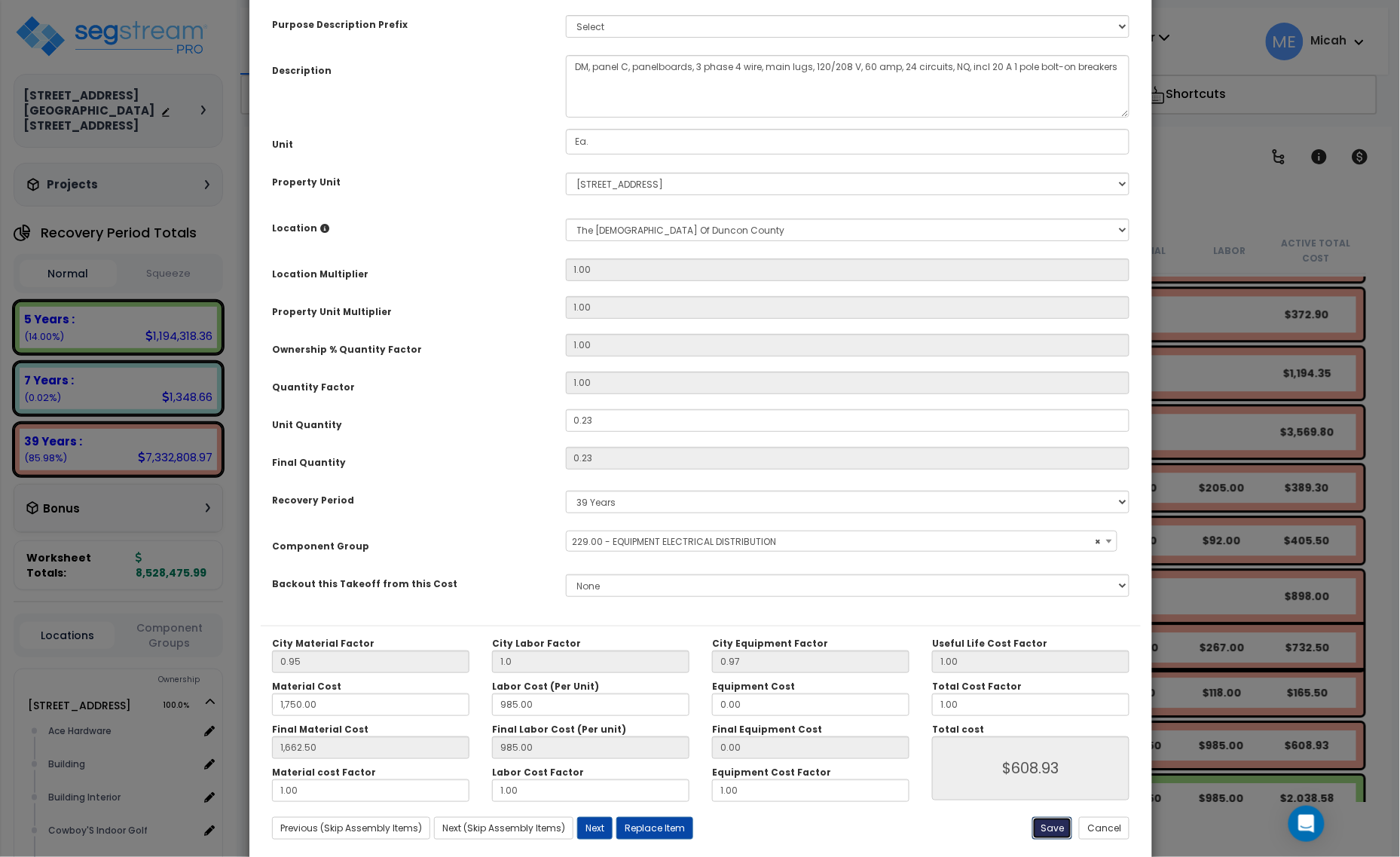
click at [1048, 837] on button "Save" at bounding box center [1052, 828] width 40 height 22
type input "1.00"
type input "1750.00"
type input "1662.50"
type input "608.93"
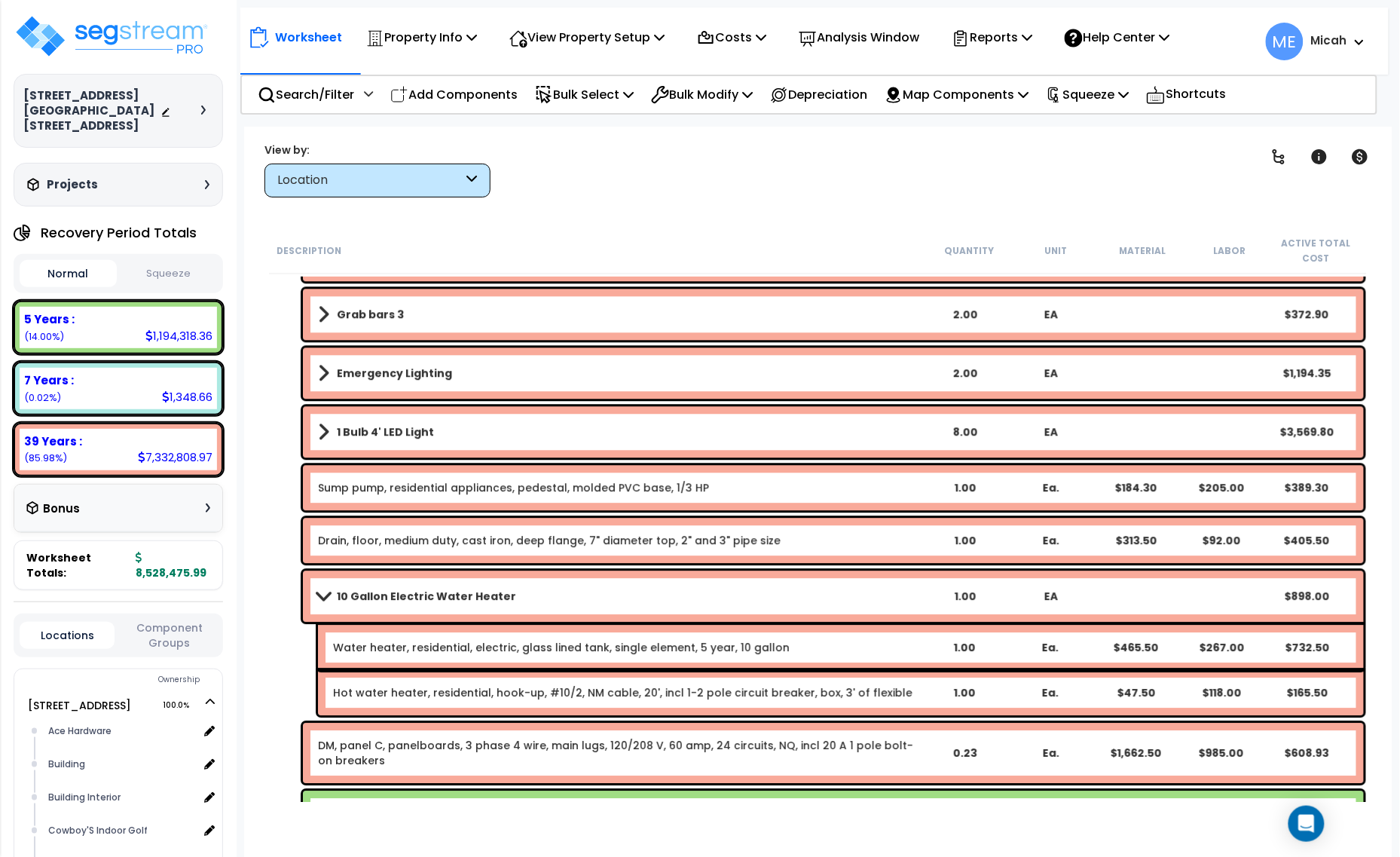
scroll to position [3281, 0]
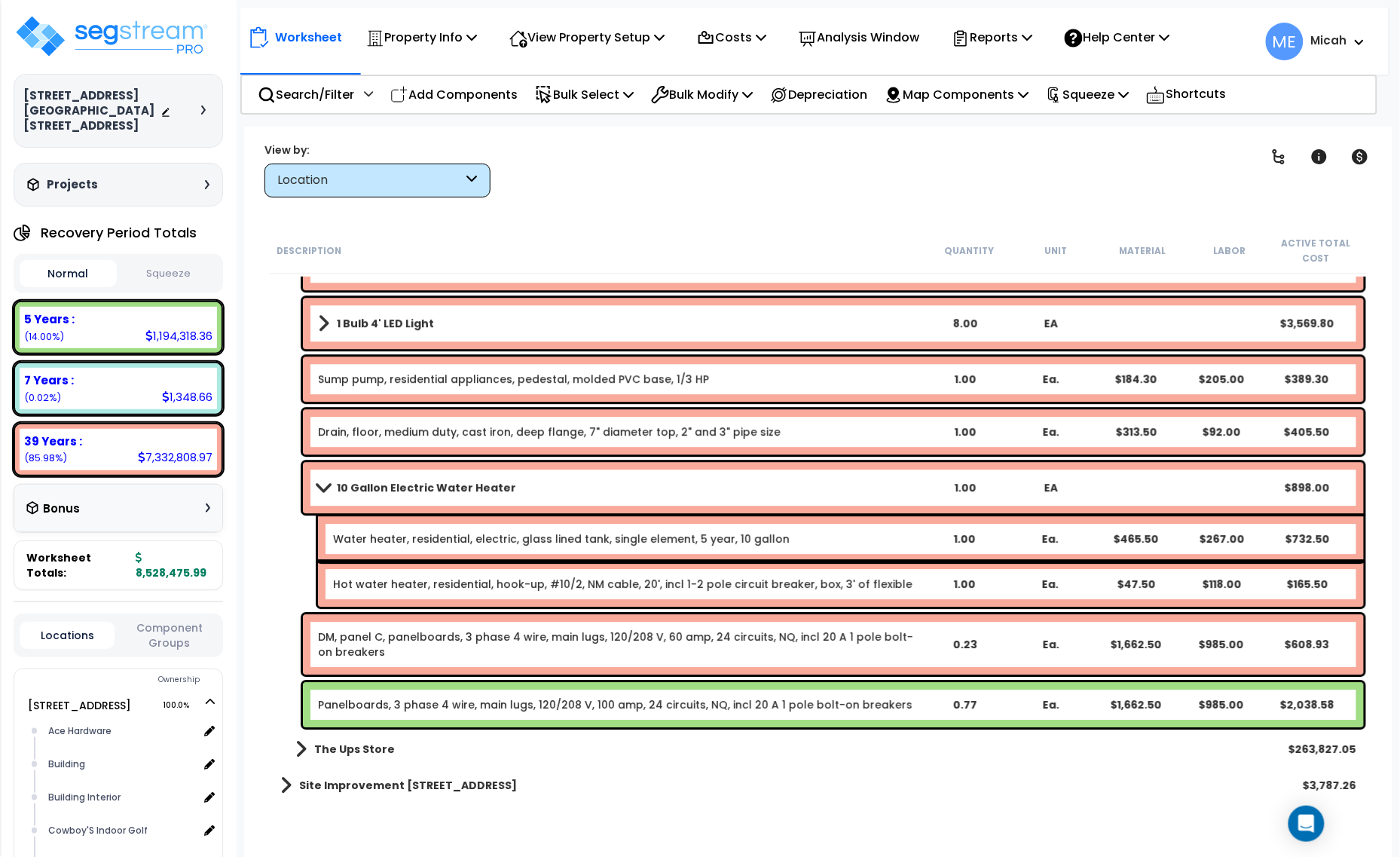
click at [403, 712] on div "Panelboards, 3 phase 4 wire, main lugs, 120/208 V, 100 amp, 24 circuits, NQ, in…" at bounding box center [833, 704] width 1061 height 45
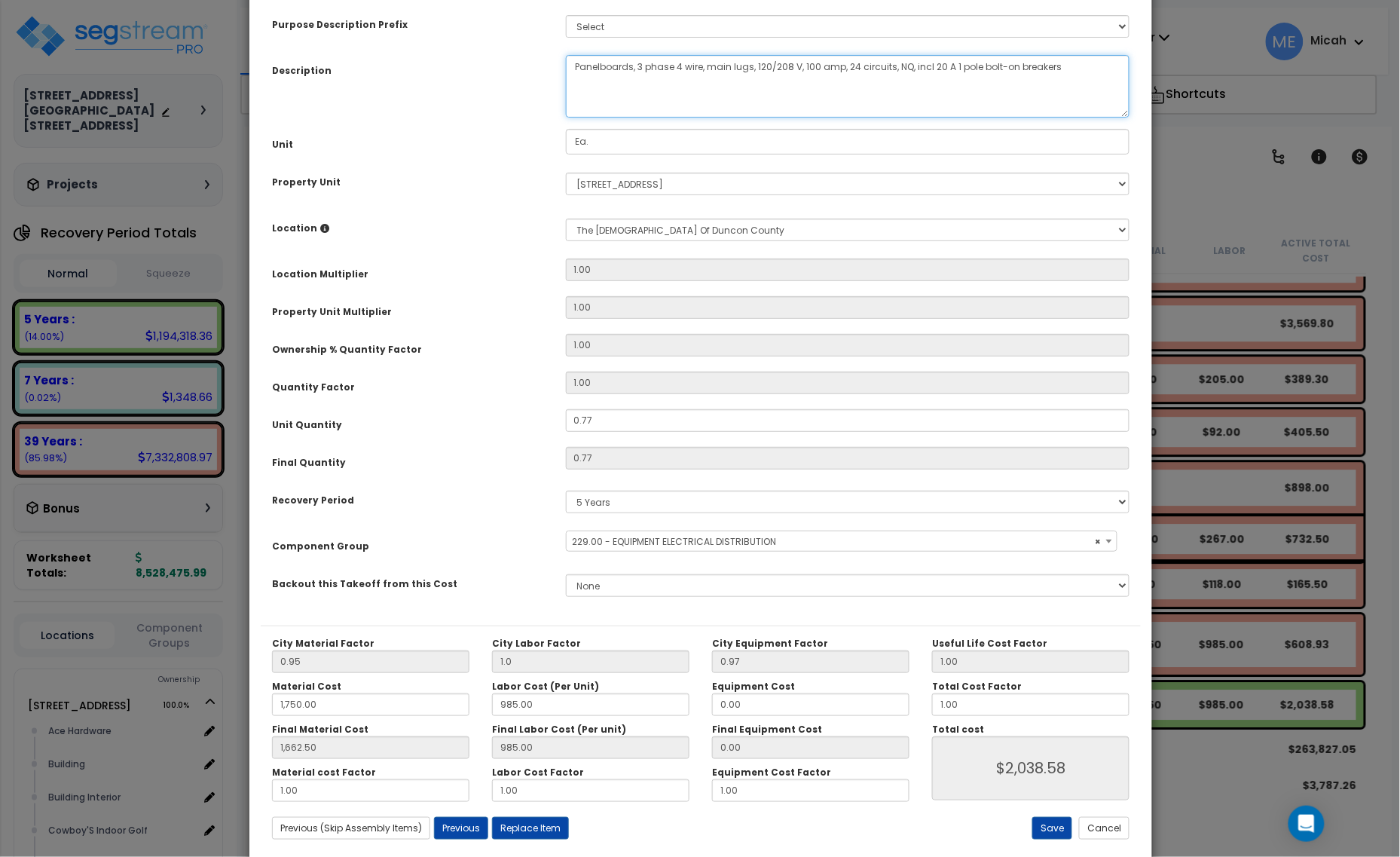
click at [572, 77] on textarea "Panelboards, 3 phase 4 wire, main lugs, 120/208 V, 100 amp, 24 circuits, NQ, in…" at bounding box center [848, 86] width 564 height 63
click at [872, 72] on textarea "Panelboards, 3 phase 4 wire, main lugs, 120/208 V, 100 amp, 24 circuits, NQ, in…" at bounding box center [848, 86] width 564 height 63
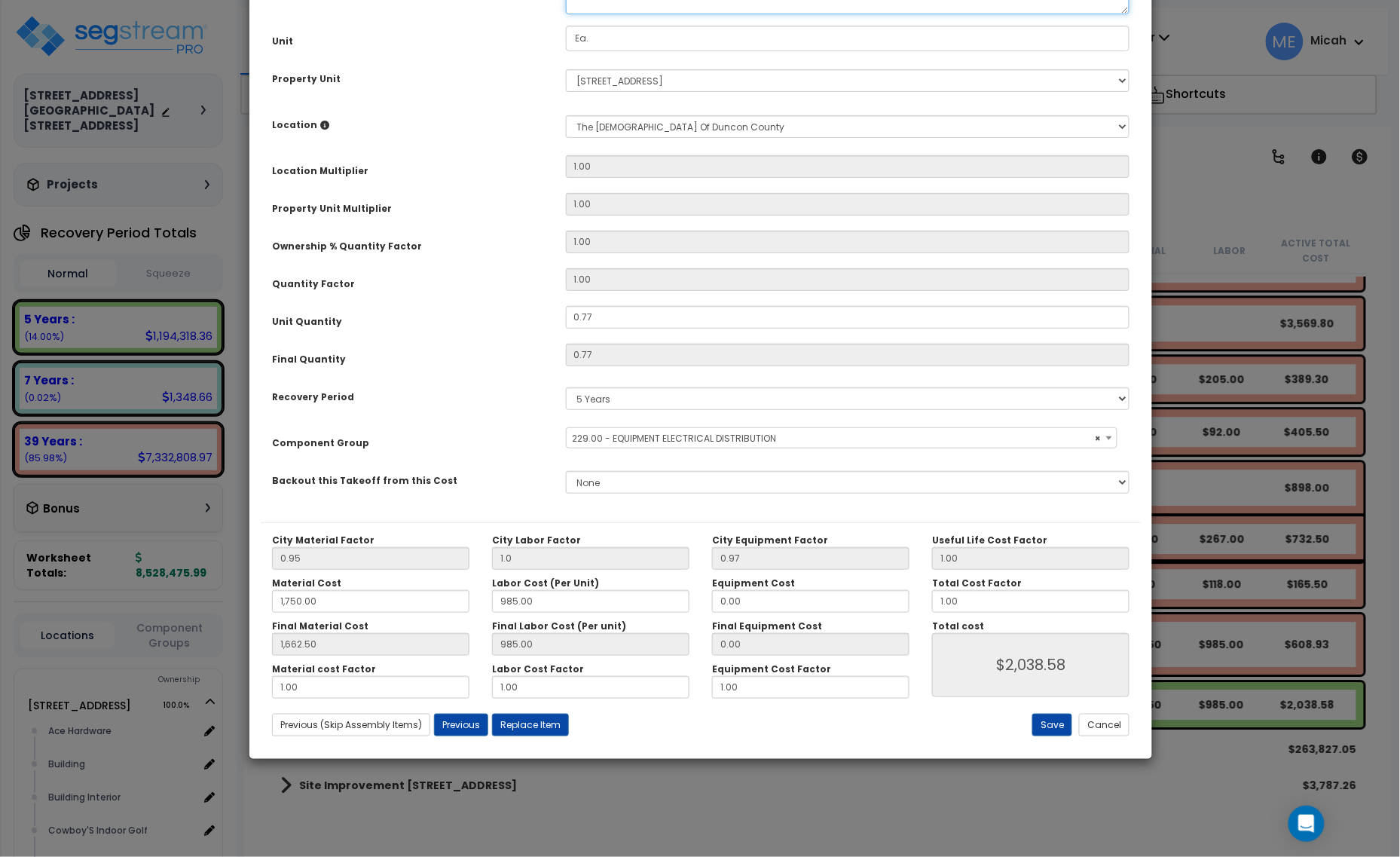
scroll to position [114, 0]
type textarea "EQ, panel C, panelboards, 3 phase 4 wire, main lugs, 120/208 V, 60 amp, 24 circ…"
click at [1038, 716] on button "Save" at bounding box center [1052, 725] width 40 height 22
type input "1.00"
type input "1750.00"
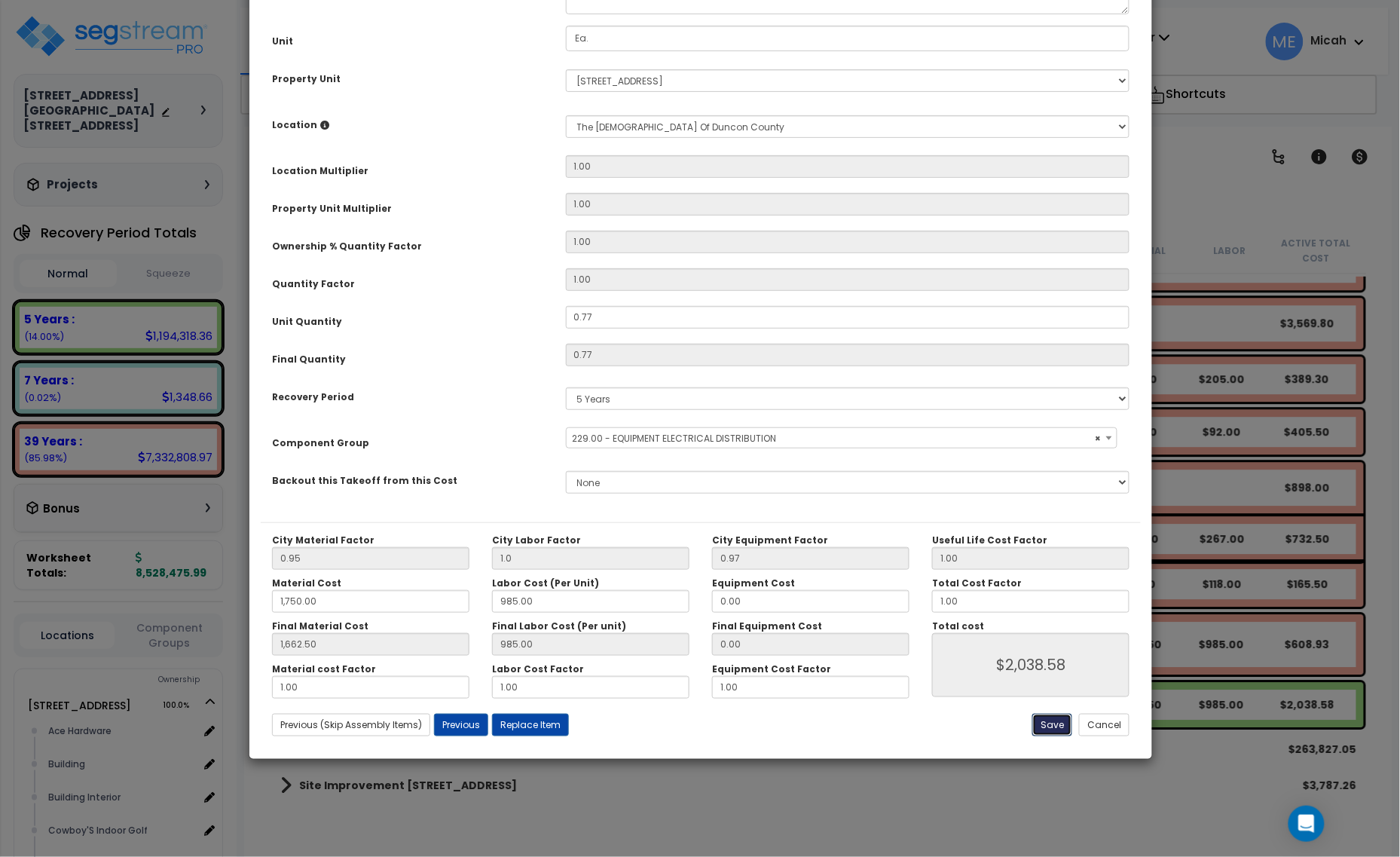
type input "1662.50"
type input "2038.58"
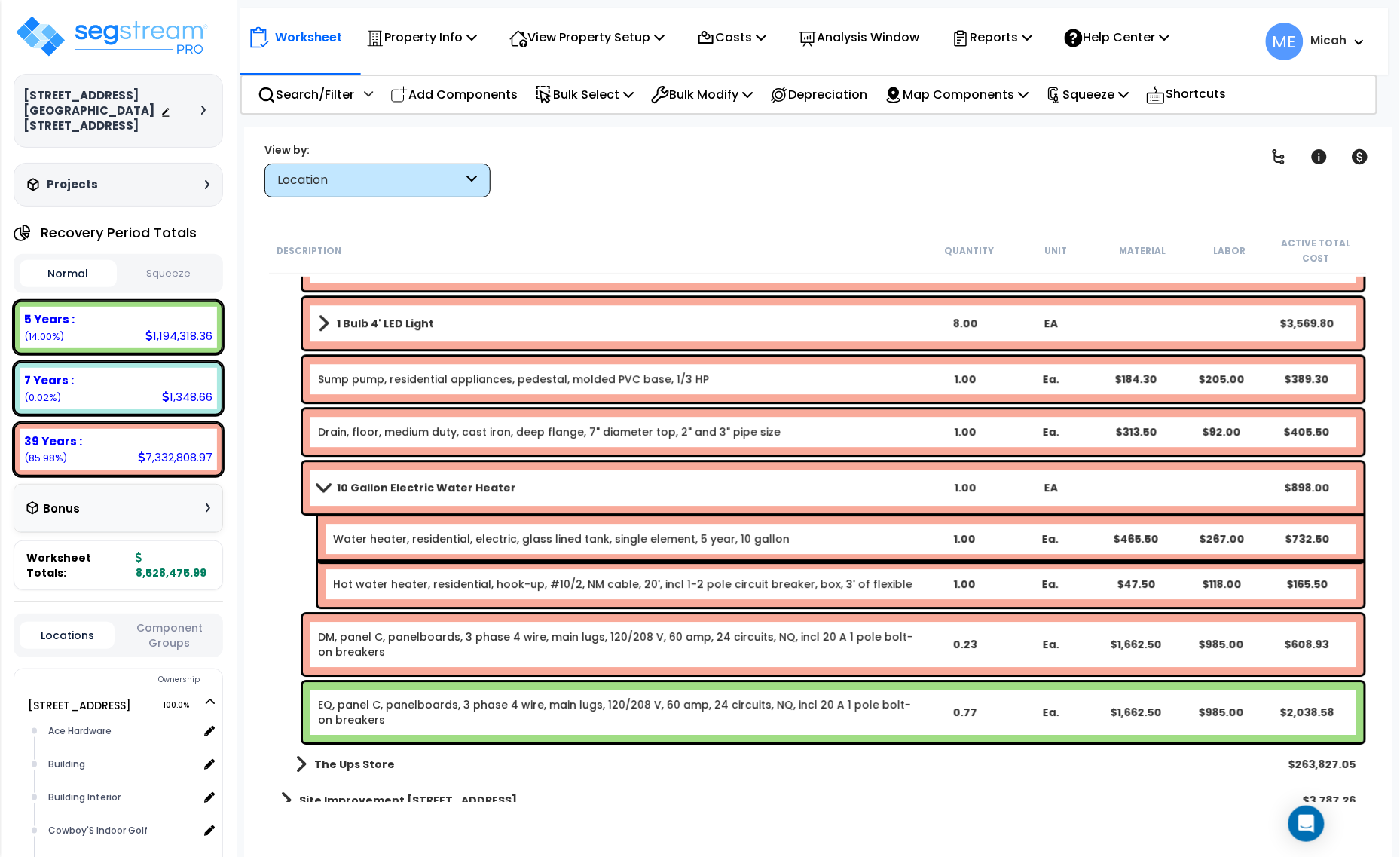
click at [321, 485] on span at bounding box center [323, 486] width 21 height 11
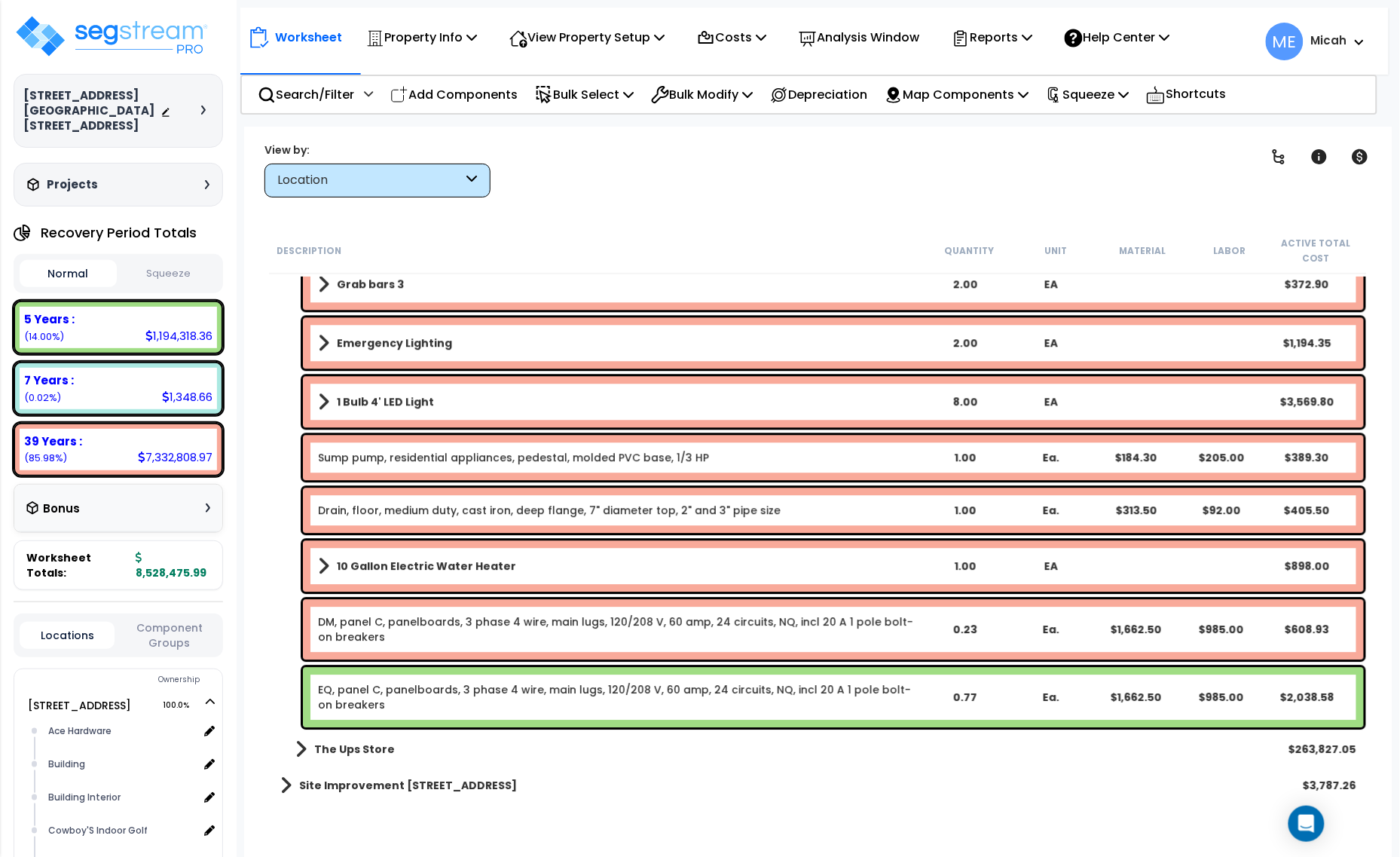
drag, startPoint x: 475, startPoint y: 90, endPoint x: 558, endPoint y: 480, distance: 398.7
click at [475, 90] on p "Add Components" at bounding box center [454, 94] width 127 height 21
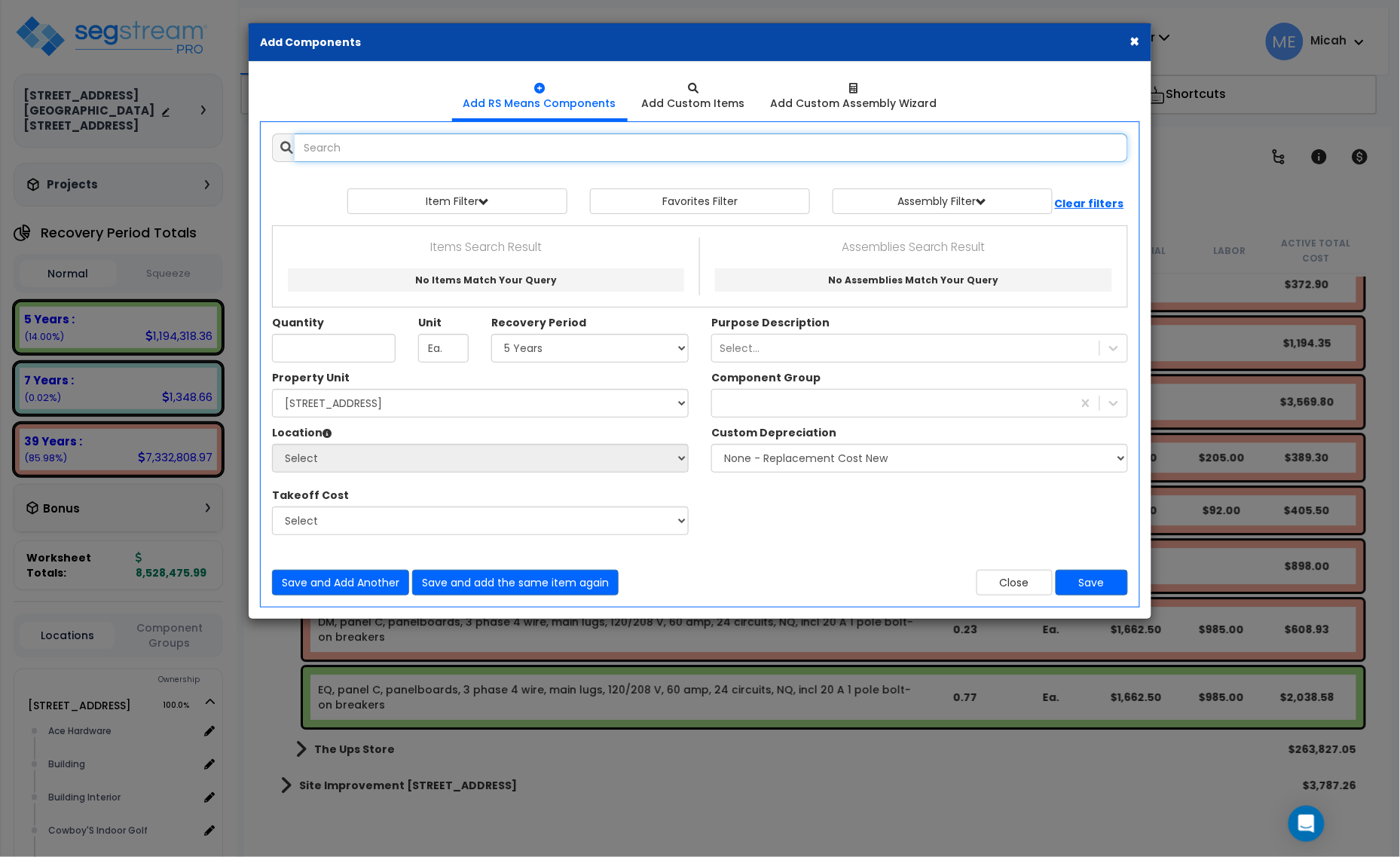
select select
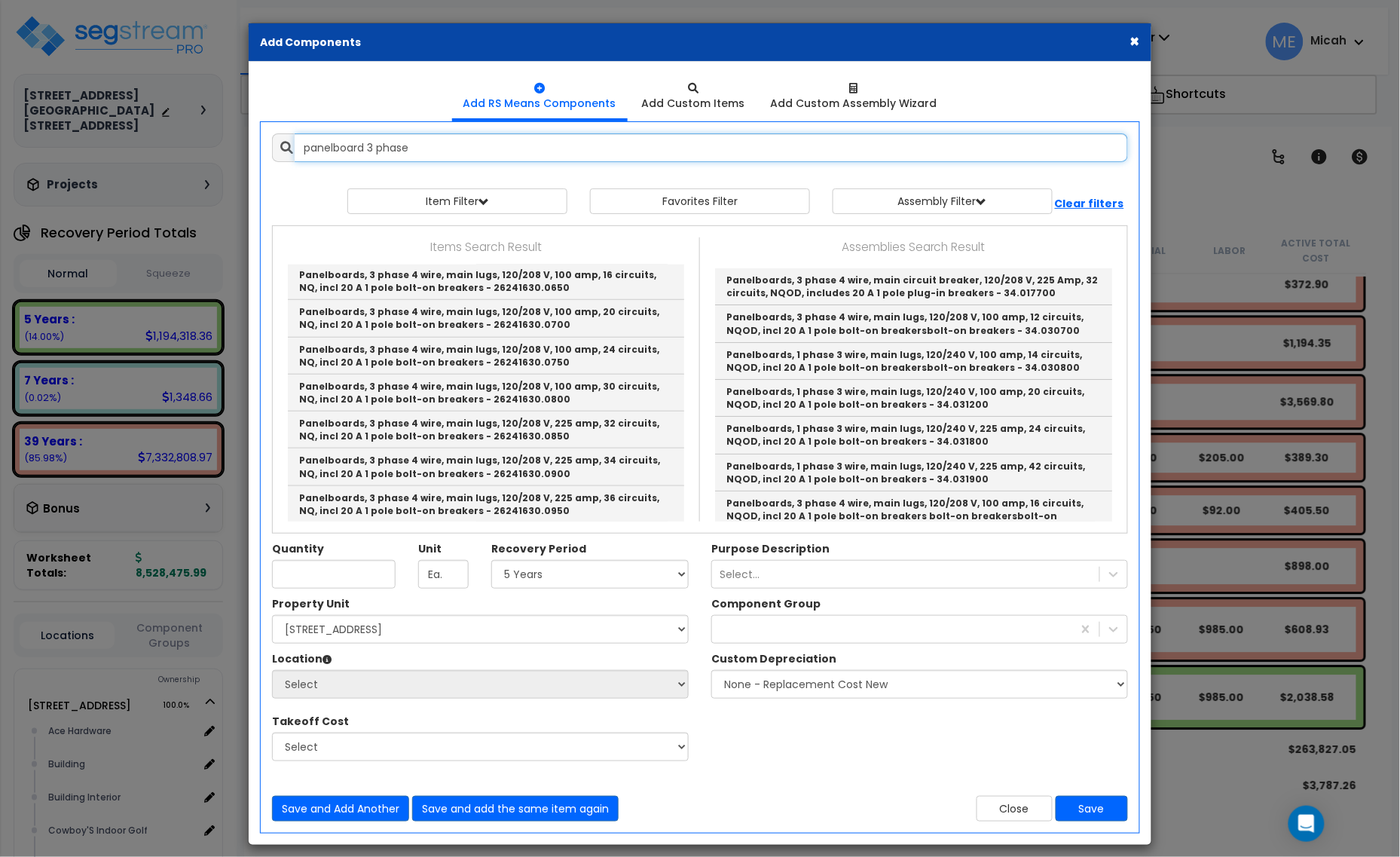
scroll to position [471, 0]
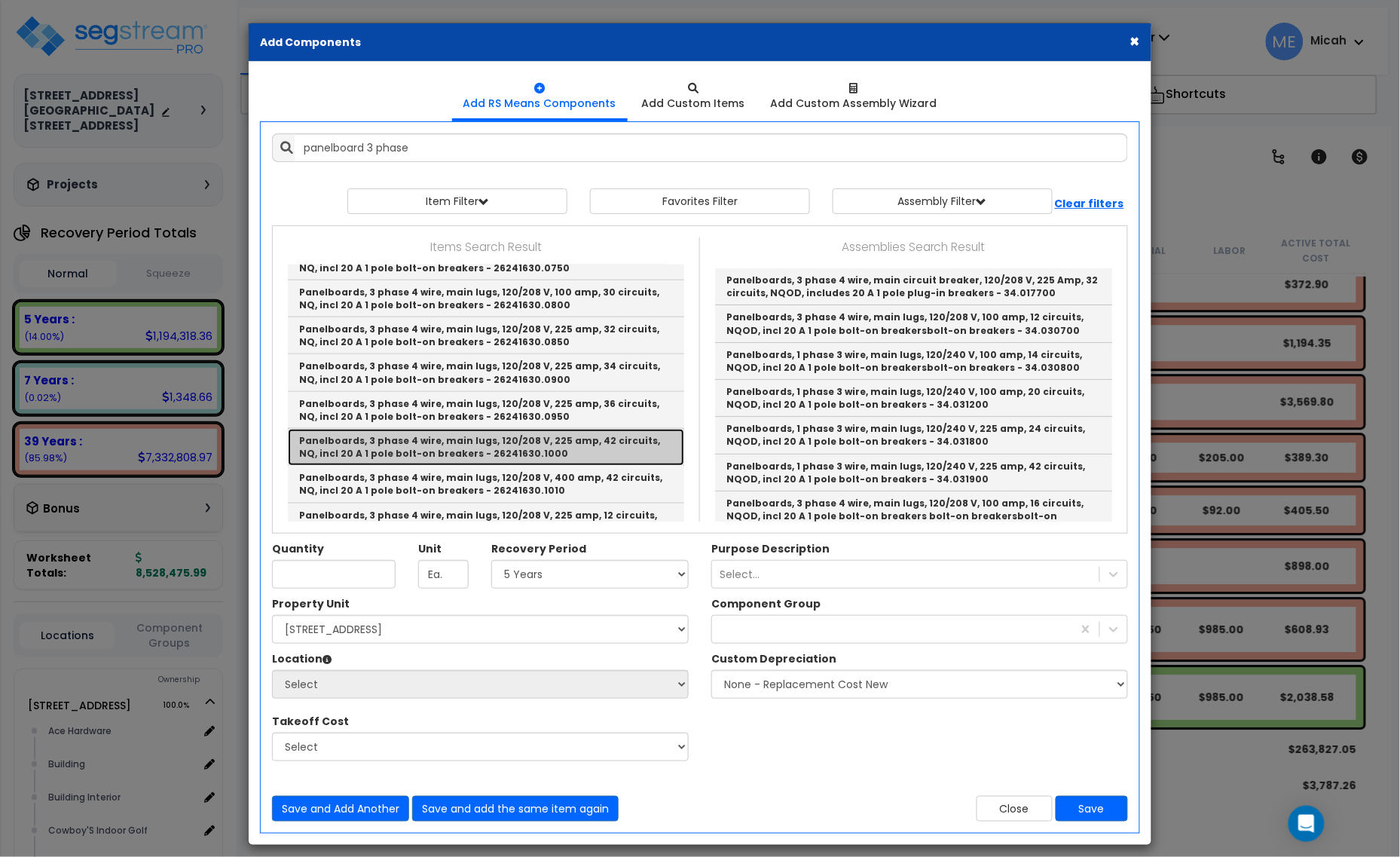
click at [616, 461] on link "Panelboards, 3 phase 4 wire, main lugs, 120/208 V, 225 amp, 42 circuits, NQ, in…" at bounding box center [486, 447] width 396 height 37
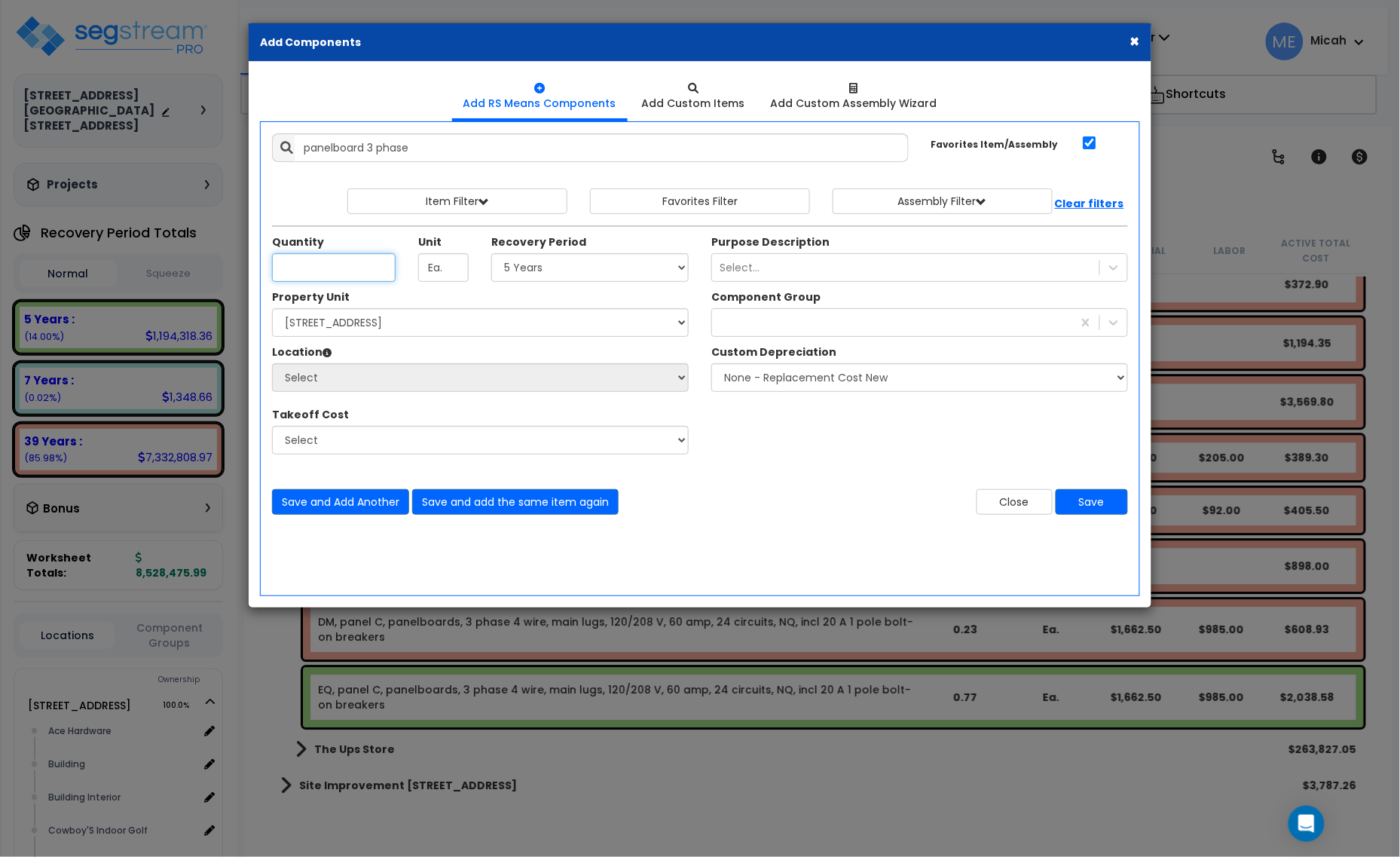
type input "Panelboards, 3 phase 4 wire, main lugs, 120/208 V, 225 amp, 42 circuits, NQ, in…"
type input ".50"
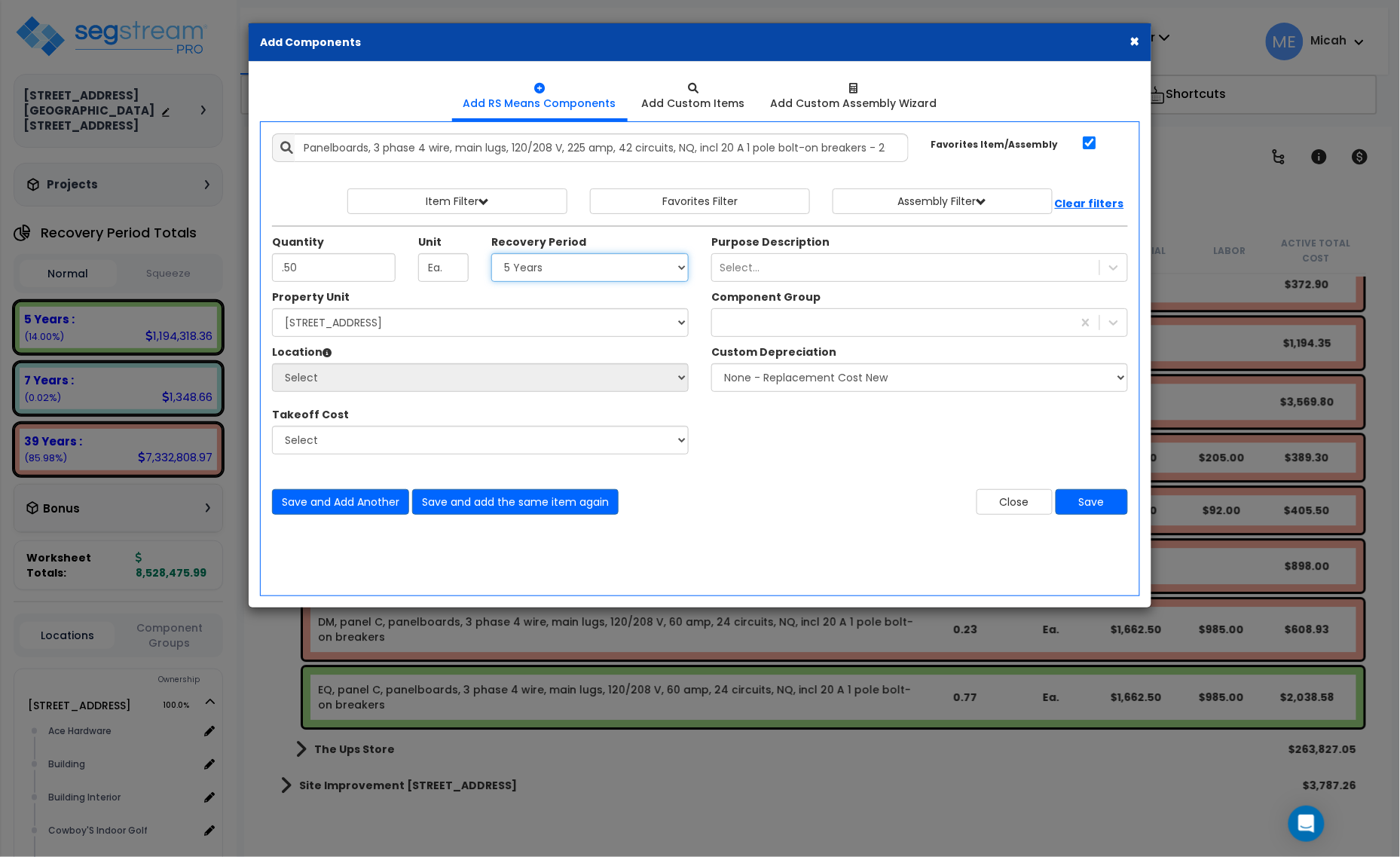
click at [582, 275] on select "Select 5 Years 7 Years 15 Years 20 Years 39 Years 27.5 Year" at bounding box center [590, 267] width 197 height 28
select select "39Y"
click at [497, 263] on select "Select 5 Years 7 Years 15 Years 20 Years 39 Years 27.5 Year" at bounding box center [590, 267] width 197 height 28
click at [725, 331] on div "229" at bounding box center [892, 323] width 360 height 24
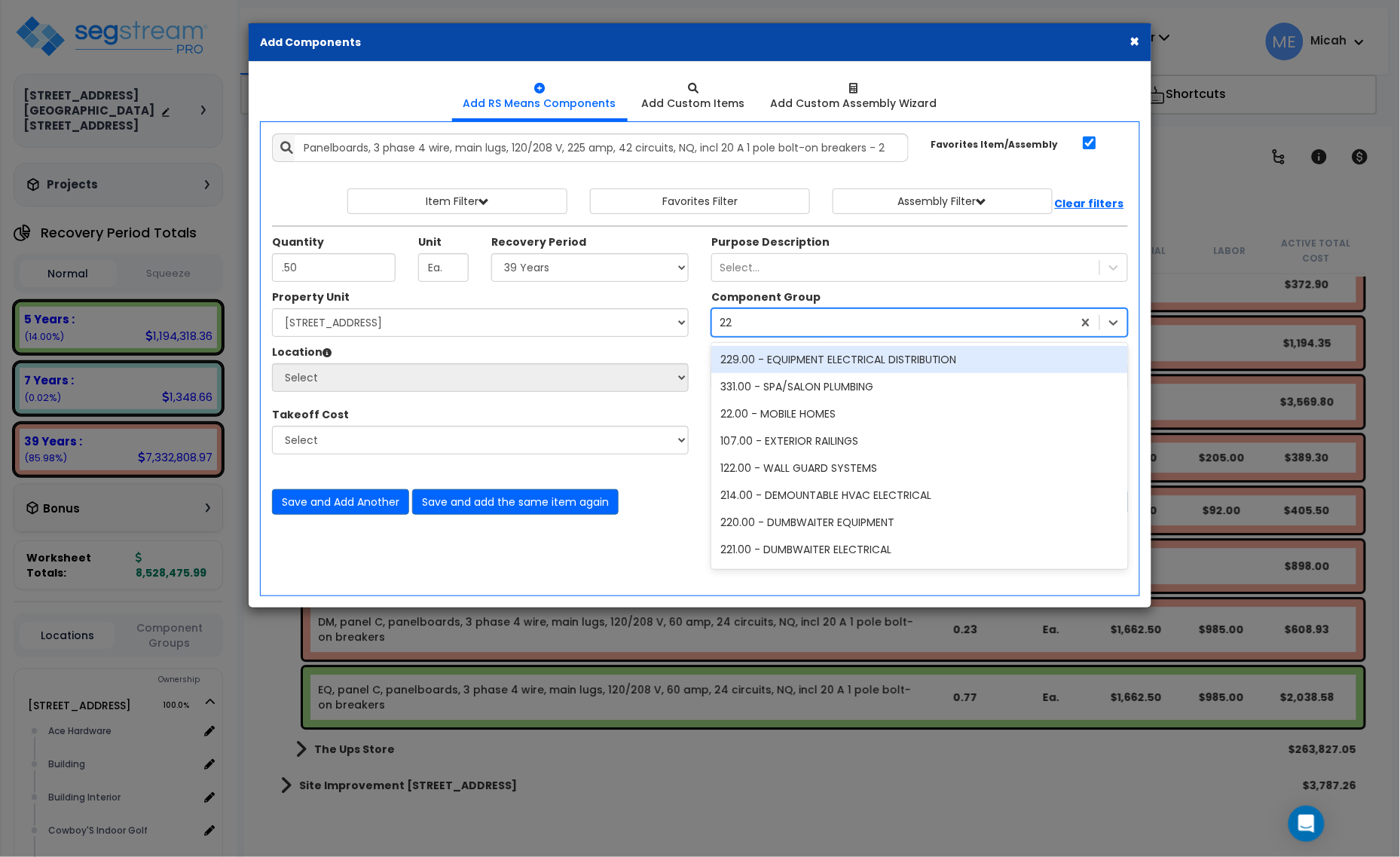
type input "229"
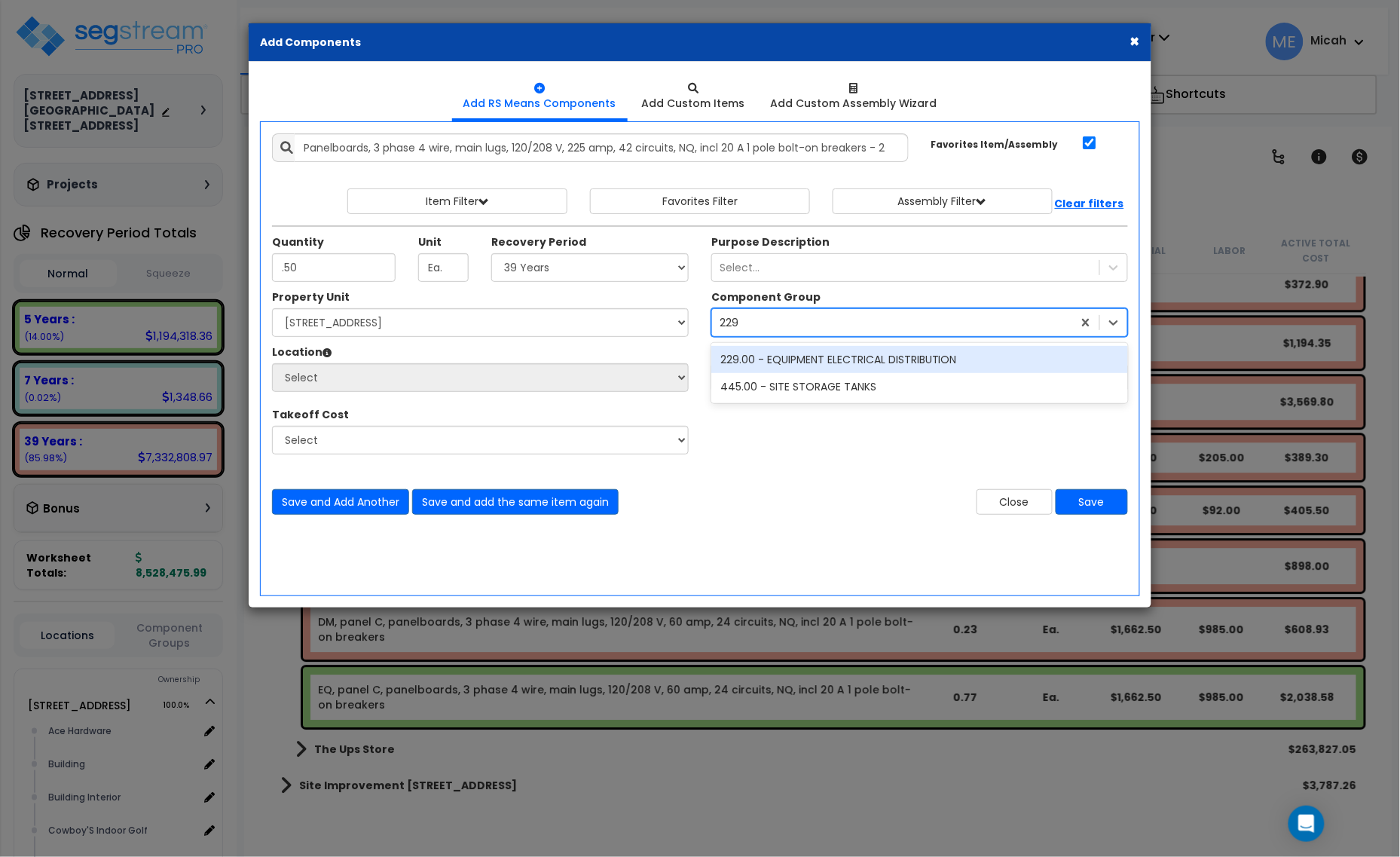
click at [783, 373] on div "229.00 - EQUIPMENT ELECTRICAL DISTRIBUTION" at bounding box center [920, 359] width 417 height 27
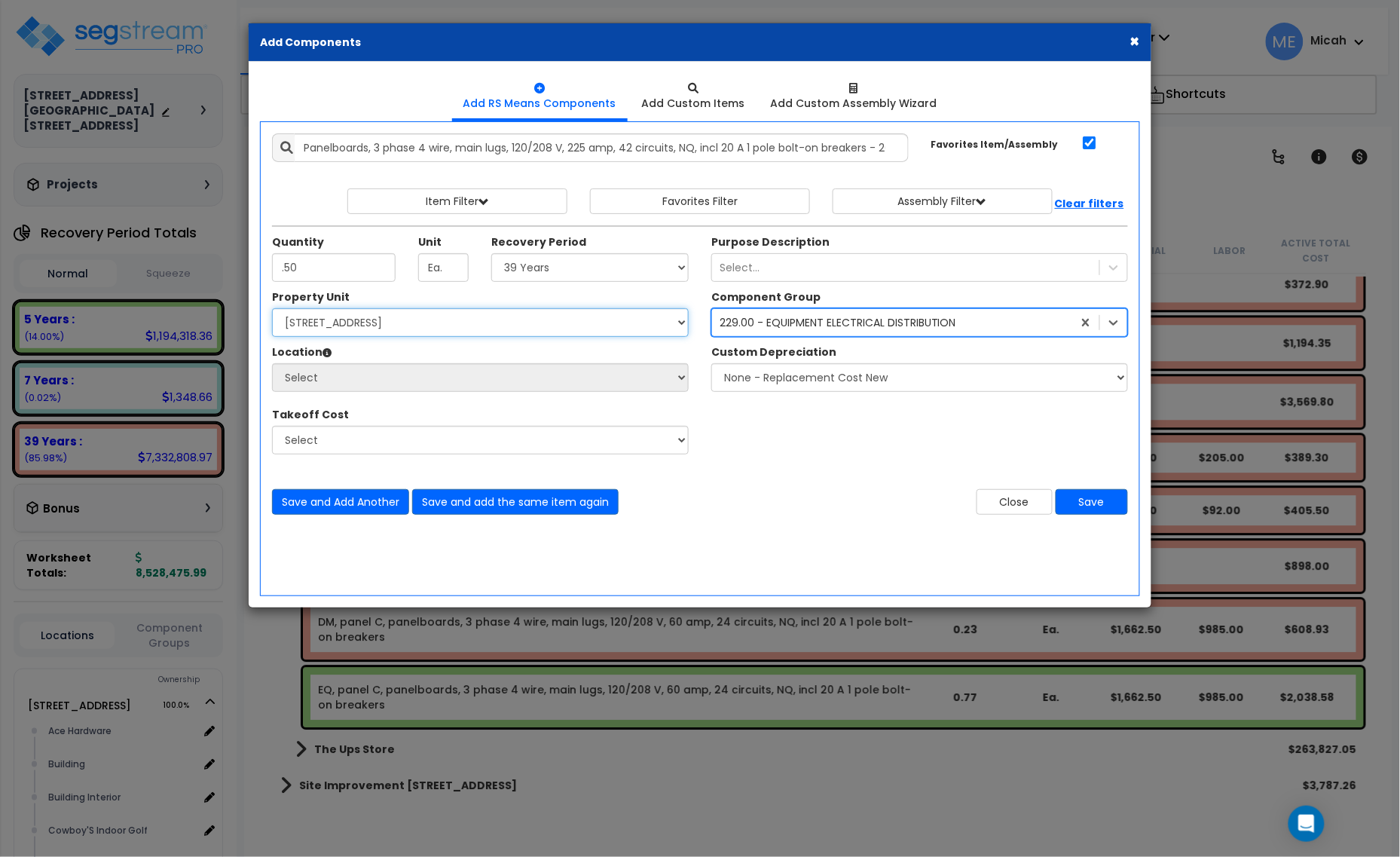
click at [450, 337] on select "Select [STREET_ADDRESS] [STREET_ADDRESS] Site Improvement [STREET_ADDRESS] Site…" at bounding box center [480, 322] width 417 height 28
select select "161428"
click at [281, 318] on select "Select [STREET_ADDRESS] [STREET_ADDRESS] Site Improvement [STREET_ADDRESS] Site…" at bounding box center [480, 322] width 417 height 28
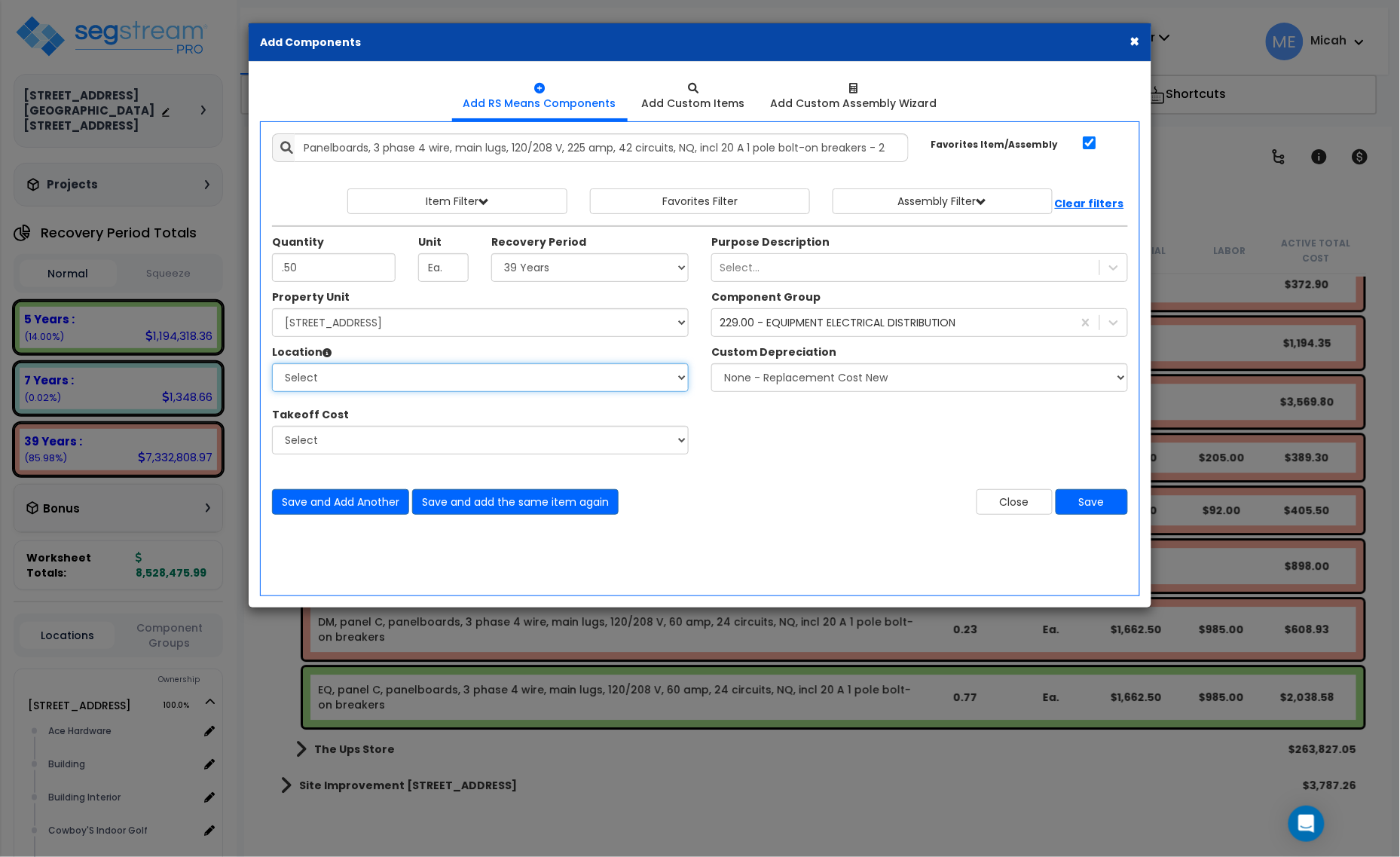
click at [428, 383] on select "Select Alchemy Salon Studio Building Building Interior Building Interior Dick'S…" at bounding box center [480, 377] width 417 height 28
select select "31279"
click at [281, 373] on select "Select Alchemy Salon Studio Building Building Interior Building Interior Dick'S…" at bounding box center [480, 377] width 417 height 28
click at [556, 510] on button "Save and add the same item again" at bounding box center [515, 502] width 207 height 26
type input ".50"
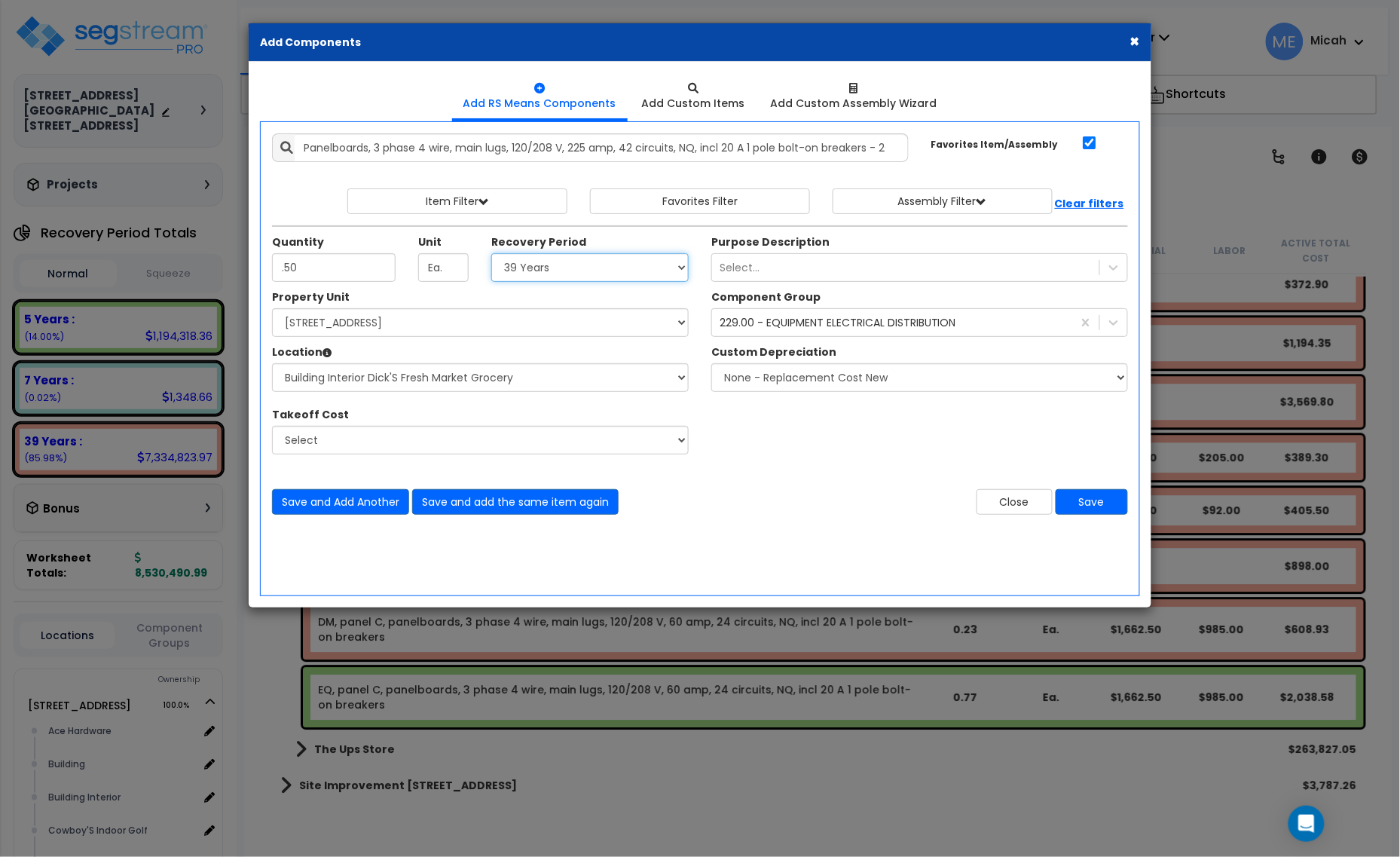
click at [607, 274] on select "Select 5 Years 7 Years 15 Years 20 Years 39 Years 27.5 Year" at bounding box center [590, 267] width 197 height 28
select select "5Y"
click at [497, 263] on select "Select 5 Years 7 Years 15 Years 20 Years 39 Years 27.5 Year" at bounding box center [590, 267] width 197 height 28
click at [1090, 510] on button "Save" at bounding box center [1091, 502] width 72 height 26
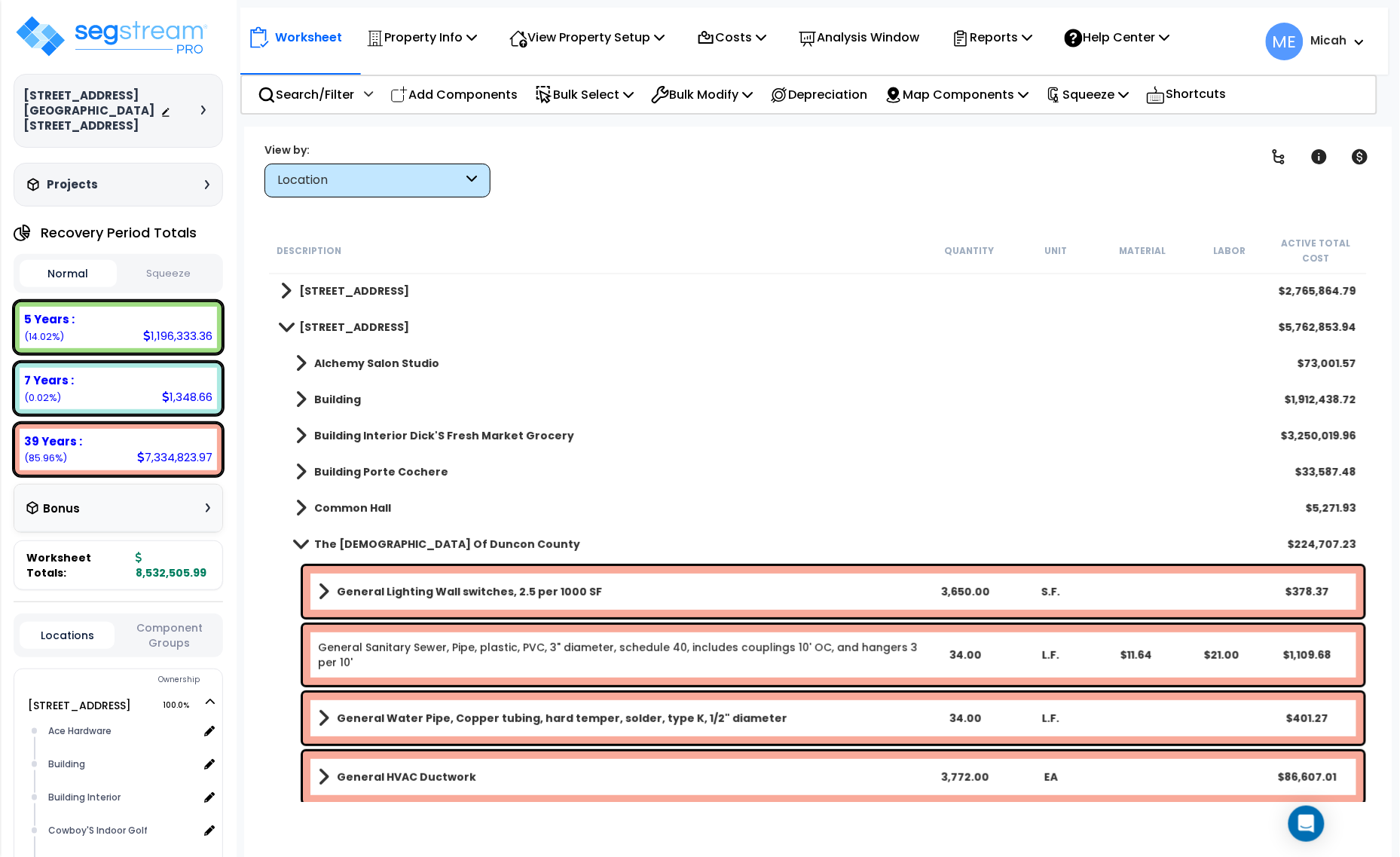
scroll to position [0, 0]
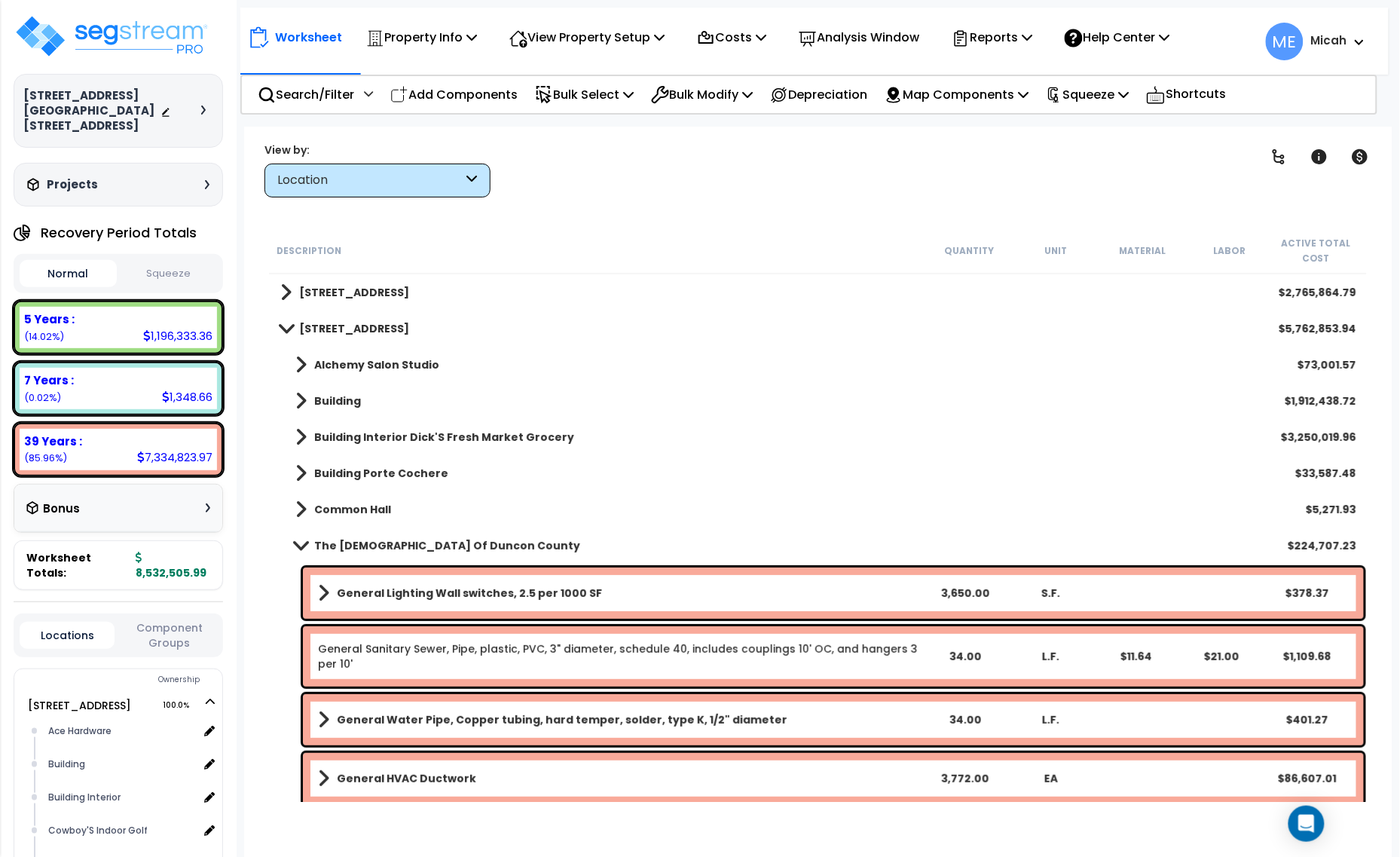
click at [296, 435] on span at bounding box center [300, 437] width 11 height 21
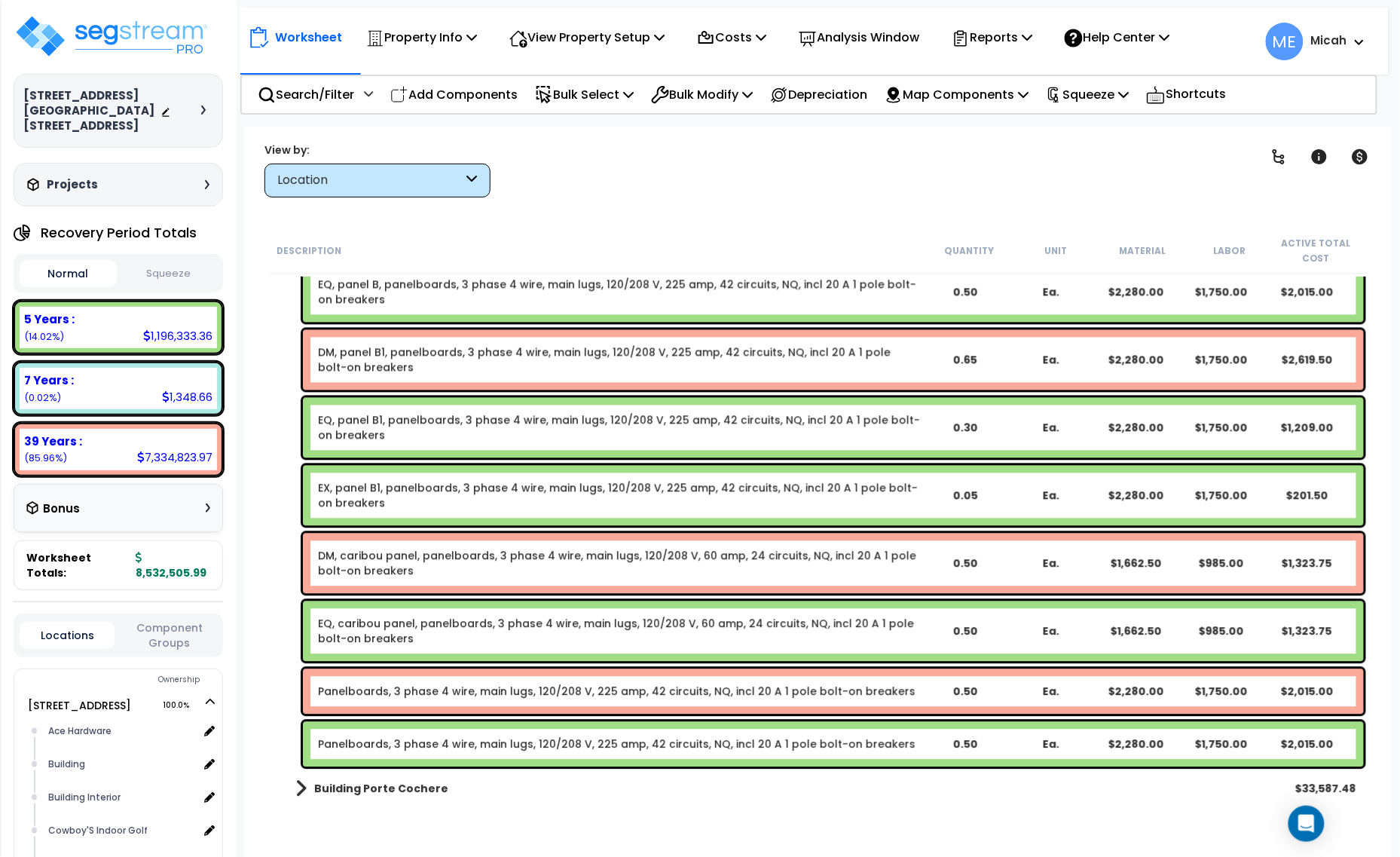
scroll to position [16292, 0]
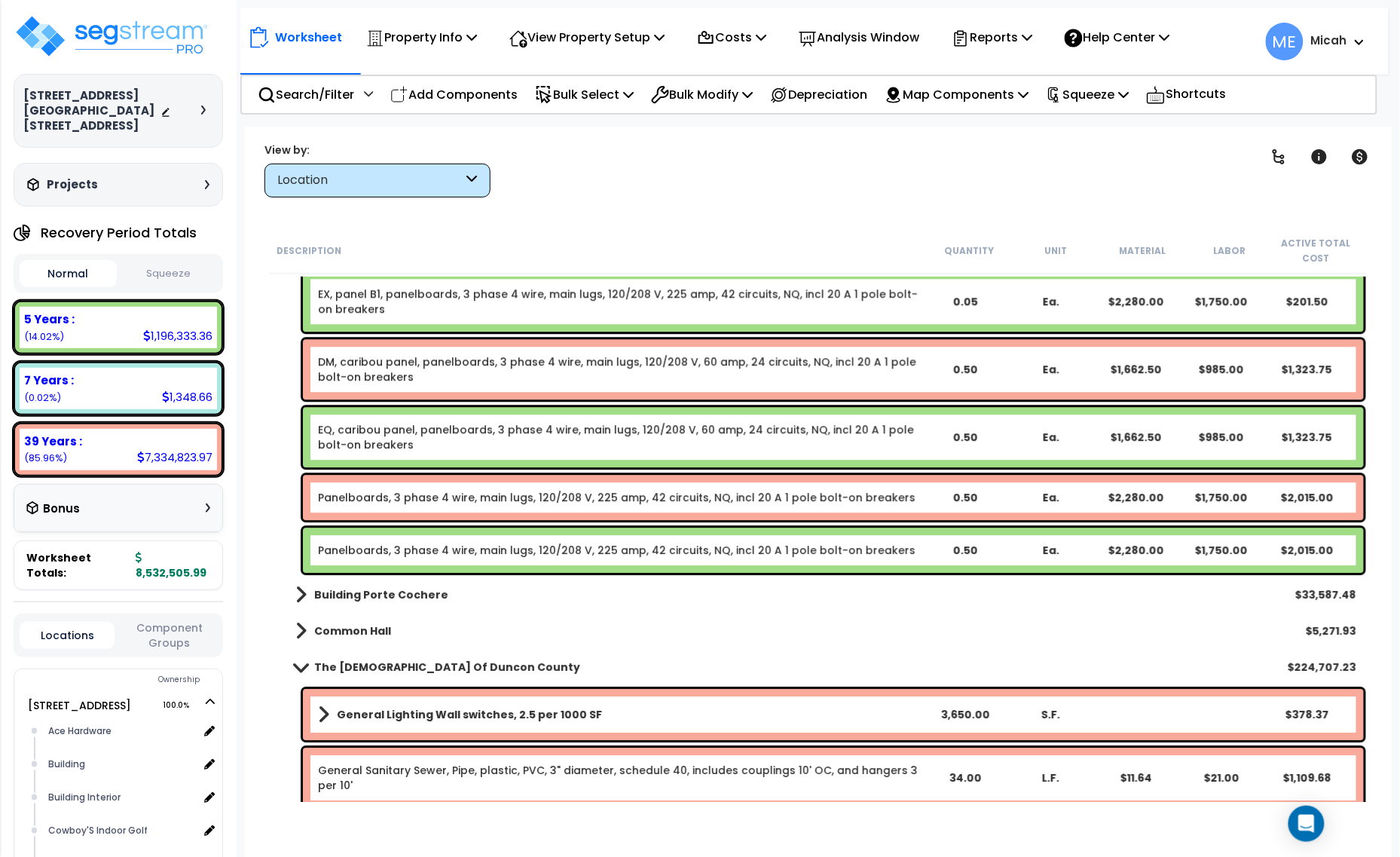
click at [366, 495] on link "Panelboards, 3 phase 4 wire, main lugs, 120/208 V, 225 amp, 42 circuits, NQ, in…" at bounding box center [617, 498] width 597 height 15
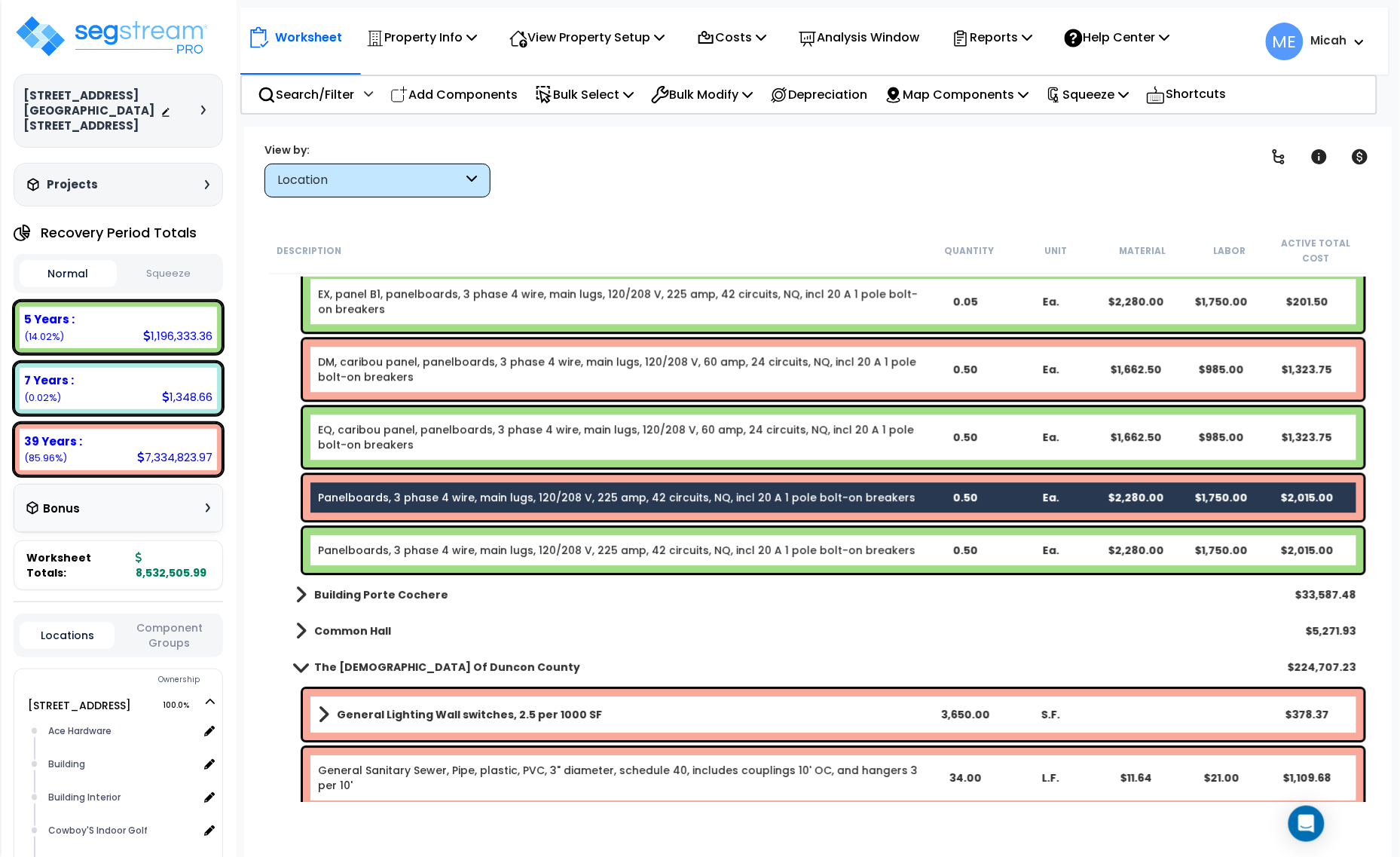
click at [381, 535] on div "Panelboards, 3 phase 4 wire, main lugs, 120/208 V, 225 amp, 42 circuits, NQ, in…" at bounding box center [833, 550] width 1061 height 45
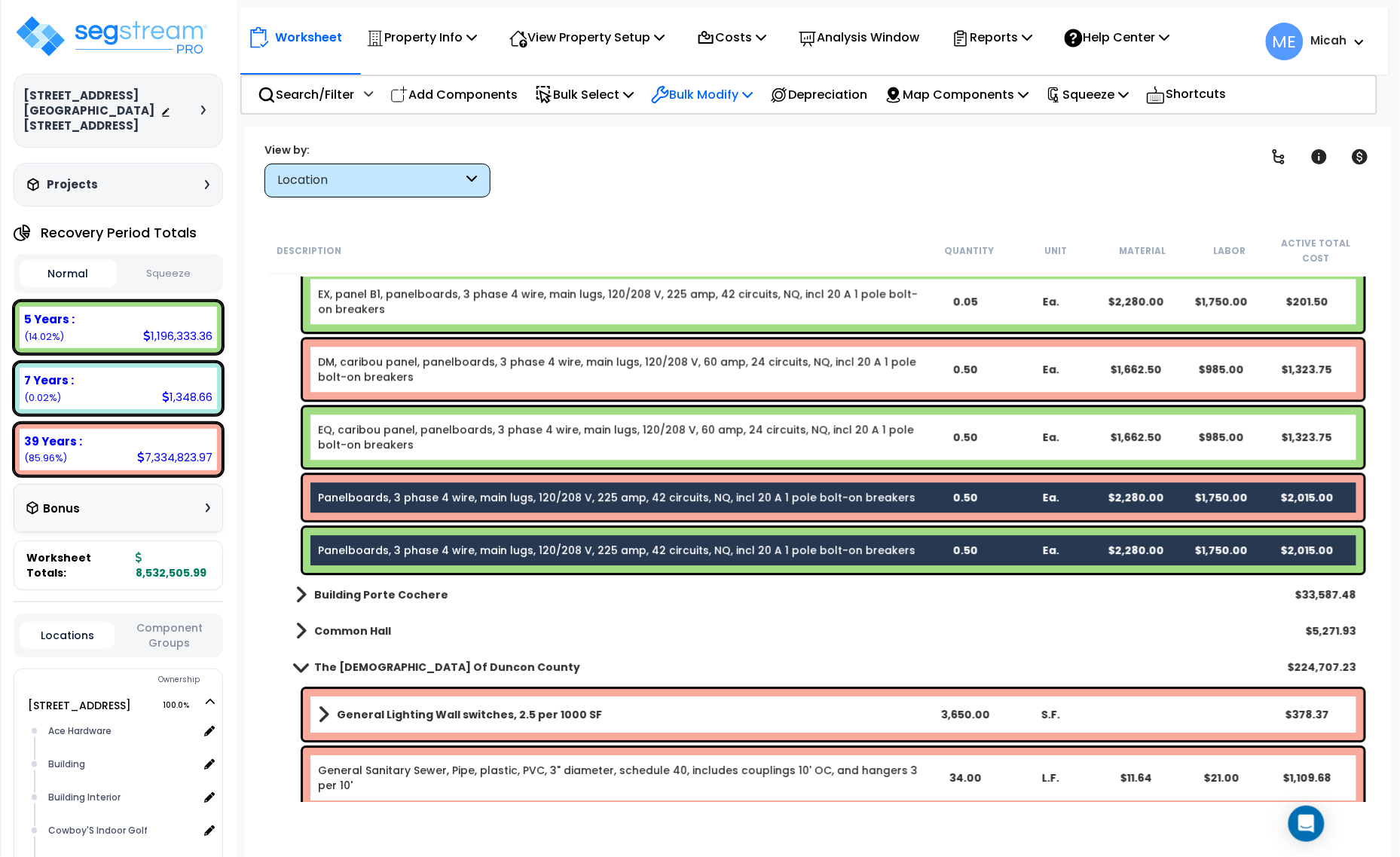
click at [740, 96] on p "Bulk Modify" at bounding box center [702, 94] width 102 height 21
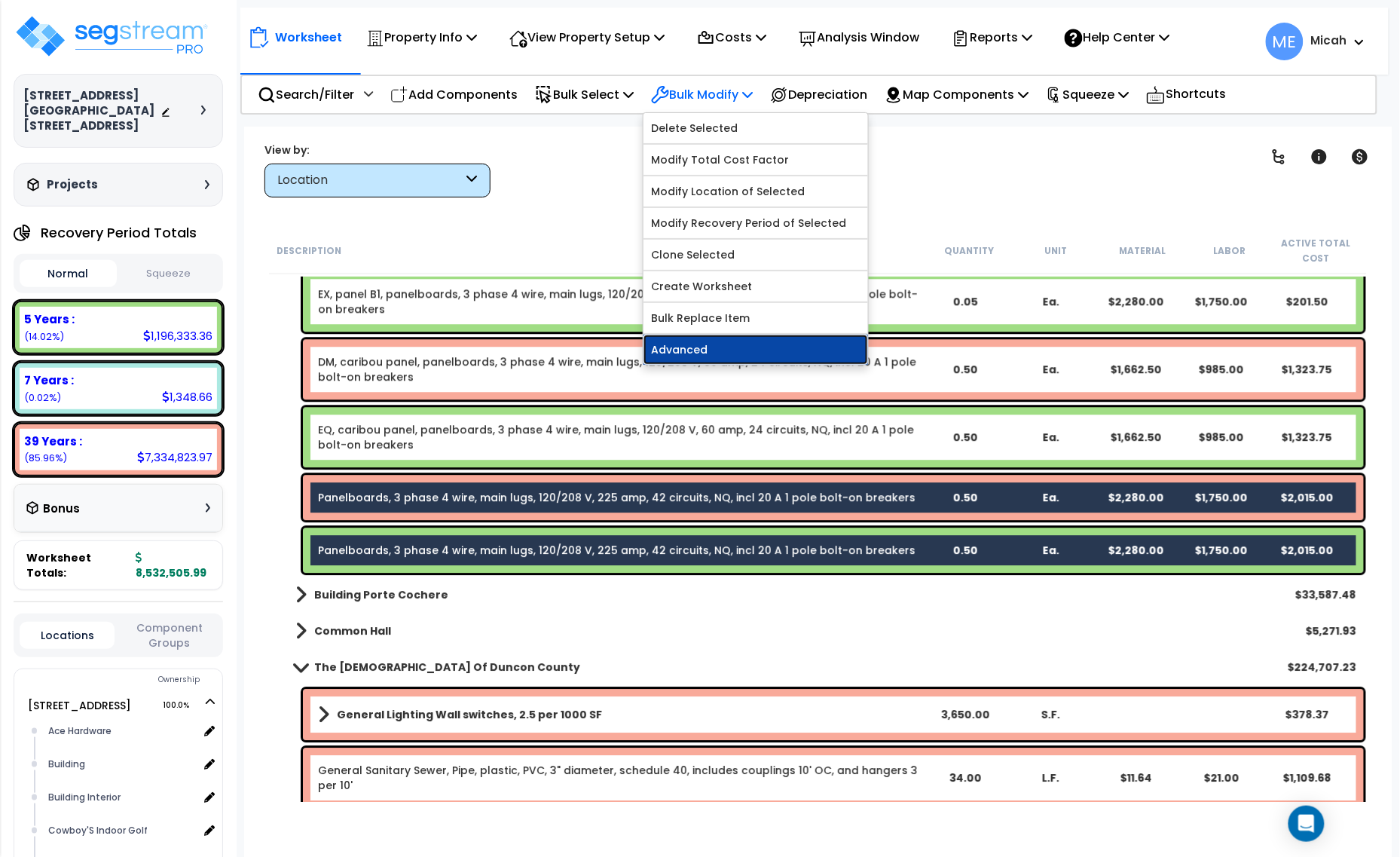
click at [736, 351] on link "Advanced" at bounding box center [756, 349] width 225 height 30
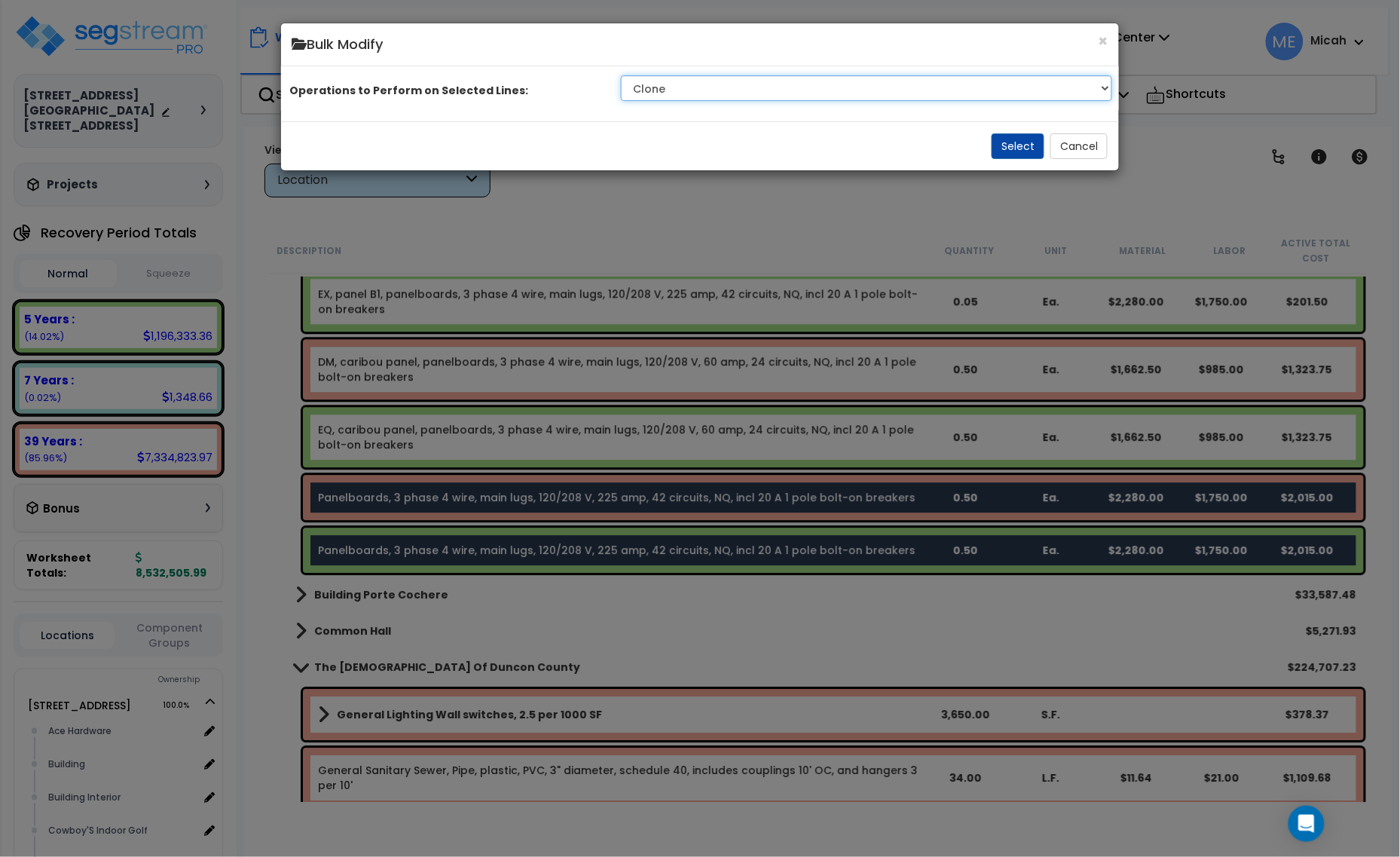
click at [894, 101] on select "Clone Delete Delete Zero Quantities Modify Component Group Modify Cost Sources …" at bounding box center [866, 88] width 492 height 26
select select "modifyLocation"
click at [624, 94] on select "Clone Delete Delete Zero Quantities Modify Component Group Modify Cost Sources …" at bounding box center [866, 88] width 492 height 26
click at [1017, 159] on button "Select" at bounding box center [1017, 146] width 52 height 26
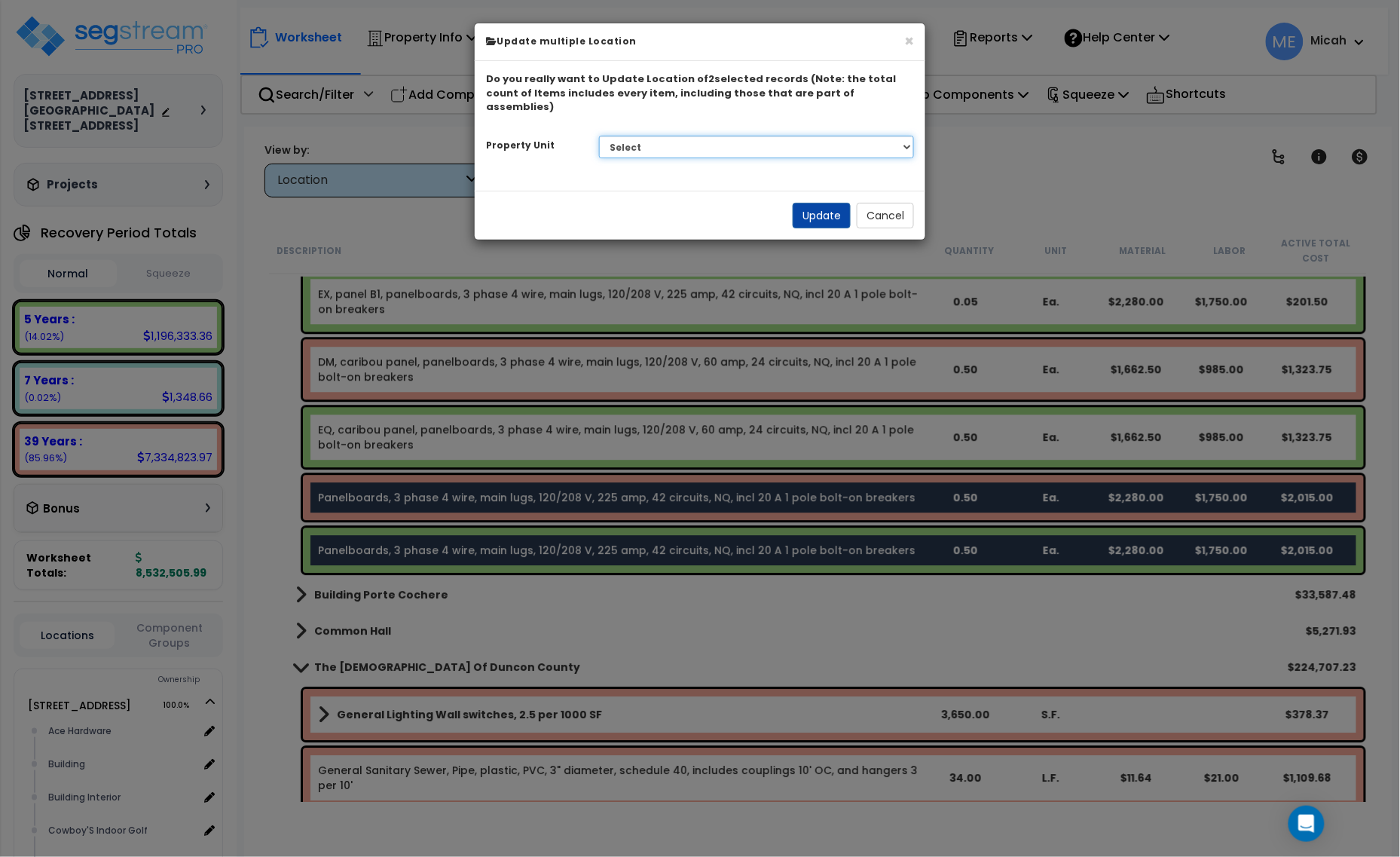
click at [757, 136] on select "Select [STREET_ADDRESS] [STREET_ADDRESS] Site Improvement [STREET_ADDRESS] Site…" at bounding box center [757, 147] width 316 height 22
select select "161428"
click at [599, 136] on select "Select [STREET_ADDRESS] [STREET_ADDRESS] Site Improvement [STREET_ADDRESS] Site…" at bounding box center [757, 147] width 316 height 22
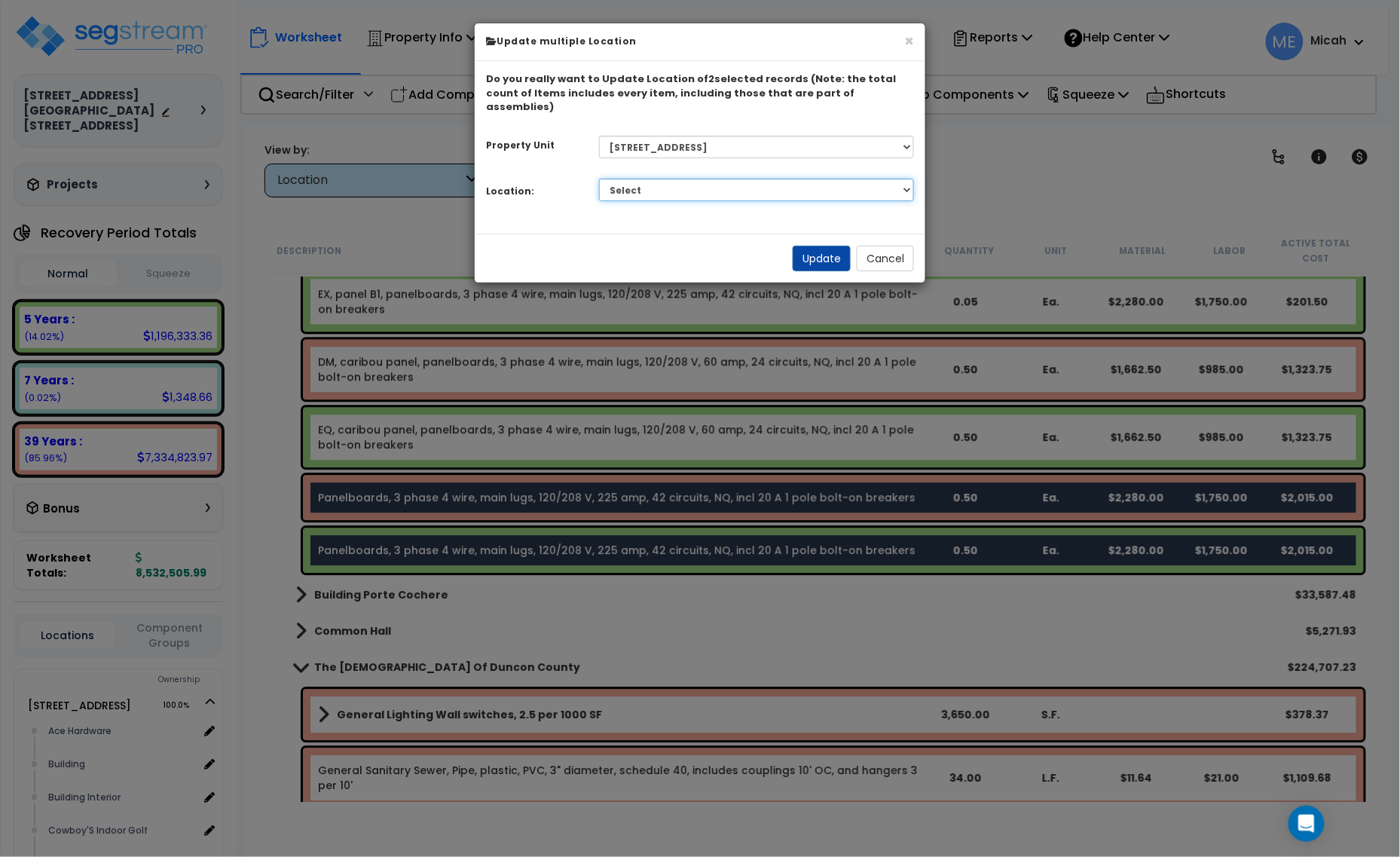
click at [802, 178] on select "Select Alchemy Salon Studio Building Building Interior Building Interior Dick'S…" at bounding box center [757, 190] width 316 height 22
select select "31282"
click at [599, 178] on select "Select Alchemy Salon Studio Building Building Interior Building Interior Dick'S…" at bounding box center [757, 190] width 316 height 22
click at [815, 245] on button "Update" at bounding box center [822, 258] width 58 height 26
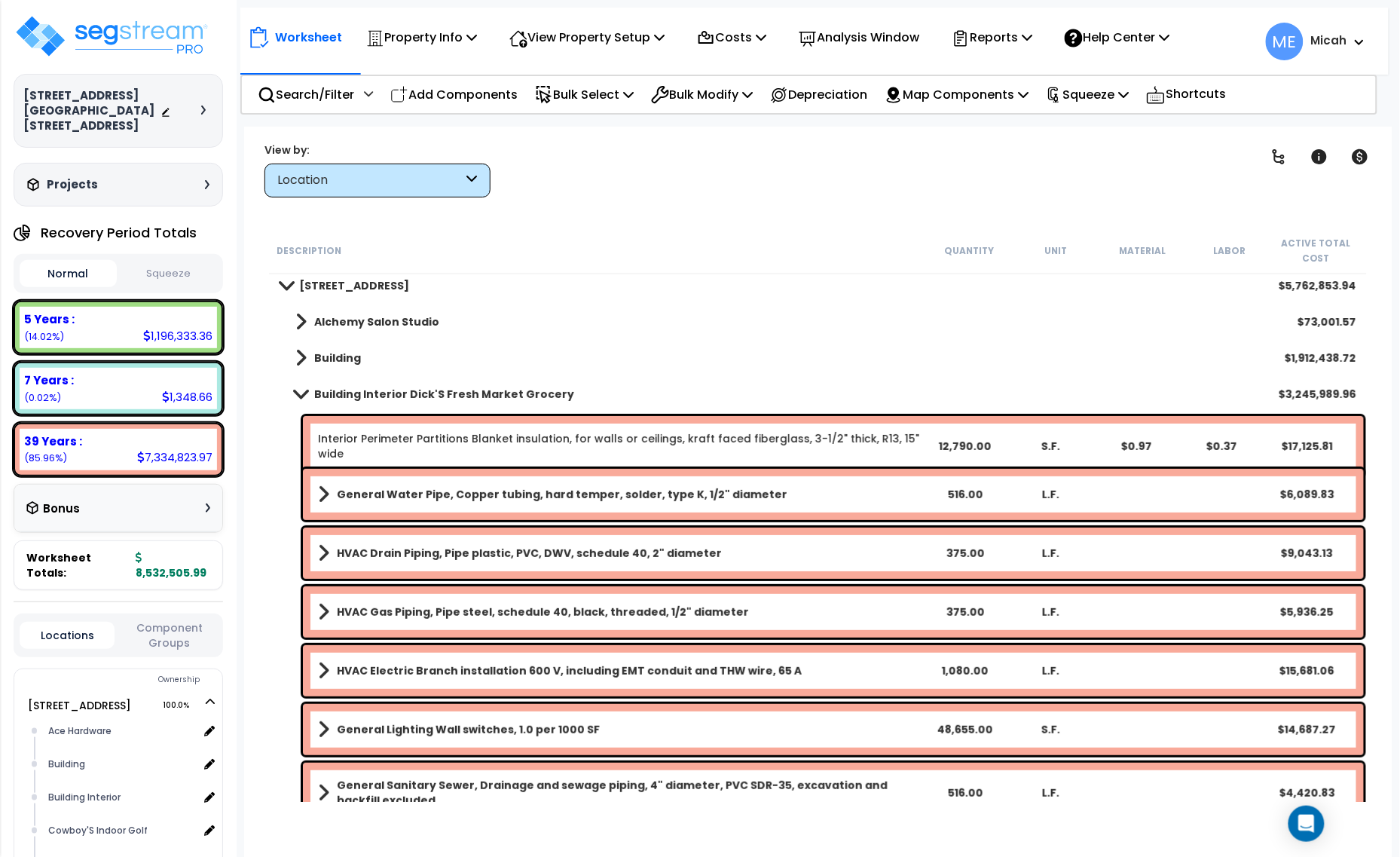
scroll to position [0, 0]
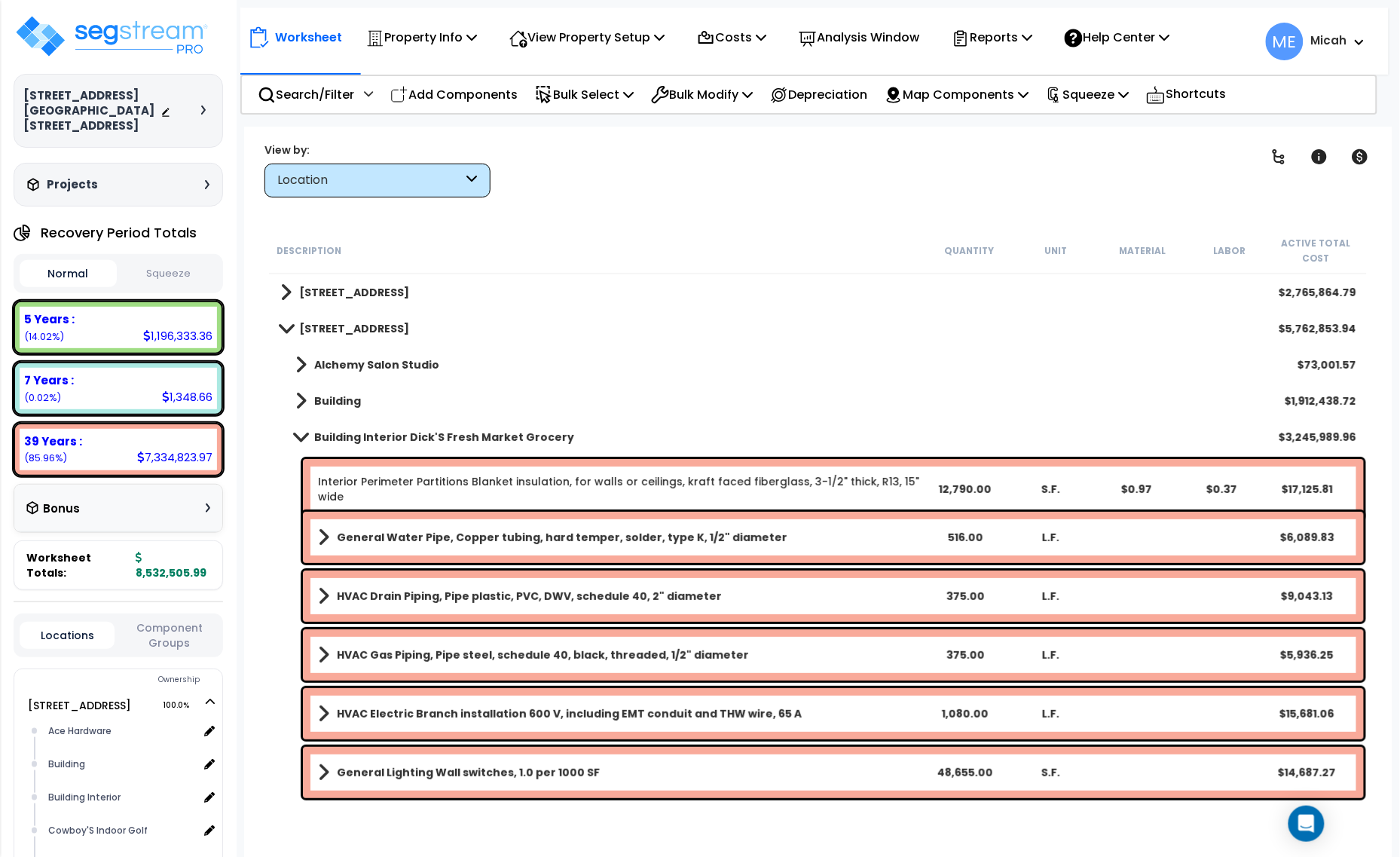
click at [303, 442] on span at bounding box center [300, 436] width 21 height 11
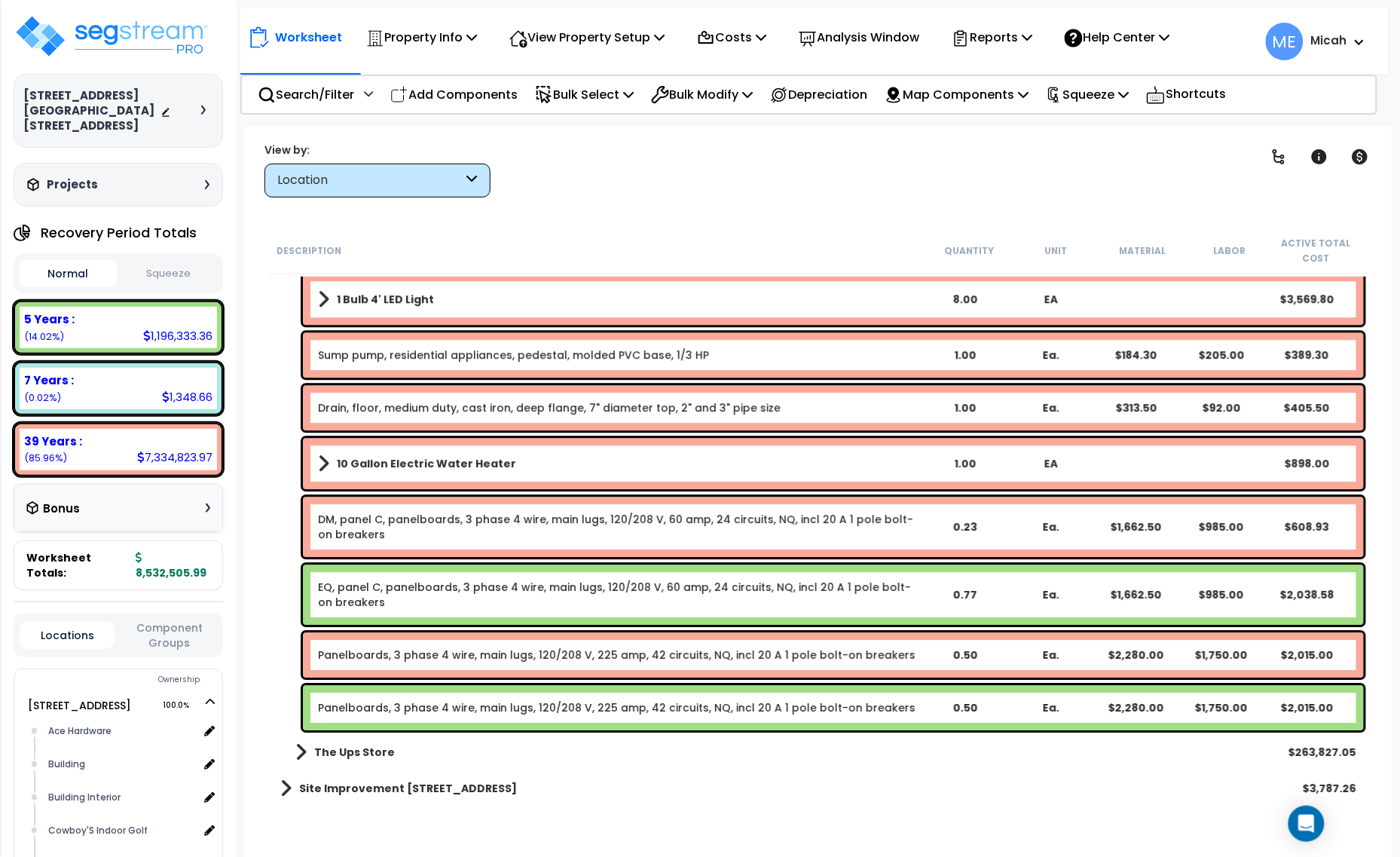
scroll to position [3316, 0]
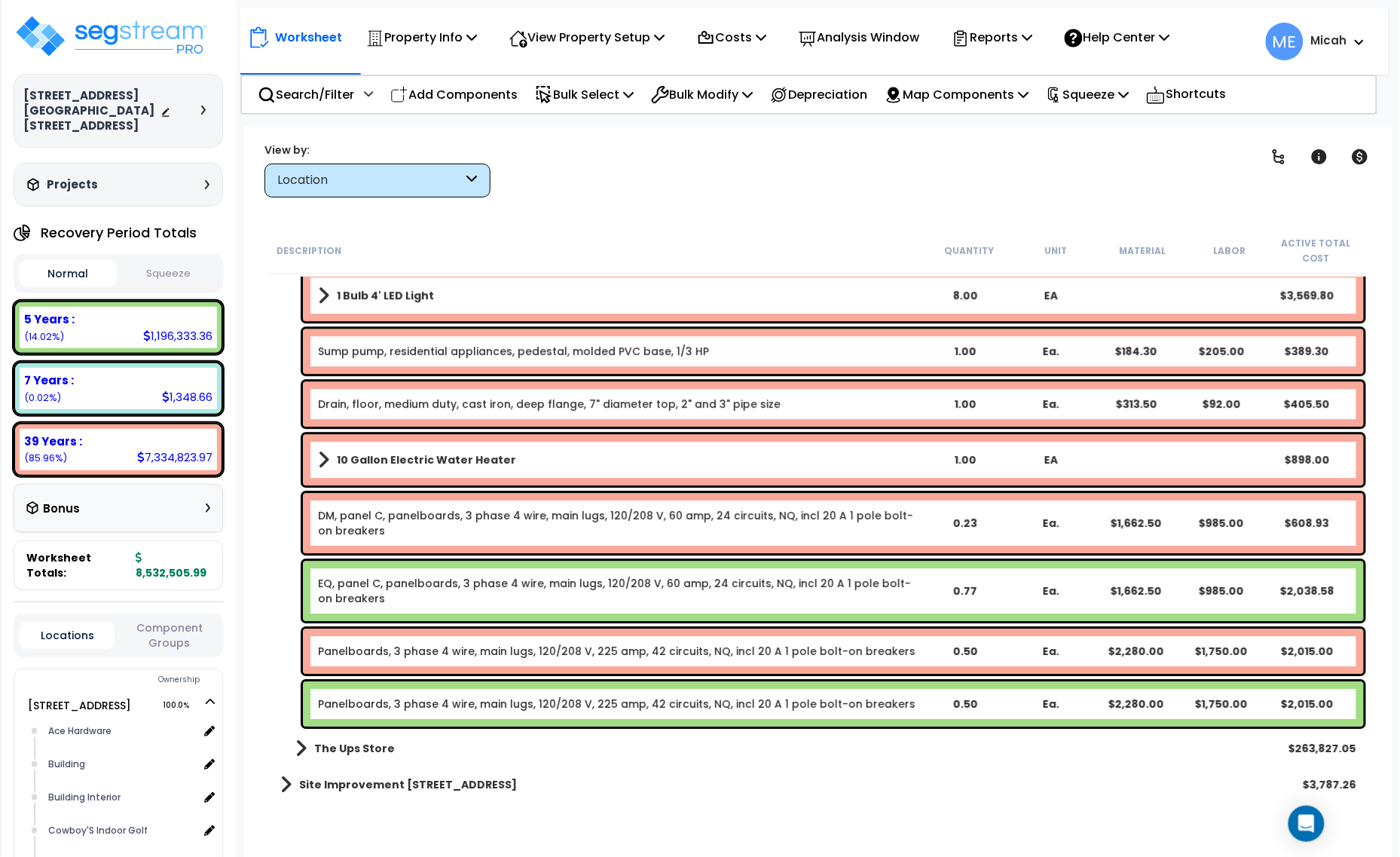
click at [424, 650] on link "Panelboards, 3 phase 4 wire, main lugs, 120/208 V, 225 amp, 42 circuits, NQ, in…" at bounding box center [617, 651] width 597 height 15
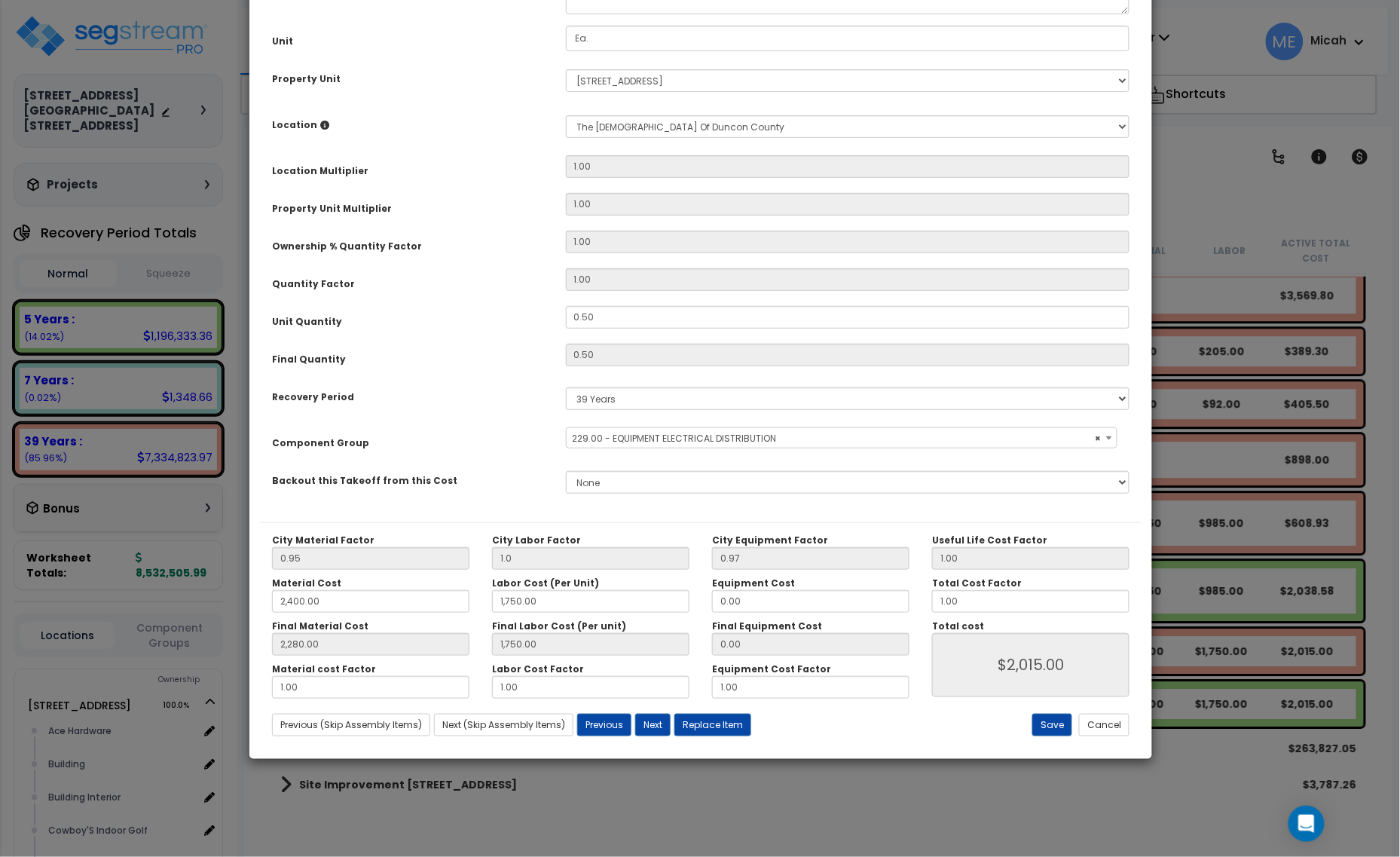
scroll to position [0, 0]
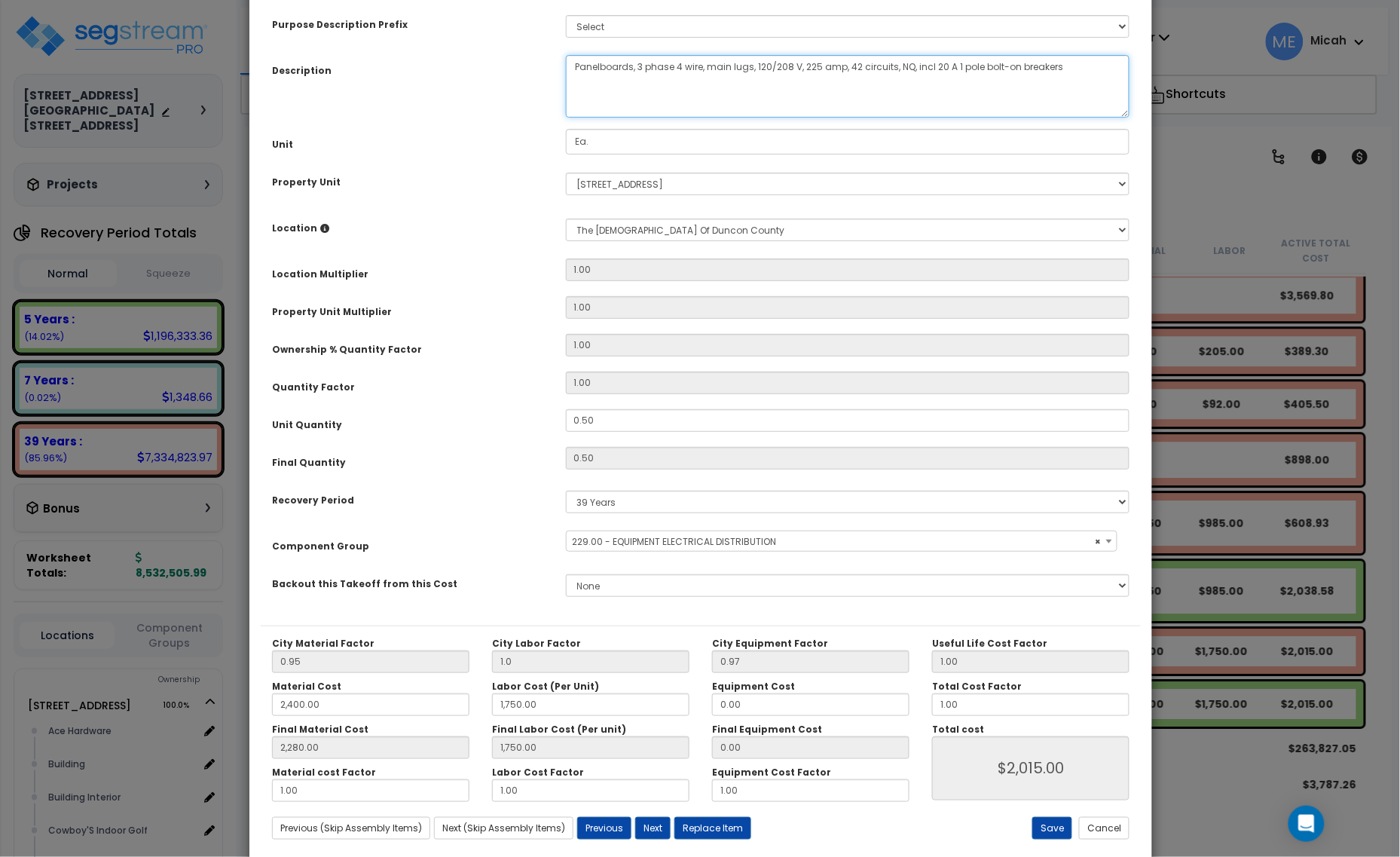
click at [576, 83] on textarea "Panelboards, 3 phase 4 wire, main lugs, 120/208 V, 225 amp, 42 circuits, NQ, in…" at bounding box center [848, 86] width 564 height 63
type textarea "DM, panel A, panelboards, 3 phase 4 wire, main lugs, 120/208 V, 225 amp, 42 cir…"
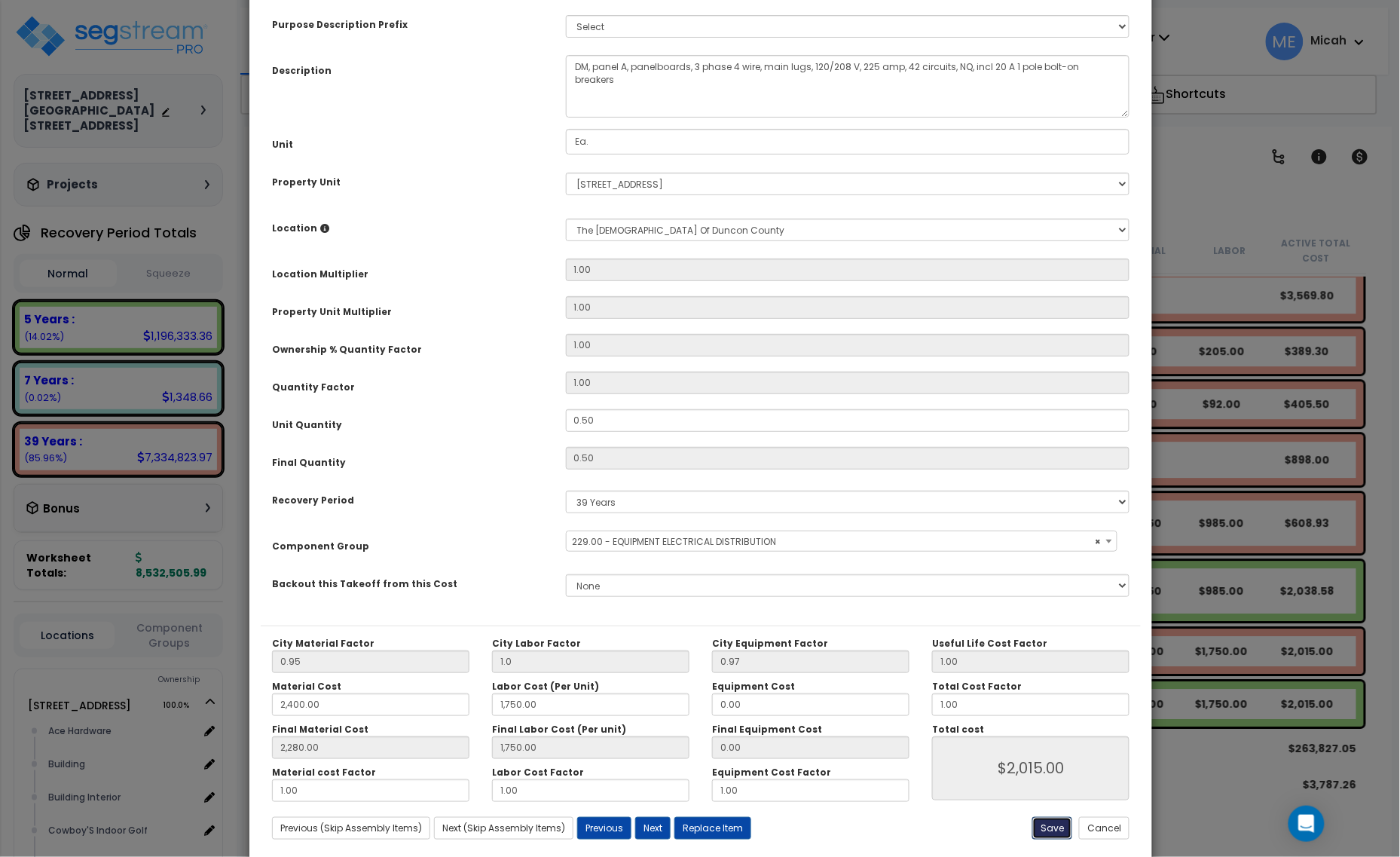
click at [1032, 836] on button "Save" at bounding box center [1052, 828] width 40 height 22
type input "1.00"
type input "2400.00"
type input "1750.00"
type input "2280.00"
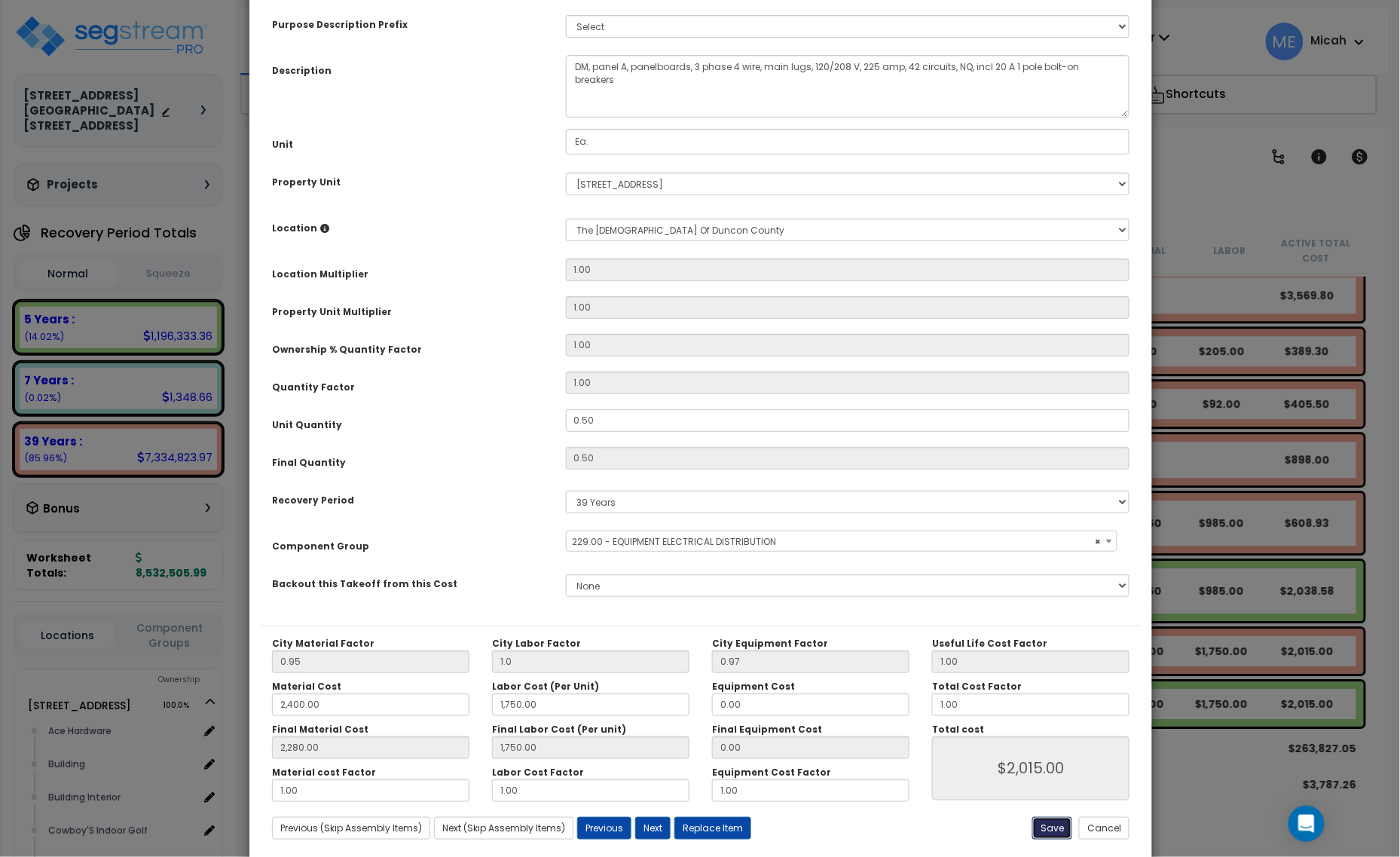
type input "1750.00"
type input "2015.00"
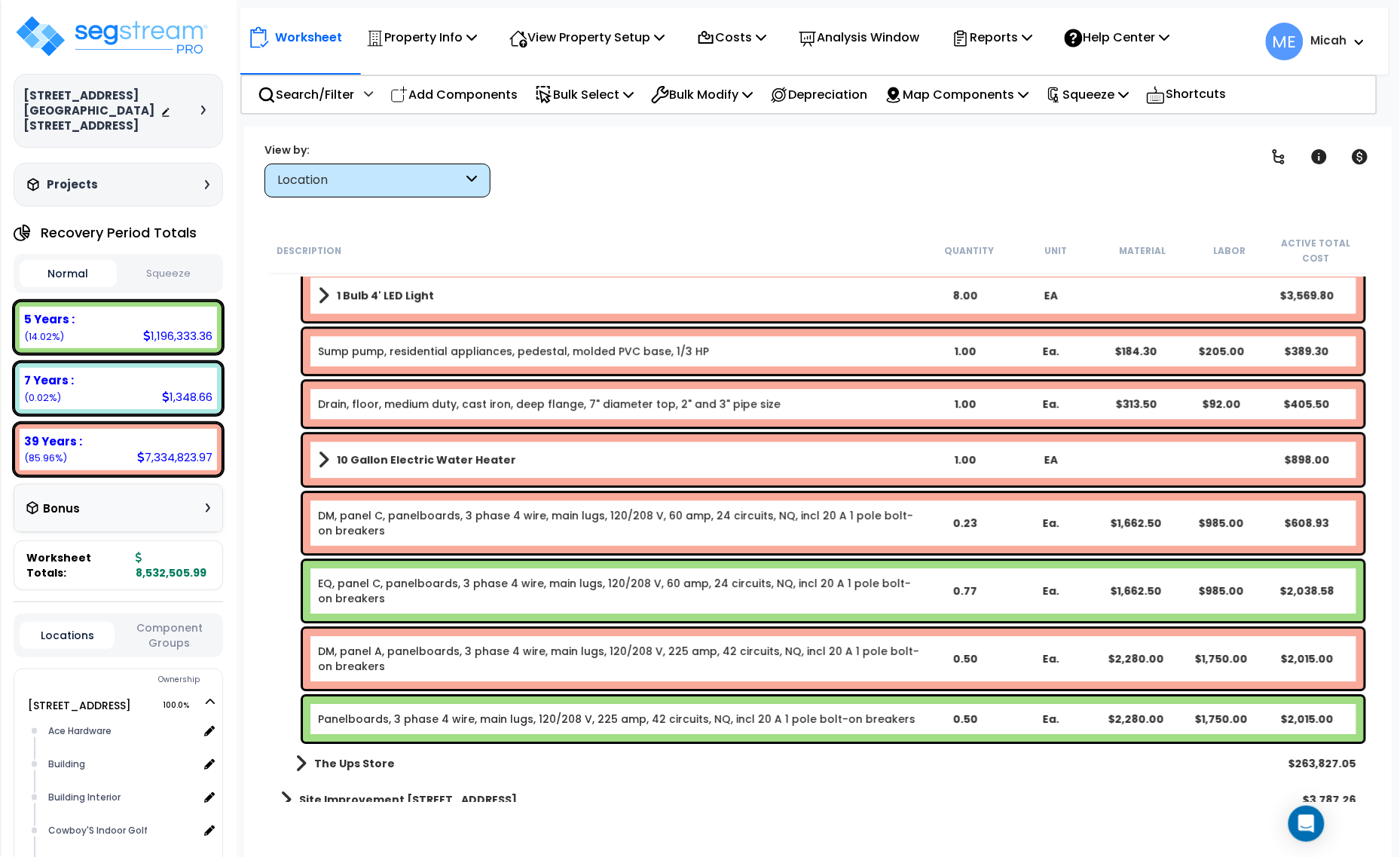
click at [431, 721] on link "Panelboards, 3 phase 4 wire, main lugs, 120/208 V, 225 amp, 42 circuits, NQ, in…" at bounding box center [617, 719] width 597 height 15
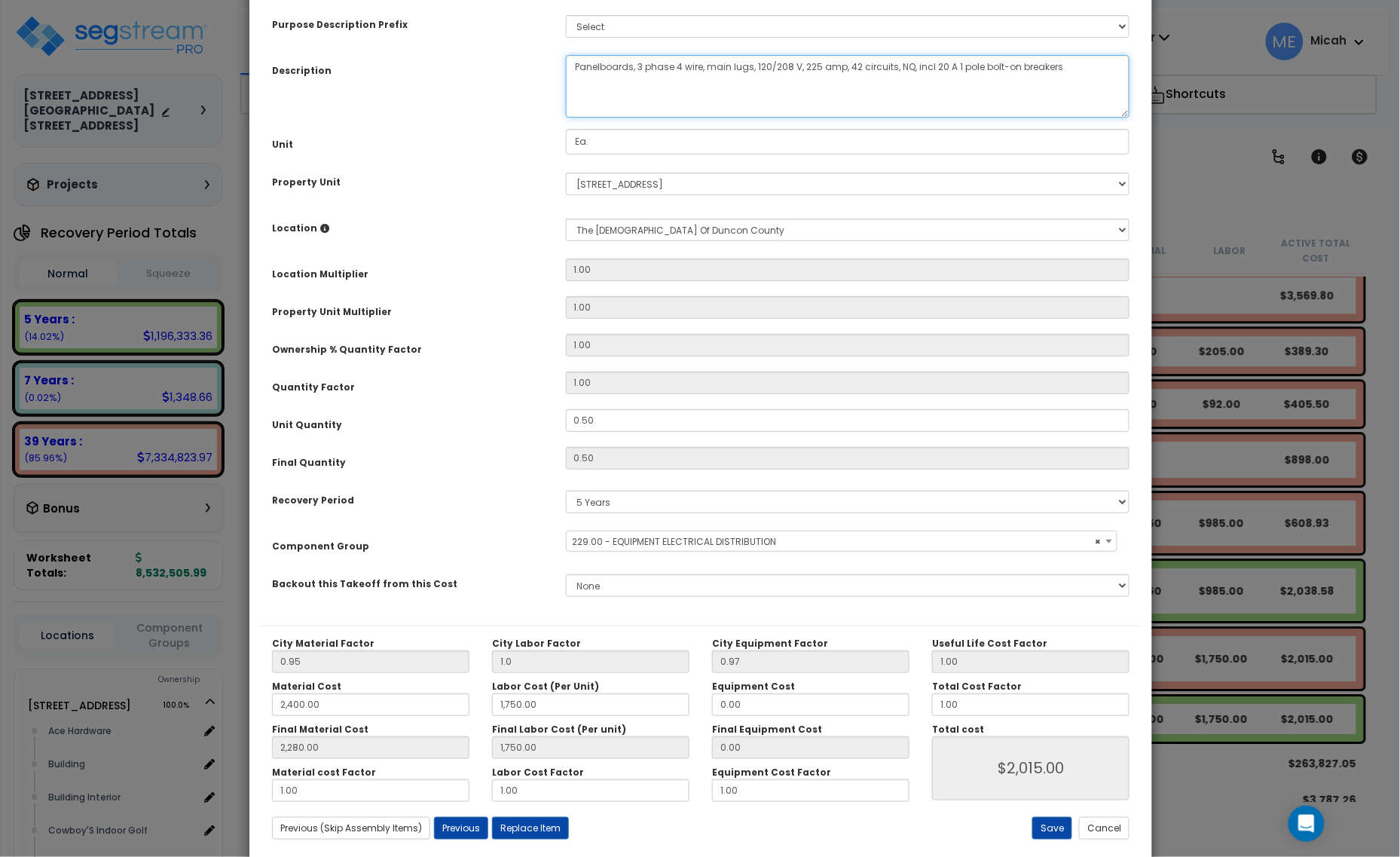
click at [576, 77] on textarea "Panelboards, 3 phase 4 wire, main lugs, 120/208 V, 225 amp, 42 circuits, NQ, in…" at bounding box center [848, 86] width 564 height 63
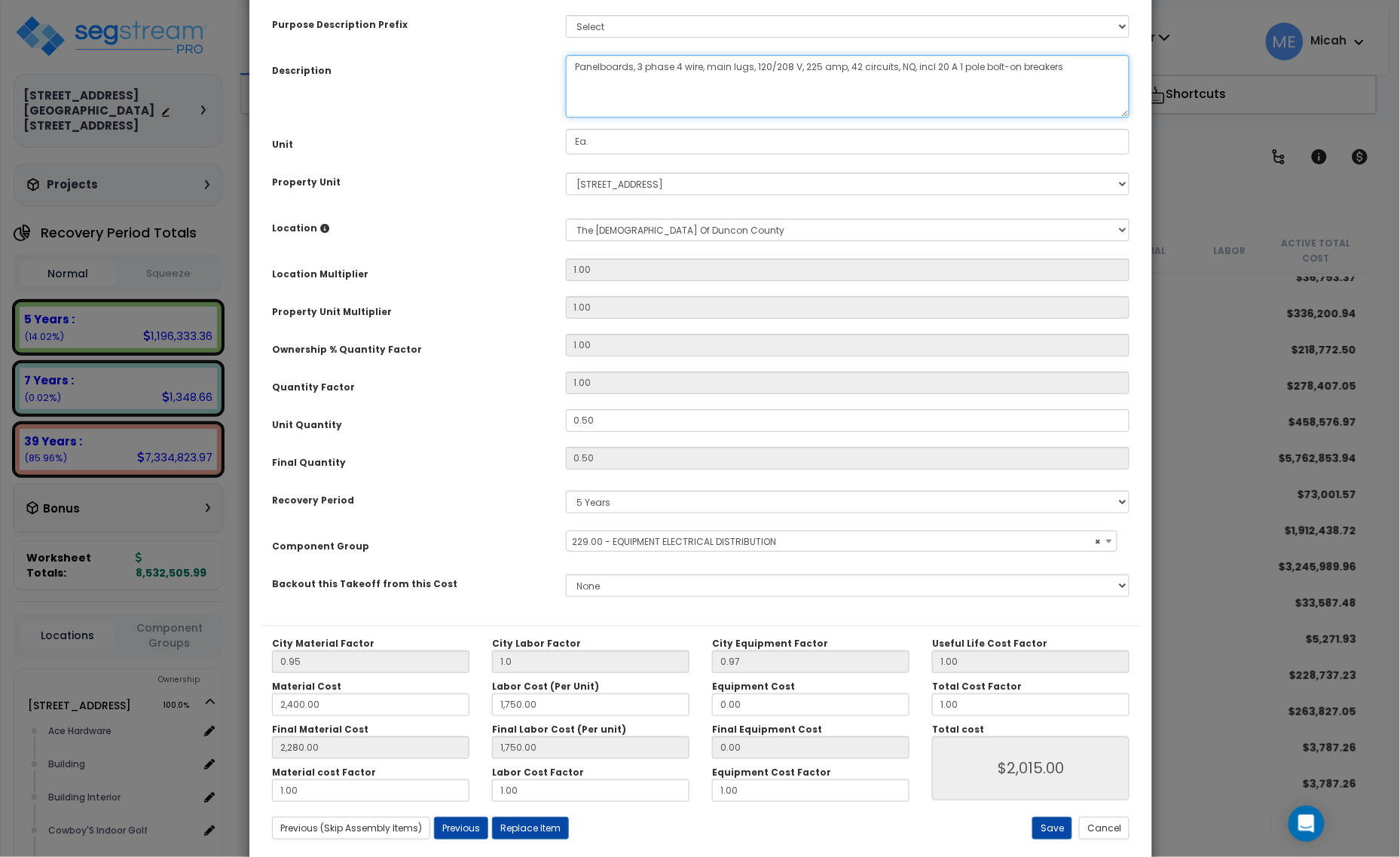
scroll to position [122, 0]
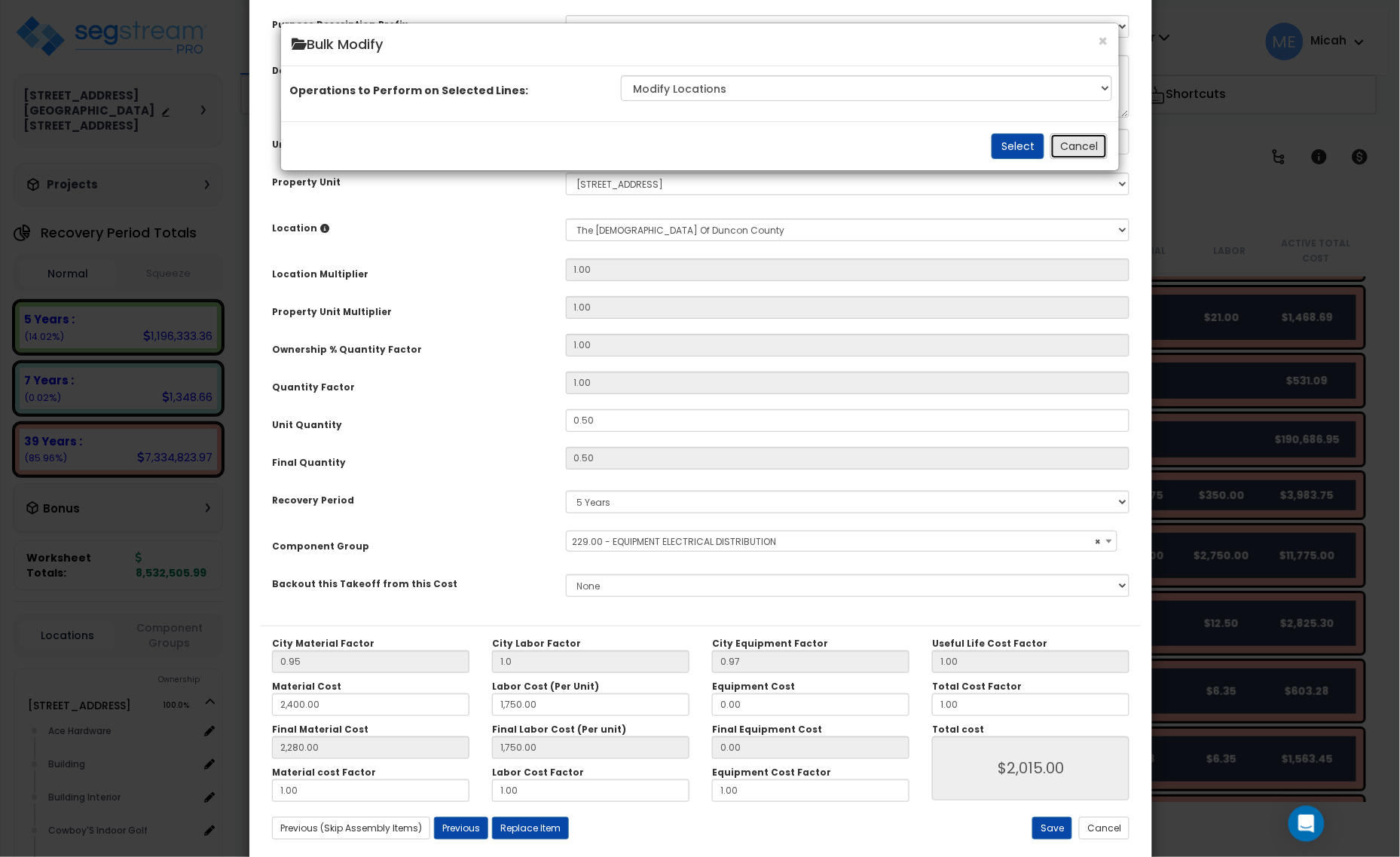
click at [1075, 159] on button "Cancel" at bounding box center [1078, 146] width 57 height 26
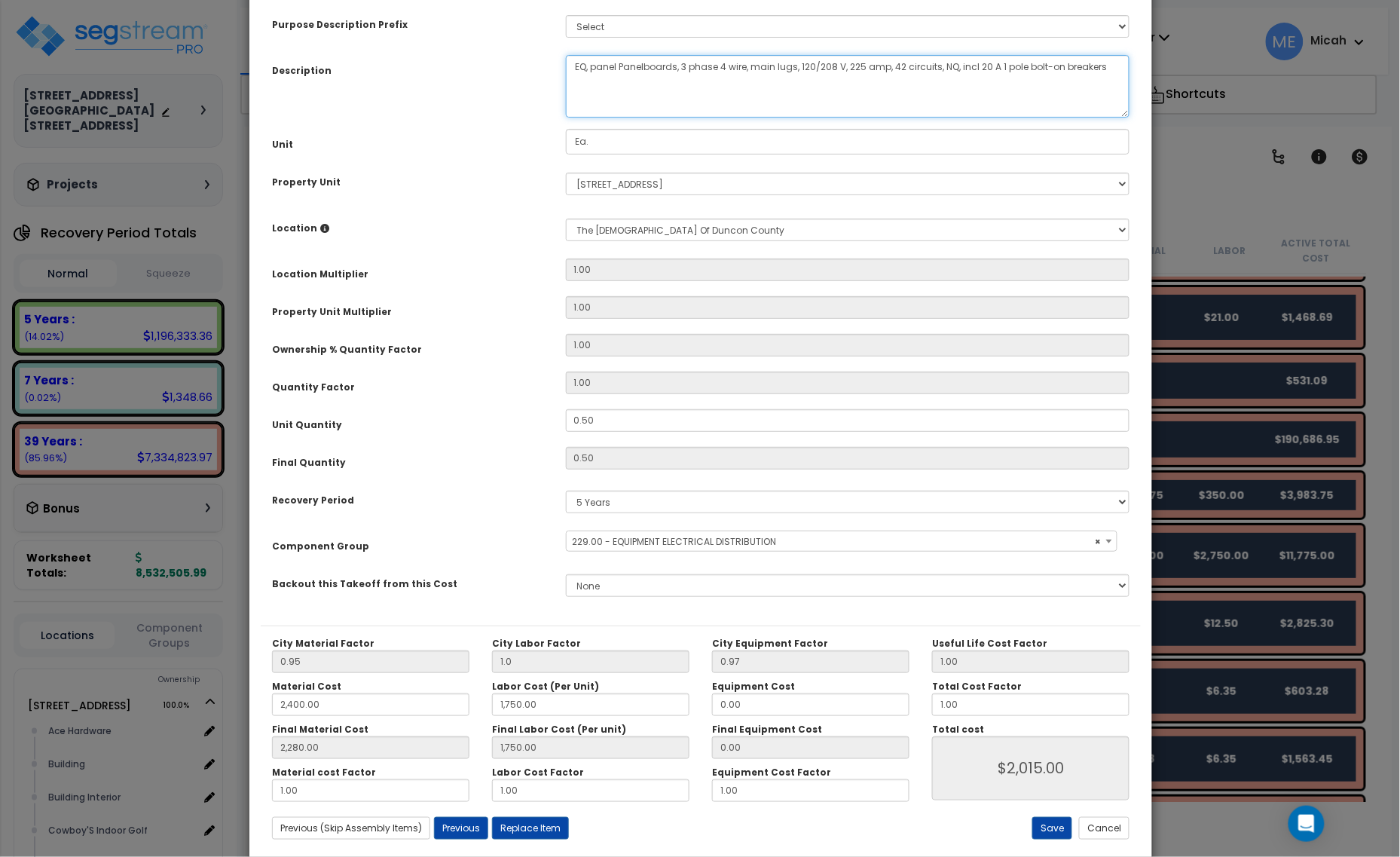
click at [615, 71] on textarea "Panelboards, 3 phase 4 wire, main lugs, 120/208 V, 225 amp, 42 circuits, NQ, in…" at bounding box center [848, 86] width 564 height 63
click at [619, 71] on textarea "Panelboards, 3 phase 4 wire, main lugs, 120/208 V, 225 amp, 42 circuits, NQ, in…" at bounding box center [848, 86] width 564 height 63
type textarea "EQ, panel A, panelboards, 3 phase 4 wire, main lugs, 120/208 V, 225 amp, 42 cir…"
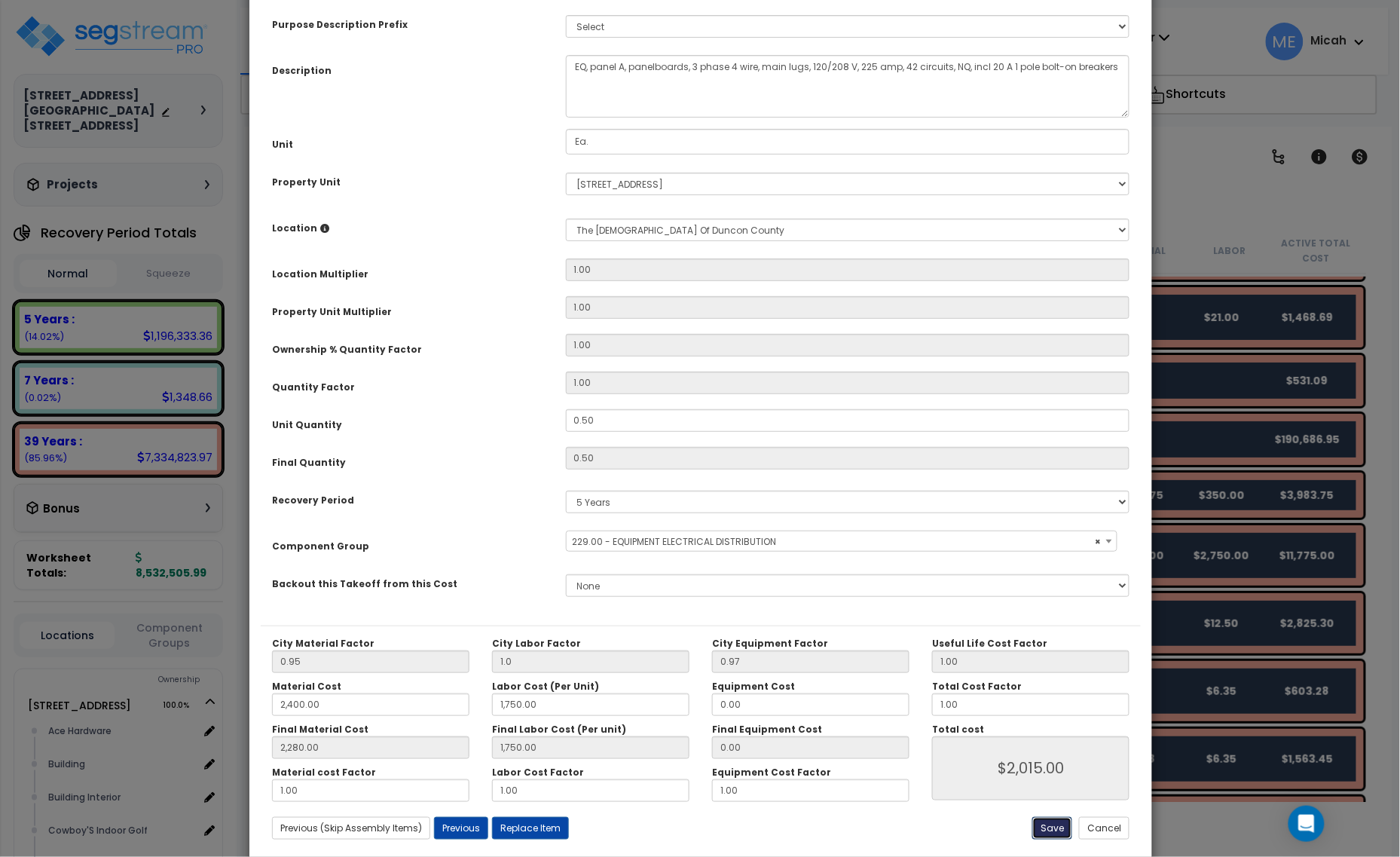
click at [1032, 830] on button "Save" at bounding box center [1052, 828] width 40 height 22
type input "1.00"
type input "2400.00"
type input "1750.00"
type input "2280.00"
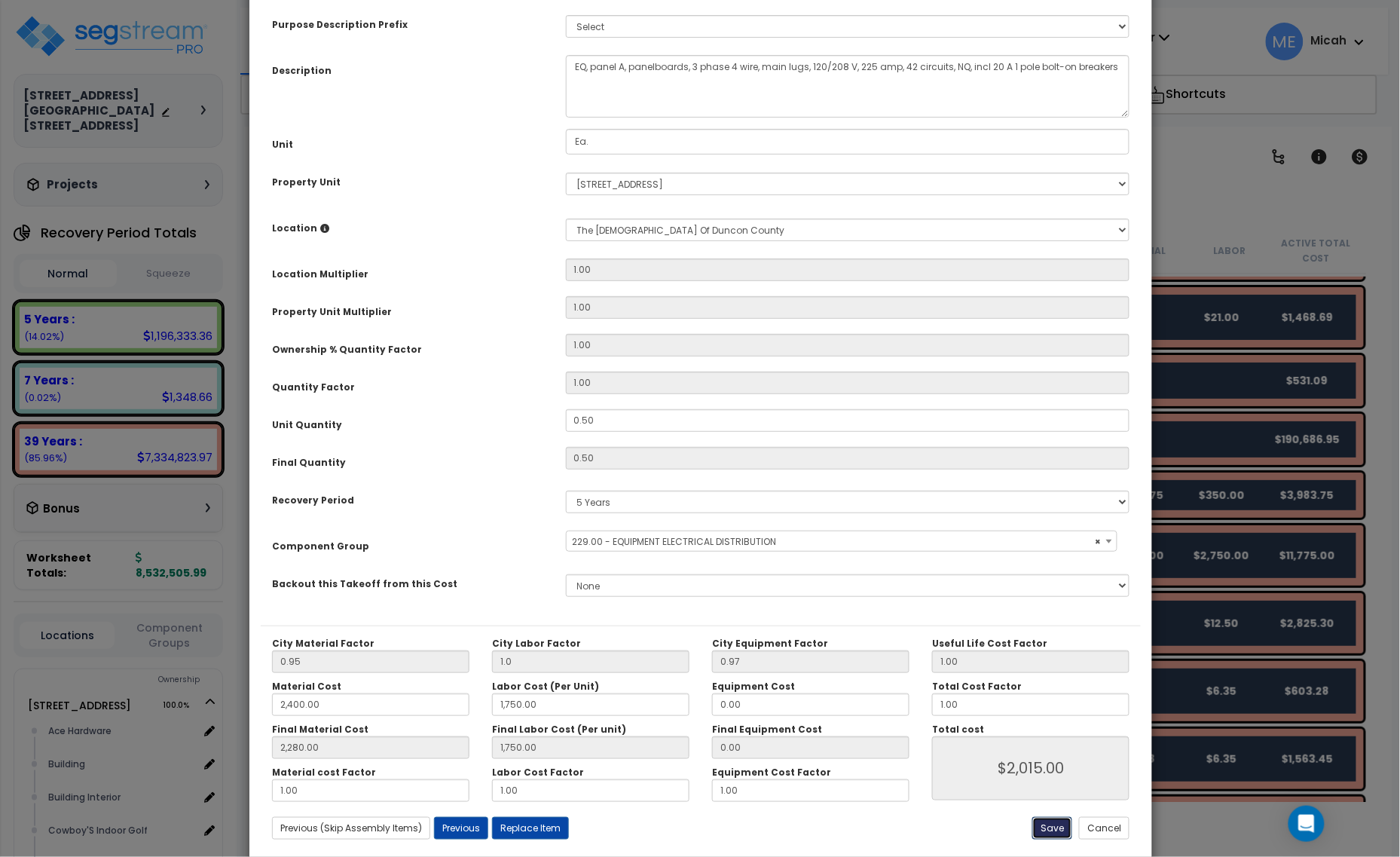
type input "1750.00"
type input "2015.00"
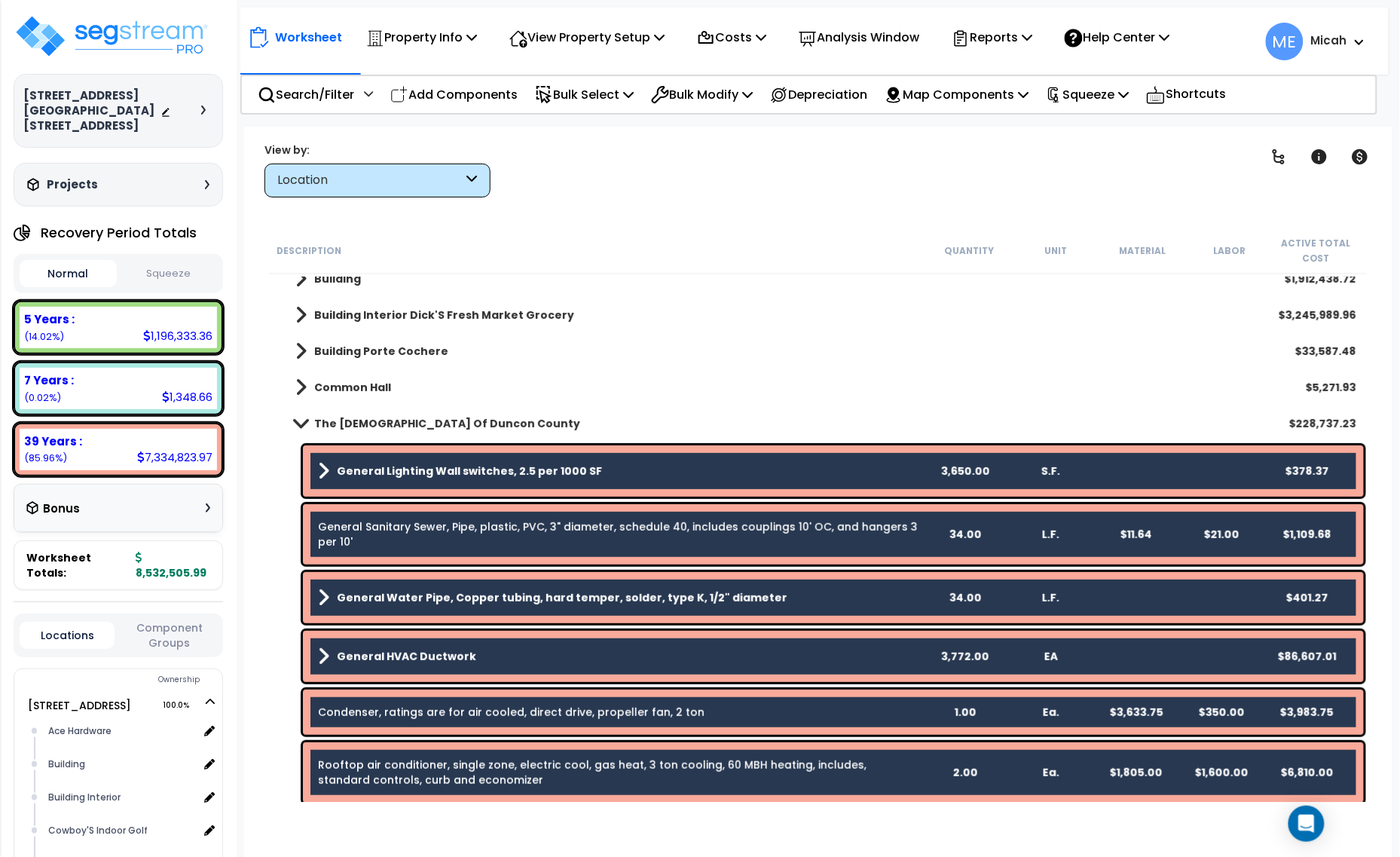
click at [704, 529] on link "General Sanitary Sewer, Pipe, plastic, PVC, 3" diameter, schedule 40, includes …" at bounding box center [618, 534] width 600 height 30
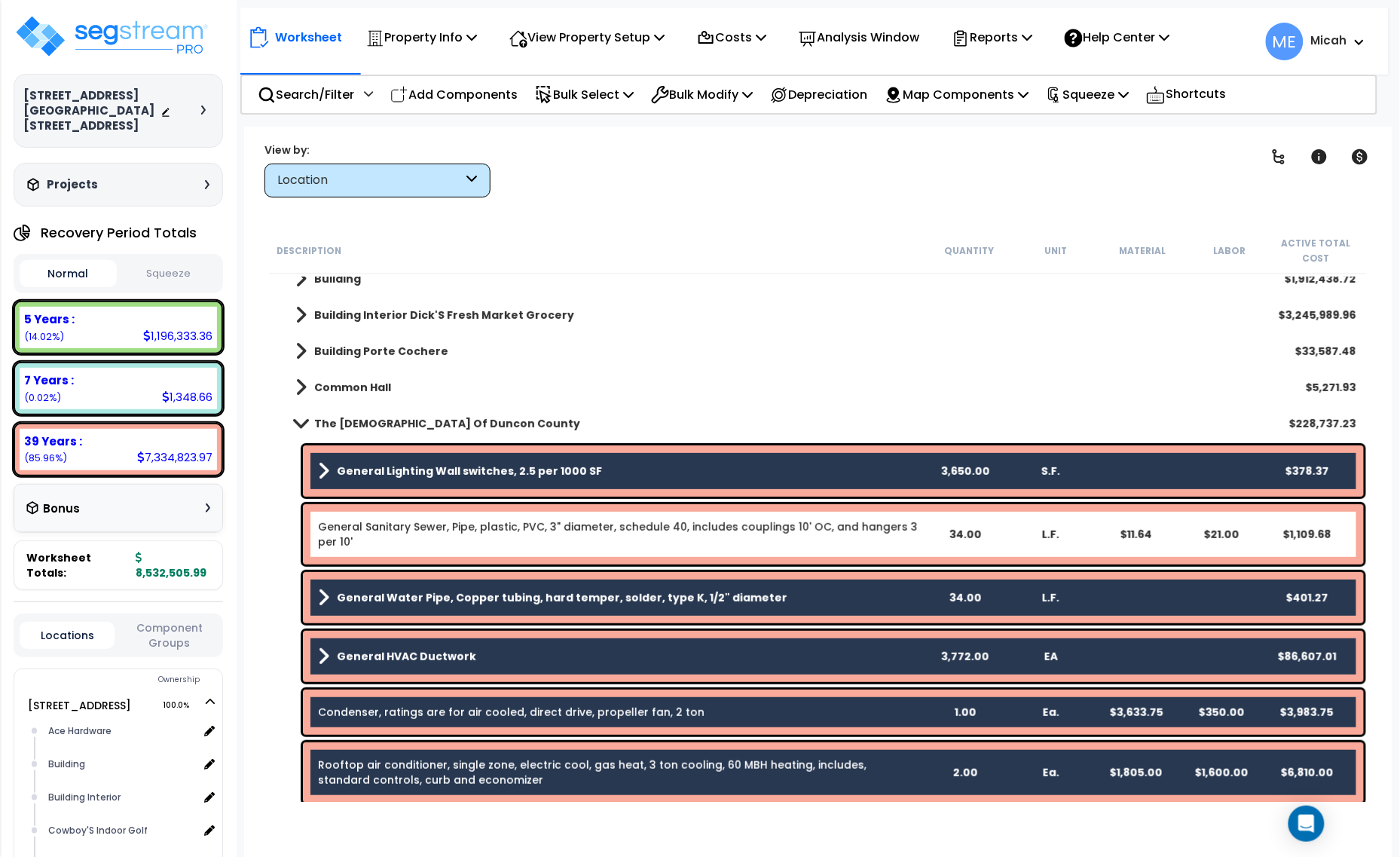
click at [724, 397] on div "Common Hall $5,271.93" at bounding box center [818, 387] width 1091 height 36
click at [709, 455] on div "General Lighting Wall switches, 2.5 per 1000 SF 3,650.00 S.F. $378.37" at bounding box center [833, 471] width 1061 height 51
click at [303, 427] on span at bounding box center [300, 423] width 21 height 11
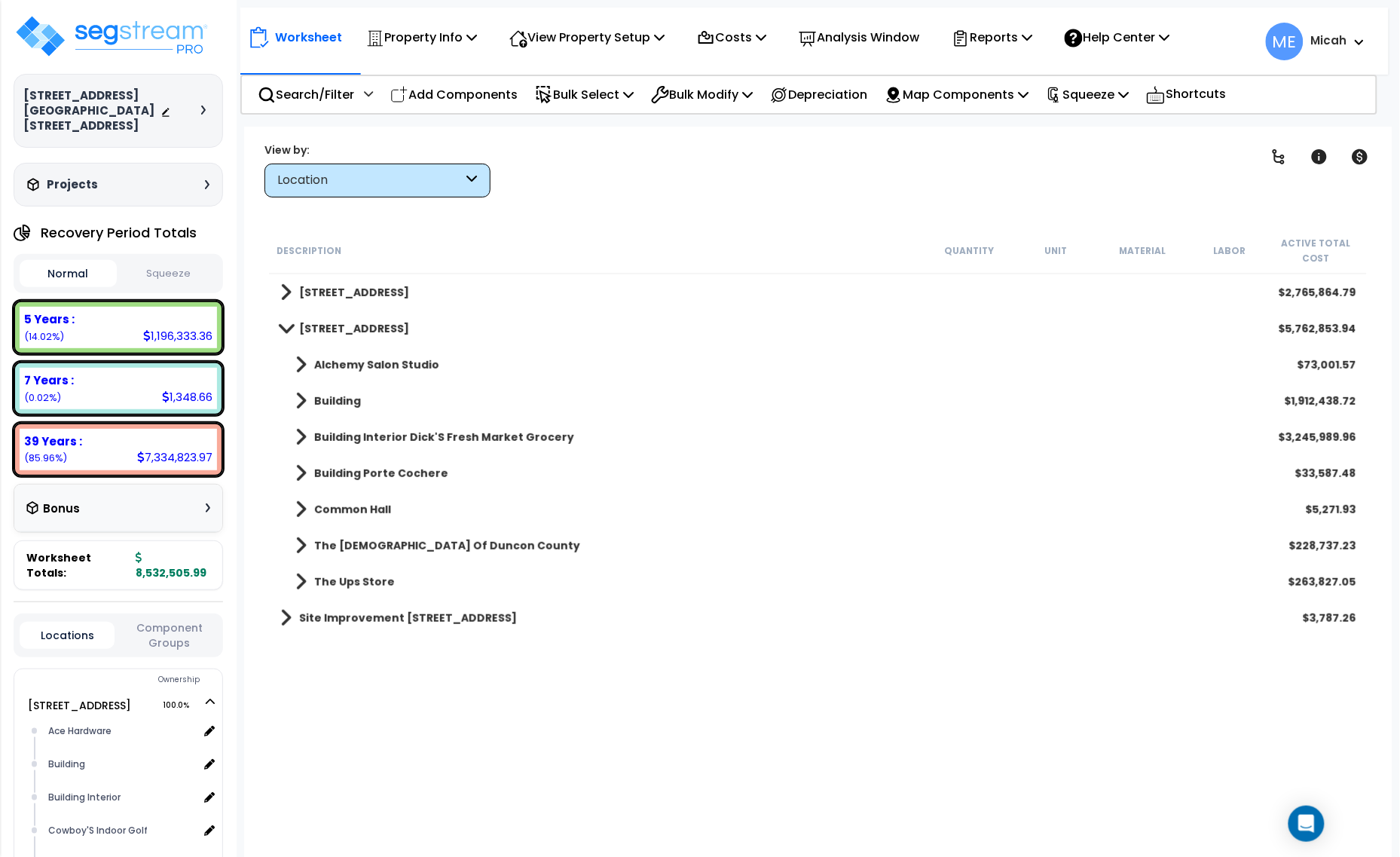
click at [305, 540] on span at bounding box center [300, 546] width 11 height 21
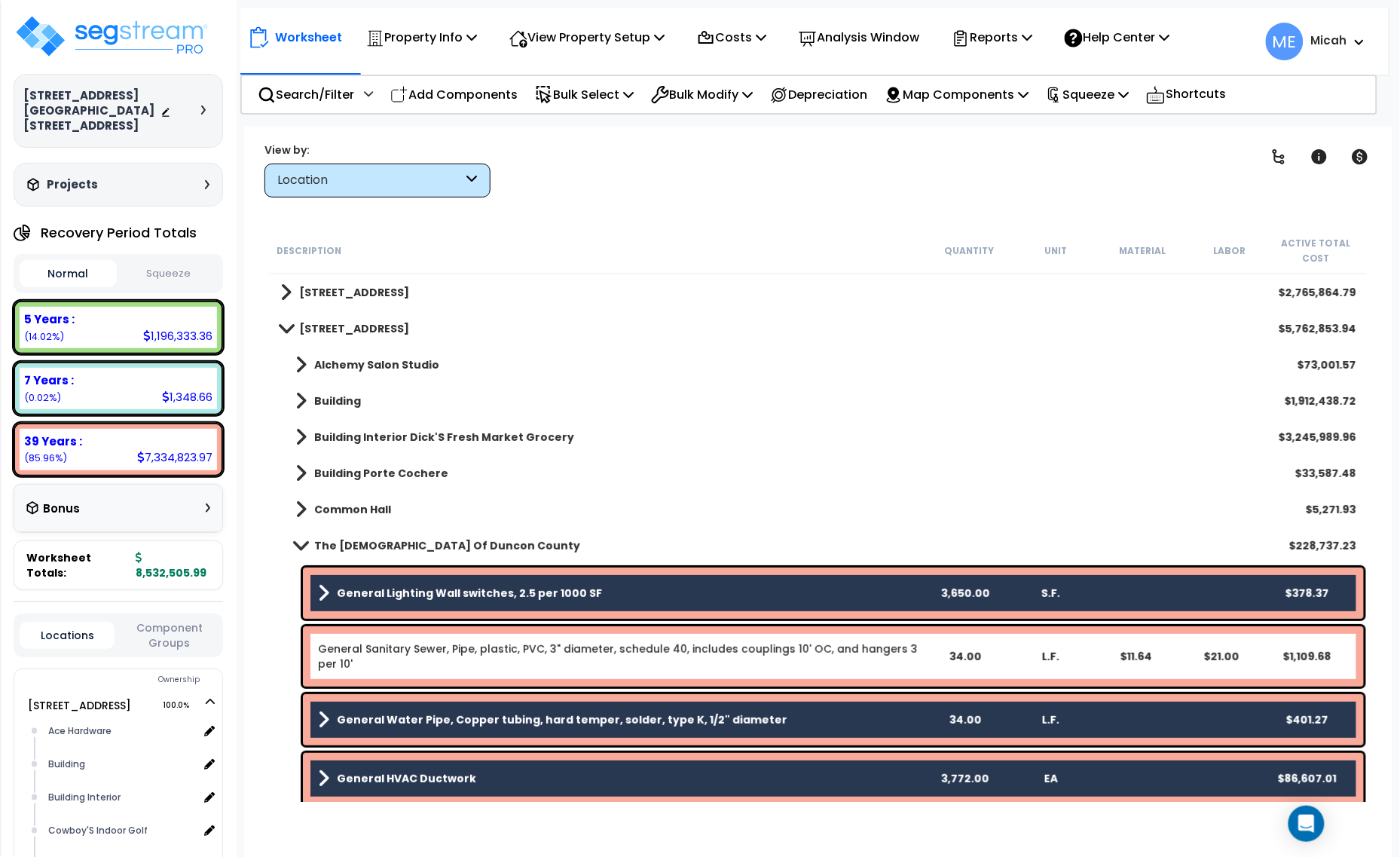
click at [411, 588] on b "General Lighting Wall switches, 2.5 per 1000 SF" at bounding box center [469, 593] width 265 height 15
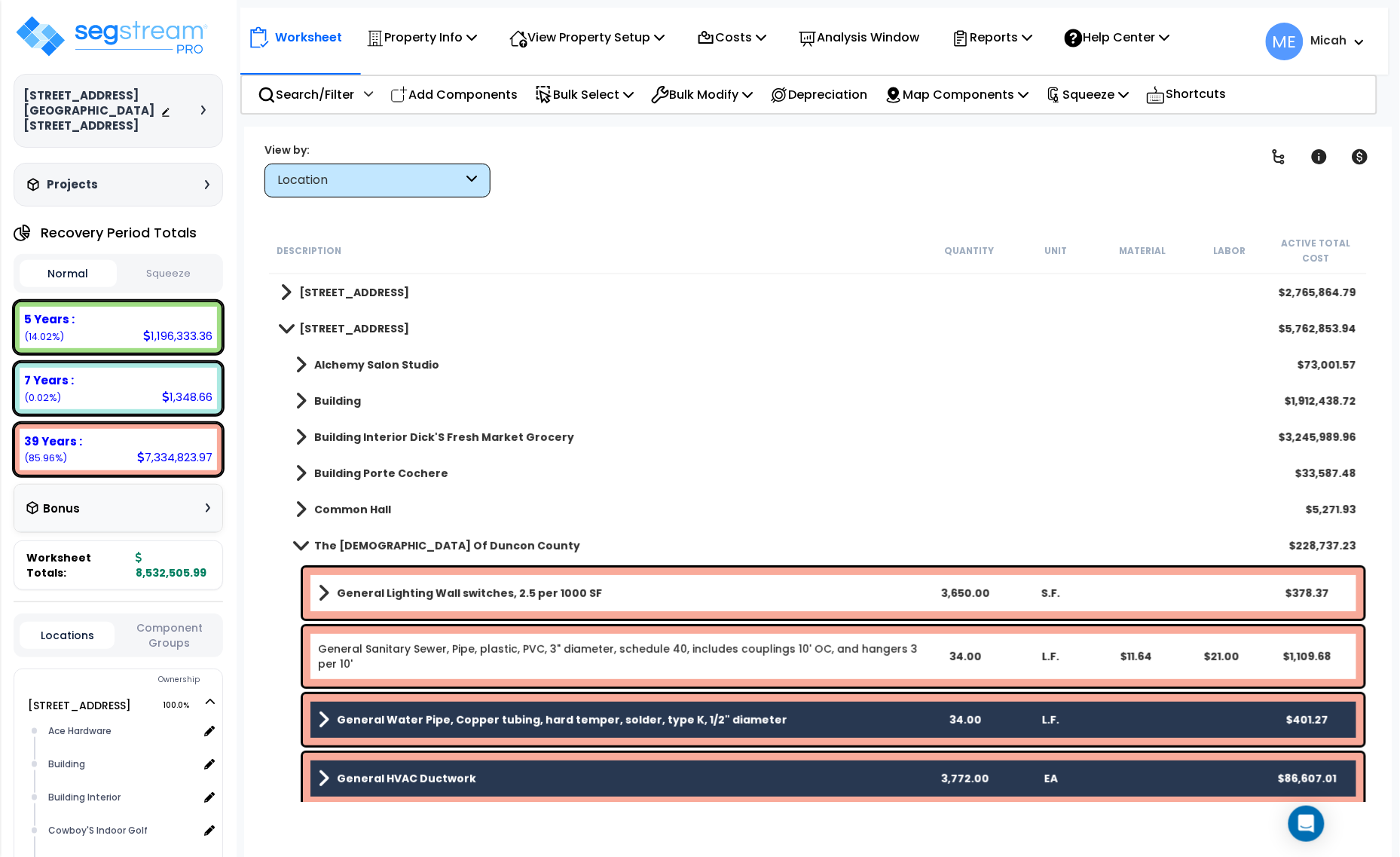
click at [456, 713] on b "General Water Pipe, Copper tubing, hard temper, solder, type K, 1/2" diameter" at bounding box center [562, 720] width 450 height 15
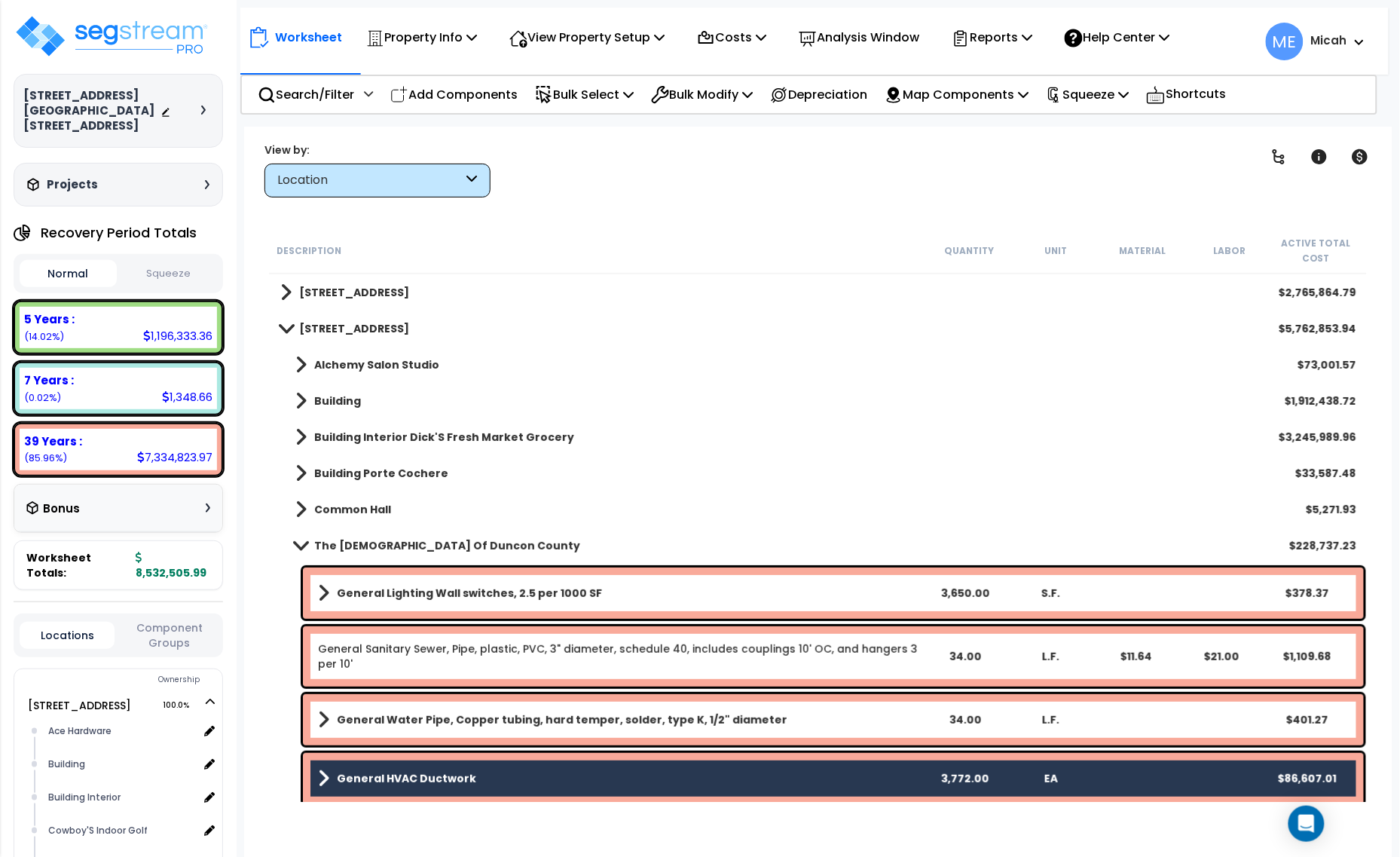
scroll to position [377, 0]
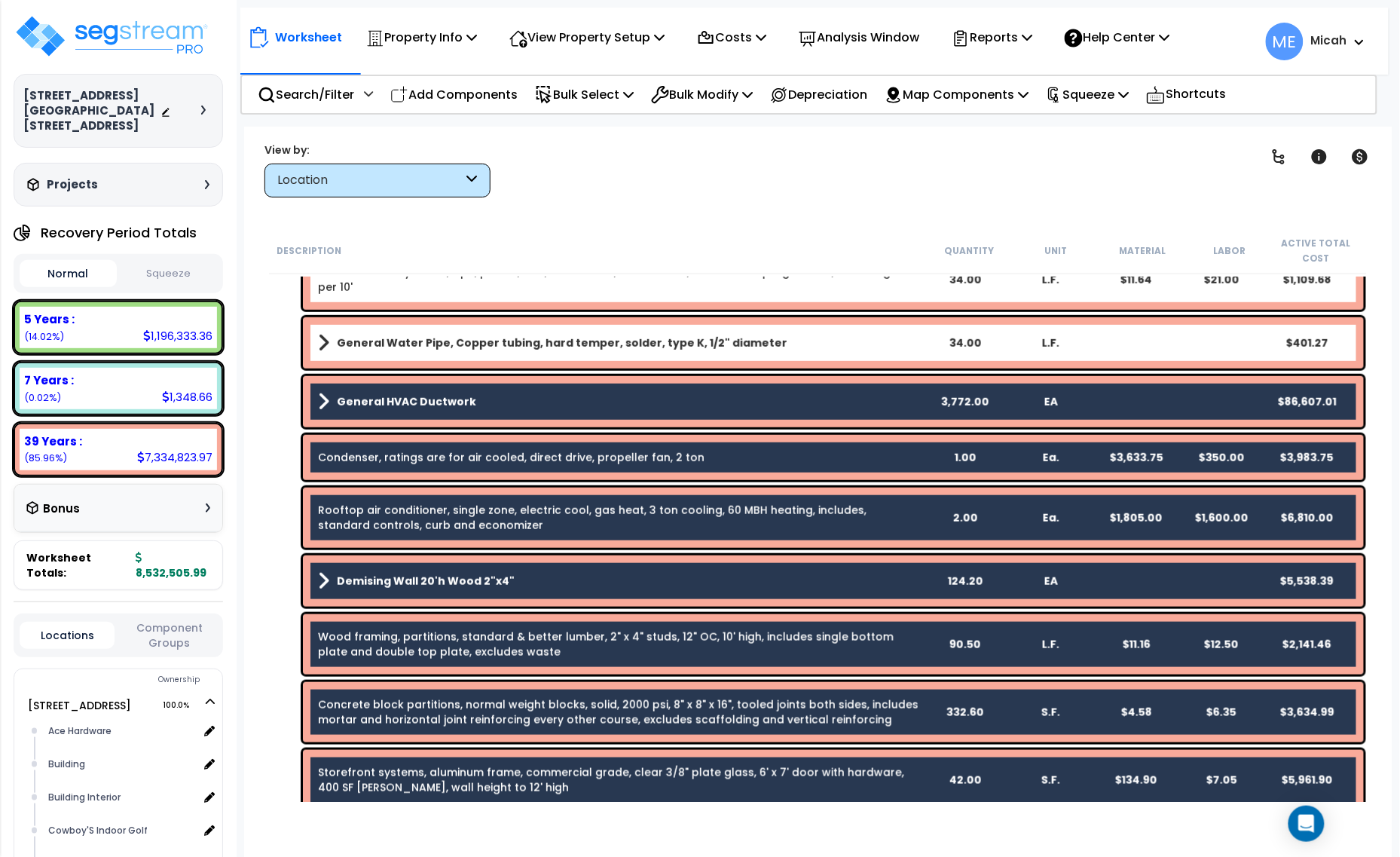
click at [537, 401] on link "General HVAC Ductwork" at bounding box center [619, 401] width 603 height 21
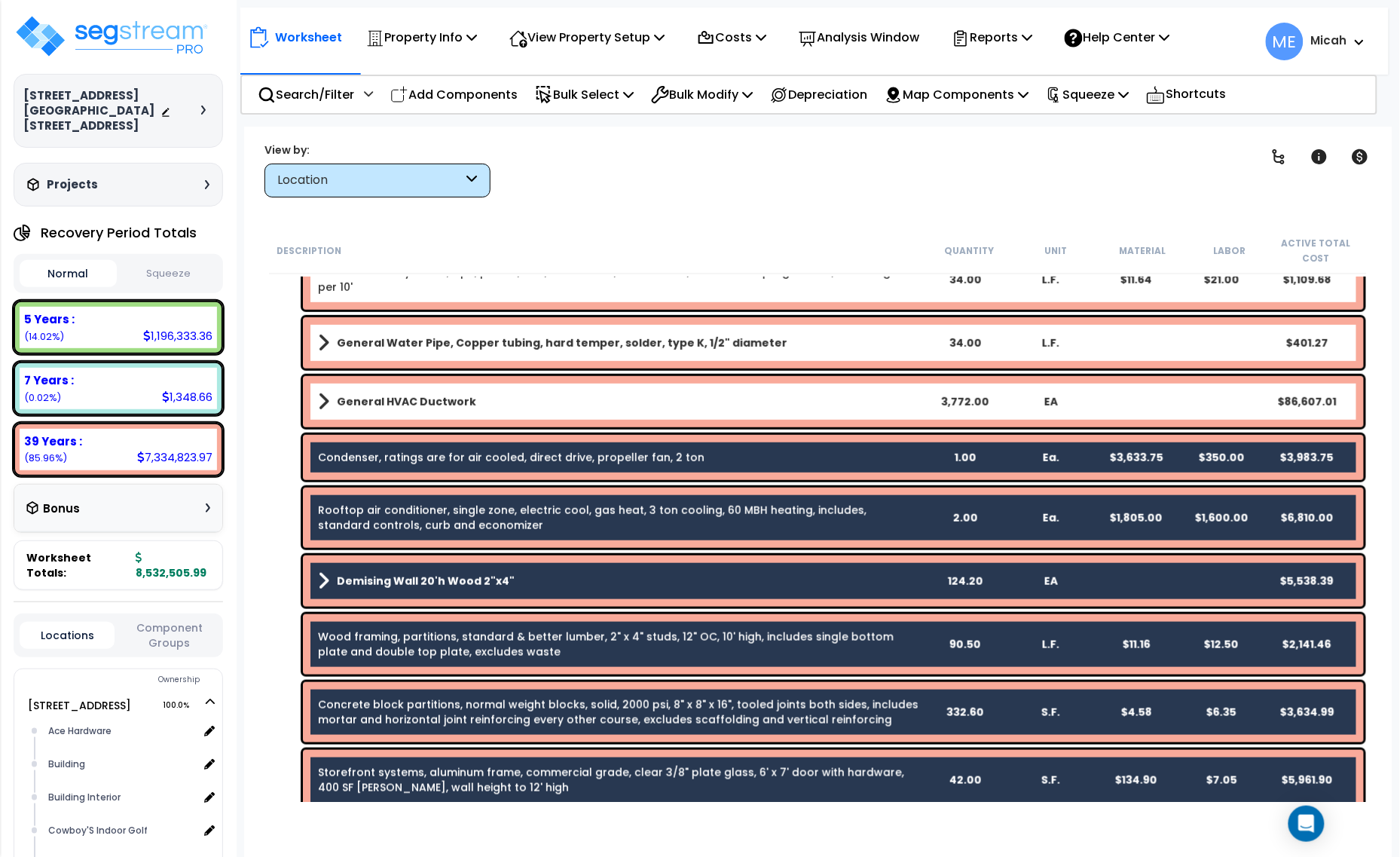
click at [533, 455] on link "Condenser, ratings are for air cooled, direct drive, propeller fan, 2 ton" at bounding box center [511, 457] width 387 height 15
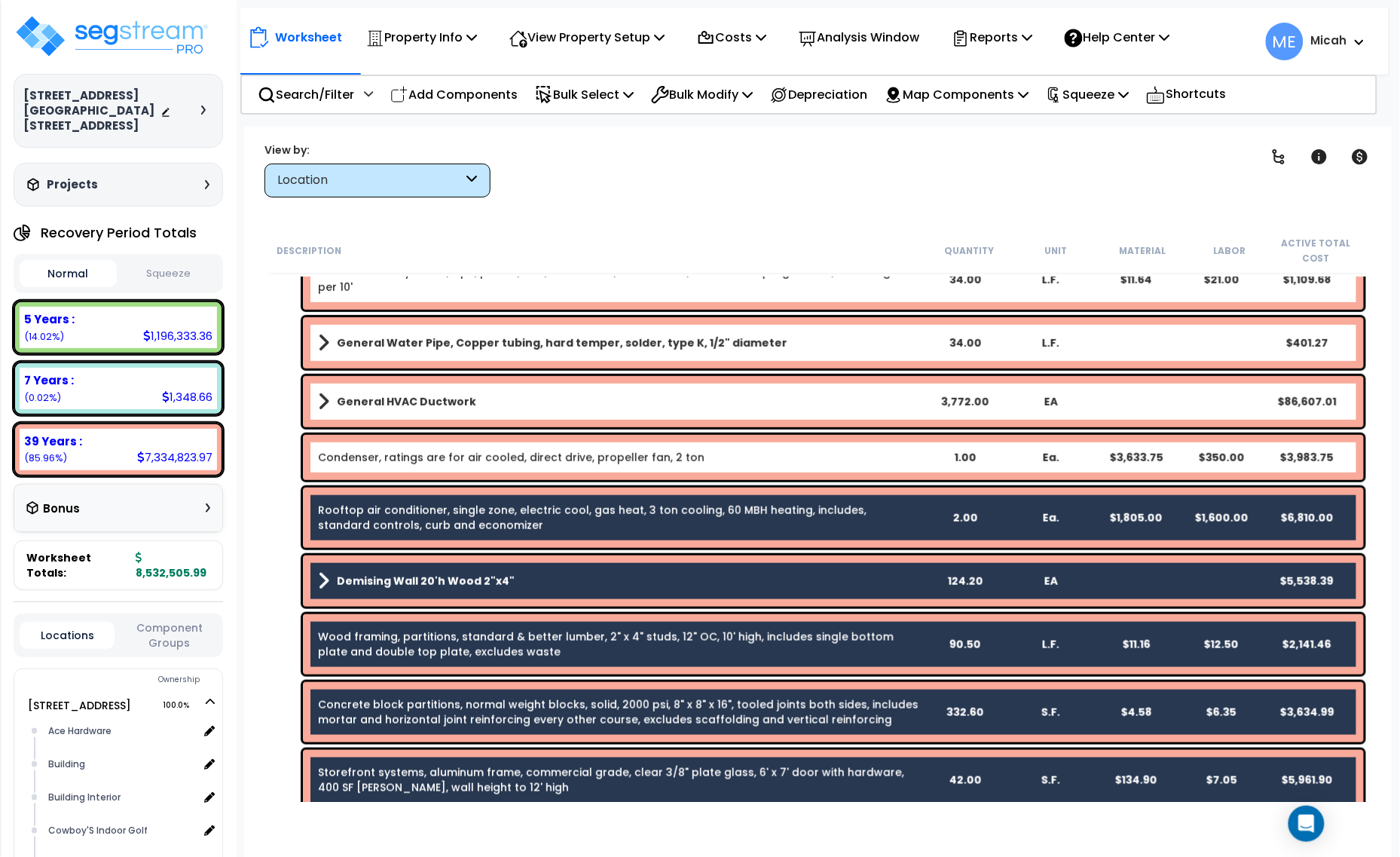
click at [535, 515] on link "Rooftop air conditioner, single zone, electric cool, gas heat, 3 ton cooling, 6…" at bounding box center [592, 517] width 548 height 30
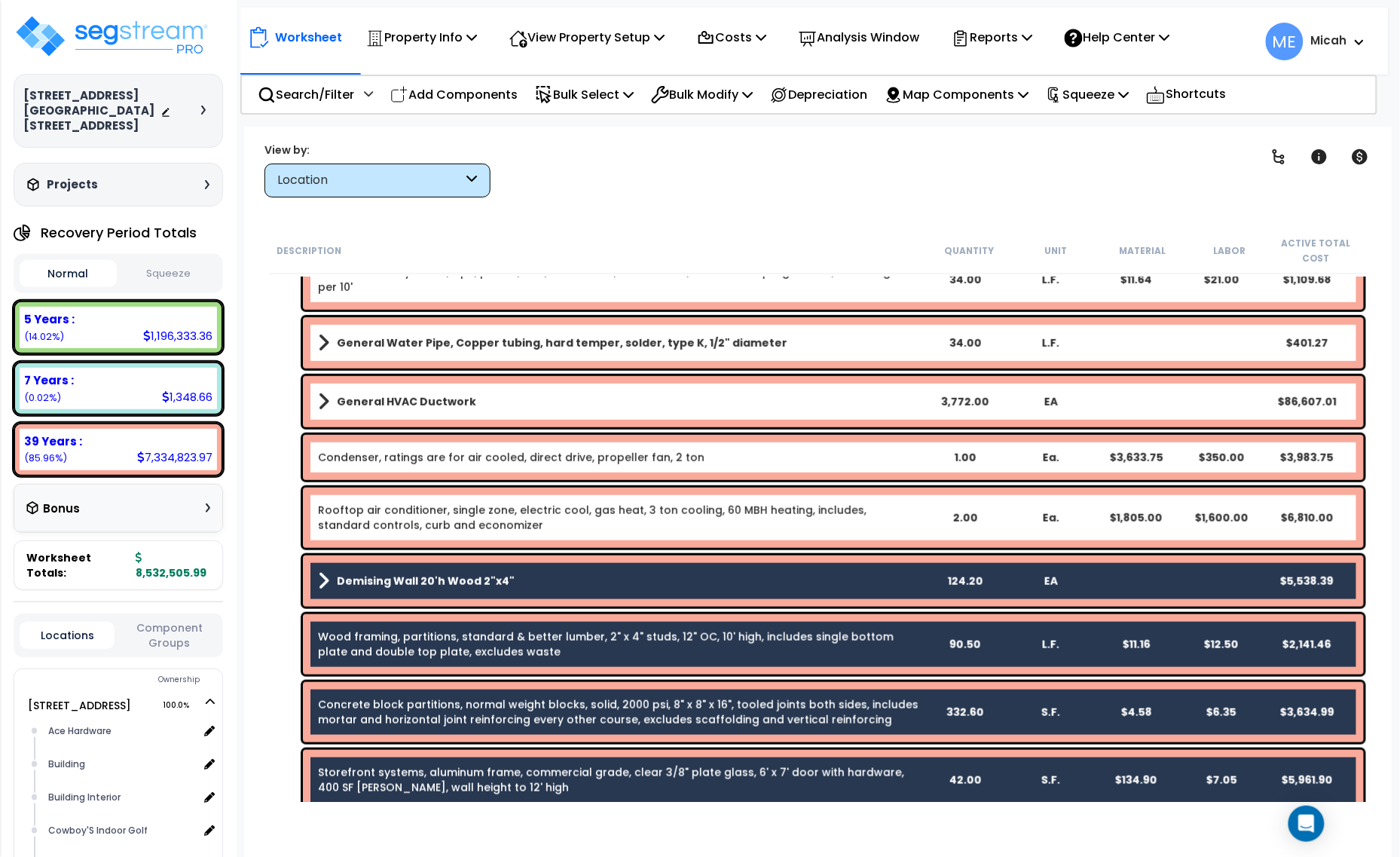
click at [540, 566] on div "Demising Wall 20'h Wood 2"x4" 124.20 EA $5,538.39" at bounding box center [833, 581] width 1061 height 51
click at [544, 631] on link "Wood framing, partitions, standard & better lumber, 2" x 4" studs, 12" OC, 10' …" at bounding box center [606, 643] width 576 height 30
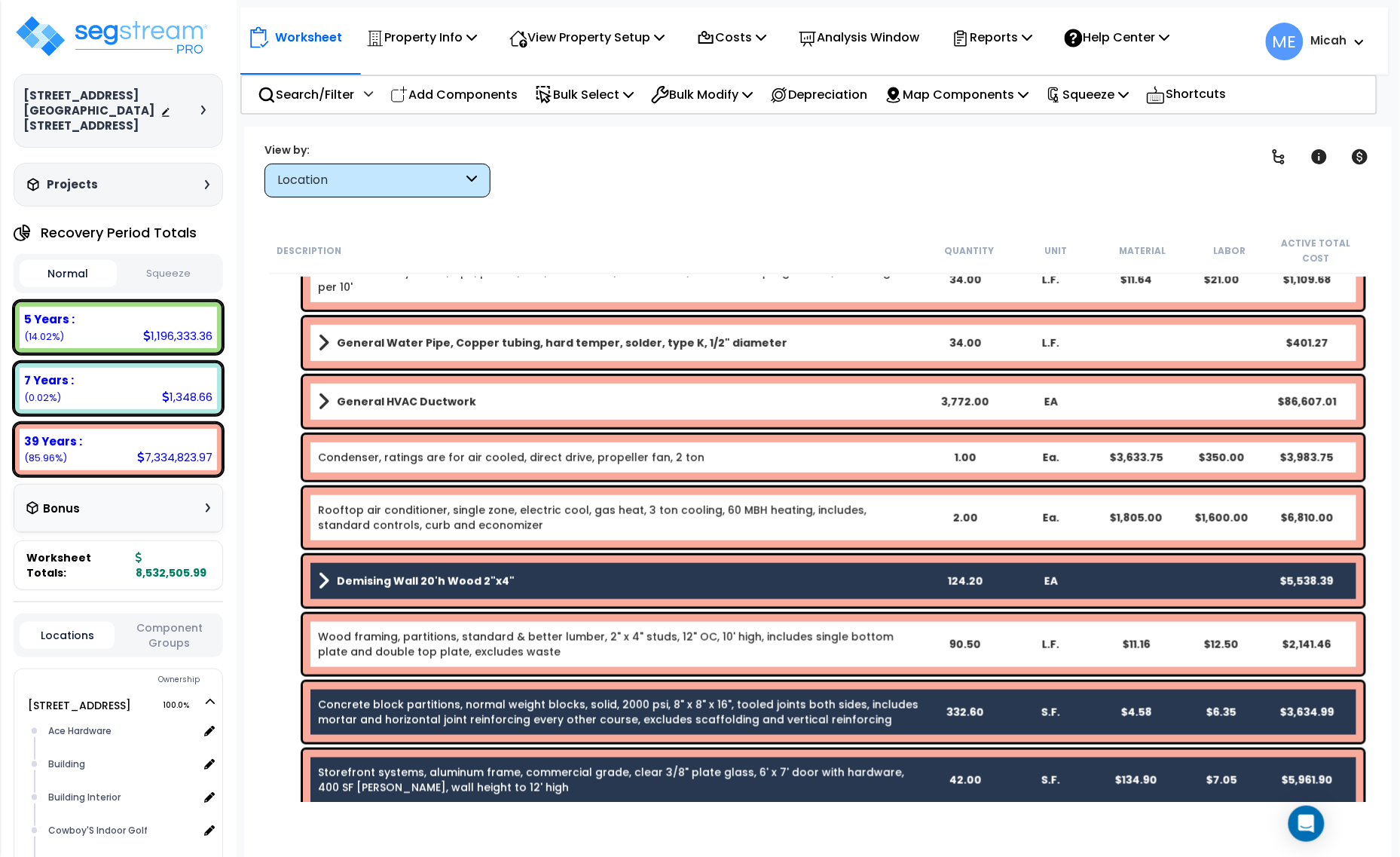
click at [550, 680] on div "Concrete block partitions, normal weight blocks, solid, 2000 psi, 8" x 8" x 16"…" at bounding box center [818, 711] width 1098 height 68
click at [529, 580] on link "Demising Wall 20'h Wood 2"x4"" at bounding box center [619, 581] width 603 height 21
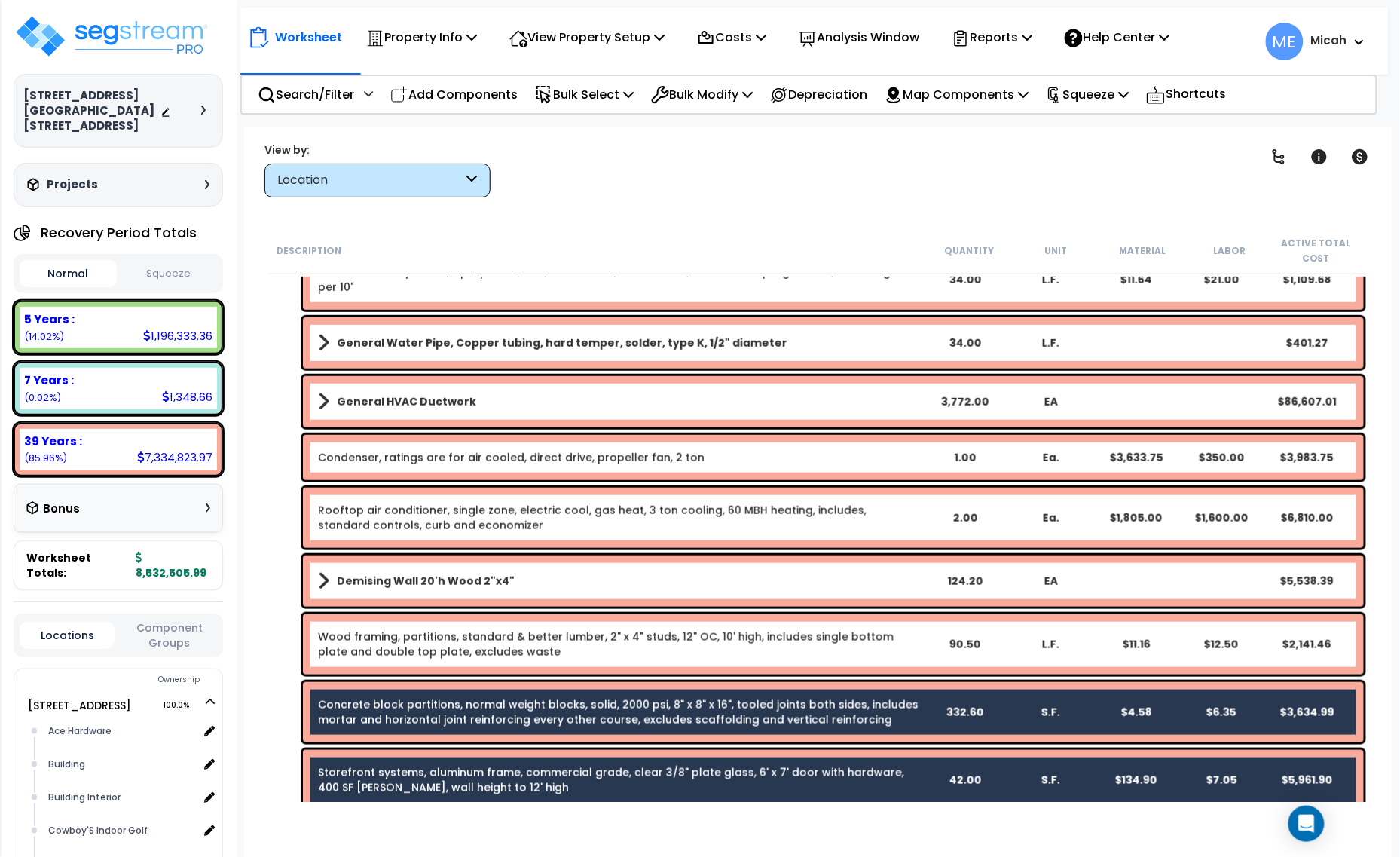
click at [548, 721] on link "Concrete block partitions, normal weight blocks, solid, 2000 psi, 8" x 8" x 16"…" at bounding box center [619, 711] width 600 height 30
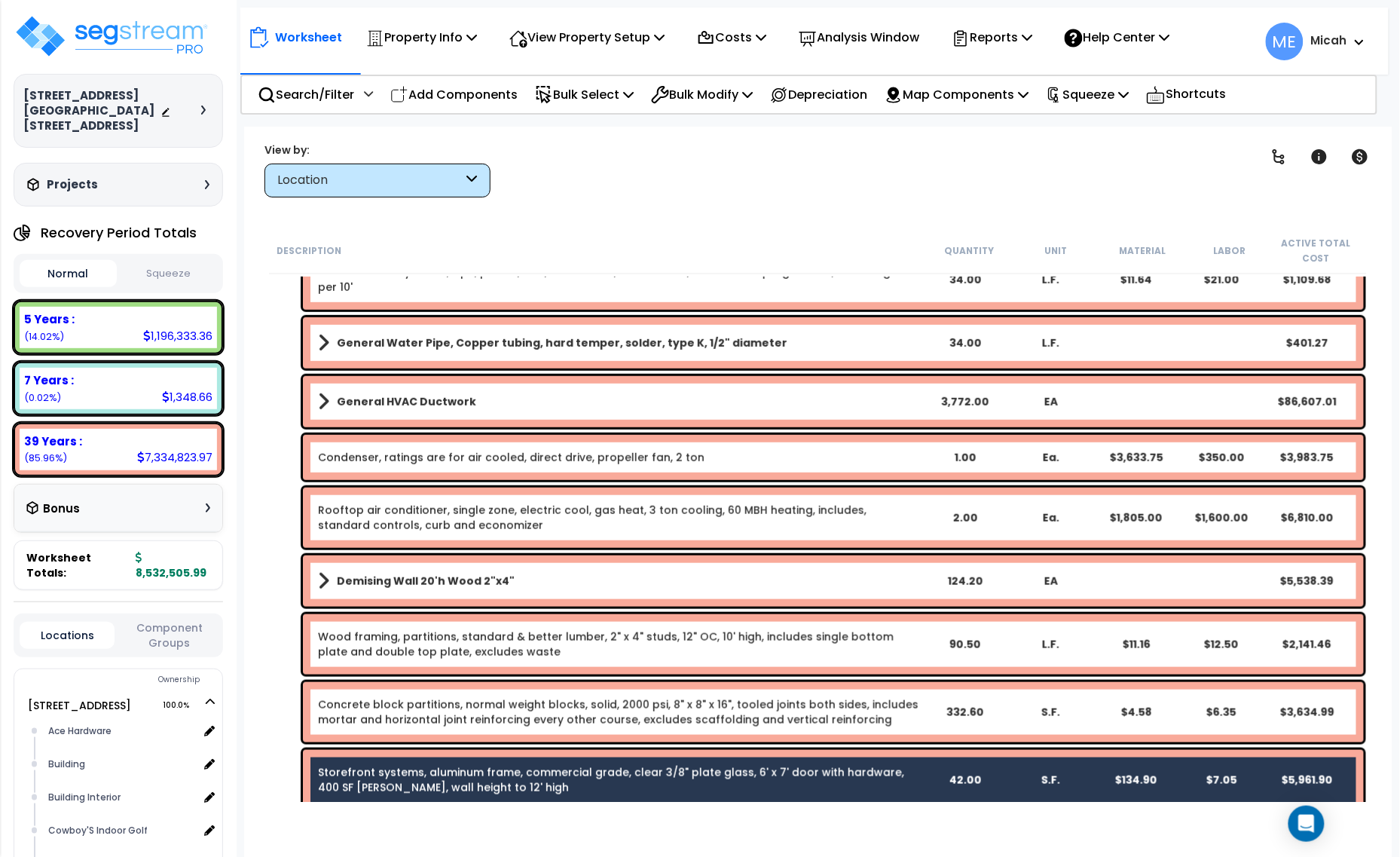
click at [555, 757] on div "Storefront systems, aluminum frame, commercial grade, clear 3/8" plate glass, 6…" at bounding box center [833, 780] width 1061 height 60
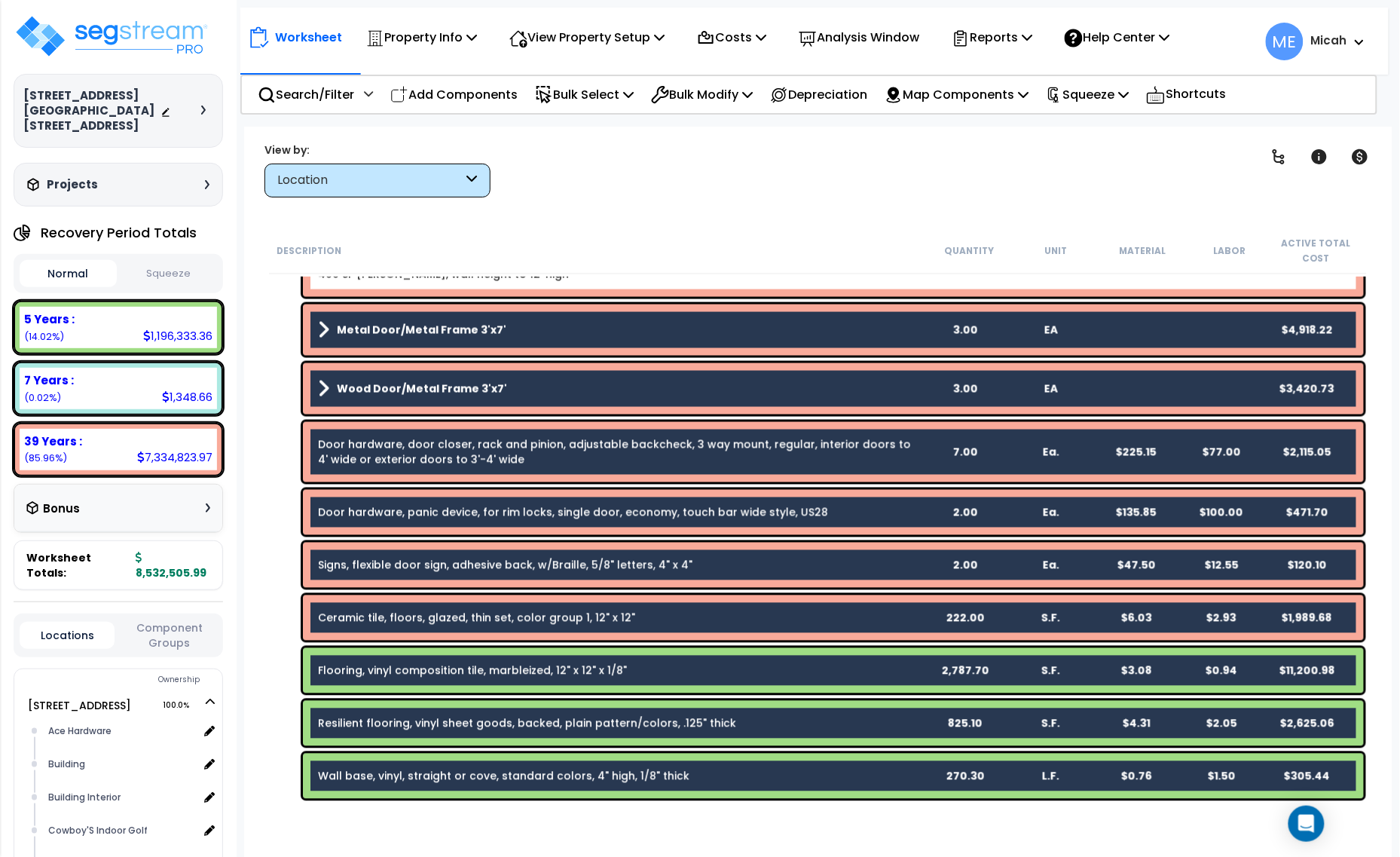
scroll to position [848, 0]
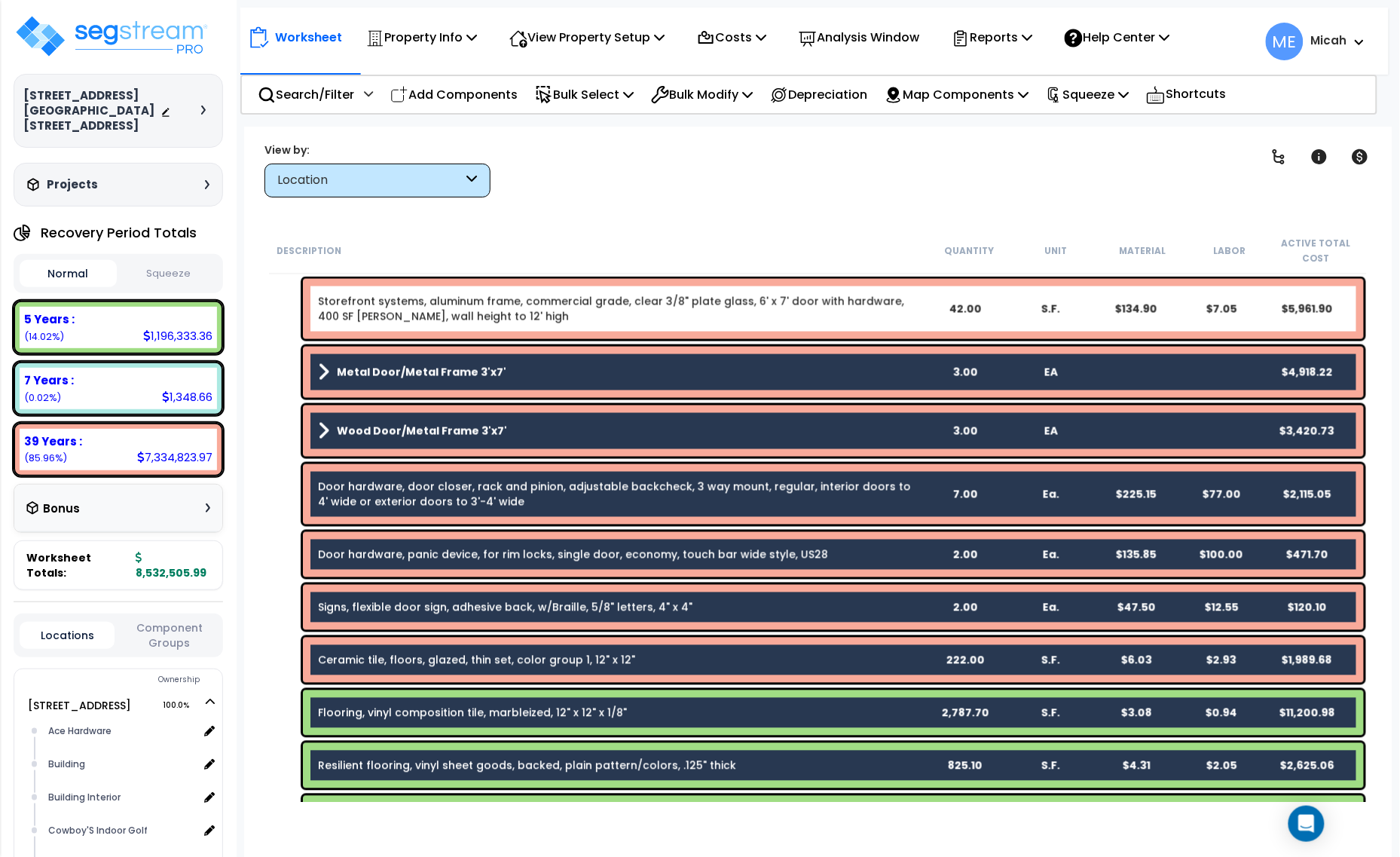
click at [552, 374] on link "Metal Door/Metal Frame 3'x7'" at bounding box center [619, 372] width 603 height 21
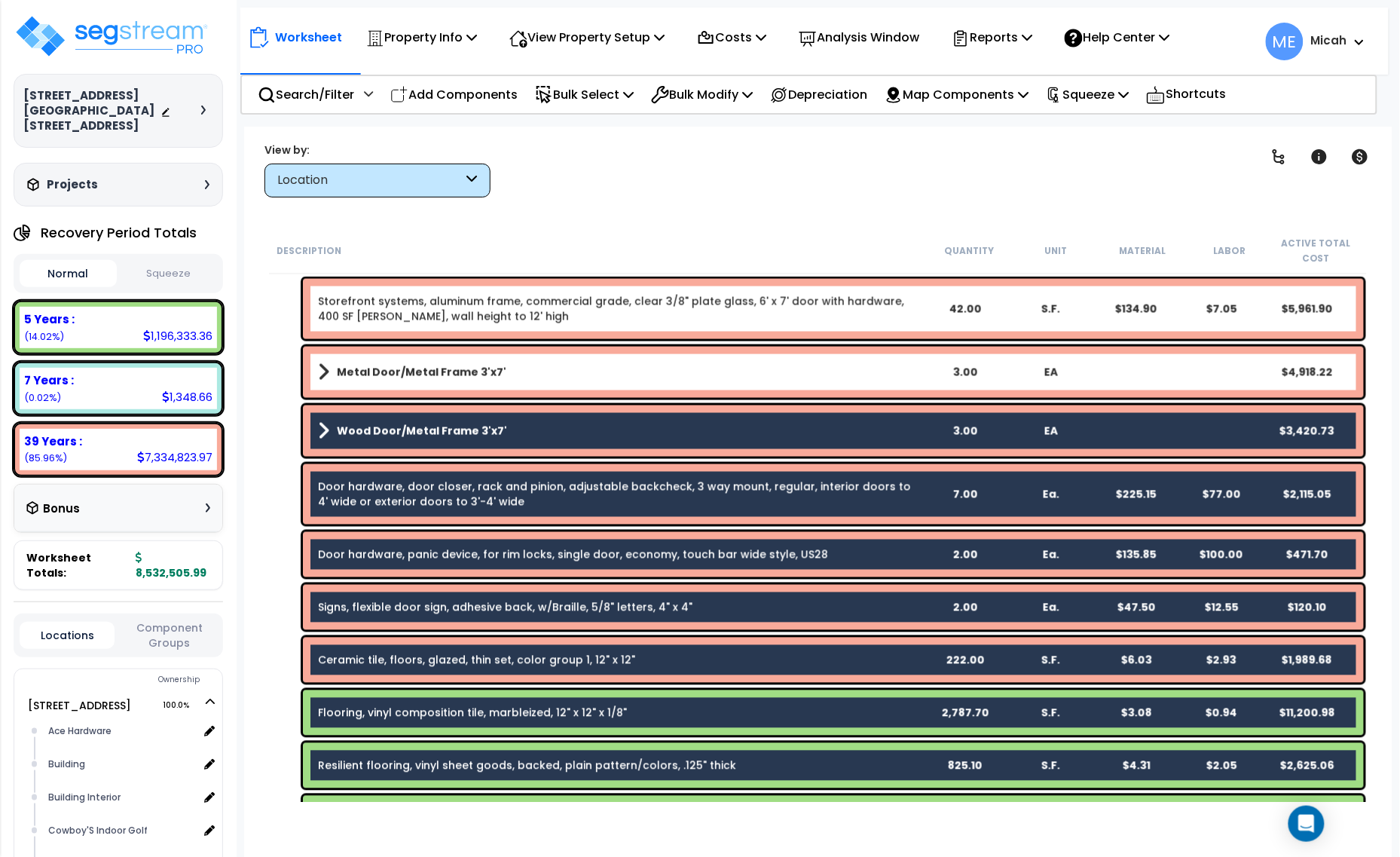
click at [553, 428] on link "Wood Door/Metal Frame 3'x7'" at bounding box center [619, 431] width 603 height 21
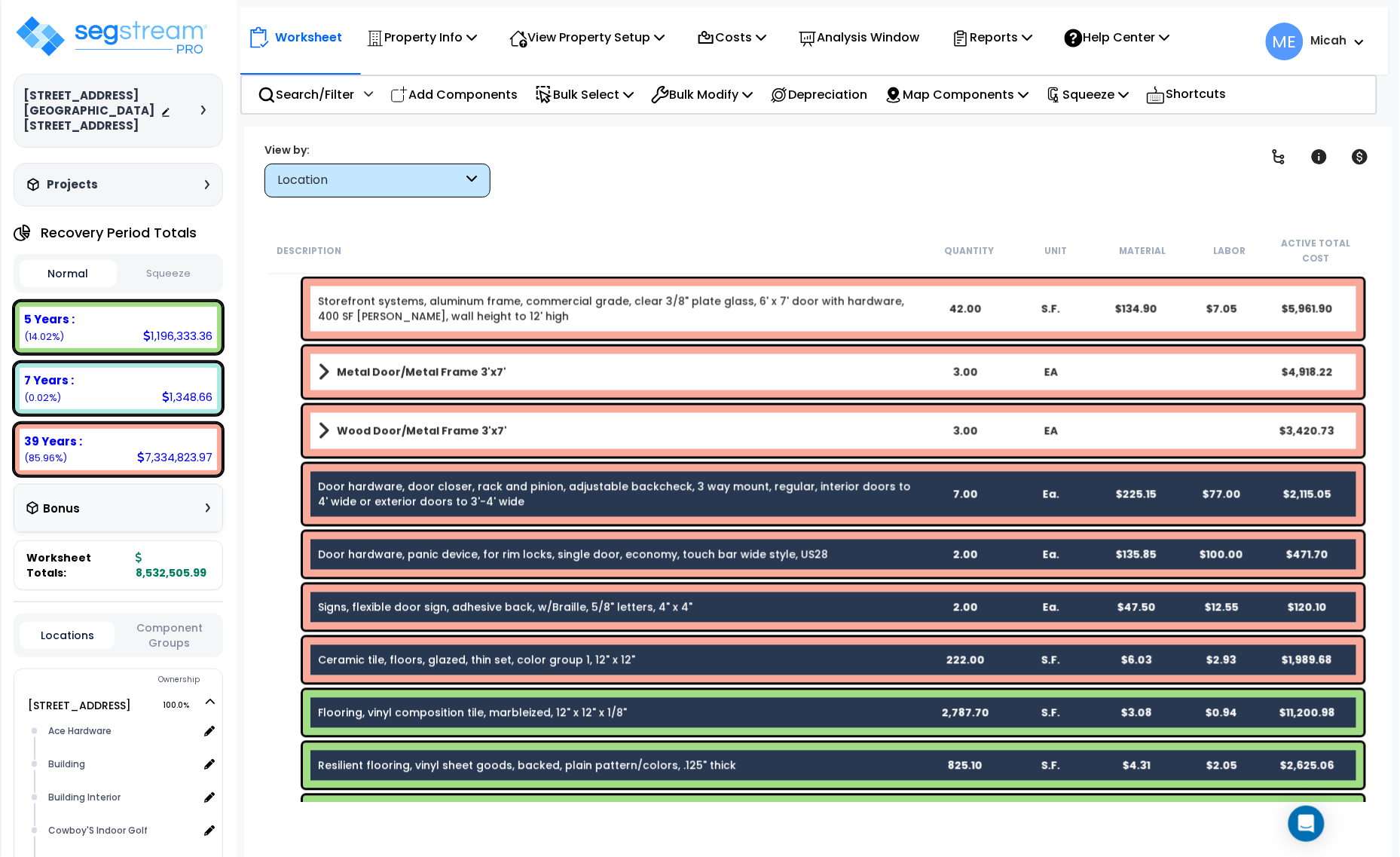
click at [553, 507] on div "Door hardware, door closer, rack and pinion, adjustable backcheck, 3 way mount,…" at bounding box center [619, 494] width 603 height 30
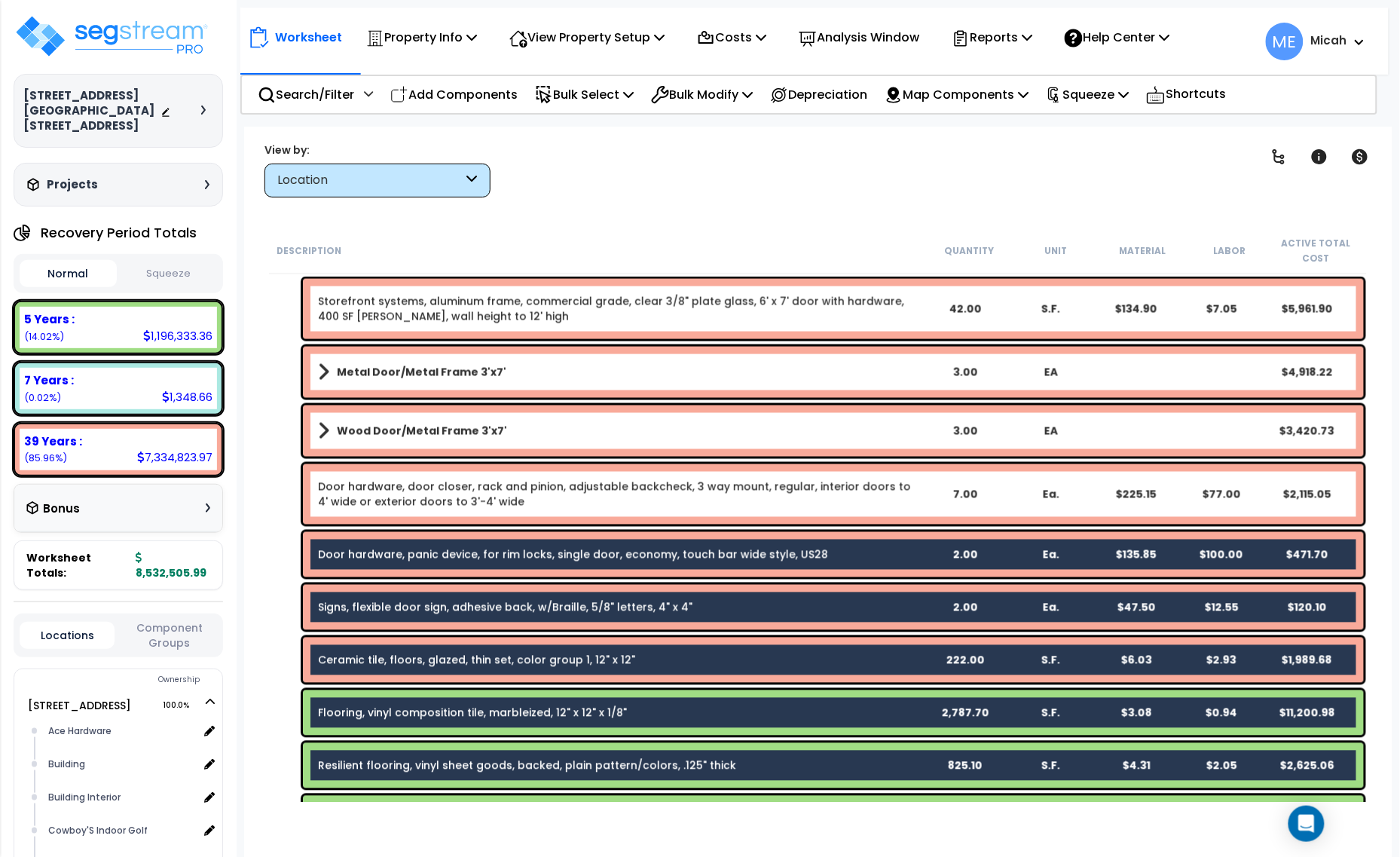
click at [553, 547] on link "Door hardware, panic device, for rim locks, single door, economy, touch bar wid…" at bounding box center [573, 555] width 510 height 15
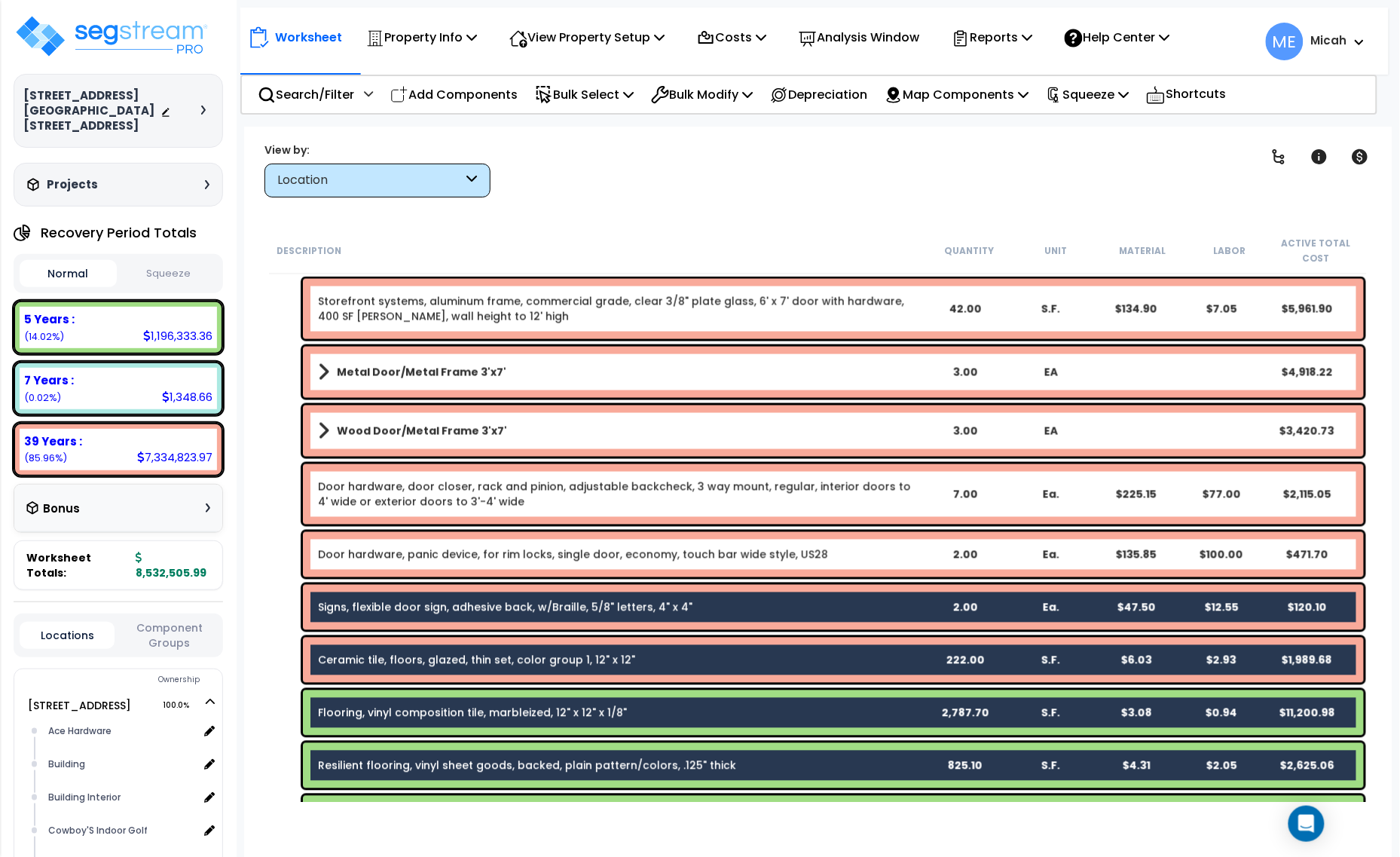
click at [552, 585] on div "Signs, flexible door sign, adhesive back, w/Braille, 5/8" letters, 4" x 4" 2.00…" at bounding box center [833, 607] width 1061 height 45
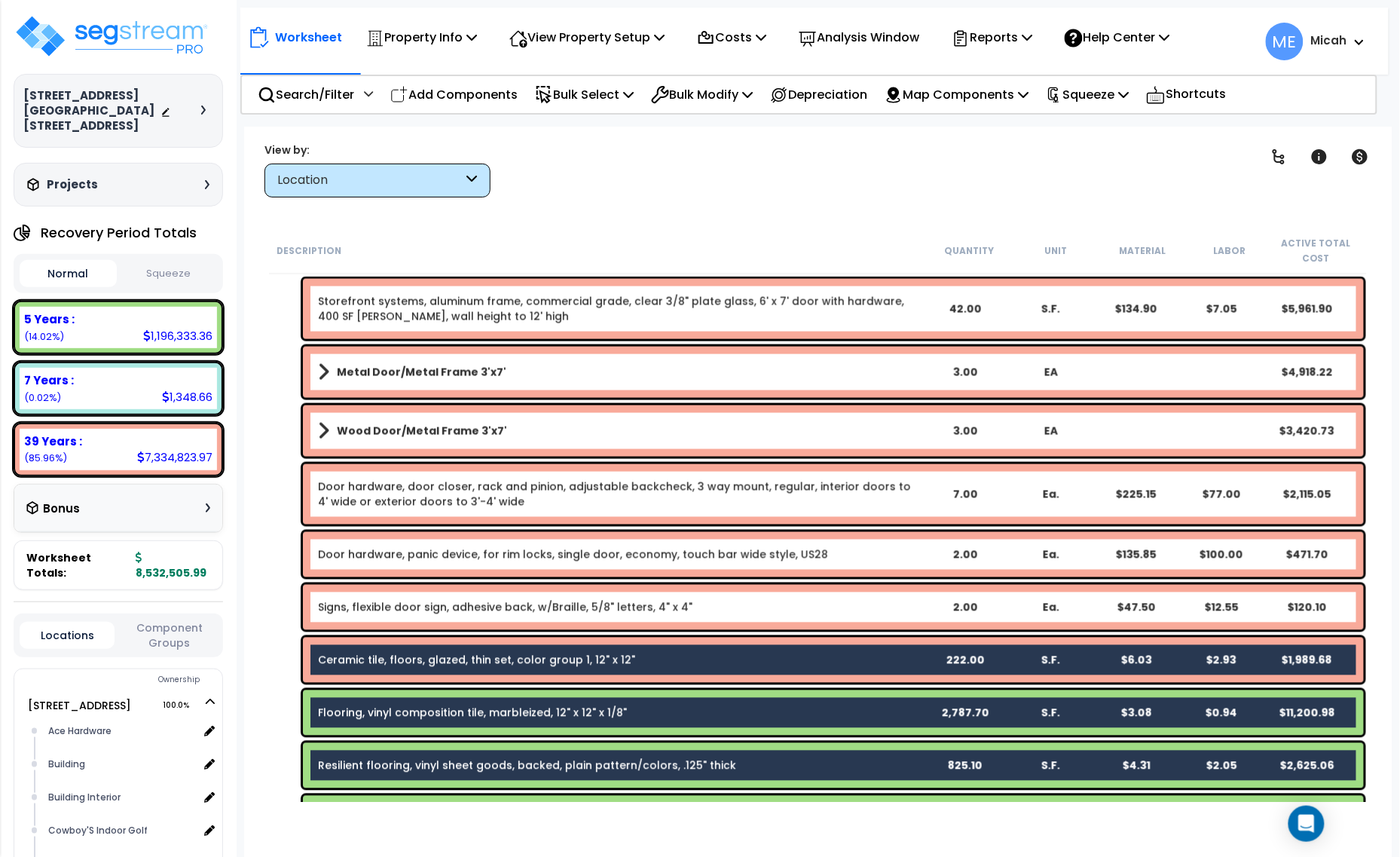
click at [545, 649] on div "Ceramic tile, floors, glazed, thin set, color group 1, 12" x 12" 222.00 S.F. $6…" at bounding box center [833, 660] width 1061 height 45
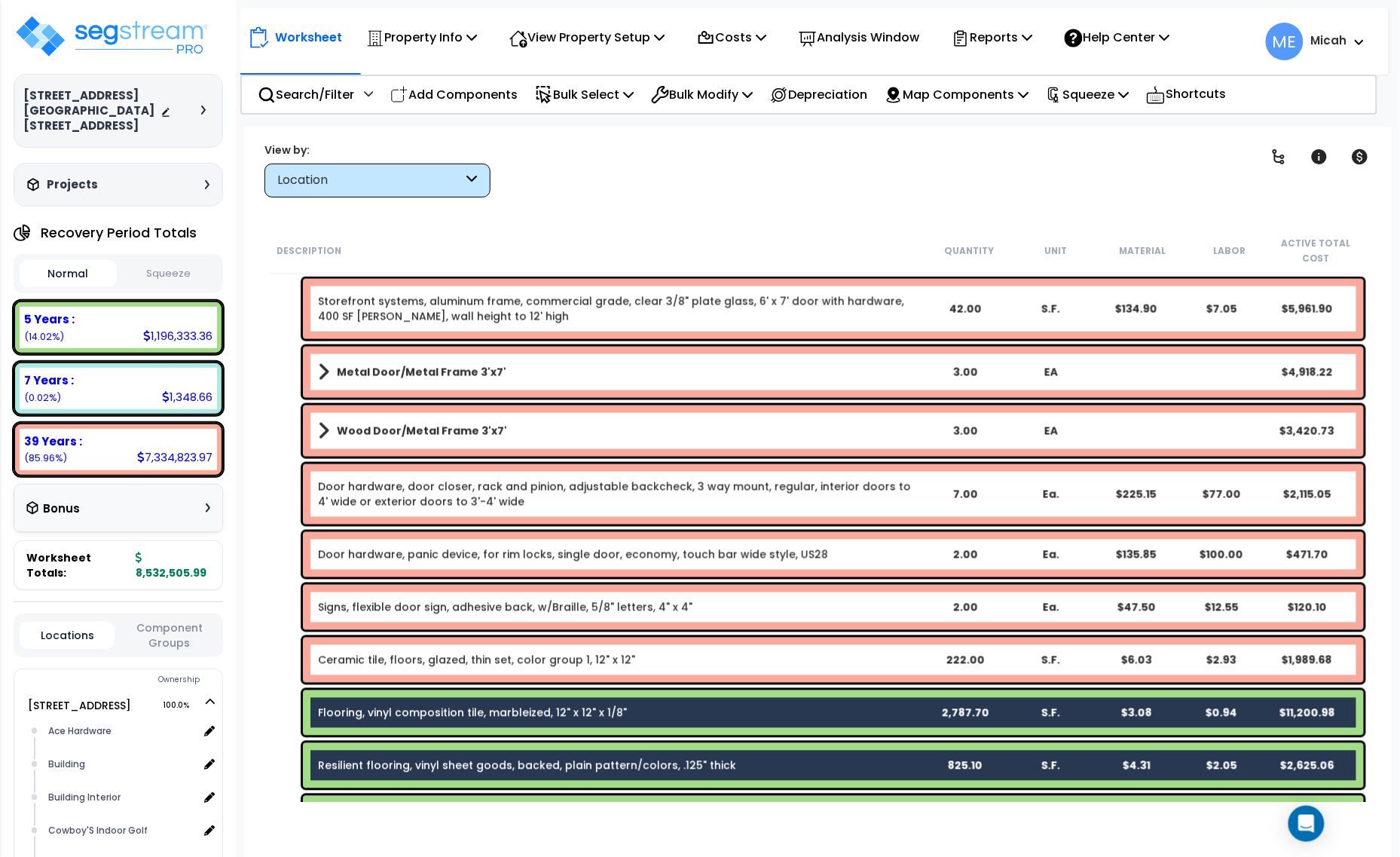
click at [548, 709] on link "Flooring, vinyl composition tile, marbleized, 12" x 12" x 1/8"" at bounding box center [473, 713] width 309 height 15
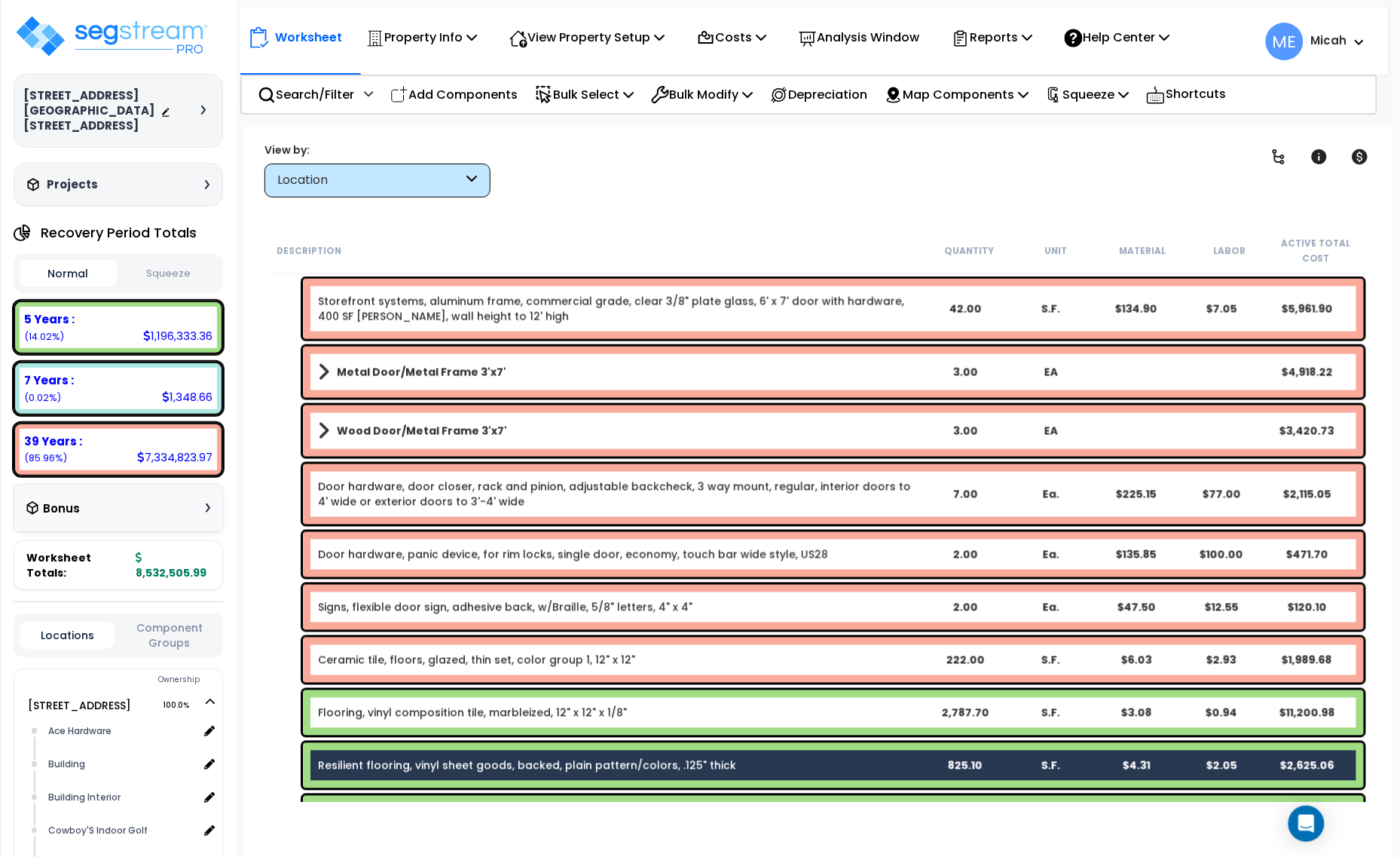
click at [555, 756] on div "Resilient flooring, vinyl sheet goods, backed, plain pattern/colors, .125" thic…" at bounding box center [833, 765] width 1061 height 45
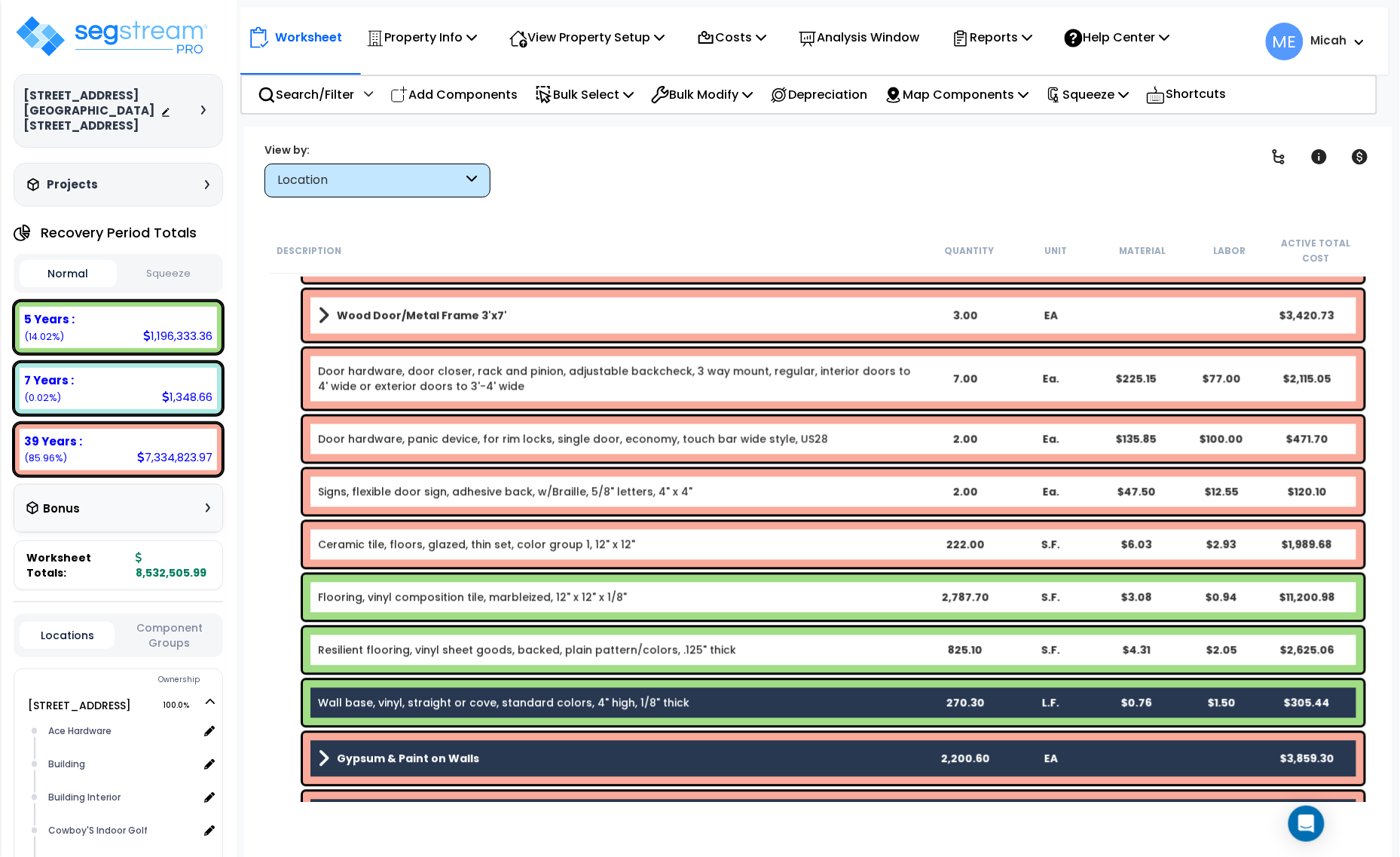
scroll to position [1224, 0]
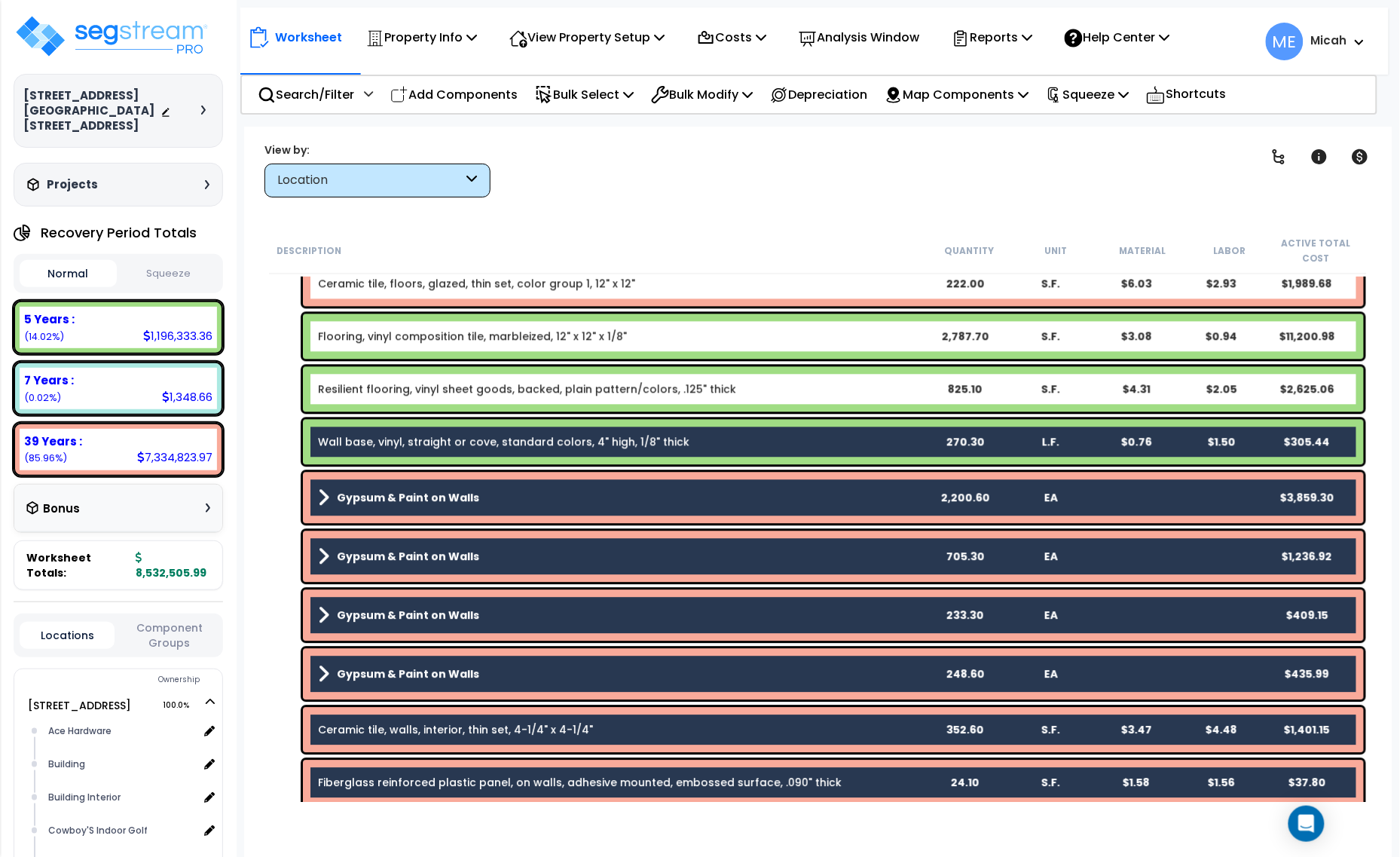
click at [605, 436] on link "Wall base, vinyl, straight or cove, standard colors, 4" high, 1/8" thick" at bounding box center [504, 442] width 371 height 15
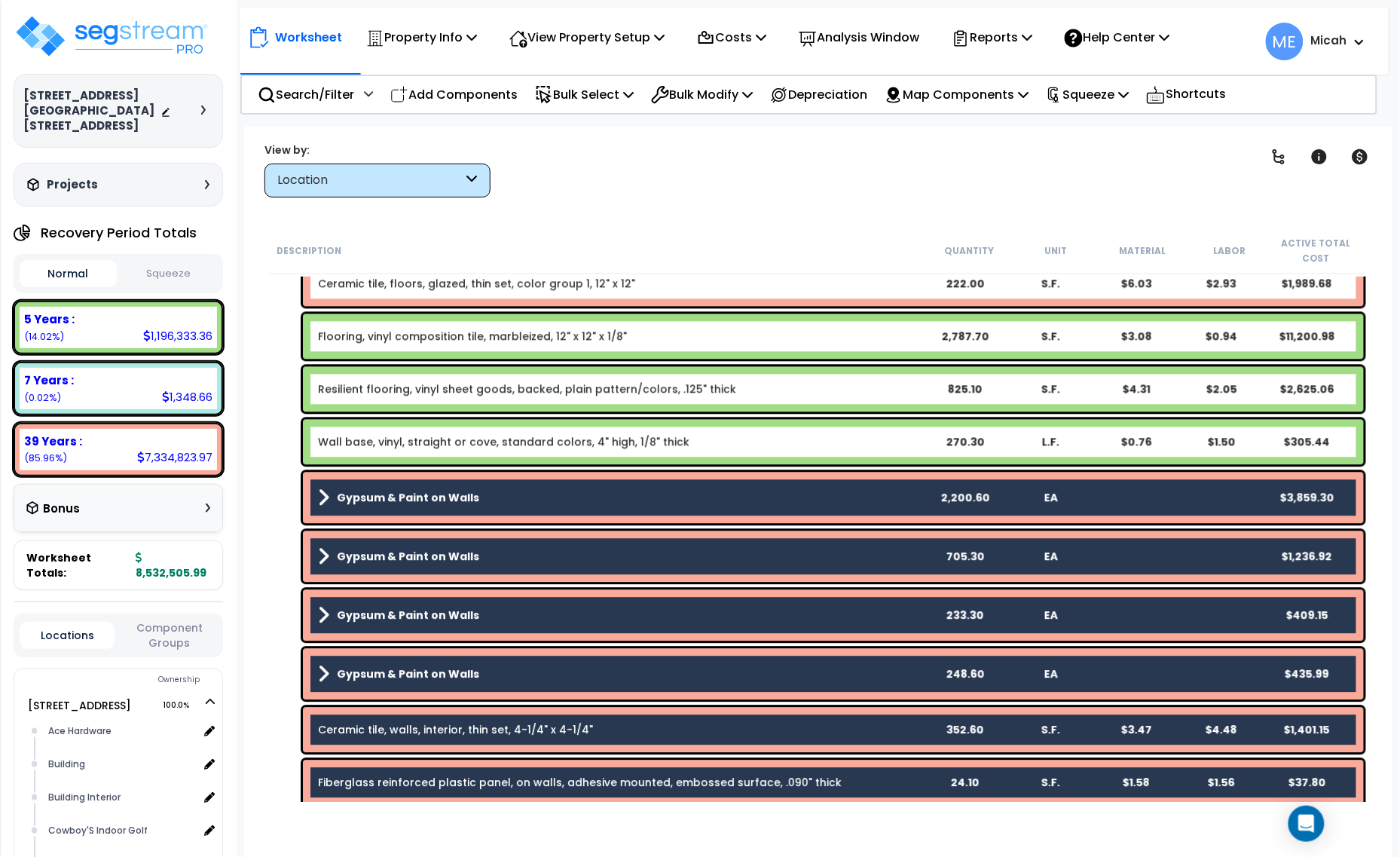
click at [600, 486] on div "Gypsum & Paint on Walls 2,200.60 EA $3,859.30" at bounding box center [833, 498] width 1061 height 51
click at [593, 499] on link "Gypsum & Paint on Walls" at bounding box center [619, 497] width 603 height 21
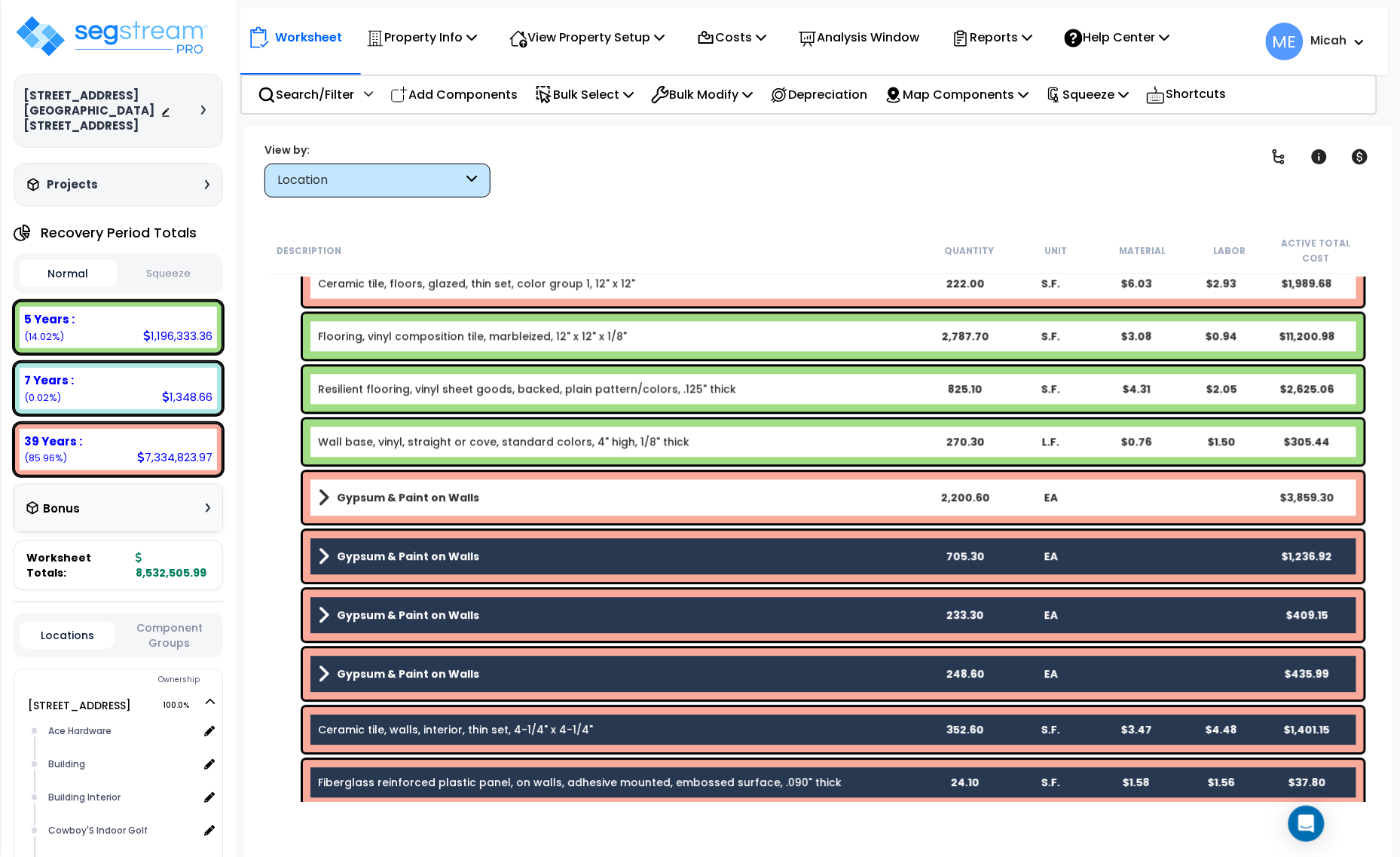
click at [585, 547] on link "Gypsum & Paint on Walls" at bounding box center [619, 556] width 603 height 21
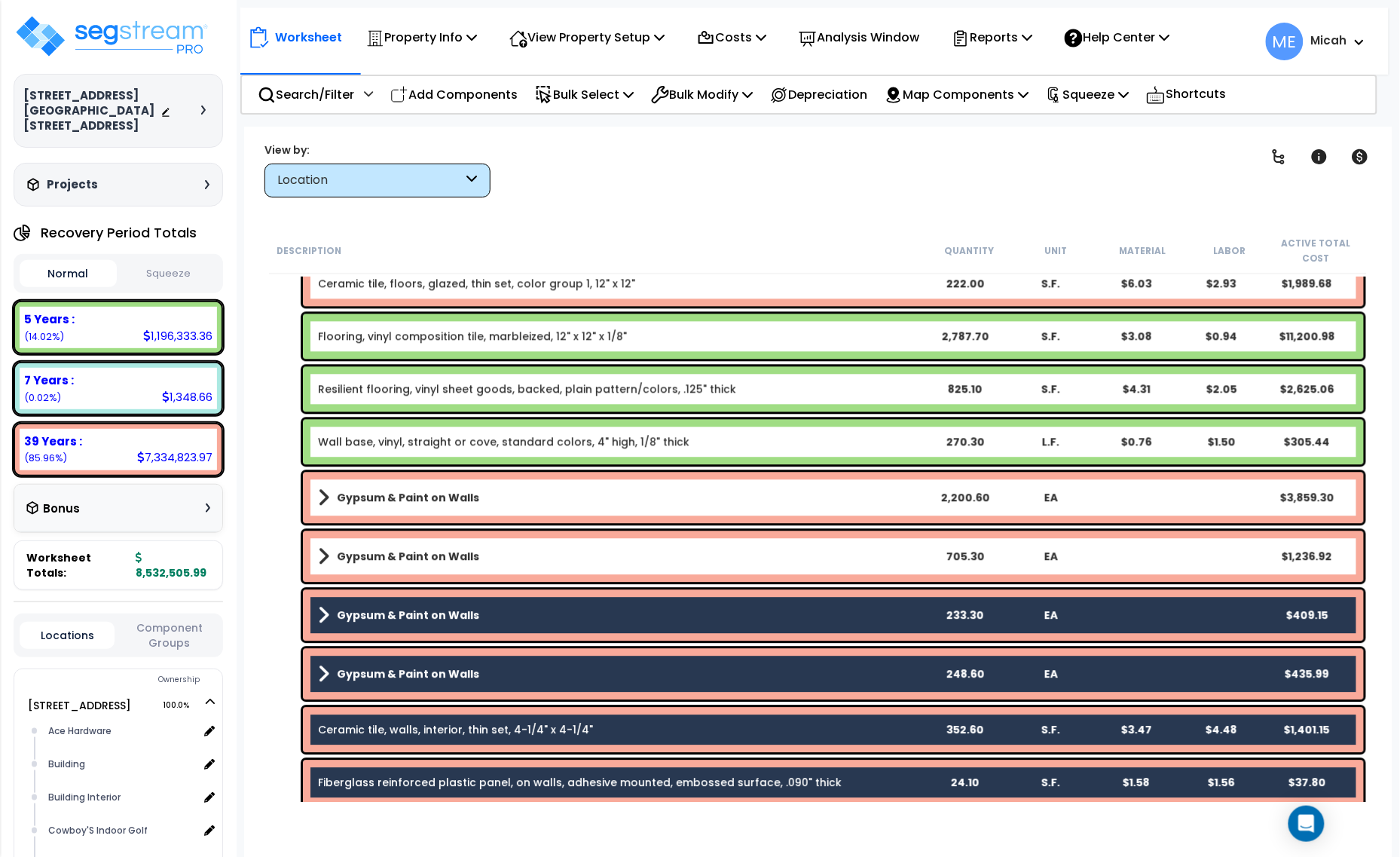
click at [578, 608] on link "Gypsum & Paint on Walls" at bounding box center [619, 614] width 603 height 21
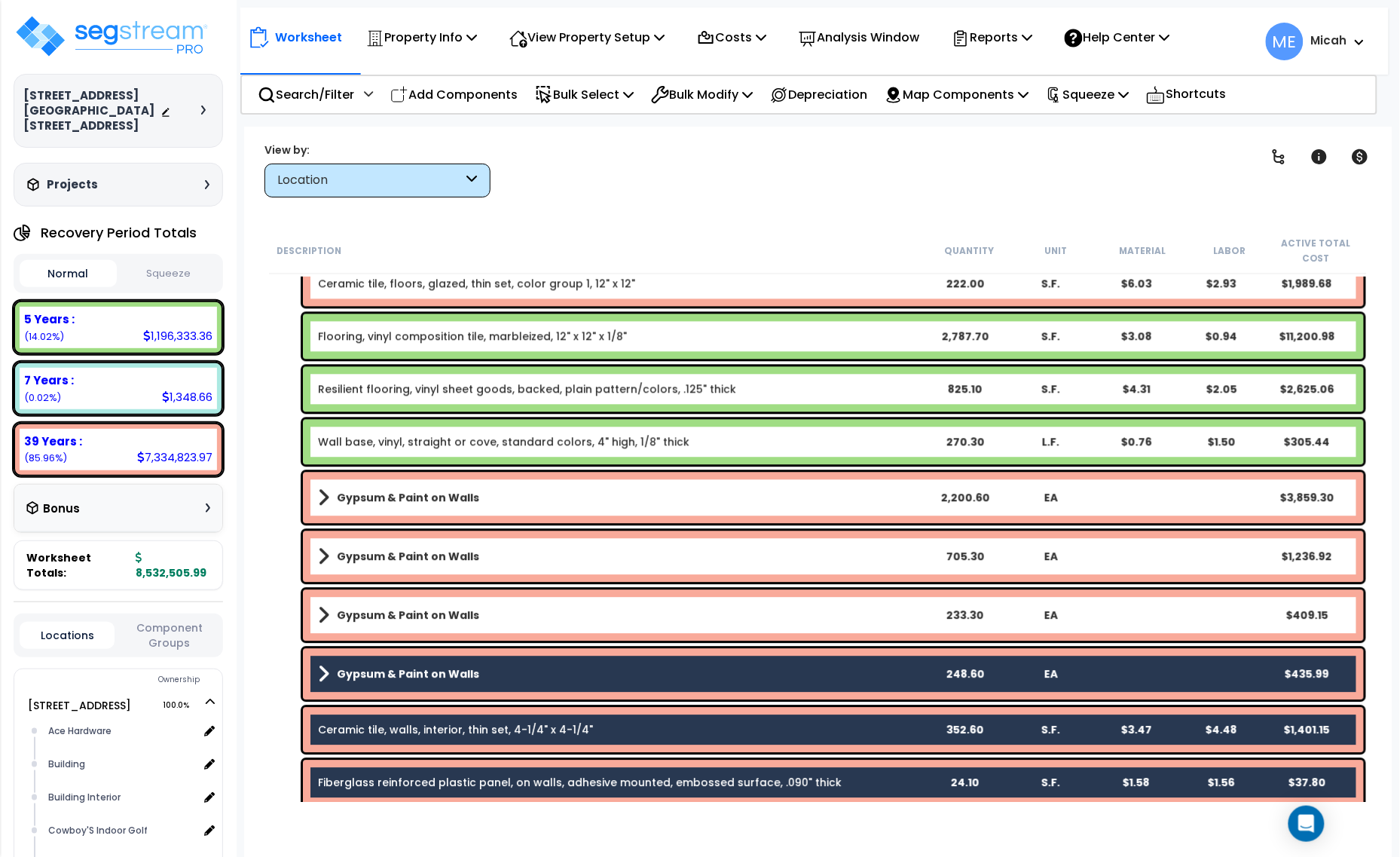
click at [578, 658] on div "Gypsum & Paint on Walls 248.60 EA $435.99" at bounding box center [833, 673] width 1061 height 51
click at [589, 721] on div "Ceramic tile, walls, interior, thin set, 4-1/4" x 4-1/4"" at bounding box center [619, 729] width 603 height 15
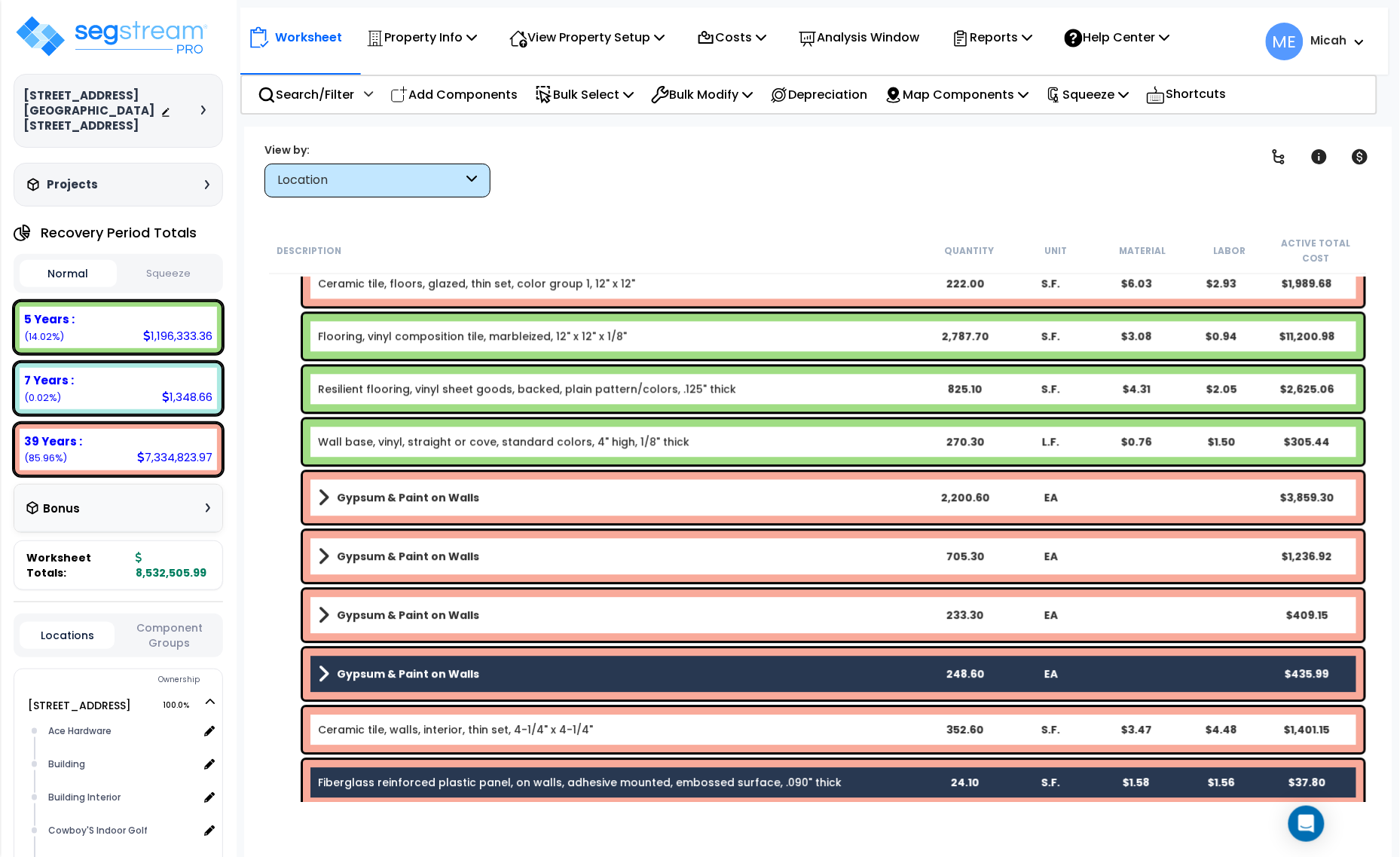
click at [573, 679] on link "Gypsum & Paint on Walls" at bounding box center [619, 673] width 603 height 21
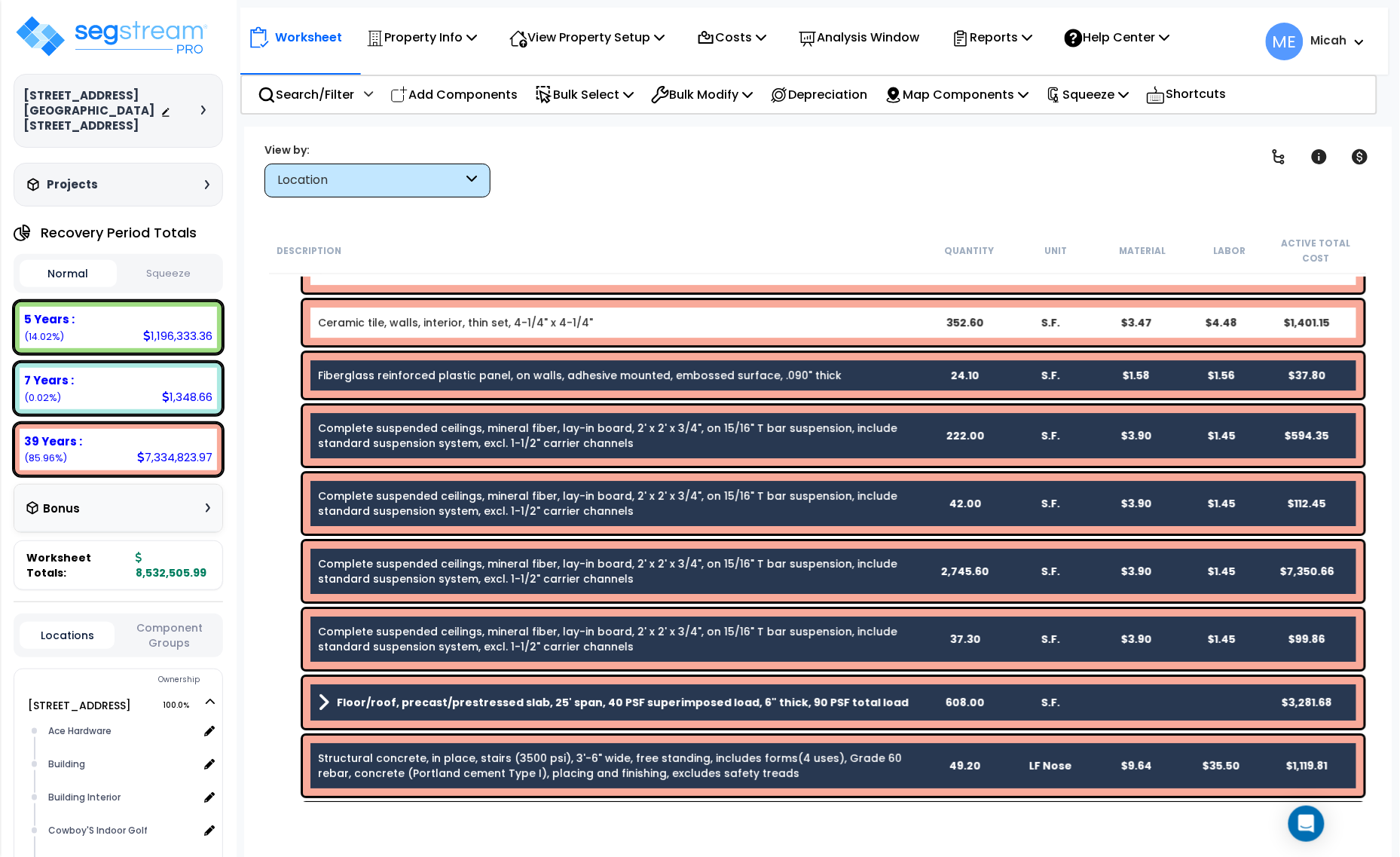
scroll to position [1601, 0]
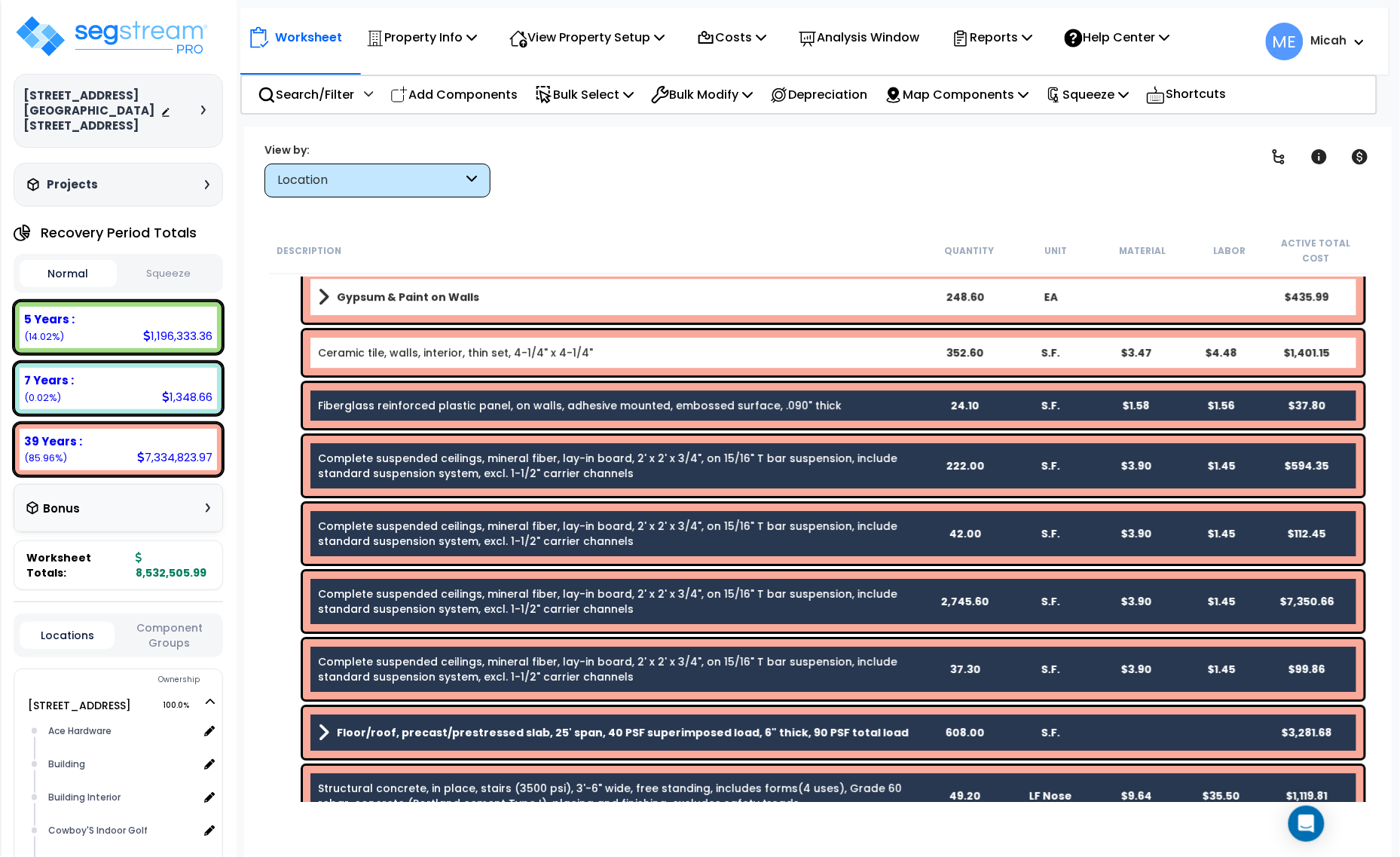
click at [575, 411] on link "Fiberglass reinforced plastic panel, on walls, adhesive mounted, embossed surfa…" at bounding box center [580, 406] width 523 height 15
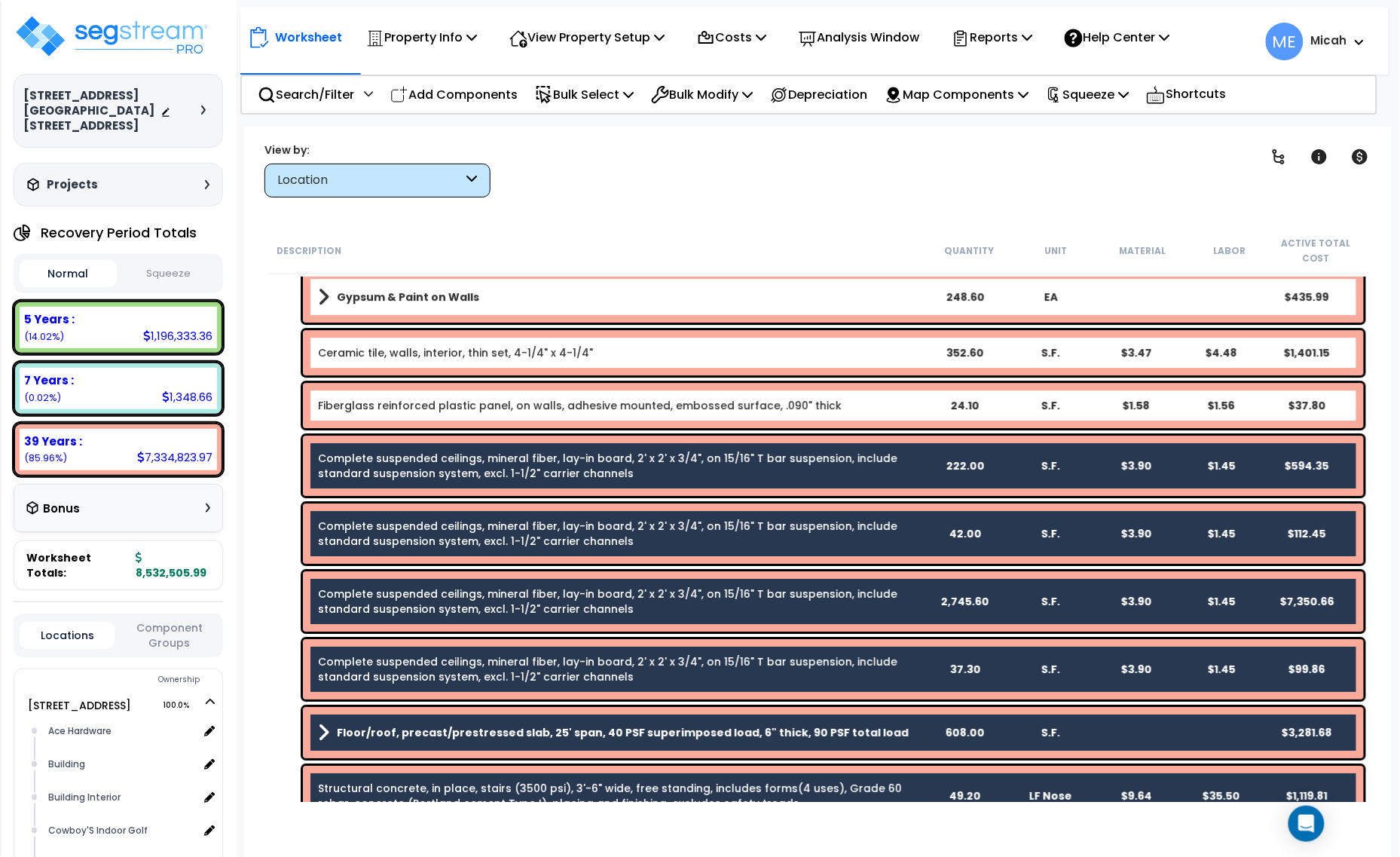
click at [576, 461] on link "Complete suspended ceilings, mineral fiber, lay-in board, 2' x 2' x 3/4", on 15…" at bounding box center [607, 465] width 579 height 30
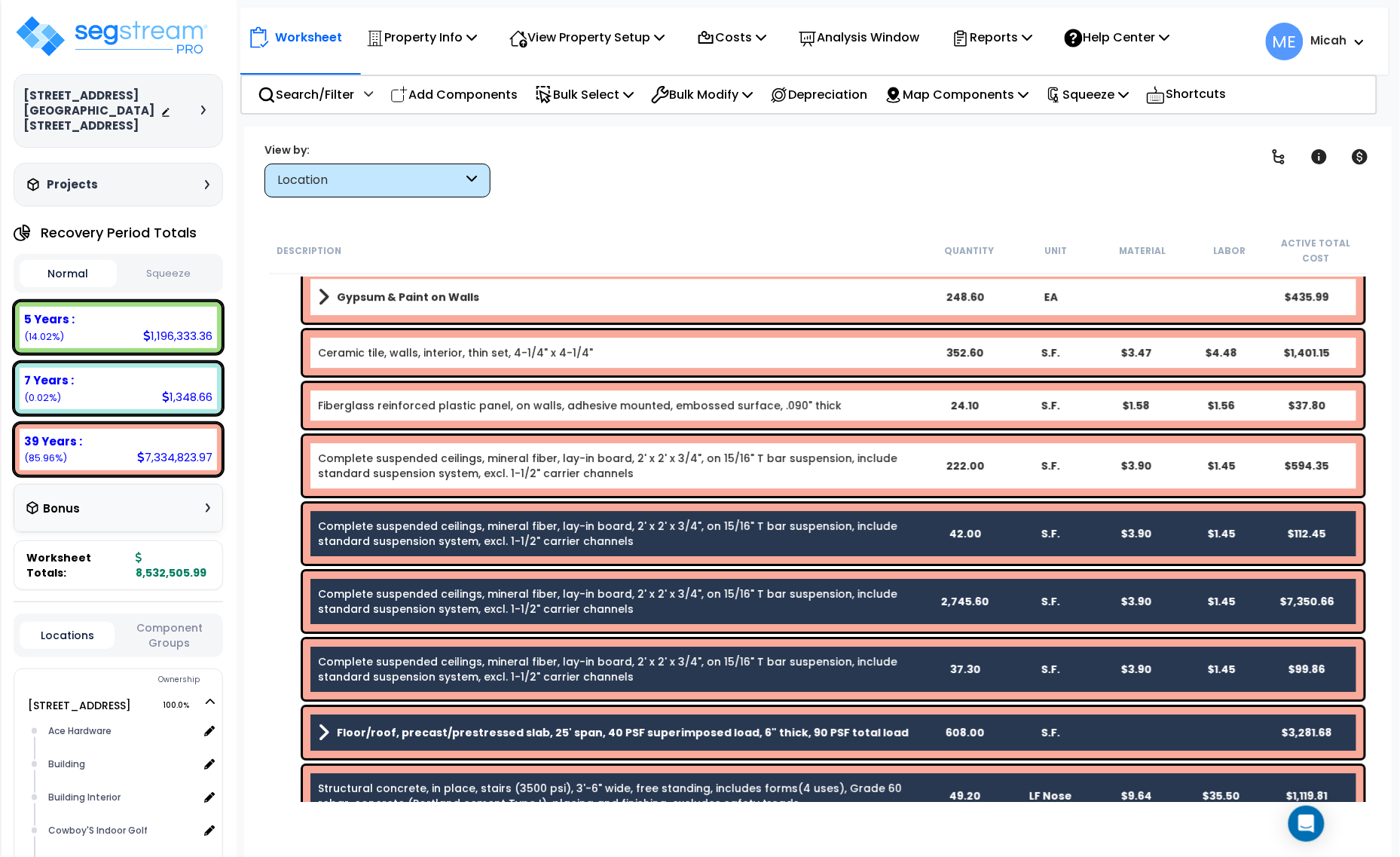
click at [574, 534] on link "Complete suspended ceilings, mineral fiber, lay-in board, 2' x 2' x 3/4", on 15…" at bounding box center [607, 533] width 579 height 30
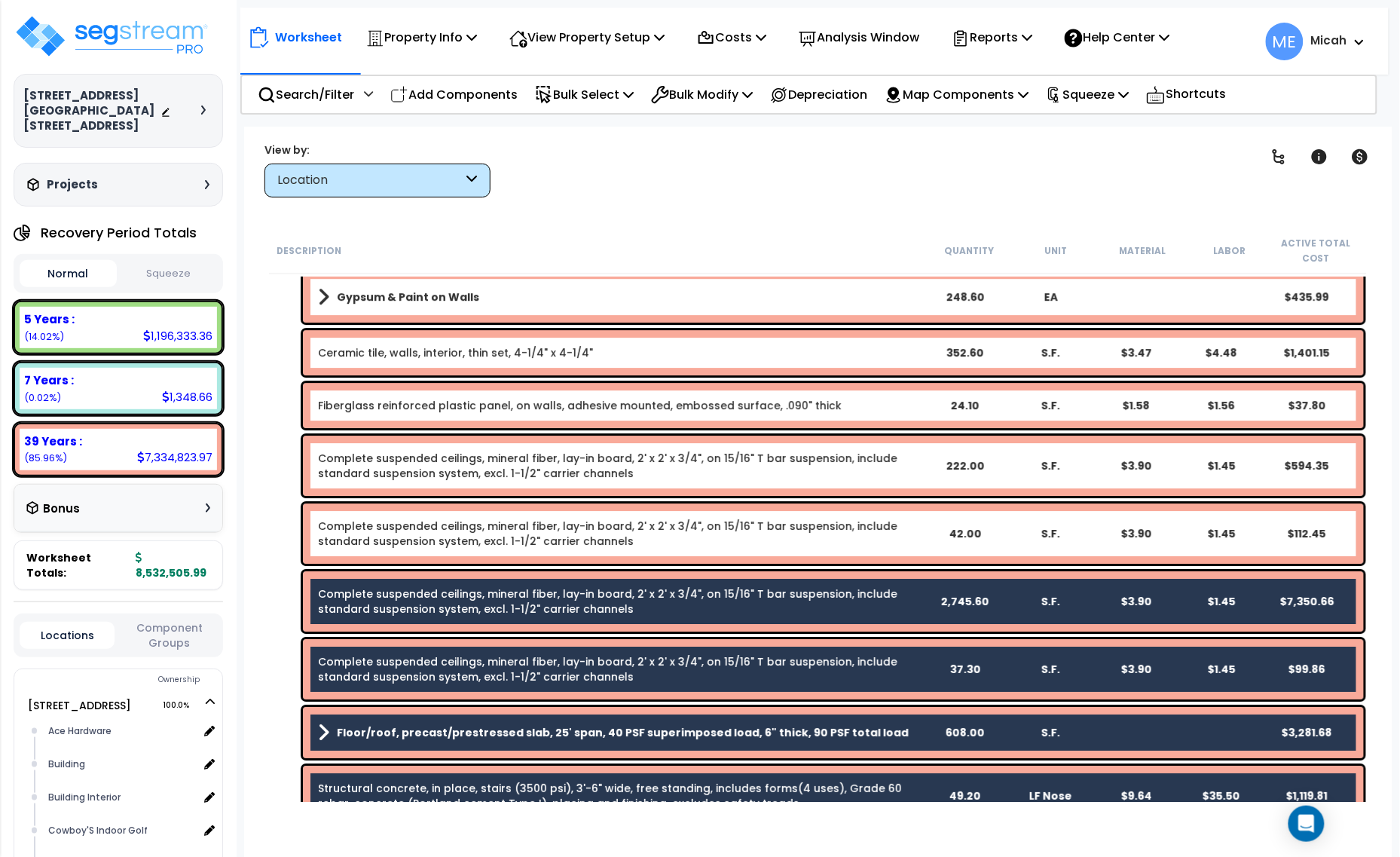
click at [566, 597] on link "Complete suspended ceilings, mineral fiber, lay-in board, 2' x 2' x 3/4", on 15…" at bounding box center [607, 601] width 579 height 30
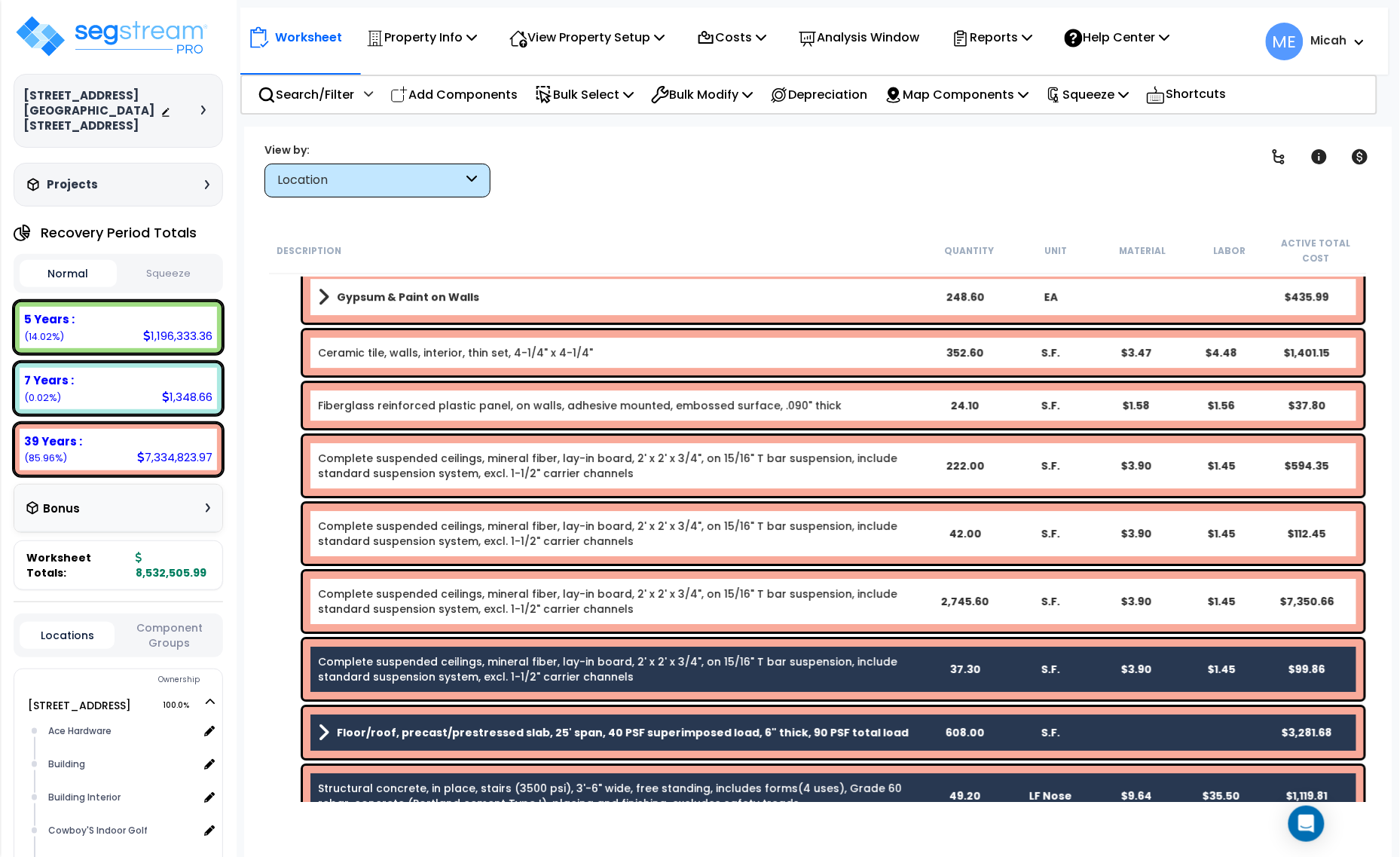
click at [570, 660] on link "Complete suspended ceilings, mineral fiber, lay-in board, 2' x 2' x 3/4", on 15…" at bounding box center [607, 668] width 579 height 30
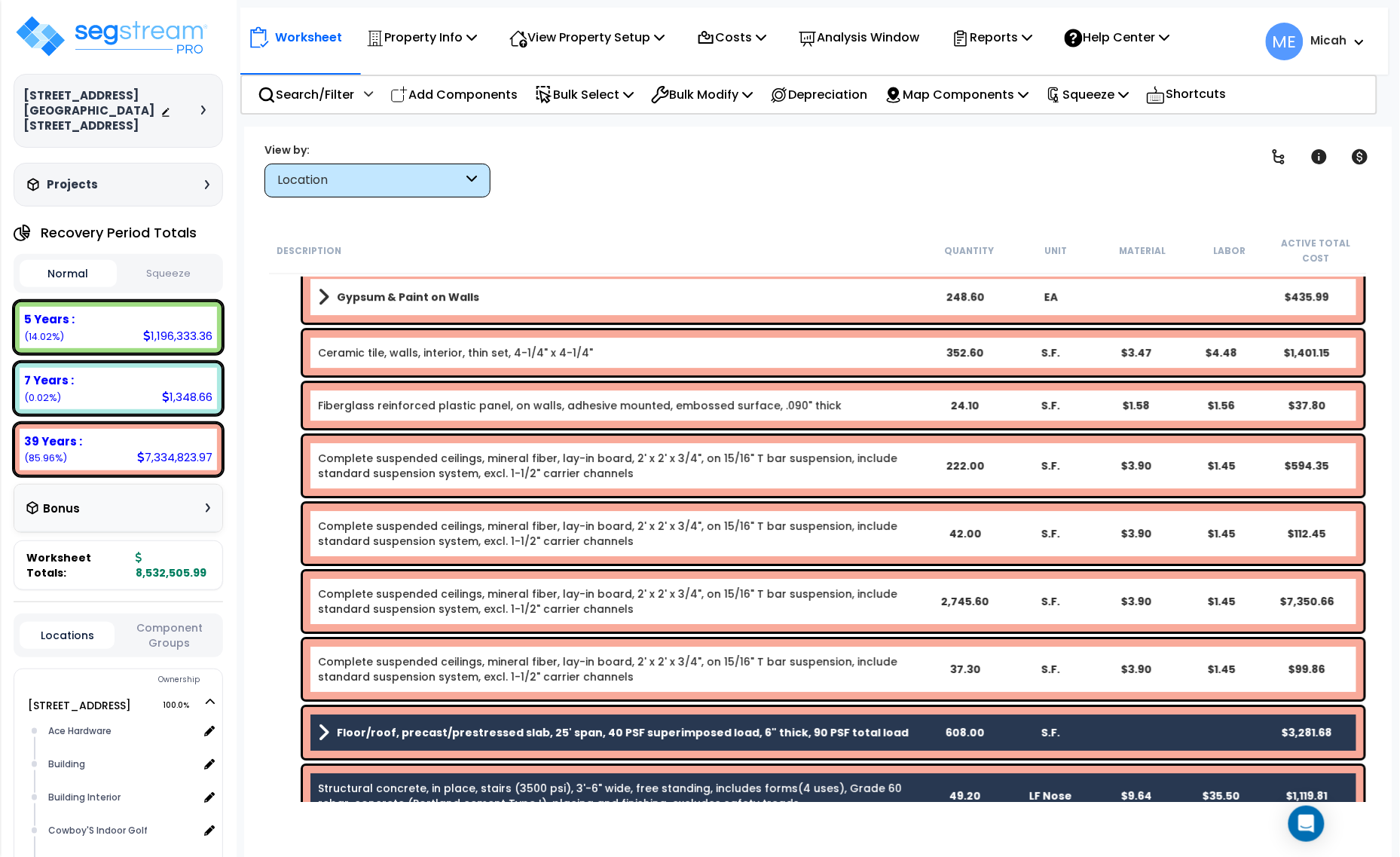
click at [588, 733] on b "Floor/roof, precast/prestressed slab, 25' span, 40 PSF superimposed load, 6" th…" at bounding box center [623, 733] width 572 height 15
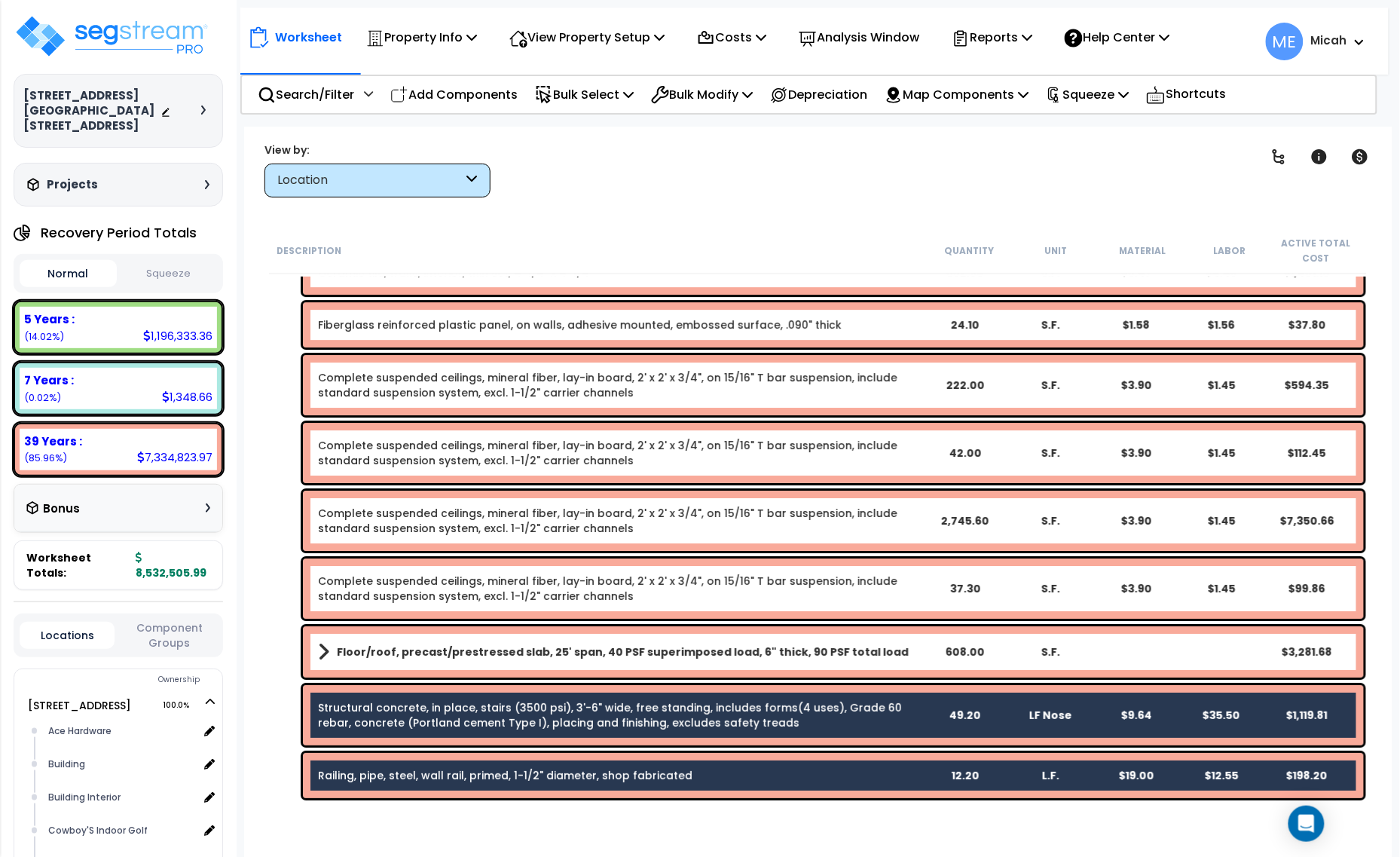
scroll to position [1977, 0]
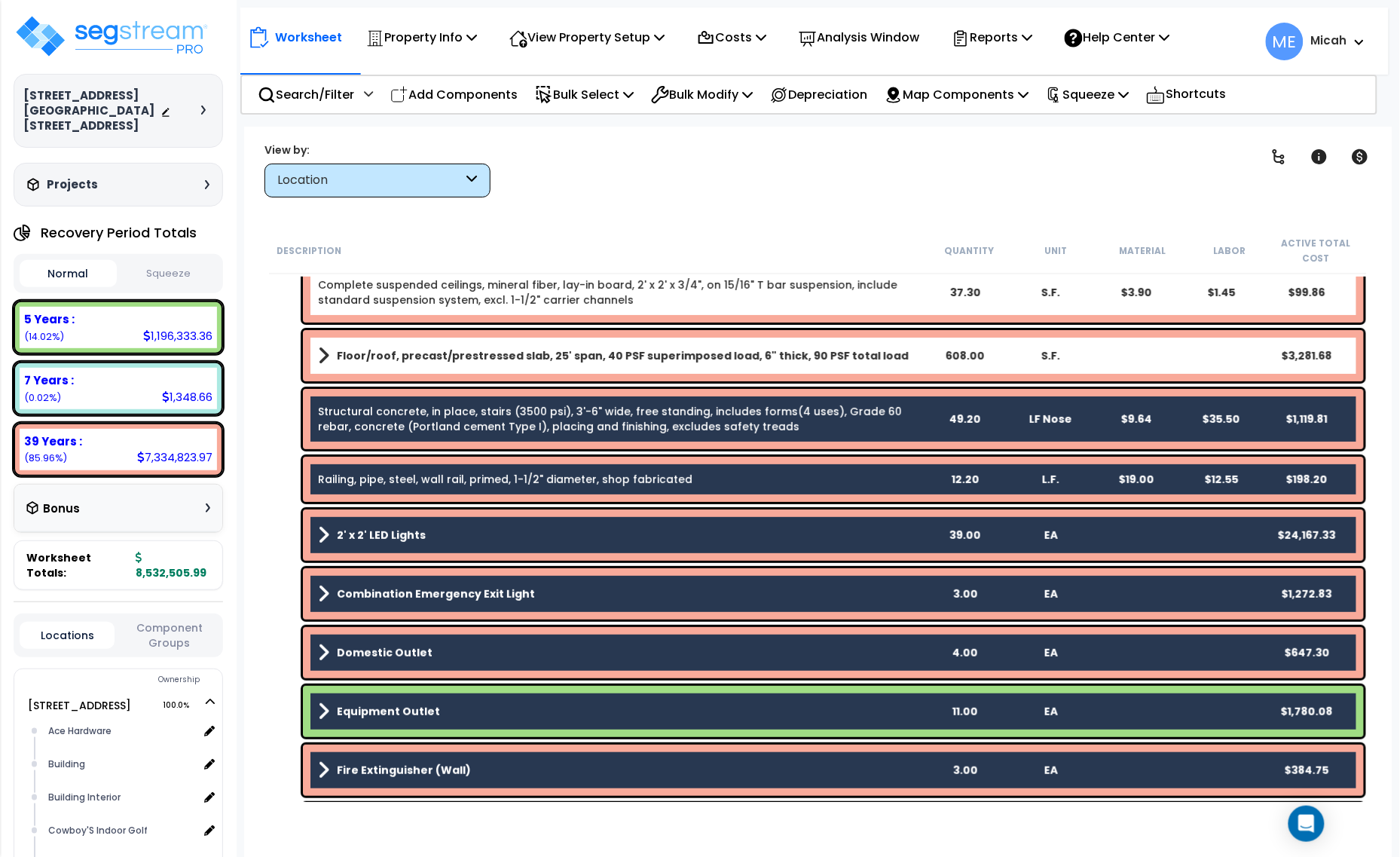
click at [588, 415] on link "Structural concrete, in place, stairs (3500 psi), 3'-6" wide, free standing, in…" at bounding box center [610, 419] width 584 height 30
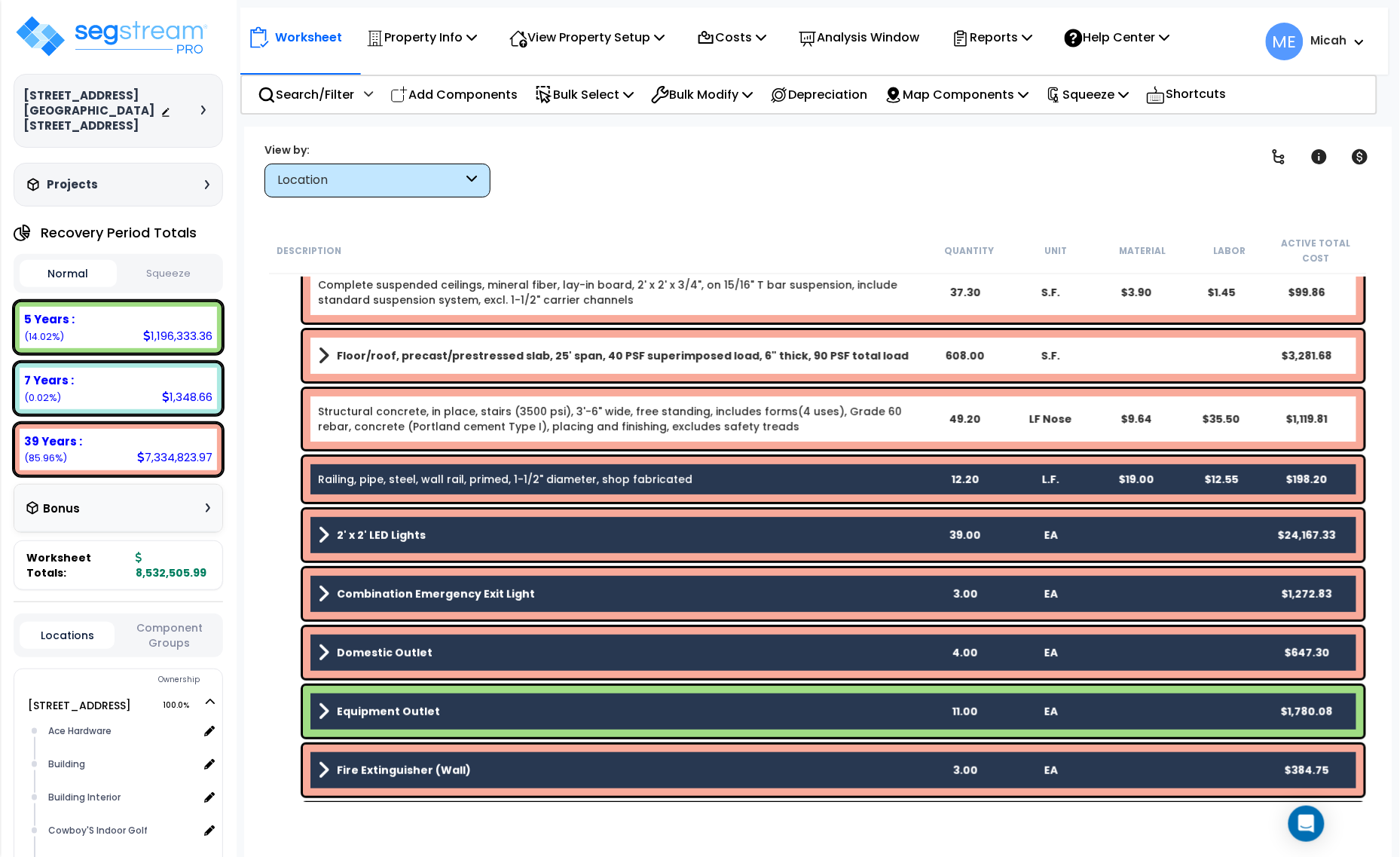
click at [582, 484] on link "Railing, pipe, steel, wall rail, primed, 1-1/2" diameter, shop fabricated" at bounding box center [505, 480] width 374 height 15
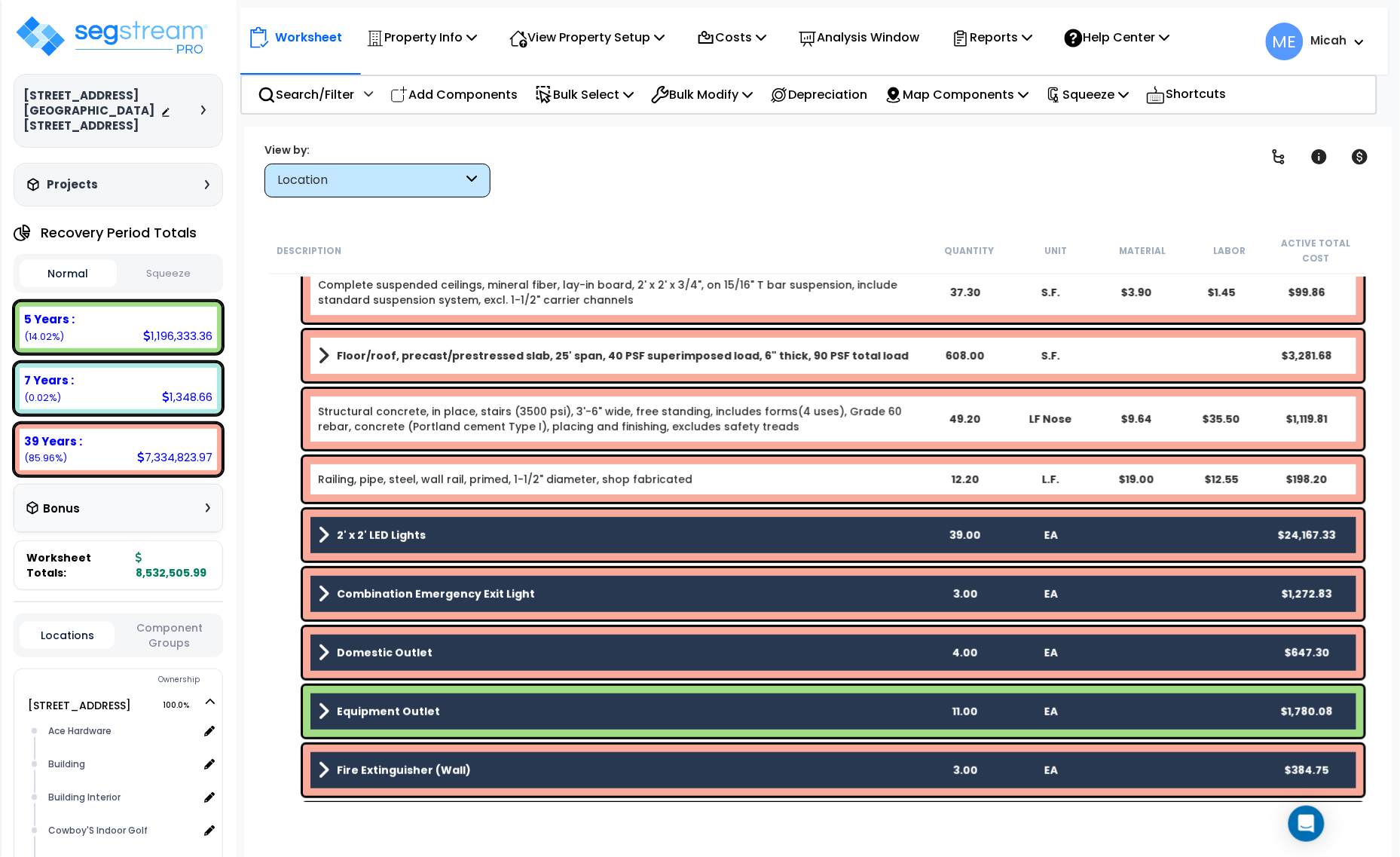
click at [572, 550] on div "2' x 2' LED Lights 39.00 EA $24,167.33" at bounding box center [833, 535] width 1061 height 51
click at [555, 522] on div "2' x 2' LED Lights 39.00 EA $24,167.33" at bounding box center [833, 535] width 1061 height 51
click at [480, 536] on link "2' x 2' LED Lights" at bounding box center [619, 534] width 603 height 21
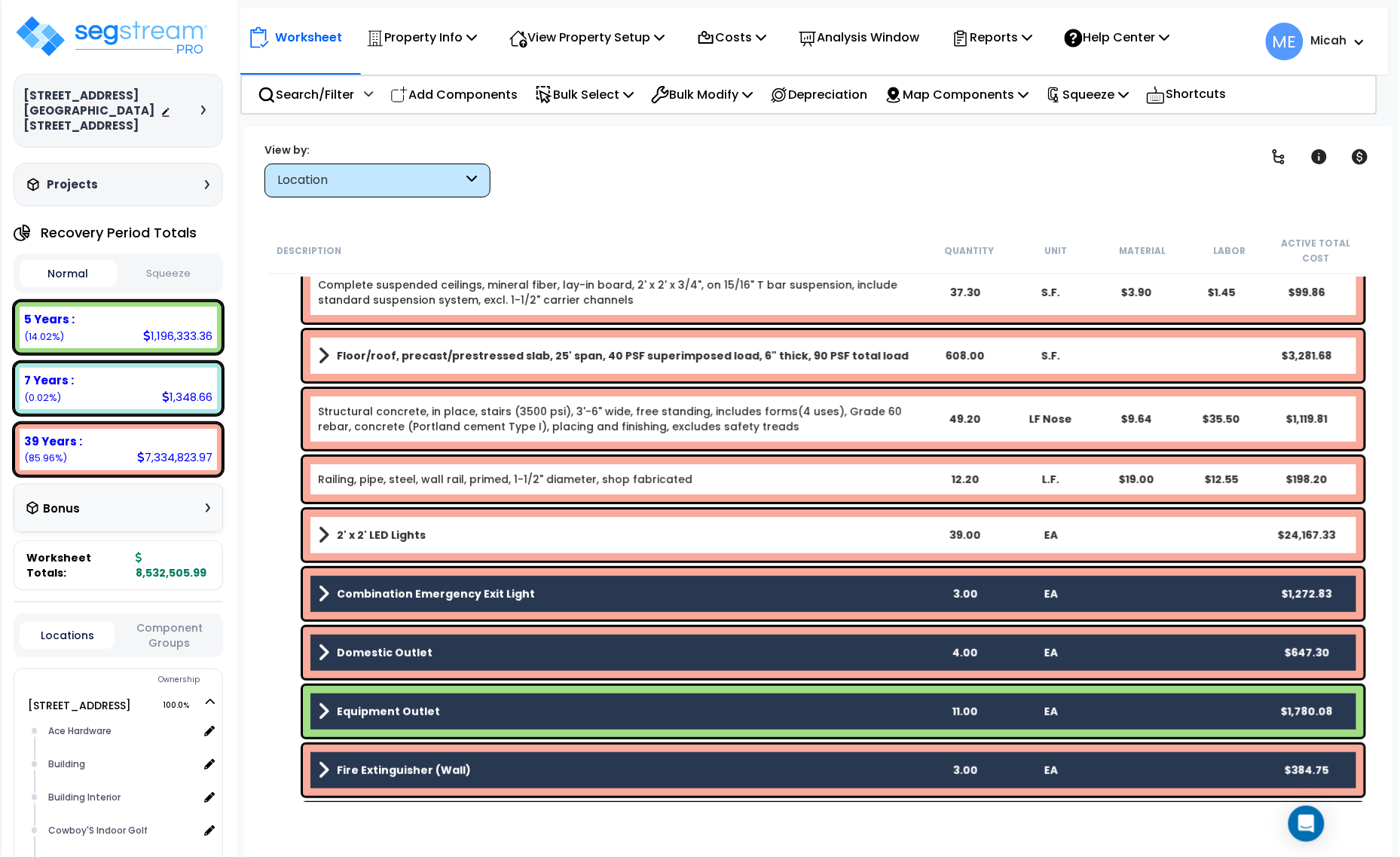
click at [495, 597] on b "Combination Emergency Exit Light" at bounding box center [436, 594] width 198 height 15
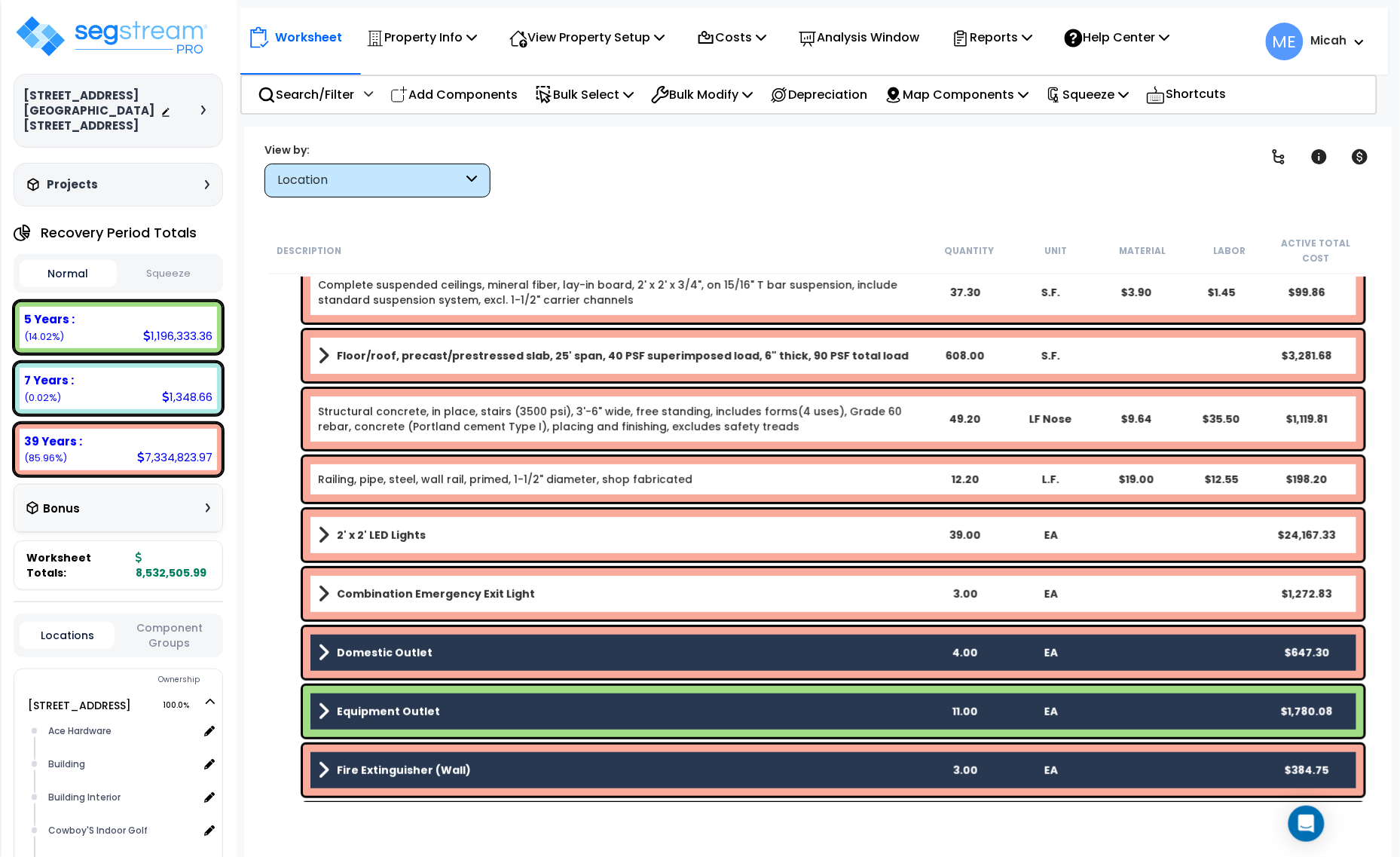
click at [498, 646] on link "Domestic Outlet" at bounding box center [619, 652] width 603 height 21
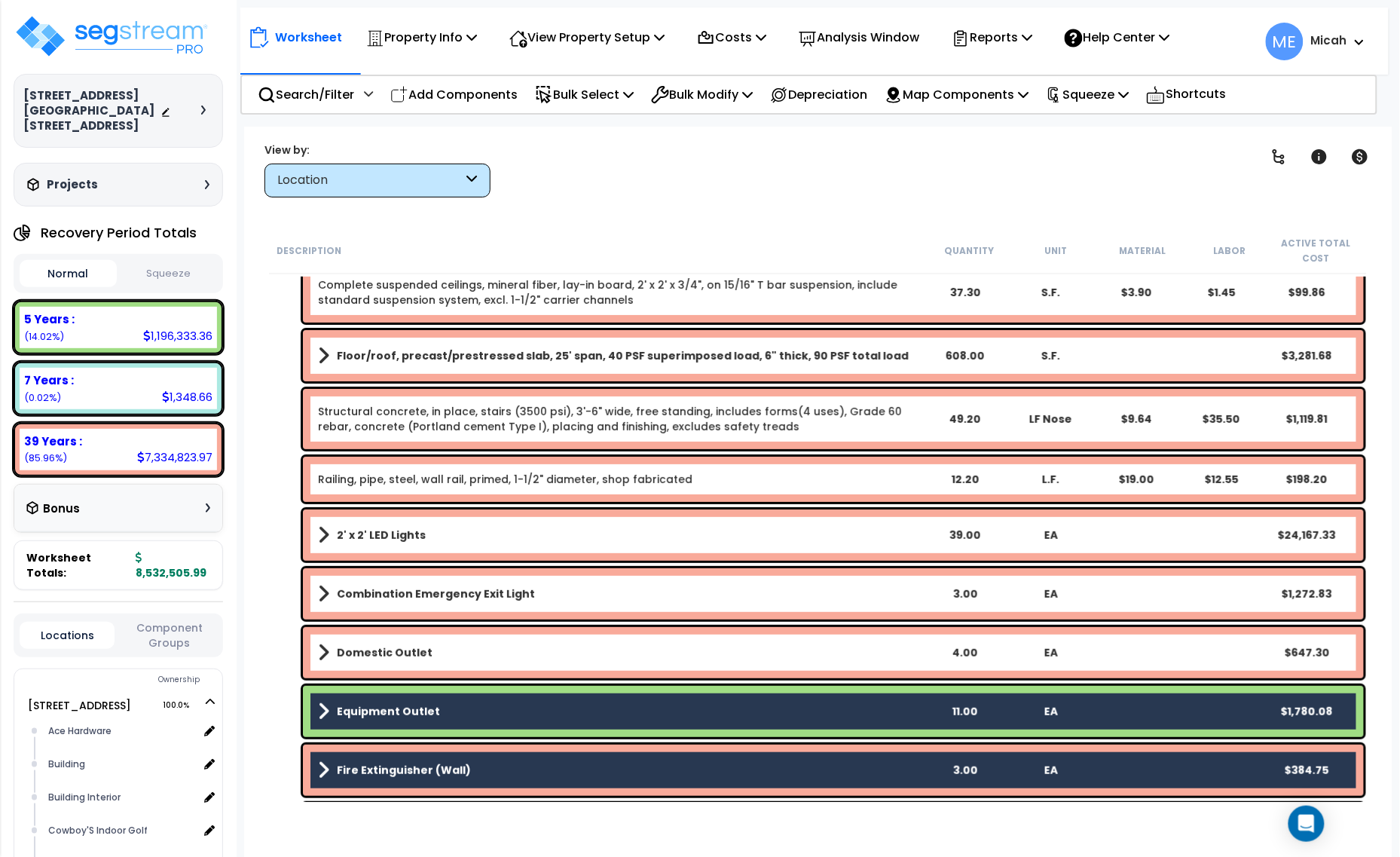
click at [517, 712] on link "Equipment Outlet" at bounding box center [619, 711] width 603 height 21
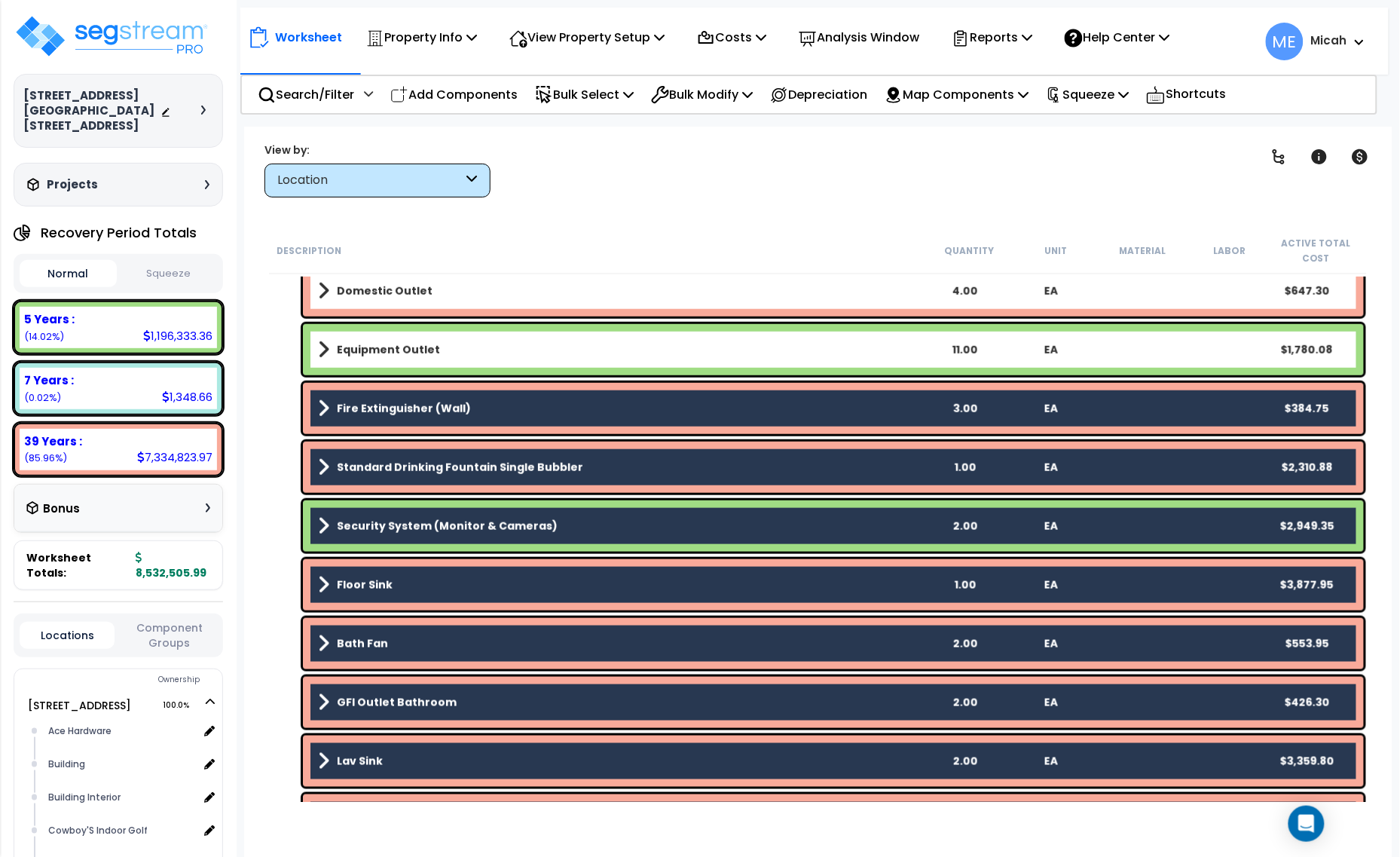
scroll to position [2354, 0]
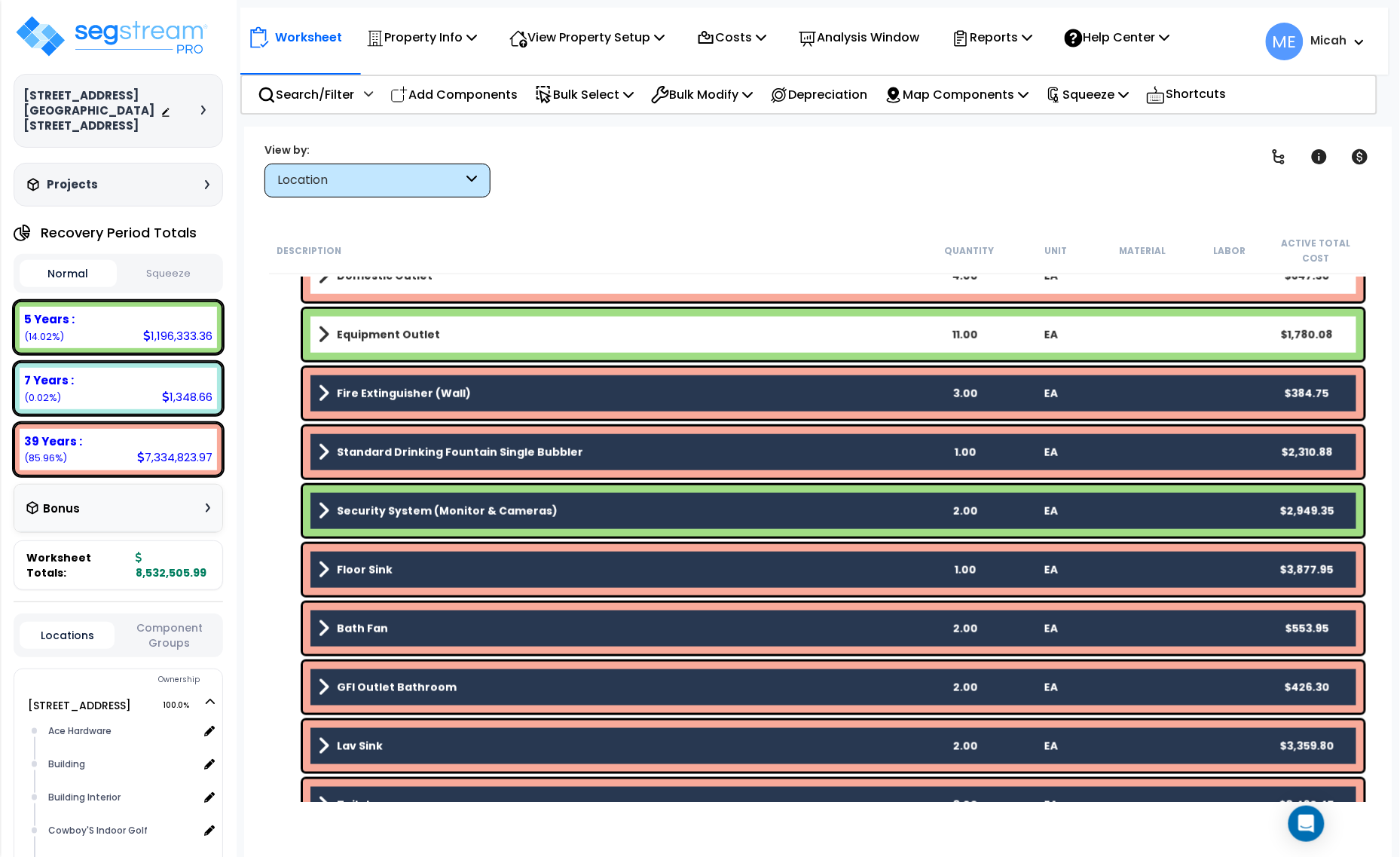
click at [498, 394] on link "Fire Extinguisher (Wall)" at bounding box center [619, 393] width 603 height 21
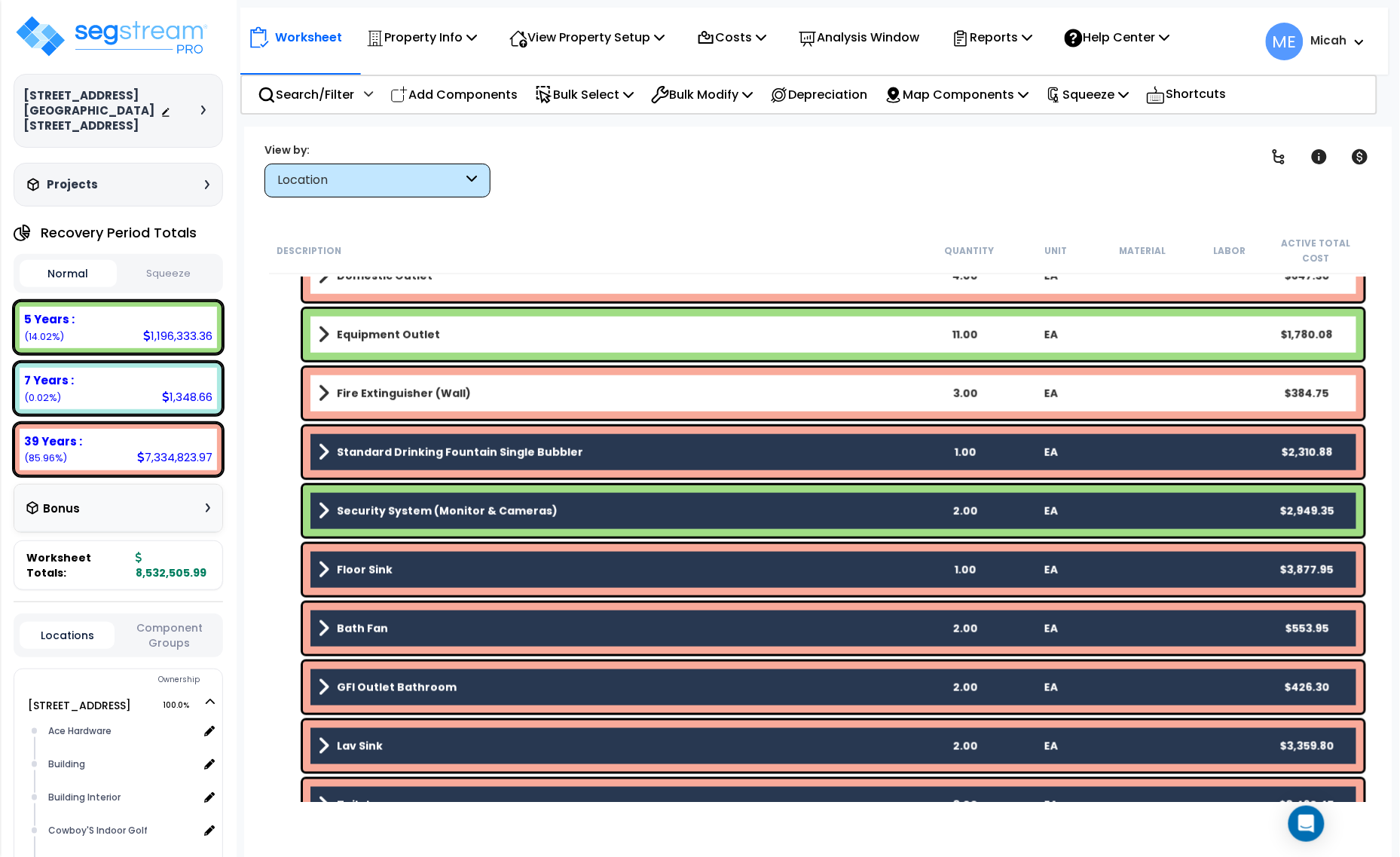
click at [486, 456] on b "Standard Drinking Fountain Single Bubbler" at bounding box center [460, 452] width 246 height 15
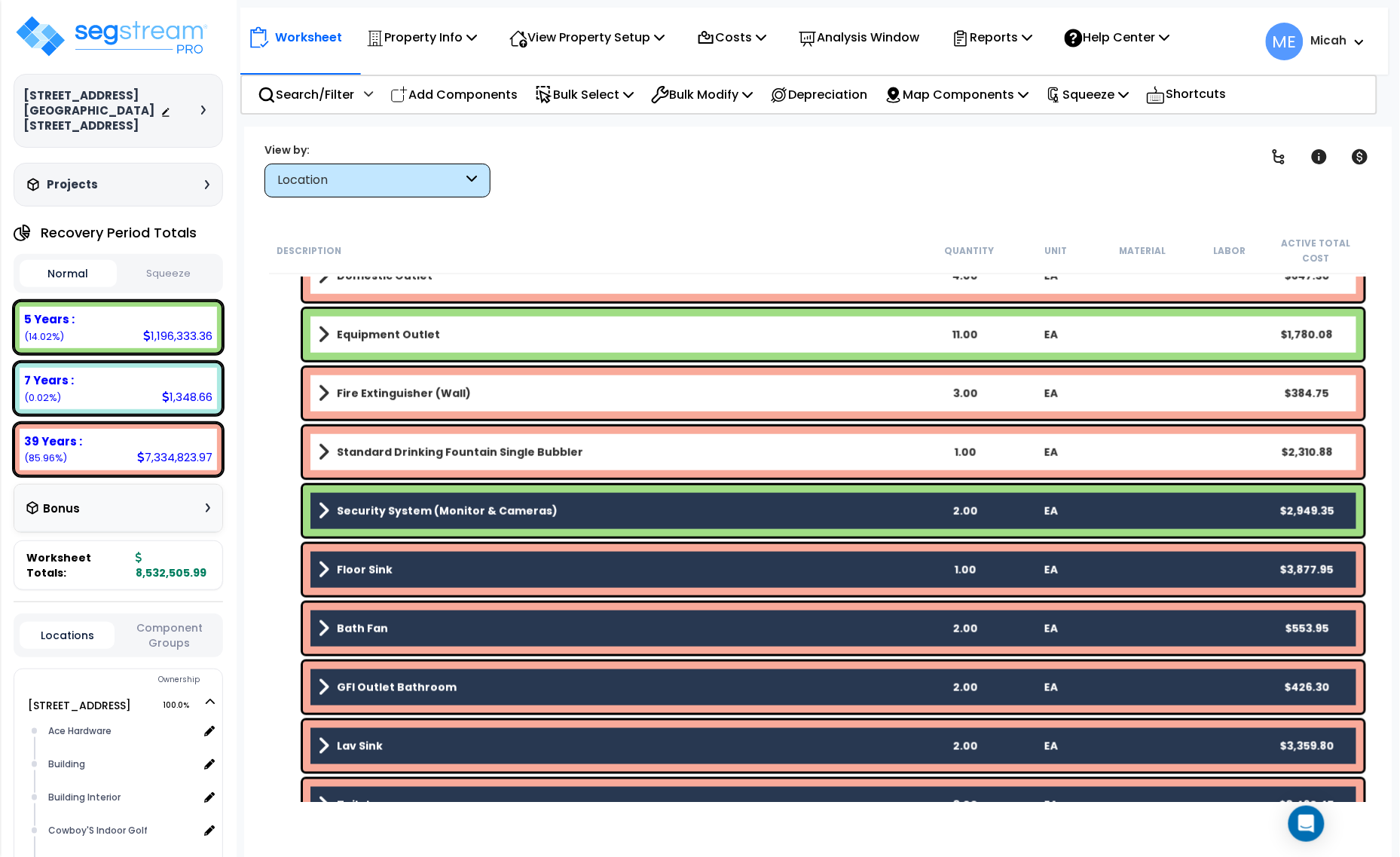
click at [487, 504] on b "Security System (Monitor & Cameras)" at bounding box center [447, 511] width 220 height 15
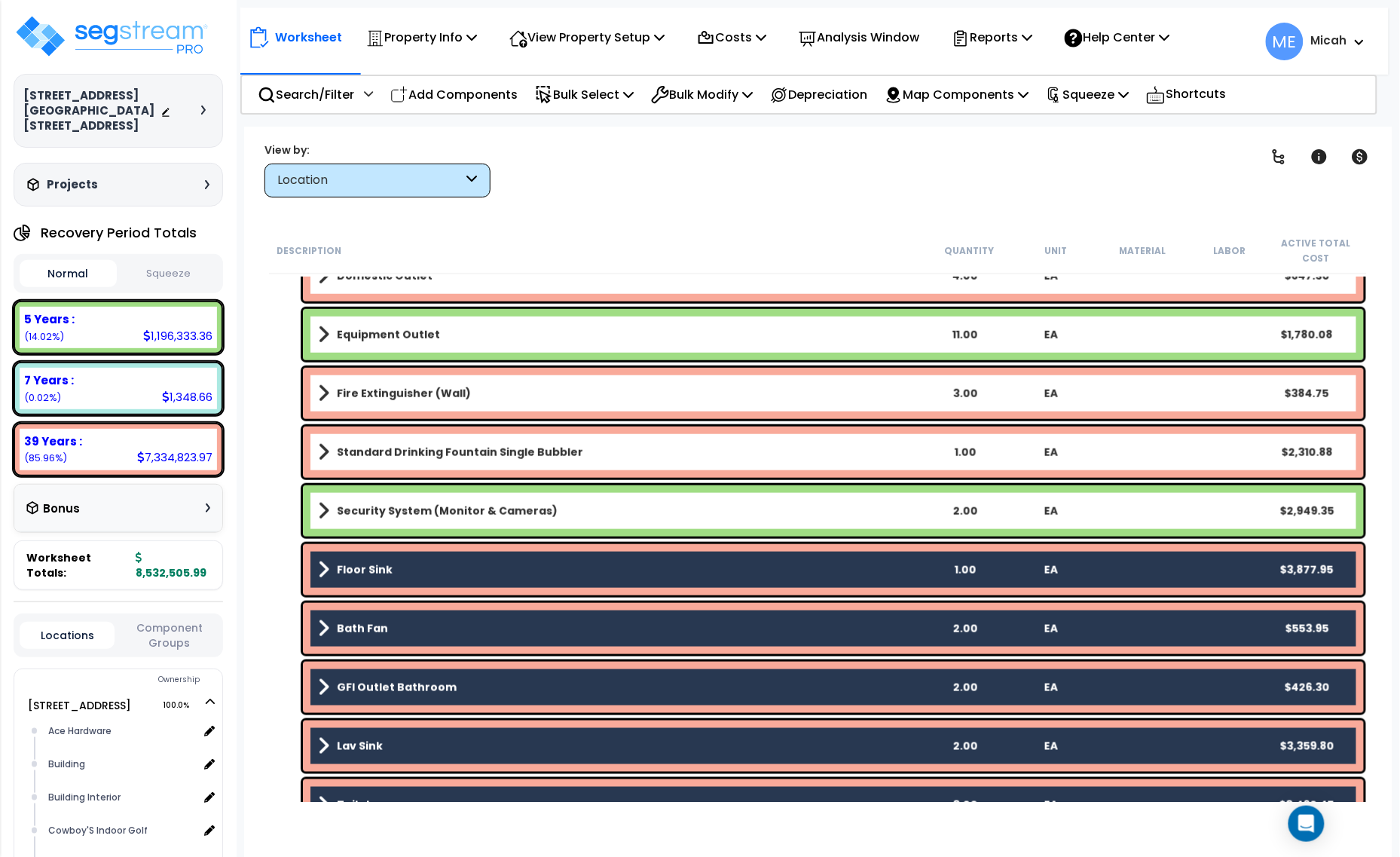
click at [483, 573] on link "Floor Sink" at bounding box center [619, 570] width 603 height 21
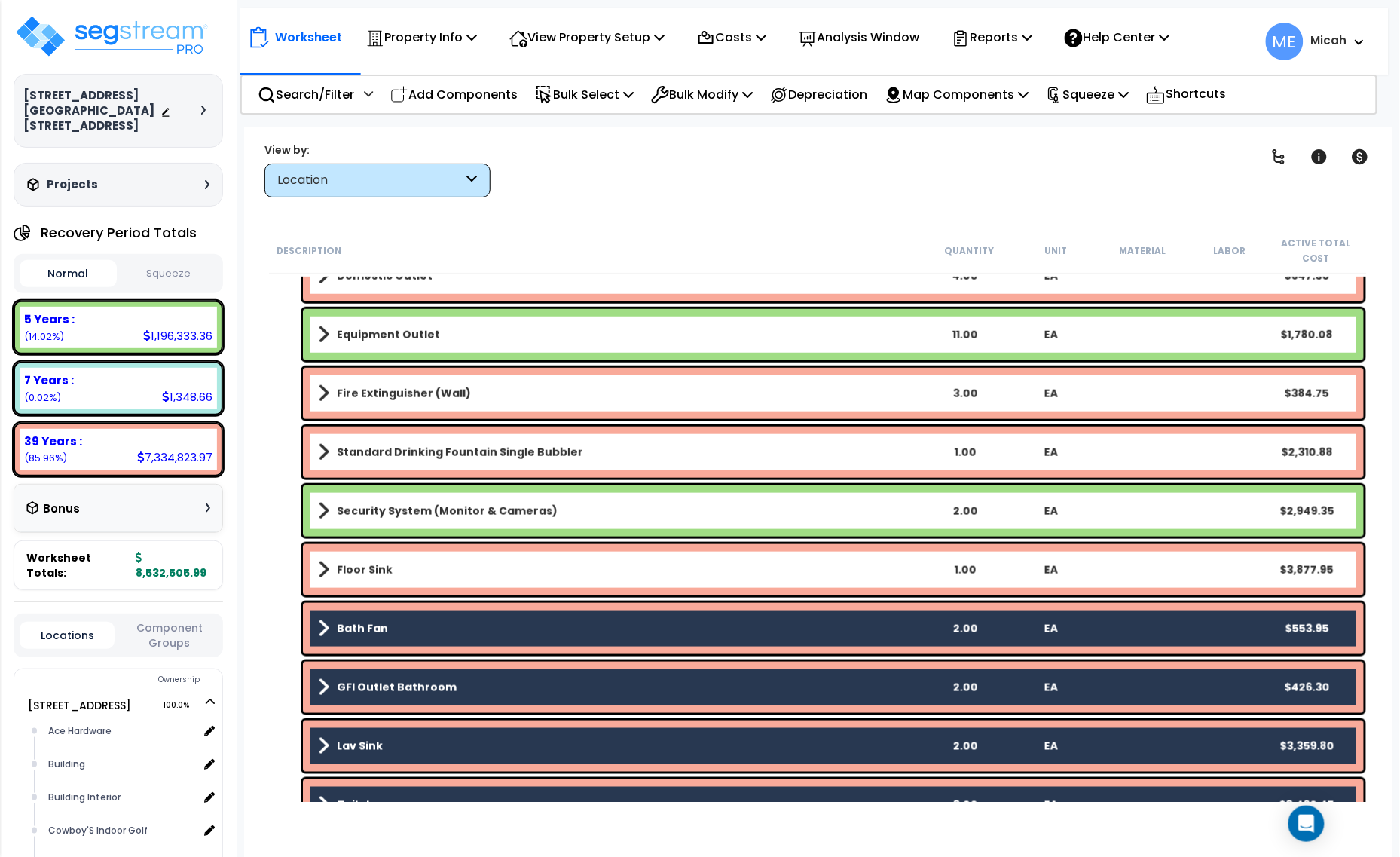
click at [492, 614] on div "Bath Fan 2.00 EA $553.95" at bounding box center [833, 629] width 1061 height 51
click at [529, 637] on link "Bath Fan" at bounding box center [619, 628] width 603 height 21
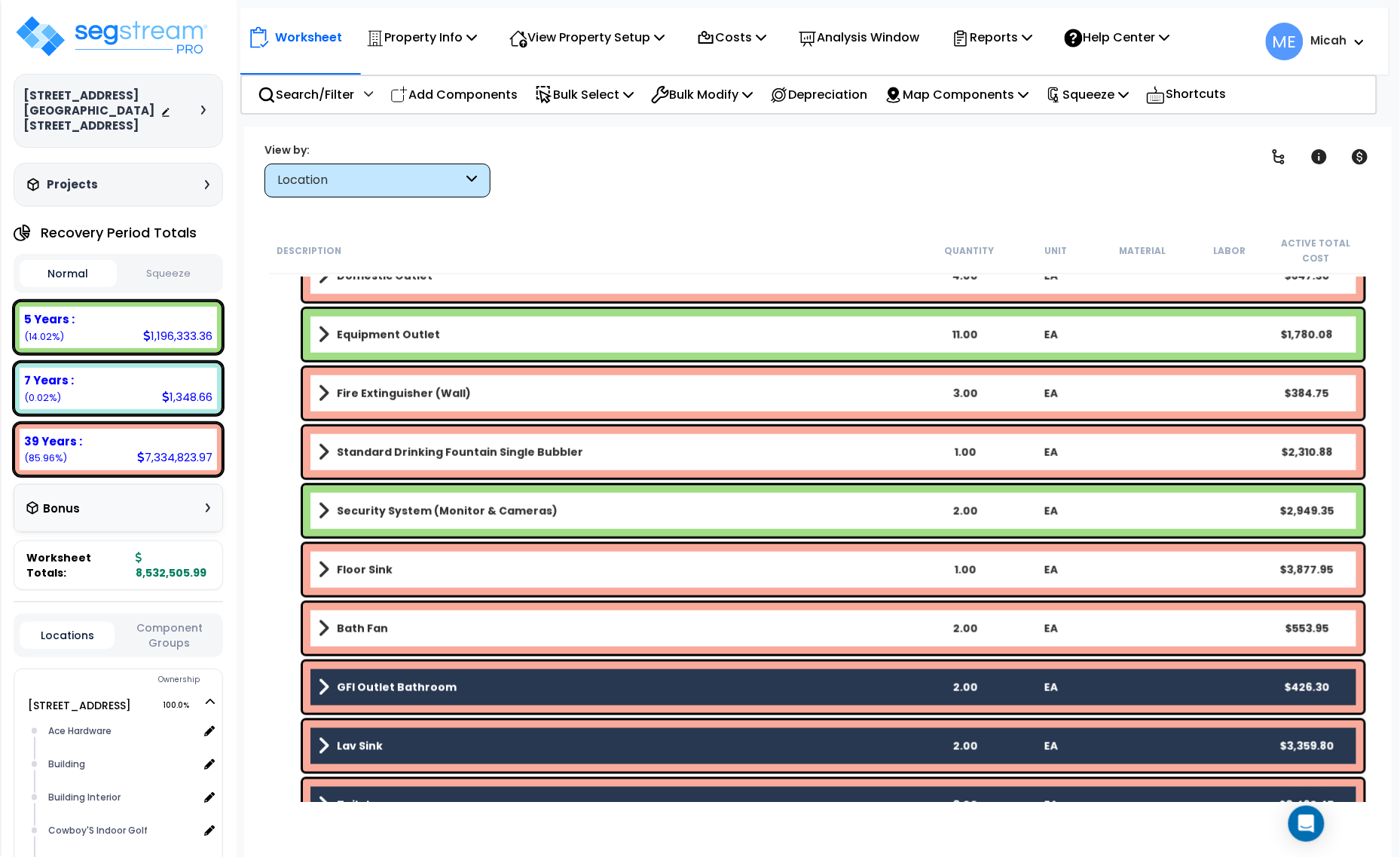
click at [518, 685] on link "GFI Outlet Bathroom" at bounding box center [619, 687] width 603 height 21
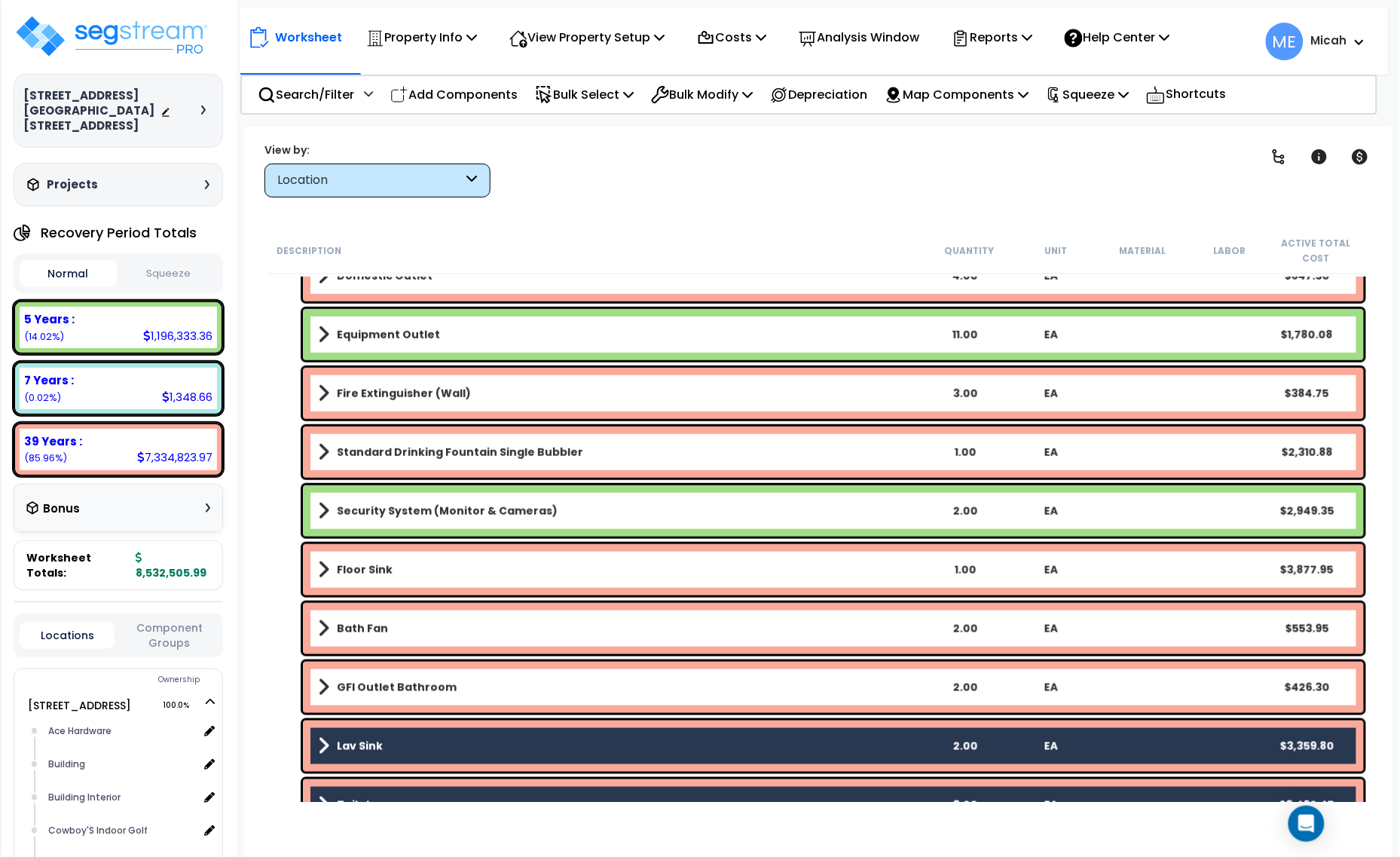
click at [507, 746] on link "Lav Sink" at bounding box center [619, 745] width 603 height 21
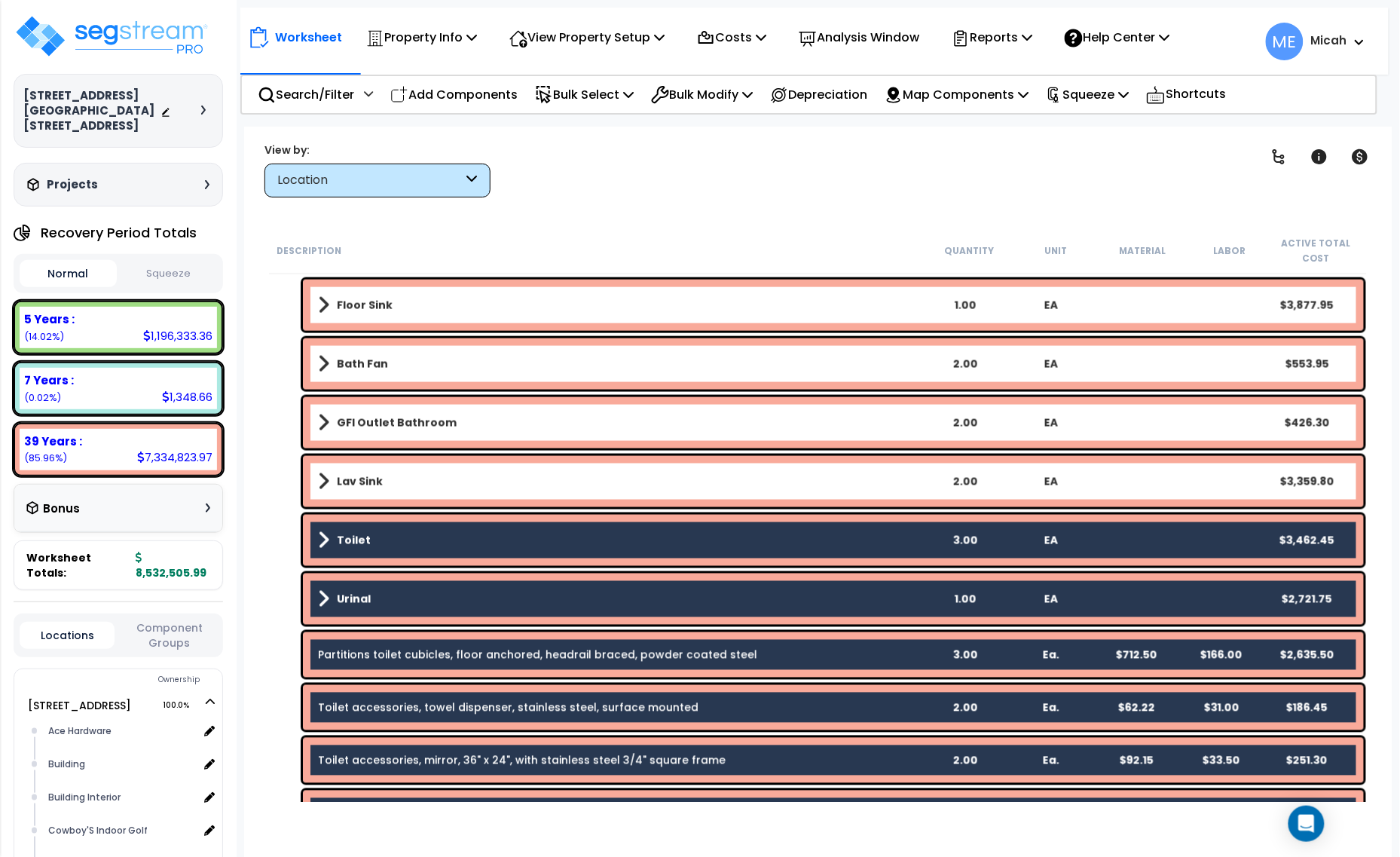
scroll to position [2637, 0]
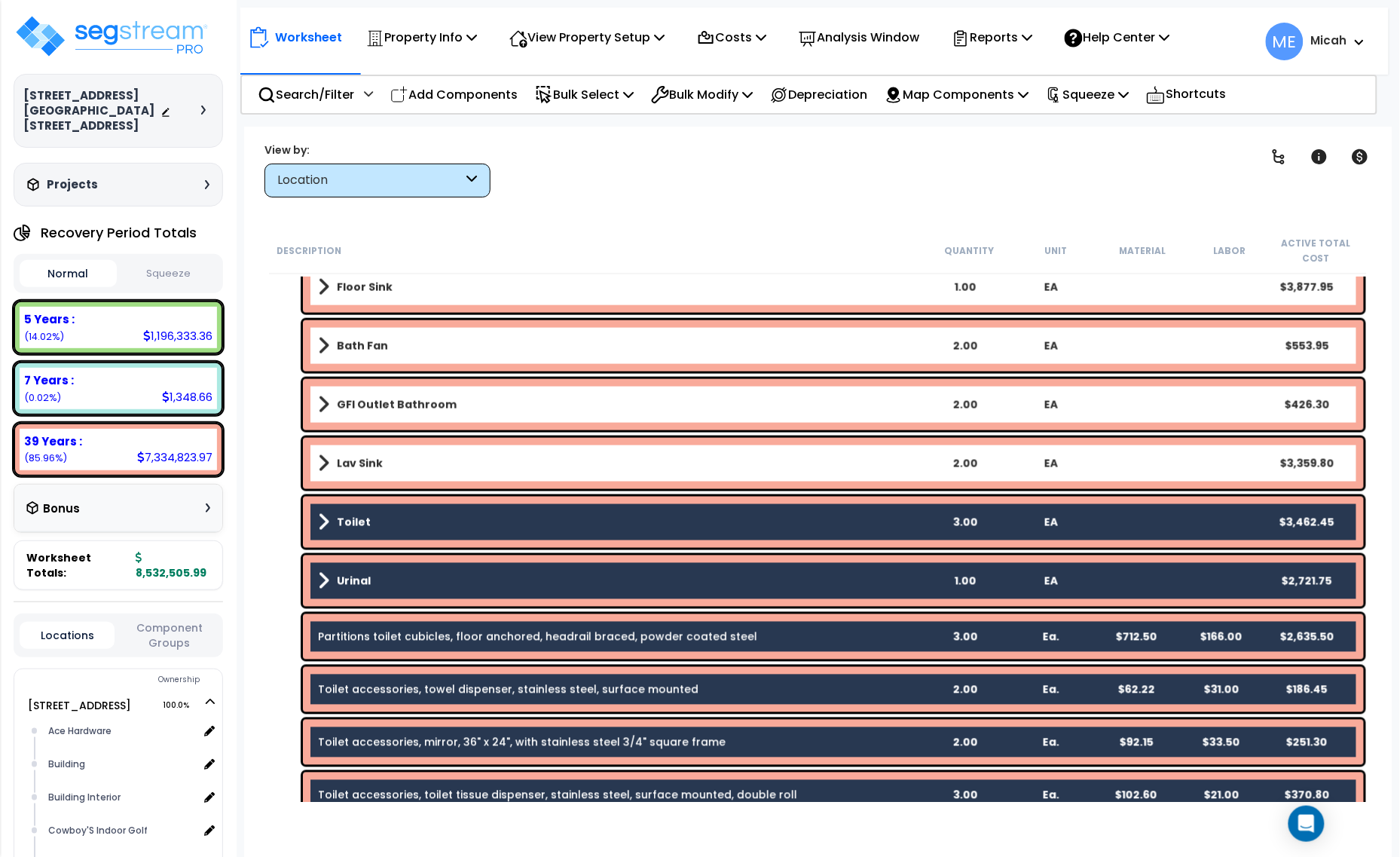
click at [502, 518] on link "Toilet" at bounding box center [619, 522] width 603 height 21
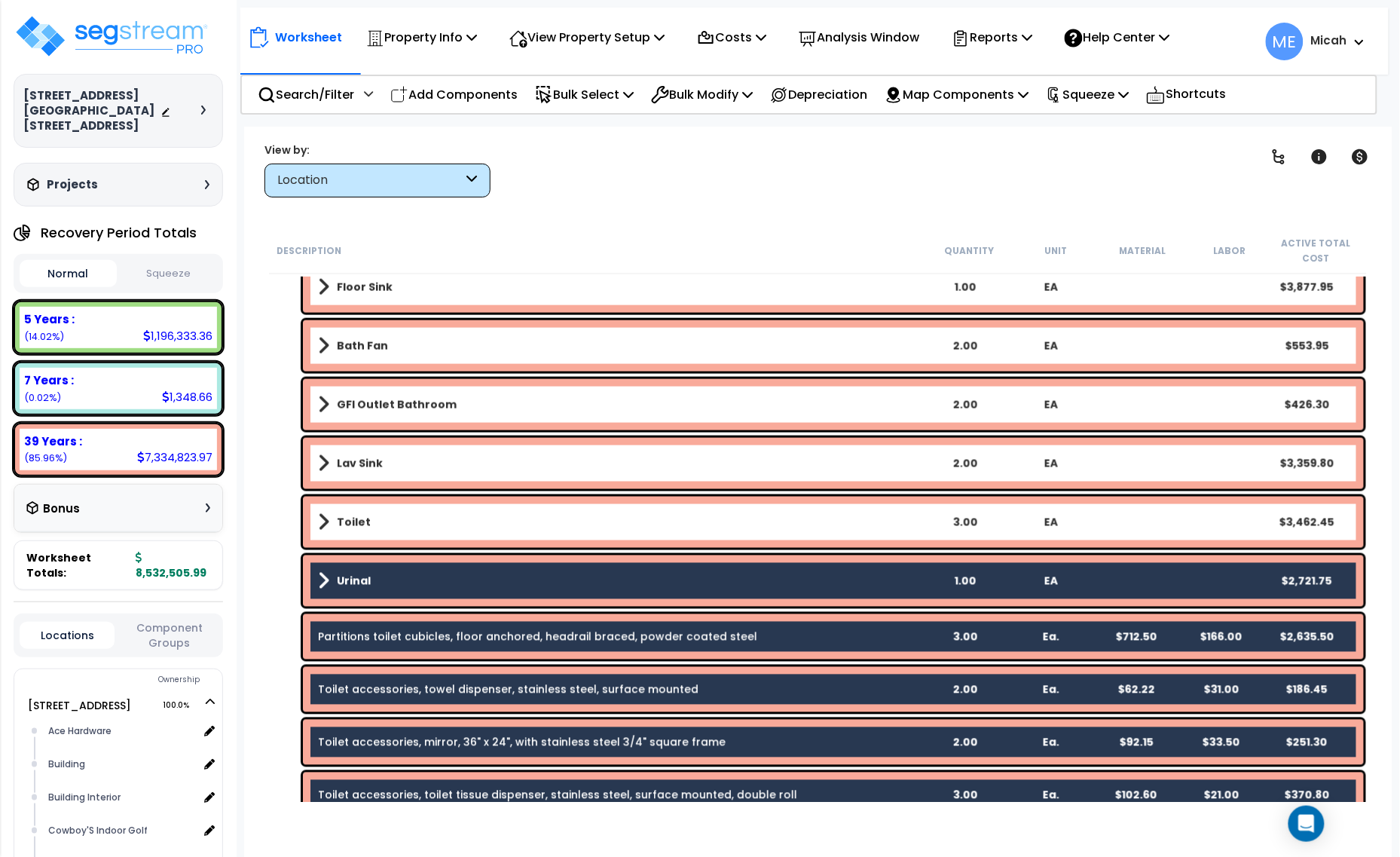
click at [492, 601] on div "Urinal 1.00 EA $2,721.75" at bounding box center [833, 581] width 1061 height 51
click at [472, 558] on div "Urinal 1.00 EA $2,721.75" at bounding box center [833, 581] width 1061 height 51
click at [463, 581] on link "Urinal" at bounding box center [619, 581] width 603 height 21
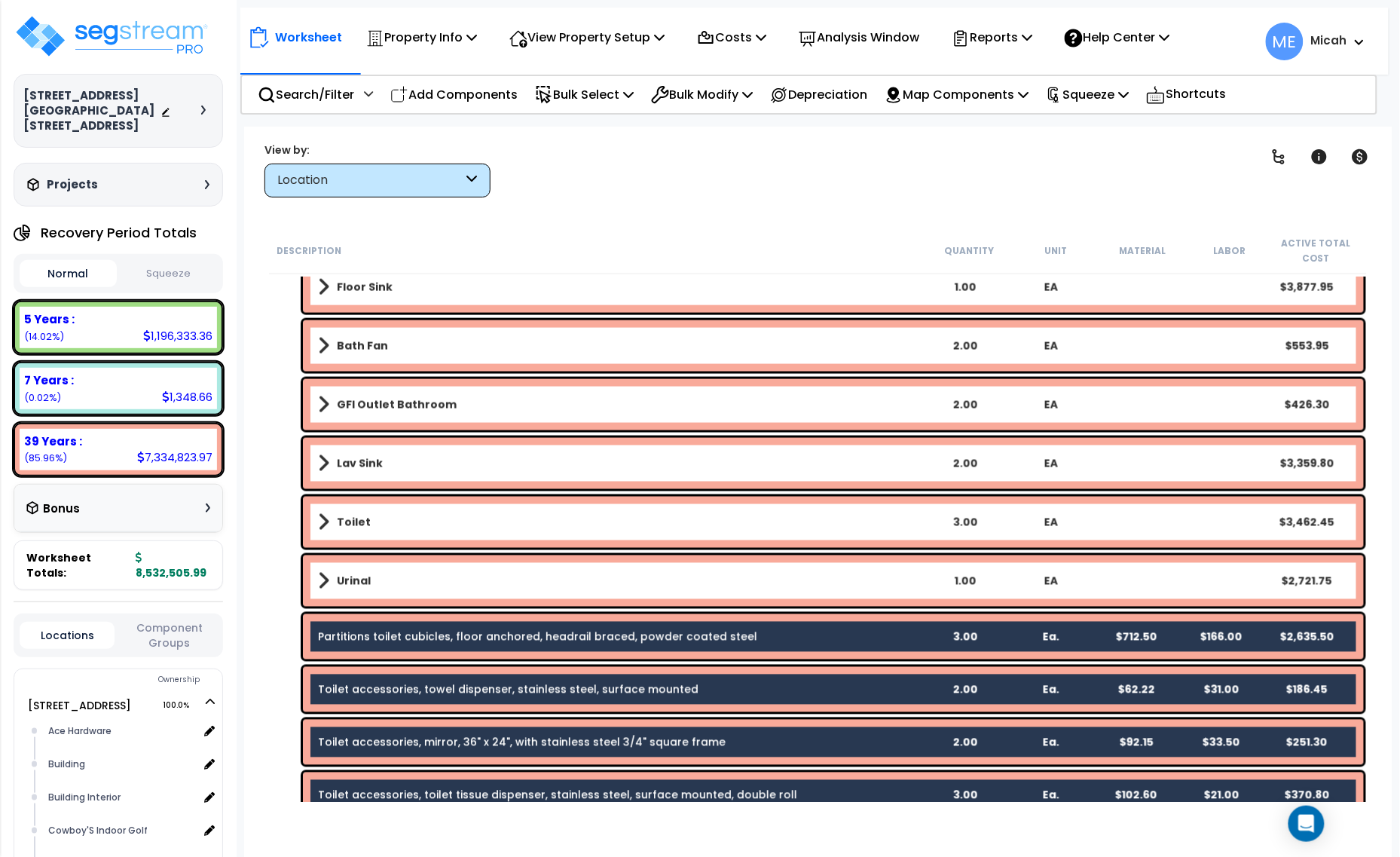
click at [467, 640] on link "Partitions toilet cubicles, floor anchored, headrail braced, powder coated steel" at bounding box center [538, 637] width 439 height 15
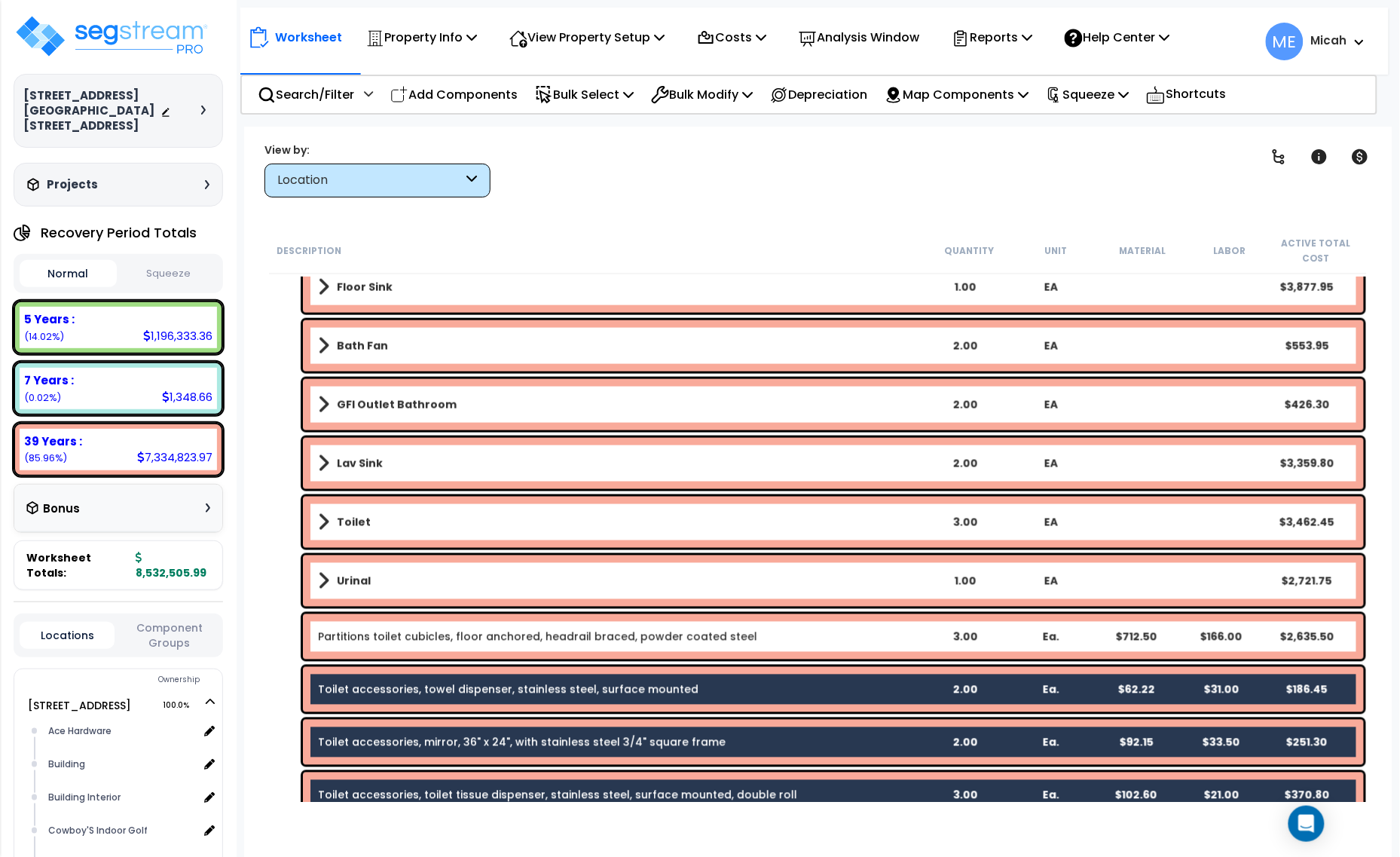
click at [474, 679] on div "Toilet accessories, towel dispenser, stainless steel, surface mounted 2.00 Ea. …" at bounding box center [833, 689] width 1061 height 45
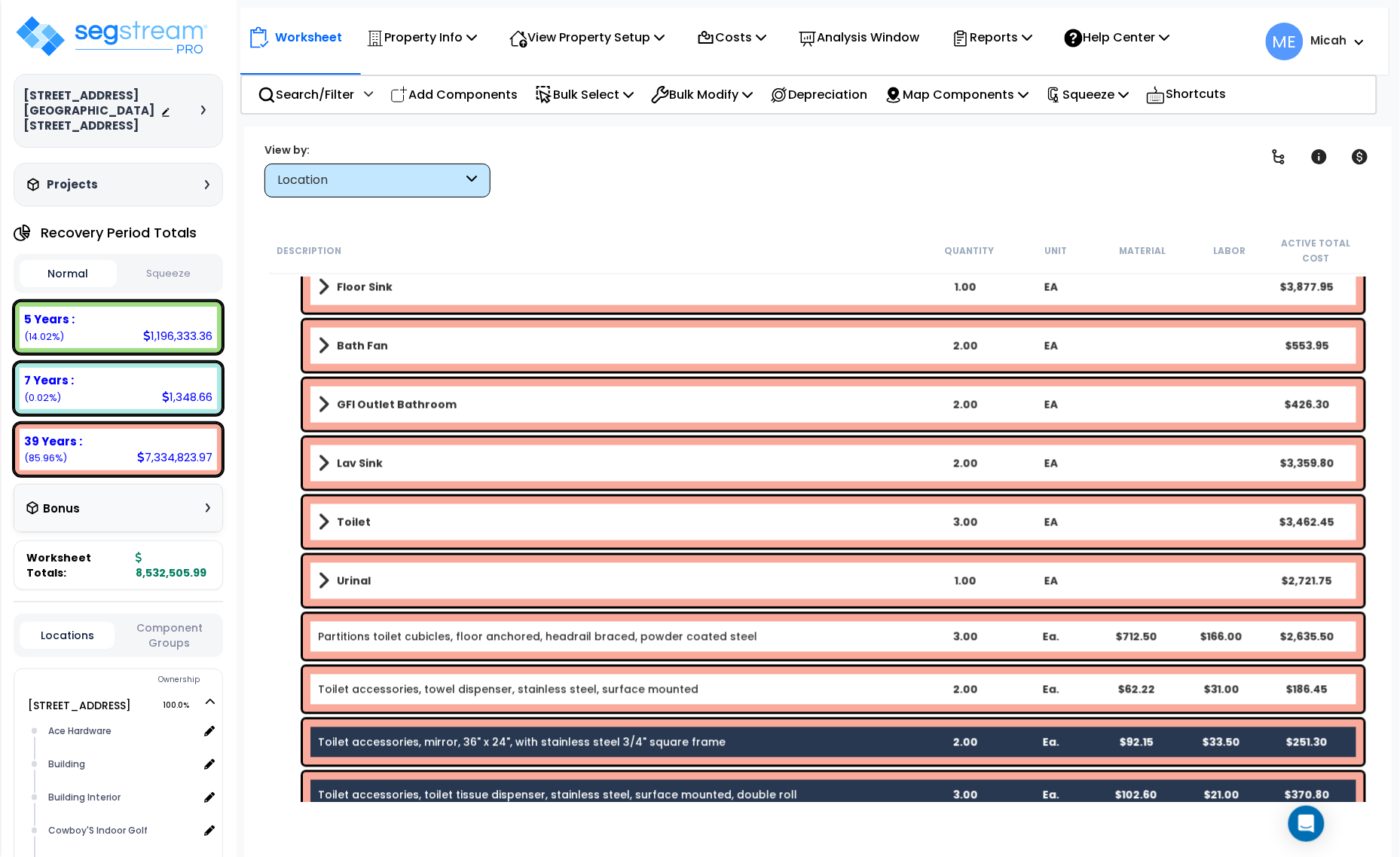
click at [480, 744] on link "Toilet accessories, mirror, 36" x 24", with stainless steel 3/4" square frame" at bounding box center [522, 742] width 407 height 15
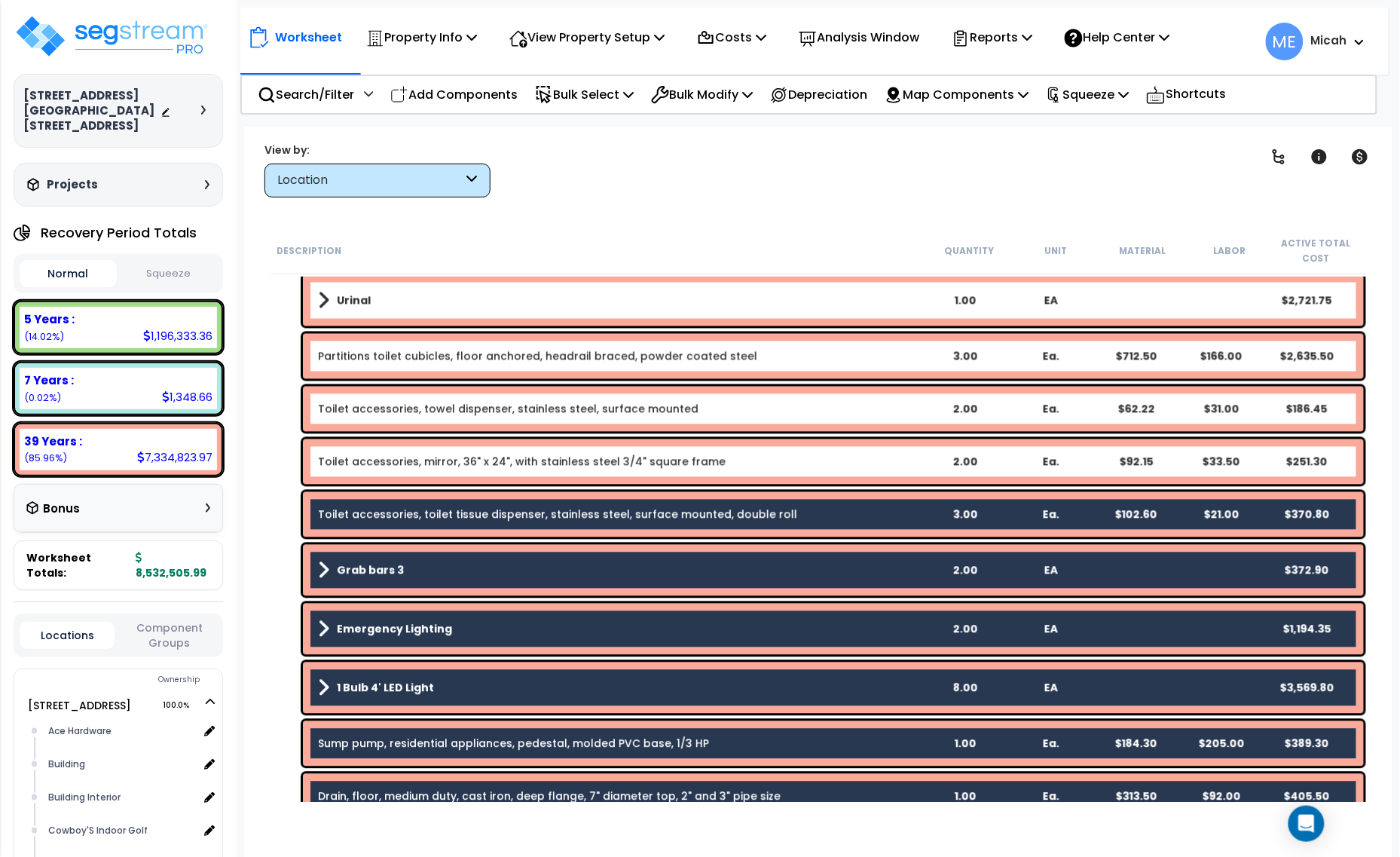
scroll to position [2919, 0]
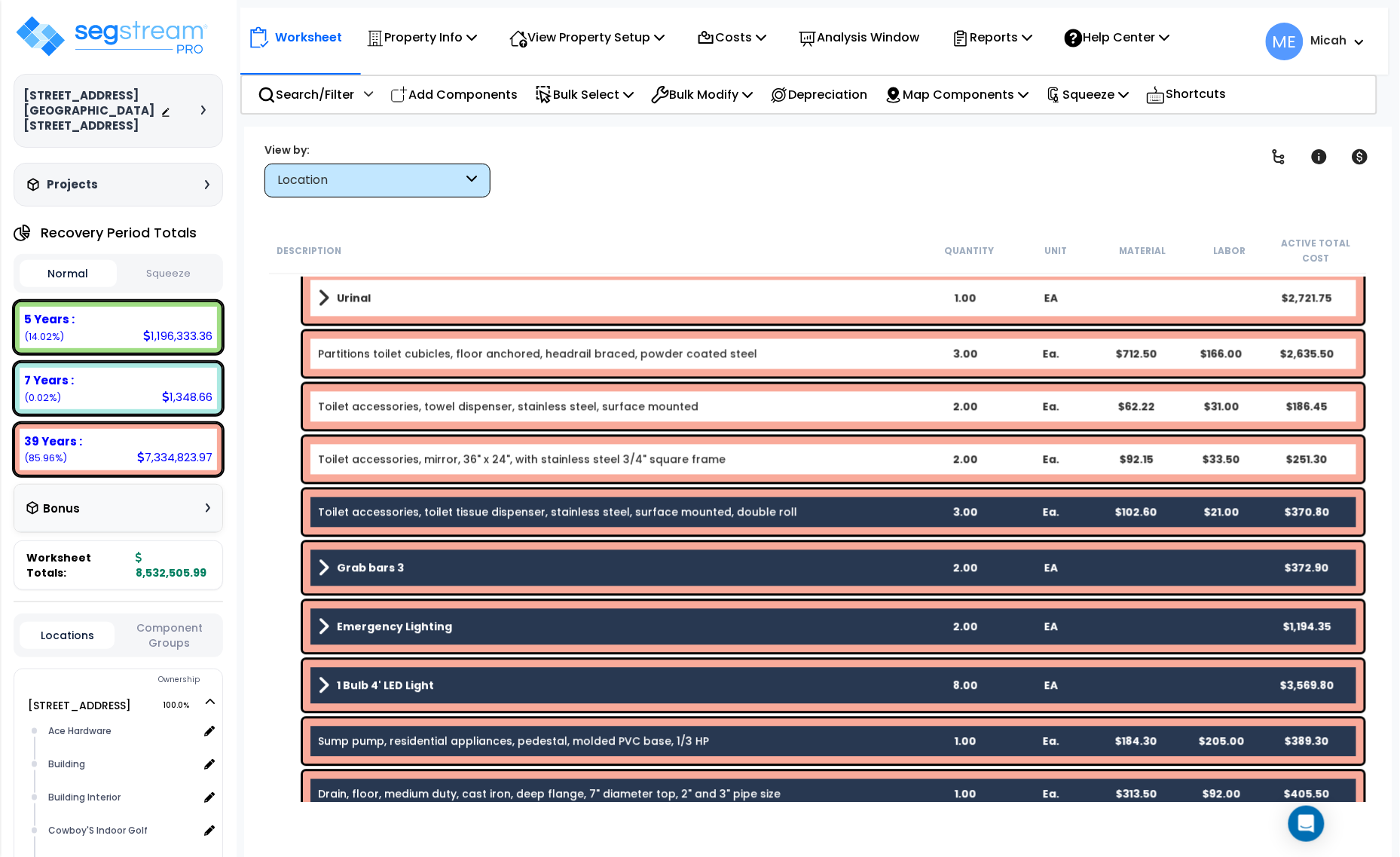
click at [498, 513] on link "Toilet accessories, toilet tissue dispenser, stainless steel, surface mounted, …" at bounding box center [558, 512] width 480 height 15
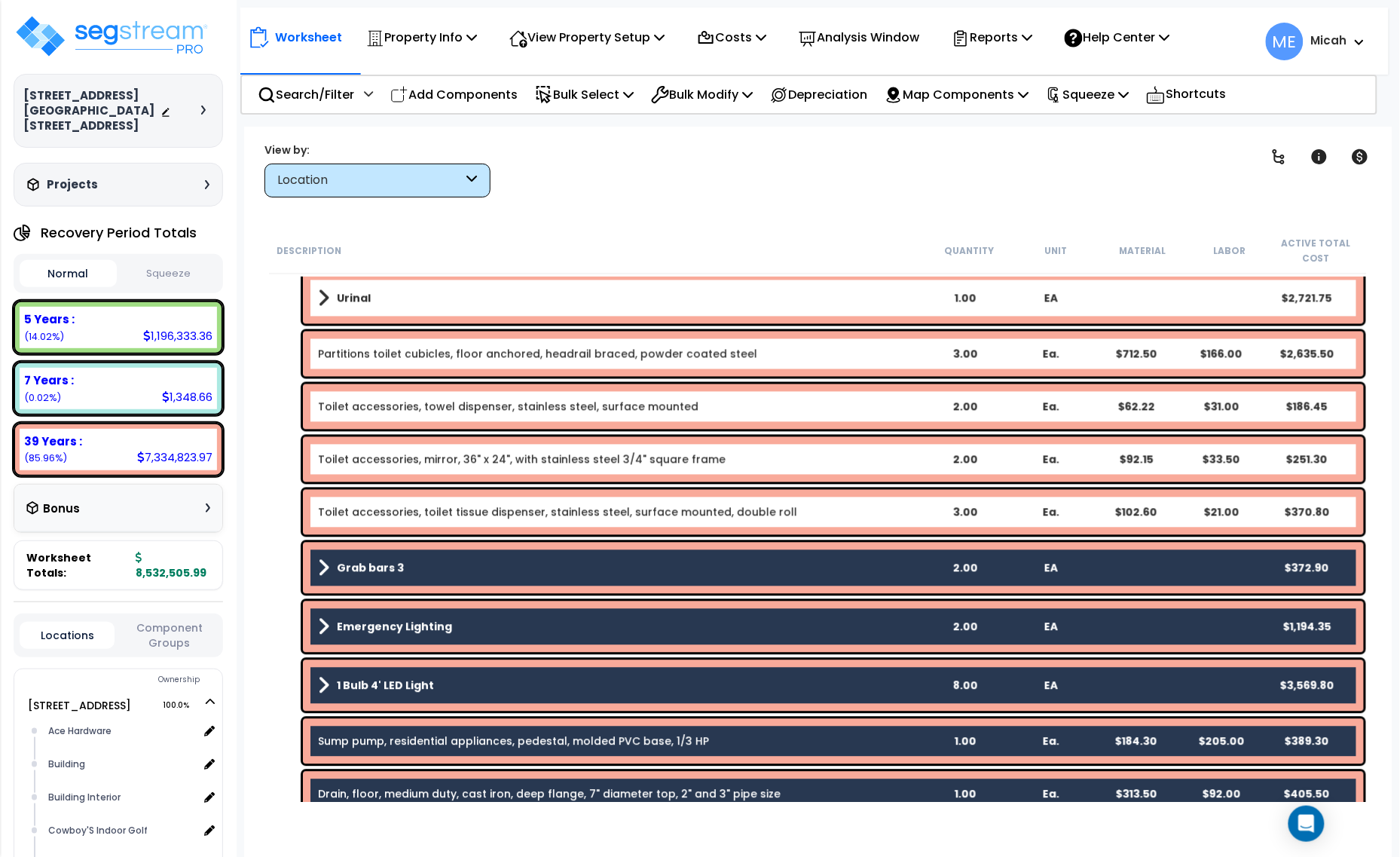
click at [482, 570] on link "Grab bars 3" at bounding box center [619, 568] width 603 height 21
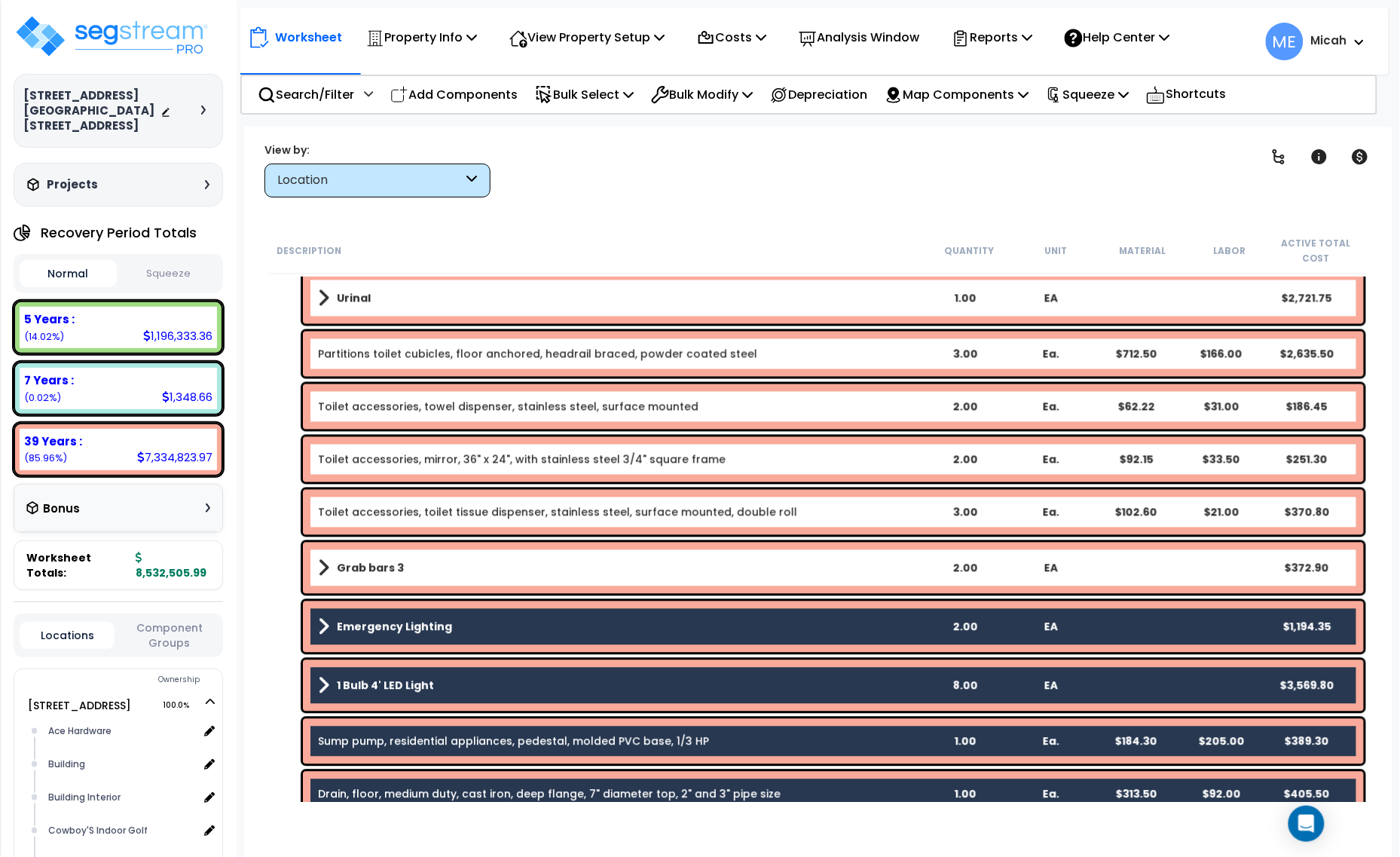
click at [480, 624] on link "Emergency Lighting" at bounding box center [619, 626] width 603 height 21
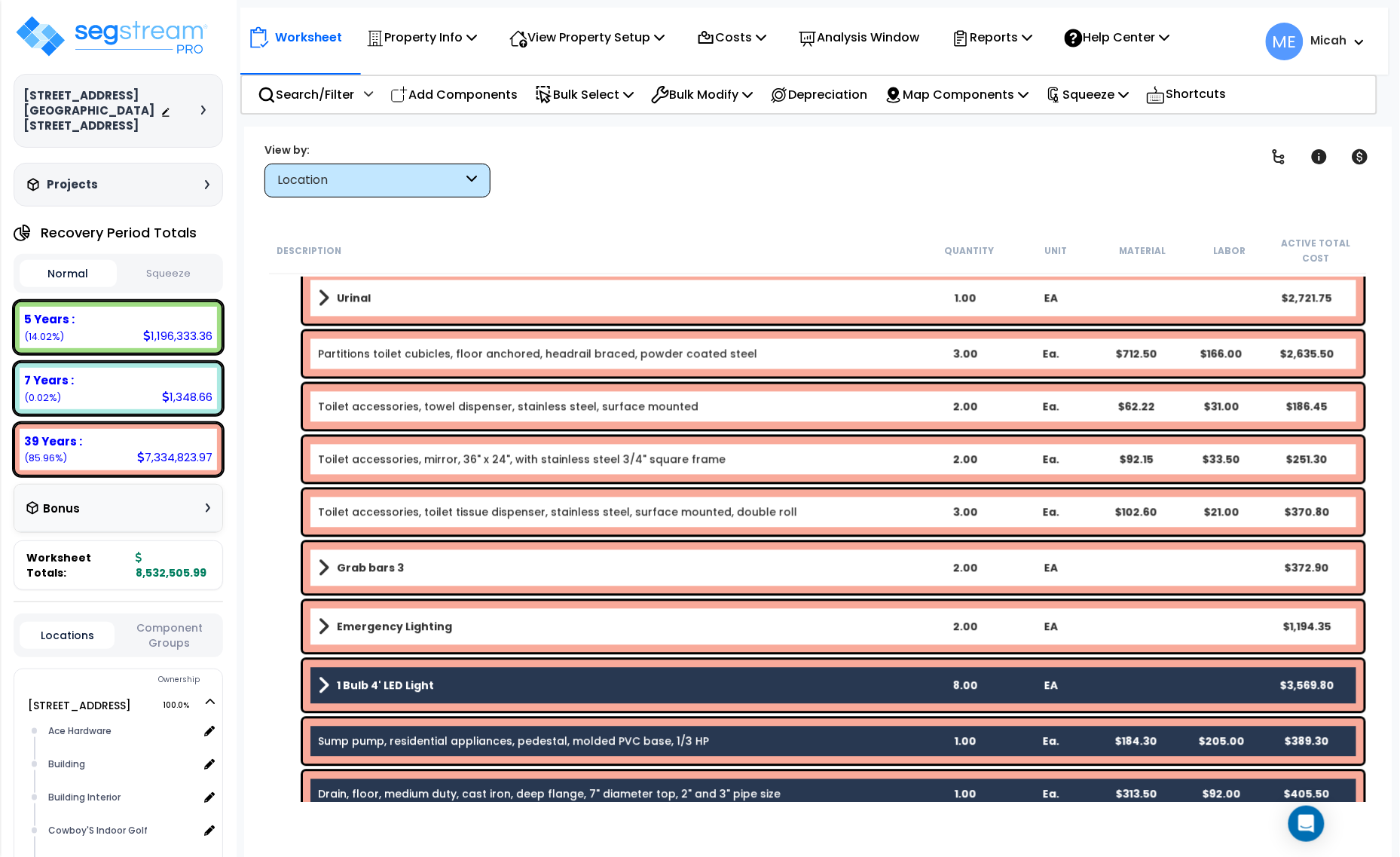
click at [477, 673] on div "1 Bulb 4' LED Light 8.00 EA $3,569.80" at bounding box center [833, 685] width 1061 height 51
click at [476, 691] on link "1 Bulb 4' LED Light" at bounding box center [619, 685] width 603 height 21
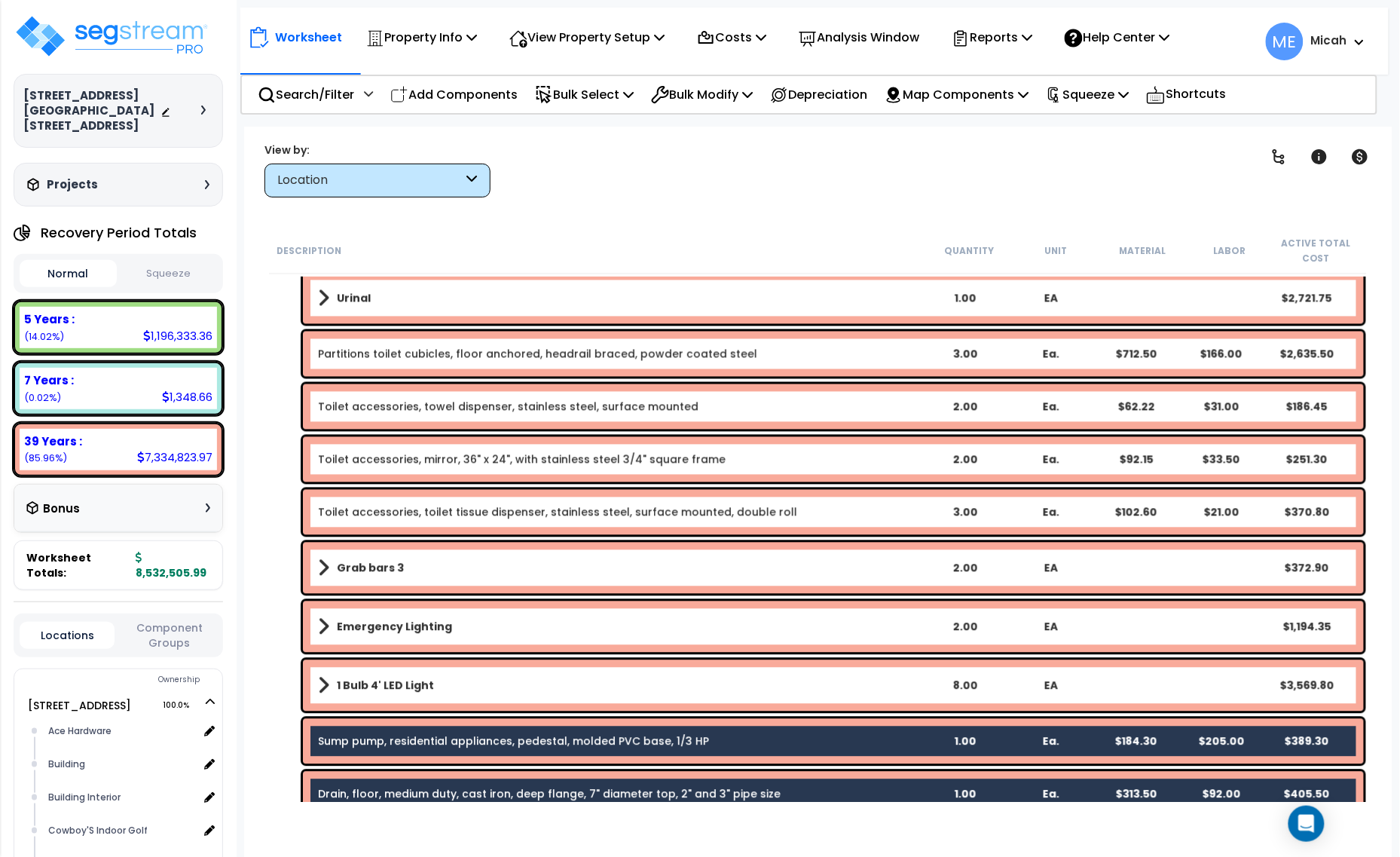
click at [471, 733] on div "Sump pump, residential appliances, pedestal, molded PVC base, 1/3 HP 1.00 Ea. $…" at bounding box center [833, 741] width 1061 height 45
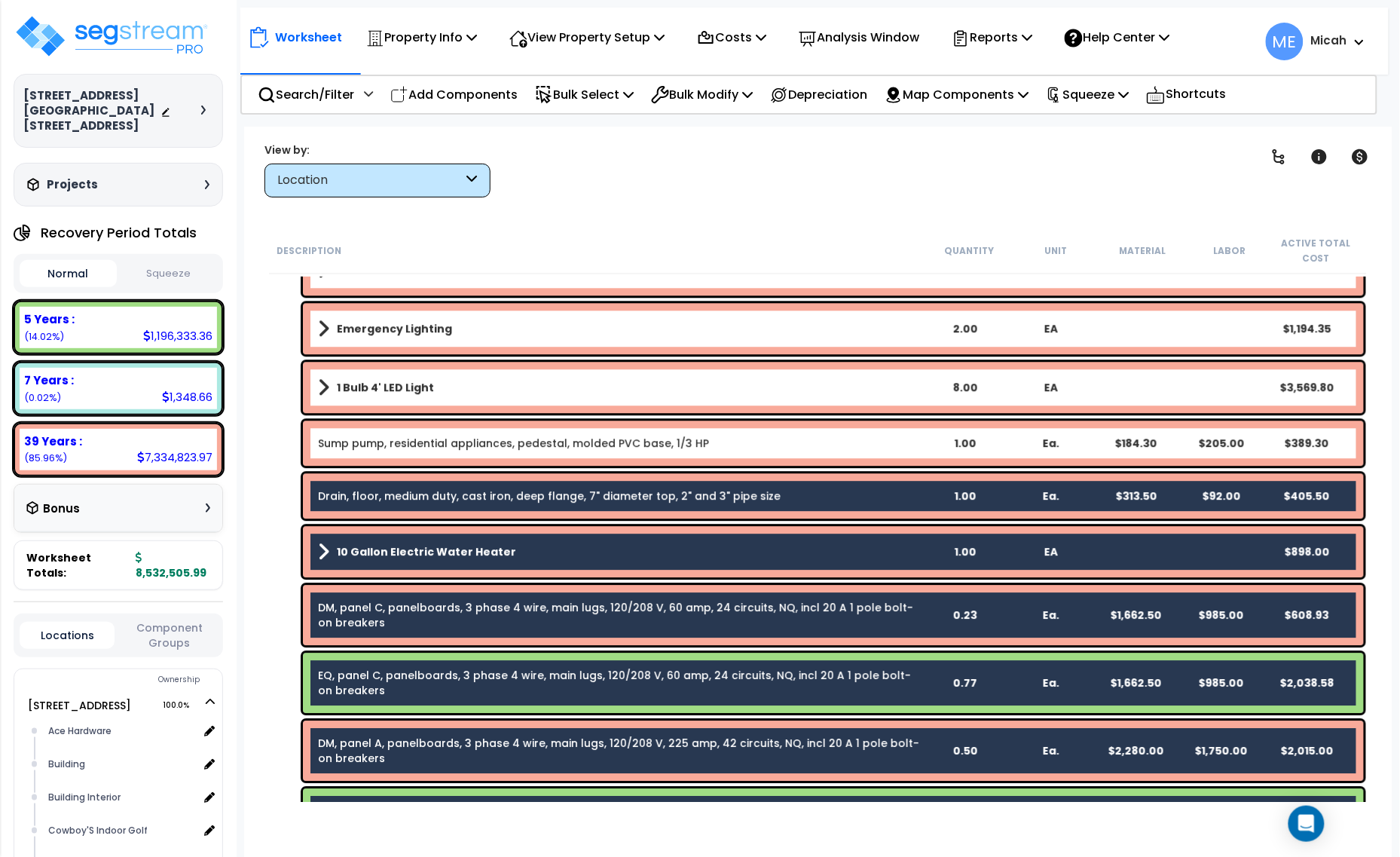
scroll to position [3296, 0]
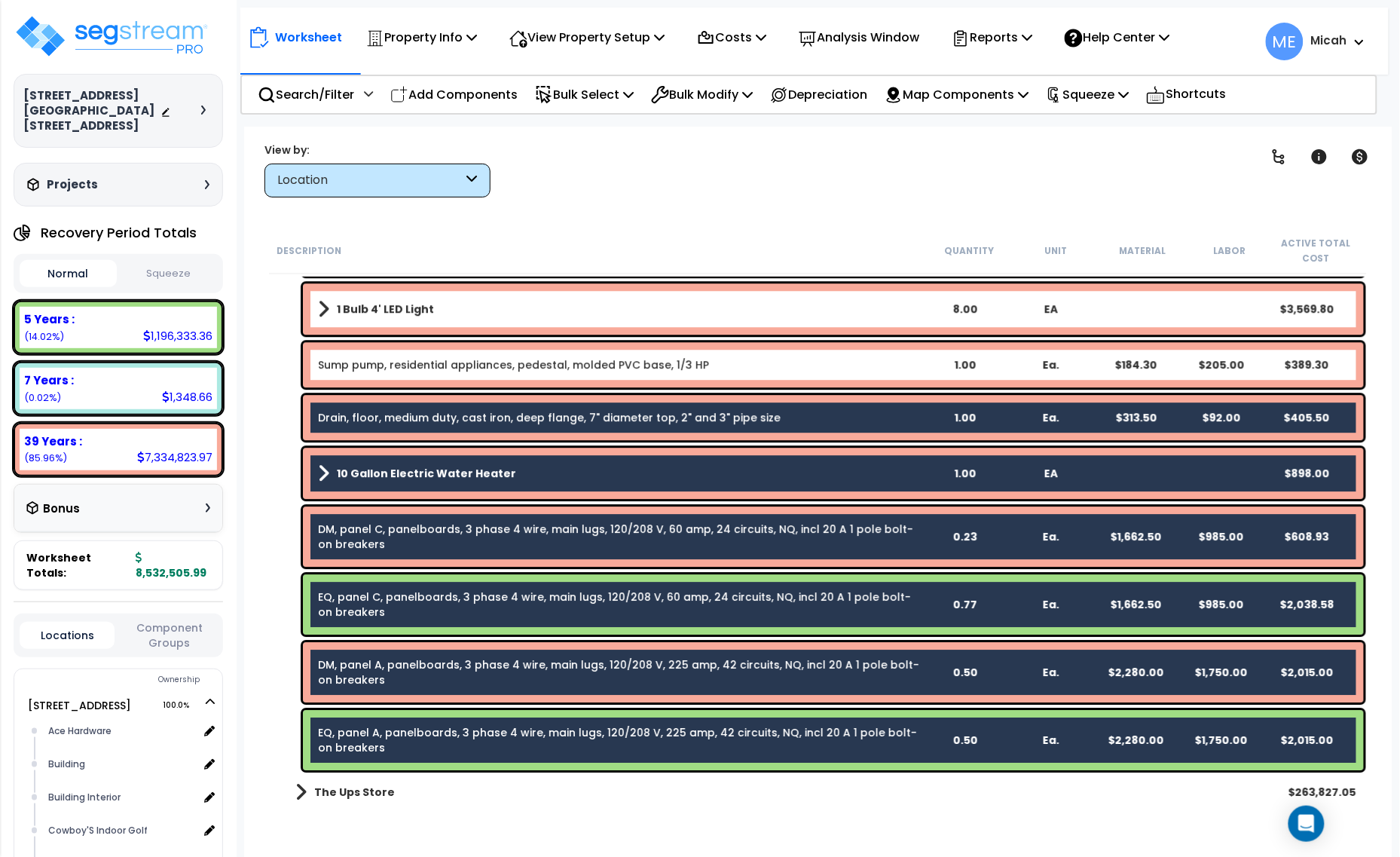
click at [501, 424] on div "Drain, floor, medium duty, cast iron, deep flange, 7" diameter top, 2" and 3" p…" at bounding box center [833, 417] width 1061 height 45
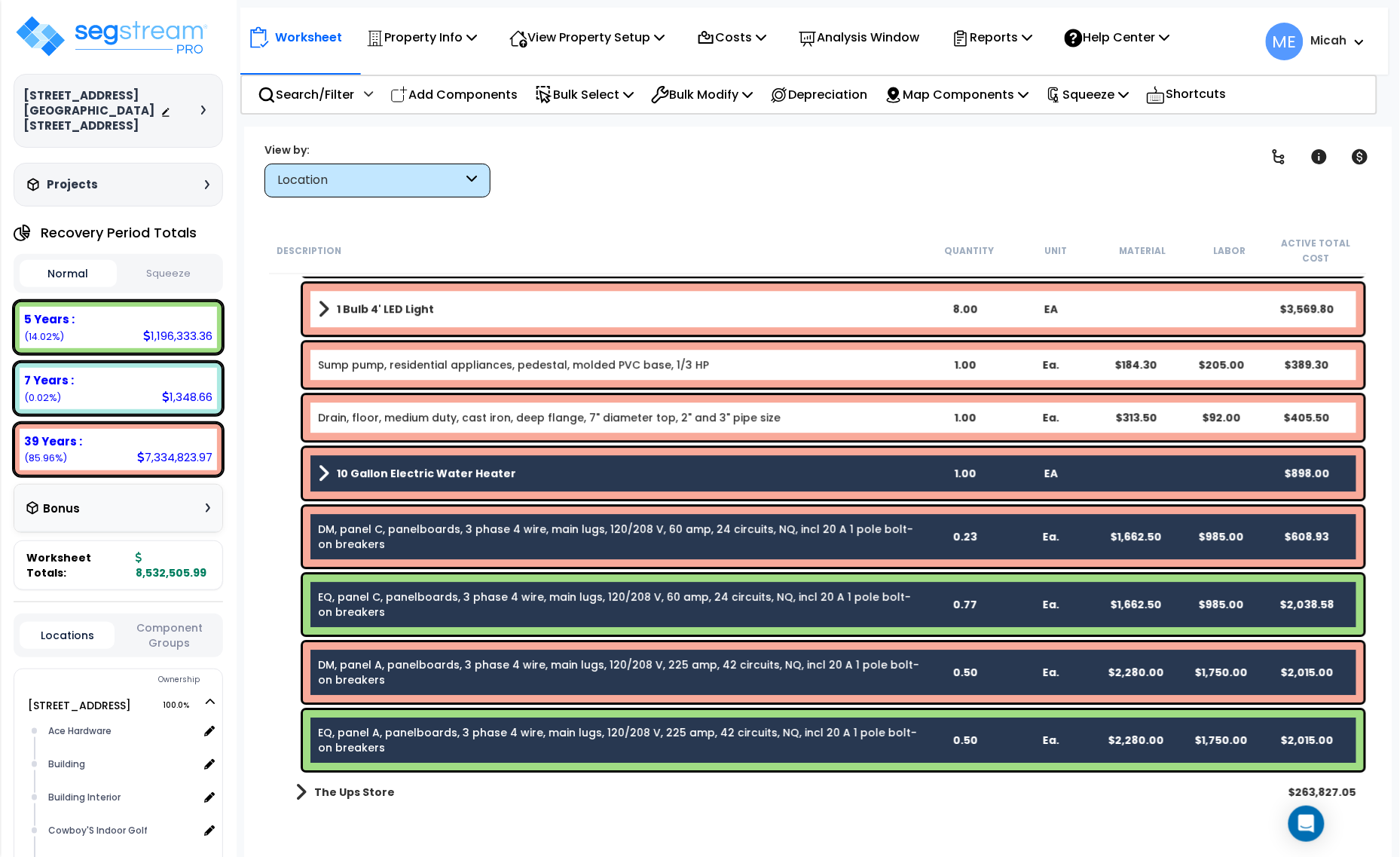
click at [483, 471] on b "10 Gallon Electric Water Heater" at bounding box center [426, 474] width 179 height 15
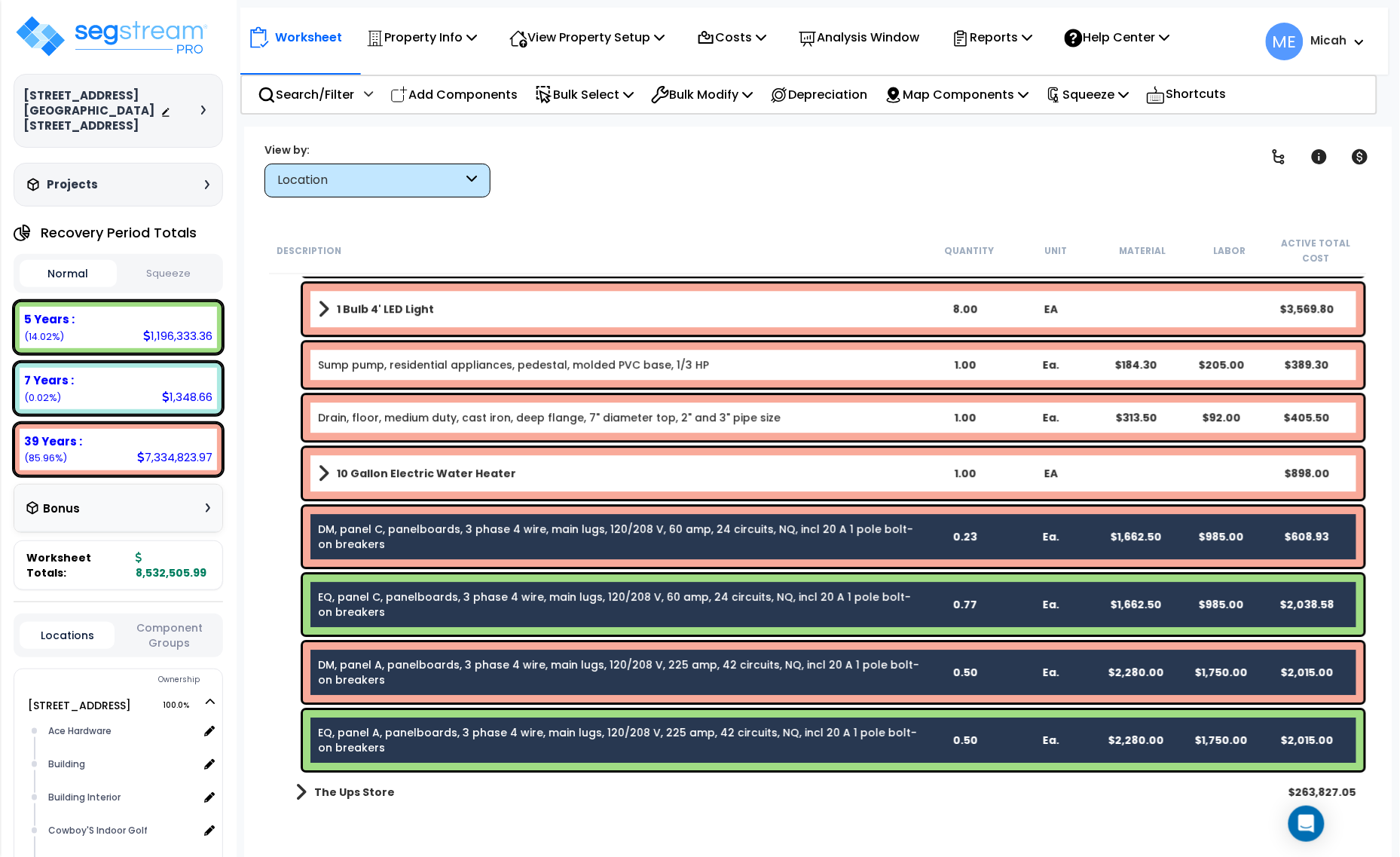
click at [480, 537] on div "DM, panel C, panelboards, 3 phase 4 wire, main lugs, 120/208 V, 60 amp, 24 circ…" at bounding box center [619, 536] width 603 height 30
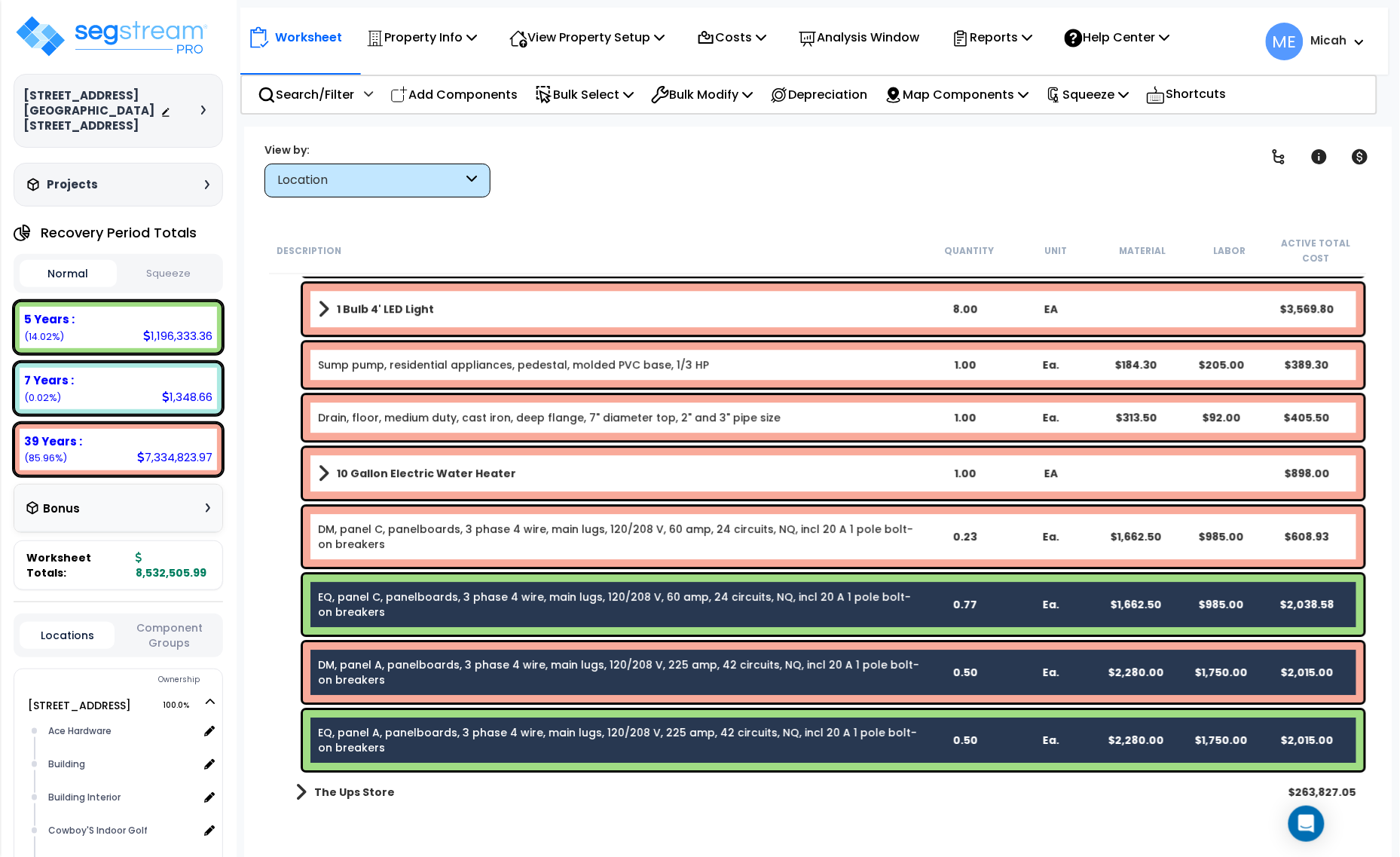
click at [476, 603] on div "EQ, panel C, panelboards, 3 phase 4 wire, main lugs, 120/208 V, 60 amp, 24 circ…" at bounding box center [619, 604] width 603 height 30
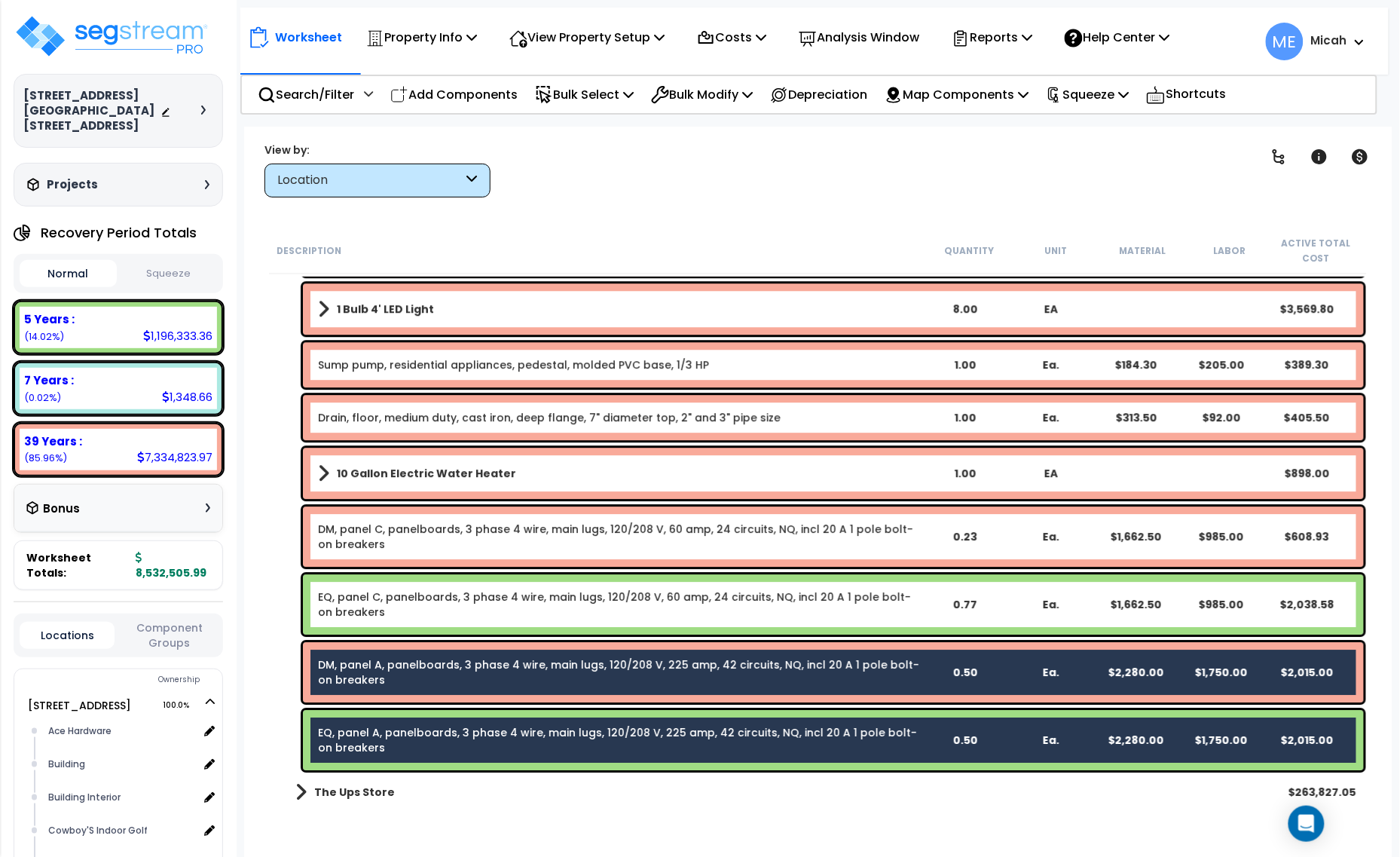
click at [484, 663] on link "DM, panel A, panelboards, 3 phase 4 wire, main lugs, 120/208 V, 225 amp, 42 cir…" at bounding box center [619, 672] width 601 height 30
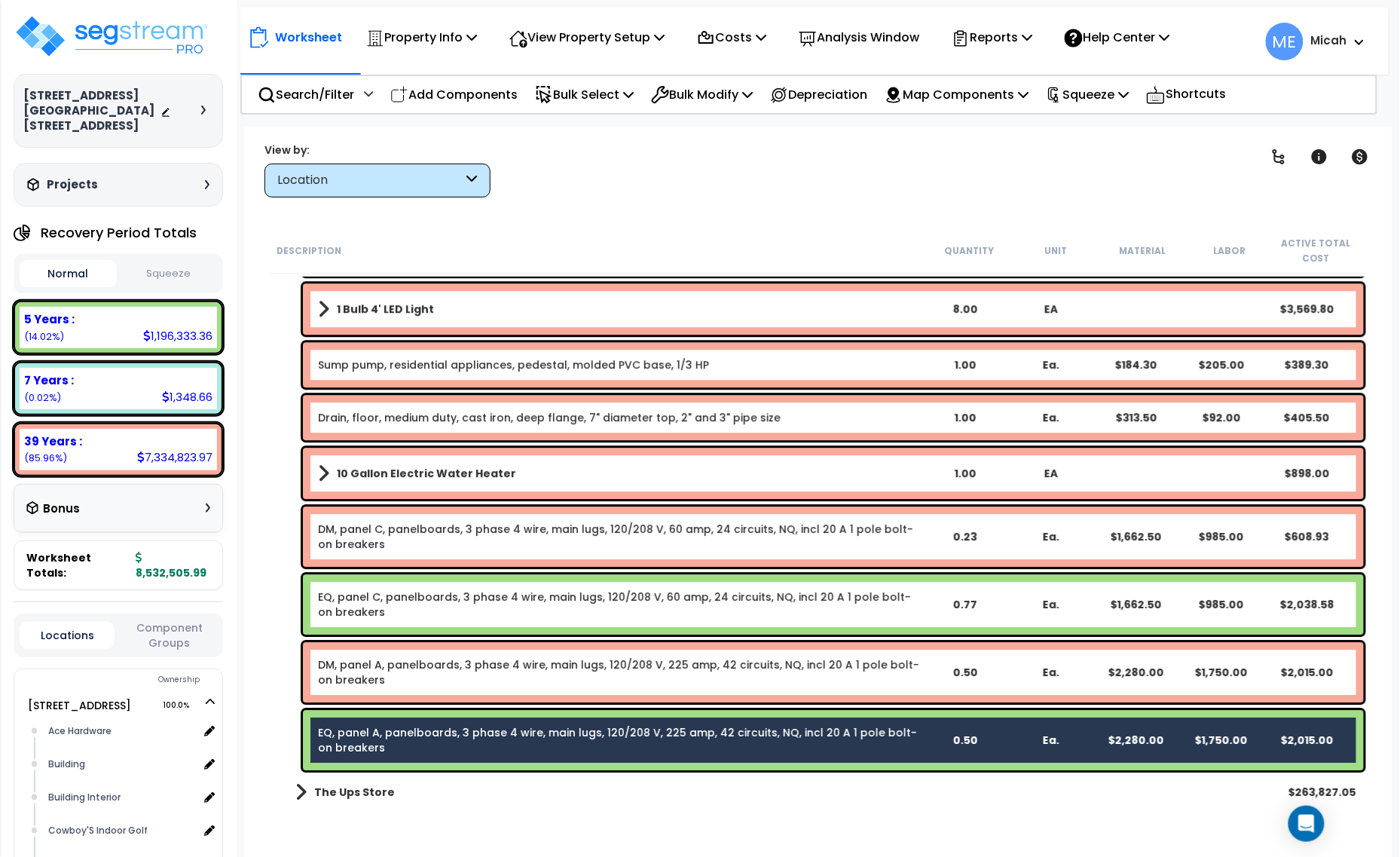
click at [491, 729] on link "EQ, panel A, panelboards, 3 phase 4 wire, main lugs, 120/208 V, 225 amp, 42 cir…" at bounding box center [618, 739] width 599 height 30
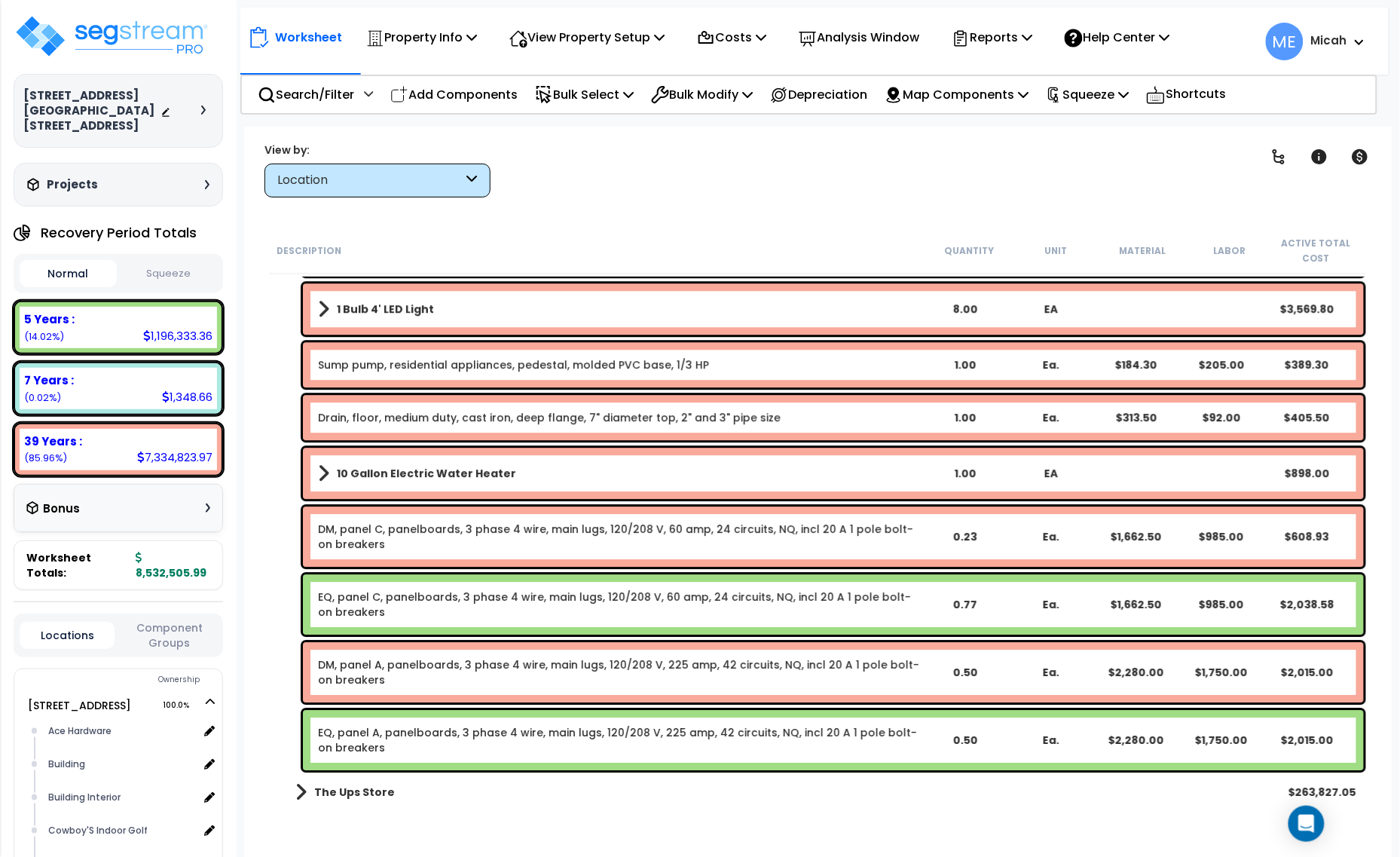
scroll to position [3339, 0]
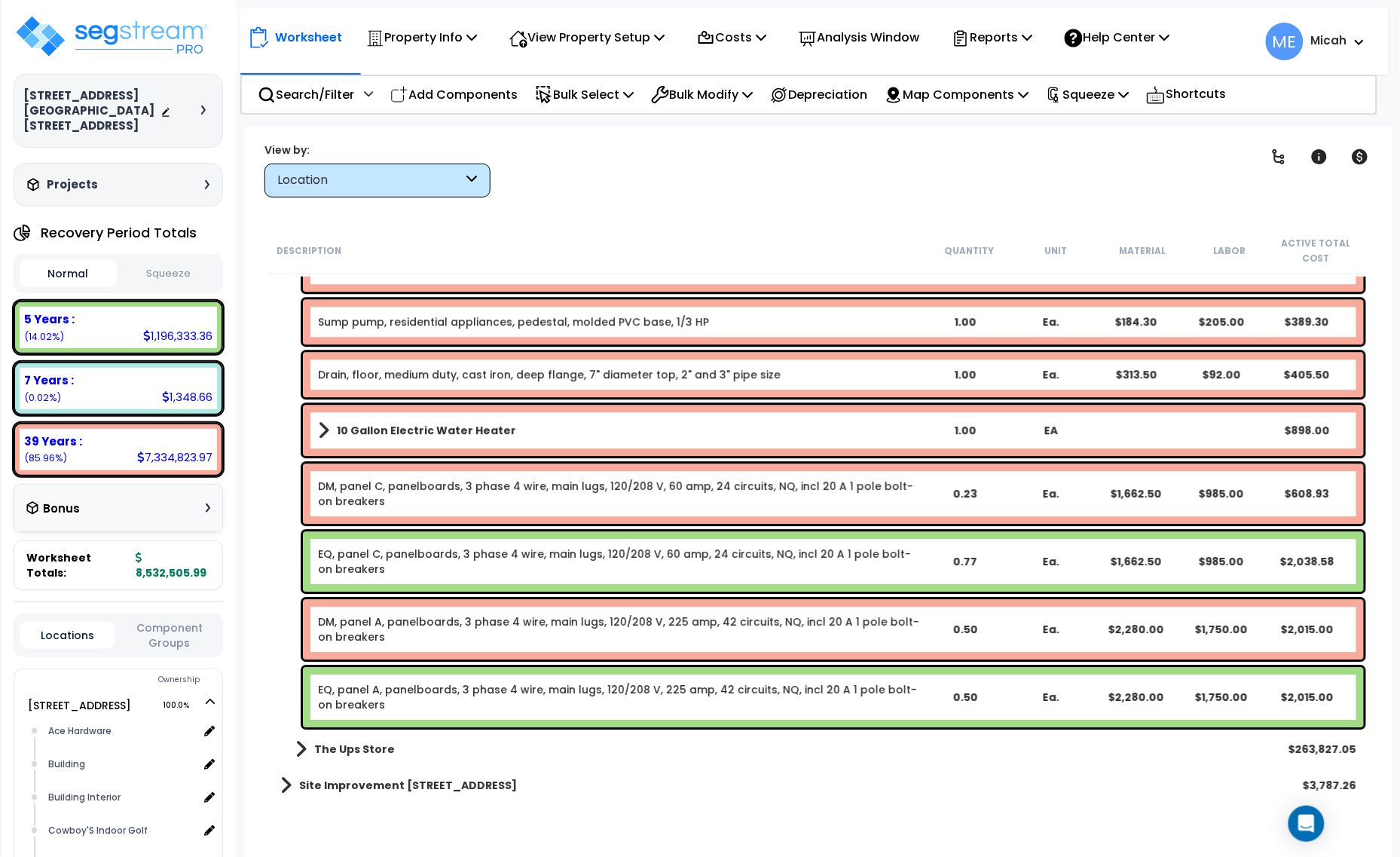
drag, startPoint x: 398, startPoint y: 626, endPoint x: 400, endPoint y: 637, distance: 11.2
click at [398, 626] on link "DM, panel A, panelboards, 3 phase 4 wire, main lugs, 120/208 V, 225 amp, 42 cir…" at bounding box center [619, 629] width 601 height 30
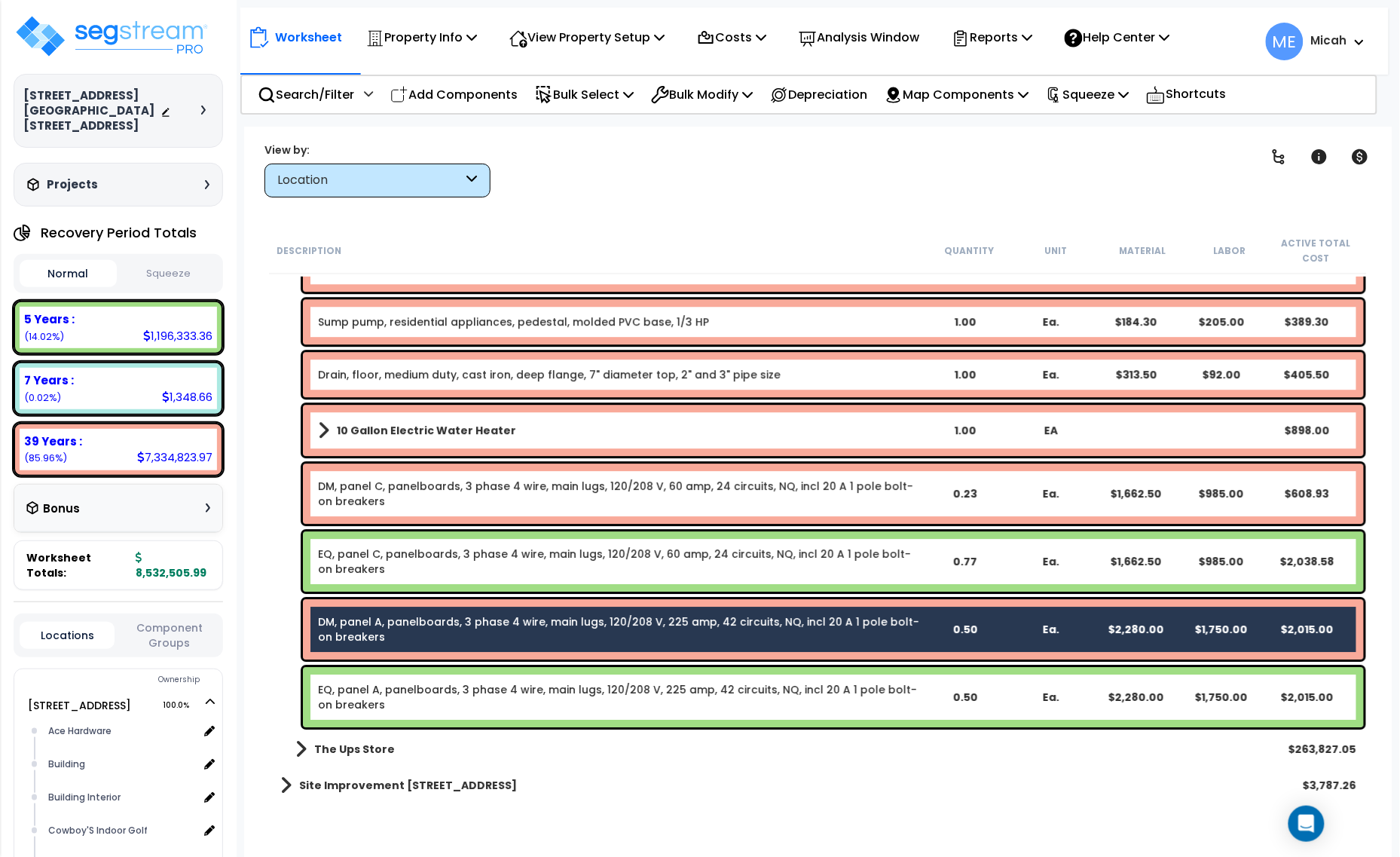
click at [414, 691] on link "EQ, panel A, panelboards, 3 phase 4 wire, main lugs, 120/208 V, 225 amp, 42 cir…" at bounding box center [618, 697] width 599 height 30
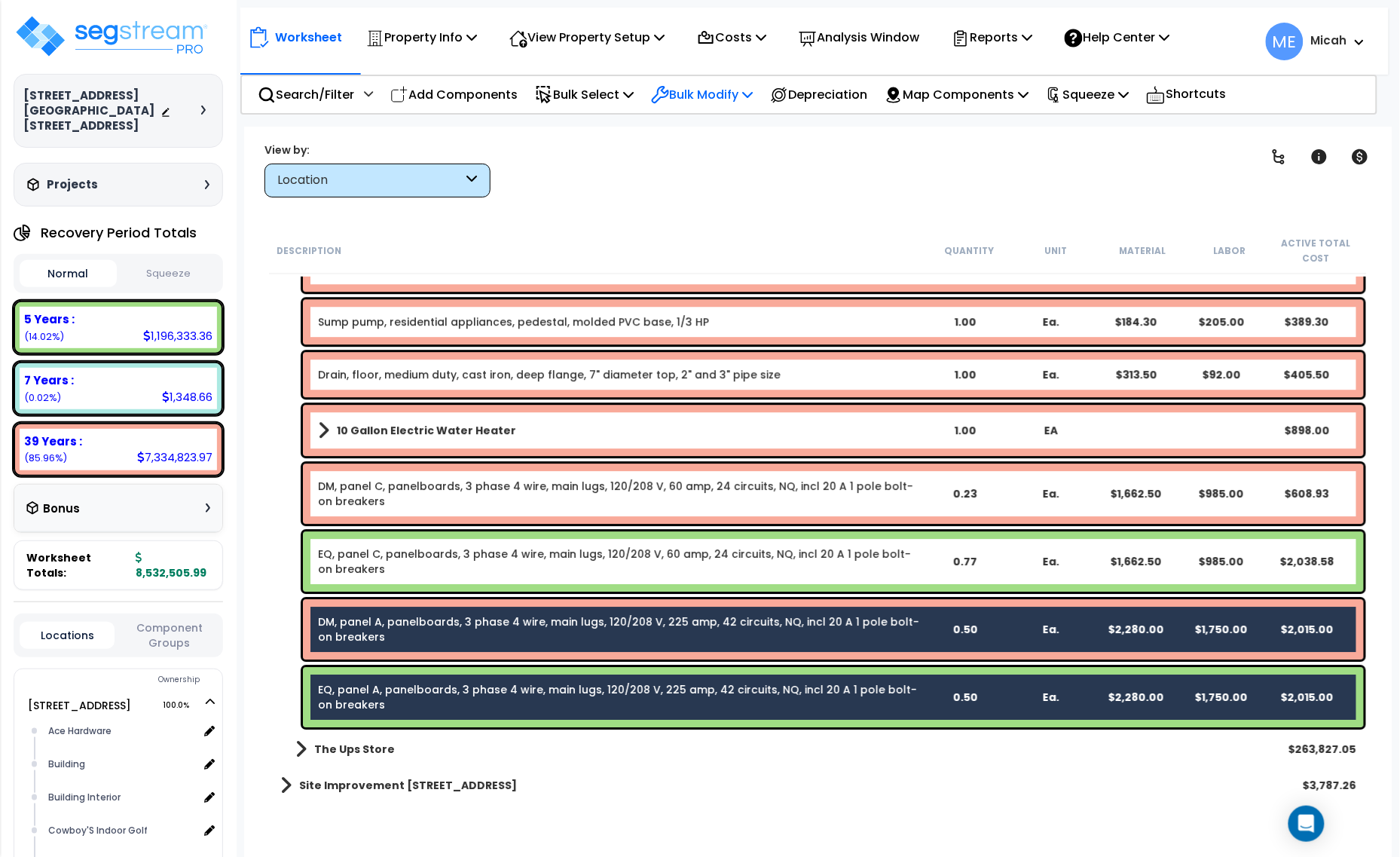
click at [717, 91] on p "Bulk Modify" at bounding box center [702, 94] width 102 height 21
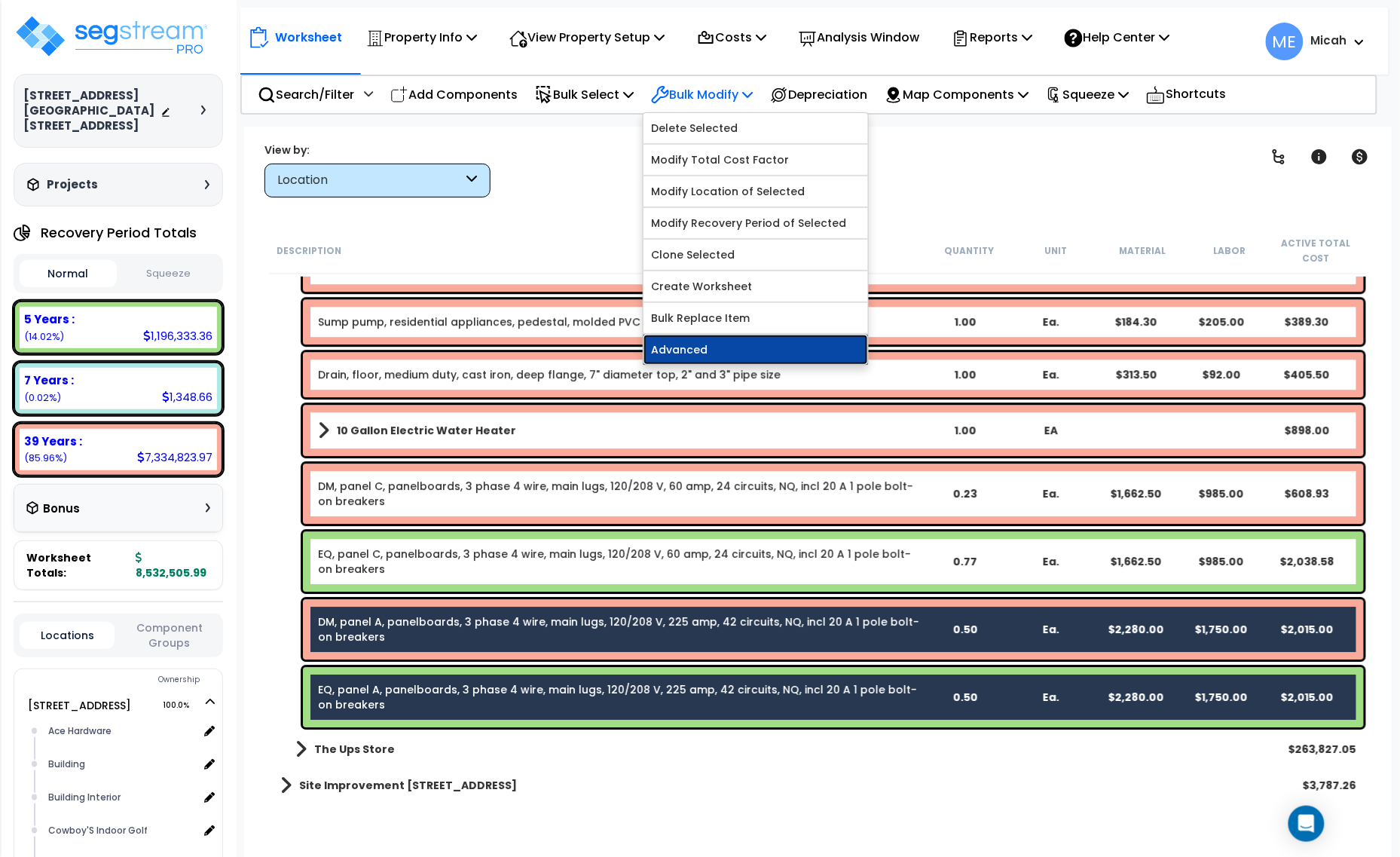
click at [739, 358] on link "Advanced" at bounding box center [756, 349] width 225 height 30
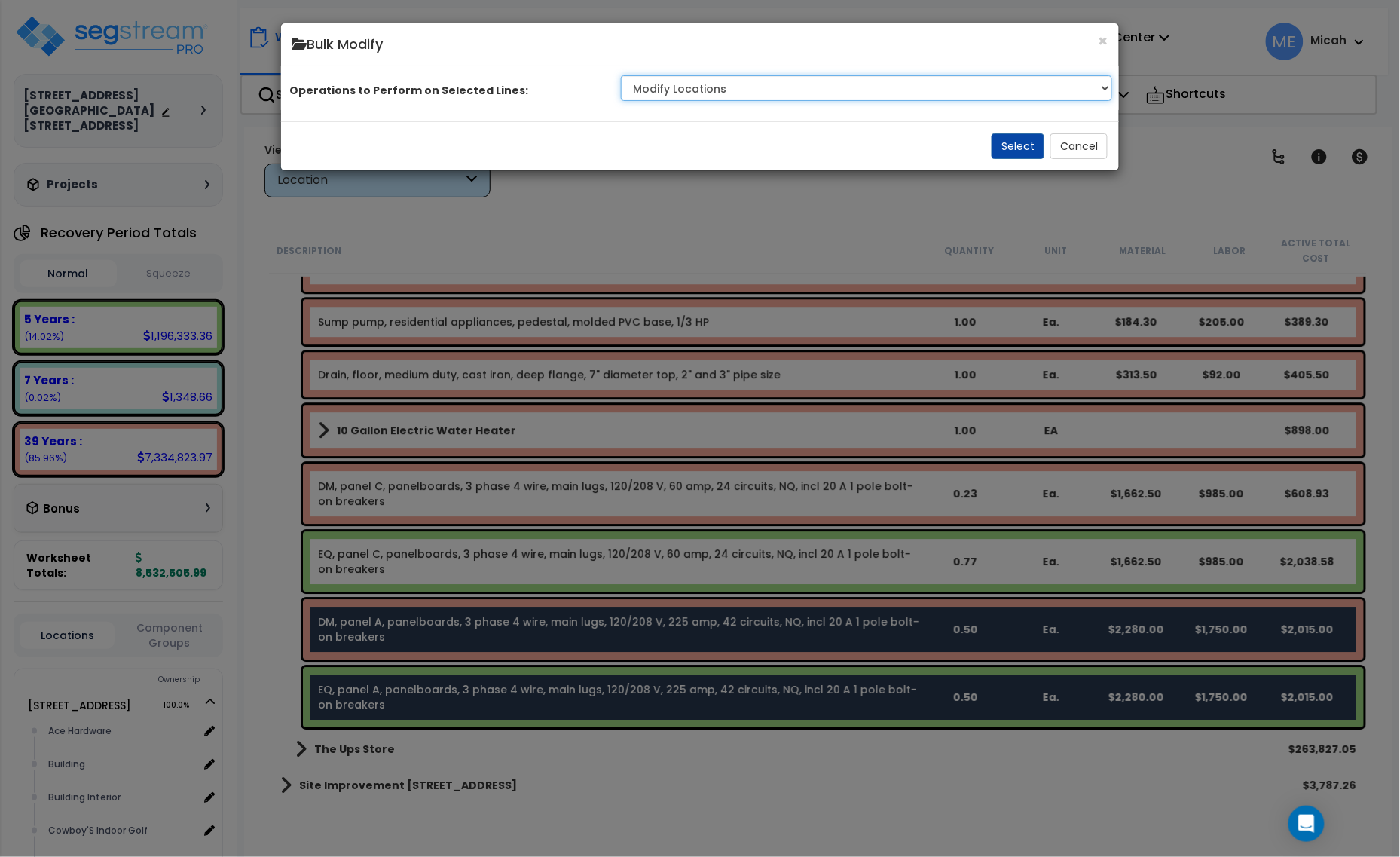
click at [1062, 101] on select "Clone Delete Delete Zero Quantities Modify Component Group Modify Cost Sources …" at bounding box center [866, 88] width 492 height 26
select select "clone"
click at [624, 94] on select "Clone Delete Delete Zero Quantities Modify Component Group Modify Cost Sources …" at bounding box center [866, 88] width 492 height 26
click at [1011, 159] on button "Select" at bounding box center [1017, 146] width 52 height 26
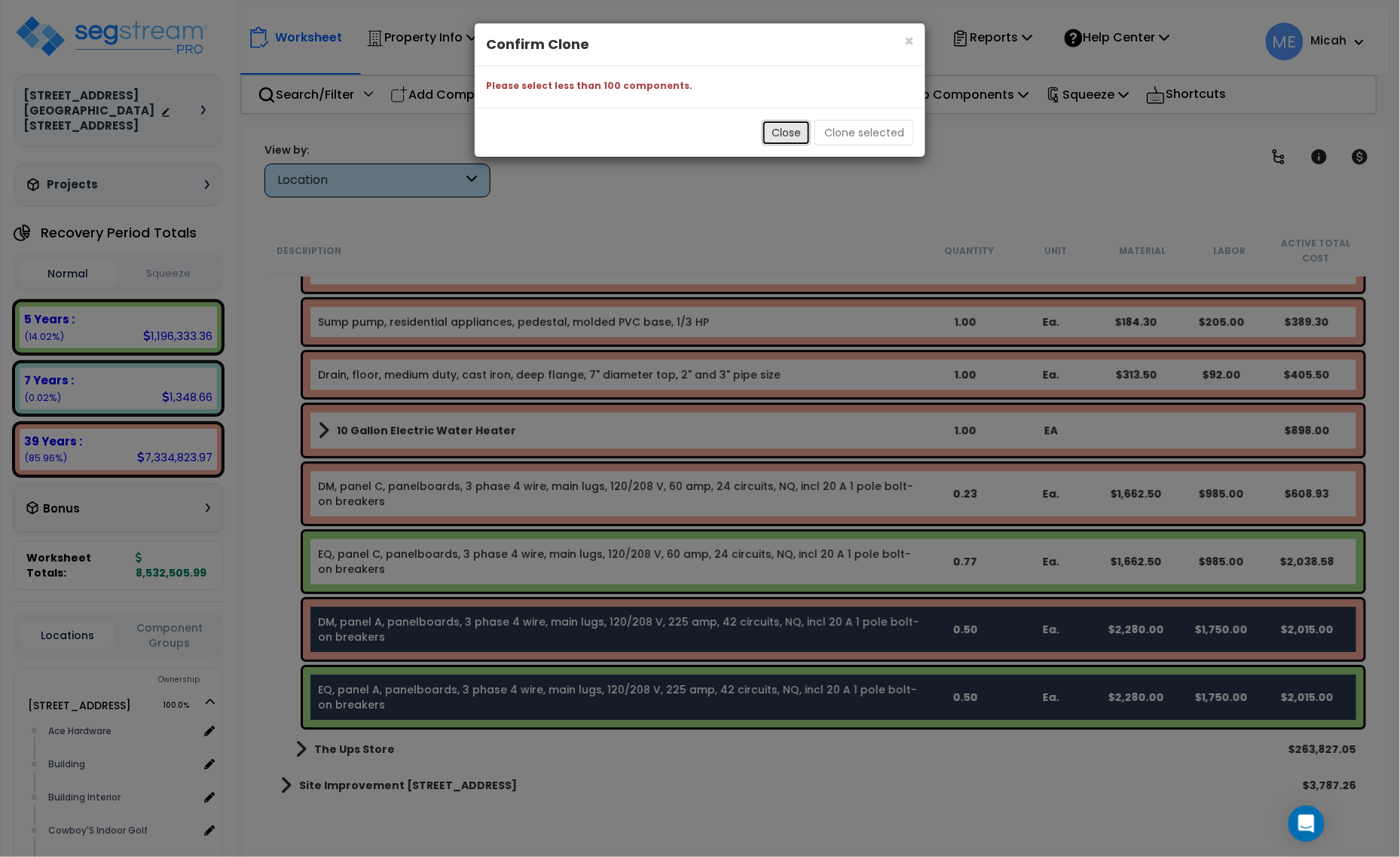
click at [786, 136] on button "Close" at bounding box center [786, 133] width 49 height 26
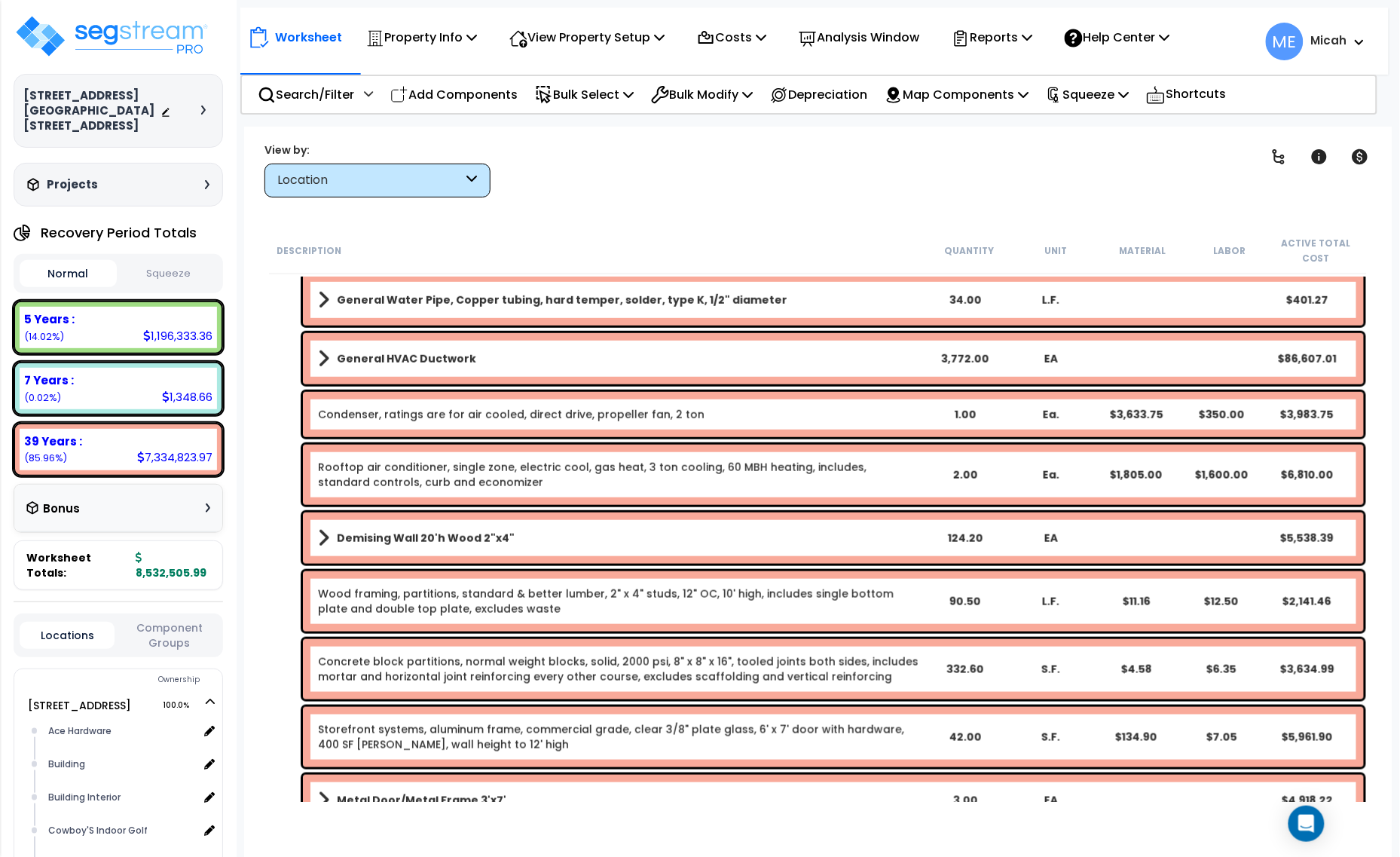
scroll to position [0, 0]
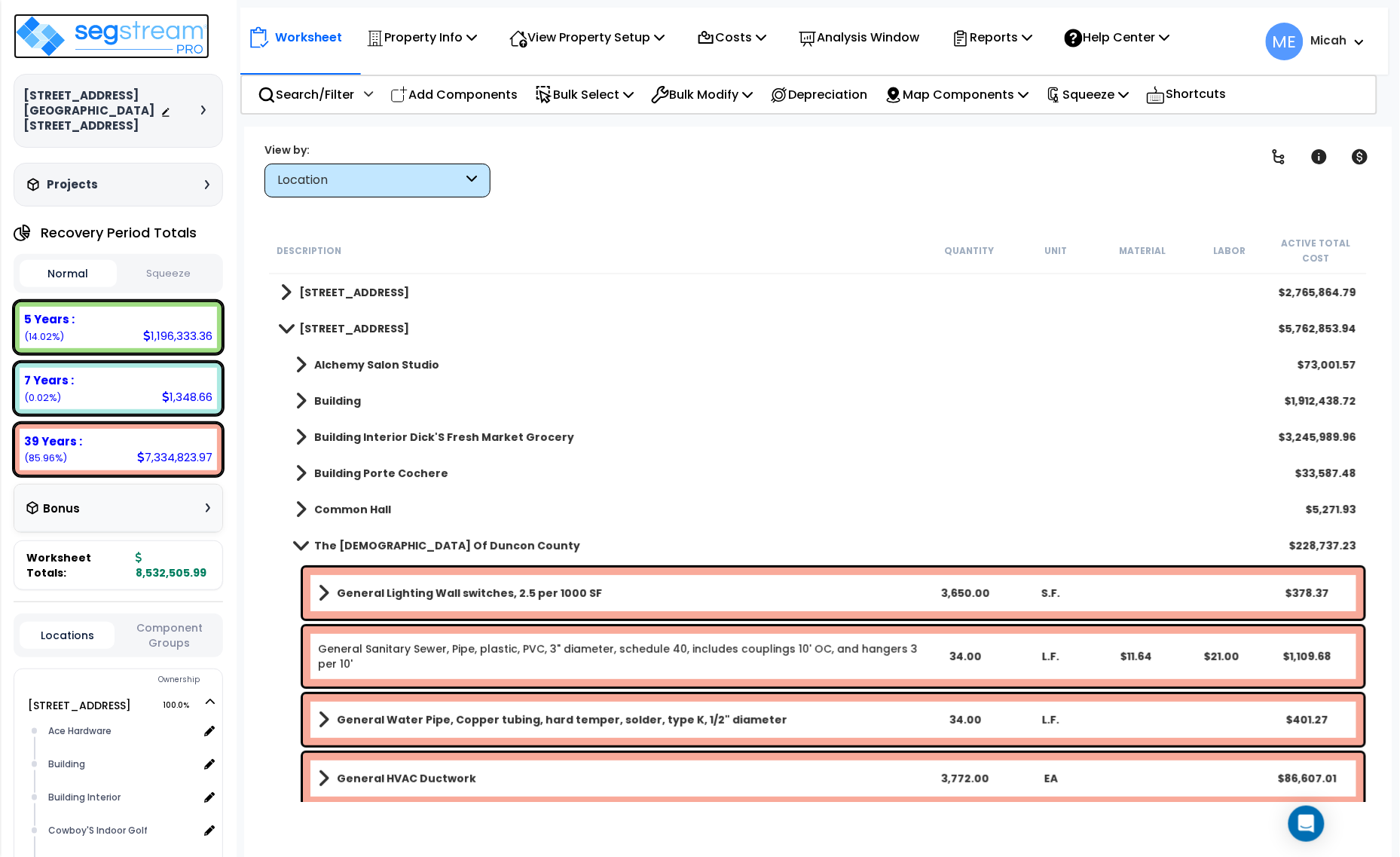
click at [181, 24] on img at bounding box center [112, 36] width 196 height 45
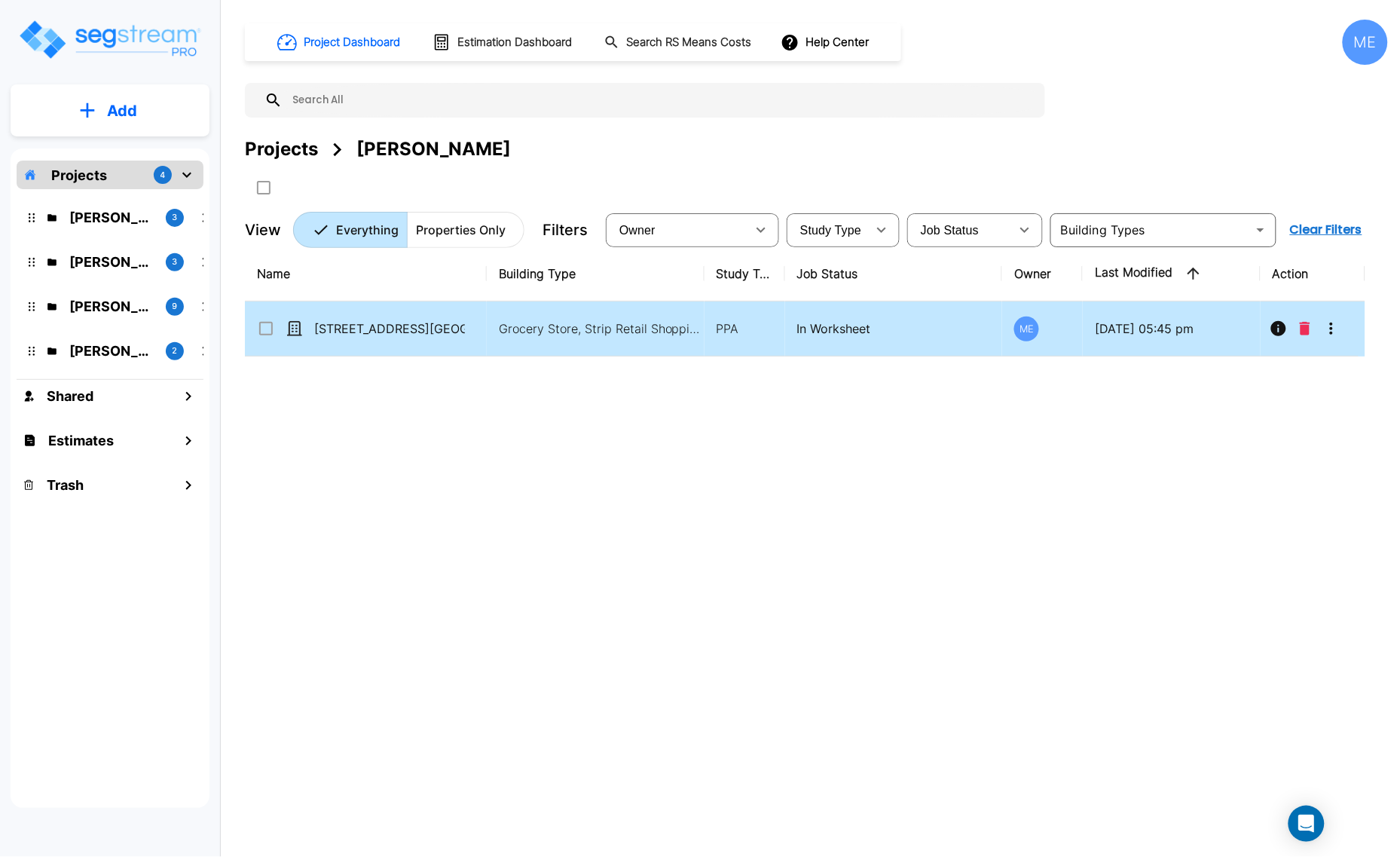
click at [349, 337] on td "[STREET_ADDRESS][GEOGRAPHIC_DATA][STREET_ADDRESS]" at bounding box center [365, 329] width 242 height 55
checkbox input "true"
click at [349, 337] on td "[STREET_ADDRESS][GEOGRAPHIC_DATA][STREET_ADDRESS]" at bounding box center [365, 329] width 242 height 55
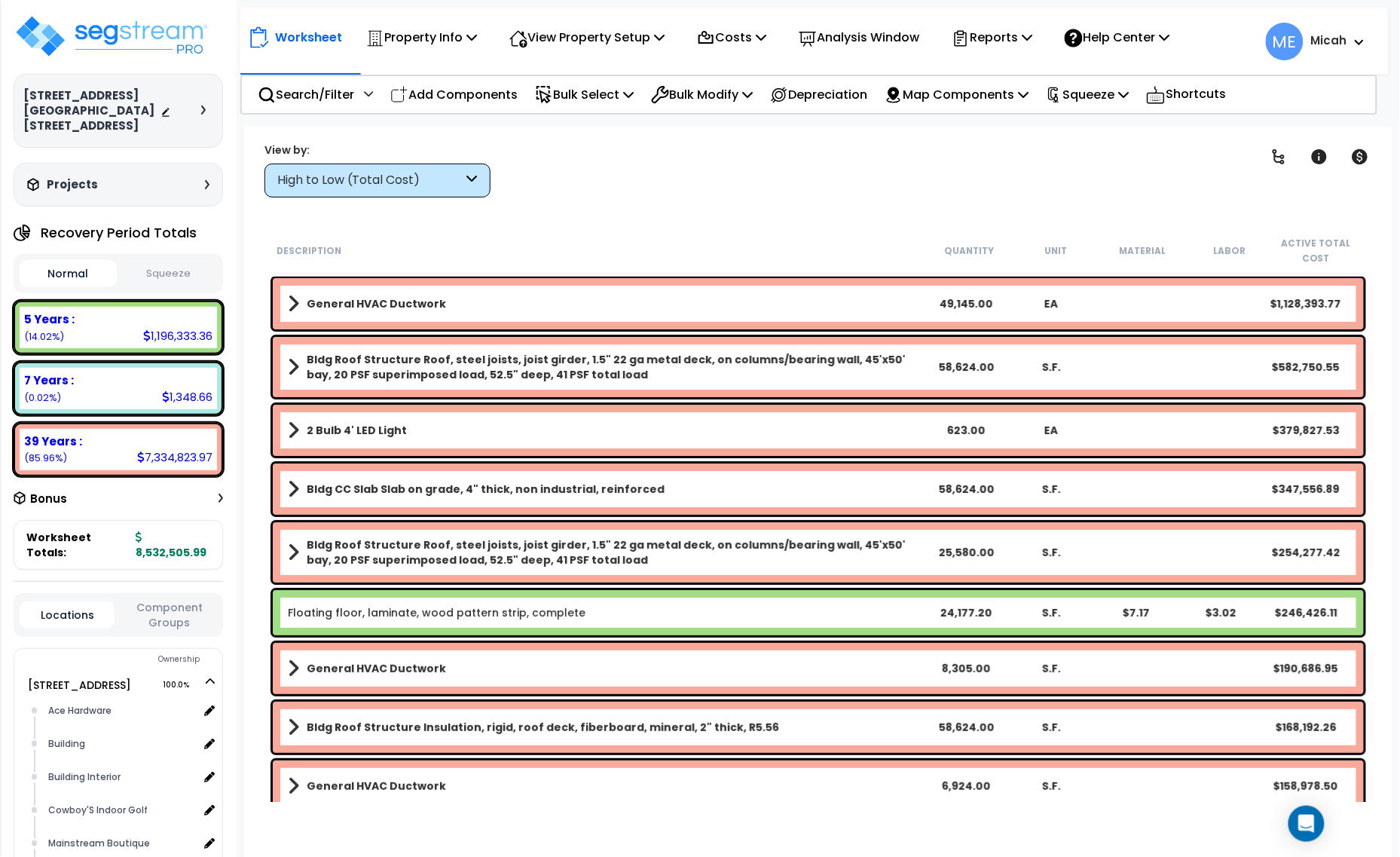
click at [480, 185] on div "High to Low (Total Cost)" at bounding box center [377, 181] width 226 height 34
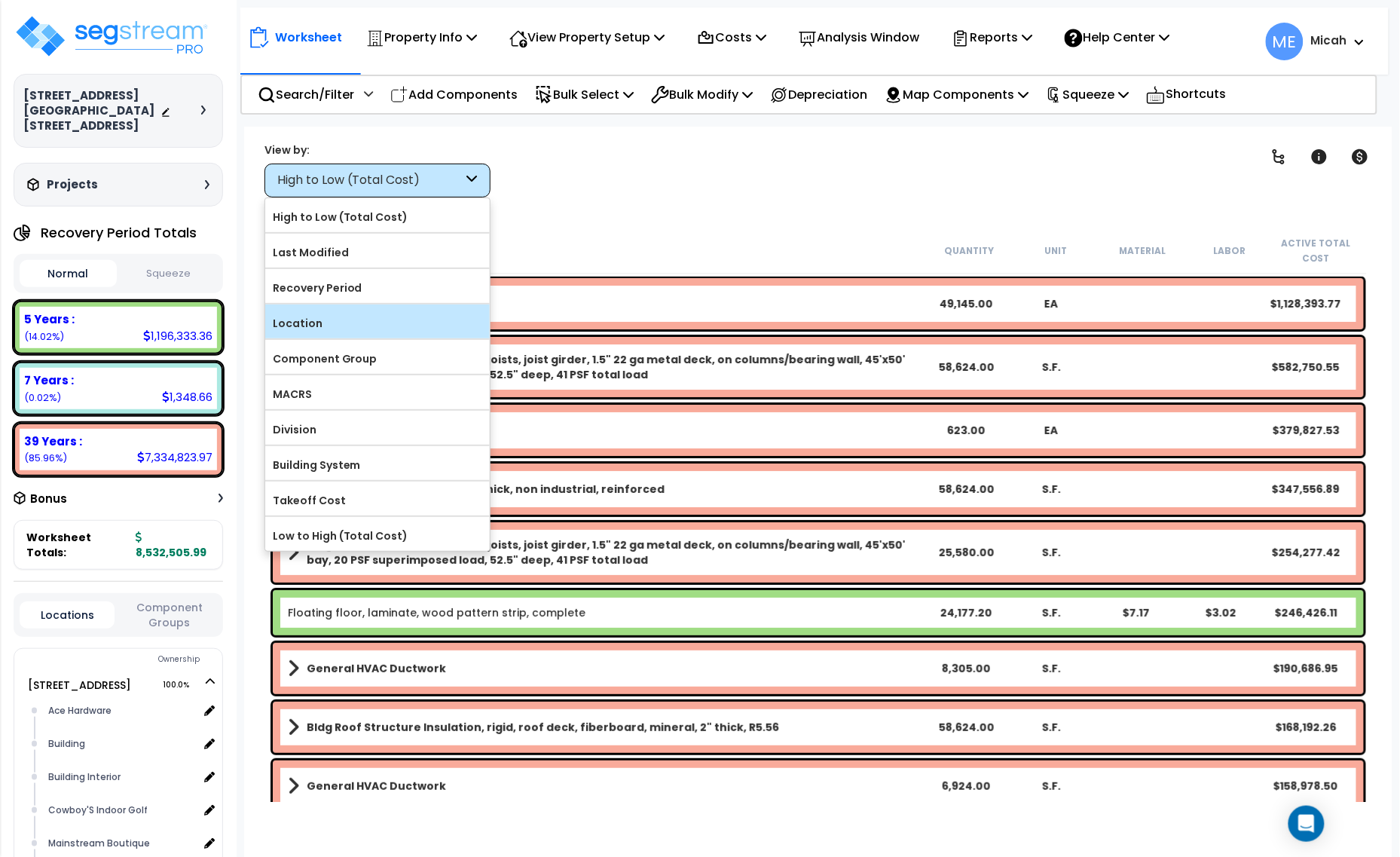
click at [434, 330] on label "Location" at bounding box center [377, 323] width 225 height 22
click at [0, 0] on input "Location" at bounding box center [0, 0] width 0 height 0
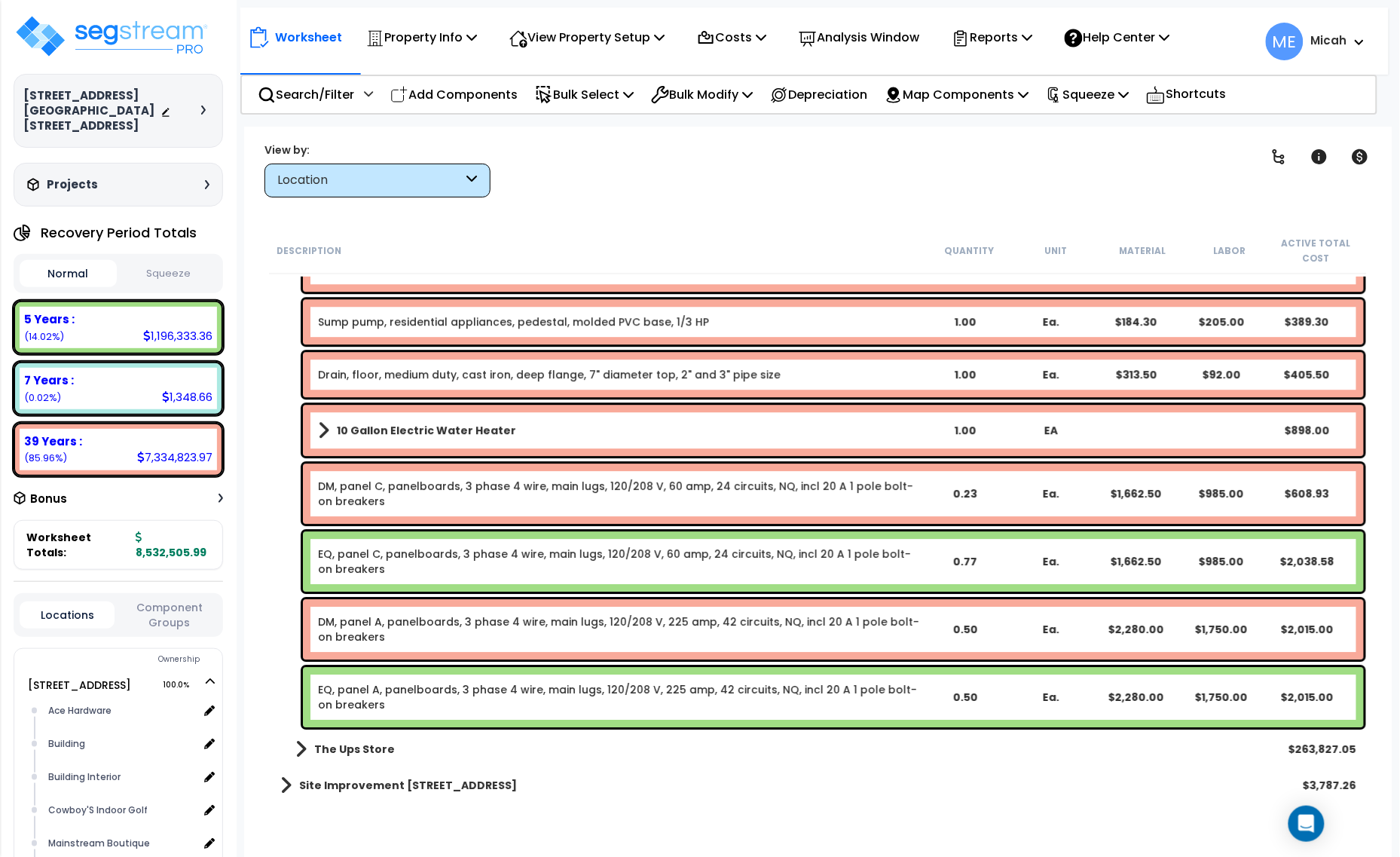
scroll to position [65, 0]
click at [442, 631] on div "DM, panel A, panelboards, 3 phase 4 wire, main lugs, 120/208 V, 225 amp, 42 cir…" at bounding box center [619, 629] width 603 height 30
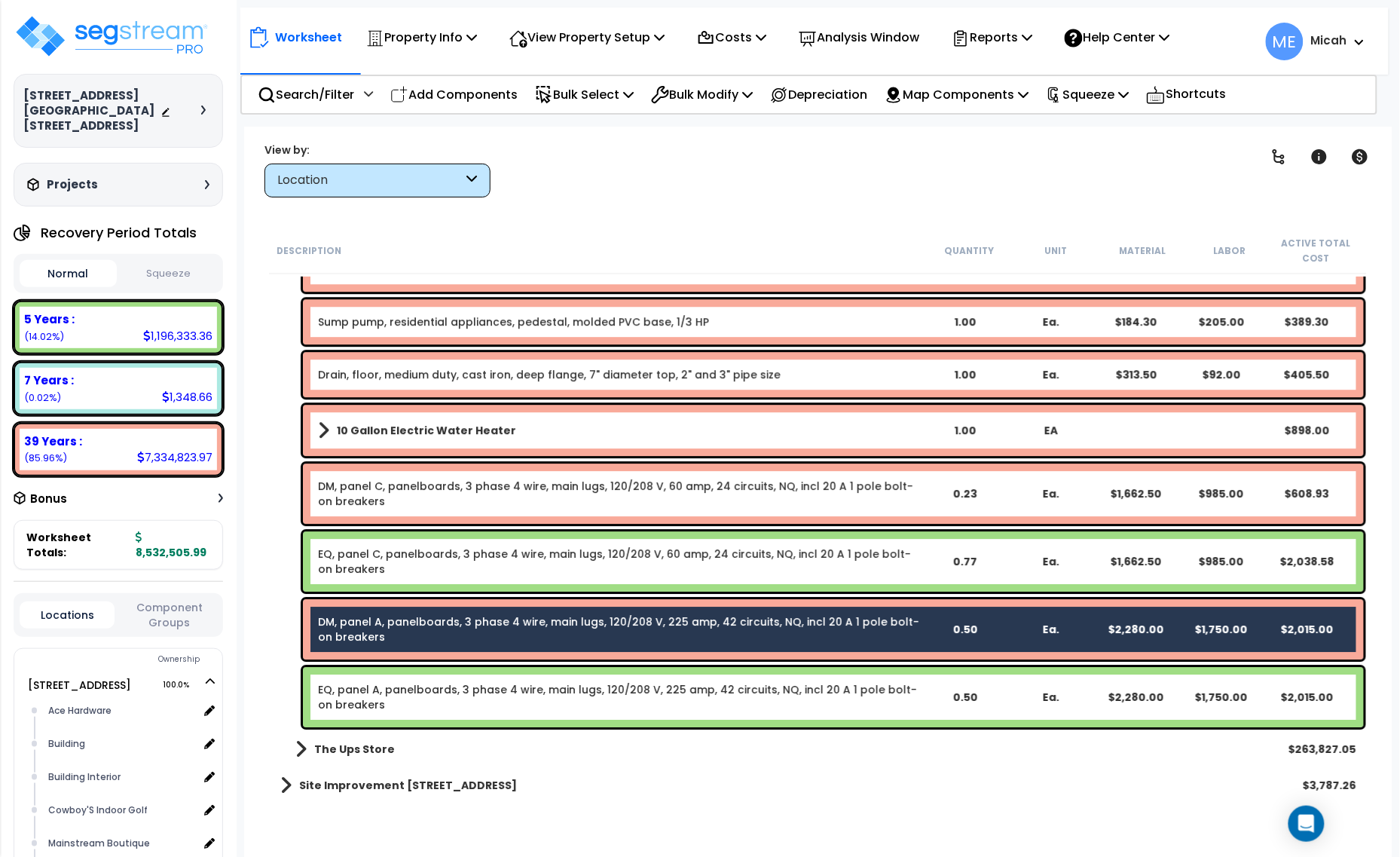
click at [449, 688] on link "EQ, panel A, panelboards, 3 phase 4 wire, main lugs, 120/208 V, 225 amp, 42 cir…" at bounding box center [618, 697] width 599 height 30
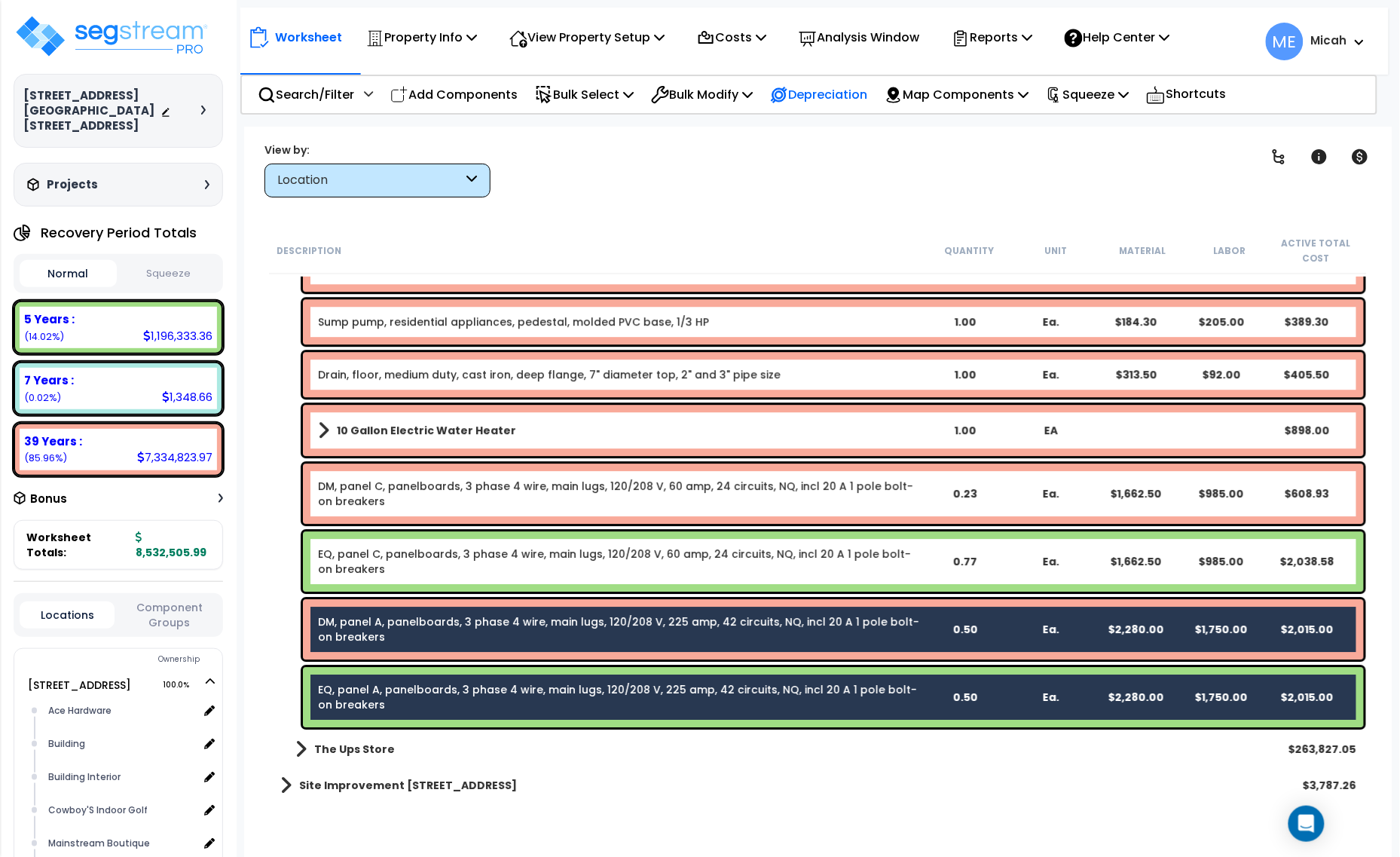
click at [781, 98] on div "Depreciation" at bounding box center [818, 94] width 114 height 35
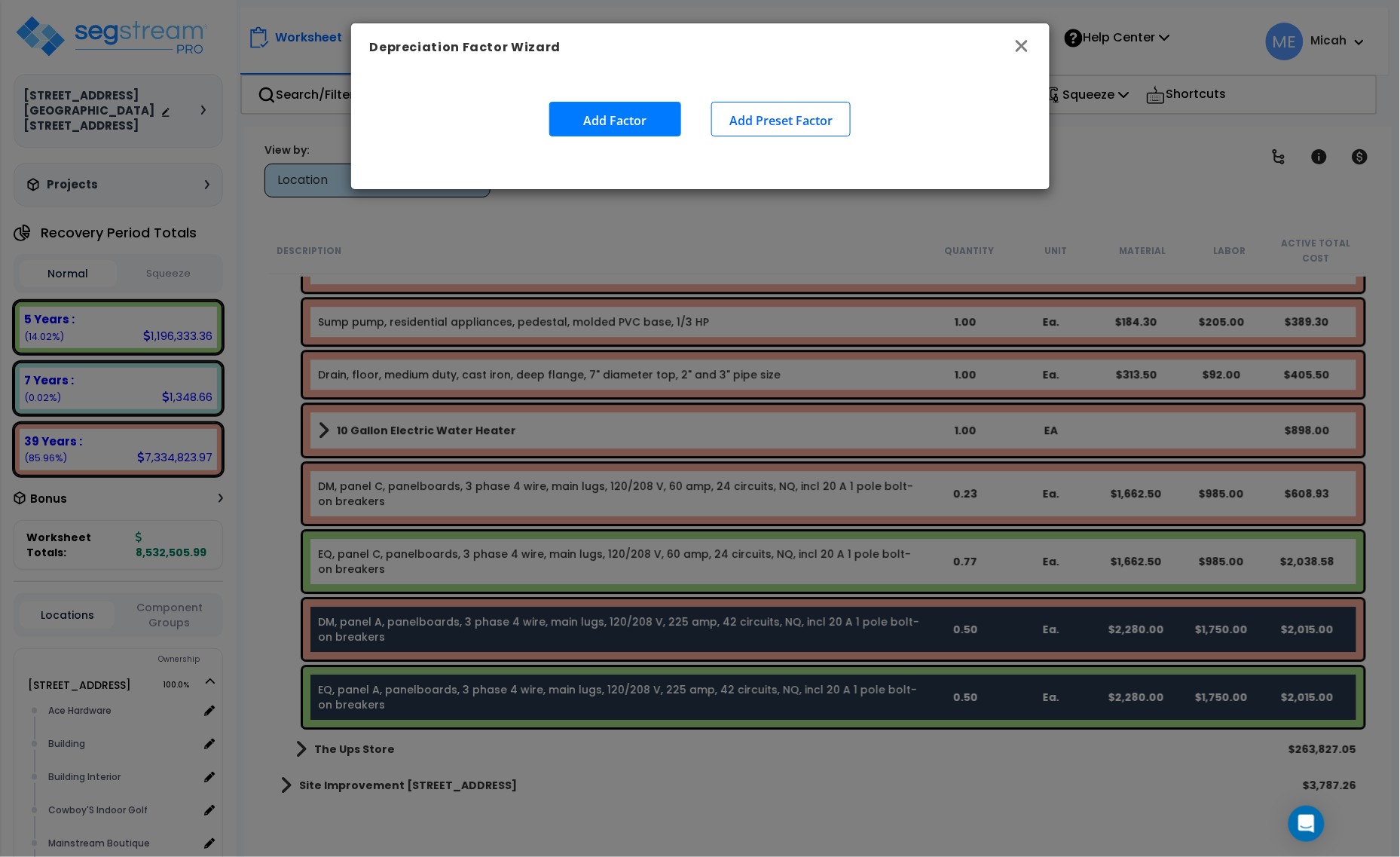
click at [1018, 43] on icon "button" at bounding box center [1022, 46] width 12 height 12
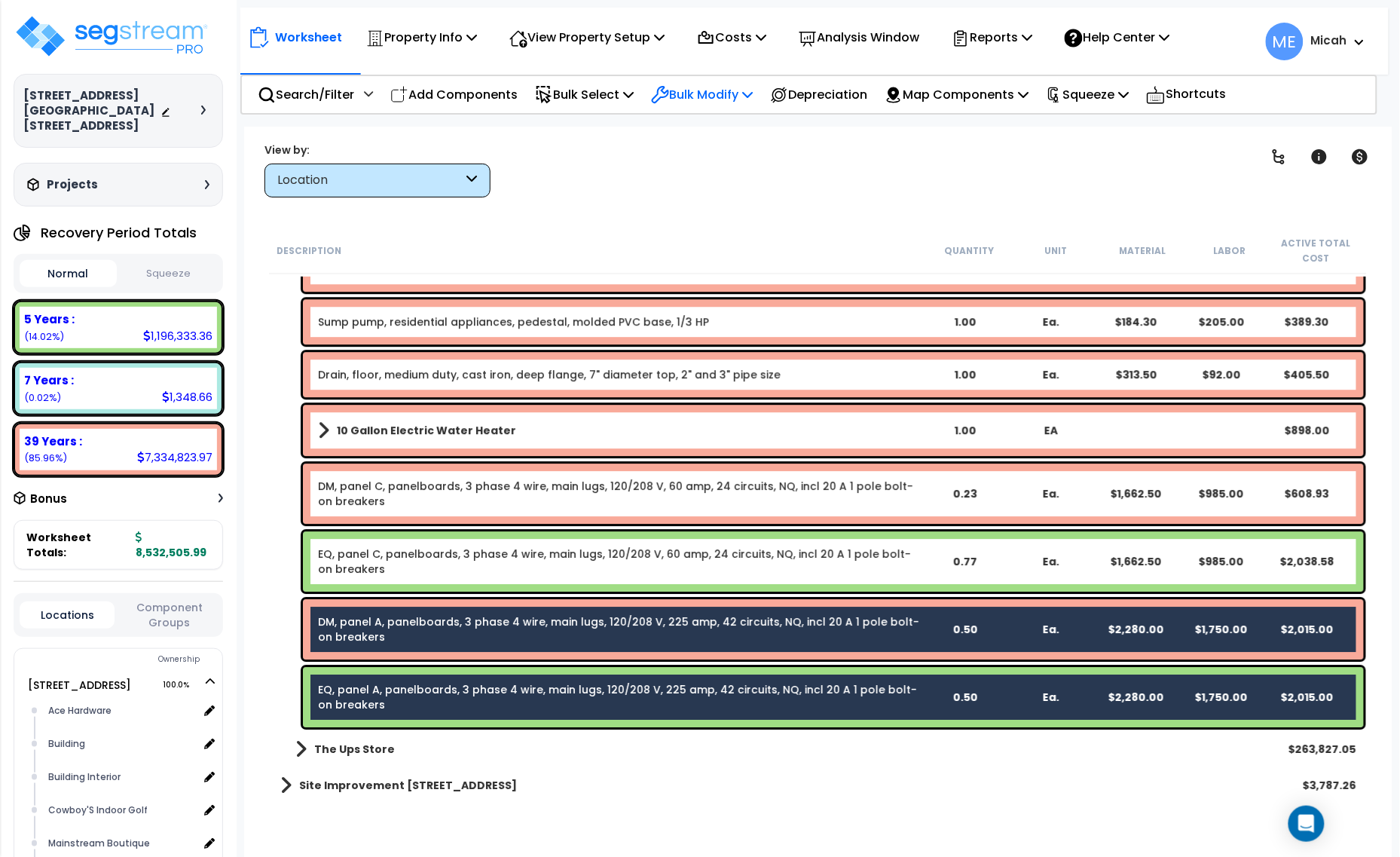
click at [695, 94] on p "Bulk Modify" at bounding box center [702, 94] width 102 height 21
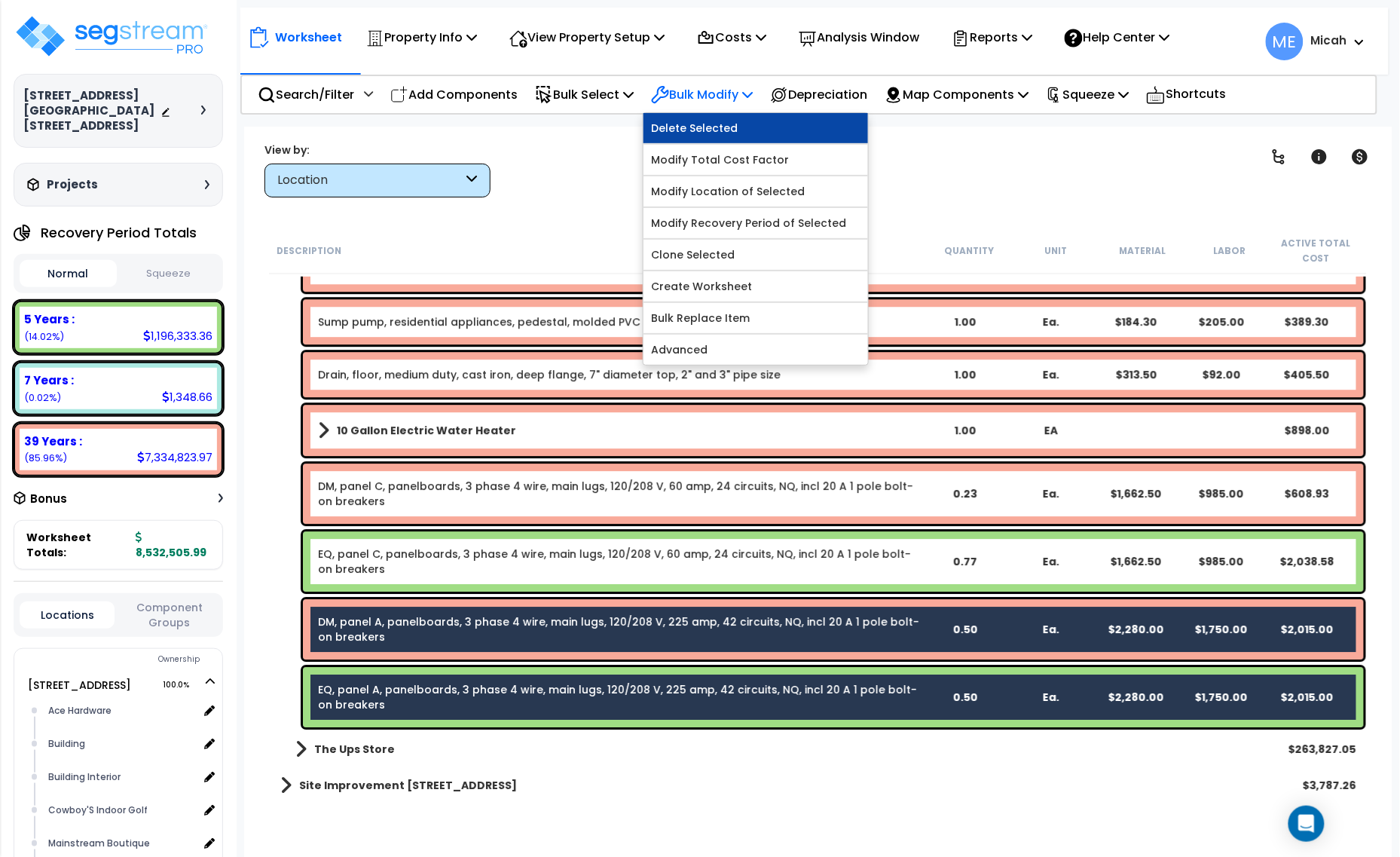
click at [733, 125] on link "Delete Selected" at bounding box center [756, 128] width 225 height 30
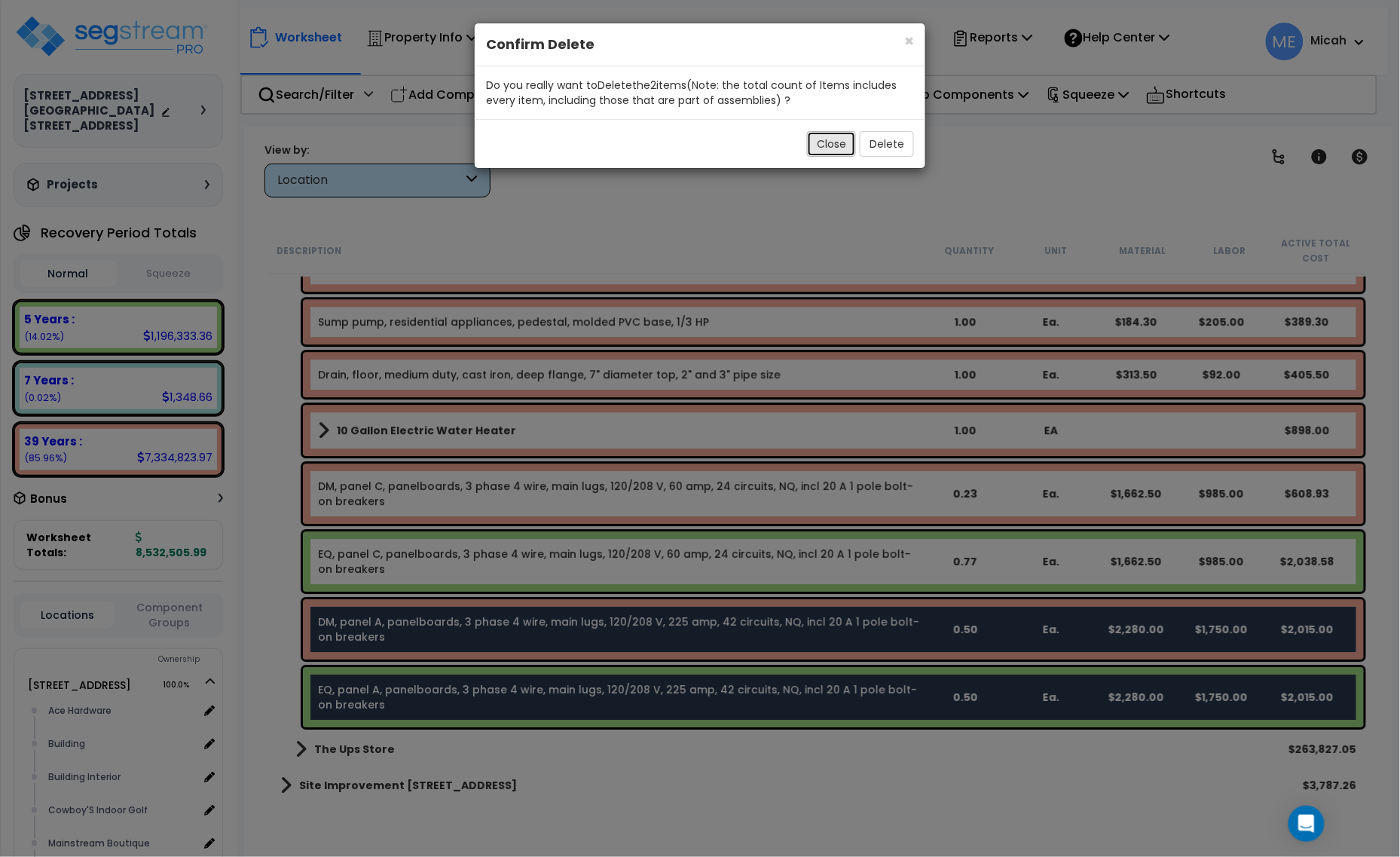
click at [826, 144] on button "Close" at bounding box center [831, 144] width 49 height 26
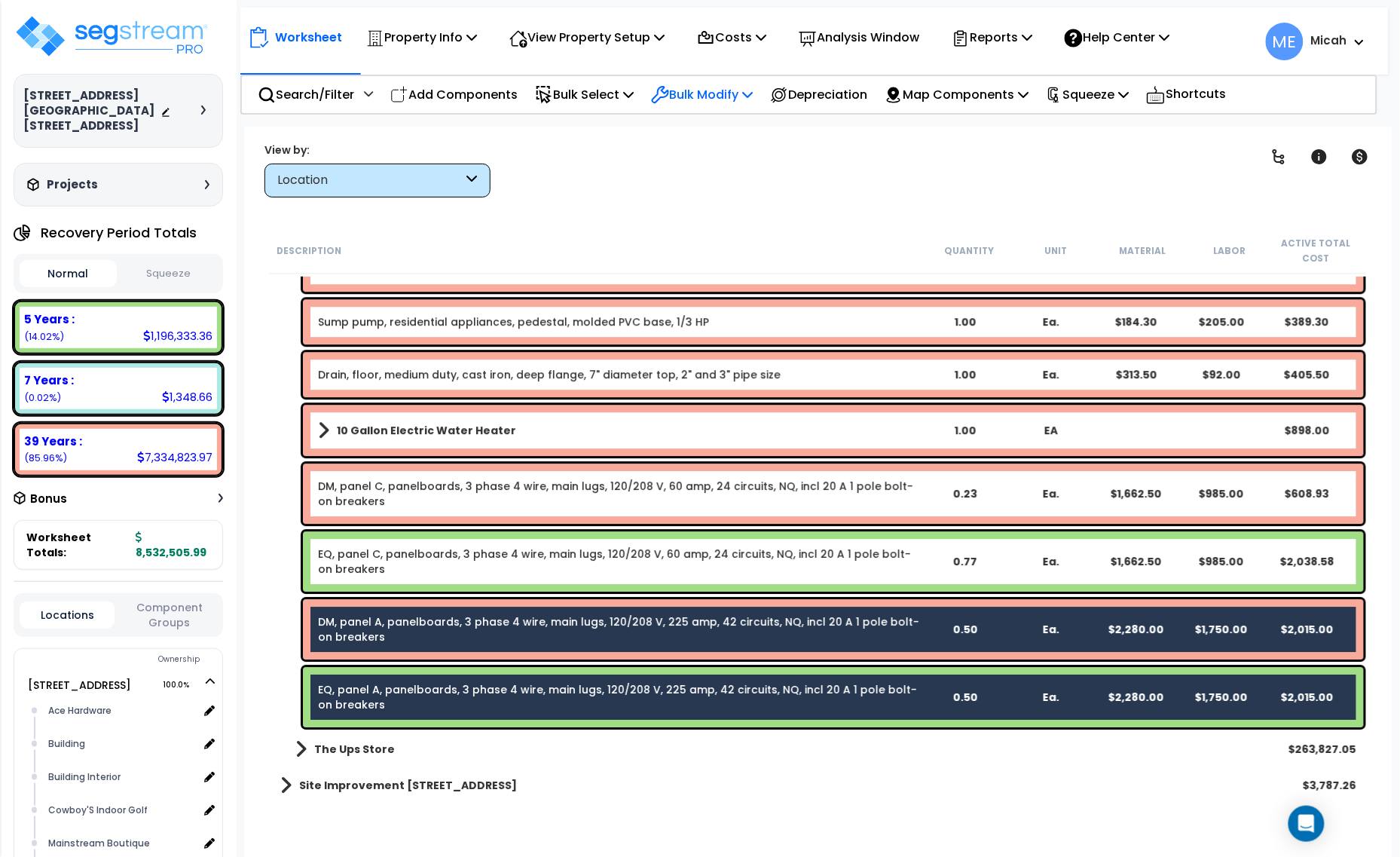
click at [752, 93] on p "Bulk Modify" at bounding box center [702, 94] width 102 height 21
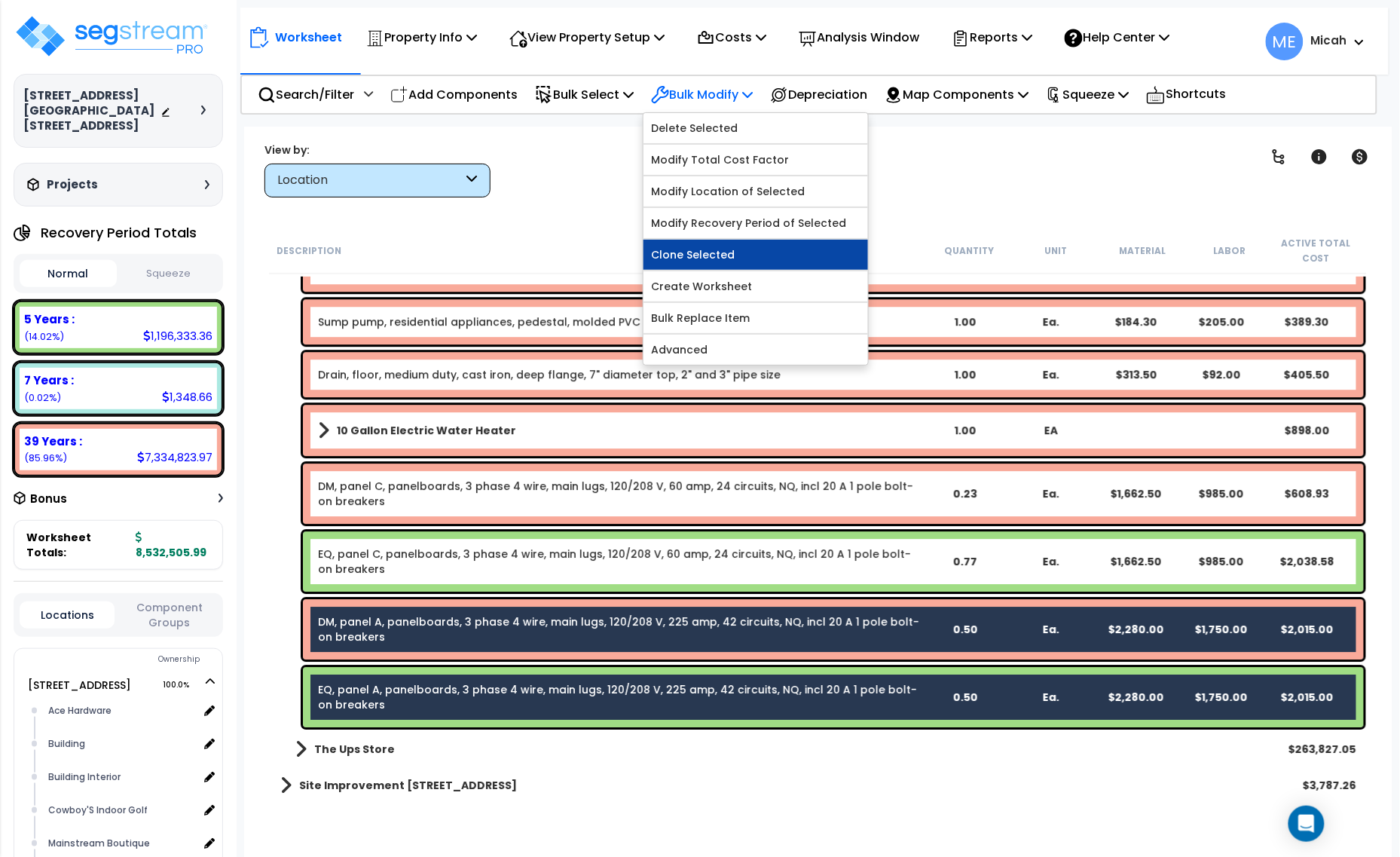
click at [725, 254] on link "Clone Selected" at bounding box center [756, 254] width 225 height 30
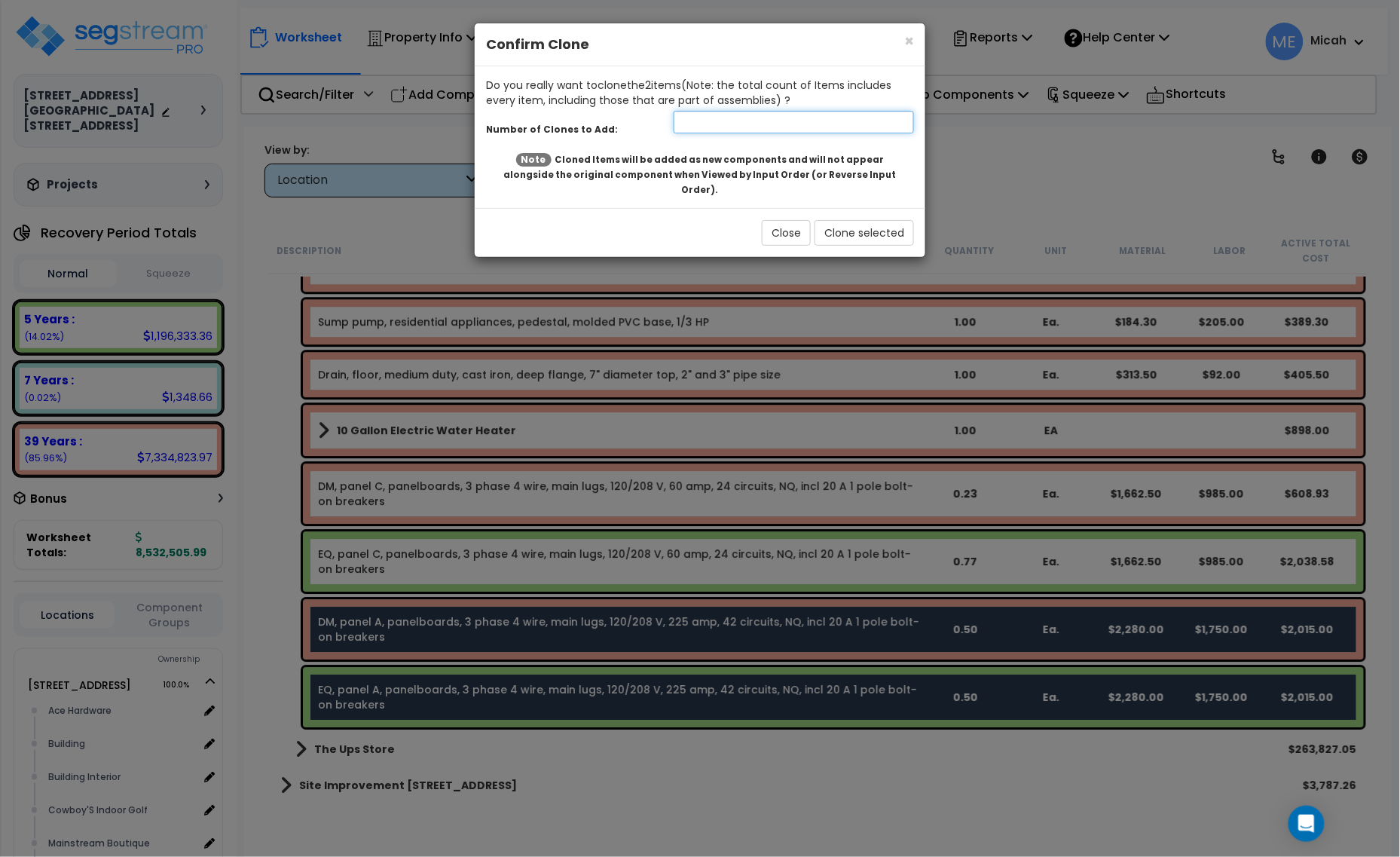
click at [725, 133] on input "number" at bounding box center [794, 122] width 240 height 22
type input "1"
click at [870, 220] on button "Clone selected" at bounding box center [864, 232] width 100 height 26
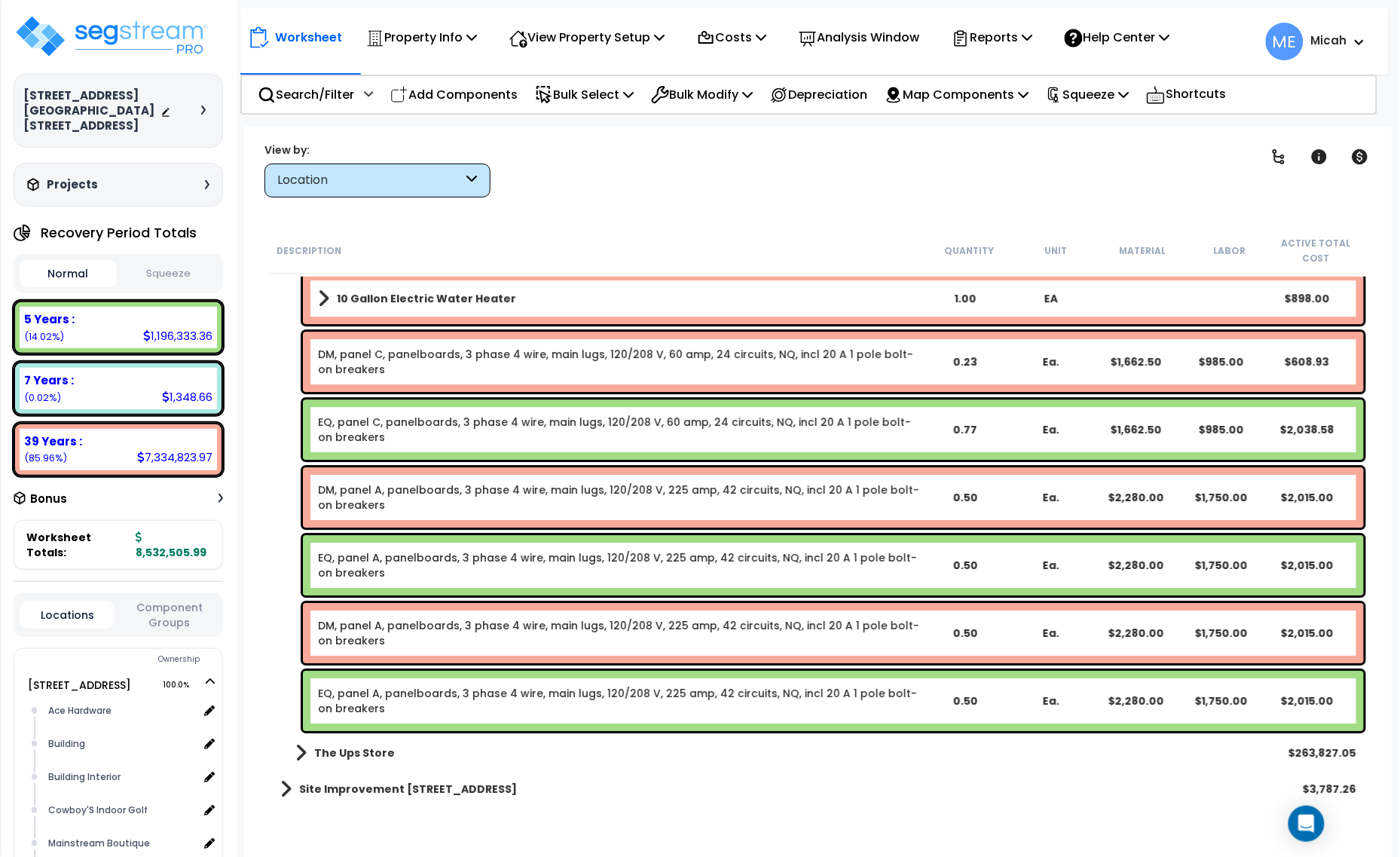
scroll to position [3474, 0]
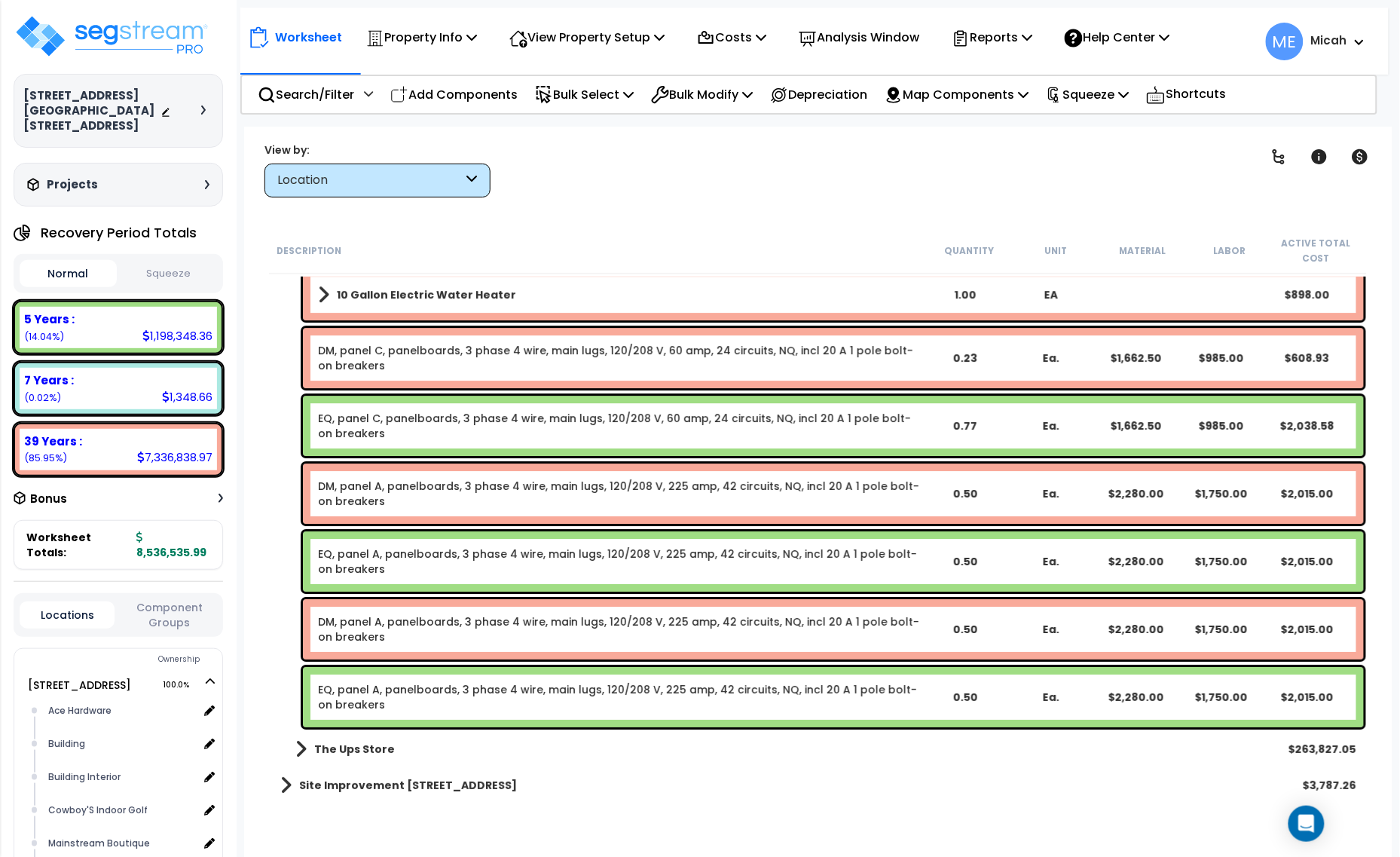
click at [449, 625] on link "DM, panel A, panelboards, 3 phase 4 wire, main lugs, 120/208 V, 225 amp, 42 cir…" at bounding box center [619, 629] width 601 height 30
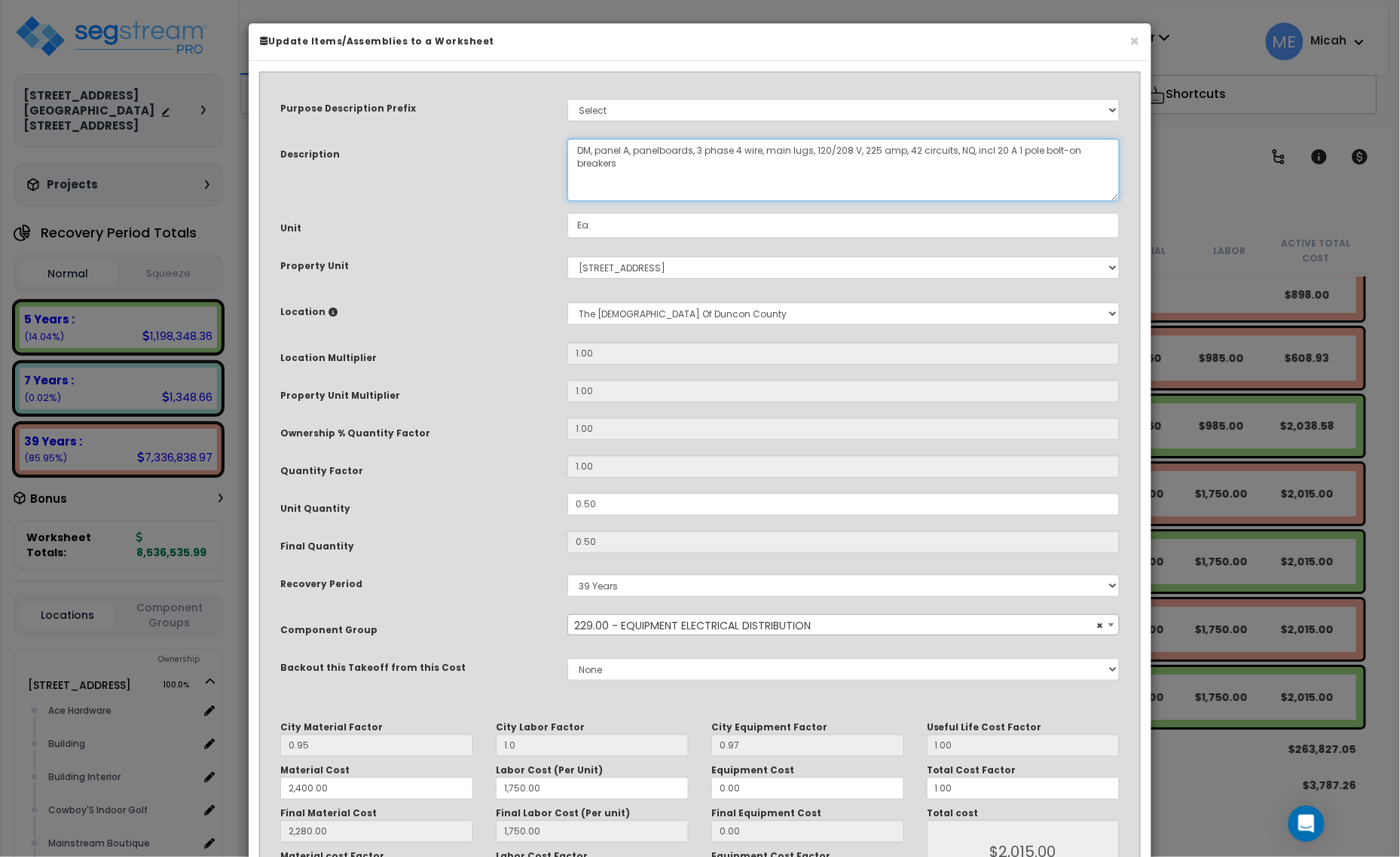
click at [629, 144] on textarea "DM, panel A, panelboards, 3 phase 4 wire, main lugs, 120/208 V, 225 amp, 42 cir…" at bounding box center [843, 170] width 552 height 63
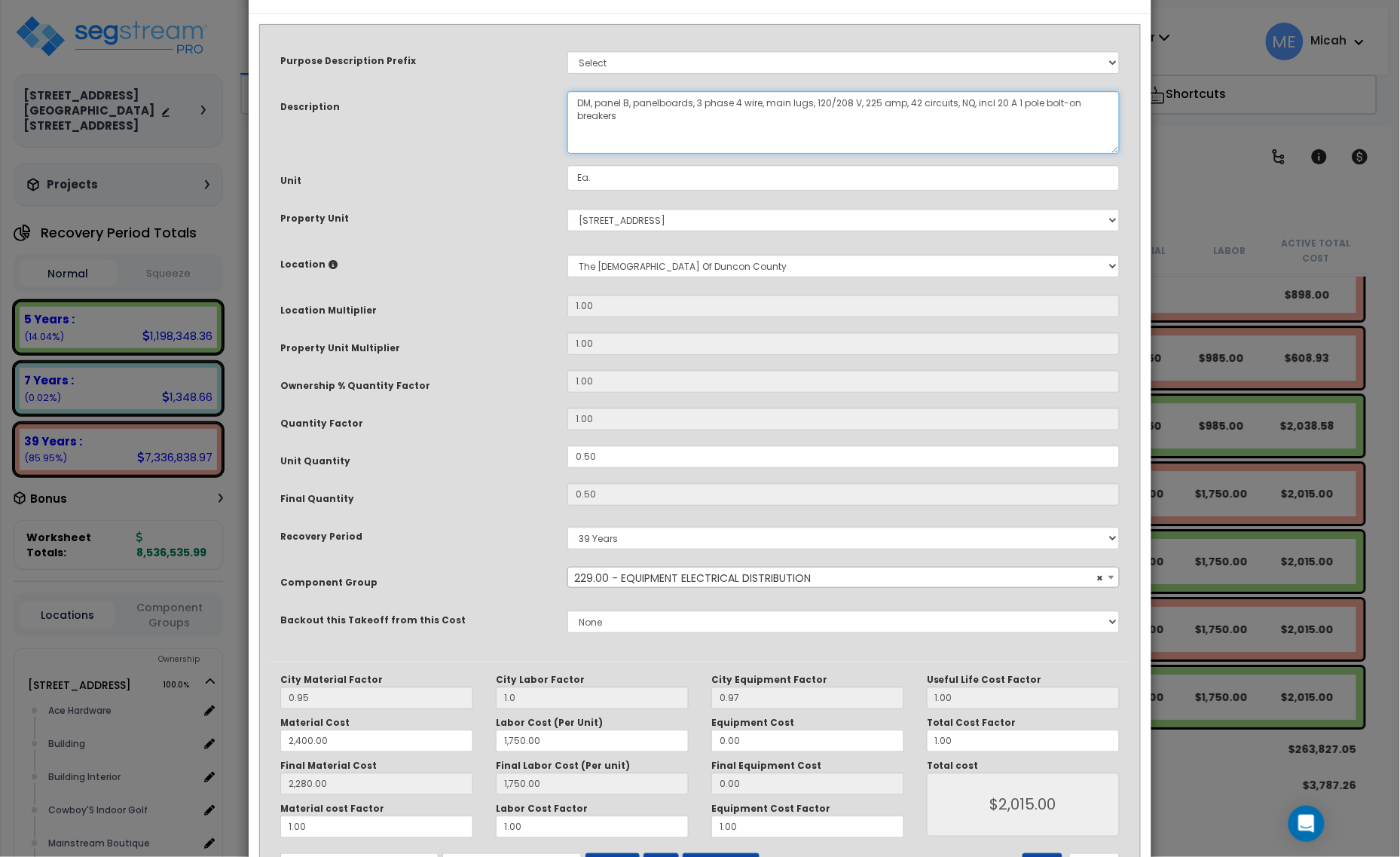
scroll to position [94, 0]
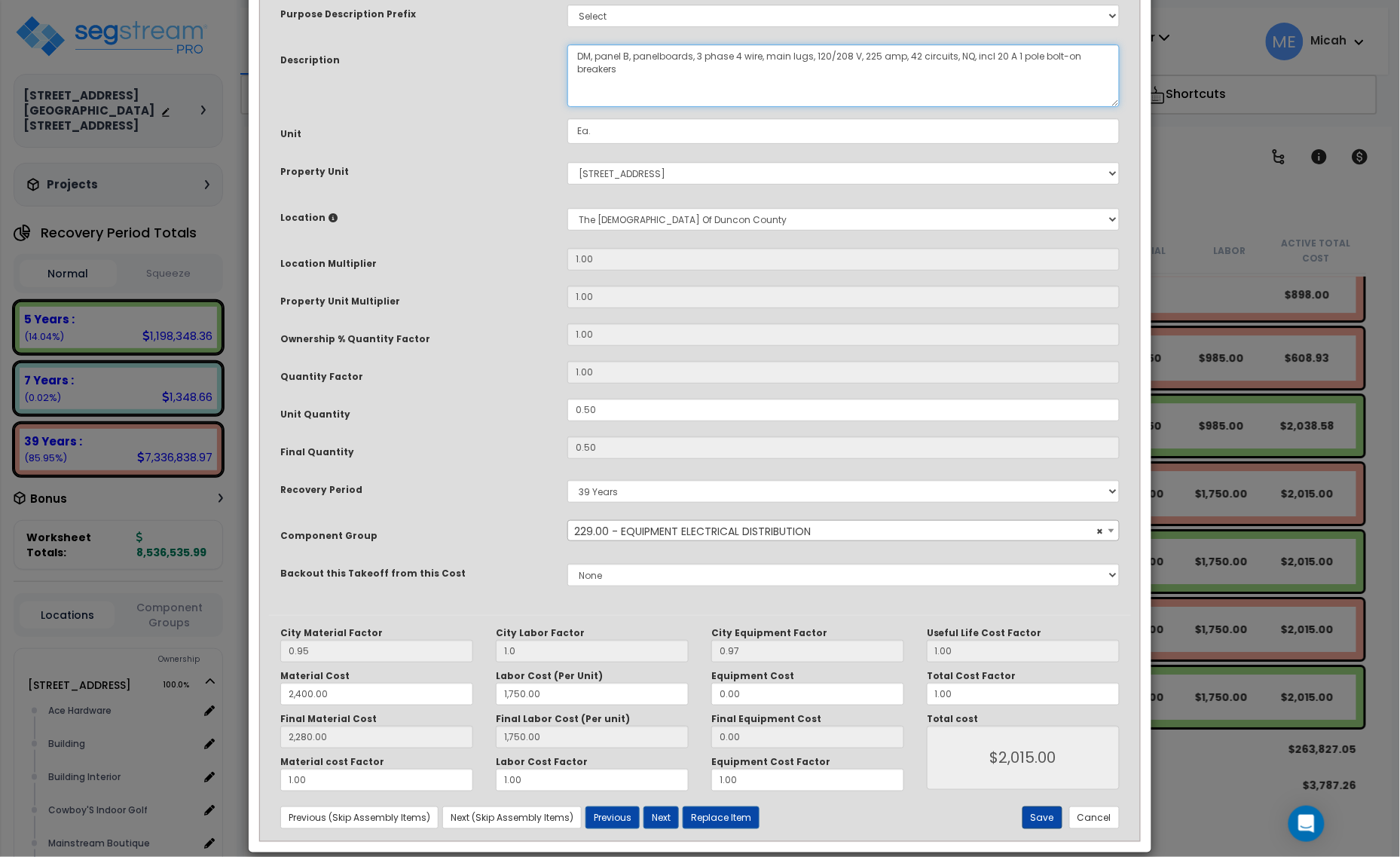
type textarea "DM, panel B, panelboards, 3 phase 4 wire, main lugs, 120/208 V, 225 amp, 42 cir…"
click at [1038, 812] on button "Save" at bounding box center [1042, 818] width 40 height 22
type input "1.00"
type input "2400.00"
type input "1750.00"
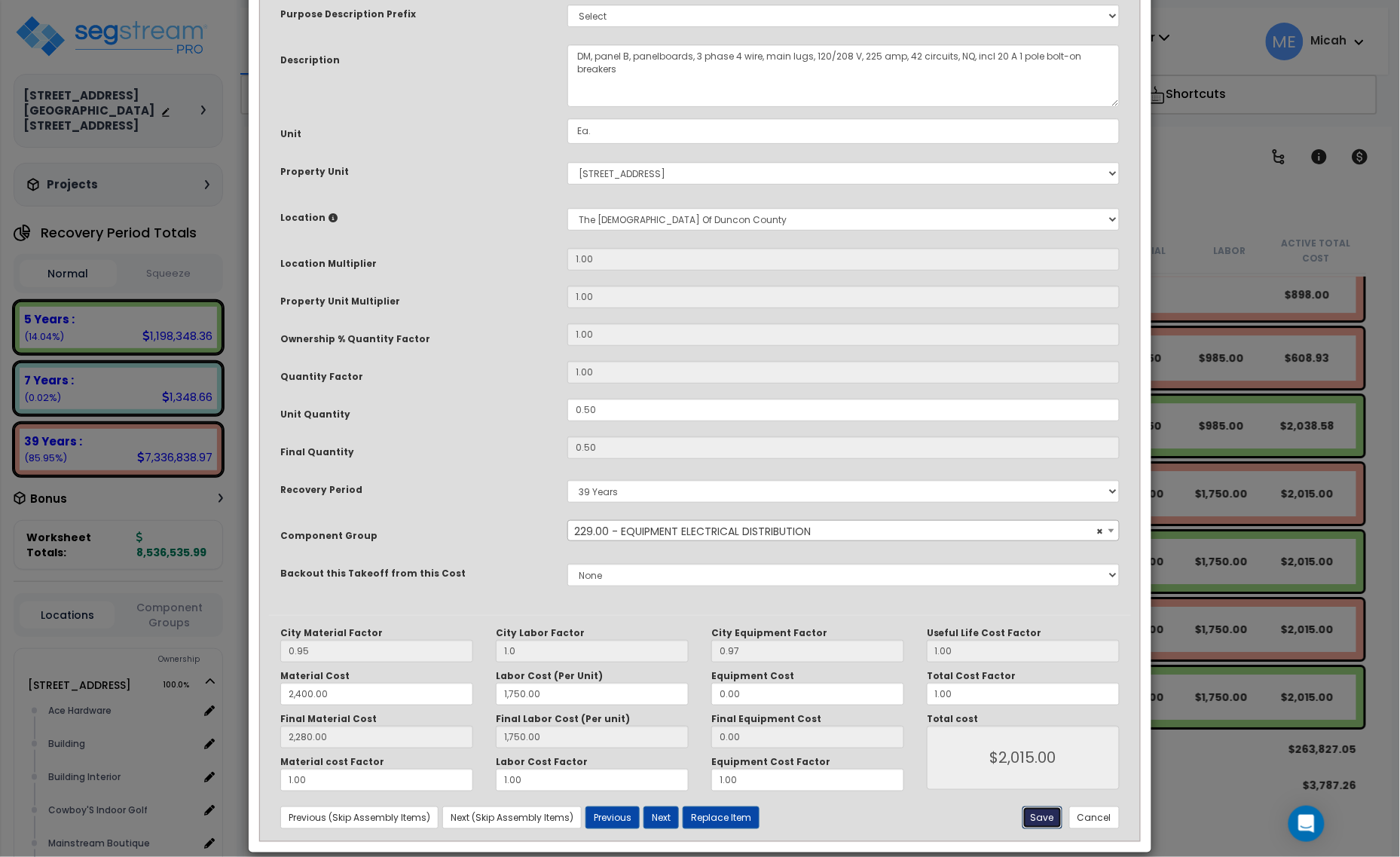
type input "2280.00"
type input "1750.00"
type input "2015.00"
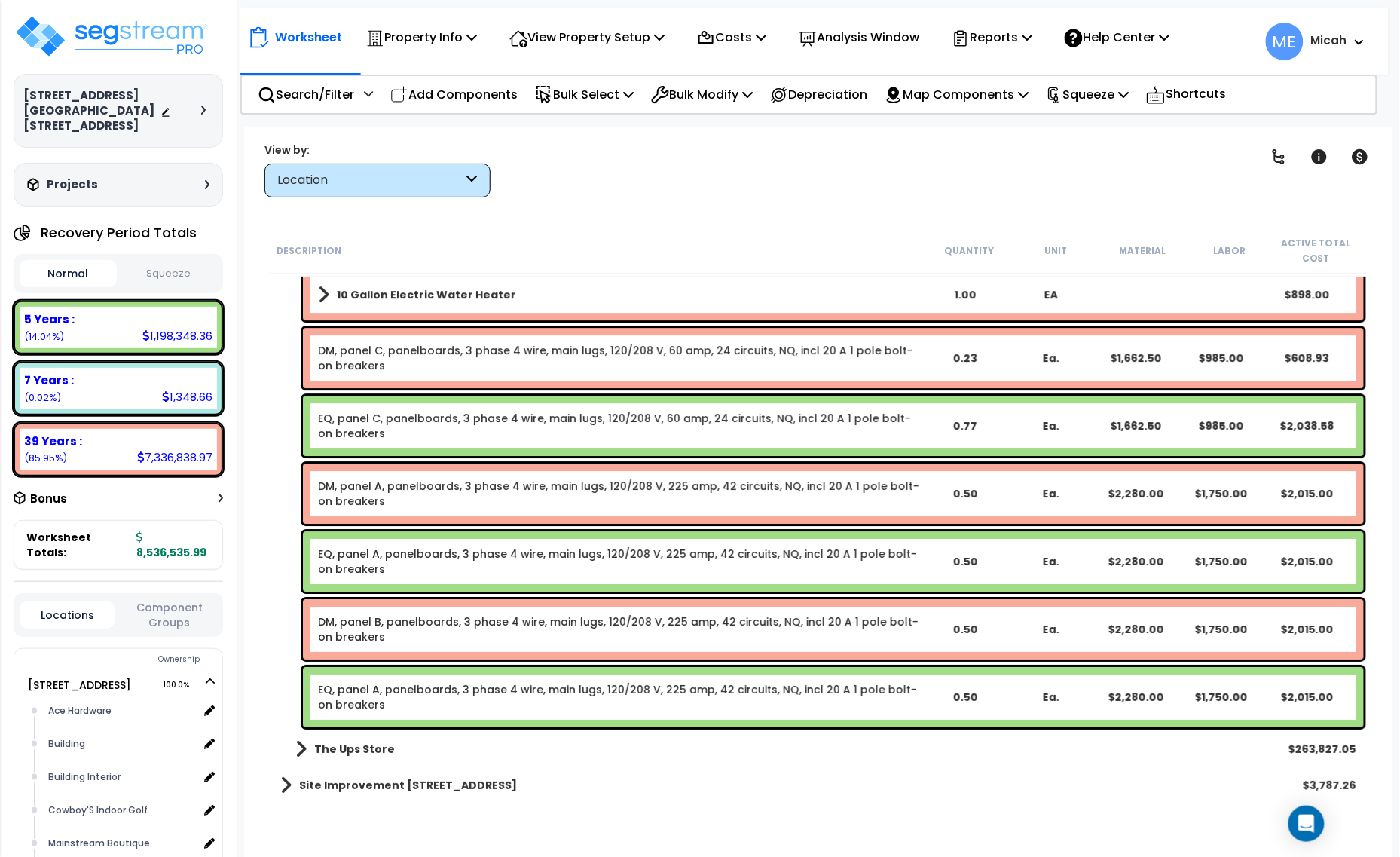
click at [504, 690] on link "EQ, panel A, panelboards, 3 phase 4 wire, main lugs, 120/208 V, 225 amp, 42 cir…" at bounding box center [618, 697] width 599 height 30
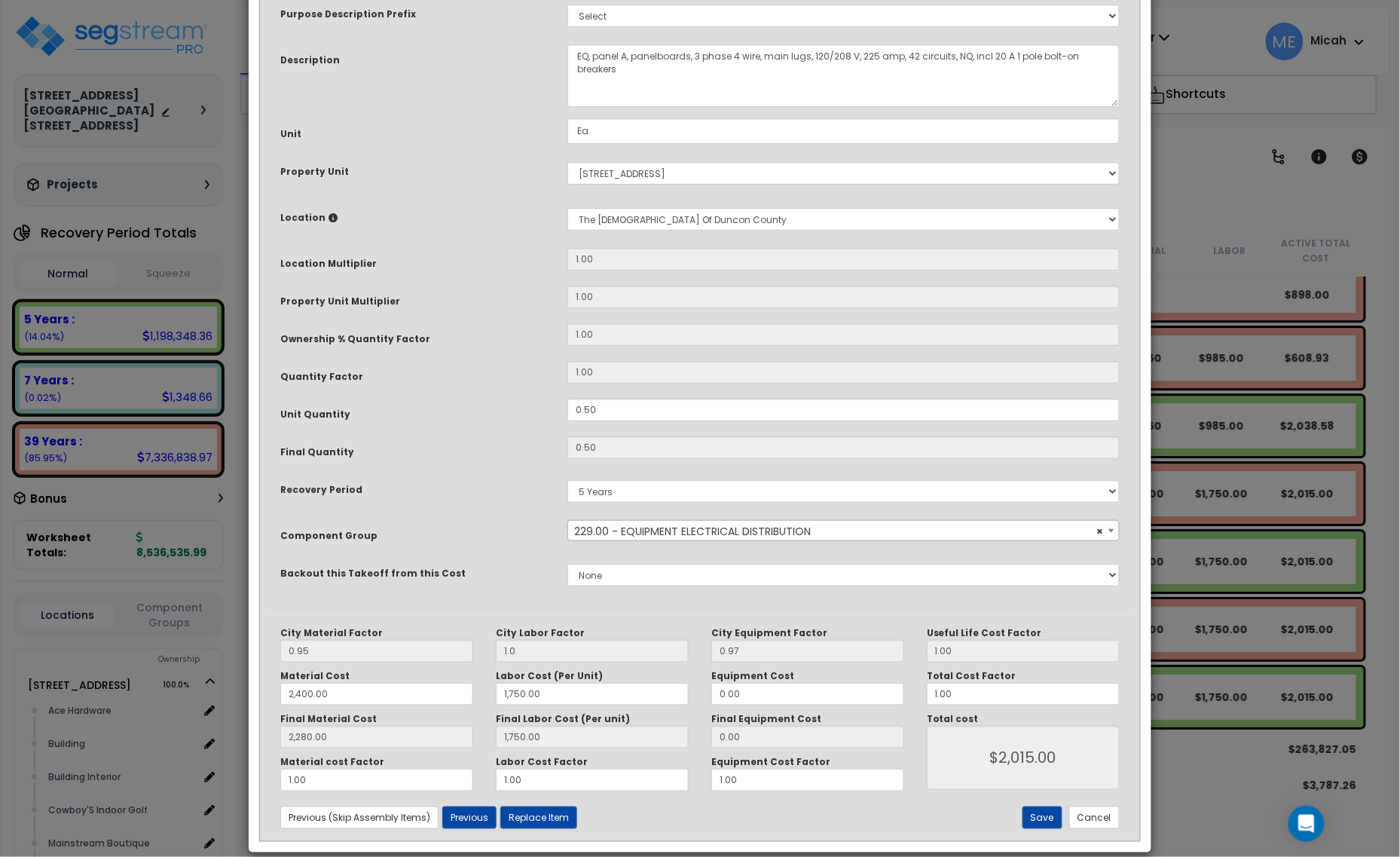
scroll to position [0, 0]
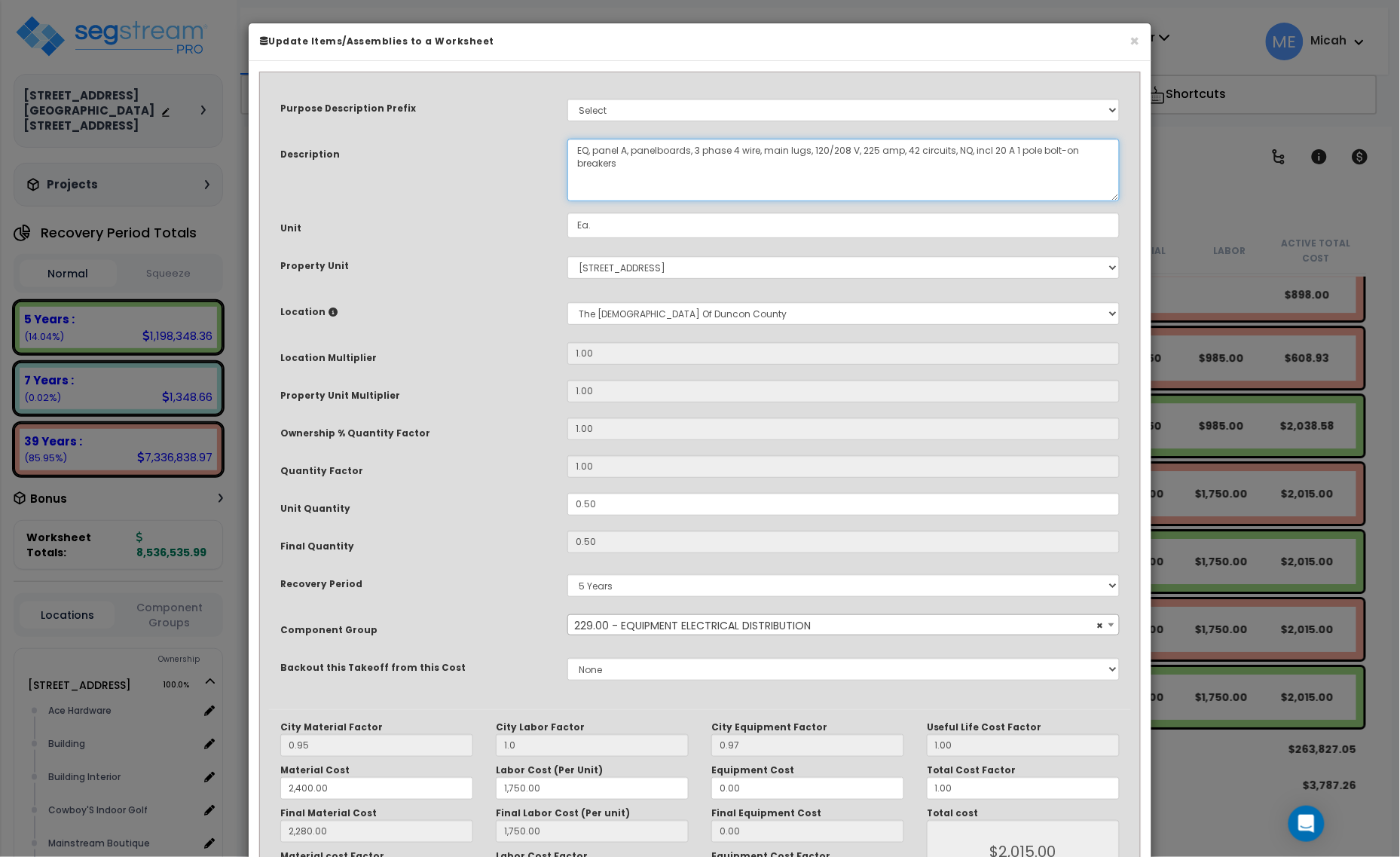
click at [627, 145] on textarea "EQ, panel A, panelboards, 3 phase 4 wire, main lugs, 120/208 V, 225 amp, 42 cir…" at bounding box center [843, 170] width 552 height 63
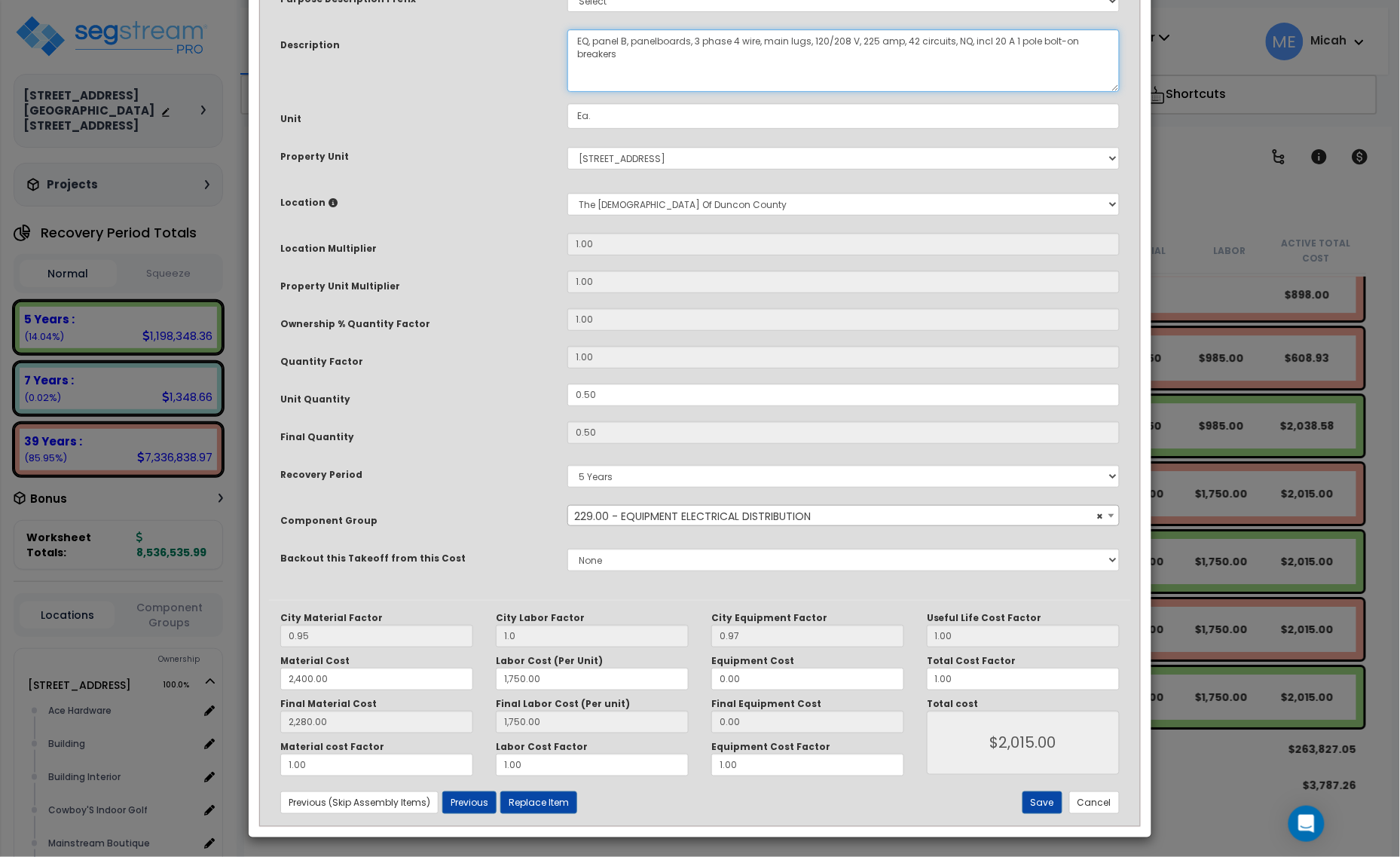
scroll to position [114, 0]
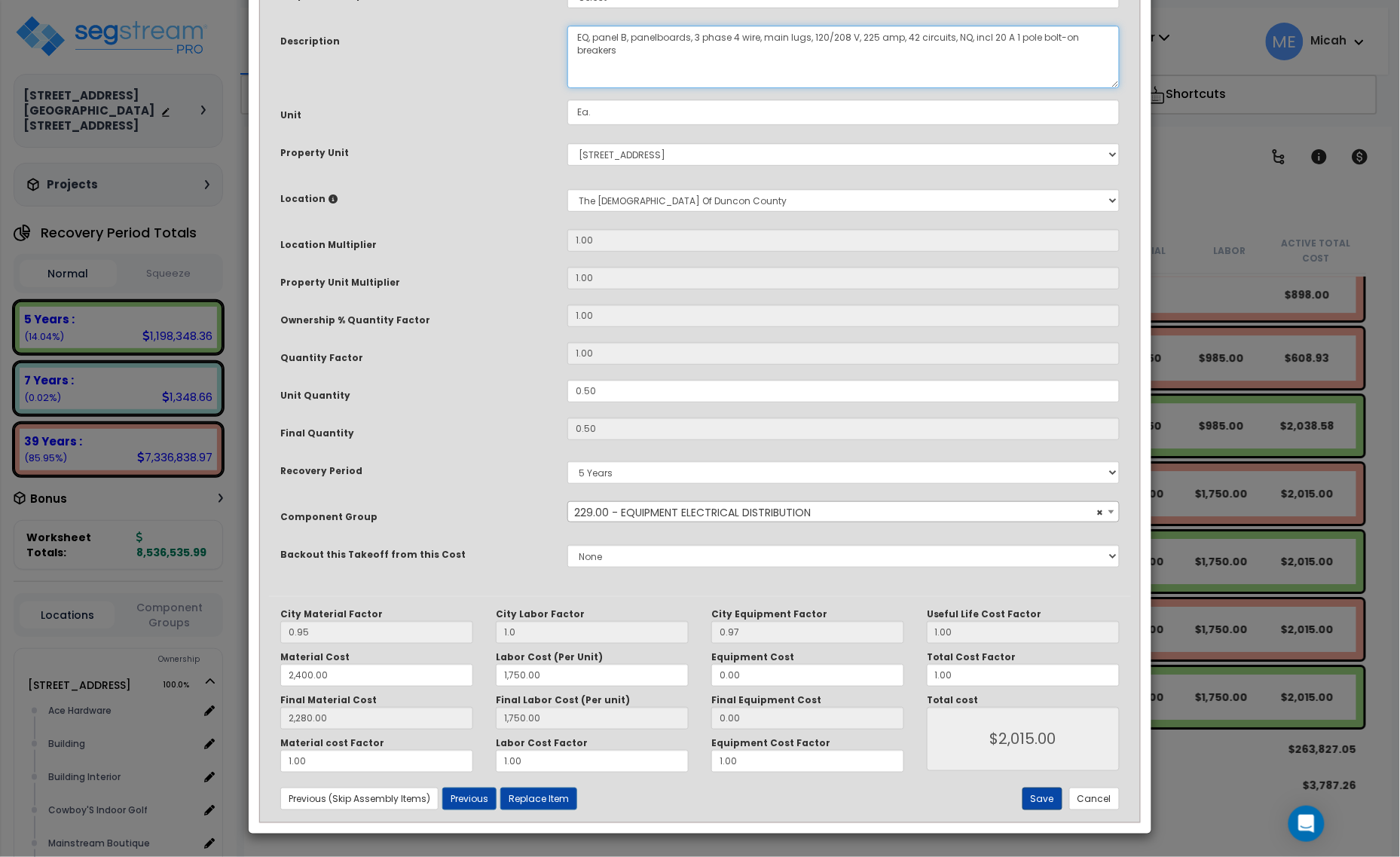
type textarea "EQ, panel B, panelboards, 3 phase 4 wire, main lugs, 120/208 V, 225 amp, 42 cir…"
click at [1033, 795] on button "Save" at bounding box center [1042, 799] width 40 height 22
type input "1.00"
type input "2400.00"
type input "1750.00"
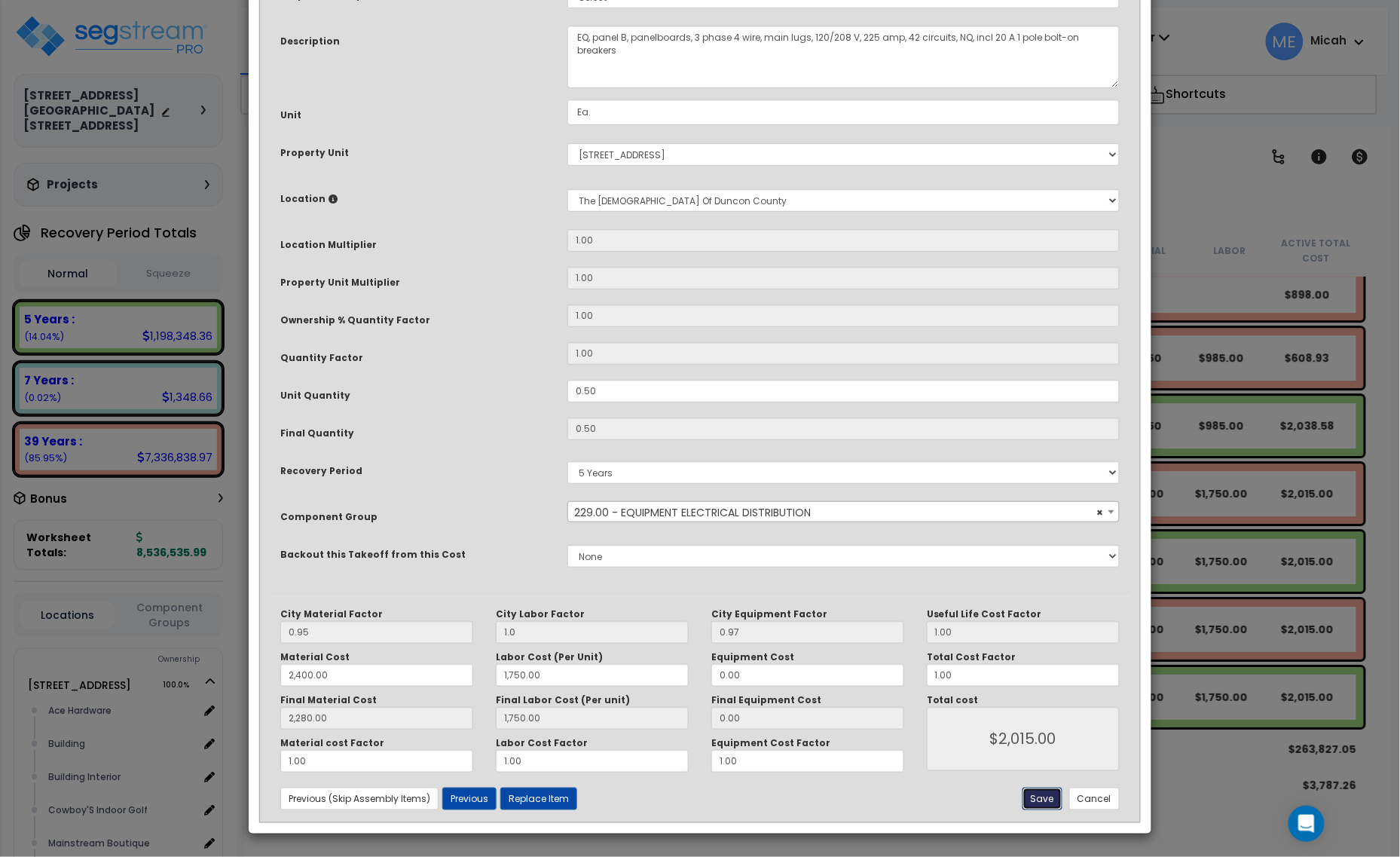
type input "2280.00"
type input "1750.00"
type input "2015.00"
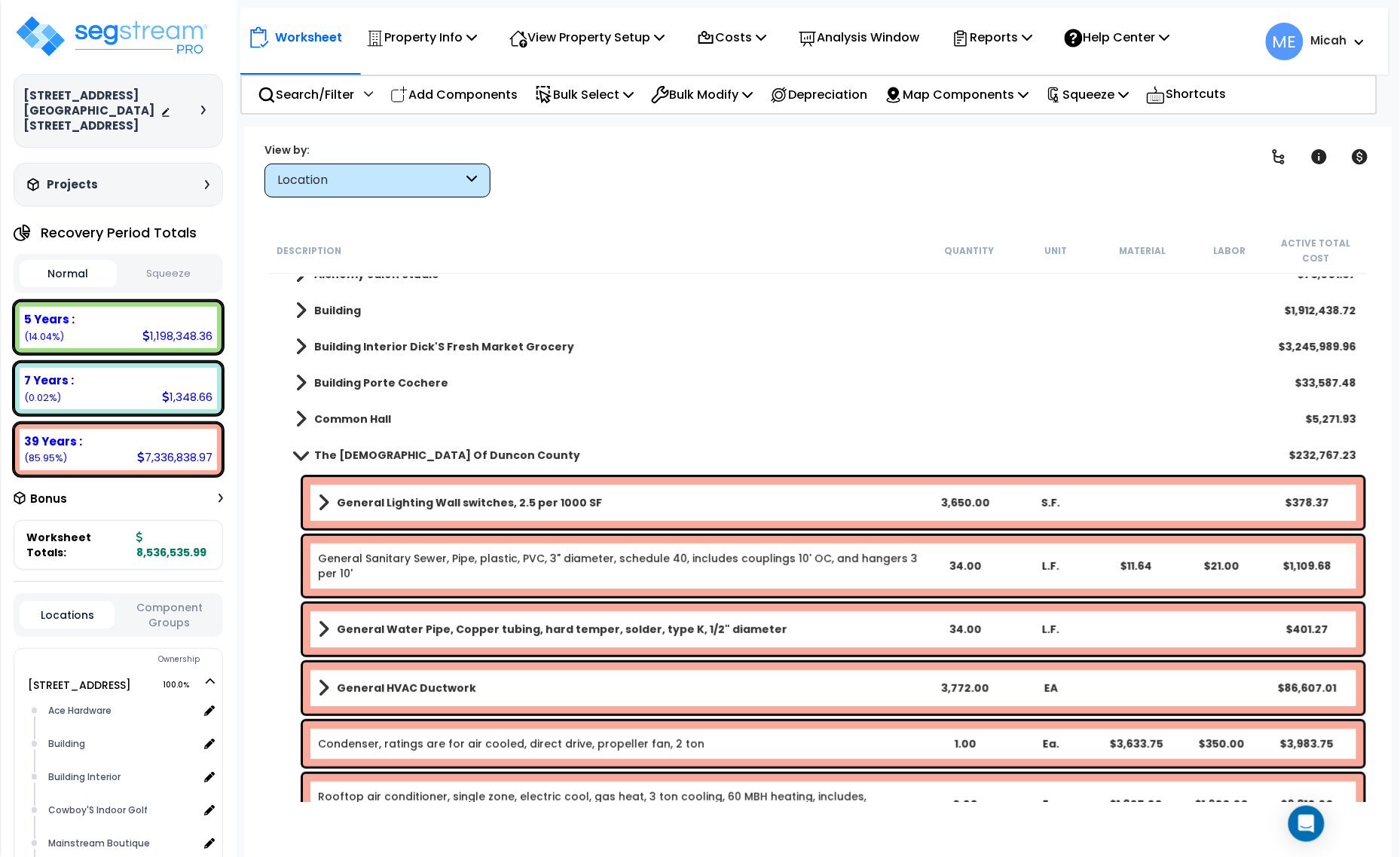
scroll to position [0, 0]
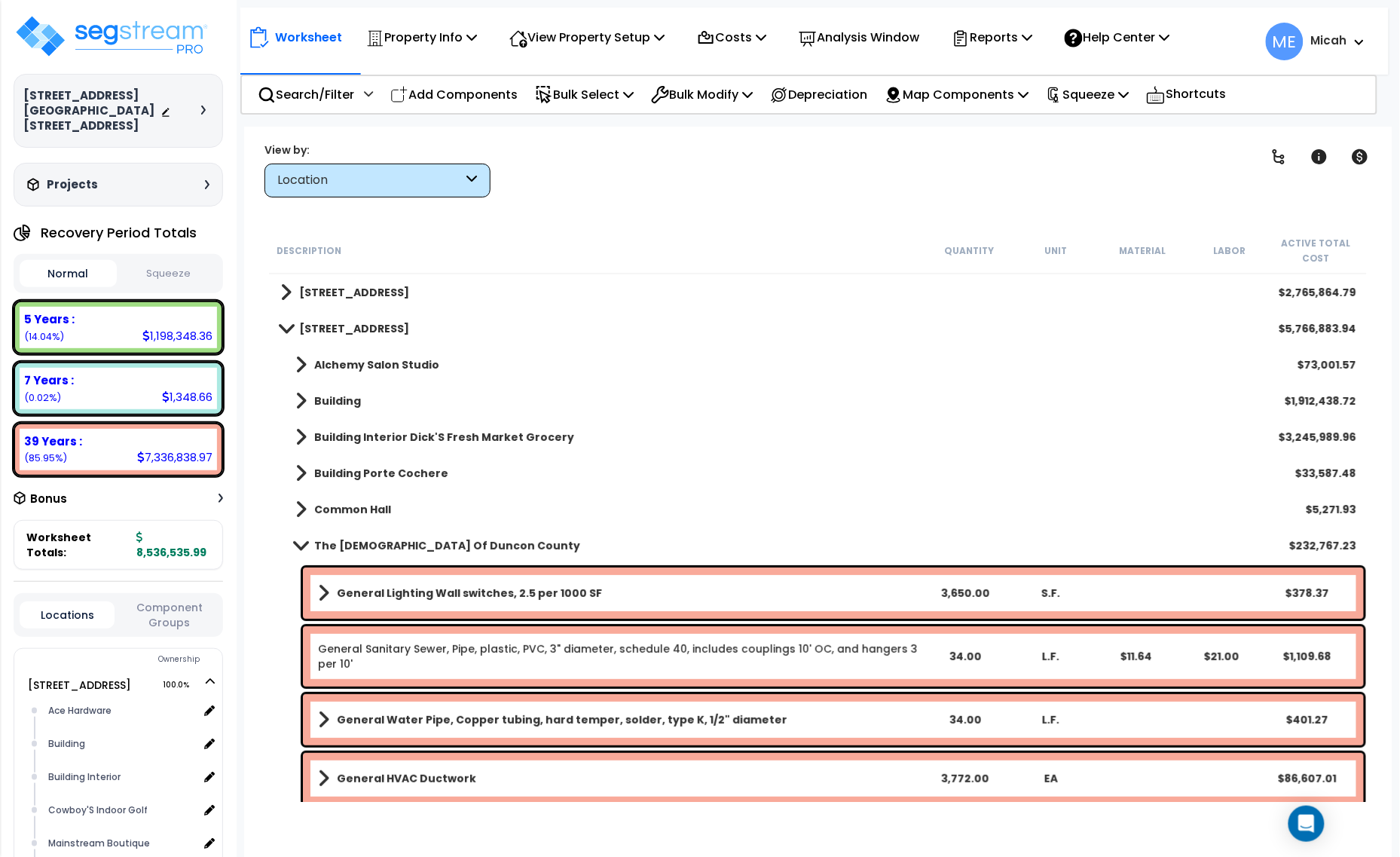
click at [303, 543] on span at bounding box center [300, 545] width 21 height 11
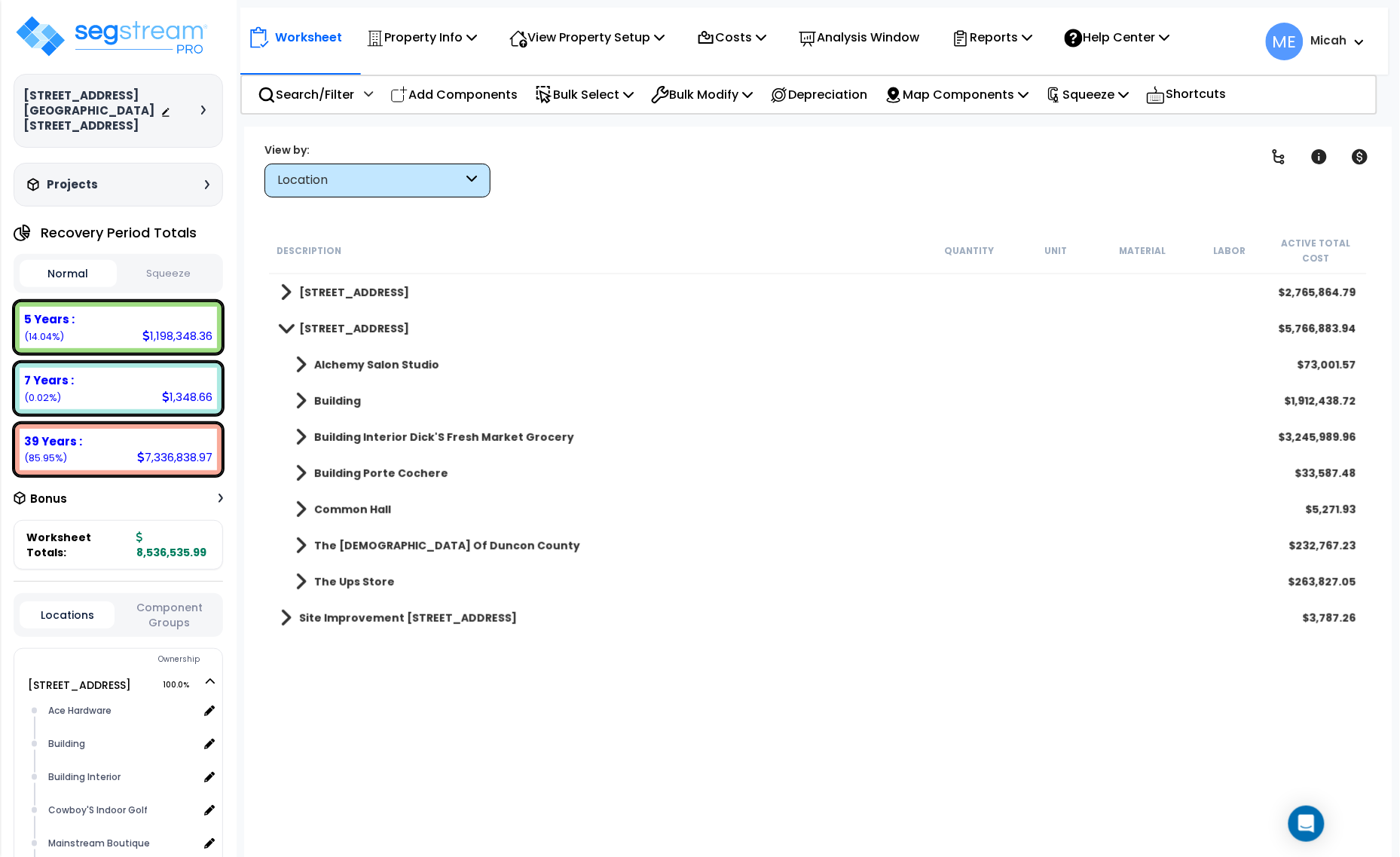
click at [296, 367] on span at bounding box center [300, 365] width 11 height 21
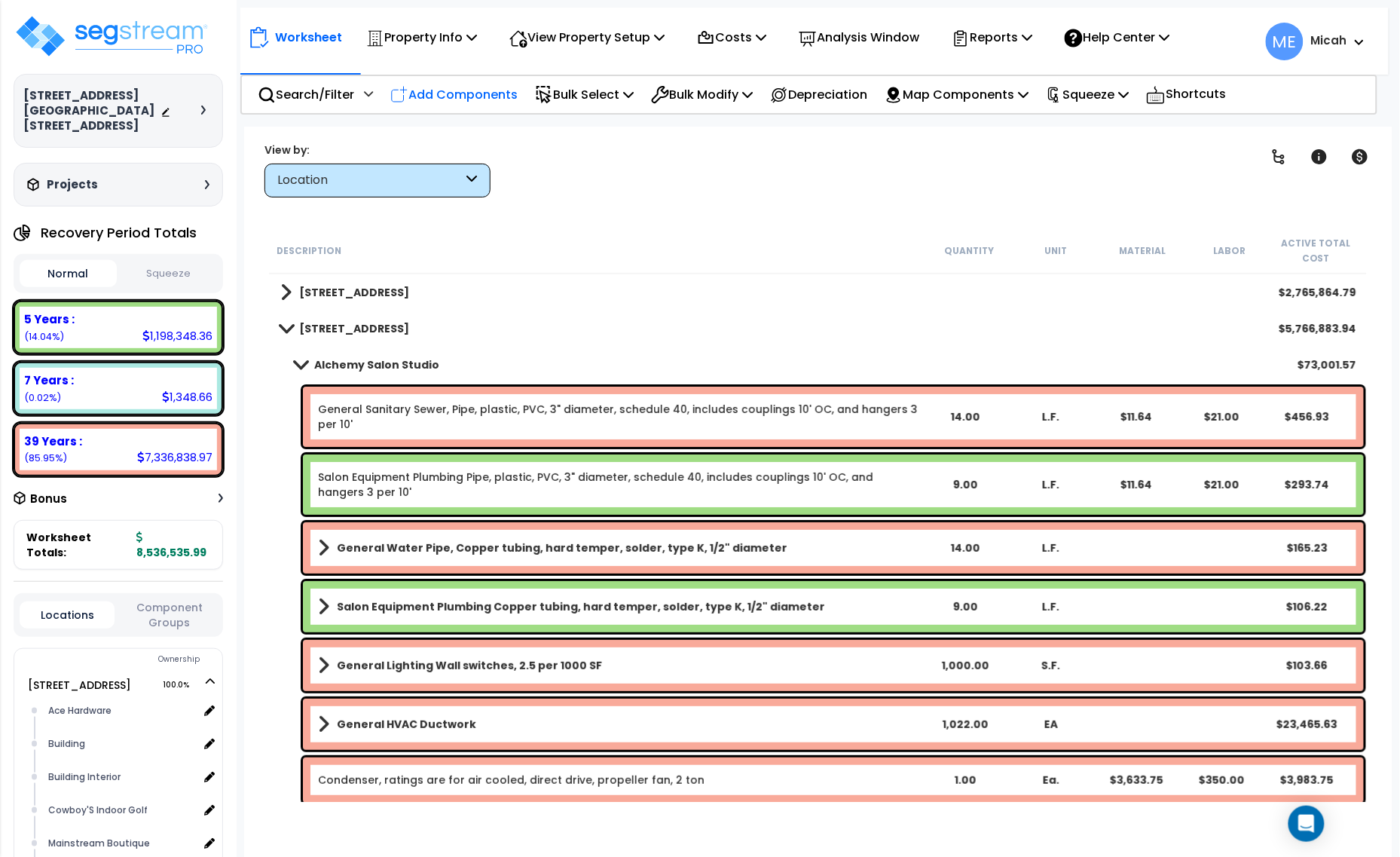
click at [483, 93] on p "Add Components" at bounding box center [454, 94] width 127 height 21
select select
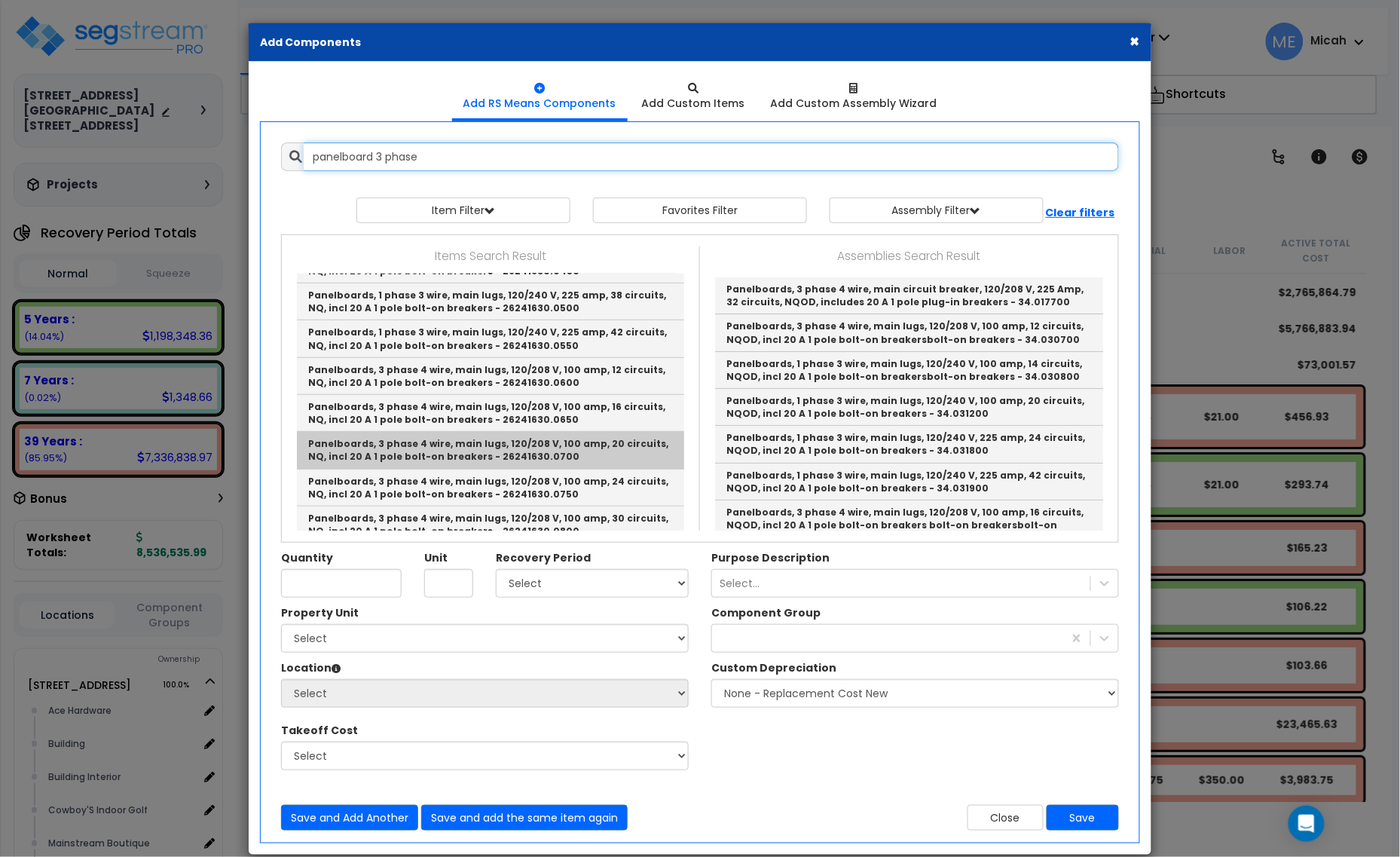
scroll to position [282, 0]
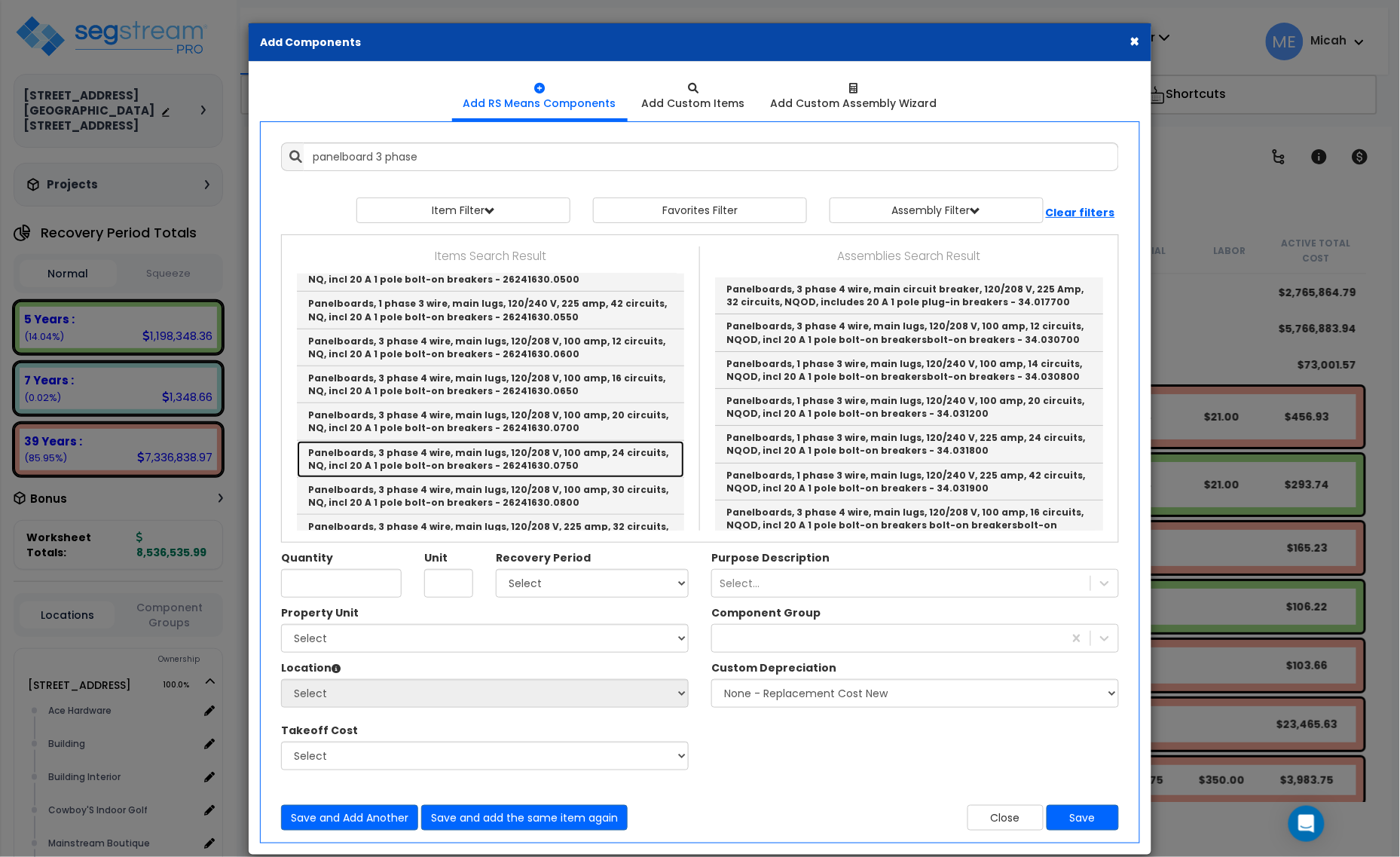
click at [586, 454] on link "Panelboards, 3 phase 4 wire, main lugs, 120/208 V, 100 amp, 24 circuits, NQ, in…" at bounding box center [490, 459] width 387 height 37
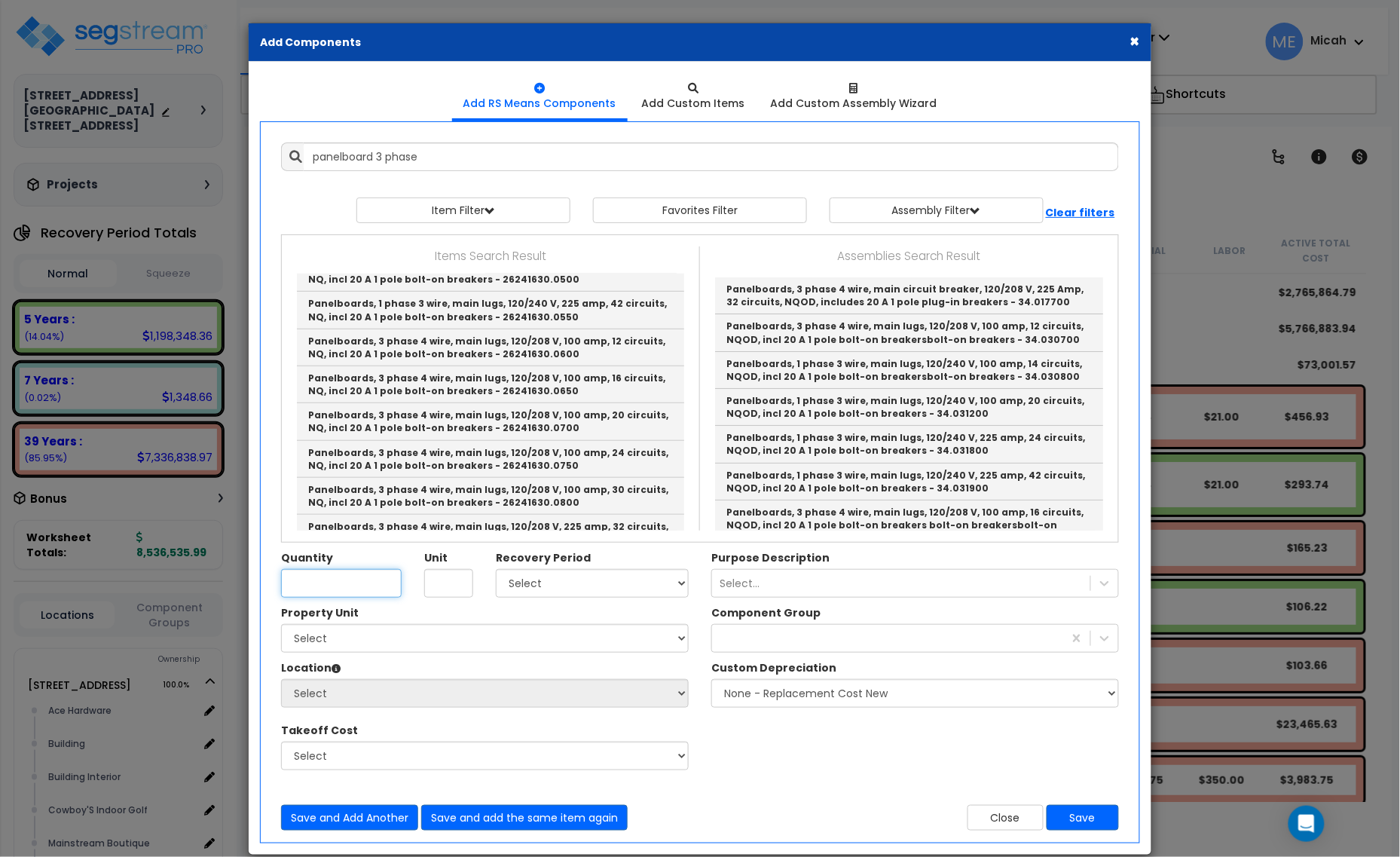
type input "Panelboards, 3 phase 4 wire, main lugs, 120/208 V, 100 amp, 24 circuits, NQ, in…"
type input "Ea."
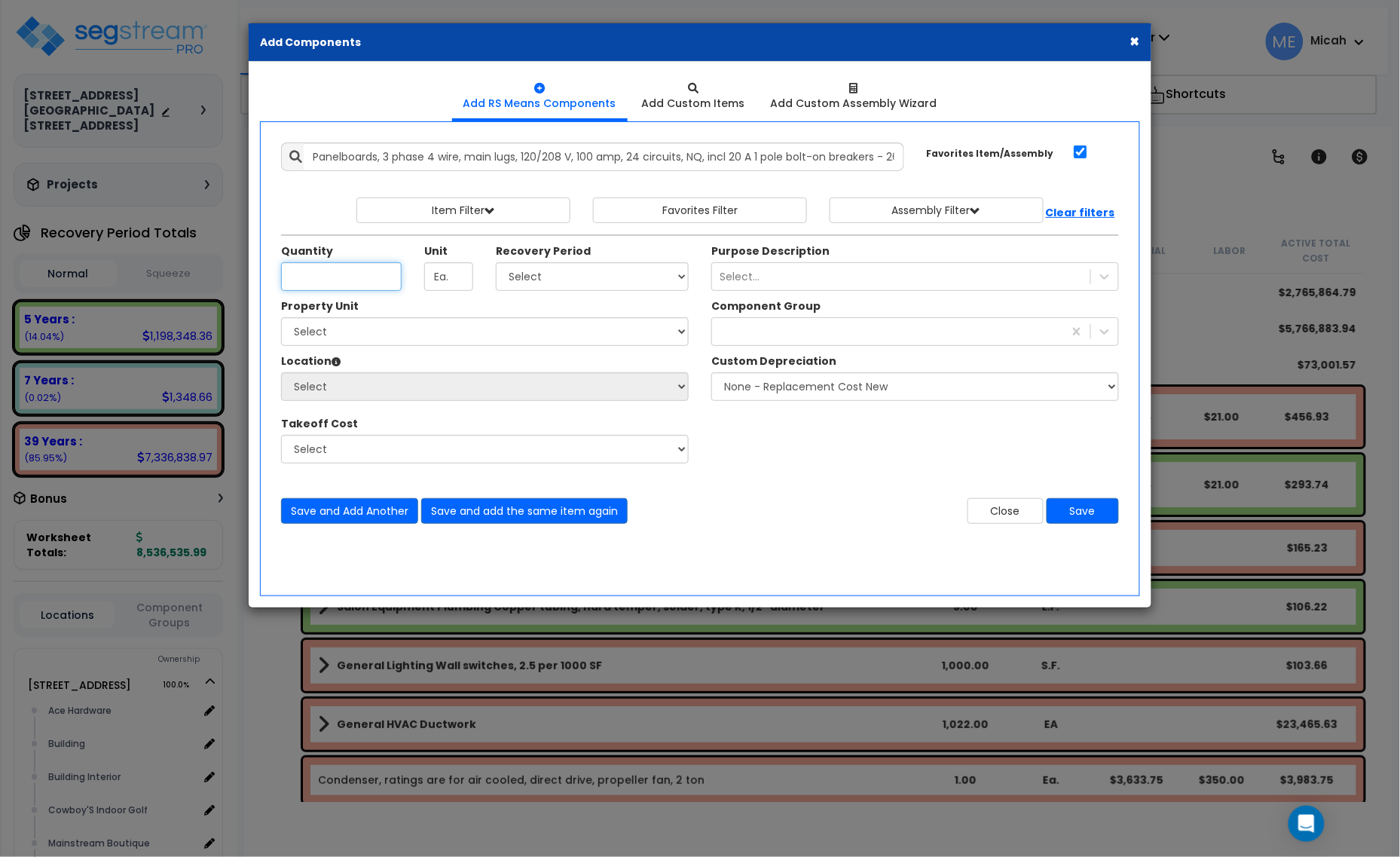
click at [328, 269] on input "Unit Quantity" at bounding box center [341, 276] width 121 height 28
type input ".61"
click at [539, 290] on select "Select 5 Years 7 Years 15 Years 20 Years 39 Years 27.5 Year" at bounding box center [592, 276] width 193 height 28
select select "39Y"
click at [497, 263] on select "Select 5 Years 7 Years 15 Years 20 Years 39 Years 27.5 Year" at bounding box center [592, 276] width 193 height 28
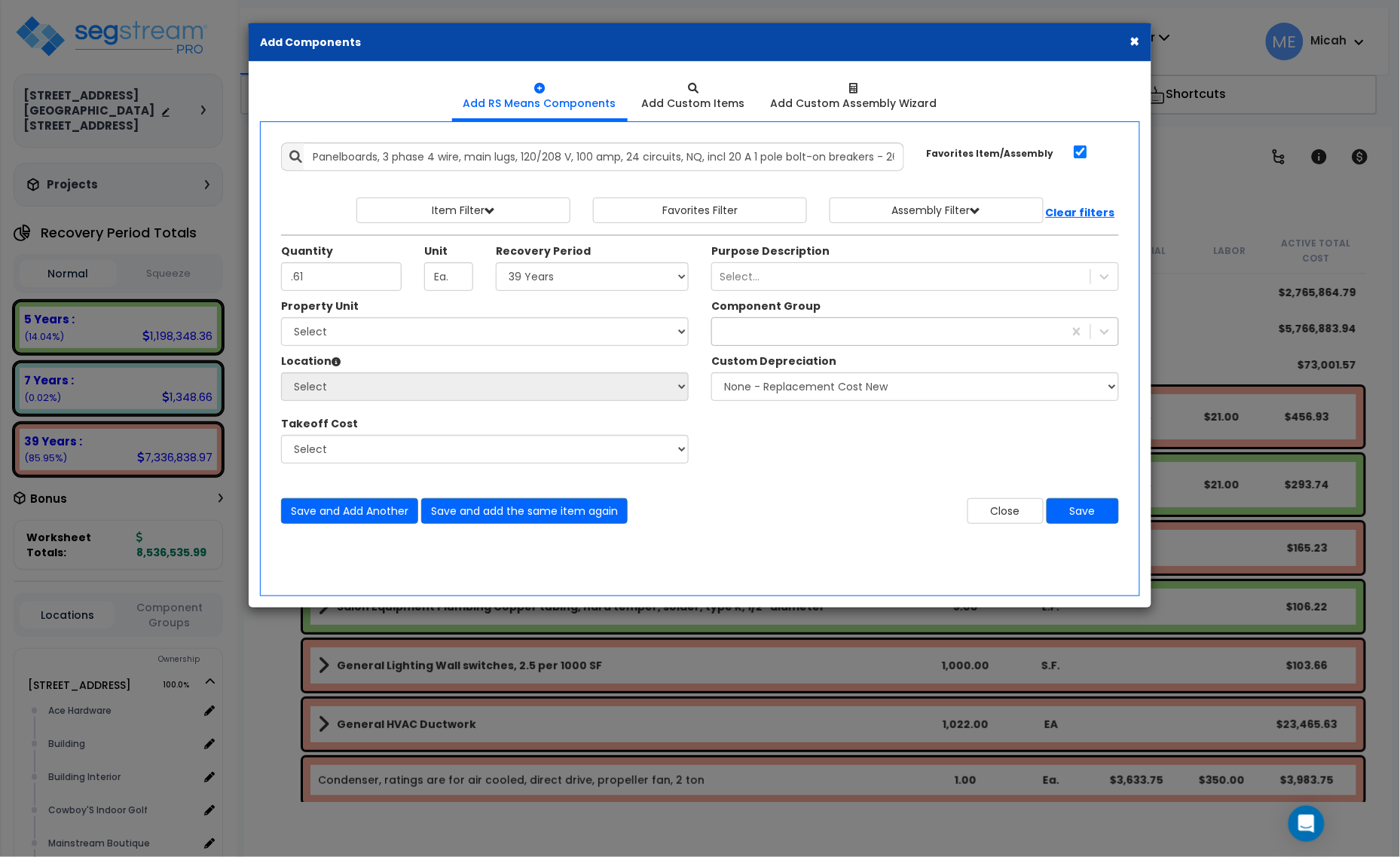
click at [791, 333] on div at bounding box center [887, 331] width 351 height 24
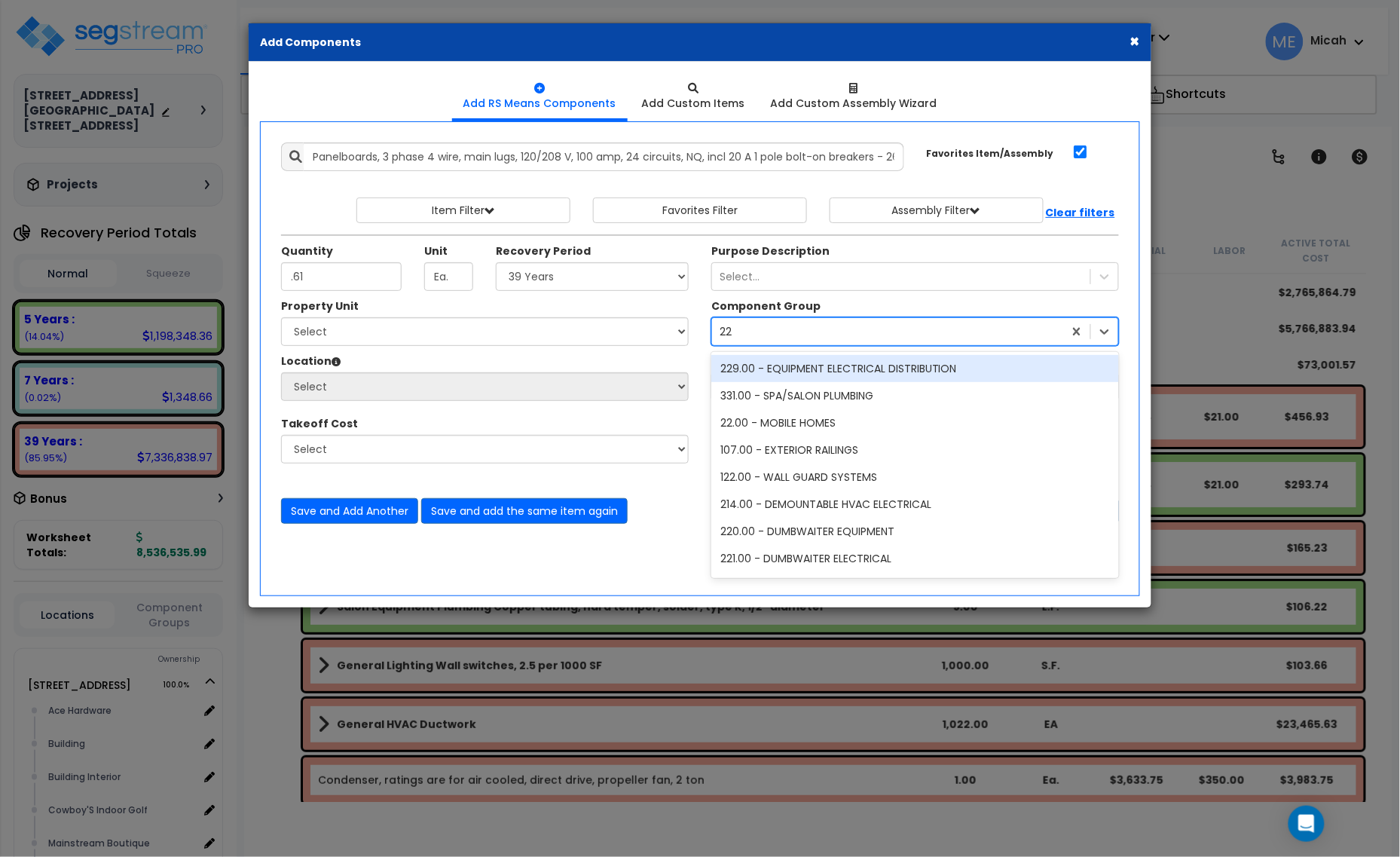
type input "229"
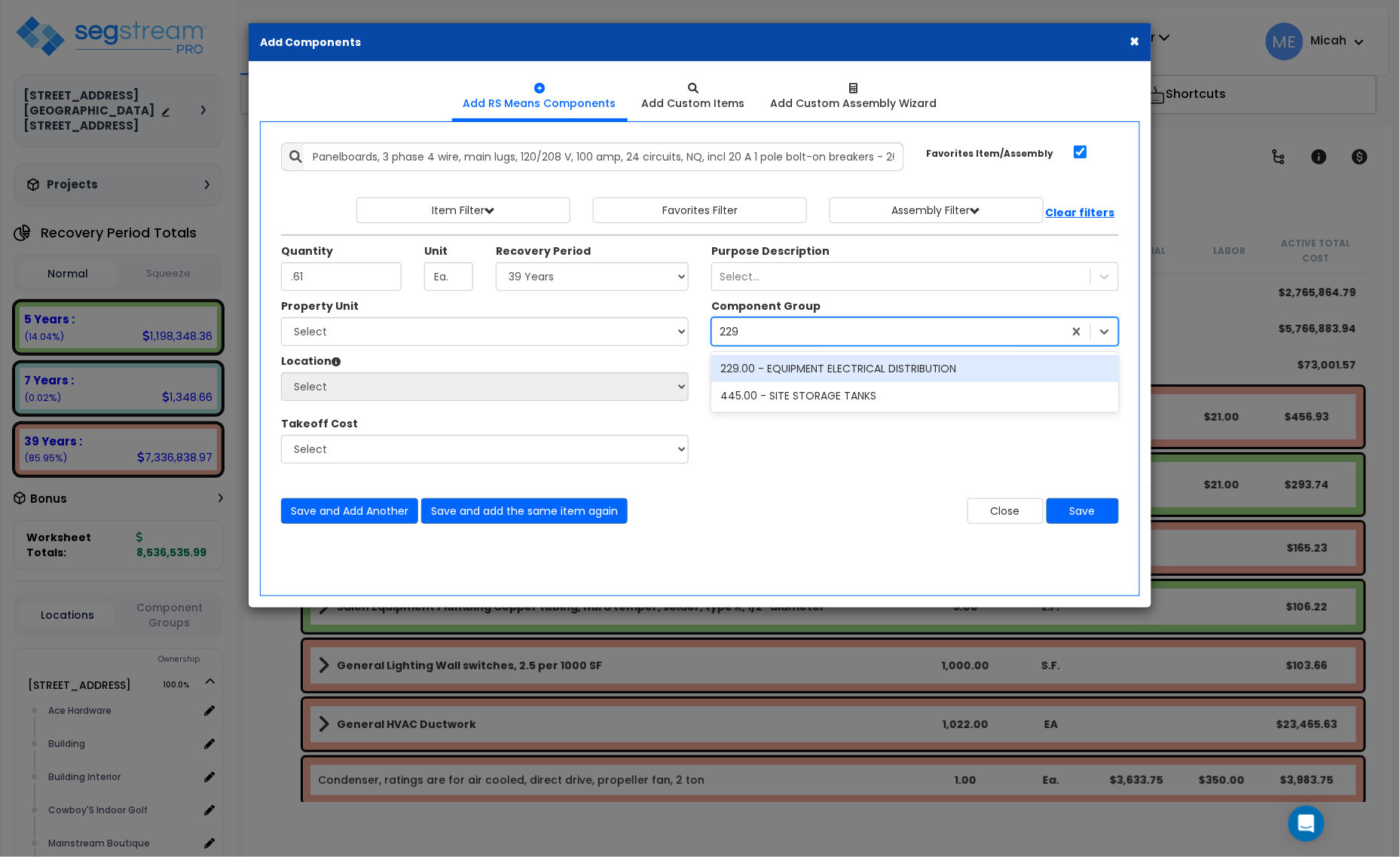
click at [797, 364] on div "229.00 - EQUIPMENT ELECTRICAL DISTRIBUTION" at bounding box center [914, 369] width 407 height 27
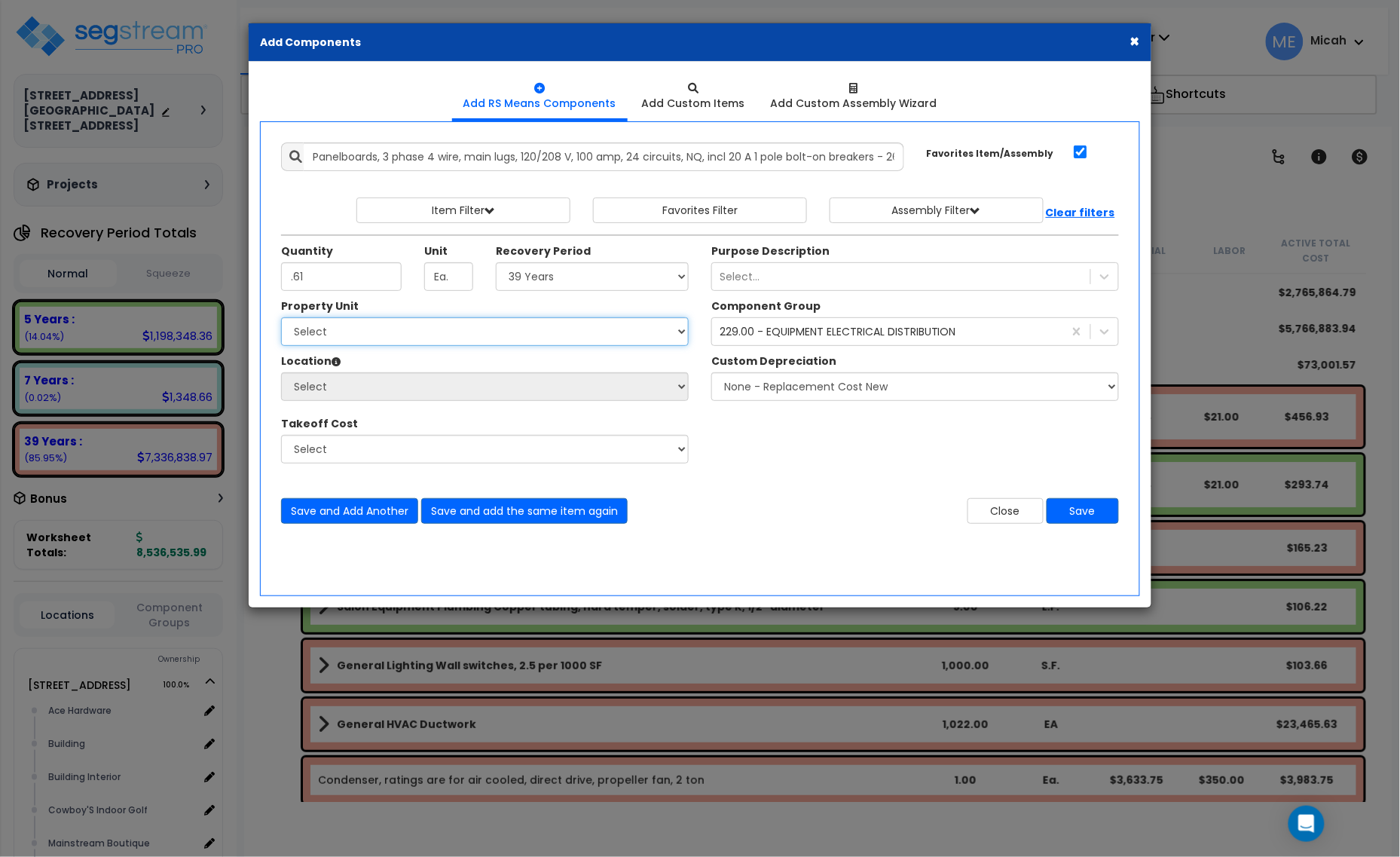
click at [541, 330] on select "Select [STREET_ADDRESS] [STREET_ADDRESS] Site Improvement [STREET_ADDRESS] Site…" at bounding box center [485, 331] width 407 height 28
select select "161428"
click at [281, 318] on select "Select [STREET_ADDRESS] [STREET_ADDRESS] Site Improvement [STREET_ADDRESS] Site…" at bounding box center [485, 331] width 407 height 28
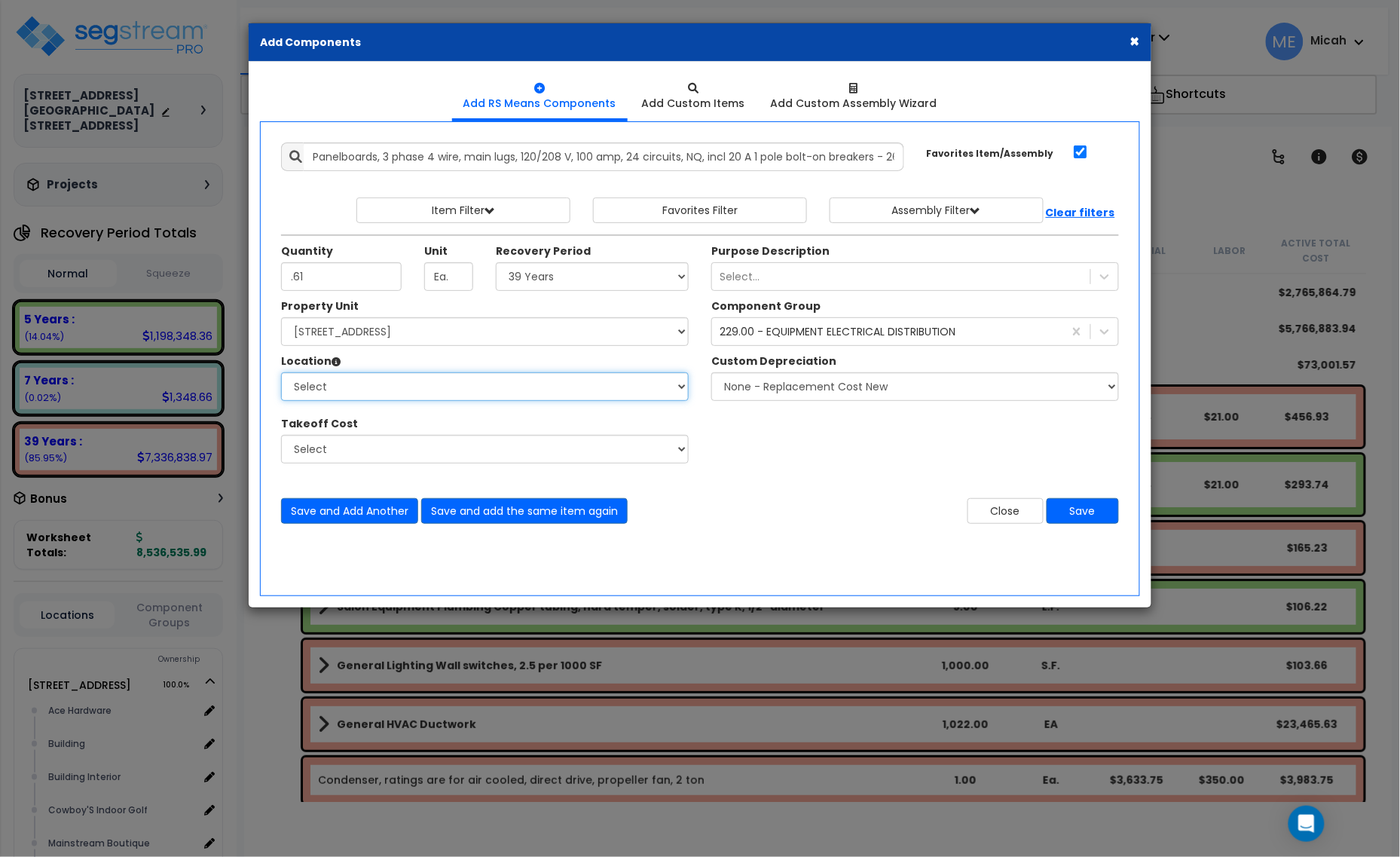
click at [515, 389] on select "Select Alchemy Salon Studio Building Building Interior Building Interior Dick'S…" at bounding box center [485, 386] width 407 height 28
select select "31139"
click at [281, 373] on select "Select Alchemy Salon Studio Building Building Interior Building Interior Dick'S…" at bounding box center [485, 386] width 407 height 28
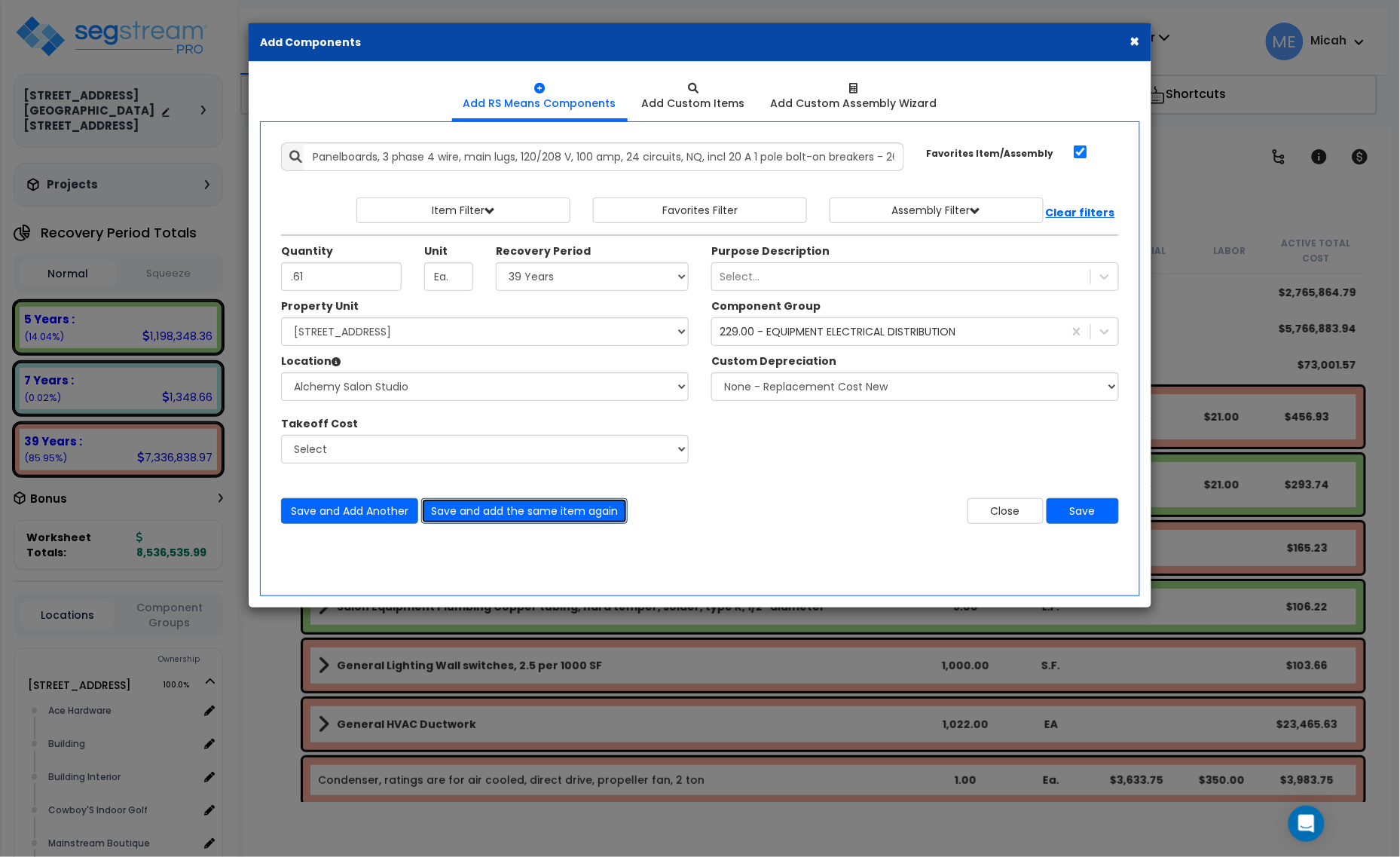
click at [580, 516] on button "Save and add the same item again" at bounding box center [524, 510] width 207 height 26
type input ".32"
click at [522, 281] on select "Select 5 Years 7 Years 15 Years 20 Years 39 Years 27.5 Year" at bounding box center [592, 276] width 193 height 28
select select "5Y"
click at [497, 263] on select "Select 5 Years 7 Years 15 Years 20 Years 39 Years 27.5 Year" at bounding box center [592, 276] width 193 height 28
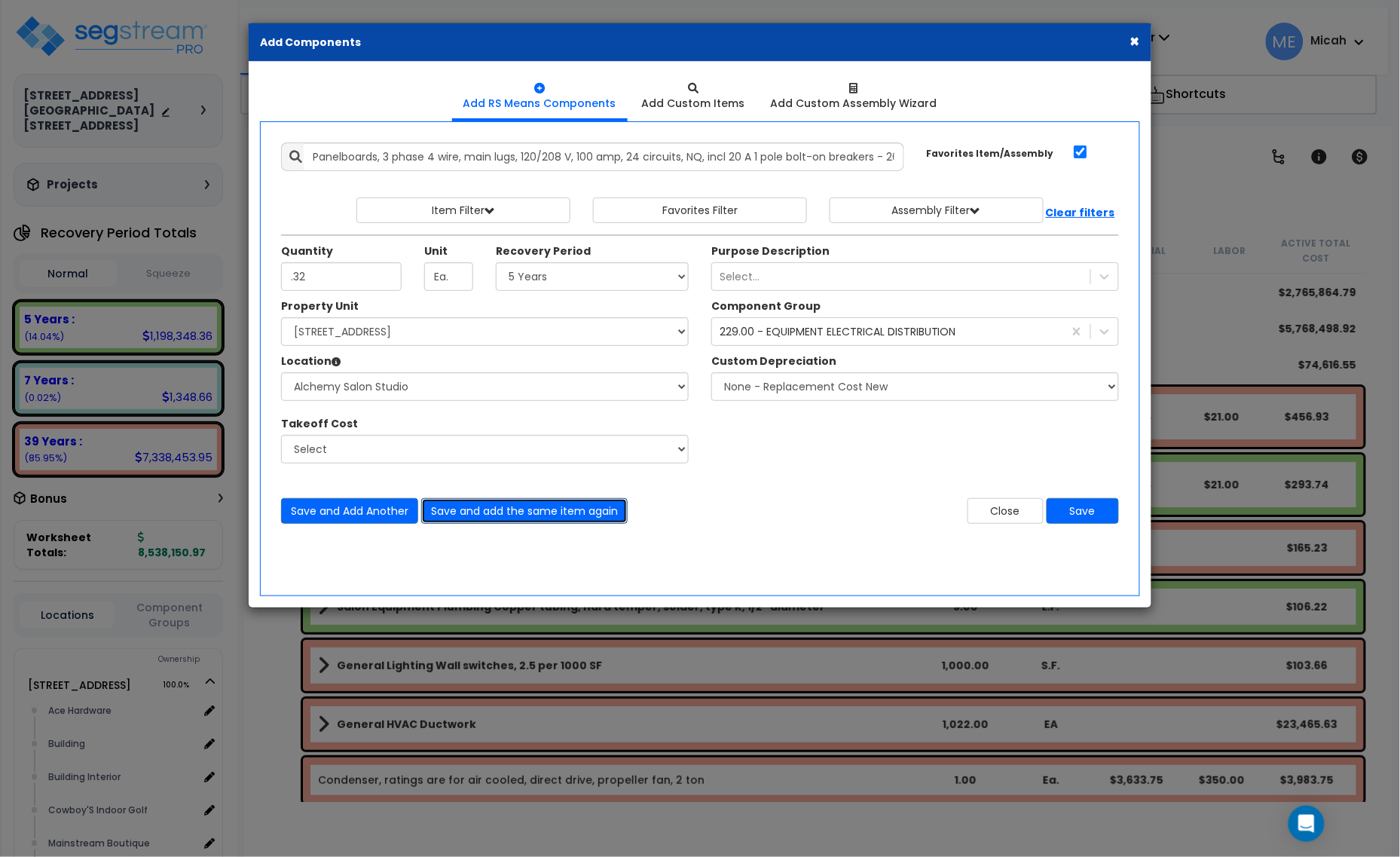
click at [558, 507] on button "Save and add the same item again" at bounding box center [524, 510] width 207 height 26
type input ".04"
click at [510, 513] on button "Save and add the same item again" at bounding box center [524, 510] width 207 height 26
type input ".04"
click at [1086, 512] on button "Save" at bounding box center [1083, 510] width 72 height 26
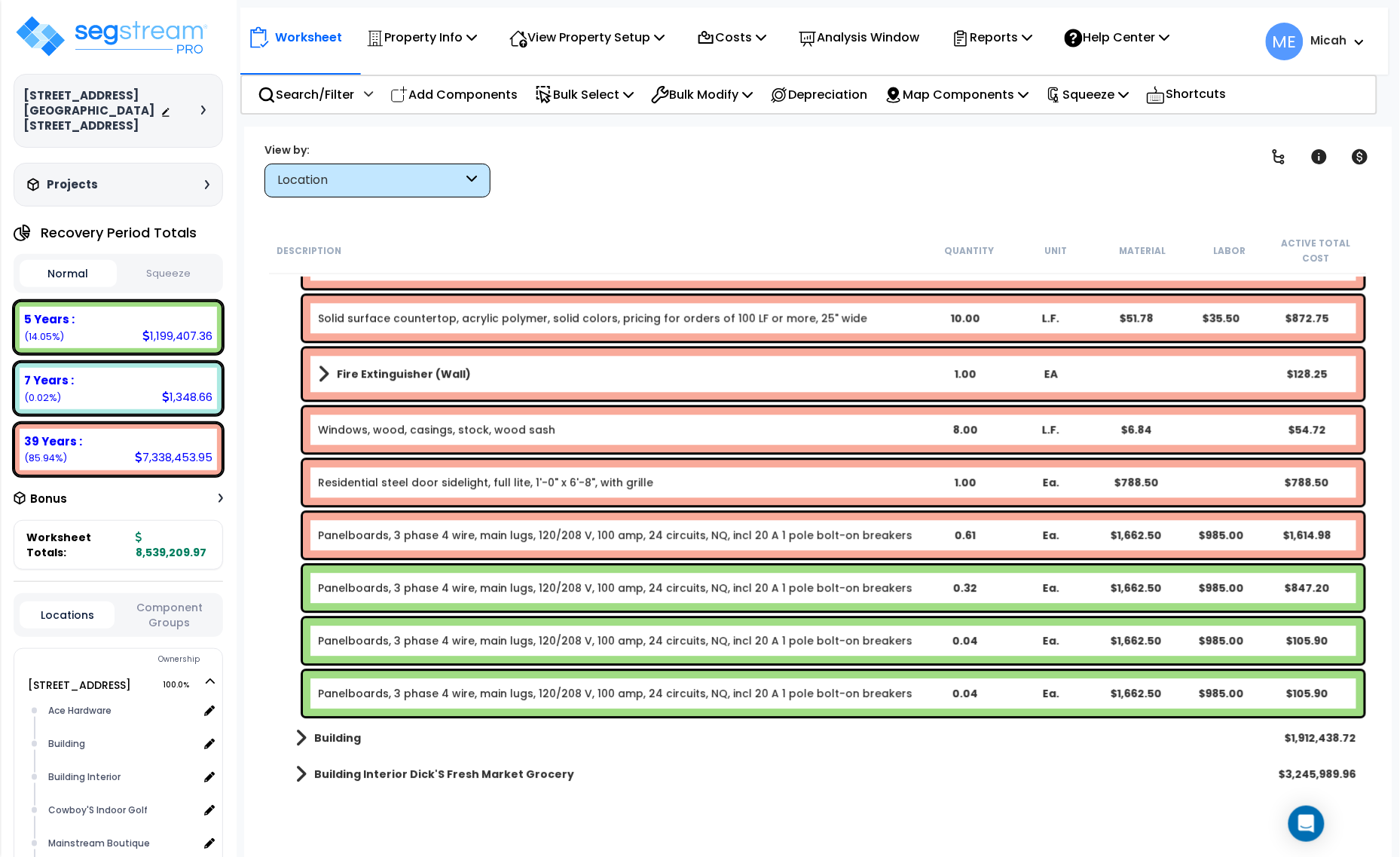
scroll to position [3202, 0]
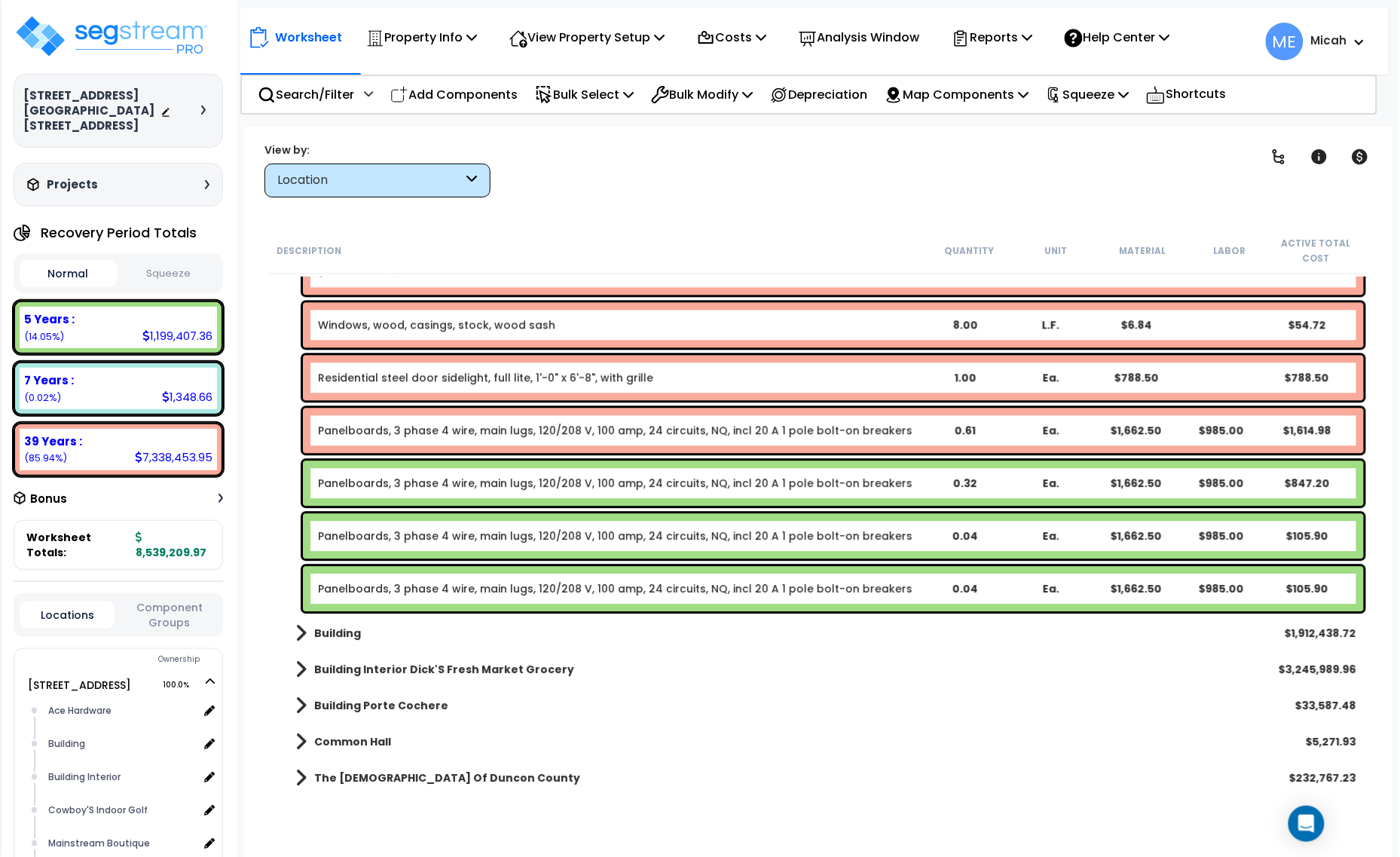
click at [382, 427] on link "Panelboards, 3 phase 4 wire, main lugs, 120/208 V, 100 amp, 24 circuits, NQ, in…" at bounding box center [615, 431] width 594 height 15
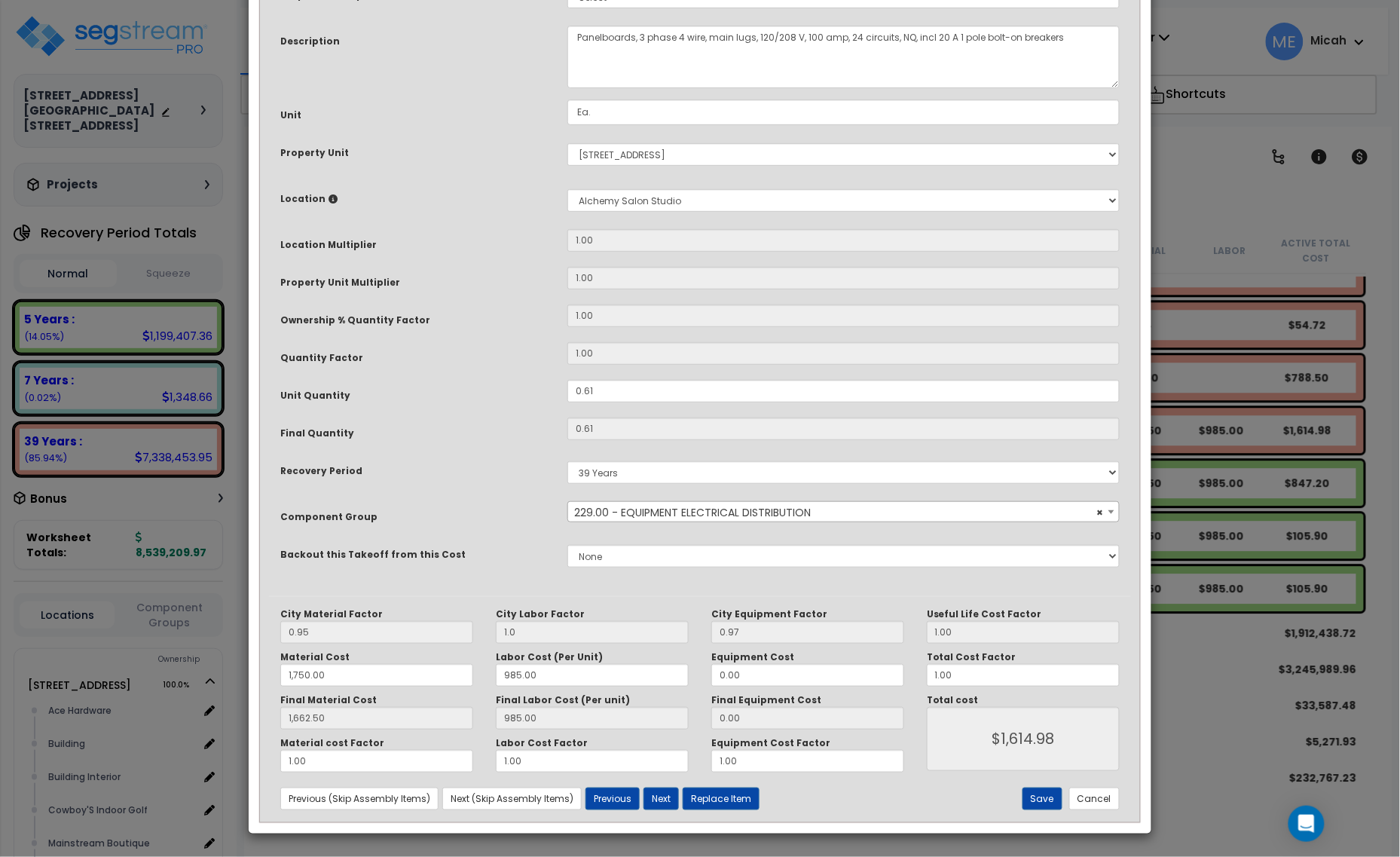
scroll to position [0, 0]
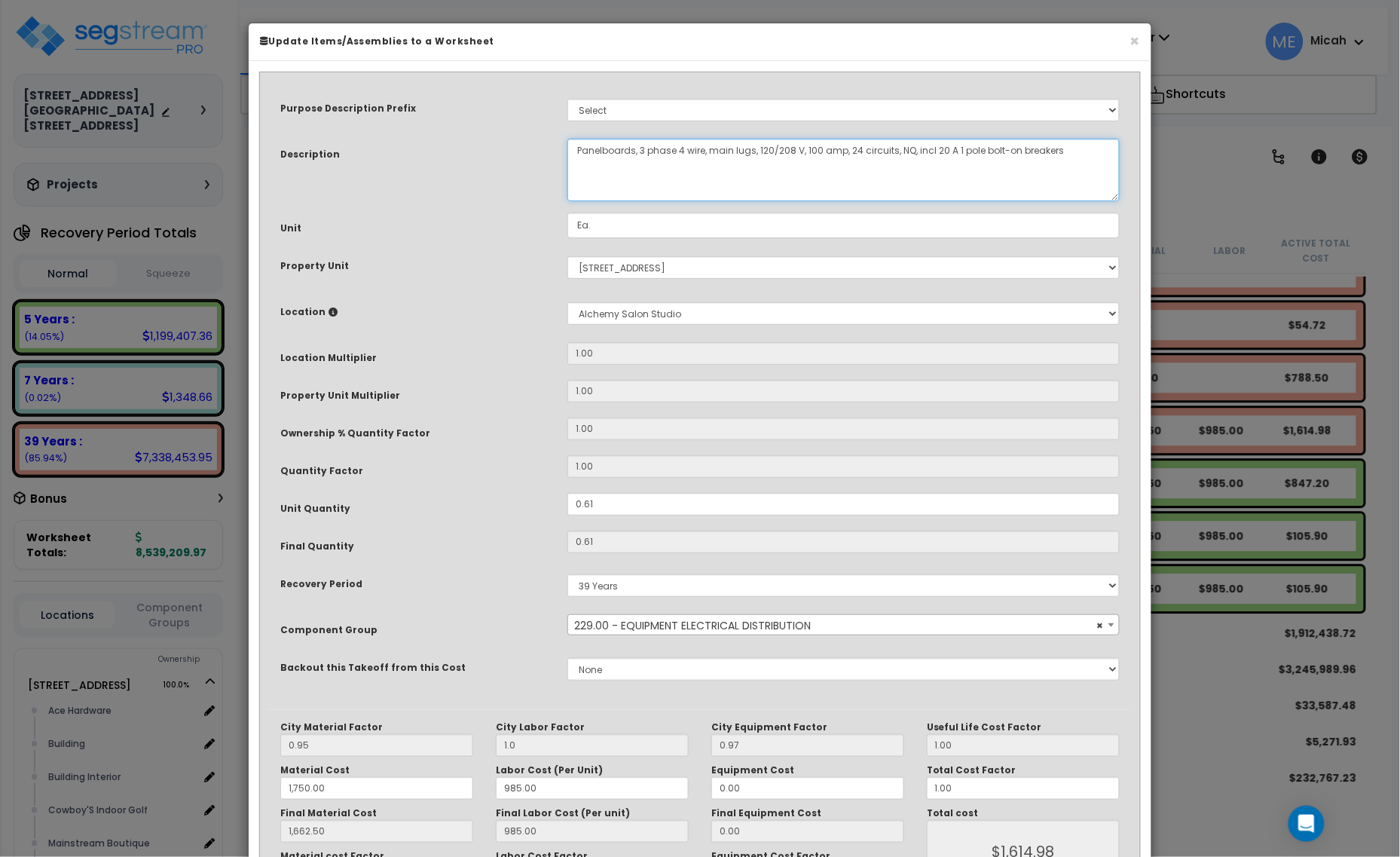
click at [575, 149] on textarea "Panelboards, 3 phase 4 wire, main lugs, 120/208 V, 100 amp, 24 circuits, NQ, in…" at bounding box center [843, 170] width 552 height 63
click at [888, 145] on textarea "Panelboards, 3 phase 4 wire, main lugs, 120/208 V, 100 amp, 24 circuits, NQ, in…" at bounding box center [843, 170] width 552 height 63
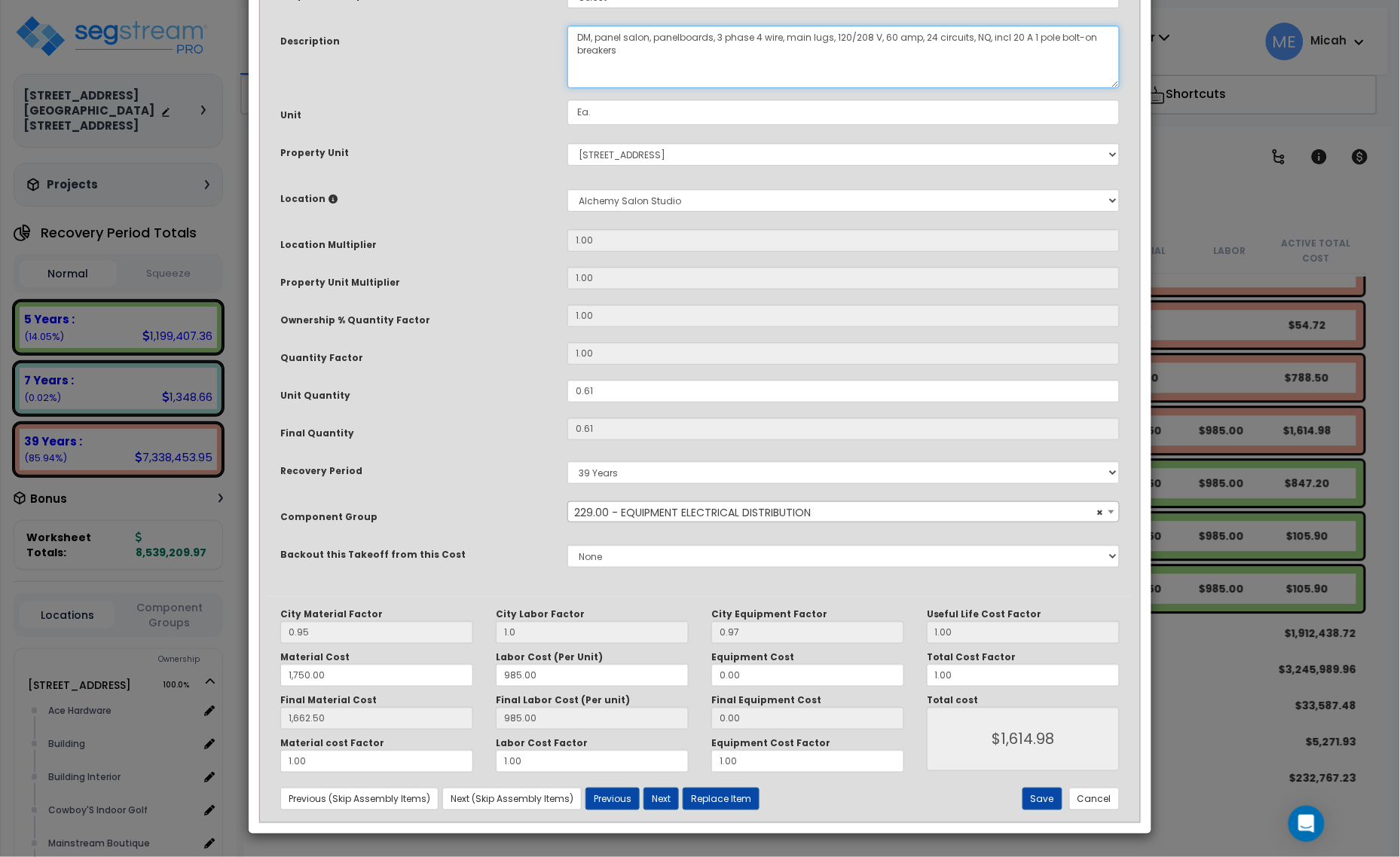
scroll to position [114, 0]
type textarea "DM, panel salon, panelboards, 3 phase 4 wire, main lugs, 120/208 V, 60 amp, 24 …"
click at [1042, 801] on button "Save" at bounding box center [1042, 799] width 40 height 22
type input "1.00"
type input "1750.00"
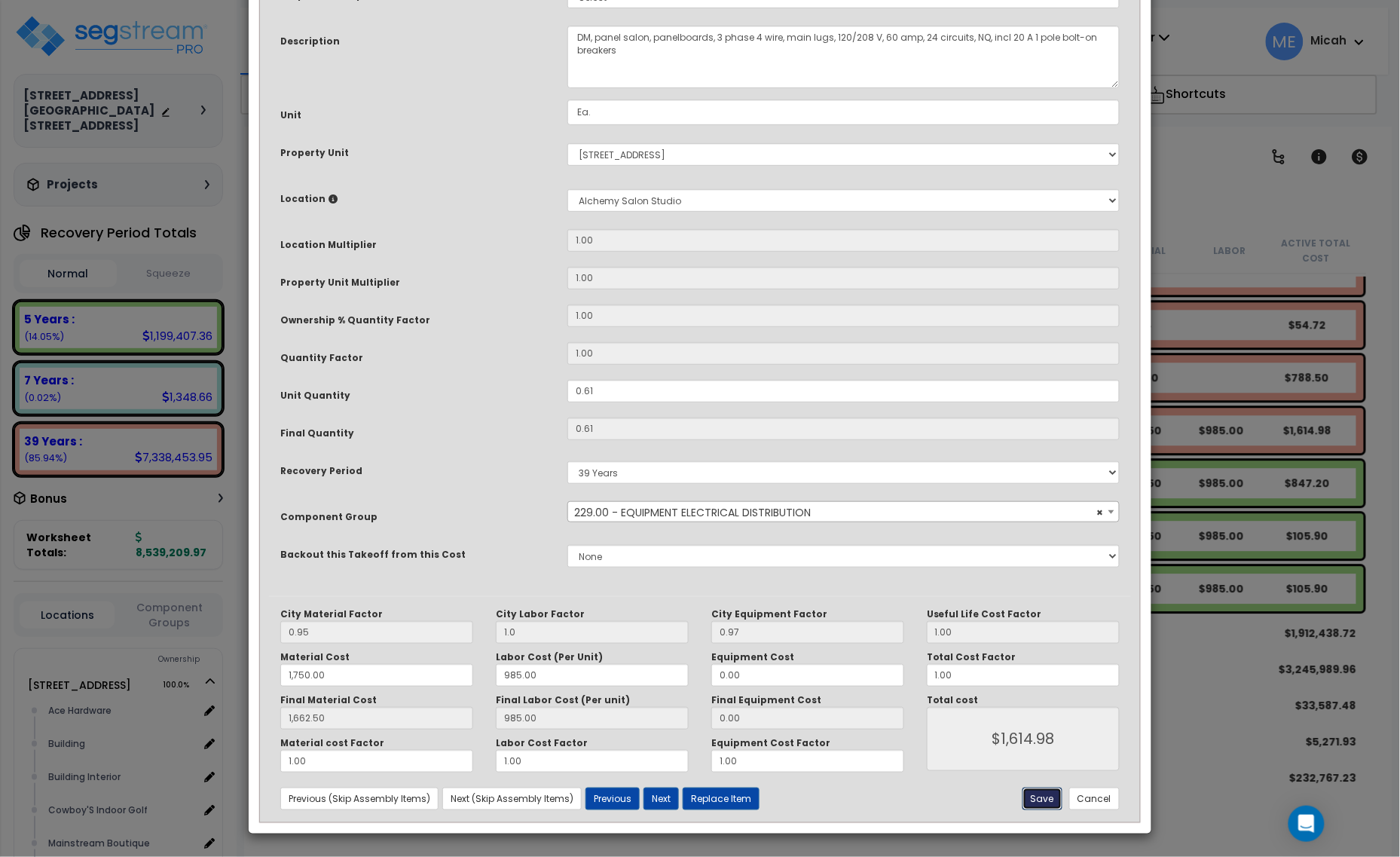
type input "1662.50"
type input "1614.98"
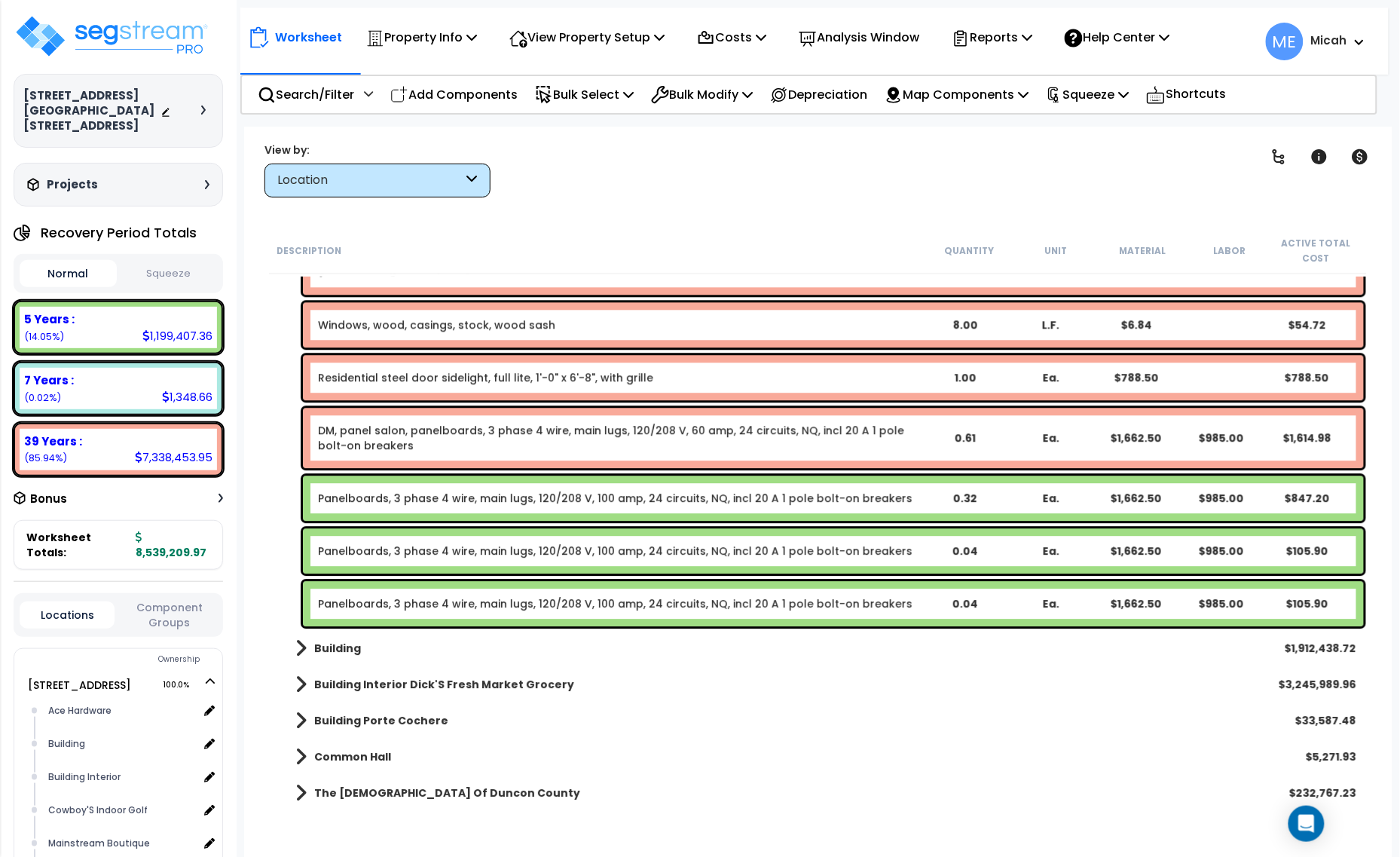
click at [483, 493] on link "Panelboards, 3 phase 4 wire, main lugs, 120/208 V, 100 amp, 24 circuits, NQ, in…" at bounding box center [615, 498] width 594 height 15
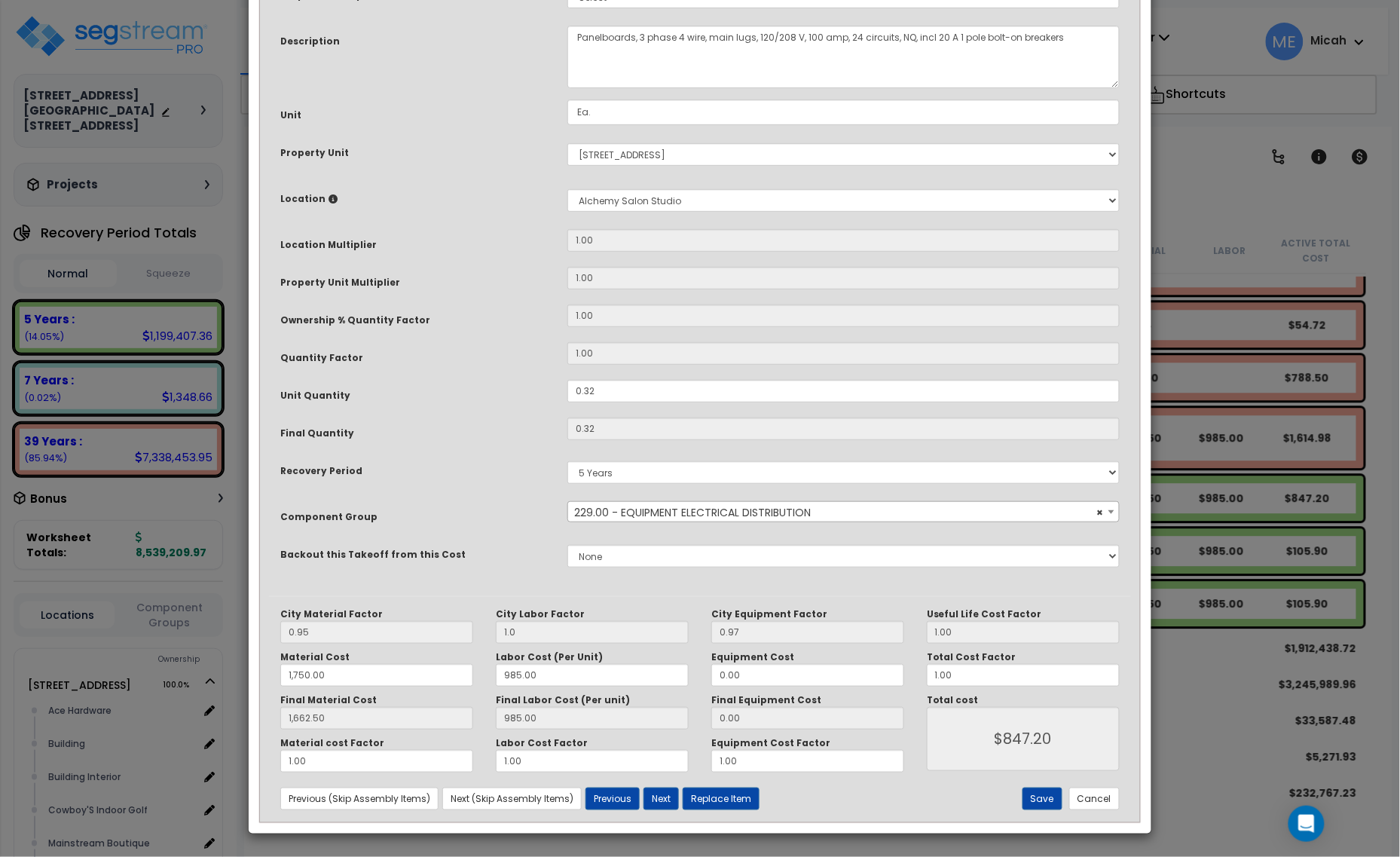
scroll to position [0, 0]
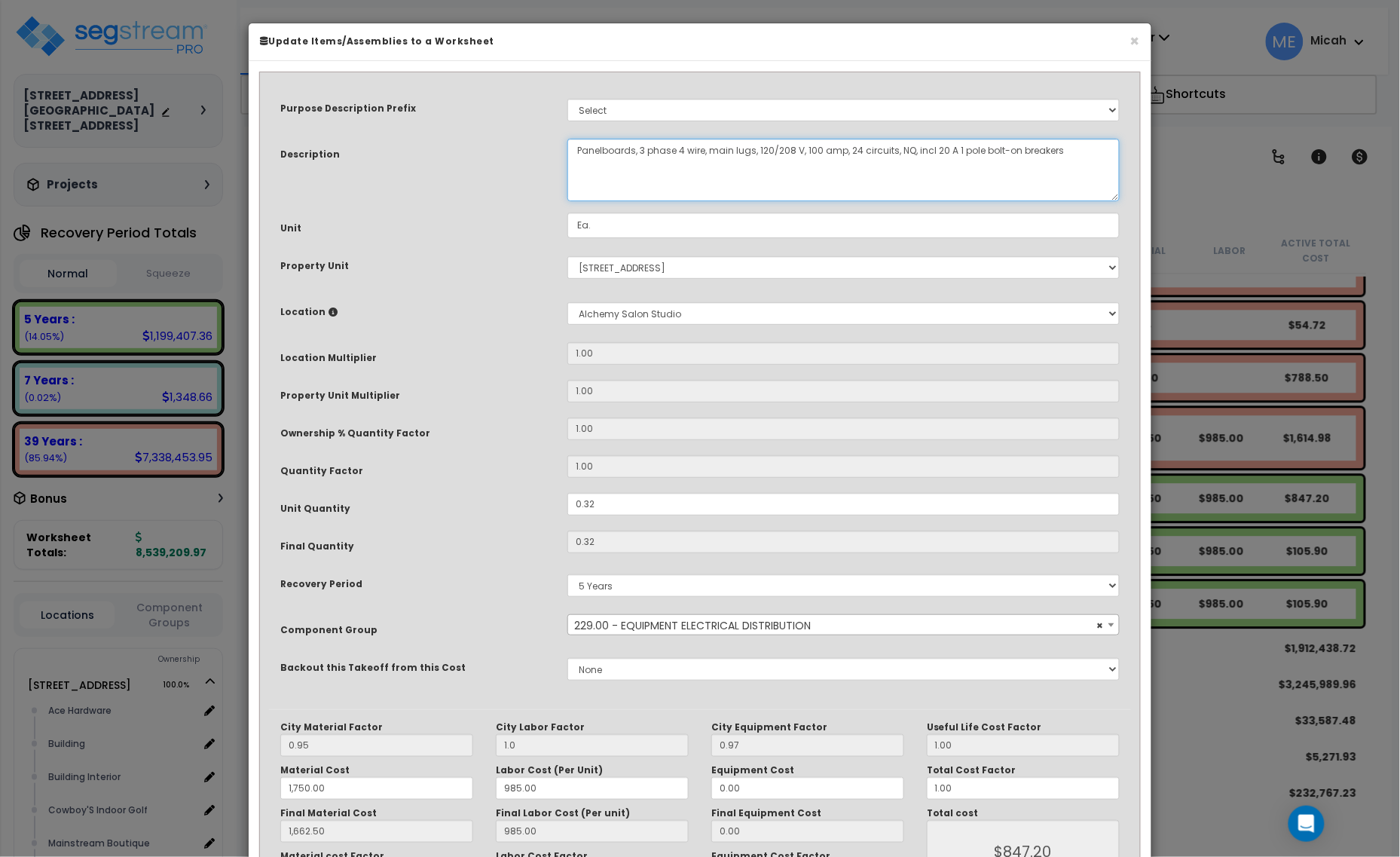
click at [574, 141] on textarea "Panelboards, 3 phase 4 wire, main lugs, 120/208 V, 100 amp, 24 circuits, NQ, in…" at bounding box center [843, 170] width 552 height 63
click at [886, 149] on textarea "Panelboards, 3 phase 4 wire, main lugs, 120/208 V, 100 amp, 24 circuits, NQ, in…" at bounding box center [843, 170] width 552 height 63
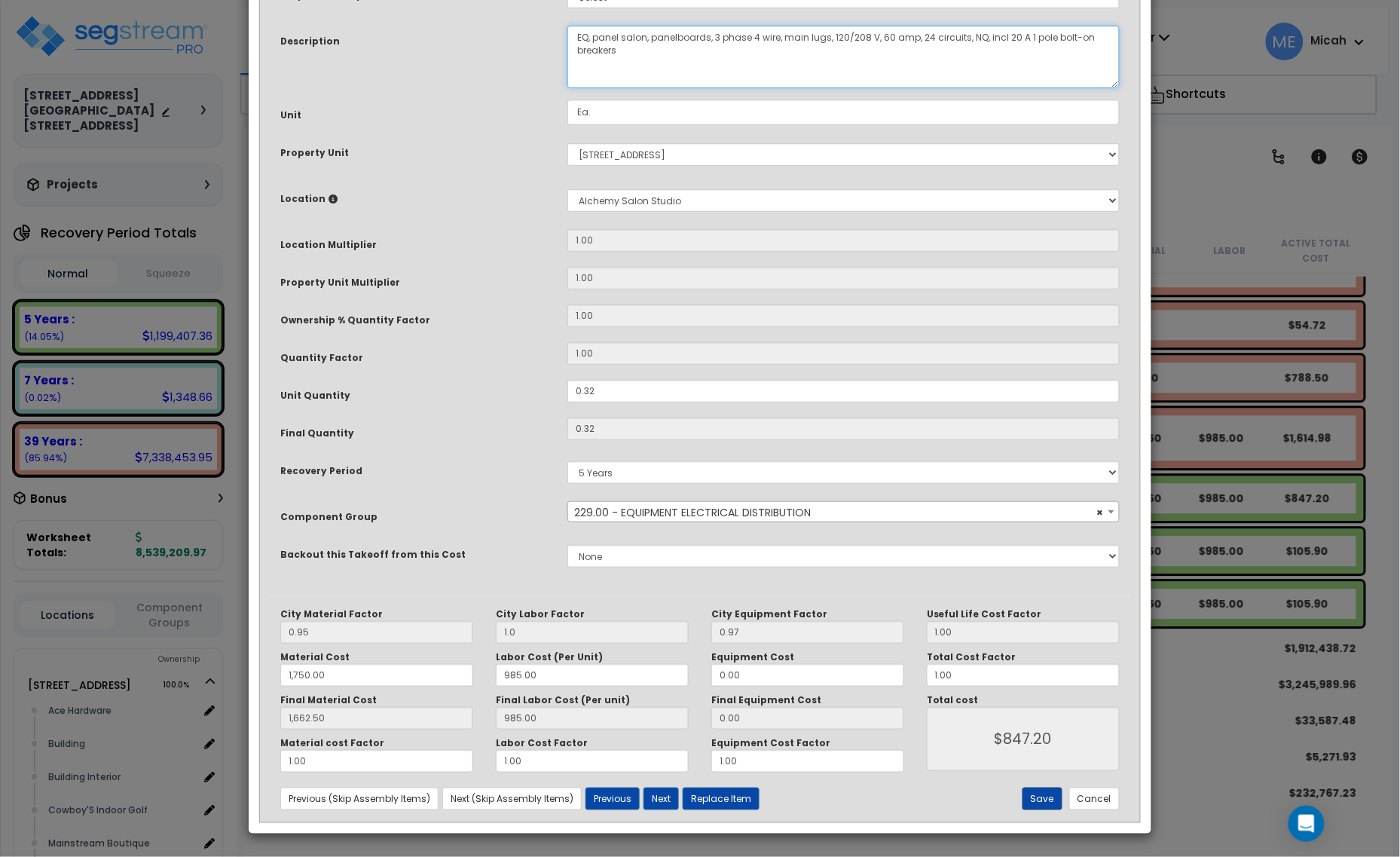
type textarea "EQ, panel salon, panelboards, 3 phase 4 wire, main lugs, 120/208 V, 60 amp, 24 …"
click at [1033, 801] on button "Save" at bounding box center [1042, 799] width 40 height 22
type input "1.00"
type input "1750.00"
type input "1662.50"
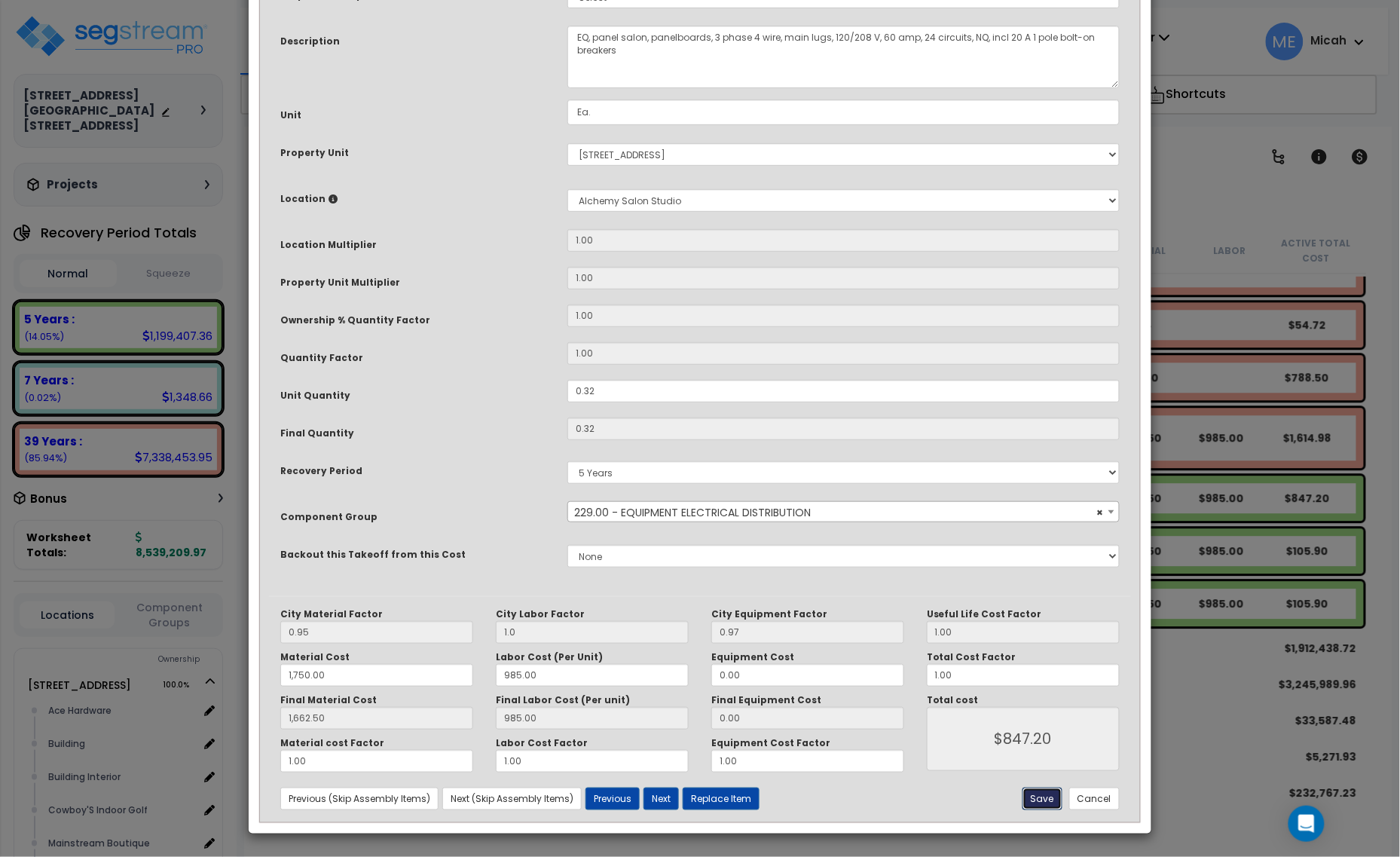
type input "847.20"
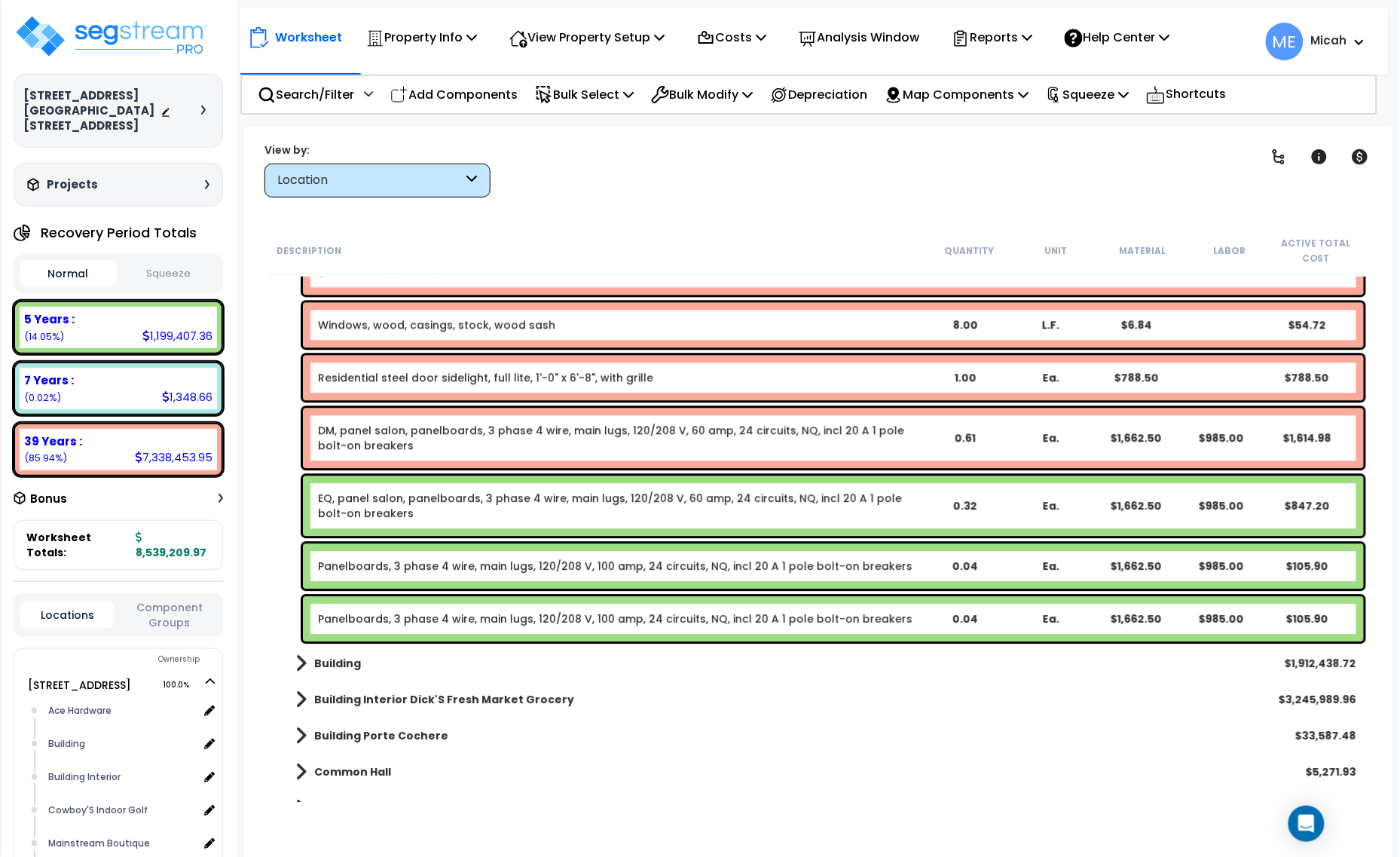
click at [435, 569] on link "Panelboards, 3 phase 4 wire, main lugs, 120/208 V, 100 amp, 24 circuits, NQ, in…" at bounding box center [615, 566] width 594 height 15
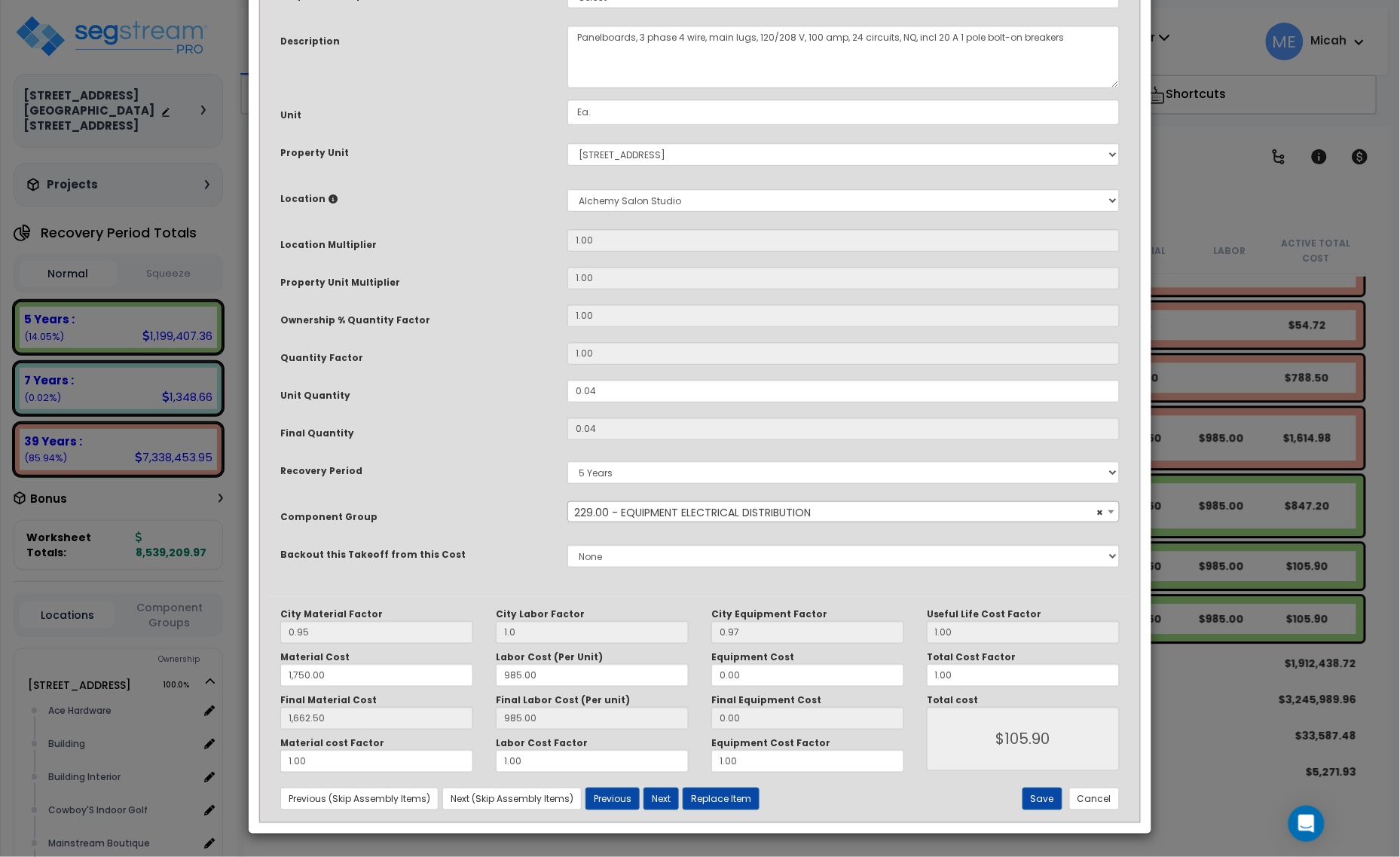
scroll to position [0, 0]
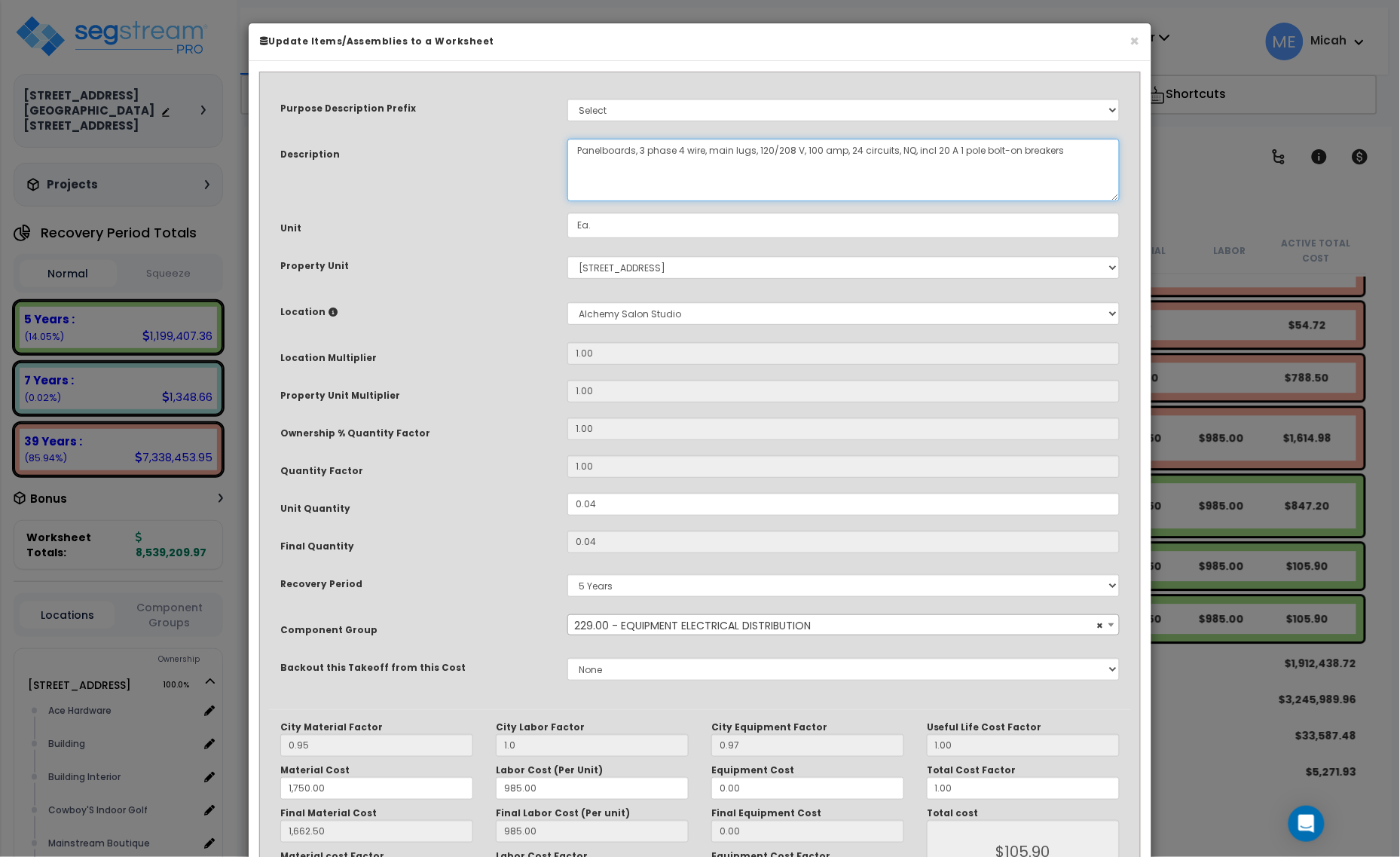
click at [572, 155] on textarea "Panelboards, 3 phase 4 wire, main lugs, 120/208 V, 100 amp, 24 circuits, NQ, in…" at bounding box center [843, 170] width 552 height 63
click at [887, 147] on textarea "Panelboards, 3 phase 4 wire, main lugs, 120/208 V, 100 amp, 24 circuits, NQ, in…" at bounding box center [843, 170] width 552 height 63
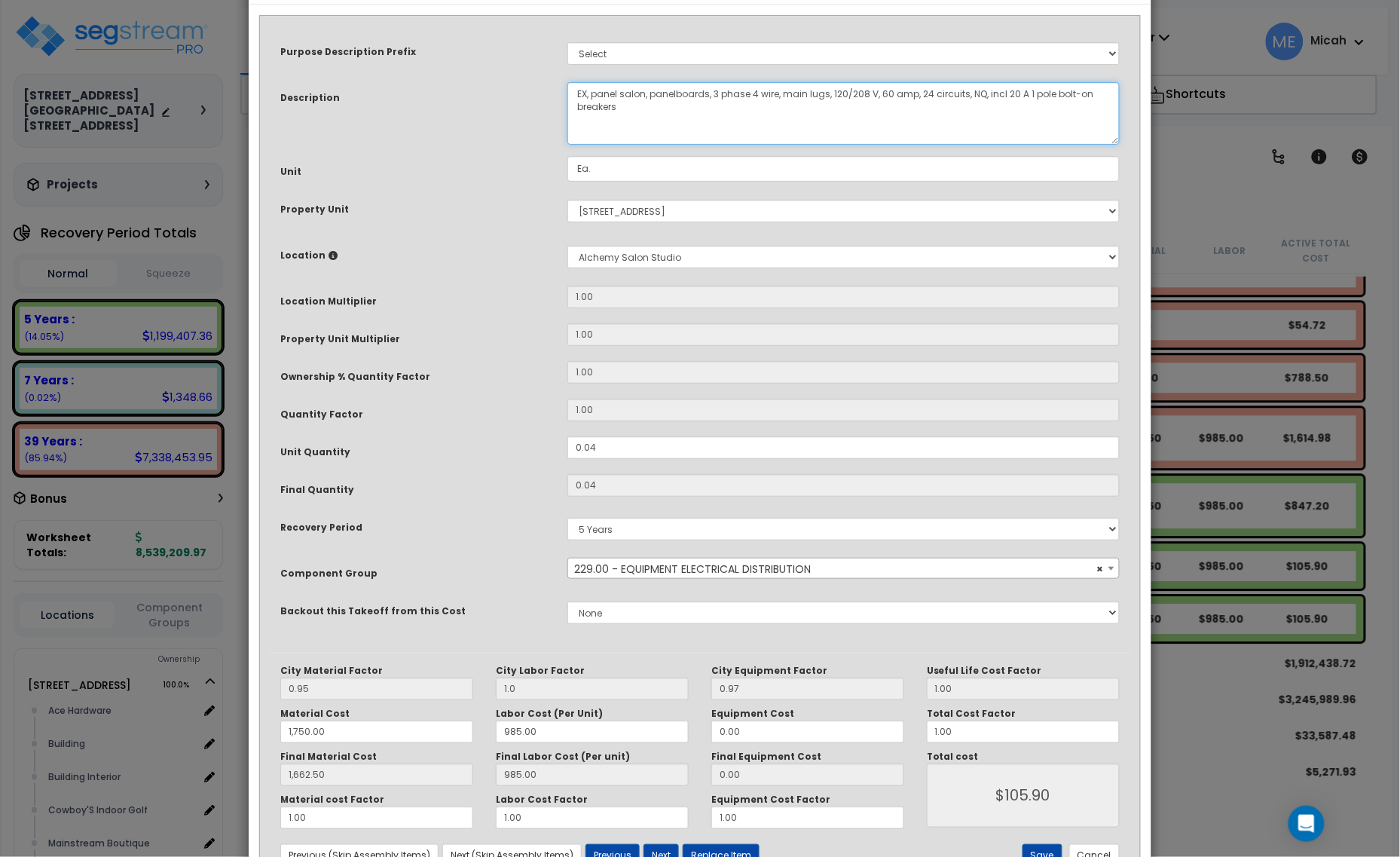
scroll to position [114, 0]
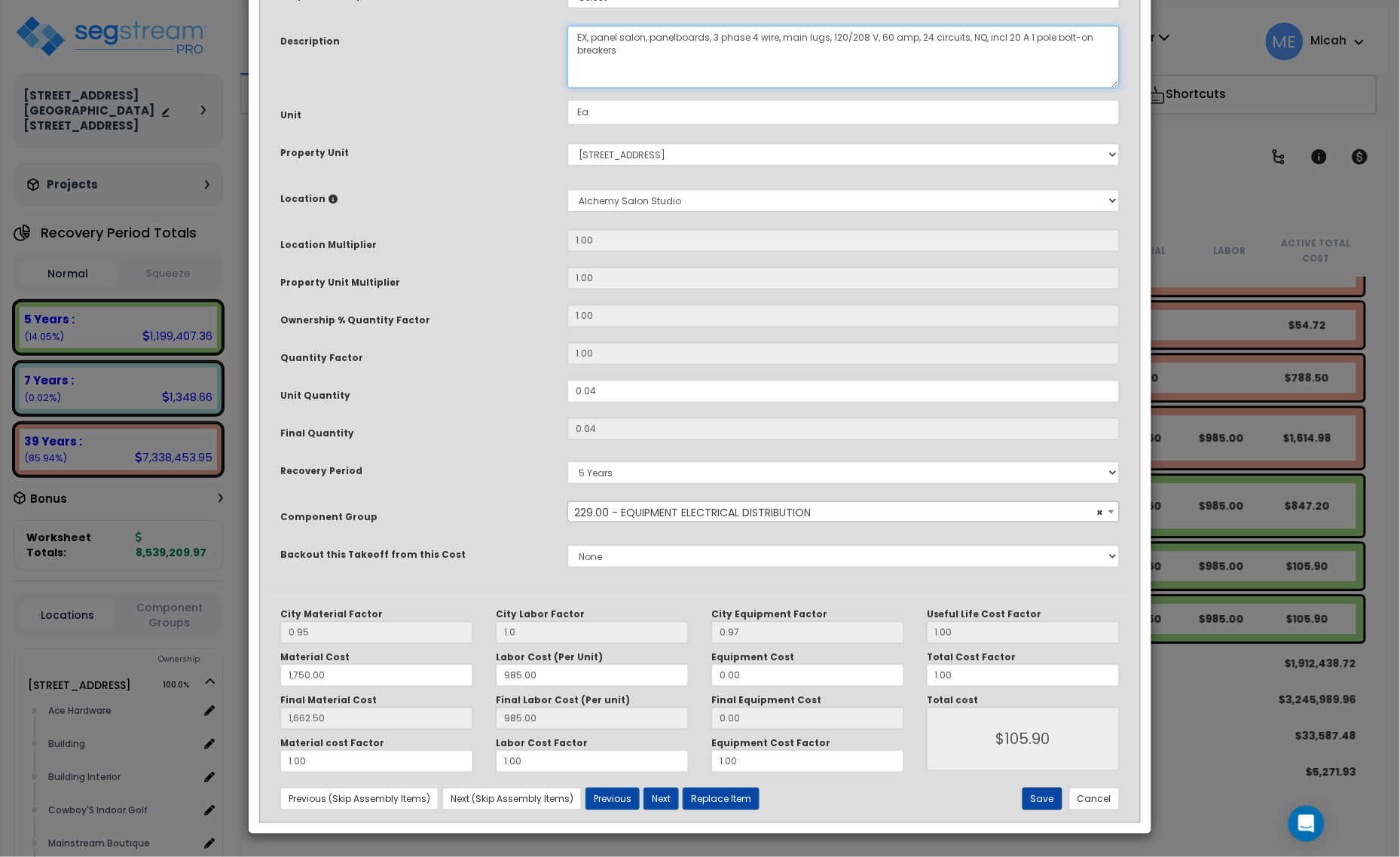
type textarea "EX, panel salon, panelboards, 3 phase 4 wire, main lugs, 120/208 V, 60 amp, 24 …"
click at [1030, 794] on button "Save" at bounding box center [1042, 799] width 40 height 22
type input "1.00"
type input "1750.00"
type input "1662.50"
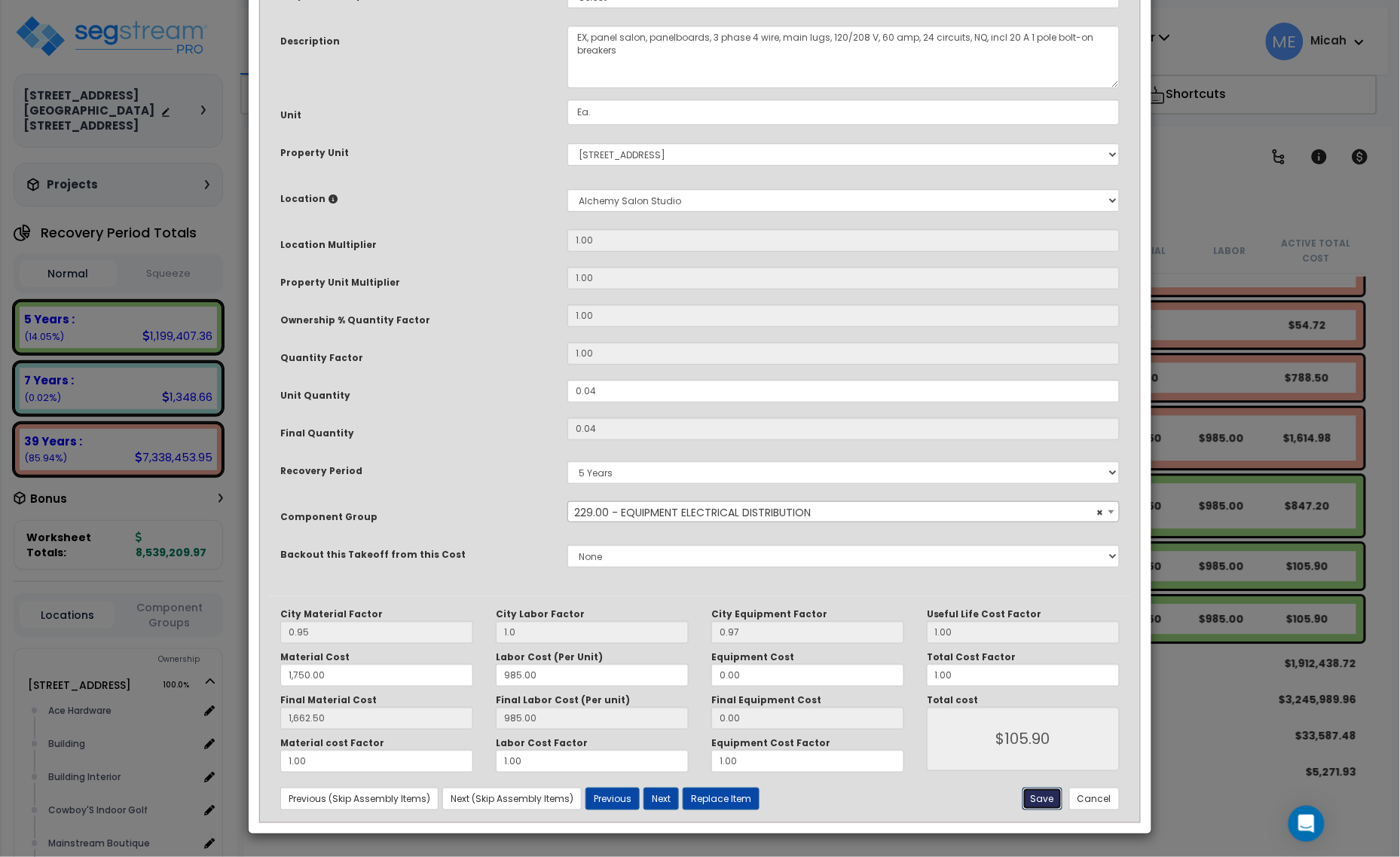
type input "105.90"
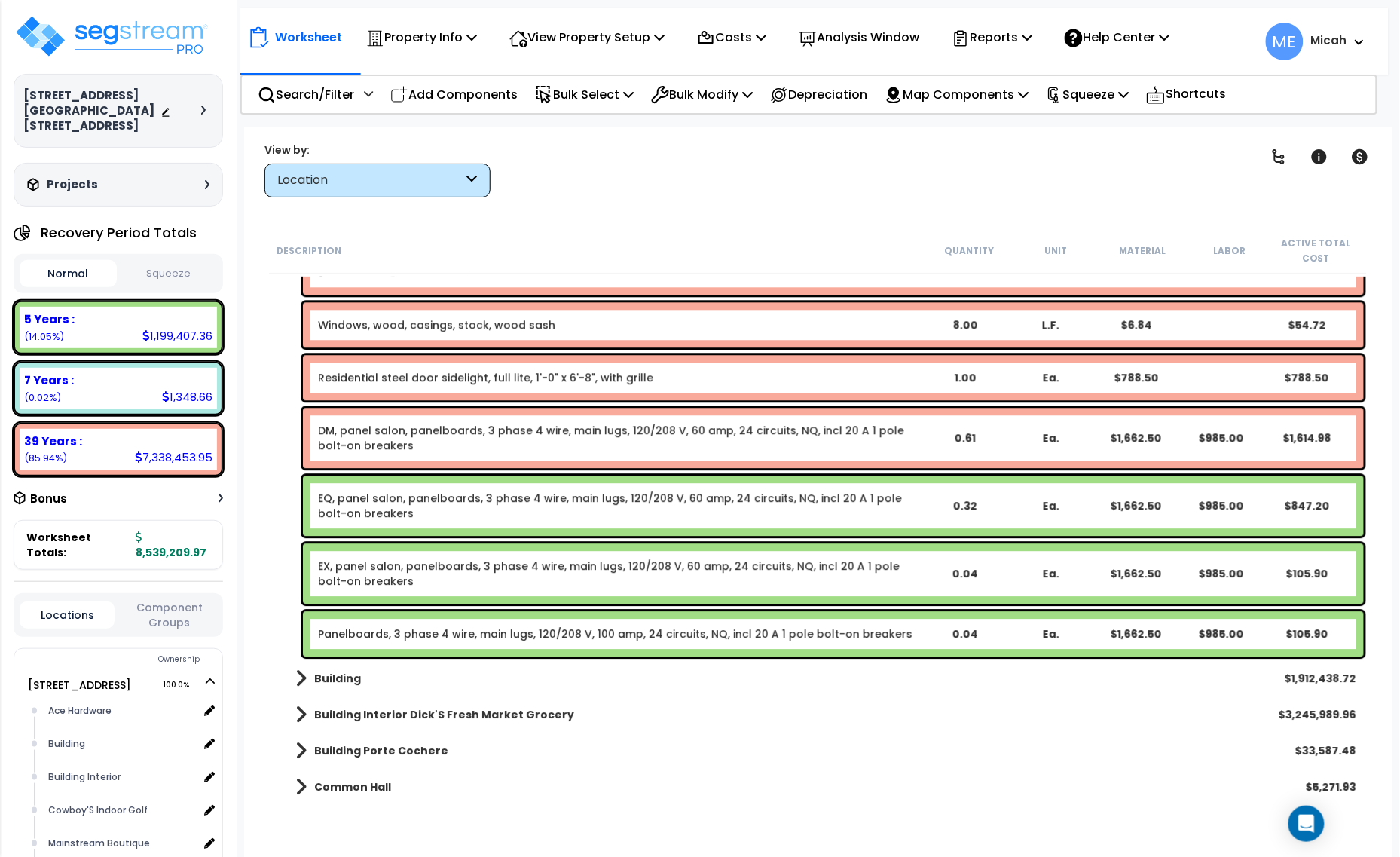
click at [578, 631] on link "Panelboards, 3 phase 4 wire, main lugs, 120/208 V, 100 amp, 24 circuits, NQ, in…" at bounding box center [615, 634] width 594 height 15
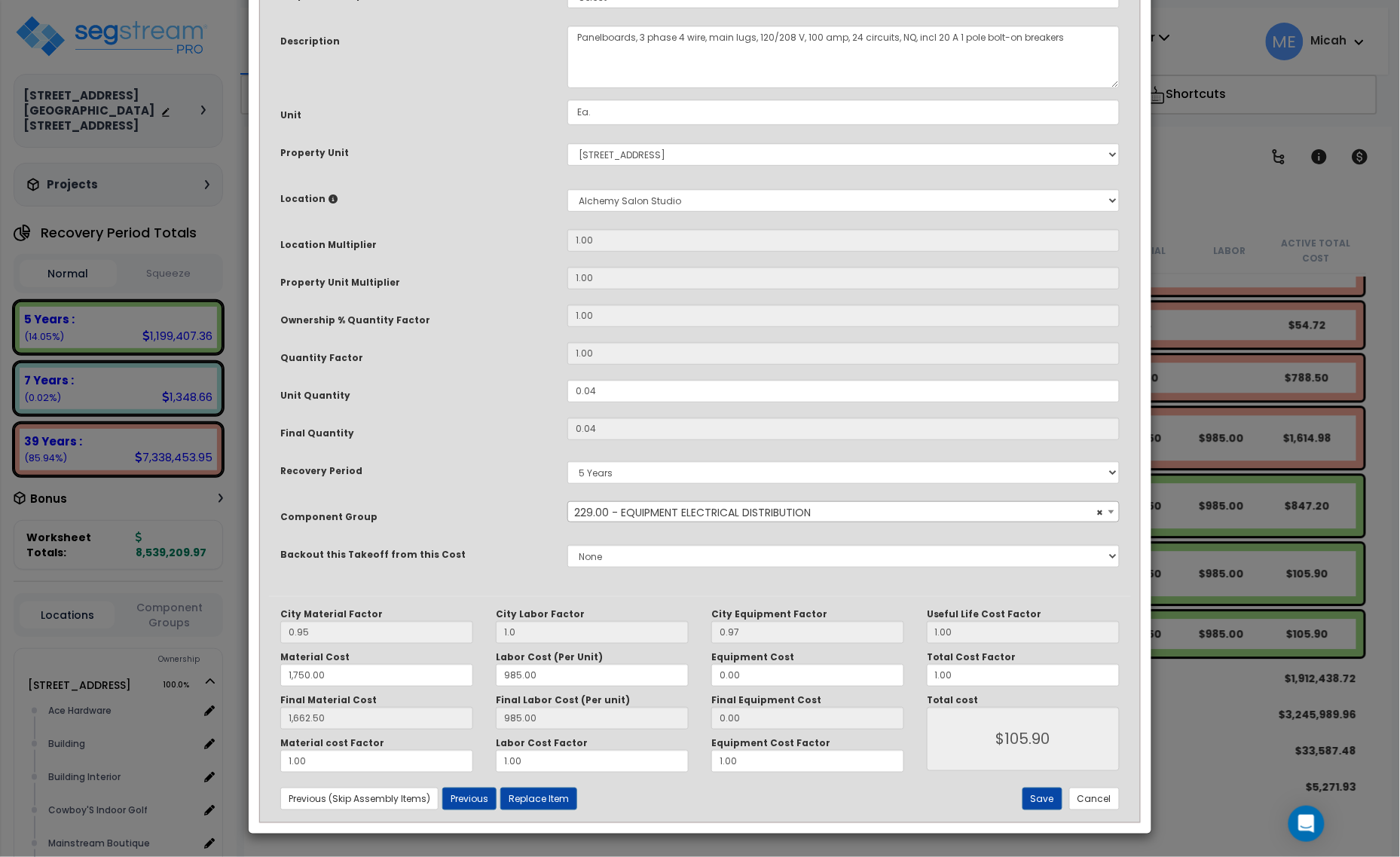
scroll to position [0, 0]
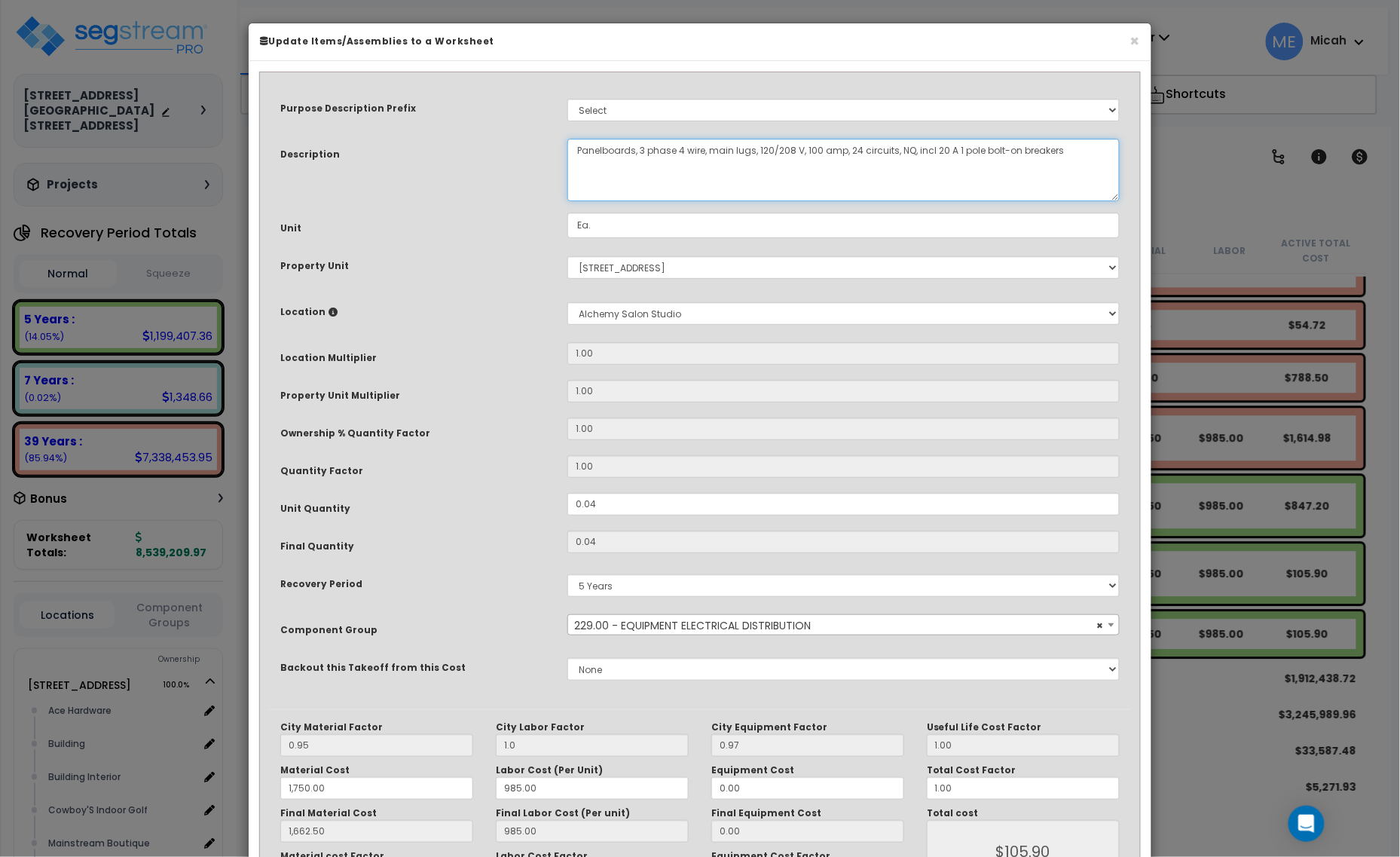
click at [572, 147] on textarea "Panelboards, 3 phase 4 wire, main lugs, 120/208 V, 100 amp, 24 circuits, NQ, in…" at bounding box center [843, 170] width 552 height 63
click at [879, 144] on textarea "Panelboards, 3 phase 4 wire, main lugs, 120/208 V, 100 amp, 24 circuits, NQ, in…" at bounding box center [843, 170] width 552 height 63
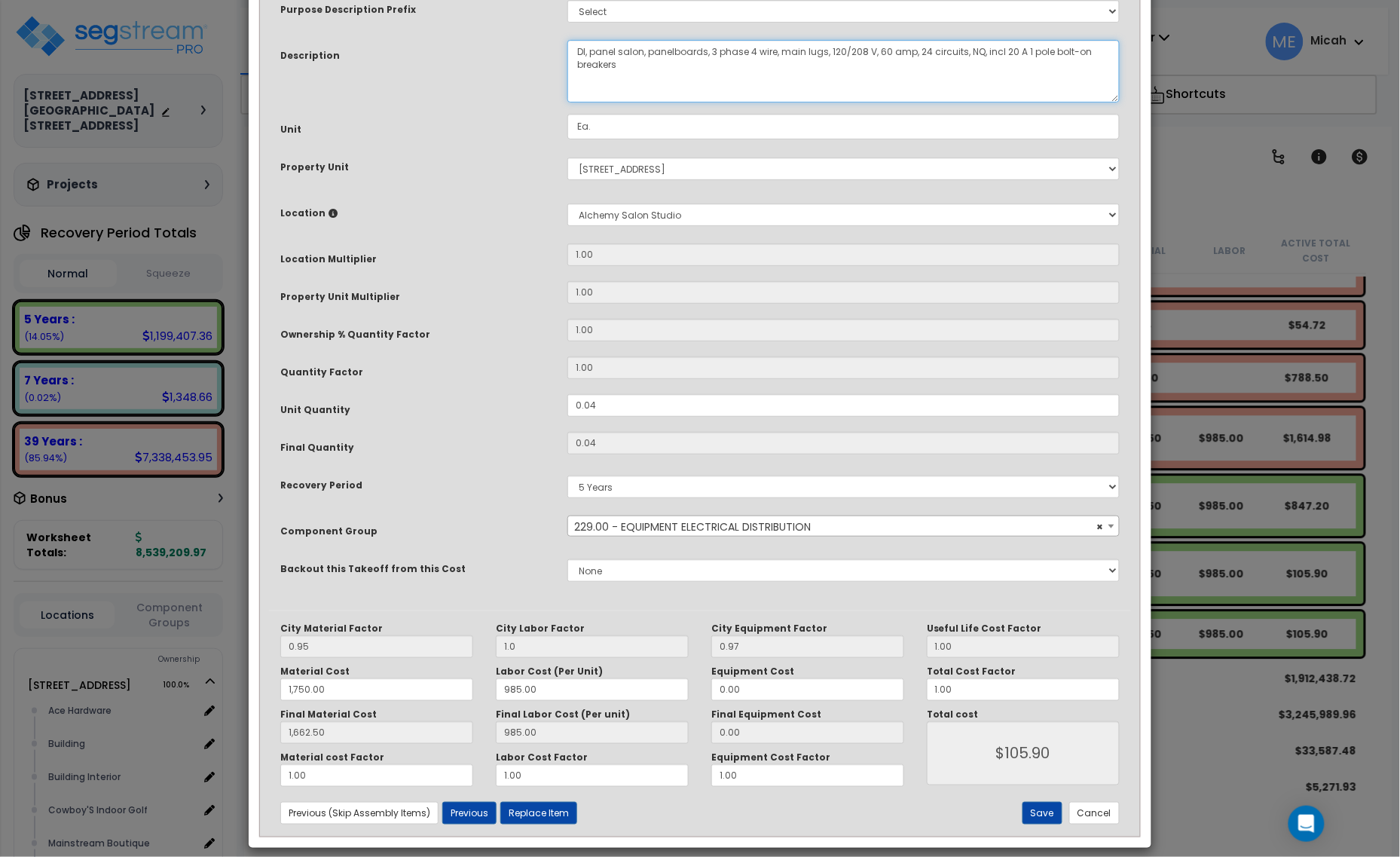
scroll to position [114, 0]
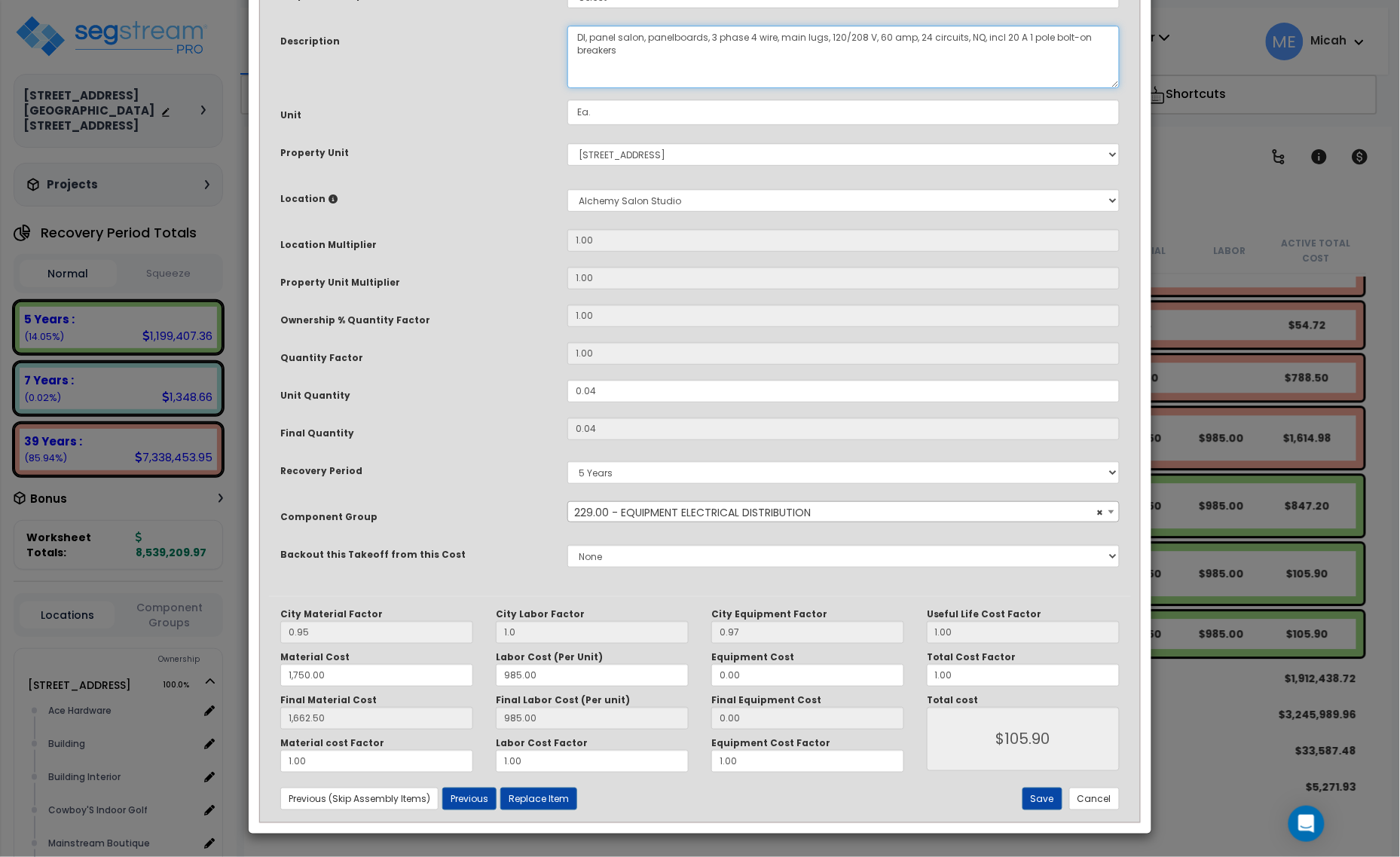
type textarea "DI, panel salon, panelboards, 3 phase 4 wire, main lugs, 120/208 V, 60 amp, 24 …"
click at [1030, 785] on div "City Material Factor 0.95 City Labor Factor 1.0 City Equipment Factor 0.97 Mate…" at bounding box center [700, 709] width 862 height 226
click at [1040, 799] on button "Save" at bounding box center [1042, 799] width 40 height 22
type input "1.00"
type input "1750.00"
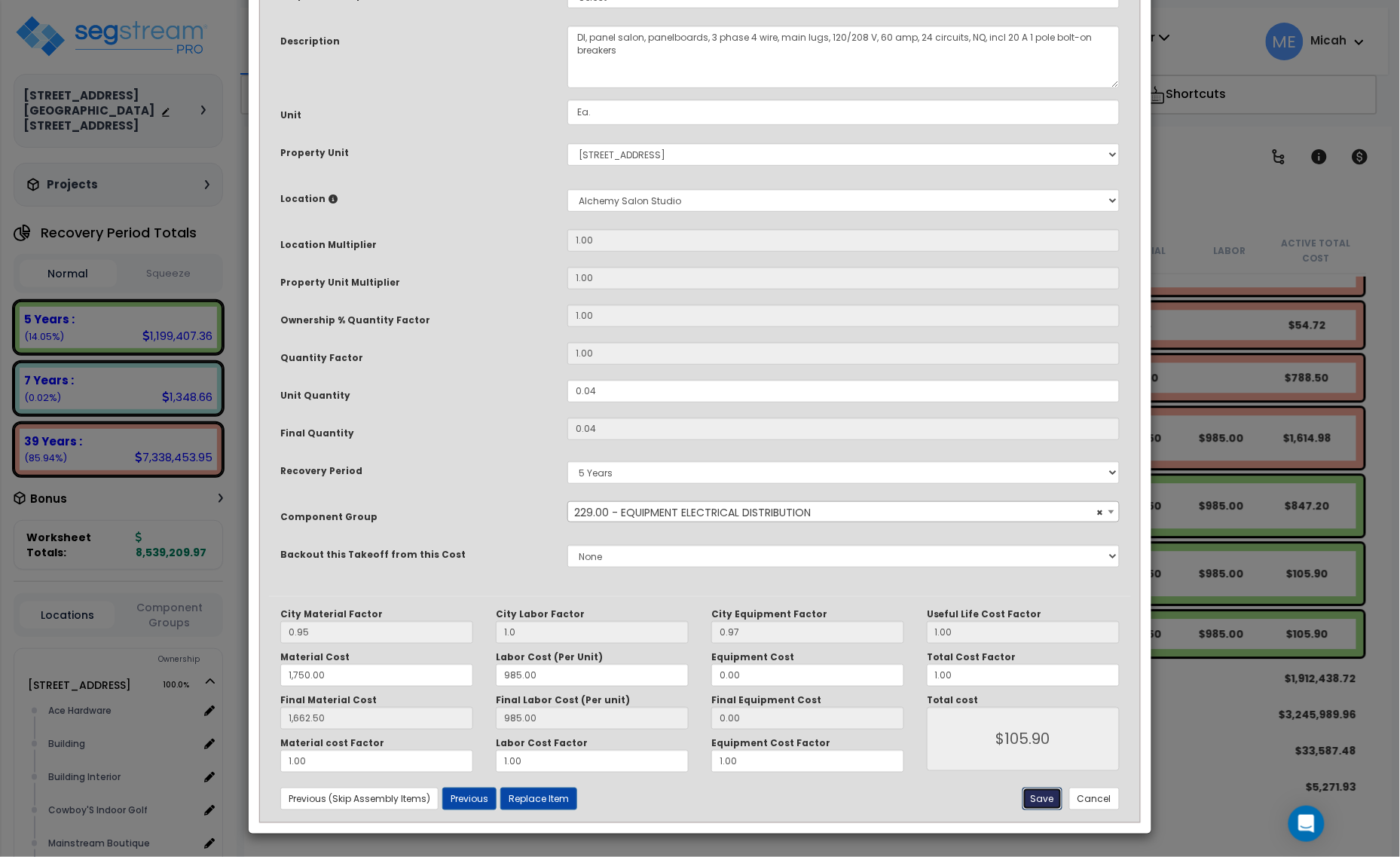
type input "1662.50"
type input "105.90"
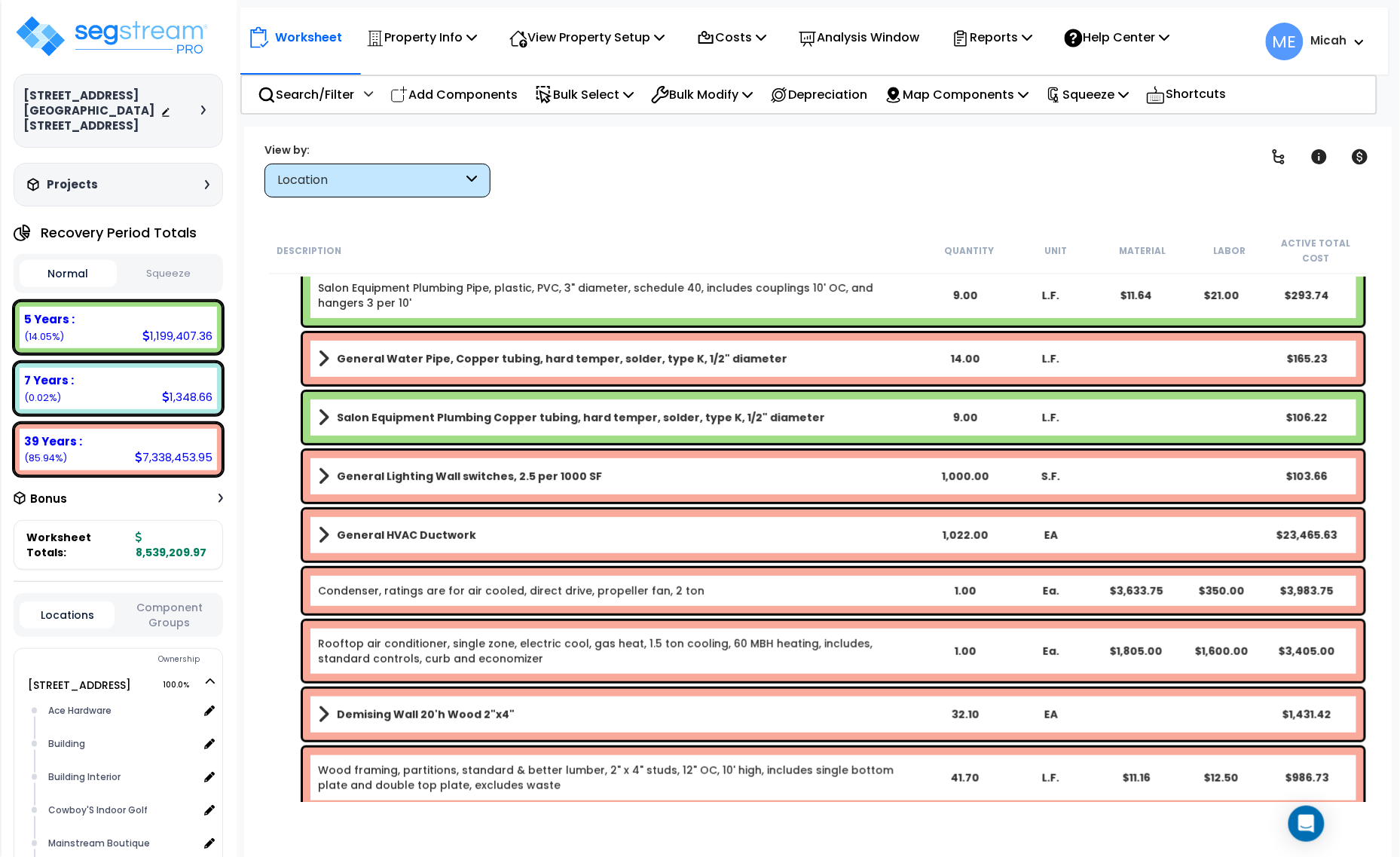
scroll to position [0, 0]
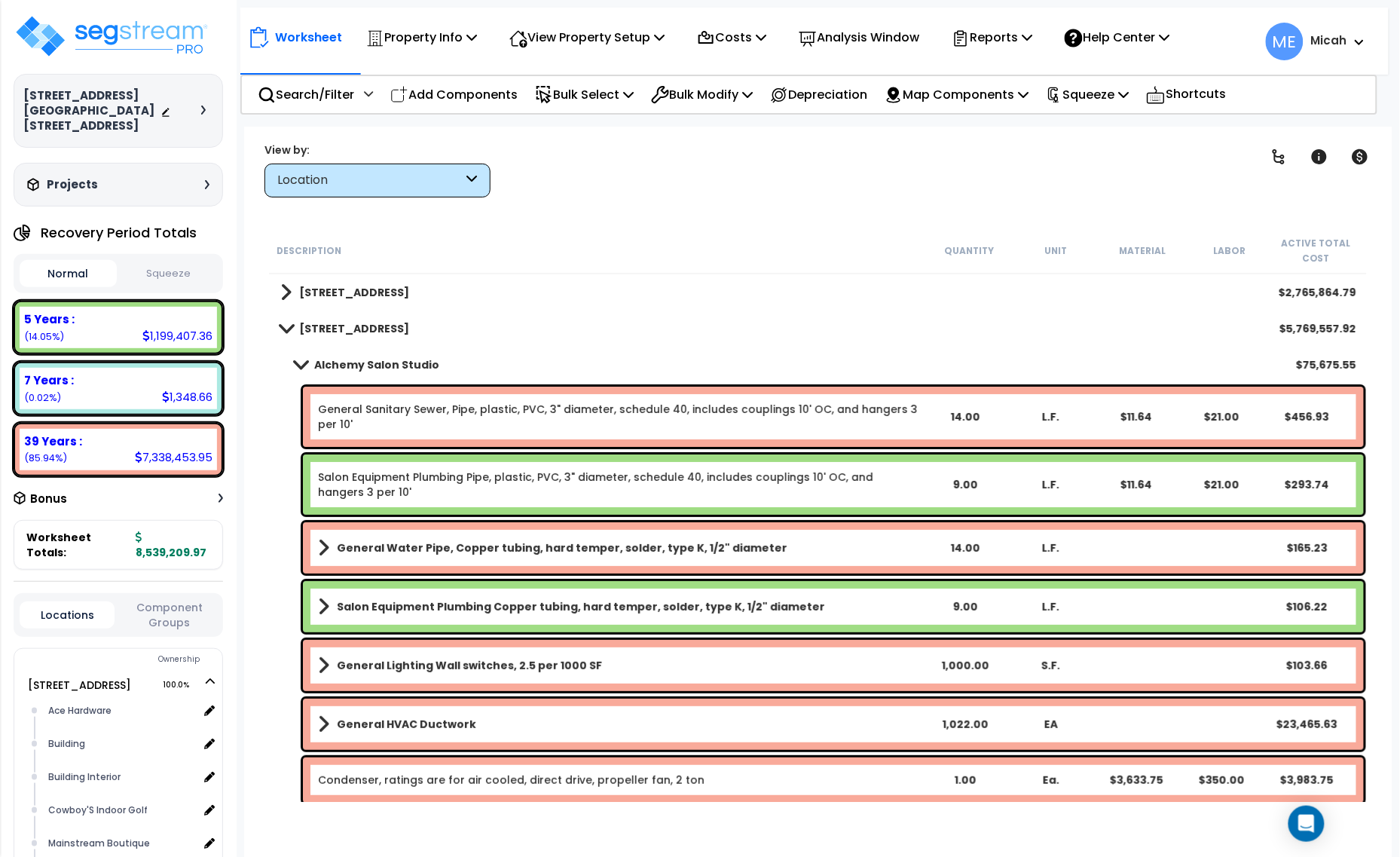
click at [302, 362] on span at bounding box center [300, 364] width 21 height 11
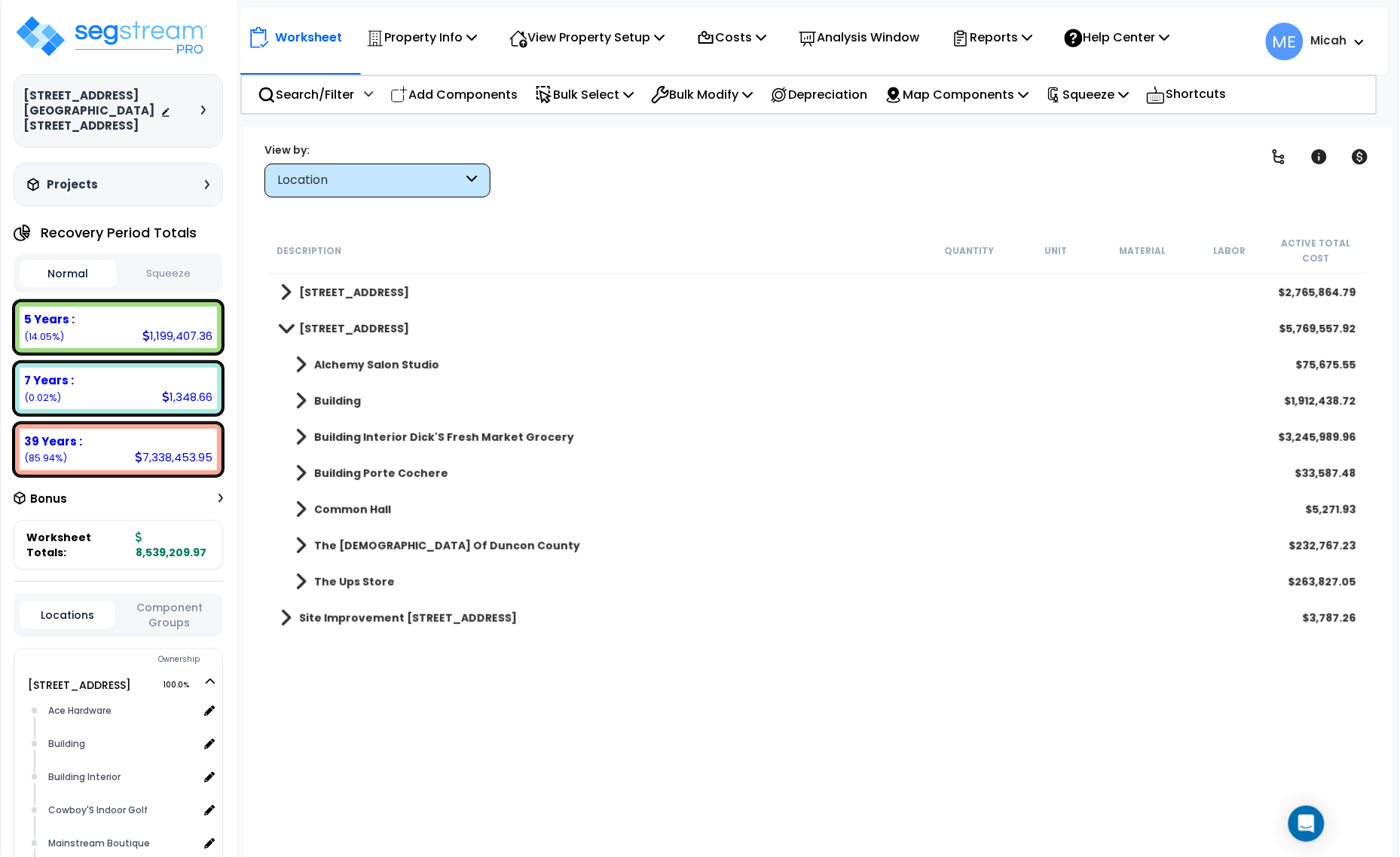
click at [305, 574] on span at bounding box center [300, 582] width 11 height 21
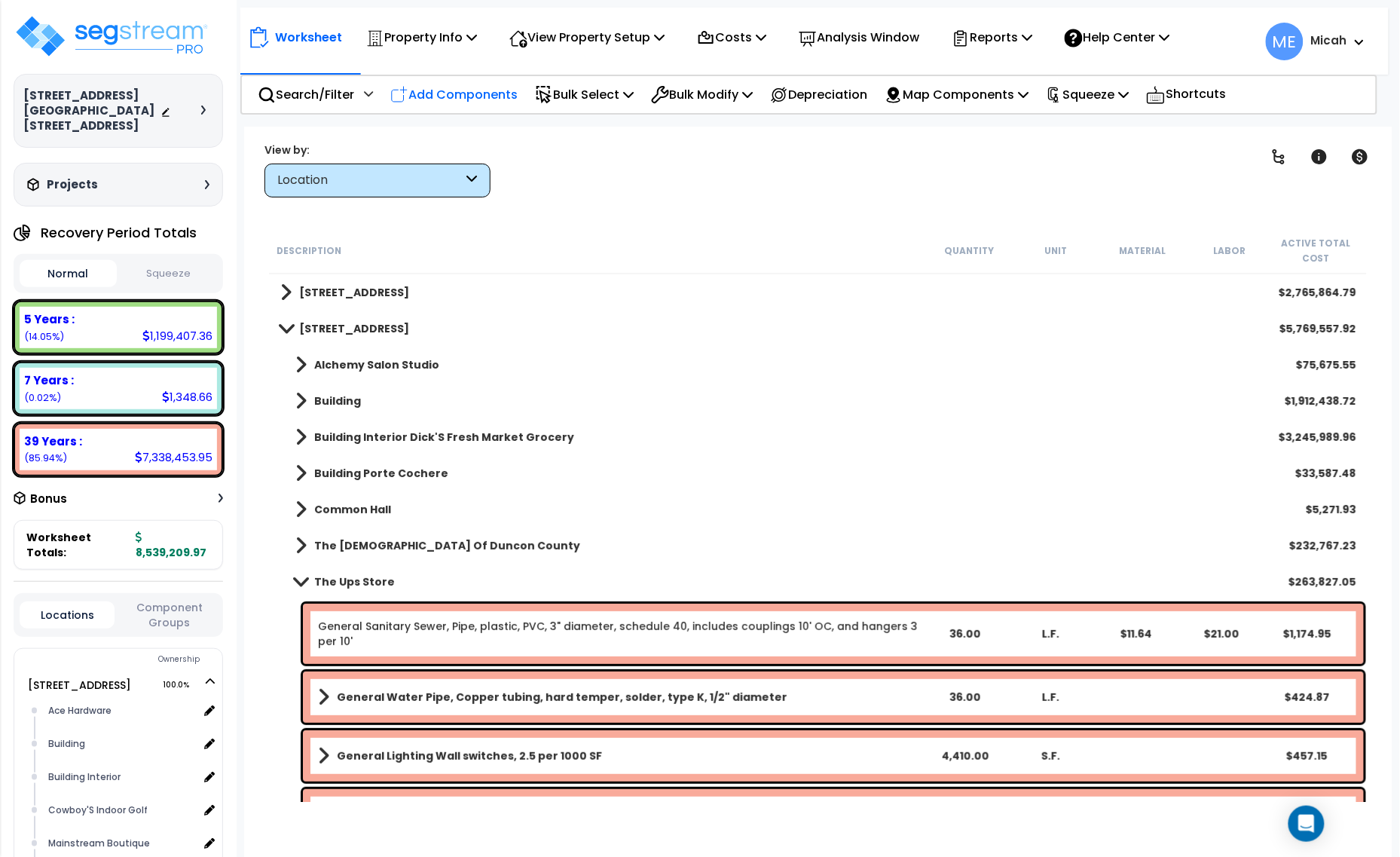
click at [476, 93] on p "Add Components" at bounding box center [454, 94] width 127 height 21
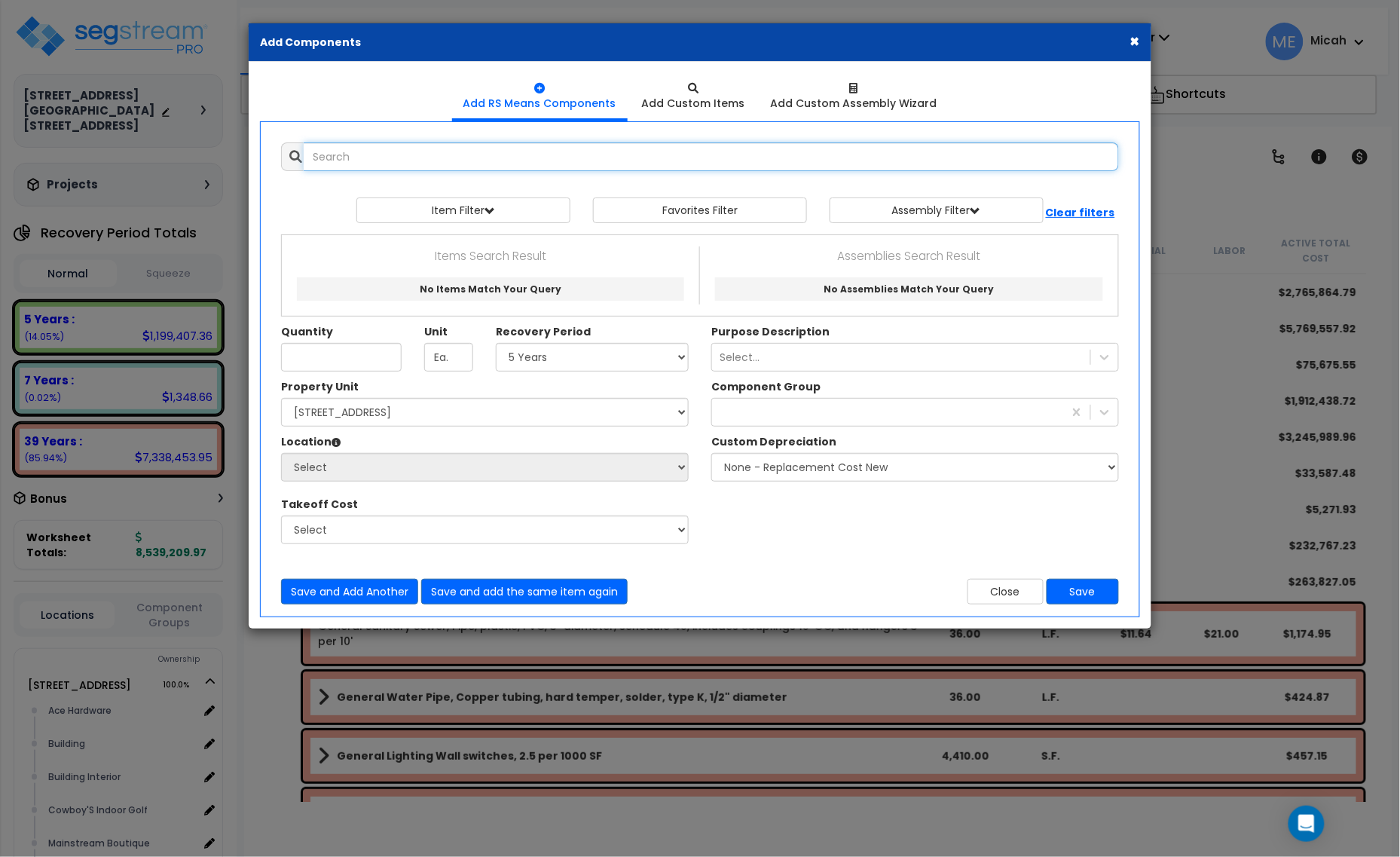
select select
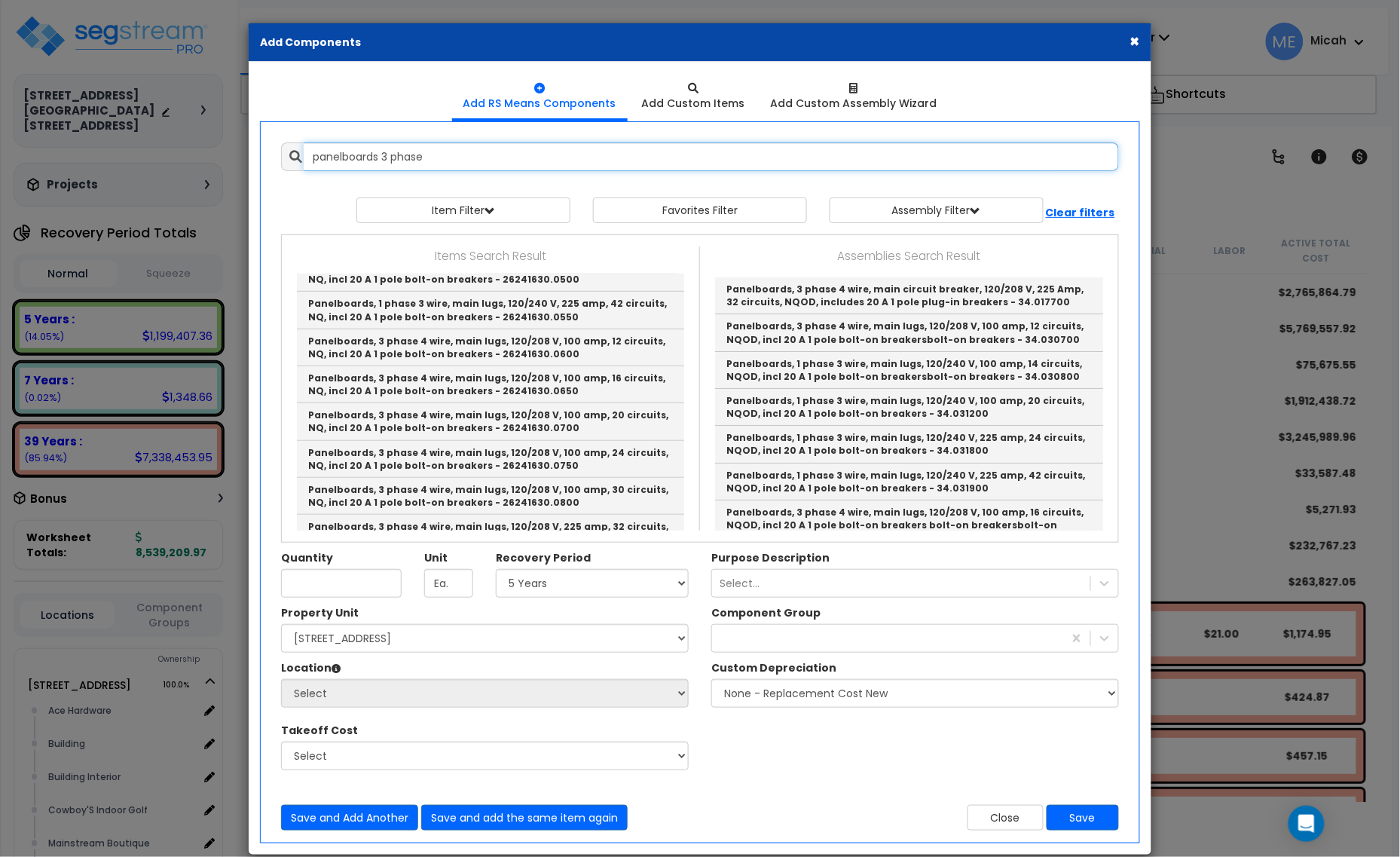
type input "panelboards 3 phase"
